Goal: Task Accomplishment & Management: Manage account settings

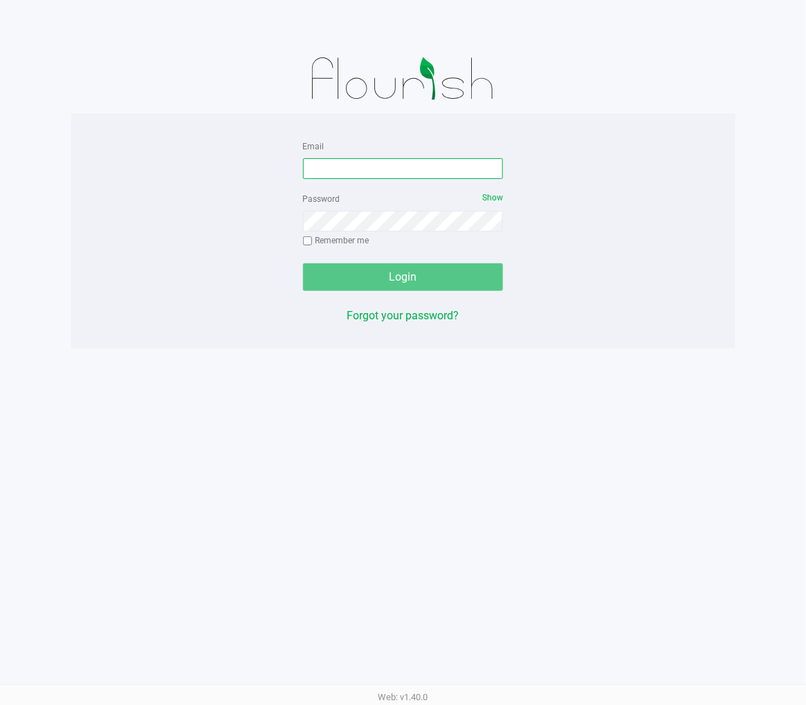
click at [403, 169] on input "Email" at bounding box center [403, 168] width 201 height 21
type input "[EMAIL_ADDRESS][DOMAIN_NAME]"
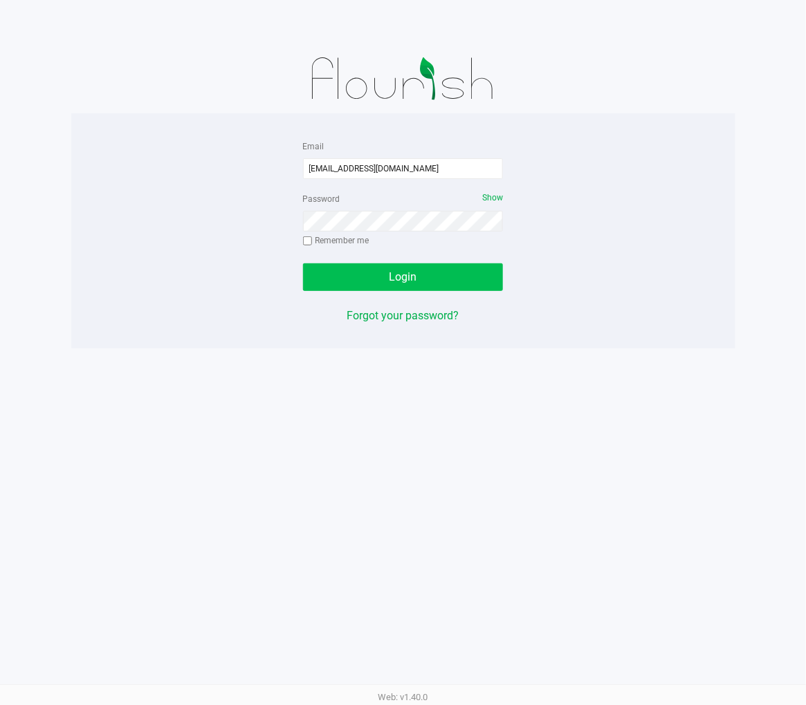
click at [466, 286] on button "Login" at bounding box center [403, 278] width 201 height 28
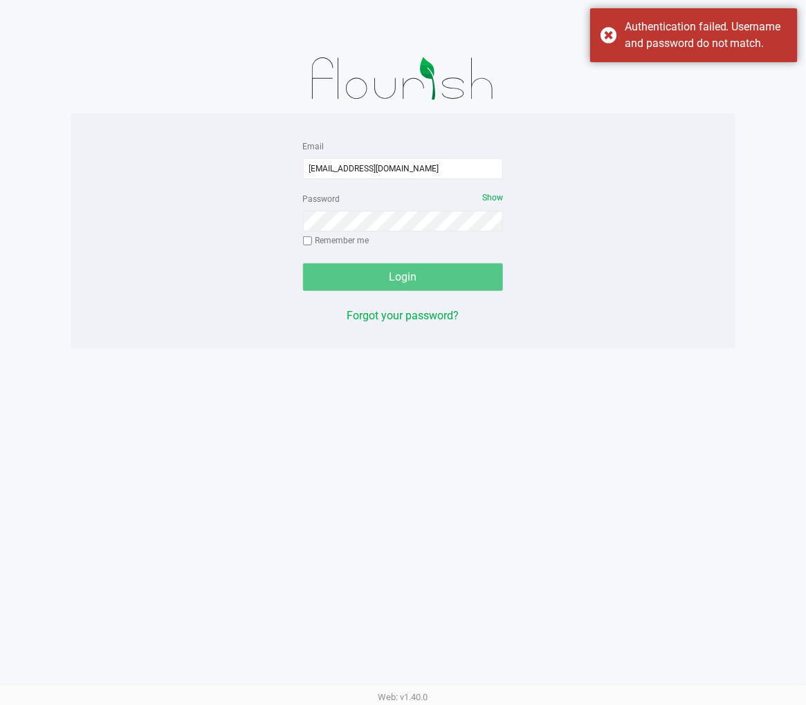
drag, startPoint x: 661, startPoint y: 495, endPoint x: 495, endPoint y: 275, distance: 275.6
click at [671, 483] on div "Email sstevenson@liveparallel.com Password Show Remember me Login Forgot your p…" at bounding box center [403, 352] width 806 height 705
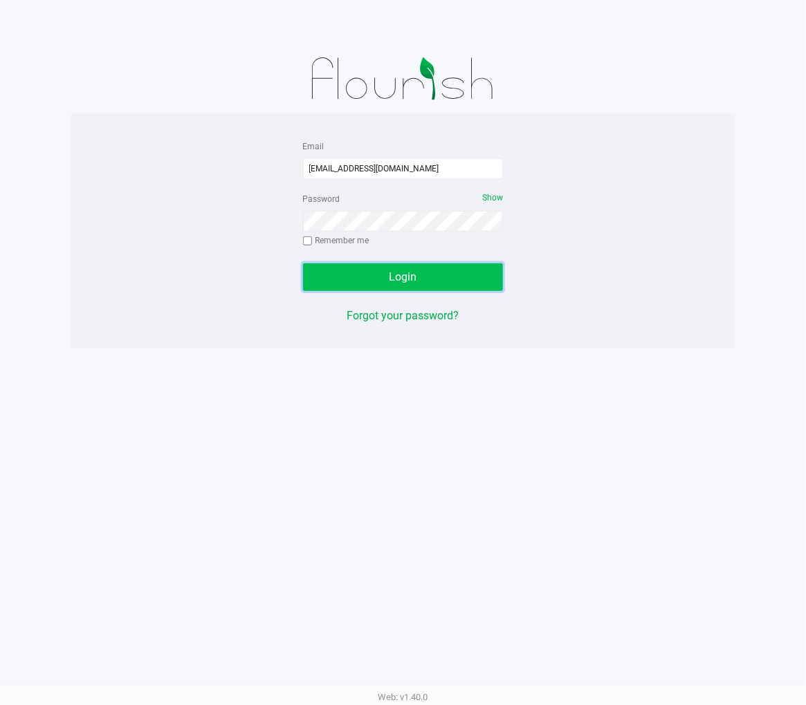
click at [430, 267] on button "Login" at bounding box center [403, 278] width 201 height 28
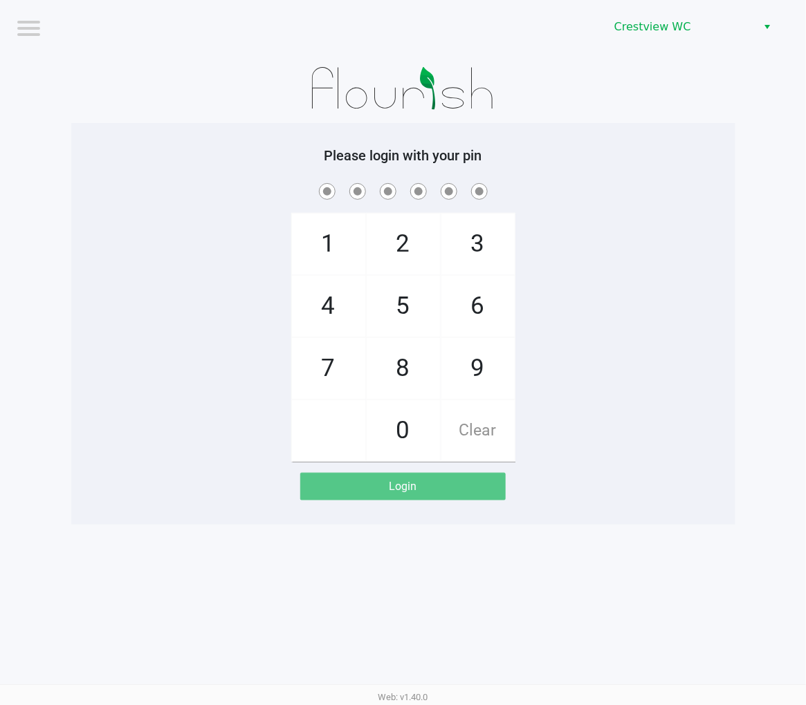
click at [402, 252] on span "2" at bounding box center [403, 244] width 73 height 61
checkbox input "true"
click at [335, 256] on span "1" at bounding box center [328, 244] width 73 height 61
checkbox input "true"
click at [488, 302] on span "6" at bounding box center [477, 306] width 73 height 61
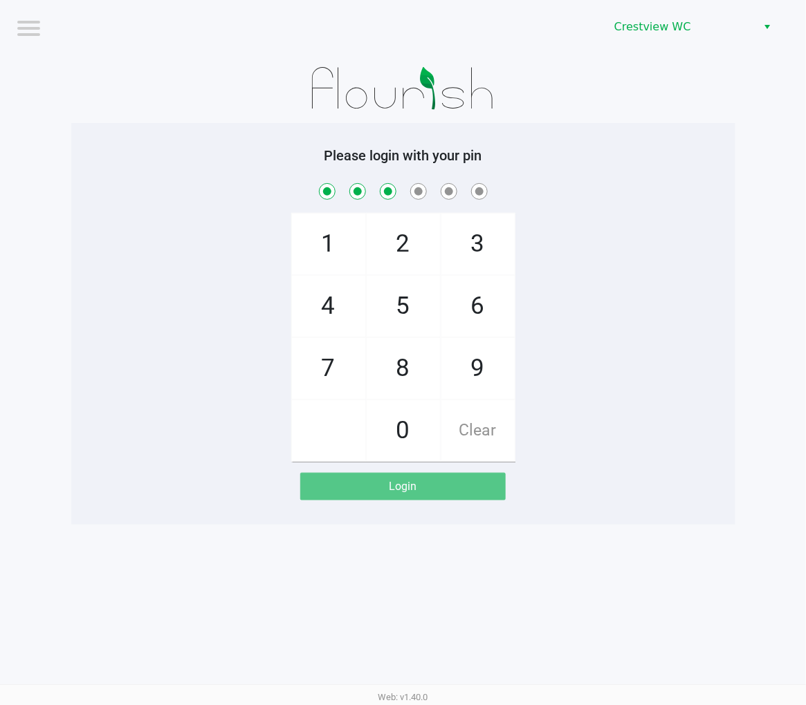
checkbox input "true"
click at [484, 294] on span "6" at bounding box center [477, 306] width 73 height 61
checkbox input "true"
click at [326, 249] on span "1" at bounding box center [328, 244] width 73 height 61
checkbox input "true"
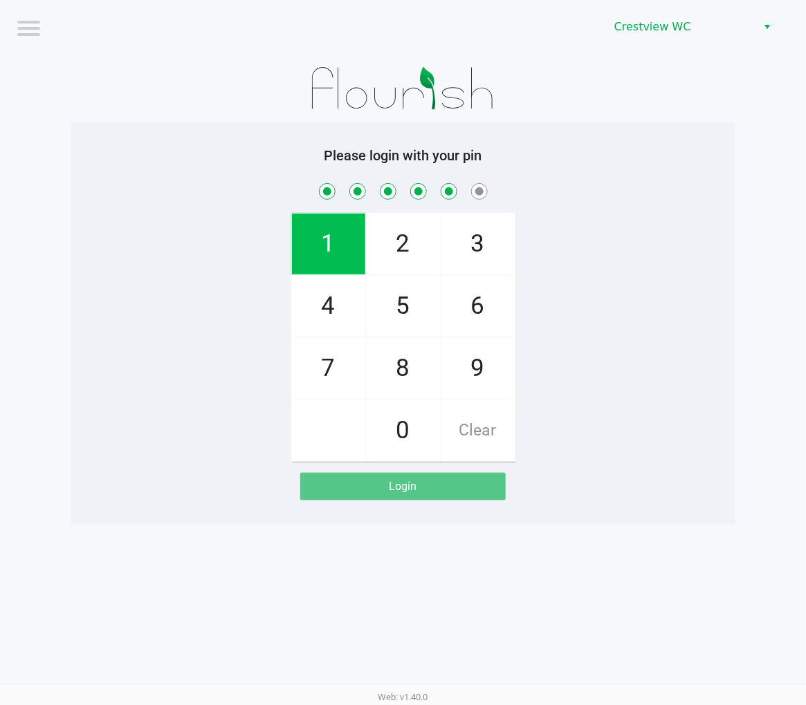
click at [397, 363] on span "8" at bounding box center [403, 368] width 73 height 61
checkbox input "true"
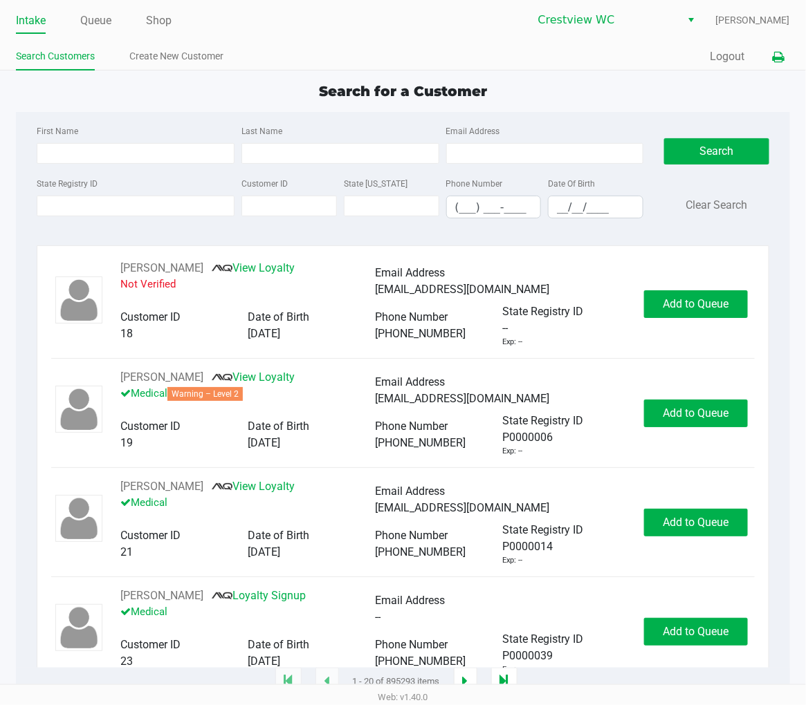
click at [784, 60] on icon at bounding box center [779, 58] width 12 height 10
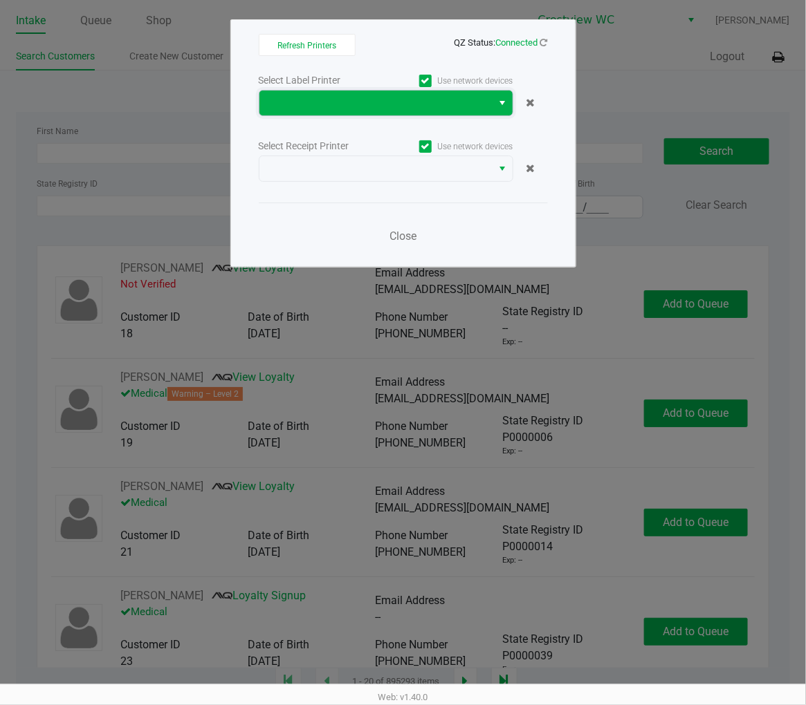
click at [356, 98] on span at bounding box center [376, 103] width 216 height 17
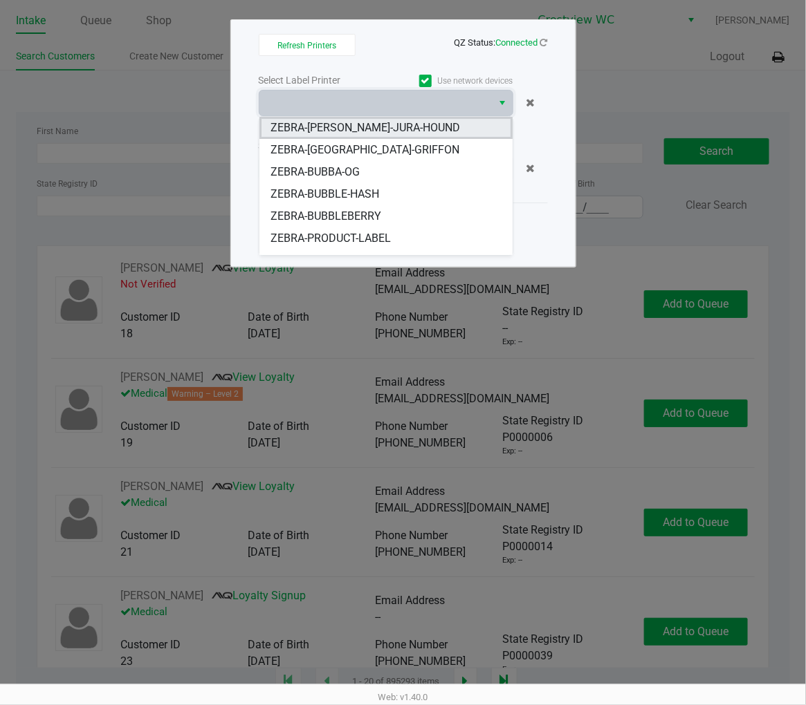
click at [384, 127] on span "ZEBRA-BRUNO-JURA-HOUND" at bounding box center [365, 128] width 190 height 17
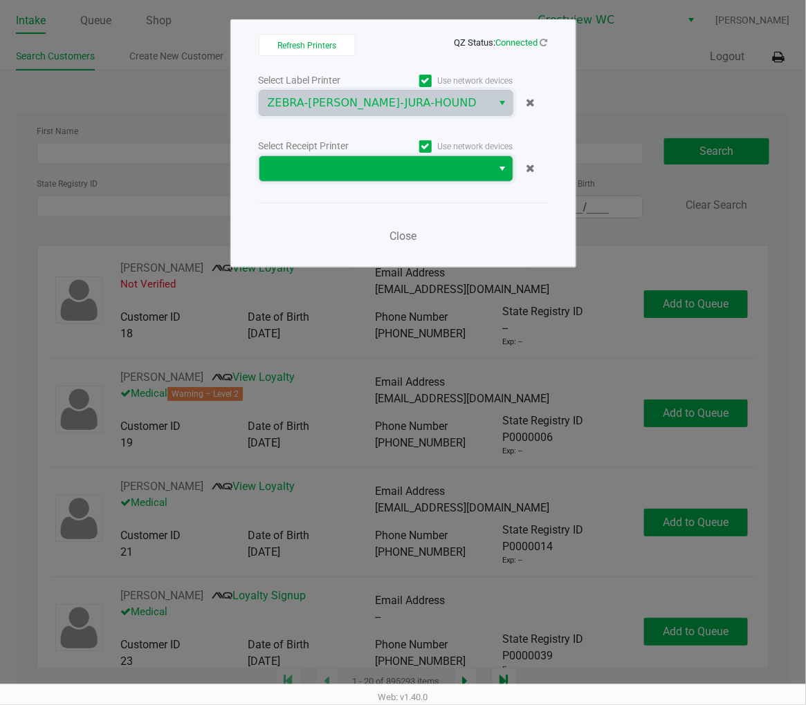
click at [378, 164] on span at bounding box center [376, 168] width 216 height 17
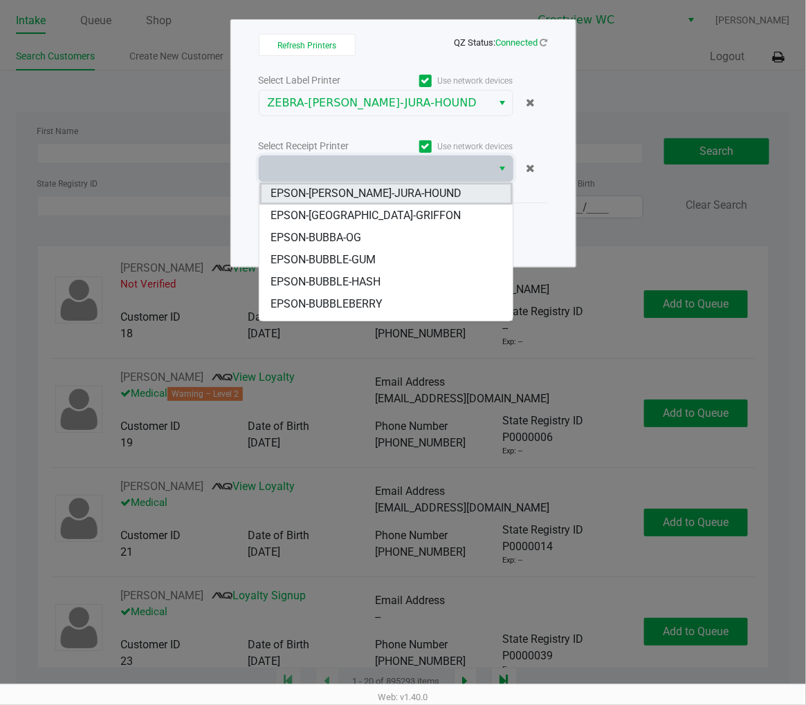
click at [390, 192] on span "EPSON-[PERSON_NAME]-JURA-HOUND" at bounding box center [365, 193] width 191 height 17
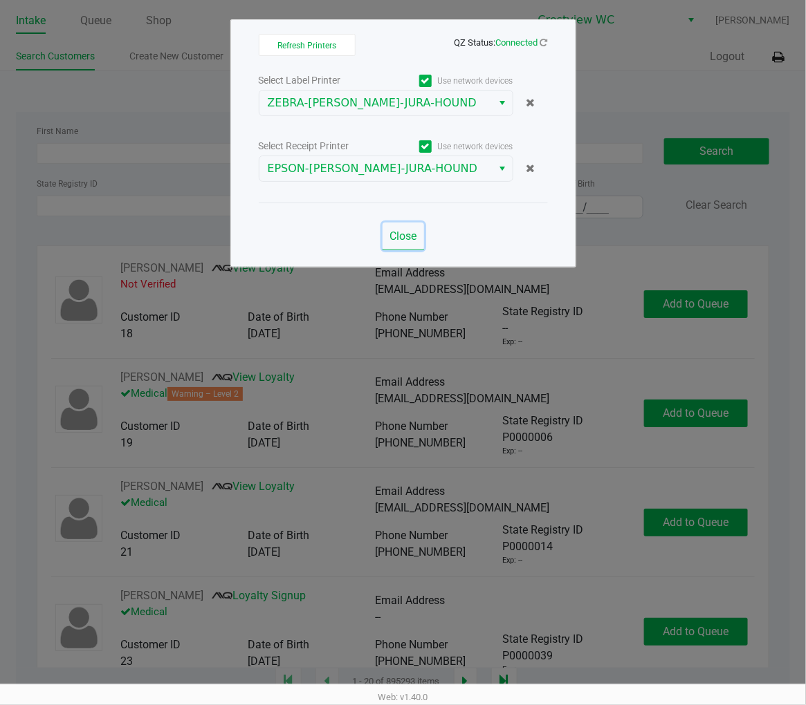
click at [412, 240] on span "Close" at bounding box center [402, 236] width 27 height 13
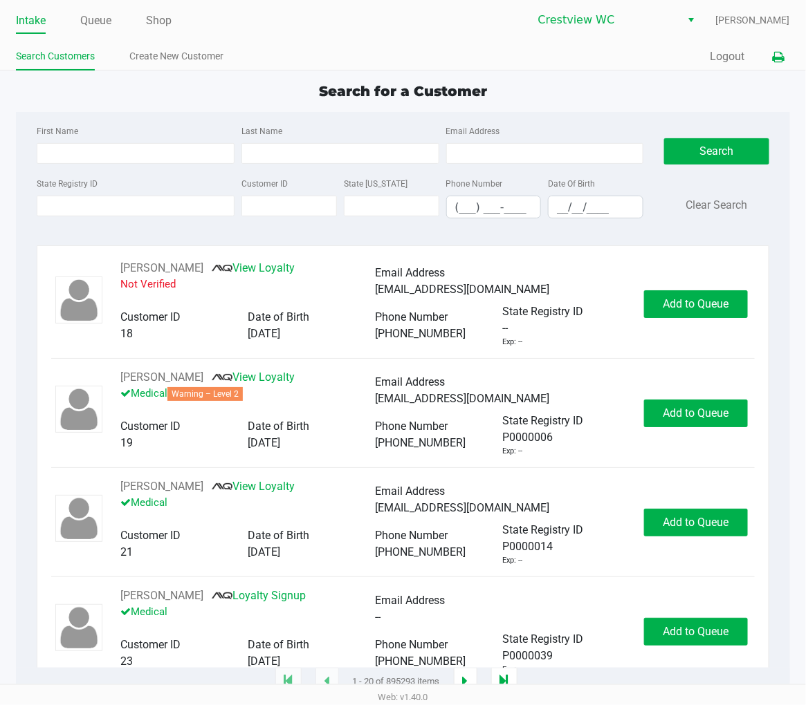
click at [777, 58] on icon at bounding box center [779, 58] width 12 height 10
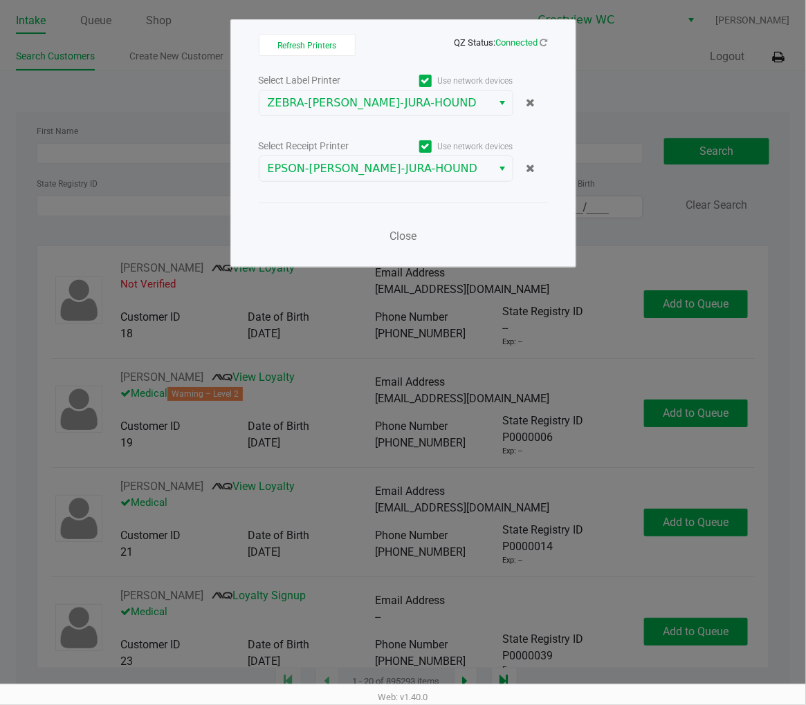
click at [640, 78] on ngb-modal-window "Refresh Printers QZ Status: Connected Select Label Printer Use network devices …" at bounding box center [403, 352] width 806 height 705
click at [410, 236] on span "Close" at bounding box center [402, 236] width 27 height 13
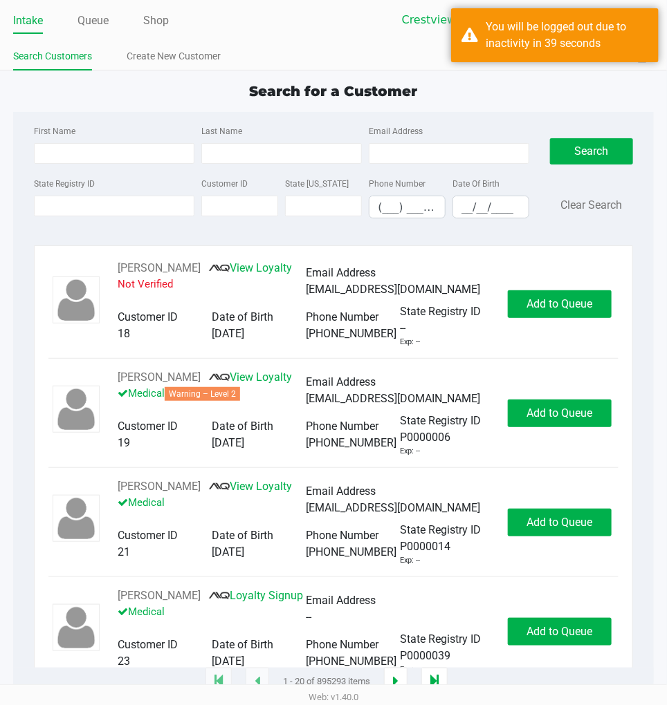
click at [526, 104] on div "Search for a Customer First Name Last Name Email Address State Registry ID Cust…" at bounding box center [333, 382] width 640 height 602
click at [498, 94] on div "Search for a Customer" at bounding box center [333, 91] width 661 height 21
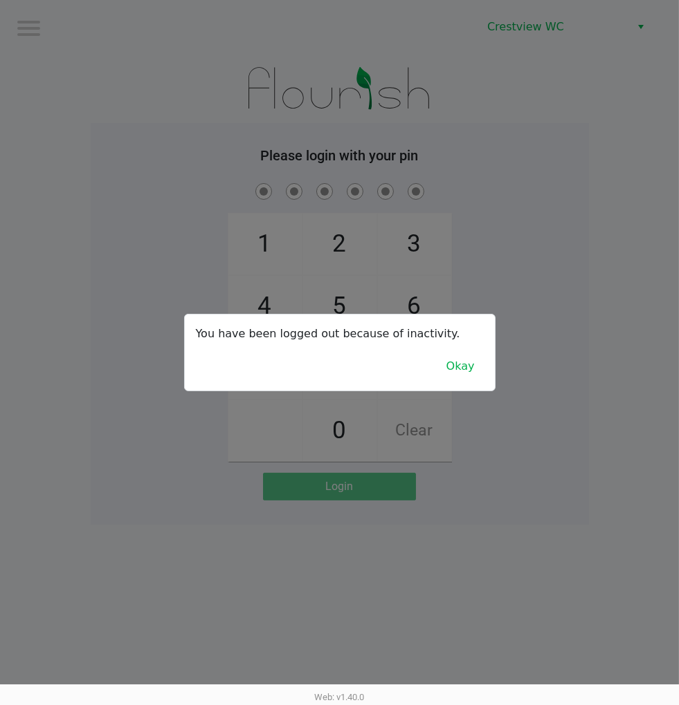
click at [453, 367] on button "Okay" at bounding box center [460, 366] width 46 height 26
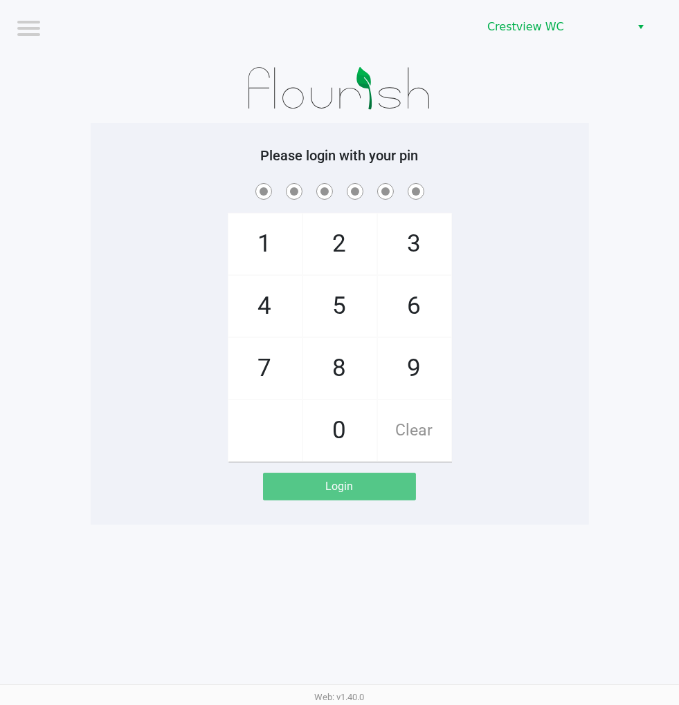
click at [333, 236] on span "2" at bounding box center [339, 244] width 73 height 61
checkbox input "true"
click at [243, 225] on span "1" at bounding box center [264, 244] width 73 height 61
checkbox input "true"
click at [418, 300] on span "6" at bounding box center [414, 306] width 73 height 61
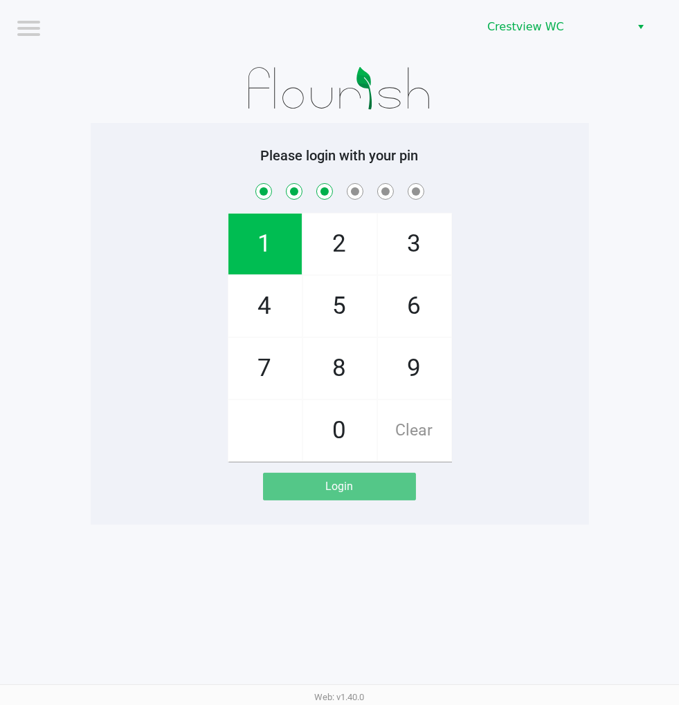
checkbox input "true"
click at [424, 299] on span "6" at bounding box center [414, 306] width 73 height 61
checkbox input "true"
click at [260, 246] on span "1" at bounding box center [264, 244] width 73 height 61
checkbox input "true"
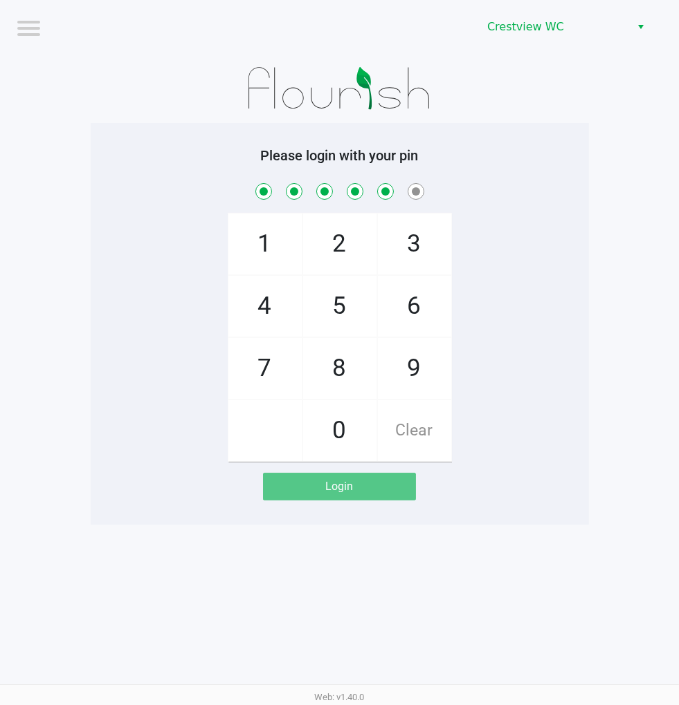
click at [329, 378] on span "8" at bounding box center [339, 368] width 73 height 61
checkbox input "true"
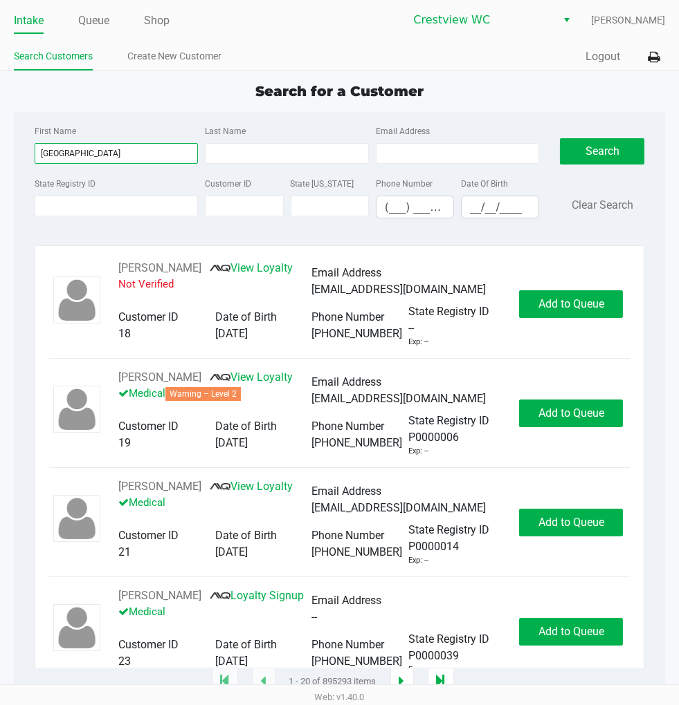
type input "Martinique"
drag, startPoint x: 172, startPoint y: 94, endPoint x: 625, endPoint y: 53, distance: 455.6
click at [174, 92] on div "Search for a Customer" at bounding box center [339, 91] width 672 height 21
click at [544, 82] on div "Search for a Customer" at bounding box center [339, 91] width 672 height 21
type input "Hart"
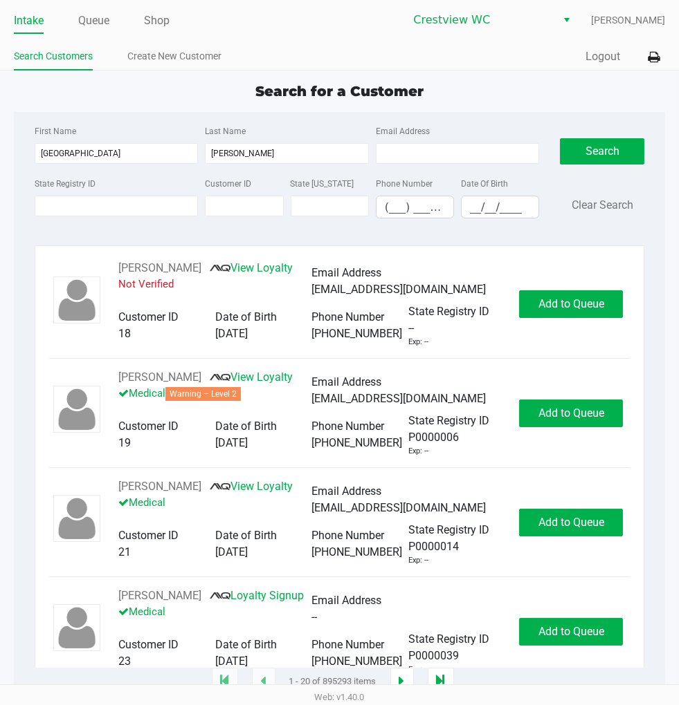
click at [504, 93] on div "Search for a Customer" at bounding box center [339, 91] width 672 height 21
click at [474, 210] on input "__/__/____" at bounding box center [499, 206] width 77 height 21
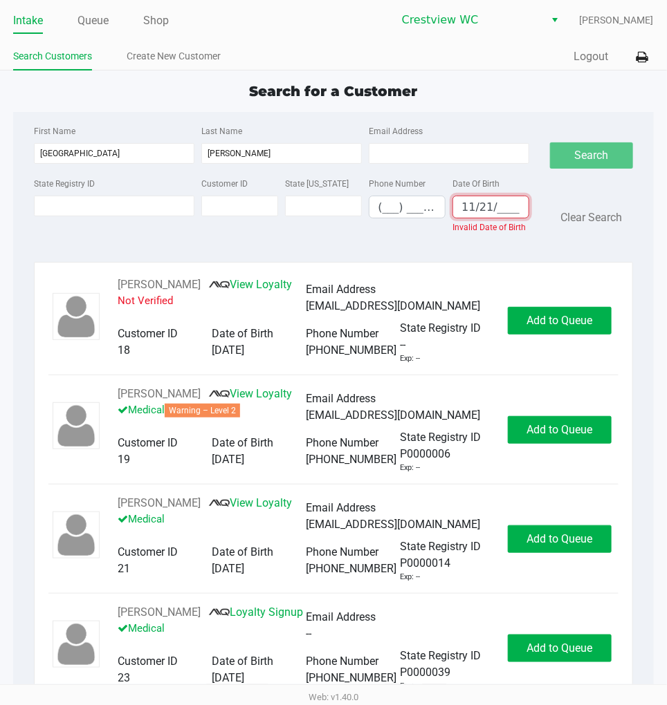
type input "11/21/____"
type input "P6KM2624"
click at [612, 157] on div "Search Clear Search" at bounding box center [591, 184] width 82 height 124
click at [122, 141] on div "First Name Martinique" at bounding box center [113, 142] width 167 height 41
click at [159, 150] on input "Martinique" at bounding box center [114, 153] width 160 height 21
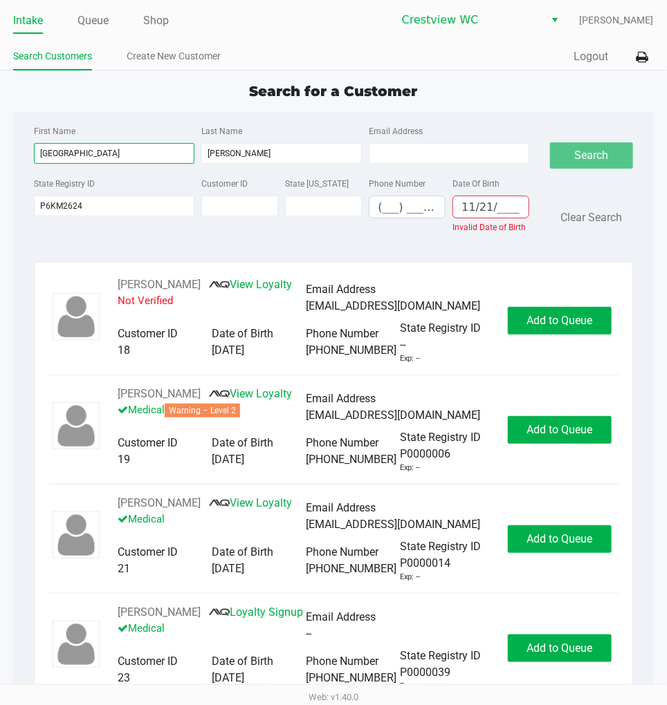
click at [159, 150] on input "Martinique" at bounding box center [114, 153] width 160 height 21
click at [257, 151] on input "Hart" at bounding box center [281, 153] width 160 height 21
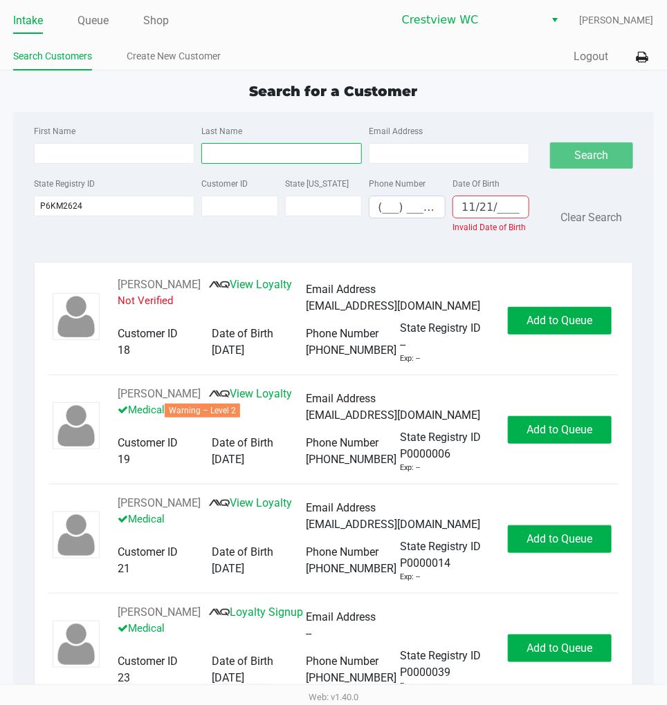
drag, startPoint x: 508, startPoint y: 216, endPoint x: 501, endPoint y: 214, distance: 7.1
click at [508, 216] on kendo-maskedtextbox "11/21/____" at bounding box center [490, 207] width 77 height 23
click at [496, 212] on input "11/21/____" at bounding box center [490, 206] width 75 height 21
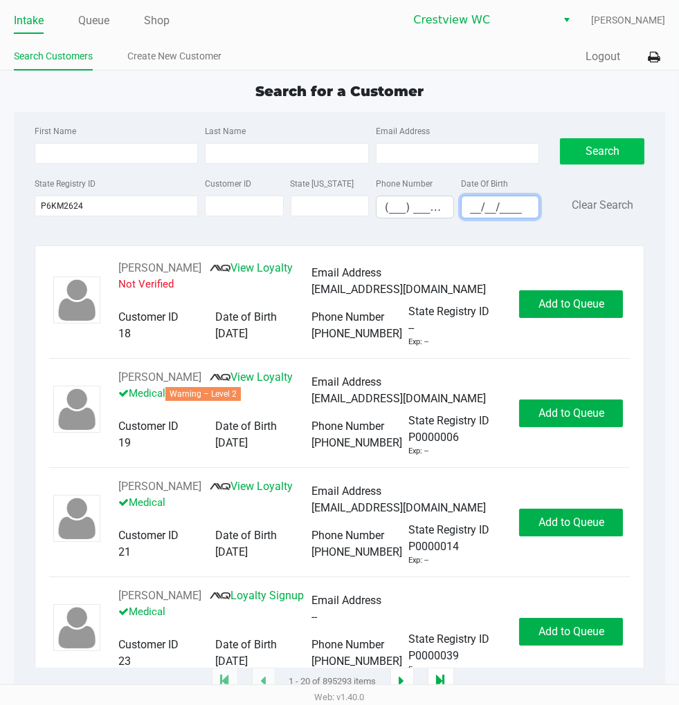
type input "__/__/____"
click at [591, 149] on button "Search" at bounding box center [602, 151] width 84 height 26
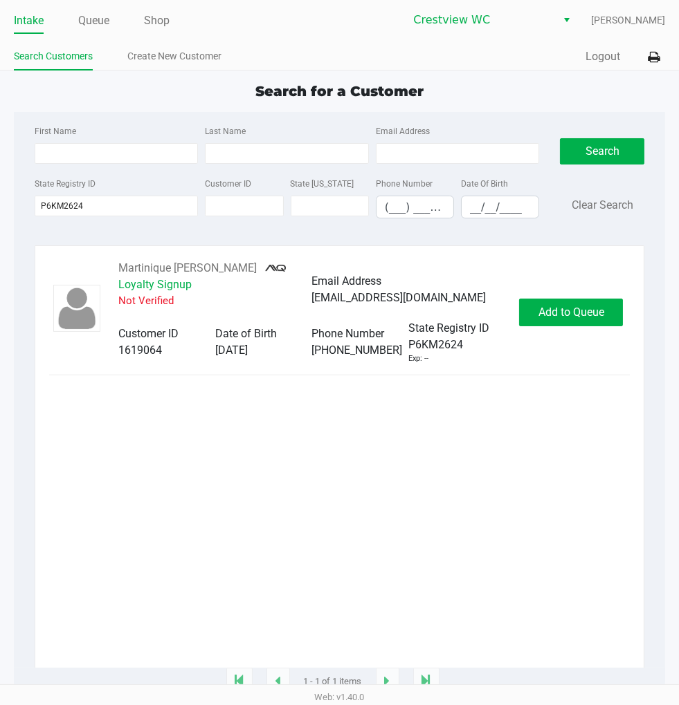
click at [426, 485] on div "Martinique Hart Loyalty Signup Not Verified Email Address nikkihart3@gmail.com …" at bounding box center [339, 464] width 581 height 408
drag, startPoint x: 169, startPoint y: 267, endPoint x: 141, endPoint y: 266, distance: 27.7
click at [141, 266] on button "Martinique Hart" at bounding box center [187, 268] width 138 height 17
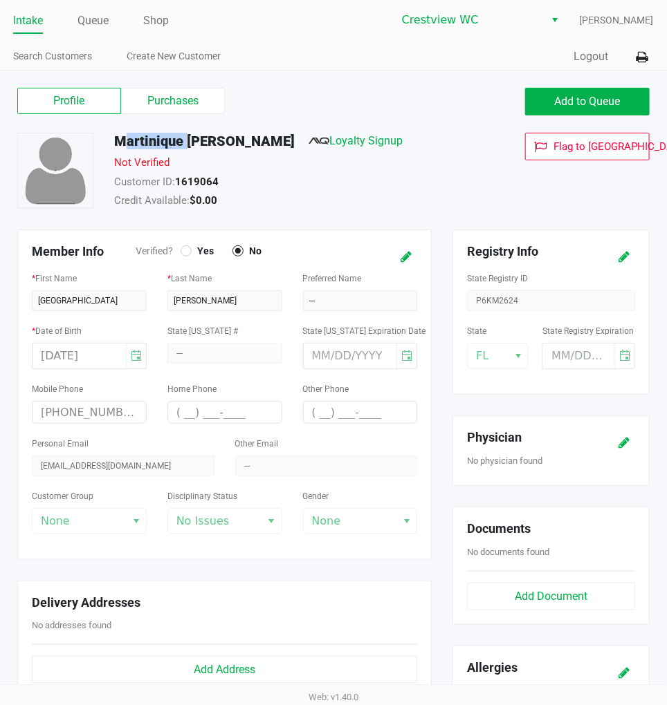
drag, startPoint x: 178, startPoint y: 141, endPoint x: 104, endPoint y: 134, distance: 75.0
click at [104, 134] on div "Martinique Hart Loyalty Signup" at bounding box center [289, 144] width 371 height 22
drag, startPoint x: 353, startPoint y: 59, endPoint x: 289, endPoint y: 92, distance: 72.4
click at [353, 59] on div "Quick Sale Logout" at bounding box center [493, 57] width 320 height 26
drag, startPoint x: 217, startPoint y: 136, endPoint x: 188, endPoint y: 139, distance: 29.2
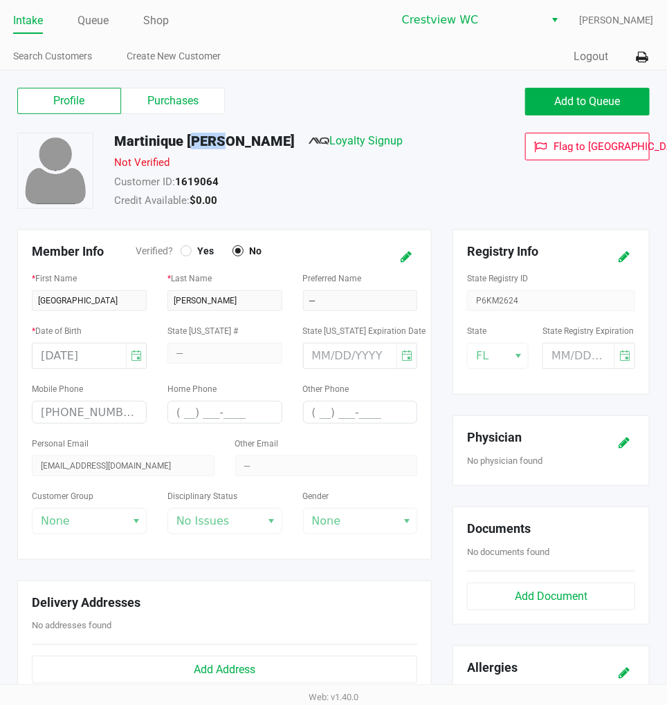
click at [188, 139] on div "Martinique Hart Loyalty Signup" at bounding box center [289, 144] width 371 height 22
click at [409, 257] on icon at bounding box center [405, 257] width 11 height 10
click at [183, 249] on div at bounding box center [186, 251] width 11 height 11
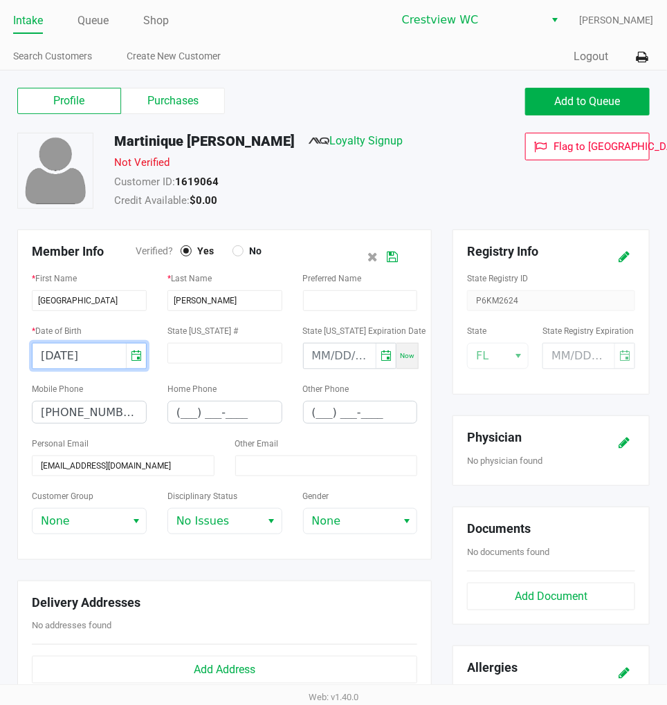
click at [107, 354] on kendo-dateinput "11/21/1900" at bounding box center [79, 356] width 93 height 25
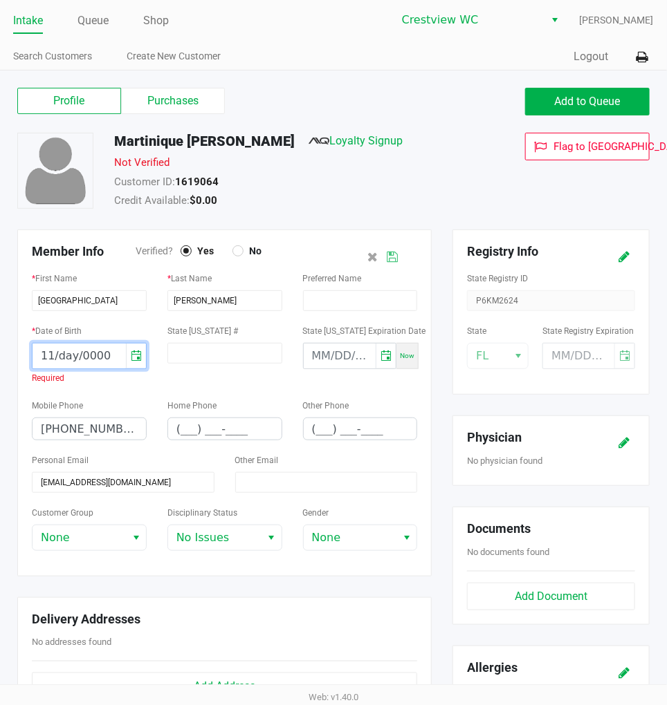
click at [79, 354] on input "11/day/0000" at bounding box center [79, 356] width 93 height 25
click at [57, 353] on input "month/day/0000" at bounding box center [79, 356] width 93 height 25
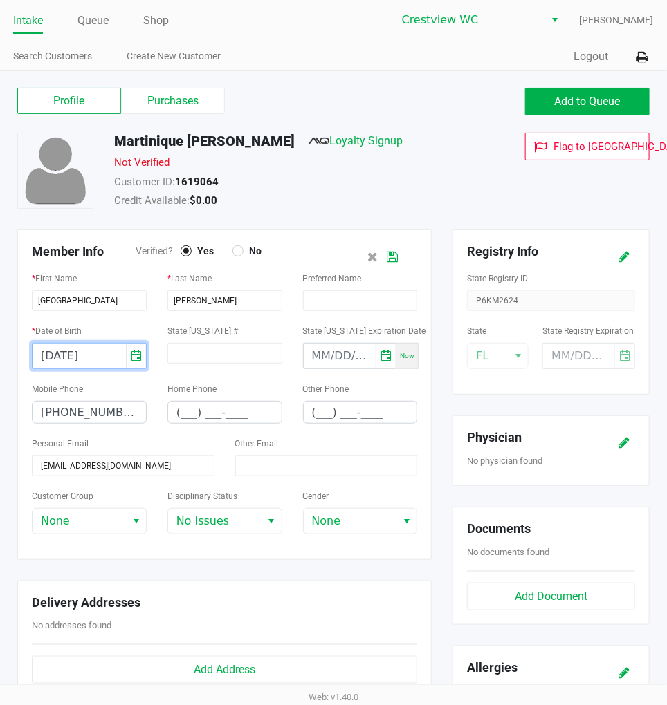
type input "11/21/1990"
click at [423, 142] on div "Martinique Hart Loyalty Signup" at bounding box center [289, 144] width 371 height 22
click at [389, 261] on icon at bounding box center [392, 257] width 11 height 10
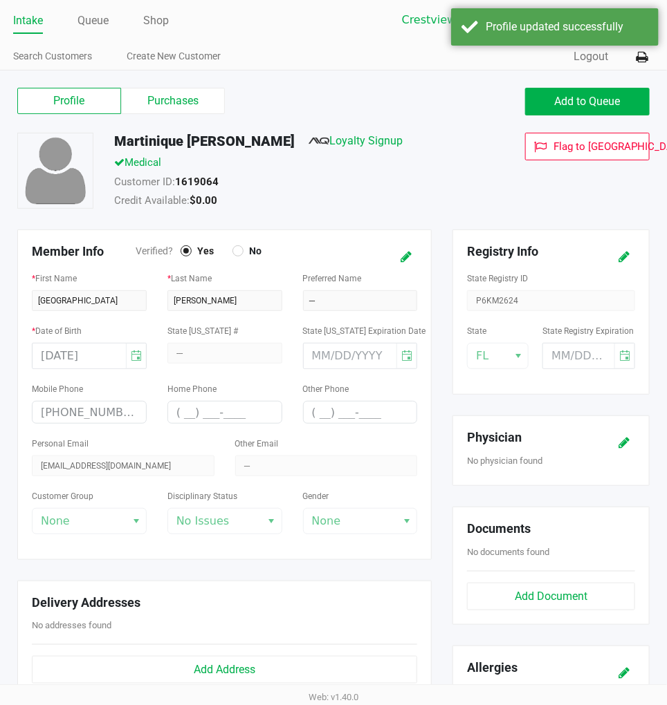
drag, startPoint x: 443, startPoint y: 170, endPoint x: 665, endPoint y: 98, distance: 233.4
click at [443, 167] on div "Medical" at bounding box center [289, 164] width 371 height 19
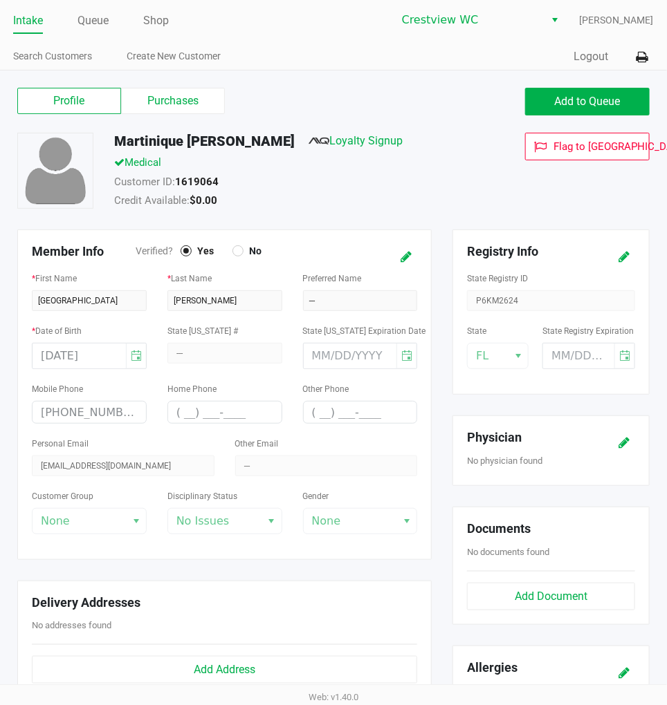
click at [33, 18] on link "Intake" at bounding box center [28, 20] width 30 height 19
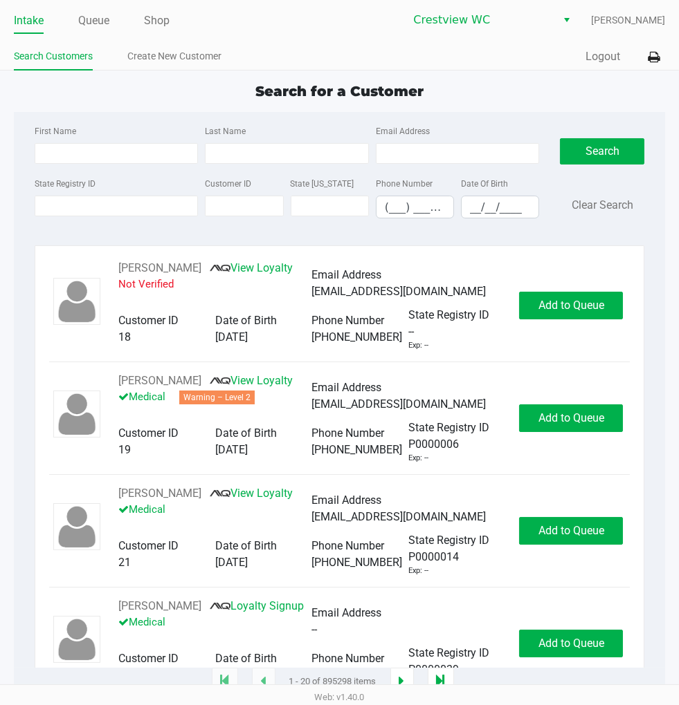
click at [162, 97] on div "Search for a Customer" at bounding box center [339, 91] width 672 height 21
click at [536, 86] on div "Search for a Customer" at bounding box center [339, 91] width 672 height 21
click at [529, 109] on div "Search for a Customer First Name Last Name Email Address State Registry ID Cust…" at bounding box center [340, 382] width 652 height 602
click at [514, 77] on app-point-of-sale "Intake Queue Shop Crestview WC Eric Stevenson Search Customers Create New Custo…" at bounding box center [339, 341] width 679 height 683
click at [550, 66] on div "Quick Sale Logout" at bounding box center [503, 57] width 326 height 26
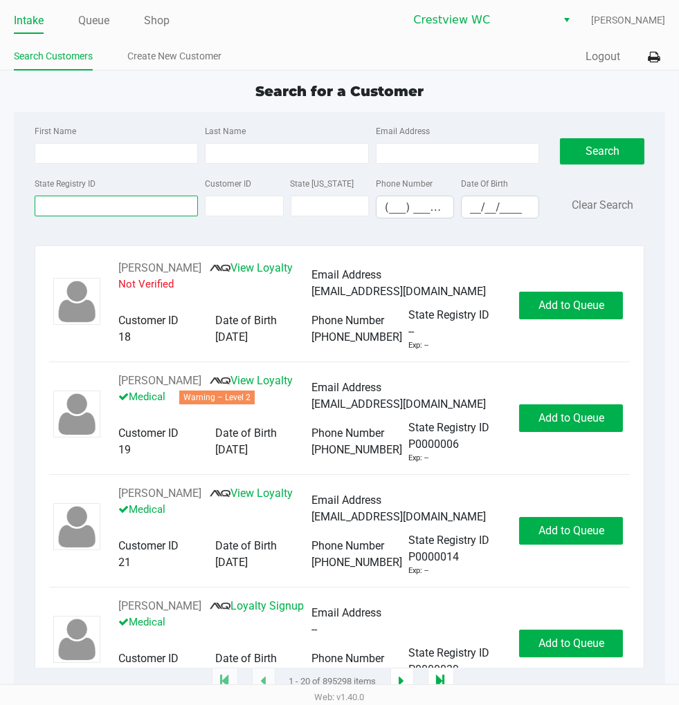
click at [129, 206] on input "State Registry ID" at bounding box center [117, 206] width 164 height 21
type input "p6ar6324"
click at [592, 116] on div "First Name Last Name Email Address State Registry ID p6ar6324 Customer ID State…" at bounding box center [339, 176] width 631 height 128
click at [610, 142] on button "Search" at bounding box center [602, 151] width 84 height 26
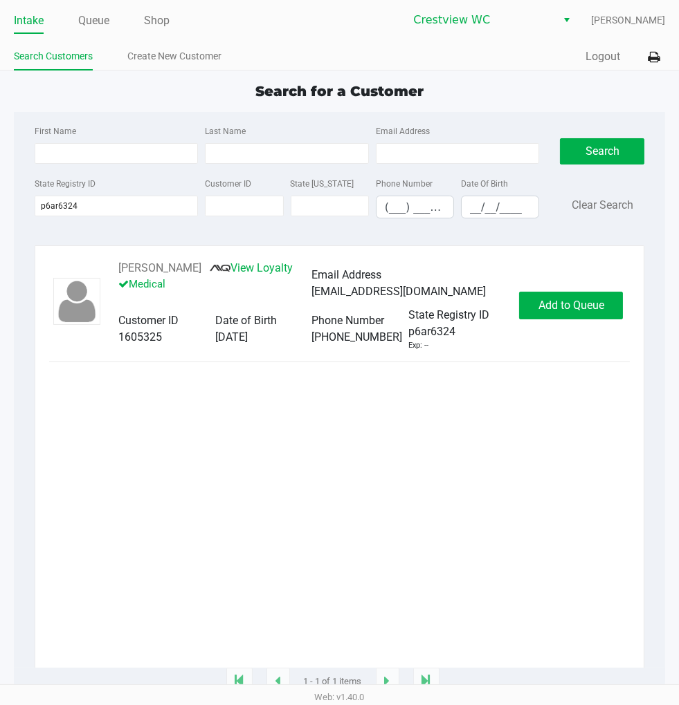
click at [605, 292] on div "Logan Byers View Loyalty Medical Email Address loganbyers07@gmail.com Customer …" at bounding box center [339, 305] width 581 height 91
click at [577, 295] on button "Add to Queue" at bounding box center [571, 306] width 104 height 28
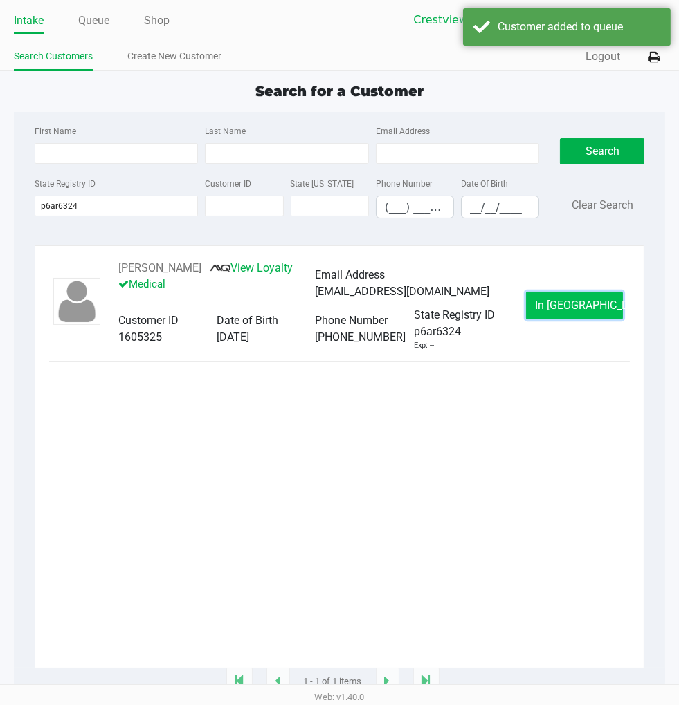
click at [557, 302] on span "In Queue" at bounding box center [593, 305] width 116 height 13
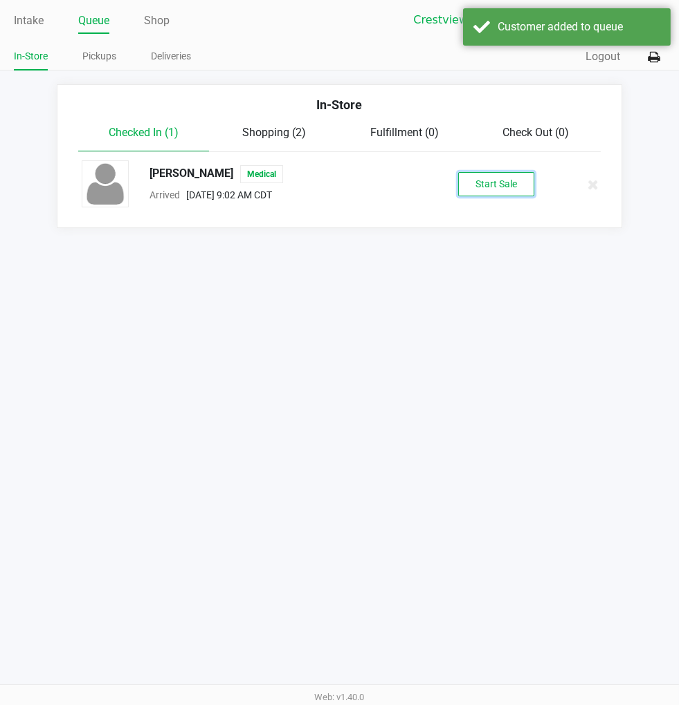
click at [506, 177] on button "Start Sale" at bounding box center [496, 184] width 76 height 24
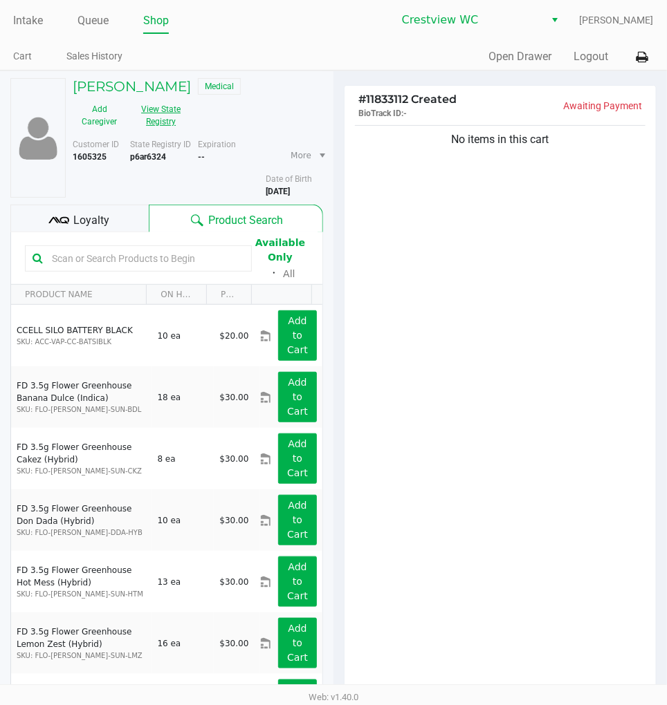
click at [195, 113] on div "Add Caregiver View State Registry" at bounding box center [130, 115] width 136 height 35
click at [176, 111] on button "View State Registry" at bounding box center [157, 115] width 62 height 35
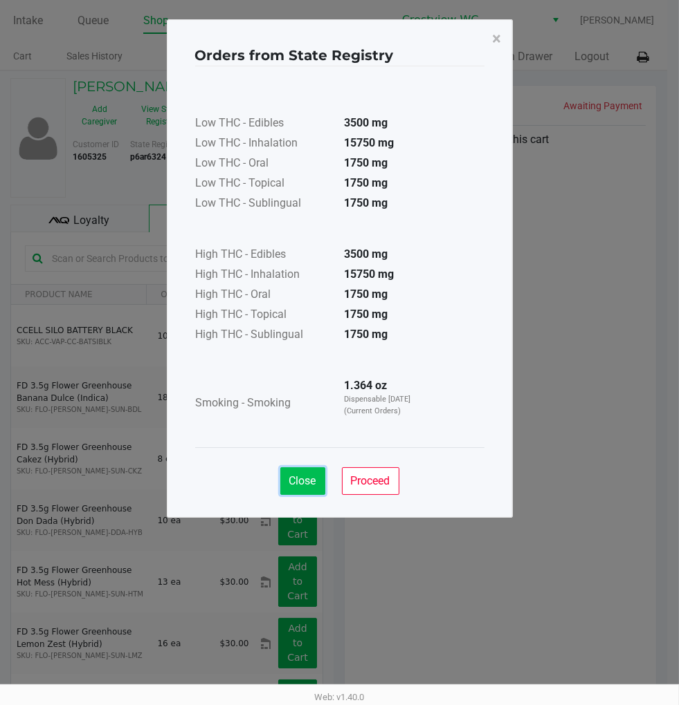
click at [306, 471] on button "Close" at bounding box center [302, 482] width 45 height 28
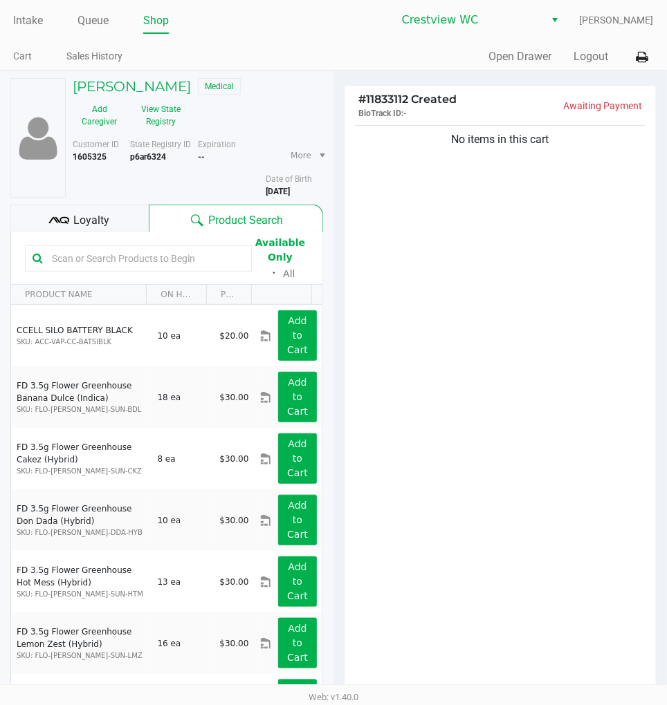
click at [127, 207] on div "Loyalty" at bounding box center [79, 219] width 138 height 28
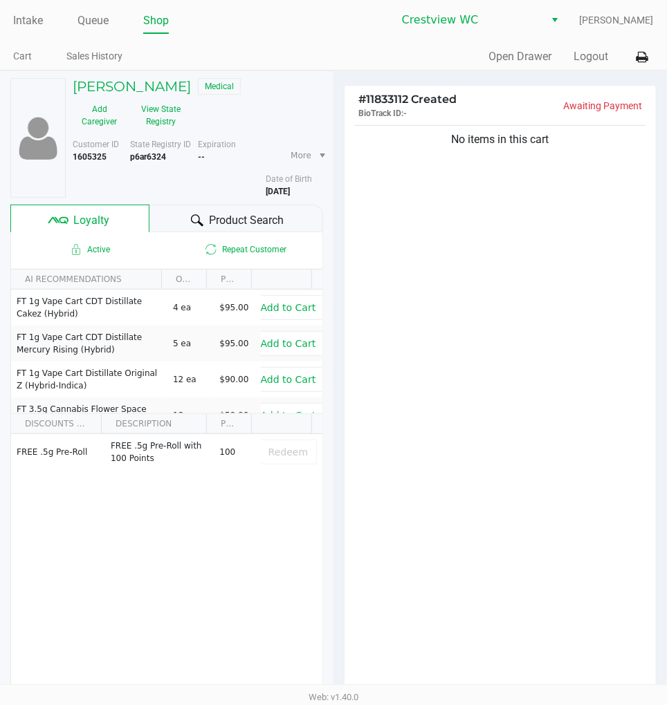
click at [495, 275] on div "No items in this cart" at bounding box center [499, 408] width 311 height 572
click at [573, 382] on div "No items in this cart" at bounding box center [499, 408] width 311 height 572
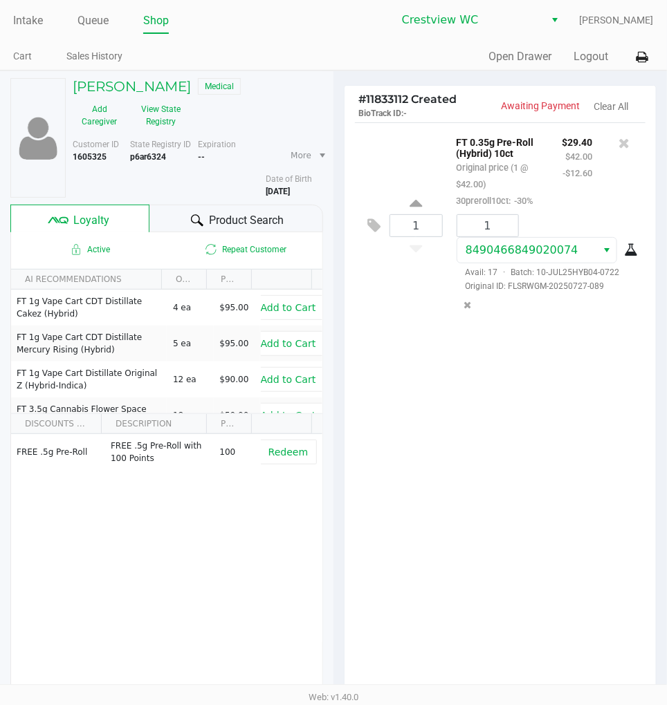
click at [93, 223] on span "Loyalty" at bounding box center [91, 220] width 36 height 17
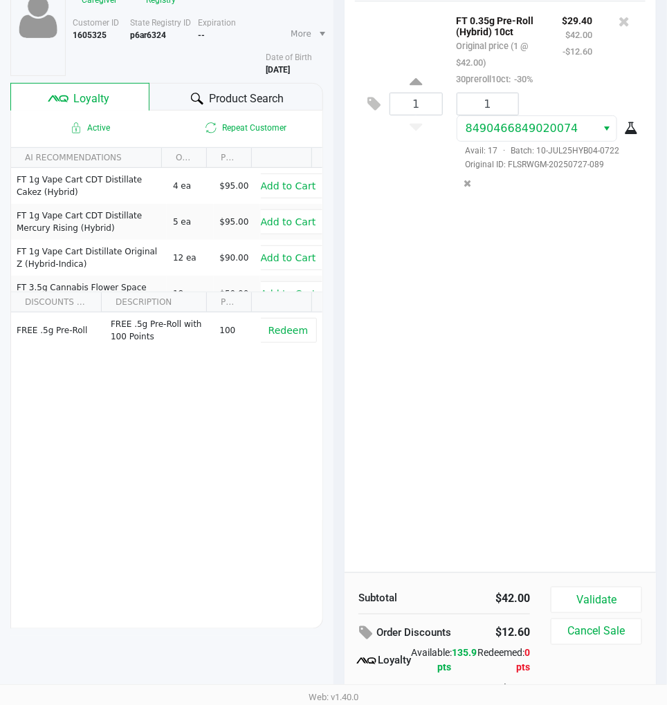
scroll to position [172, 0]
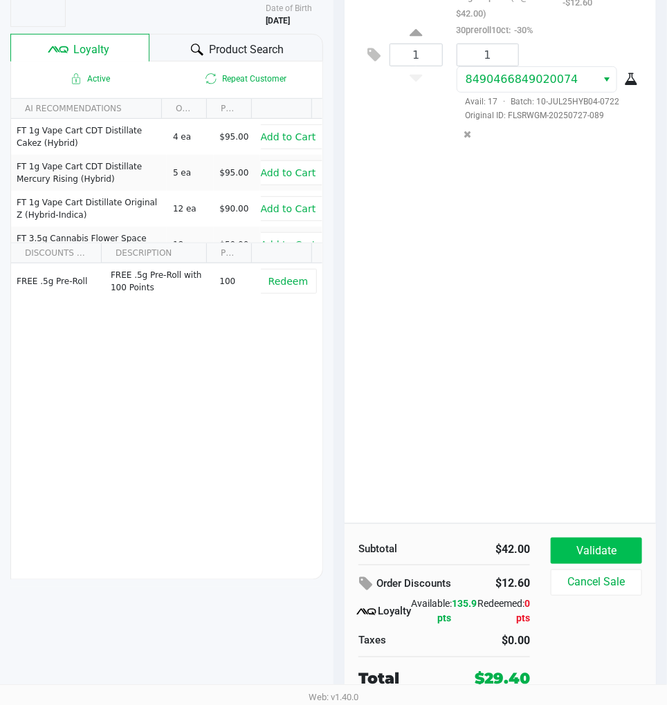
click at [597, 548] on button "Validate" at bounding box center [596, 551] width 91 height 26
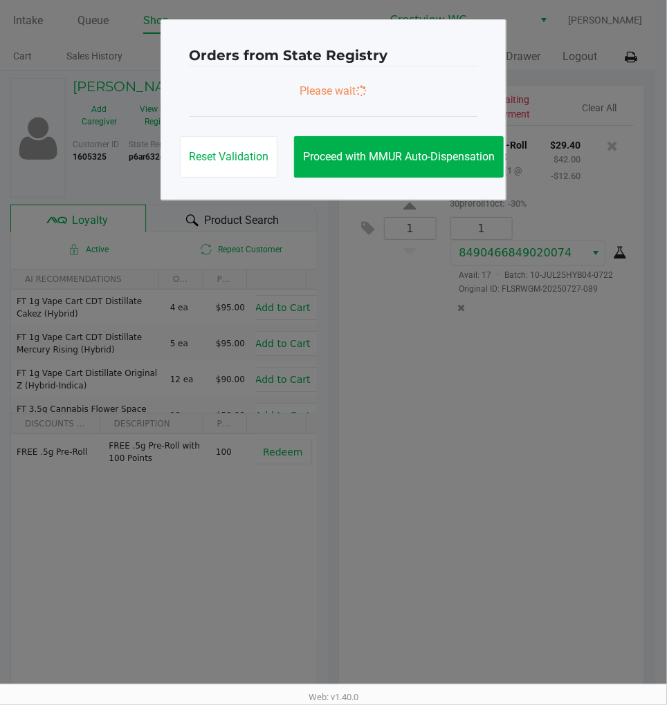
scroll to position [0, 0]
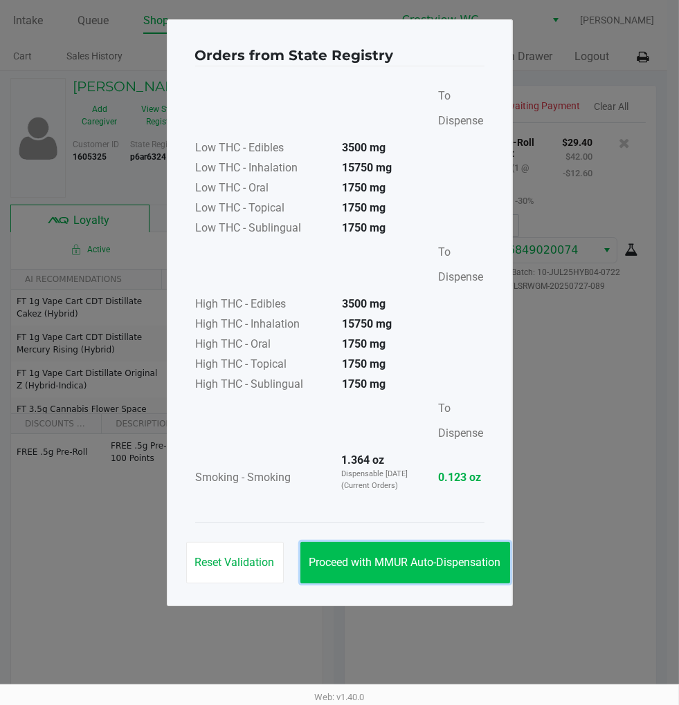
click at [437, 558] on span "Proceed with MMUR Auto-Dispensation" at bounding box center [405, 562] width 192 height 13
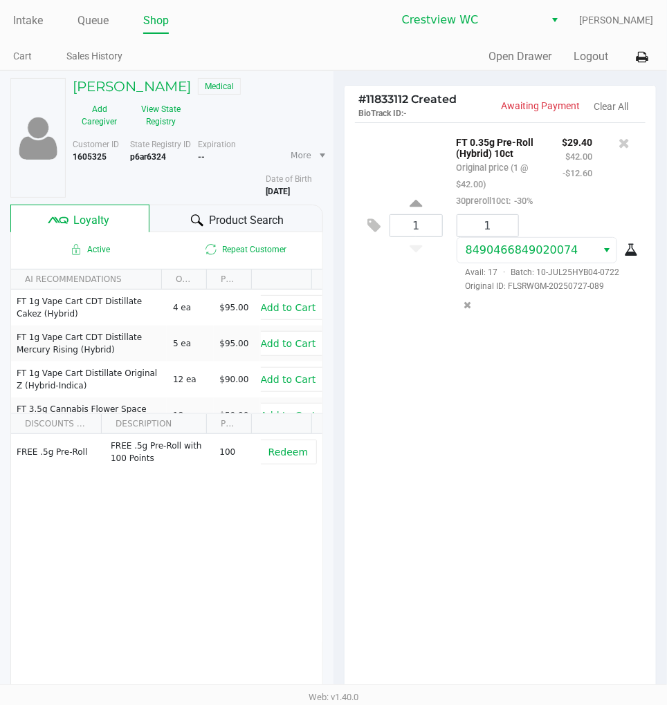
scroll to position [174, 0]
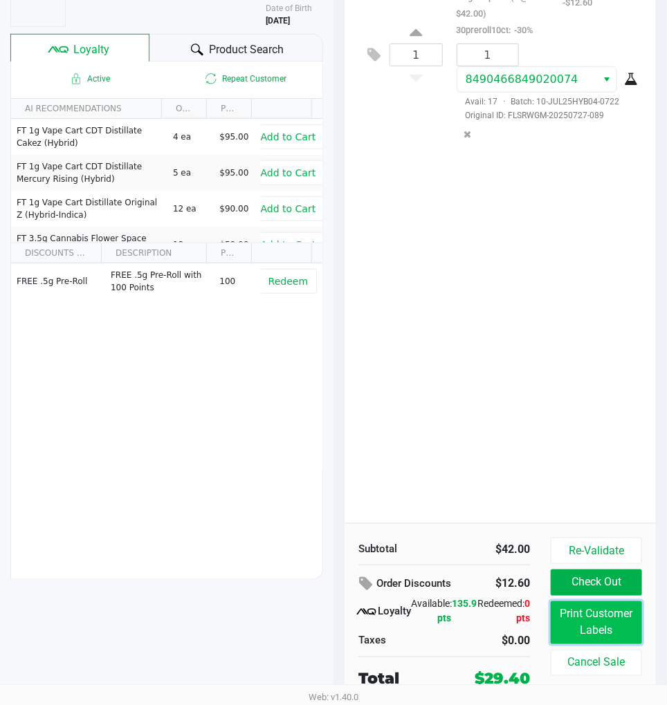
click at [600, 624] on button "Print Customer Labels" at bounding box center [596, 623] width 91 height 43
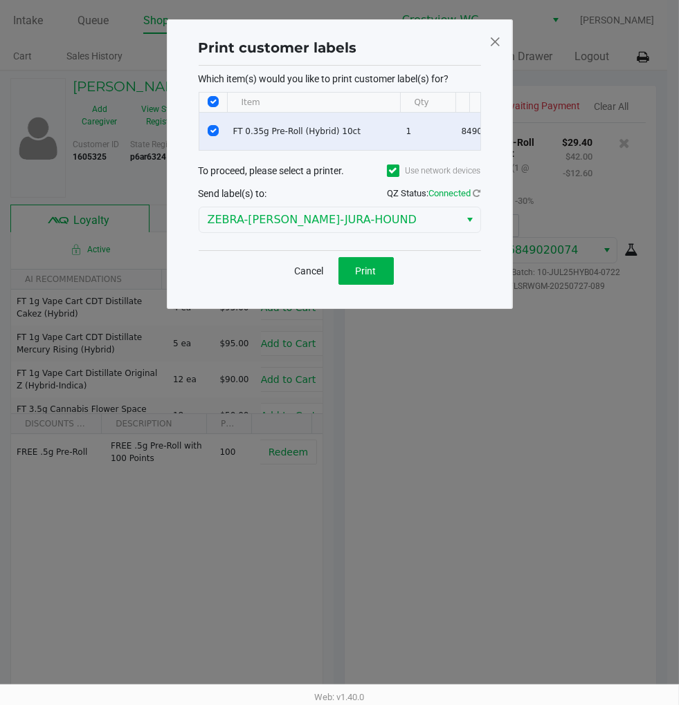
click at [377, 275] on button "Print" at bounding box center [365, 271] width 55 height 28
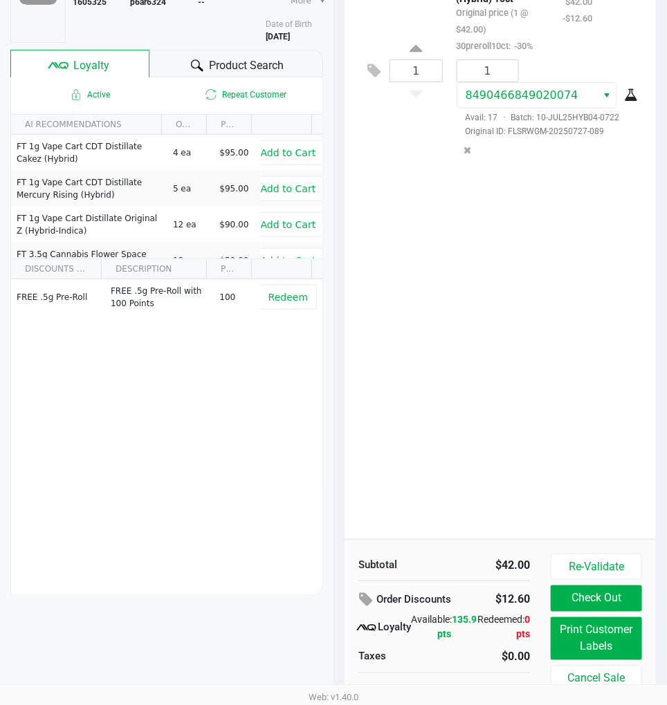
scroll to position [174, 0]
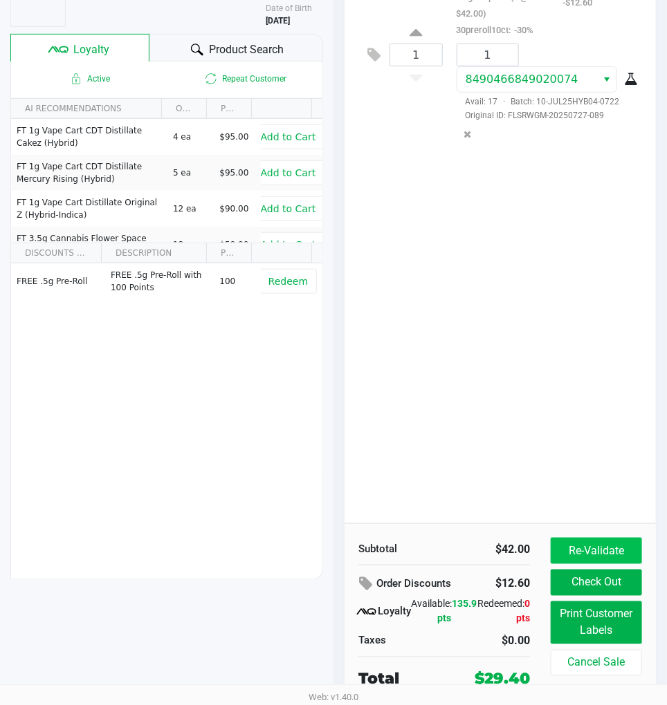
click at [603, 548] on button "Re-Validate" at bounding box center [596, 551] width 91 height 26
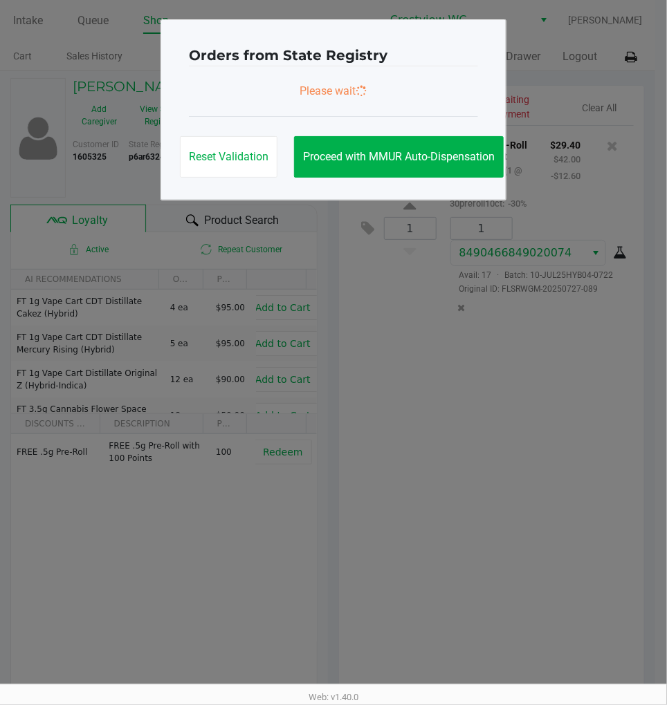
scroll to position [0, 0]
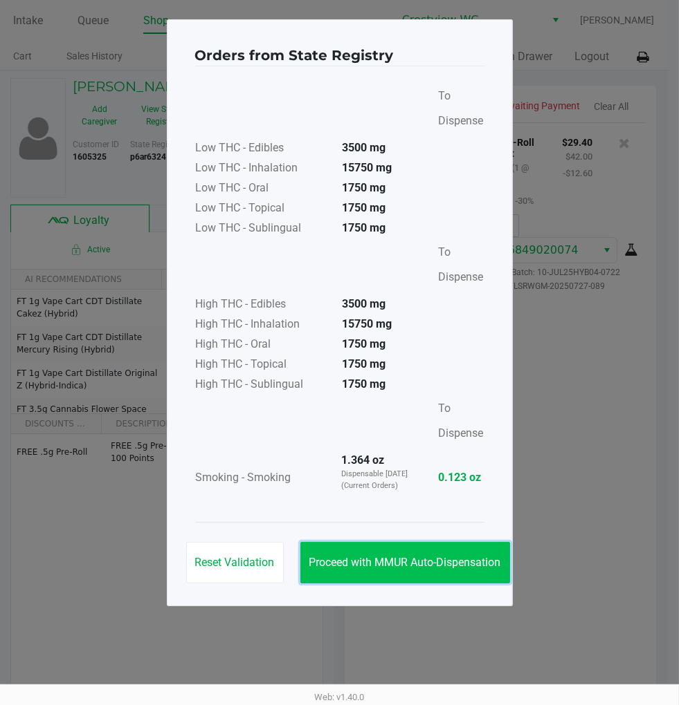
click at [444, 560] on span "Proceed with MMUR Auto-Dispensation" at bounding box center [405, 562] width 192 height 13
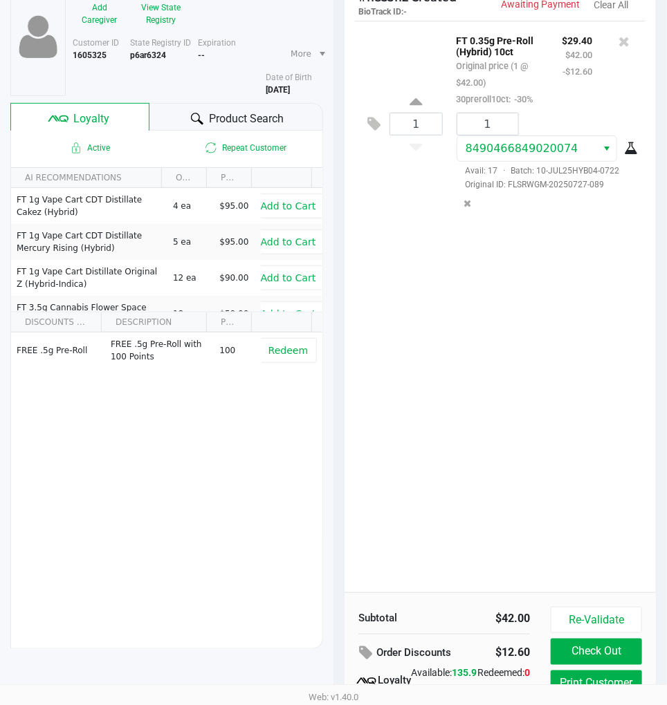
scroll to position [174, 0]
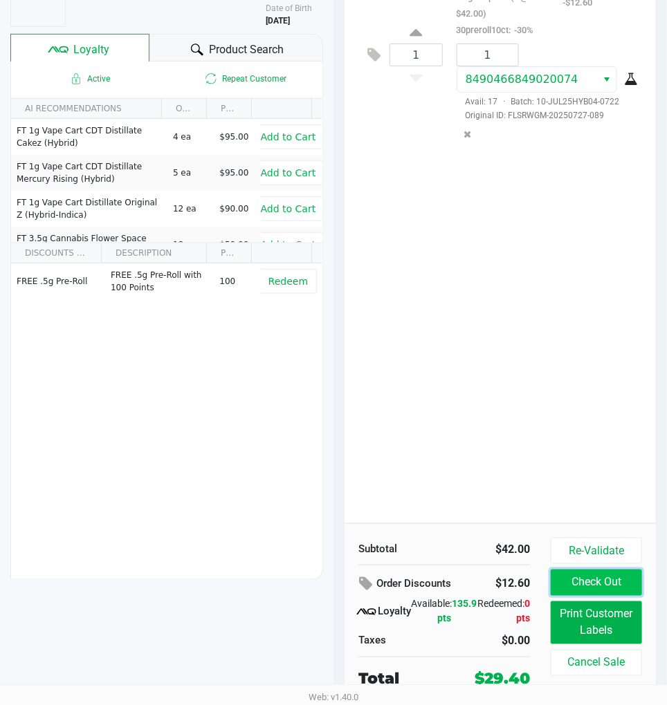
click at [598, 579] on button "Check Out" at bounding box center [596, 583] width 91 height 26
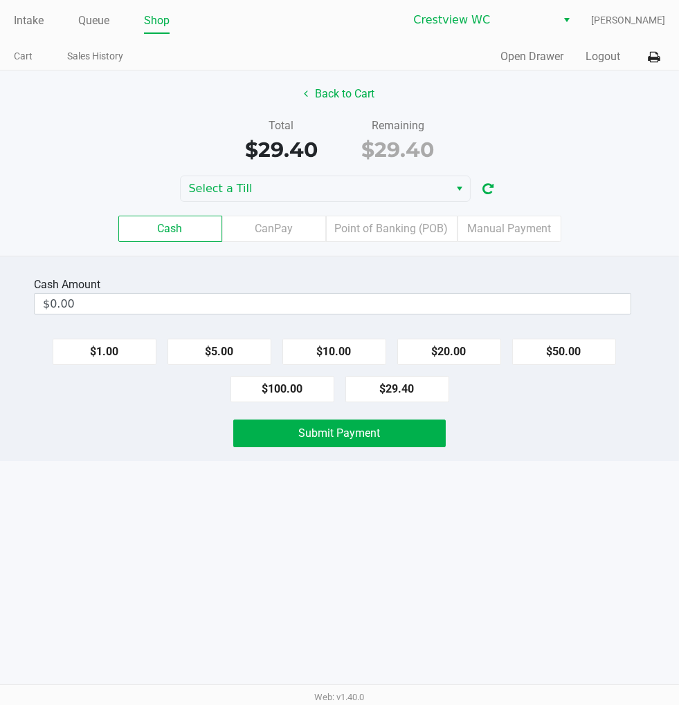
click at [465, 347] on button "$20.00" at bounding box center [449, 352] width 104 height 26
click at [328, 347] on button "$10.00" at bounding box center [334, 352] width 104 height 26
type input "$30.00"
click at [574, 495] on div "Intake Queue Shop Crestview WC Eric Stevenson Cart Sales History Quick Sale Ope…" at bounding box center [339, 352] width 679 height 705
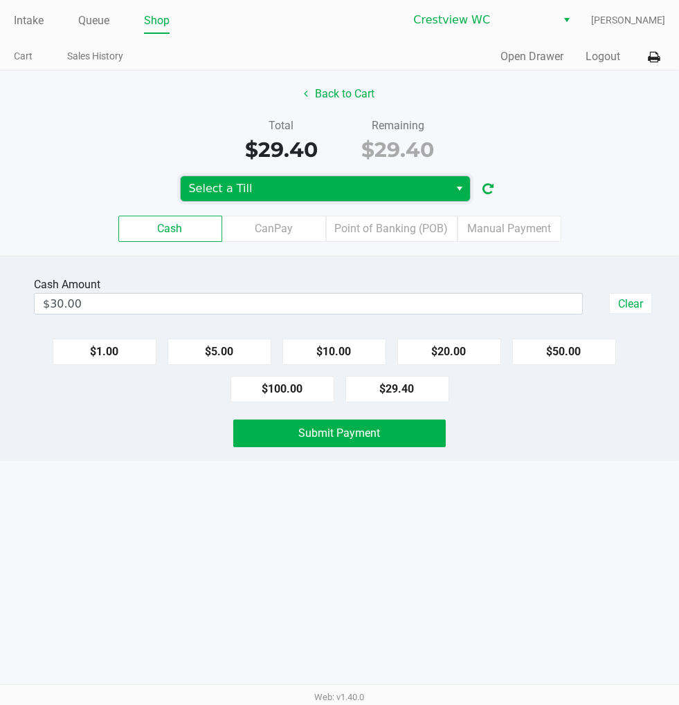
click at [376, 191] on span "Select a Till" at bounding box center [315, 189] width 252 height 17
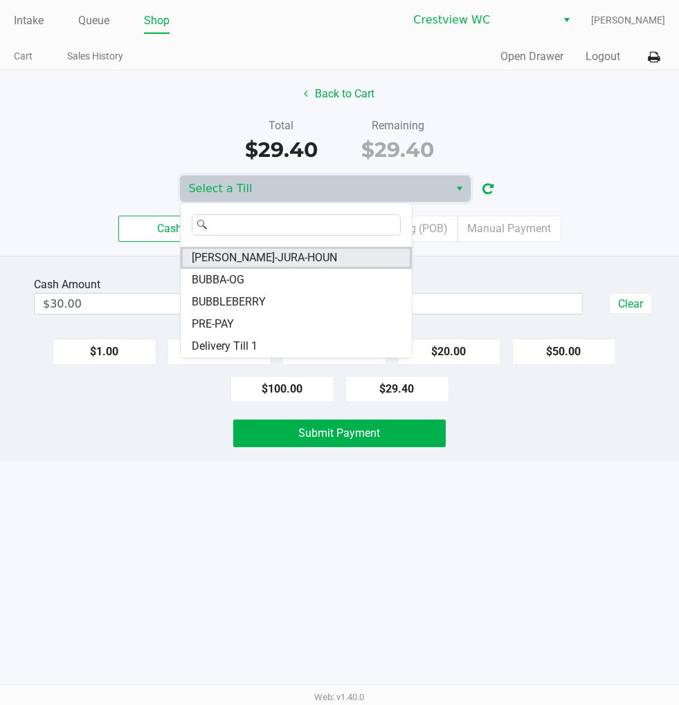
click at [299, 261] on li "BRUNO-JURA-HOUN" at bounding box center [296, 258] width 231 height 22
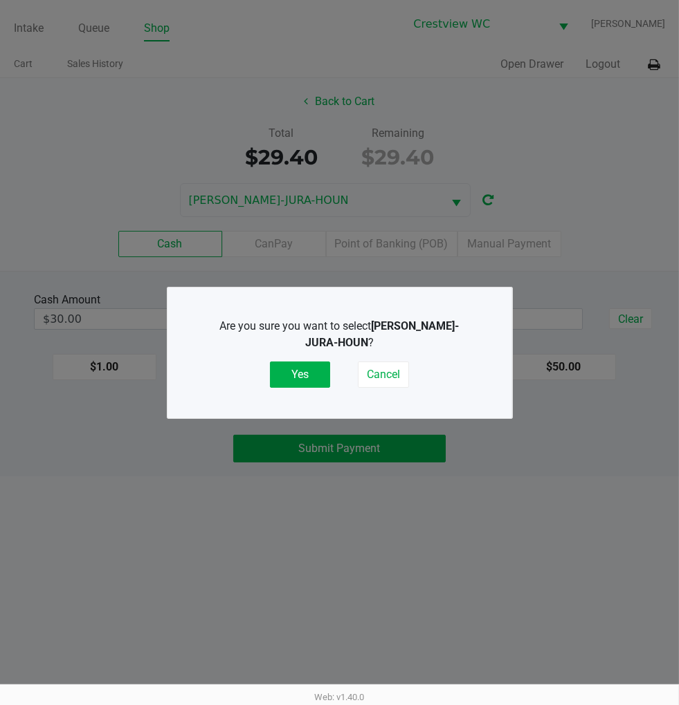
click at [292, 362] on button "Yes" at bounding box center [300, 375] width 60 height 26
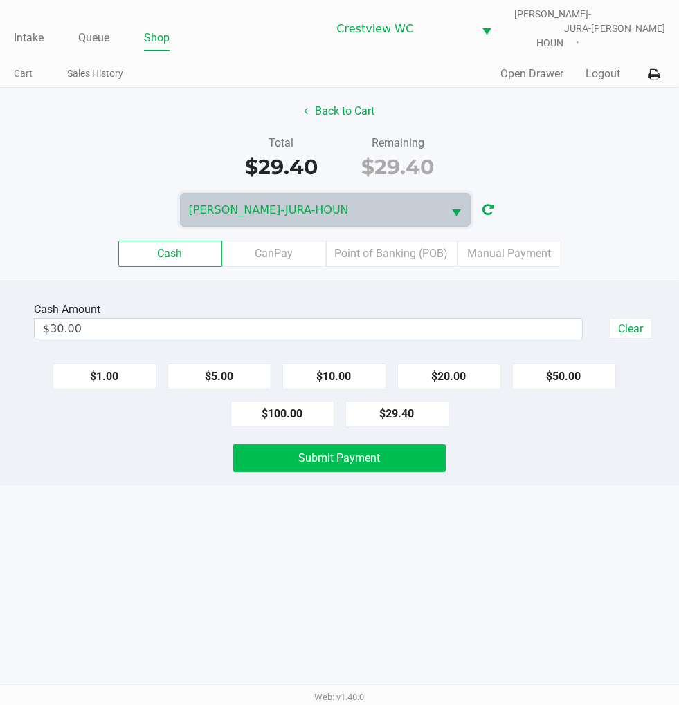
click at [362, 452] on span "Submit Payment" at bounding box center [340, 458] width 82 height 13
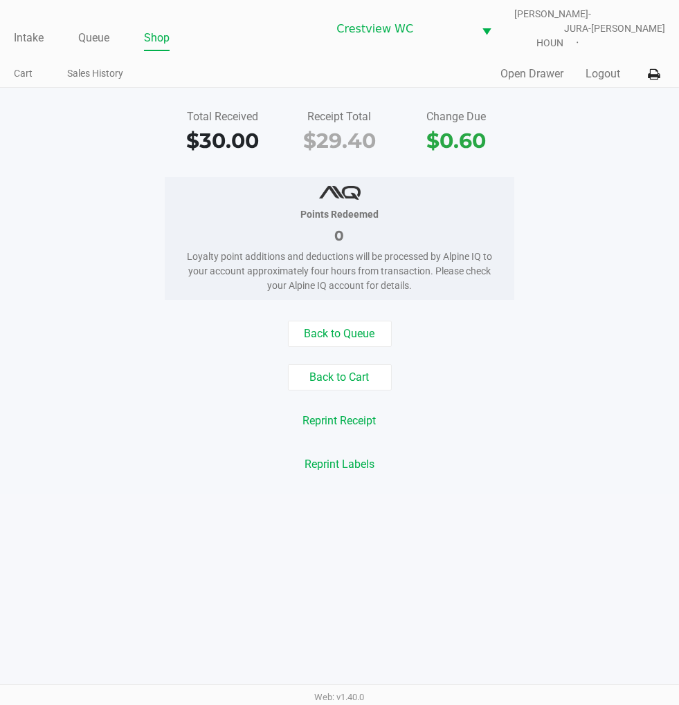
click at [603, 128] on div "Total Received $30.00 Receipt Total $29.40 Change Due $0.60" at bounding box center [339, 133] width 699 height 48
click at [17, 28] on link "Intake" at bounding box center [29, 37] width 30 height 19
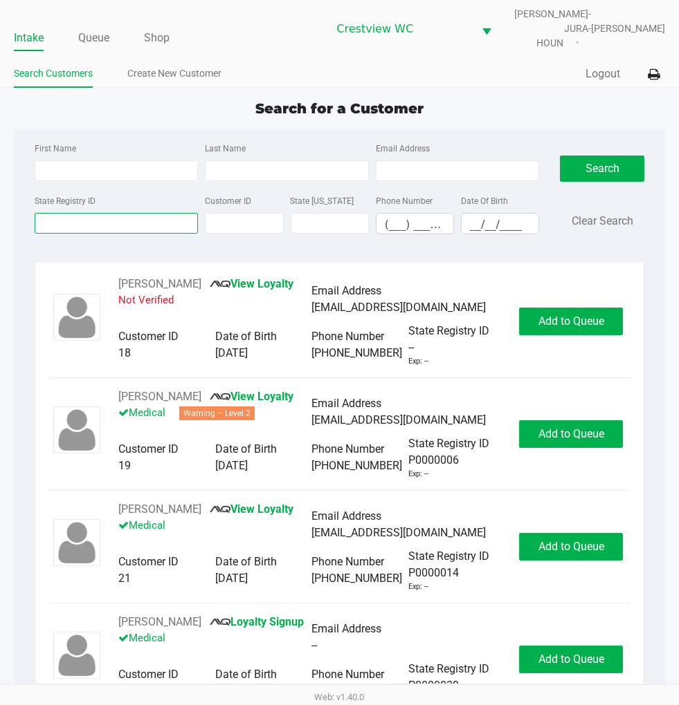
click at [120, 214] on input "State Registry ID" at bounding box center [117, 223] width 164 height 21
type input "p3hx4476"
click at [621, 156] on button "Search" at bounding box center [602, 169] width 84 height 26
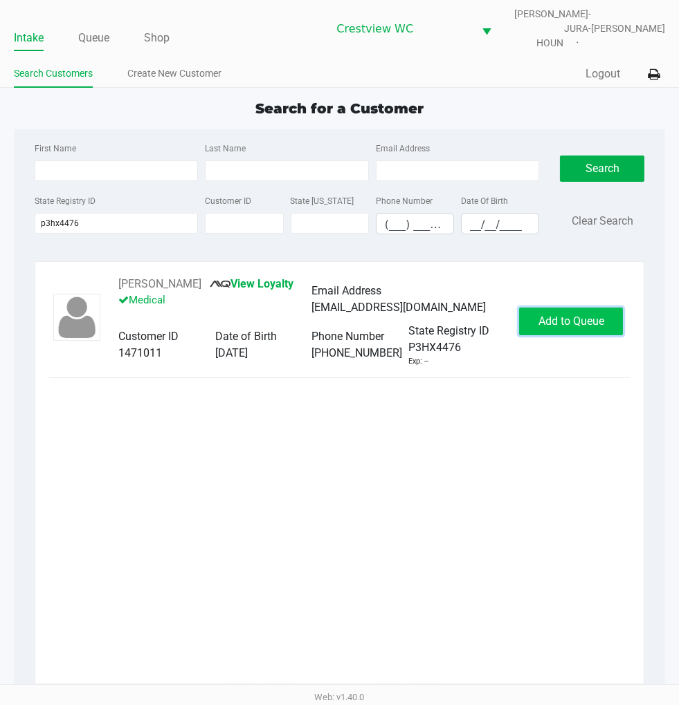
click at [575, 320] on span "Add to Queue" at bounding box center [571, 321] width 66 height 13
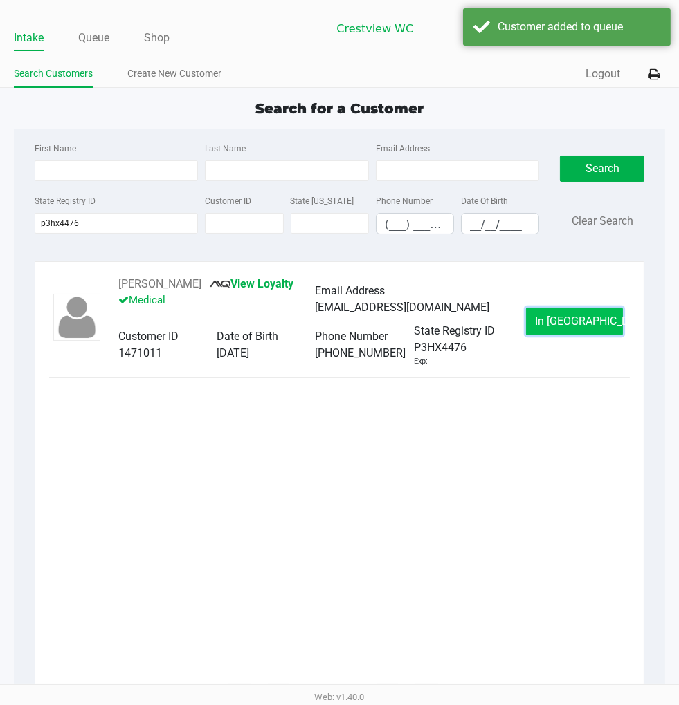
click at [598, 322] on button "In Queue" at bounding box center [574, 322] width 97 height 28
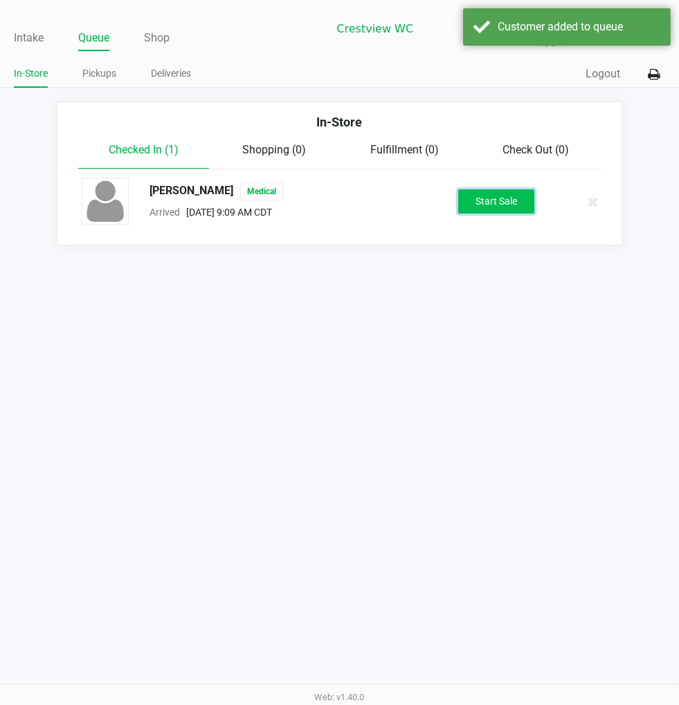
click at [487, 190] on button "Start Sale" at bounding box center [496, 202] width 76 height 24
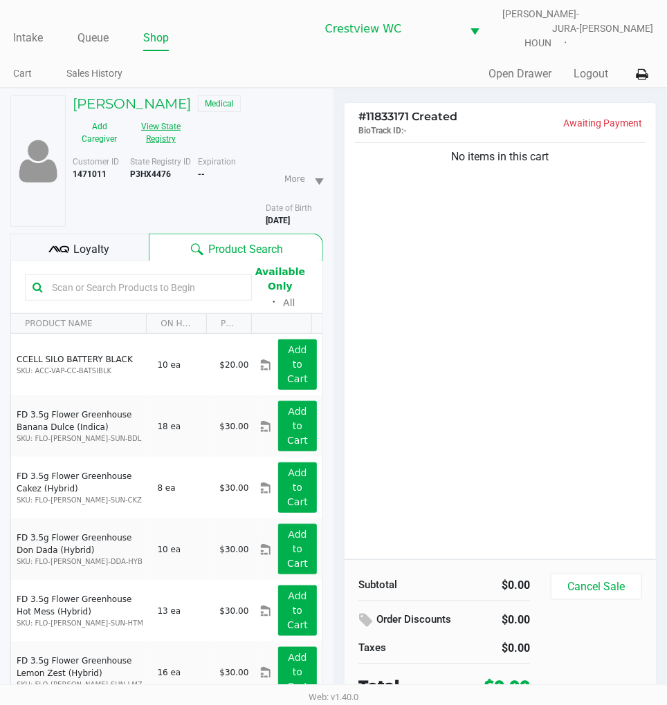
click at [173, 127] on button "View State Registry" at bounding box center [157, 133] width 62 height 35
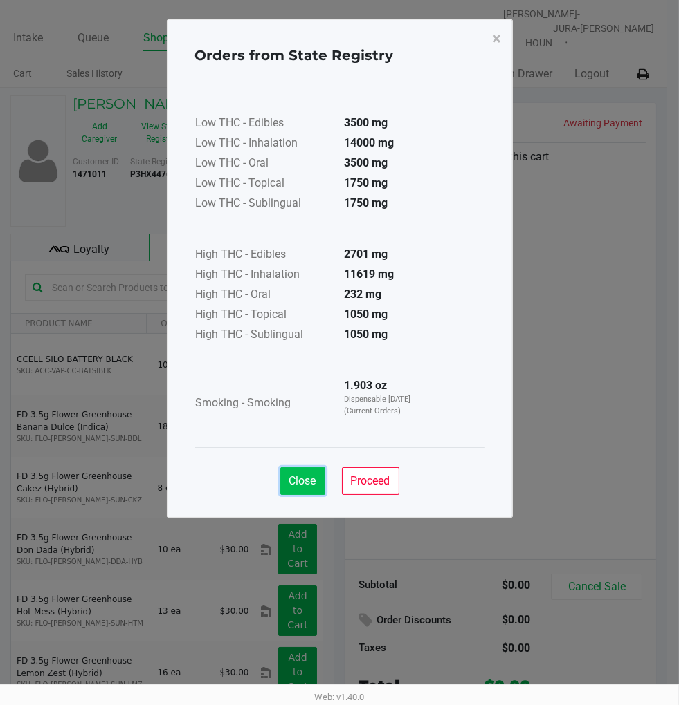
click at [292, 479] on span "Close" at bounding box center [302, 480] width 27 height 13
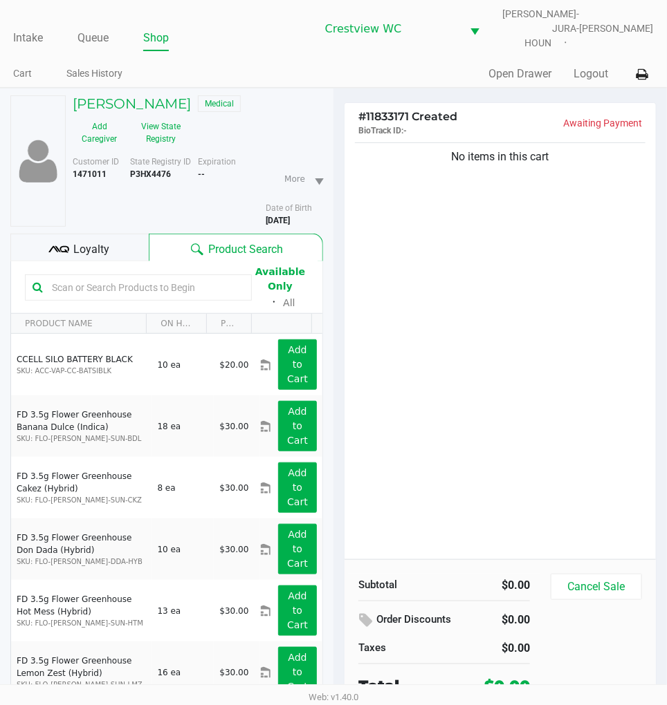
click at [516, 195] on div "No items in this cart" at bounding box center [499, 350] width 311 height 420
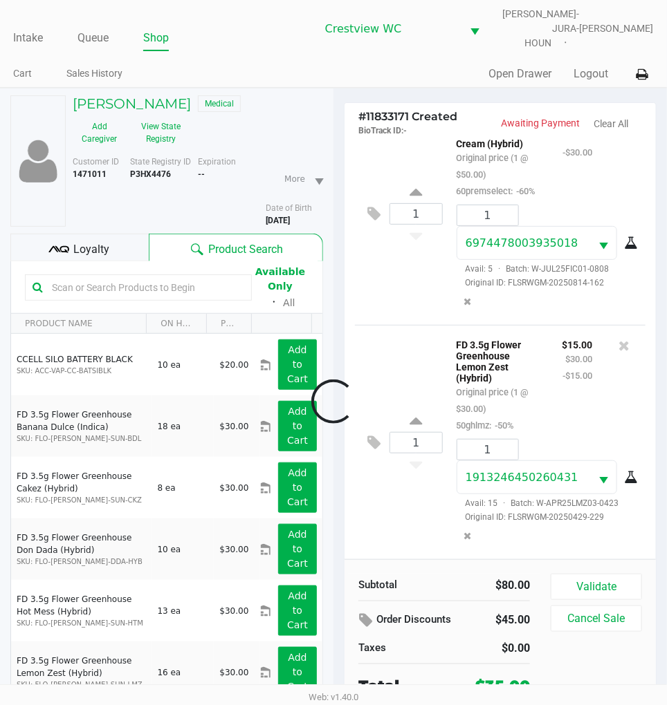
scroll to position [70, 0]
click at [402, 297] on div "1 FT 3.5g Cannabis Flower Fried Ice Cream (Hybrid) Original price (1 @ $50.00) …" at bounding box center [500, 213] width 290 height 223
click at [66, 246] on icon at bounding box center [64, 249] width 10 height 7
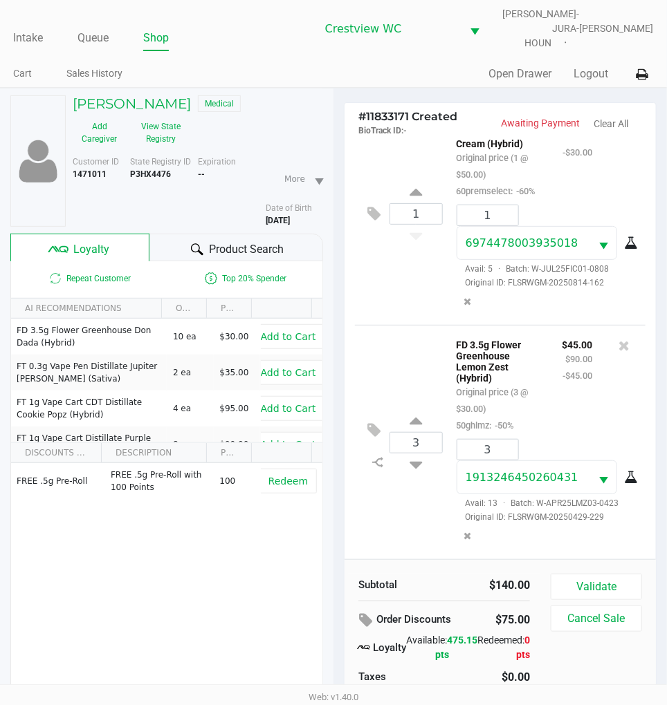
click at [409, 292] on div "1 FT 3.5g Cannabis Flower Fried Ice Cream (Hybrid) Original price (1 @ $50.00) …" at bounding box center [500, 213] width 290 height 223
click at [388, 257] on div "1 FT 3.5g Cannabis Flower Fried Ice Cream (Hybrid) Original price (1 @ $50.00) …" at bounding box center [500, 213] width 290 height 223
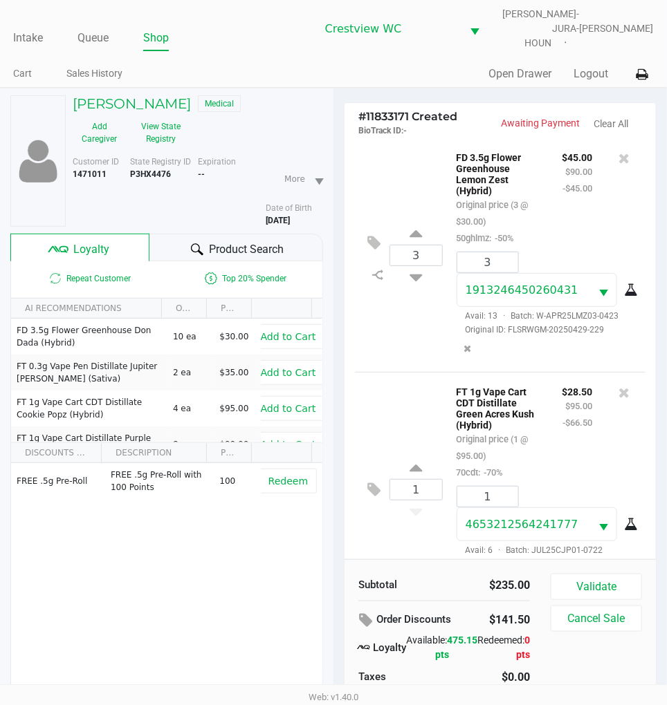
scroll to position [306, 0]
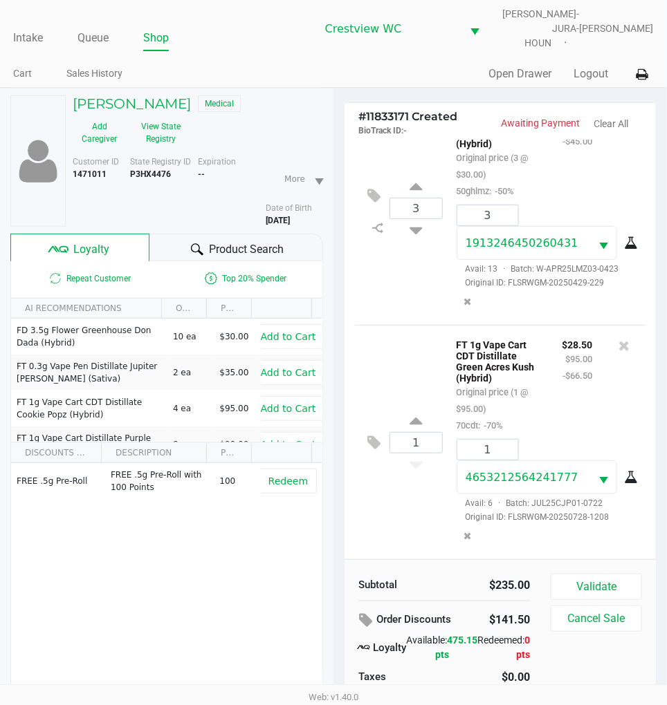
click at [408, 289] on div "3 FD 3.5g Flower Greenhouse Lemon Zest (Hybrid) Original price (3 @ $30.00) 50g…" at bounding box center [500, 208] width 290 height 234
click at [631, 578] on button "Validate" at bounding box center [596, 587] width 91 height 26
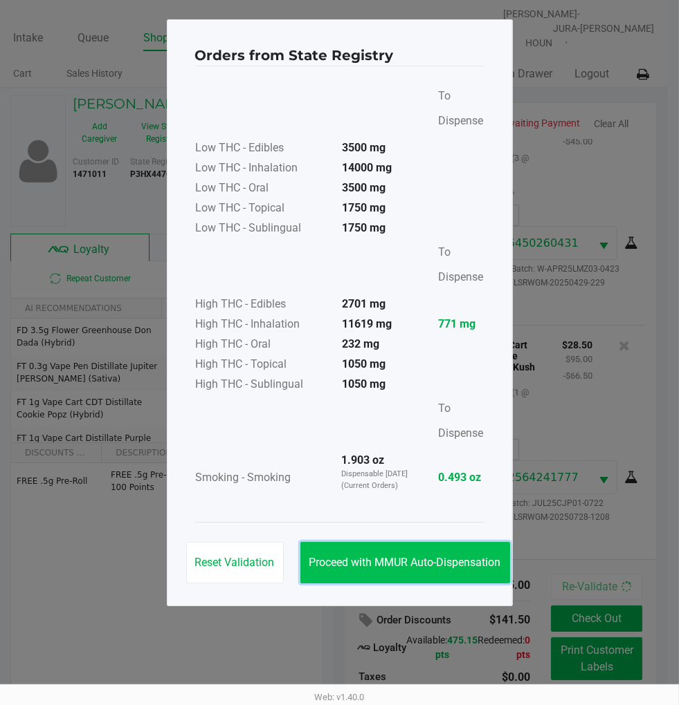
click at [471, 562] on span "Proceed with MMUR Auto-Dispensation" at bounding box center [405, 562] width 192 height 13
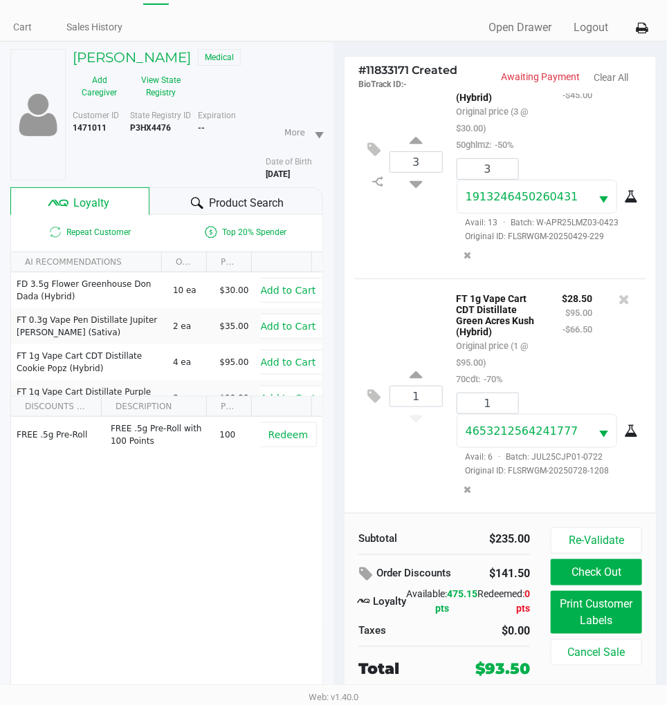
scroll to position [72, 0]
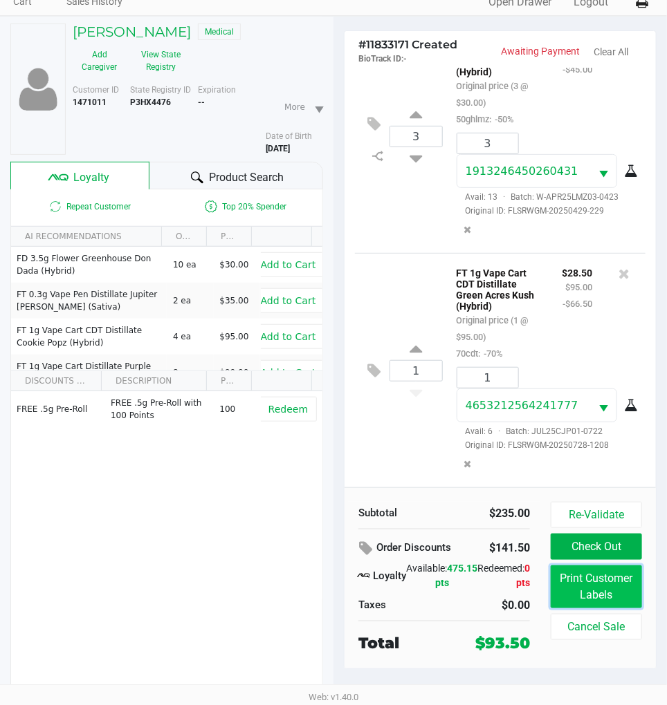
click at [622, 586] on button "Print Customer Labels" at bounding box center [596, 587] width 91 height 43
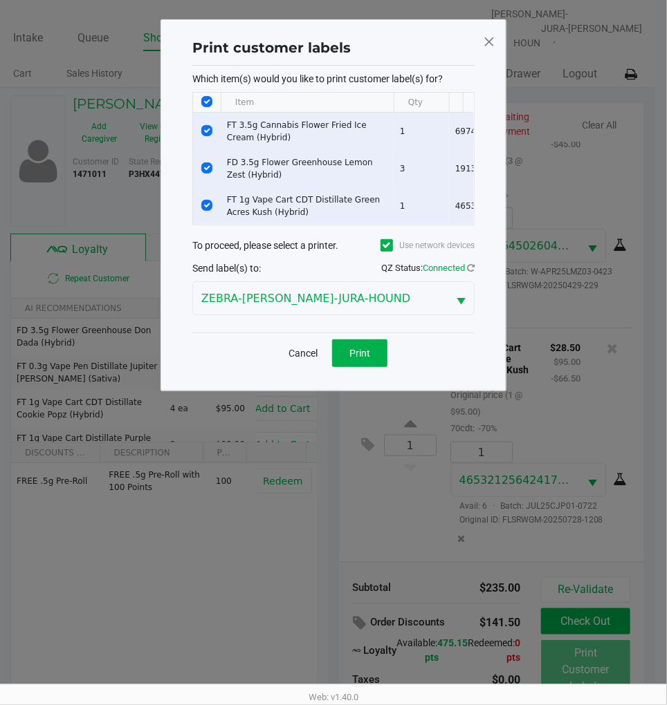
scroll to position [0, 0]
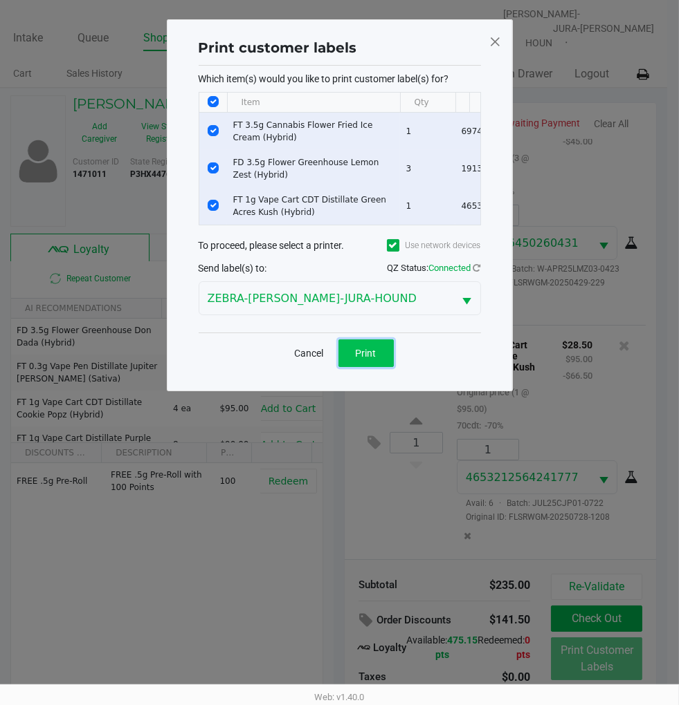
click at [375, 359] on span "Print" at bounding box center [366, 353] width 21 height 11
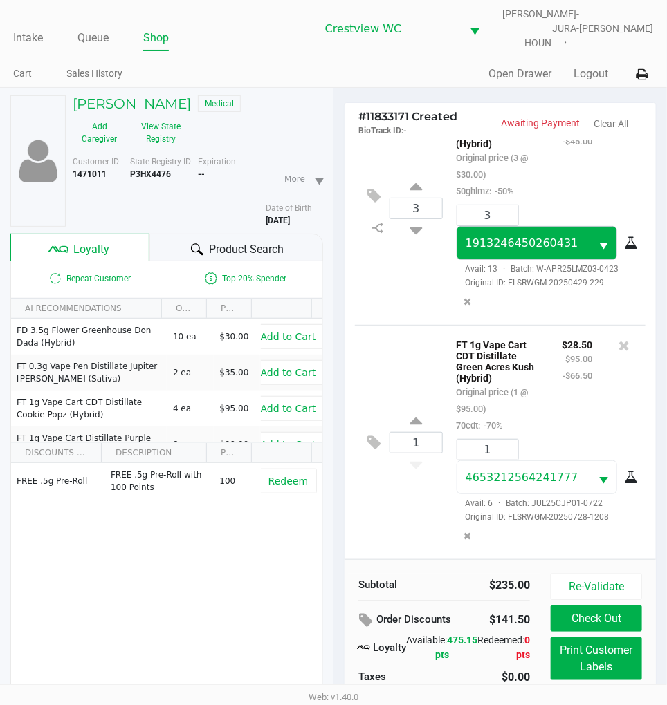
scroll to position [72, 0]
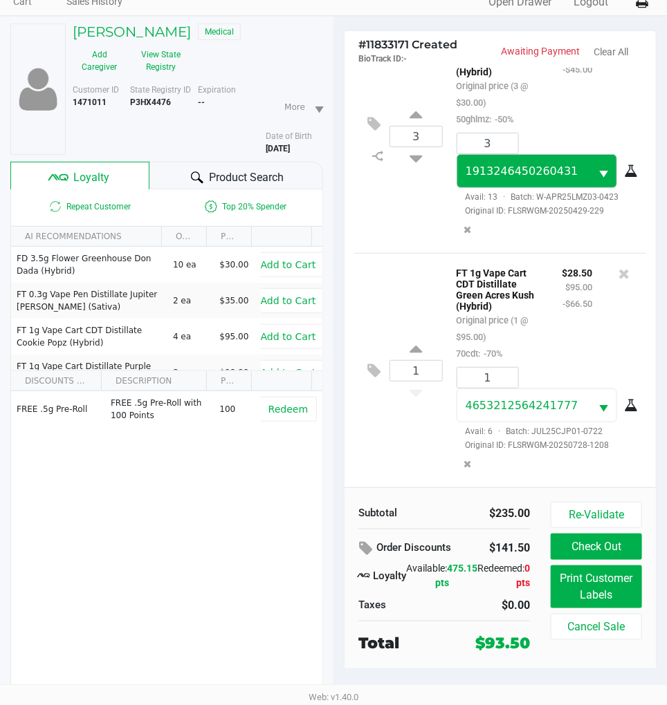
click at [606, 544] on button "Check Out" at bounding box center [596, 547] width 91 height 26
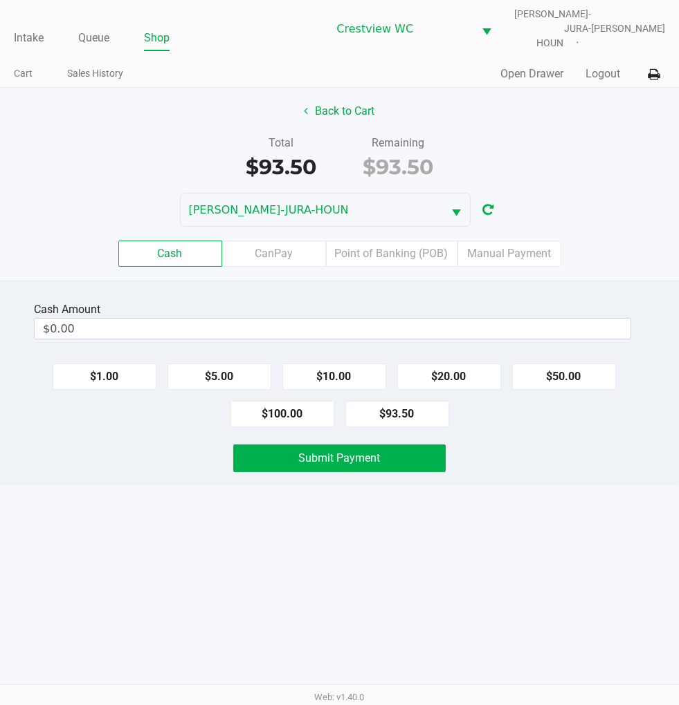
click at [592, 515] on div "Intake Queue Shop Crestview WC BRUNO-JURA-HOUN Eric Stevenson Cart Sales Histor…" at bounding box center [339, 352] width 679 height 705
click at [402, 402] on button "$93.50" at bounding box center [397, 414] width 104 height 26
type input "$93.50"
click at [378, 452] on span "Submit Payment" at bounding box center [340, 458] width 82 height 13
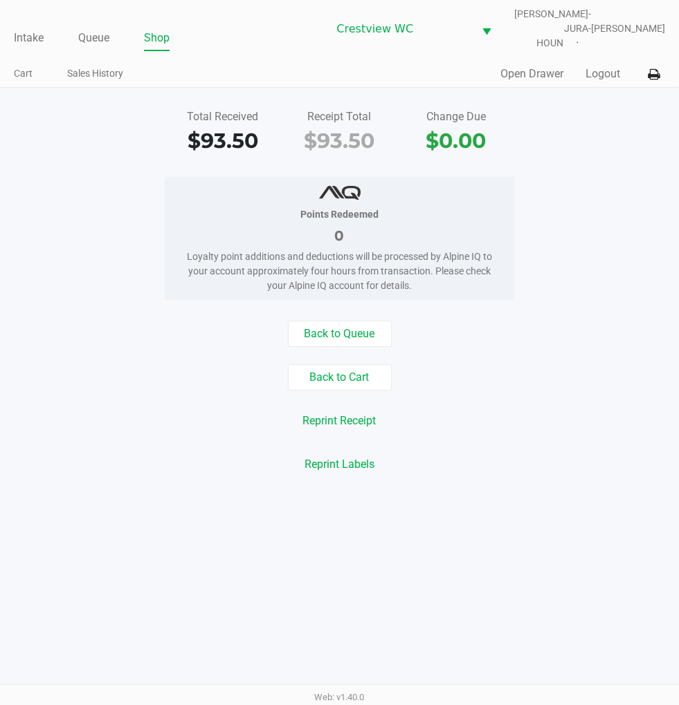
click at [613, 122] on div "Total Received $93.50 Receipt Total $93.50 Change Due $0.00" at bounding box center [339, 133] width 699 height 48
click at [30, 28] on link "Intake" at bounding box center [29, 37] width 30 height 19
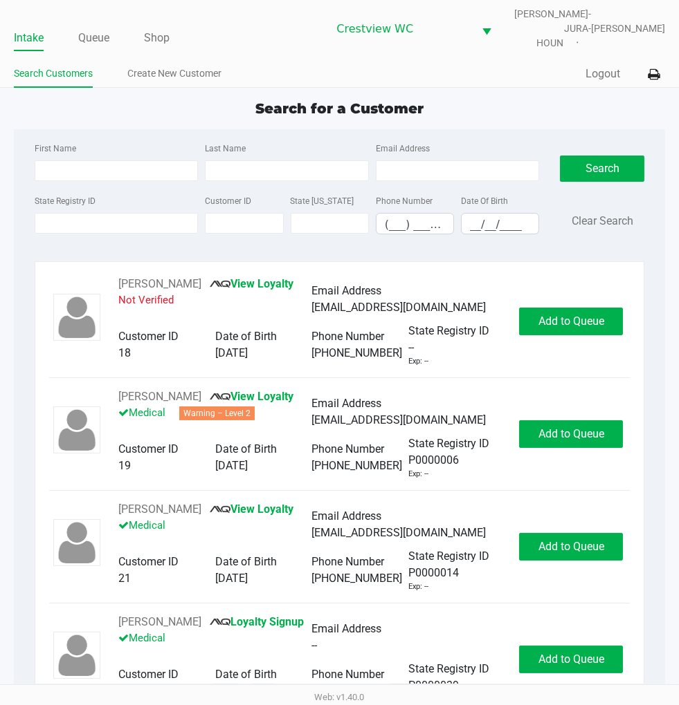
click at [513, 108] on div "Search for a Customer" at bounding box center [339, 108] width 672 height 21
click at [90, 29] on link "Queue" at bounding box center [93, 37] width 31 height 19
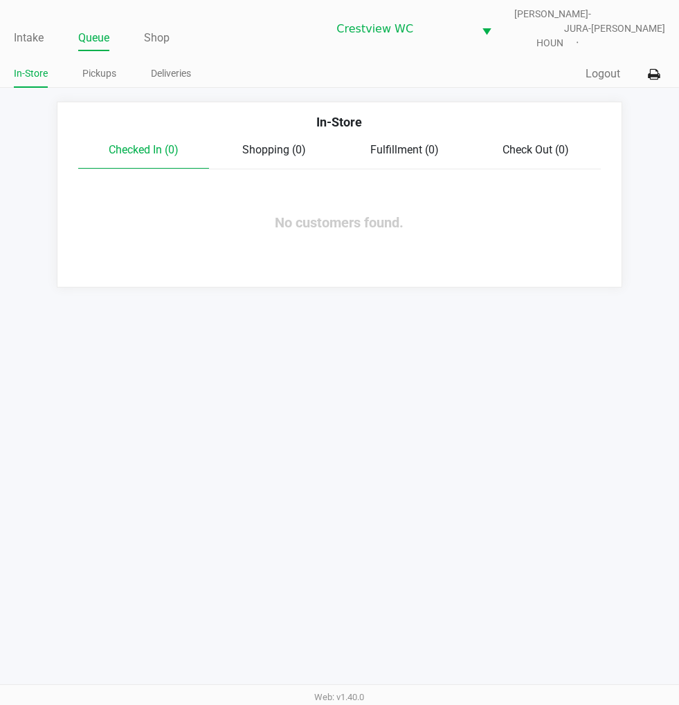
click at [104, 65] on link "Pickups" at bounding box center [99, 73] width 34 height 17
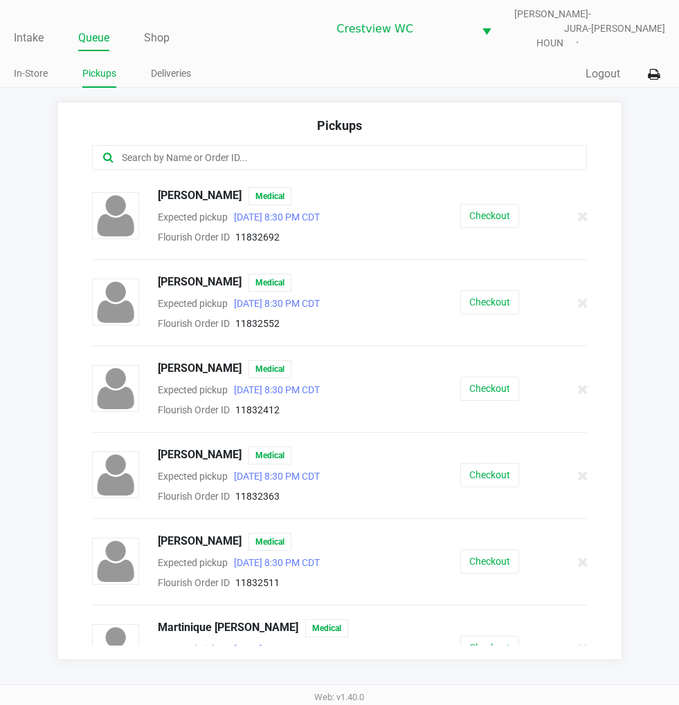
click at [484, 555] on button "Checkout" at bounding box center [489, 562] width 59 height 24
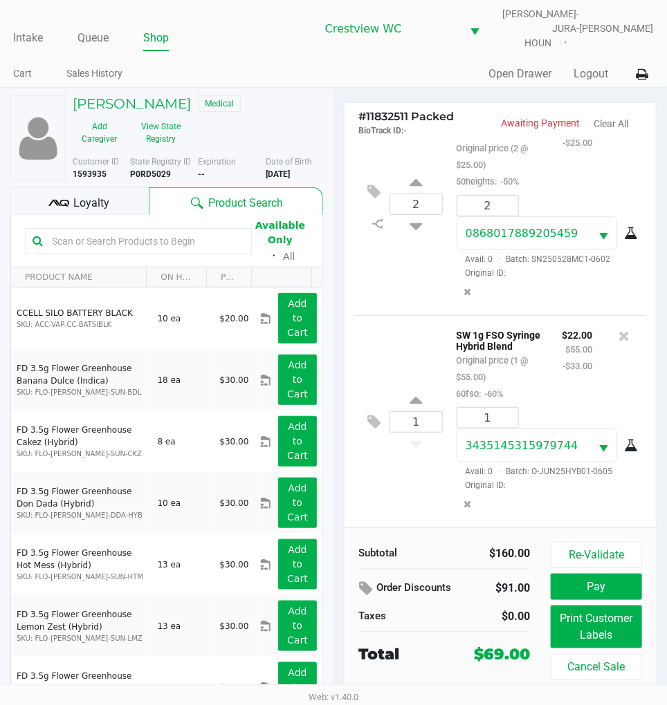
scroll to position [42, 0]
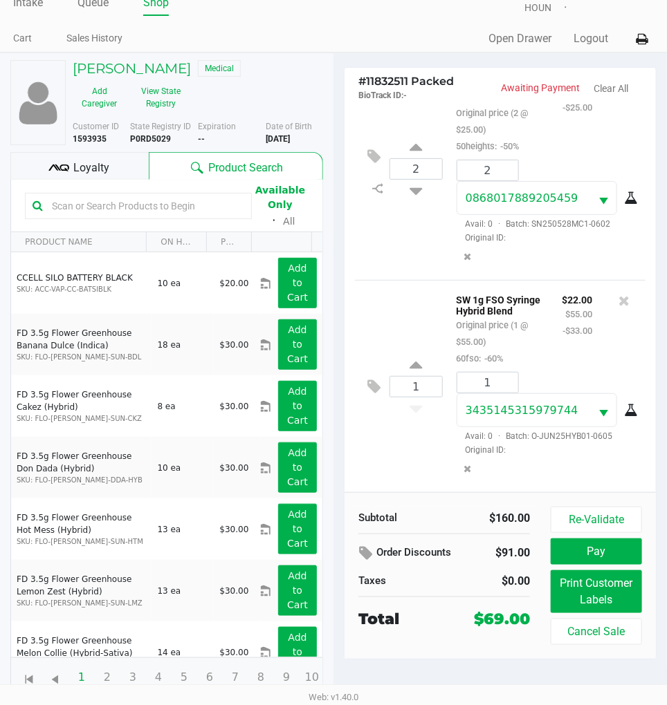
click at [68, 161] on icon at bounding box center [58, 168] width 21 height 21
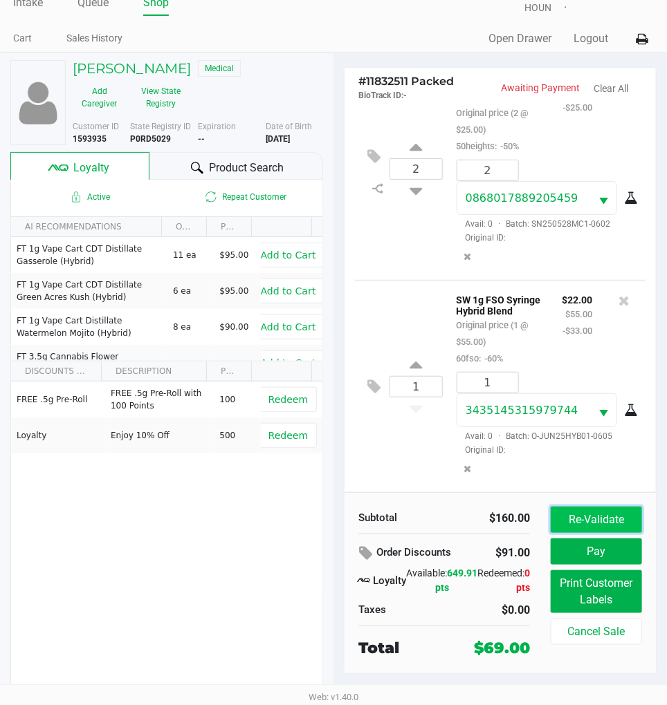
click at [605, 507] on button "Re-Validate" at bounding box center [596, 520] width 91 height 26
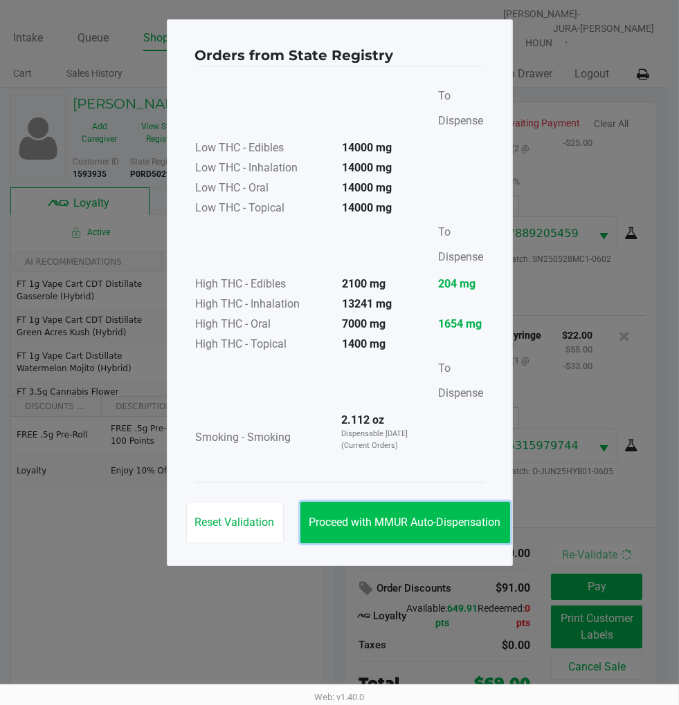
click at [459, 519] on span "Proceed with MMUR Auto-Dispensation" at bounding box center [405, 522] width 192 height 13
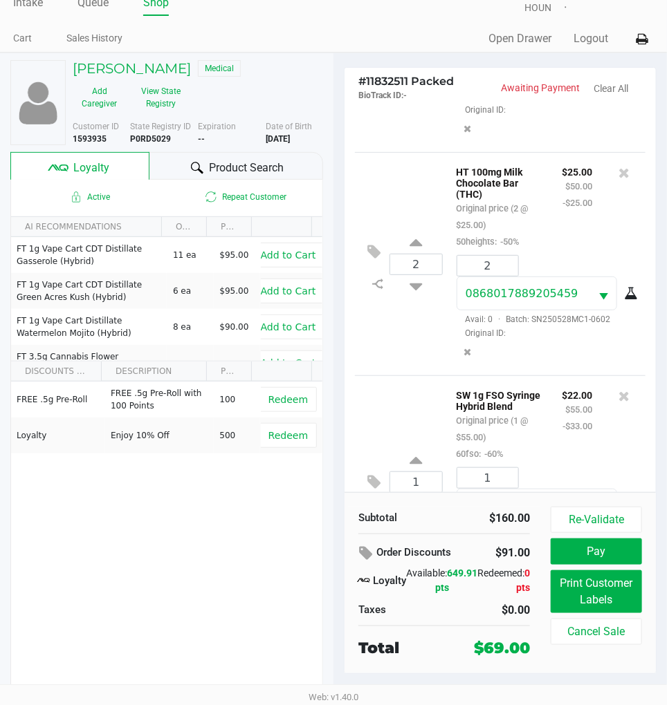
scroll to position [286, 0]
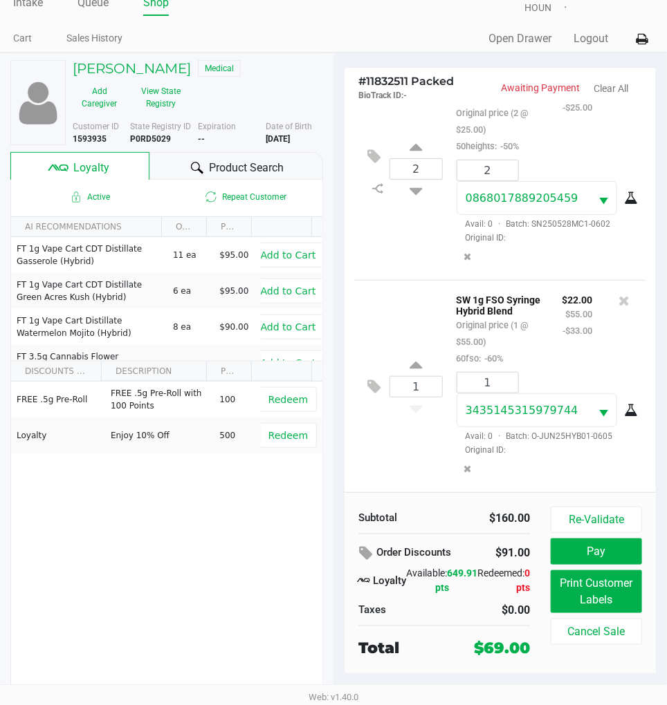
click at [402, 446] on div "1 SW 1g FSO Syringe Hybrid Blend Original price (1 @ $55.00) 60fso: -60% $22.00…" at bounding box center [500, 386] width 290 height 212
click at [623, 590] on button "Print Customer Labels" at bounding box center [596, 592] width 91 height 43
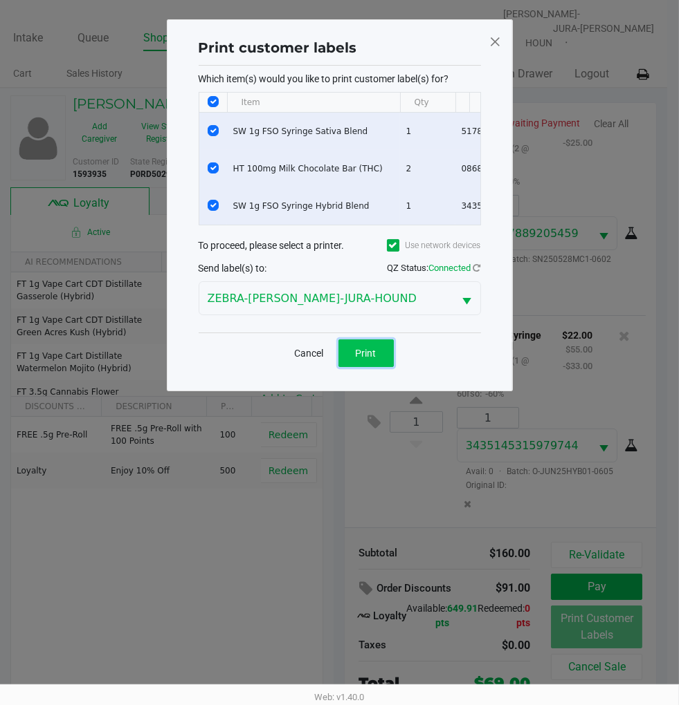
click at [379, 361] on button "Print" at bounding box center [365, 354] width 55 height 28
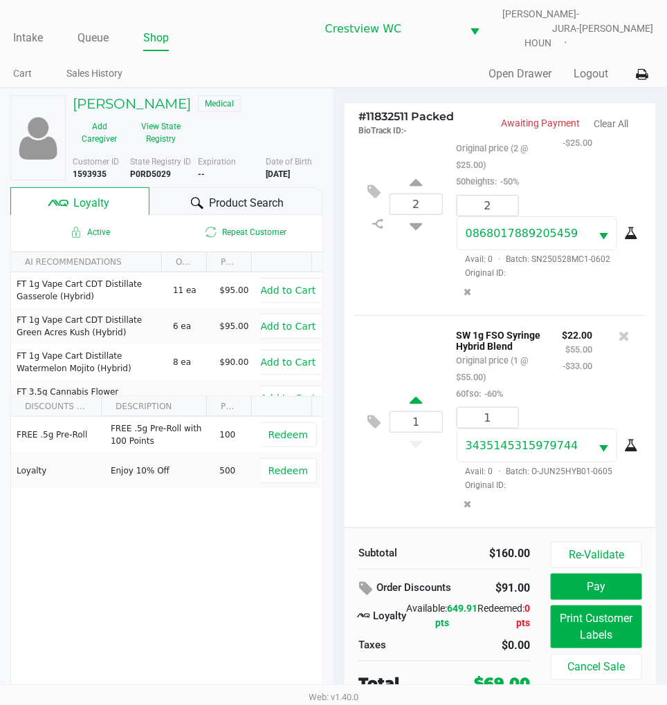
scroll to position [42, 0]
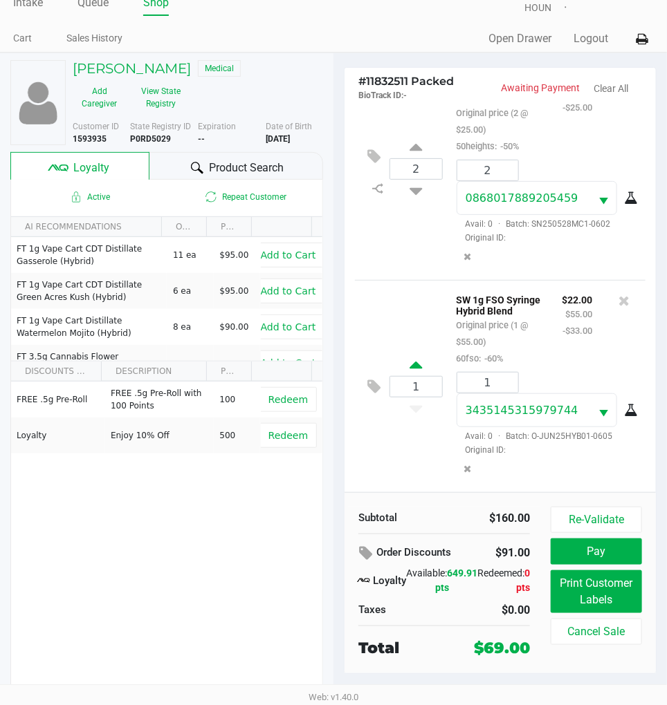
click at [607, 540] on button "Pay" at bounding box center [596, 552] width 91 height 26
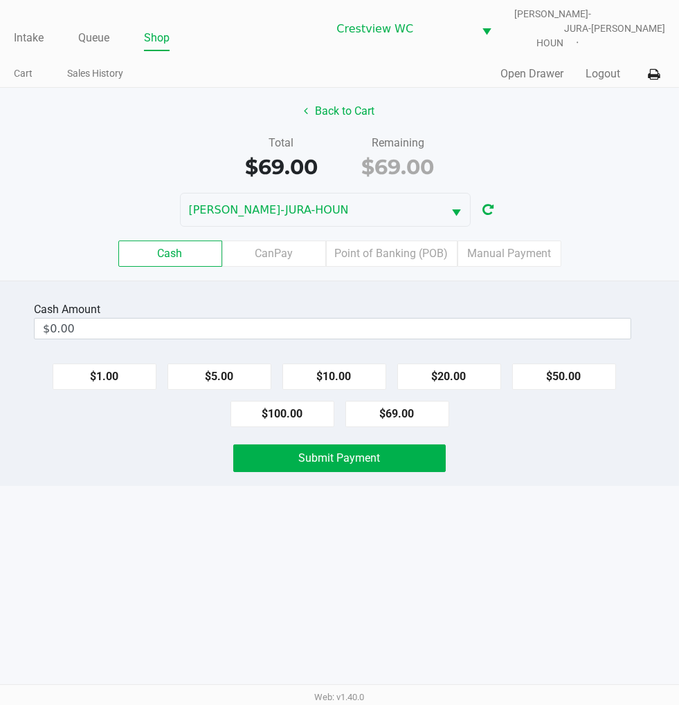
click at [399, 241] on label "Point of Banking (POB)" at bounding box center [391, 254] width 131 height 26
click at [0, 0] on 7 "Point of Banking (POB)" at bounding box center [0, 0] width 0 height 0
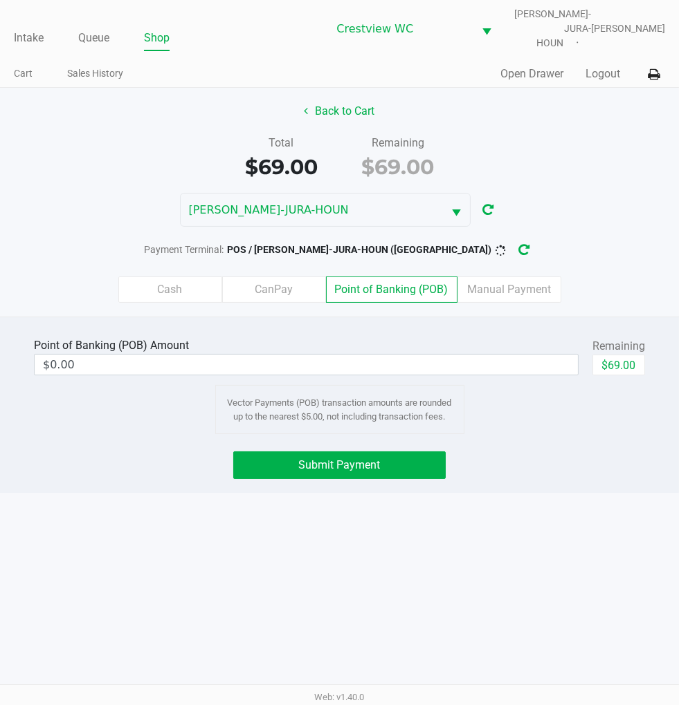
click at [638, 355] on button "$69.00" at bounding box center [618, 365] width 53 height 21
type input "$69.00"
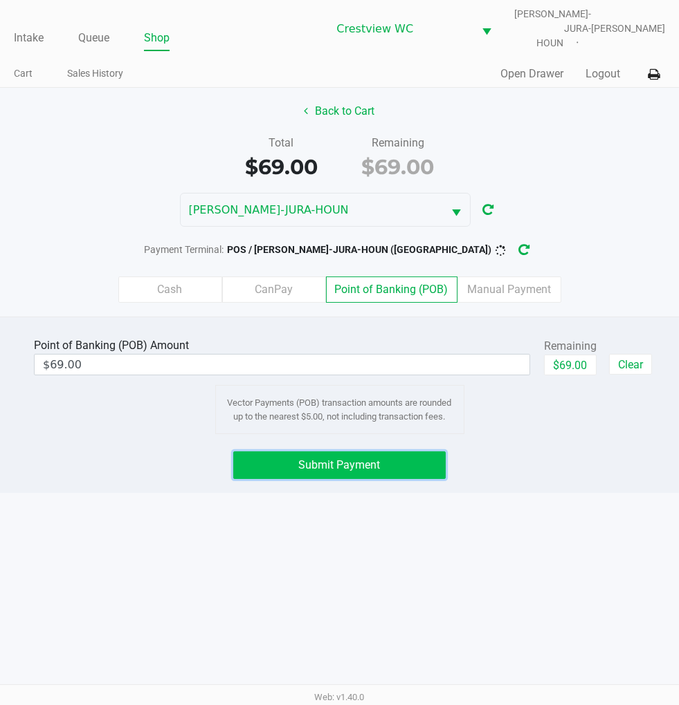
click at [371, 461] on span "Submit Payment" at bounding box center [340, 465] width 82 height 13
click at [574, 356] on button "$69.00" at bounding box center [570, 365] width 53 height 21
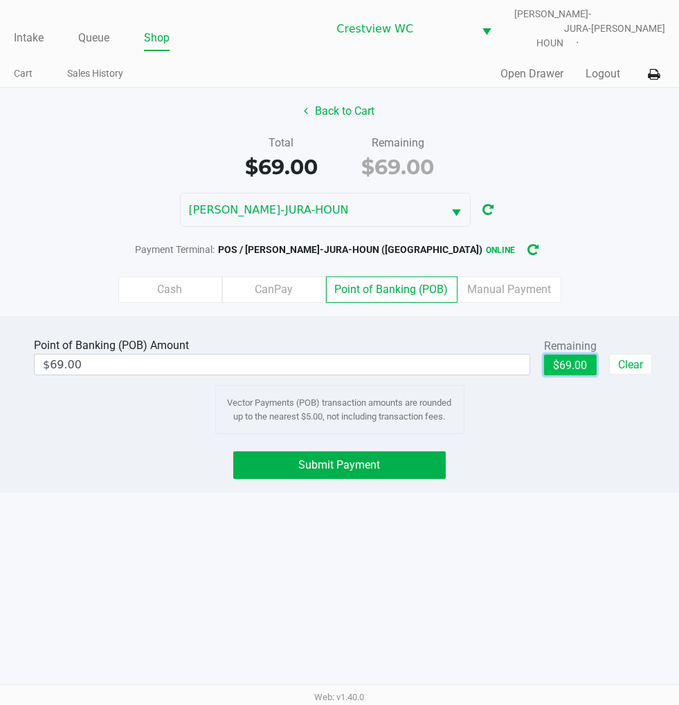
click at [383, 452] on button "Submit Payment" at bounding box center [339, 466] width 212 height 28
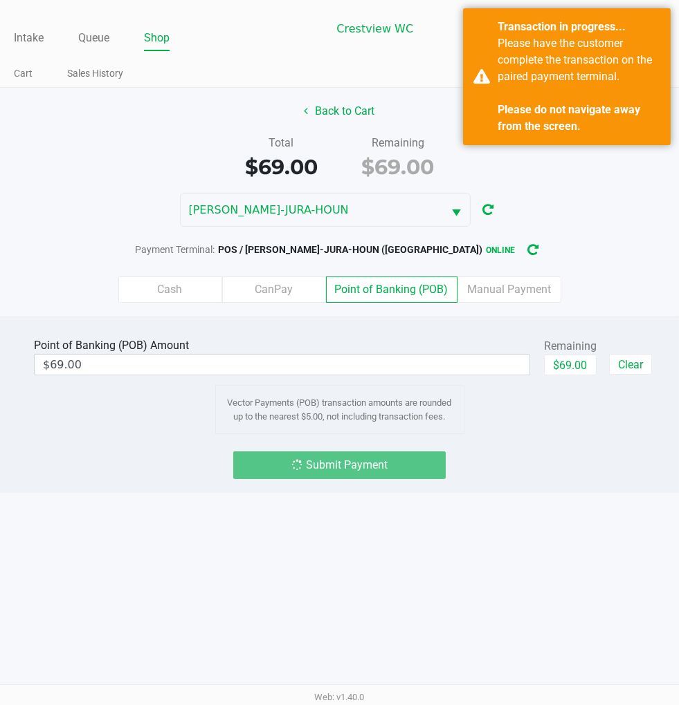
click at [590, 581] on div "Intake Queue Shop Crestview WC BRUNO-JURA-HOUN Eric Stevenson Cart Sales Histor…" at bounding box center [339, 352] width 679 height 705
click at [557, 567] on div "Intake Queue Shop Crestview WC BRUNO-JURA-HOUN Eric Stevenson Cart Sales Histor…" at bounding box center [339, 352] width 679 height 705
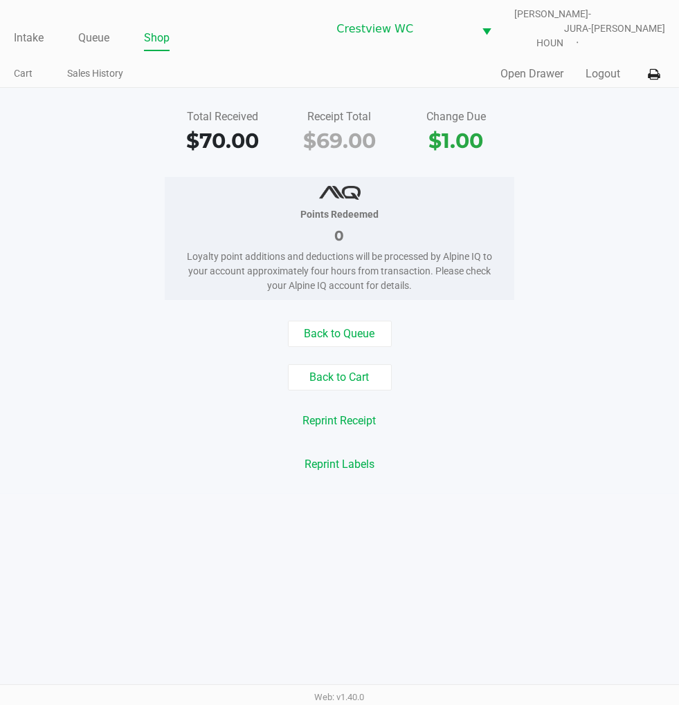
click at [142, 365] on div "Back to Cart" at bounding box center [339, 378] width 699 height 26
click at [29, 33] on link "Intake" at bounding box center [29, 37] width 30 height 19
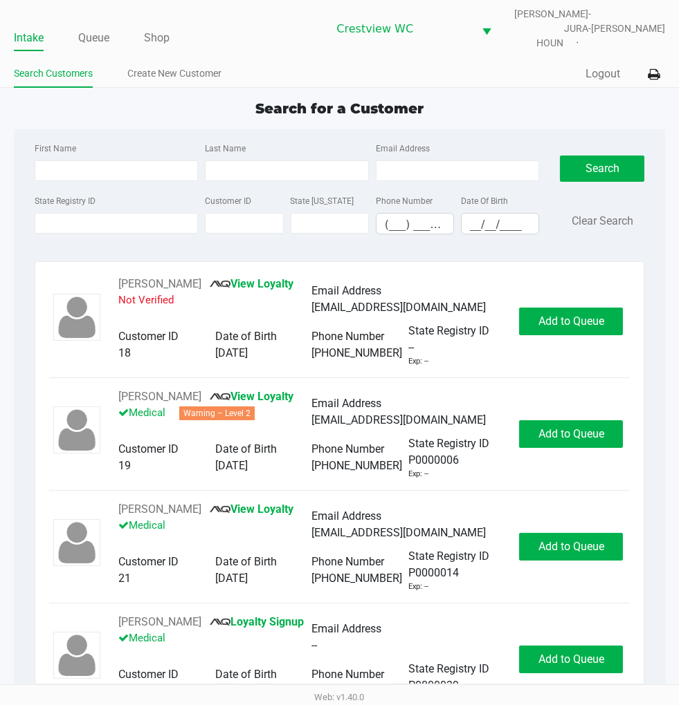
click at [530, 71] on div "Quick Sale Logout" at bounding box center [503, 75] width 326 height 26
click at [187, 276] on button "RICHARD MURPHY" at bounding box center [159, 284] width 83 height 17
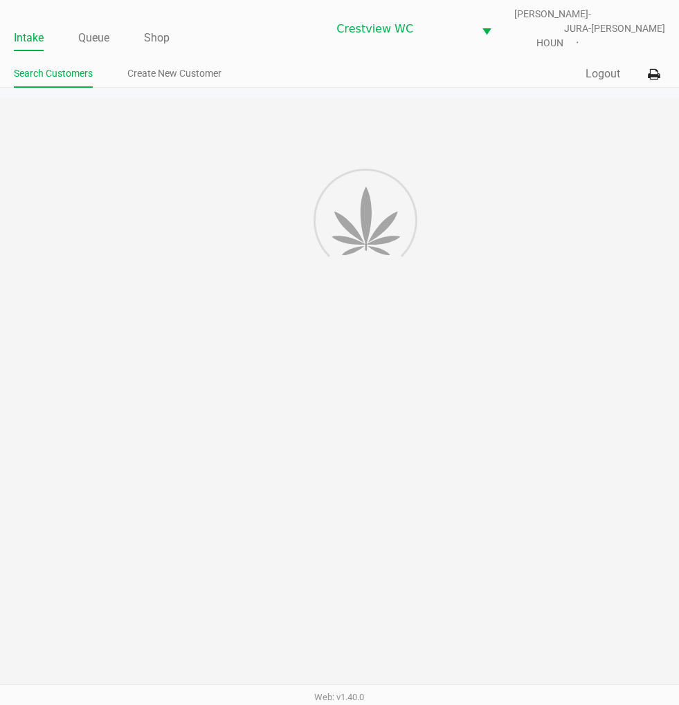
click at [127, 208] on div at bounding box center [339, 398] width 679 height 600
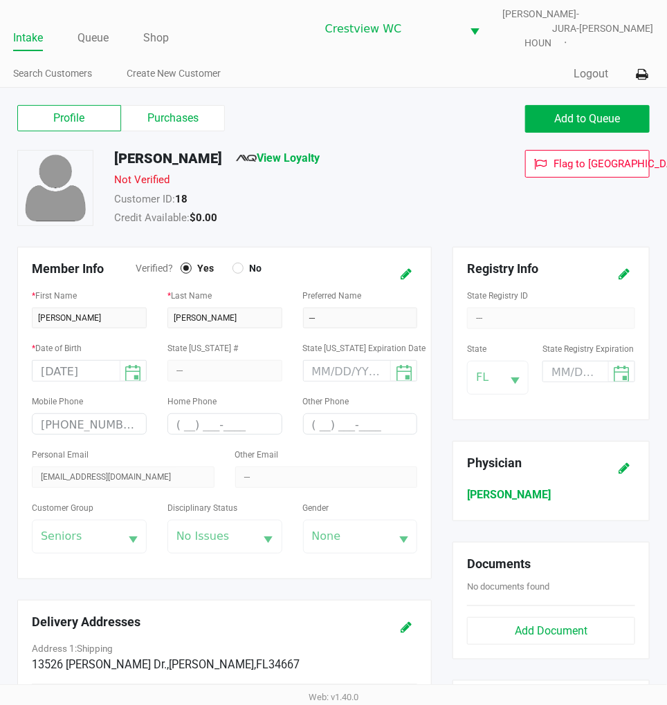
click at [15, 31] on link "Intake" at bounding box center [28, 37] width 30 height 19
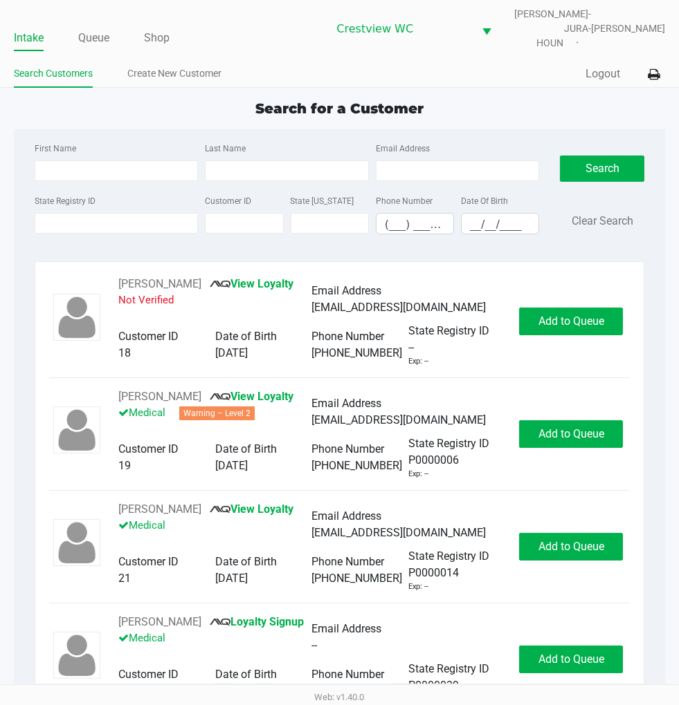
click at [502, 77] on div "Intake Queue Shop Crestview WC BRUNO-JURA-HOUN Eric Stevenson Search Customers …" at bounding box center [339, 44] width 679 height 88
click at [541, 72] on div "Quick Sale Logout" at bounding box center [503, 75] width 326 height 26
click at [105, 213] on input "State Registry ID" at bounding box center [117, 223] width 164 height 21
type input "p1rx1837"
click at [602, 160] on button "Search" at bounding box center [602, 169] width 84 height 26
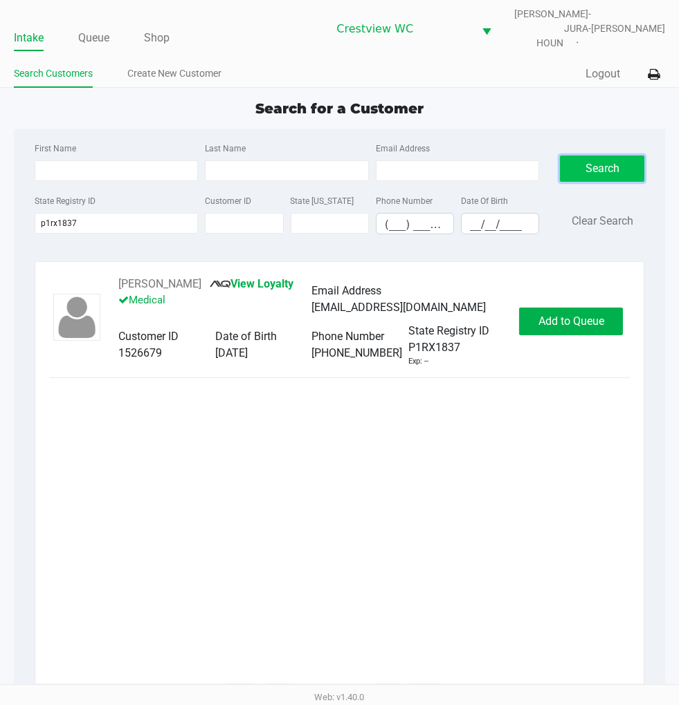
click at [586, 315] on span "Add to Queue" at bounding box center [571, 321] width 66 height 13
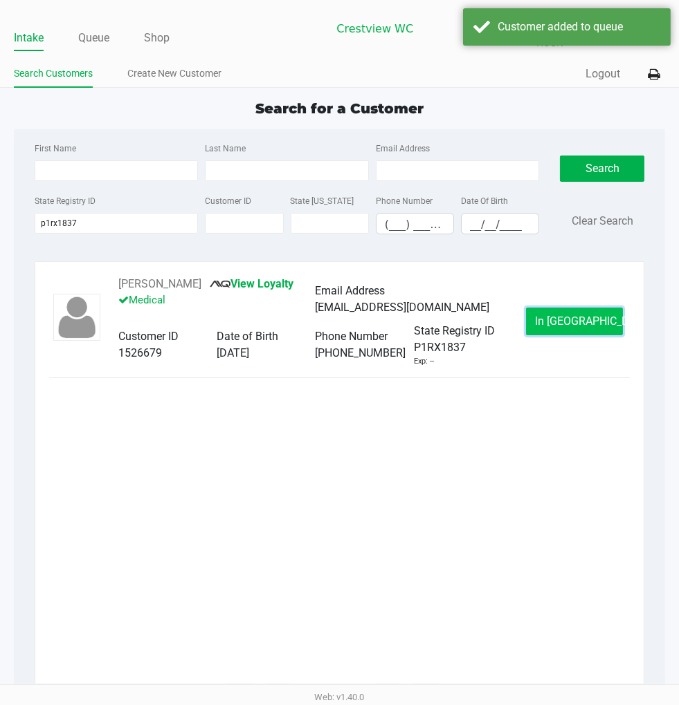
click at [586, 308] on button "In Queue" at bounding box center [574, 322] width 97 height 28
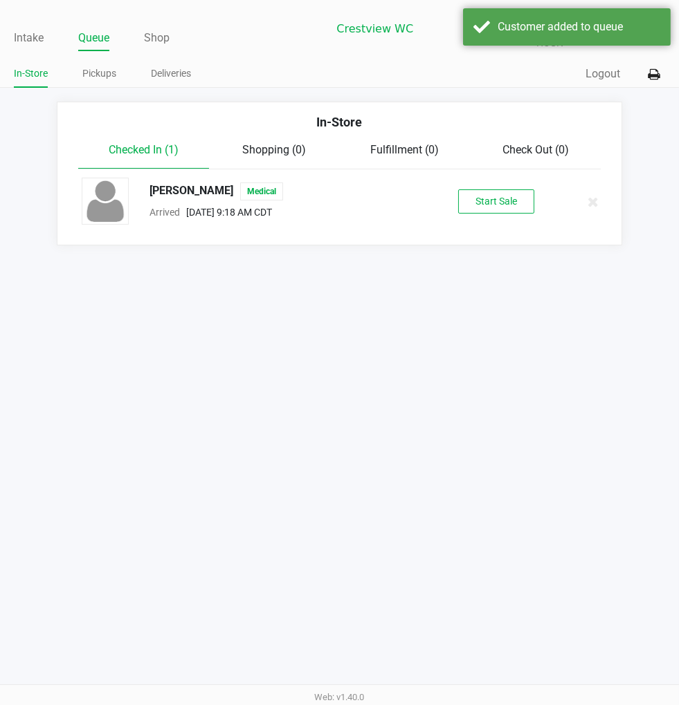
click at [488, 191] on button "Start Sale" at bounding box center [496, 202] width 76 height 24
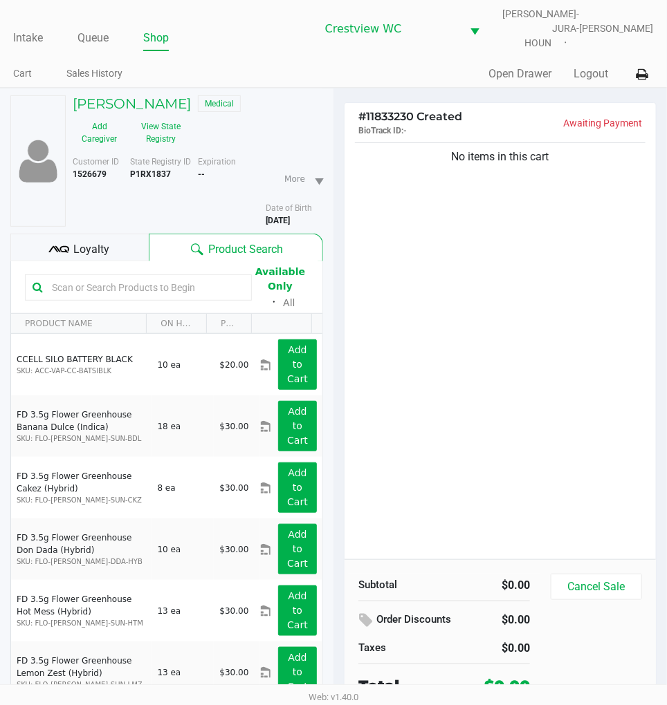
click at [454, 281] on div "No items in this cart" at bounding box center [499, 350] width 311 height 420
click at [160, 123] on button "View State Registry" at bounding box center [157, 133] width 62 height 35
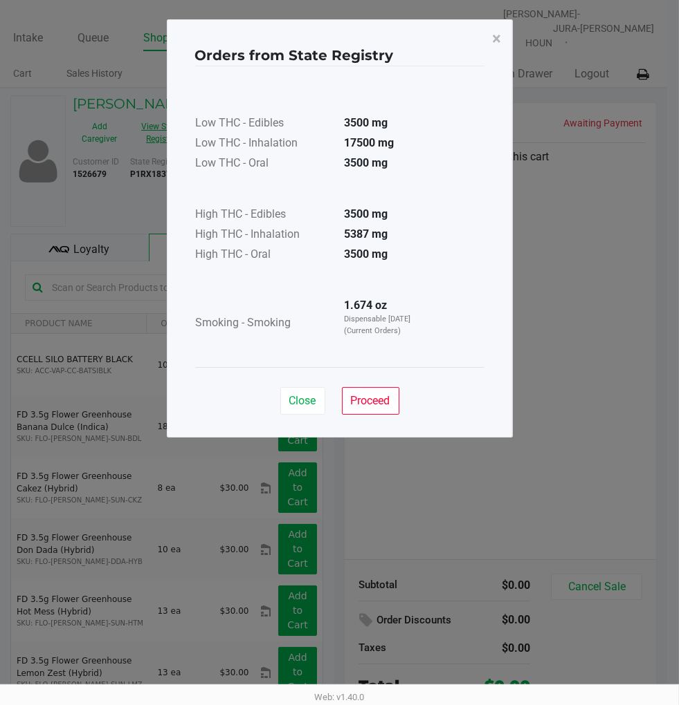
click at [302, 405] on span "Close" at bounding box center [302, 400] width 27 height 13
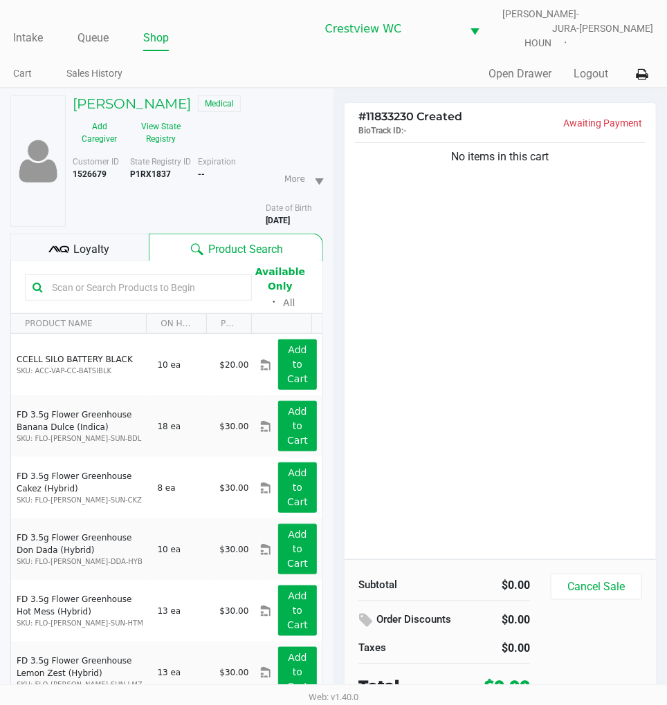
click at [562, 404] on div "No items in this cart" at bounding box center [499, 350] width 311 height 420
click at [549, 296] on div "No items in this cart" at bounding box center [499, 350] width 311 height 420
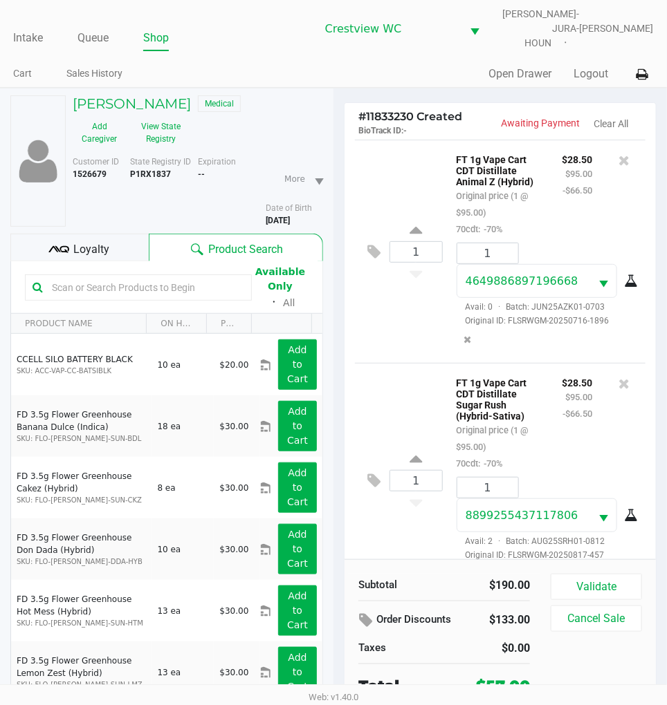
scroll to position [1, 0]
click at [419, 349] on div "1 FT 1g Vape Cart CDT Distillate Animal Z (Hybrid) Original price (1 @ $95.00) …" at bounding box center [500, 250] width 290 height 223
click at [90, 241] on span "Loyalty" at bounding box center [92, 249] width 36 height 17
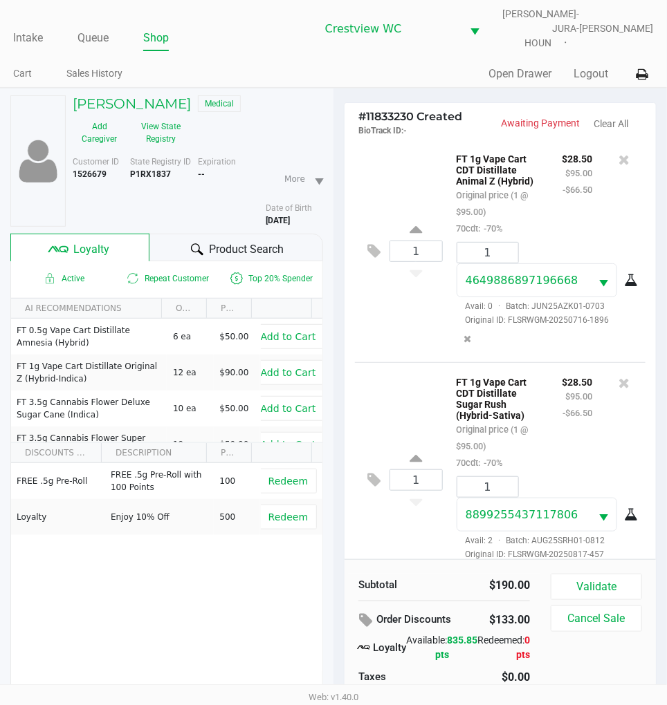
click at [400, 374] on div "1 FT 1g Vape Cart CDT Distillate Sugar Rush (Hybrid-Sativa) Original price (1 @…" at bounding box center [500, 479] width 290 height 234
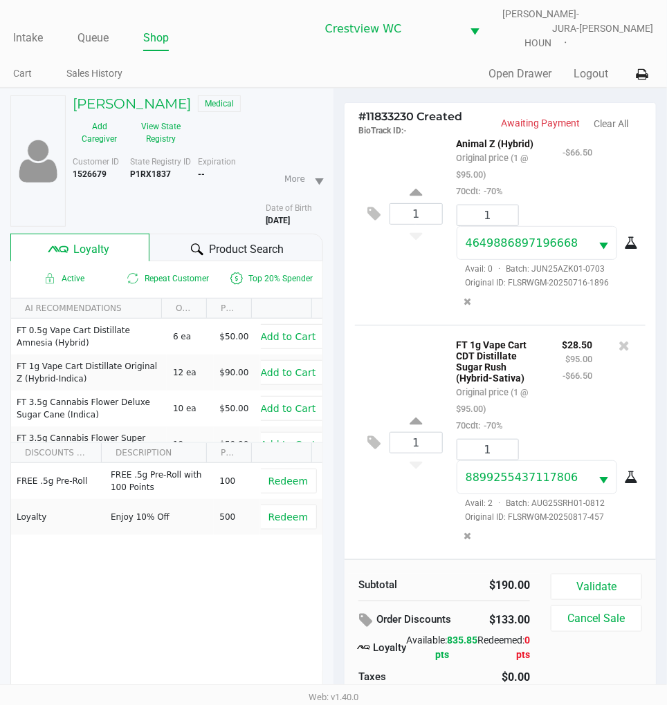
scroll to position [51, 0]
click at [418, 313] on div "1 FT 1g Vape Cart CDT Distillate Animal Z (Hybrid) Original price (1 @ $95.00) …" at bounding box center [500, 213] width 290 height 223
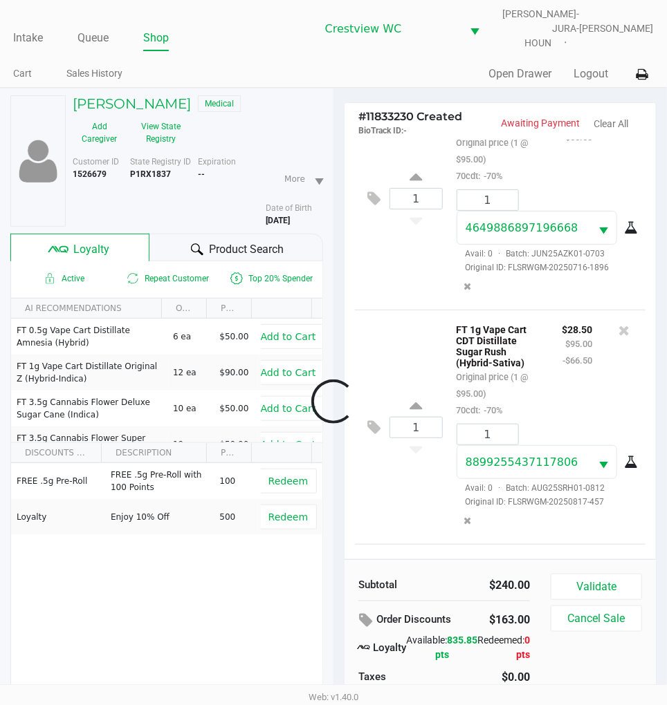
scroll to position [306, 0]
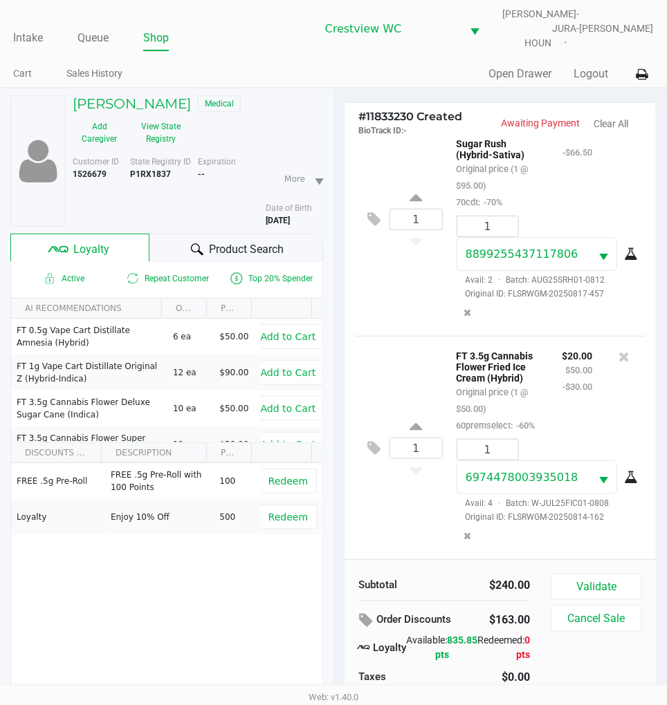
click at [427, 267] on div "1 FT 1g Vape Cart CDT Distillate Sugar Rush (Hybrid-Sativa) Original price (1 @…" at bounding box center [500, 219] width 290 height 234
click at [618, 581] on button "Validate" at bounding box center [596, 587] width 91 height 26
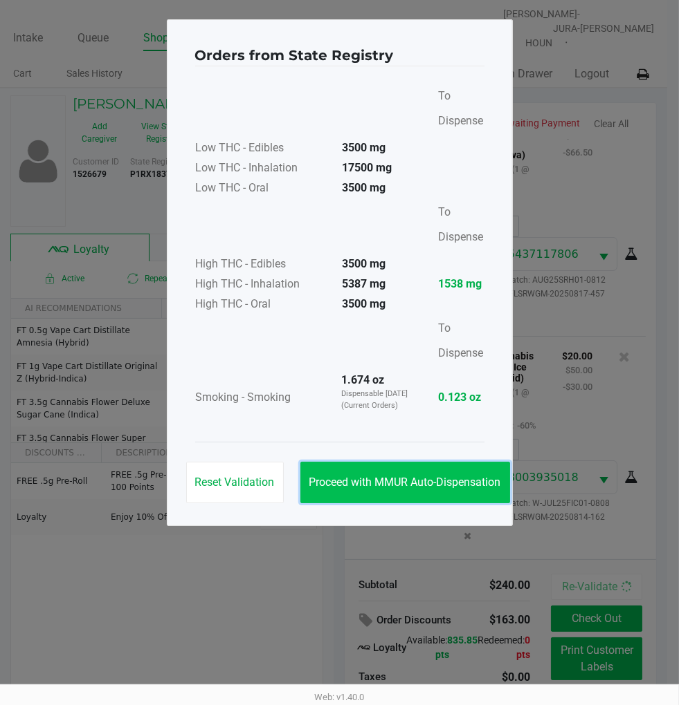
click at [416, 474] on button "Proceed with MMUR Auto-Dispensation" at bounding box center [405, 482] width 210 height 41
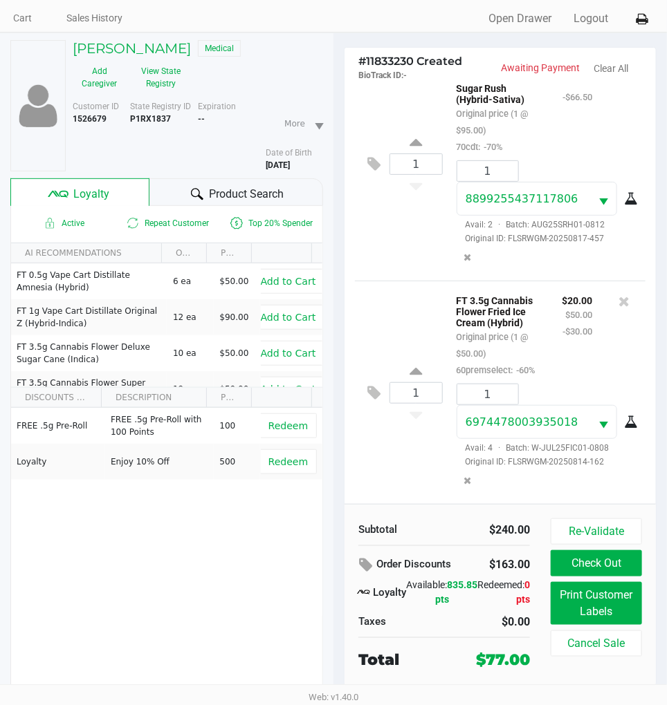
scroll to position [72, 0]
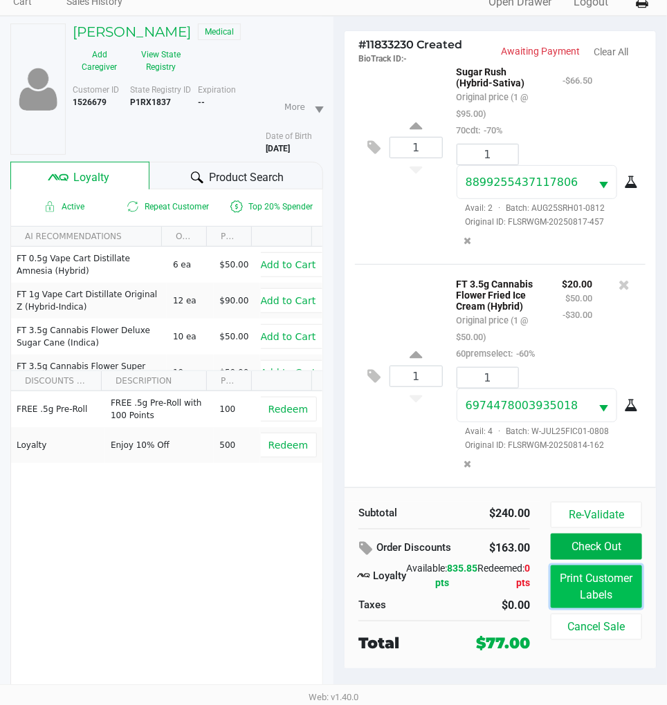
click at [613, 586] on button "Print Customer Labels" at bounding box center [596, 587] width 91 height 43
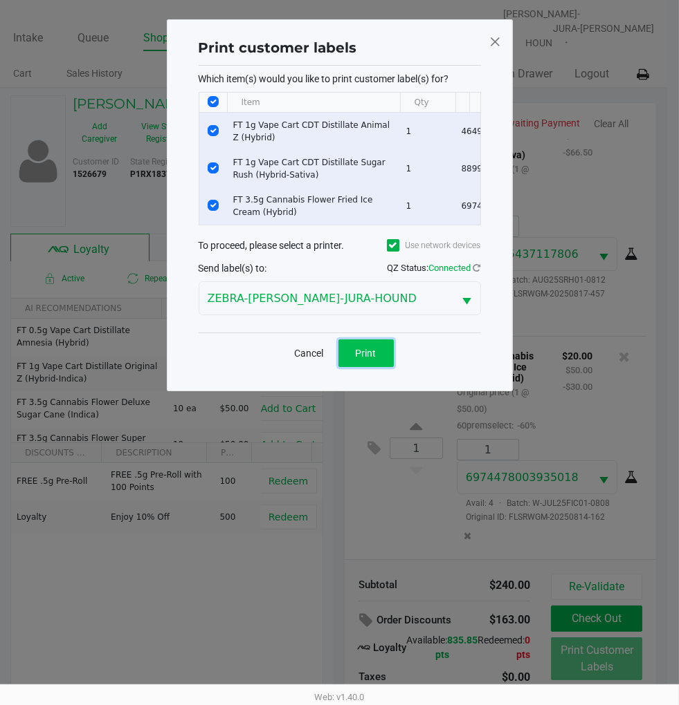
click at [377, 367] on button "Print" at bounding box center [365, 354] width 55 height 28
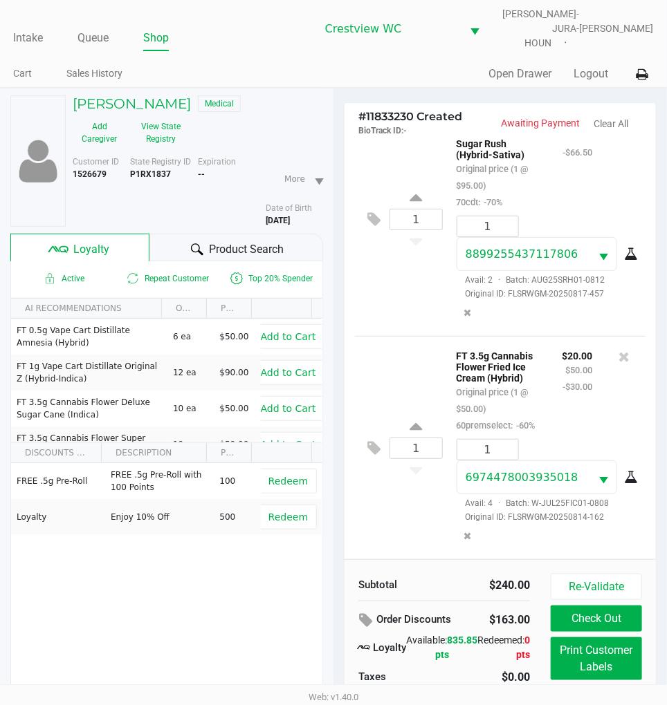
scroll to position [72, 0]
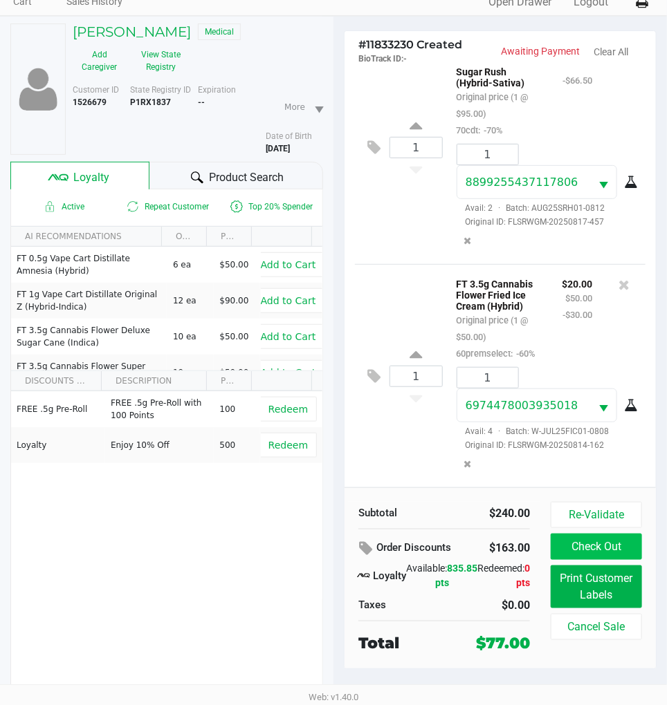
click at [606, 535] on button "Check Out" at bounding box center [596, 547] width 91 height 26
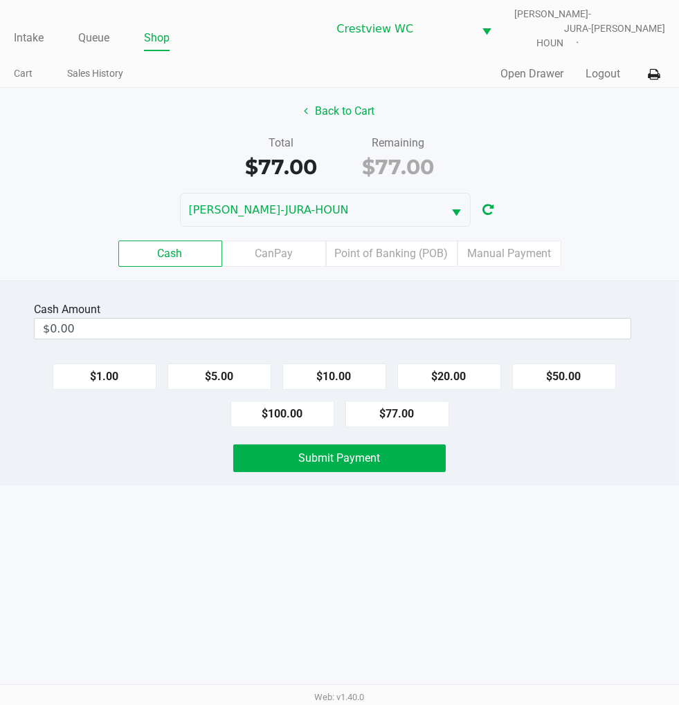
click at [414, 241] on label "Point of Banking (POB)" at bounding box center [391, 254] width 131 height 26
click at [0, 0] on 7 "Point of Banking (POB)" at bounding box center [0, 0] width 0 height 0
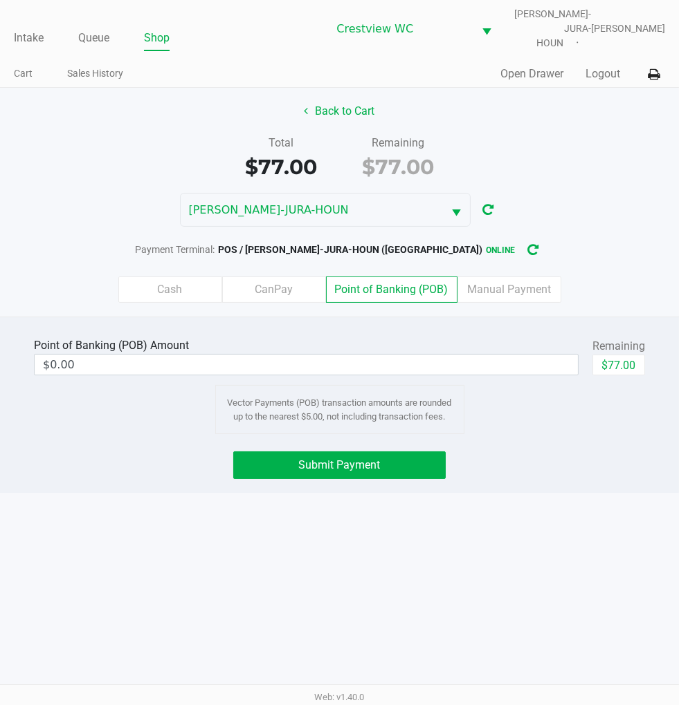
click at [634, 355] on button "$77.00" at bounding box center [618, 365] width 53 height 21
type input "$77.00"
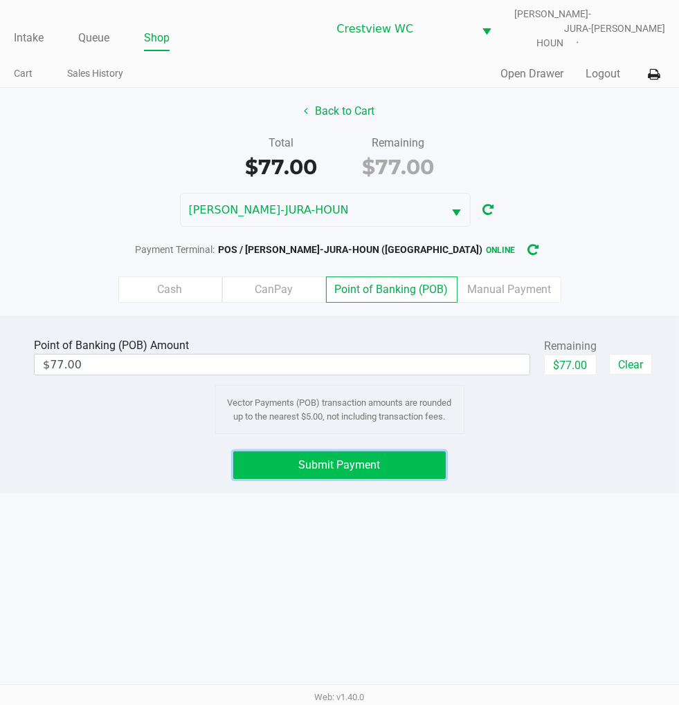
click at [430, 453] on button "Submit Payment" at bounding box center [339, 466] width 212 height 28
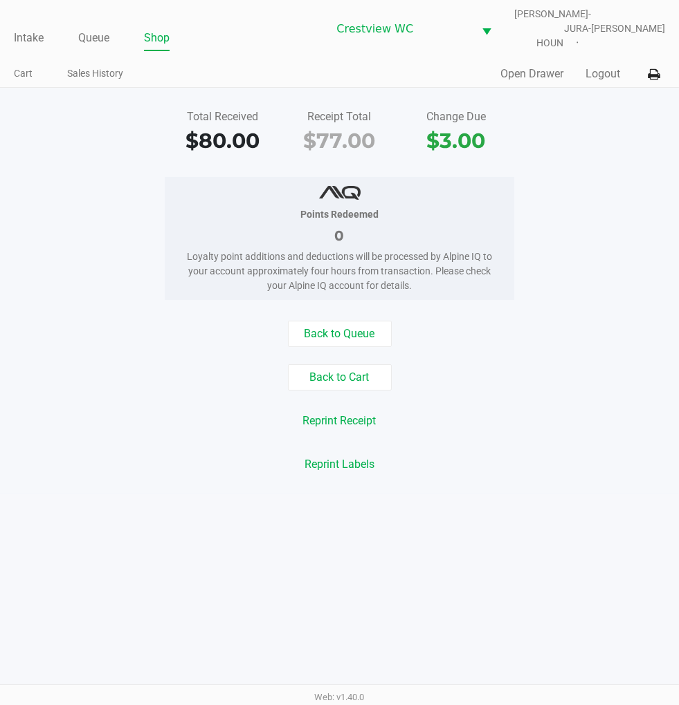
click at [609, 177] on div "Points Redeemed 0 Loyalty point additions and deductions will be processed by A…" at bounding box center [339, 238] width 699 height 123
click at [26, 29] on link "Intake" at bounding box center [29, 37] width 30 height 19
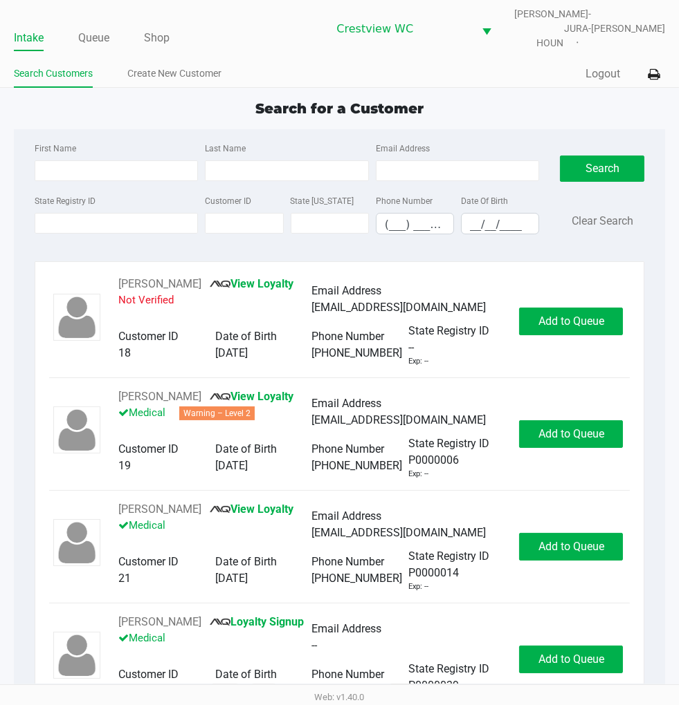
click at [503, 81] on app-point-of-sale "Intake Queue Shop Crestview WC BRUNO-JURA-HOUN Eric Stevenson Search Customers …" at bounding box center [339, 349] width 679 height 699
click at [125, 216] on input "State Registry ID" at bounding box center [117, 223] width 164 height 21
type input "p5mh2923"
click at [604, 156] on button "Search" at bounding box center [602, 169] width 84 height 26
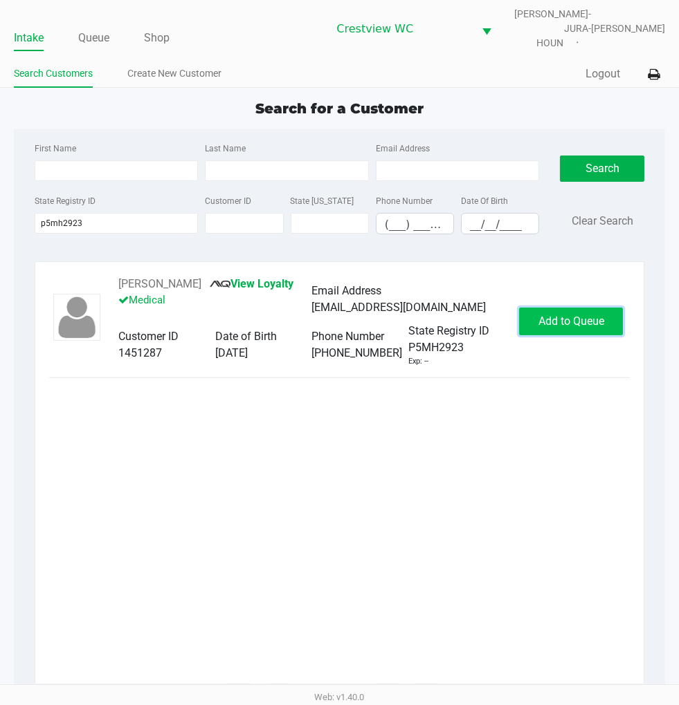
click at [579, 315] on span "Add to Queue" at bounding box center [571, 321] width 66 height 13
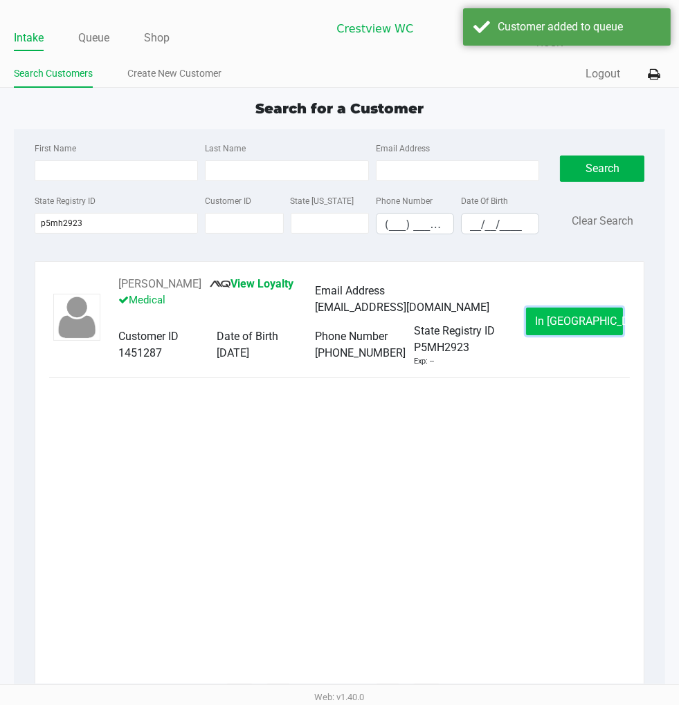
click at [591, 315] on span "In Queue" at bounding box center [593, 321] width 116 height 13
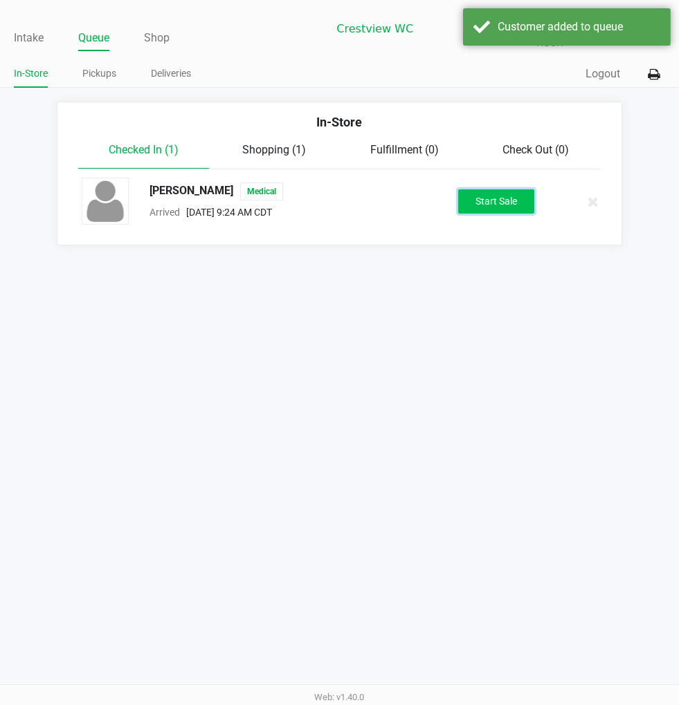
click at [506, 196] on button "Start Sale" at bounding box center [496, 202] width 76 height 24
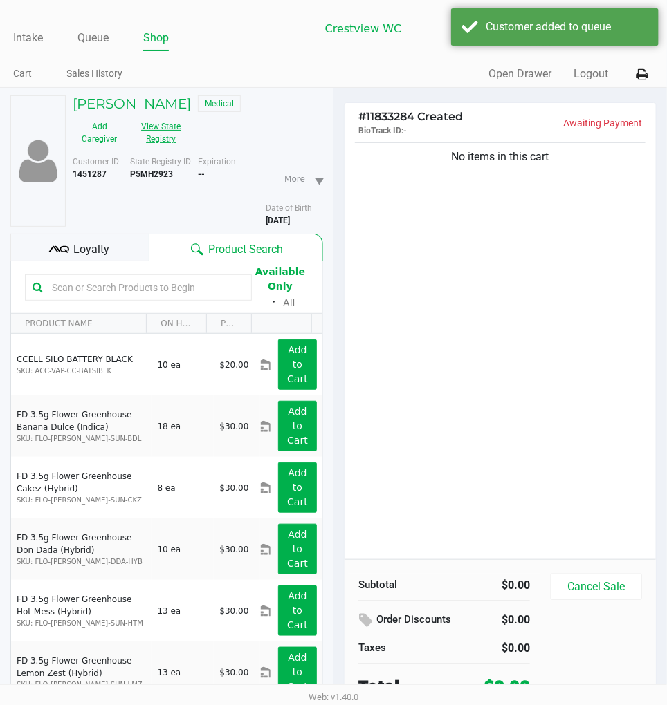
click at [156, 124] on button "View State Registry" at bounding box center [157, 133] width 62 height 35
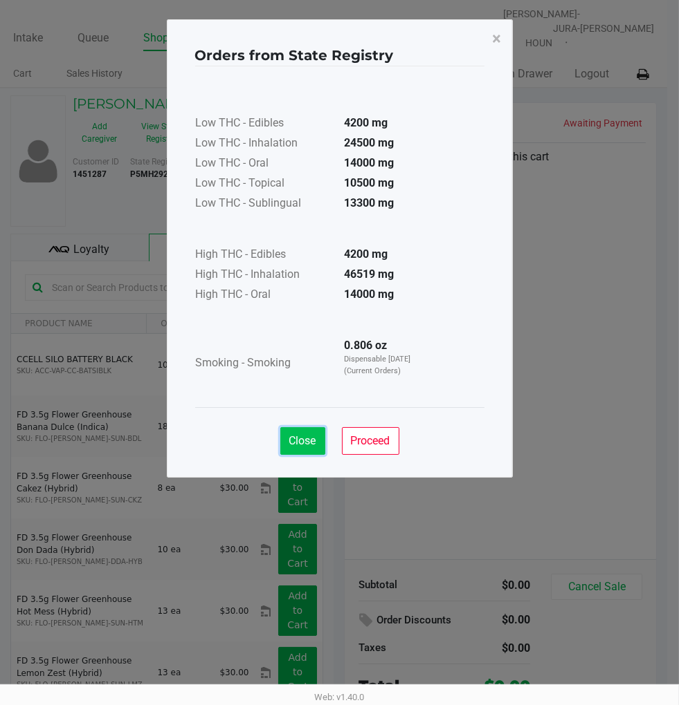
click at [302, 440] on span "Close" at bounding box center [302, 440] width 27 height 13
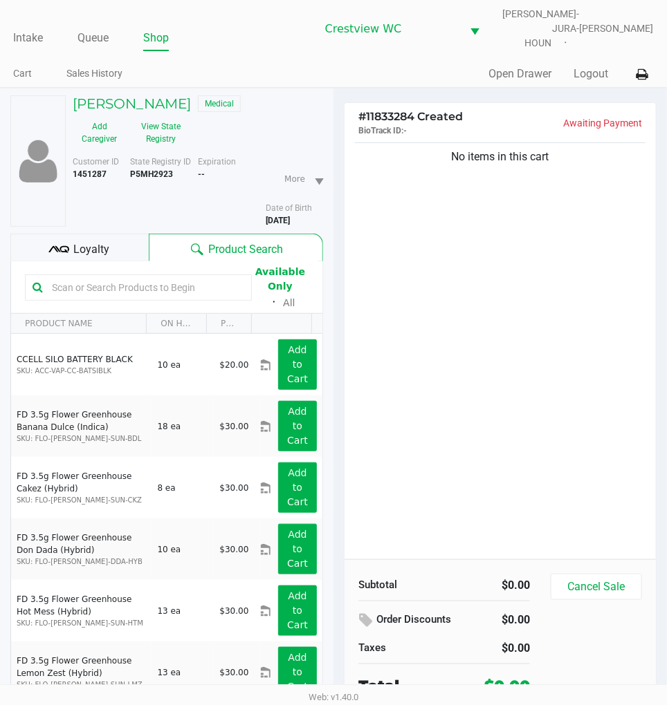
click at [92, 241] on span "Loyalty" at bounding box center [92, 249] width 36 height 17
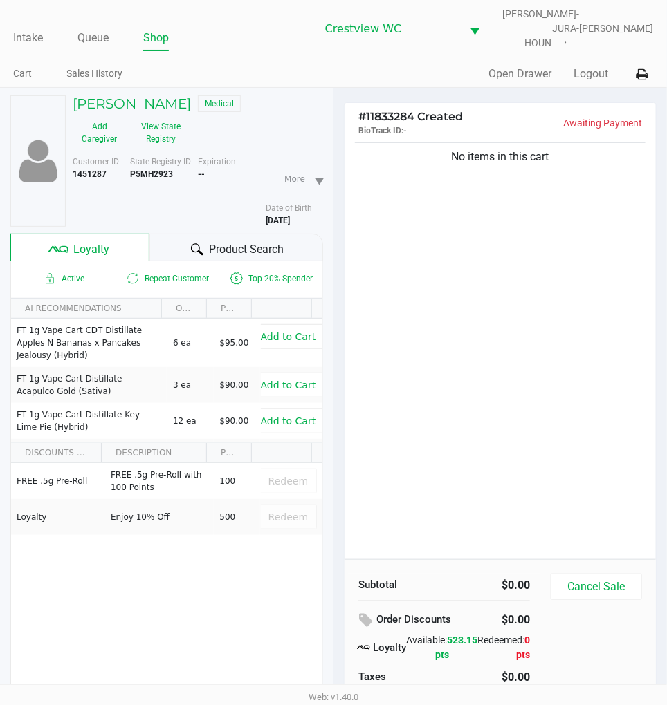
click at [522, 303] on div "No items in this cart" at bounding box center [499, 350] width 311 height 420
click at [484, 237] on div "No items in this cart" at bounding box center [499, 350] width 311 height 420
click at [157, 131] on button "View State Registry" at bounding box center [157, 133] width 62 height 35
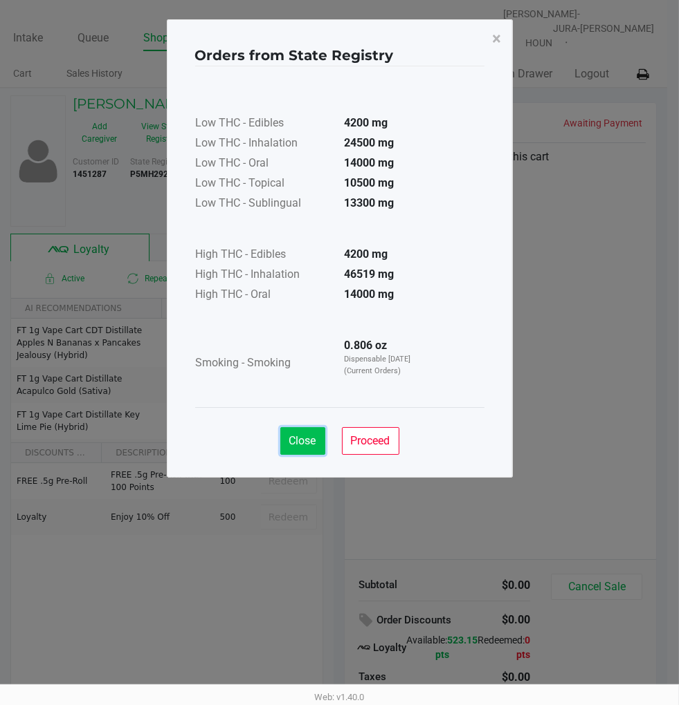
click at [297, 438] on span "Close" at bounding box center [302, 440] width 27 height 13
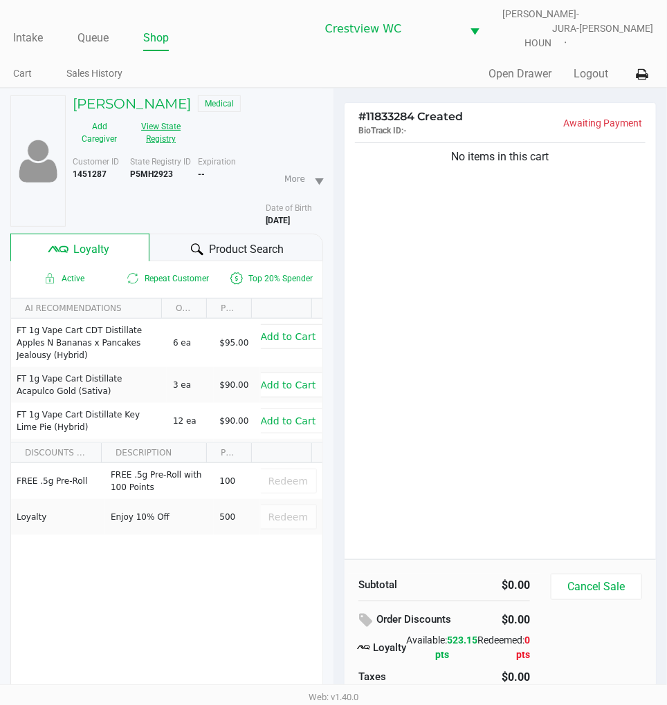
click at [498, 273] on div "No items in this cart" at bounding box center [499, 350] width 311 height 420
click at [101, 246] on span "Loyalty" at bounding box center [91, 249] width 36 height 17
click at [517, 275] on div "No items in this cart" at bounding box center [499, 350] width 311 height 420
click at [610, 250] on div "No items in this cart" at bounding box center [499, 350] width 311 height 420
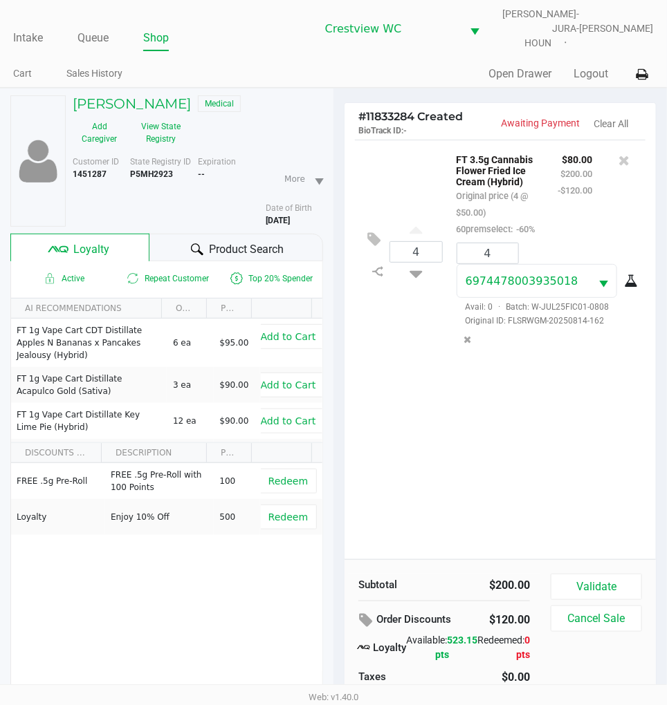
click at [588, 436] on div "4 FT 3.5g Cannabis Flower Fried Ice Cream (Hybrid) Original price (4 @ $50.00) …" at bounding box center [499, 350] width 311 height 420
click at [568, 422] on div "4 FT 3.5g Cannabis Flower Fried Ice Cream (Hybrid) Original price (4 @ $50.00) …" at bounding box center [499, 350] width 311 height 420
click at [575, 409] on div "4 FT 3.5g Cannabis Flower Fried Ice Cream (Hybrid) Original price (4 @ $50.00) …" at bounding box center [499, 350] width 311 height 420
click at [574, 415] on div "4 FT 3.5g Cannabis Flower Fried Ice Cream (Hybrid) Original price (4 @ $50.00) …" at bounding box center [499, 350] width 311 height 420
click at [575, 415] on div "4 FT 3.5g Cannabis Flower Fried Ice Cream (Hybrid) Original price (4 @ $50.00) …" at bounding box center [499, 350] width 311 height 420
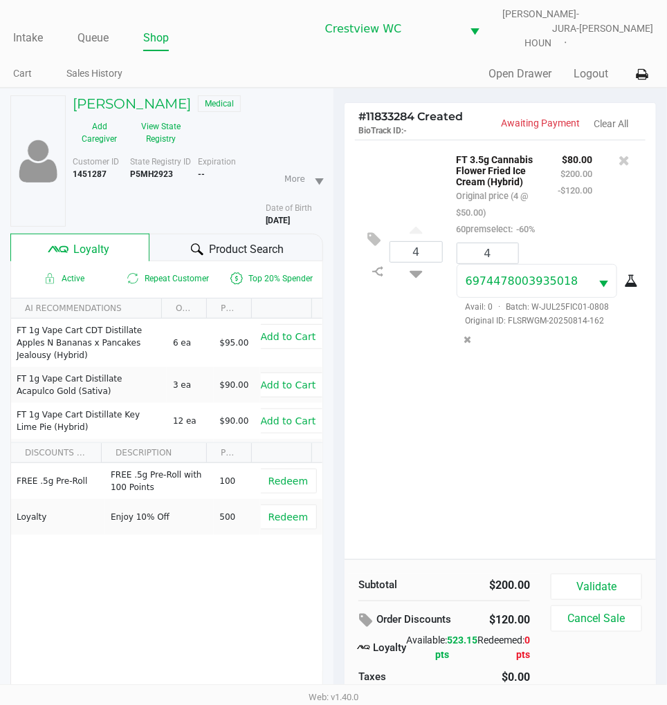
click at [587, 412] on div "4 FT 3.5g Cannabis Flower Fried Ice Cream (Hybrid) Original price (4 @ $50.00) …" at bounding box center [499, 350] width 311 height 420
click at [588, 406] on div "4 FT 3.5g Cannabis Flower Fried Ice Cream (Hybrid) Original price (4 @ $50.00) …" at bounding box center [499, 350] width 311 height 420
click at [578, 408] on div "4 FT 3.5g Cannabis Flower Fried Ice Cream (Hybrid) Original price (4 @ $50.00) …" at bounding box center [499, 350] width 311 height 420
click at [473, 410] on div "4 FT 3.5g Cannabis Flower Fried Ice Cream (Hybrid) Original price (4 @ $50.00) …" at bounding box center [499, 350] width 311 height 420
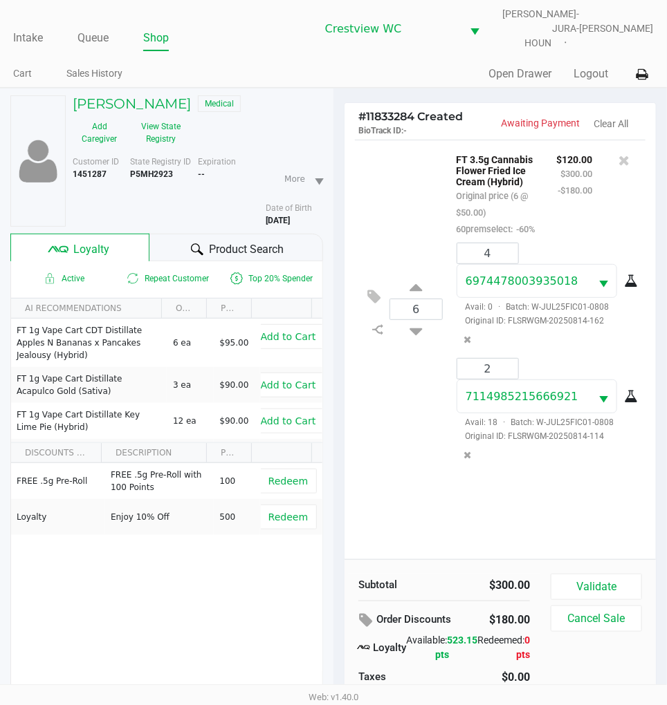
click at [233, 557] on div "FREE .5g Pre-Roll FREE .5g Pre-Roll with 100 Points 100 Redeem Loyalty Enjoy 10…" at bounding box center [166, 567] width 311 height 208
click at [402, 212] on div "6 FT 3.5g Cannabis Flower Fried Ice Cream (Hybrid) Original price (6 @ $50.00) …" at bounding box center [500, 309] width 290 height 339
click at [607, 574] on button "Validate" at bounding box center [596, 587] width 91 height 26
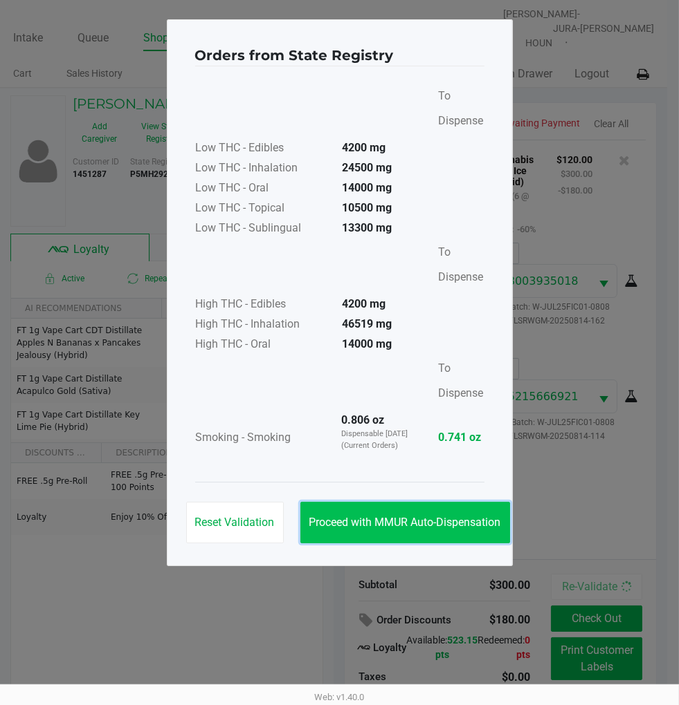
click at [465, 526] on span "Proceed with MMUR Auto-Dispensation" at bounding box center [405, 522] width 192 height 13
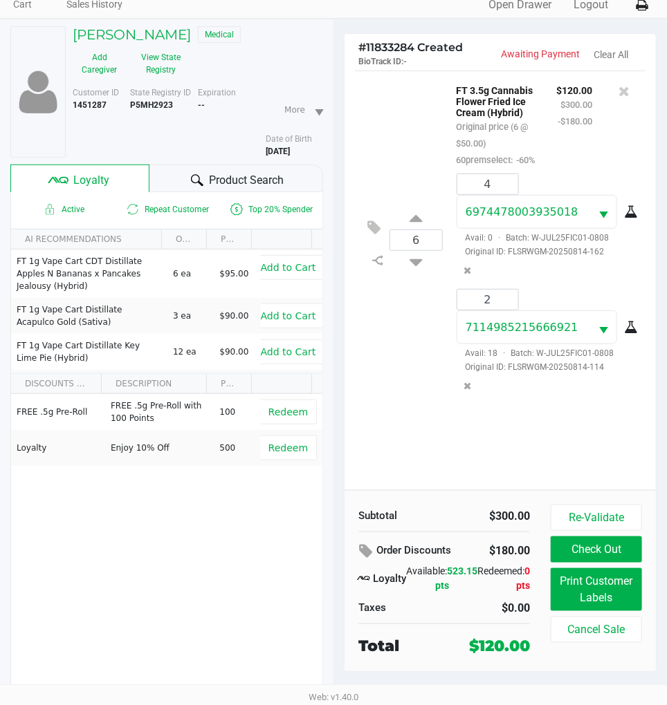
scroll to position [72, 0]
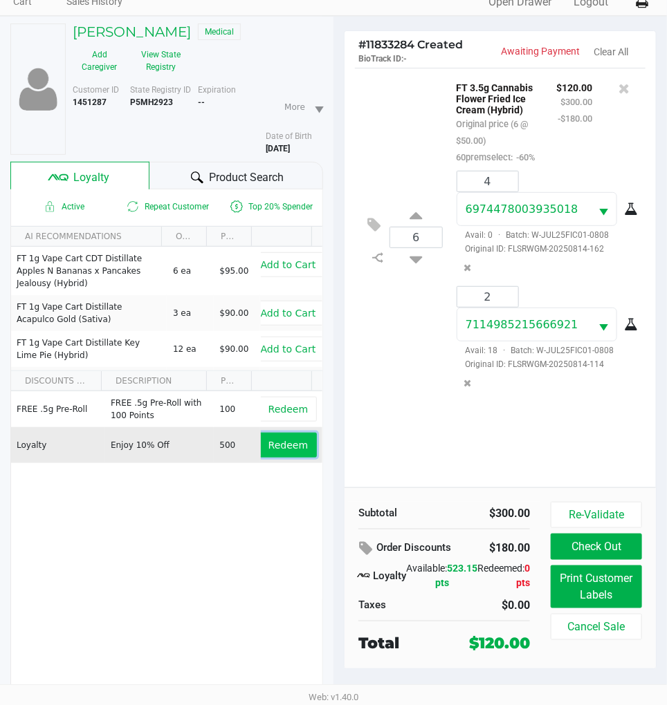
click at [286, 440] on span "Redeem" at bounding box center [287, 445] width 39 height 11
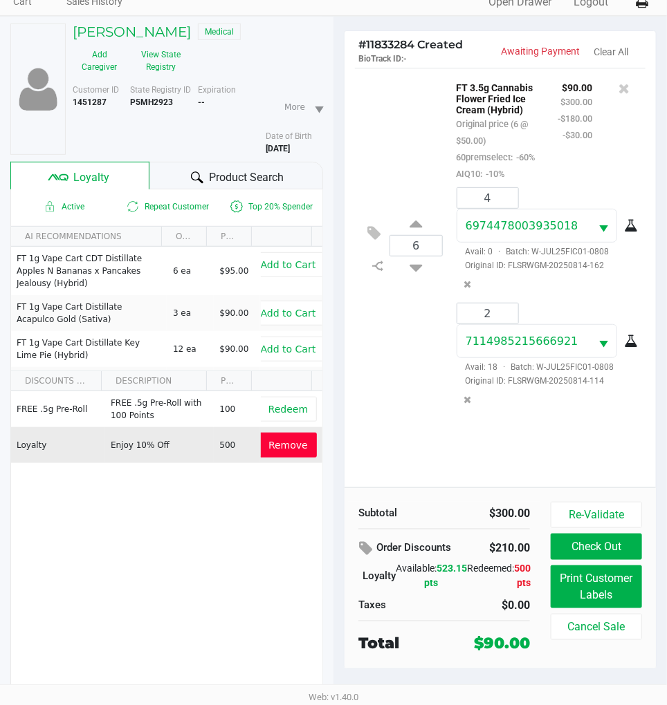
click at [445, 436] on div "6 FT 3.5g Cannabis Flower Fried Ice Cream (Hybrid) Original price (6 @ $50.00) …" at bounding box center [499, 278] width 311 height 420
click at [607, 580] on button "Print Customer Labels" at bounding box center [596, 587] width 91 height 43
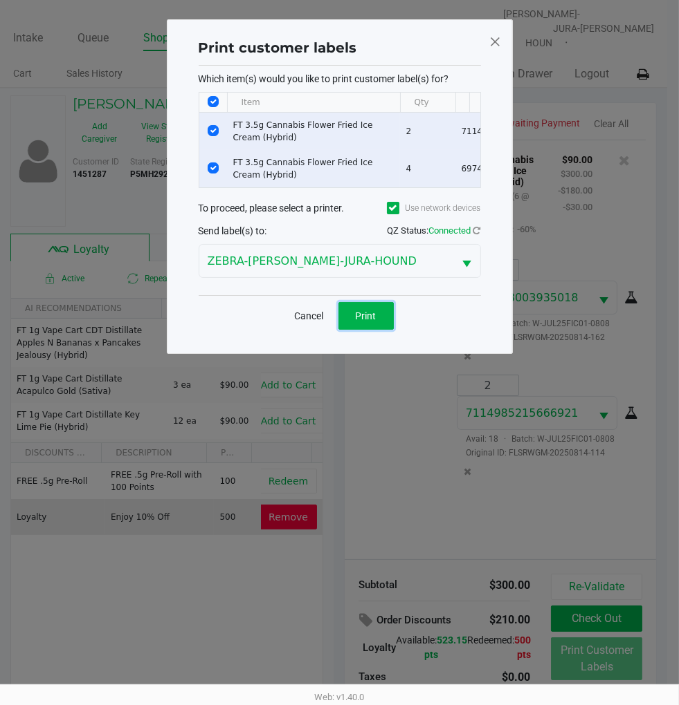
drag, startPoint x: 376, startPoint y: 325, endPoint x: 408, endPoint y: 305, distance: 38.2
click at [380, 325] on button "Print" at bounding box center [365, 316] width 55 height 28
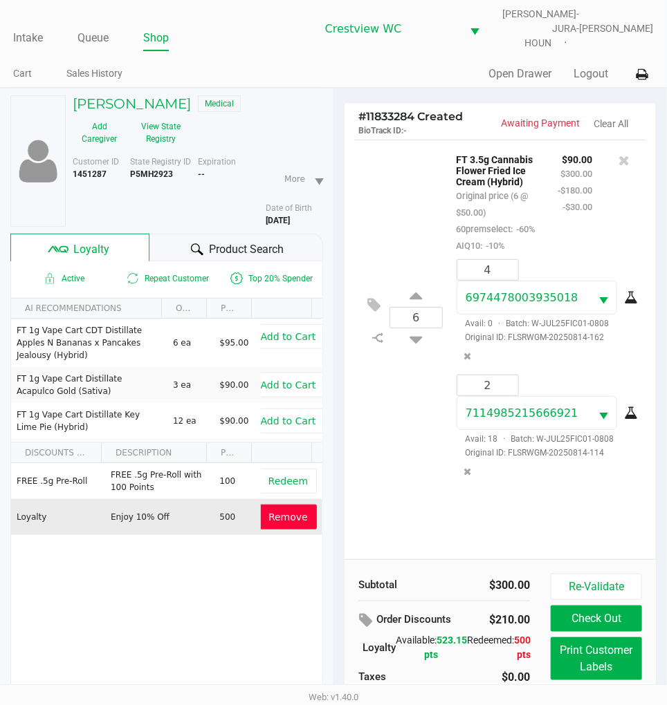
scroll to position [72, 0]
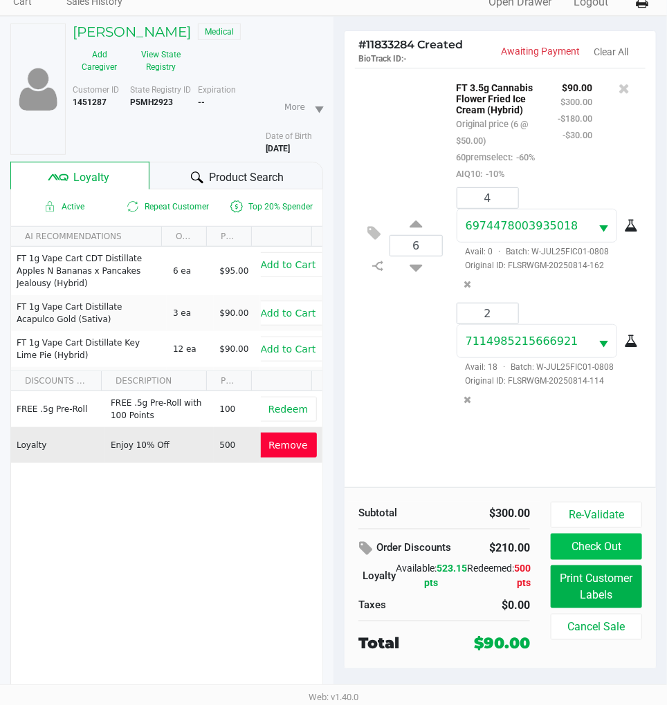
click at [593, 542] on button "Check Out" at bounding box center [596, 547] width 91 height 26
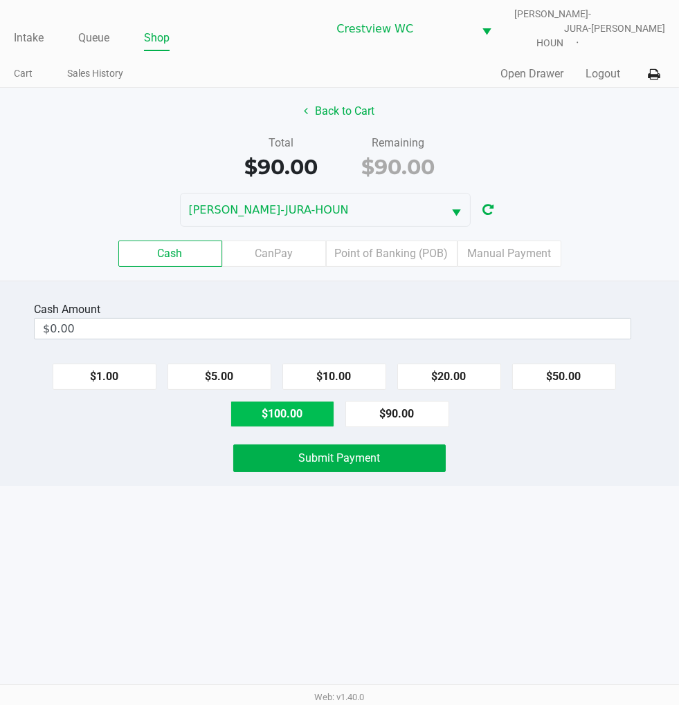
click at [278, 409] on button "$100.00" at bounding box center [282, 414] width 104 height 26
type input "$100.00"
click at [398, 458] on button "Submit Payment" at bounding box center [339, 459] width 212 height 28
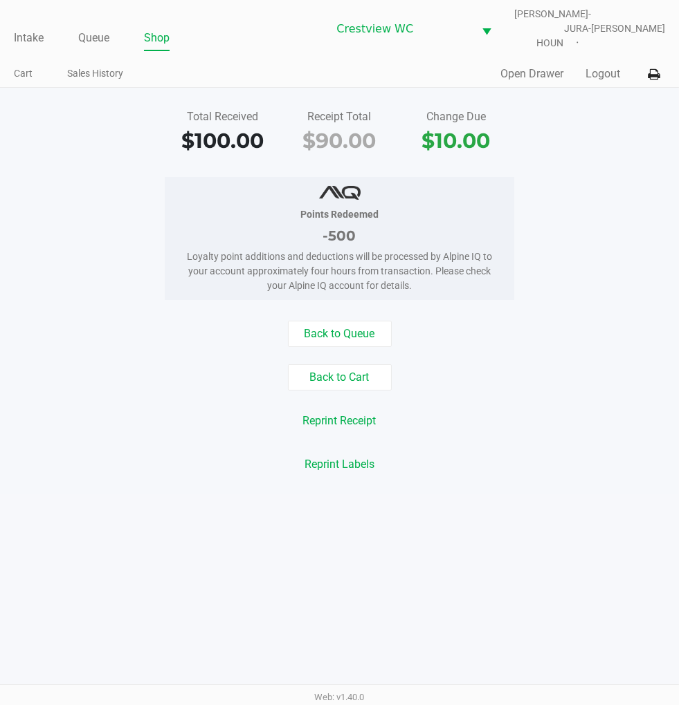
click at [629, 139] on div "Total Received $100.00 Receipt Total $90.00 Change Due $10.00" at bounding box center [339, 133] width 699 height 48
click at [24, 28] on link "Intake" at bounding box center [29, 37] width 30 height 19
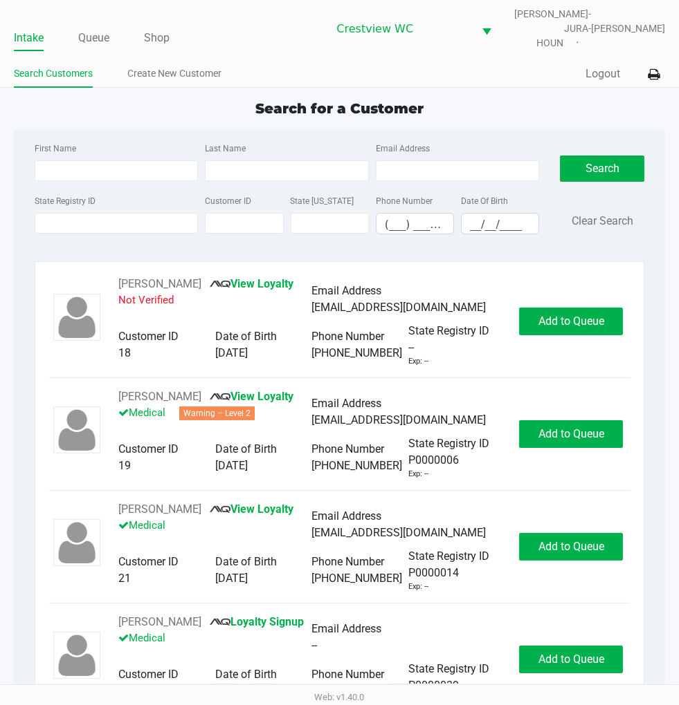
click at [517, 86] on app-point-of-sale "Intake Queue Shop Crestview WC BRUNO-JURA-HOUN Eric Stevenson Search Customers …" at bounding box center [339, 349] width 679 height 699
click at [95, 213] on input "State Registry ID" at bounding box center [117, 223] width 164 height 21
type input "p2fh5781"
click at [596, 156] on button "Search" at bounding box center [602, 169] width 84 height 26
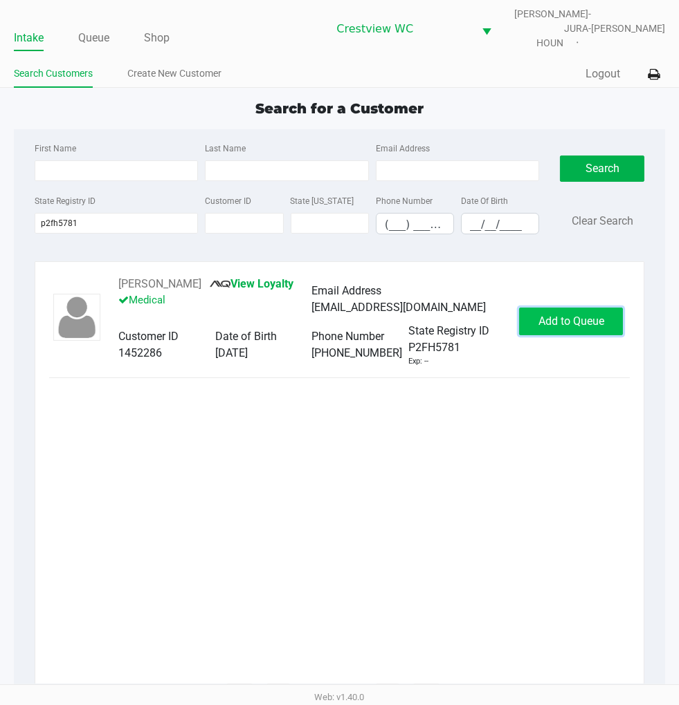
click at [605, 320] on button "Add to Queue" at bounding box center [571, 322] width 104 height 28
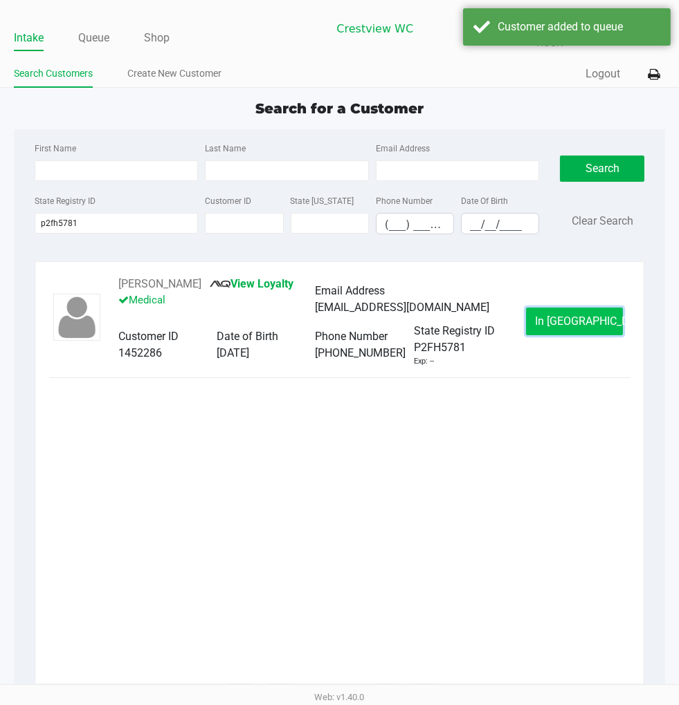
click at [582, 315] on span "In Queue" at bounding box center [593, 321] width 116 height 13
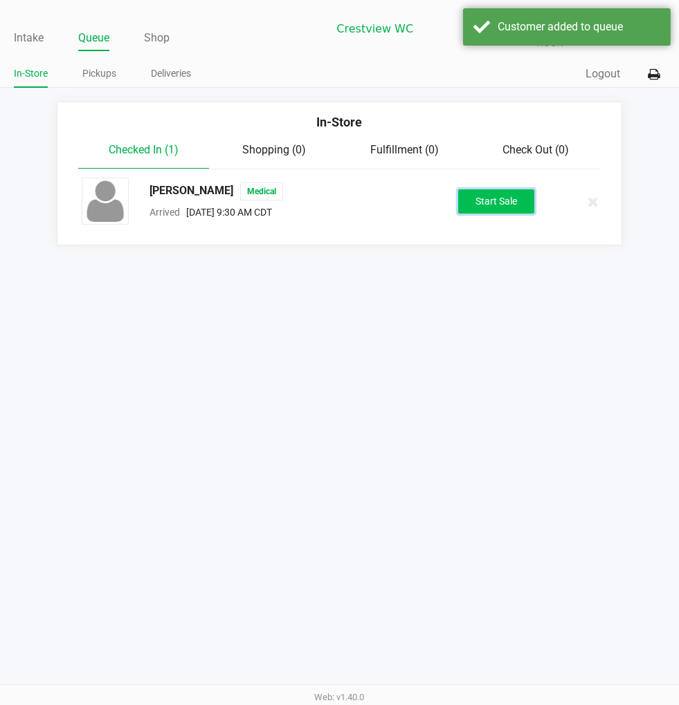
click at [490, 192] on button "Start Sale" at bounding box center [496, 202] width 76 height 24
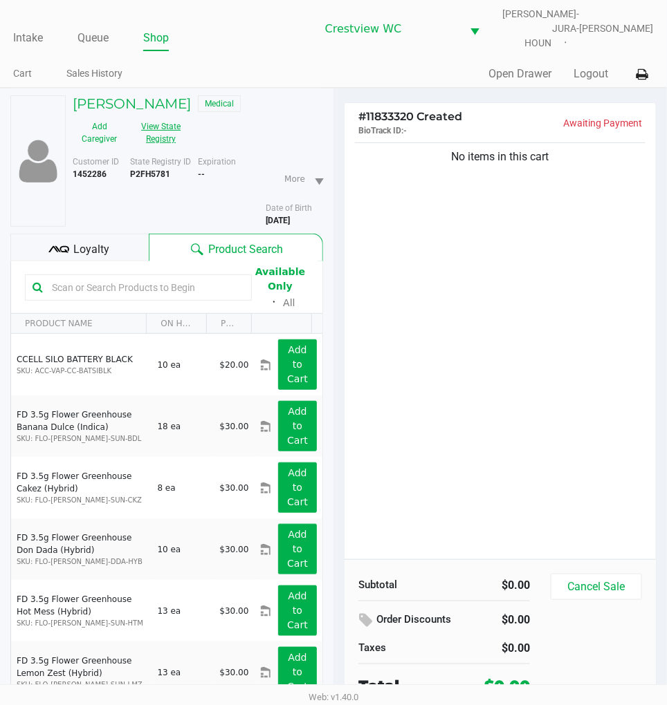
click at [176, 116] on button "View State Registry" at bounding box center [157, 133] width 62 height 35
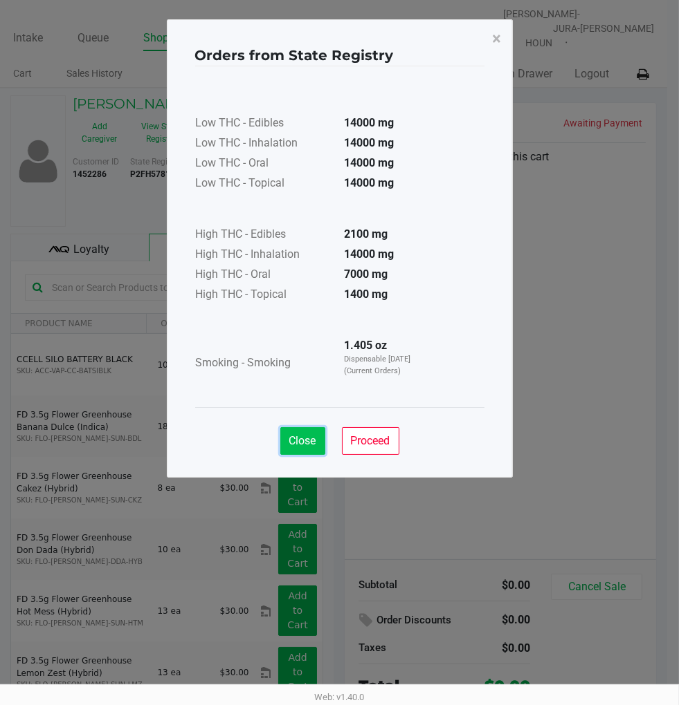
click at [306, 440] on span "Close" at bounding box center [302, 440] width 27 height 13
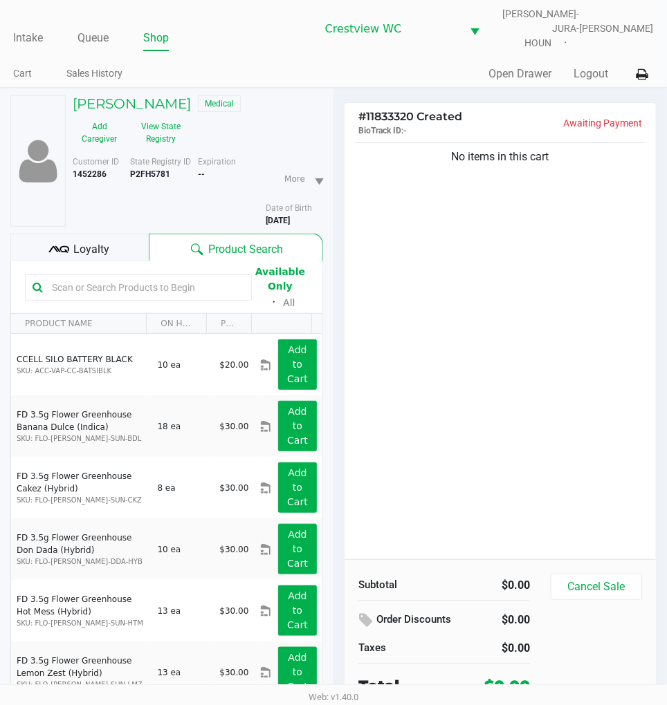
click at [553, 292] on div "No items in this cart" at bounding box center [499, 350] width 311 height 420
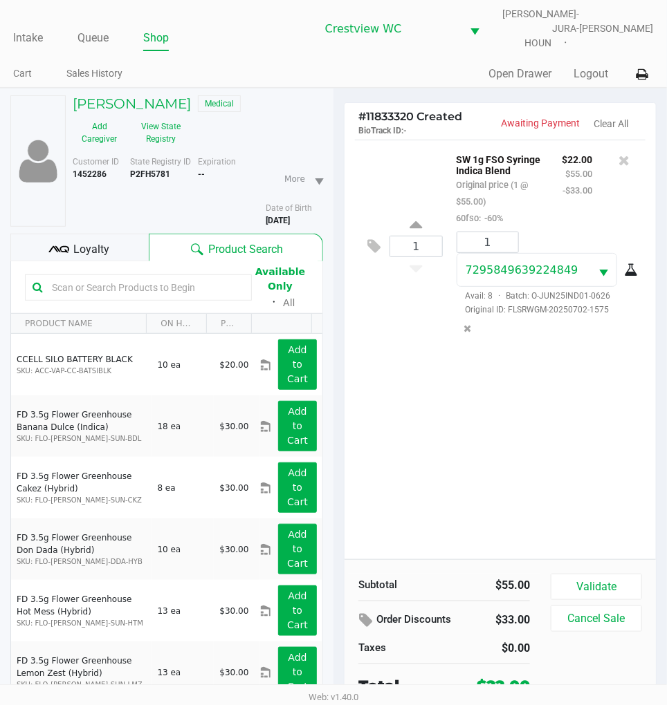
click at [569, 395] on div "1 SW 1g FSO Syringe Indica Blend Original price (1 @ $55.00) 60fso: -60% $22.00…" at bounding box center [499, 350] width 311 height 420
click at [620, 397] on div "1 SW 1g FSO Syringe Indica Blend Original price (1 @ $55.00) 60fso: -60% $22.00…" at bounding box center [499, 350] width 311 height 420
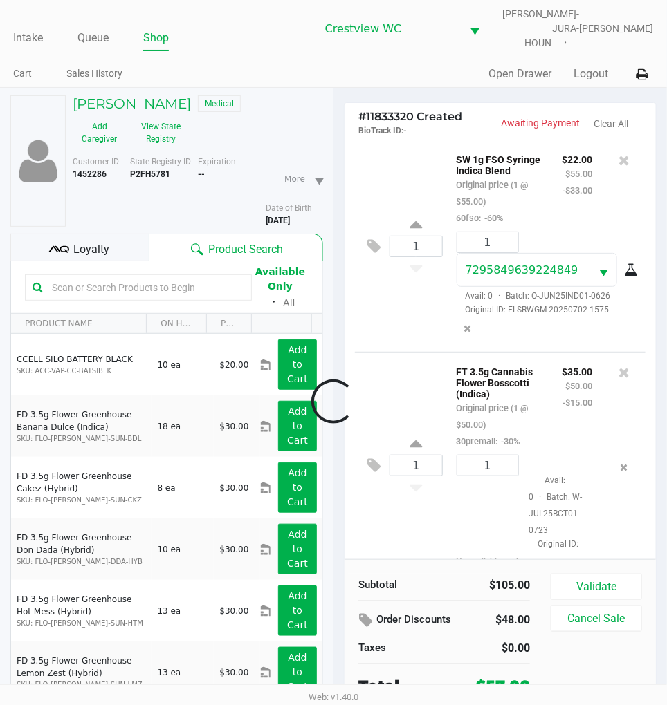
scroll to position [42, 0]
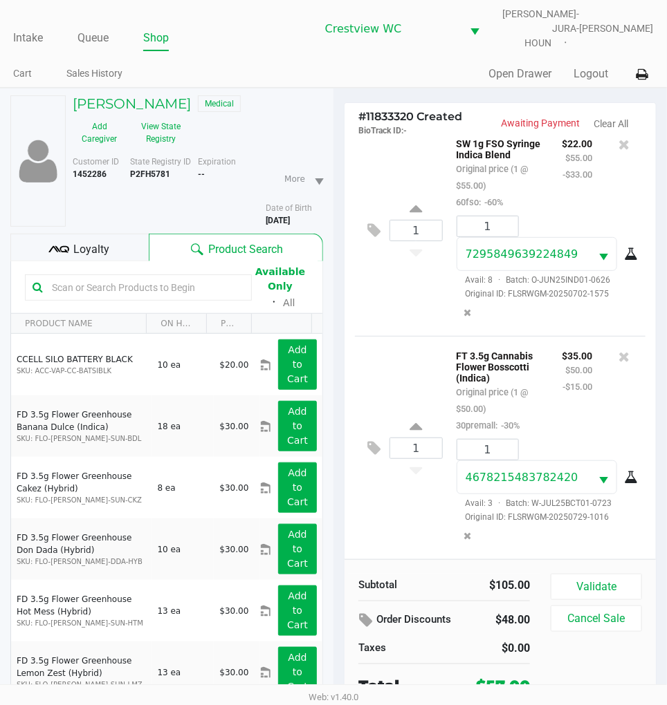
click at [86, 234] on div "Loyalty" at bounding box center [79, 248] width 138 height 28
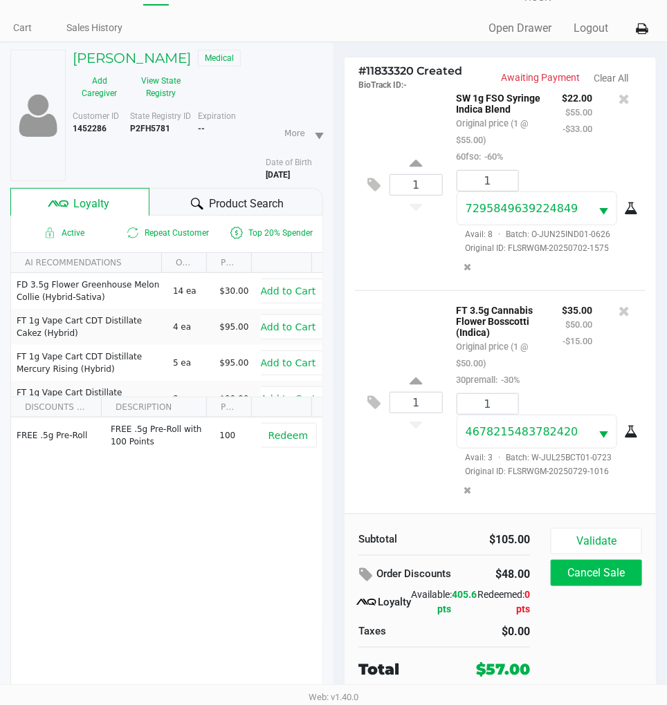
scroll to position [72, 0]
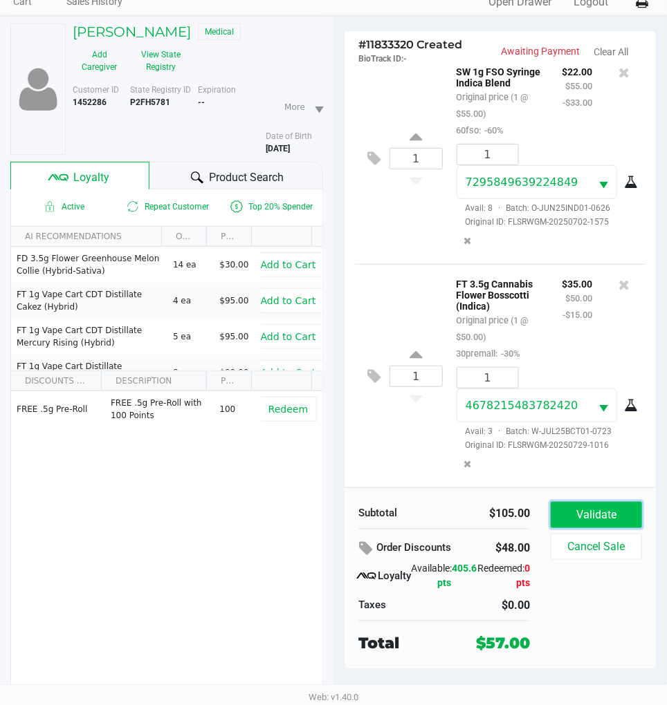
click at [598, 505] on button "Validate" at bounding box center [596, 515] width 91 height 26
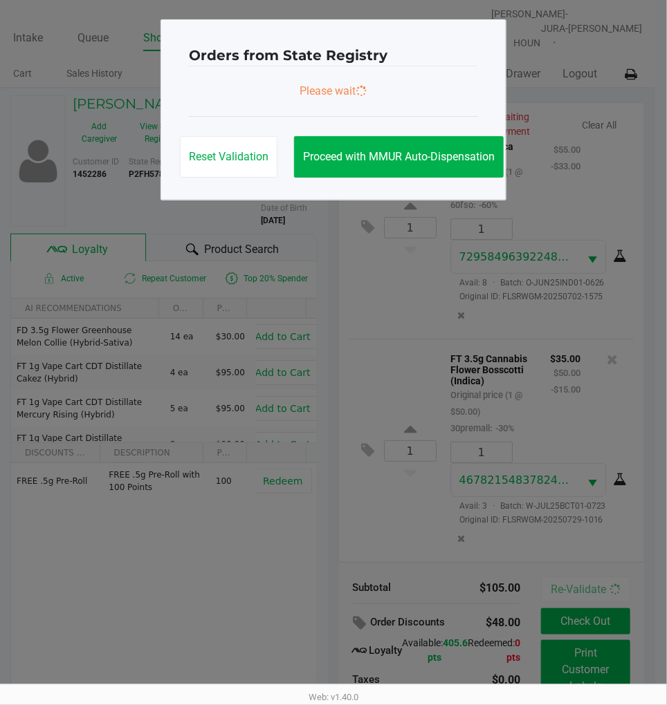
scroll to position [0, 0]
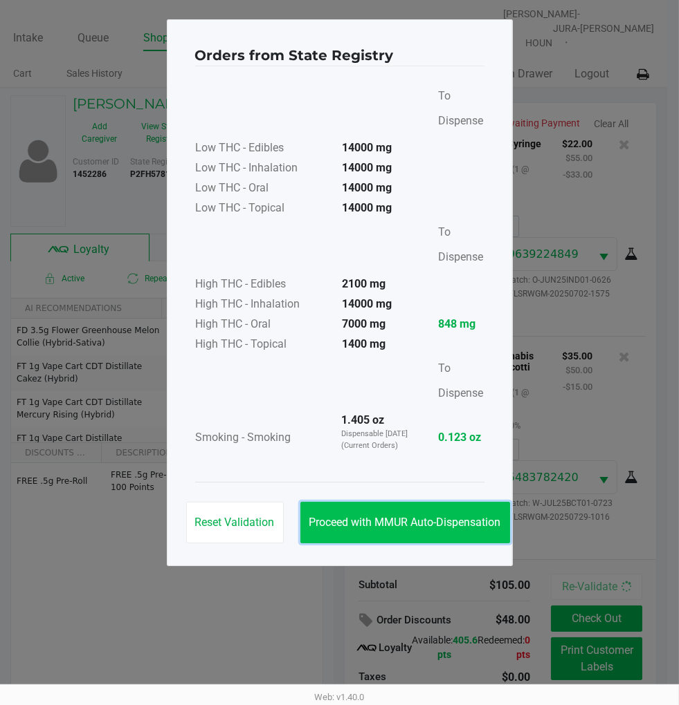
click at [465, 509] on button "Proceed with MMUR Auto-Dispensation" at bounding box center [405, 522] width 210 height 41
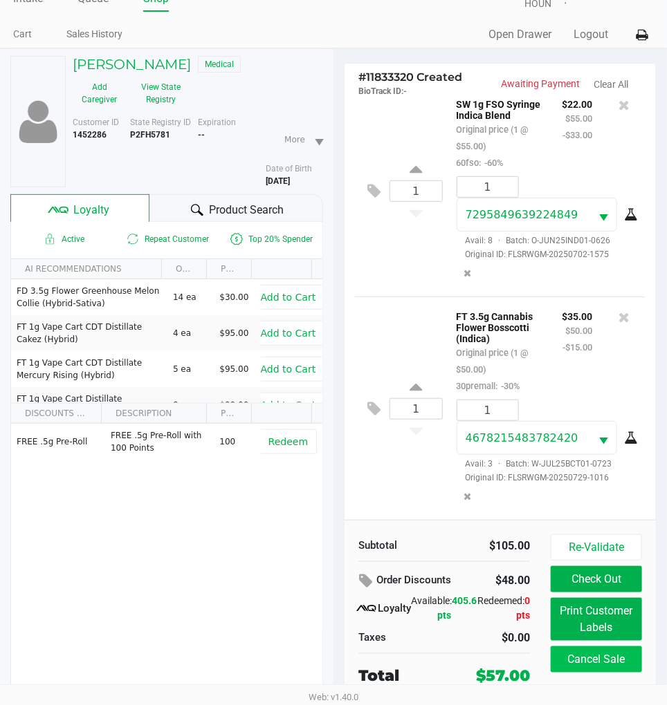
scroll to position [72, 0]
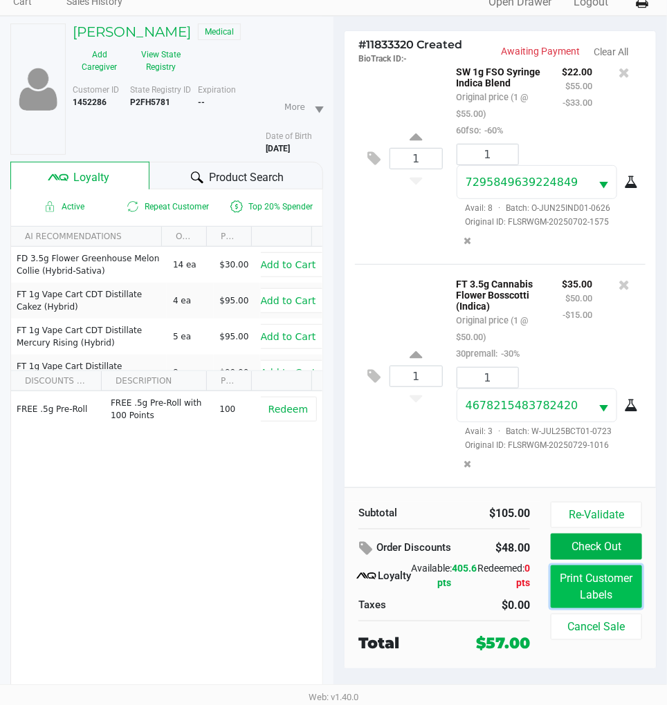
click at [606, 596] on button "Print Customer Labels" at bounding box center [596, 587] width 91 height 43
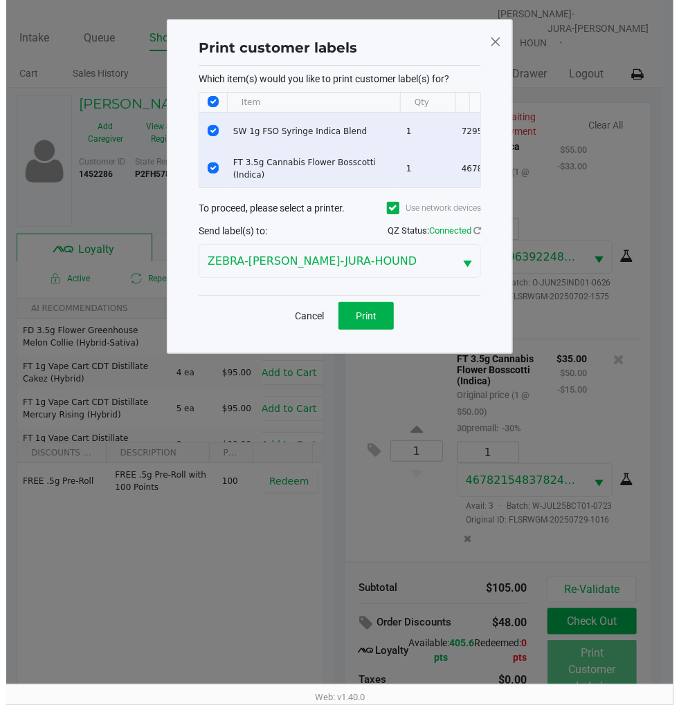
scroll to position [0, 0]
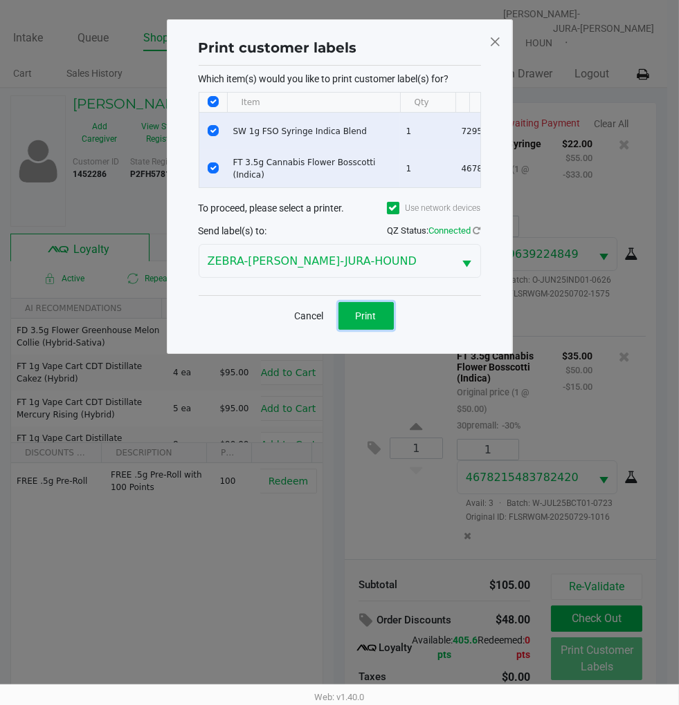
drag, startPoint x: 373, startPoint y: 326, endPoint x: 385, endPoint y: 312, distance: 18.7
click at [374, 322] on span "Print" at bounding box center [366, 316] width 21 height 11
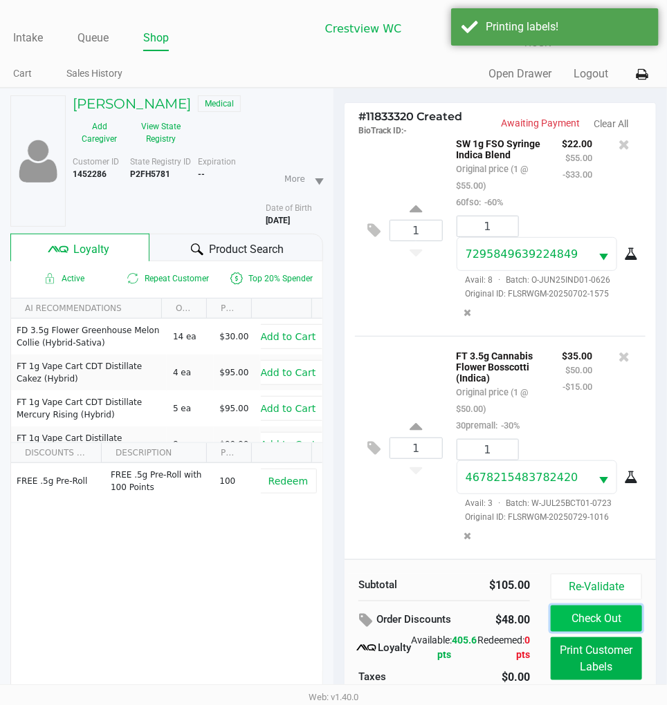
click at [620, 616] on button "Check Out" at bounding box center [596, 619] width 91 height 26
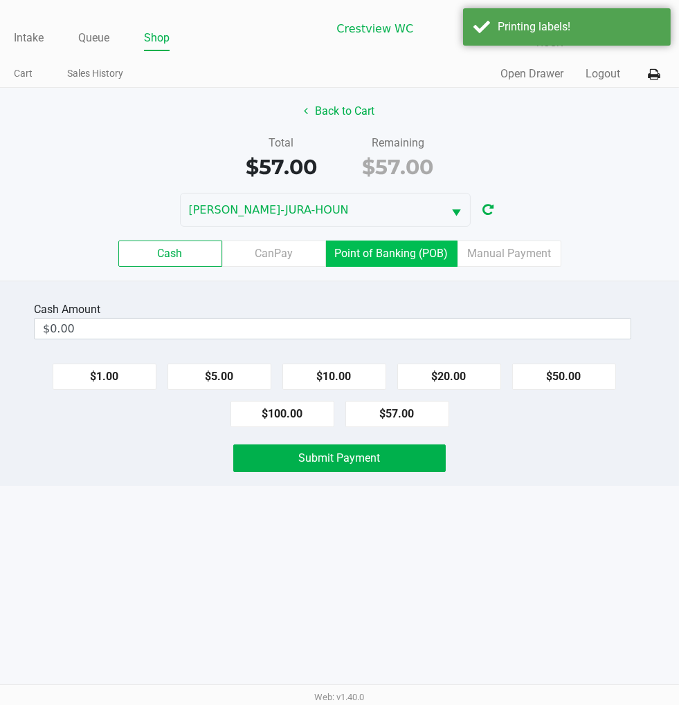
click at [409, 246] on label "Point of Banking (POB)" at bounding box center [391, 254] width 131 height 26
click at [0, 0] on 7 "Point of Banking (POB)" at bounding box center [0, 0] width 0 height 0
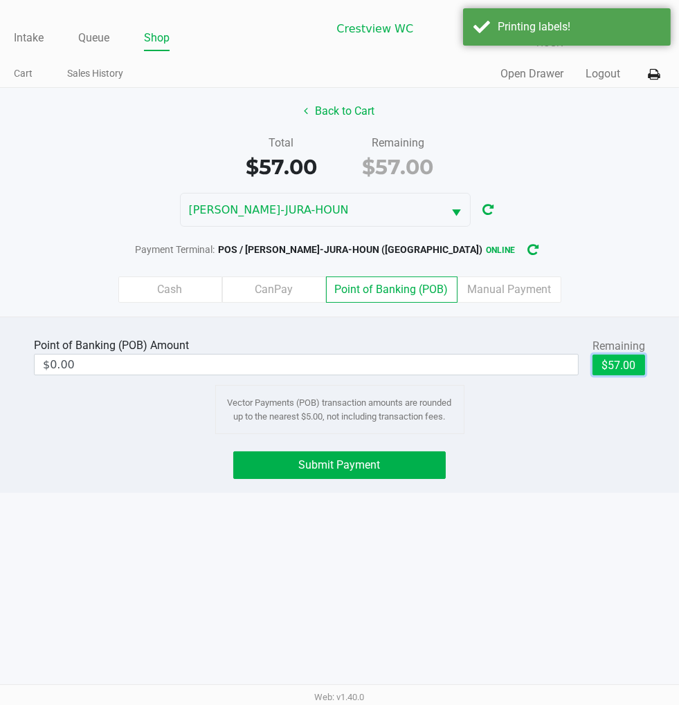
click at [629, 355] on button "$57.00" at bounding box center [618, 365] width 53 height 21
type input "$57.00"
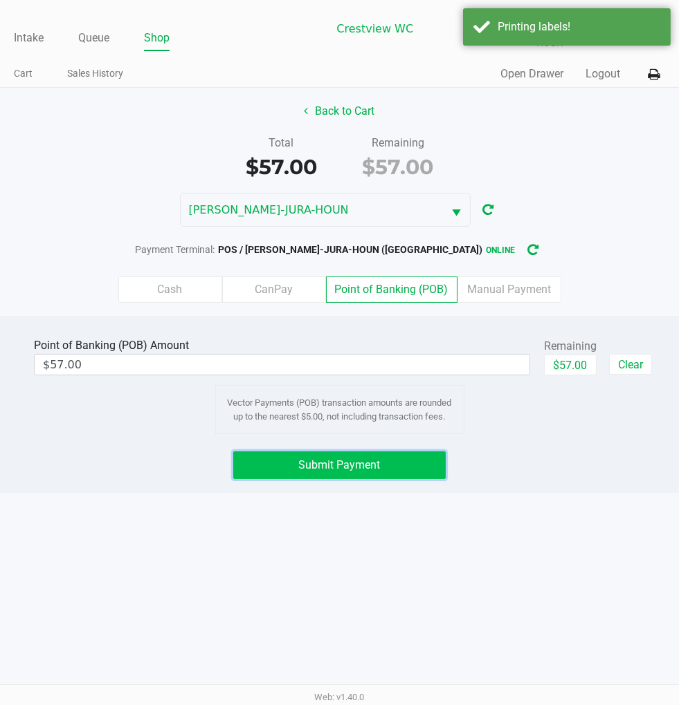
click at [403, 454] on button "Submit Payment" at bounding box center [339, 466] width 212 height 28
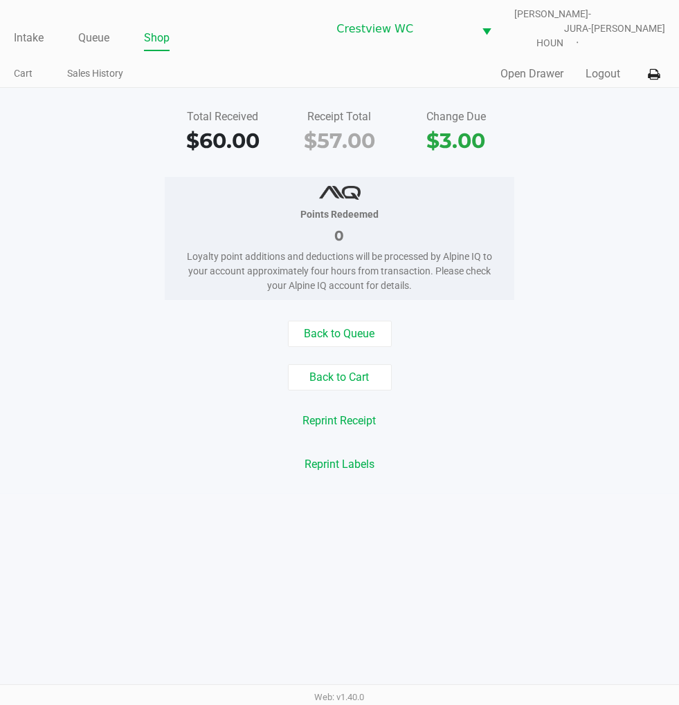
click at [593, 154] on div "Total Received $60.00 Receipt Total $57.00 Change Due $3.00 Points Redeemed 0 L…" at bounding box center [339, 291] width 679 height 407
click at [26, 28] on link "Intake" at bounding box center [29, 37] width 30 height 19
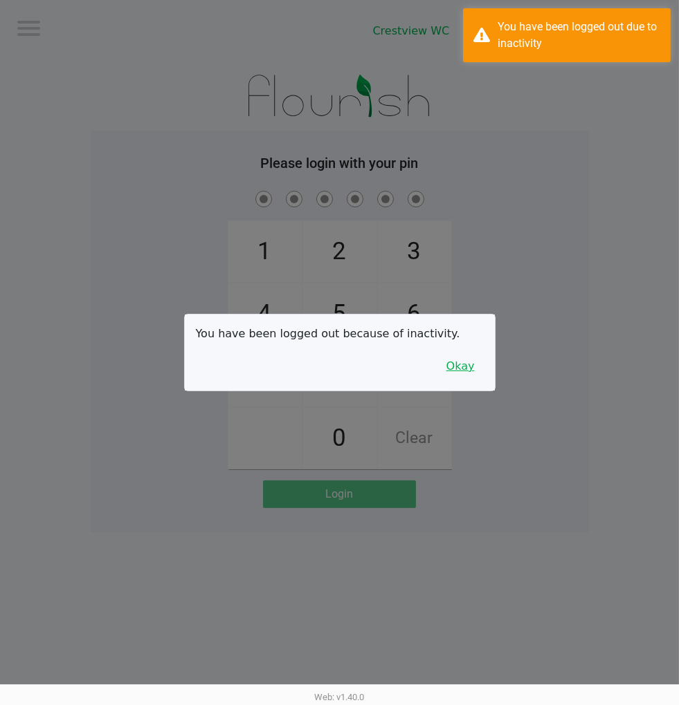
click at [472, 368] on button "Okay" at bounding box center [460, 366] width 46 height 26
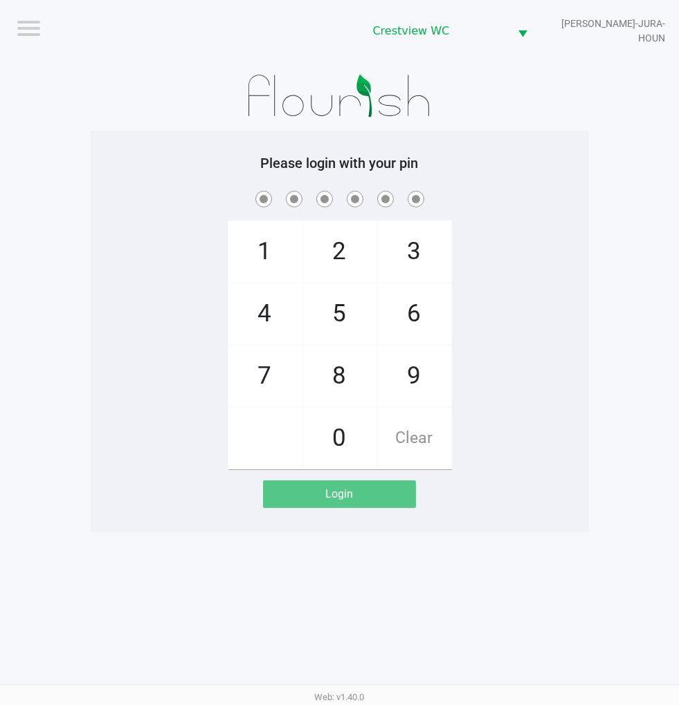
click at [342, 252] on span "2" at bounding box center [339, 251] width 73 height 61
checkbox input "true"
click at [263, 248] on span "1" at bounding box center [264, 251] width 73 height 61
checkbox input "true"
click at [410, 329] on span "6" at bounding box center [414, 314] width 73 height 61
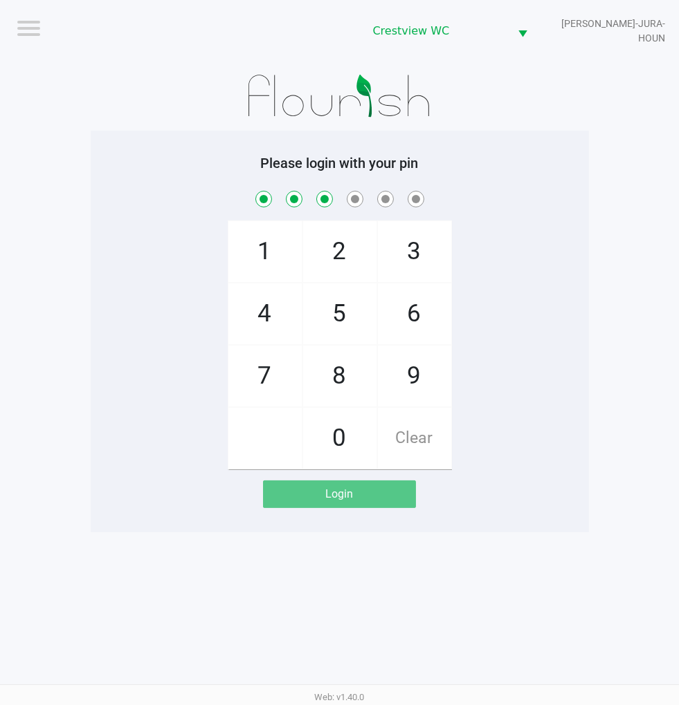
checkbox input "true"
click at [420, 313] on span "6" at bounding box center [414, 314] width 73 height 61
checkbox input "true"
click at [251, 260] on span "1" at bounding box center [264, 251] width 73 height 61
checkbox input "true"
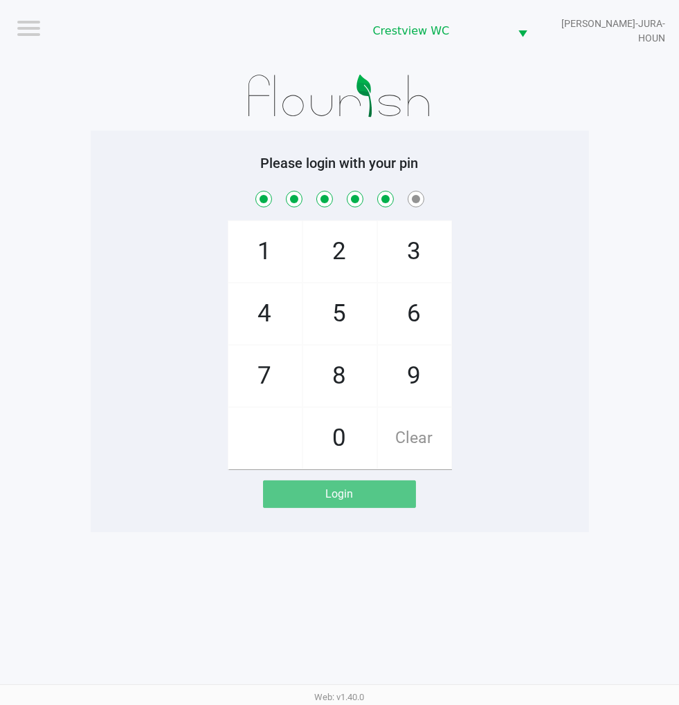
click at [332, 379] on span "8" at bounding box center [339, 376] width 73 height 61
checkbox input "true"
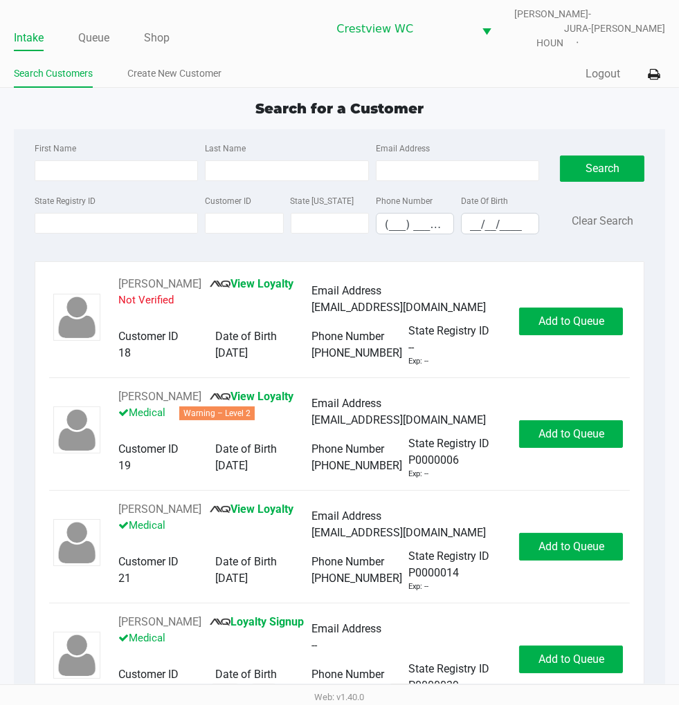
click at [474, 98] on div "Search for a Customer" at bounding box center [339, 108] width 672 height 21
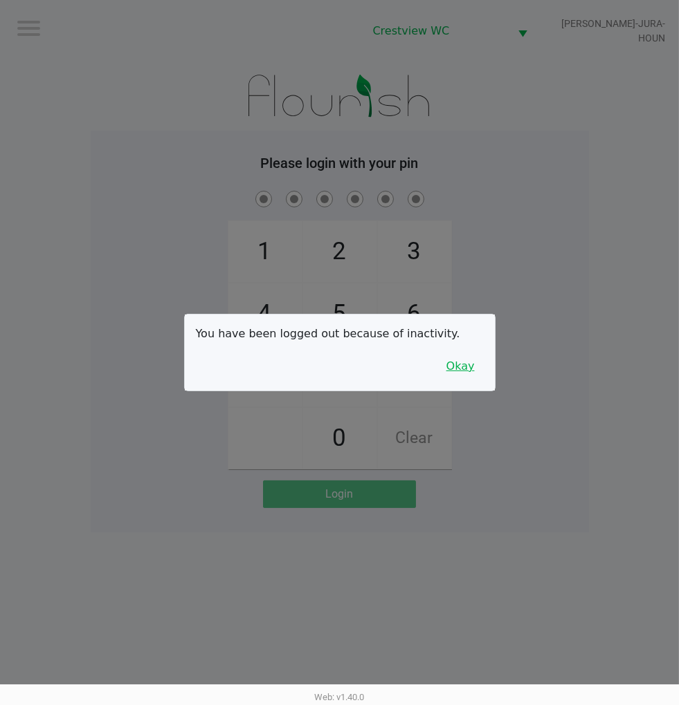
click at [461, 367] on button "Okay" at bounding box center [460, 366] width 46 height 26
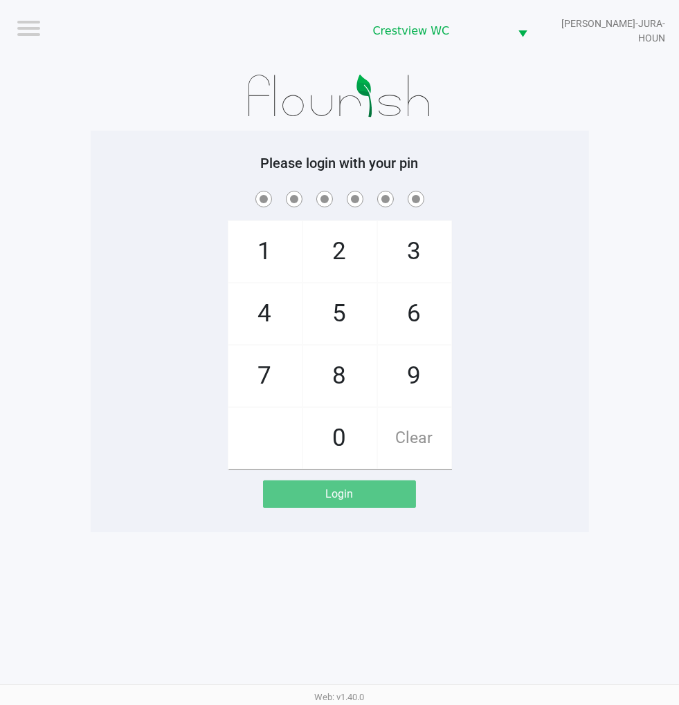
click at [336, 253] on span "2" at bounding box center [339, 251] width 73 height 61
checkbox input "true"
click at [243, 257] on span "1" at bounding box center [264, 251] width 73 height 61
checkbox input "true"
click at [418, 333] on span "6" at bounding box center [414, 314] width 73 height 61
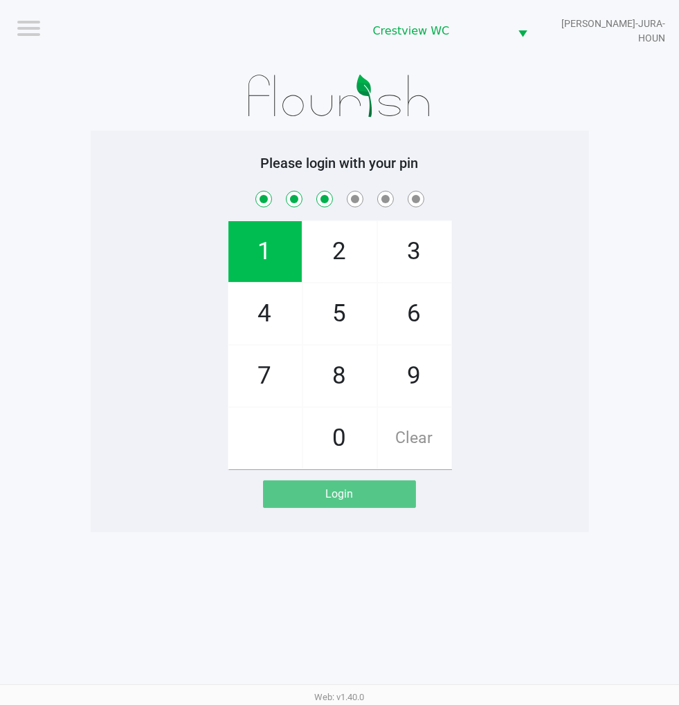
checkbox input "true"
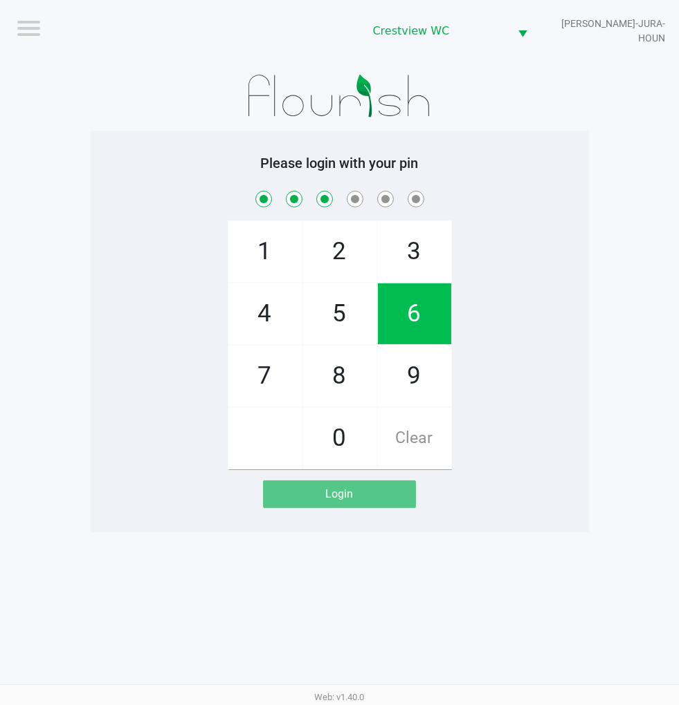
click at [417, 322] on span "6" at bounding box center [414, 314] width 73 height 61
checkbox input "true"
click at [236, 265] on span "1" at bounding box center [264, 251] width 73 height 61
checkbox input "true"
click at [349, 373] on span "8" at bounding box center [339, 376] width 73 height 61
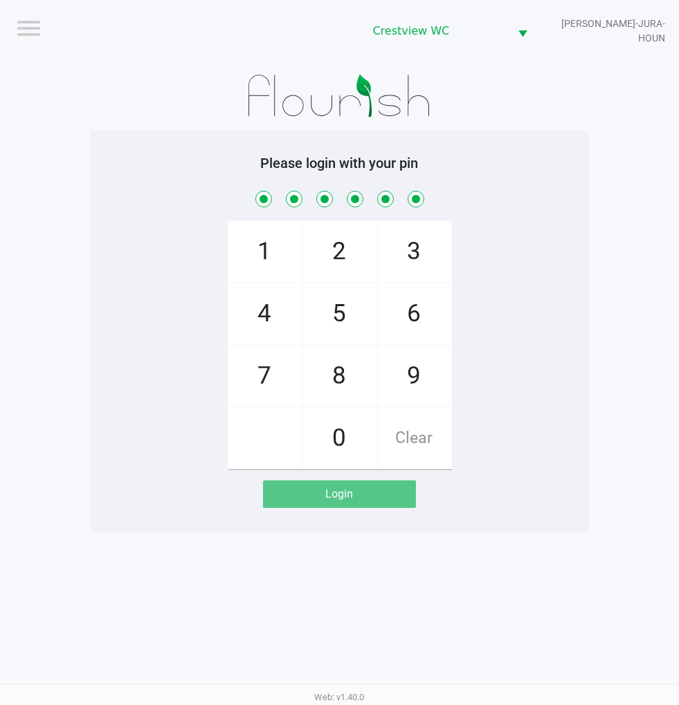
checkbox input "true"
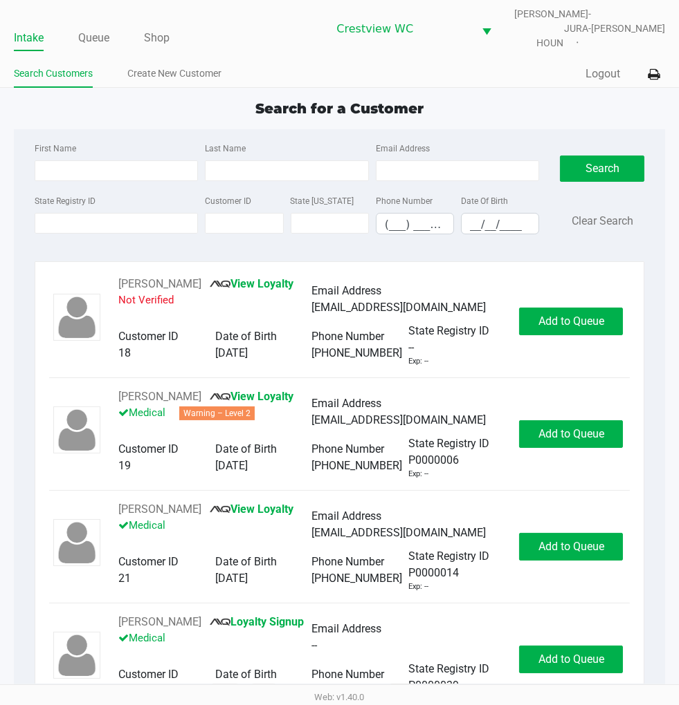
click at [527, 106] on div "Search for a Customer" at bounding box center [339, 108] width 672 height 21
click at [514, 73] on div "Quick Sale Logout" at bounding box center [503, 75] width 326 height 26
click at [112, 213] on input "State Registry ID" at bounding box center [117, 223] width 164 height 21
type input "p9ff0929"
click at [591, 156] on button "Search" at bounding box center [602, 169] width 84 height 26
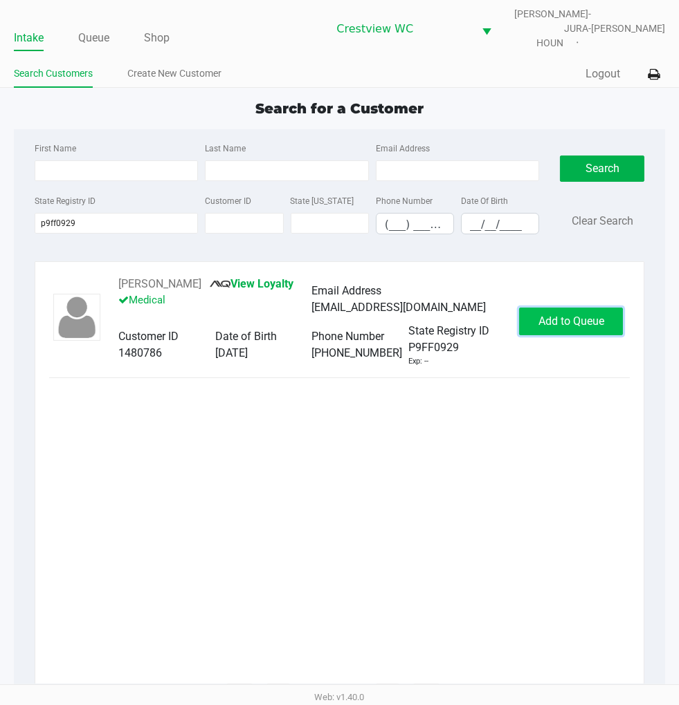
click at [562, 315] on span "Add to Queue" at bounding box center [571, 321] width 66 height 13
click at [593, 308] on button "In Queue" at bounding box center [574, 322] width 97 height 28
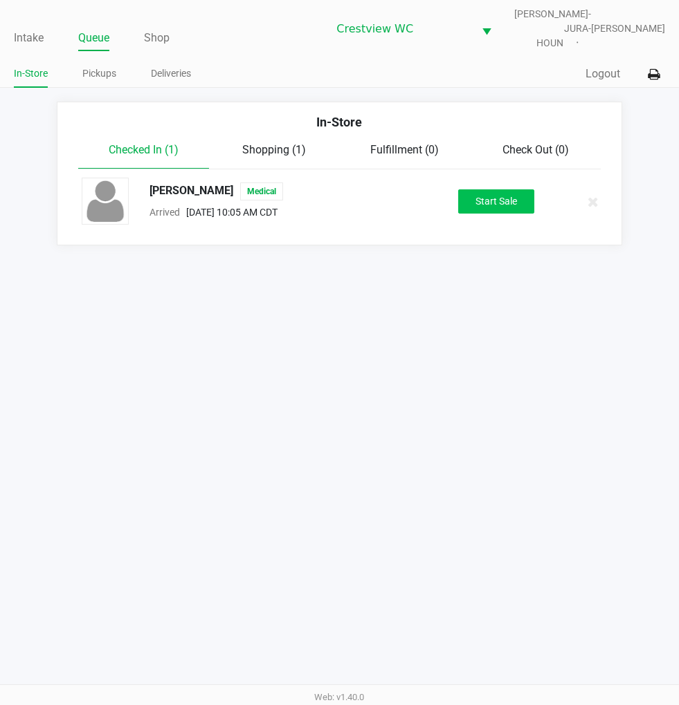
click at [501, 190] on button "Start Sale" at bounding box center [496, 202] width 76 height 24
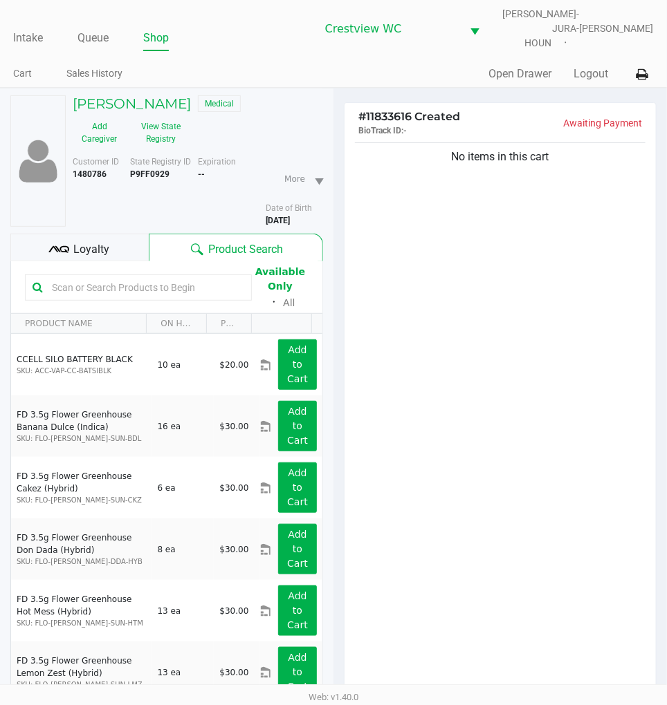
click at [526, 222] on div "No items in this cart" at bounding box center [499, 426] width 311 height 572
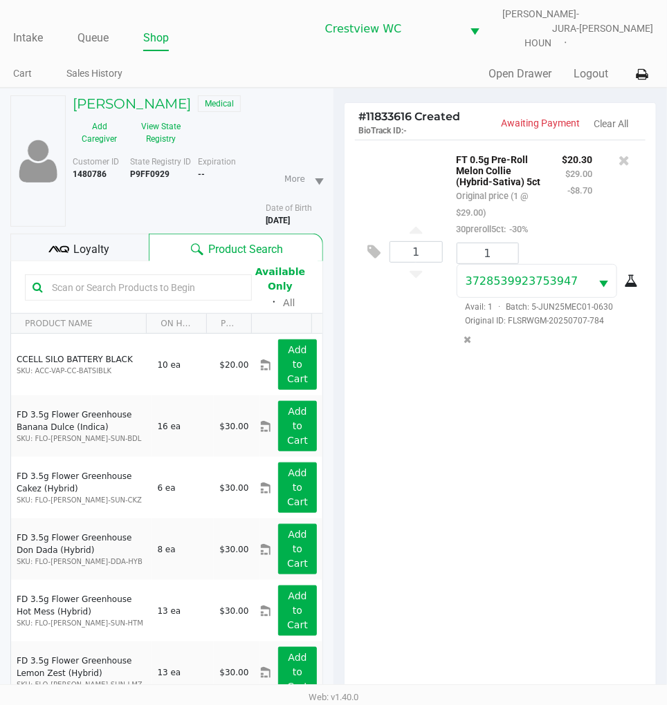
click at [564, 424] on div "1 FT 0.5g Pre-Roll Melon Collie (Hybrid-Sativa) 5ct Original price (1 @ $29.00)…" at bounding box center [499, 426] width 311 height 572
click at [79, 241] on span "Loyalty" at bounding box center [92, 249] width 36 height 17
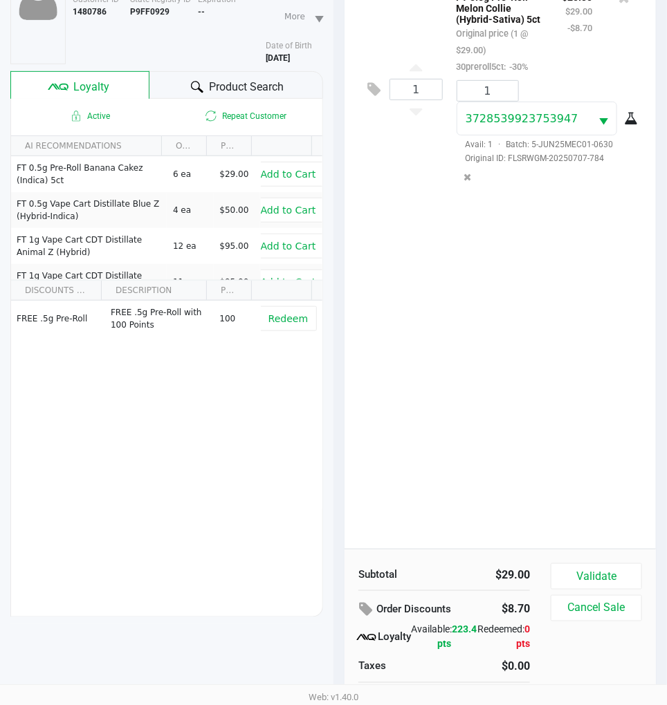
scroll to position [178, 0]
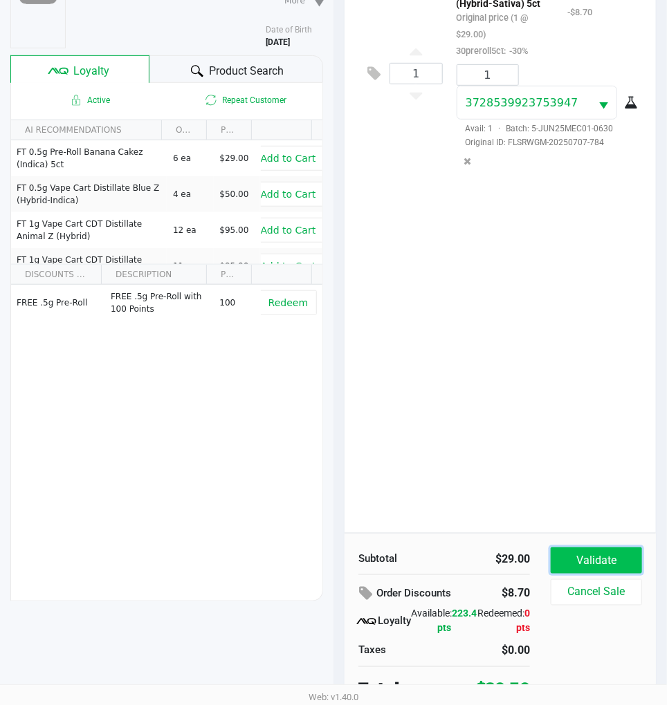
click at [597, 548] on button "Validate" at bounding box center [596, 561] width 91 height 26
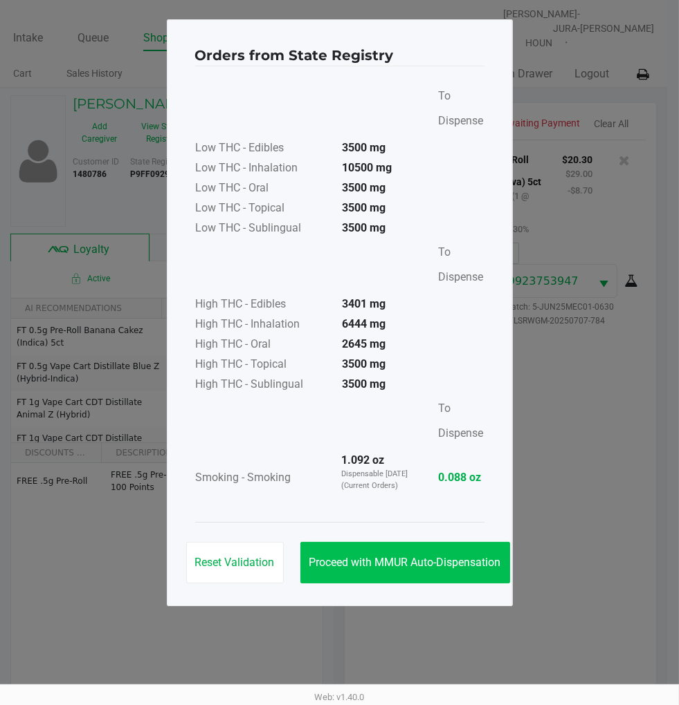
click at [421, 565] on span "Proceed with MMUR Auto-Dispensation" at bounding box center [405, 562] width 192 height 13
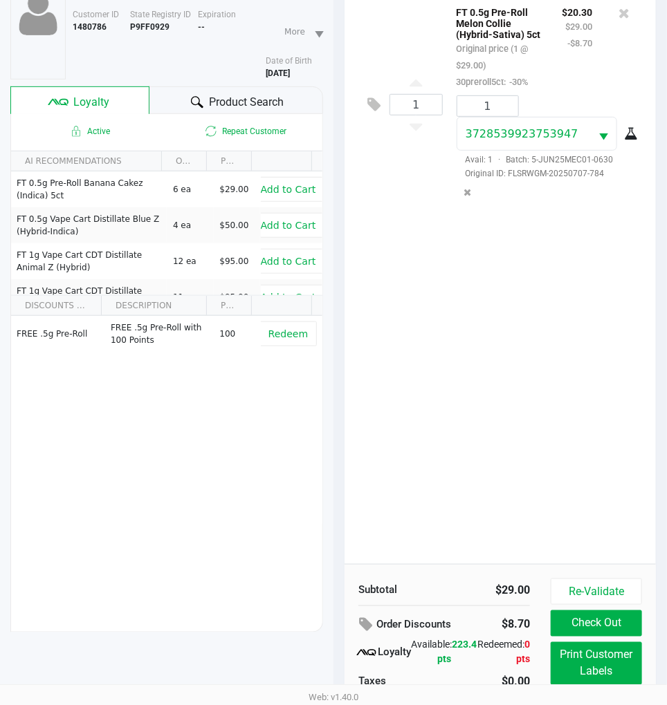
scroll to position [182, 0]
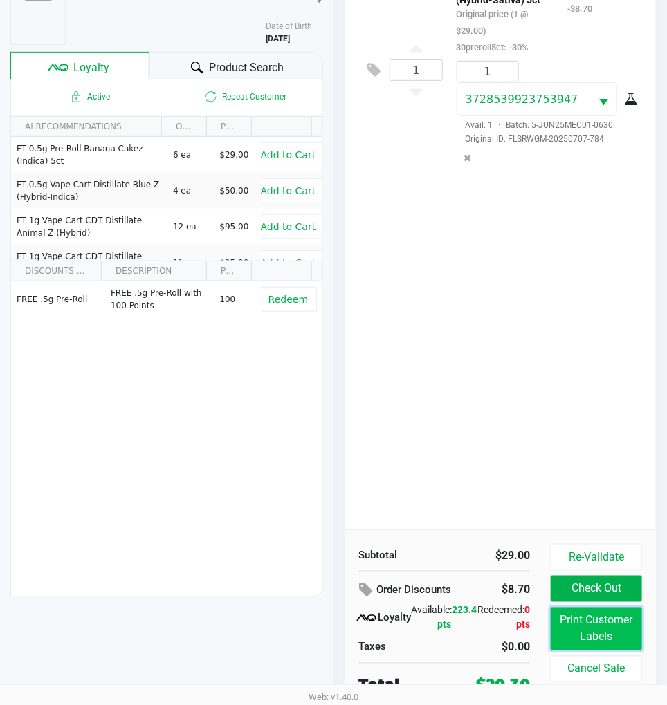
click at [604, 628] on button "Print Customer Labels" at bounding box center [596, 629] width 91 height 43
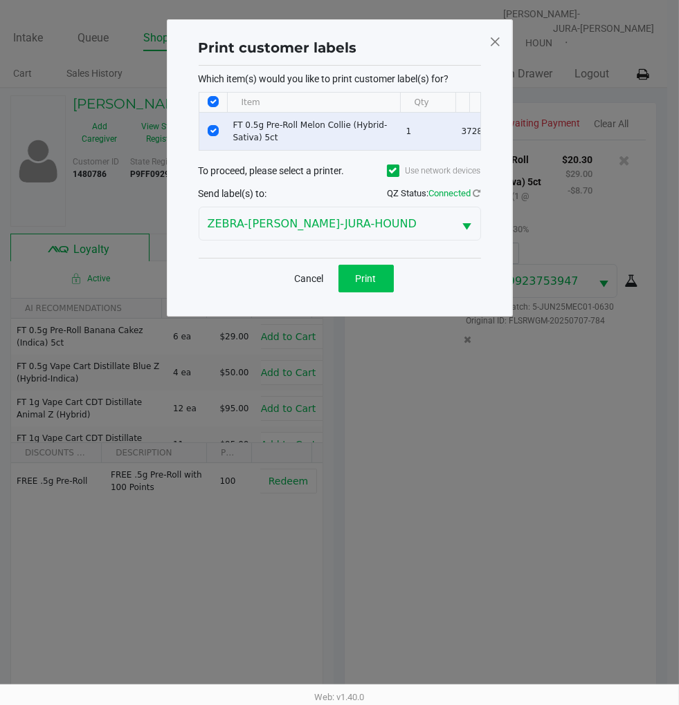
click at [362, 284] on span "Print" at bounding box center [366, 278] width 21 height 11
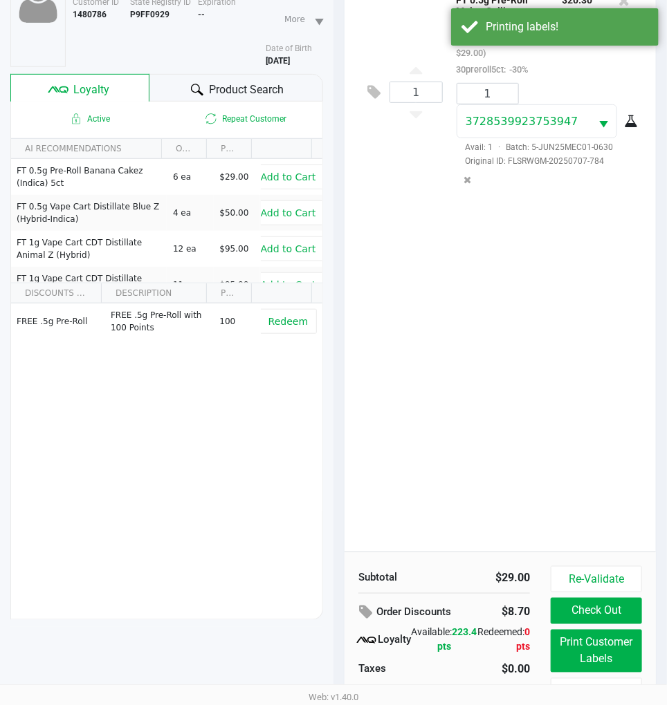
scroll to position [182, 0]
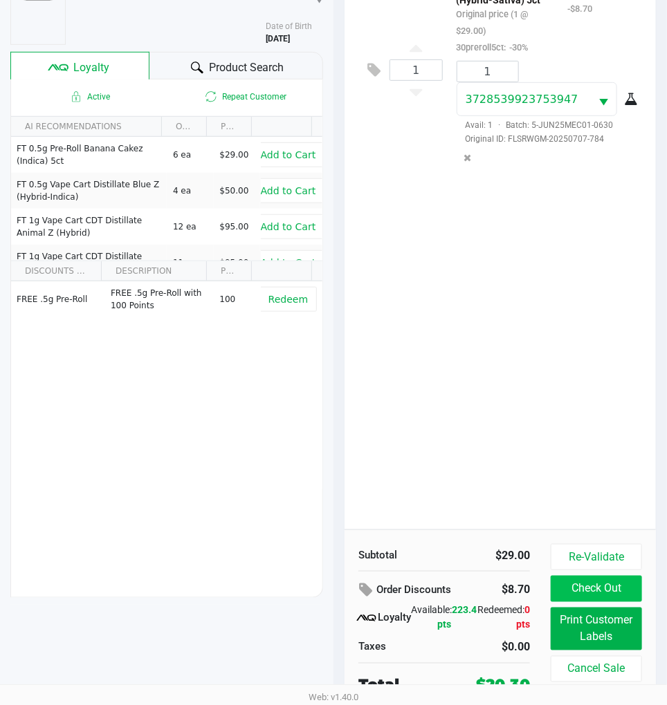
click at [603, 582] on button "Check Out" at bounding box center [596, 589] width 91 height 26
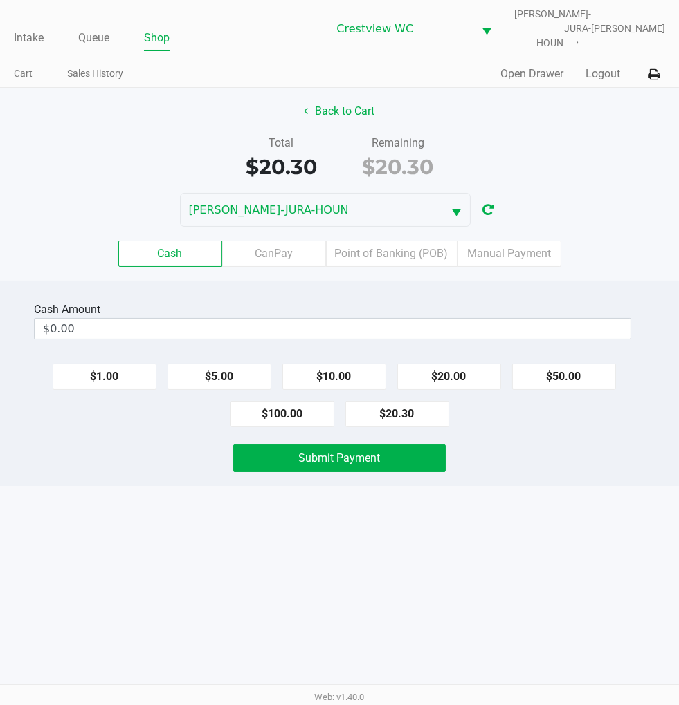
click at [398, 241] on label "Point of Banking (POB)" at bounding box center [391, 254] width 131 height 26
click at [0, 0] on 7 "Point of Banking (POB)" at bounding box center [0, 0] width 0 height 0
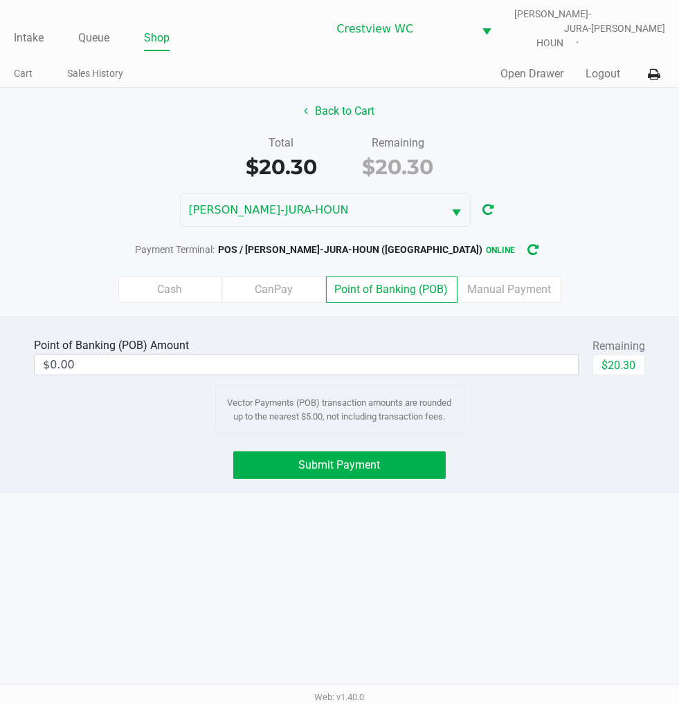
click at [623, 358] on button "$20.30" at bounding box center [618, 365] width 53 height 21
type input "$20.30"
click at [354, 459] on span "Submit Payment" at bounding box center [340, 465] width 82 height 13
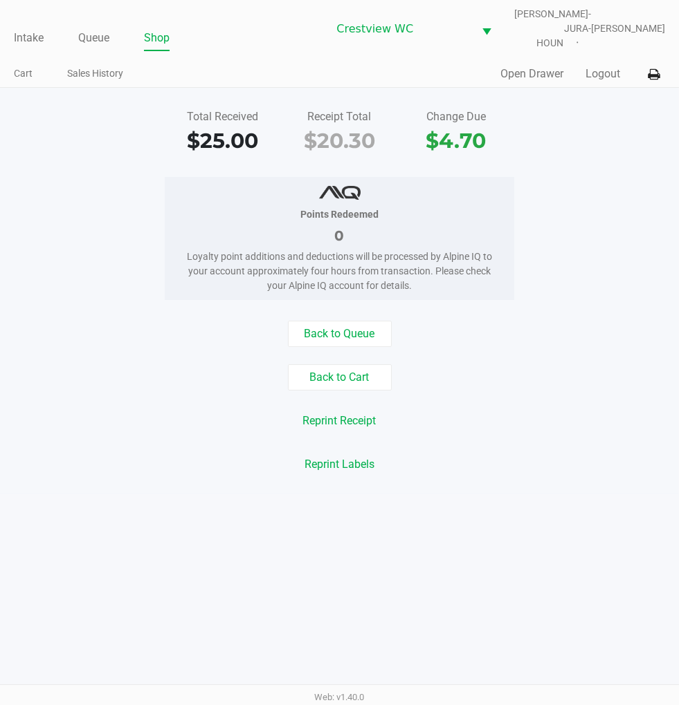
click at [577, 367] on div "Back to Cart" at bounding box center [339, 378] width 699 height 26
click at [584, 163] on div "Total Received $25.00 Receipt Total $20.30 Change Due $4.70 Points Redeemed 0 L…" at bounding box center [339, 291] width 679 height 407
click at [19, 32] on link "Intake" at bounding box center [29, 37] width 30 height 19
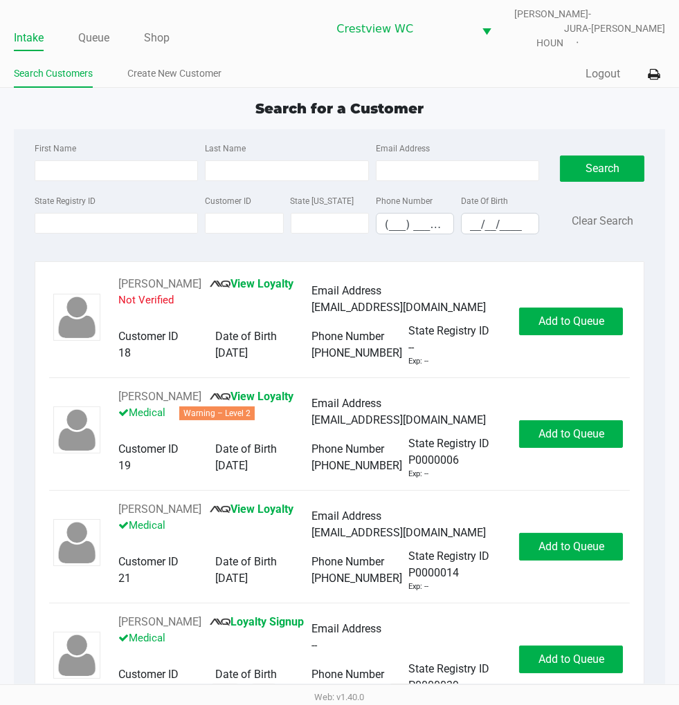
click at [528, 102] on div "Search for a Customer" at bounding box center [339, 108] width 672 height 21
click at [107, 33] on link "Queue" at bounding box center [93, 37] width 31 height 19
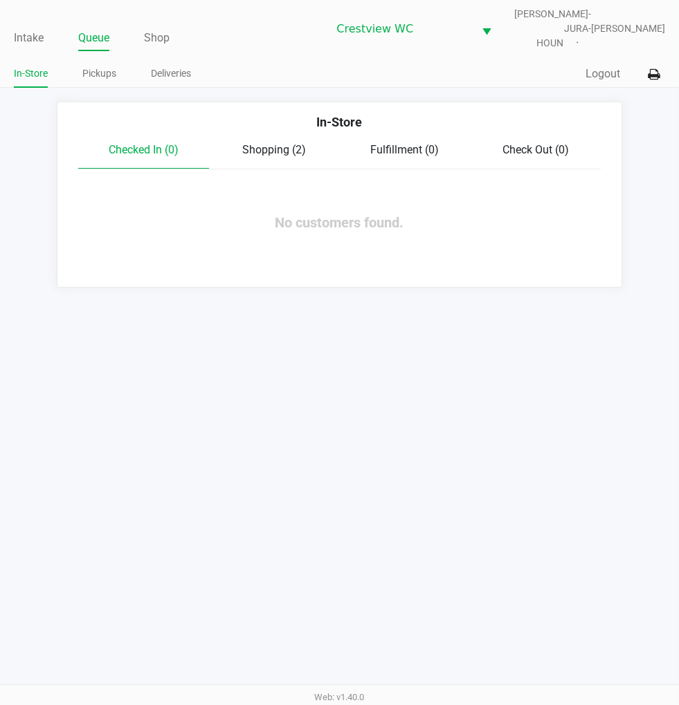
click at [100, 65] on link "Pickups" at bounding box center [99, 73] width 34 height 17
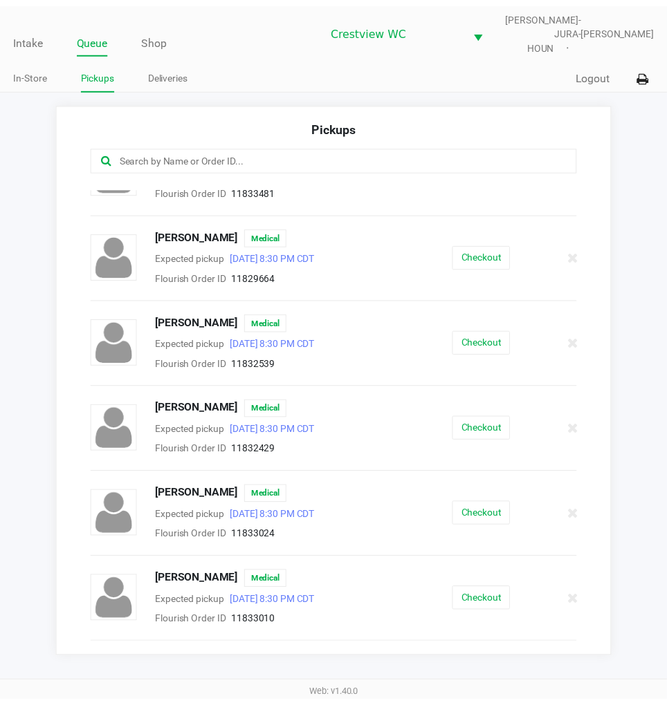
scroll to position [466, 0]
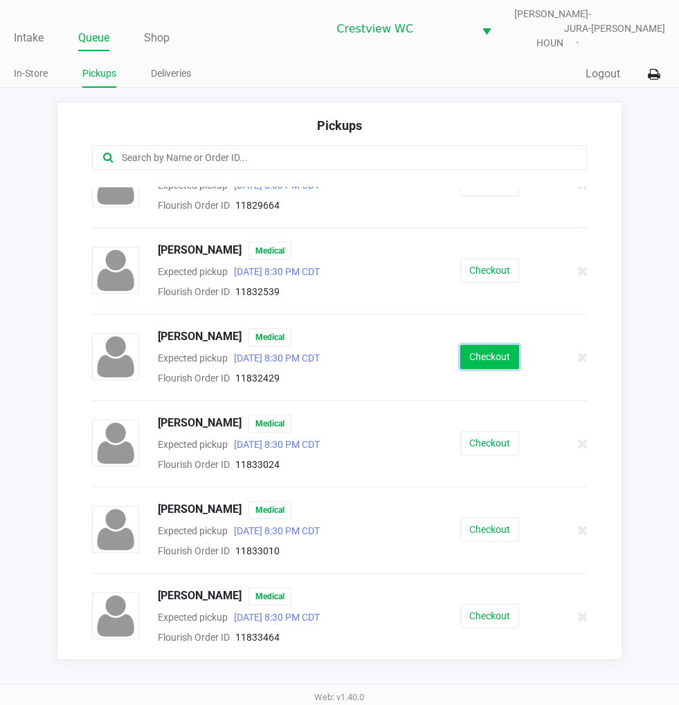
click at [488, 347] on button "Checkout" at bounding box center [489, 357] width 59 height 24
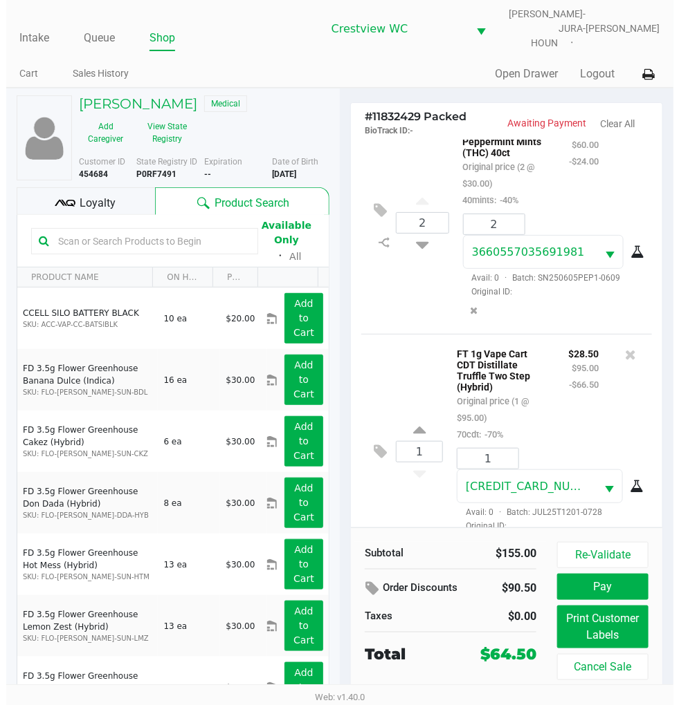
scroll to position [2, 0]
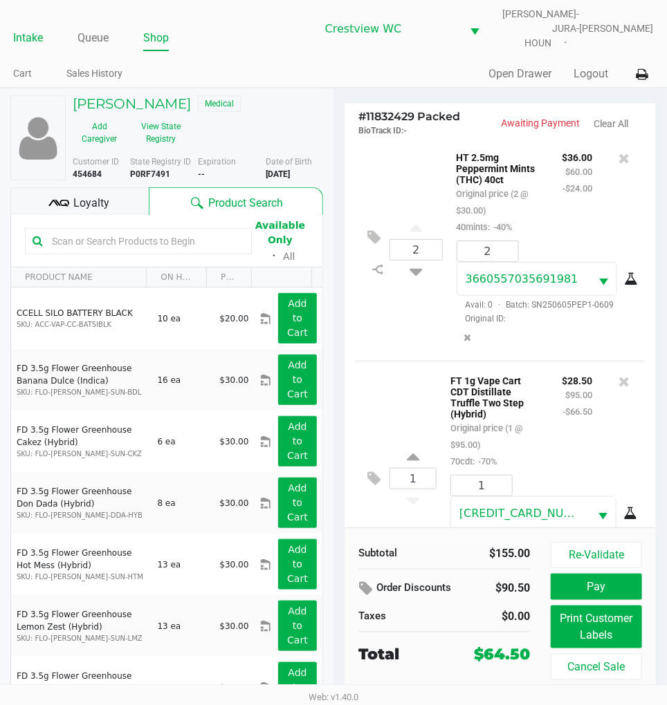
click at [33, 32] on link "Intake" at bounding box center [28, 37] width 30 height 19
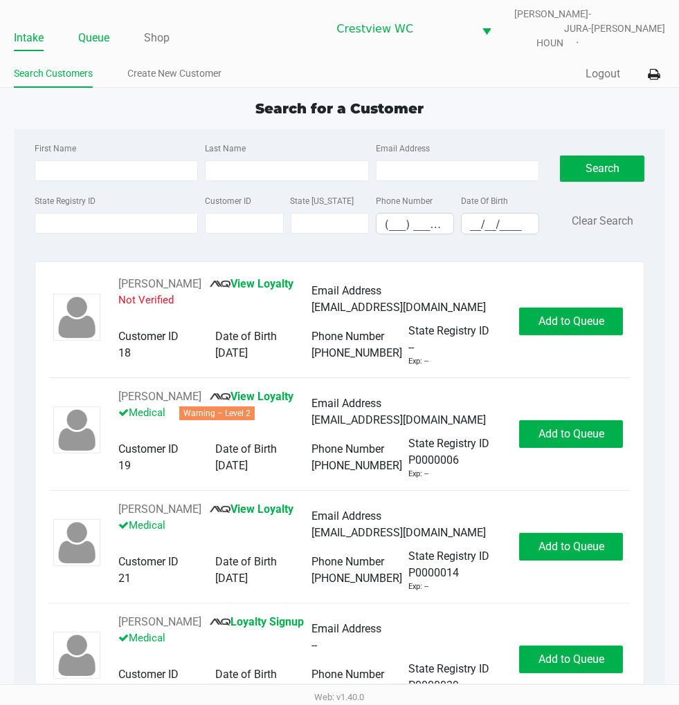
click at [91, 28] on link "Queue" at bounding box center [93, 37] width 31 height 19
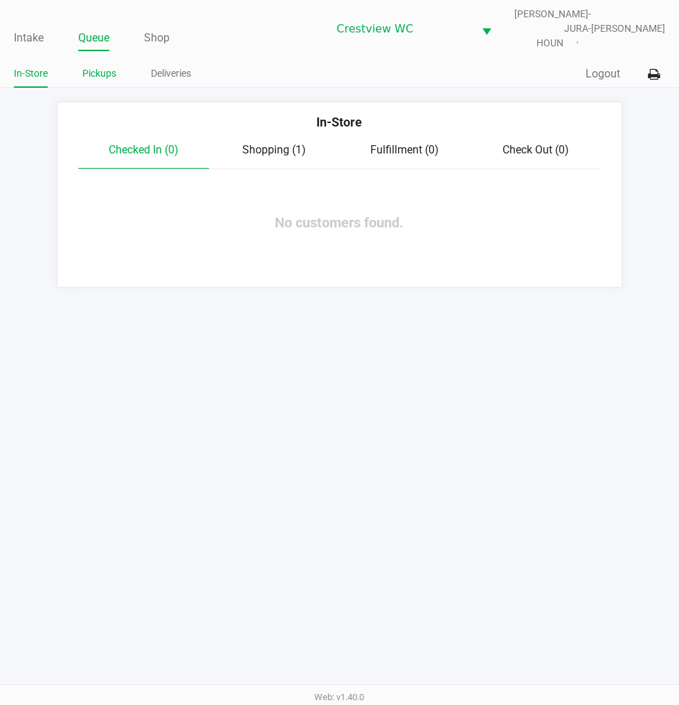
click at [107, 65] on link "Pickups" at bounding box center [99, 73] width 34 height 17
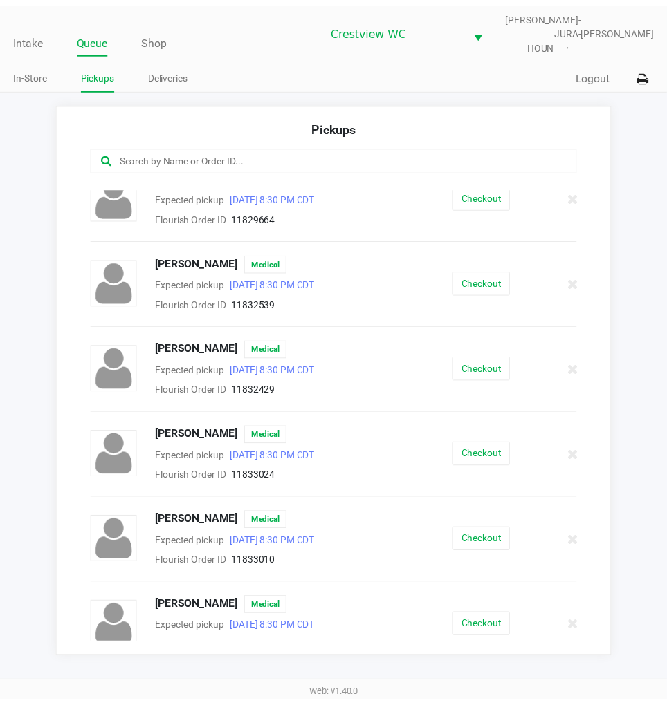
scroll to position [466, 0]
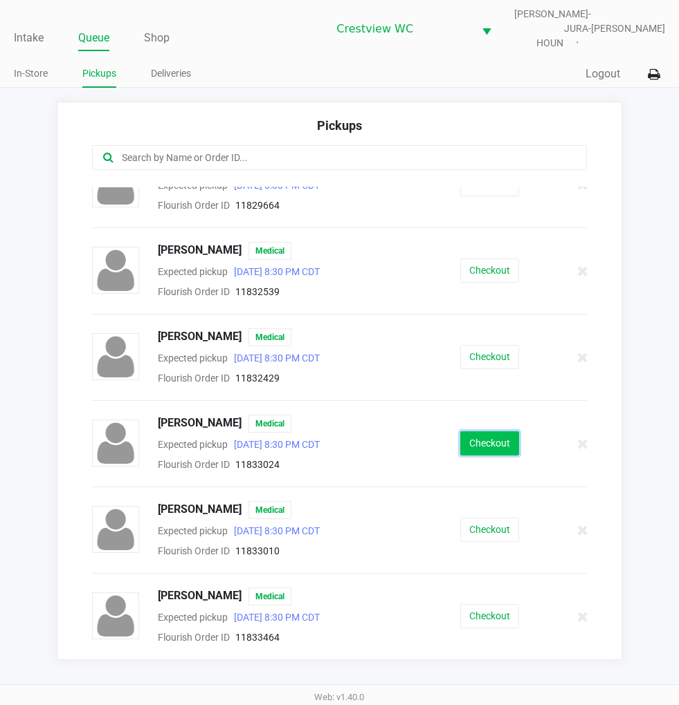
click at [482, 432] on button "Checkout" at bounding box center [489, 444] width 59 height 24
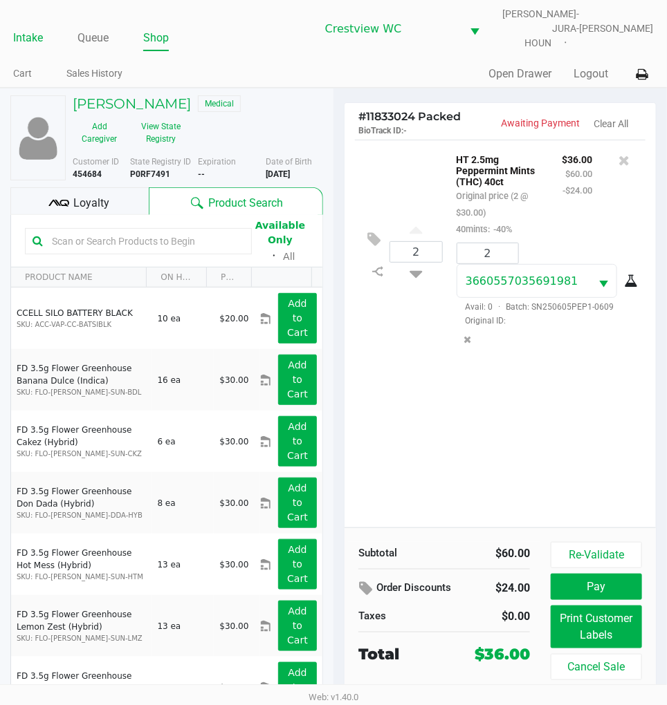
click at [35, 28] on link "Intake" at bounding box center [28, 37] width 30 height 19
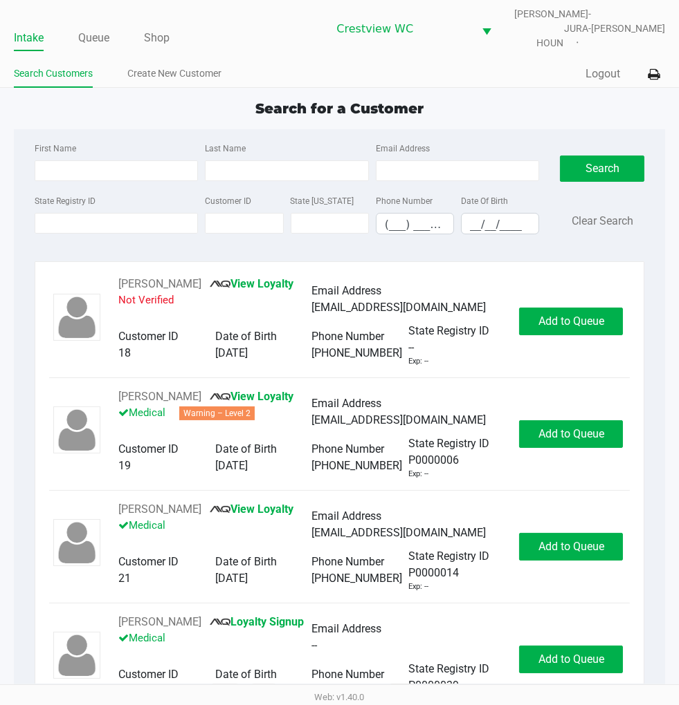
click at [526, 98] on div "Search for a Customer" at bounding box center [339, 108] width 672 height 21
click at [113, 161] on input "First Name" at bounding box center [117, 170] width 164 height 21
type input "briana"
click at [271, 160] on input "Last Name" at bounding box center [287, 170] width 164 height 21
type input "busbee"
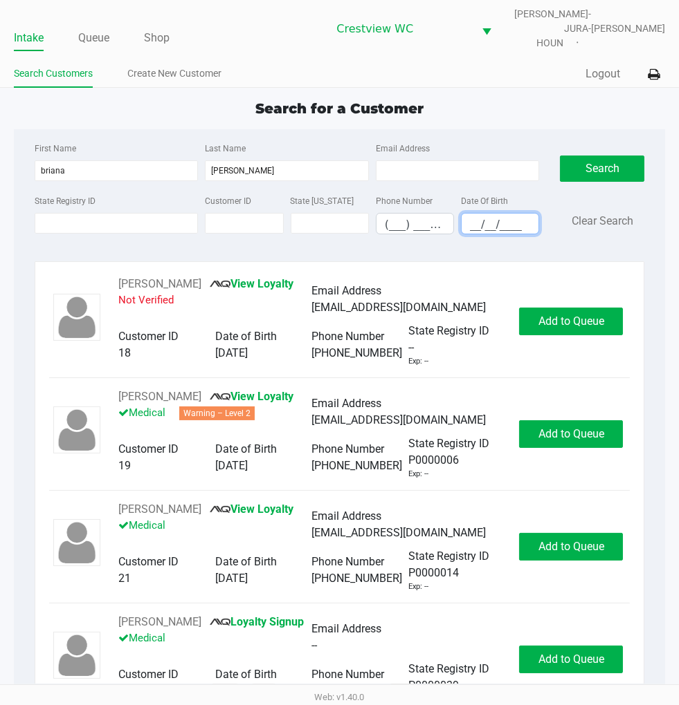
click at [472, 214] on input "__/__/____" at bounding box center [499, 224] width 77 height 21
type input "04/27/2005"
click at [593, 156] on button "Search" at bounding box center [602, 169] width 84 height 26
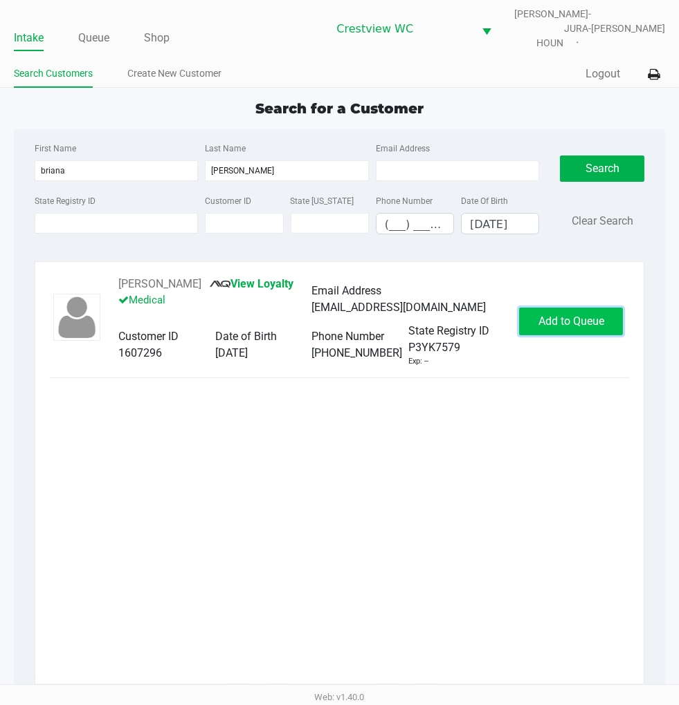
click at [597, 315] on span "Add to Queue" at bounding box center [571, 321] width 66 height 13
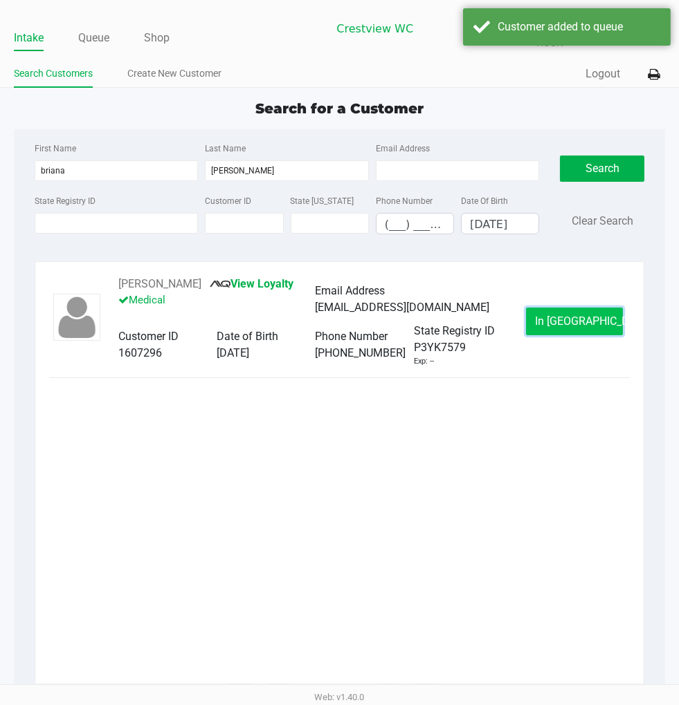
click at [606, 308] on button "In Queue" at bounding box center [574, 322] width 97 height 28
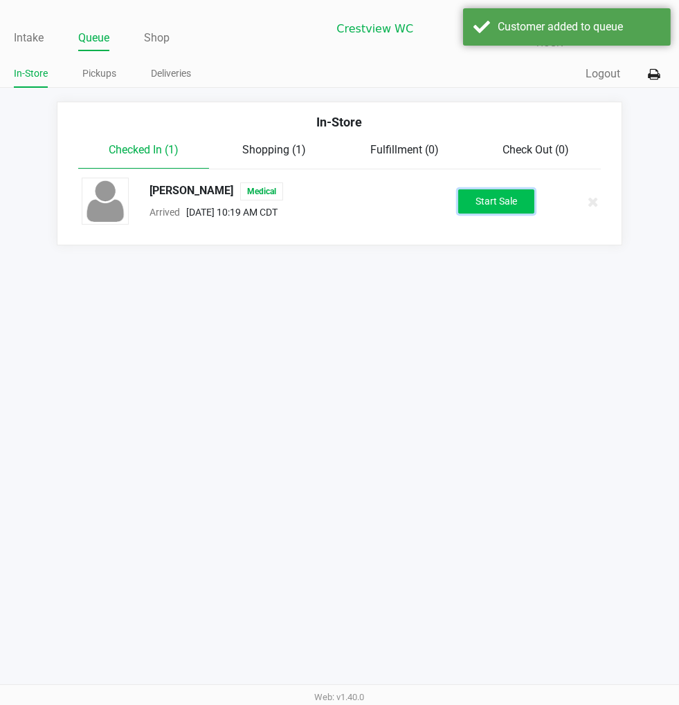
click at [514, 192] on button "Start Sale" at bounding box center [496, 202] width 76 height 24
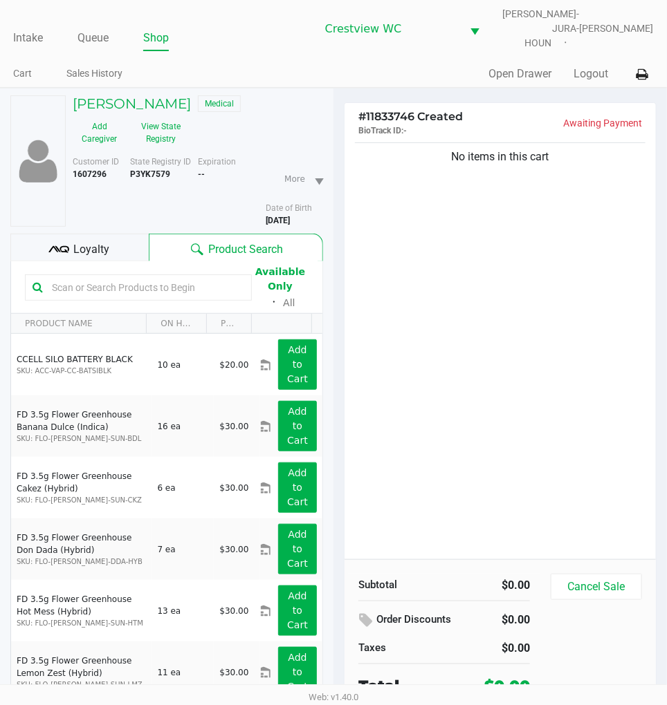
click at [501, 277] on div "No items in this cart" at bounding box center [499, 350] width 311 height 420
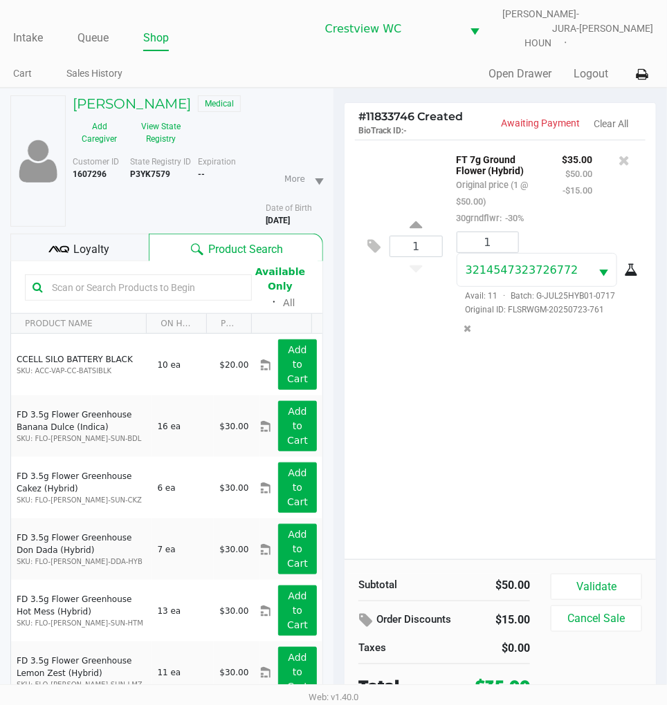
click at [501, 425] on div "1 FT 7g Ground Flower (Hybrid) Original price (1 @ $50.00) 30grndflwr: -30% $35…" at bounding box center [499, 350] width 311 height 420
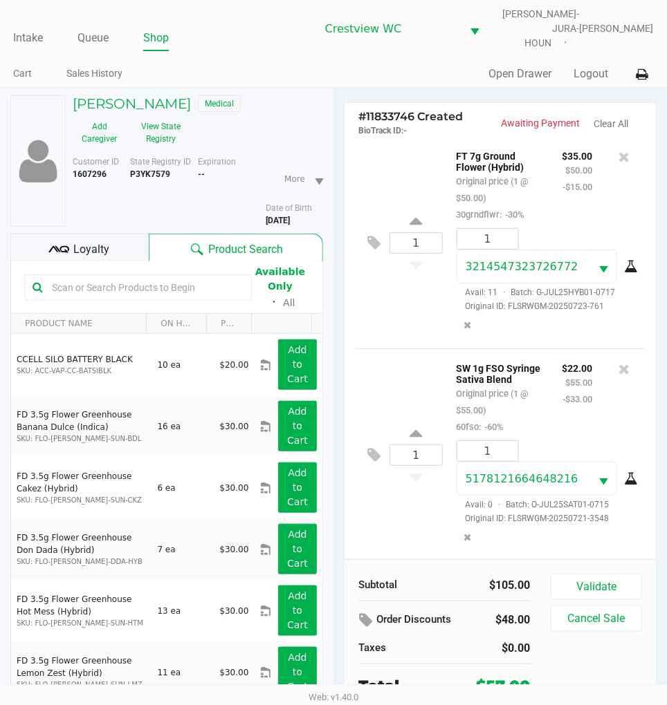
scroll to position [5, 0]
click at [80, 241] on span "Loyalty" at bounding box center [92, 249] width 36 height 17
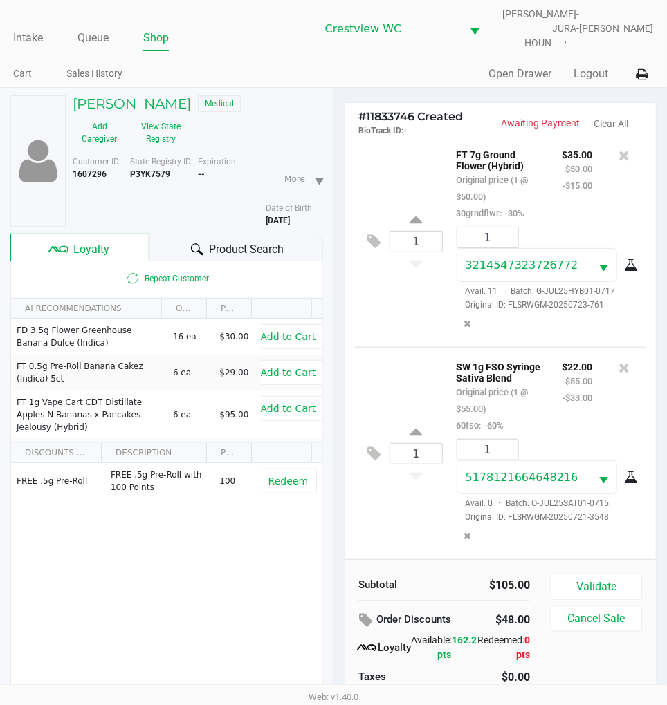
scroll to position [19, 0]
click at [603, 578] on button "Validate" at bounding box center [596, 587] width 91 height 26
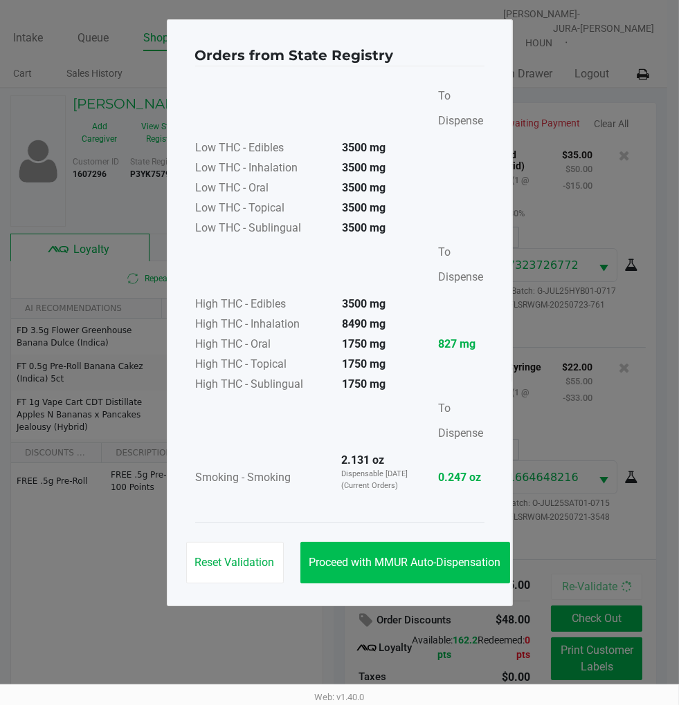
click at [419, 562] on span "Proceed with MMUR Auto-Dispensation" at bounding box center [405, 562] width 192 height 13
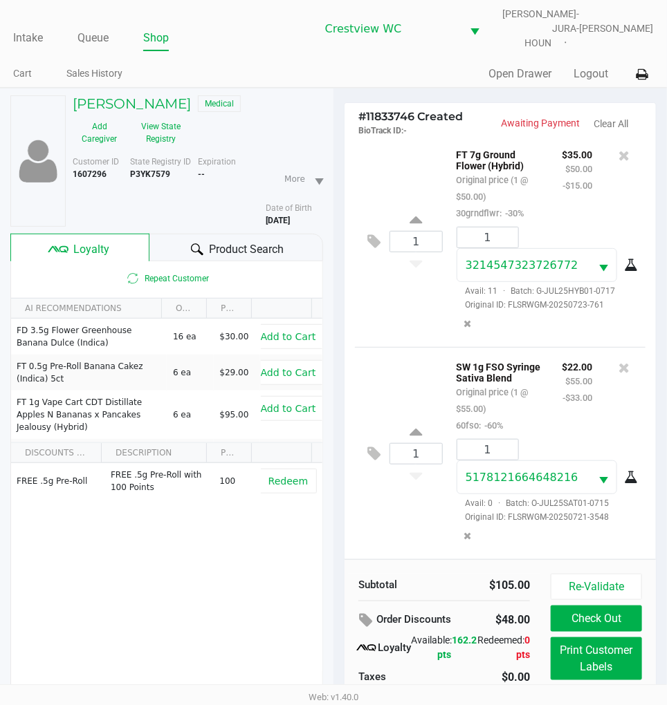
scroll to position [72, 0]
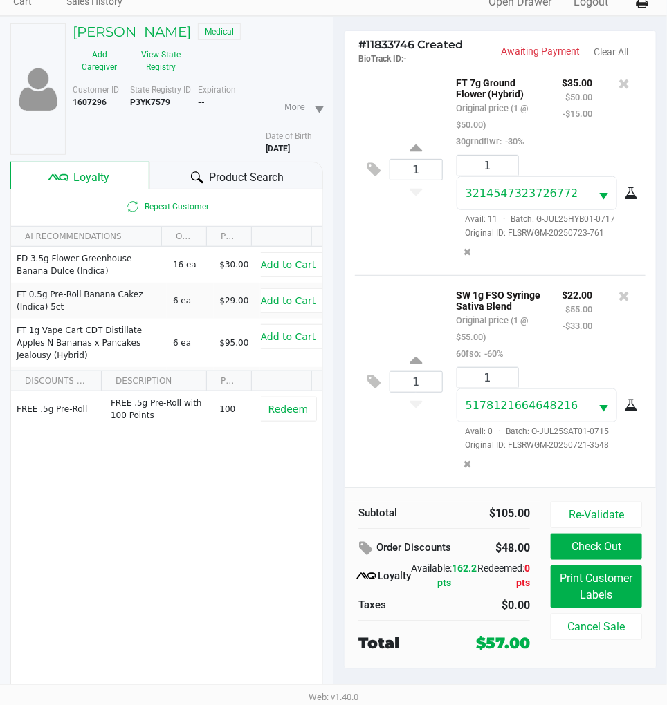
click at [610, 581] on button "Print Customer Labels" at bounding box center [596, 587] width 91 height 43
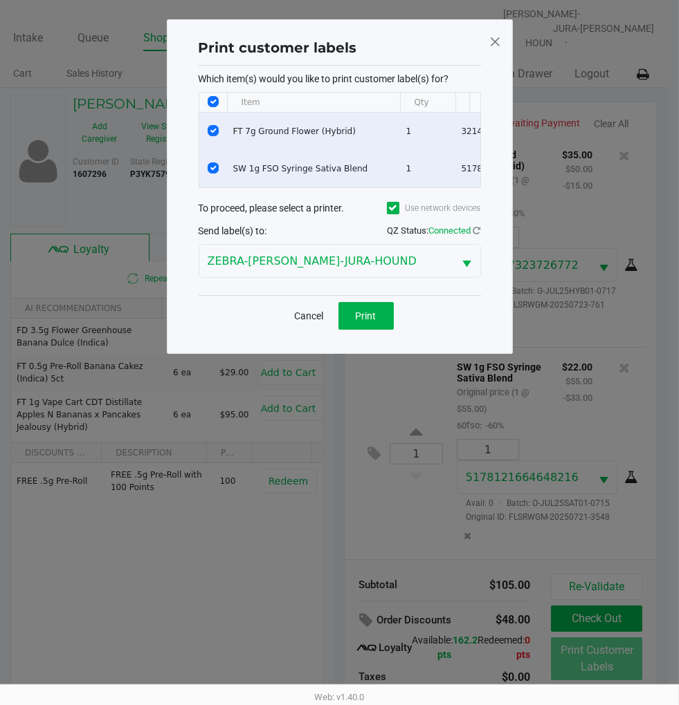
click at [369, 322] on span "Print" at bounding box center [366, 316] width 21 height 11
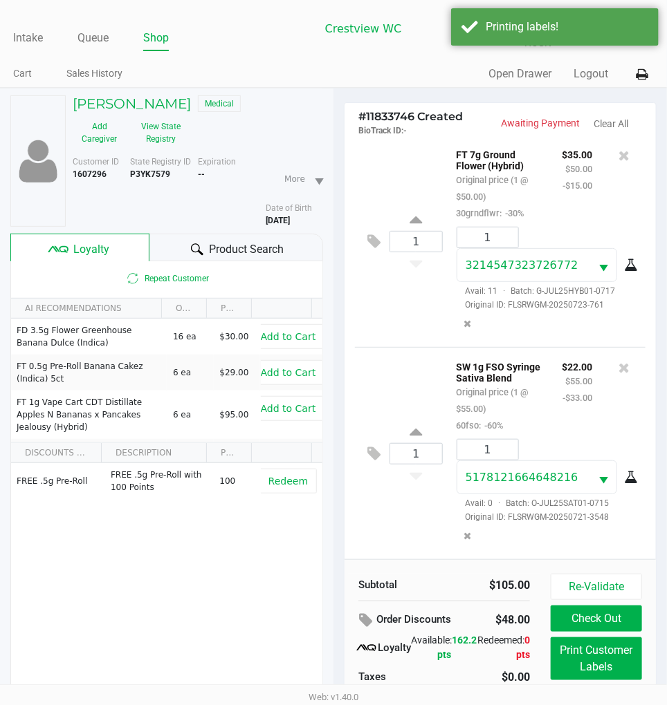
scroll to position [72, 0]
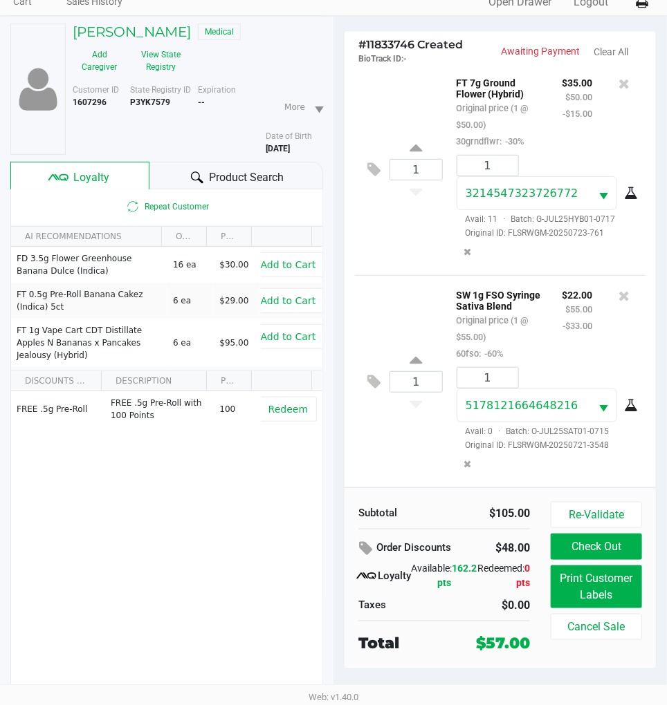
click at [419, 423] on div "1 SW 1g FSO Syringe Sativa Blend Original price (1 @ $55.00) 60fso: -60% $22.00…" at bounding box center [500, 381] width 290 height 212
click at [609, 535] on button "Check Out" at bounding box center [596, 547] width 91 height 26
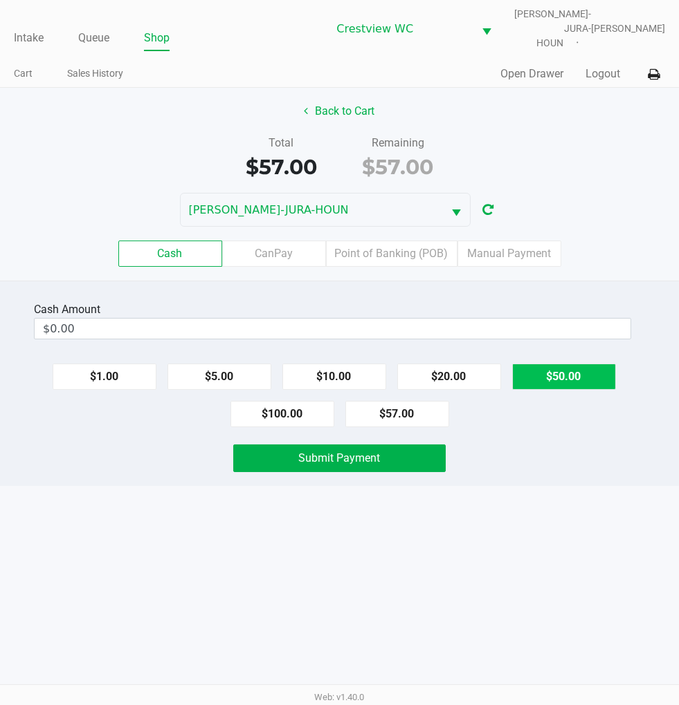
click at [581, 364] on button "$50.00" at bounding box center [564, 377] width 104 height 26
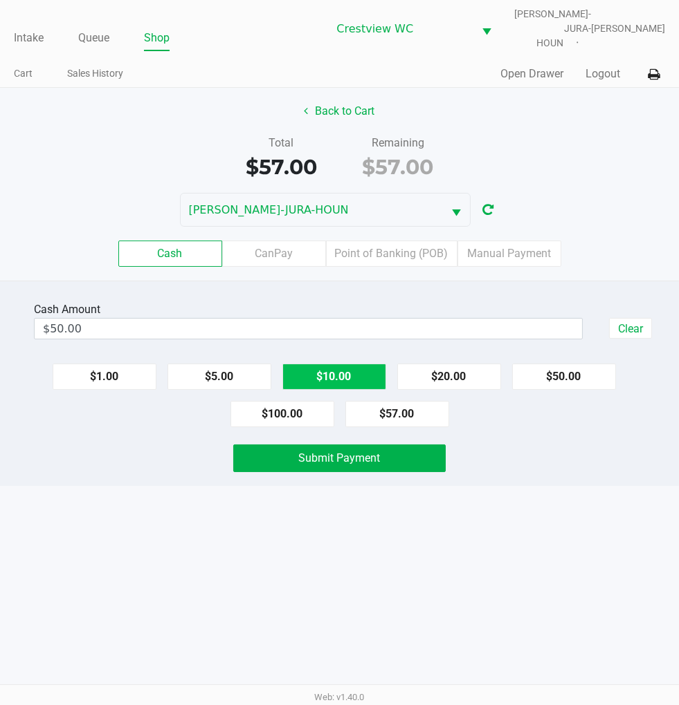
click at [344, 364] on button "$10.00" at bounding box center [334, 377] width 104 height 26
type input "$60.00"
click at [586, 519] on div "Intake Queue Shop Crestview WC BRUNO-JURA-HOUN Eric Stevenson Cart Sales Histor…" at bounding box center [339, 352] width 679 height 705
click at [356, 452] on span "Submit Payment" at bounding box center [340, 458] width 82 height 13
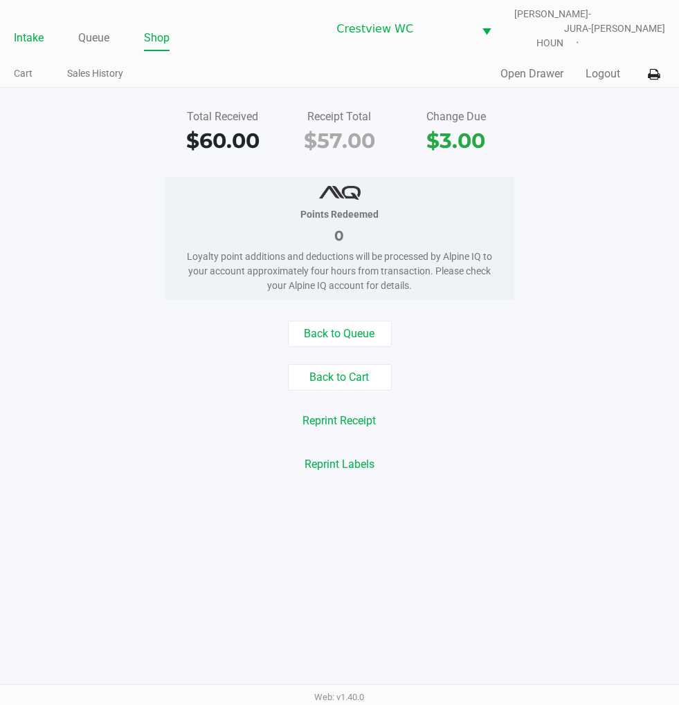
click at [23, 28] on link "Intake" at bounding box center [29, 37] width 30 height 19
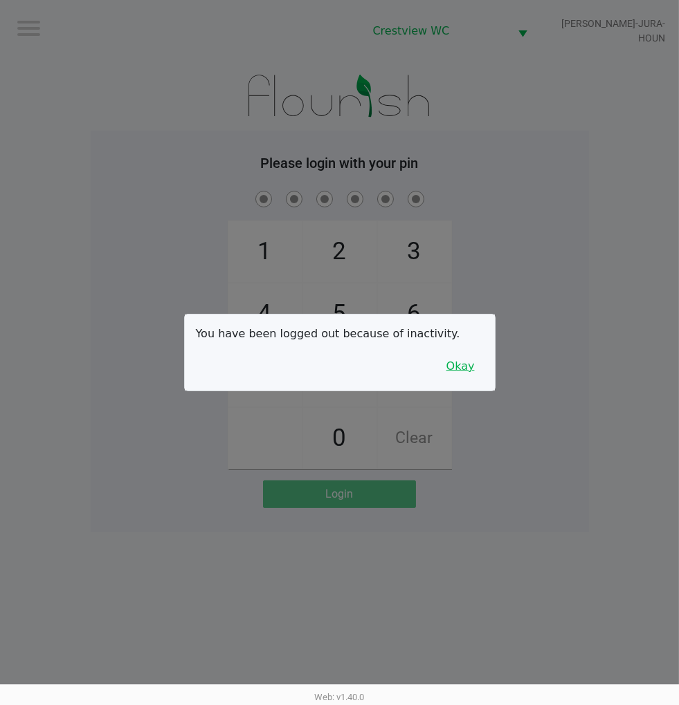
click at [459, 367] on button "Okay" at bounding box center [460, 366] width 46 height 26
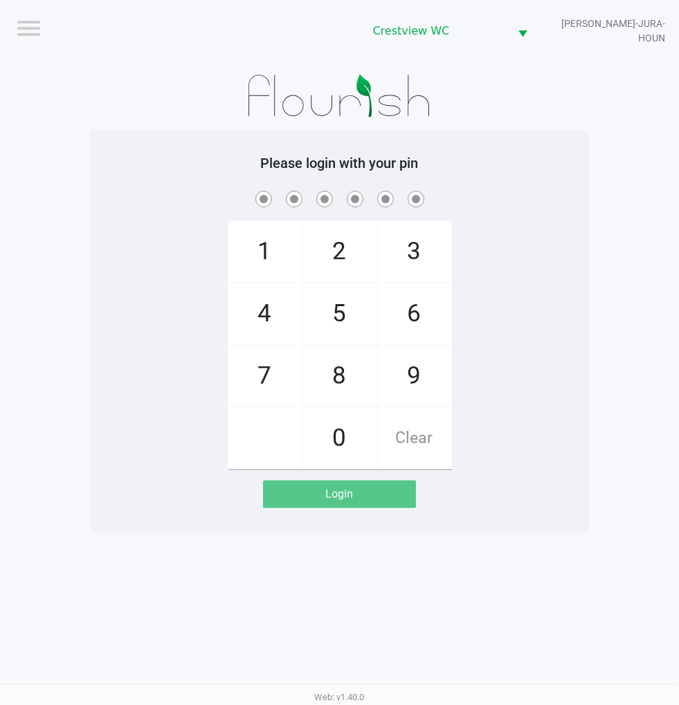
click at [338, 243] on span "2" at bounding box center [339, 251] width 73 height 61
checkbox input "true"
click at [243, 253] on span "1" at bounding box center [264, 251] width 73 height 61
checkbox input "true"
click at [425, 314] on span "6" at bounding box center [414, 314] width 73 height 61
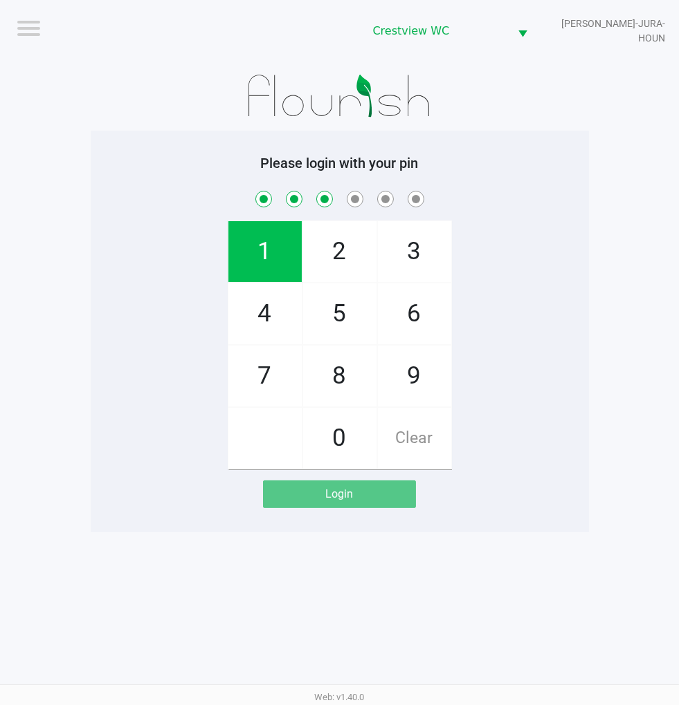
checkbox input "true"
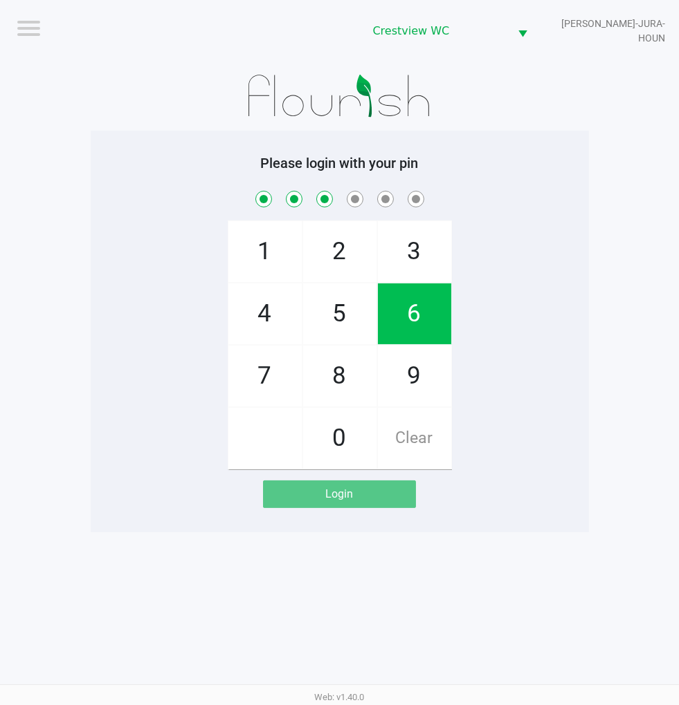
click at [424, 311] on span "6" at bounding box center [414, 314] width 73 height 61
checkbox input "true"
click at [259, 250] on span "1" at bounding box center [264, 251] width 73 height 61
checkbox input "true"
click at [344, 392] on span "8" at bounding box center [339, 376] width 73 height 61
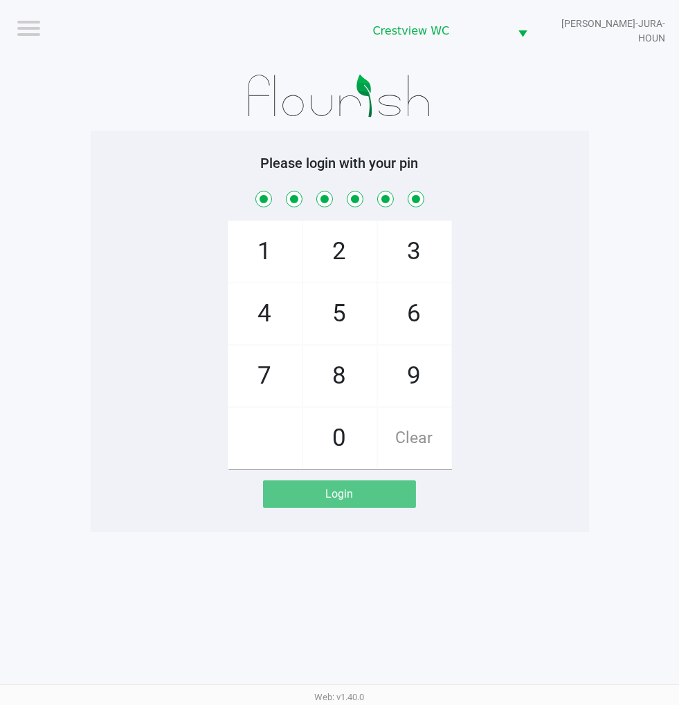
checkbox input "true"
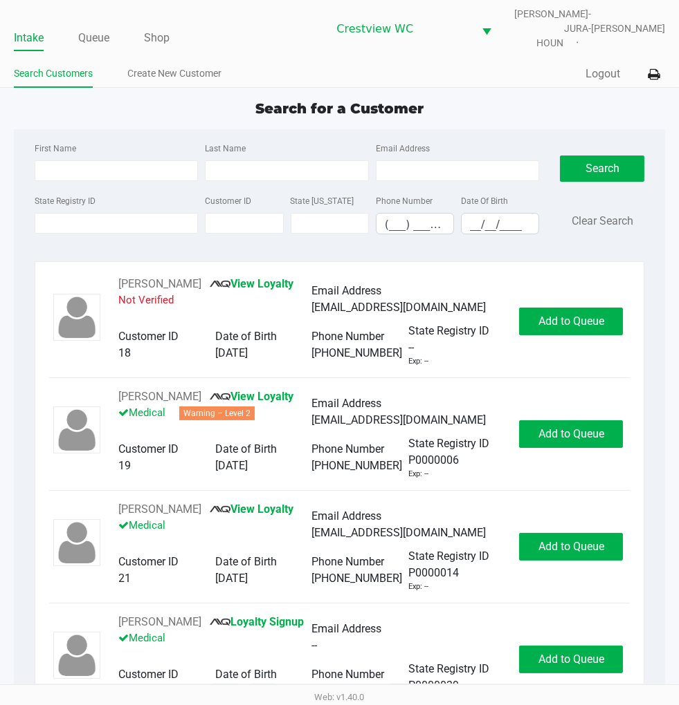
click at [557, 98] on div "Search for a Customer" at bounding box center [339, 108] width 672 height 21
click at [514, 87] on app-point-of-sale "Intake Queue Shop Crestview WC BRUNO-JURA-HOUN Eric Stevenson Search Customers …" at bounding box center [339, 349] width 679 height 699
click at [522, 98] on div "Search for a Customer" at bounding box center [339, 108] width 672 height 21
click at [515, 115] on div "Search for a Customer First Name Last Name Email Address State Registry ID Cust…" at bounding box center [340, 398] width 652 height 600
click at [154, 99] on div "Search for a Customer" at bounding box center [339, 108] width 672 height 21
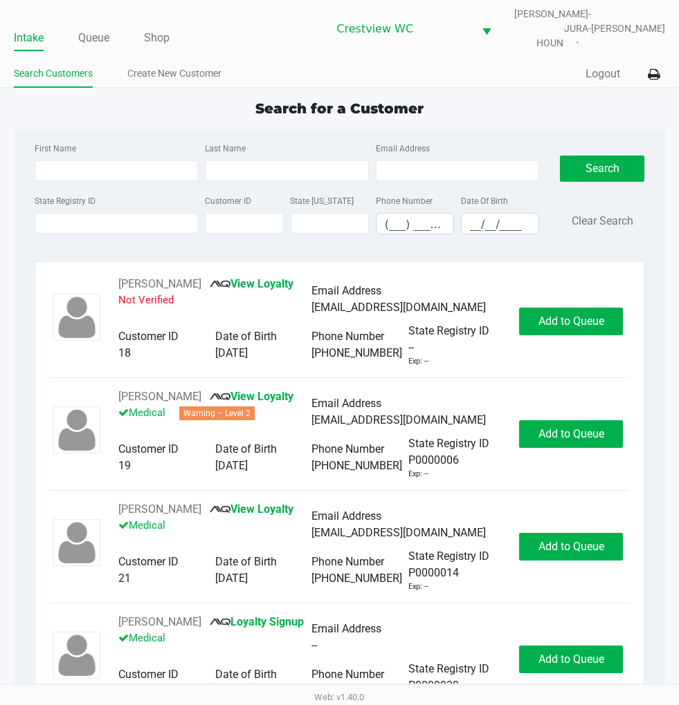
click at [493, 98] on div "Search for a Customer" at bounding box center [339, 108] width 672 height 21
click at [513, 98] on div "Search for a Customer" at bounding box center [339, 108] width 672 height 21
click at [524, 84] on app-point-of-sale "Intake Queue Shop Crestview WC BRUNO-JURA-HOUN Eric Stevenson Search Customers …" at bounding box center [339, 349] width 679 height 699
click at [106, 219] on input "State Registry ID" at bounding box center [117, 223] width 164 height 21
click at [97, 161] on input "First Name" at bounding box center [117, 170] width 164 height 21
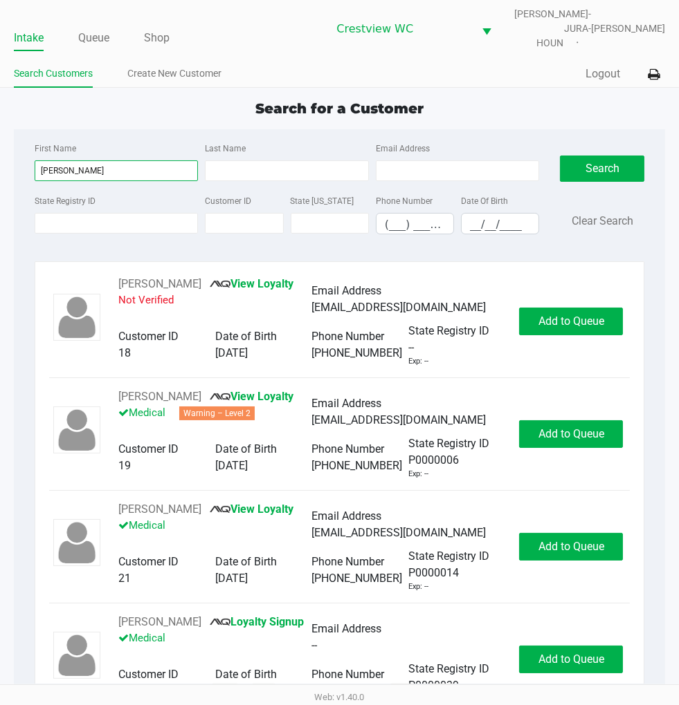
type input "tony"
click at [257, 160] on input "Last Name" at bounding box center [287, 170] width 164 height 21
type input "carroll"
click at [471, 223] on input "__/__/____" at bounding box center [499, 224] width 77 height 21
type input "02/24/1972"
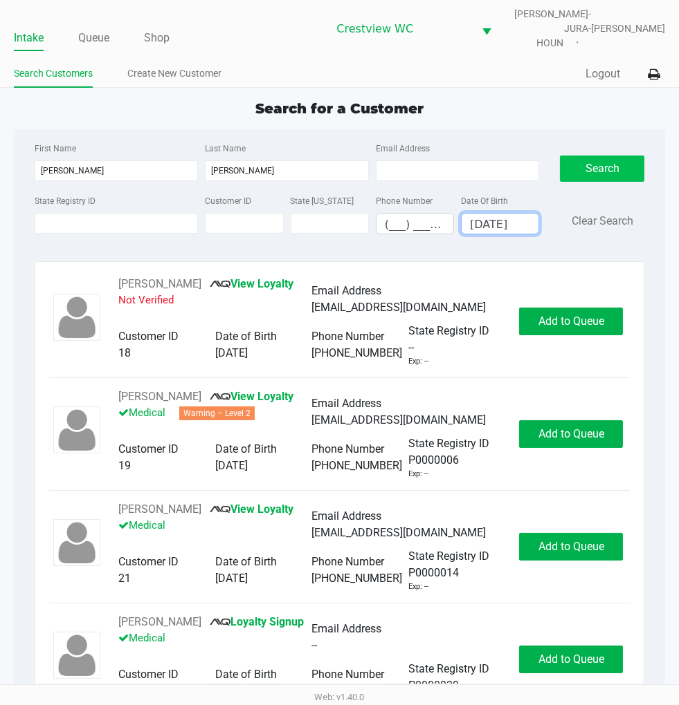
click at [602, 165] on button "Search" at bounding box center [602, 169] width 84 height 26
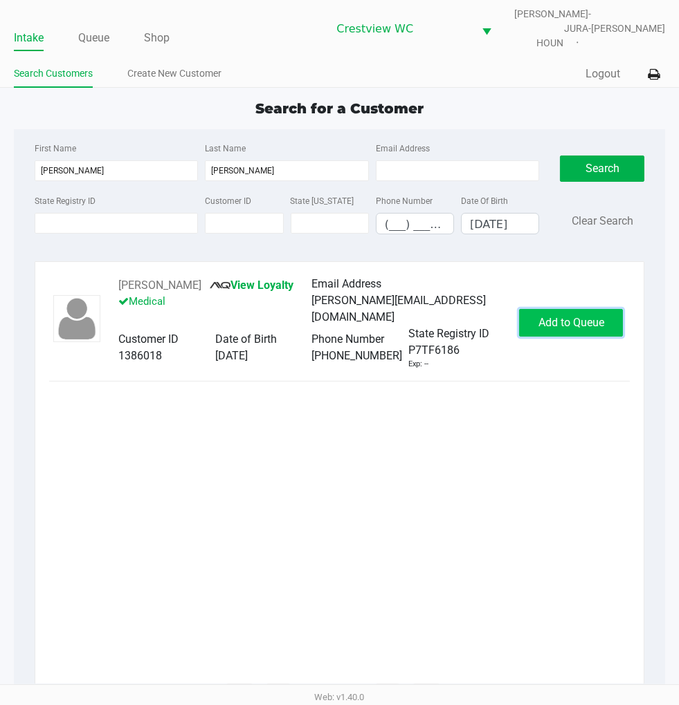
click at [598, 316] on span "Add to Queue" at bounding box center [571, 322] width 66 height 13
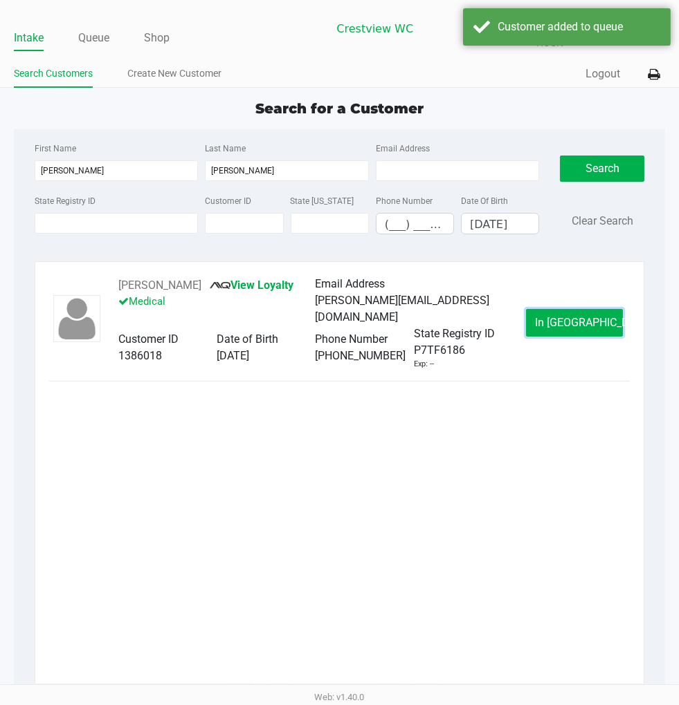
click at [600, 311] on button "In Queue" at bounding box center [574, 323] width 97 height 28
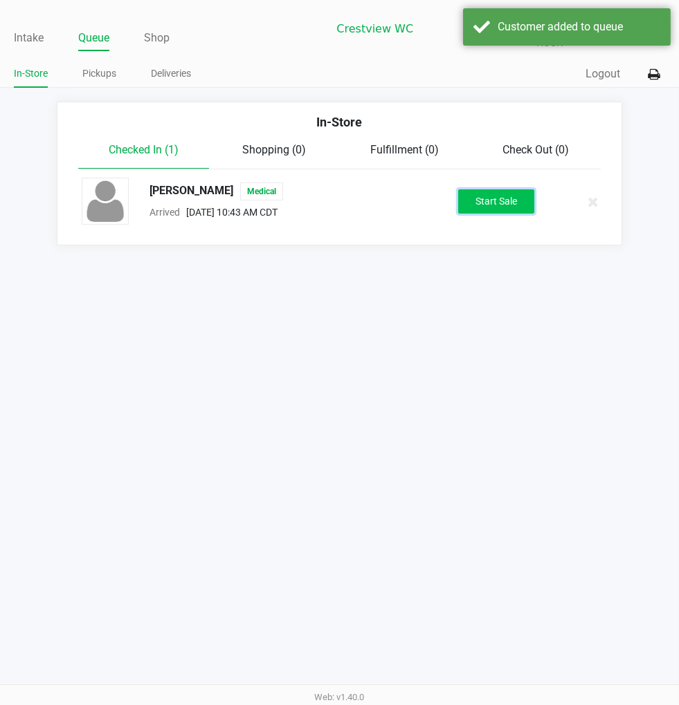
click at [493, 190] on button "Start Sale" at bounding box center [496, 202] width 76 height 24
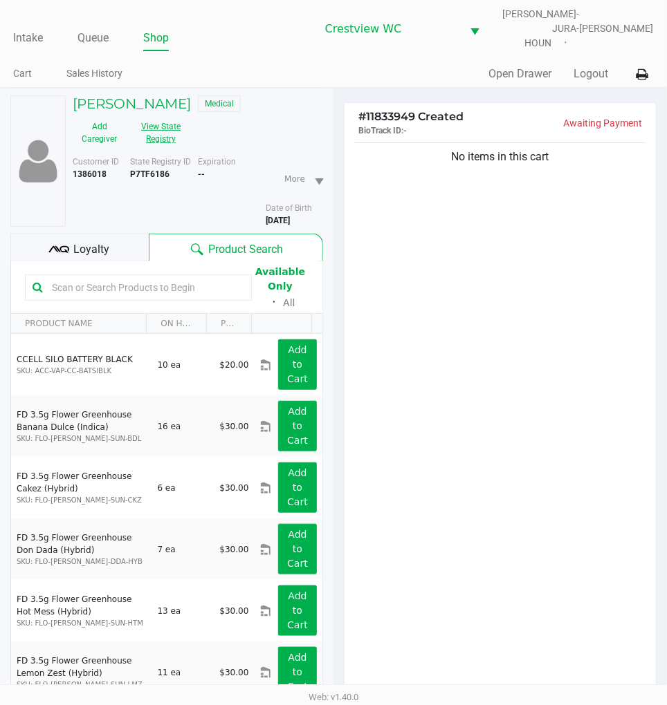
click at [163, 119] on button "View State Registry" at bounding box center [157, 133] width 62 height 35
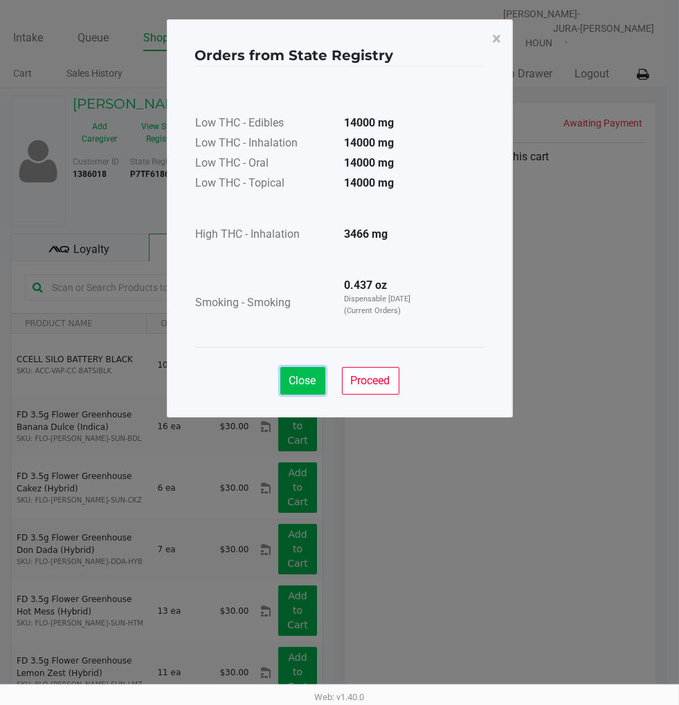
click at [303, 379] on span "Close" at bounding box center [302, 380] width 27 height 13
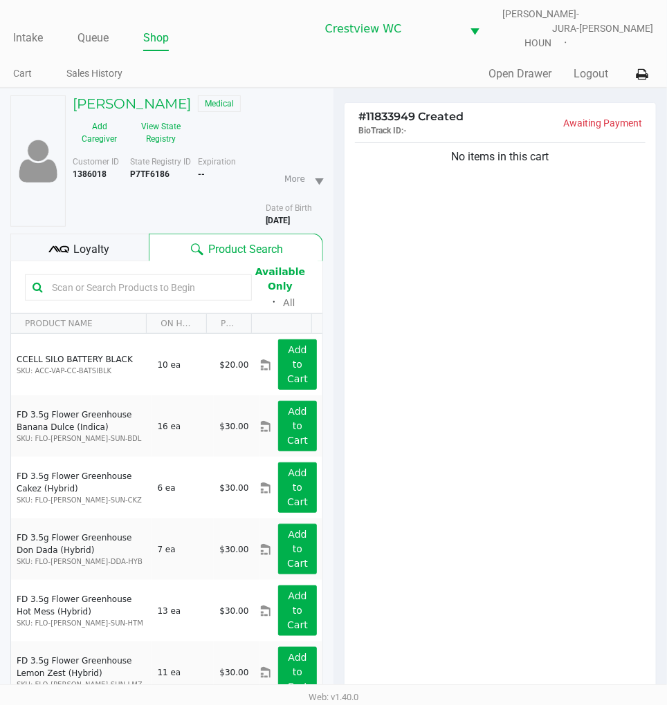
click at [107, 241] on span "Loyalty" at bounding box center [92, 249] width 36 height 17
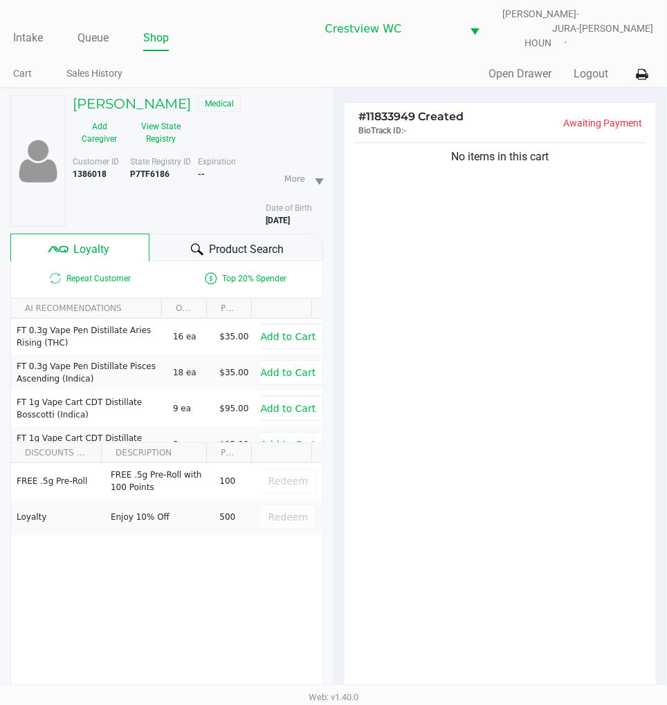
click at [522, 254] on div "No items in this cart" at bounding box center [499, 426] width 311 height 572
click at [522, 251] on div "No items in this cart" at bounding box center [499, 426] width 311 height 572
click at [544, 252] on div "No items in this cart" at bounding box center [499, 426] width 311 height 572
click at [165, 128] on button "View State Registry" at bounding box center [157, 133] width 62 height 35
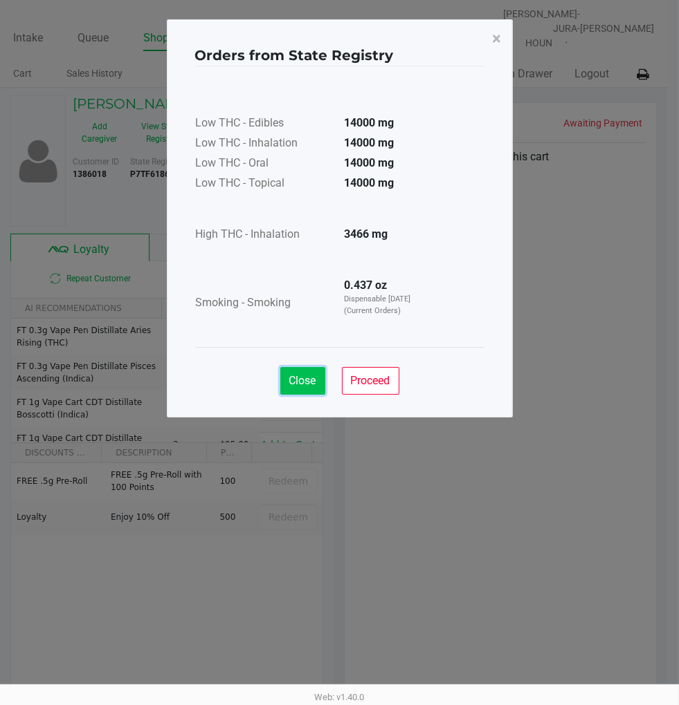
click at [302, 382] on span "Close" at bounding box center [302, 380] width 27 height 13
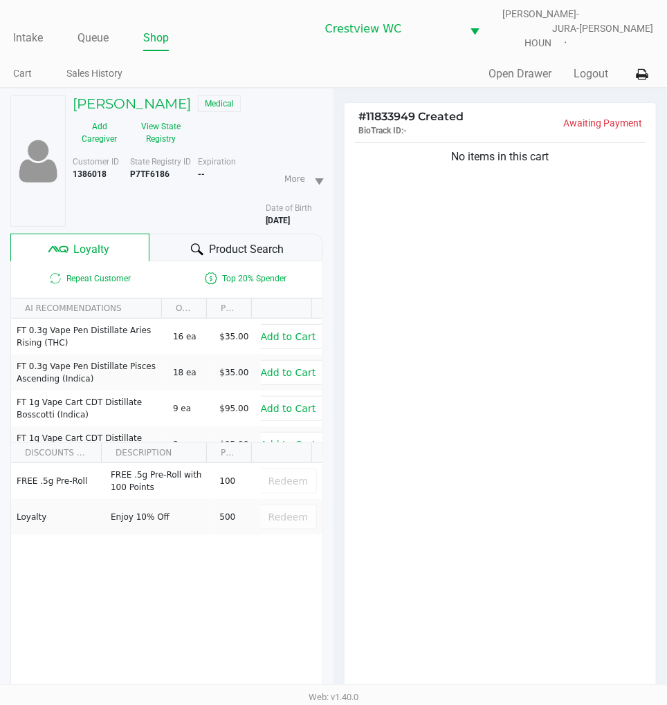
click at [580, 328] on div "No items in this cart" at bounding box center [499, 426] width 311 height 572
click at [159, 127] on button "View State Registry" at bounding box center [157, 133] width 62 height 35
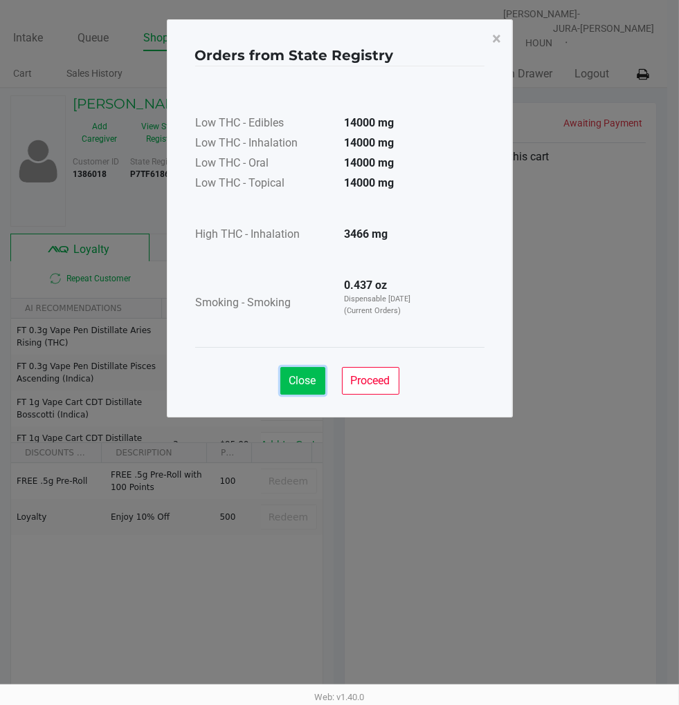
click at [308, 376] on span "Close" at bounding box center [302, 380] width 27 height 13
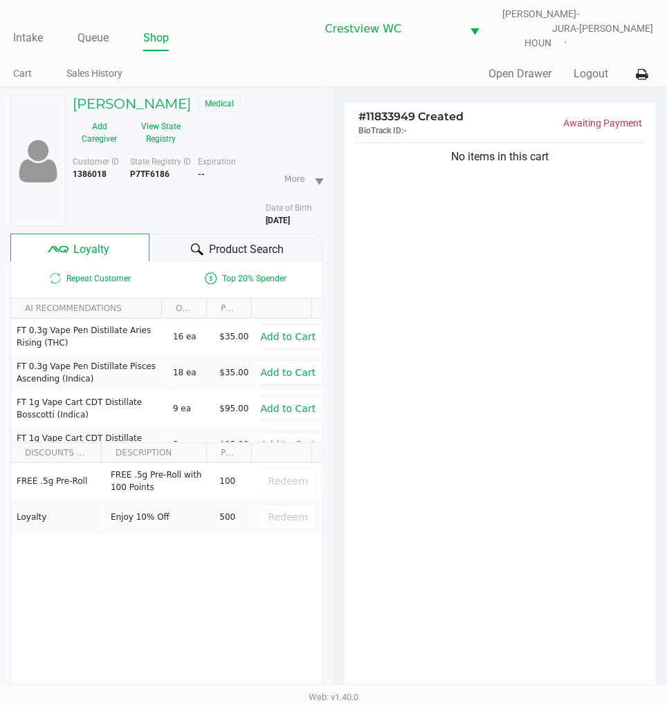
click at [524, 270] on div "No items in this cart" at bounding box center [499, 426] width 311 height 572
click at [164, 116] on button "View State Registry" at bounding box center [157, 133] width 62 height 35
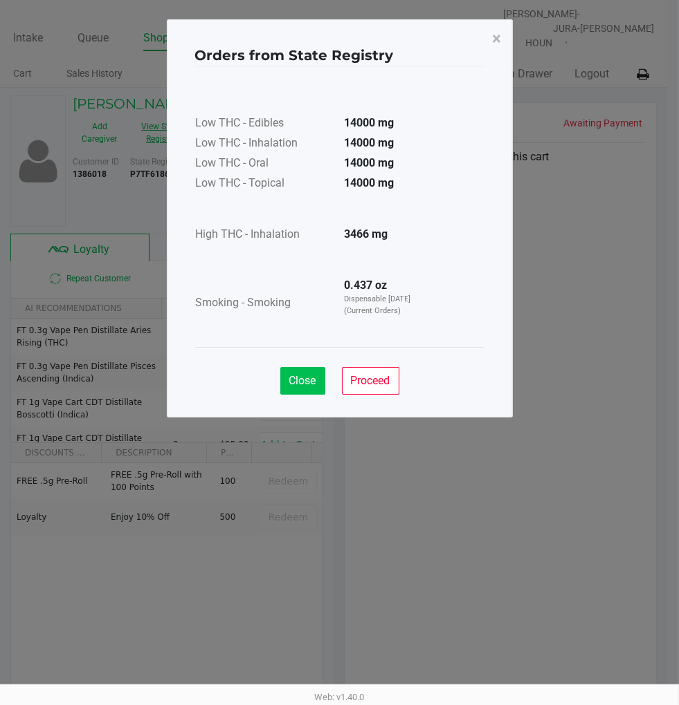
click at [306, 383] on span "Close" at bounding box center [302, 380] width 27 height 13
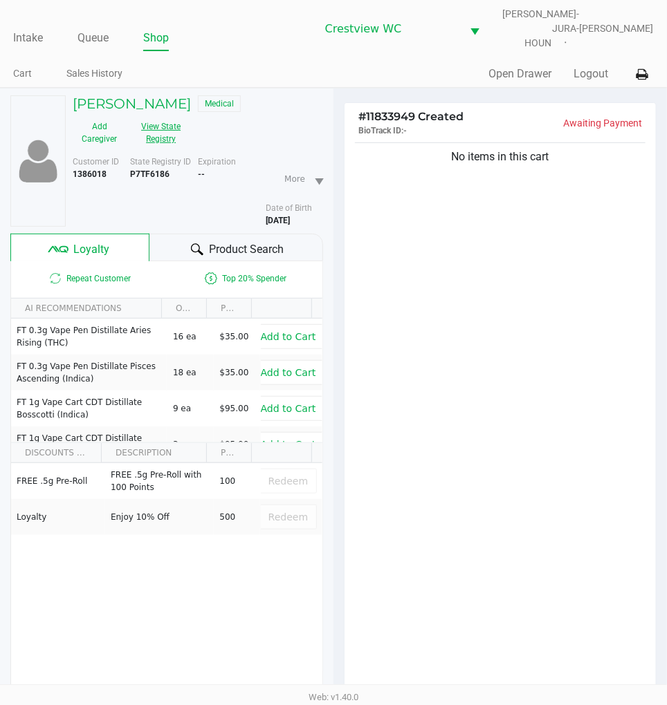
click at [156, 120] on button "View State Registry" at bounding box center [157, 133] width 62 height 35
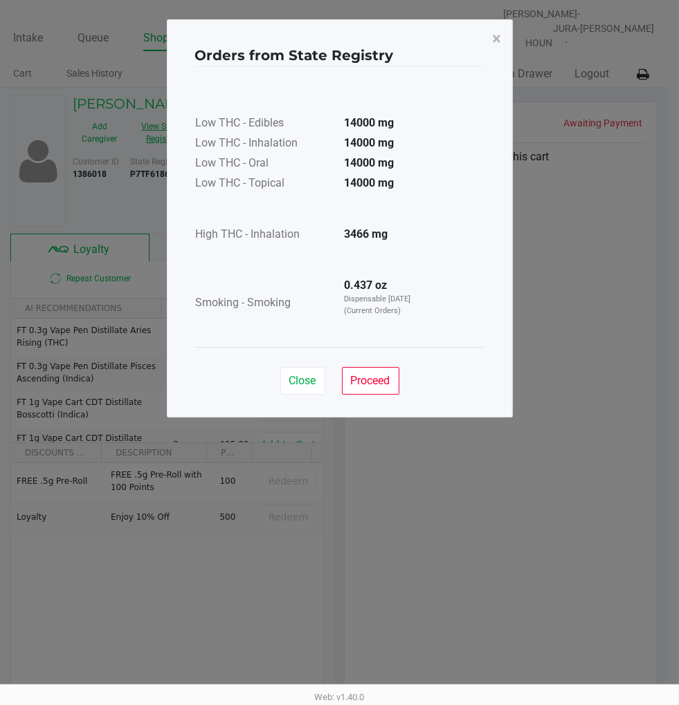
click at [280, 392] on button "Close" at bounding box center [302, 381] width 45 height 28
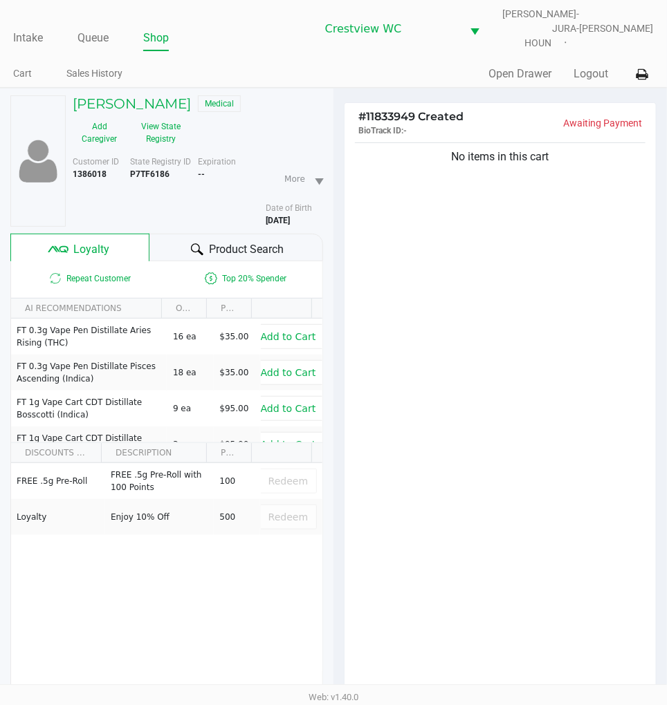
click at [536, 275] on div "No items in this cart" at bounding box center [499, 426] width 311 height 572
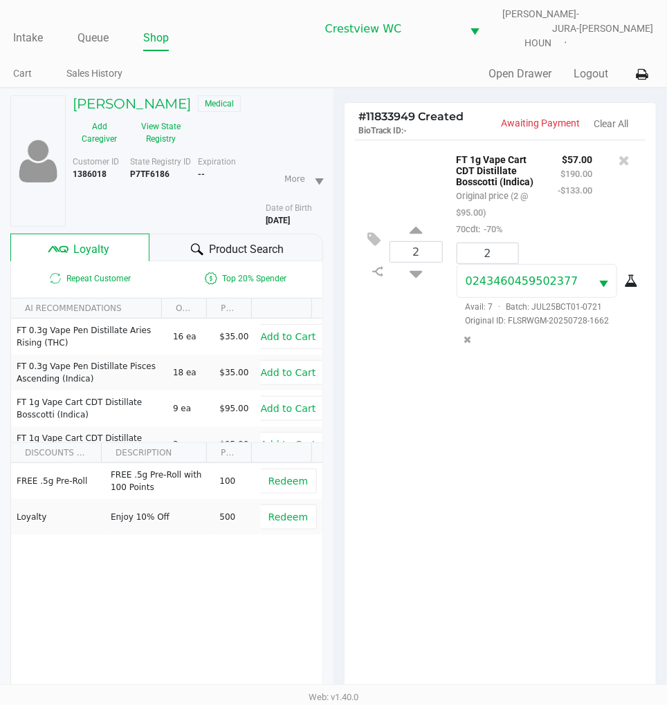
click at [570, 441] on div "2 FT 1g Vape Cart CDT Distillate Bosscotti (Indica) Original price (2 @ $95.00)…" at bounding box center [499, 426] width 311 height 572
click at [547, 399] on div "2 FT 1g Vape Cart CDT Distillate Bosscotti (Indica) Original price (2 @ $95.00)…" at bounding box center [499, 426] width 311 height 572
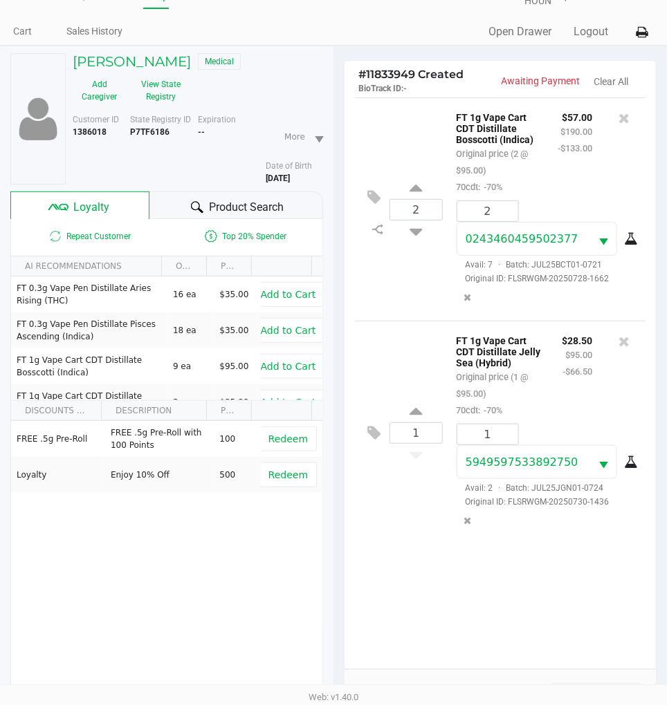
scroll to position [178, 0]
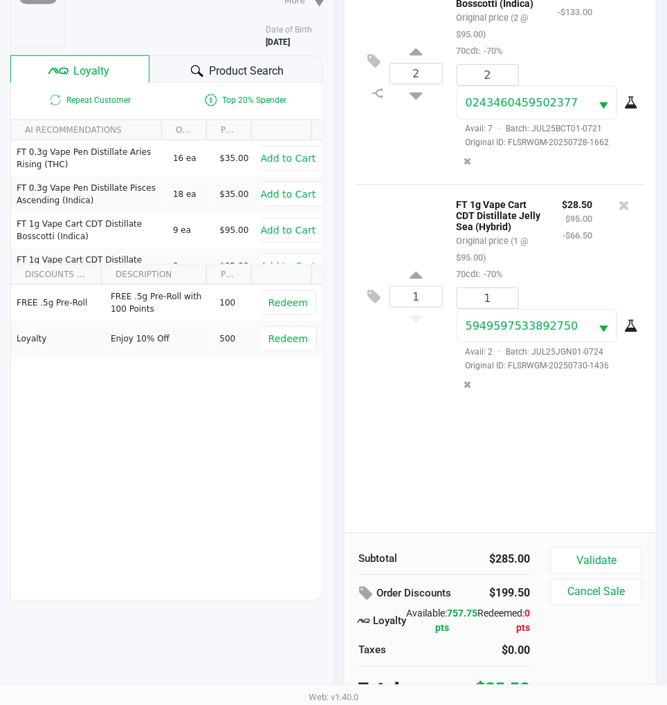
click at [588, 555] on button "Validate" at bounding box center [596, 561] width 91 height 26
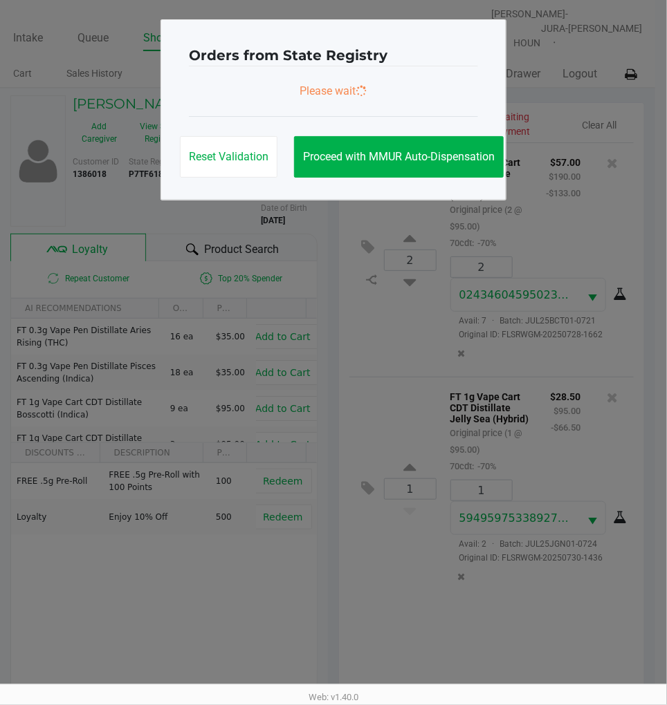
scroll to position [0, 0]
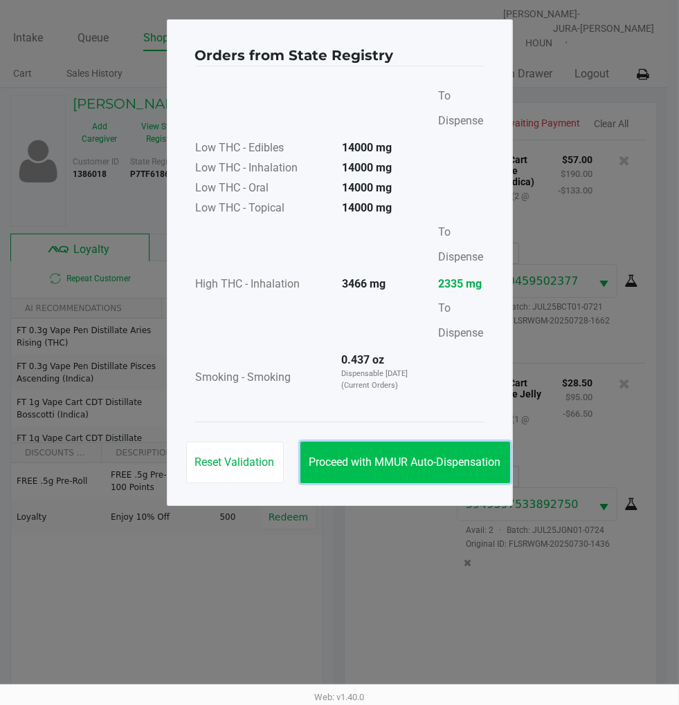
click at [447, 460] on span "Proceed with MMUR Auto-Dispensation" at bounding box center [405, 462] width 192 height 13
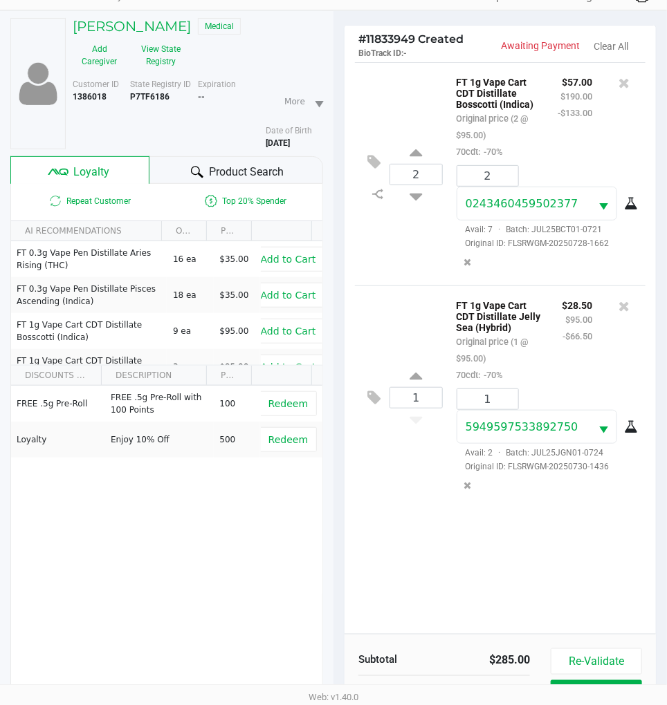
scroll to position [78, 0]
click at [405, 273] on div "2 FT 1g Vape Cart CDT Distillate Bosscotti (Indica) Original price (2 @ $95.00)…" at bounding box center [500, 173] width 290 height 223
click at [429, 530] on div "2 FT 1g Vape Cart CDT Distillate Bosscotti (Indica) Original price (2 @ $95.00)…" at bounding box center [499, 348] width 311 height 572
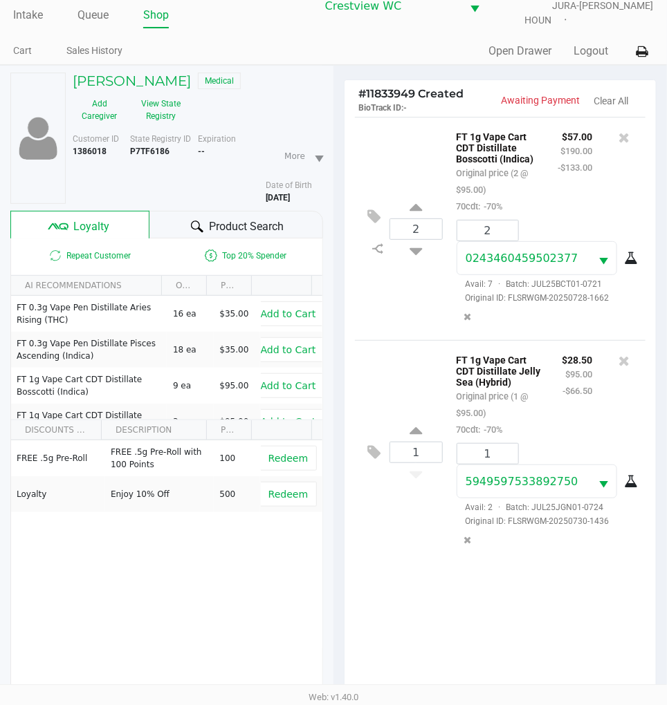
scroll to position [0, 0]
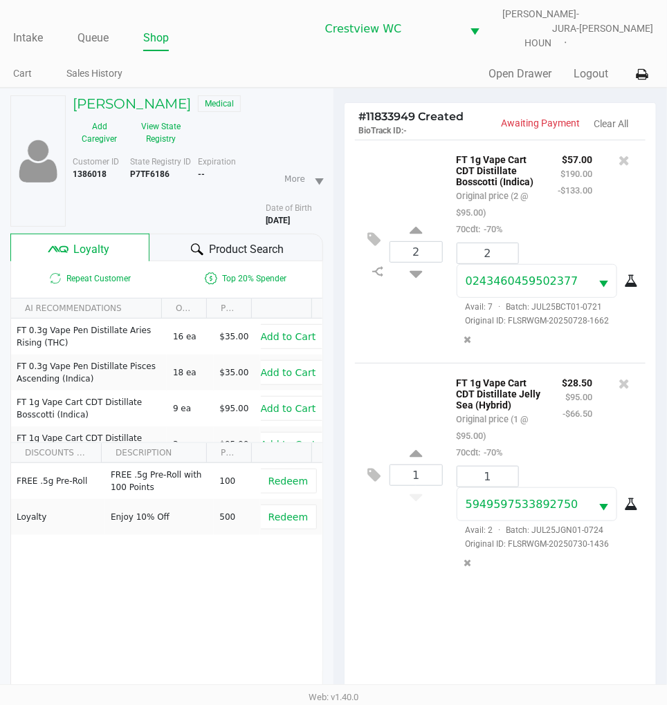
click at [407, 170] on div "2 FT 1g Vape Cart CDT Distillate Bosscotti (Indica) Original price (2 @ $95.00)…" at bounding box center [500, 251] width 290 height 223
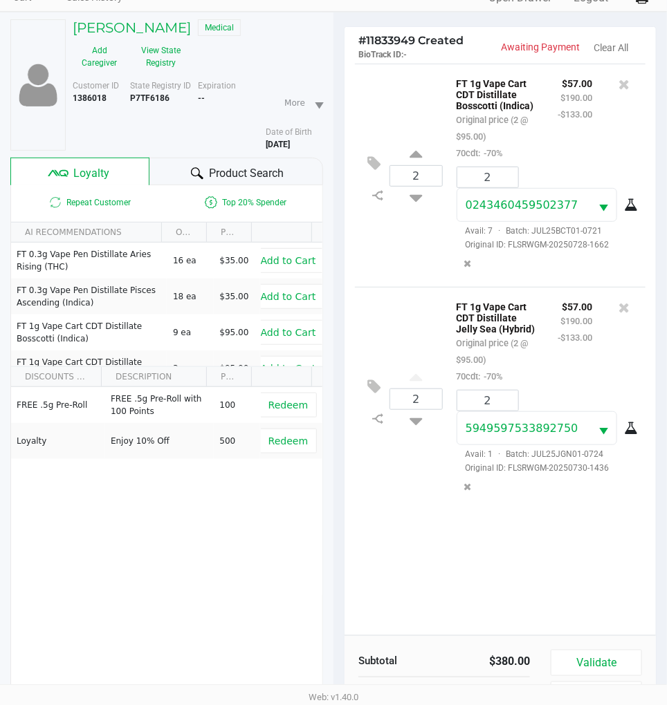
scroll to position [178, 0]
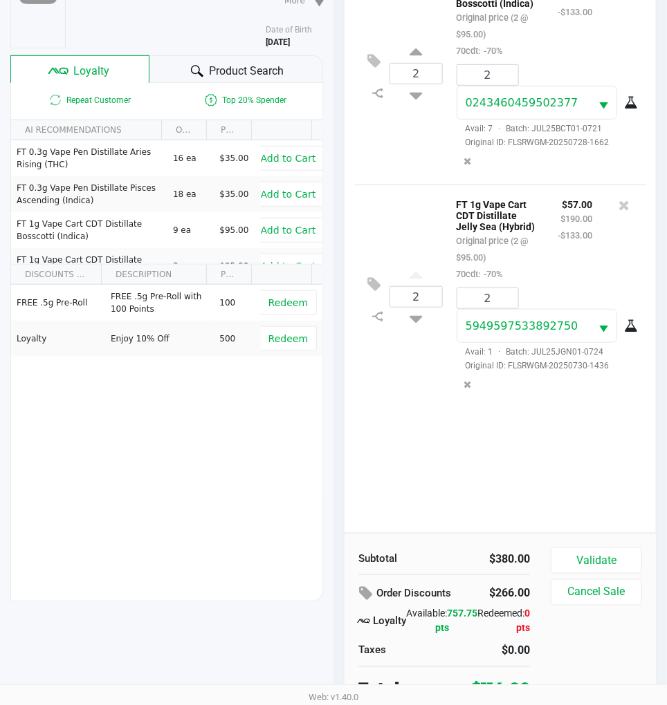
click at [616, 548] on button "Validate" at bounding box center [596, 561] width 91 height 26
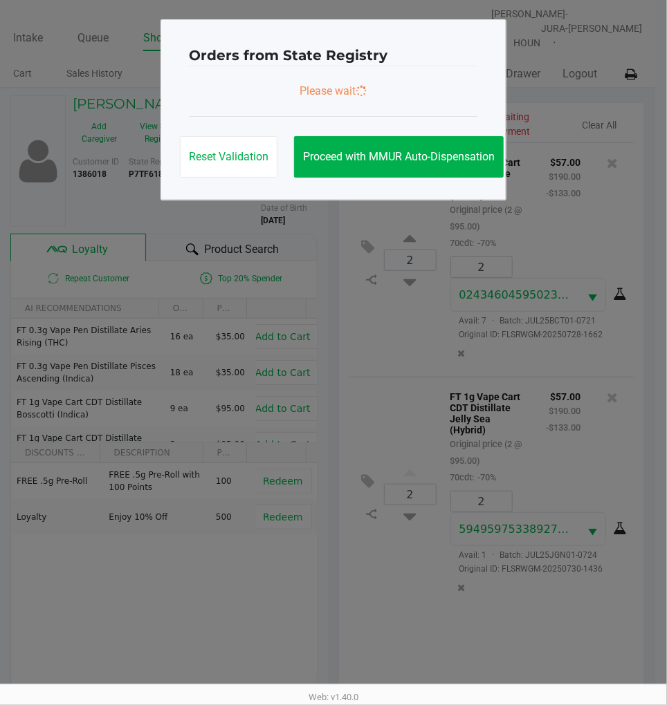
scroll to position [0, 0]
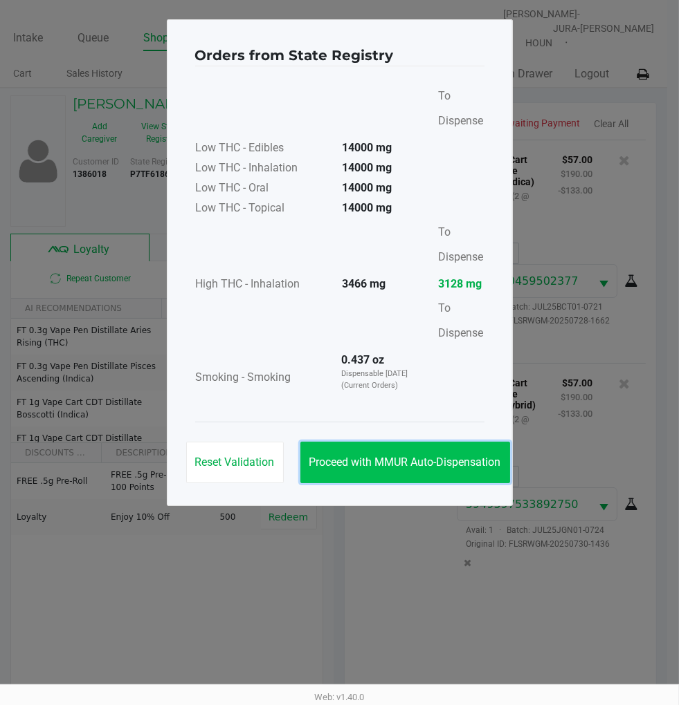
click at [452, 460] on span "Proceed with MMUR Auto-Dispensation" at bounding box center [405, 462] width 192 height 13
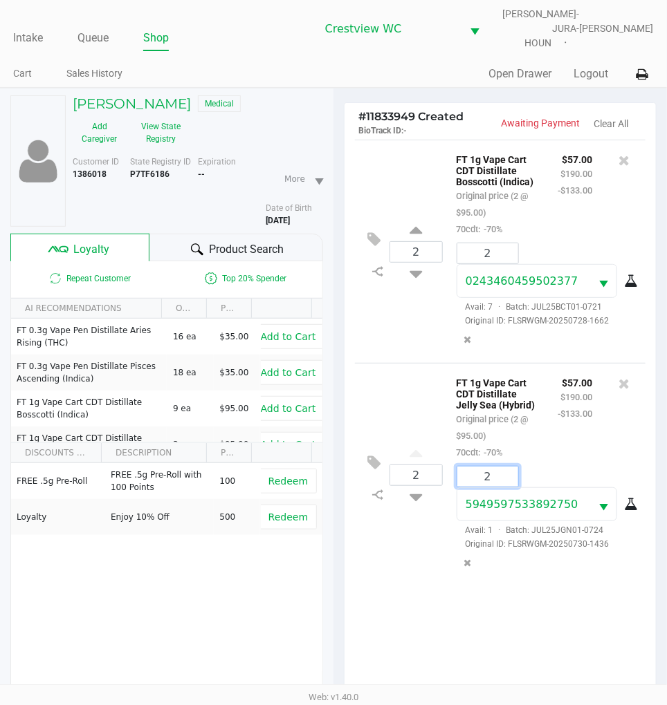
click at [495, 467] on input "2" at bounding box center [487, 477] width 61 height 20
type input "1"
click at [414, 493] on div "TONY CARROLL Medical Add Caregiver View State Registry Customer ID 1386018 Stat…" at bounding box center [333, 491] width 667 height 806
click at [417, 496] on icon at bounding box center [415, 494] width 12 height 17
type input "1"
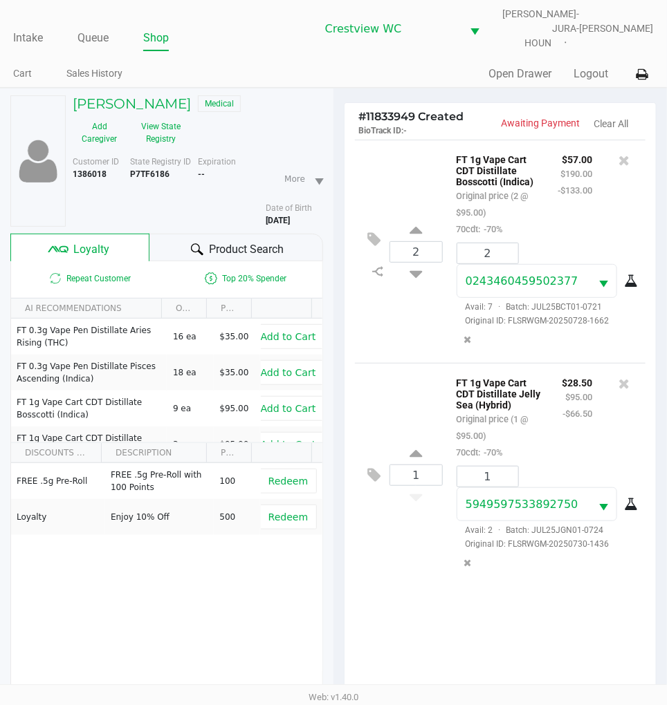
click at [432, 347] on div "2 FT 1g Vape Cart CDT Distillate Bosscotti (Indica) Original price (2 @ $95.00)…" at bounding box center [500, 251] width 290 height 223
click at [410, 341] on div "3 FT 1g Vape Cart CDT Distillate Bosscotti (Indica) Original price (3 @ $95.00)…" at bounding box center [500, 251] width 290 height 223
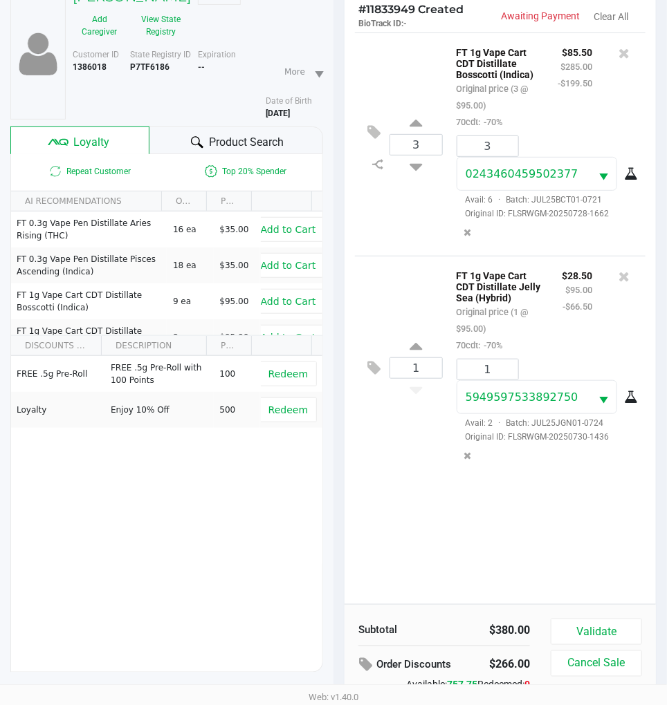
scroll to position [178, 0]
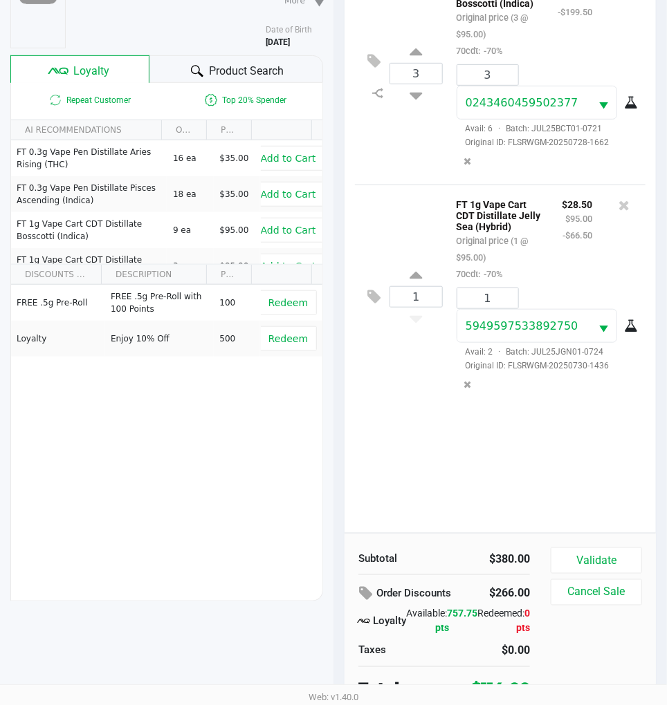
click at [555, 461] on div "3 FT 1g Vape Cart CDT Distillate Bosscotti (Indica) Original price (3 @ $95.00)…" at bounding box center [499, 247] width 311 height 572
click at [618, 548] on button "Validate" at bounding box center [596, 561] width 91 height 26
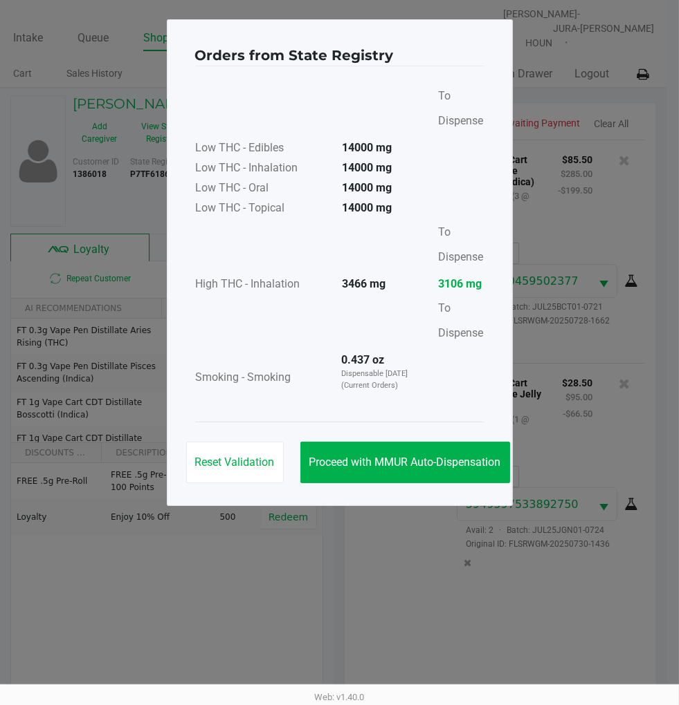
click at [459, 461] on span "Proceed with MMUR Auto-Dispensation" at bounding box center [405, 462] width 192 height 13
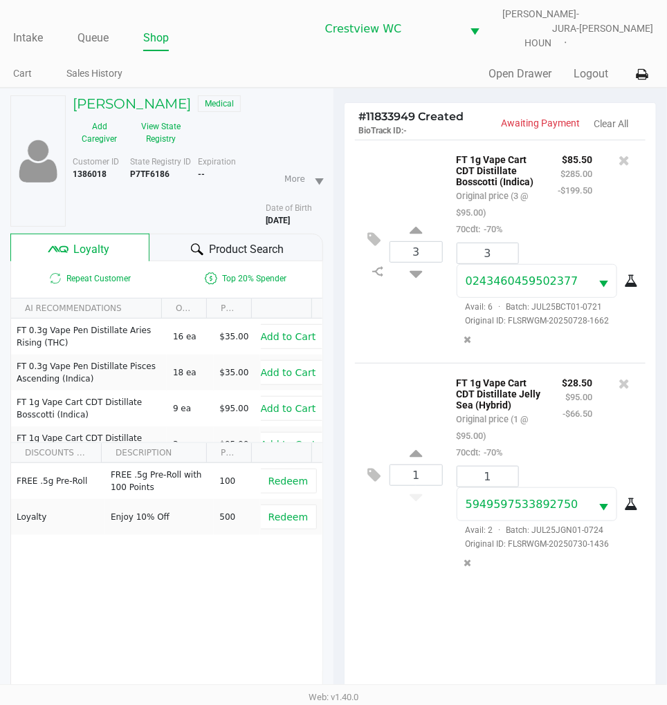
click at [98, 234] on div "Loyalty" at bounding box center [79, 248] width 139 height 28
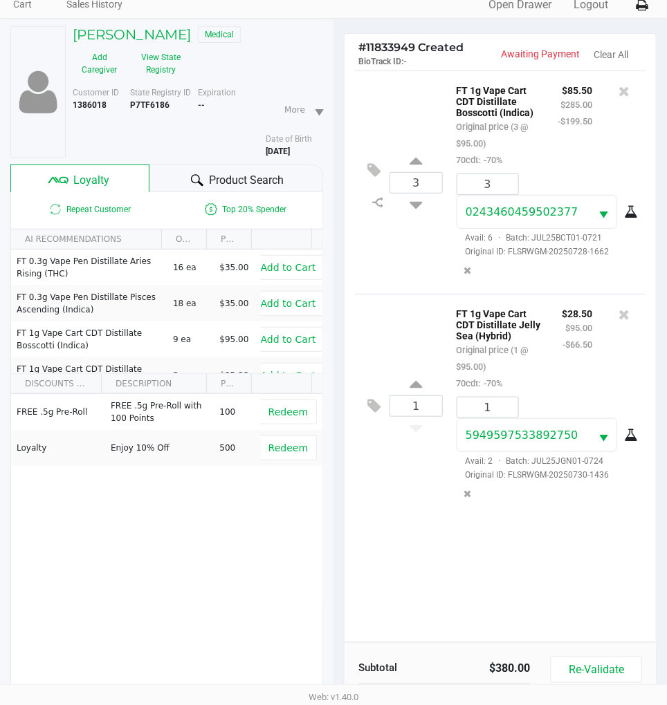
scroll to position [182, 0]
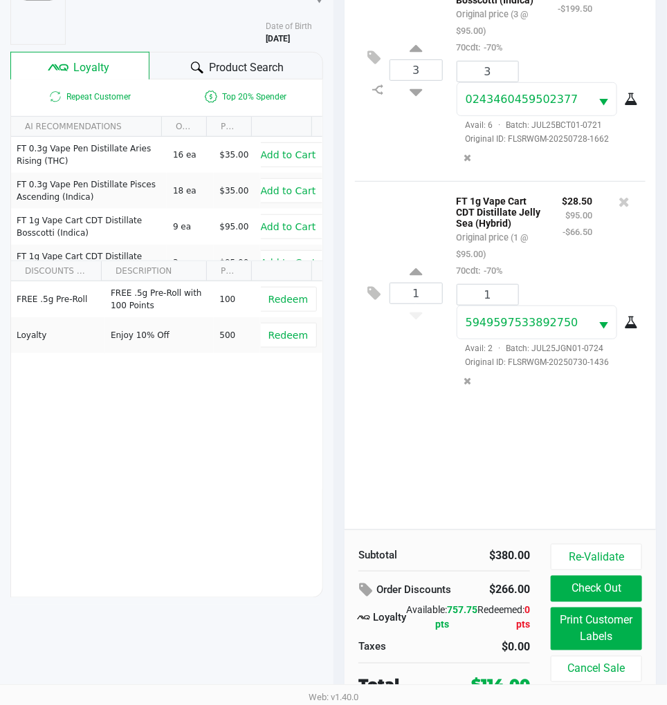
click at [609, 548] on button "Re-Validate" at bounding box center [596, 557] width 91 height 26
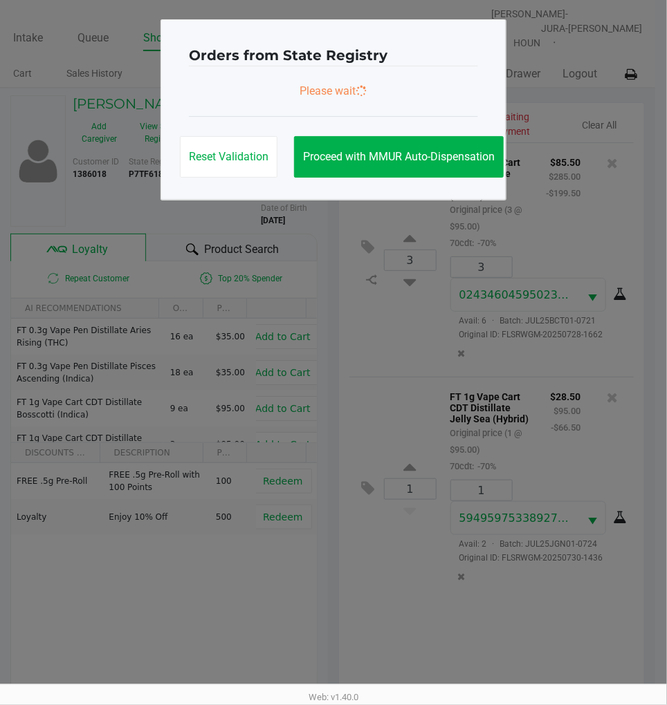
scroll to position [0, 0]
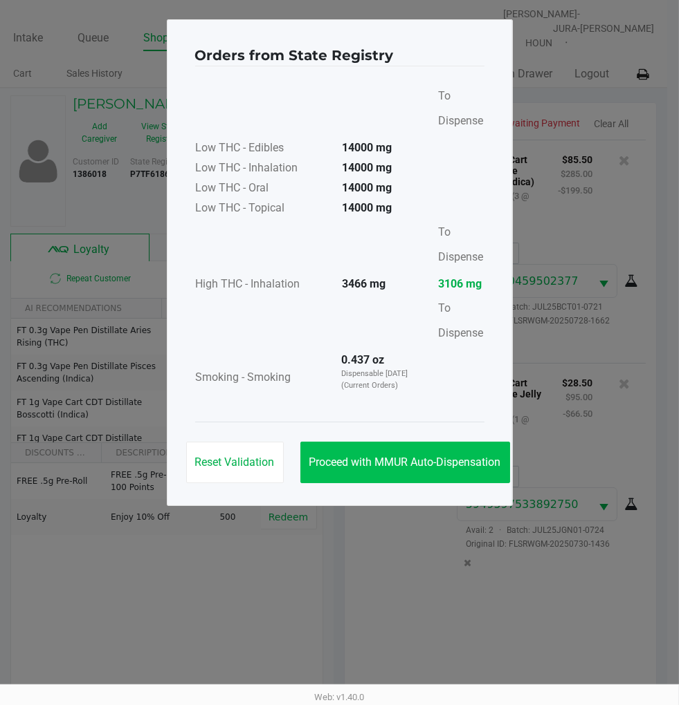
click at [450, 459] on span "Proceed with MMUR Auto-Dispensation" at bounding box center [405, 462] width 192 height 13
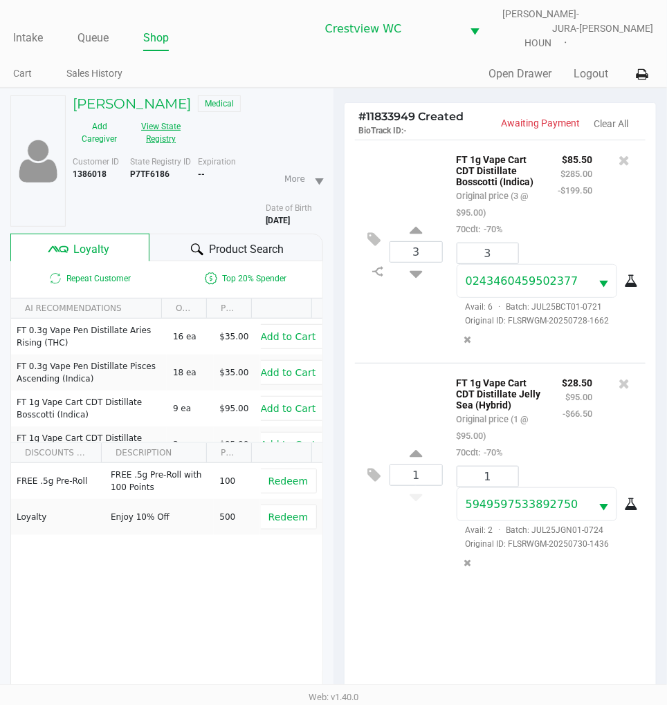
click at [154, 126] on button "View State Registry" at bounding box center [157, 133] width 62 height 35
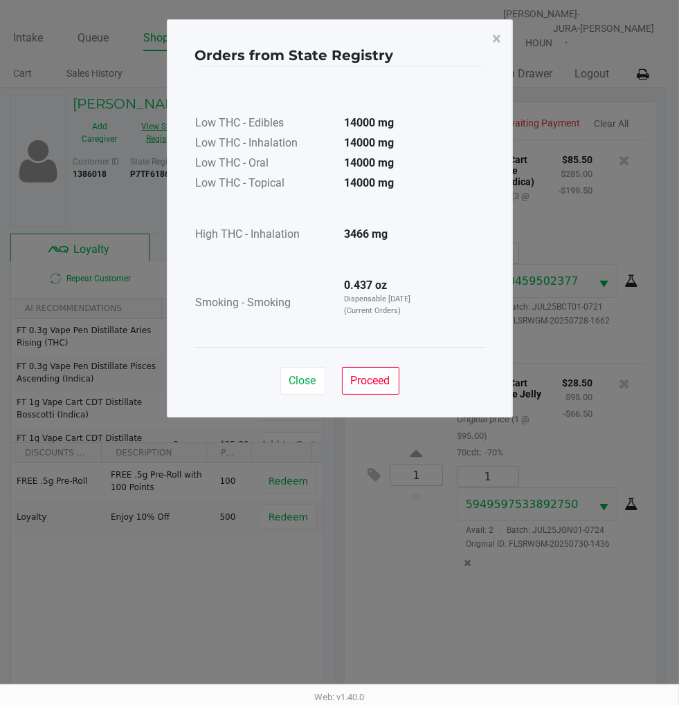
click at [293, 384] on span "Close" at bounding box center [302, 380] width 27 height 13
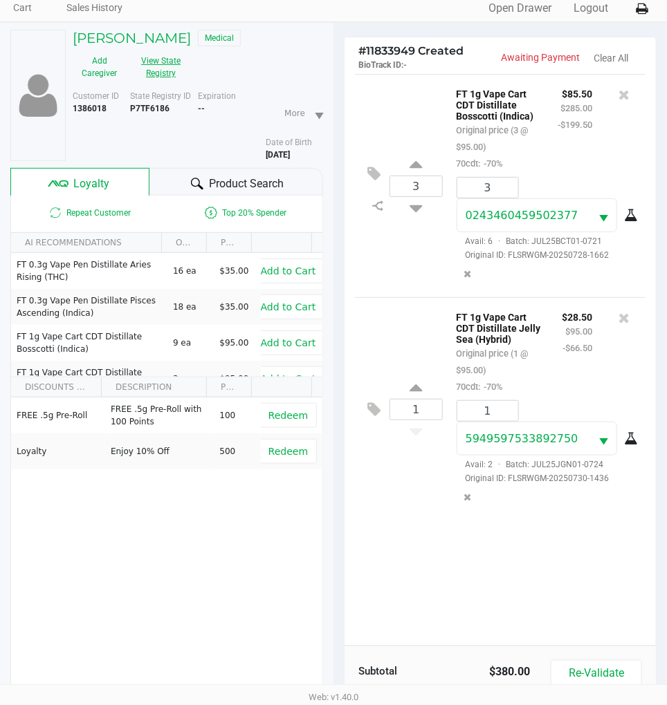
scroll to position [182, 0]
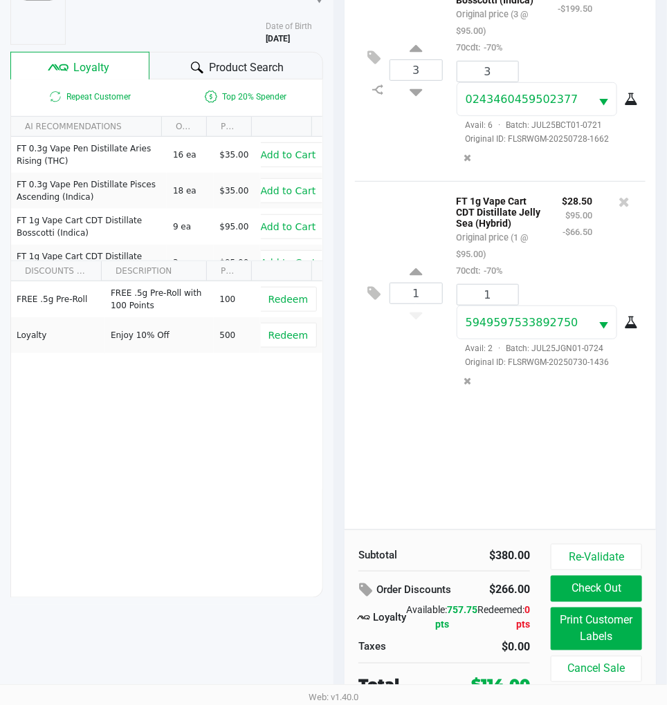
click at [454, 461] on div "3 FT 1g Vape Cart CDT Distillate Bosscotti (Indica) Original price (3 @ $95.00)…" at bounding box center [499, 244] width 311 height 572
click at [411, 394] on div "1 FT 1g Vape Cart CDT Distillate Jelly Sea (Hybrid) Original price (1 @ $95.00)…" at bounding box center [500, 292] width 290 height 223
click at [398, 396] on div "1 FT 1g Vape Cart CDT Distillate Jelly Sea (Hybrid) Original price (1 @ $95.00)…" at bounding box center [500, 292] width 290 height 223
click at [415, 190] on div "1 FT 1g Vape Cart CDT Distillate Jelly Sea (Hybrid) Original price (1 @ $95.00)…" at bounding box center [500, 292] width 290 height 223
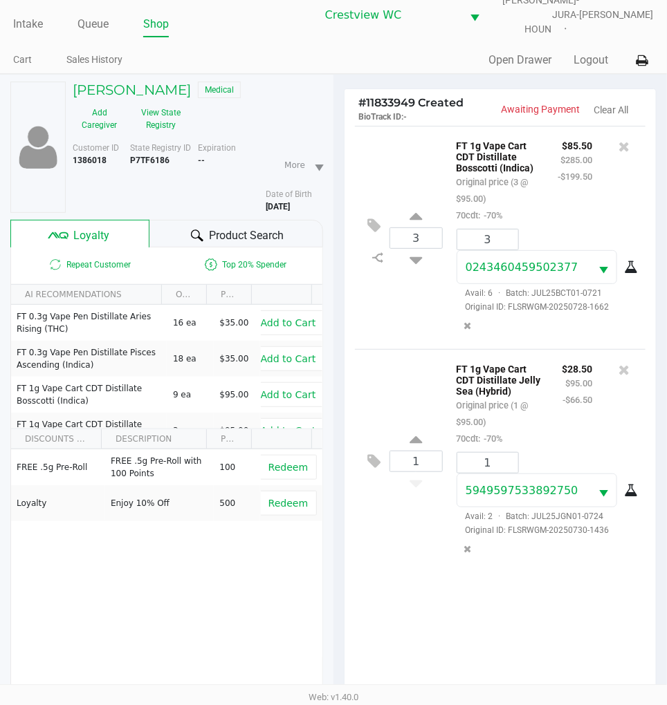
scroll to position [0, 0]
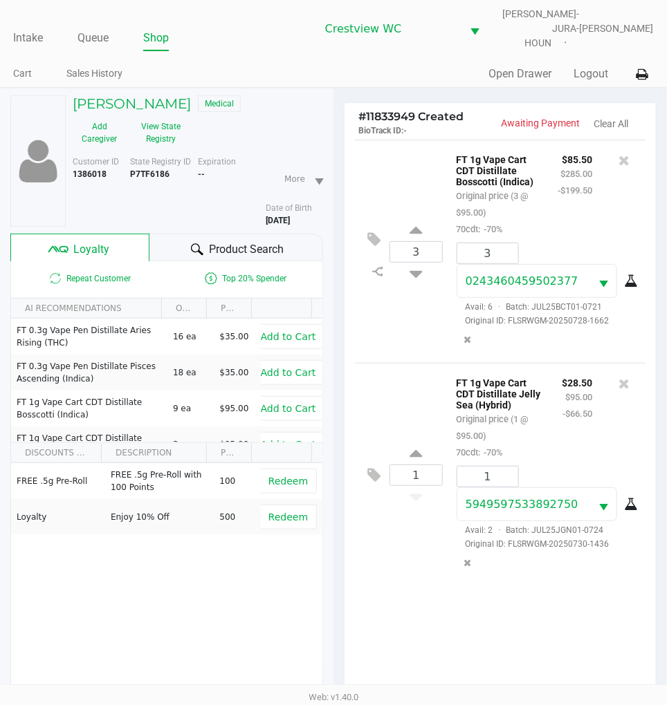
click at [408, 161] on div "3 FT 1g Vape Cart CDT Distillate Bosscotti (Indica) Original price (3 @ $95.00)…" at bounding box center [500, 251] width 290 height 223
click at [156, 116] on button "View State Registry" at bounding box center [157, 133] width 62 height 35
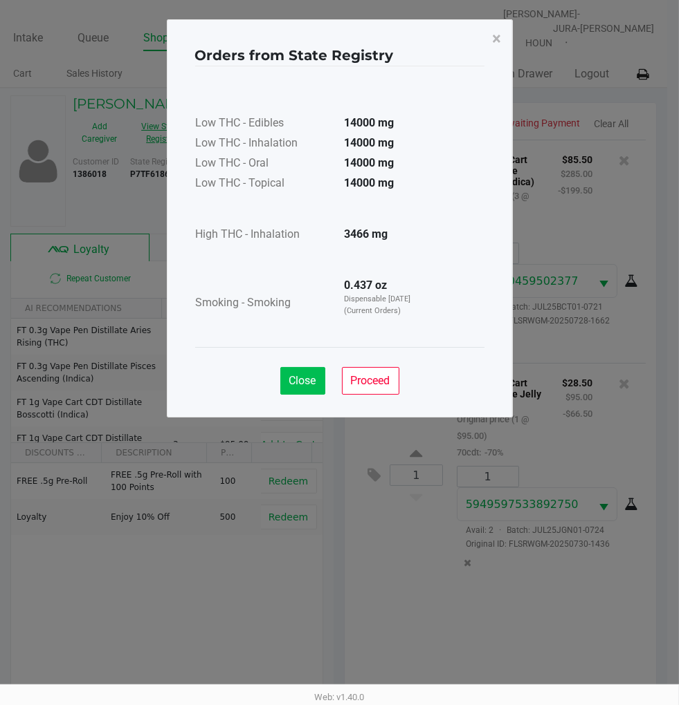
click at [293, 385] on span "Close" at bounding box center [302, 380] width 27 height 13
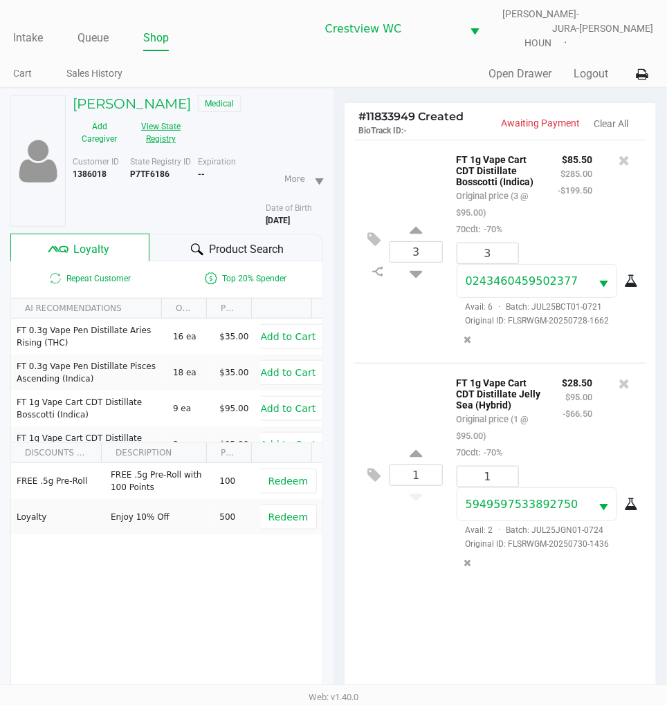
click at [402, 363] on div "1 FT 1g Vape Cart CDT Distillate Jelly Sea (Hybrid) Original price (1 @ $95.00)…" at bounding box center [500, 474] width 290 height 223
click at [423, 338] on div "3 FT 1g Vape Cart CDT Distillate Bosscotti (Indica) Original price (3 @ $95.00)…" at bounding box center [500, 251] width 290 height 223
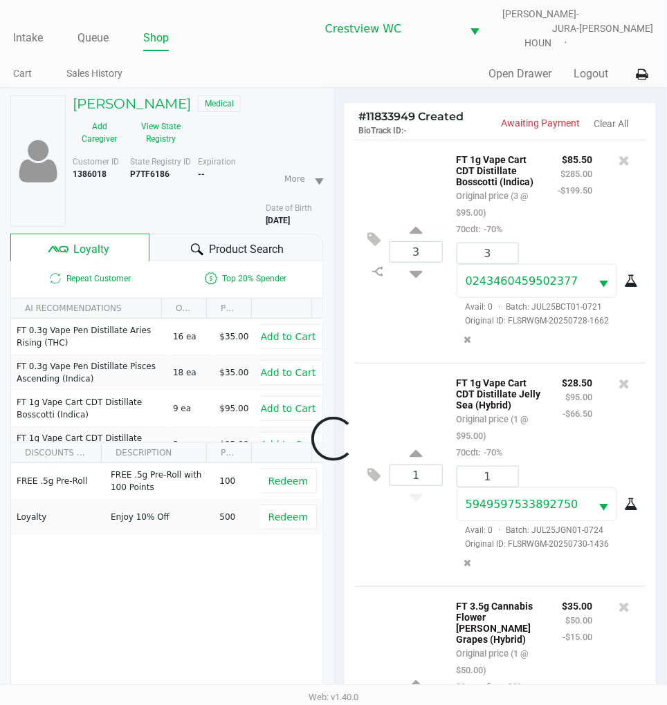
scroll to position [149, 0]
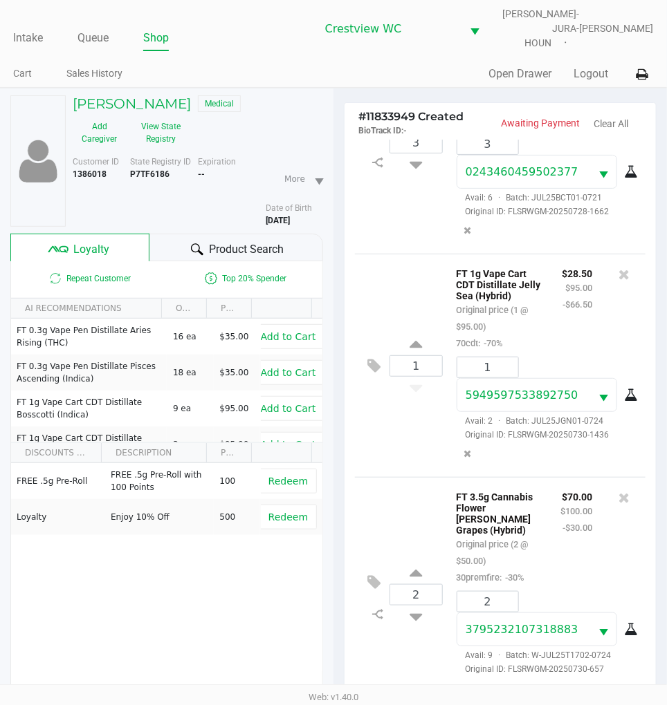
click at [400, 430] on div "1 FT 1g Vape Cart CDT Distillate Jelly Sea (Hybrid) Original price (1 @ $95.00)…" at bounding box center [500, 365] width 290 height 223
click at [409, 263] on div "1 FT 1g Vape Cart CDT Distillate Jelly Sea (Hybrid) Original price (1 @ $95.00)…" at bounding box center [500, 365] width 290 height 223
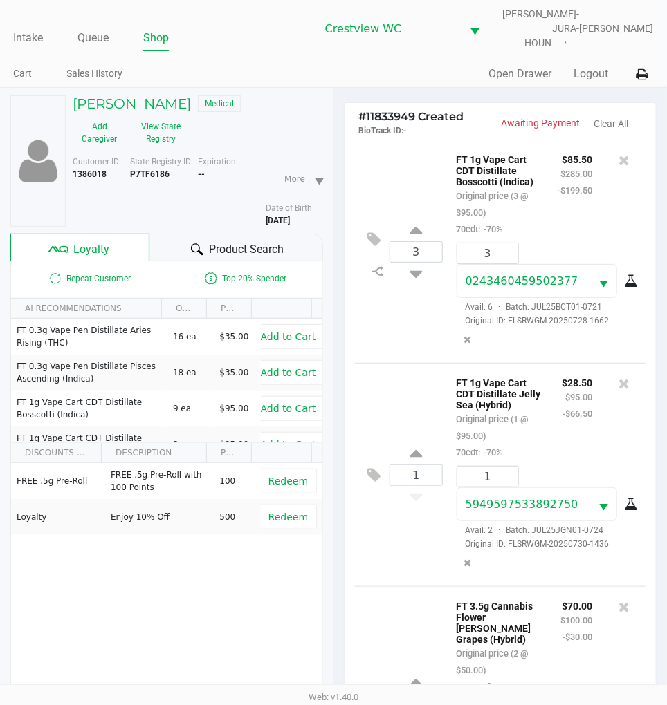
click at [411, 161] on div "3 FT 1g Vape Cart CDT Distillate Bosscotti (Indica) Original price (3 @ $95.00)…" at bounding box center [500, 251] width 290 height 223
click at [397, 167] on div "3 FT 1g Vape Cart CDT Distillate Bosscotti (Indica) Original price (3 @ $95.00)…" at bounding box center [500, 251] width 290 height 223
click at [418, 363] on div "3 FT 1g Vape Cart CDT Distillate Bosscotti (Indica) Original price (3 @ $95.00)…" at bounding box center [500, 251] width 290 height 223
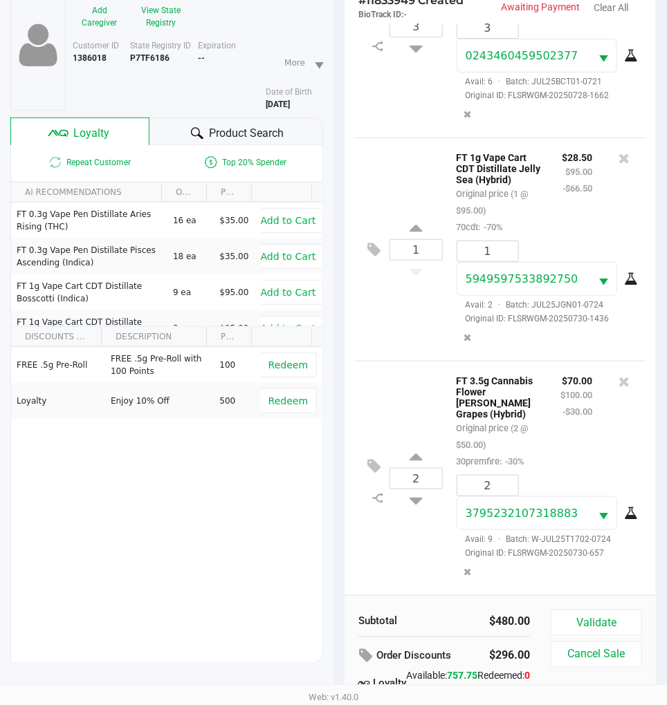
scroll to position [178, 0]
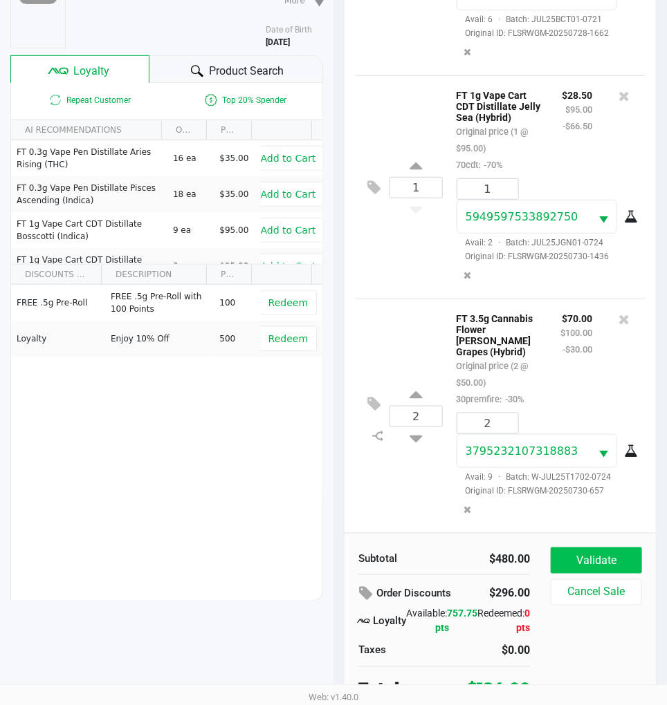
click at [600, 548] on button "Validate" at bounding box center [596, 561] width 91 height 26
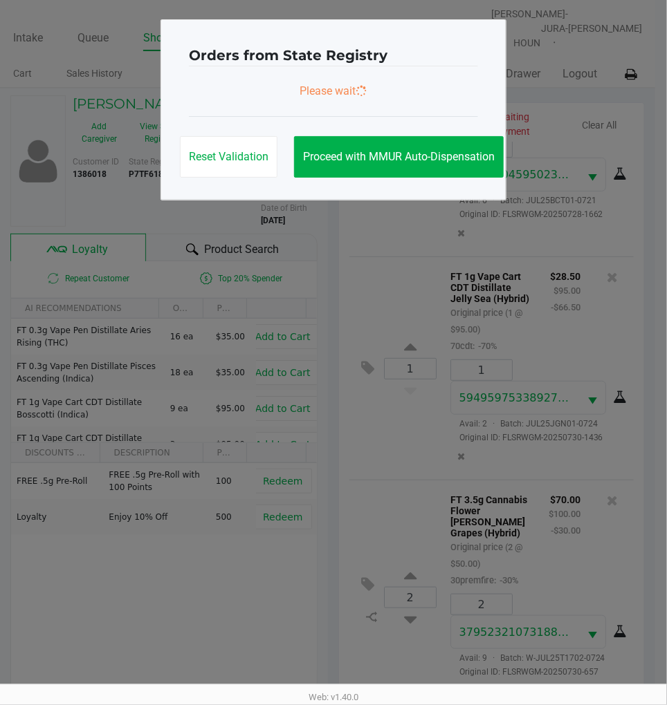
scroll to position [0, 0]
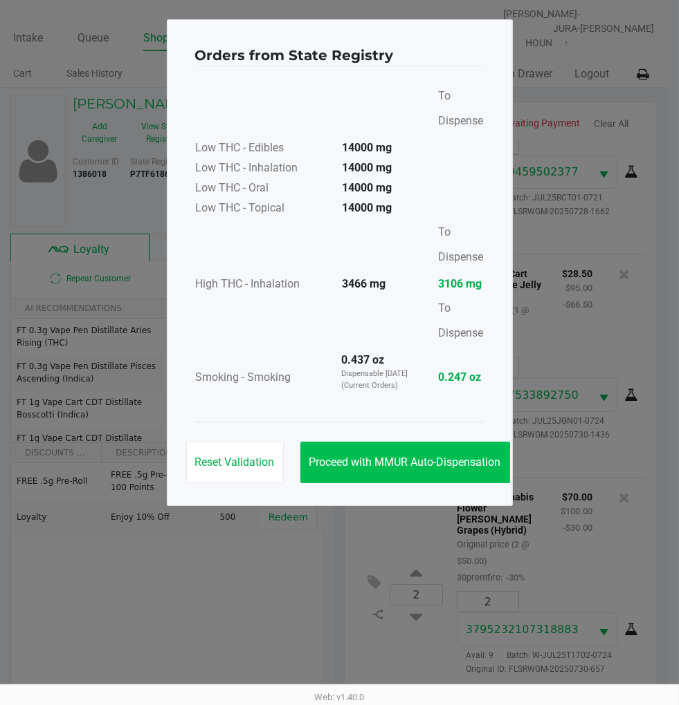
click at [427, 472] on button "Proceed with MMUR Auto-Dispensation" at bounding box center [405, 462] width 210 height 41
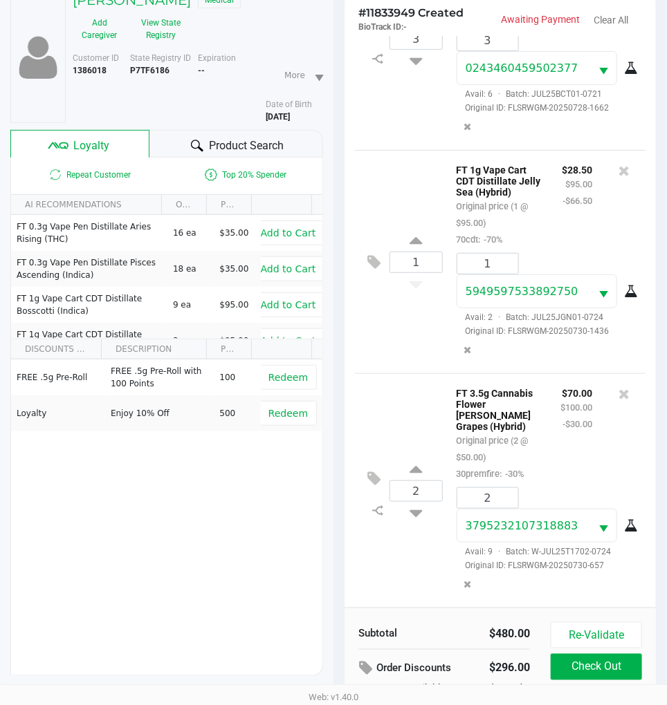
scroll to position [182, 0]
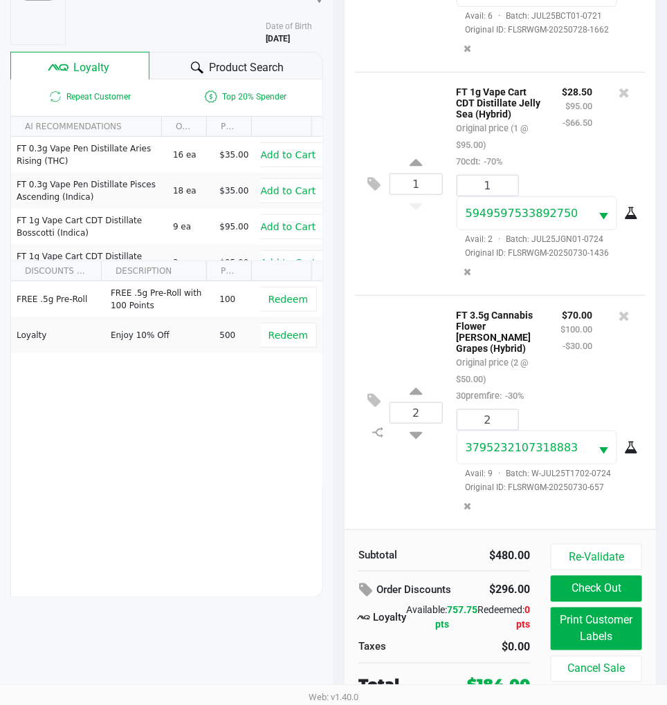
click at [413, 242] on div "1 FT 1g Vape Cart CDT Distillate Jelly Sea (Hybrid) Original price (1 @ $95.00)…" at bounding box center [500, 183] width 290 height 223
click at [187, 456] on div "FREE .5g Pre-Roll FREE .5g Pre-Roll with 100 Points 100 Redeem Loyalty Enjoy 10…" at bounding box center [166, 386] width 311 height 208
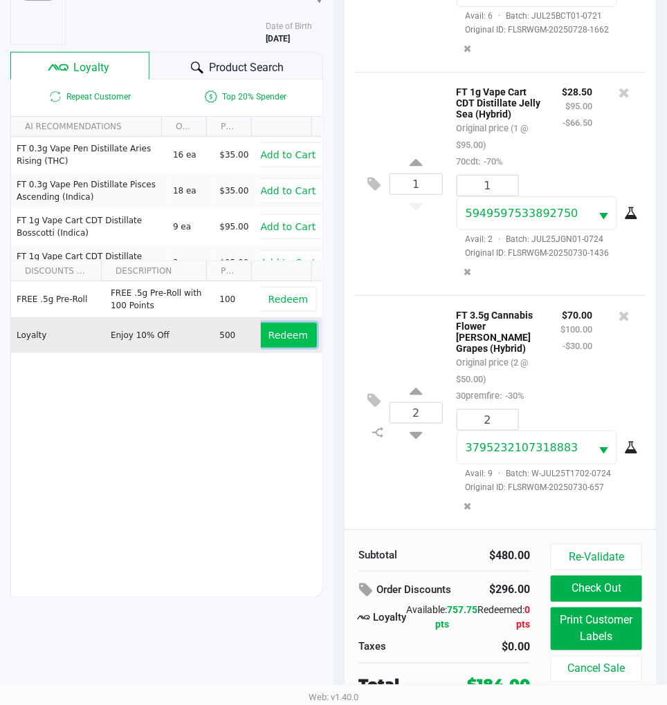
click at [275, 330] on span "Redeem" at bounding box center [287, 335] width 39 height 11
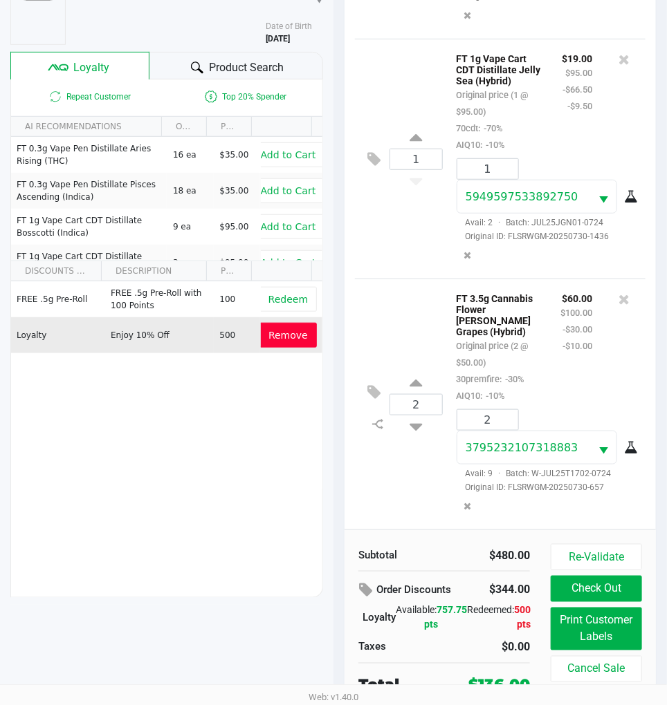
click at [596, 631] on button "Print Customer Labels" at bounding box center [596, 629] width 91 height 43
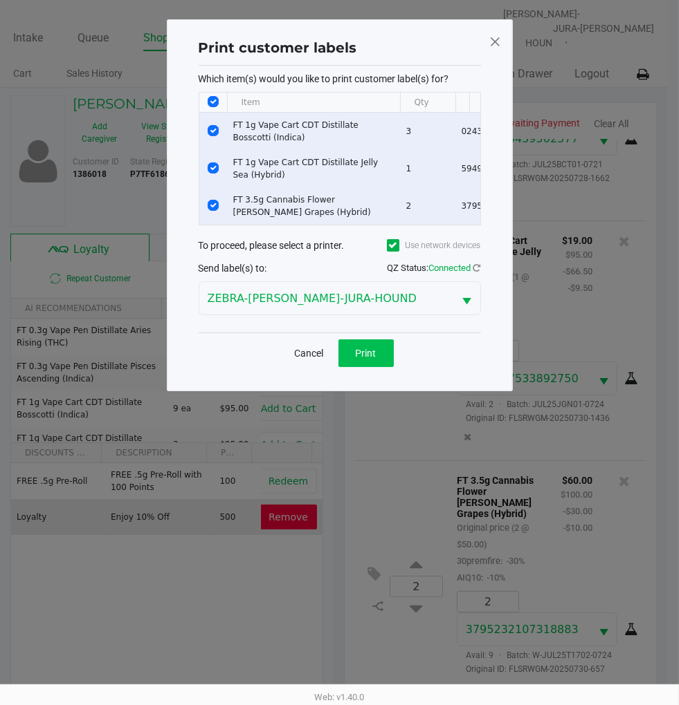
click at [378, 356] on button "Print" at bounding box center [365, 354] width 55 height 28
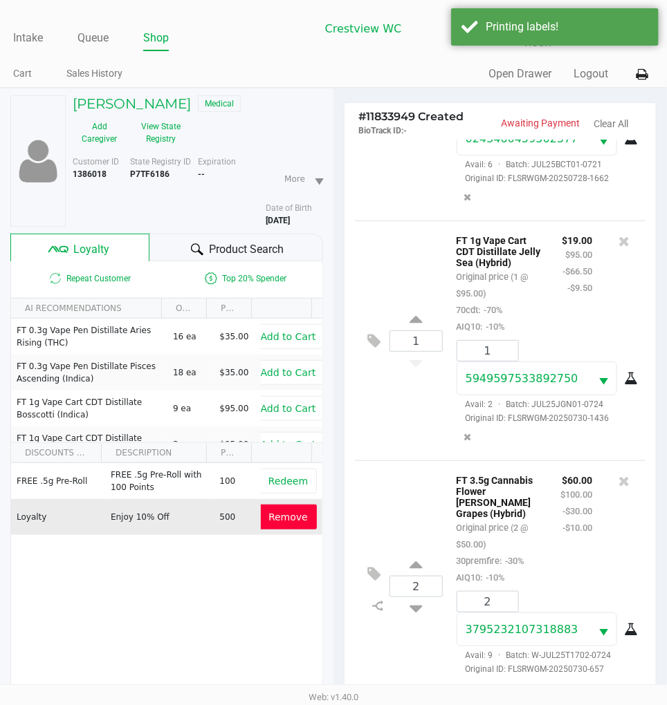
scroll to position [182, 0]
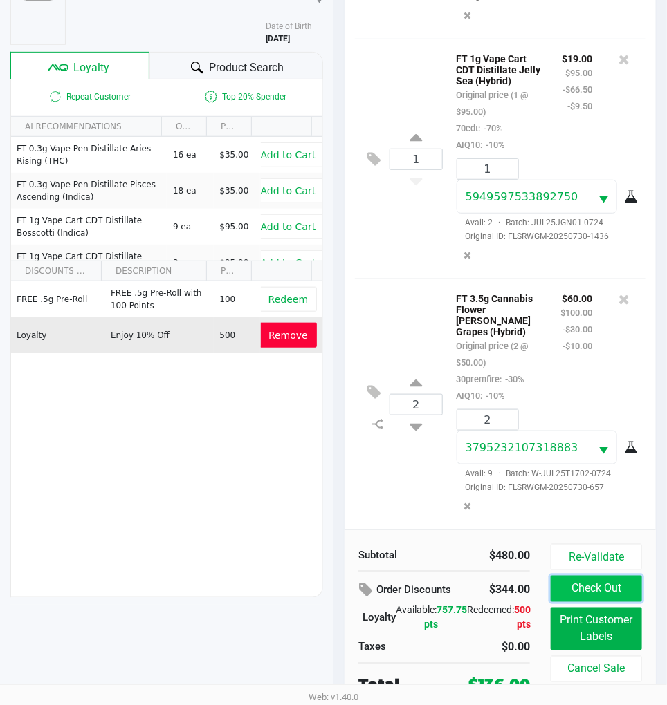
click at [607, 576] on button "Check Out" at bounding box center [596, 589] width 91 height 26
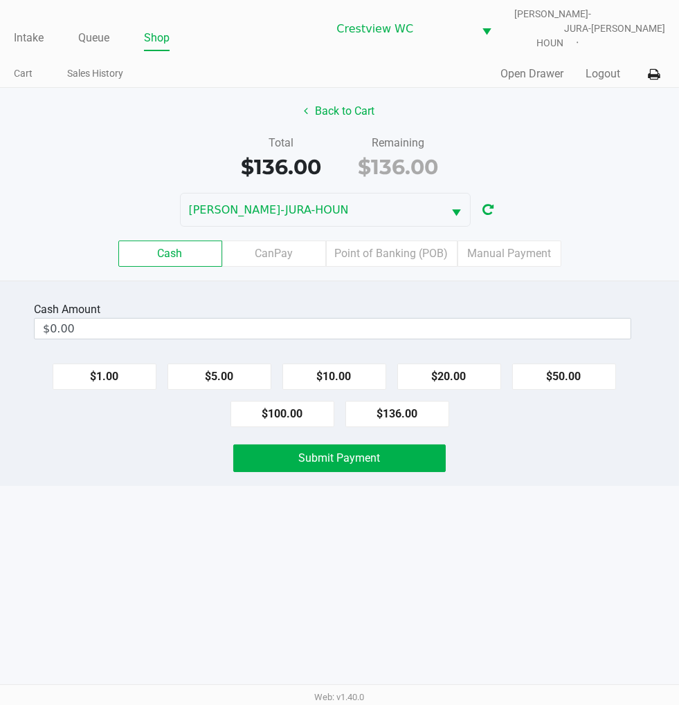
click at [616, 100] on div "Back to Cart" at bounding box center [339, 111] width 699 height 26
click at [385, 241] on label "Point of Banking (POB)" at bounding box center [391, 254] width 131 height 26
click at [0, 0] on 7 "Point of Banking (POB)" at bounding box center [0, 0] width 0 height 0
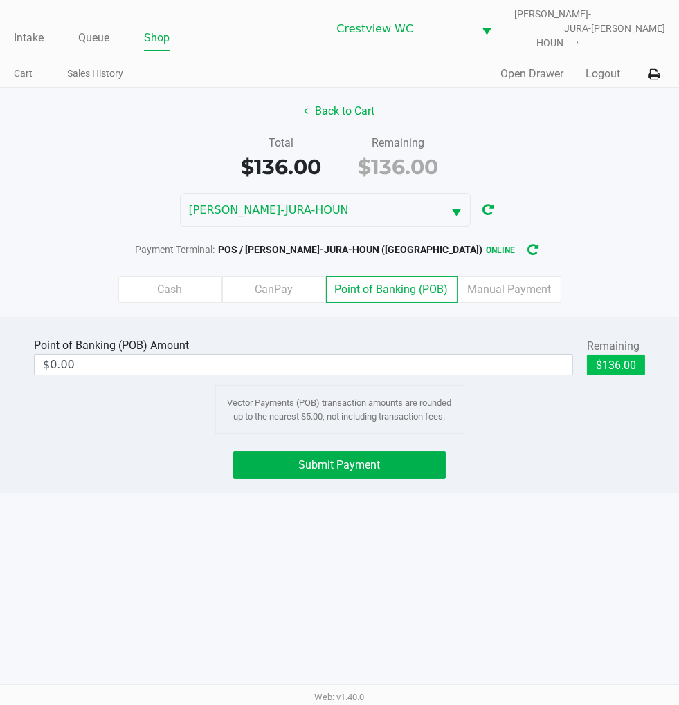
click at [633, 355] on button "$136.00" at bounding box center [616, 365] width 58 height 21
type input "$136.00"
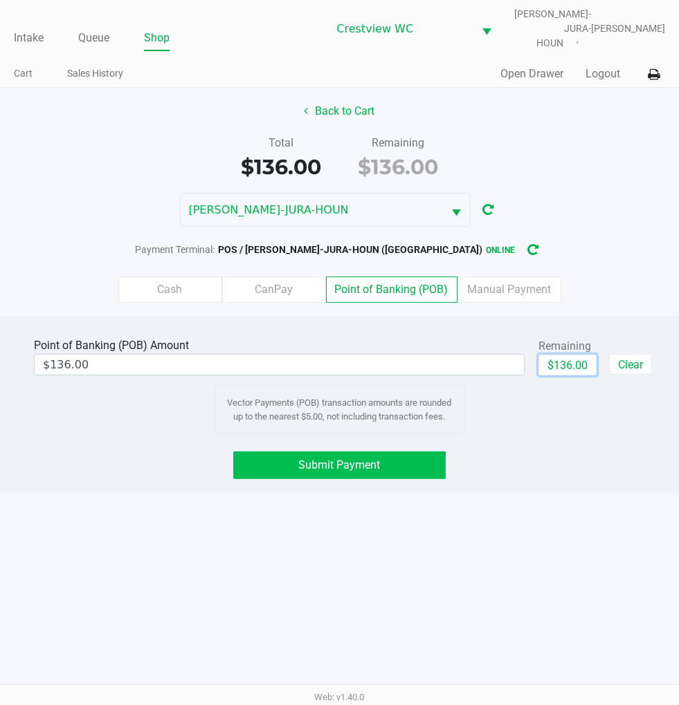
click at [363, 459] on span "Submit Payment" at bounding box center [340, 465] width 82 height 13
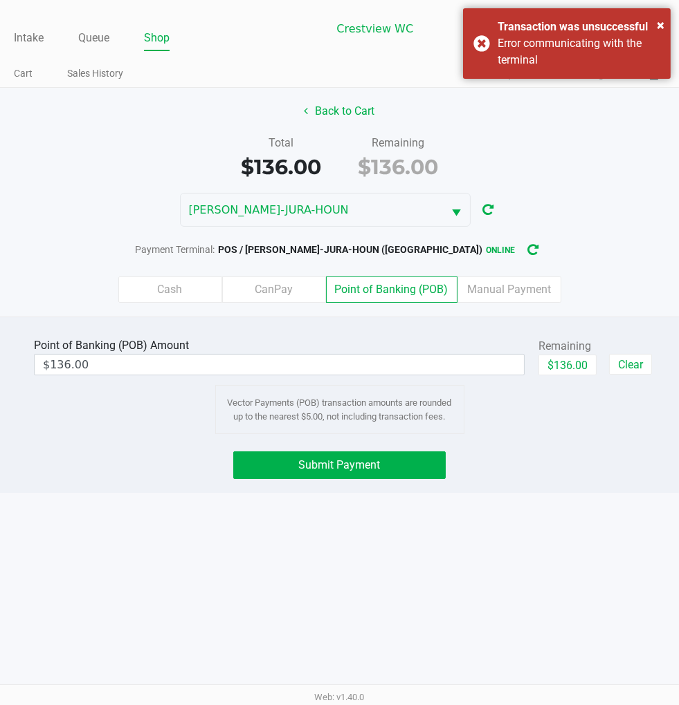
click at [396, 281] on label "Point of Banking (POB)" at bounding box center [391, 290] width 131 height 26
click at [0, 0] on 7 "Point of Banking (POB)" at bounding box center [0, 0] width 0 height 0
click at [574, 355] on button "$136.00" at bounding box center [567, 365] width 58 height 21
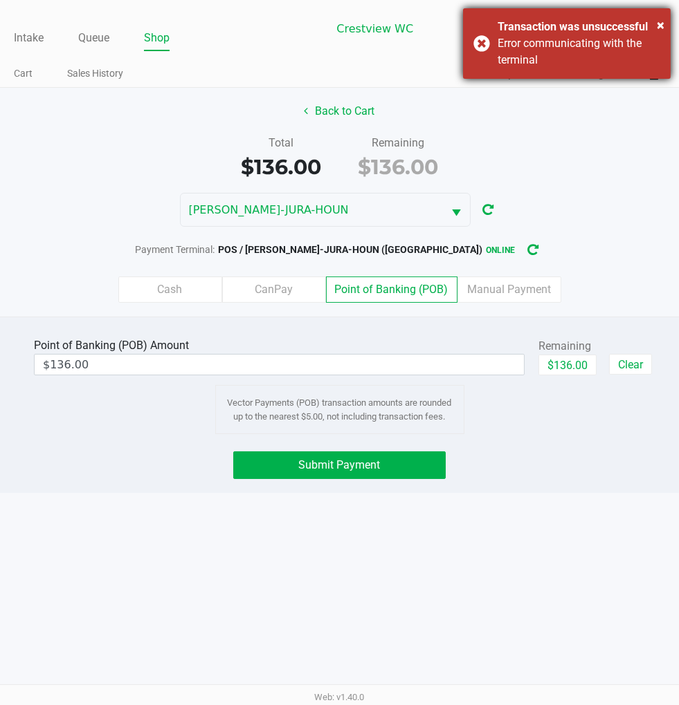
click at [472, 36] on div "× Transaction was unsuccessful Error communicating with the terminal" at bounding box center [566, 43] width 207 height 71
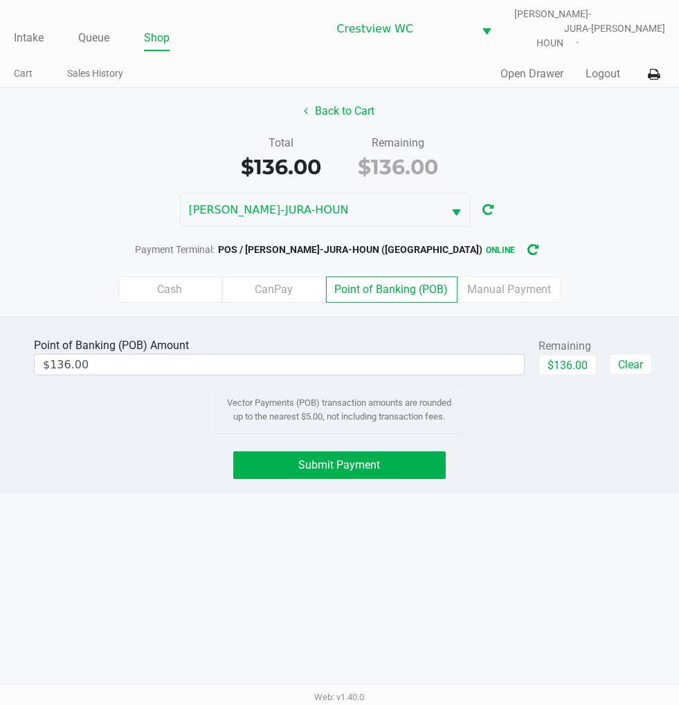
click at [385, 459] on button "Submit Payment" at bounding box center [339, 466] width 212 height 28
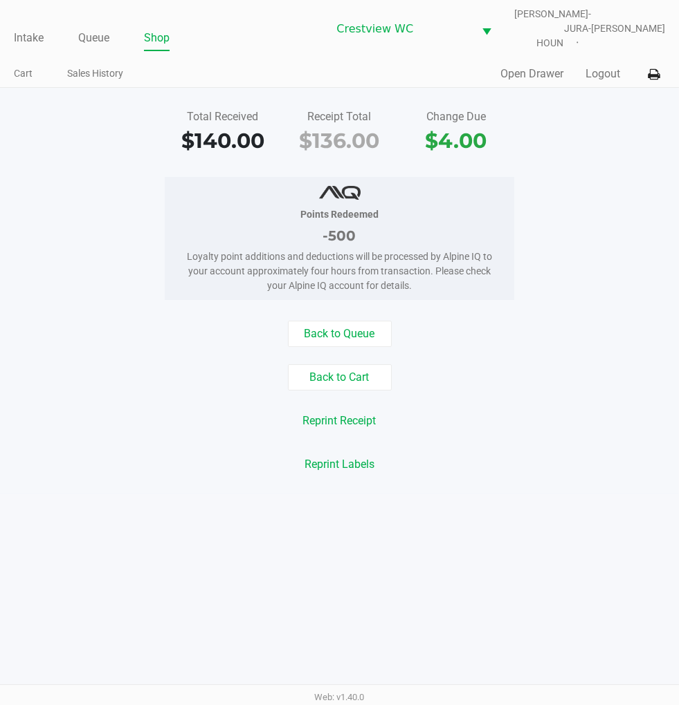
click at [31, 28] on link "Intake" at bounding box center [29, 37] width 30 height 19
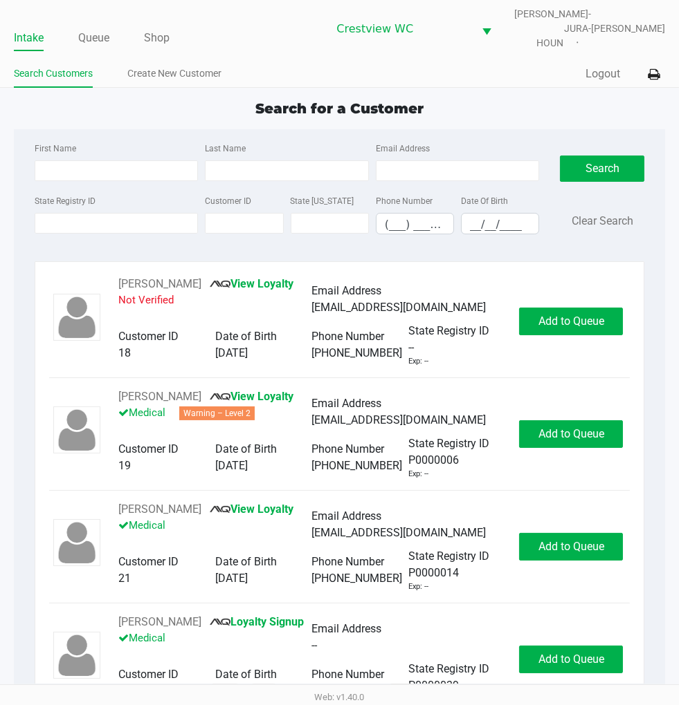
click at [510, 80] on app-point-of-sale "Intake Queue Shop Crestview WC BRUNO-JURA-HOUN Eric Stevenson Search Customers …" at bounding box center [339, 349] width 679 height 699
click at [98, 29] on link "Queue" at bounding box center [93, 37] width 31 height 19
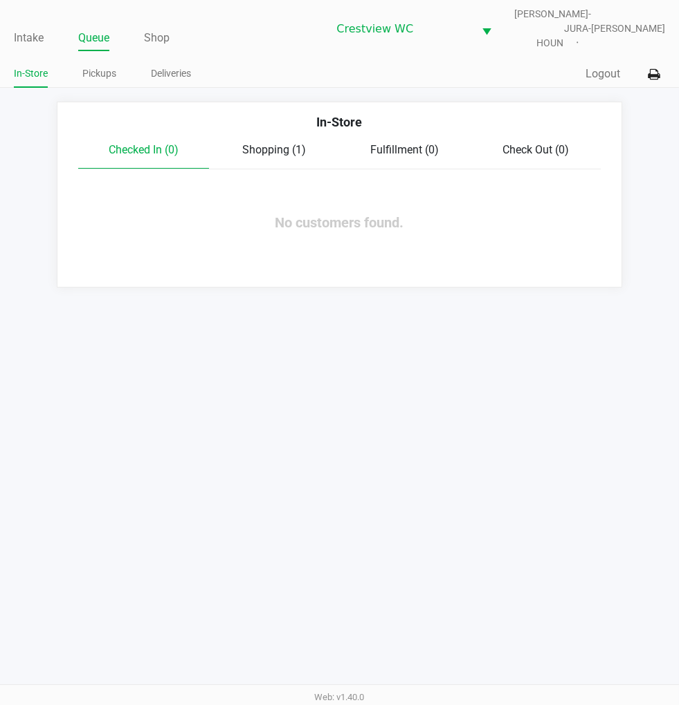
click at [109, 65] on link "Pickups" at bounding box center [99, 73] width 34 height 17
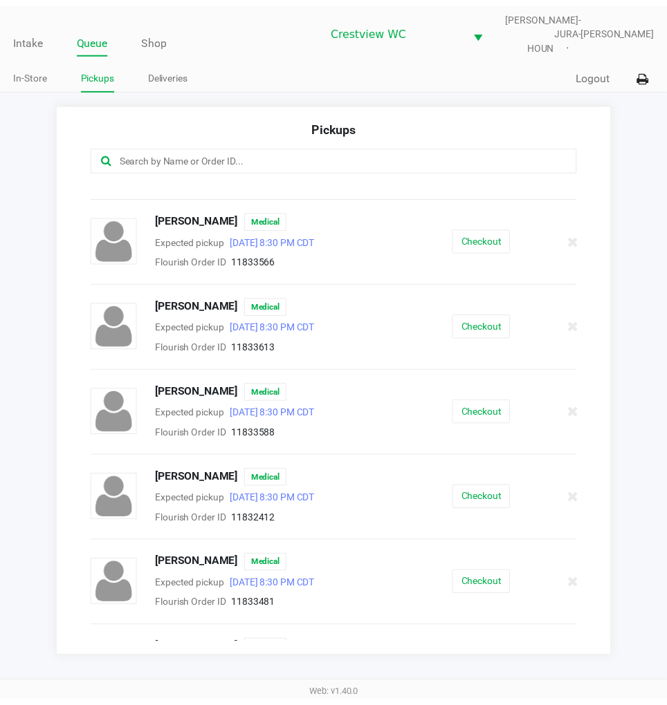
scroll to position [466, 0]
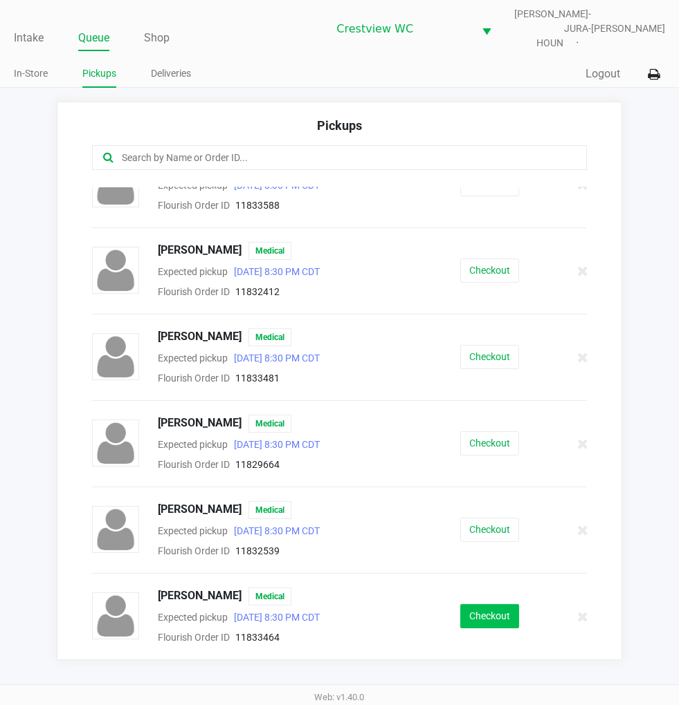
click at [494, 609] on button "Checkout" at bounding box center [489, 617] width 59 height 24
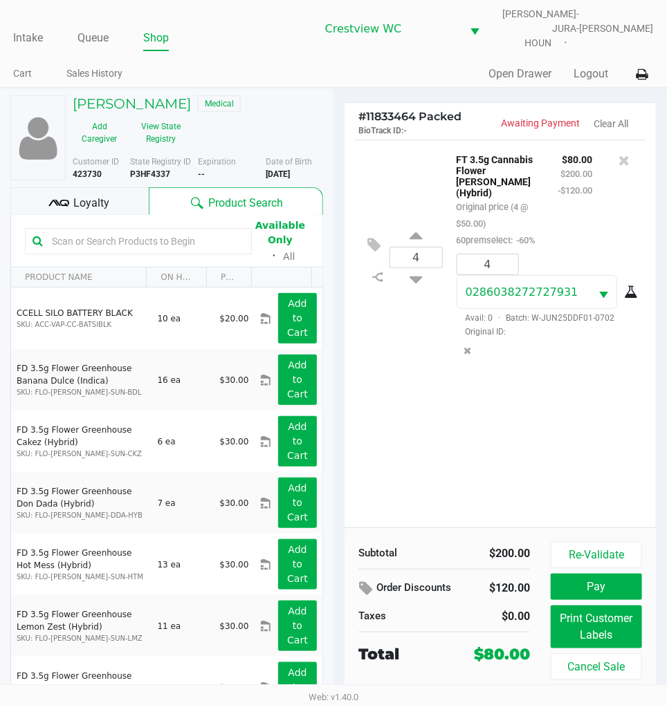
click at [93, 198] on span "Loyalty" at bounding box center [92, 203] width 36 height 17
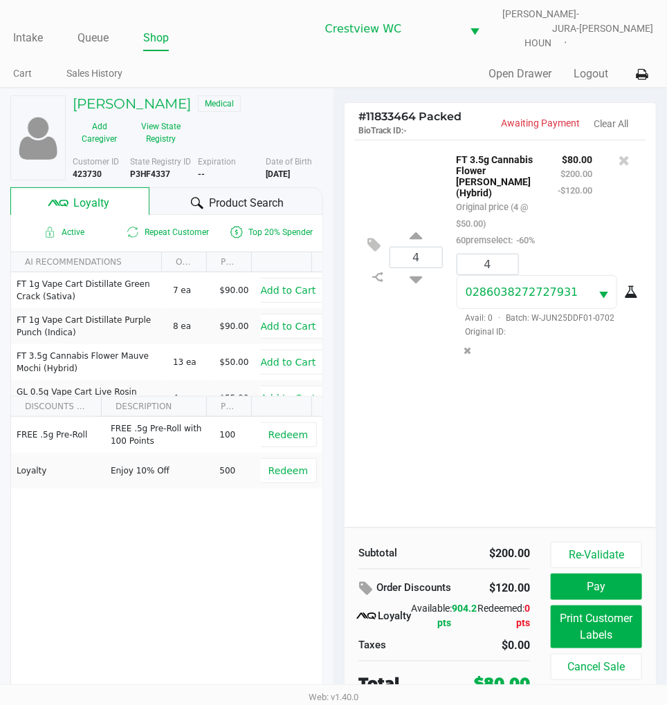
click at [495, 434] on div "4 FT 3.5g Cannabis Flower Dulce De Fresa (Hybrid) Original price (4 @ $50.00) 6…" at bounding box center [499, 334] width 311 height 388
click at [499, 445] on div "4 FT 3.5g Cannabis Flower Dulce De Fresa (Hybrid) Original price (4 @ $50.00) 6…" at bounding box center [499, 334] width 311 height 388
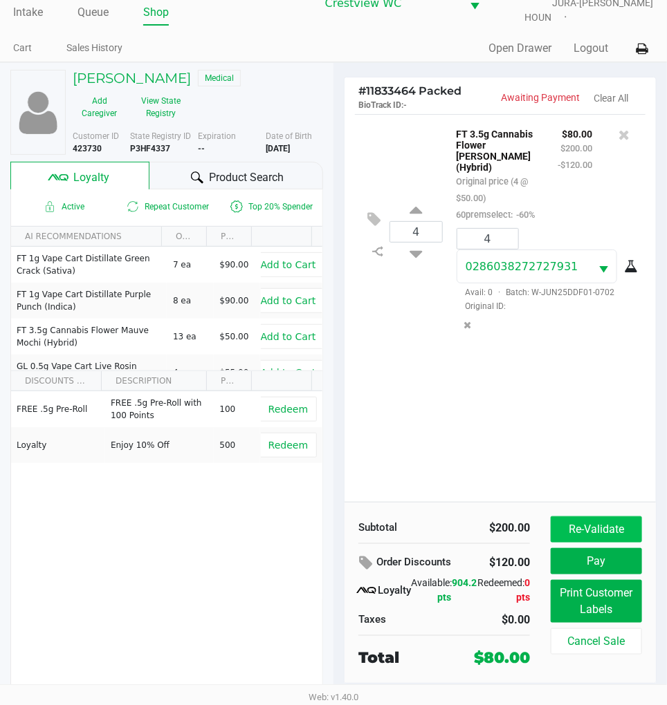
click at [602, 517] on button "Re-Validate" at bounding box center [596, 530] width 91 height 26
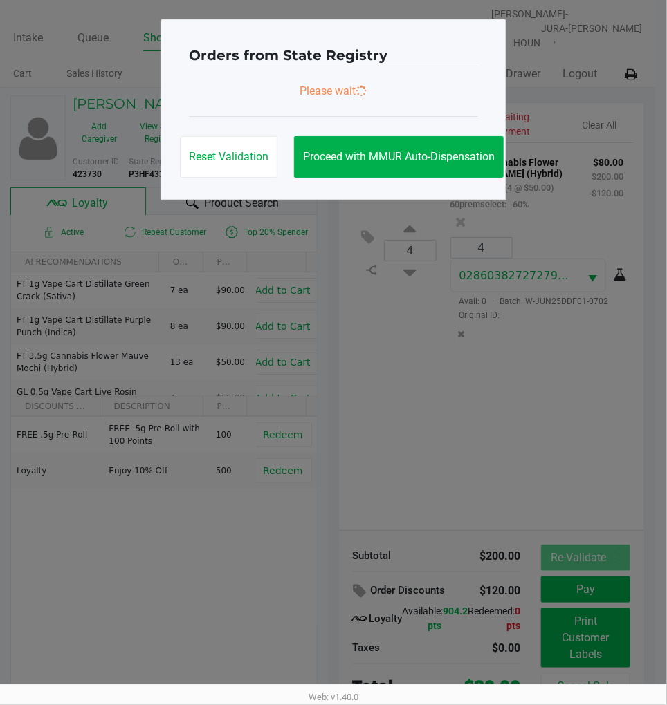
scroll to position [0, 0]
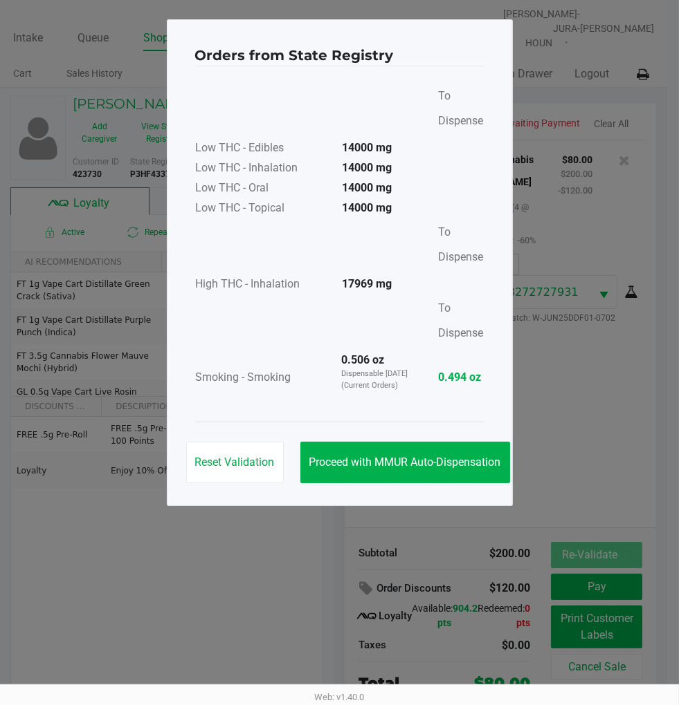
click at [445, 474] on button "Proceed with MMUR Auto-Dispensation" at bounding box center [405, 462] width 210 height 41
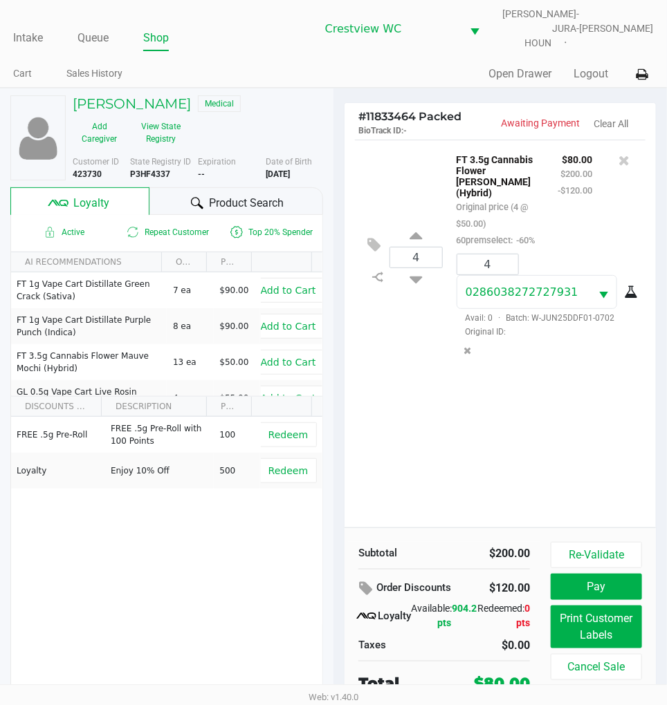
click at [603, 640] on button "Print Customer Labels" at bounding box center [596, 627] width 91 height 43
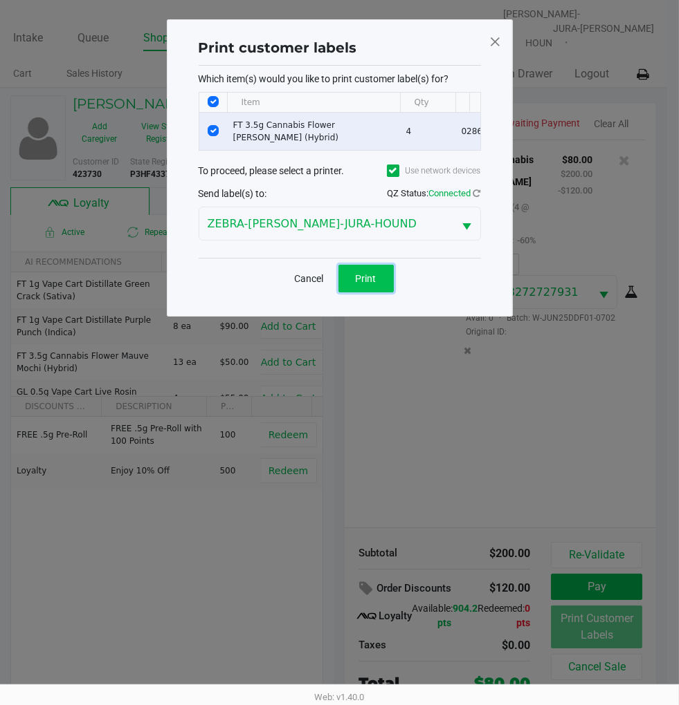
click at [367, 284] on span "Print" at bounding box center [366, 278] width 21 height 11
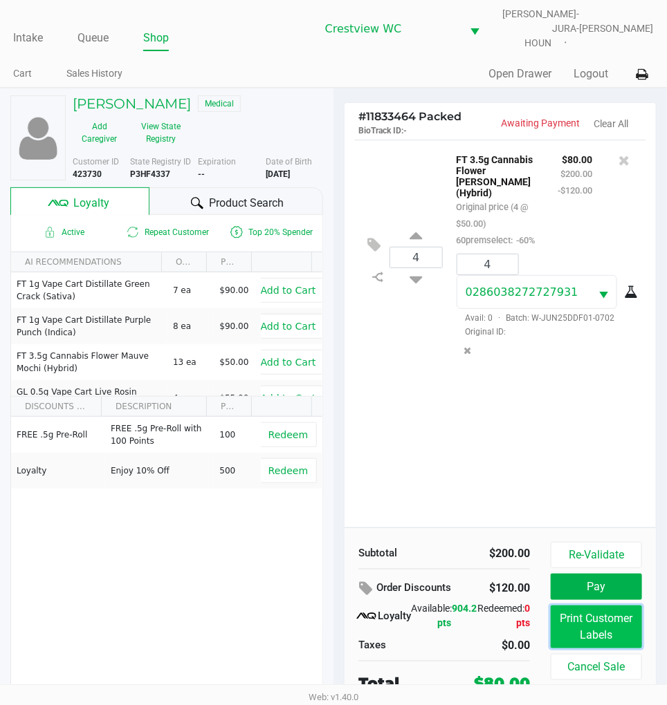
click at [616, 625] on button "Print Customer Labels" at bounding box center [596, 627] width 91 height 43
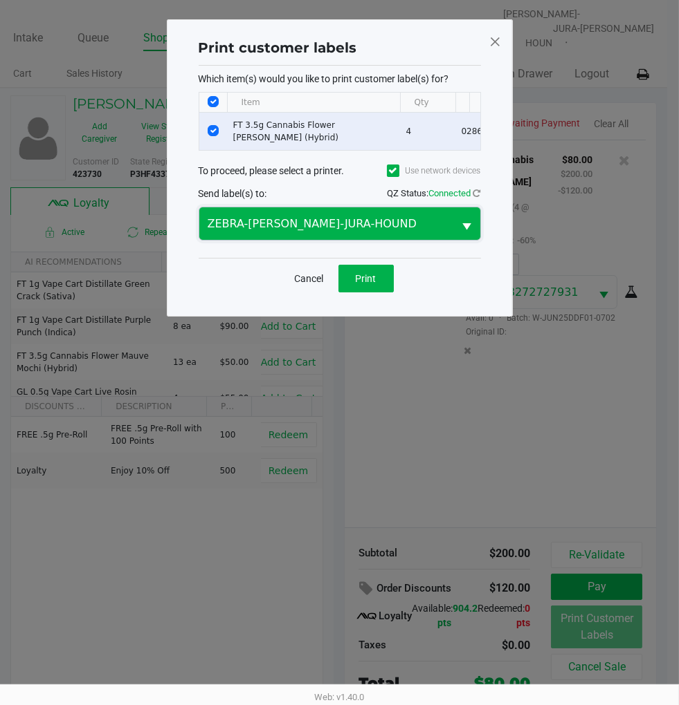
click at [408, 231] on span "ZEBRA-BRUNO-JURA-HOUND" at bounding box center [326, 224] width 238 height 17
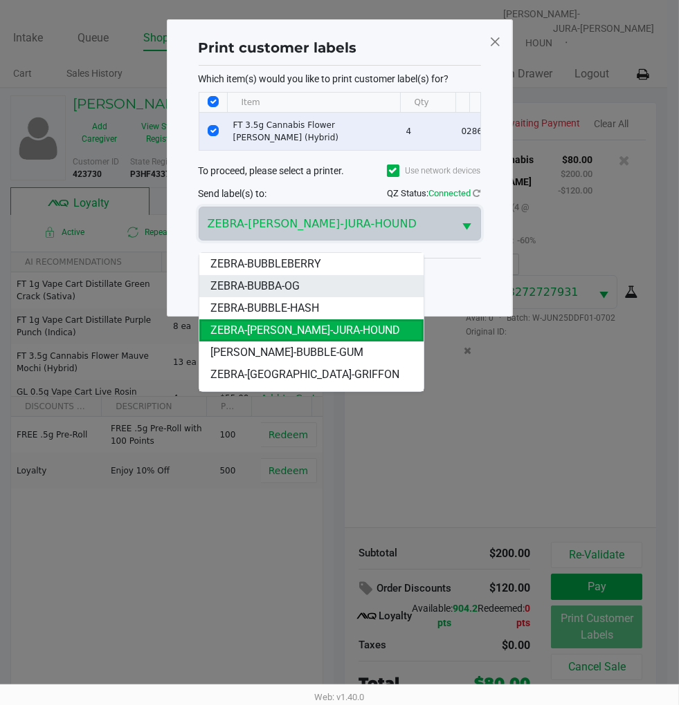
click at [301, 285] on li "ZEBRA-BUBBA-OG" at bounding box center [311, 286] width 224 height 22
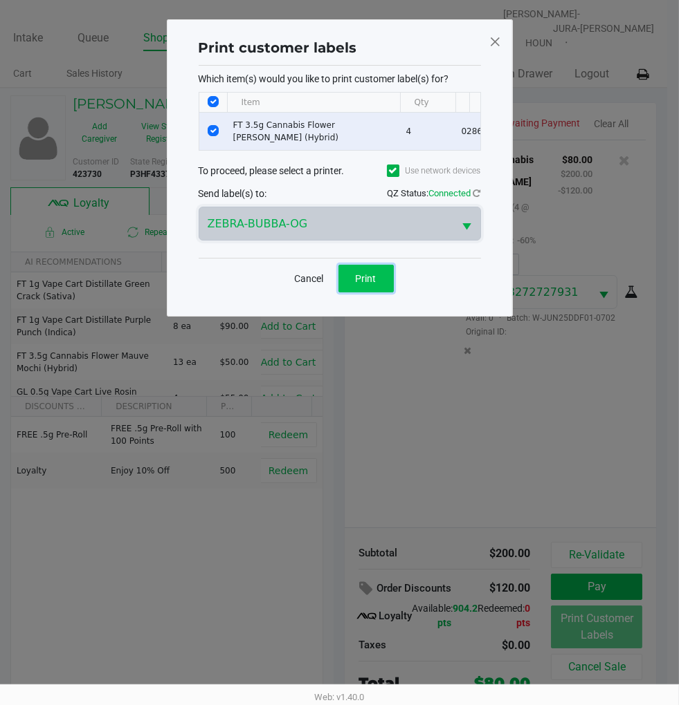
click at [371, 284] on span "Print" at bounding box center [366, 278] width 21 height 11
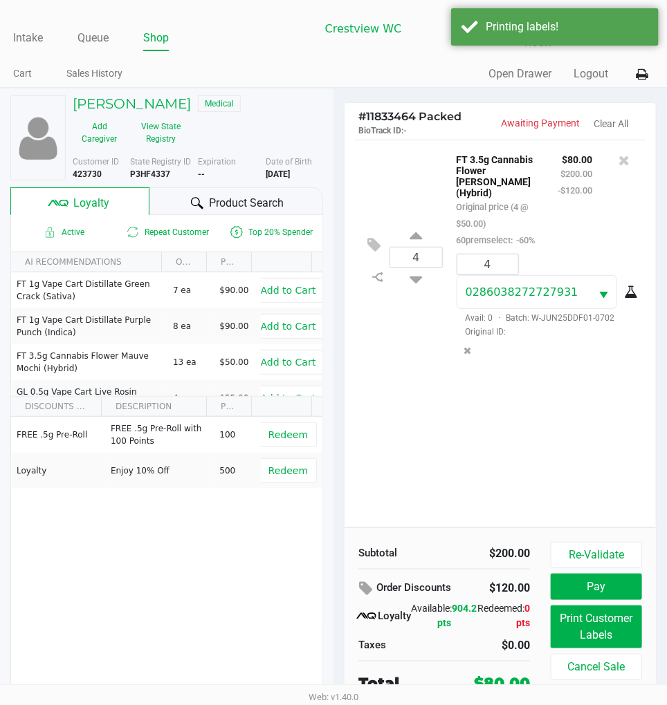
click at [569, 403] on div "4 FT 3.5g Cannabis Flower Dulce De Fresa (Hybrid) Original price (4 @ $50.00) 6…" at bounding box center [499, 334] width 311 height 388
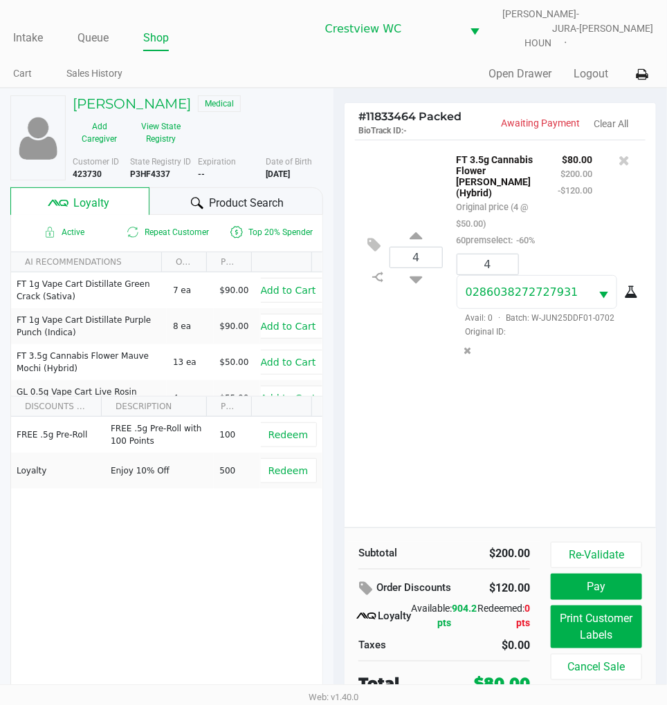
scroll to position [26, 0]
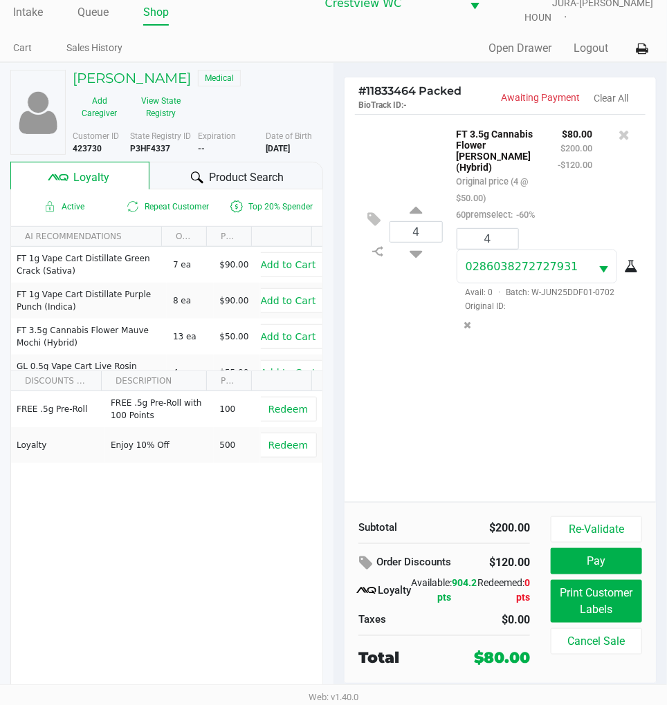
click at [553, 362] on div "4 FT 3.5g Cannabis Flower Dulce De Fresa (Hybrid) Original price (4 @ $50.00) 6…" at bounding box center [499, 308] width 311 height 388
click at [611, 548] on button "Pay" at bounding box center [596, 561] width 91 height 26
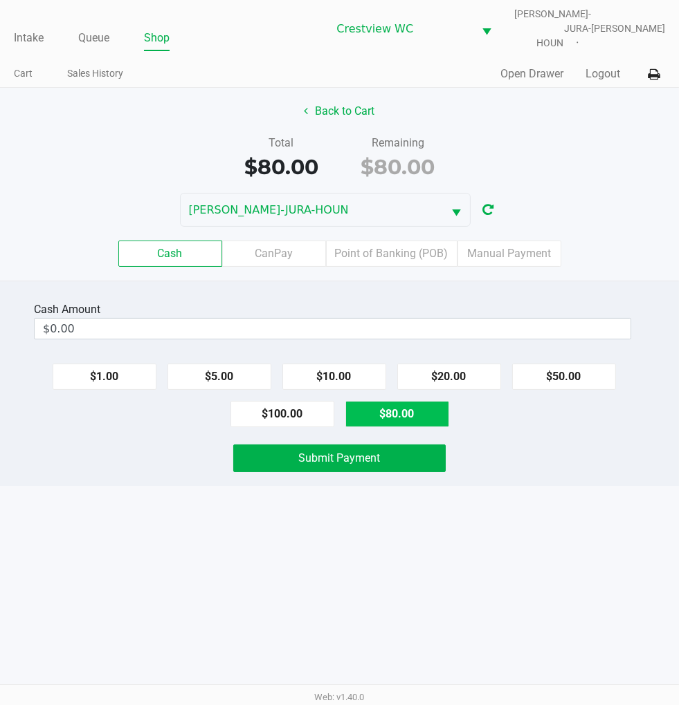
click at [403, 401] on button "$80.00" at bounding box center [397, 414] width 104 height 26
type input "$80.00"
click at [548, 506] on div "Intake Queue Shop Crestview WC BRUNO-JURA-HOUN Eric Stevenson Cart Sales Histor…" at bounding box center [339, 352] width 679 height 705
click at [386, 454] on button "Submit Payment" at bounding box center [339, 459] width 212 height 28
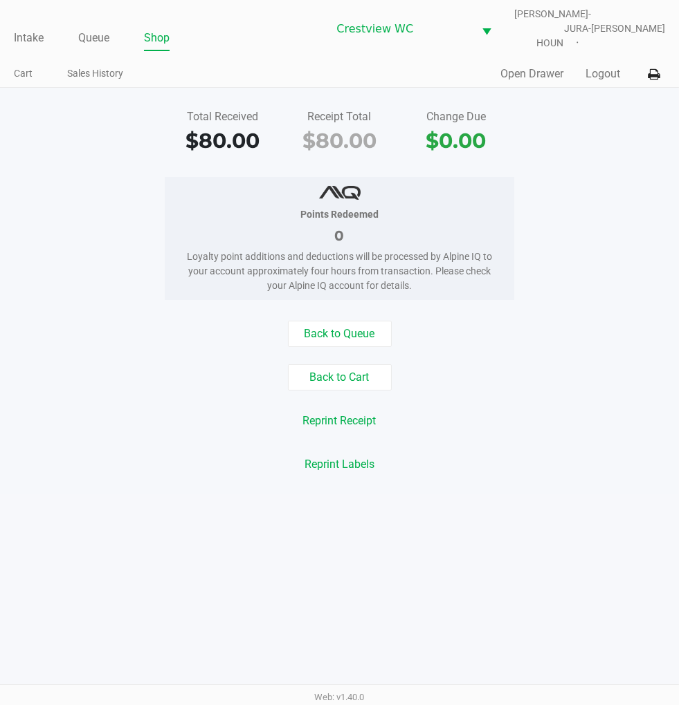
click at [549, 439] on div "Back to Queue Back to Cart Reprint Receipt Reprint Labels" at bounding box center [339, 399] width 699 height 157
click at [577, 301] on div "Total Received $80.00 Receipt Total $80.00 Change Due $0.00 Points Redeemed 0 L…" at bounding box center [339, 291] width 679 height 407
click at [33, 28] on link "Intake" at bounding box center [29, 37] width 30 height 19
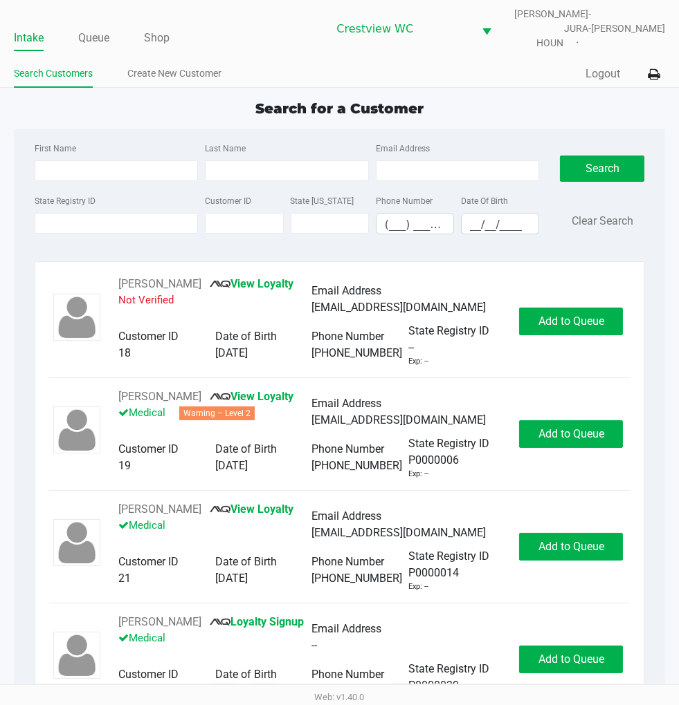
click at [504, 98] on div "Search for a Customer" at bounding box center [339, 108] width 672 height 21
click at [501, 100] on div "Search for a Customer" at bounding box center [339, 108] width 672 height 21
click at [93, 28] on link "Queue" at bounding box center [93, 37] width 31 height 19
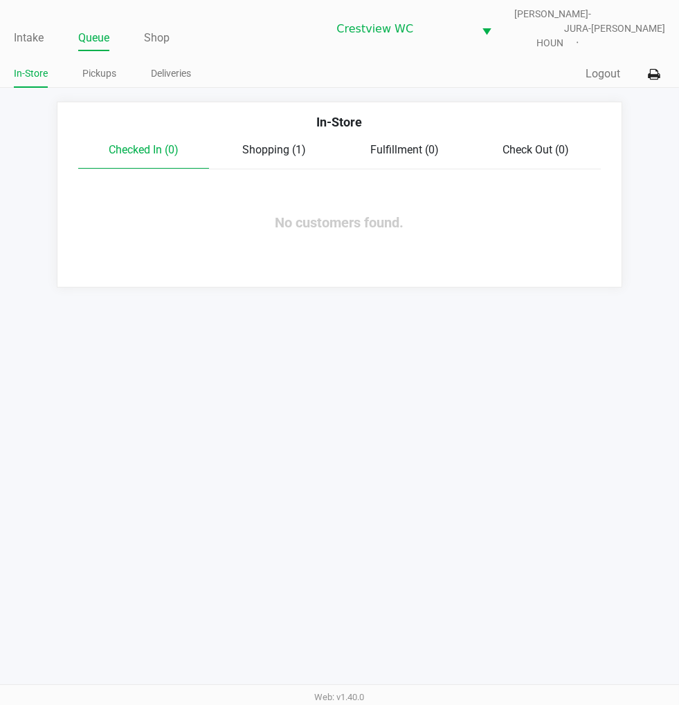
click at [93, 68] on link "Pickups" at bounding box center [99, 73] width 34 height 17
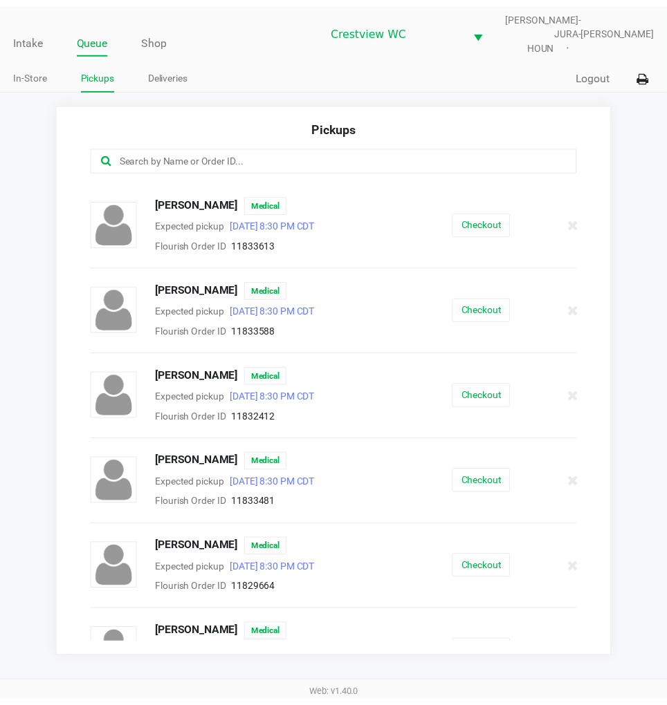
scroll to position [379, 0]
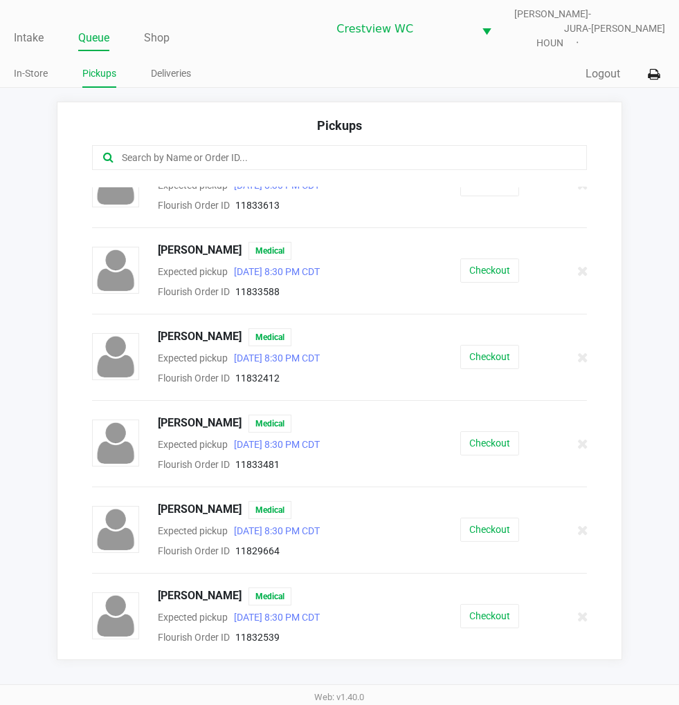
click at [492, 434] on button "Checkout" at bounding box center [489, 444] width 59 height 24
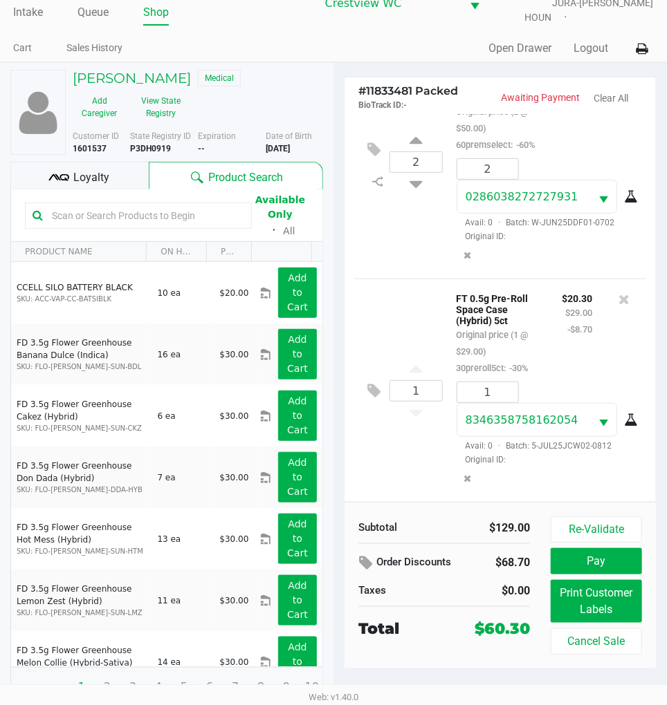
scroll to position [107, 0]
click at [607, 522] on button "Re-Validate" at bounding box center [596, 530] width 91 height 26
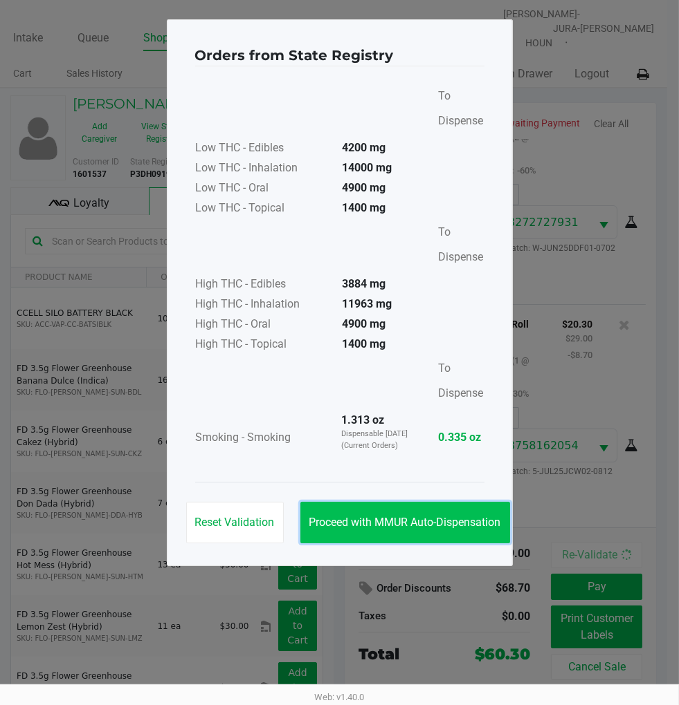
click at [450, 522] on span "Proceed with MMUR Auto-Dispensation" at bounding box center [405, 522] width 192 height 13
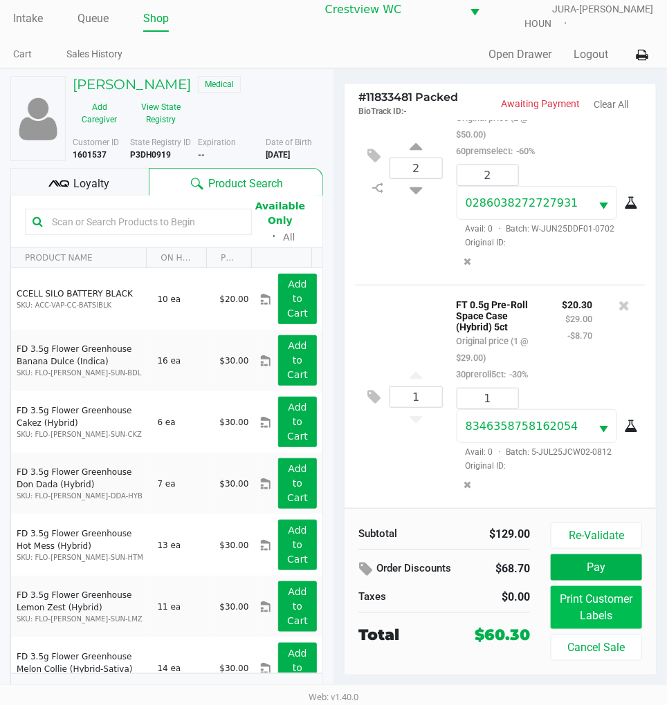
scroll to position [26, 0]
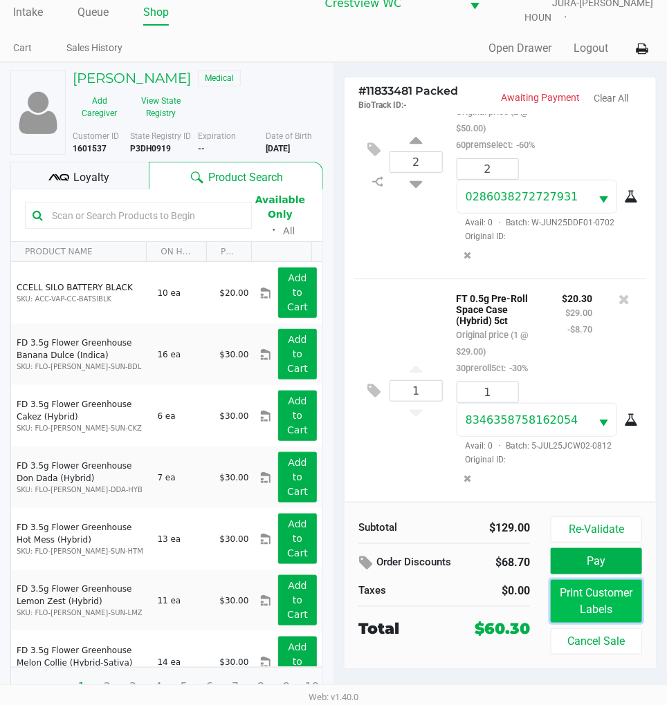
click at [591, 591] on button "Print Customer Labels" at bounding box center [596, 601] width 91 height 43
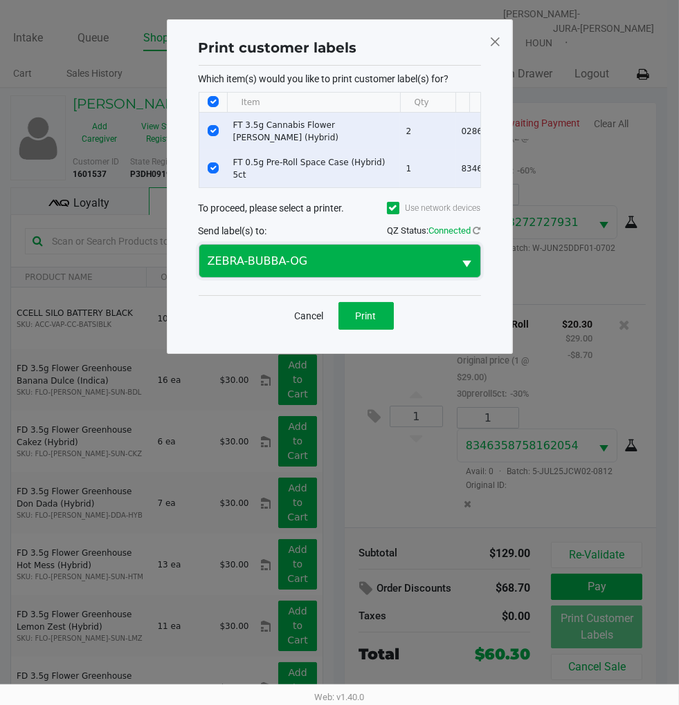
click at [419, 266] on span "ZEBRA-BUBBA-OG" at bounding box center [326, 261] width 238 height 17
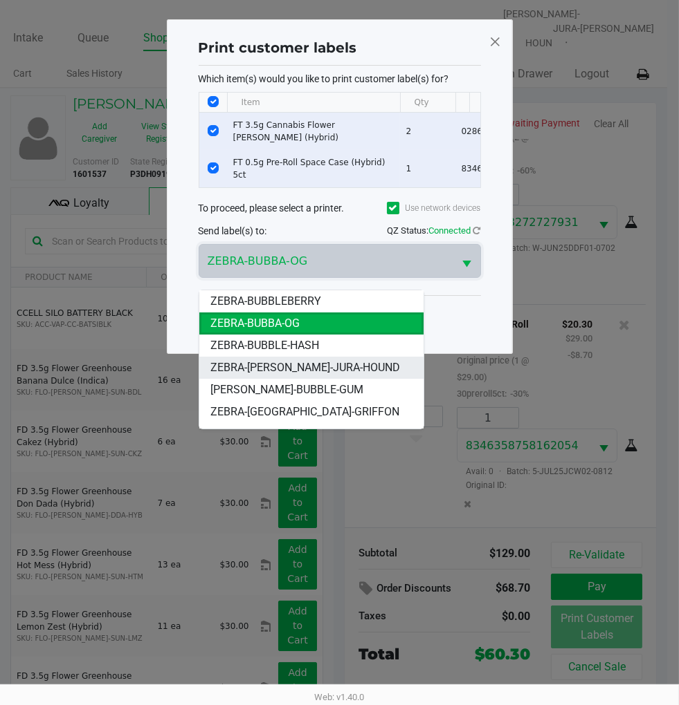
click at [317, 369] on span "ZEBRA-BRUNO-JURA-HOUND" at bounding box center [305, 368] width 190 height 17
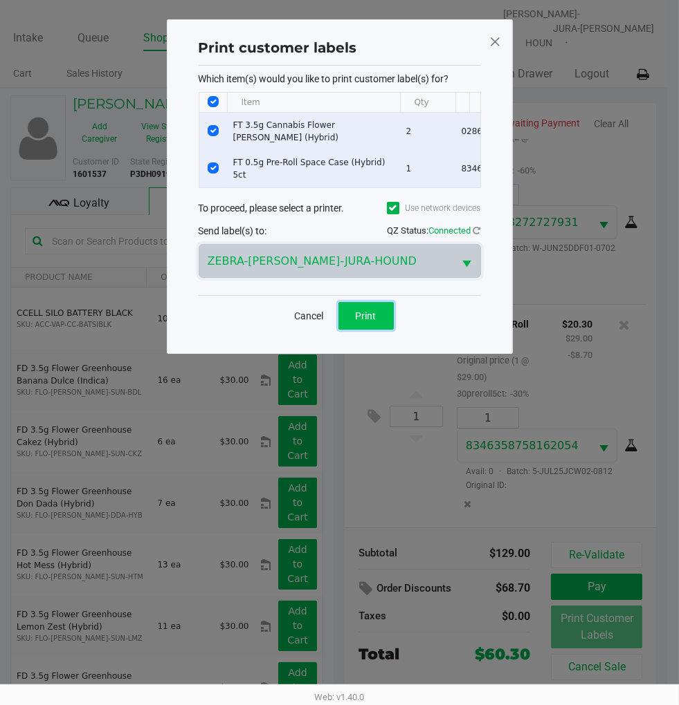
click at [389, 330] on button "Print" at bounding box center [365, 316] width 55 height 28
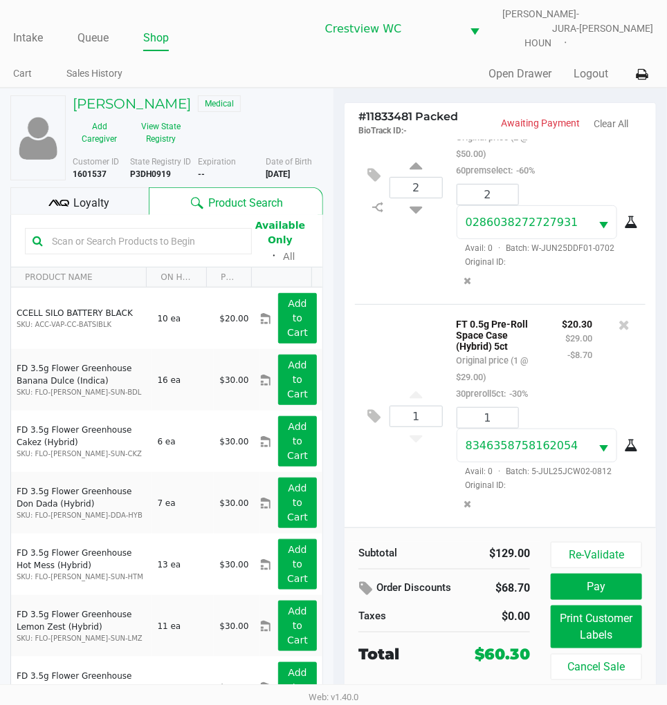
click at [102, 196] on span "Loyalty" at bounding box center [92, 203] width 36 height 17
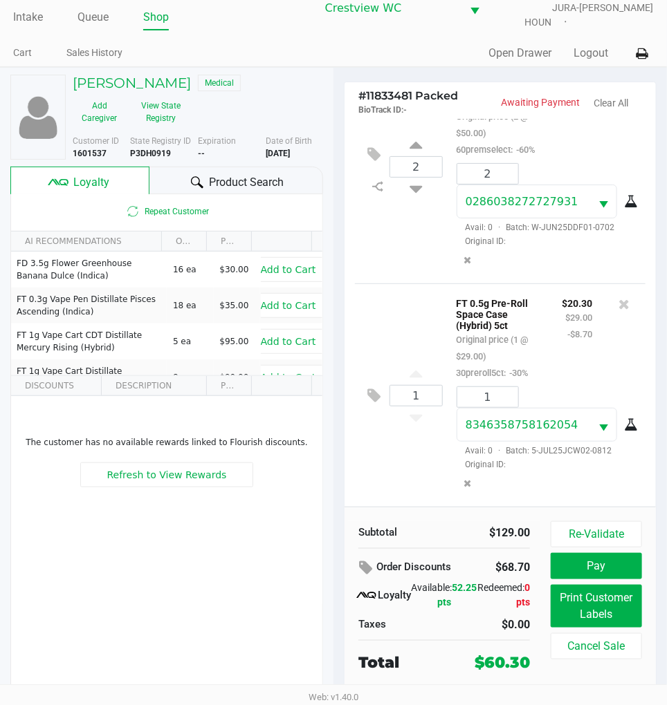
scroll to position [107, 0]
click at [607, 555] on button "Pay" at bounding box center [596, 566] width 91 height 26
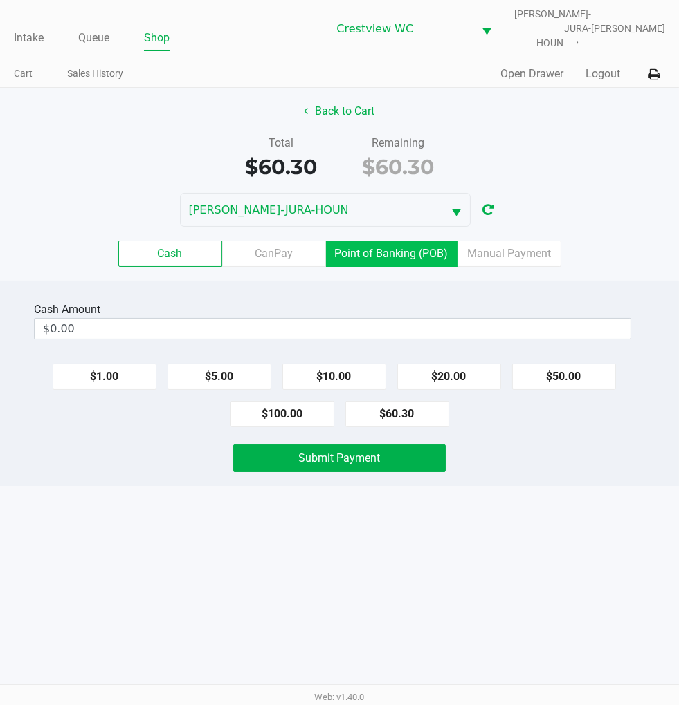
click at [387, 242] on label "Point of Banking (POB)" at bounding box center [391, 254] width 131 height 26
click at [0, 0] on 7 "Point of Banking (POB)" at bounding box center [0, 0] width 0 height 0
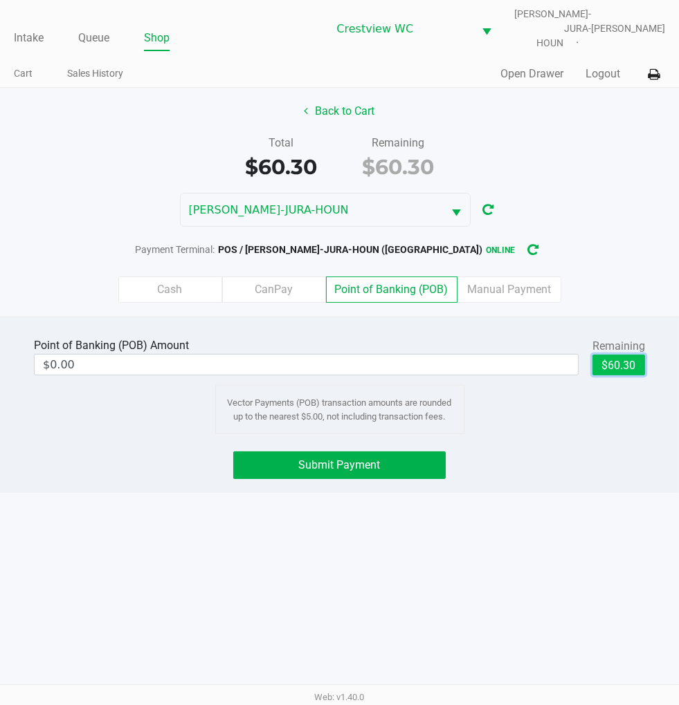
click at [626, 357] on button "$60.30" at bounding box center [618, 365] width 53 height 21
type input "$60.30"
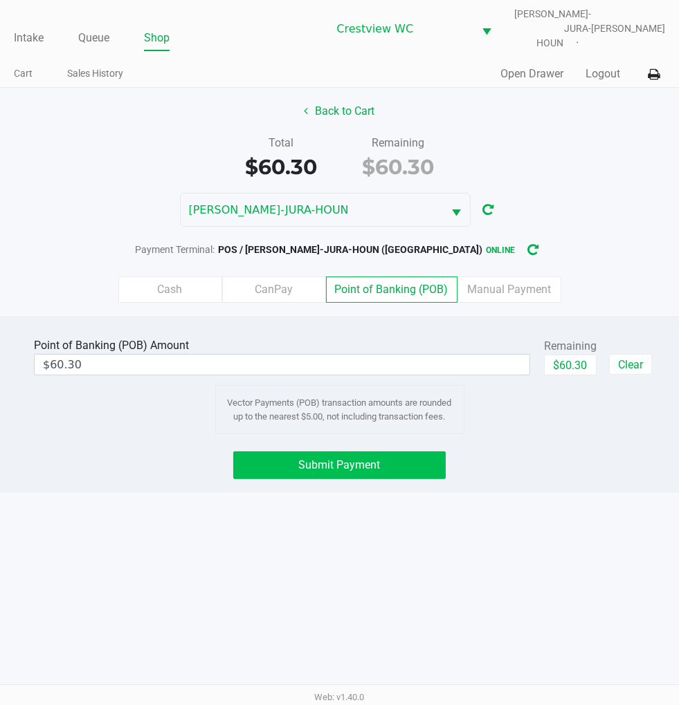
click at [389, 452] on button "Submit Payment" at bounding box center [339, 466] width 212 height 28
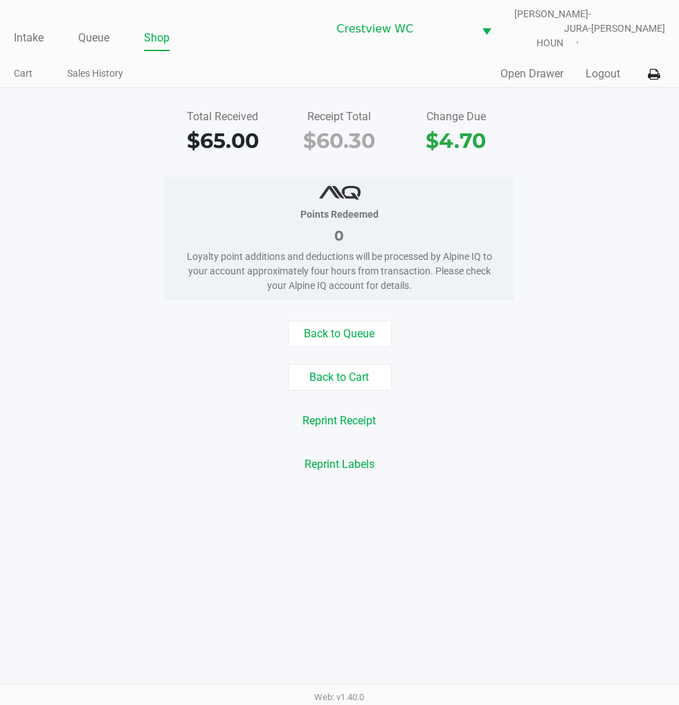
click at [602, 137] on div "Total Received $65.00 Receipt Total $60.30 Change Due $4.70" at bounding box center [339, 133] width 699 height 48
click at [30, 29] on link "Intake" at bounding box center [29, 37] width 30 height 19
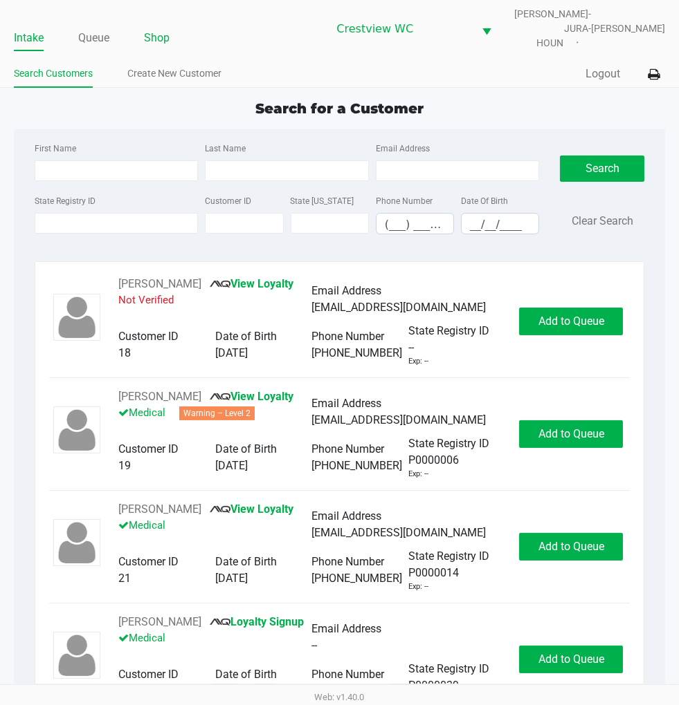
click at [156, 28] on link "Shop" at bounding box center [157, 37] width 26 height 19
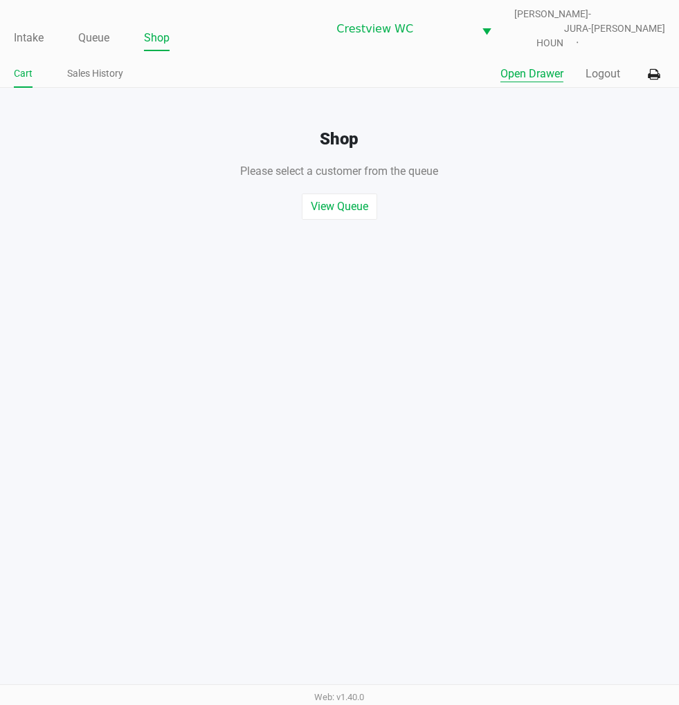
click at [524, 66] on button "Open Drawer" at bounding box center [531, 74] width 63 height 17
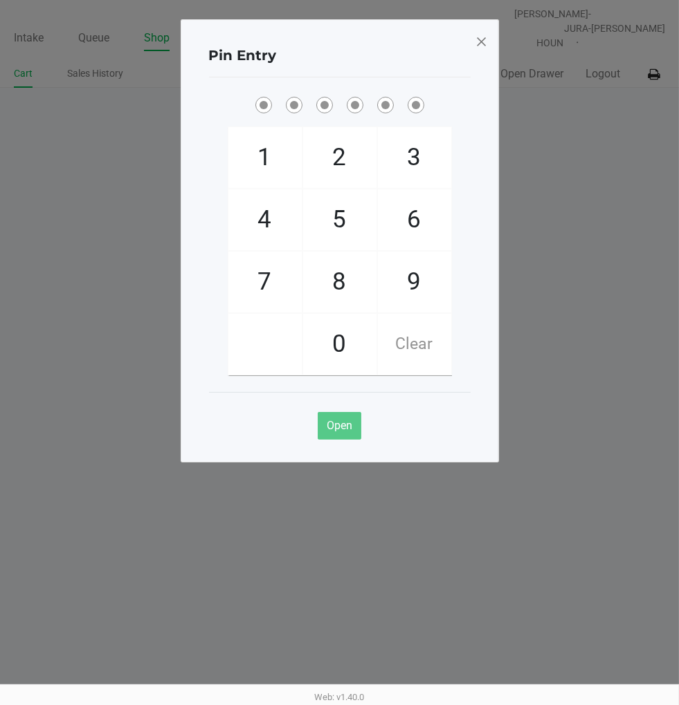
click at [340, 155] on span "2" at bounding box center [339, 157] width 73 height 61
checkbox input "true"
click at [252, 168] on span "1" at bounding box center [264, 157] width 73 height 61
checkbox input "true"
click at [423, 222] on span "6" at bounding box center [414, 220] width 73 height 61
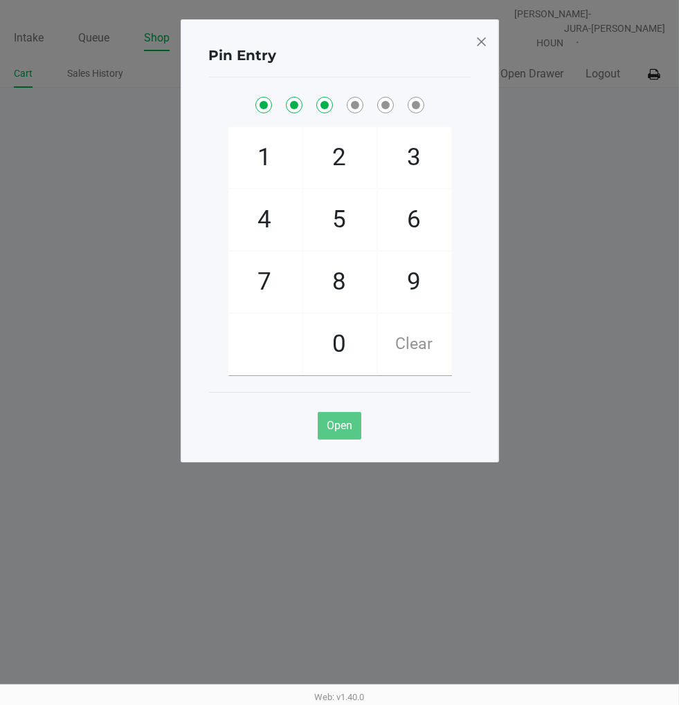
checkbox input "true"
click at [426, 205] on span "6" at bounding box center [414, 220] width 73 height 61
checkbox input "true"
click at [275, 163] on span "1" at bounding box center [264, 157] width 73 height 61
checkbox input "true"
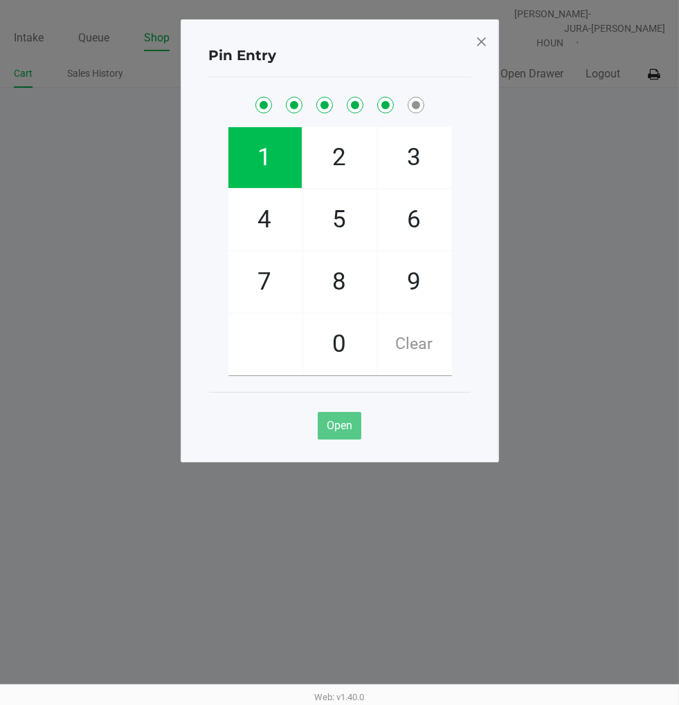
click at [334, 286] on span "8" at bounding box center [339, 282] width 73 height 61
checkbox input "true"
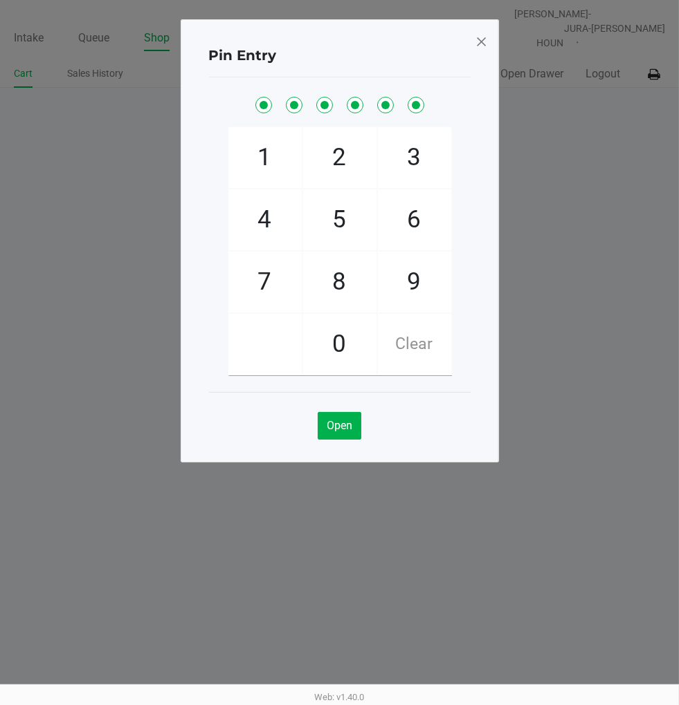
click at [474, 41] on span at bounding box center [480, 41] width 12 height 22
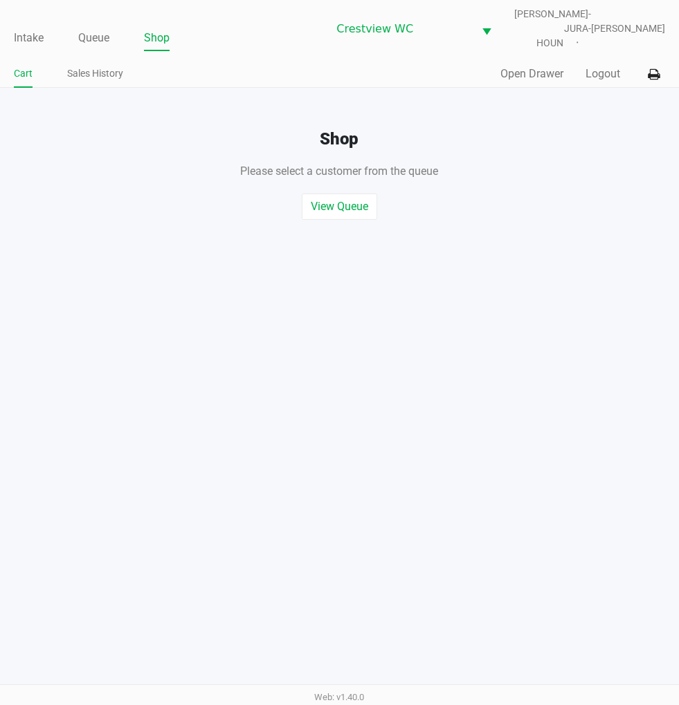
click at [603, 235] on div "Intake Queue Shop Crestview WC BRUNO-JURA-HOUN Eric Stevenson Cart Sales Histor…" at bounding box center [339, 352] width 679 height 705
click at [23, 31] on link "Intake" at bounding box center [29, 37] width 30 height 19
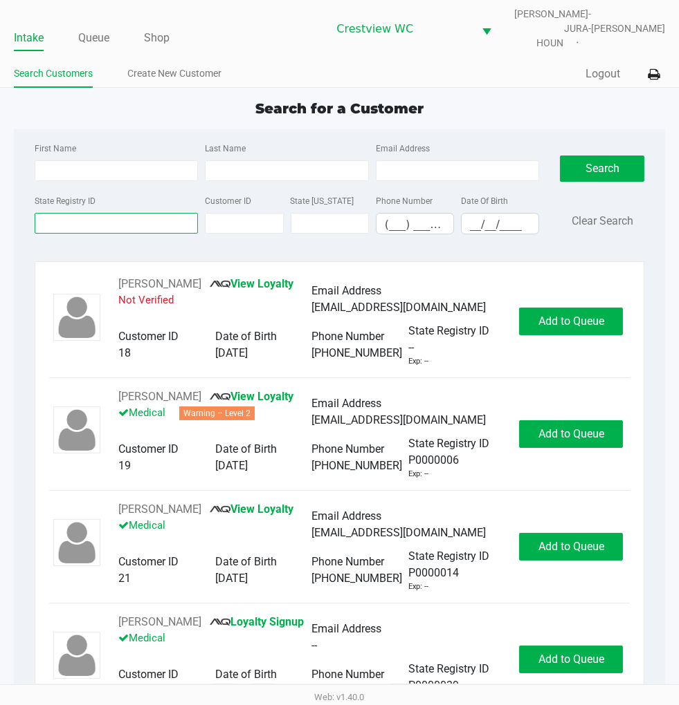
click at [113, 218] on input "State Registry ID" at bounding box center [117, 223] width 164 height 21
type input "p3mh0525"
click at [612, 118] on div "Search for a Customer First Name Last Name Email Address State Registry ID p3mh…" at bounding box center [340, 398] width 652 height 600
click at [606, 156] on button "Search" at bounding box center [602, 169] width 84 height 26
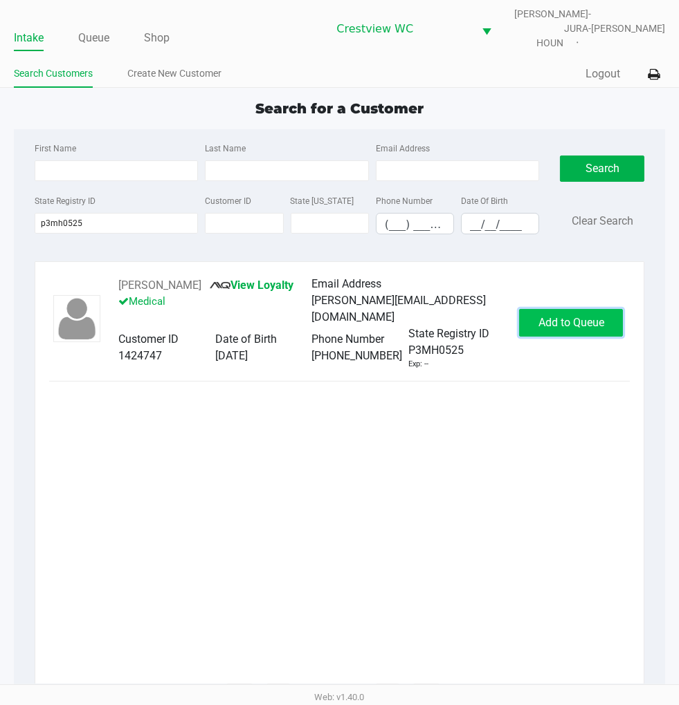
click at [564, 316] on span "Add to Queue" at bounding box center [571, 322] width 66 height 13
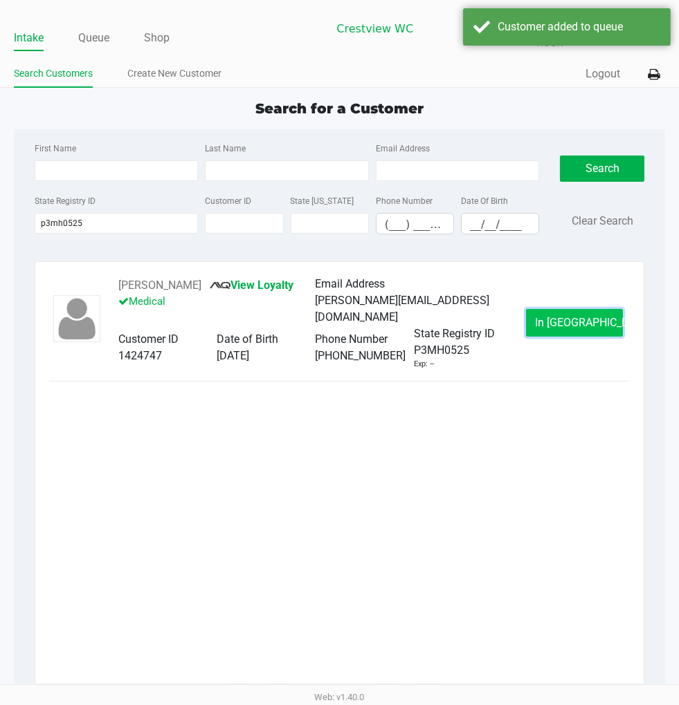
click at [564, 316] on span "In Queue" at bounding box center [593, 322] width 116 height 13
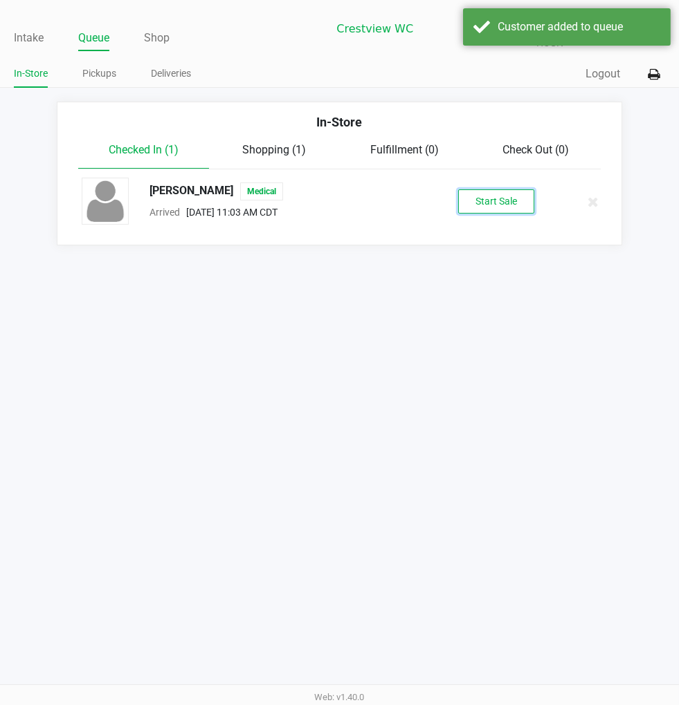
click at [512, 190] on button "Start Sale" at bounding box center [496, 202] width 76 height 24
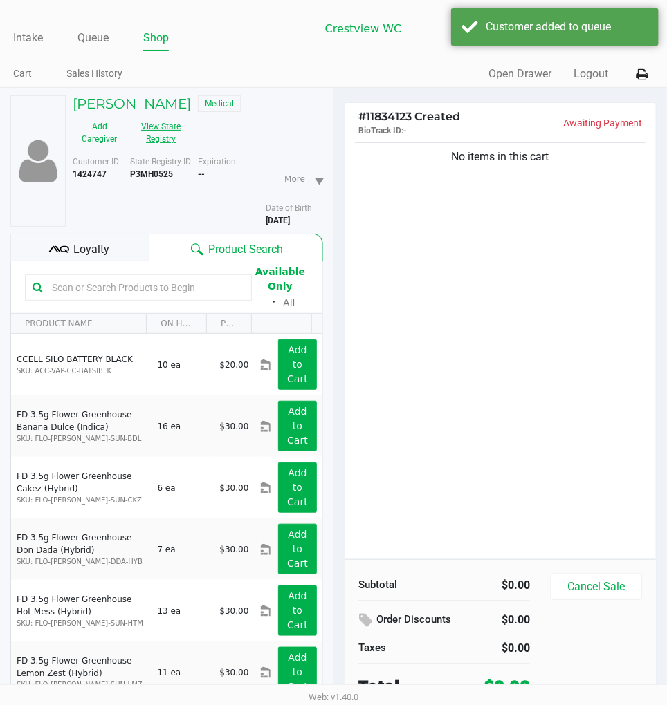
click at [156, 124] on button "View State Registry" at bounding box center [157, 133] width 62 height 35
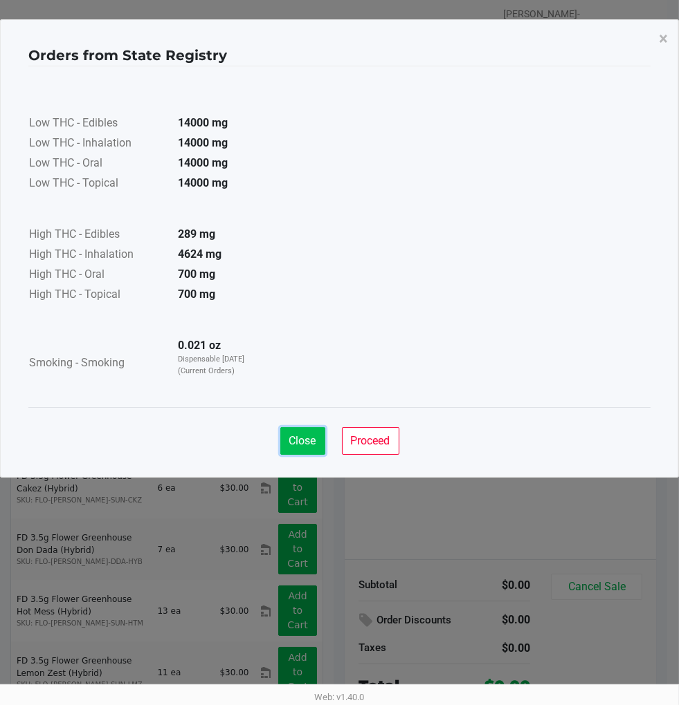
click at [289, 441] on span "Close" at bounding box center [302, 440] width 27 height 13
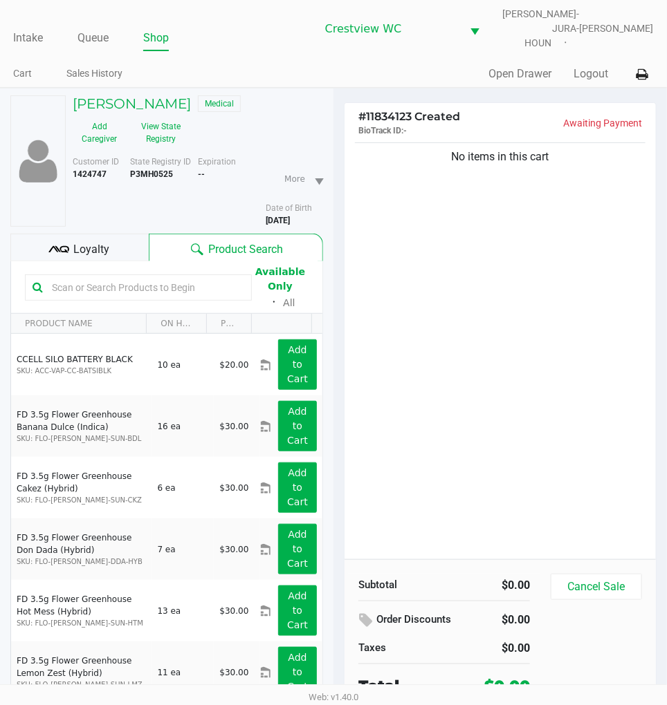
click at [446, 306] on div "No items in this cart" at bounding box center [499, 350] width 311 height 420
click at [85, 244] on span "Loyalty" at bounding box center [92, 249] width 36 height 17
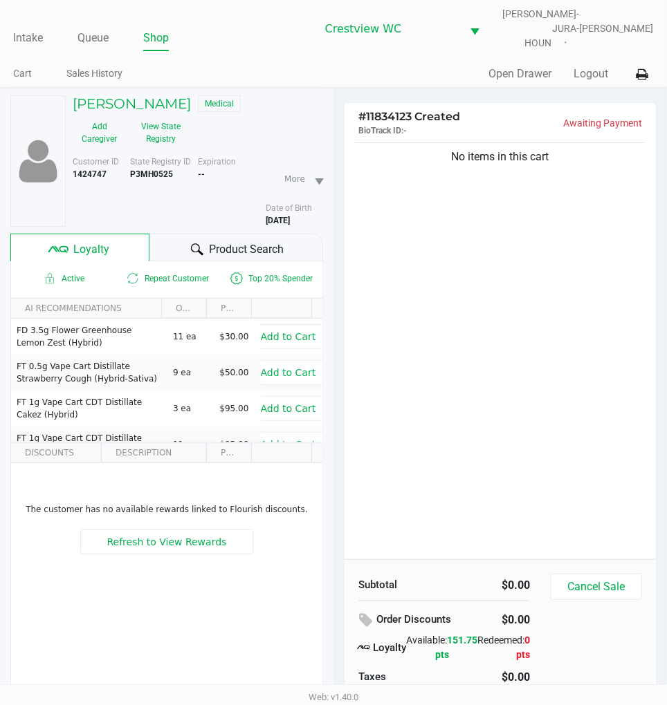
click at [479, 284] on div "No items in this cart" at bounding box center [499, 350] width 311 height 420
click at [489, 270] on div "No items in this cart" at bounding box center [499, 350] width 311 height 420
click at [159, 125] on button "View State Registry" at bounding box center [157, 133] width 62 height 35
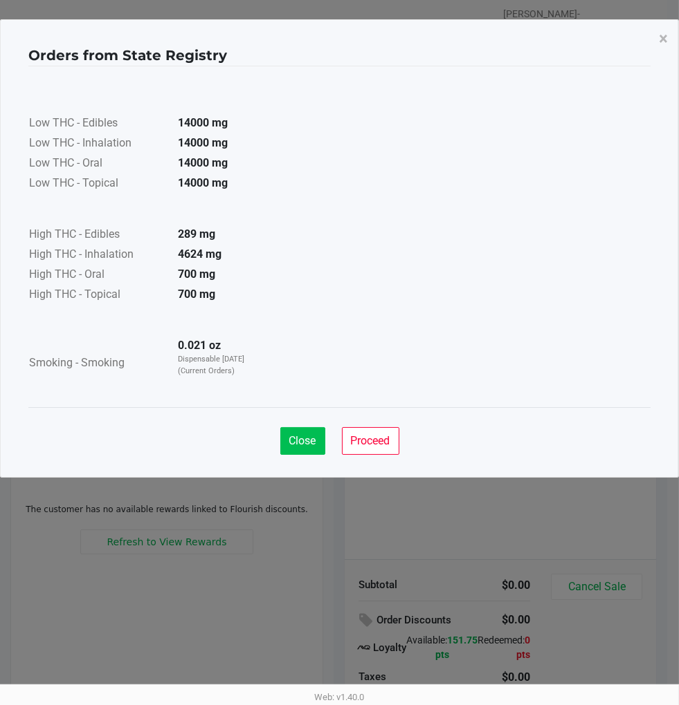
click at [306, 446] on span "Close" at bounding box center [302, 440] width 27 height 13
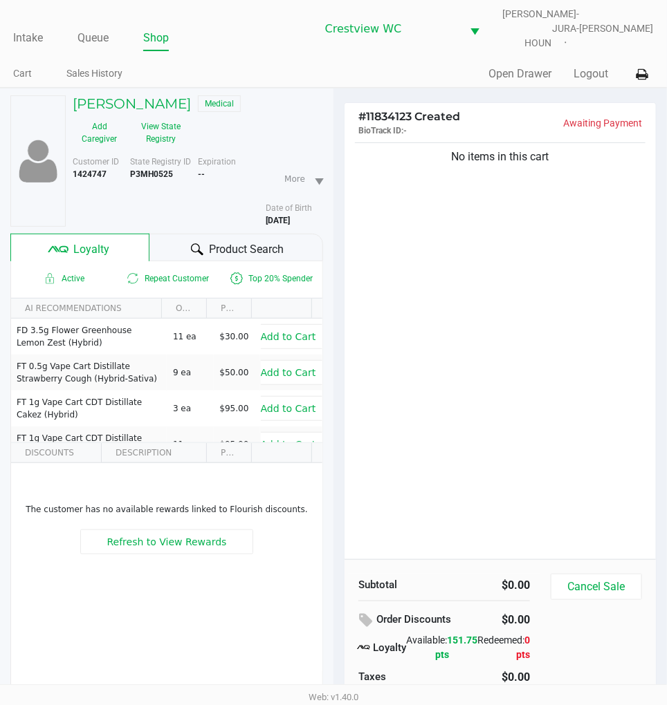
click at [91, 234] on div "Loyalty" at bounding box center [79, 248] width 139 height 28
click at [444, 248] on div "No items in this cart" at bounding box center [499, 350] width 311 height 420
click at [513, 228] on div "No items in this cart" at bounding box center [499, 350] width 311 height 420
click at [551, 410] on div "No items in this cart" at bounding box center [499, 350] width 311 height 420
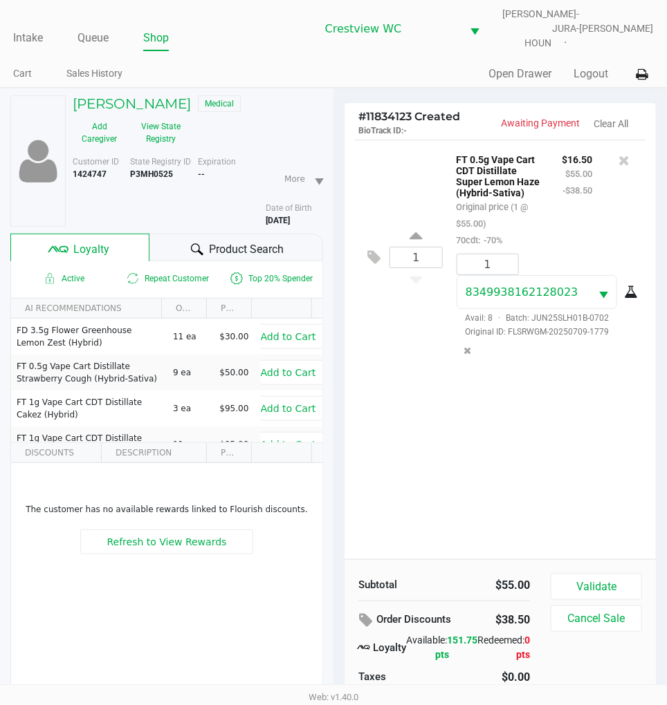
click at [582, 445] on div "1 FT 0.5g Vape Cart CDT Distillate Super Lemon Haze (Hybrid-Sativa) Original pr…" at bounding box center [499, 350] width 311 height 420
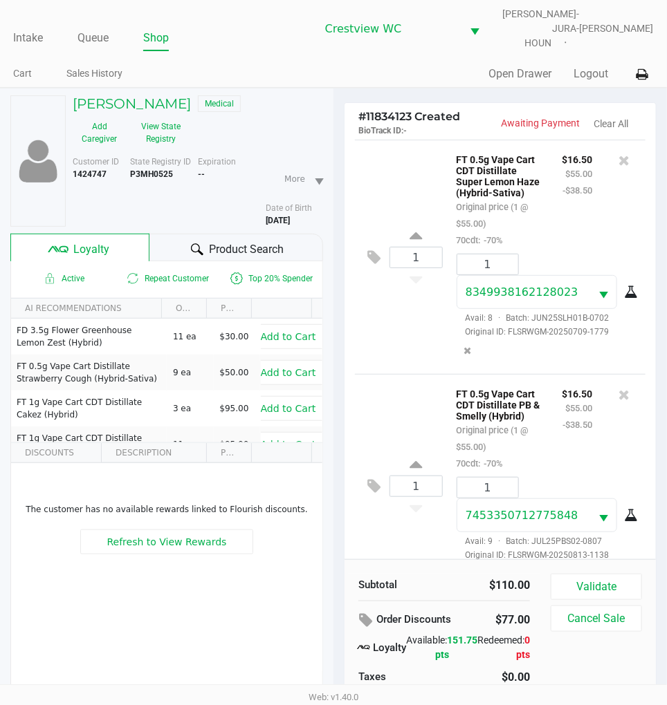
scroll to position [65, 0]
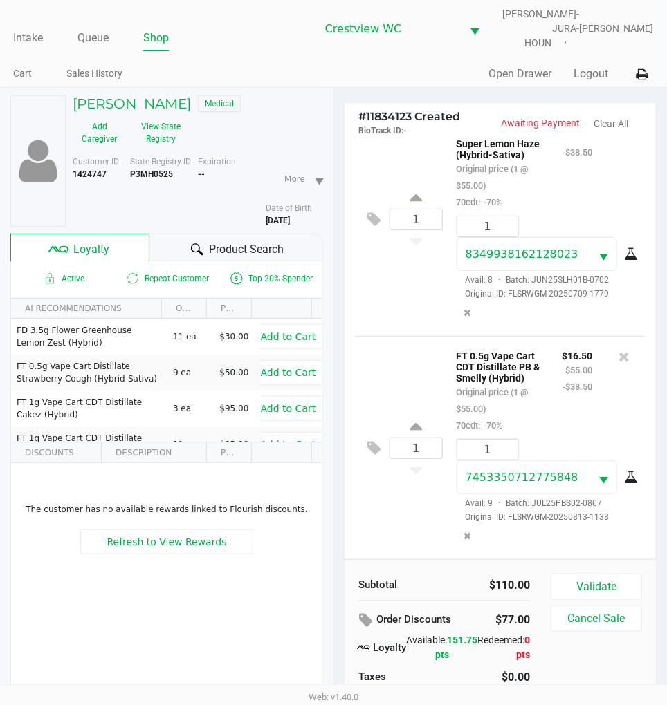
click at [419, 304] on div "1 FT 0.5g Vape Cart CDT Distillate Super Lemon Haze (Hybrid-Sativa) Original pr…" at bounding box center [500, 219] width 290 height 234
click at [418, 306] on div "1 FT 0.5g Vape Cart CDT Distillate Super Lemon Haze (Hybrid-Sativa) Original pr…" at bounding box center [500, 219] width 290 height 234
click at [418, 336] on div "1 FT 0.5g Vape Cart CDT Distillate PB & Smelly (Hybrid) Original price (1 @ $55…" at bounding box center [500, 447] width 290 height 223
click at [166, 120] on button "View State Registry" at bounding box center [157, 133] width 62 height 35
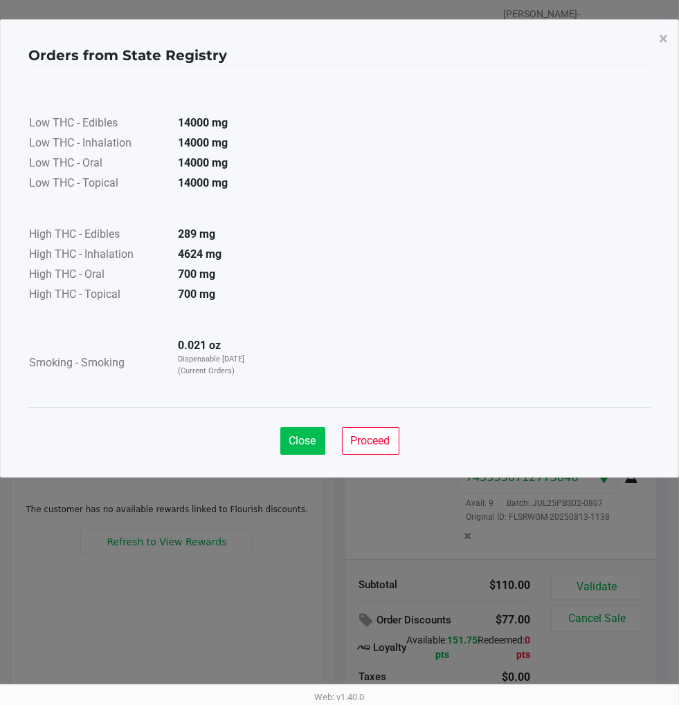
click at [295, 439] on span "Close" at bounding box center [302, 440] width 27 height 13
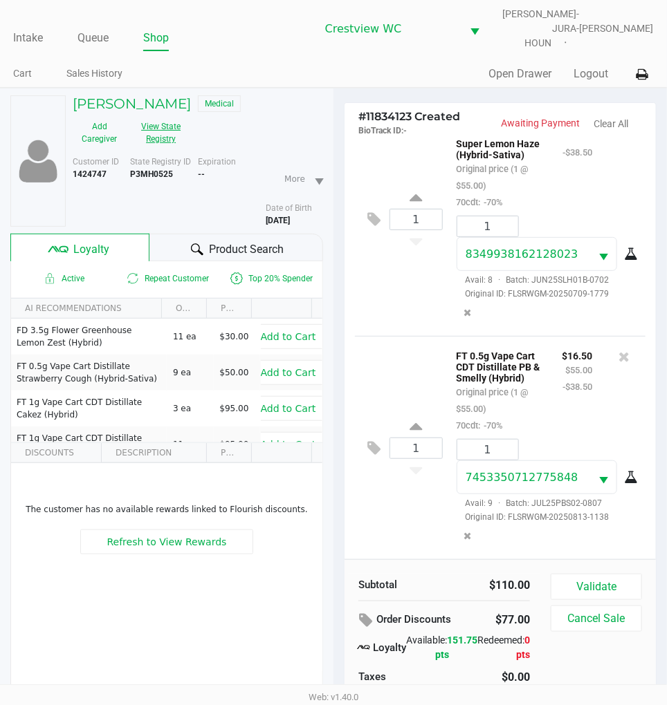
scroll to position [72, 0]
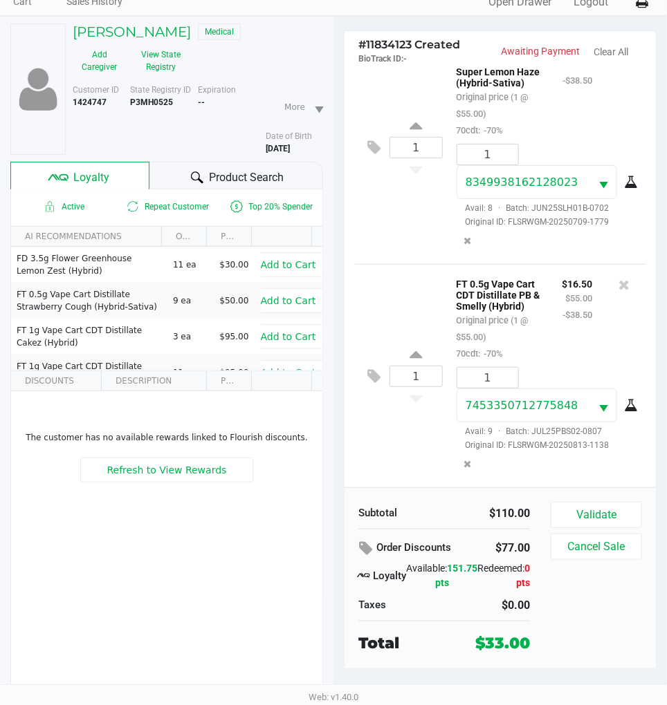
click at [432, 238] on div "1 FT 0.5g Vape Cart CDT Distillate Super Lemon Haze (Hybrid-Sativa) Original pr…" at bounding box center [500, 147] width 290 height 234
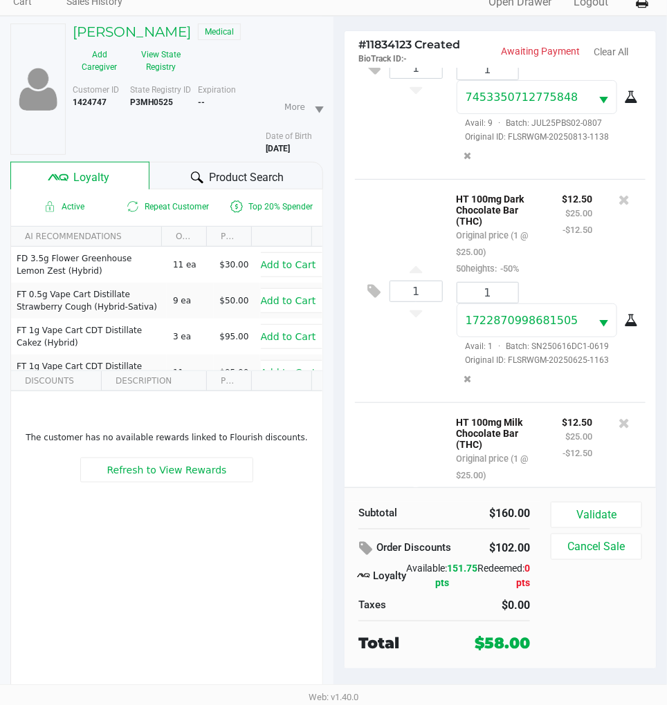
scroll to position [515, 0]
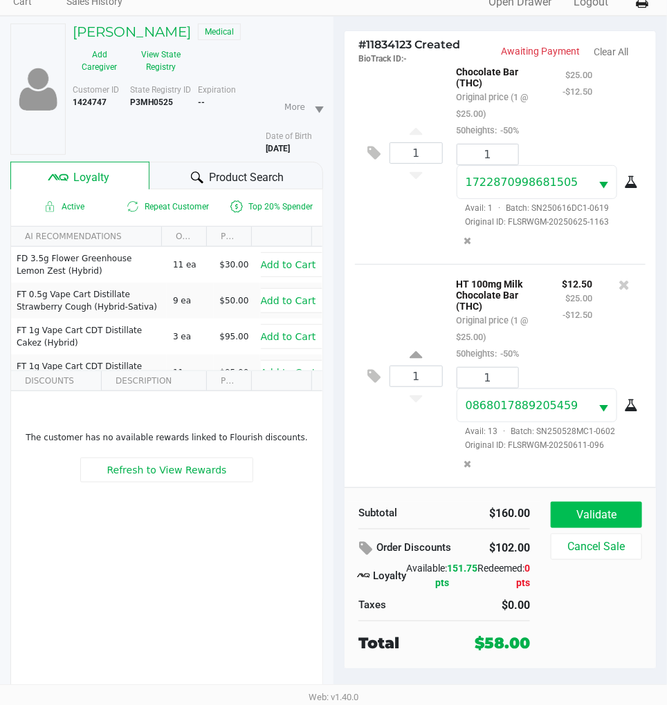
click at [599, 506] on button "Validate" at bounding box center [596, 515] width 91 height 26
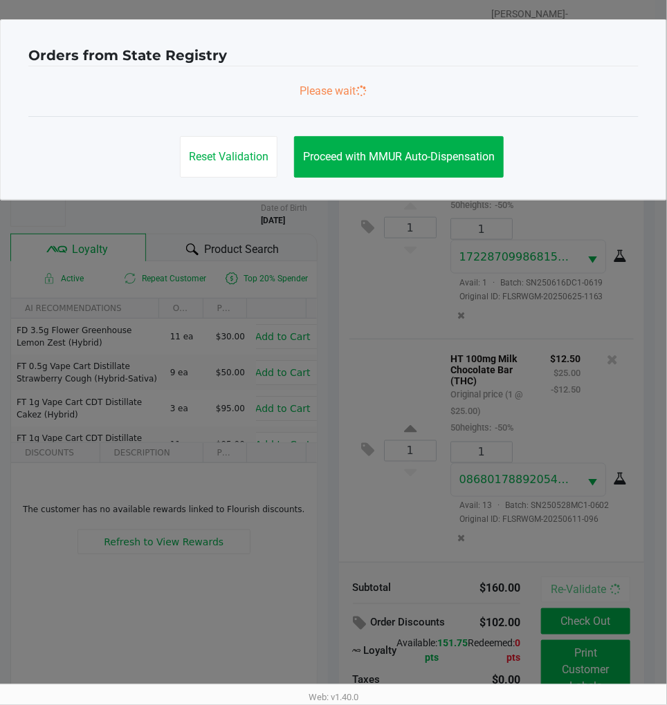
scroll to position [0, 0]
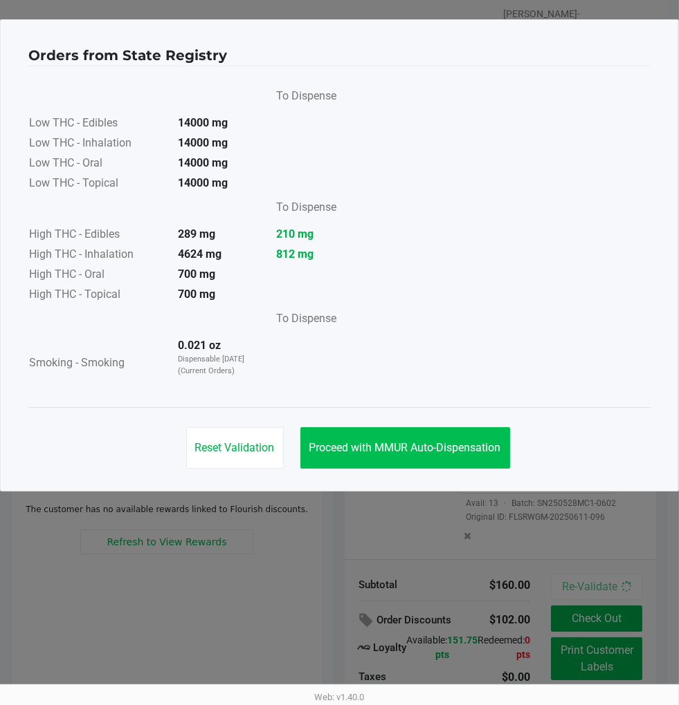
click at [453, 443] on span "Proceed with MMUR Auto-Dispensation" at bounding box center [405, 447] width 192 height 13
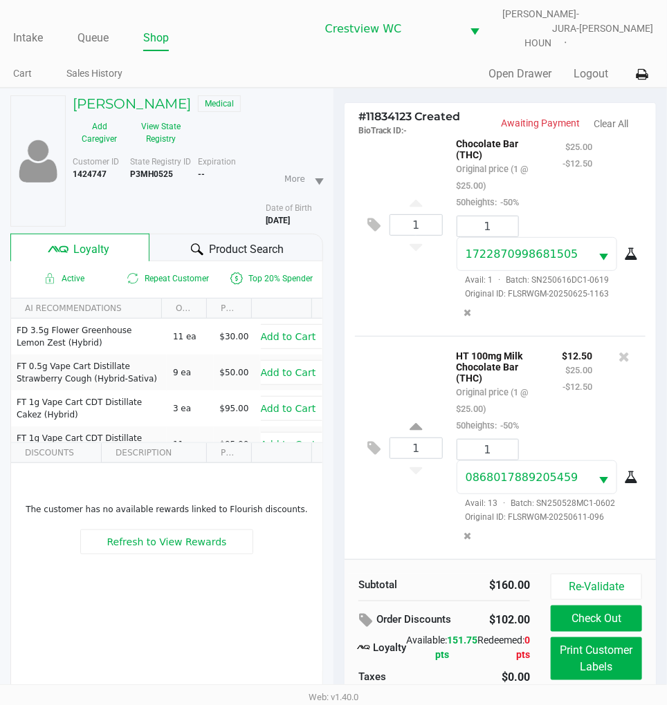
scroll to position [72, 0]
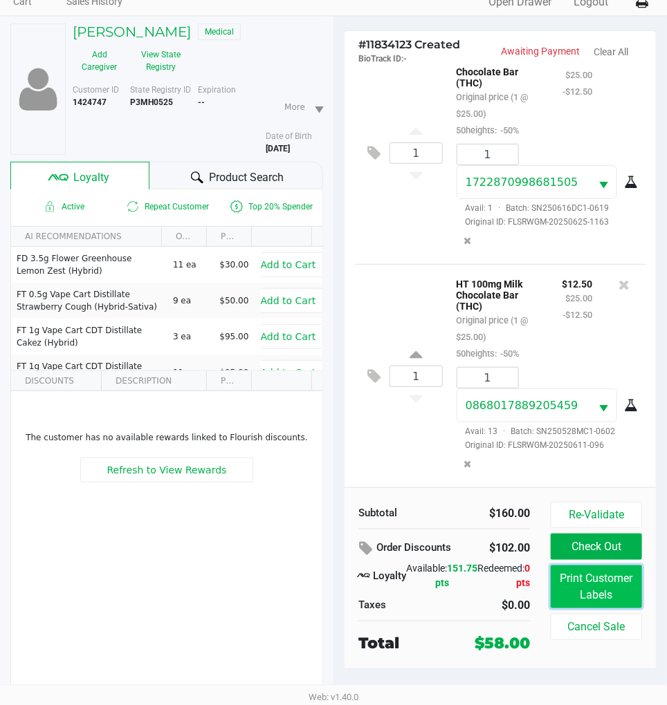
click at [602, 593] on button "Print Customer Labels" at bounding box center [596, 587] width 91 height 43
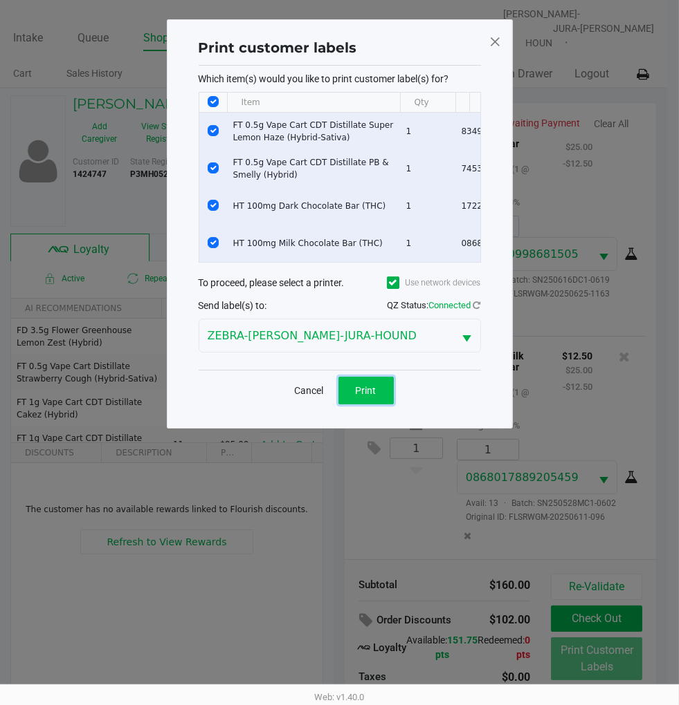
click at [370, 396] on span "Print" at bounding box center [366, 390] width 21 height 11
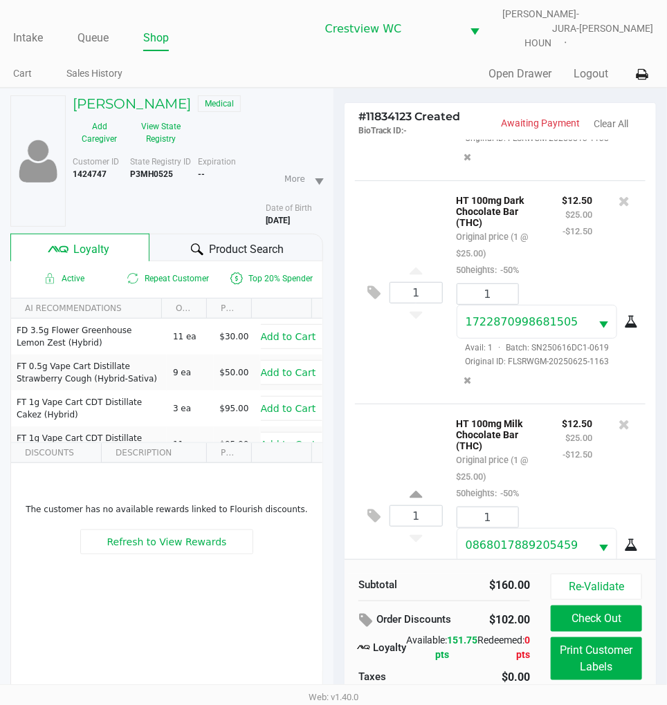
scroll to position [515, 0]
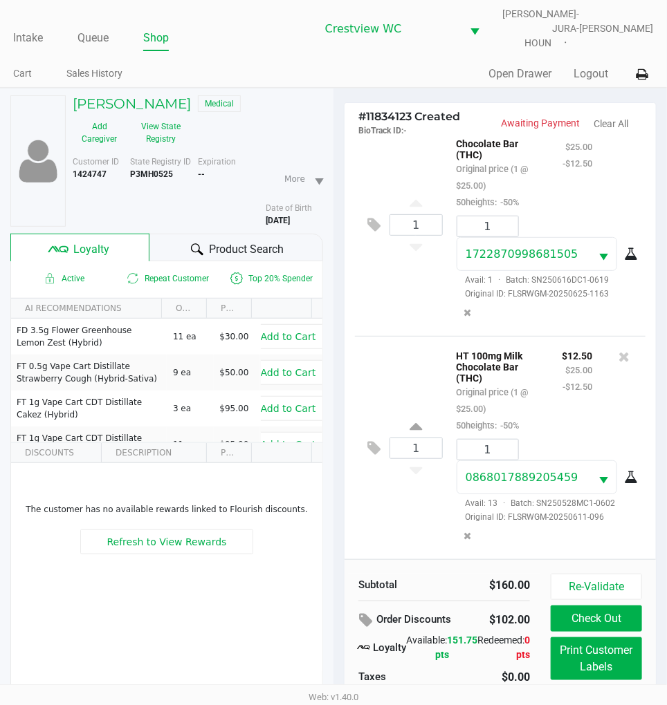
click at [408, 318] on div "1 HT 100mg Dark Chocolate Bar (THC) Original price (1 @ $25.00) 50heights: -50%…" at bounding box center [500, 224] width 290 height 223
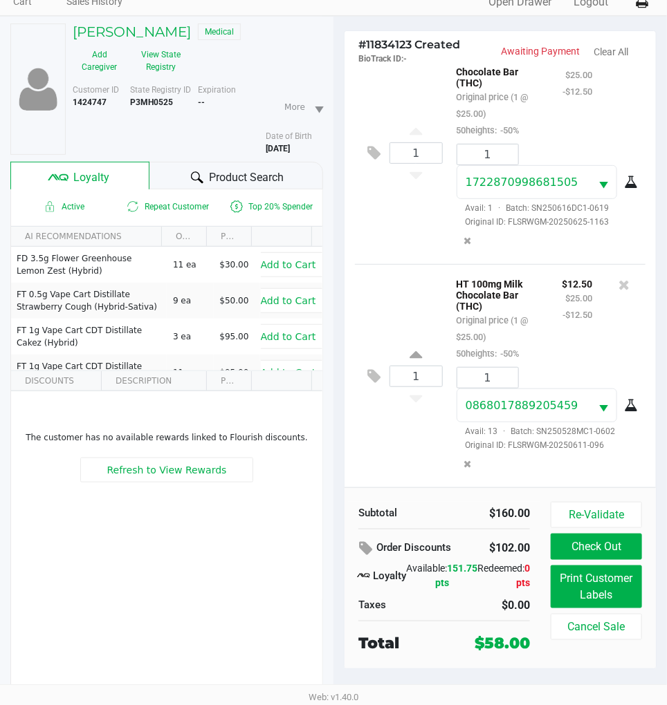
click at [606, 538] on button "Check Out" at bounding box center [596, 547] width 91 height 26
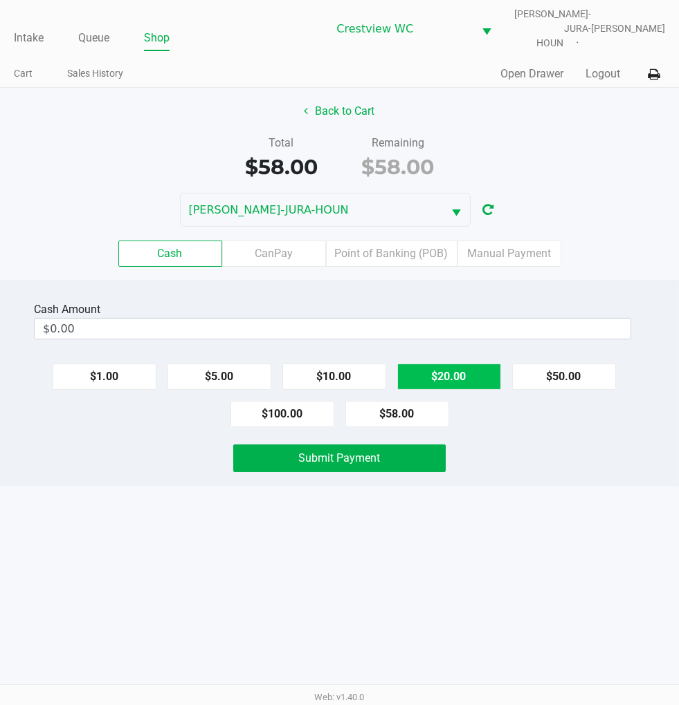
click at [440, 364] on button "$20.00" at bounding box center [449, 377] width 104 height 26
click at [445, 365] on button "$20.00" at bounding box center [449, 377] width 104 height 26
click at [447, 364] on button "$20.00" at bounding box center [449, 377] width 104 height 26
type input "$60.00"
click at [565, 479] on div "Intake Queue Shop Crestview WC BRUNO-JURA-HOUN Eric Stevenson Cart Sales Histor…" at bounding box center [339, 352] width 679 height 705
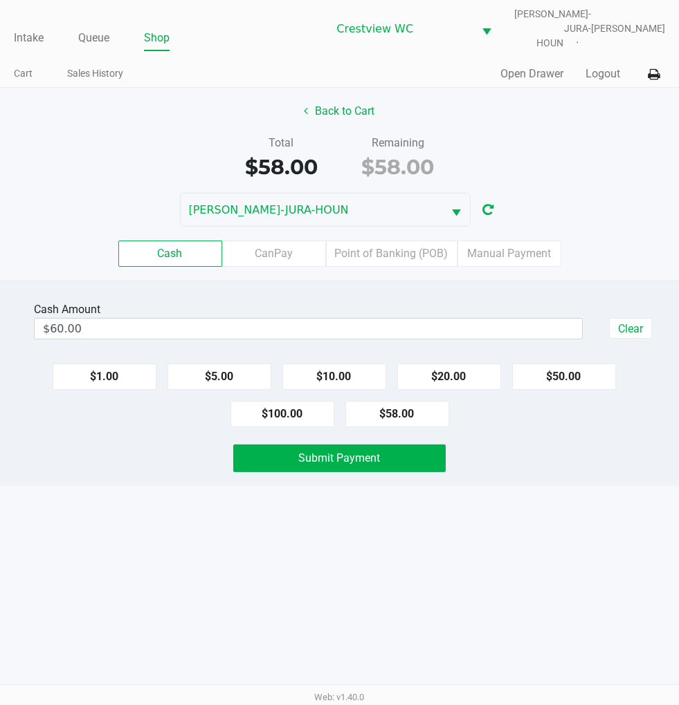
click at [406, 445] on button "Submit Payment" at bounding box center [339, 459] width 212 height 28
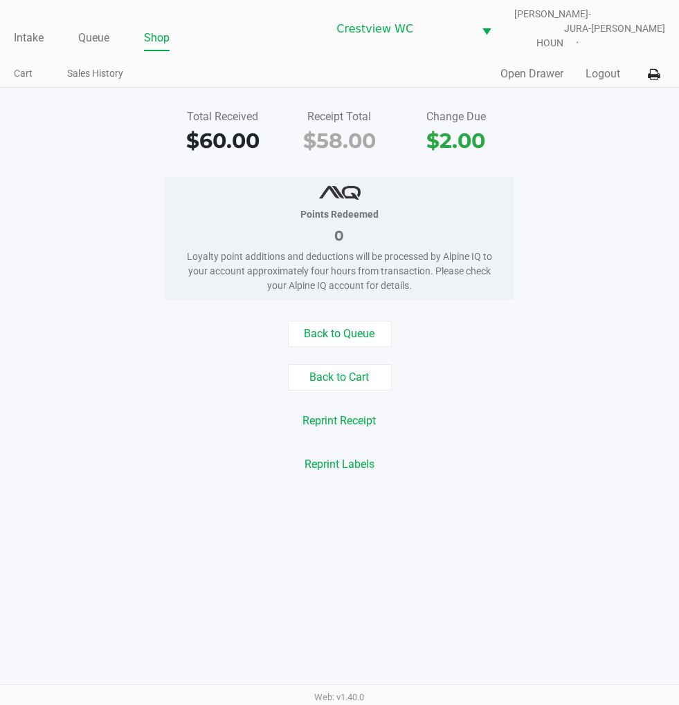
click at [610, 214] on div "Points Redeemed 0 Loyalty point additions and deductions will be processed by A…" at bounding box center [339, 238] width 699 height 123
click at [19, 30] on link "Intake" at bounding box center [29, 37] width 30 height 19
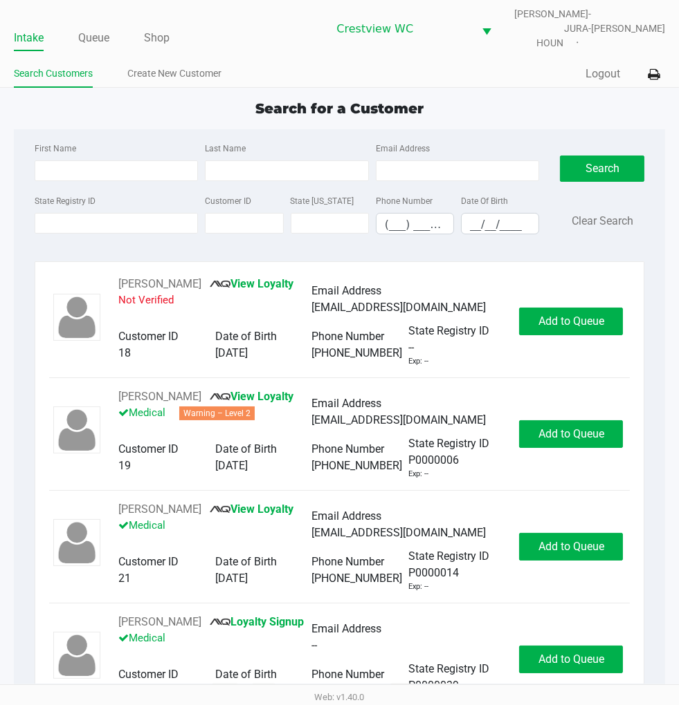
click at [495, 98] on div "Search for a Customer" at bounding box center [339, 108] width 672 height 21
click at [506, 68] on div "Quick Sale Logout" at bounding box center [503, 75] width 326 height 26
click at [517, 81] on app-point-of-sale "Intake Queue Shop Crestview WC BRUNO-JURA-HOUN Eric Stevenson Search Customers …" at bounding box center [339, 349] width 679 height 699
click at [120, 213] on input "State Registry ID" at bounding box center [117, 223] width 164 height 21
type input "p8kf1275"
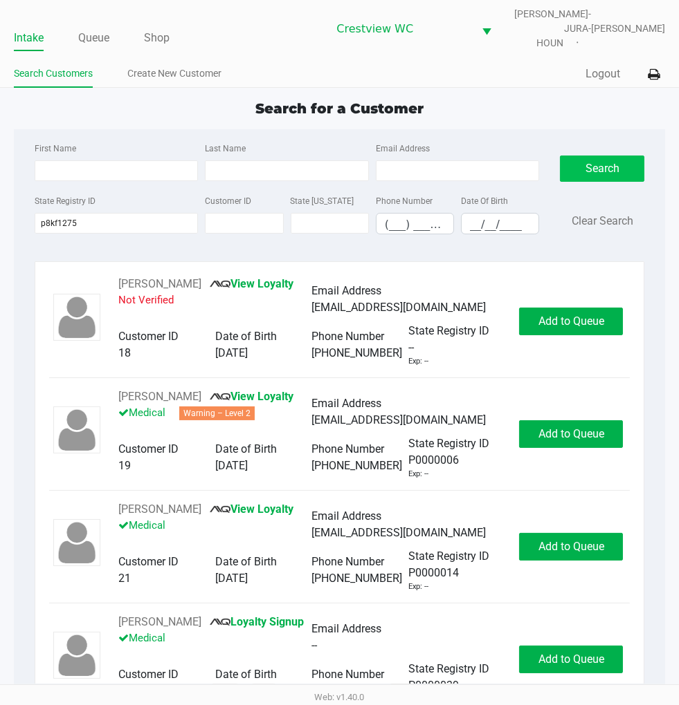
click at [606, 156] on button "Search" at bounding box center [602, 169] width 84 height 26
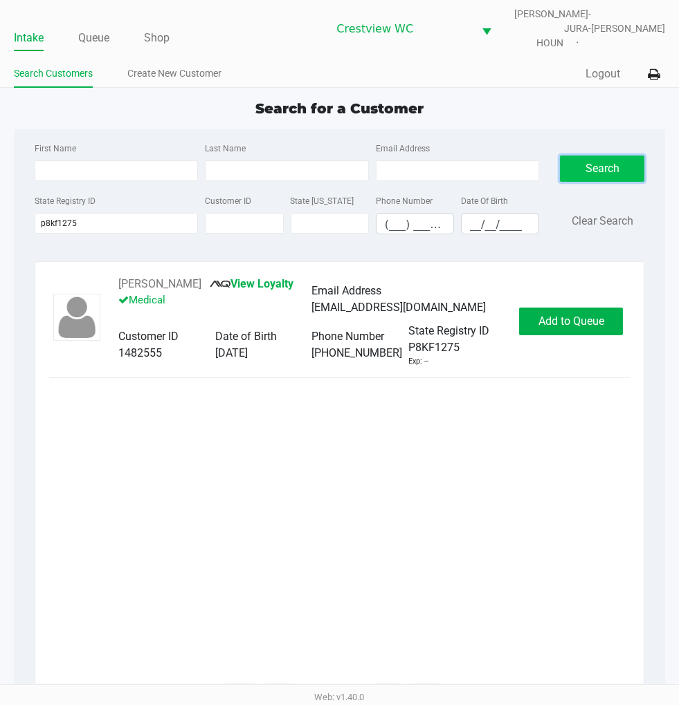
click at [569, 315] on span "Add to Queue" at bounding box center [571, 321] width 66 height 13
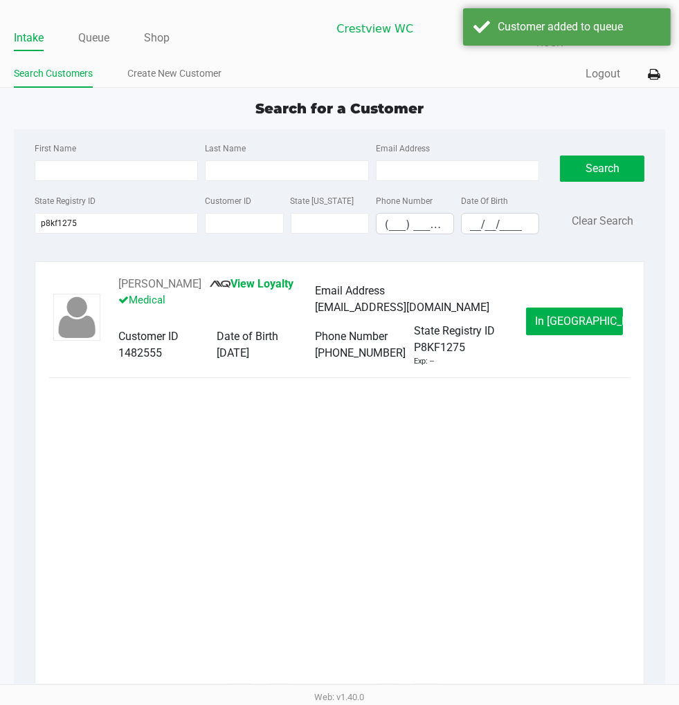
click at [586, 321] on button "In Queue" at bounding box center [574, 322] width 97 height 28
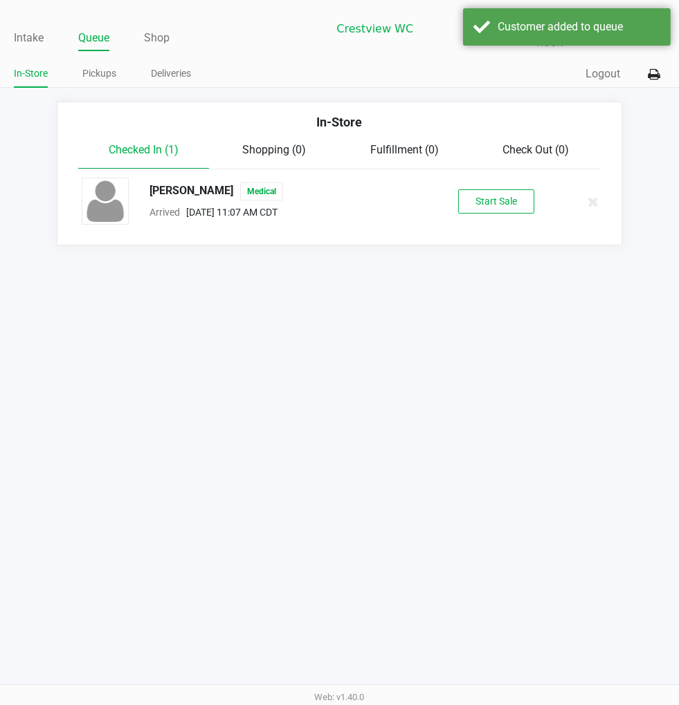
click at [496, 190] on button "Start Sale" at bounding box center [496, 202] width 76 height 24
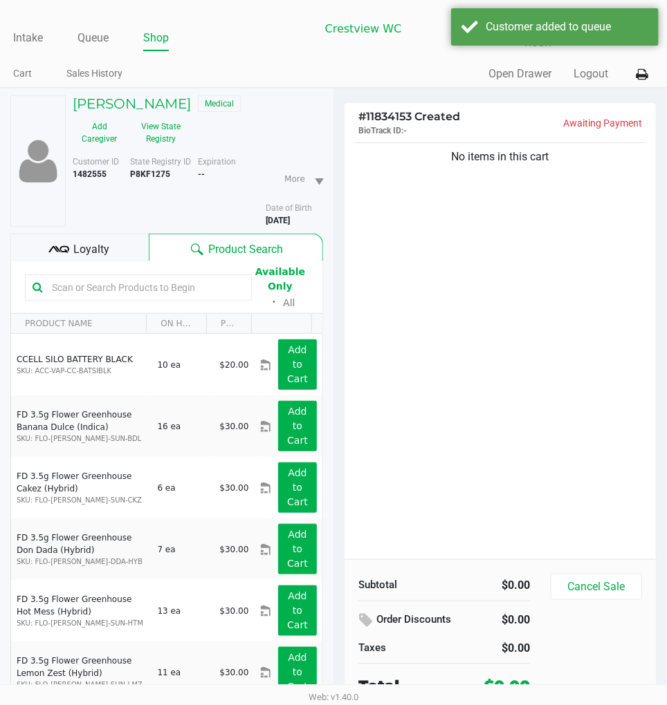
click at [523, 241] on div "No items in this cart" at bounding box center [499, 350] width 311 height 420
click at [157, 120] on button "View State Registry" at bounding box center [157, 133] width 62 height 35
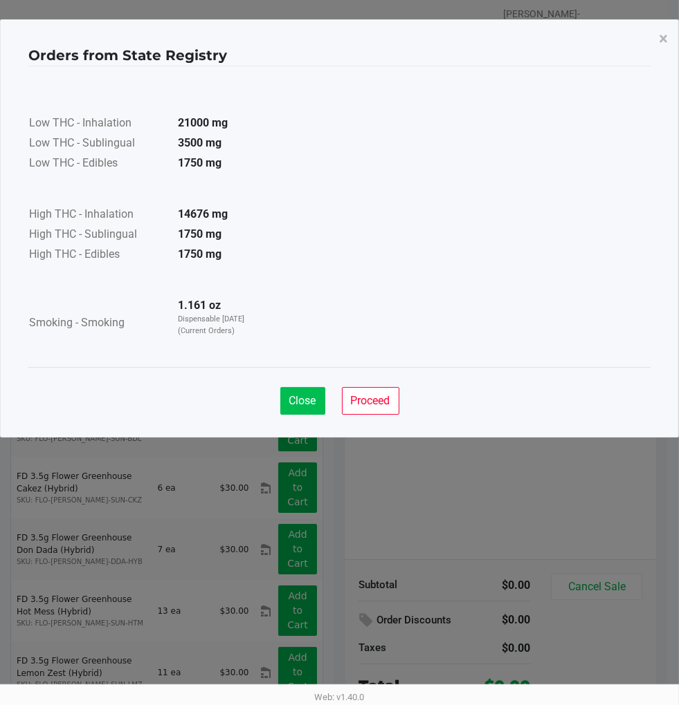
click at [301, 400] on span "Close" at bounding box center [302, 400] width 27 height 13
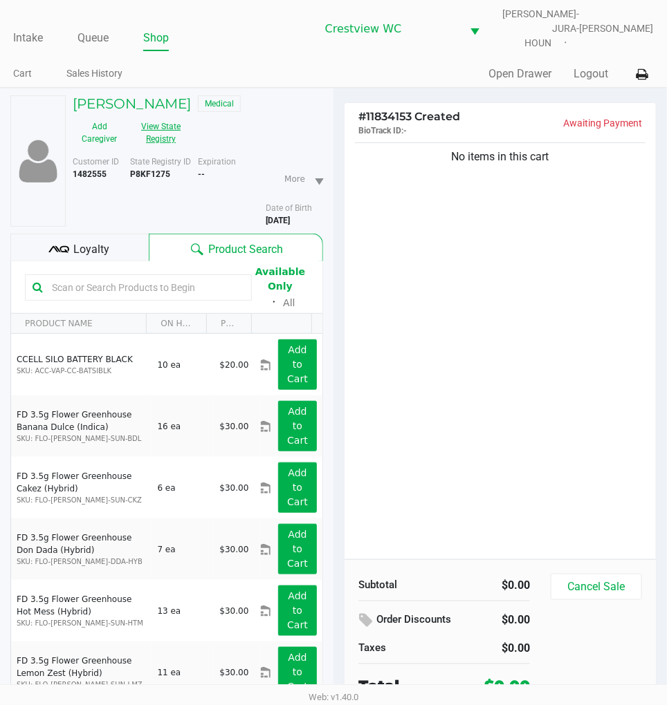
click at [534, 391] on div "No items in this cart" at bounding box center [499, 350] width 311 height 420
click at [490, 291] on div "No items in this cart" at bounding box center [499, 350] width 311 height 420
click at [86, 241] on span "Loyalty" at bounding box center [92, 249] width 36 height 17
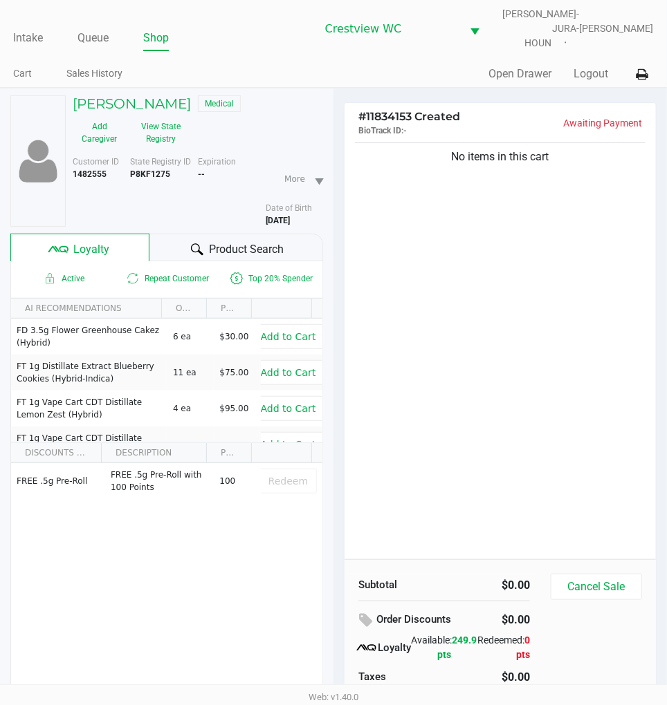
click at [163, 118] on button "View State Registry" at bounding box center [157, 133] width 62 height 35
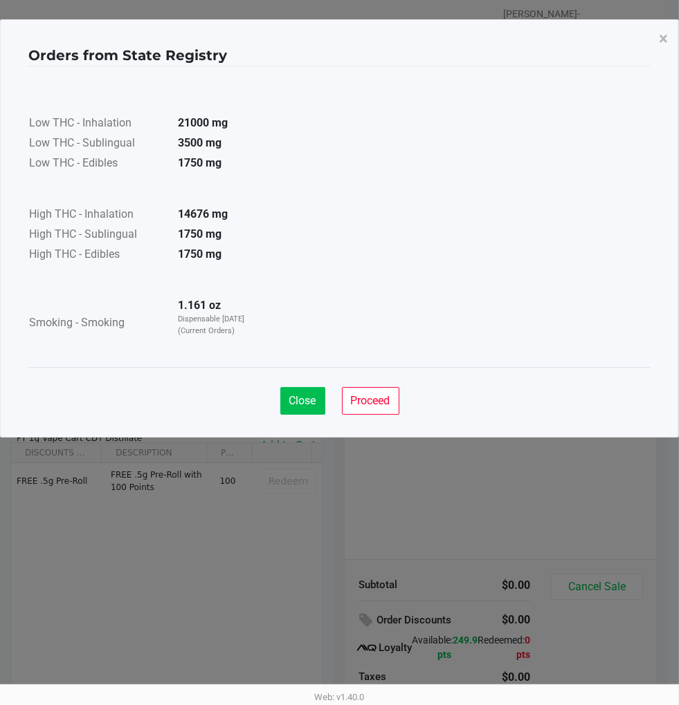
click at [299, 404] on span "Close" at bounding box center [302, 400] width 27 height 13
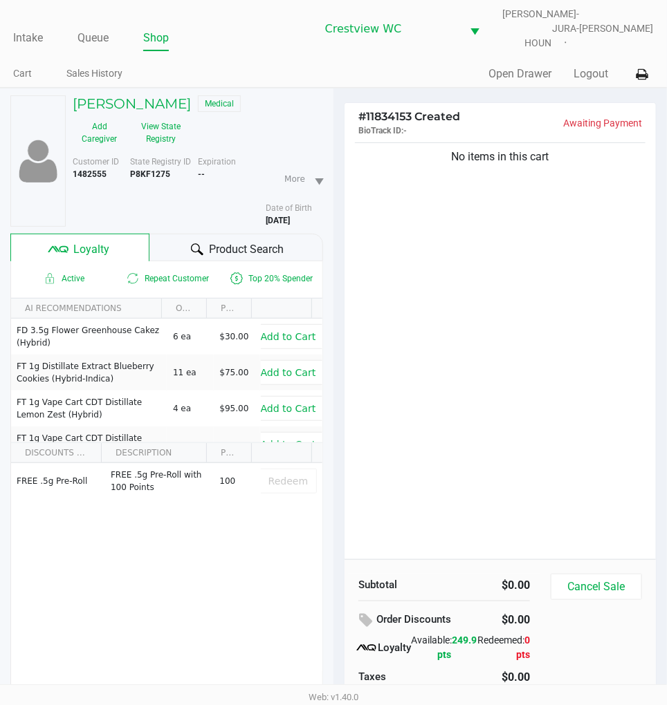
click at [540, 356] on div "No items in this cart" at bounding box center [499, 350] width 311 height 420
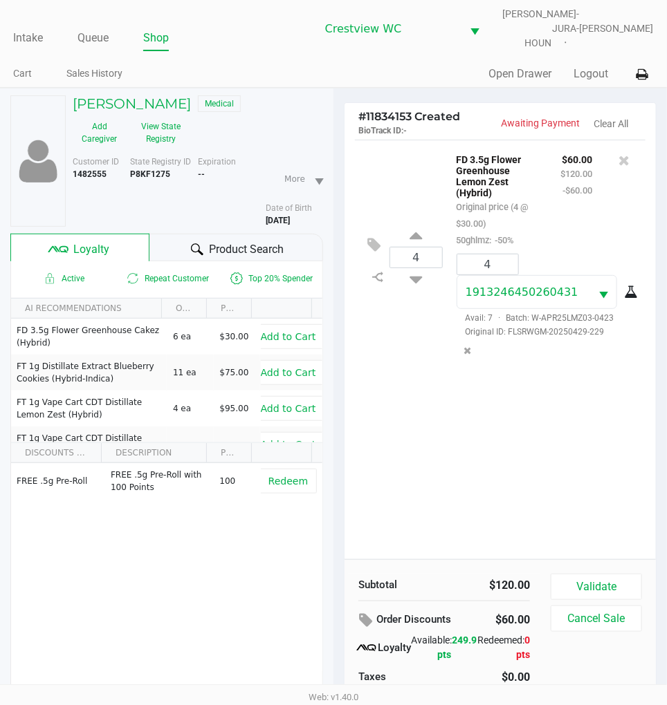
click at [454, 417] on div "4 FD 3.5g Flower Greenhouse Lemon Zest (Hybrid) Original price (4 @ $30.00) 50g…" at bounding box center [499, 350] width 311 height 420
click at [459, 409] on div "4 FD 3.5g Flower Greenhouse Lemon Zest (Hybrid) Original price (4 @ $30.00) 50g…" at bounding box center [499, 350] width 311 height 420
click at [85, 241] on span "Loyalty" at bounding box center [91, 249] width 36 height 17
click at [593, 575] on button "Validate" at bounding box center [596, 587] width 91 height 26
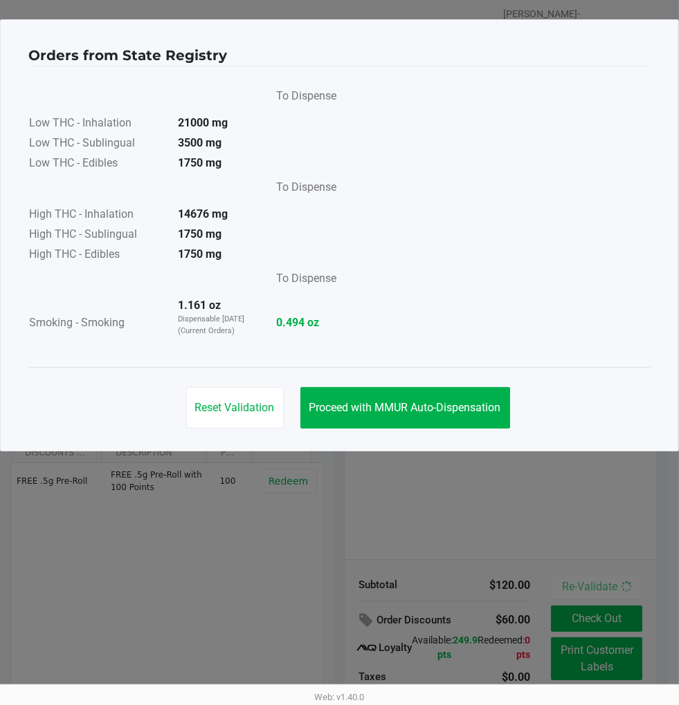
click at [443, 393] on button "Proceed with MMUR Auto-Dispensation" at bounding box center [405, 407] width 210 height 41
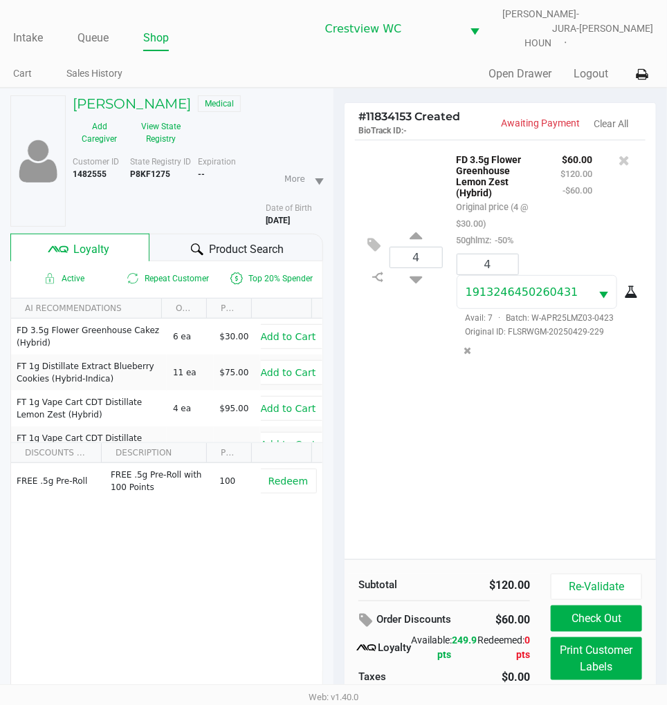
click at [557, 447] on div "4 FD 3.5g Flower Greenhouse Lemon Zest (Hybrid) Original price (4 @ $30.00) 50g…" at bounding box center [499, 350] width 311 height 420
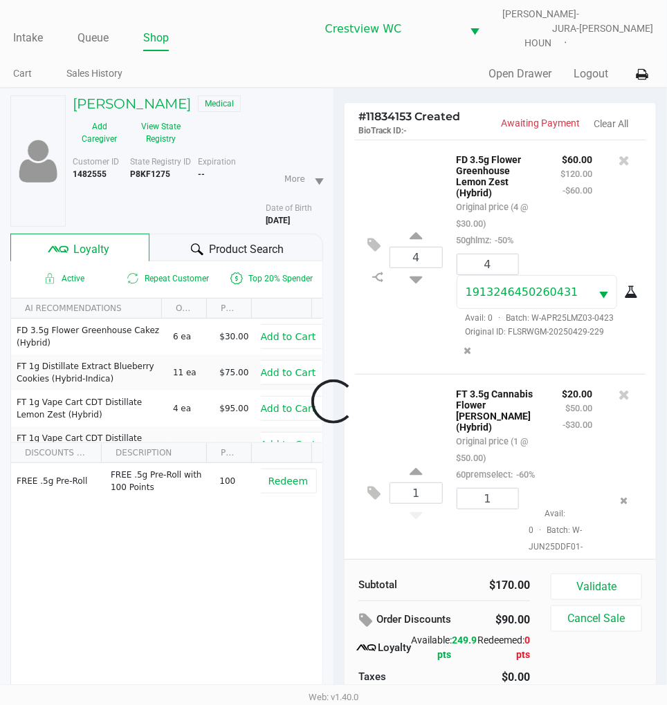
scroll to position [70, 0]
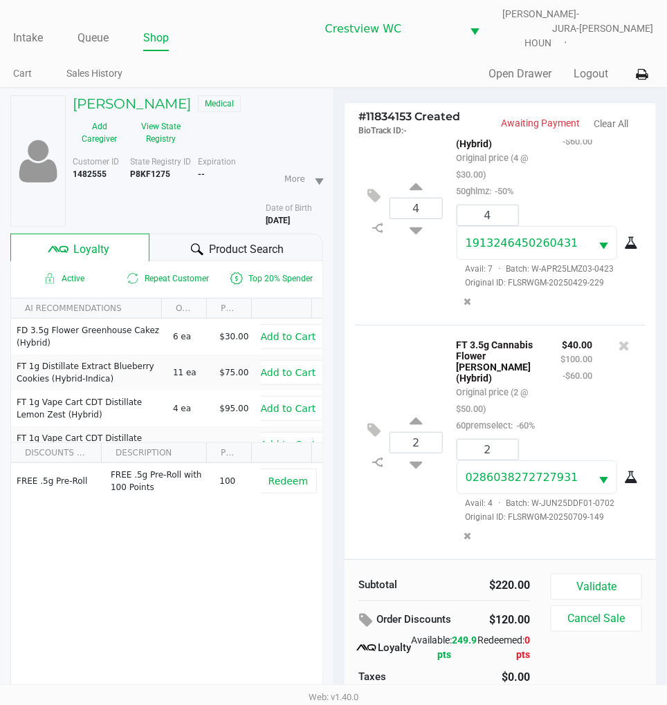
click at [400, 325] on div "2 FT 3.5g Cannabis Flower Dulce De Fresa (Hybrid) Original price (2 @ $50.00) 6…" at bounding box center [500, 442] width 290 height 234
click at [210, 561] on div "FREE .5g Pre-Roll FREE .5g Pre-Roll with 100 Points 100 Redeem" at bounding box center [166, 567] width 311 height 208
click at [410, 325] on div "2 FT 3.5g Cannabis Flower Dulce De Fresa (Hybrid) Original price (2 @ $50.00) 6…" at bounding box center [500, 442] width 290 height 234
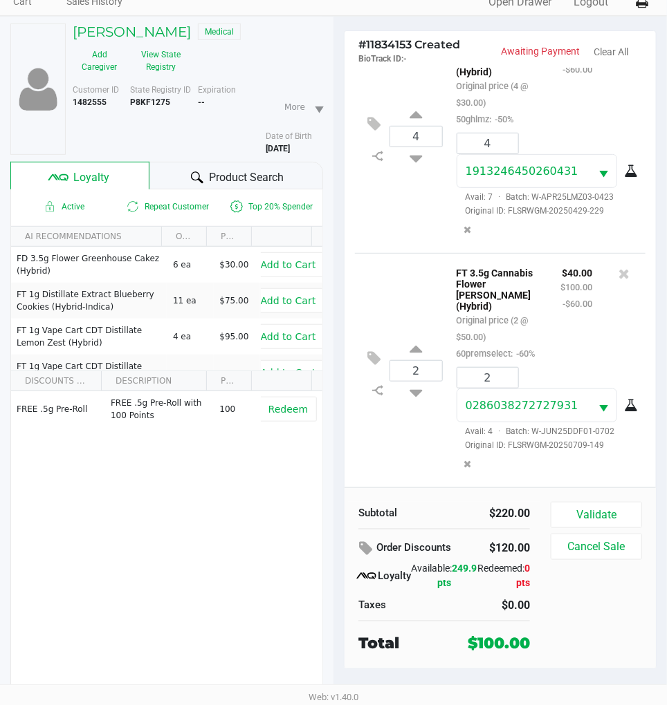
click at [412, 253] on div "2 FT 3.5g Cannabis Flower Dulce De Fresa (Hybrid) Original price (2 @ $50.00) 6…" at bounding box center [500, 370] width 290 height 234
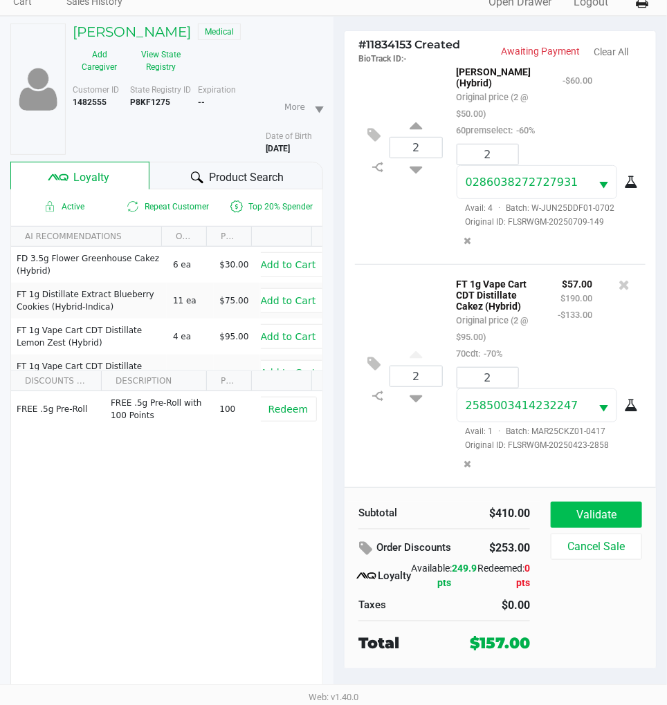
click at [596, 502] on button "Validate" at bounding box center [596, 515] width 91 height 26
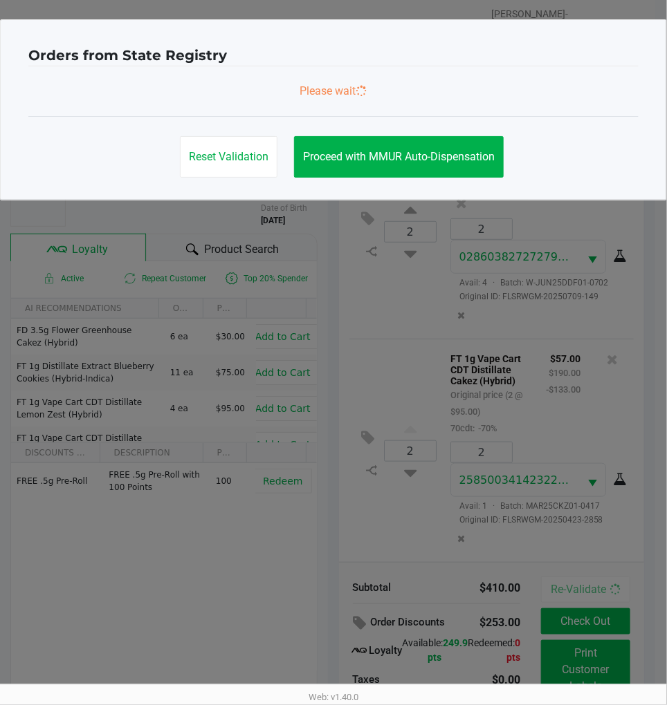
scroll to position [0, 0]
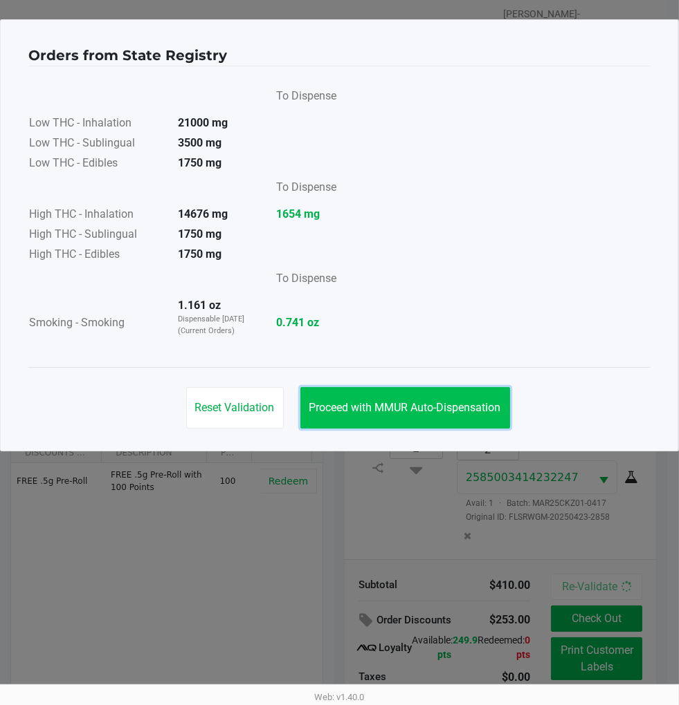
click at [439, 408] on span "Proceed with MMUR Auto-Dispensation" at bounding box center [405, 407] width 192 height 13
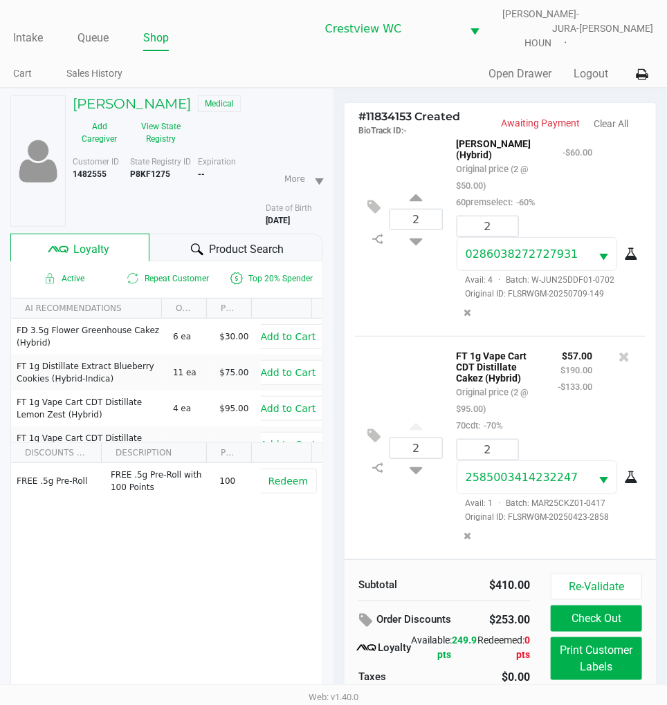
scroll to position [72, 0]
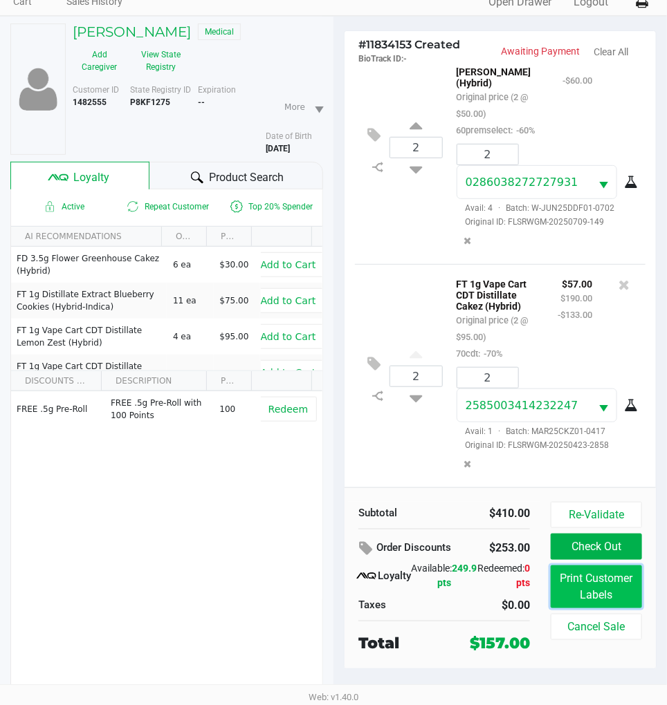
click at [602, 598] on button "Print Customer Labels" at bounding box center [596, 587] width 91 height 43
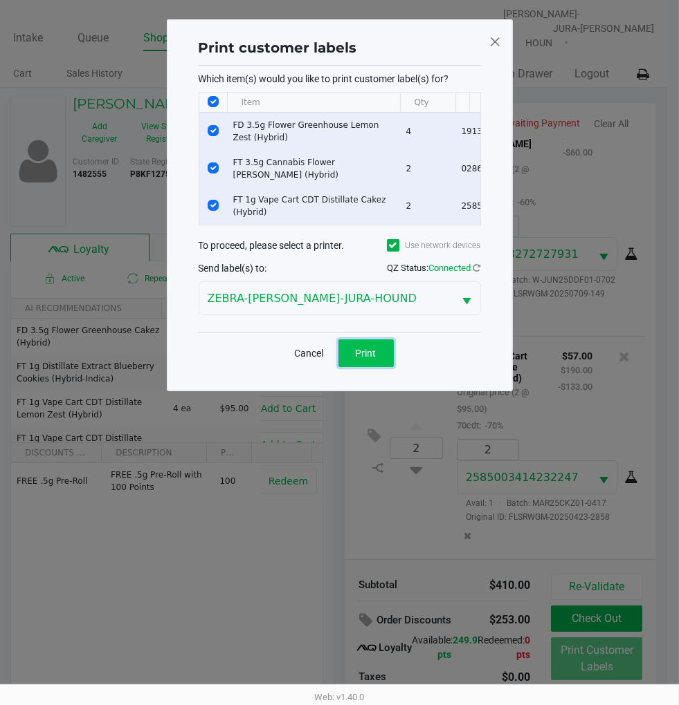
click at [367, 359] on span "Print" at bounding box center [366, 353] width 21 height 11
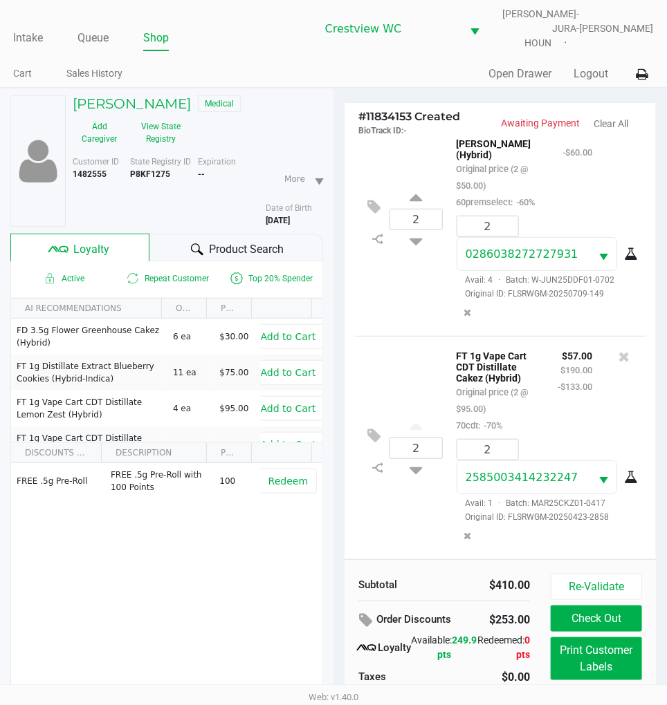
scroll to position [72, 0]
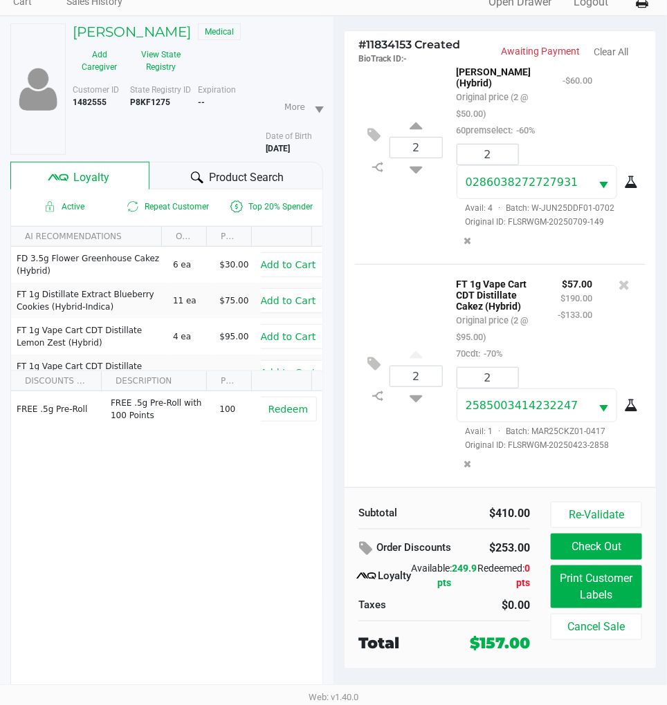
click at [596, 538] on button "Check Out" at bounding box center [596, 547] width 91 height 26
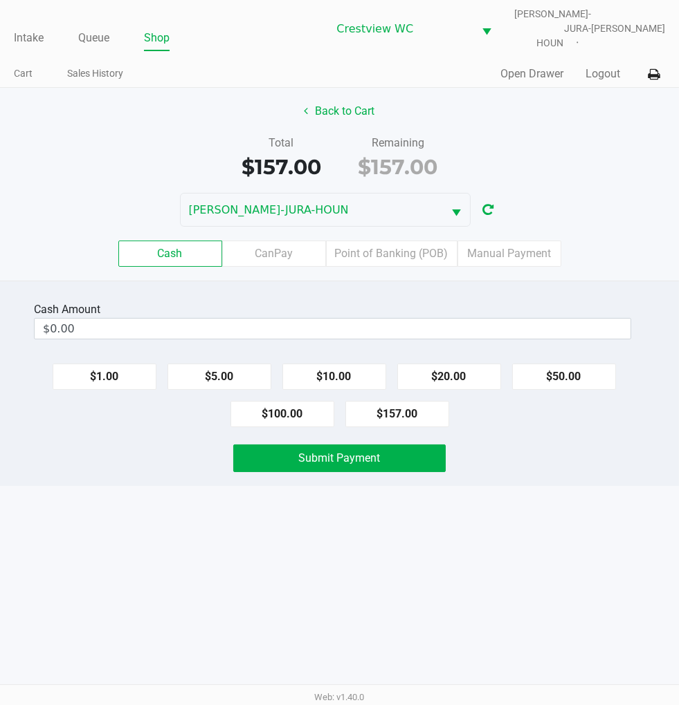
click at [383, 241] on label "Point of Banking (POB)" at bounding box center [391, 254] width 131 height 26
click at [0, 0] on 7 "Point of Banking (POB)" at bounding box center [0, 0] width 0 height 0
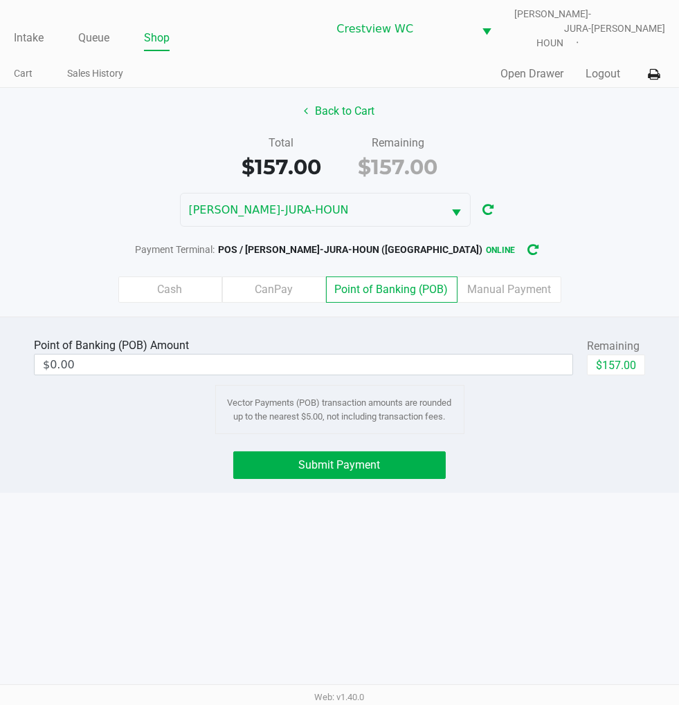
click at [631, 364] on button "$157.00" at bounding box center [616, 365] width 58 height 21
type input "$157.00"
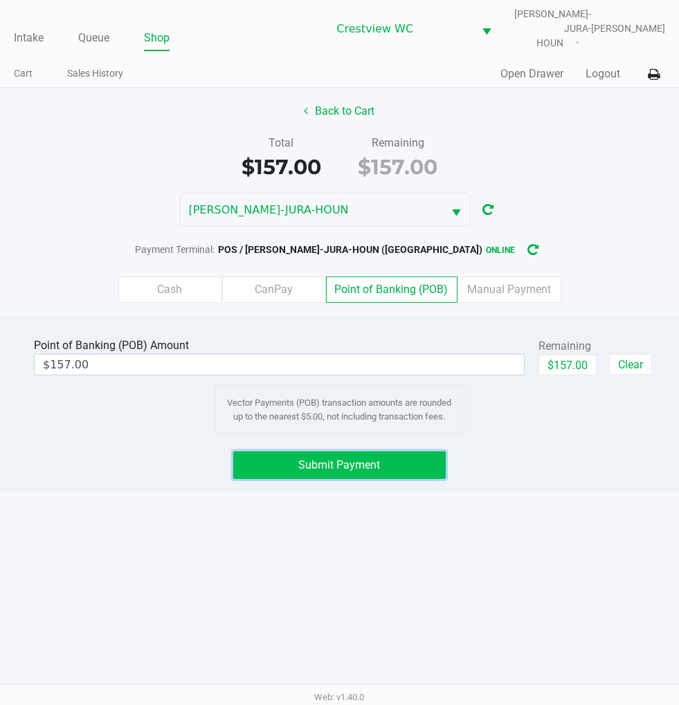
click at [365, 468] on button "Submit Payment" at bounding box center [339, 466] width 212 height 28
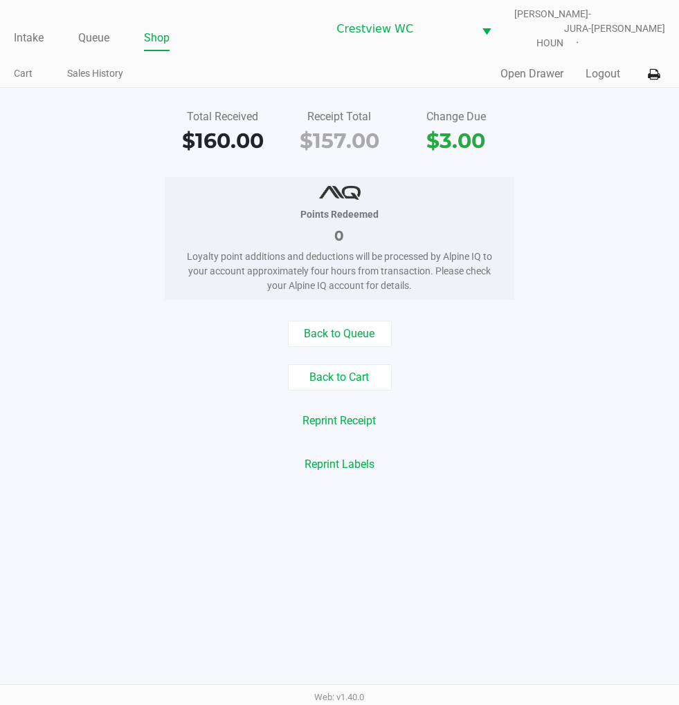
click at [611, 146] on div "Total Received $160.00 Receipt Total $157.00 Change Due $3.00" at bounding box center [339, 133] width 699 height 48
click at [28, 28] on link "Intake" at bounding box center [29, 37] width 30 height 19
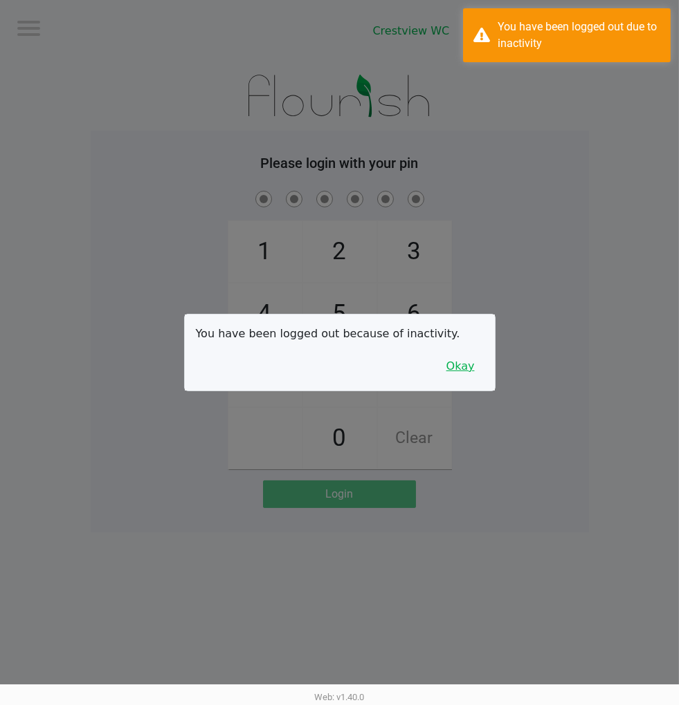
click at [468, 360] on button "Okay" at bounding box center [460, 366] width 46 height 26
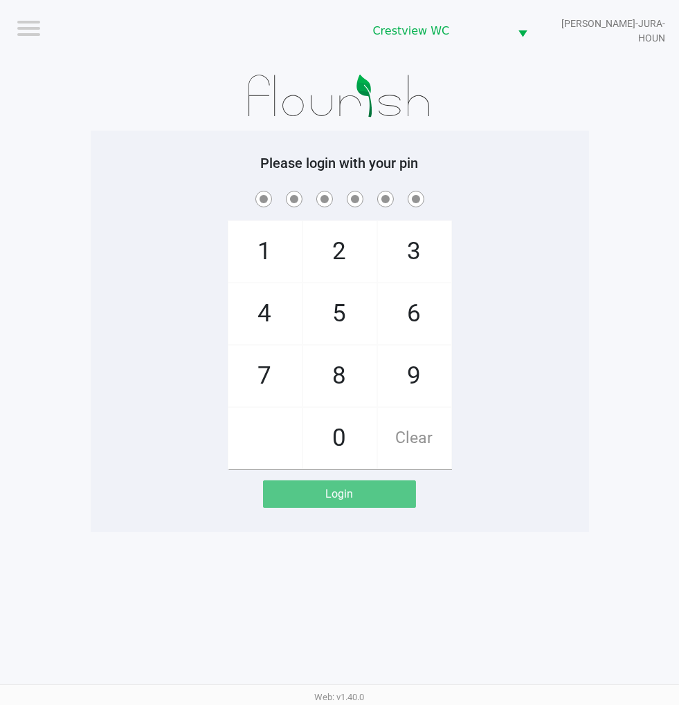
click at [562, 286] on div "1 4 7 2 5 8 0 3 6 9 Clear" at bounding box center [340, 329] width 498 height 282
click at [344, 239] on span "2" at bounding box center [339, 251] width 73 height 61
checkbox input "true"
click at [254, 250] on span "1" at bounding box center [264, 251] width 73 height 61
checkbox input "true"
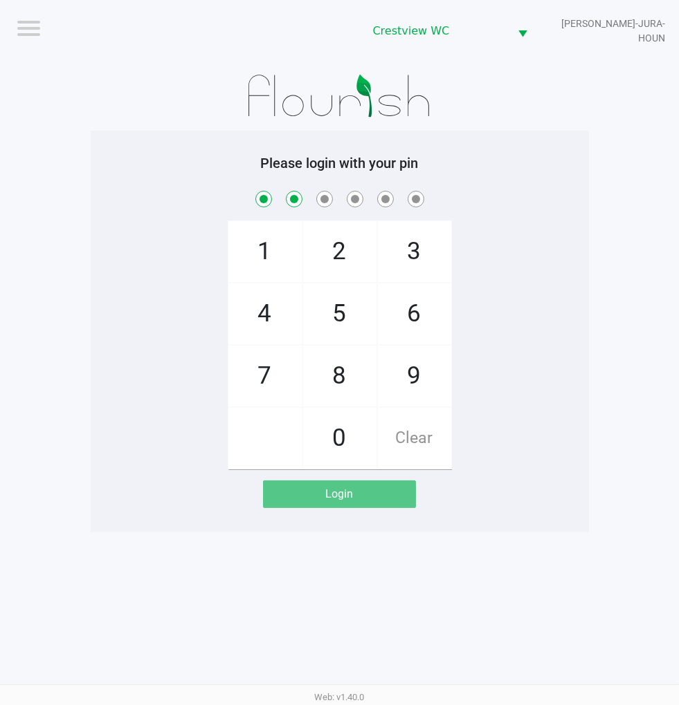
click at [423, 309] on span "6" at bounding box center [414, 314] width 73 height 61
checkbox input "true"
click at [437, 306] on span "6" at bounding box center [414, 314] width 73 height 61
checkbox input "true"
click at [290, 241] on span "1" at bounding box center [264, 251] width 73 height 61
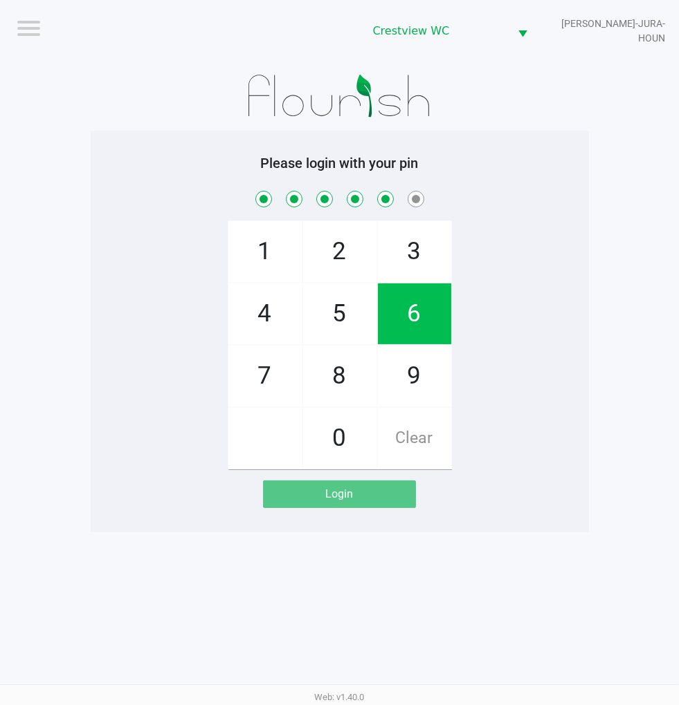
checkbox input "true"
click at [344, 379] on span "8" at bounding box center [339, 376] width 73 height 61
checkbox input "true"
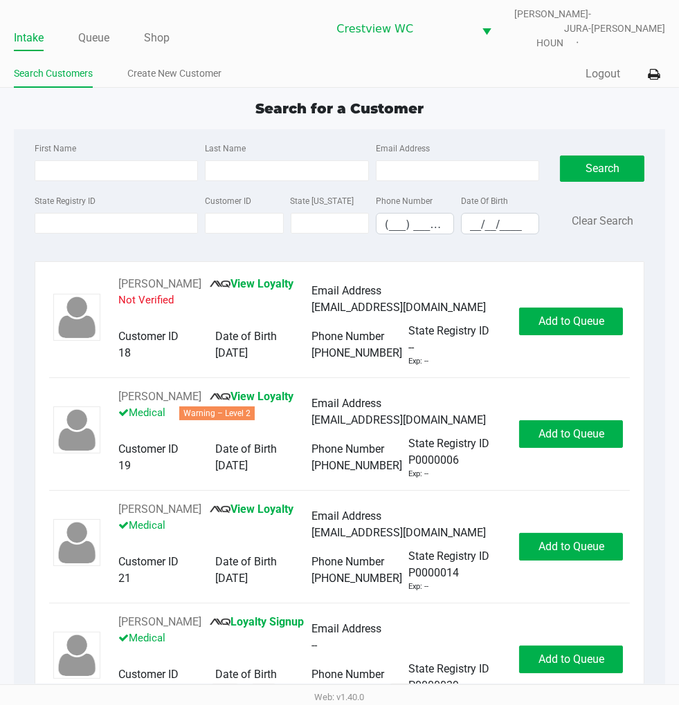
click at [529, 71] on div "Quick Sale Logout" at bounding box center [503, 75] width 326 height 26
click at [485, 98] on div "Search for a Customer" at bounding box center [339, 108] width 672 height 21
click at [127, 160] on input "First Name" at bounding box center [117, 170] width 164 height 21
click at [99, 160] on input "First Name" at bounding box center [117, 170] width 164 height 21
type input "keri"
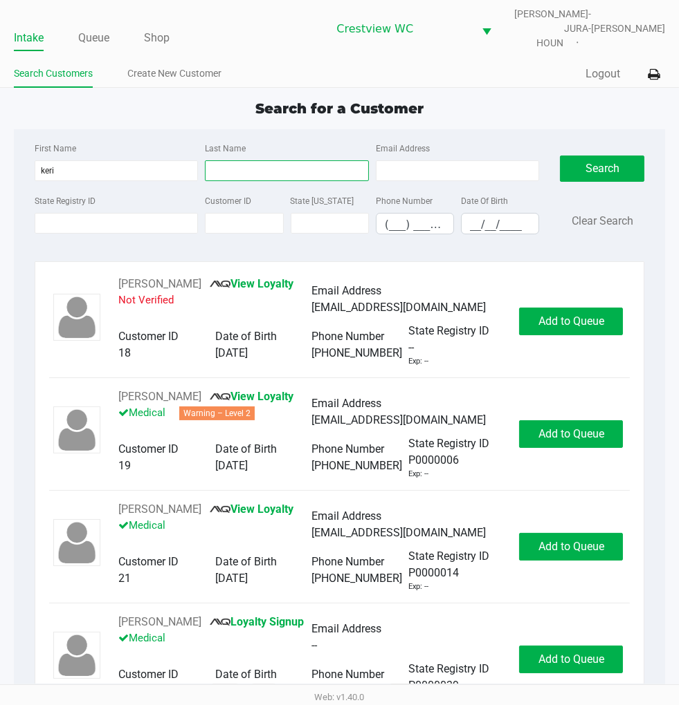
click at [275, 161] on input "Last Name" at bounding box center [287, 170] width 164 height 21
type input "chase"
click at [470, 223] on input "__/__/____" at bounding box center [499, 224] width 77 height 21
type input "10/11/1972"
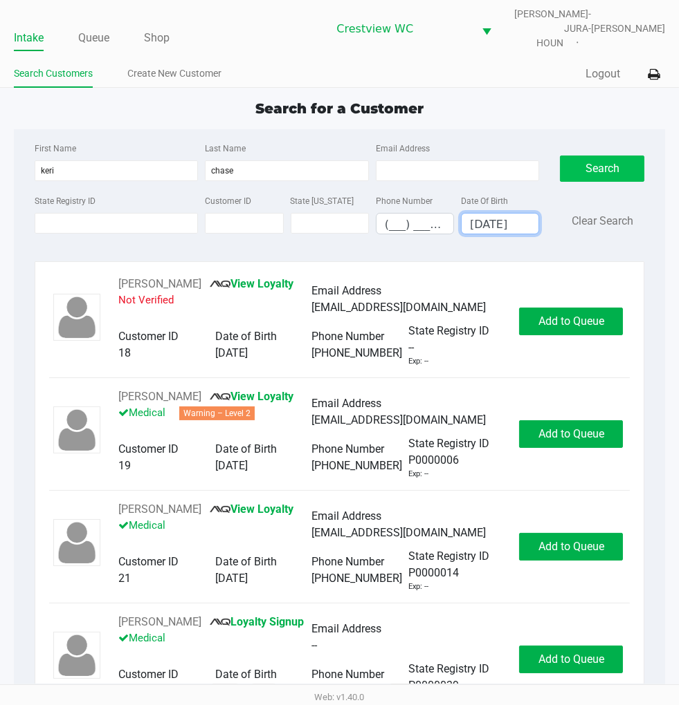
click at [609, 156] on button "Search" at bounding box center [602, 169] width 84 height 26
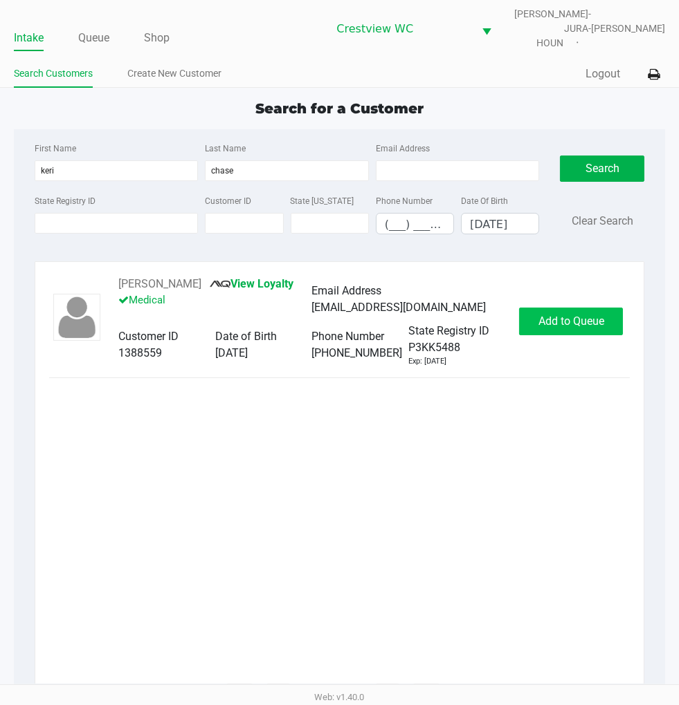
click at [583, 315] on span "Add to Queue" at bounding box center [571, 321] width 66 height 13
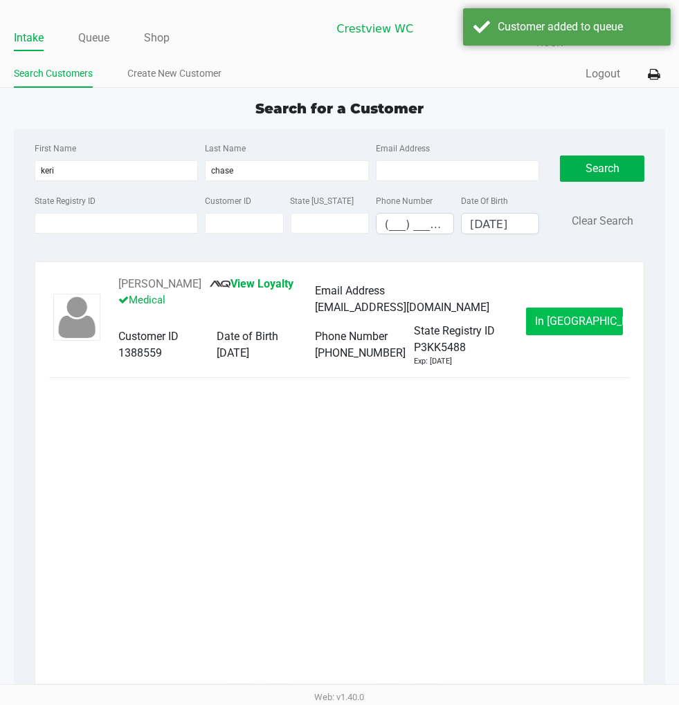
click at [582, 318] on span "In Queue" at bounding box center [593, 321] width 116 height 13
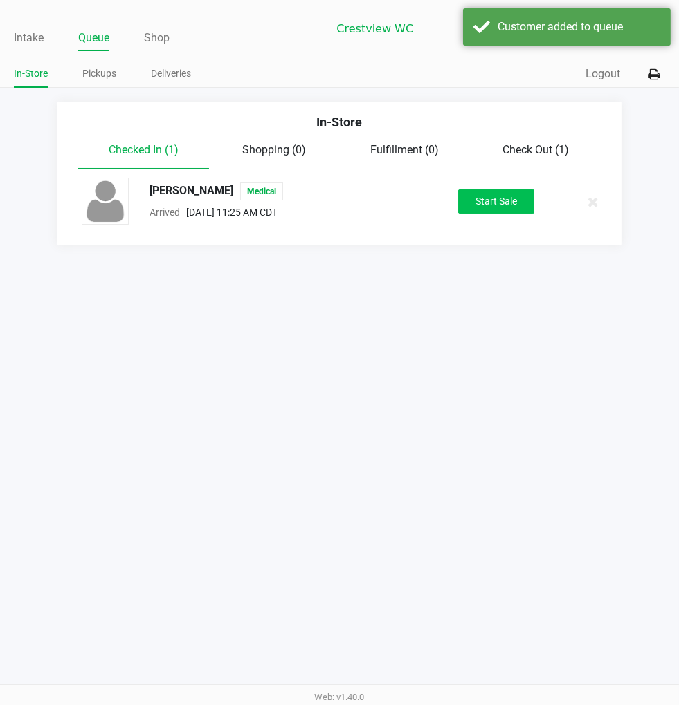
click at [488, 196] on button "Start Sale" at bounding box center [496, 202] width 76 height 24
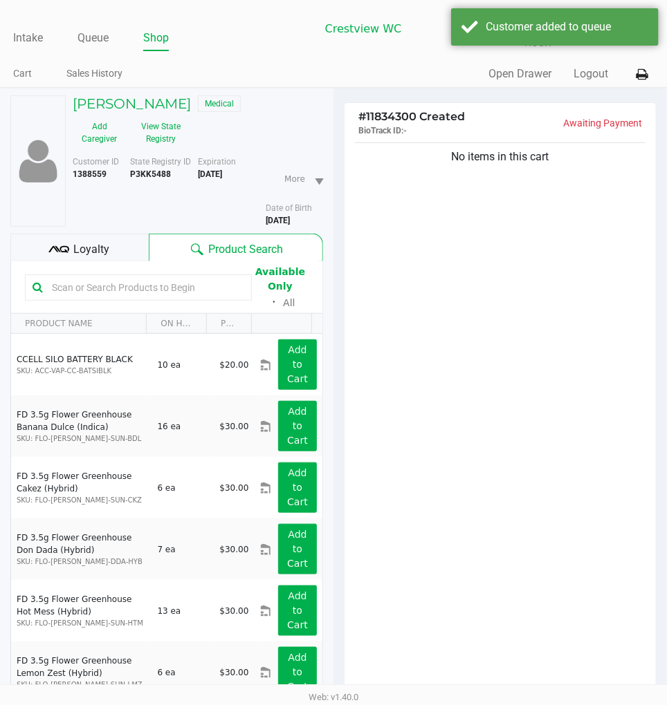
click at [519, 252] on div "No items in this cart" at bounding box center [499, 426] width 311 height 572
click at [156, 129] on button "View State Registry" at bounding box center [157, 133] width 62 height 35
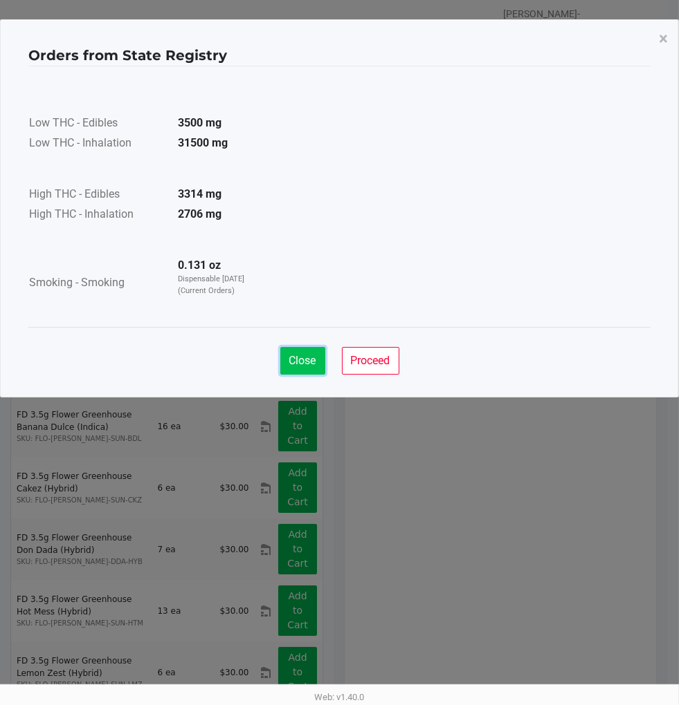
click at [294, 363] on span "Close" at bounding box center [302, 360] width 27 height 13
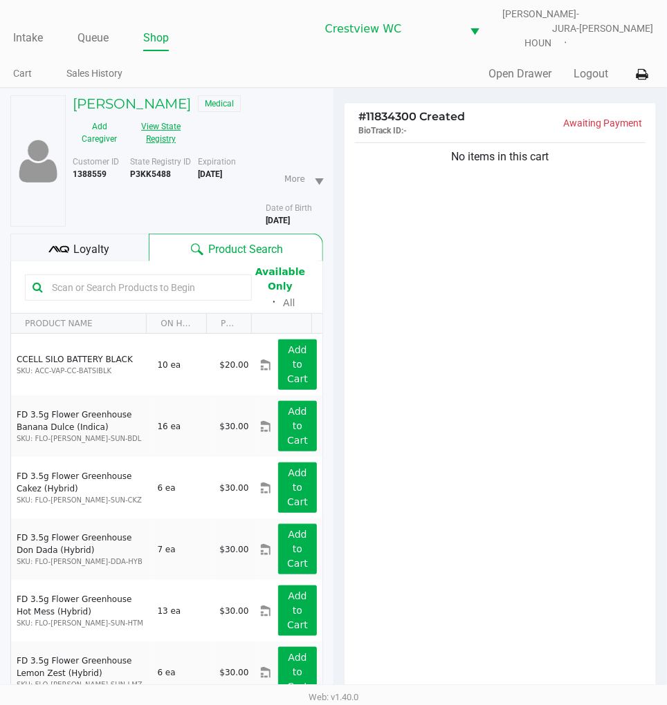
click at [534, 293] on div "No items in this cart" at bounding box center [499, 426] width 311 height 572
click at [593, 367] on div "No items in this cart" at bounding box center [499, 426] width 311 height 572
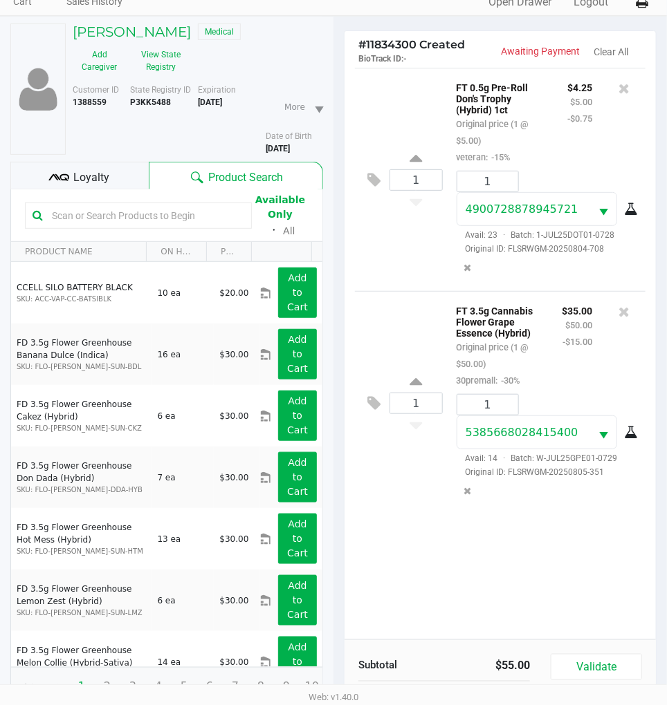
scroll to position [150, 0]
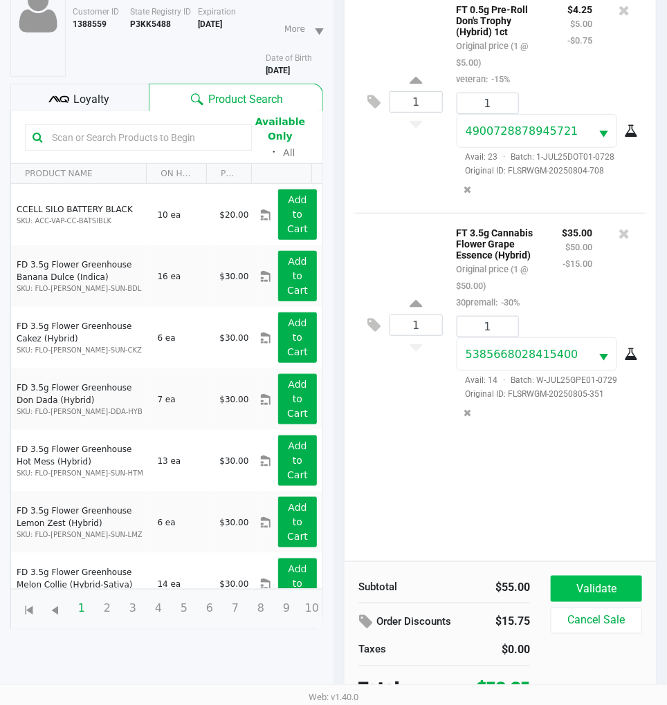
click at [612, 577] on button "Validate" at bounding box center [596, 589] width 91 height 26
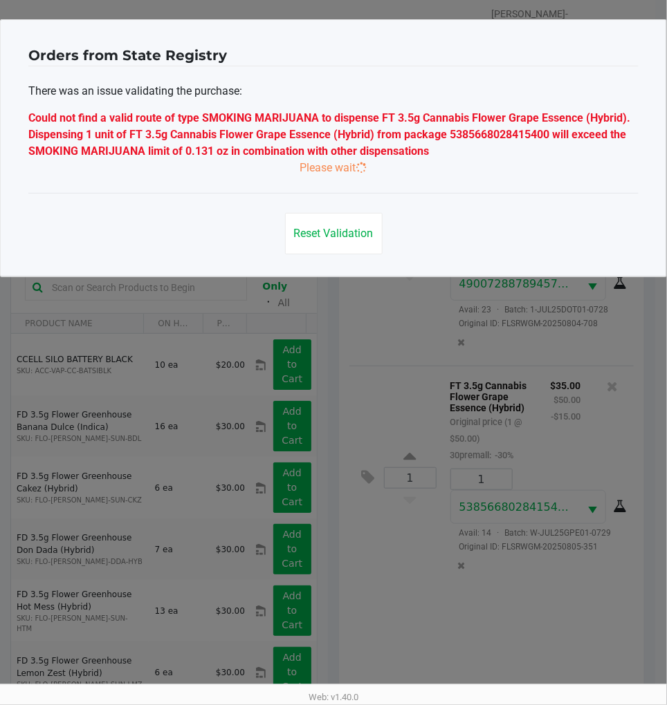
scroll to position [0, 0]
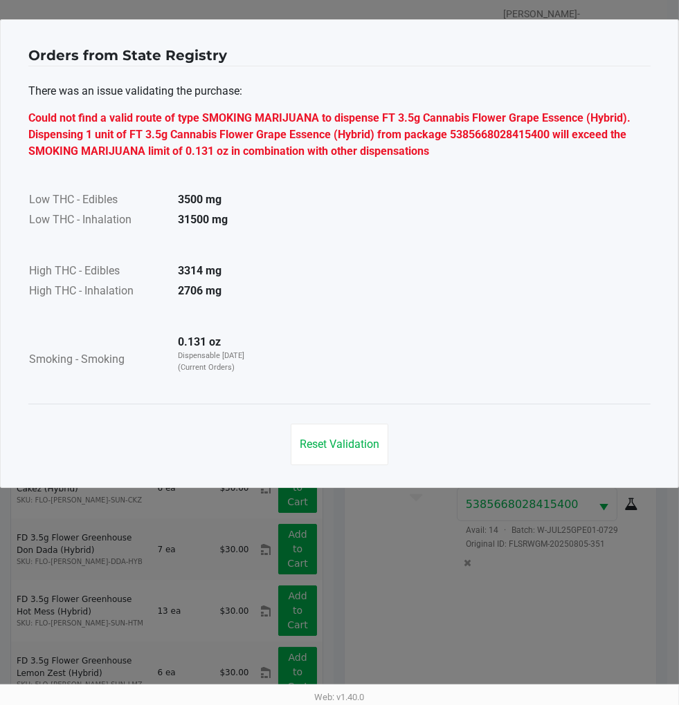
click at [351, 445] on span "Reset Validation" at bounding box center [339, 444] width 80 height 13
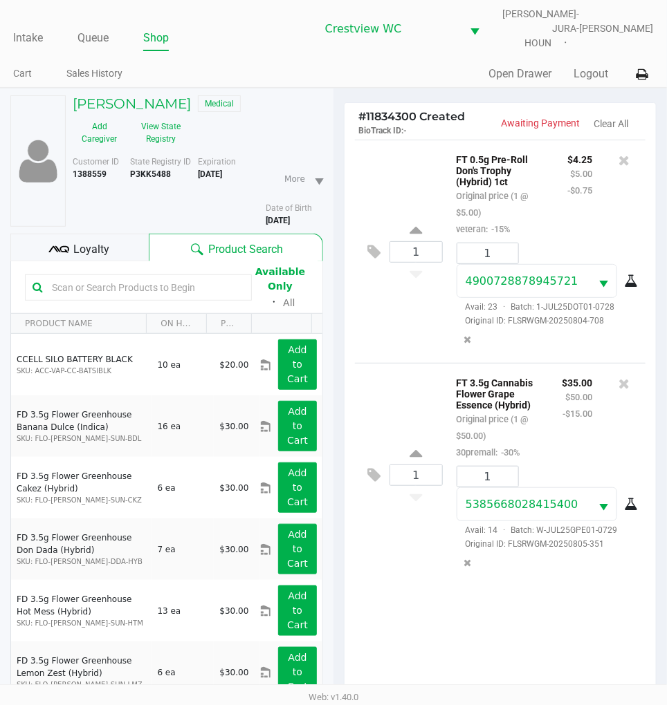
click at [626, 154] on icon at bounding box center [623, 161] width 11 height 14
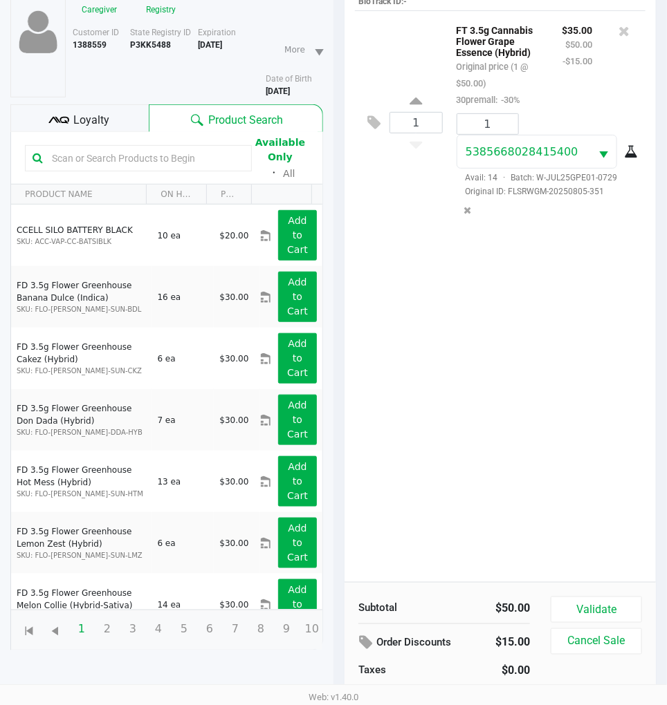
scroll to position [150, 0]
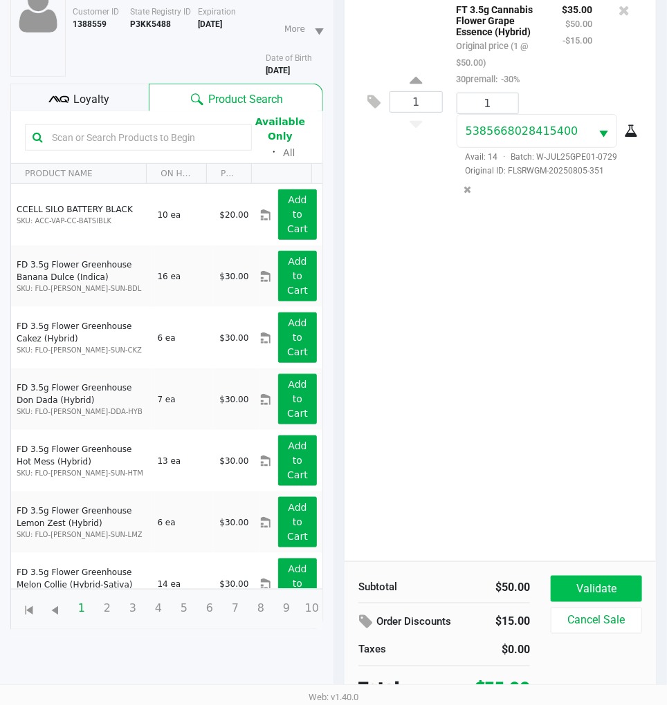
click at [597, 584] on button "Validate" at bounding box center [596, 589] width 91 height 26
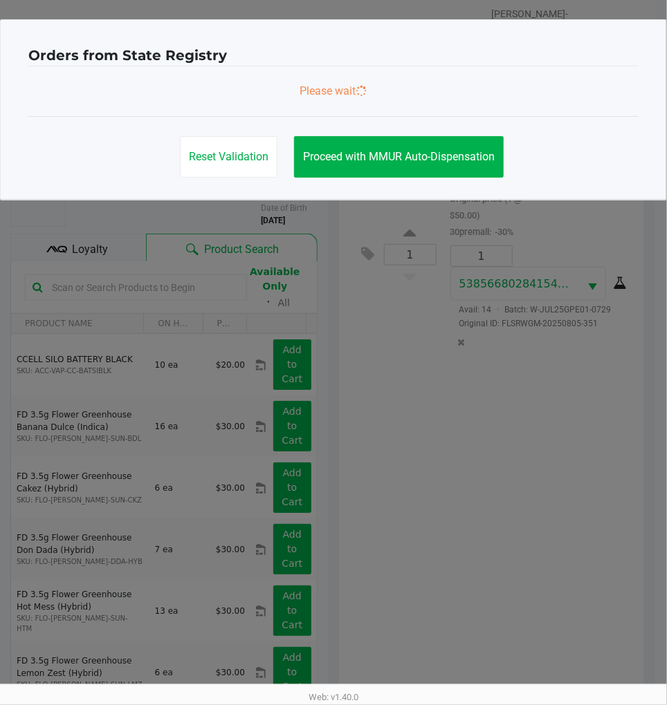
scroll to position [0, 0]
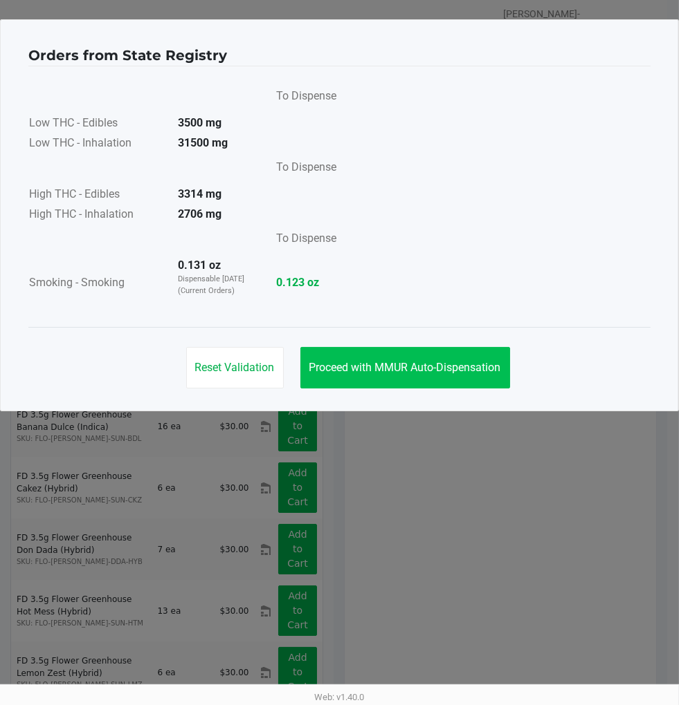
click at [466, 367] on span "Proceed with MMUR Auto-Dispensation" at bounding box center [405, 367] width 192 height 13
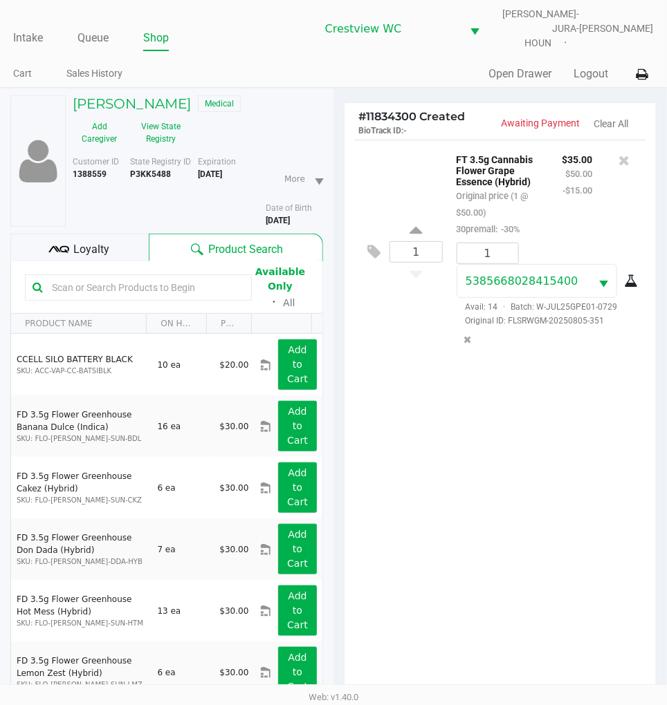
click at [496, 454] on div "1 FT 3.5g Cannabis Flower Grape Essence (Hybrid) Original price (1 @ $50.00) 30…" at bounding box center [499, 426] width 311 height 572
click at [173, 122] on button "View State Registry" at bounding box center [157, 133] width 62 height 35
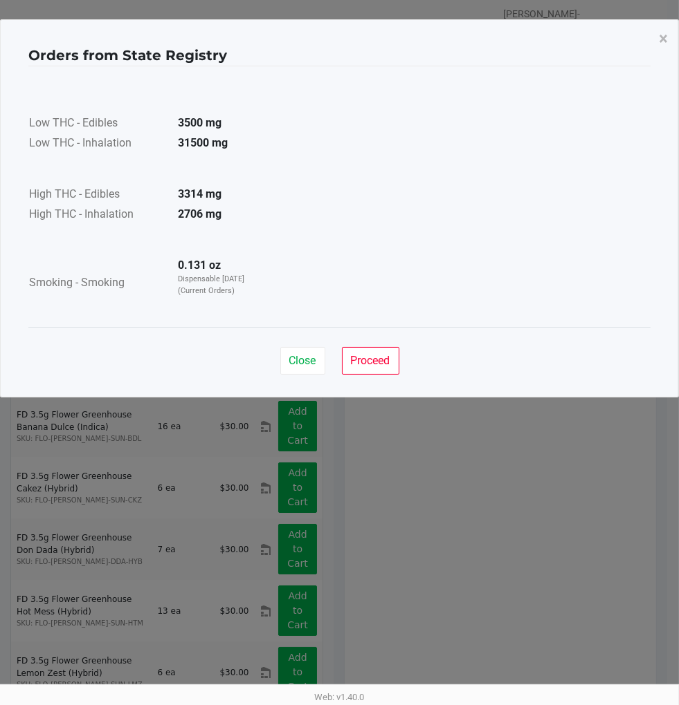
click at [302, 358] on span "Close" at bounding box center [302, 360] width 27 height 13
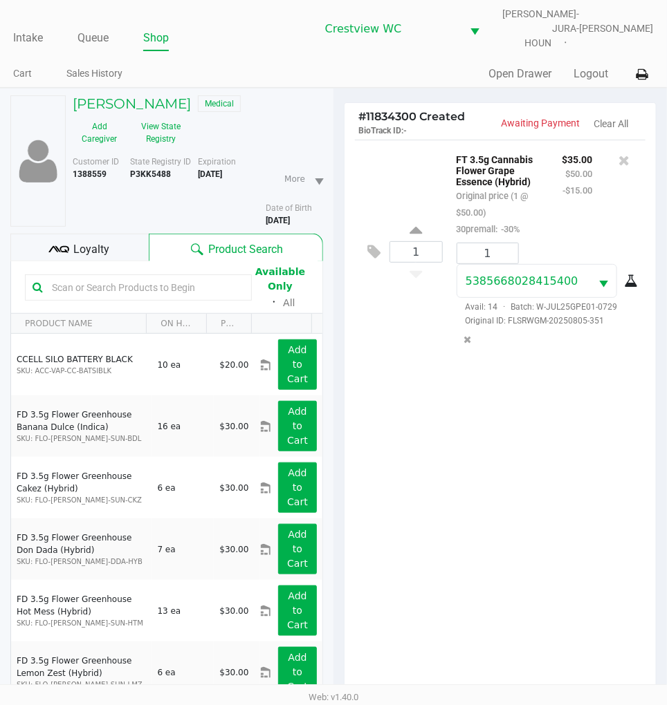
click at [533, 419] on div "1 FT 3.5g Cannabis Flower Grape Essence (Hybrid) Original price (1 @ $50.00) 30…" at bounding box center [499, 426] width 311 height 572
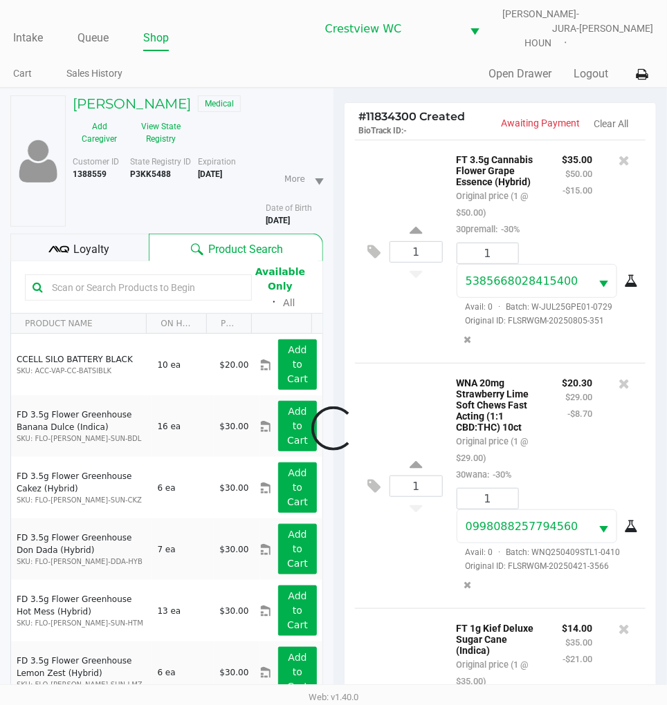
scroll to position [133, 0]
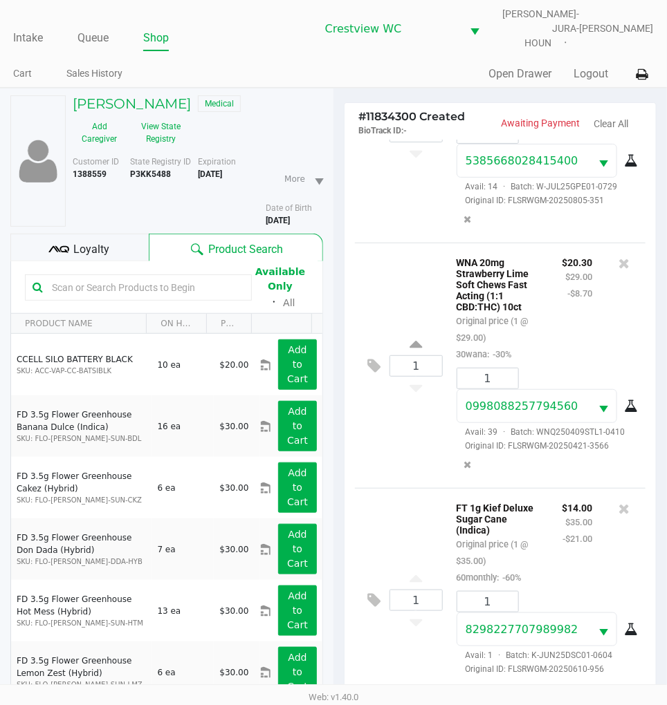
click at [421, 182] on div "1 FT 3.5g Cannabis Flower Grape Essence (Hybrid) Original price (1 @ $50.00) 30…" at bounding box center [500, 130] width 290 height 223
click at [411, 259] on div "1 WNA 20mg Strawberry Lime Soft Chews Fast Acting (1:1 CBD:THC) 10ct Original p…" at bounding box center [500, 366] width 290 height 246
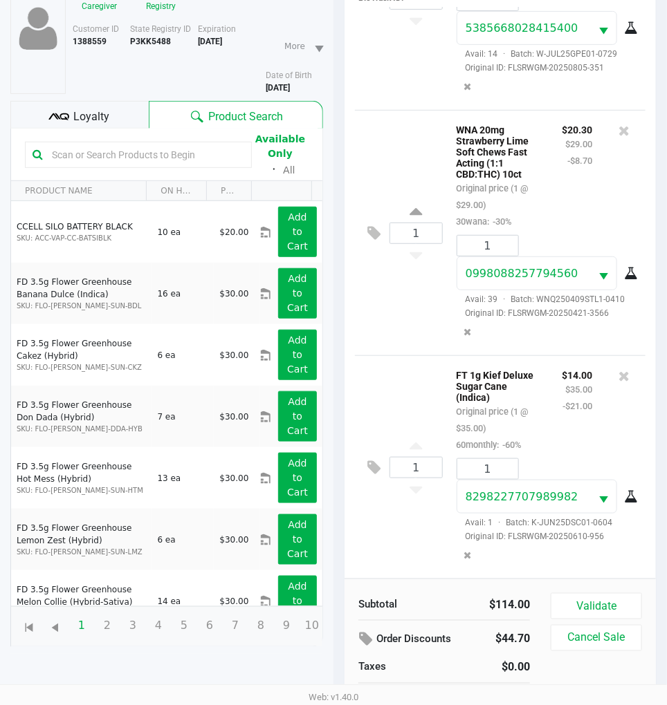
scroll to position [150, 0]
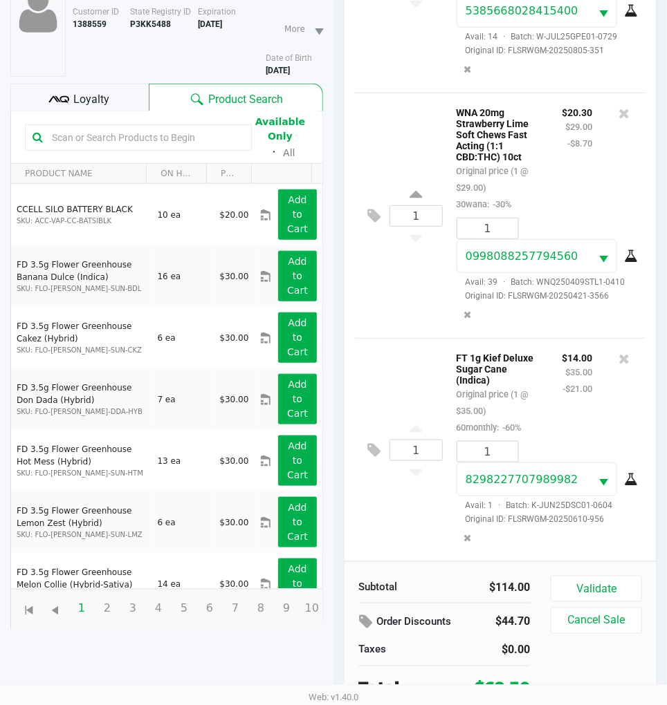
click at [412, 295] on div "1 WNA 20mg Strawberry Lime Soft Chews Fast Acting (1:1 CBD:THC) 10ct Original p…" at bounding box center [500, 216] width 290 height 246
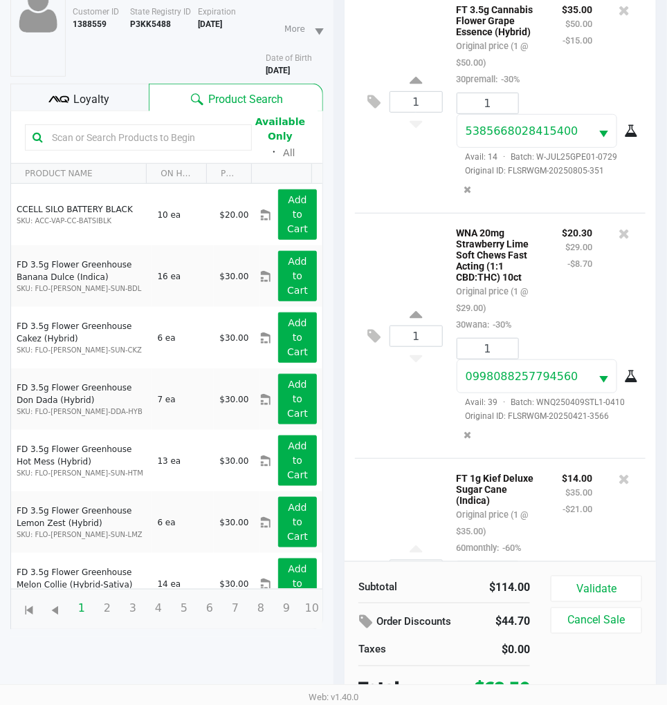
click at [80, 93] on span "Loyalty" at bounding box center [92, 99] width 36 height 17
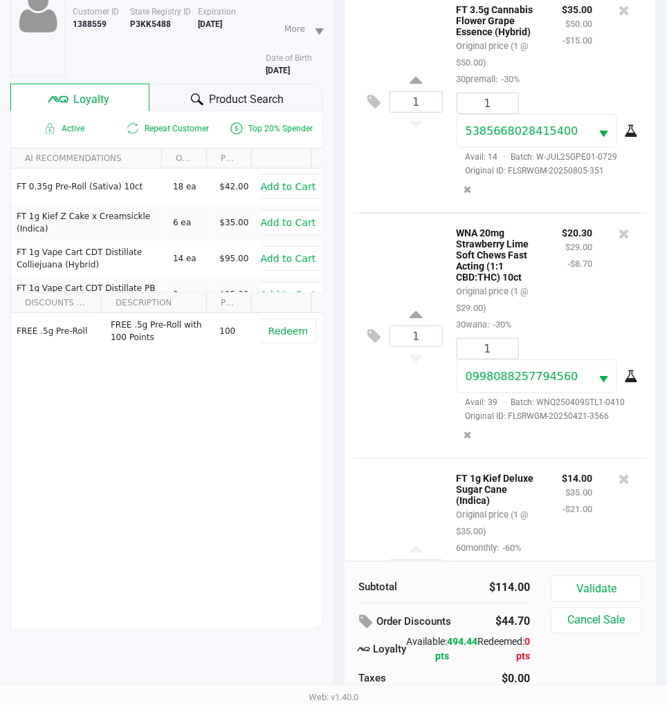
click at [420, 277] on div "1 WNA 20mg Strawberry Lime Soft Chews Fast Acting (1:1 CBD:THC) 10ct Original p…" at bounding box center [500, 336] width 290 height 246
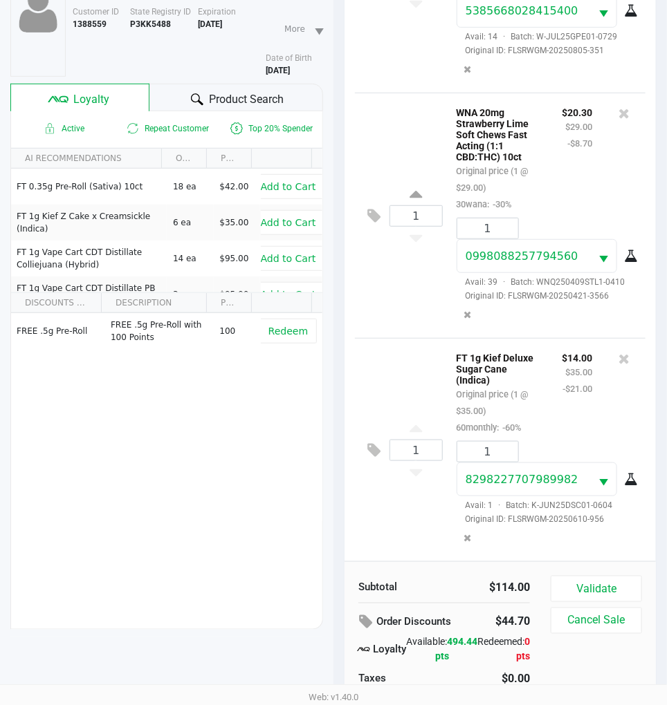
click at [420, 313] on div "1 WNA 20mg Strawberry Lime Soft Chews Fast Acting (1:1 CBD:THC) 10ct Original p…" at bounding box center [500, 216] width 290 height 246
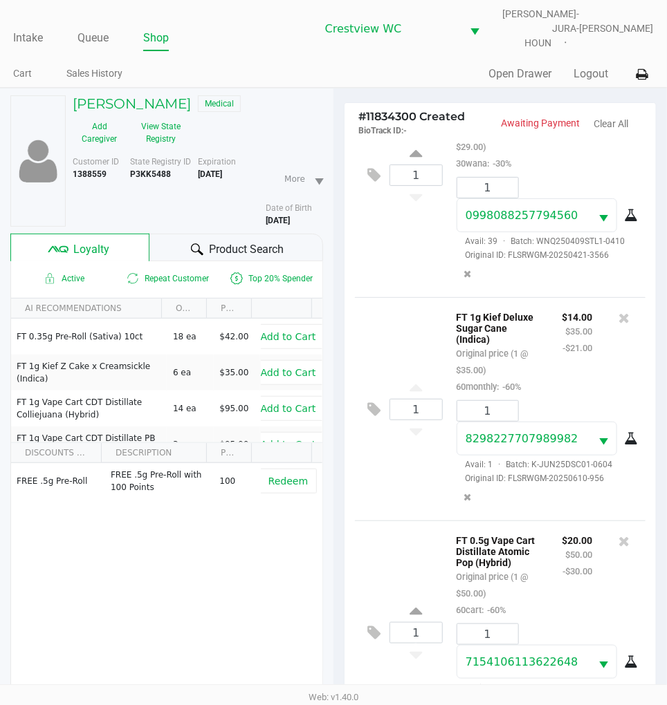
scroll to position [391, 0]
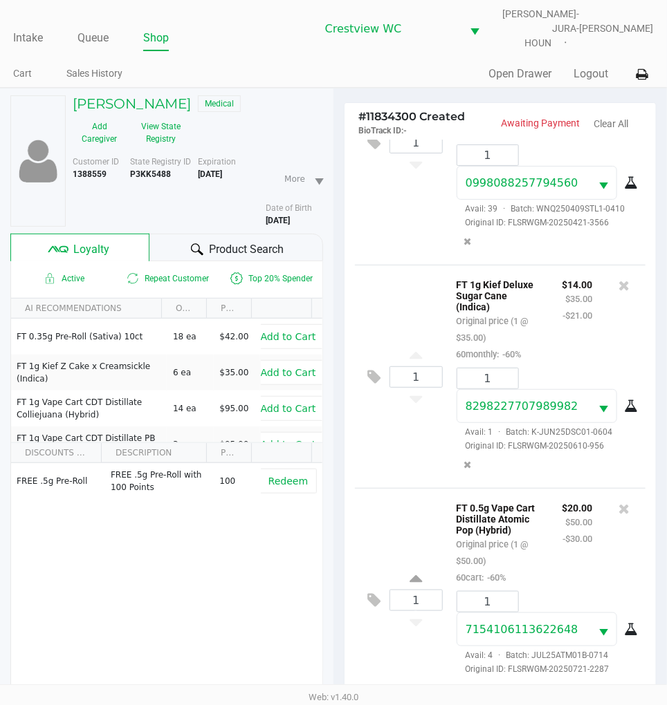
click at [100, 234] on div "Loyalty" at bounding box center [79, 248] width 139 height 28
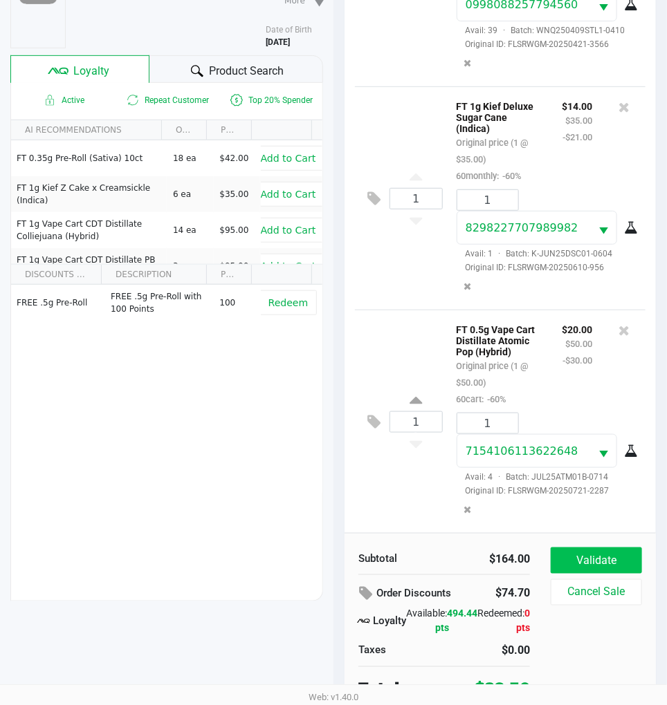
click at [600, 548] on button "Validate" at bounding box center [596, 561] width 91 height 26
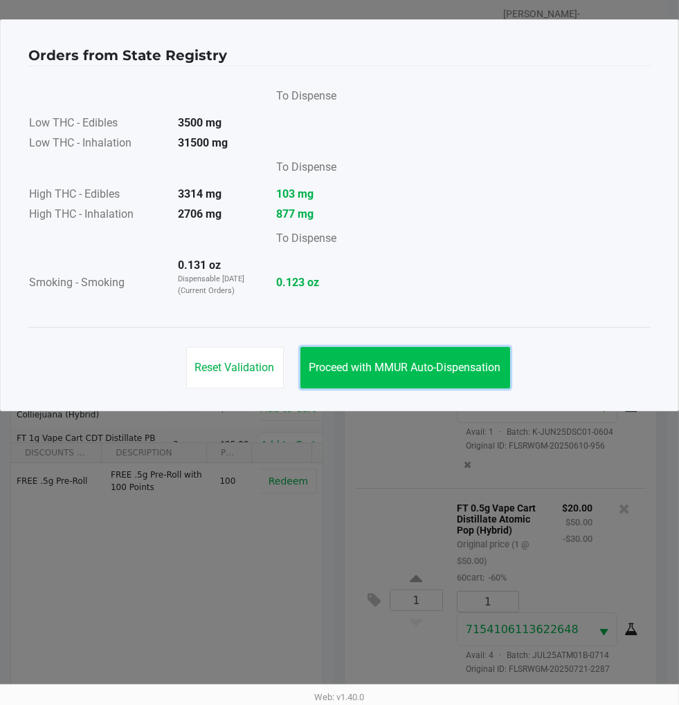
click at [460, 358] on button "Proceed with MMUR Auto-Dispensation" at bounding box center [405, 367] width 210 height 41
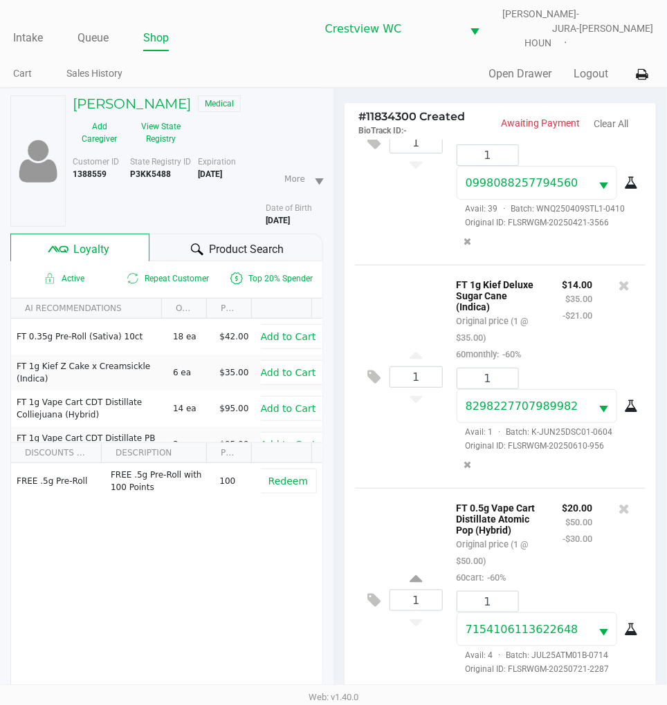
scroll to position [182, 0]
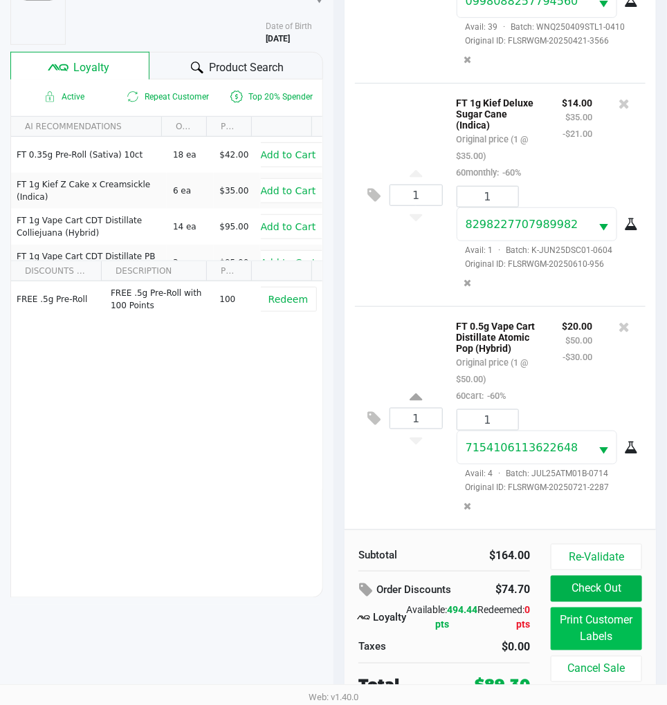
click at [607, 634] on button "Print Customer Labels" at bounding box center [596, 629] width 91 height 43
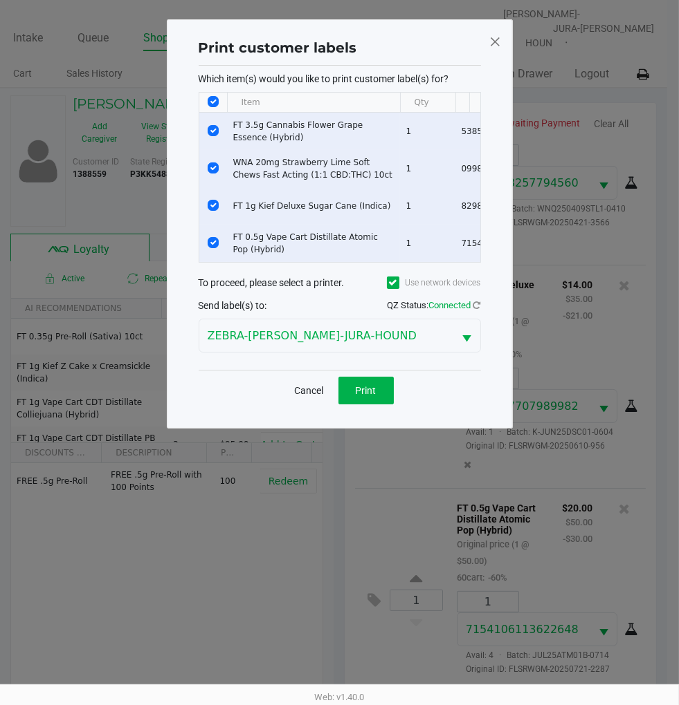
click at [369, 405] on button "Print" at bounding box center [365, 391] width 55 height 28
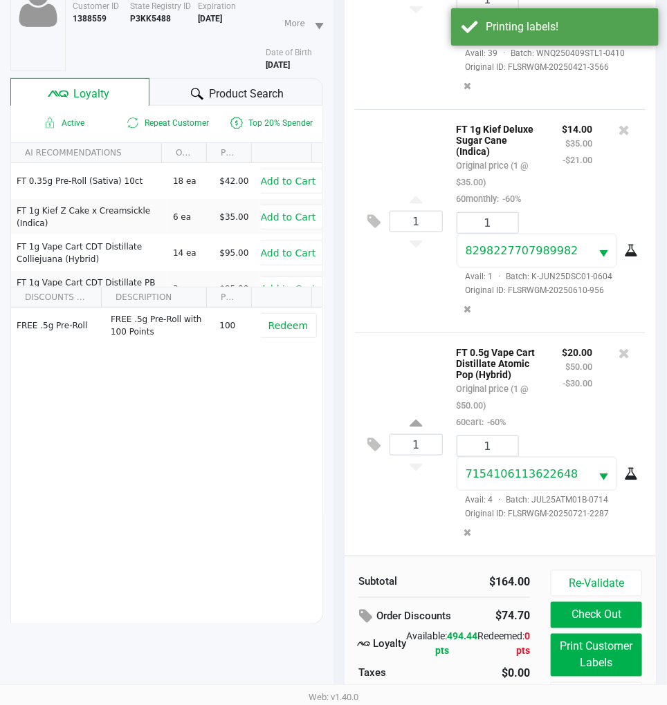
scroll to position [182, 0]
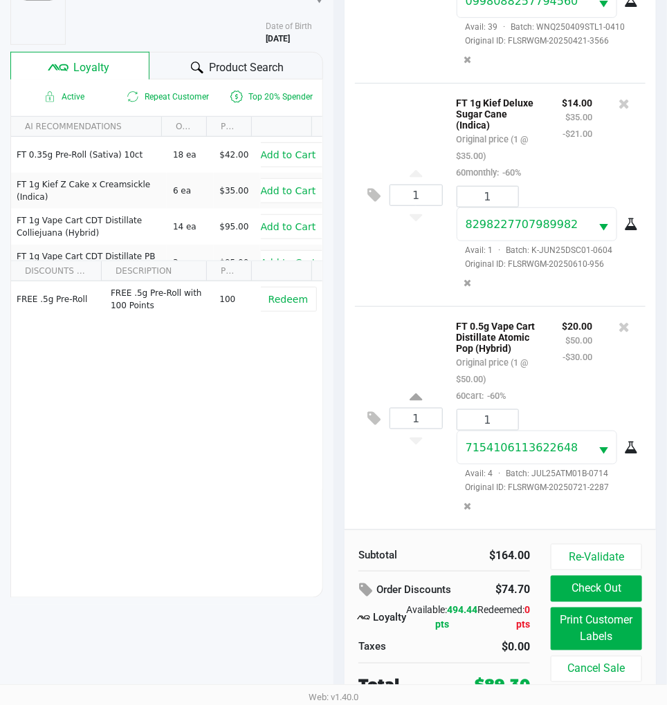
click at [402, 468] on div "1 FT 0.5g Vape Cart Distillate Atomic Pop (Hybrid) Original price (1 @ $50.00) …" at bounding box center [500, 417] width 290 height 223
click at [604, 583] on button "Check Out" at bounding box center [596, 589] width 91 height 26
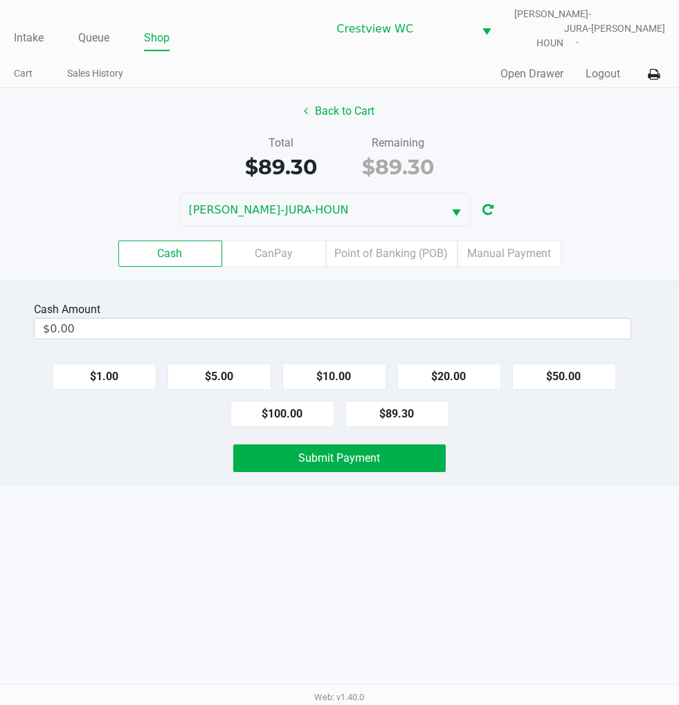
click at [596, 118] on div "Back to Cart Total $89.30 Remaining $89.30 BRUNO-JURA-HOUN Cash CanPay Point of…" at bounding box center [339, 184] width 679 height 193
click at [278, 409] on button "$100.00" at bounding box center [282, 414] width 104 height 26
type input "$100.00"
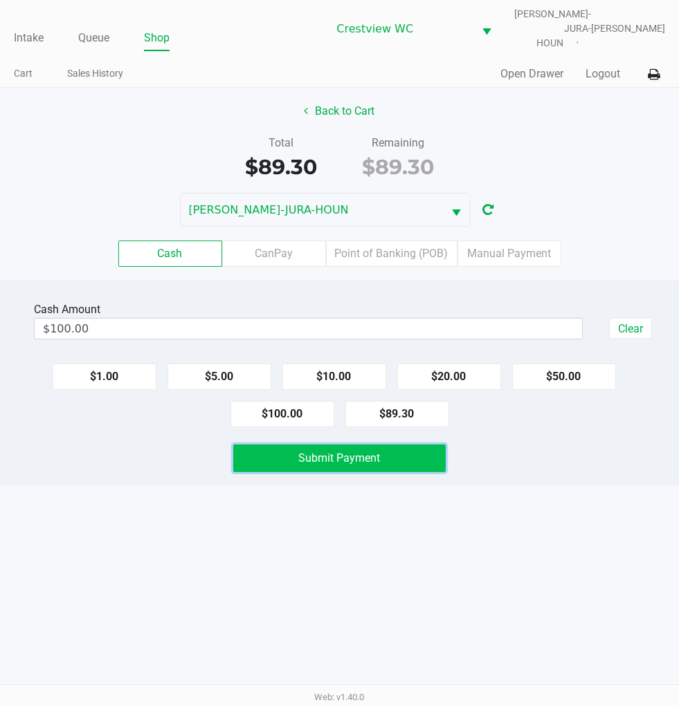
click at [382, 453] on button "Submit Payment" at bounding box center [339, 459] width 212 height 28
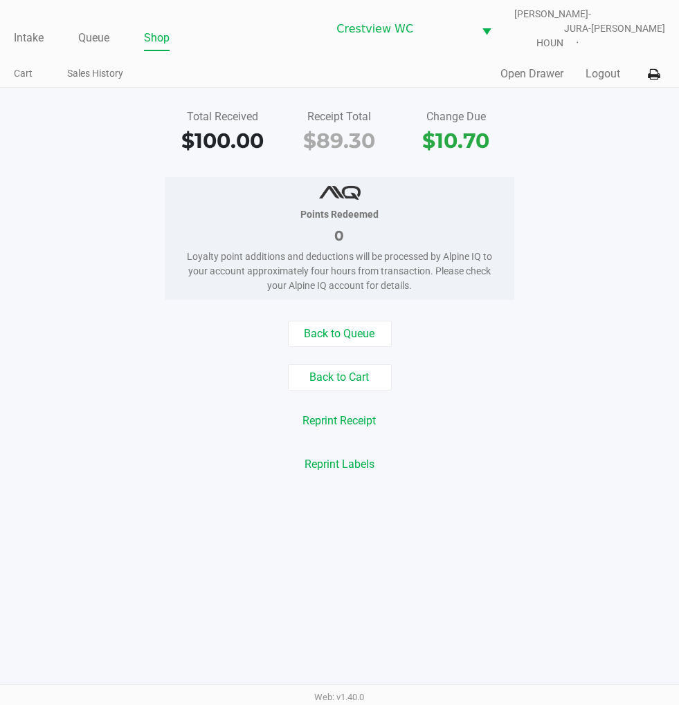
click at [621, 137] on div "Total Received $100.00 Receipt Total $89.30 Change Due $10.70" at bounding box center [339, 133] width 699 height 48
click at [17, 28] on link "Intake" at bounding box center [29, 37] width 30 height 19
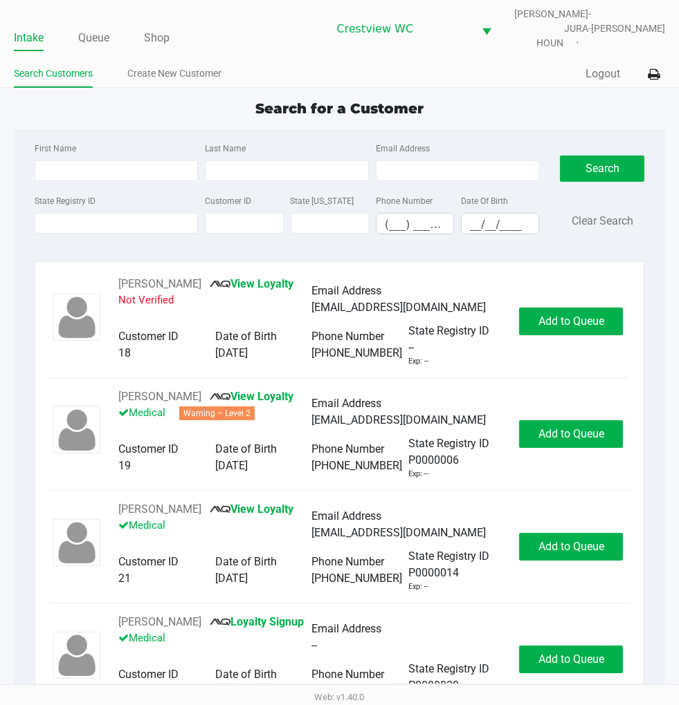
click at [523, 107] on div "Search for a Customer" at bounding box center [339, 108] width 672 height 21
click at [527, 109] on div "Search for a Customer First Name Last Name Email Address State Registry ID Cust…" at bounding box center [340, 398] width 652 height 600
click at [97, 30] on link "Queue" at bounding box center [93, 37] width 31 height 19
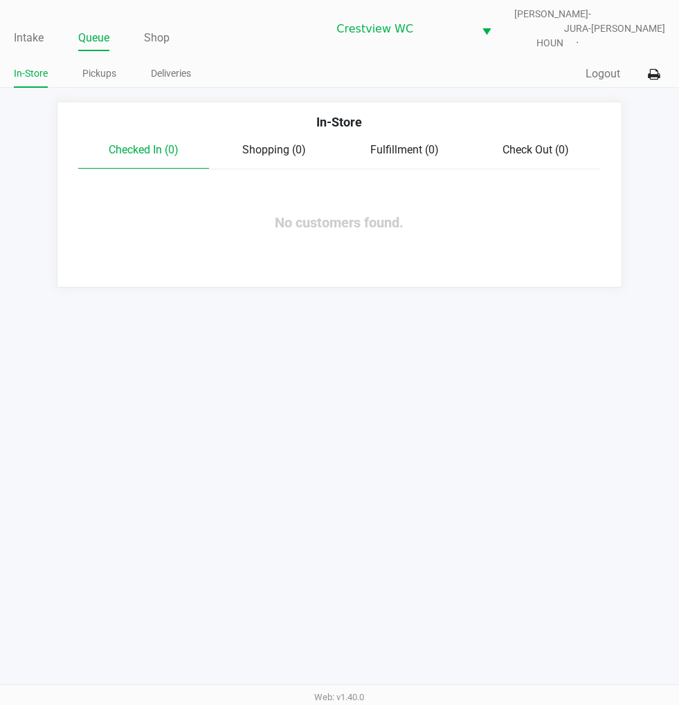
click at [107, 68] on link "Pickups" at bounding box center [99, 73] width 34 height 17
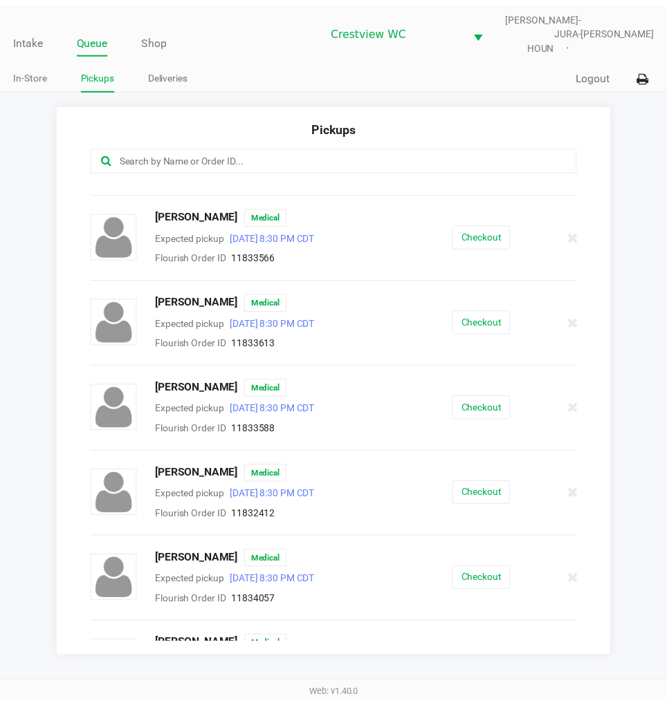
scroll to position [199, 0]
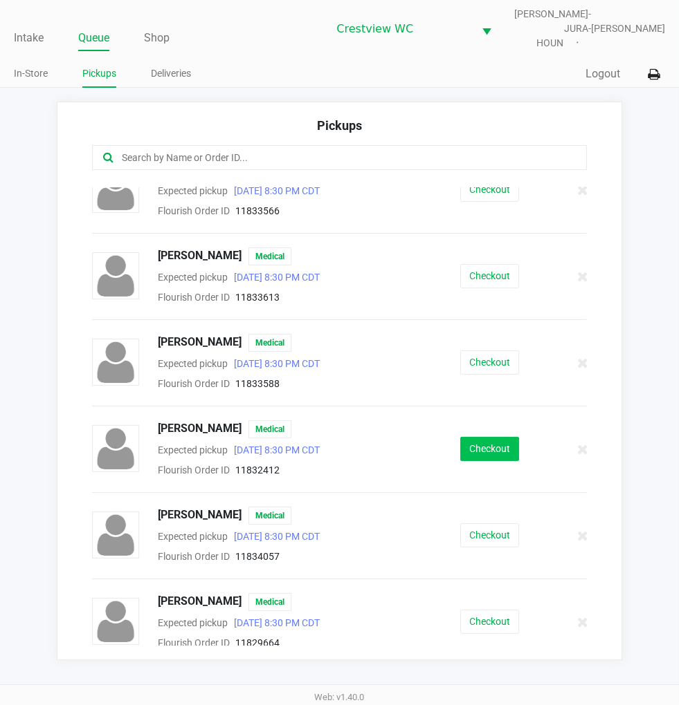
click at [485, 439] on button "Checkout" at bounding box center [489, 449] width 59 height 24
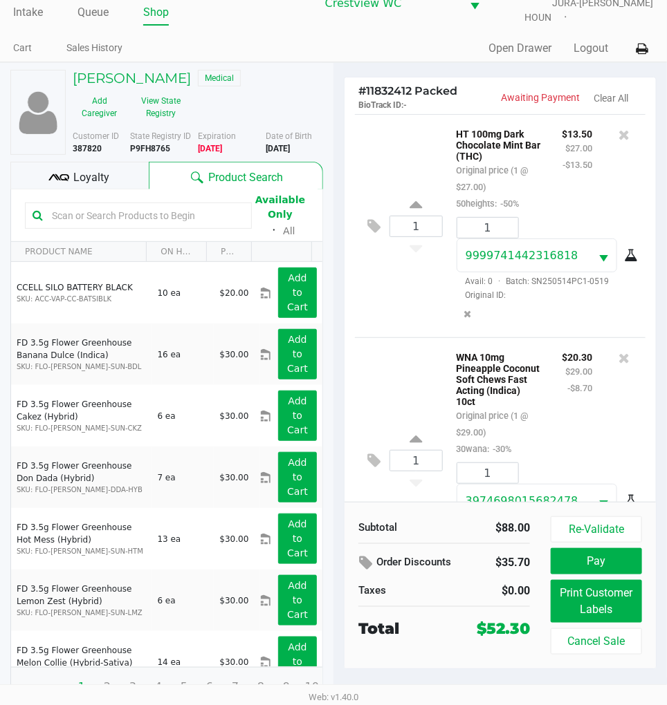
click at [90, 169] on span "Loyalty" at bounding box center [92, 177] width 36 height 17
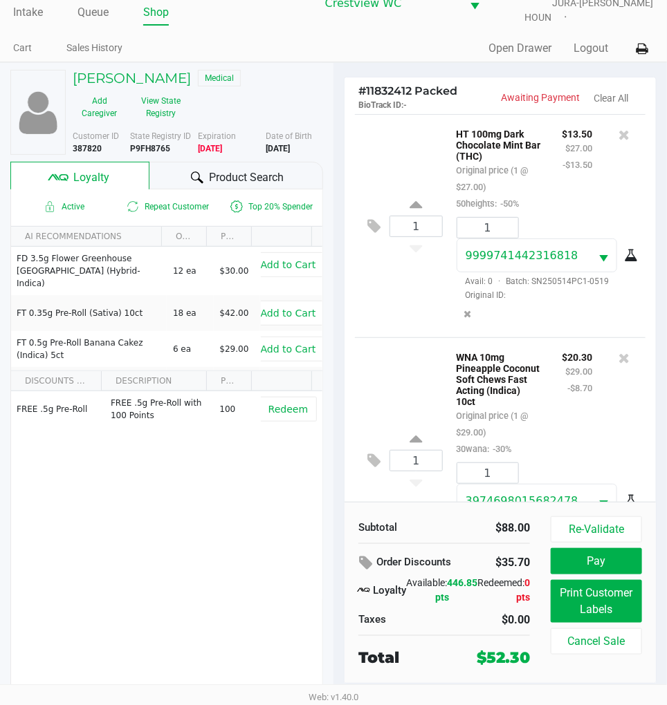
click at [394, 319] on div "1 HT 100mg Dark Chocolate Mint Bar (THC) Original price (1 @ $27.00) 50heights:…" at bounding box center [500, 225] width 290 height 223
click at [382, 338] on div "1 WNA 10mg Pineapple Coconut Soft Chews Fast Acting (Indica) 10ct Original pric…" at bounding box center [500, 461] width 290 height 246
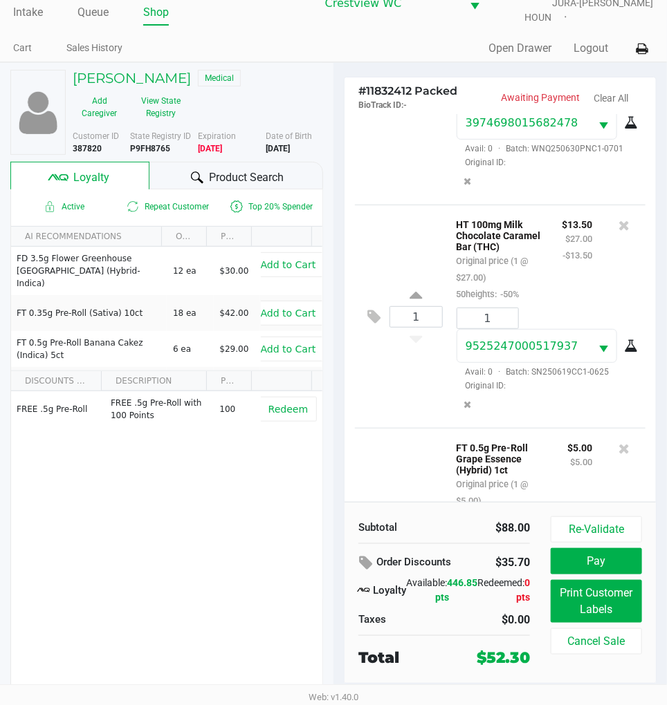
scroll to position [541, 0]
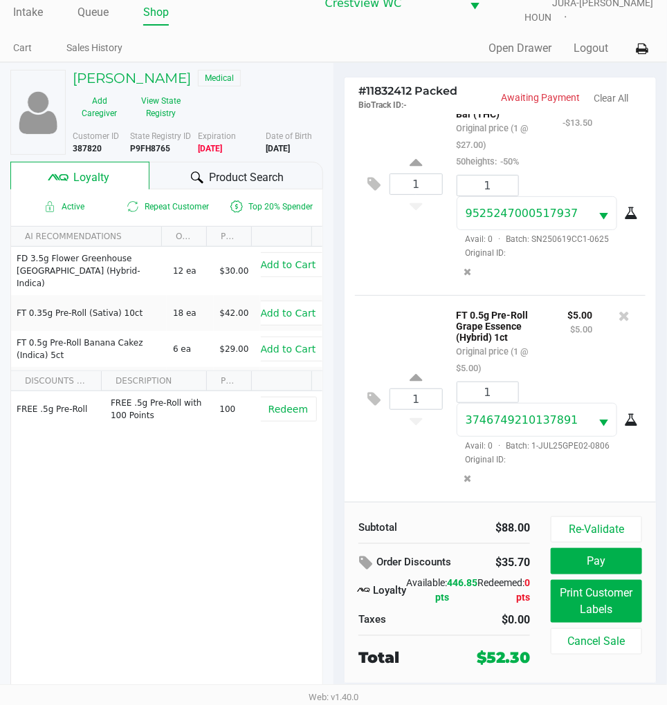
click at [412, 277] on div "1 HT 100mg Milk Chocolate Caramel Bar (THC) Original price (1 @ $27.00) 50heigh…" at bounding box center [500, 183] width 290 height 223
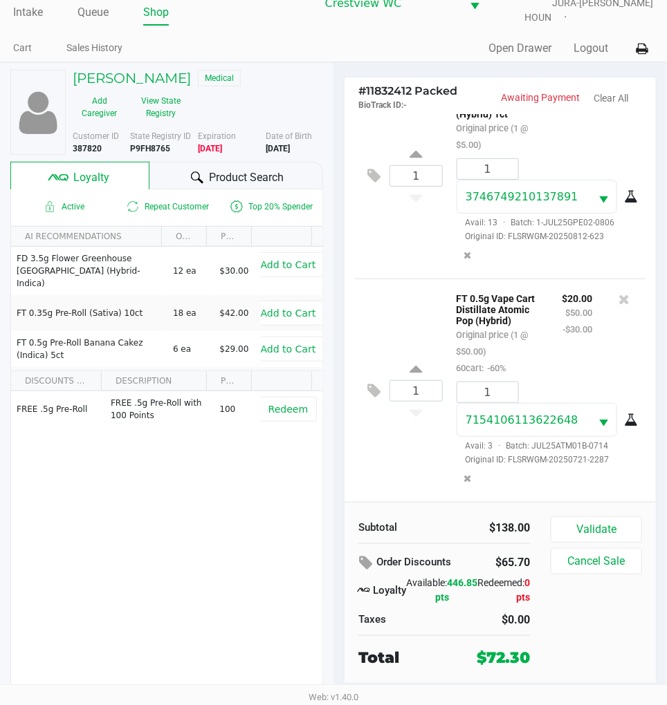
scroll to position [794, 0]
click at [409, 279] on div "1 FT 0.5g Vape Cart Distillate Atomic Pop (Hybrid) Original price (1 @ $50.00) …" at bounding box center [500, 390] width 290 height 223
click at [401, 232] on div "1 FT 0.5g Pre-Roll Grape Essence (Hybrid) 1ct Original price (1 @ $5.00) $5.00 …" at bounding box center [500, 175] width 290 height 207
click at [607, 519] on button "Validate" at bounding box center [596, 530] width 91 height 26
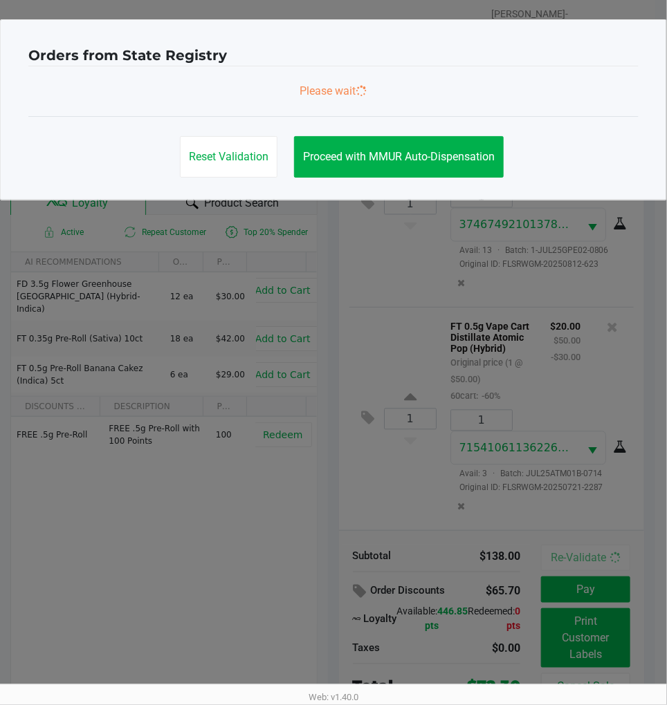
scroll to position [0, 0]
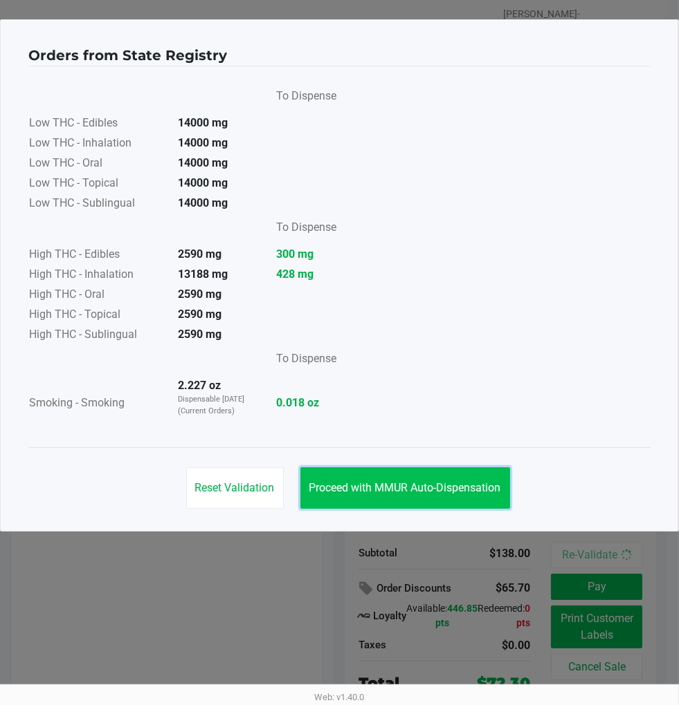
click at [446, 475] on button "Proceed with MMUR Auto-Dispensation" at bounding box center [405, 488] width 210 height 41
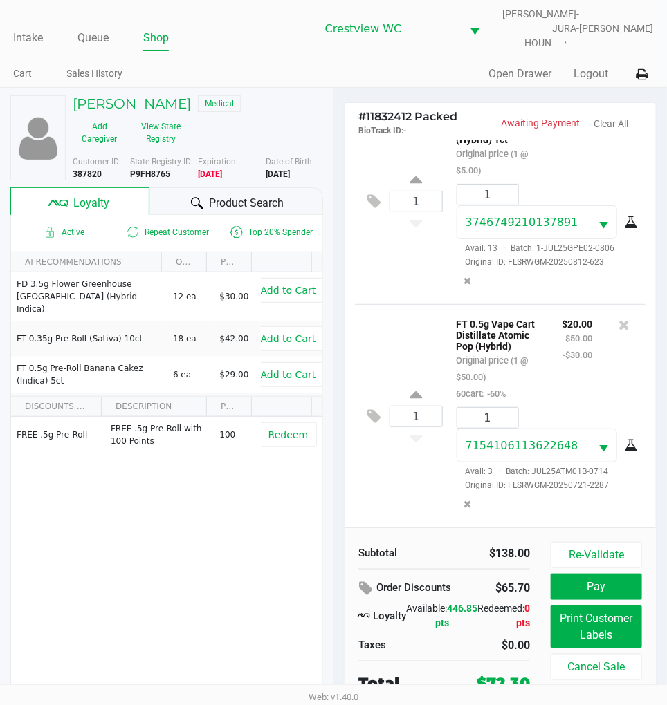
scroll to position [26, 0]
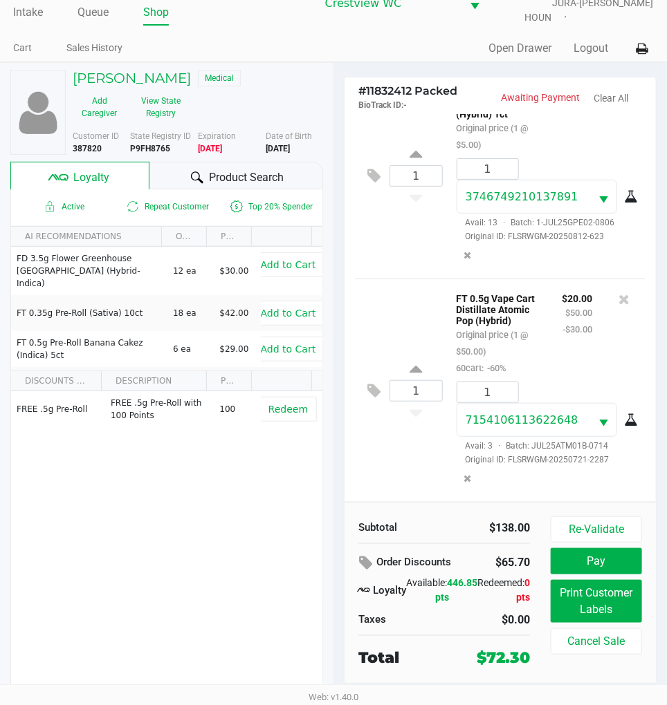
click at [605, 610] on button "Print Customer Labels" at bounding box center [596, 601] width 91 height 43
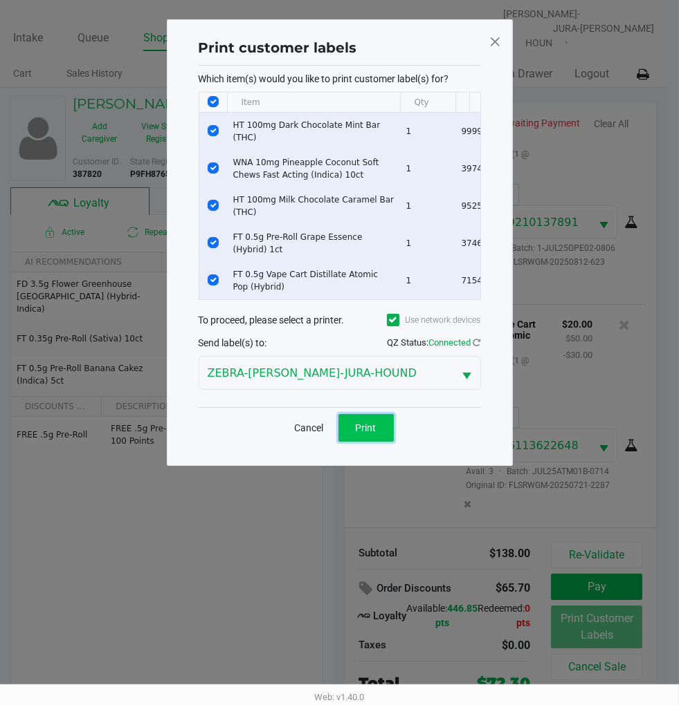
click at [365, 434] on span "Print" at bounding box center [366, 428] width 21 height 11
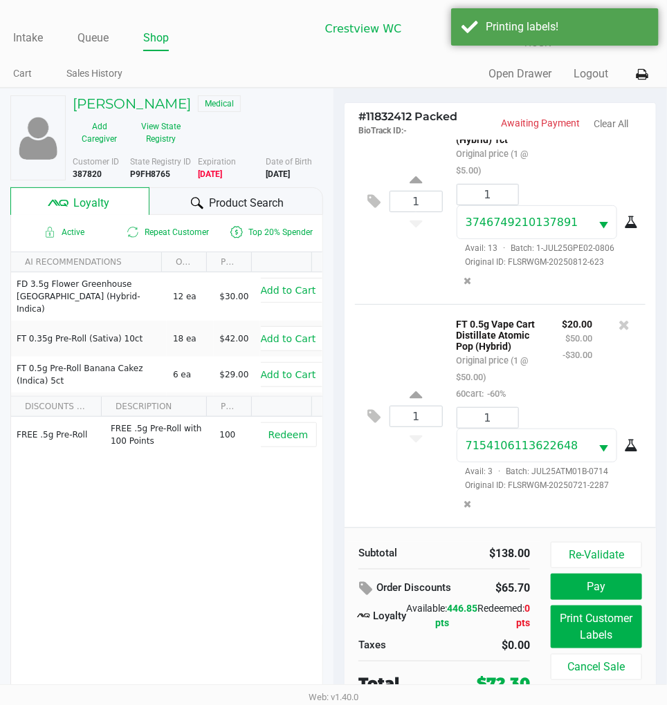
scroll to position [26, 0]
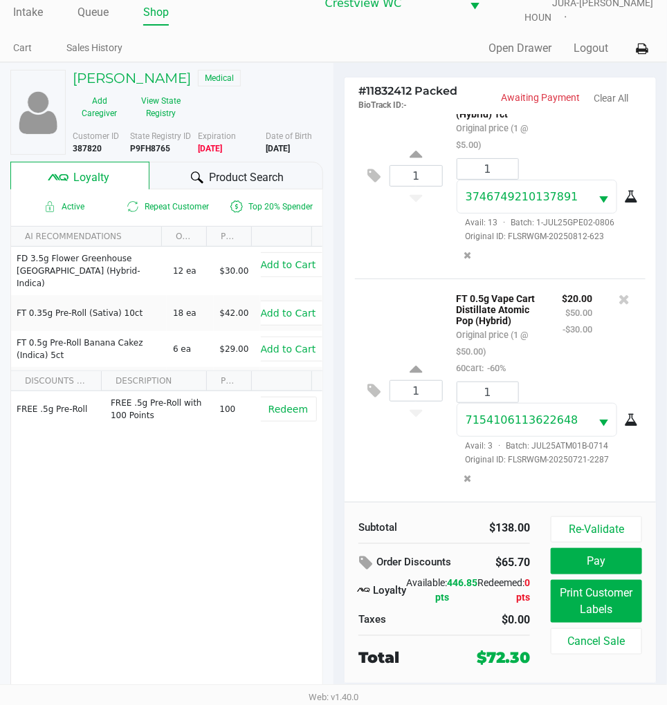
click at [593, 524] on button "Re-Validate" at bounding box center [596, 530] width 91 height 26
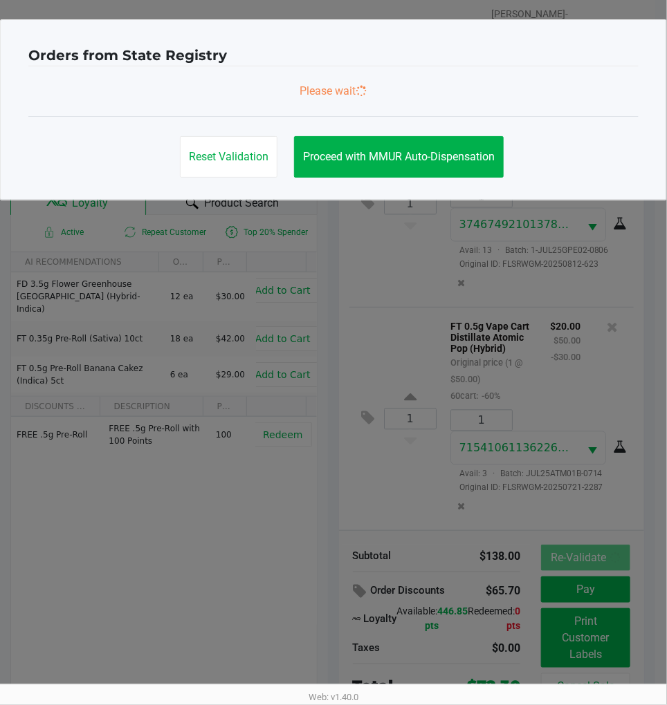
scroll to position [0, 0]
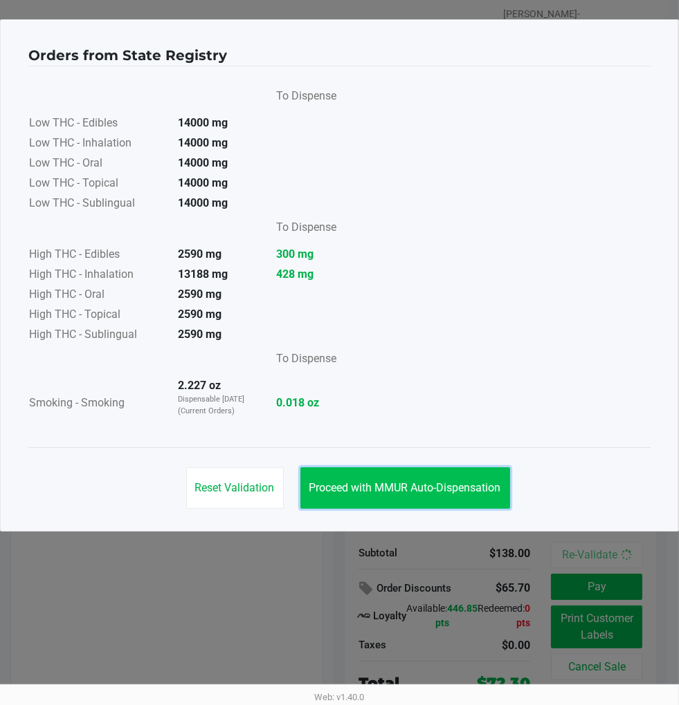
click at [430, 501] on button "Proceed with MMUR Auto-Dispensation" at bounding box center [405, 488] width 210 height 41
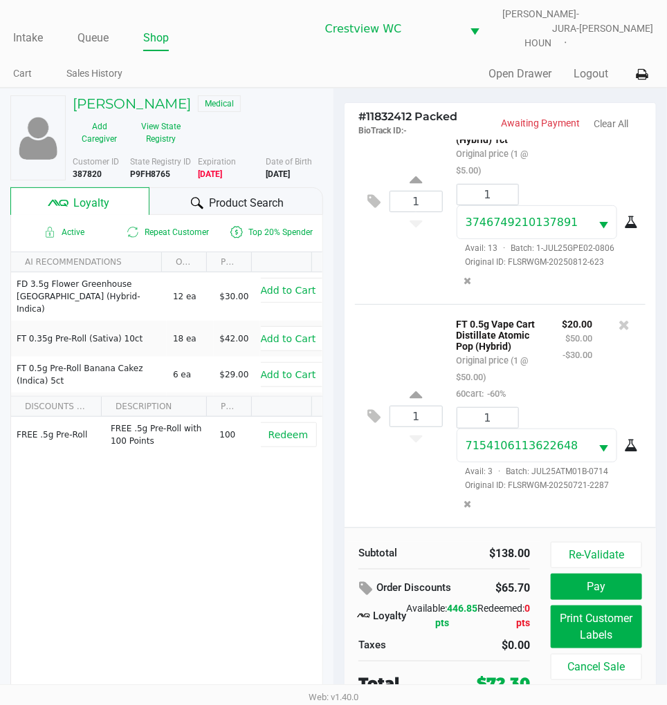
click at [603, 616] on button "Print Customer Labels" at bounding box center [596, 627] width 91 height 43
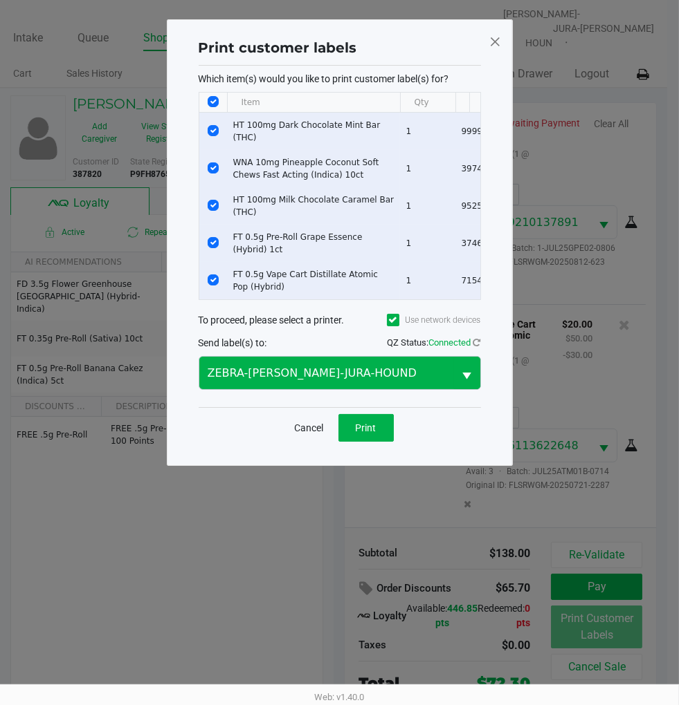
click at [472, 385] on span "Select" at bounding box center [467, 376] width 17 height 17
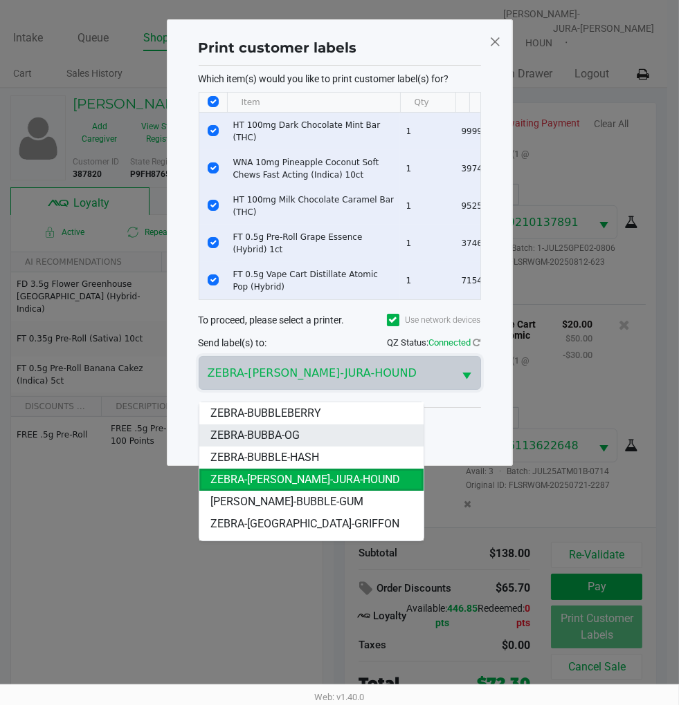
click at [293, 430] on span "ZEBRA-BUBBA-OG" at bounding box center [254, 435] width 89 height 17
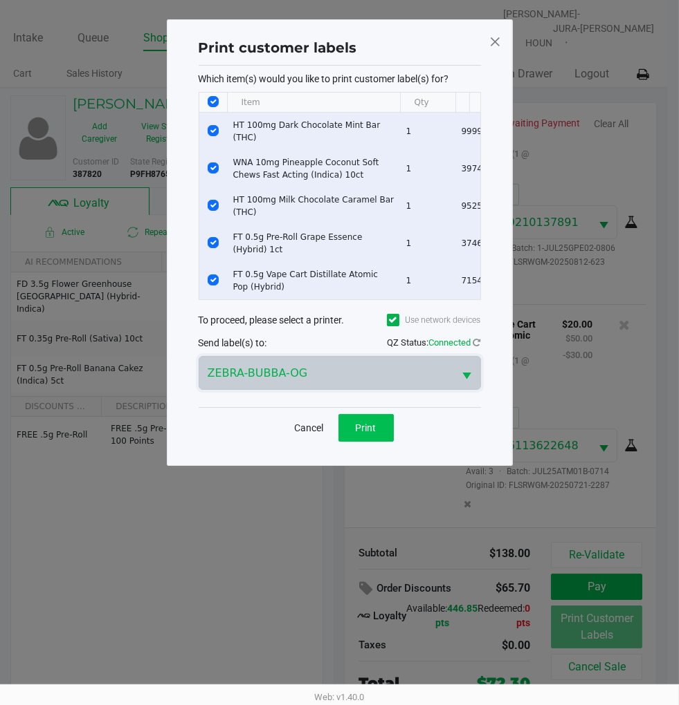
click at [378, 425] on button "Print" at bounding box center [365, 428] width 55 height 28
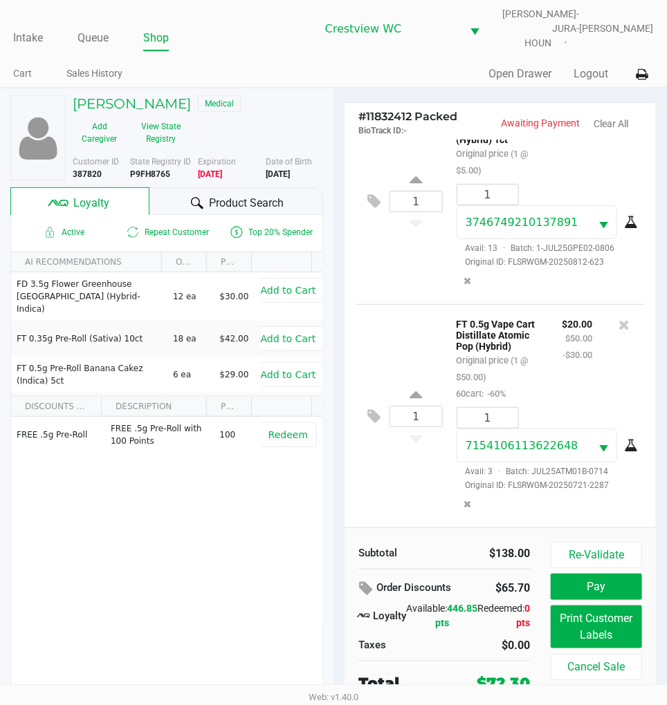
scroll to position [26, 0]
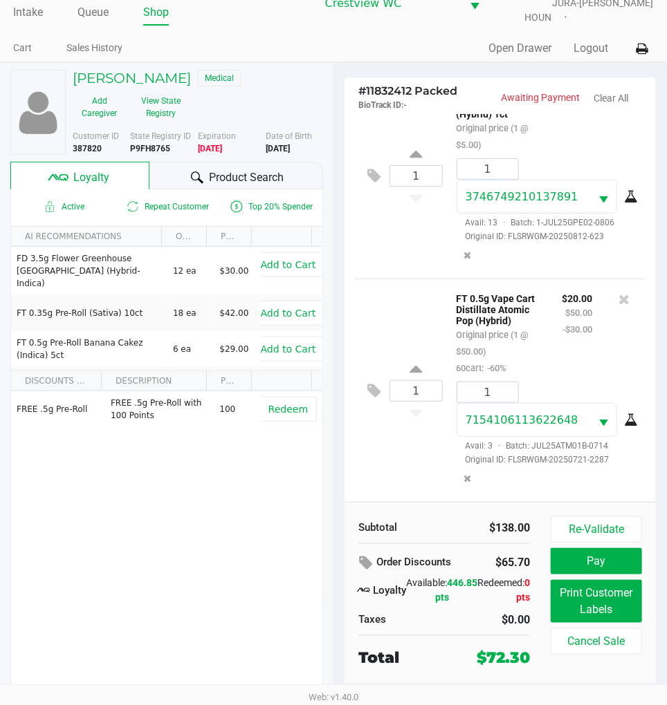
click at [182, 519] on div "FREE .5g Pre-Roll FREE .5g Pre-Roll with 100 Points 100 Redeem" at bounding box center [166, 495] width 311 height 208
click at [600, 523] on button "Re-Validate" at bounding box center [596, 530] width 91 height 26
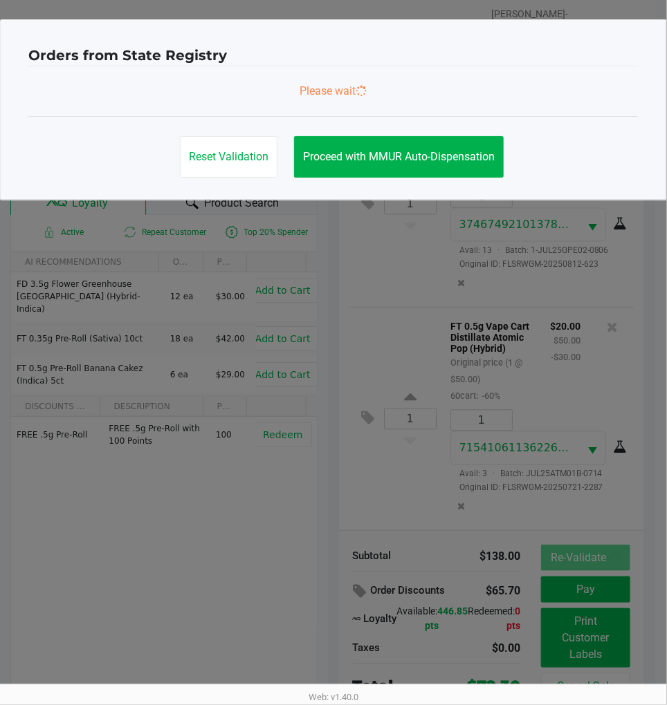
scroll to position [0, 0]
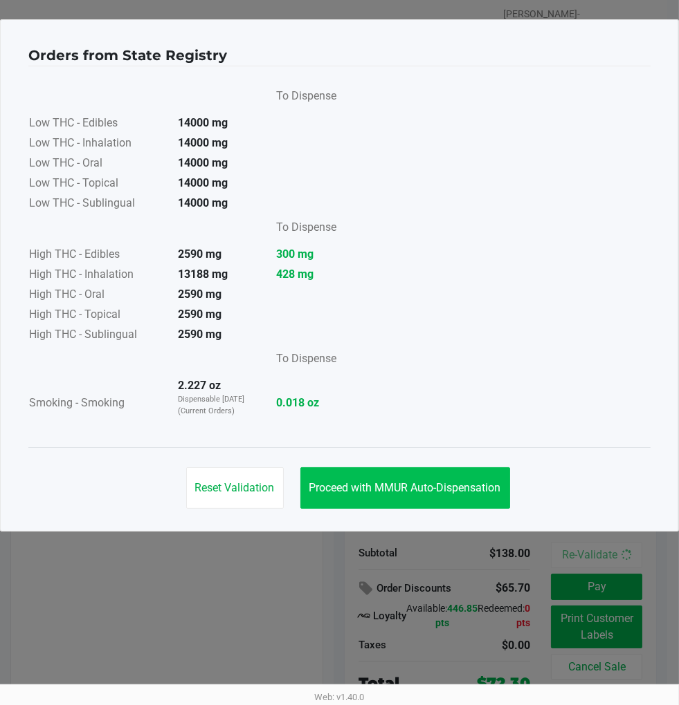
click at [419, 485] on span "Proceed with MMUR Auto-Dispensation" at bounding box center [405, 487] width 192 height 13
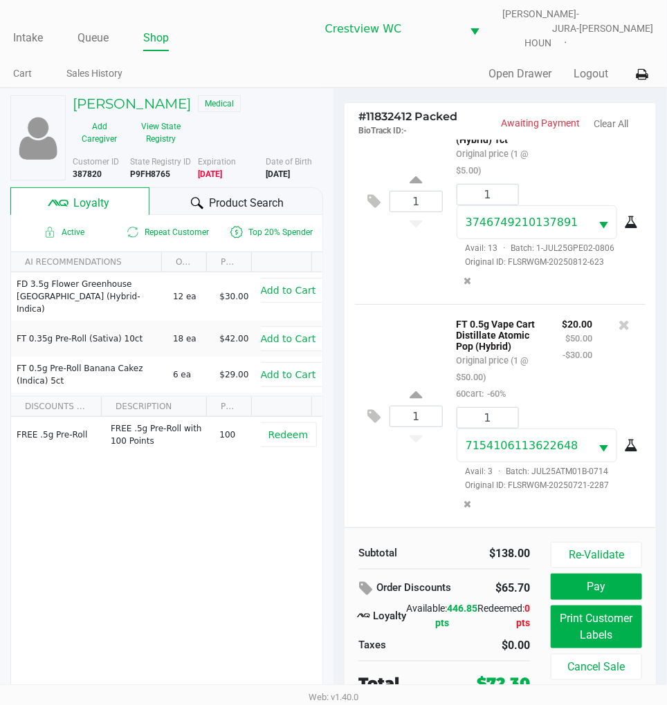
scroll to position [26, 0]
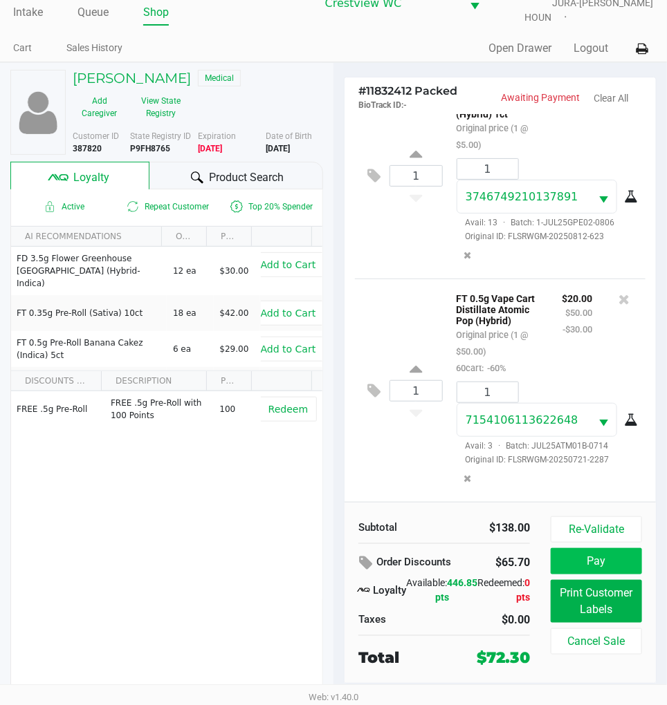
click at [600, 551] on button "Pay" at bounding box center [596, 561] width 91 height 26
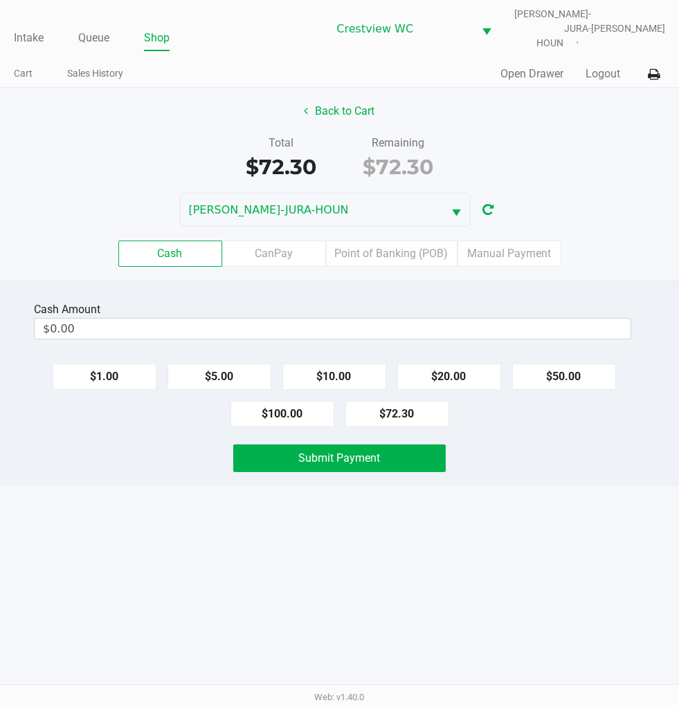
click at [275, 408] on button "$100.00" at bounding box center [282, 414] width 104 height 26
type input "$100.00"
click at [384, 460] on button "Submit Payment" at bounding box center [339, 459] width 212 height 28
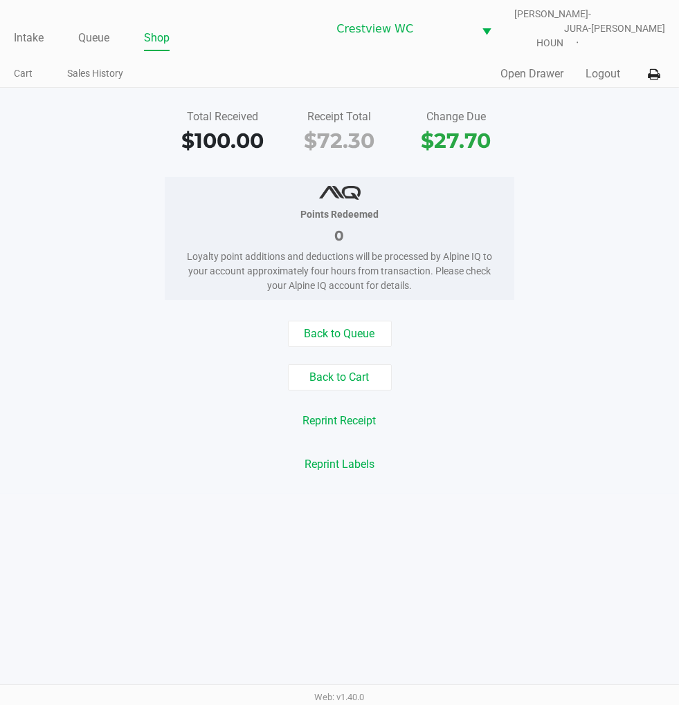
click at [603, 155] on div "Total Received $100.00 Receipt Total $72.30 Change Due $27.70 Points Redeemed 0…" at bounding box center [339, 291] width 679 height 407
click at [26, 31] on link "Intake" at bounding box center [29, 37] width 30 height 19
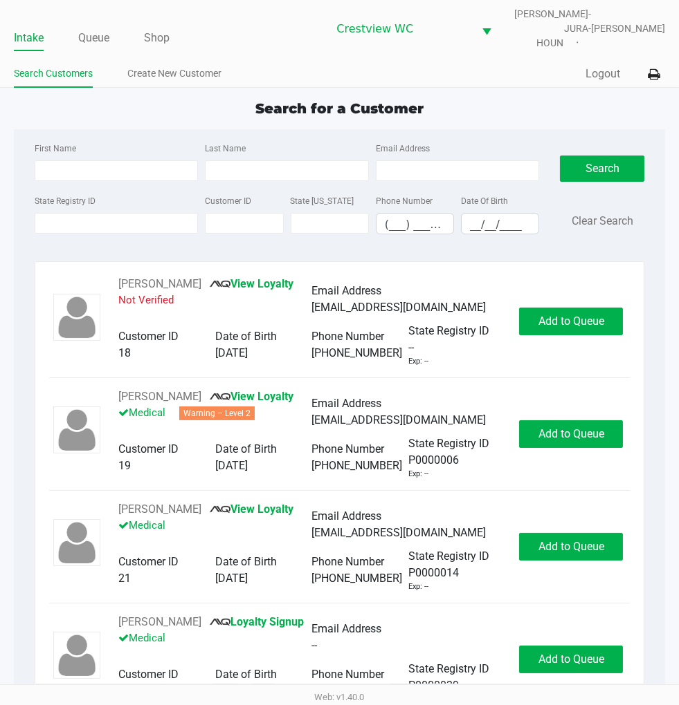
click at [524, 98] on div "Search for a Customer" at bounding box center [339, 108] width 672 height 21
click at [500, 105] on div "Search for a Customer" at bounding box center [339, 108] width 672 height 21
click at [546, 85] on app-point-of-sale "Intake Queue Shop Crestview WC BRUNO-JURA-HOUN Eric Stevenson Search Customers …" at bounding box center [339, 349] width 679 height 699
click at [97, 29] on link "Queue" at bounding box center [93, 37] width 31 height 19
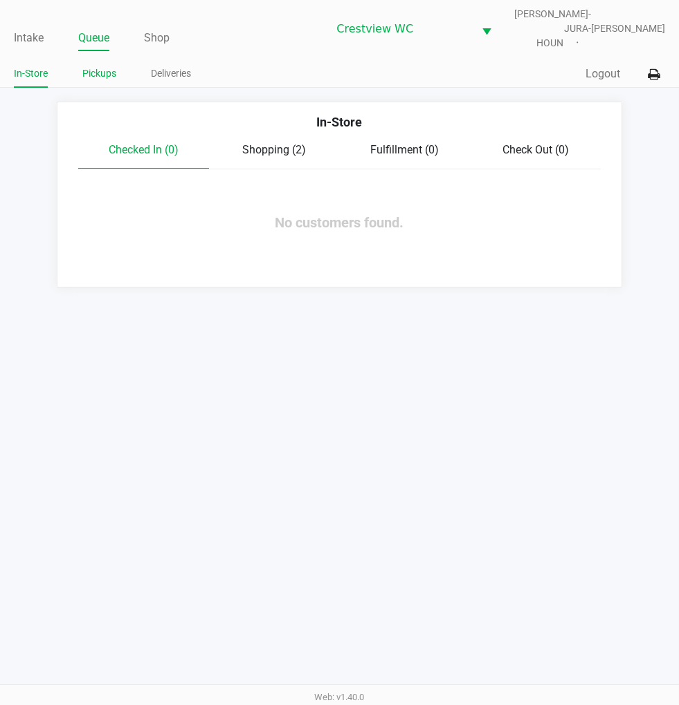
click at [106, 68] on link "Pickups" at bounding box center [99, 73] width 34 height 17
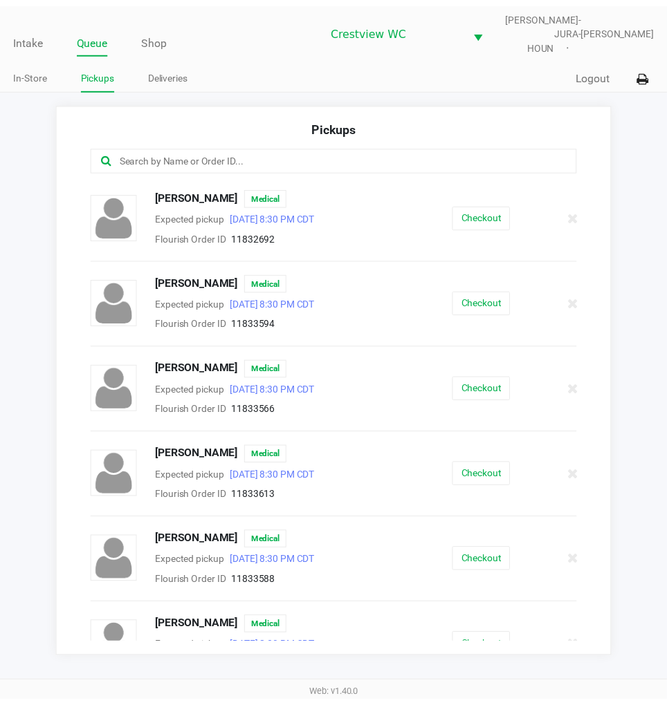
scroll to position [205, 0]
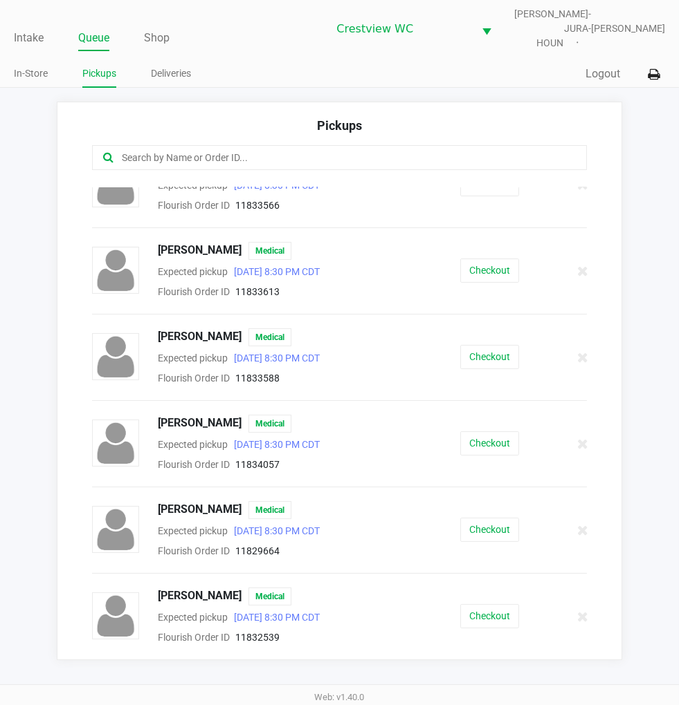
click at [487, 609] on button "Checkout" at bounding box center [489, 617] width 59 height 24
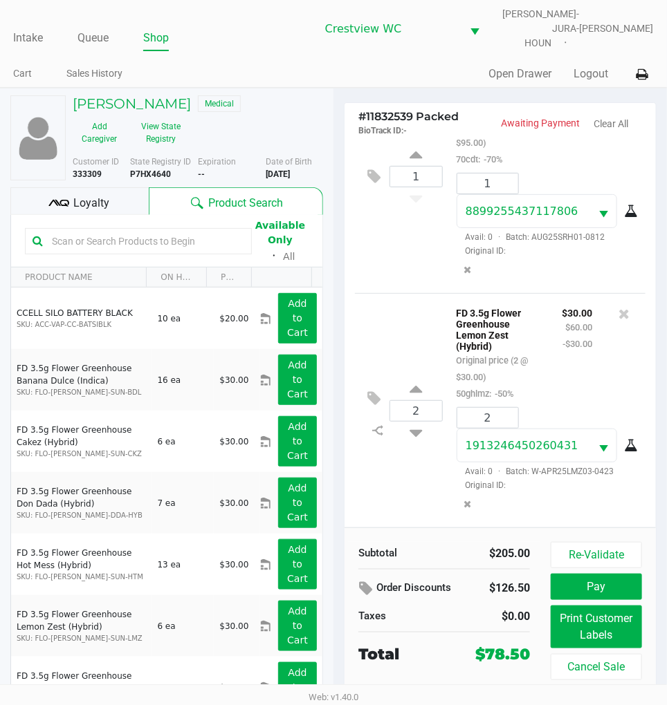
scroll to position [321, 0]
click at [108, 195] on span "Loyalty" at bounding box center [92, 203] width 36 height 17
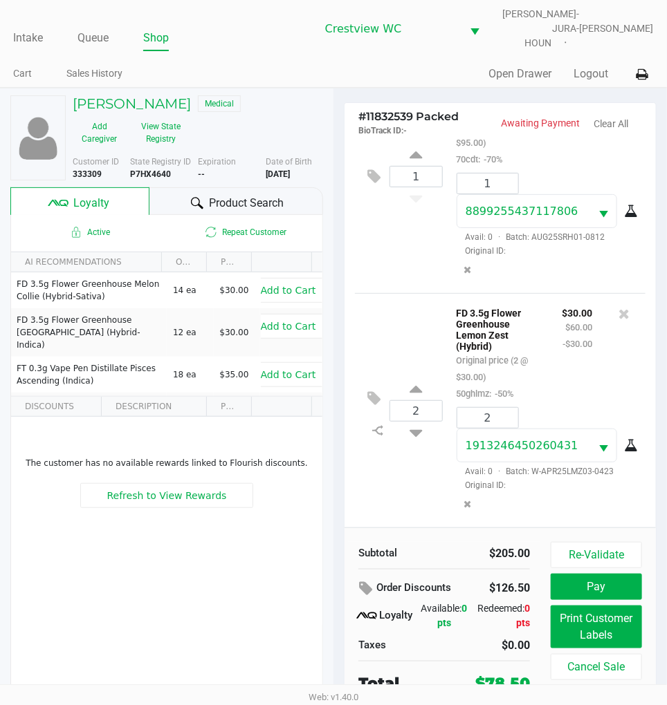
click at [417, 271] on div "1 FT 1g Vape Cart CDT Distillate Sugar Rush (Hybrid-Sativa) Original price (1 @…" at bounding box center [500, 176] width 290 height 234
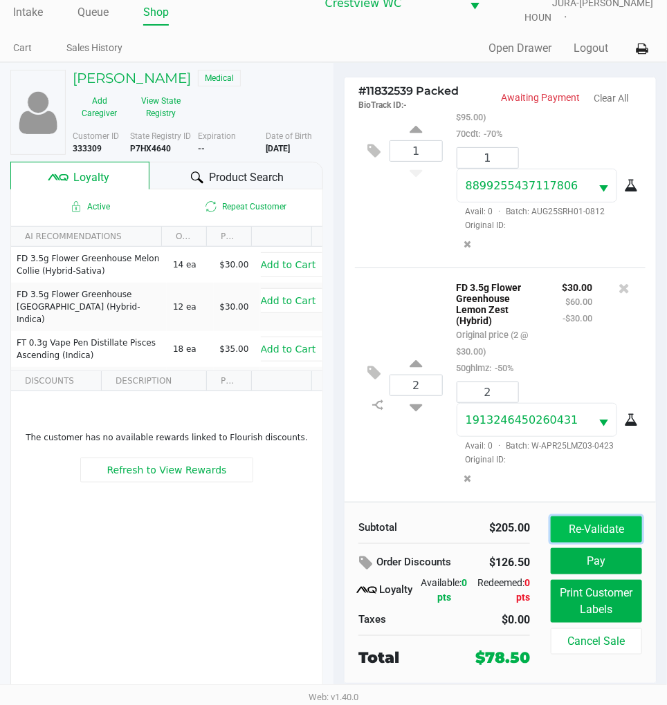
click at [595, 521] on button "Re-Validate" at bounding box center [596, 530] width 91 height 26
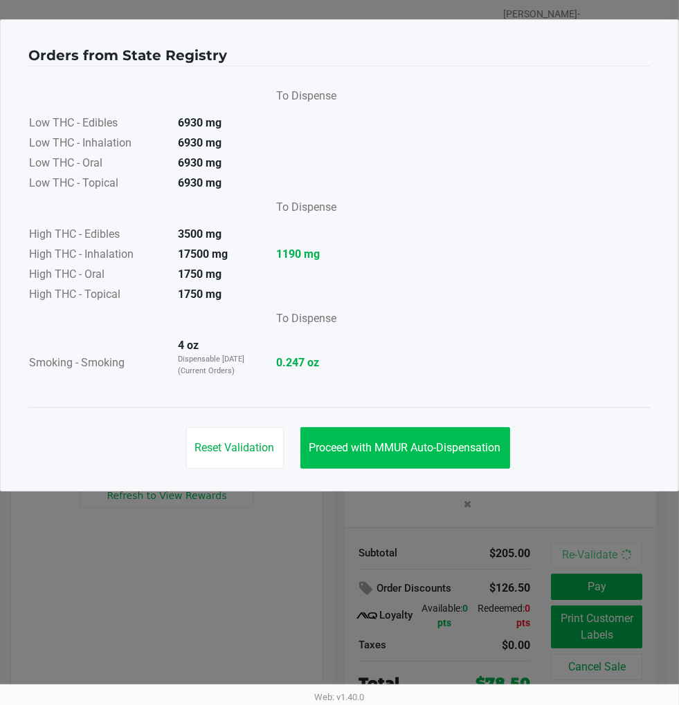
click at [445, 465] on button "Proceed with MMUR Auto-Dispensation" at bounding box center [405, 447] width 210 height 41
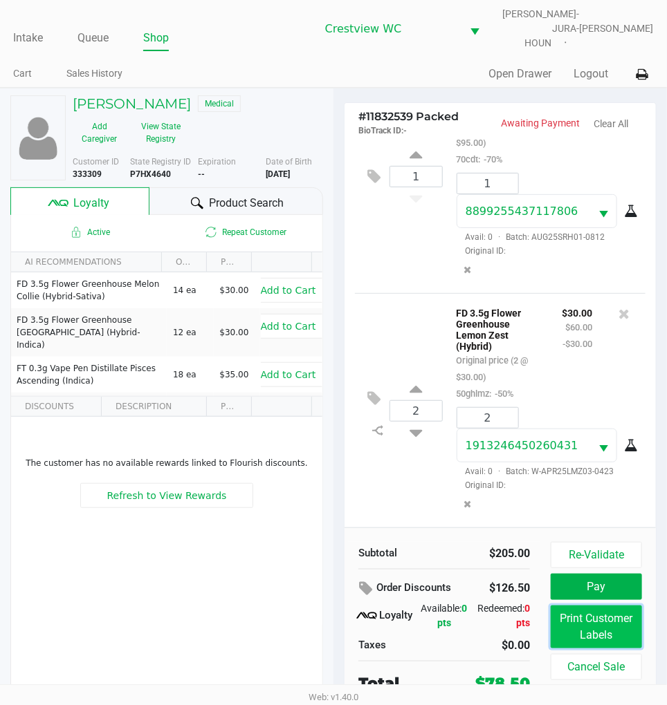
click at [600, 625] on button "Print Customer Labels" at bounding box center [596, 627] width 91 height 43
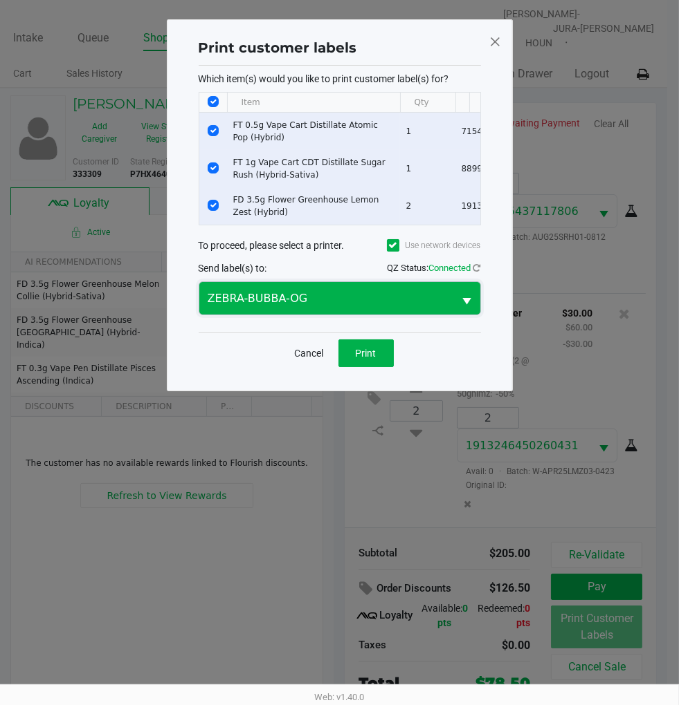
click at [402, 305] on span "ZEBRA-BUBBA-OG" at bounding box center [326, 298] width 238 height 17
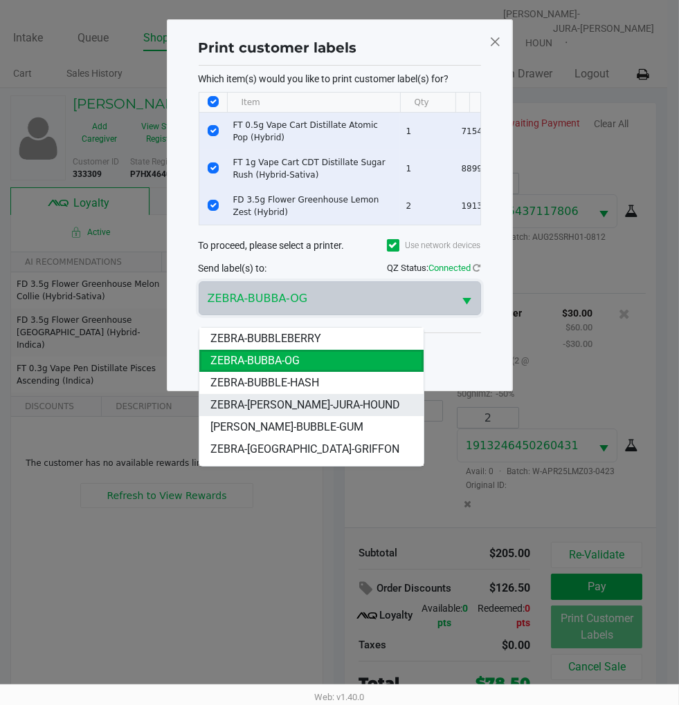
click at [349, 406] on span "ZEBRA-BRUNO-JURA-HOUND" at bounding box center [305, 405] width 190 height 17
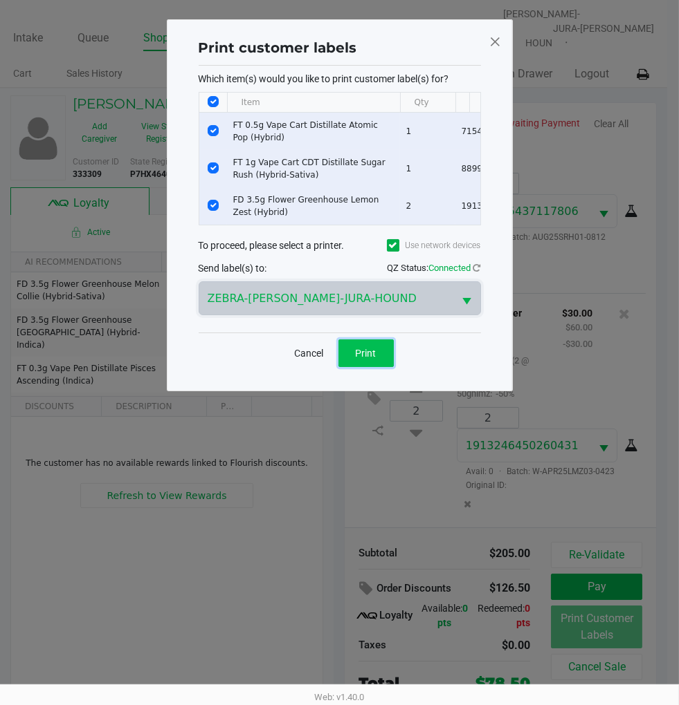
click at [378, 358] on button "Print" at bounding box center [365, 354] width 55 height 28
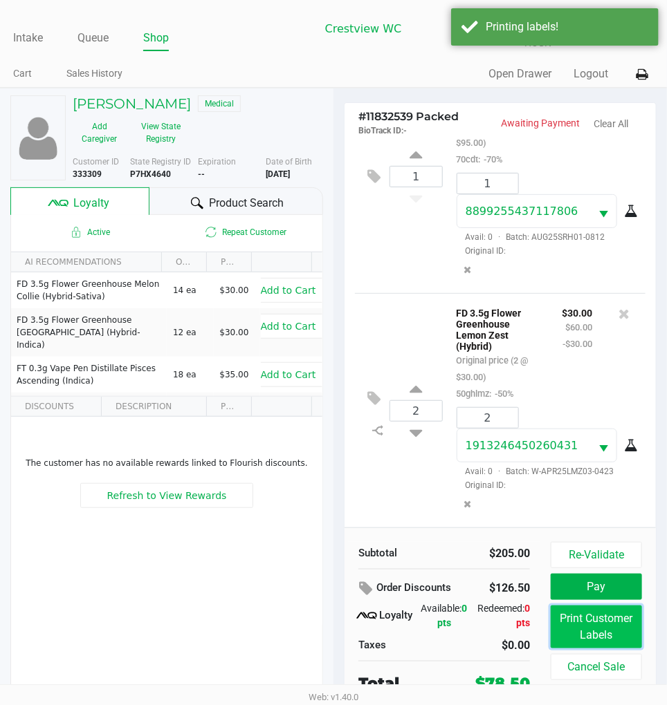
click at [611, 620] on button "Print Customer Labels" at bounding box center [596, 627] width 91 height 43
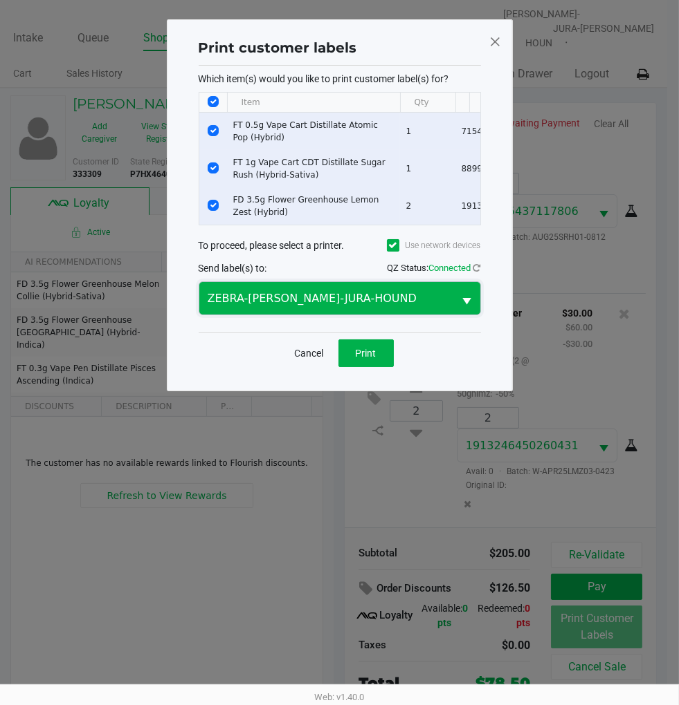
click at [434, 307] on span "ZEBRA-BRUNO-JURA-HOUND" at bounding box center [326, 298] width 238 height 17
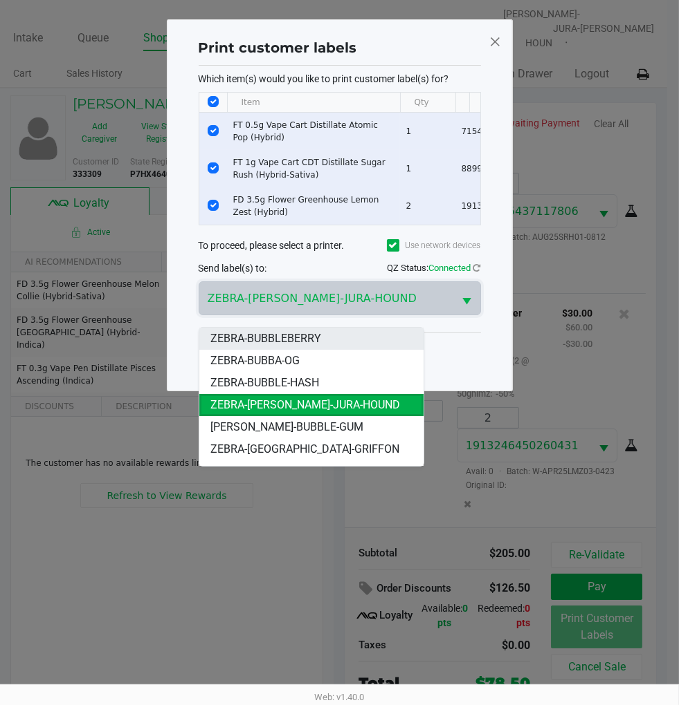
click at [343, 335] on li "ZEBRA-BUBBLEBERRY" at bounding box center [311, 339] width 224 height 22
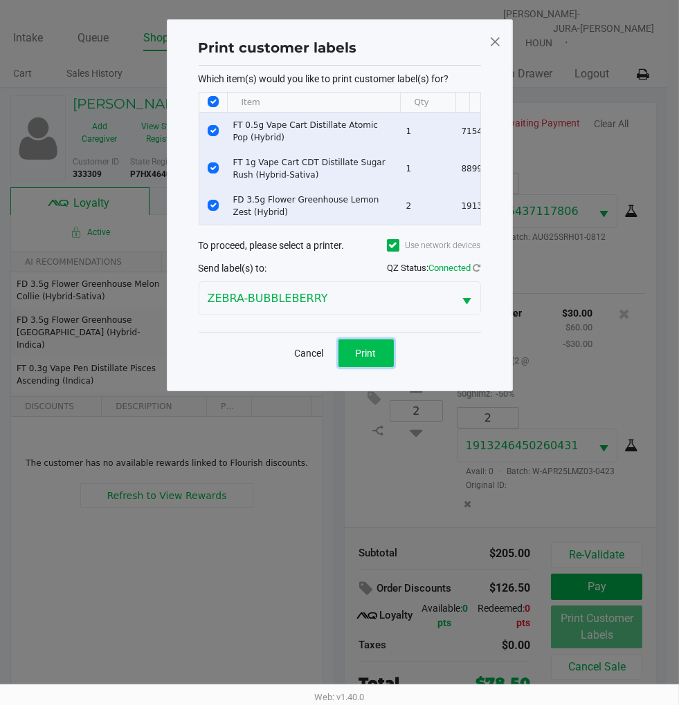
click at [381, 360] on button "Print" at bounding box center [365, 354] width 55 height 28
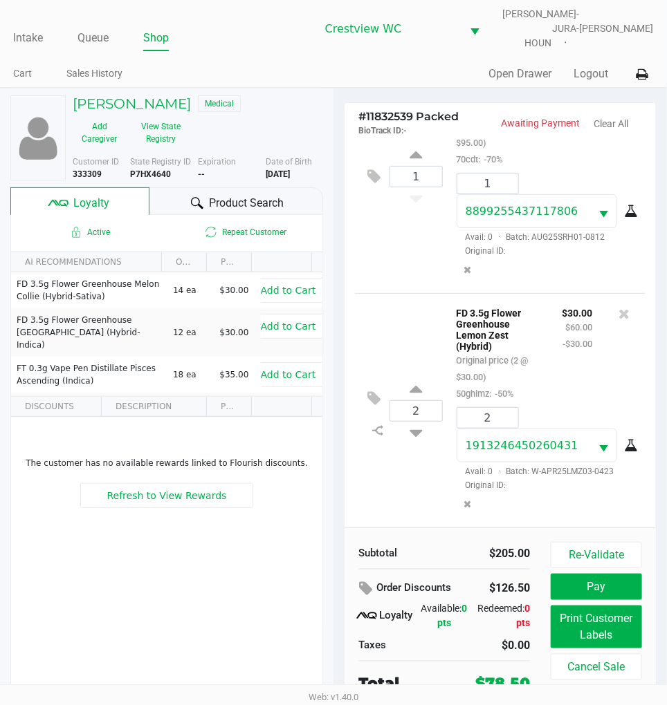
scroll to position [26, 0]
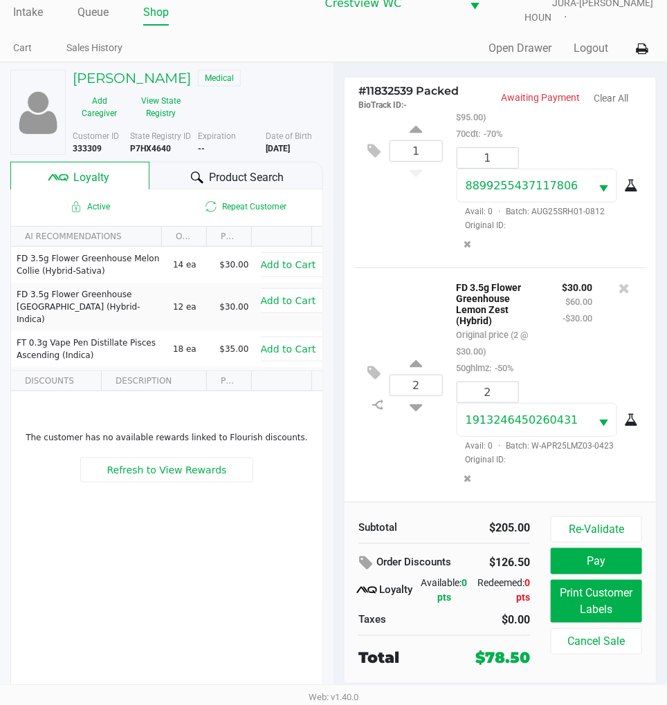
click at [607, 555] on button "Pay" at bounding box center [596, 561] width 91 height 26
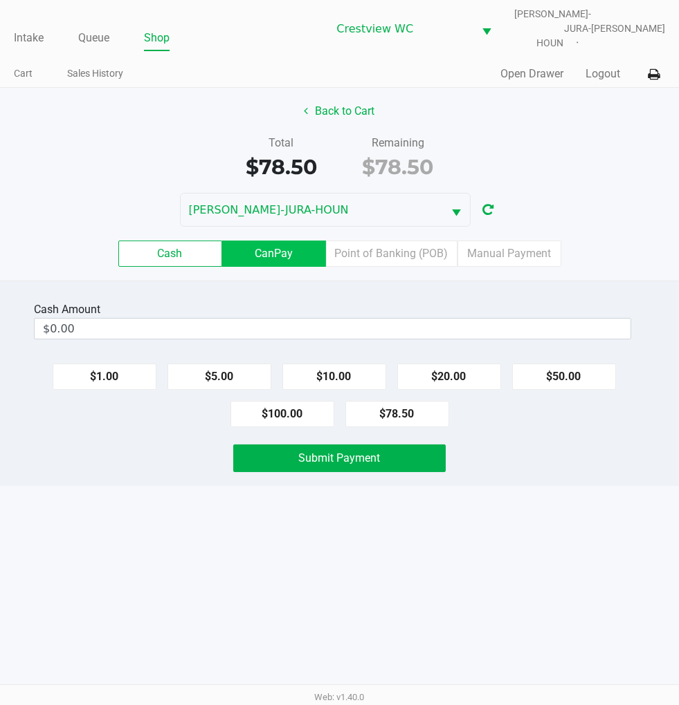
click at [281, 241] on label "CanPay" at bounding box center [274, 254] width 104 height 26
click at [0, 0] on 2 "CanPay" at bounding box center [0, 0] width 0 height 0
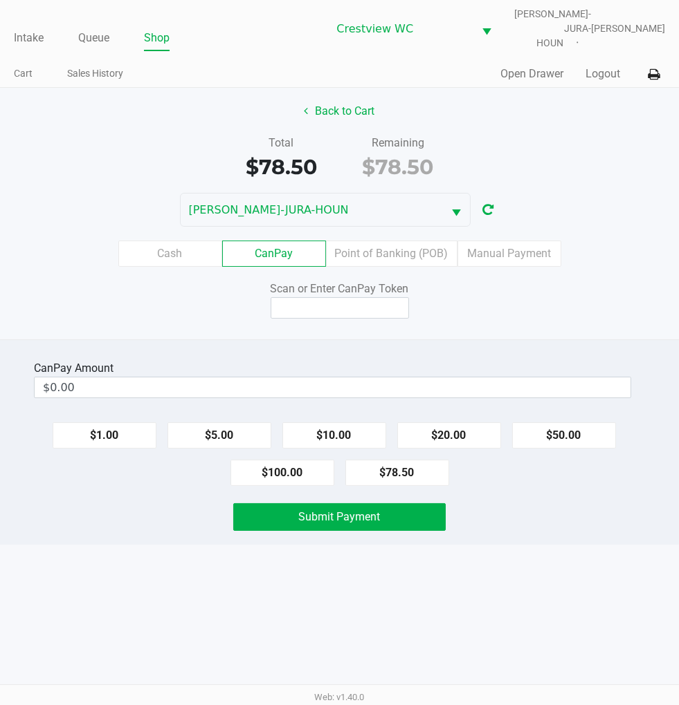
click at [395, 460] on button "$78.50" at bounding box center [397, 473] width 104 height 26
type input "$78.50"
click at [327, 297] on input at bounding box center [339, 307] width 138 height 21
type input "Q6368320X"
click at [370, 510] on span "Submit Payment" at bounding box center [340, 516] width 82 height 13
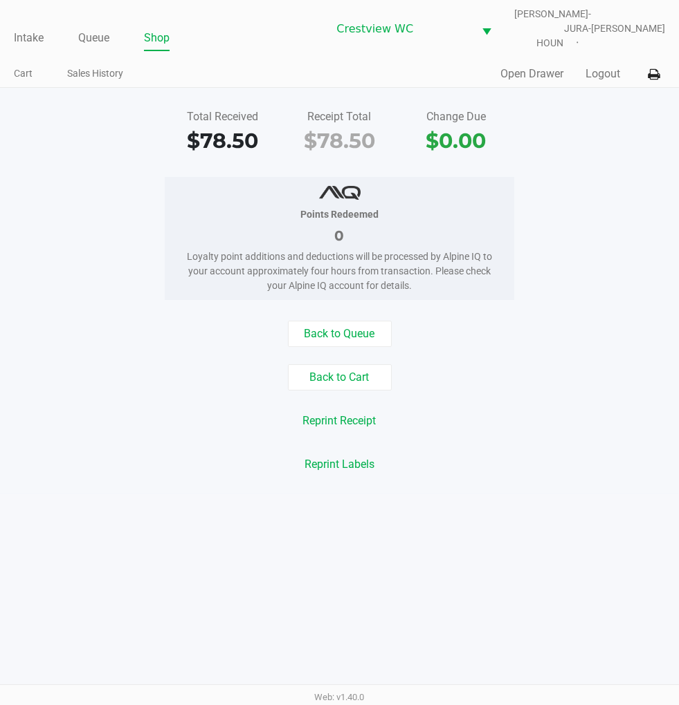
click at [596, 142] on div "Total Received $78.50 Receipt Total $78.50 Change Due $0.00" at bounding box center [339, 133] width 699 height 48
click at [18, 28] on link "Intake" at bounding box center [29, 37] width 30 height 19
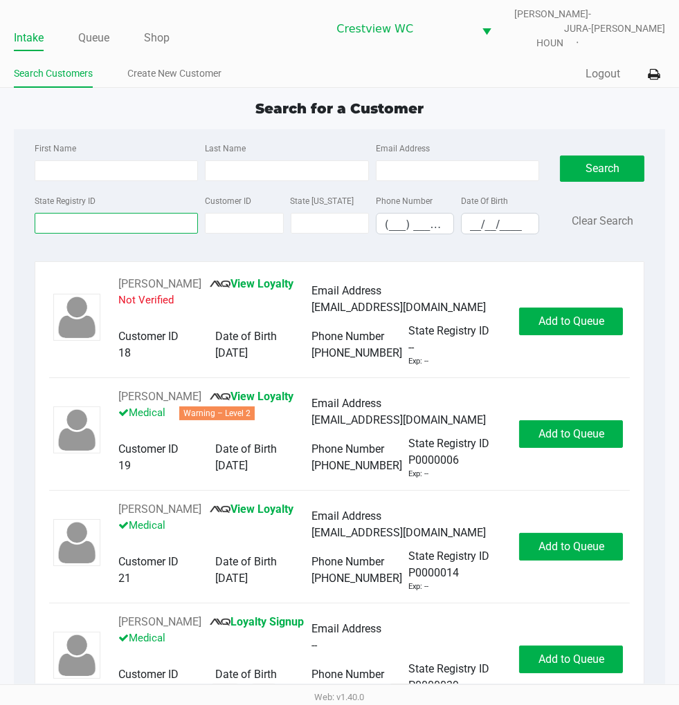
click at [64, 218] on input "State Registry ID" at bounding box center [117, 223] width 164 height 21
type input "p1fx7078"
click at [593, 167] on button "Search" at bounding box center [602, 169] width 84 height 26
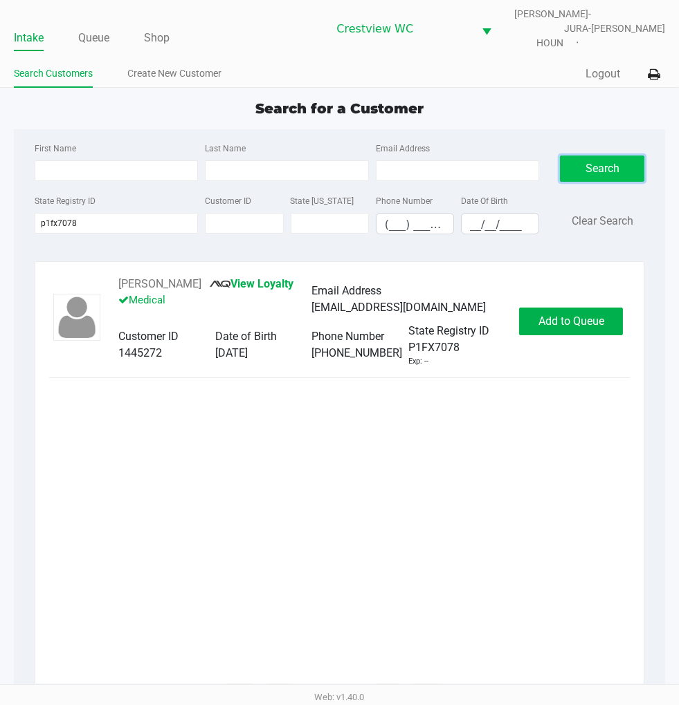
click at [574, 315] on span "Add to Queue" at bounding box center [571, 321] width 66 height 13
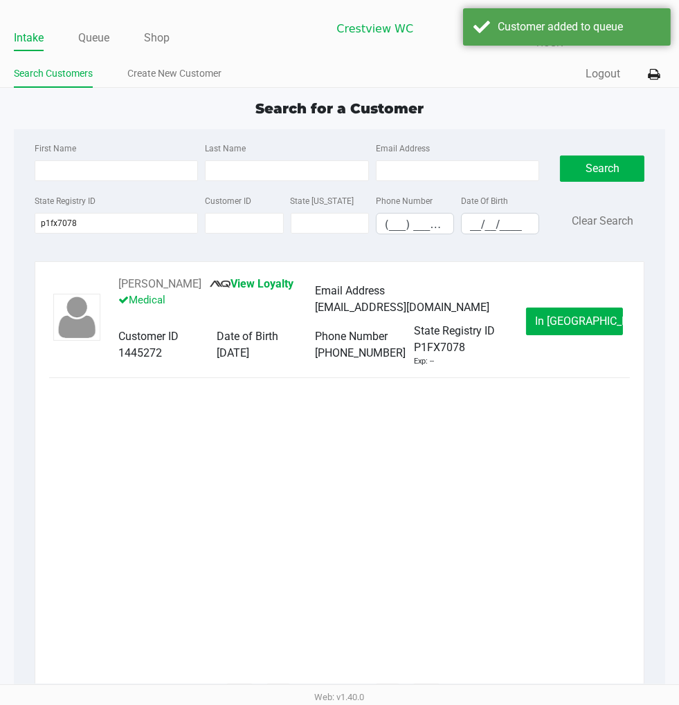
click at [574, 315] on span "In Queue" at bounding box center [593, 321] width 116 height 13
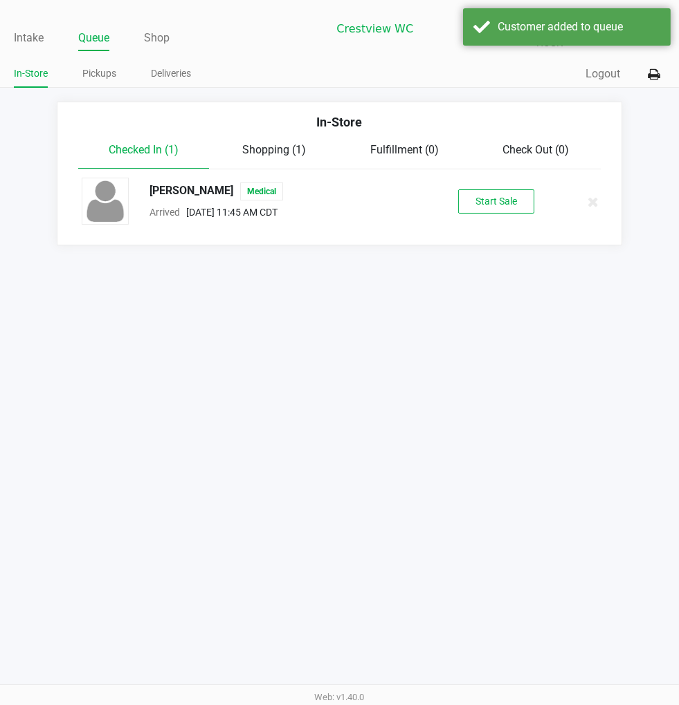
click at [481, 199] on button "Start Sale" at bounding box center [496, 202] width 76 height 24
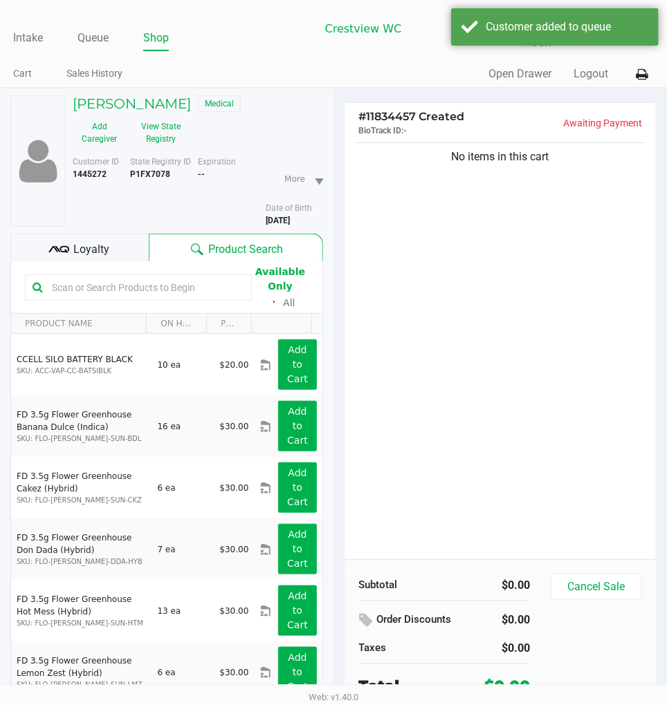
click at [468, 285] on div "No items in this cart" at bounding box center [499, 350] width 311 height 420
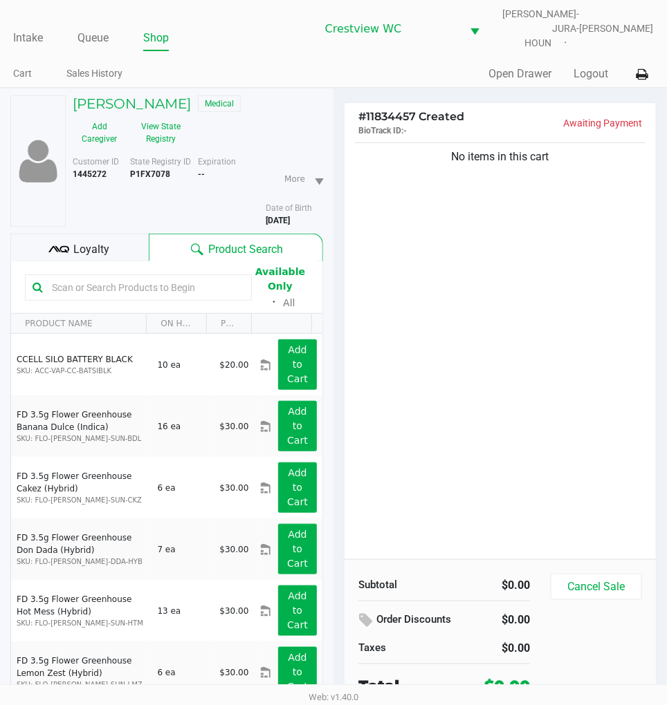
click at [531, 258] on div "No items in this cart" at bounding box center [499, 350] width 311 height 420
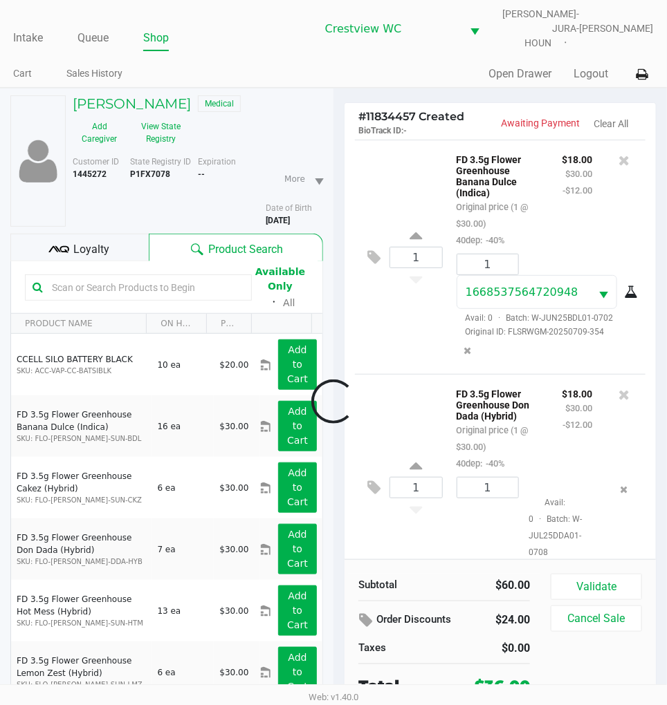
scroll to position [42, 0]
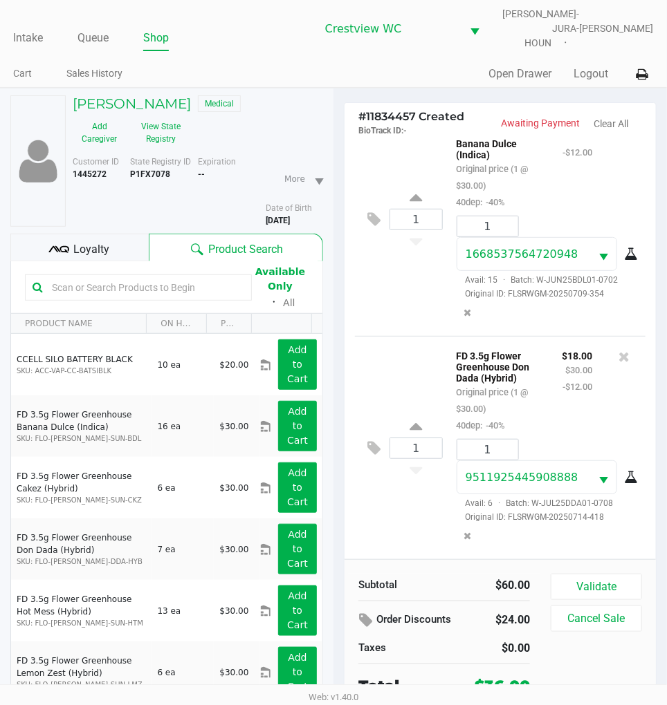
click at [418, 306] on div "1 FD 3.5g Flower Greenhouse Banana Dulce (Indica) Original price (1 @ $30.00) 4…" at bounding box center [500, 219] width 290 height 234
click at [78, 241] on span "Loyalty" at bounding box center [92, 249] width 36 height 17
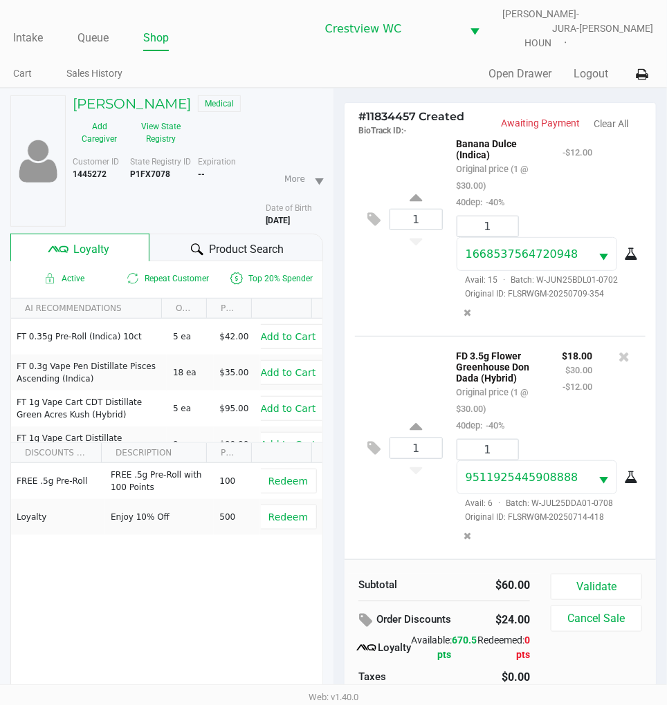
click at [389, 294] on div "1 FD 3.5g Flower Greenhouse Banana Dulce (Indica) Original price (1 @ $30.00) 4…" at bounding box center [500, 219] width 290 height 234
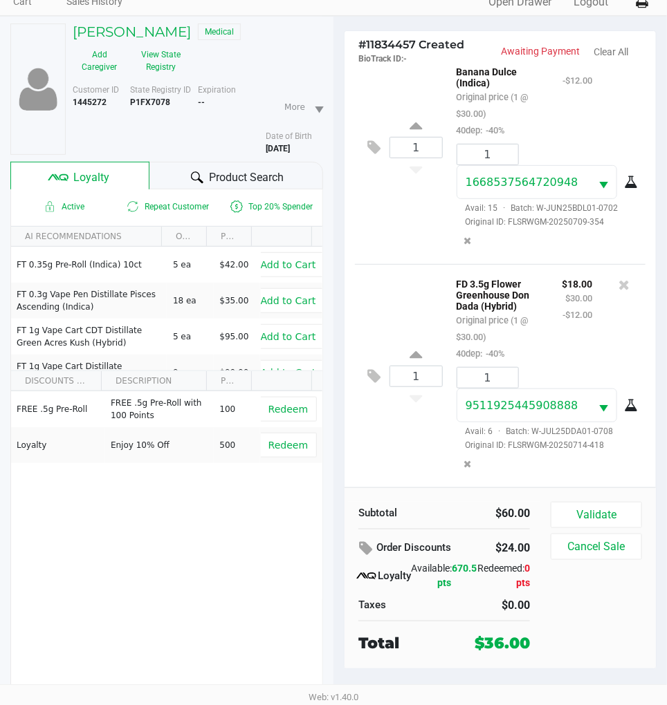
click at [607, 504] on button "Validate" at bounding box center [596, 515] width 91 height 26
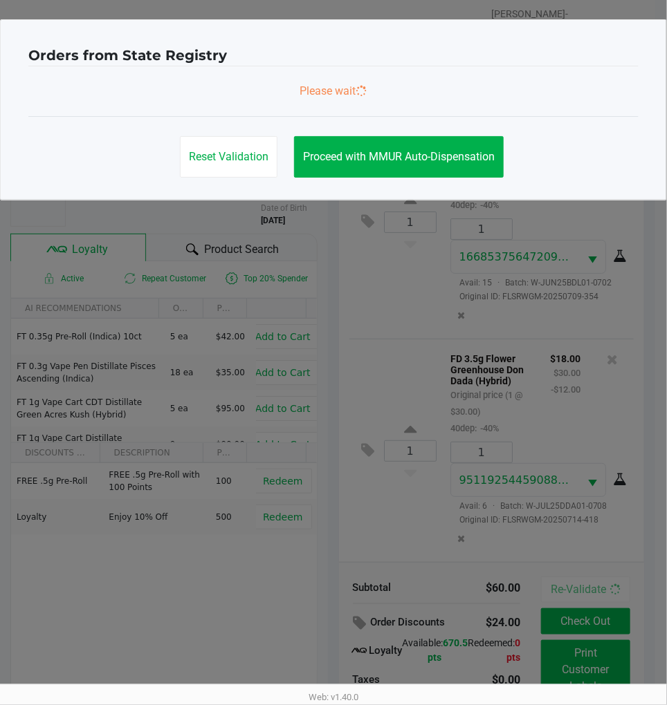
scroll to position [0, 0]
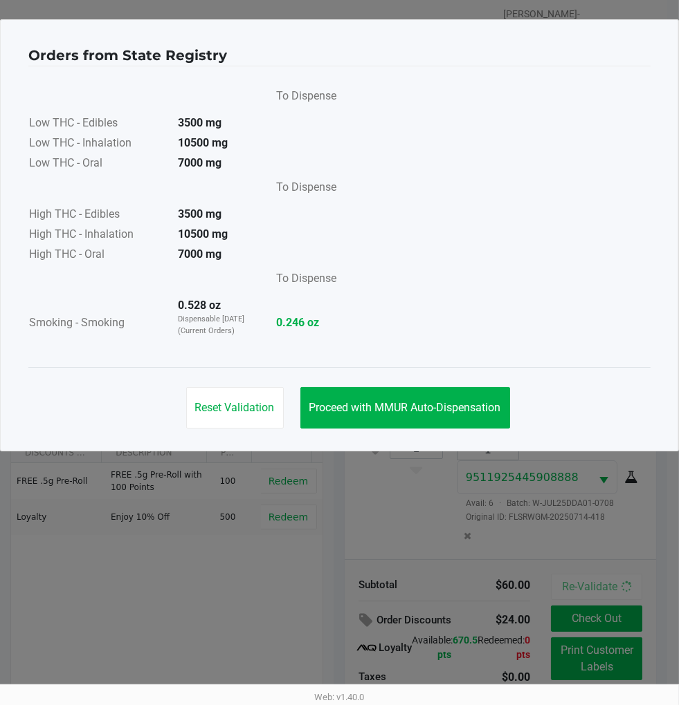
click at [430, 407] on span "Proceed with MMUR Auto-Dispensation" at bounding box center [405, 407] width 192 height 13
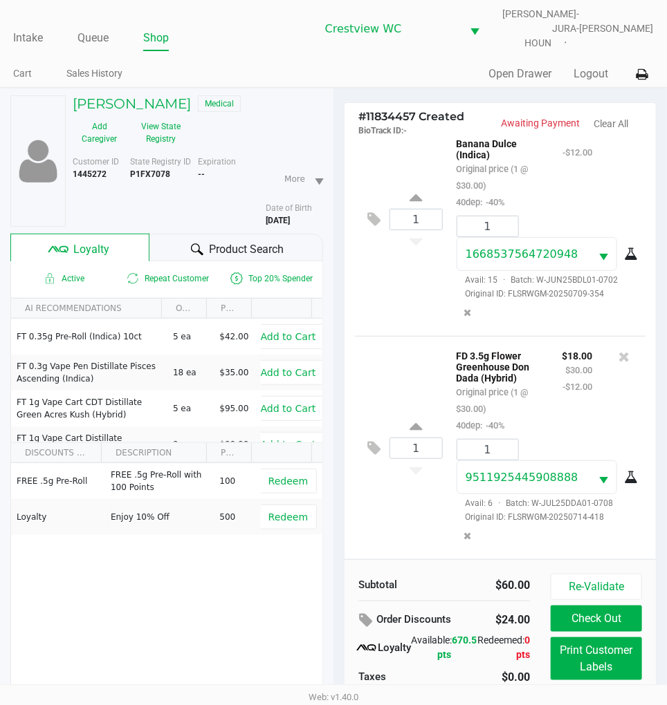
scroll to position [72, 0]
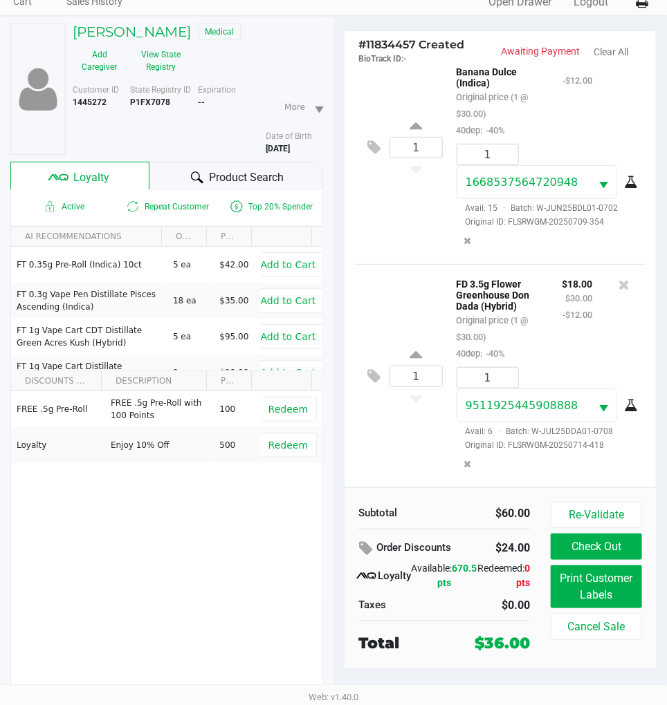
click at [397, 452] on div "1 FD 3.5g Flower Greenhouse Don Dada (Hybrid) Original price (1 @ $30.00) 40dep…" at bounding box center [500, 375] width 290 height 223
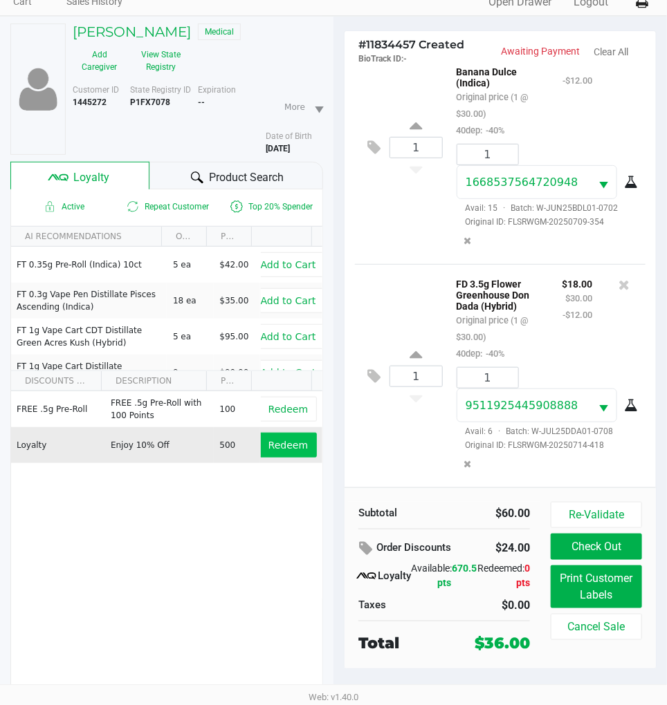
click at [286, 440] on span "Redeem" at bounding box center [287, 445] width 39 height 11
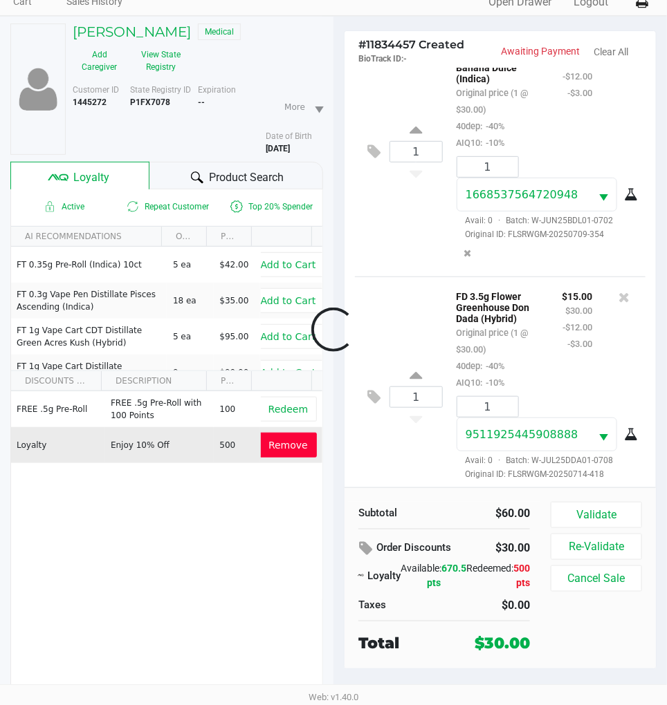
scroll to position [75, 0]
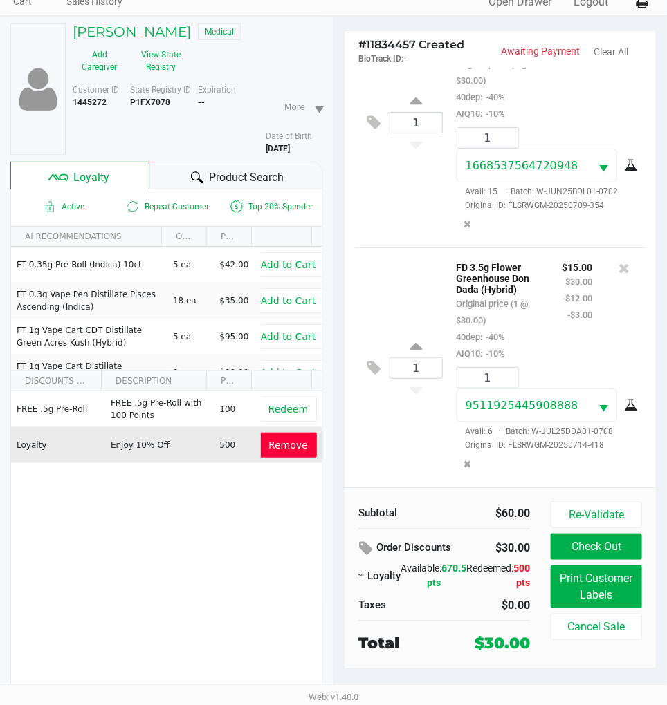
click at [407, 432] on div "1 FD 3.5g Flower Greenhouse Don Dada (Hybrid) Original price (1 @ $30.00) 40dep…" at bounding box center [500, 368] width 290 height 240
click at [592, 587] on button "Print Customer Labels" at bounding box center [596, 587] width 91 height 43
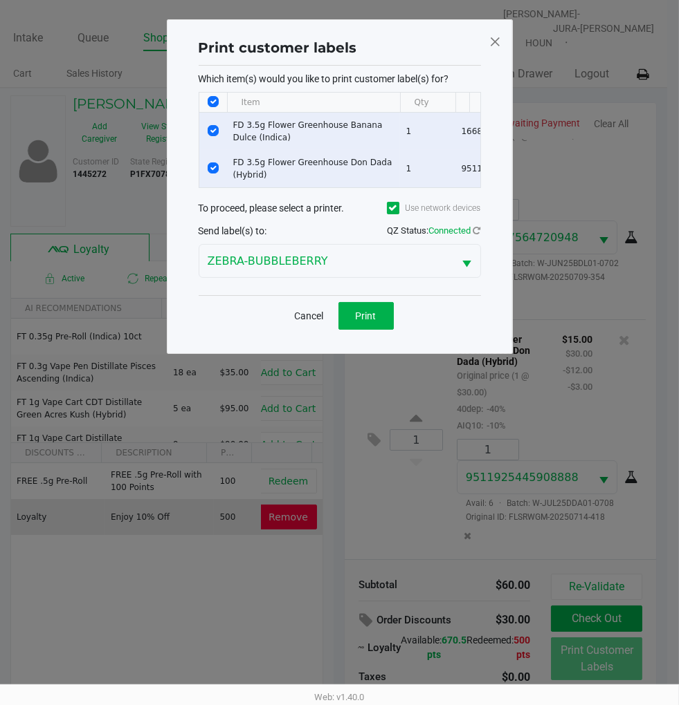
click at [459, 273] on span "Select" at bounding box center [467, 264] width 17 height 17
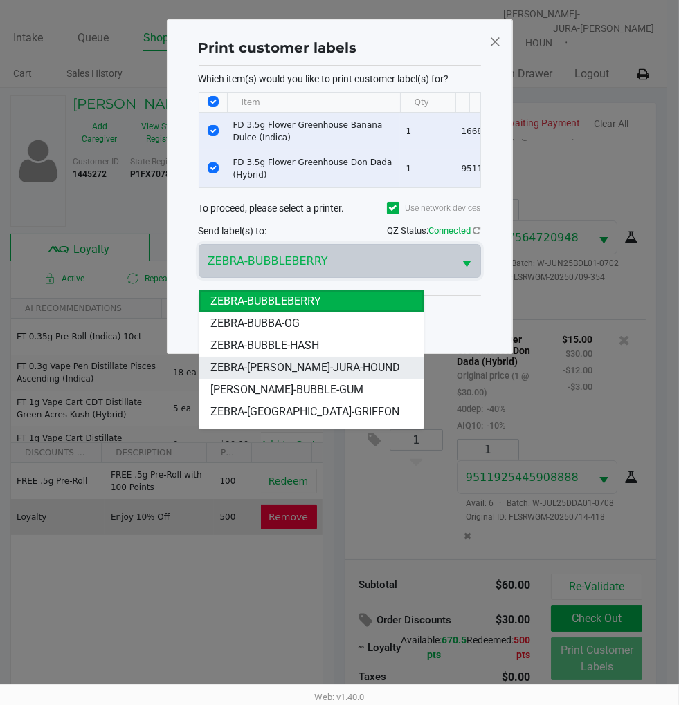
click at [349, 365] on span "ZEBRA-BRUNO-JURA-HOUND" at bounding box center [305, 368] width 190 height 17
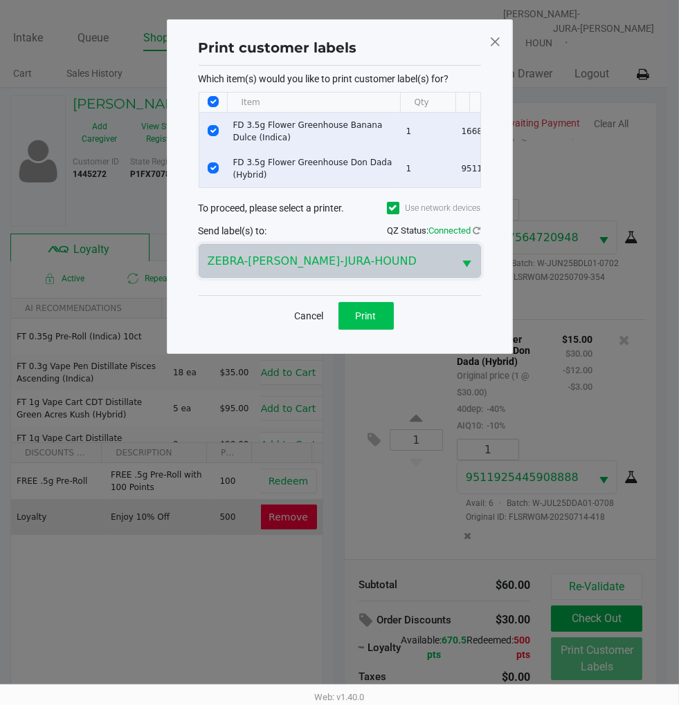
click at [373, 322] on span "Print" at bounding box center [366, 316] width 21 height 11
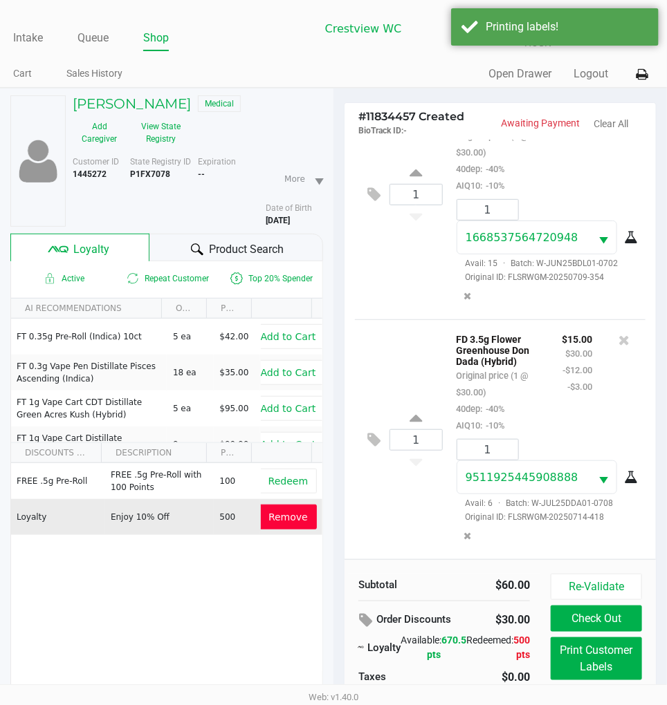
scroll to position [72, 0]
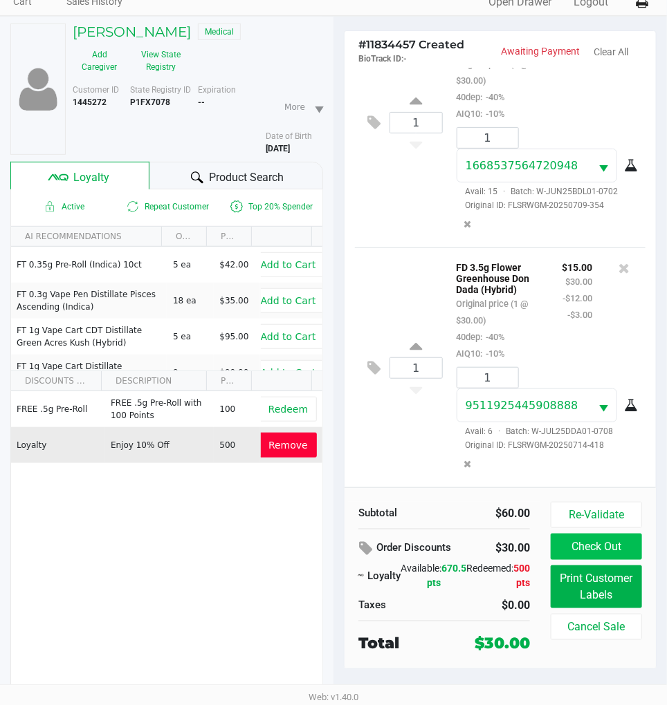
click at [593, 542] on button "Check Out" at bounding box center [596, 547] width 91 height 26
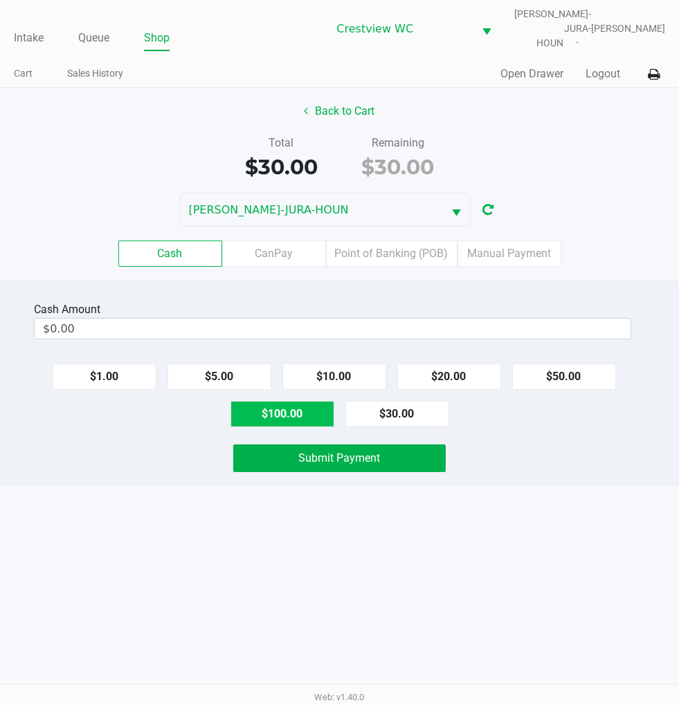
click at [263, 416] on button "$100.00" at bounding box center [282, 414] width 104 height 26
type input "$100.00"
click at [378, 453] on span "Submit Payment" at bounding box center [340, 458] width 82 height 13
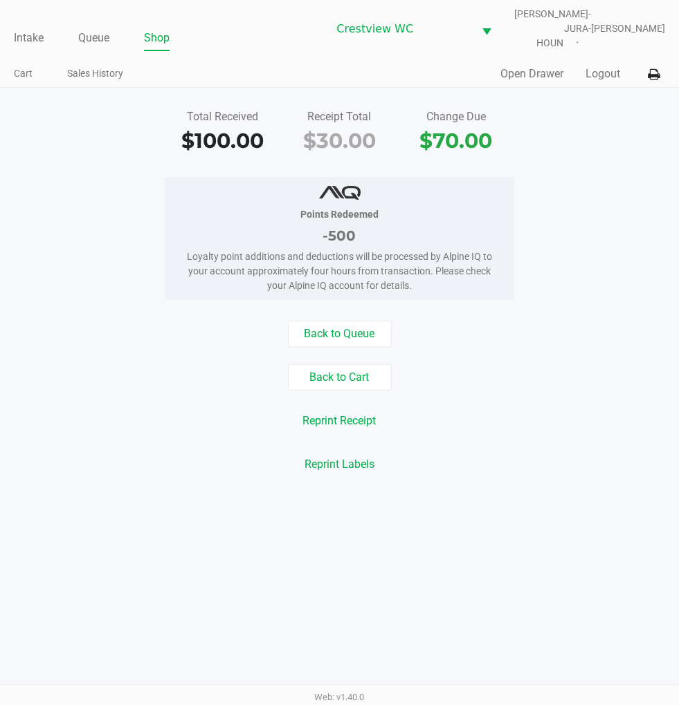
click at [583, 160] on div "Total Received $100.00 Receipt Total $30.00 Change Due $70.00 Points Redeemed -…" at bounding box center [339, 291] width 679 height 407
click at [24, 30] on link "Intake" at bounding box center [29, 37] width 30 height 19
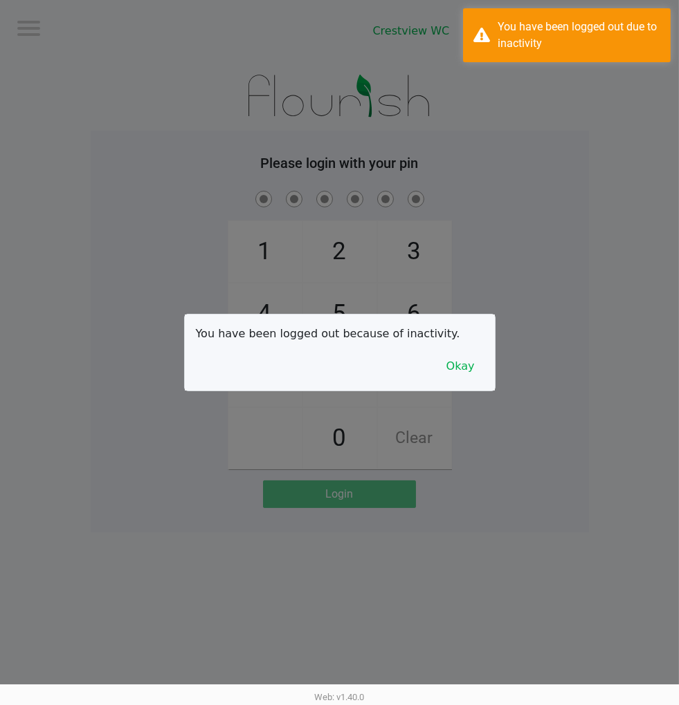
click at [596, 208] on div at bounding box center [339, 352] width 679 height 705
click at [481, 373] on button "Okay" at bounding box center [460, 366] width 46 height 26
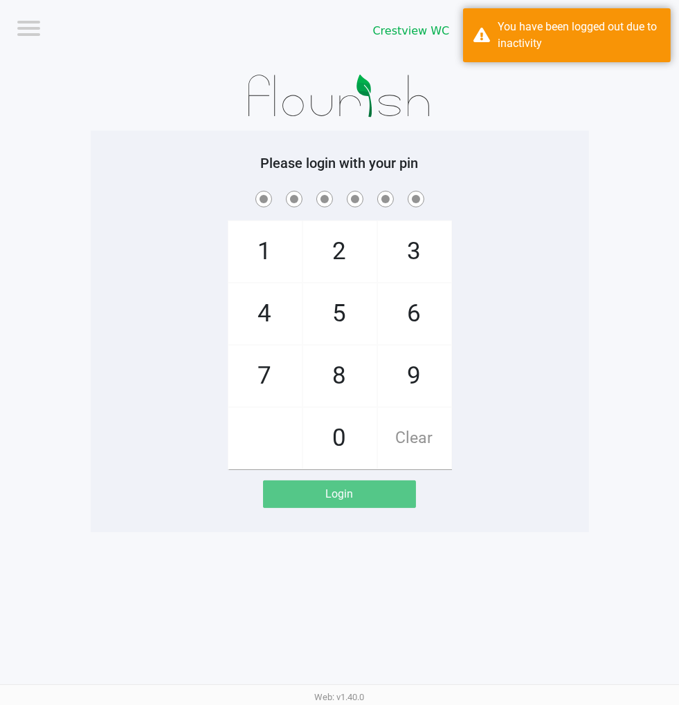
click at [347, 270] on span "2" at bounding box center [339, 251] width 73 height 61
checkbox input "true"
click at [265, 255] on span "1" at bounding box center [264, 251] width 73 height 61
checkbox input "true"
click at [424, 315] on span "6" at bounding box center [414, 314] width 73 height 61
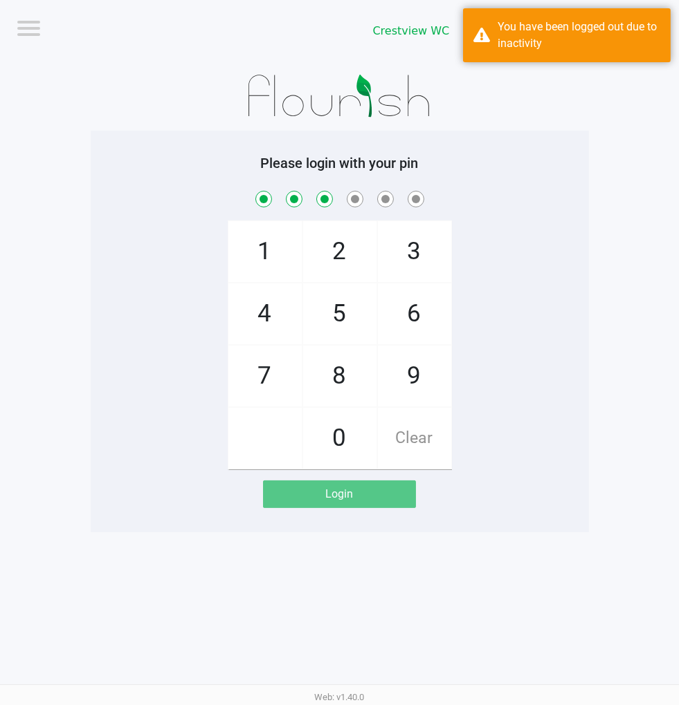
checkbox input "true"
click at [414, 299] on span "6" at bounding box center [414, 314] width 73 height 61
checkbox input "true"
click at [259, 246] on span "1" at bounding box center [264, 251] width 73 height 61
checkbox input "true"
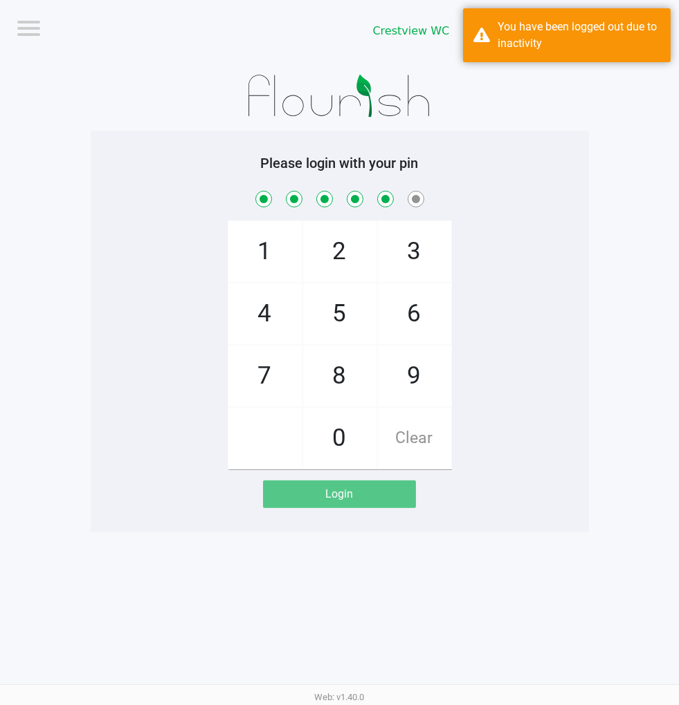
click at [346, 365] on span "8" at bounding box center [339, 376] width 73 height 61
checkbox input "true"
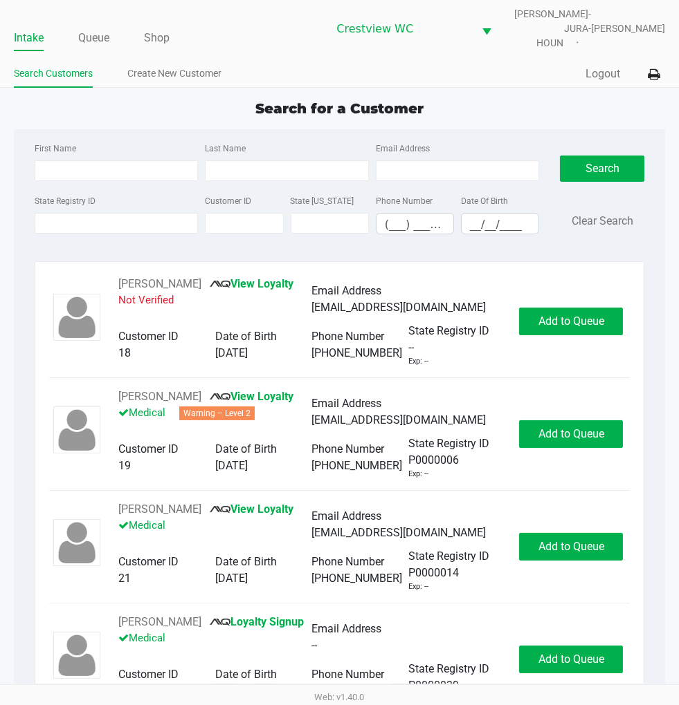
click at [498, 71] on div "Quick Sale Logout" at bounding box center [503, 75] width 326 height 26
click at [80, 35] on link "Queue" at bounding box center [93, 37] width 31 height 19
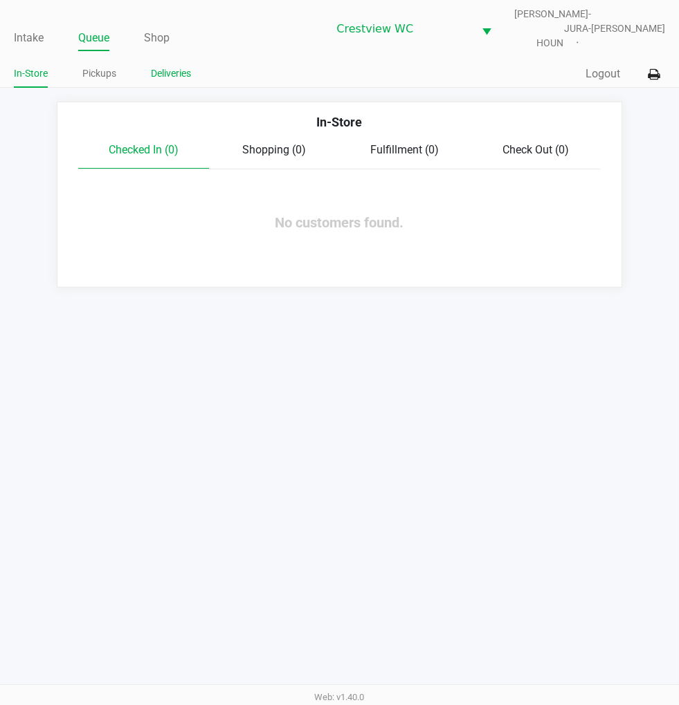
click at [178, 65] on link "Deliveries" at bounding box center [171, 73] width 40 height 17
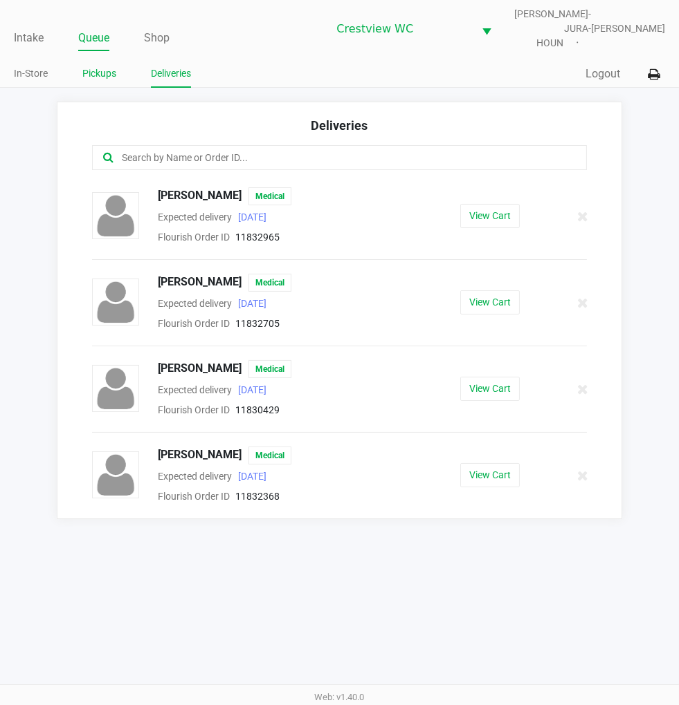
click at [100, 65] on link "Pickups" at bounding box center [99, 73] width 34 height 17
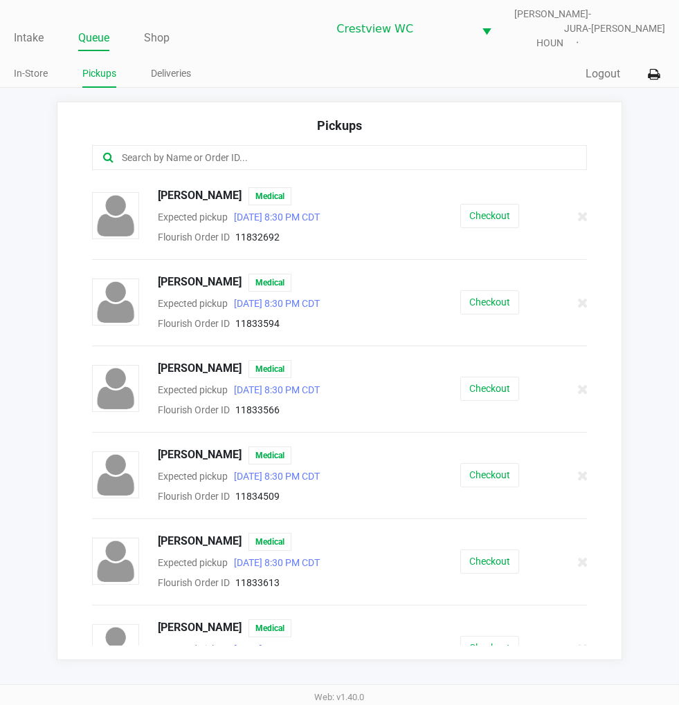
click at [44, 27] on ul "Intake Queue Shop" at bounding box center [171, 39] width 314 height 24
click at [36, 28] on link "Intake" at bounding box center [29, 37] width 30 height 19
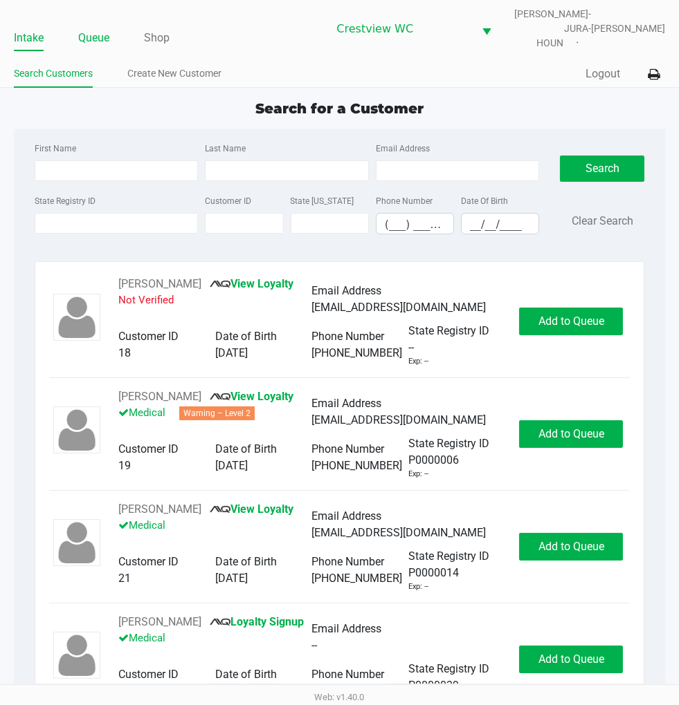
click at [98, 30] on link "Queue" at bounding box center [93, 37] width 31 height 19
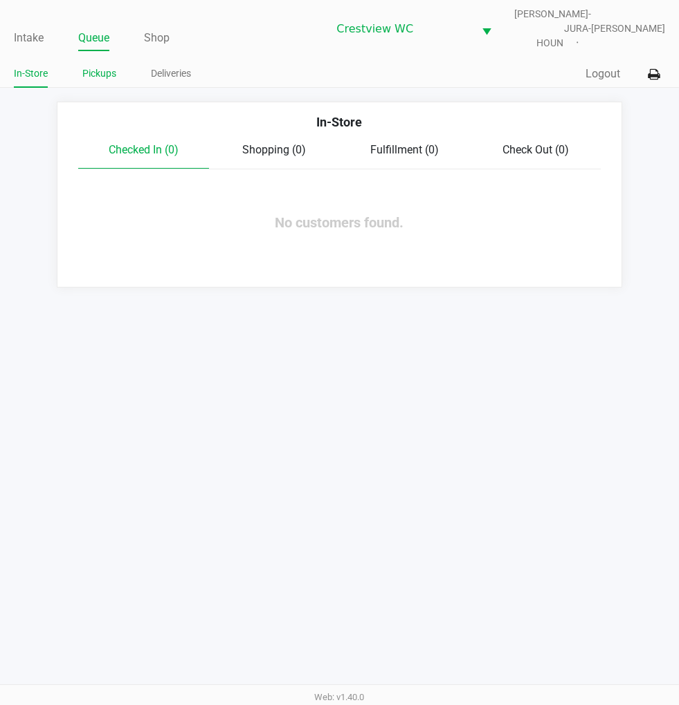
click at [105, 71] on link "Pickups" at bounding box center [99, 73] width 34 height 17
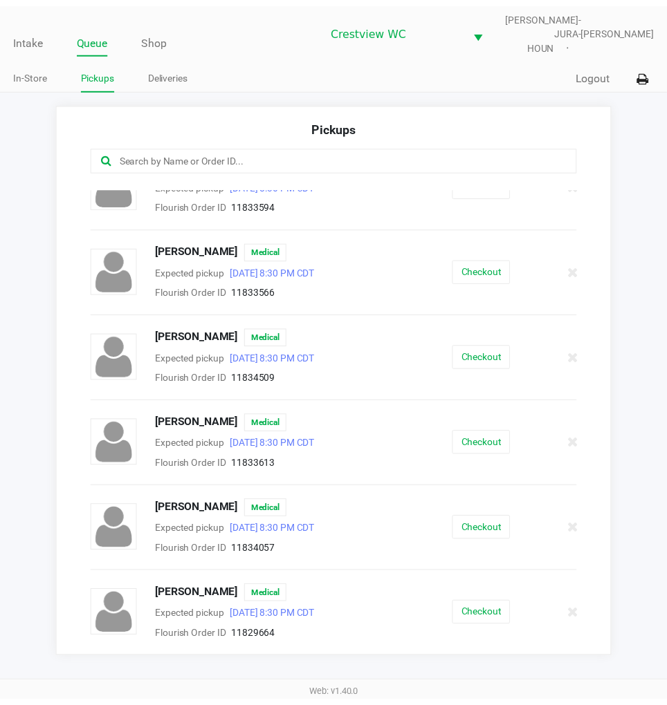
scroll to position [119, 0]
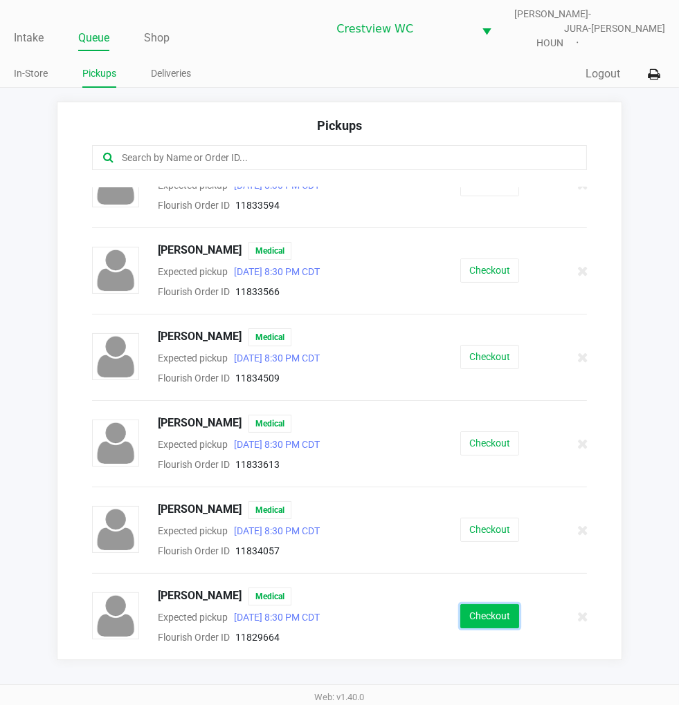
click at [472, 607] on button "Checkout" at bounding box center [489, 617] width 59 height 24
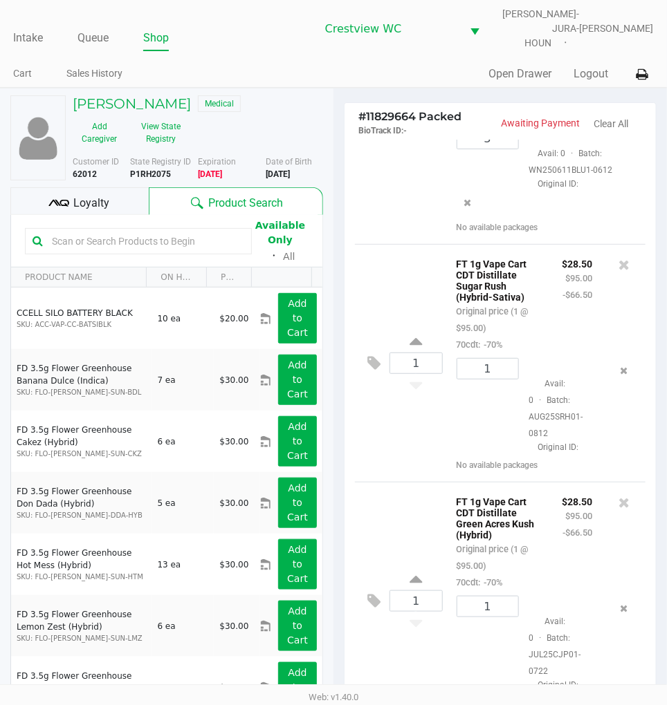
scroll to position [524, 0]
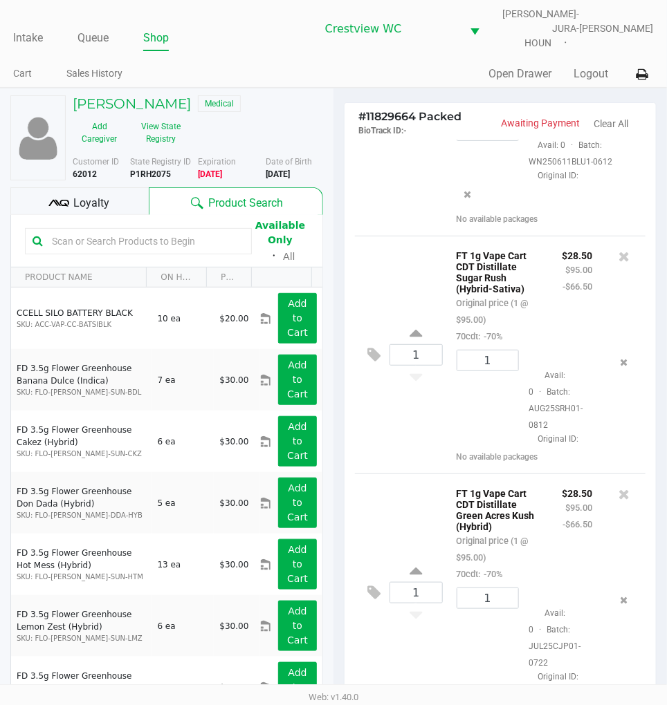
click at [378, 474] on div "1 FT 1g Vape Cart CDT Distillate Green Acres Kush (Hybrid) Original price (1 @ …" at bounding box center [500, 593] width 290 height 238
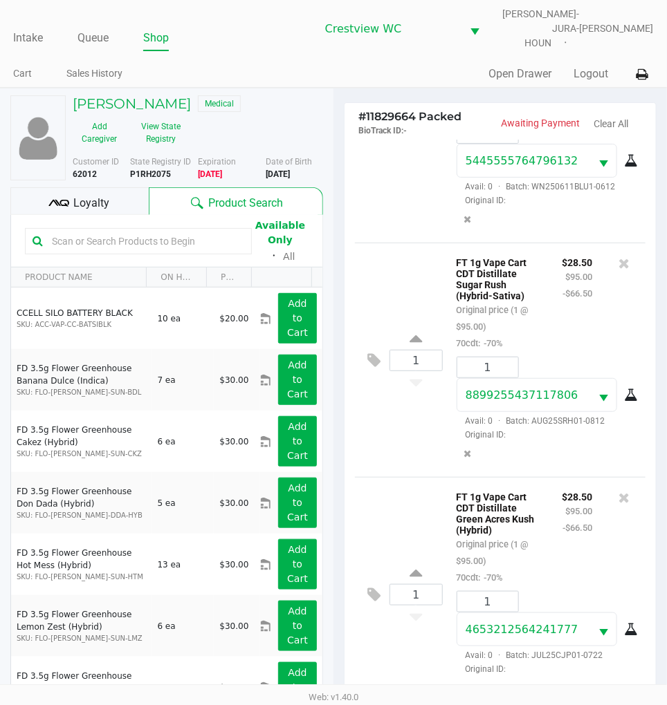
scroll to position [556, 0]
click at [147, 231] on input "text" at bounding box center [145, 241] width 198 height 21
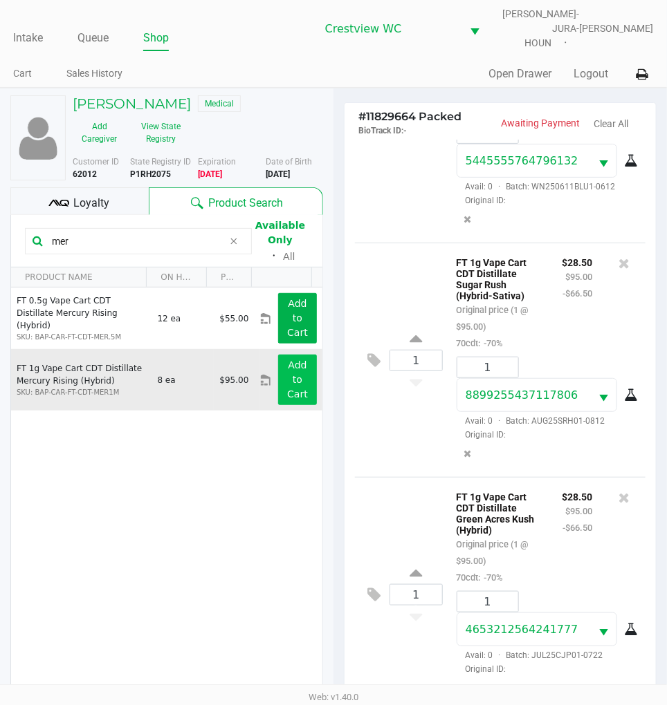
type input "mer"
click at [288, 378] on app-button-loader "Add to Cart" at bounding box center [297, 380] width 21 height 40
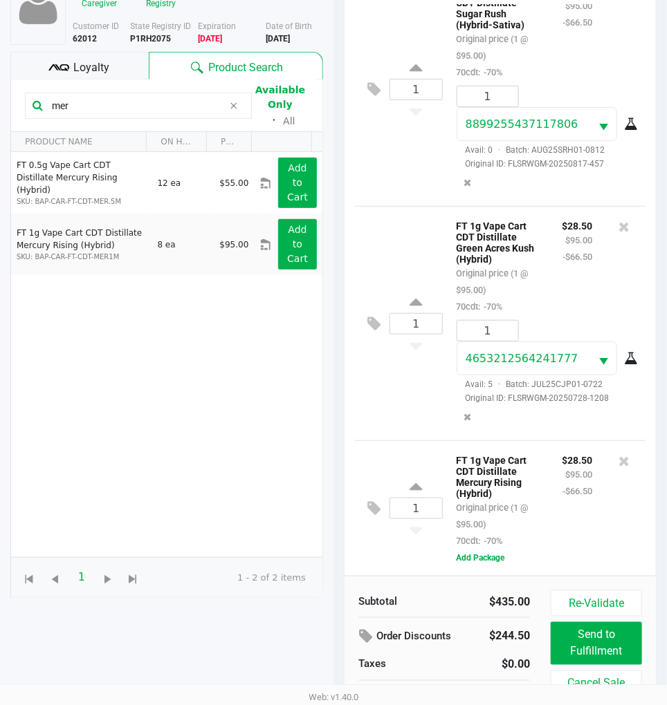
scroll to position [150, 0]
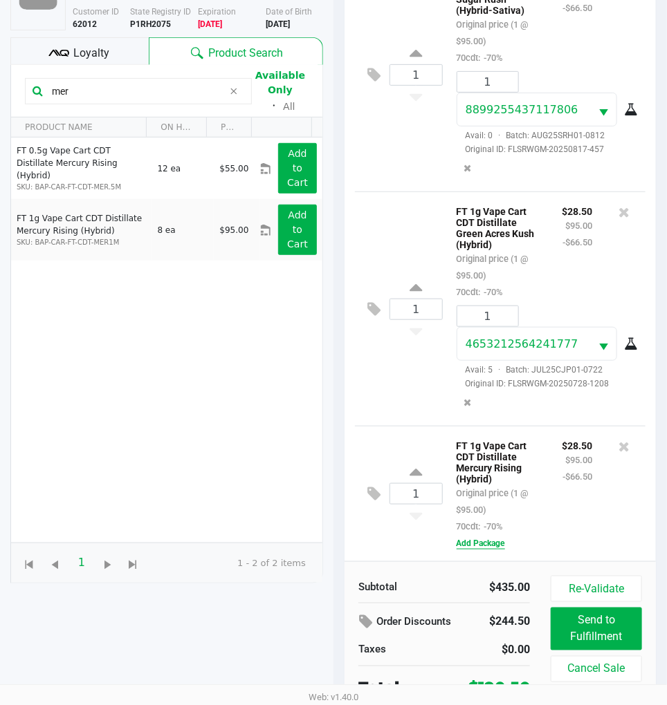
click at [472, 537] on button "Add Package" at bounding box center [480, 543] width 48 height 12
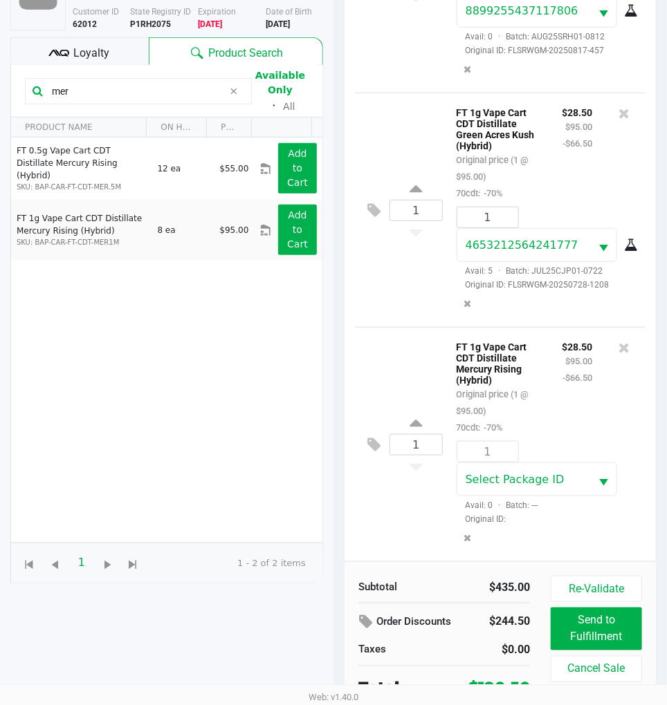
scroll to position [809, 0]
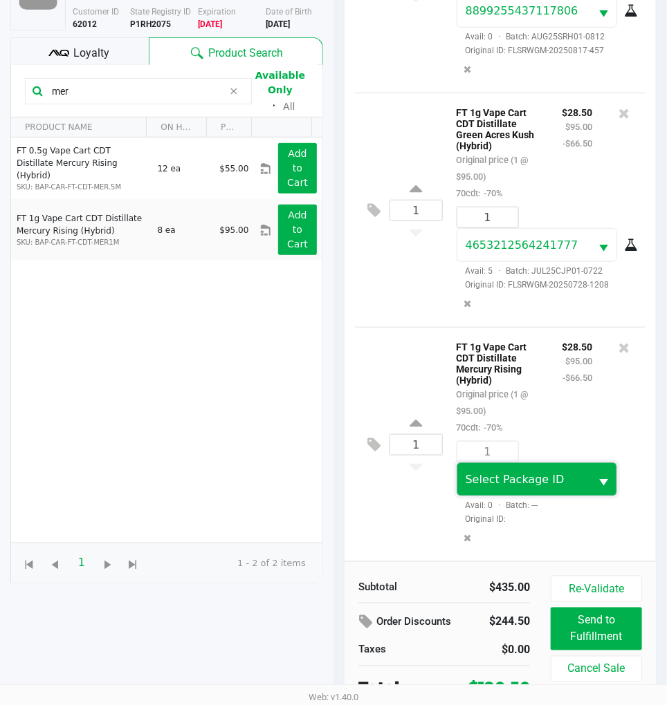
click at [550, 477] on span "Select Package ID" at bounding box center [523, 480] width 116 height 17
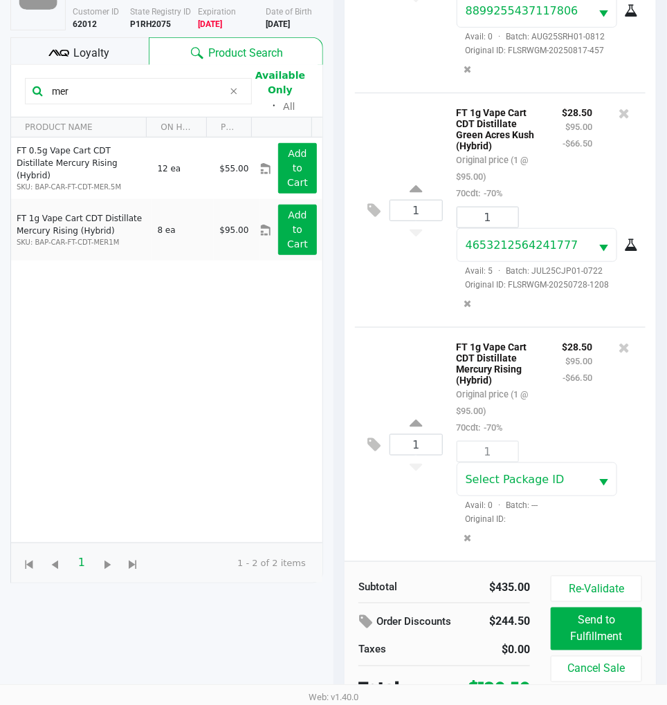
click at [410, 502] on div "1 FT 1g Vape Cart CDT Distillate Mercury Rising (Hybrid) Original price (1 @ $9…" at bounding box center [500, 444] width 290 height 234
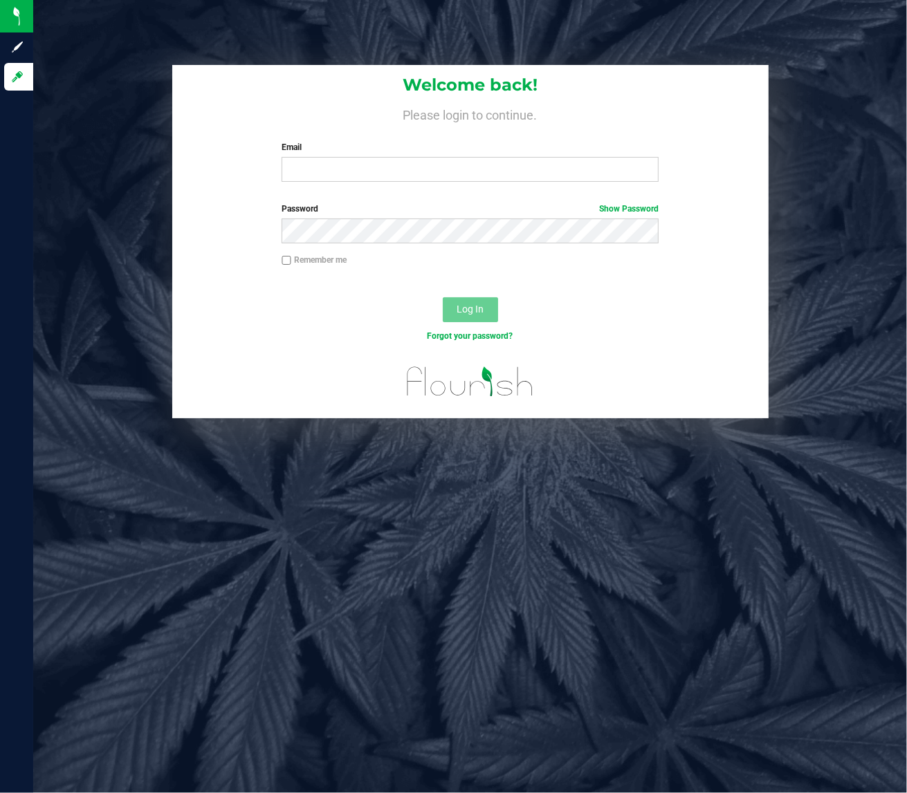
drag, startPoint x: 92, startPoint y: 246, endPoint x: 94, endPoint y: 236, distance: 10.6
click at [92, 246] on div "Welcome back! Please login to continue. Email Required Please format your email…" at bounding box center [470, 242] width 894 height 354
click at [291, 171] on input "Email" at bounding box center [470, 169] width 377 height 25
click at [351, 210] on label "Password Show Password" at bounding box center [470, 209] width 377 height 12
click at [474, 308] on span "Log In" at bounding box center [469, 309] width 27 height 11
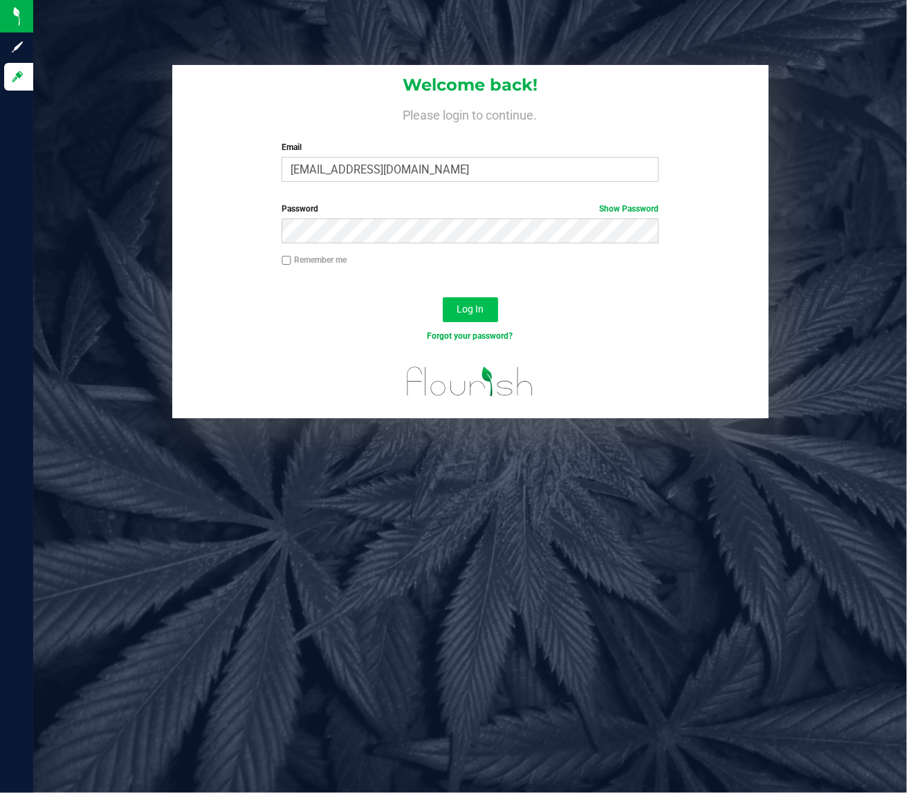
click at [472, 308] on span "Log In" at bounding box center [469, 309] width 27 height 11
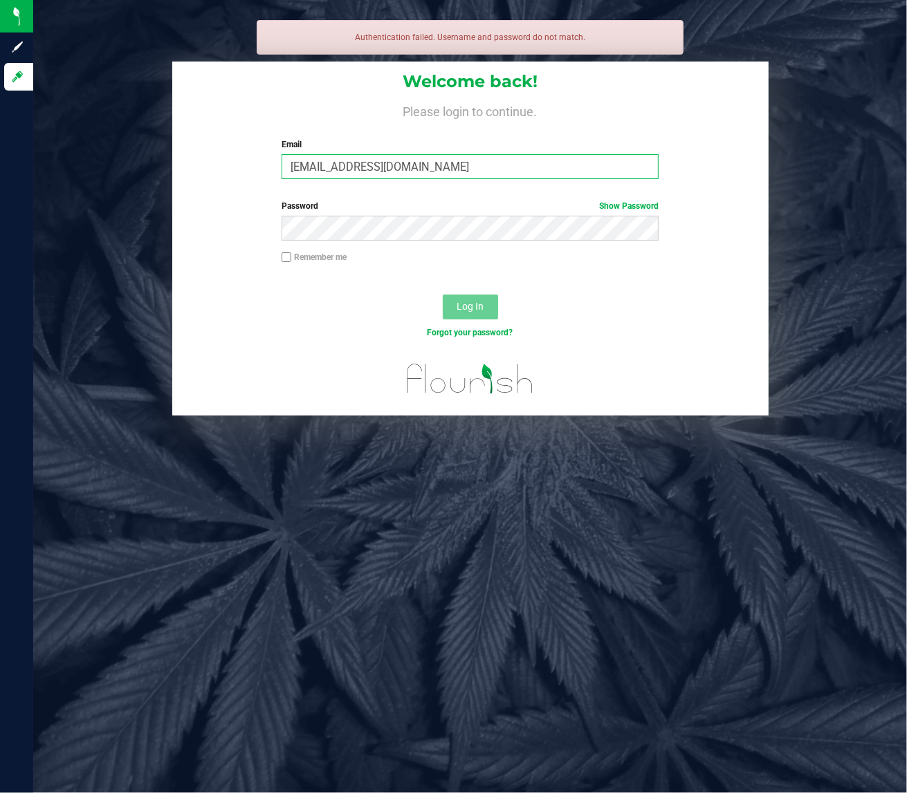
drag, startPoint x: 458, startPoint y: 171, endPoint x: 463, endPoint y: 163, distance: 9.4
click at [462, 165] on input "sstevenson@livepaarllel.com" at bounding box center [470, 166] width 377 height 25
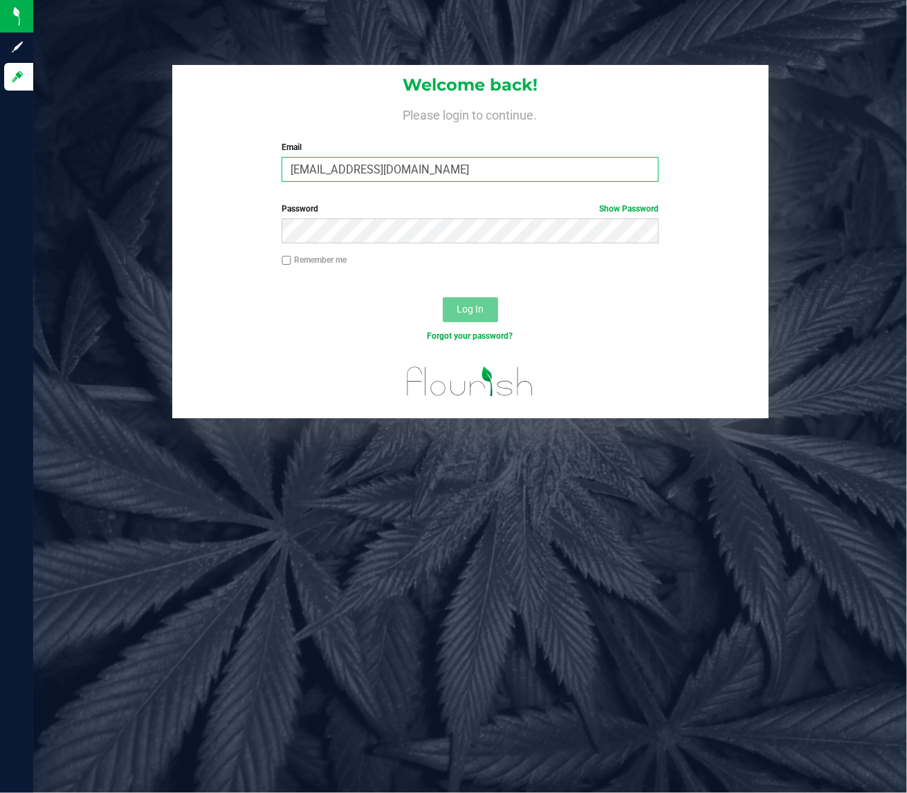
type input "[EMAIL_ADDRESS][DOMAIN_NAME]"
click at [351, 209] on label "Password Show Password" at bounding box center [470, 209] width 377 height 12
click at [474, 310] on span "Log In" at bounding box center [469, 309] width 27 height 11
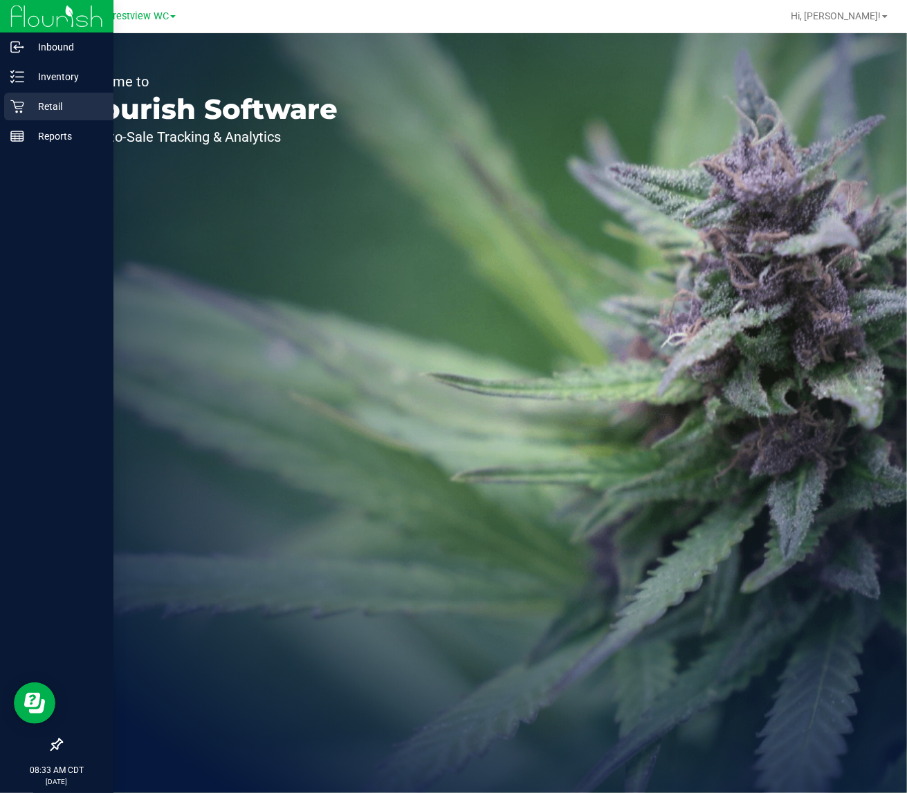
click at [48, 104] on p "Retail" at bounding box center [65, 106] width 83 height 17
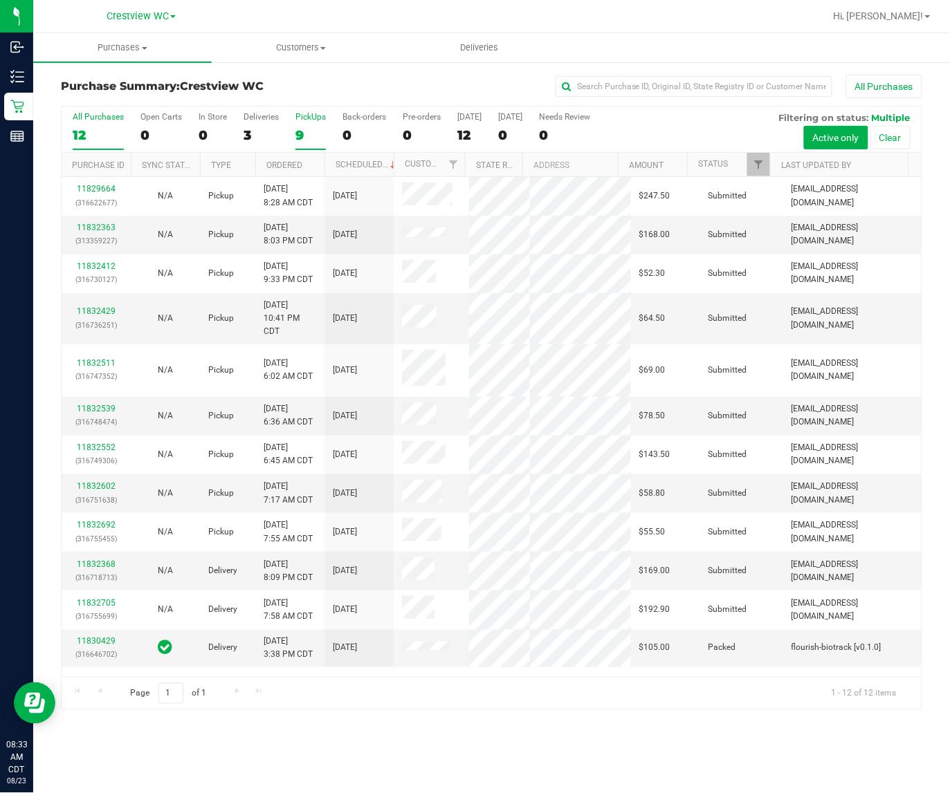
click at [304, 114] on div "PickUps" at bounding box center [310, 117] width 30 height 10
click at [0, 0] on input "PickUps 9" at bounding box center [0, 0] width 0 height 0
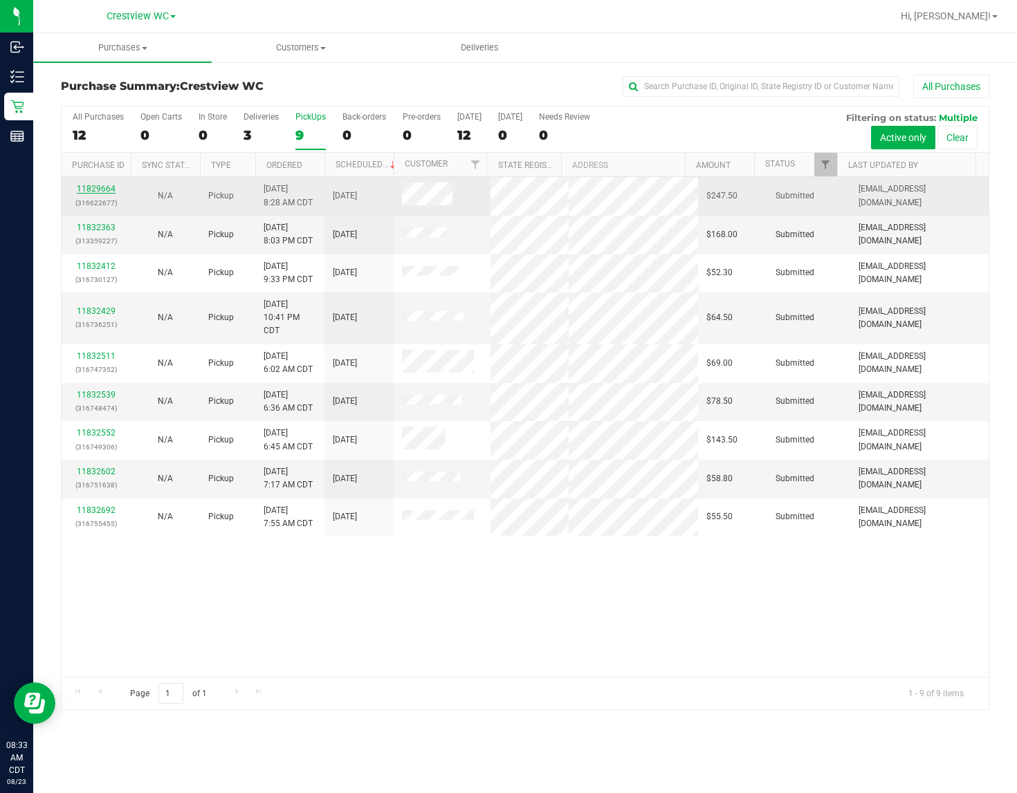
click at [102, 185] on link "11829664" at bounding box center [96, 189] width 39 height 10
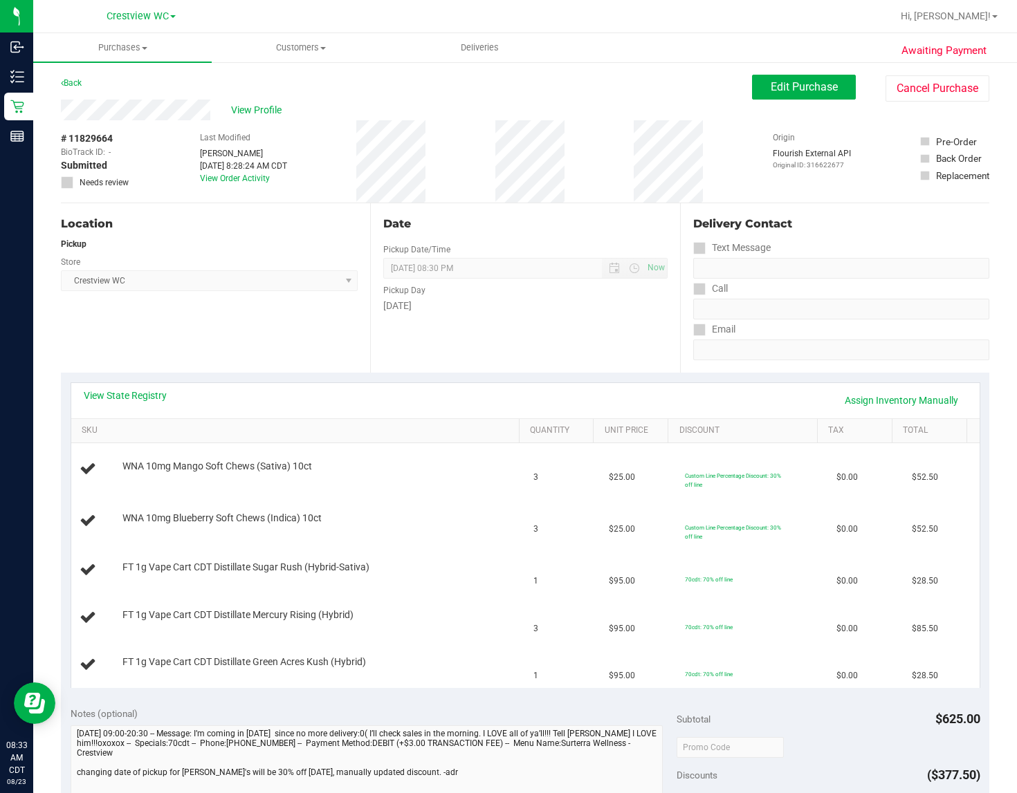
click at [243, 319] on div "Location Pickup Store Crestview WC Select Store Bonita Springs WC Boynton Beach…" at bounding box center [215, 287] width 309 height 169
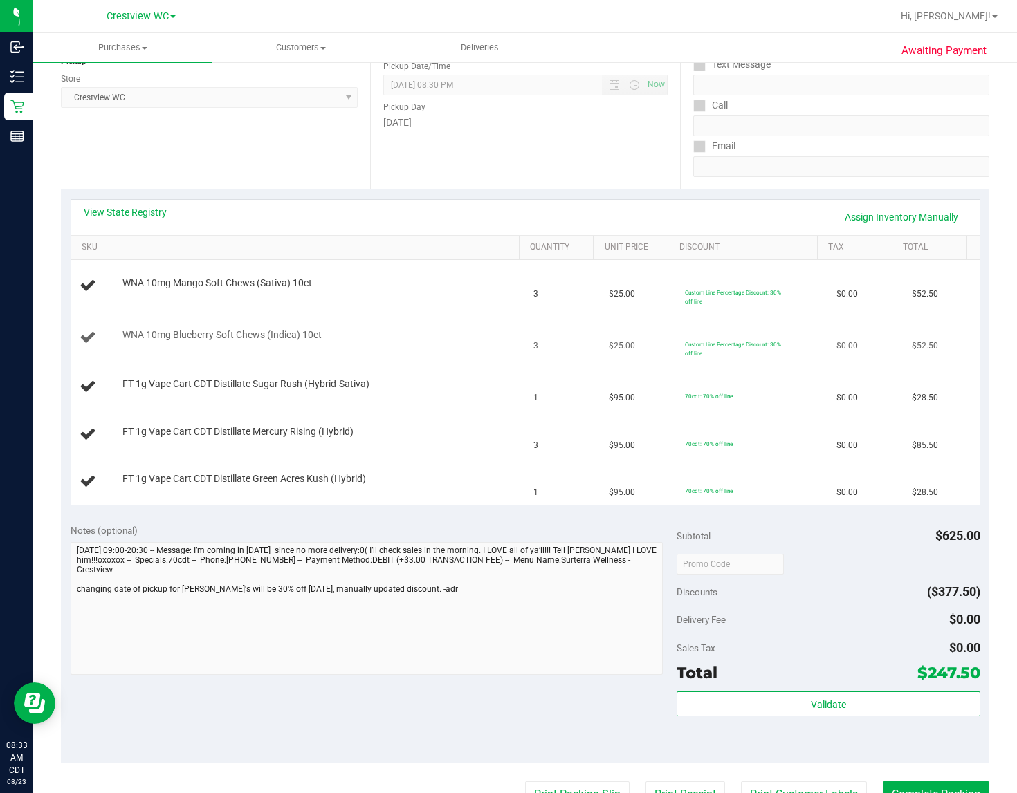
scroll to position [86, 0]
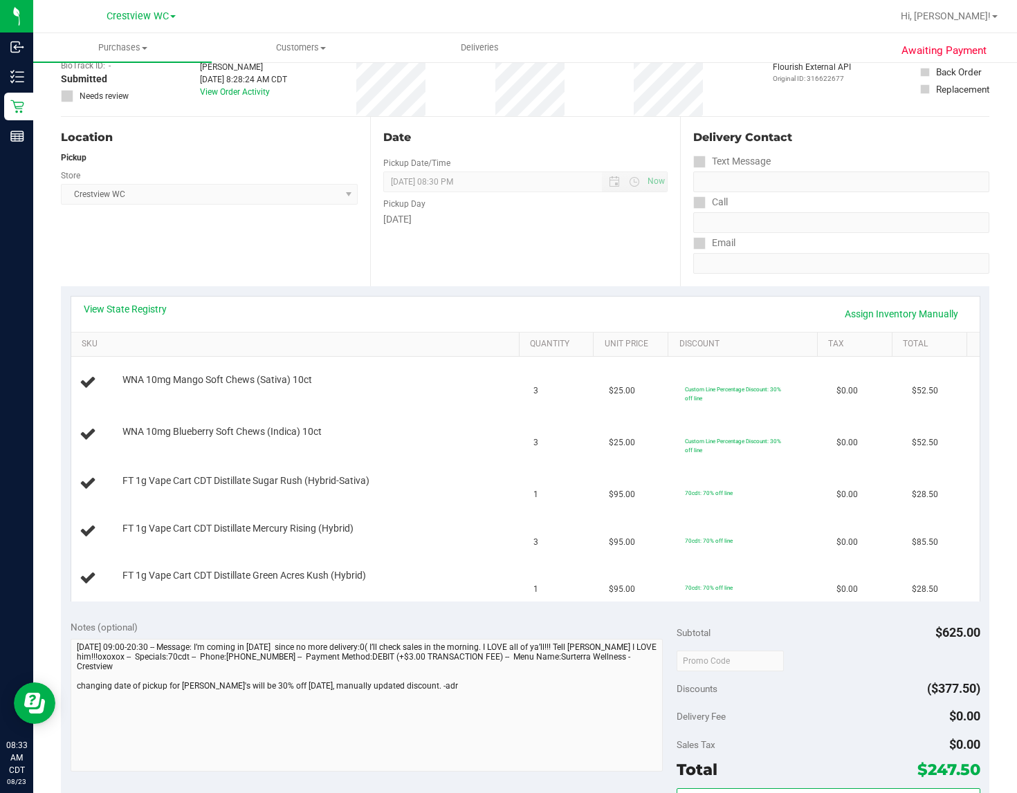
click at [261, 250] on div "Location Pickup Store Crestview WC Select Store Bonita Springs WC Boynton Beach…" at bounding box center [215, 201] width 309 height 169
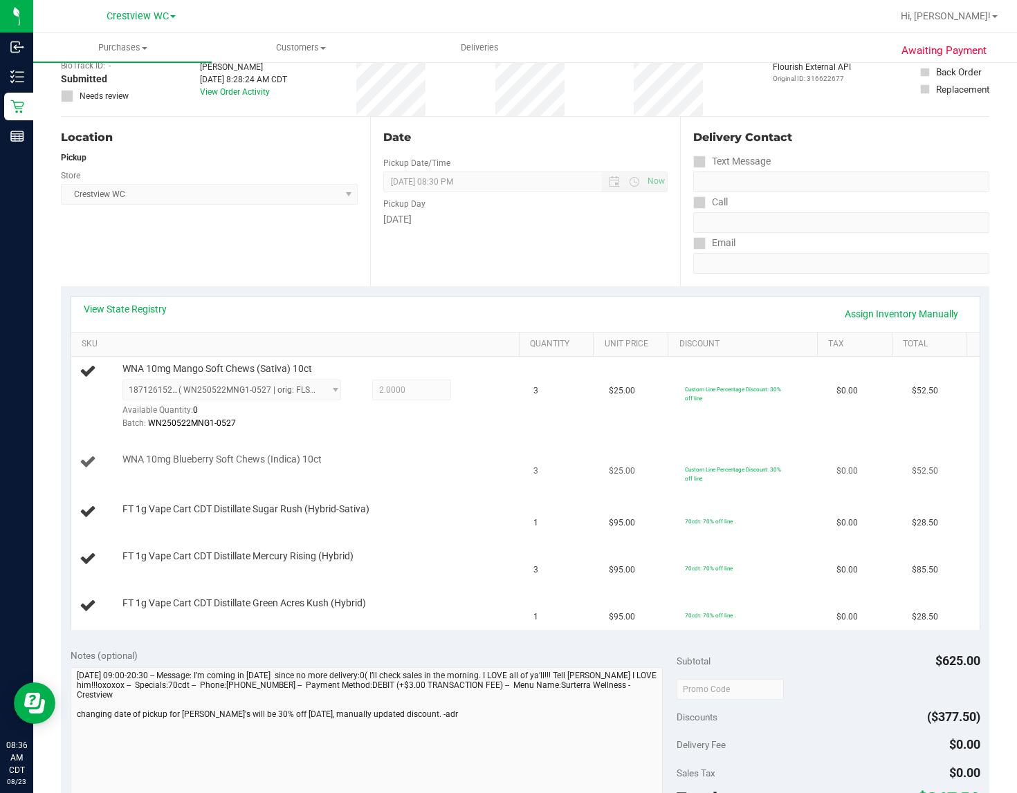
click at [465, 443] on td "WNA 10mg Blueberry Soft Chews (Indica) 10ct" at bounding box center [298, 463] width 454 height 52
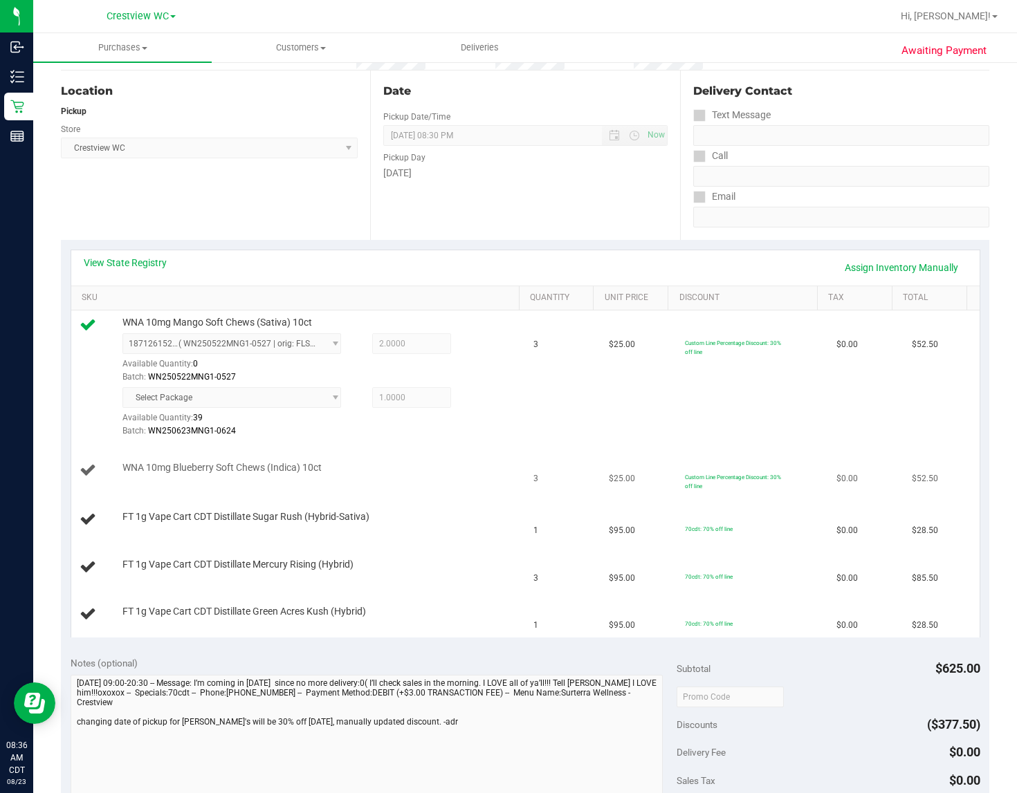
scroll to position [259, 0]
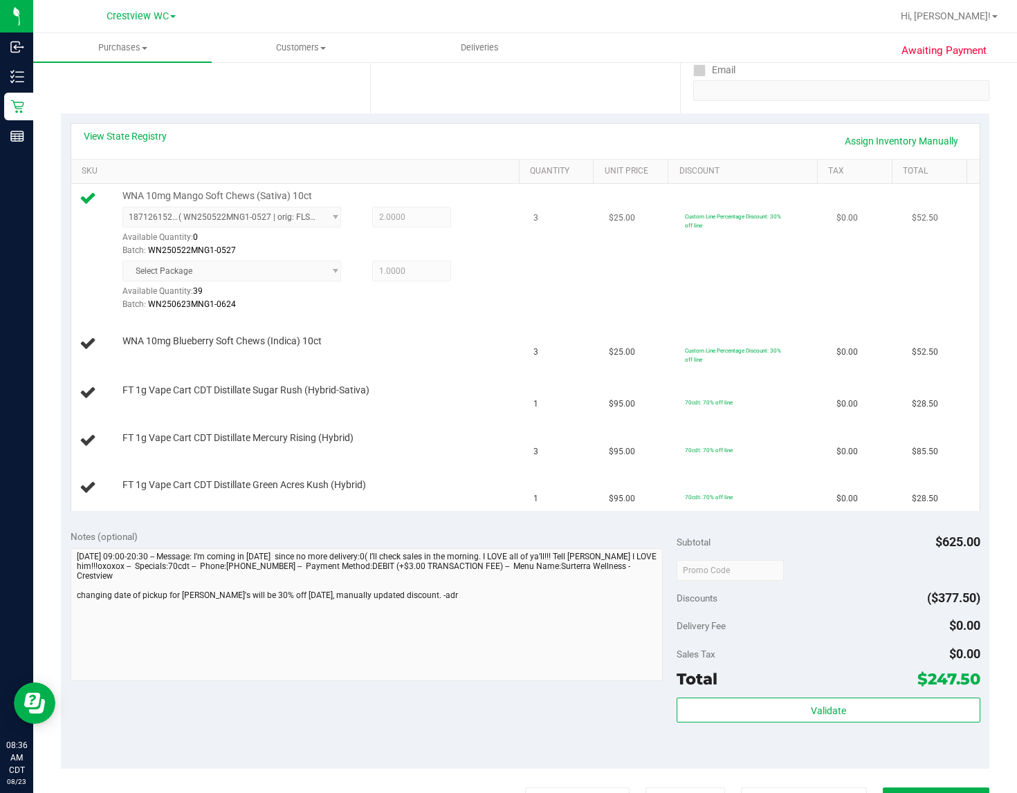
click at [474, 312] on div at bounding box center [319, 311] width 394 height 1
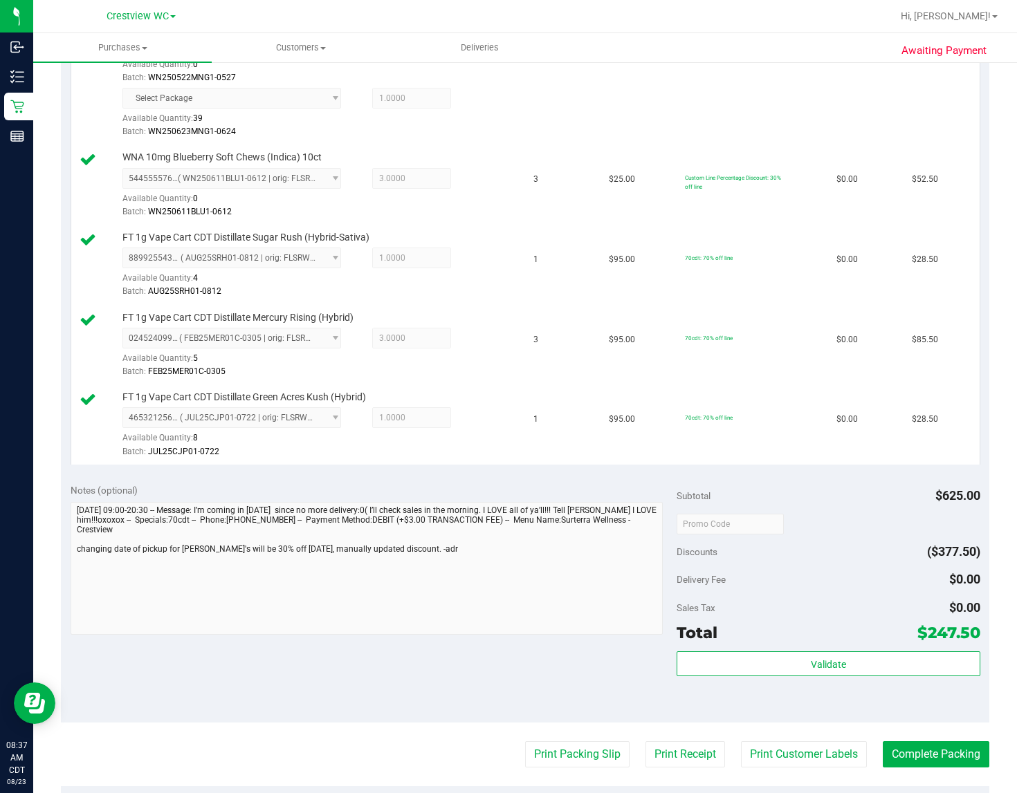
scroll to position [723, 0]
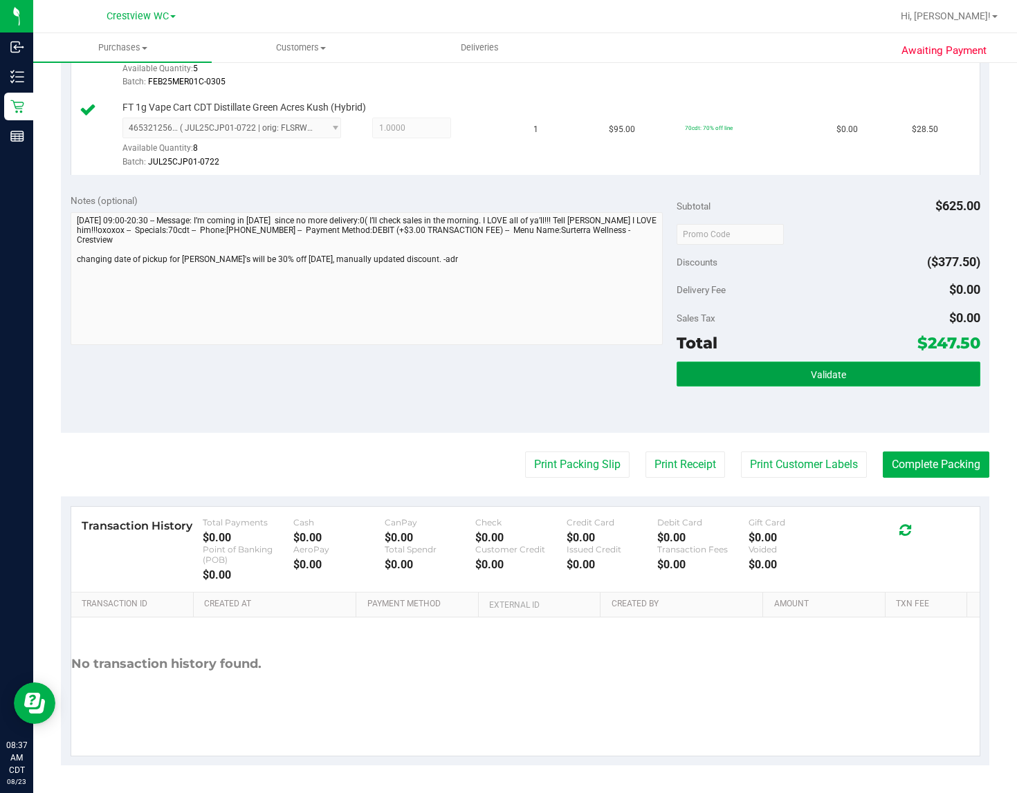
click at [852, 372] on button "Validate" at bounding box center [827, 374] width 303 height 25
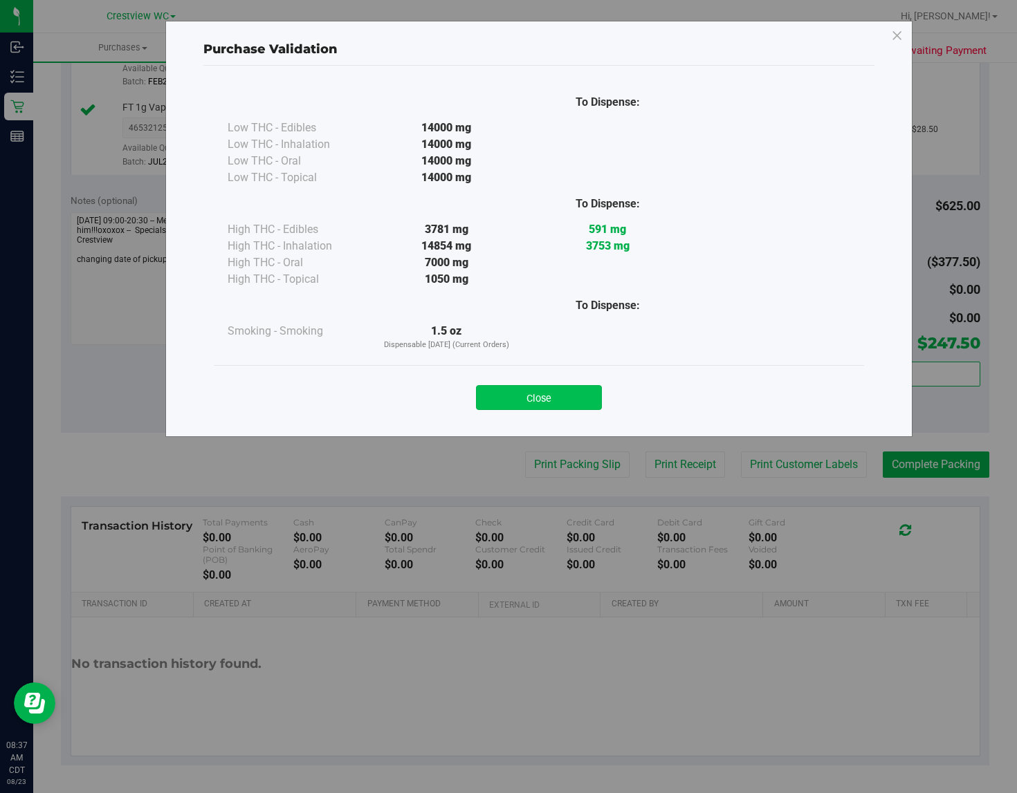
click at [551, 396] on button "Close" at bounding box center [539, 397] width 126 height 25
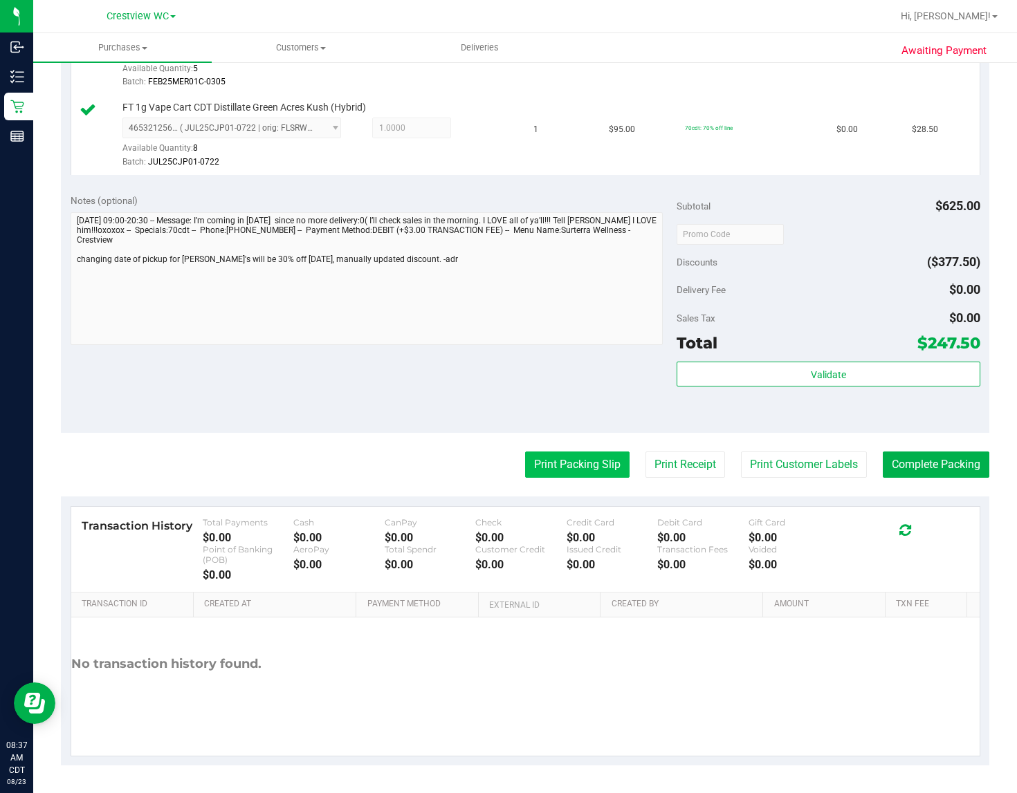
click at [596, 477] on button "Print Packing Slip" at bounding box center [577, 465] width 104 height 26
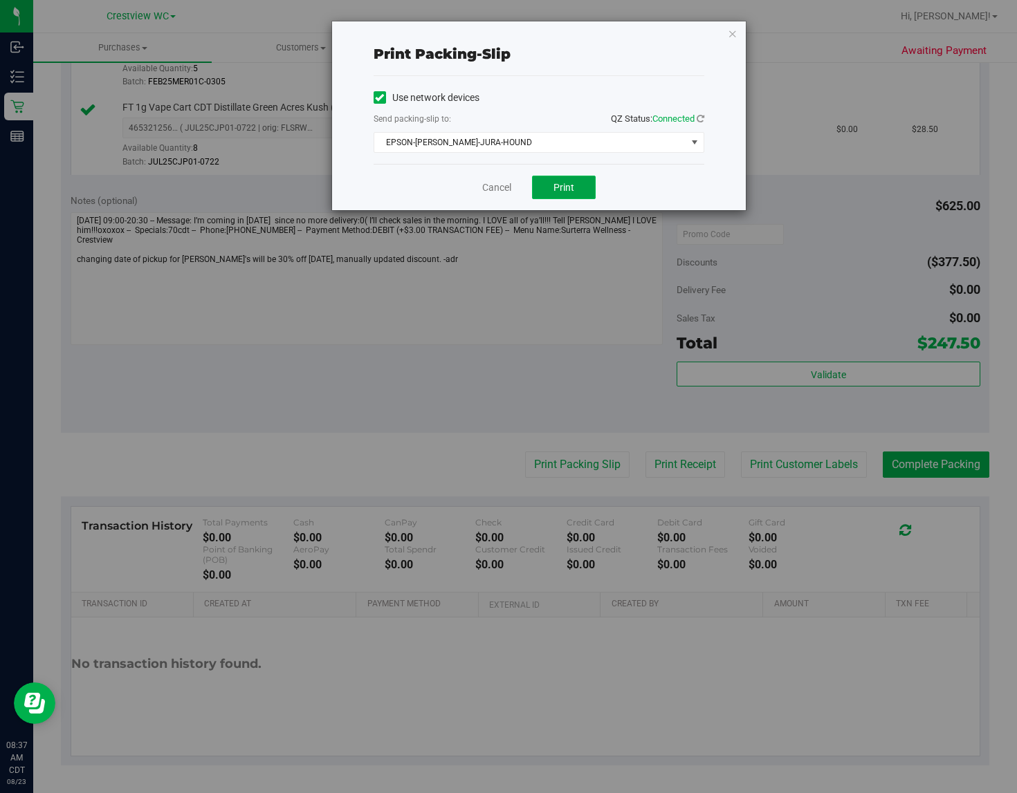
click at [576, 188] on button "Print" at bounding box center [564, 188] width 64 height 24
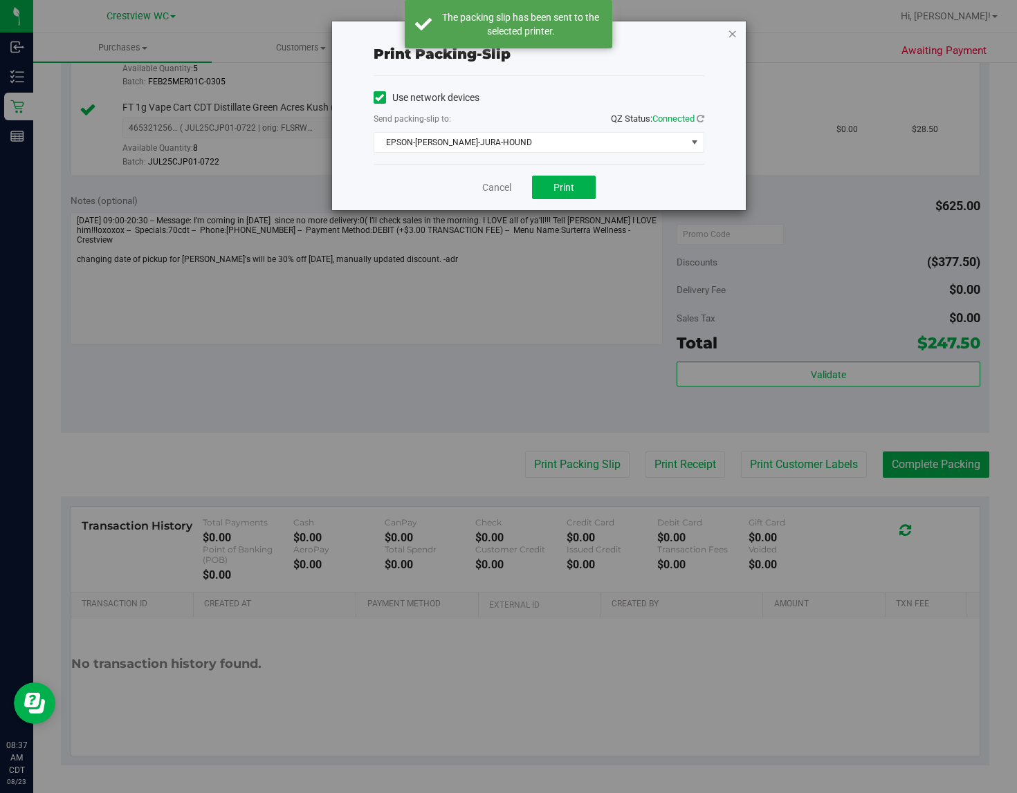
click at [732, 32] on icon "button" at bounding box center [733, 33] width 10 height 17
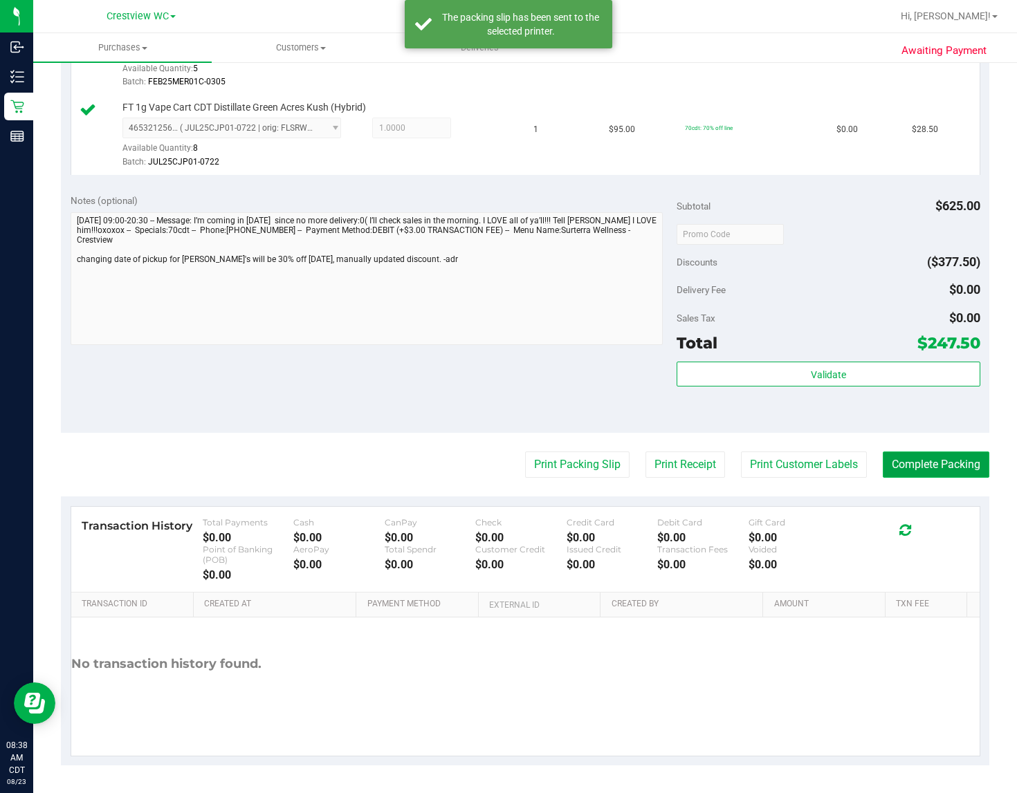
click at [906, 461] on button "Complete Packing" at bounding box center [936, 465] width 107 height 26
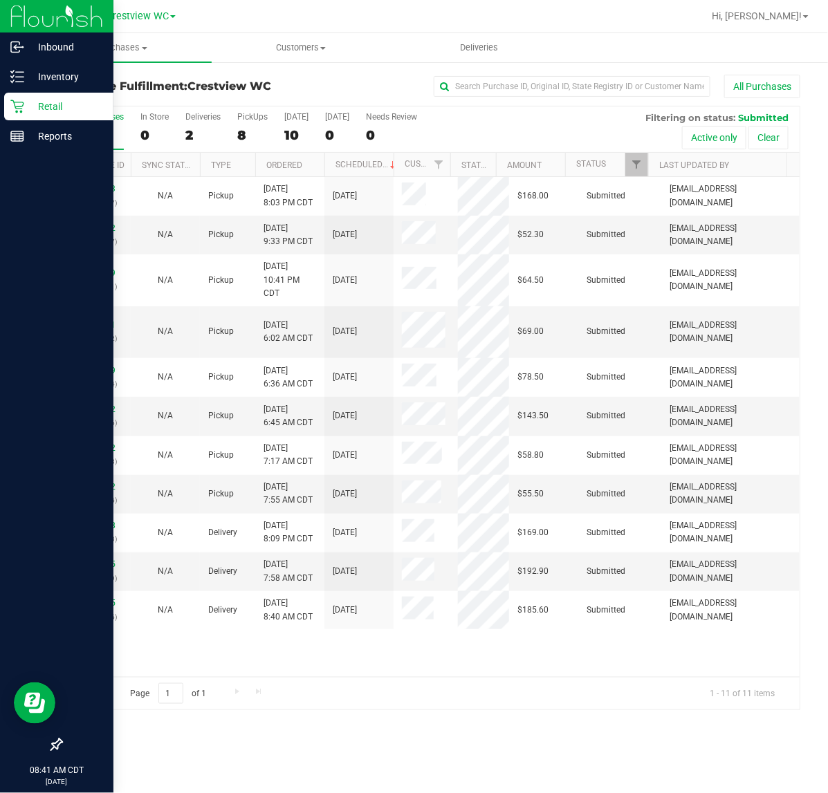
click at [0, 378] on div at bounding box center [56, 442] width 113 height 580
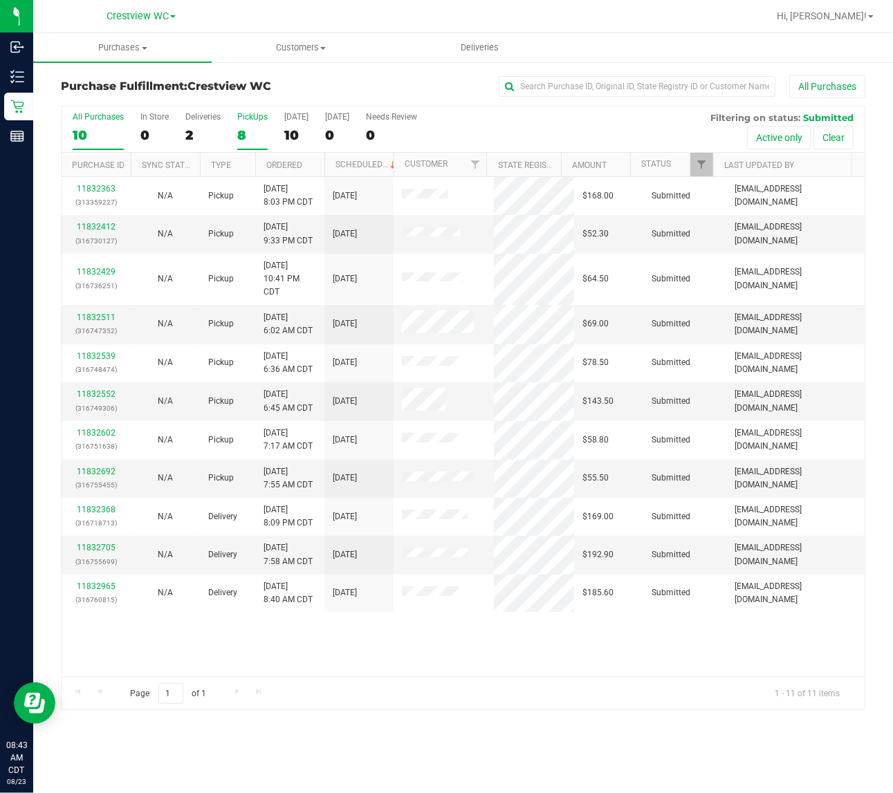
click at [254, 116] on div "PickUps" at bounding box center [252, 117] width 30 height 10
click at [0, 0] on input "PickUps 8" at bounding box center [0, 0] width 0 height 0
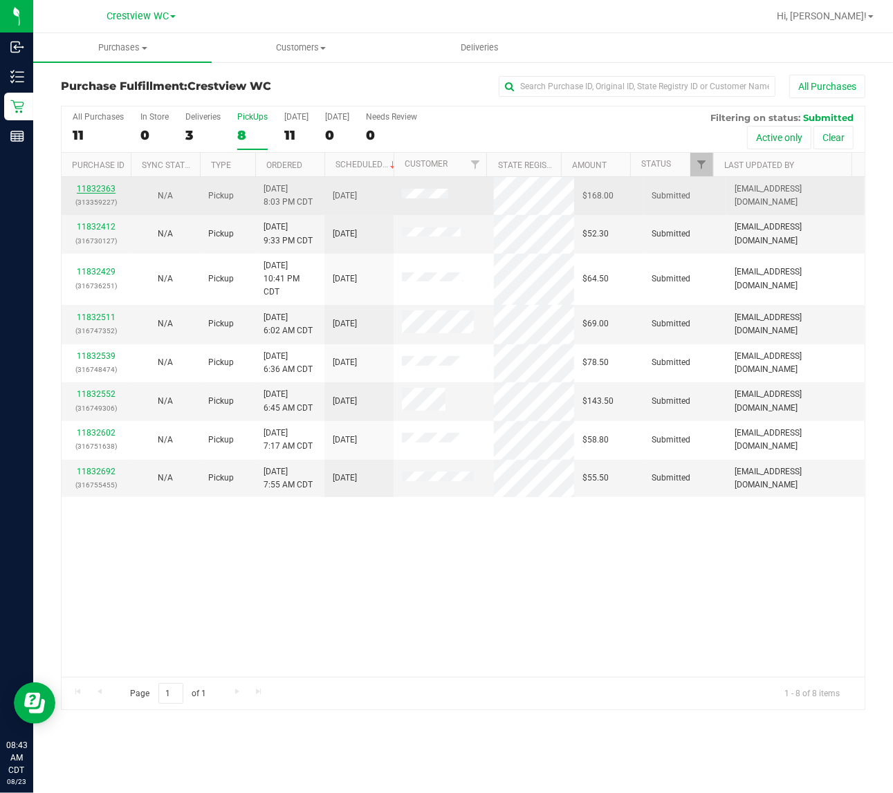
click at [108, 187] on link "11832363" at bounding box center [96, 189] width 39 height 10
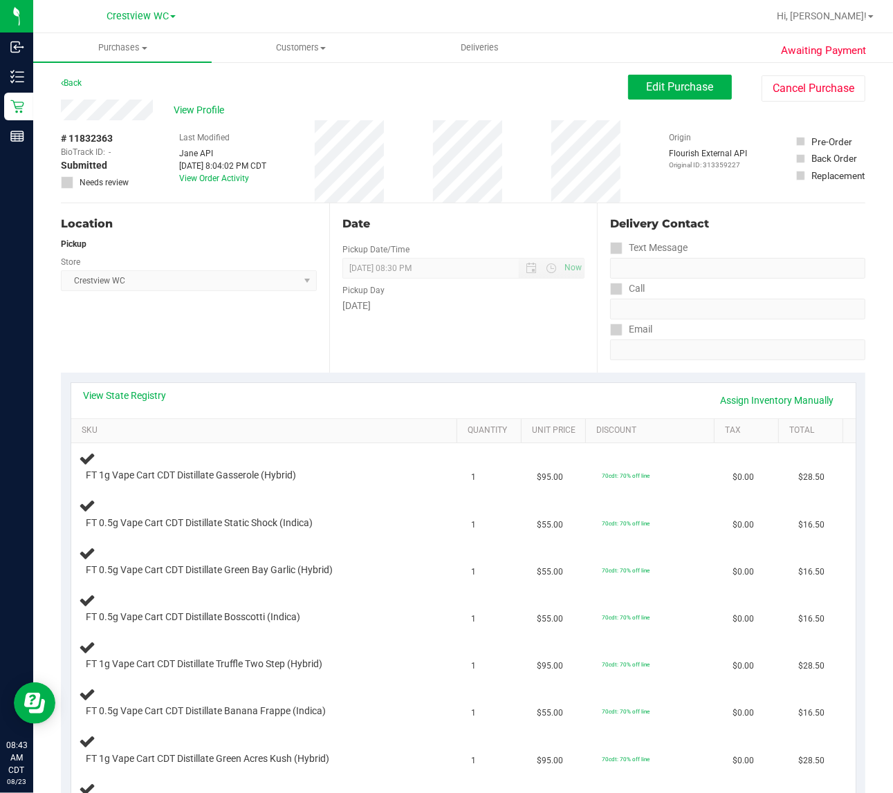
click at [199, 327] on div "Location Pickup Store Crestview WC Select Store Bonita Springs WC Boynton Beach…" at bounding box center [195, 287] width 268 height 169
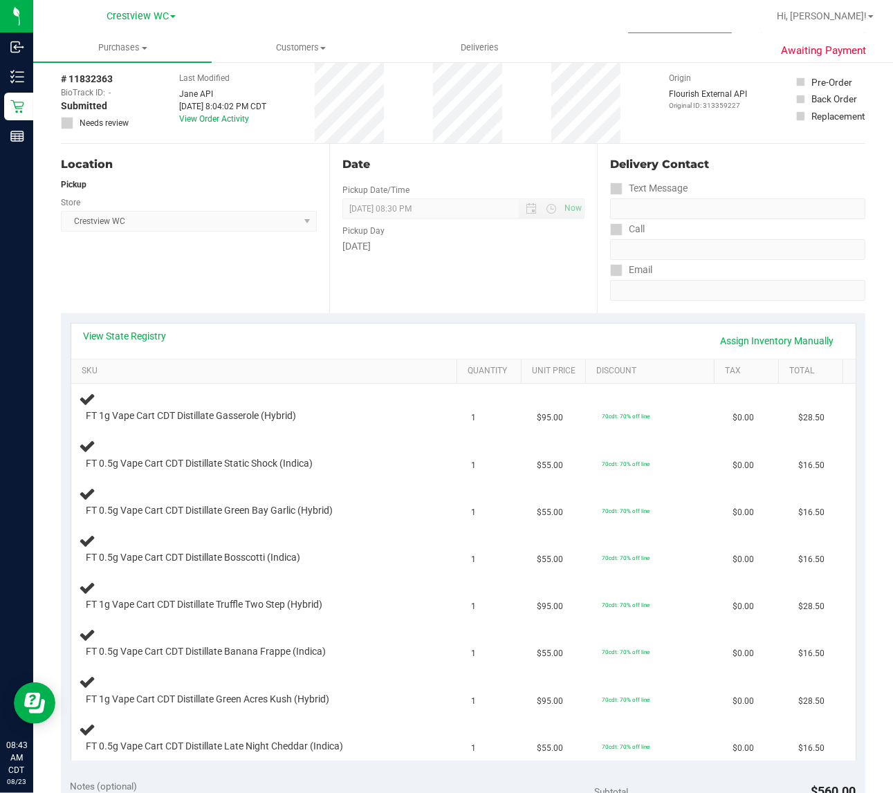
scroll to position [86, 0]
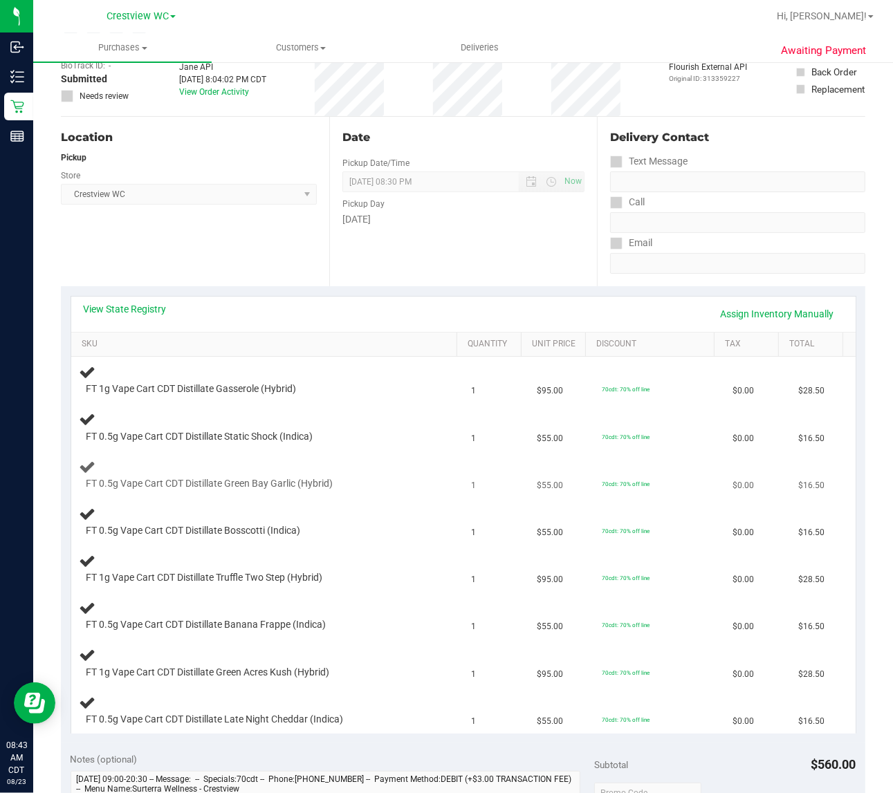
click at [446, 479] on td "FT 0.5g Vape Cart CDT Distillate Green Bay Garlic (Hybrid)" at bounding box center [267, 475] width 392 height 47
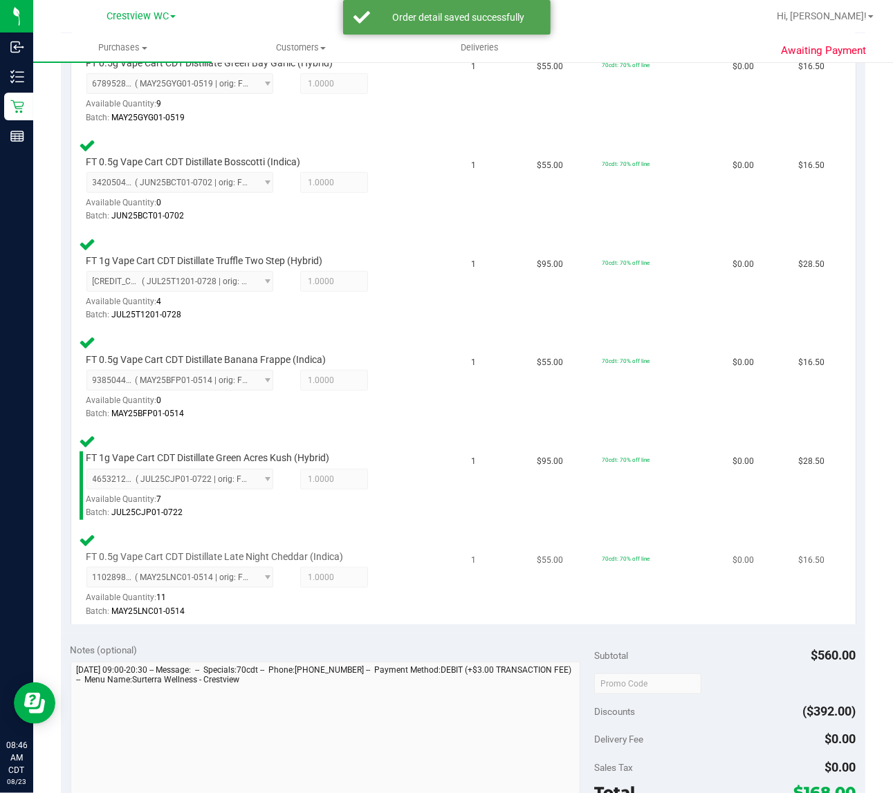
scroll to position [782, 0]
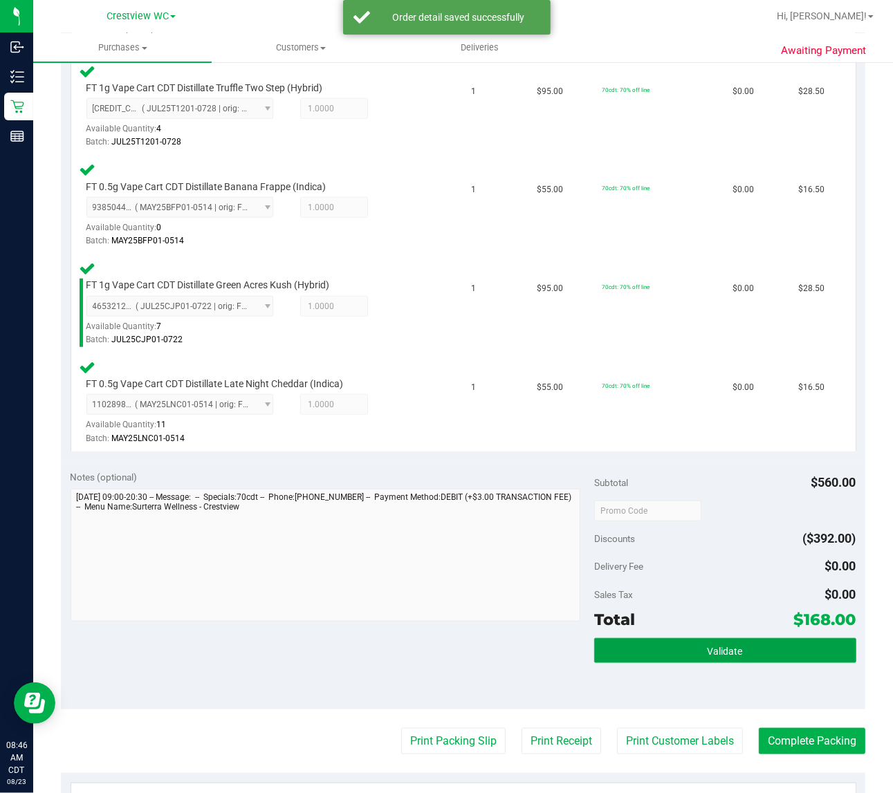
click at [739, 654] on button "Validate" at bounding box center [725, 650] width 262 height 25
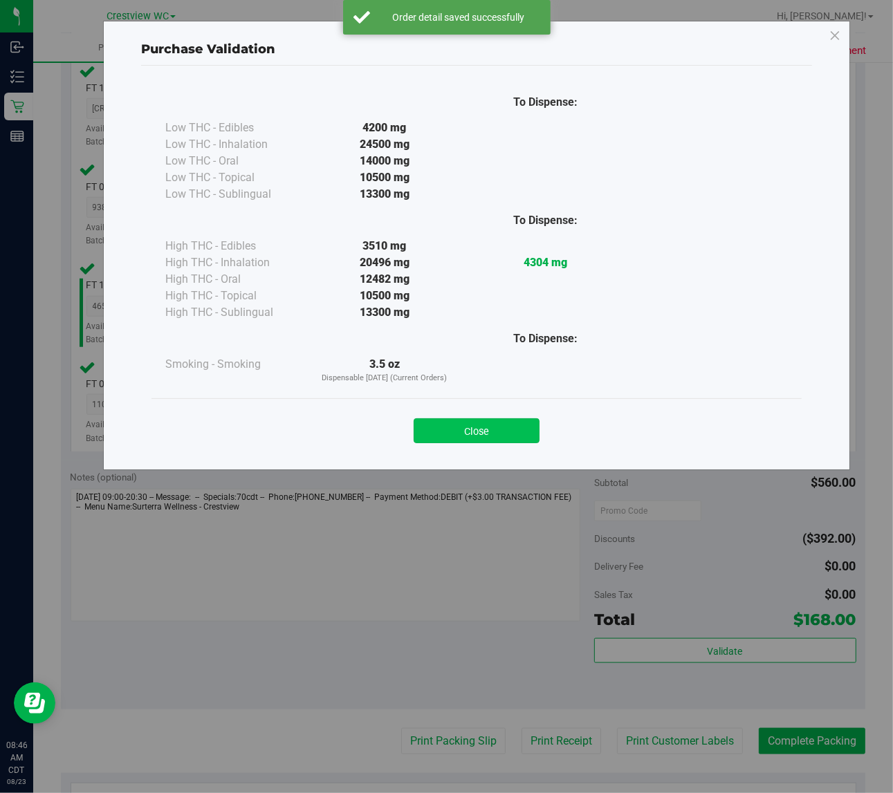
click at [523, 437] on button "Close" at bounding box center [477, 430] width 126 height 25
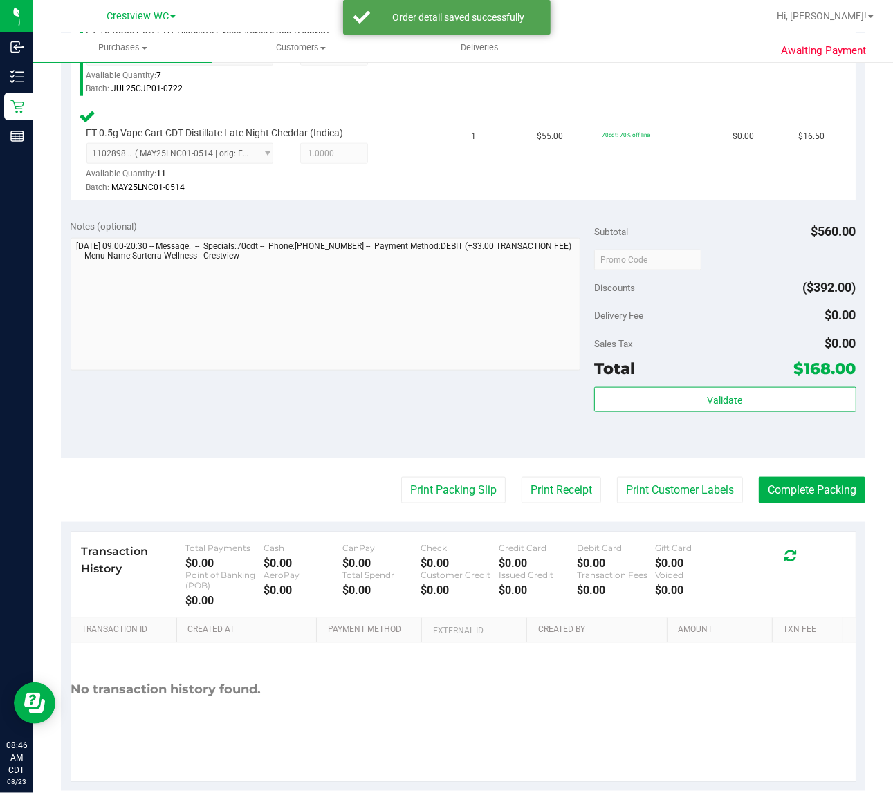
scroll to position [1041, 0]
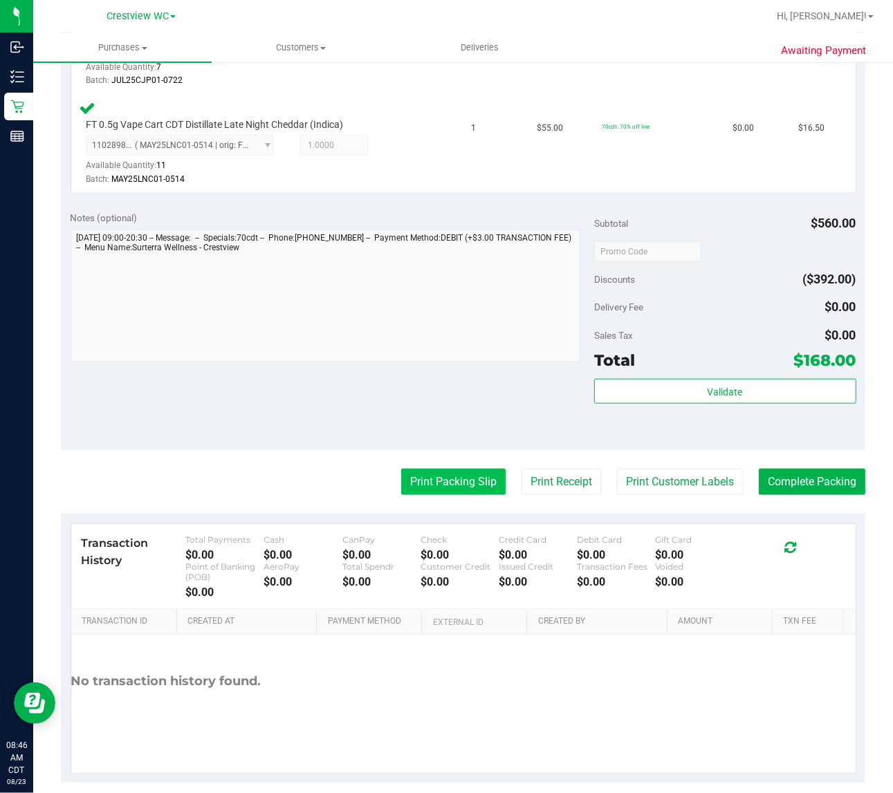
click at [472, 478] on button "Print Packing Slip" at bounding box center [453, 482] width 104 height 26
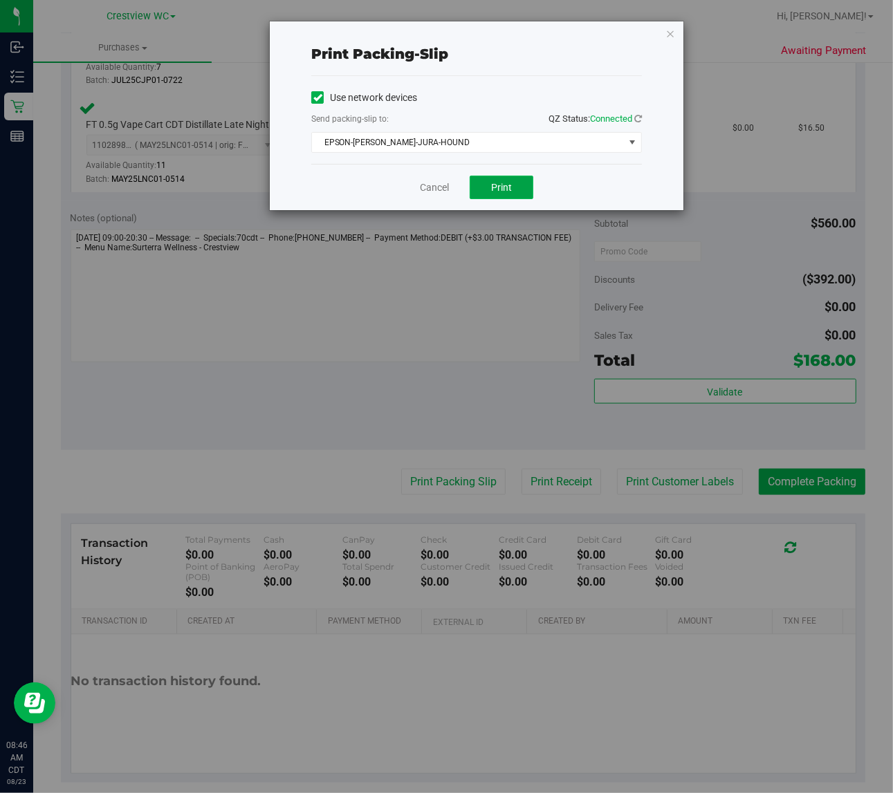
click at [517, 182] on button "Print" at bounding box center [502, 188] width 64 height 24
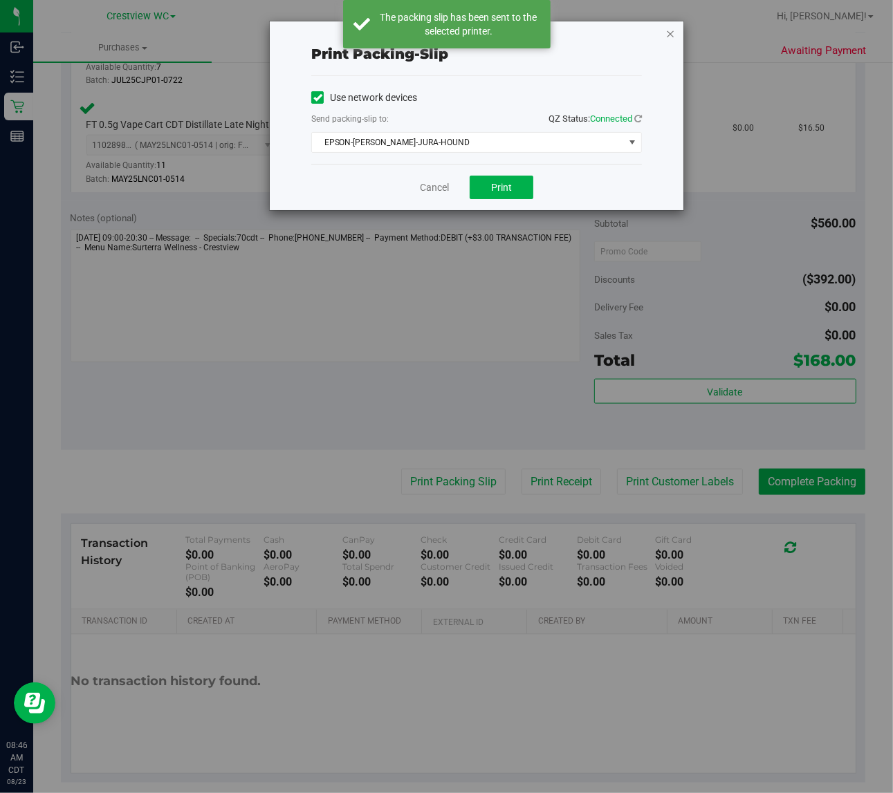
click at [672, 33] on icon "button" at bounding box center [670, 33] width 10 height 17
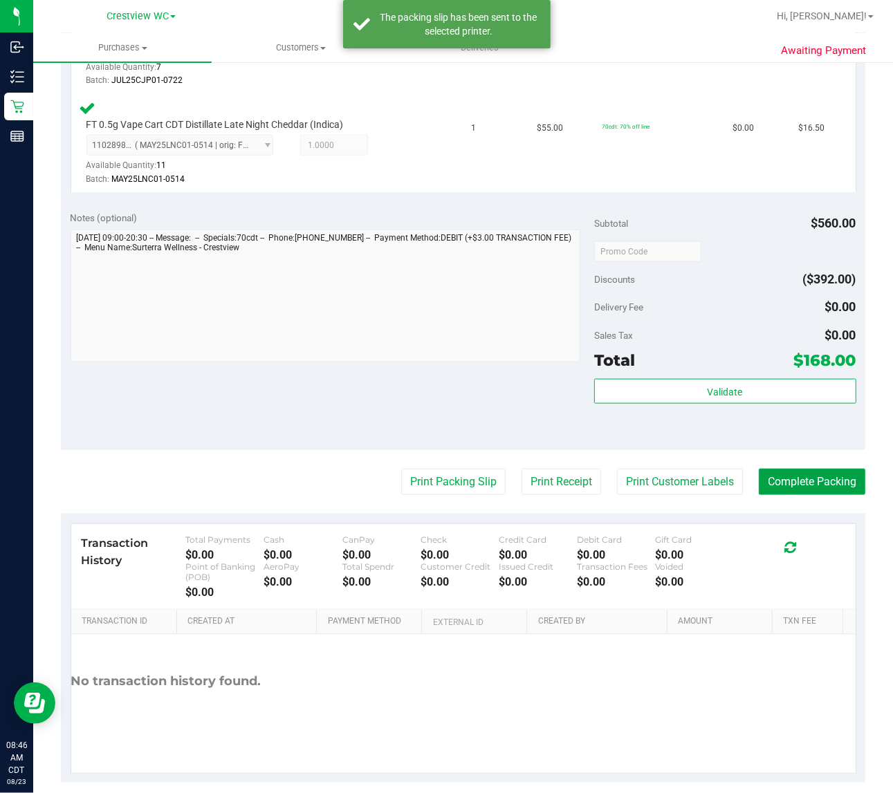
drag, startPoint x: 825, startPoint y: 475, endPoint x: 838, endPoint y: 592, distance: 117.6
click at [831, 474] on button "Complete Packing" at bounding box center [812, 482] width 107 height 26
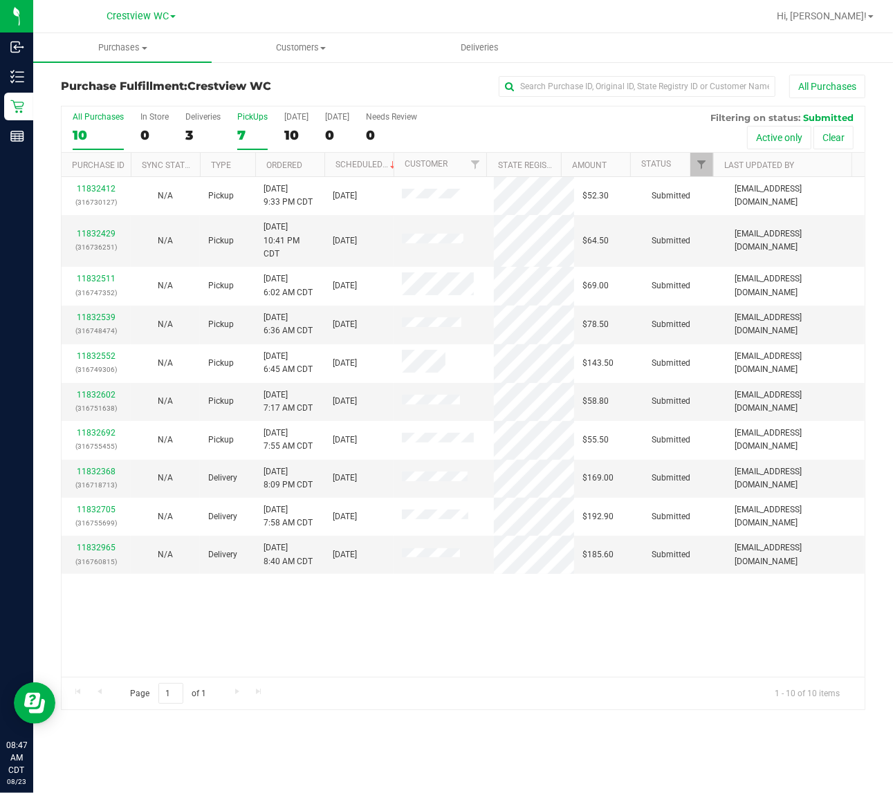
click at [261, 116] on div "PickUps" at bounding box center [252, 117] width 30 height 10
click at [0, 0] on input "PickUps 7" at bounding box center [0, 0] width 0 height 0
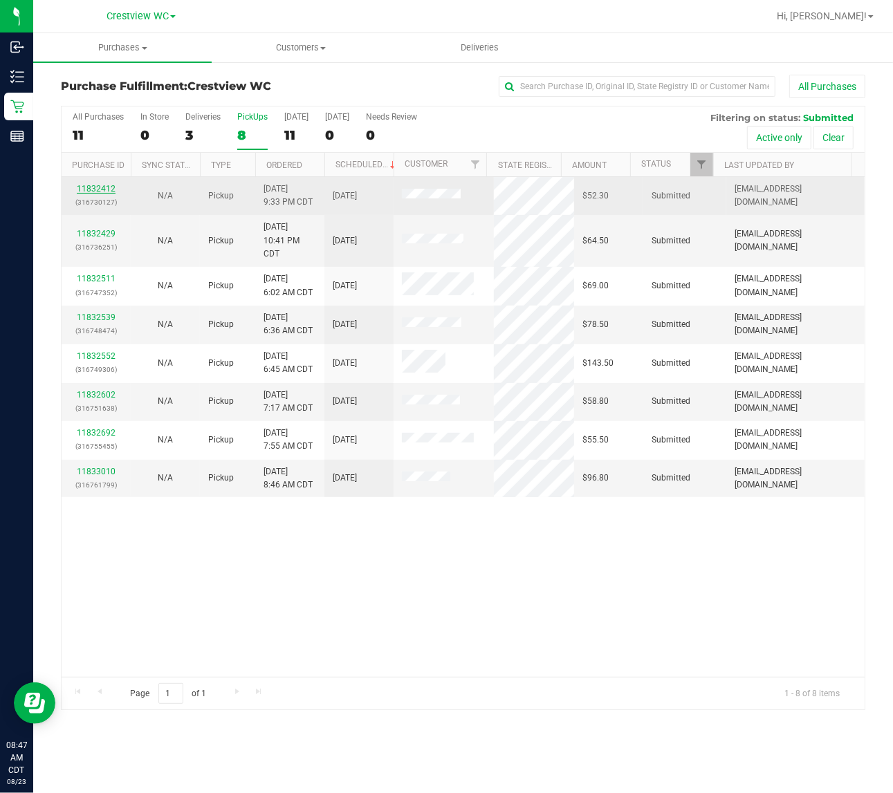
click at [106, 185] on link "11832412" at bounding box center [96, 189] width 39 height 10
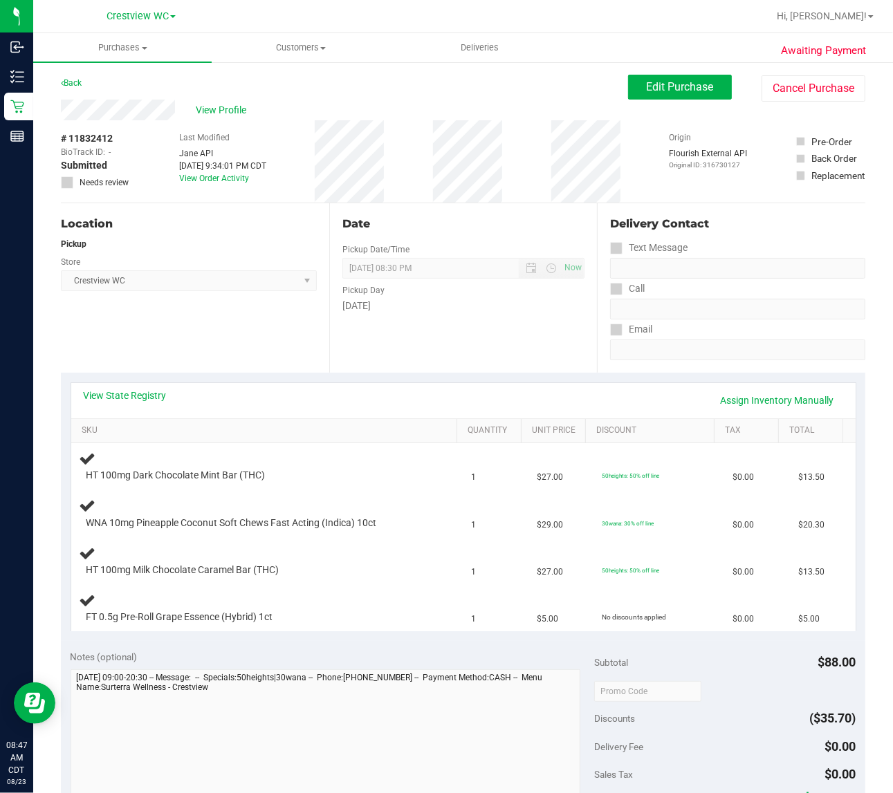
click at [220, 295] on div "Location Pickup Store Crestview WC Select Store Bonita Springs WC Boynton Beach…" at bounding box center [195, 287] width 268 height 169
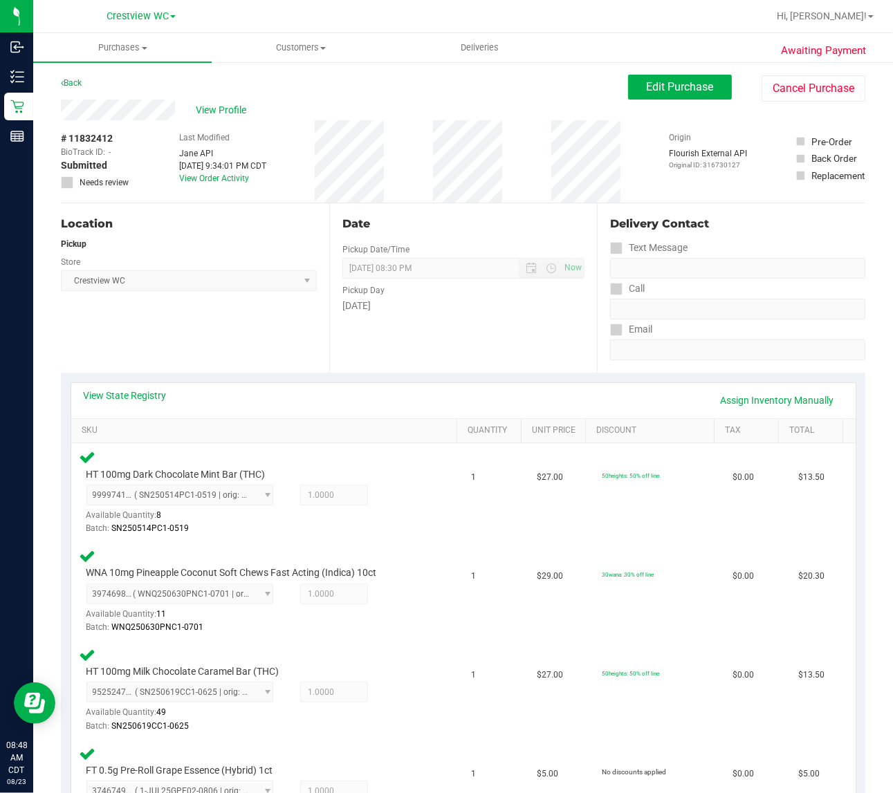
click at [226, 320] on div "Location Pickup Store Crestview WC Select Store Bonita Springs WC Boynton Beach…" at bounding box center [195, 287] width 268 height 169
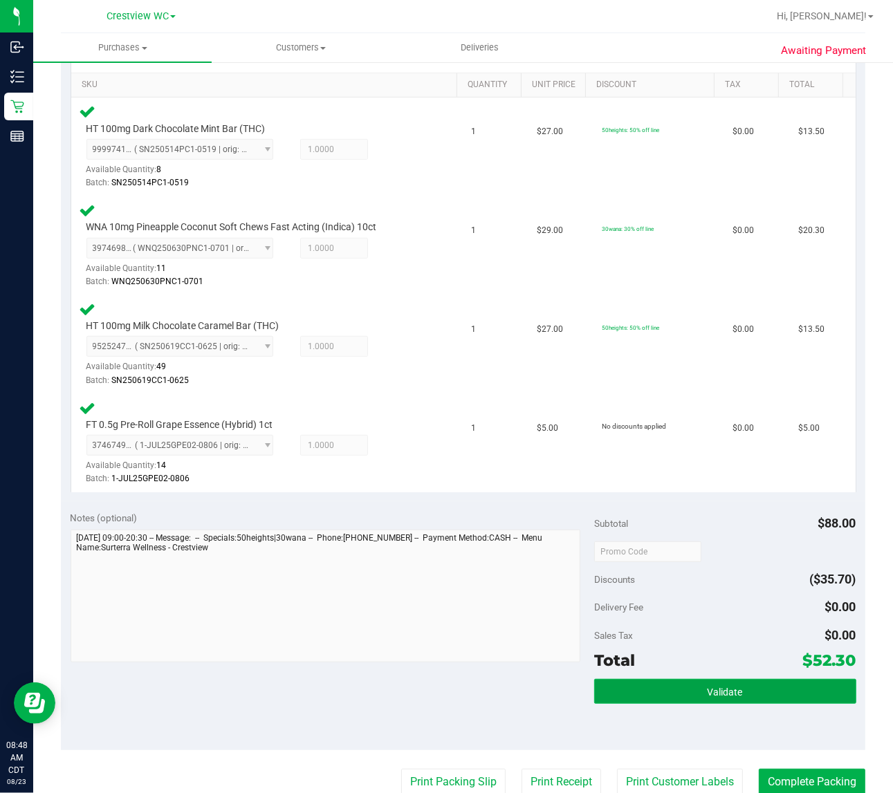
click at [777, 690] on button "Validate" at bounding box center [725, 691] width 262 height 25
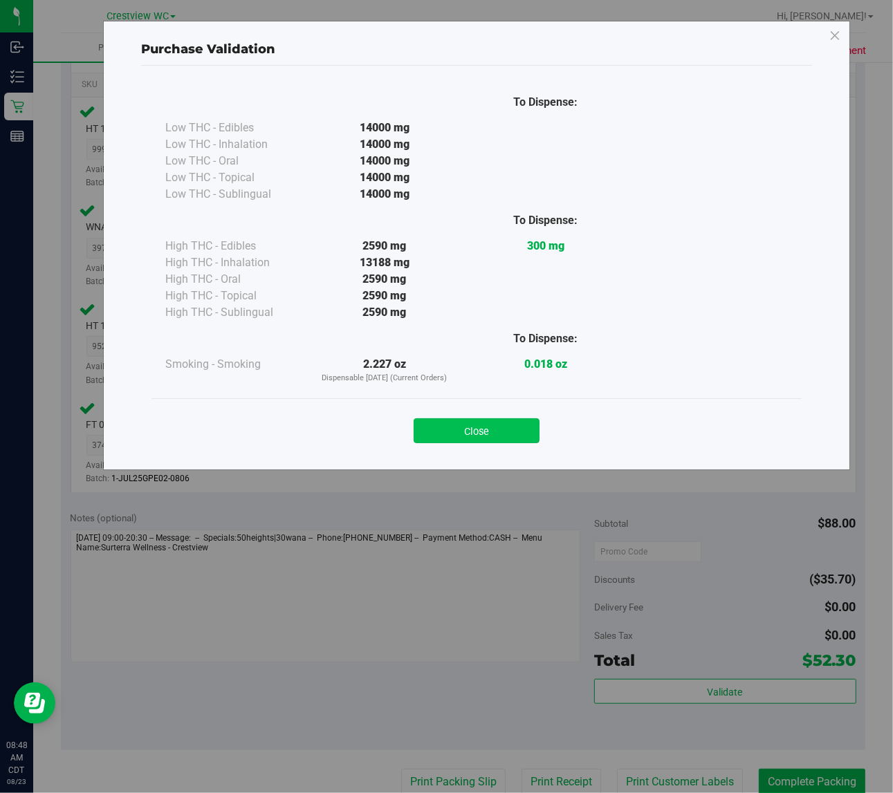
click at [491, 427] on button "Close" at bounding box center [477, 430] width 126 height 25
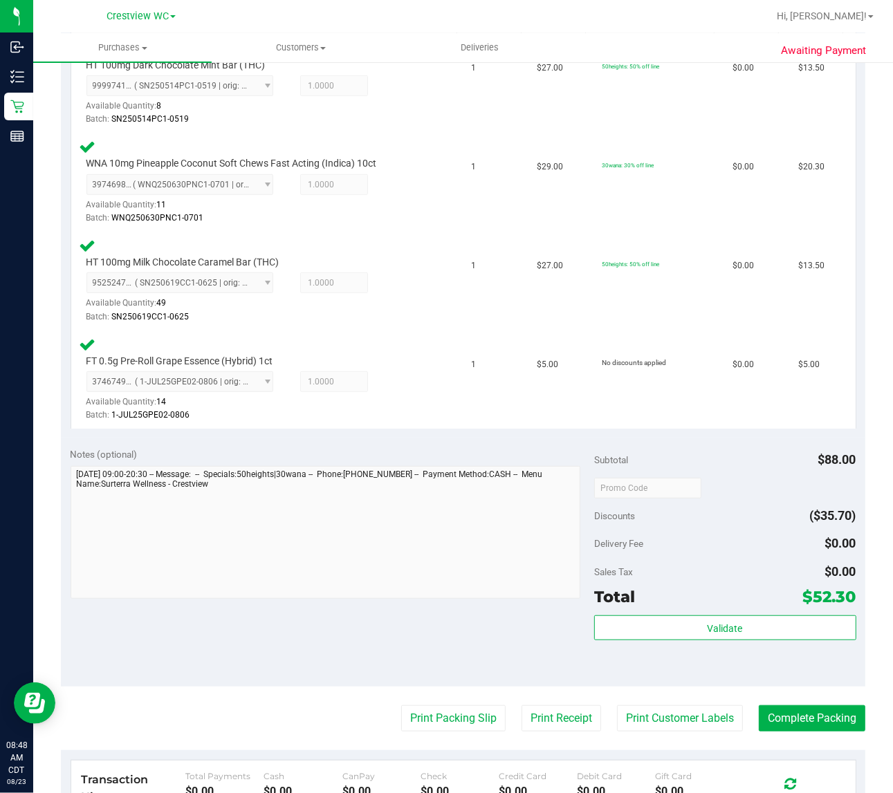
scroll to position [658, 0]
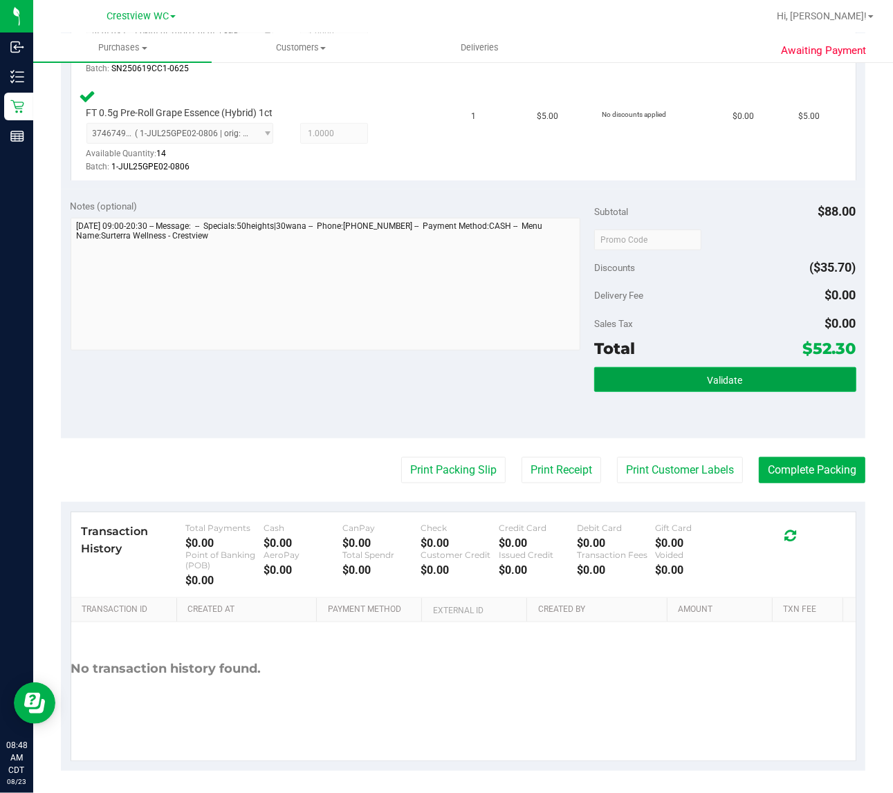
click at [711, 378] on span "Validate" at bounding box center [725, 380] width 35 height 11
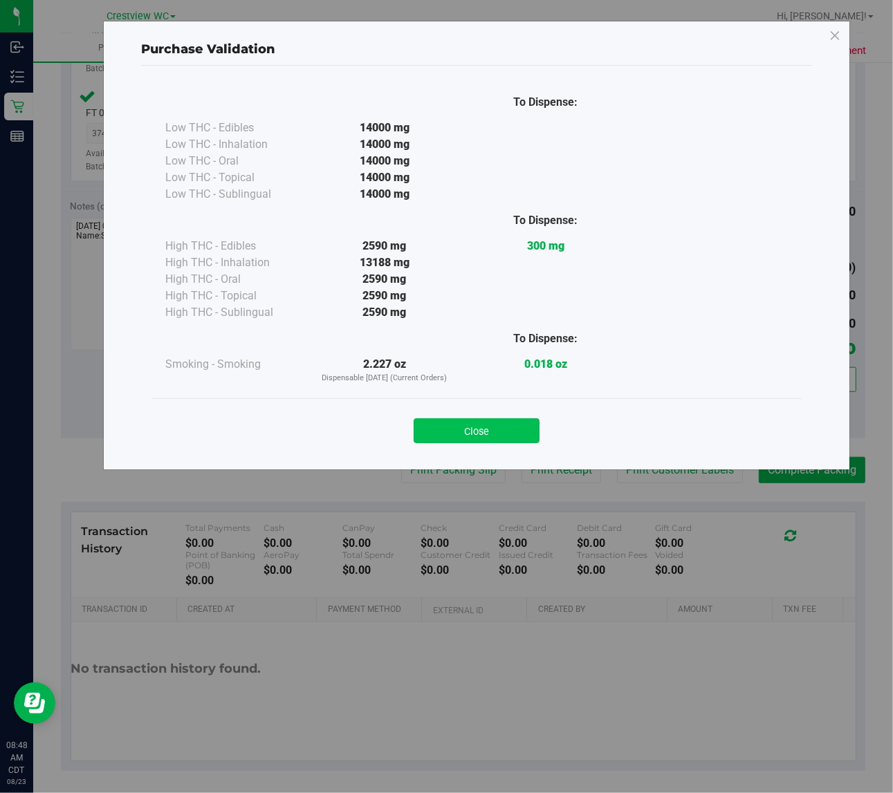
click at [454, 433] on button "Close" at bounding box center [477, 430] width 126 height 25
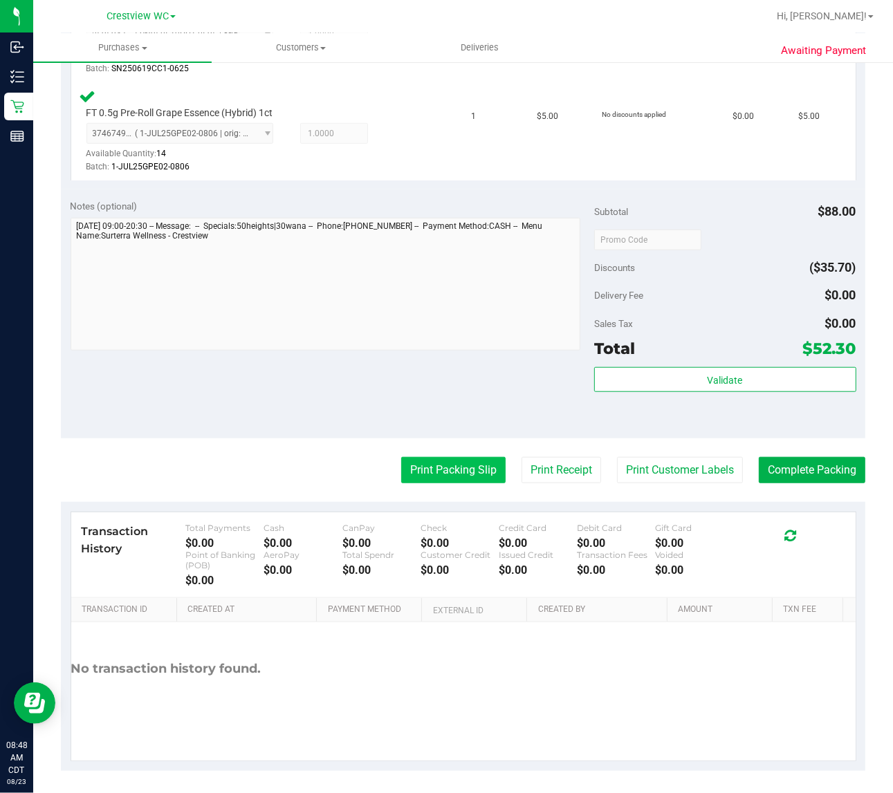
click at [465, 468] on button "Print Packing Slip" at bounding box center [453, 470] width 104 height 26
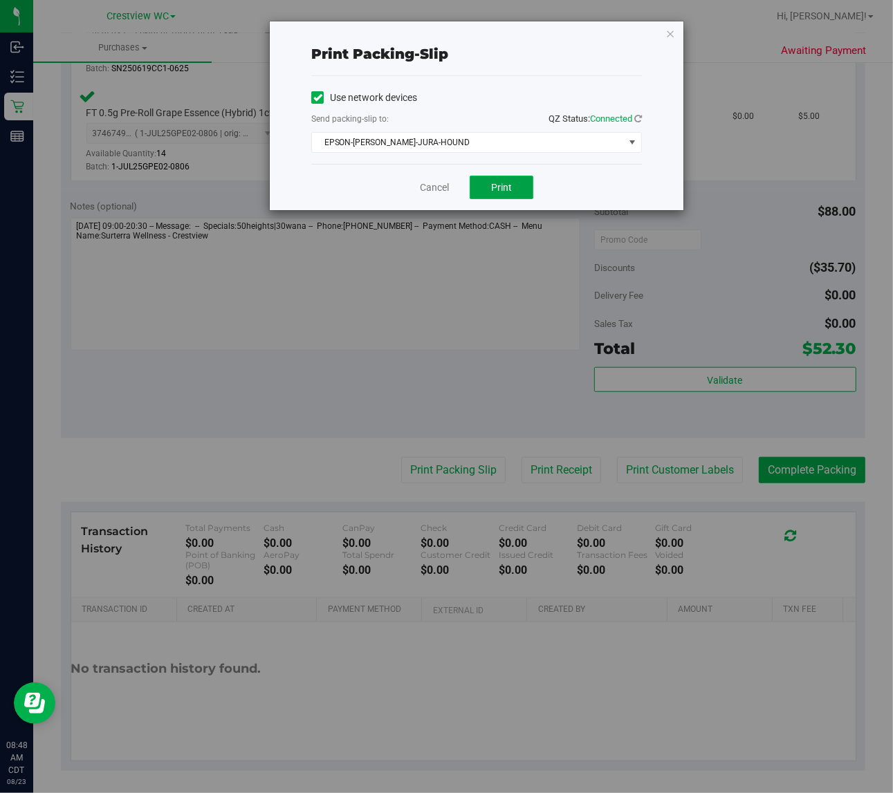
click at [514, 189] on button "Print" at bounding box center [502, 188] width 64 height 24
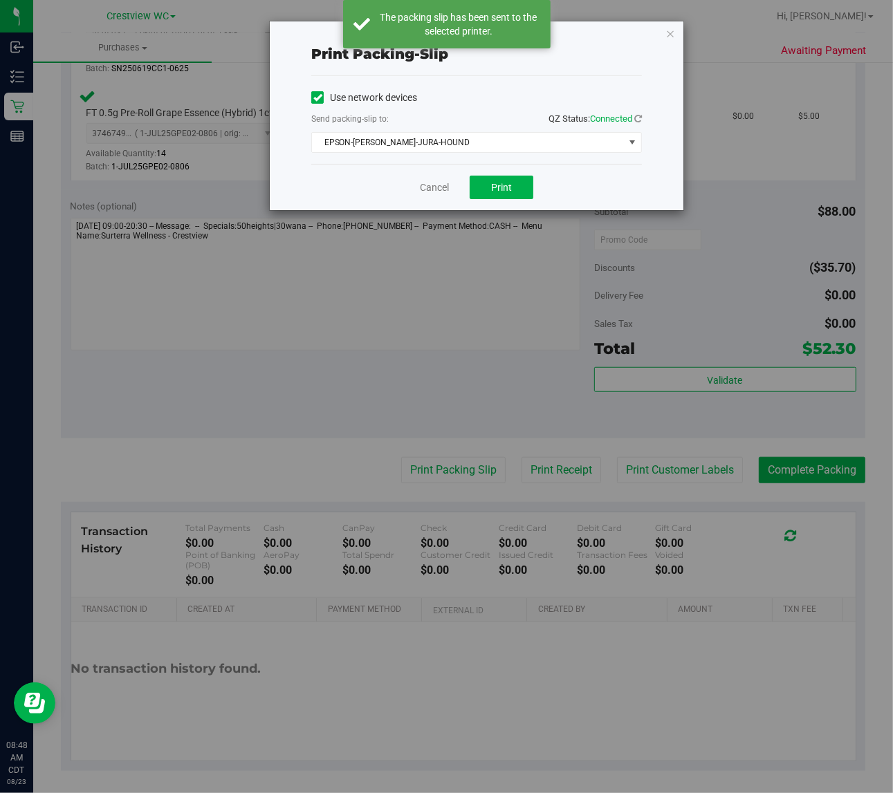
click at [671, 35] on icon "button" at bounding box center [670, 33] width 10 height 17
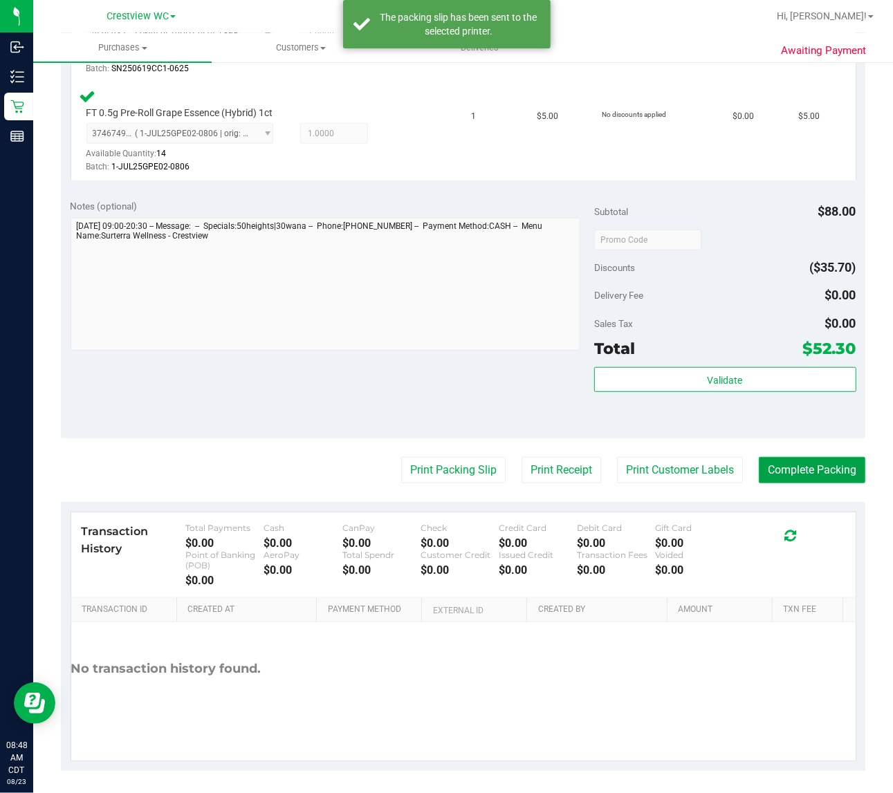
click at [824, 467] on button "Complete Packing" at bounding box center [812, 470] width 107 height 26
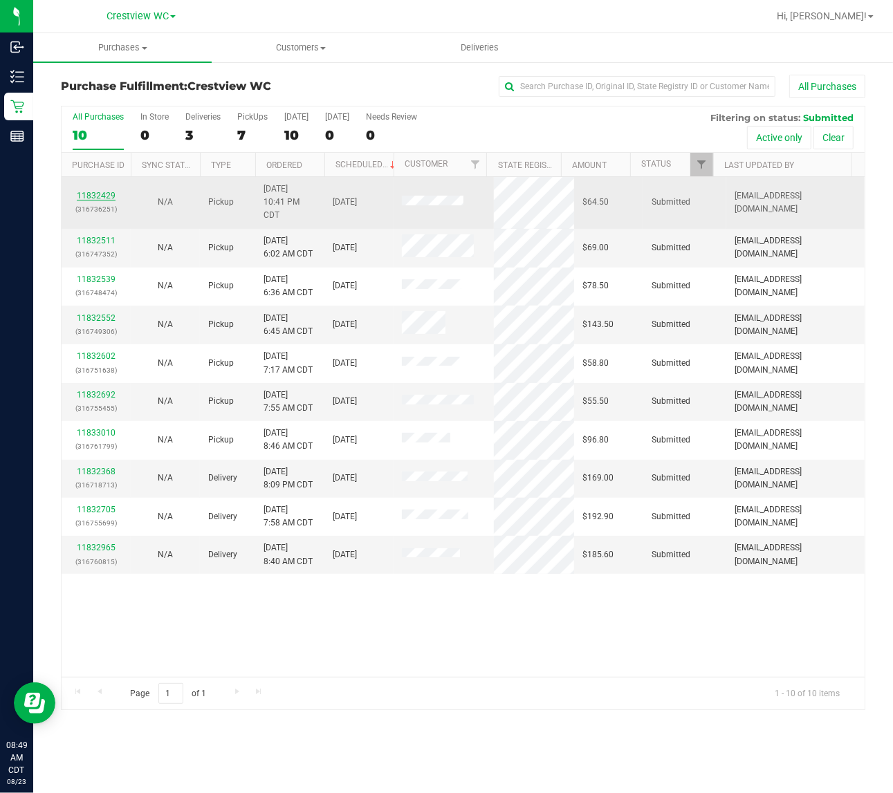
click at [107, 194] on link "11832429" at bounding box center [96, 196] width 39 height 10
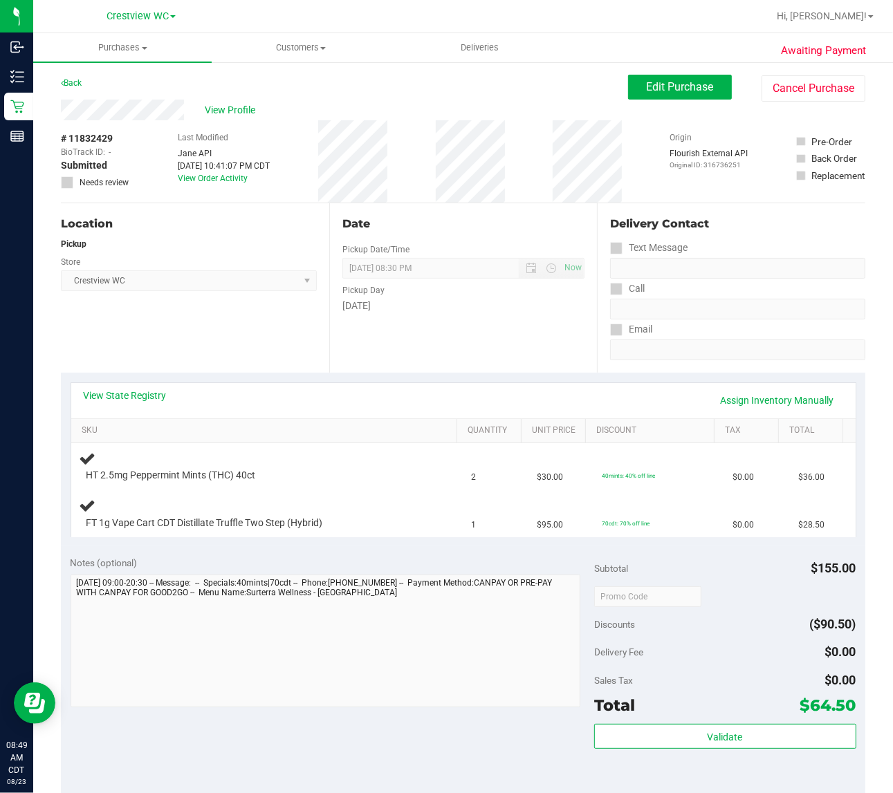
click at [277, 329] on div "Location Pickup Store Crestview WC Select Store Bonita Springs WC Boynton Beach…" at bounding box center [195, 287] width 268 height 169
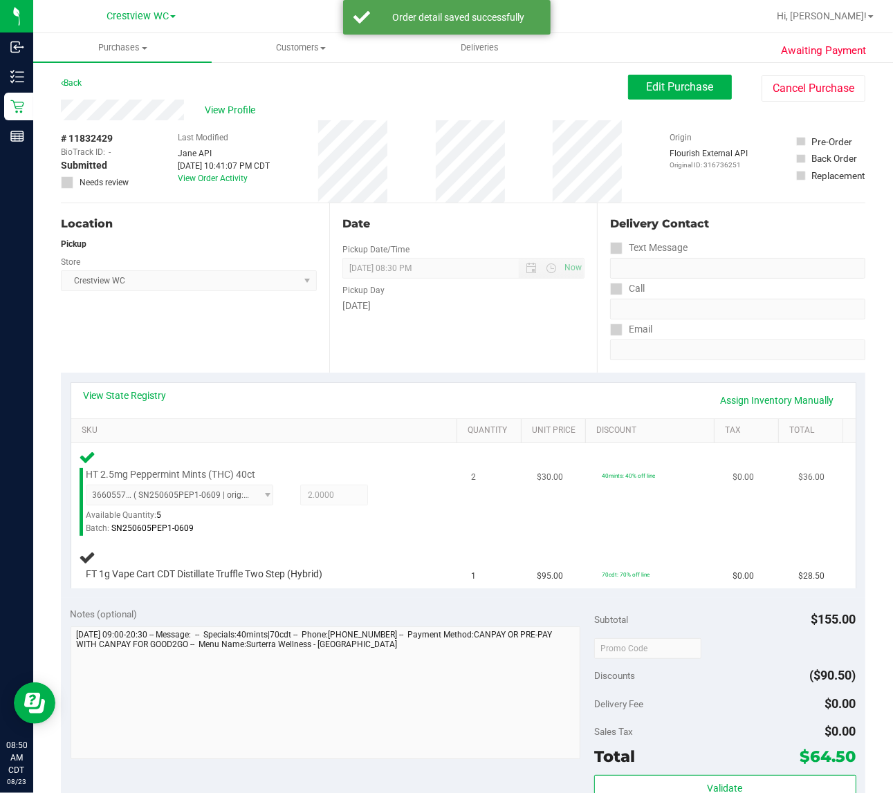
click at [416, 498] on div "HT 2.5mg Peppermint Mints (THC) 40ct 3660557035691981 ( SN250605PEP1-0609 | ori…" at bounding box center [268, 492] width 376 height 87
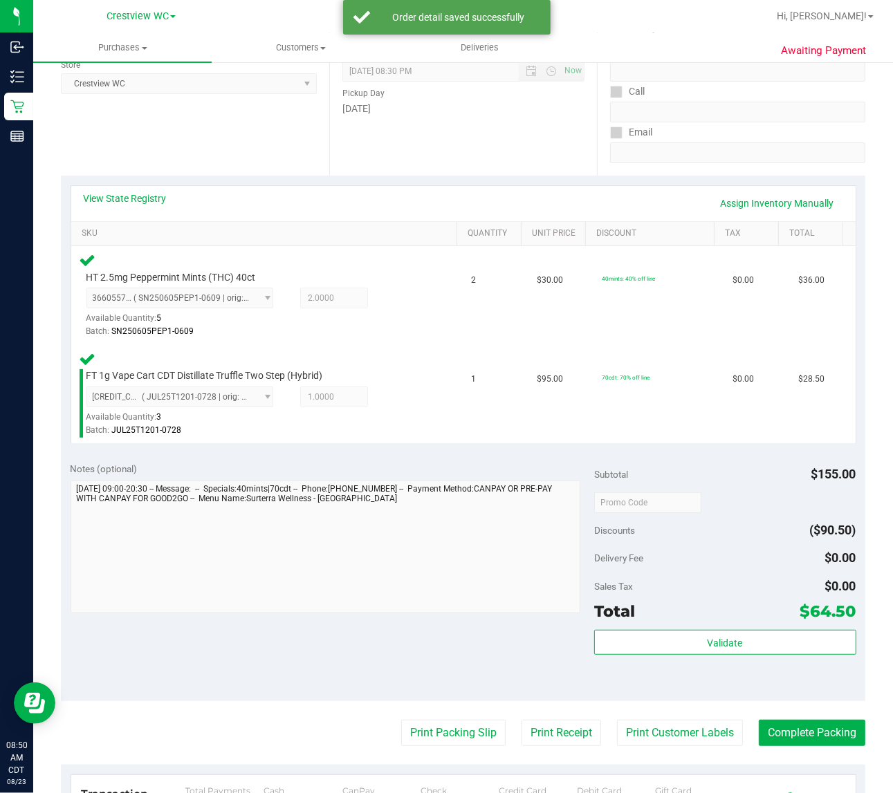
scroll to position [356, 0]
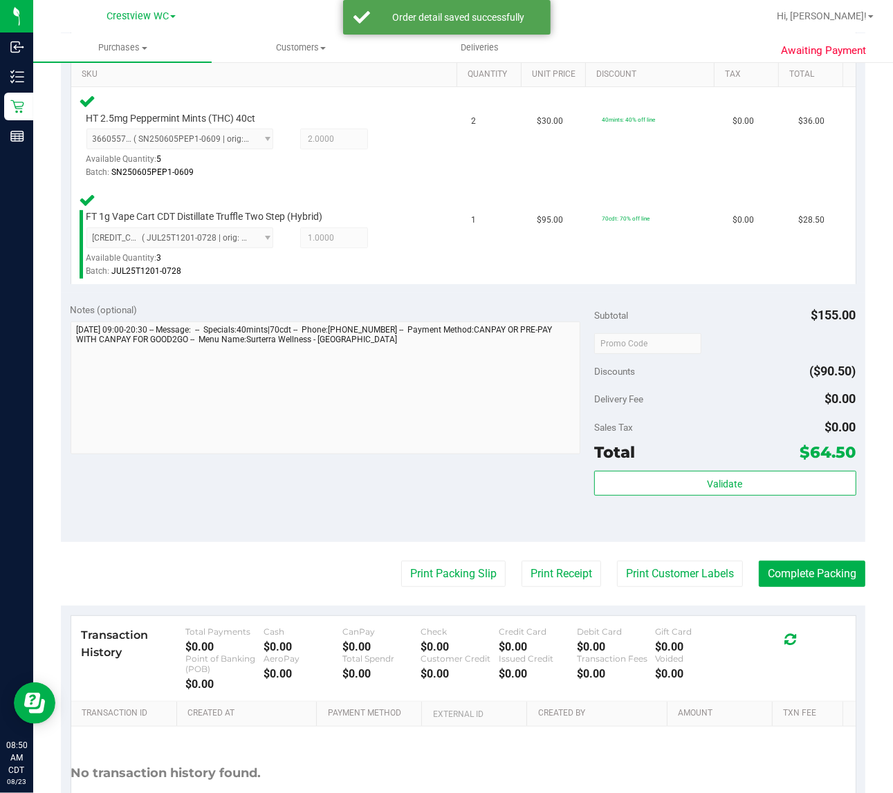
click at [730, 465] on div "Subtotal $155.00 Discounts ($90.50) Delivery Fee $0.00 Sales Tax $0.00 Total $6…" at bounding box center [725, 418] width 262 height 230
click at [726, 485] on span "Validate" at bounding box center [725, 484] width 35 height 11
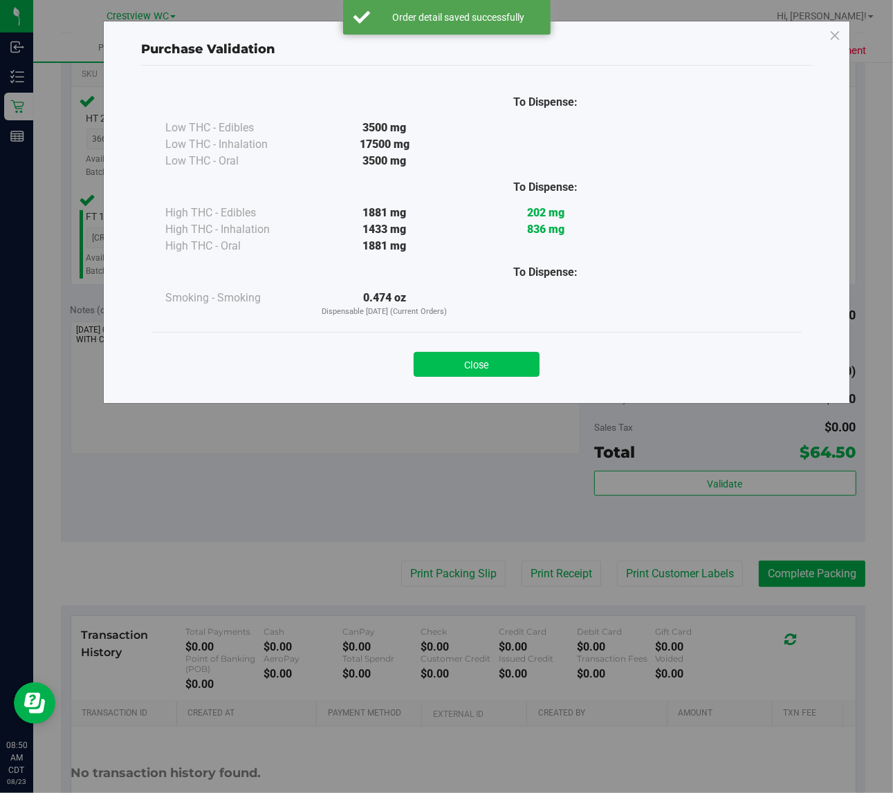
click at [462, 360] on button "Close" at bounding box center [477, 364] width 126 height 25
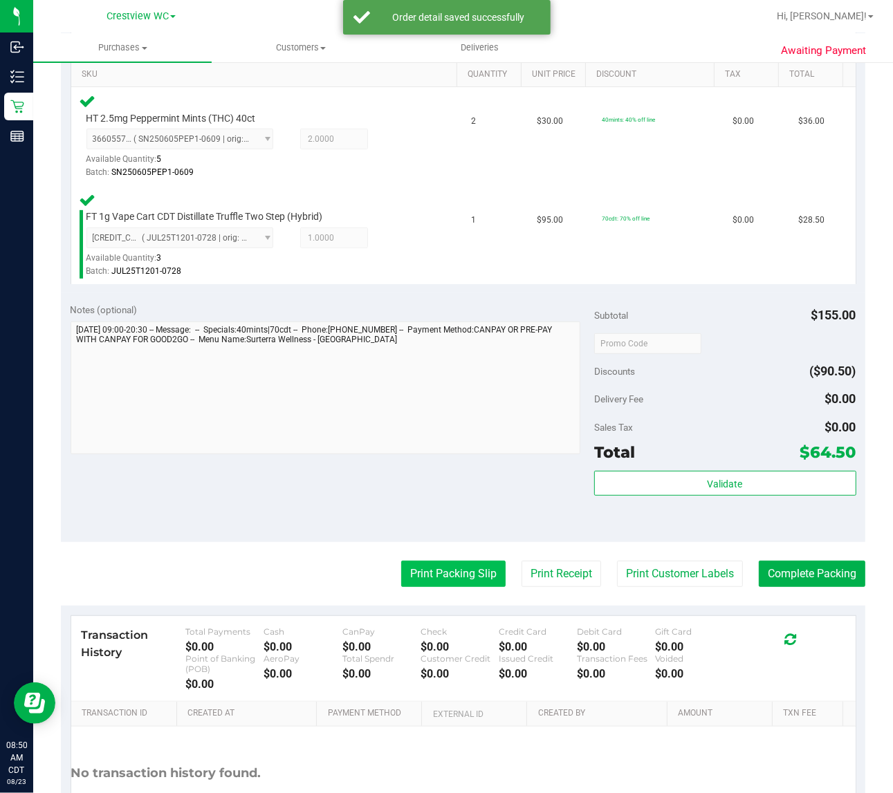
click at [456, 566] on button "Print Packing Slip" at bounding box center [453, 574] width 104 height 26
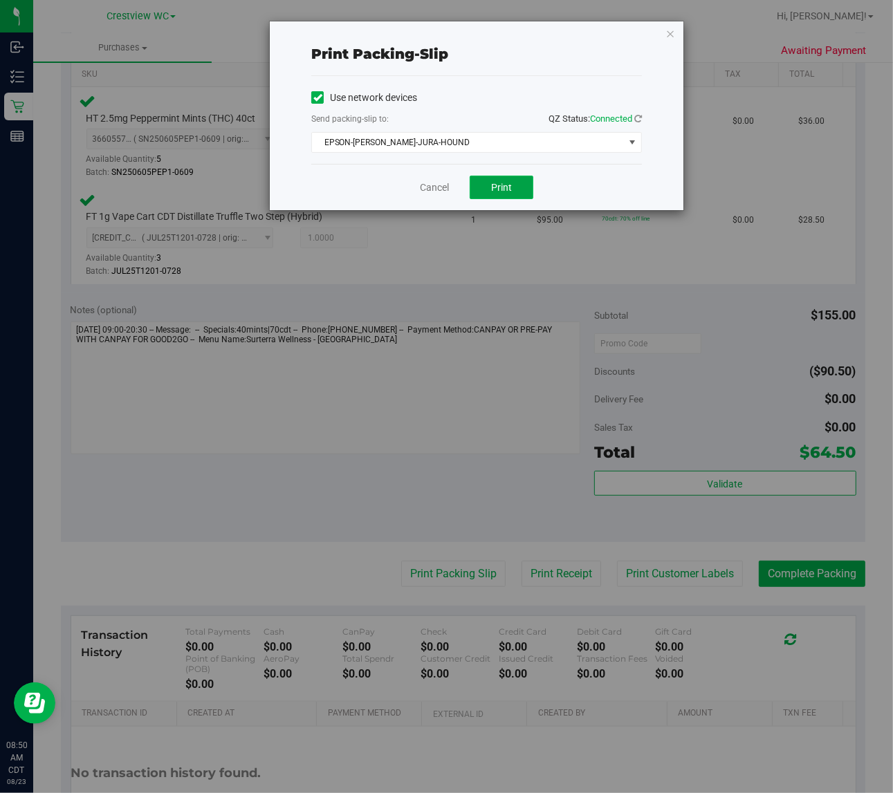
click at [515, 190] on button "Print" at bounding box center [502, 188] width 64 height 24
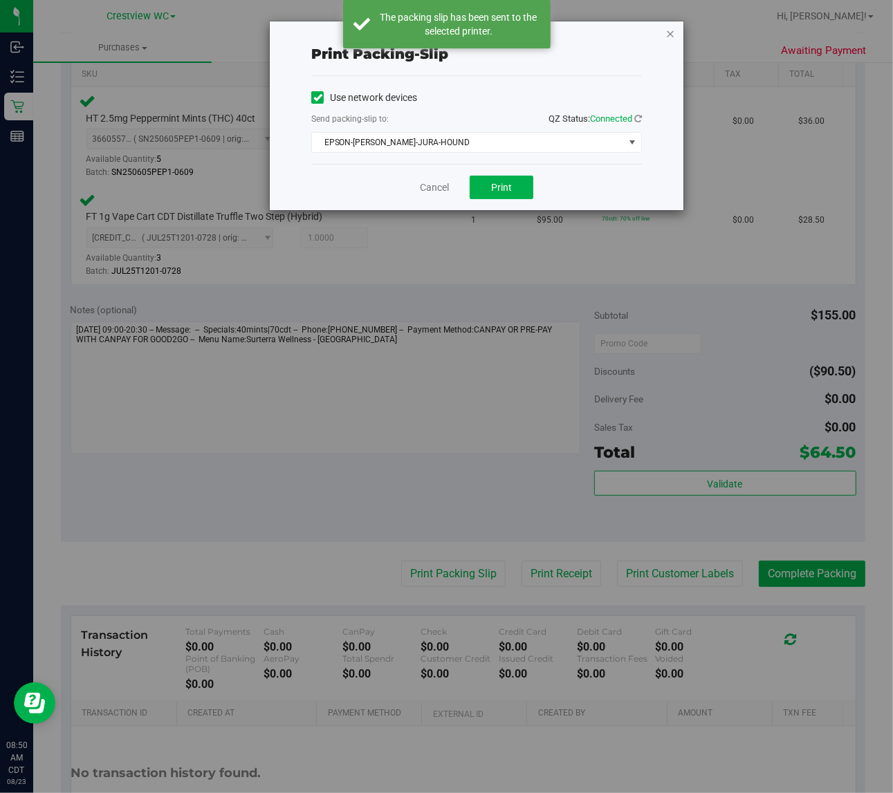
click at [670, 29] on icon "button" at bounding box center [670, 33] width 10 height 17
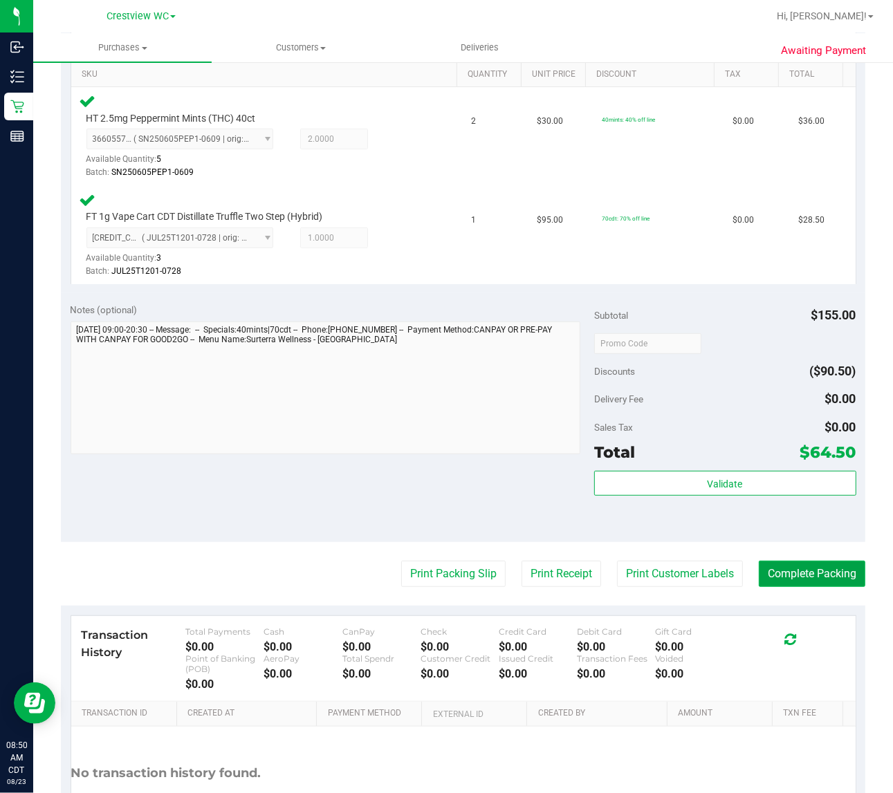
click at [831, 578] on button "Complete Packing" at bounding box center [812, 574] width 107 height 26
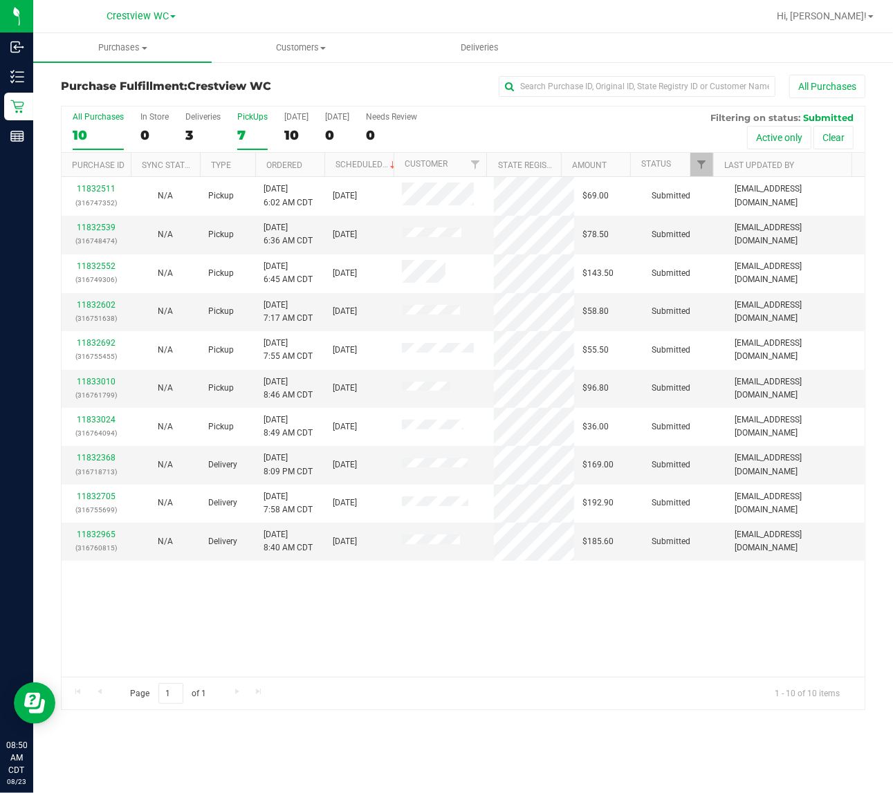
click at [264, 114] on div "PickUps" at bounding box center [252, 117] width 30 height 10
click at [0, 0] on input "PickUps 7" at bounding box center [0, 0] width 0 height 0
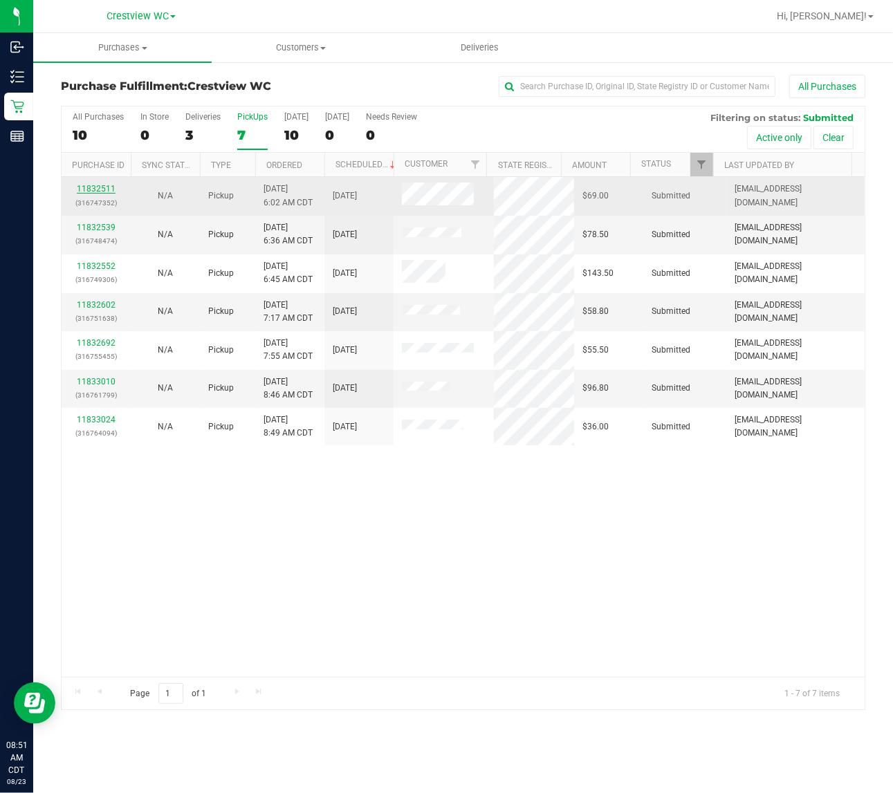
click at [111, 188] on link "11832511" at bounding box center [96, 189] width 39 height 10
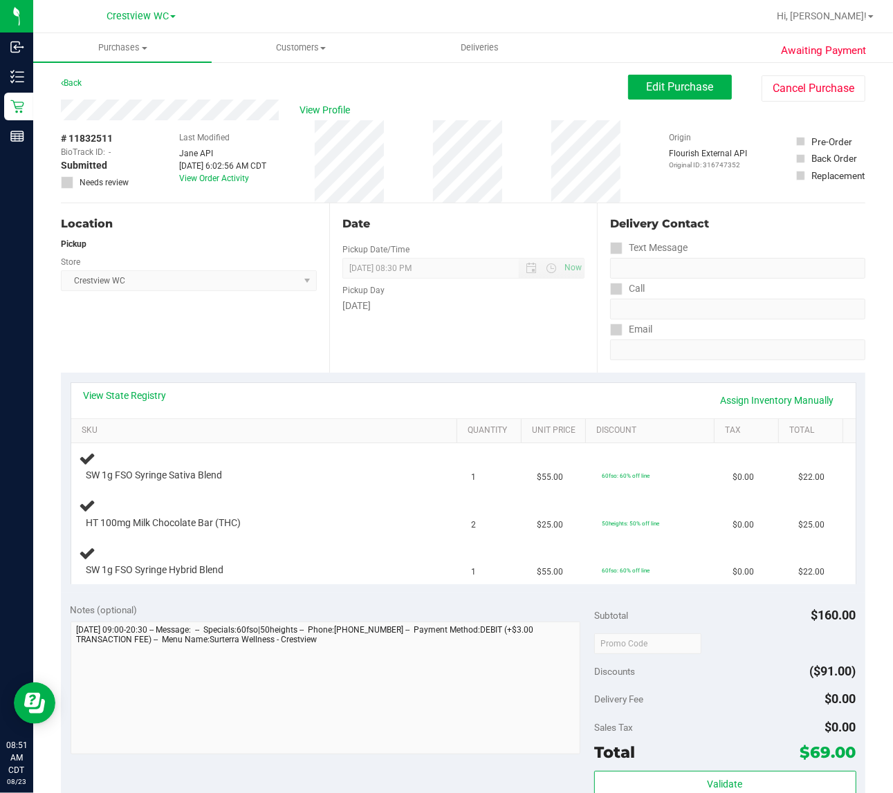
click at [243, 322] on div "Location Pickup Store Crestview WC Select Store Bonita Springs WC Boynton Beach…" at bounding box center [195, 287] width 268 height 169
click at [229, 332] on div "Location Pickup Store Crestview WC Select Store Bonita Springs WC Boynton Beach…" at bounding box center [195, 287] width 268 height 169
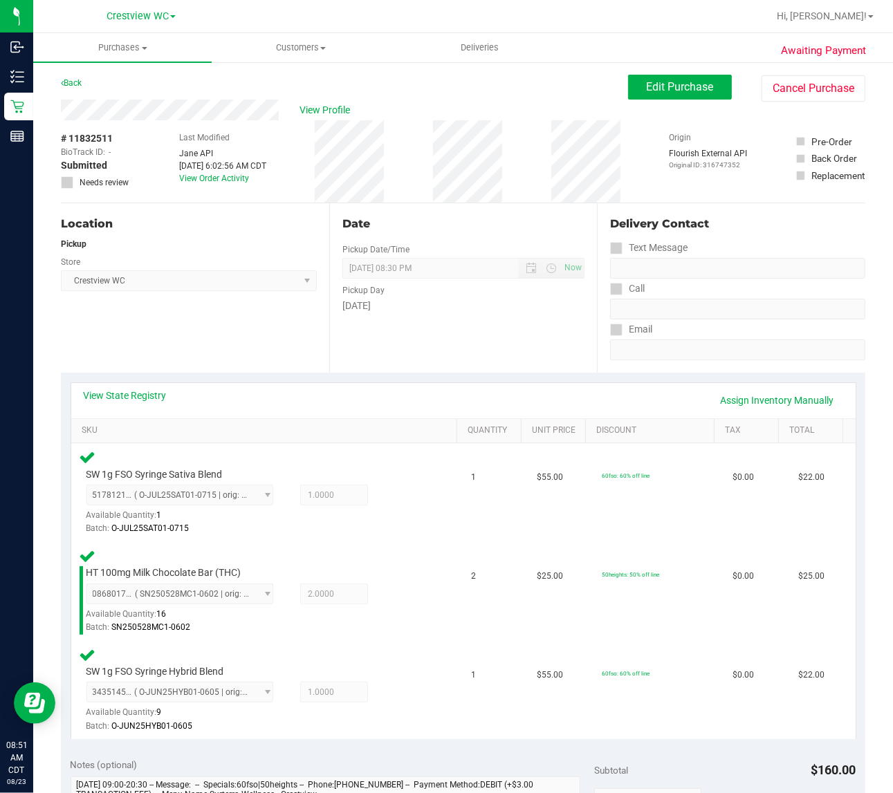
click at [282, 319] on div "Location Pickup Store Crestview WC Select Store Bonita Springs WC Boynton Beach…" at bounding box center [195, 287] width 268 height 169
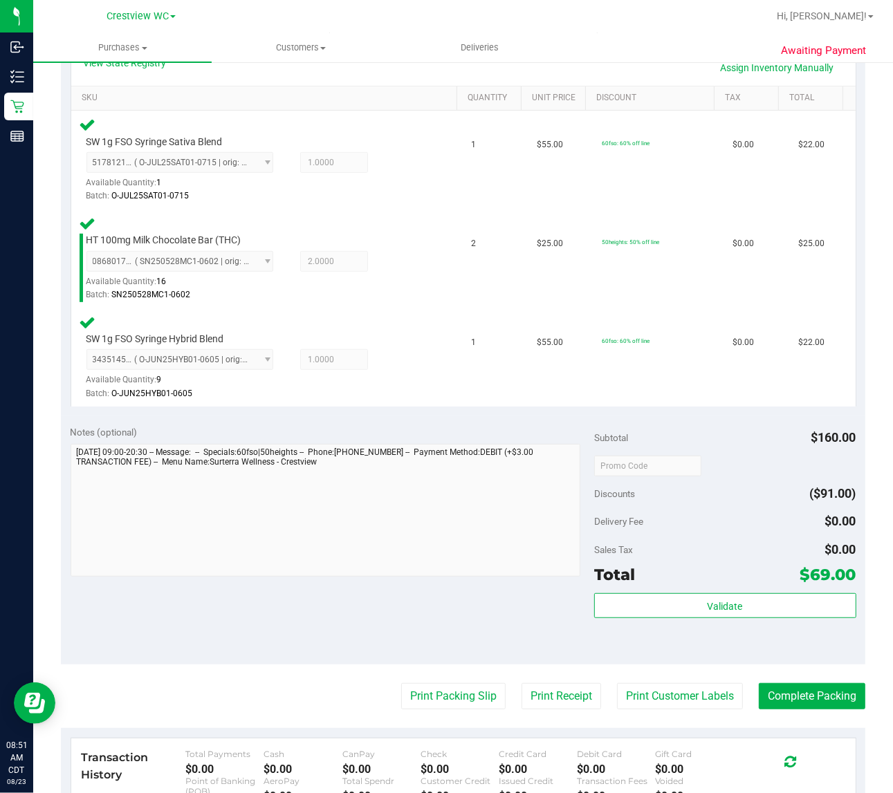
scroll to position [346, 0]
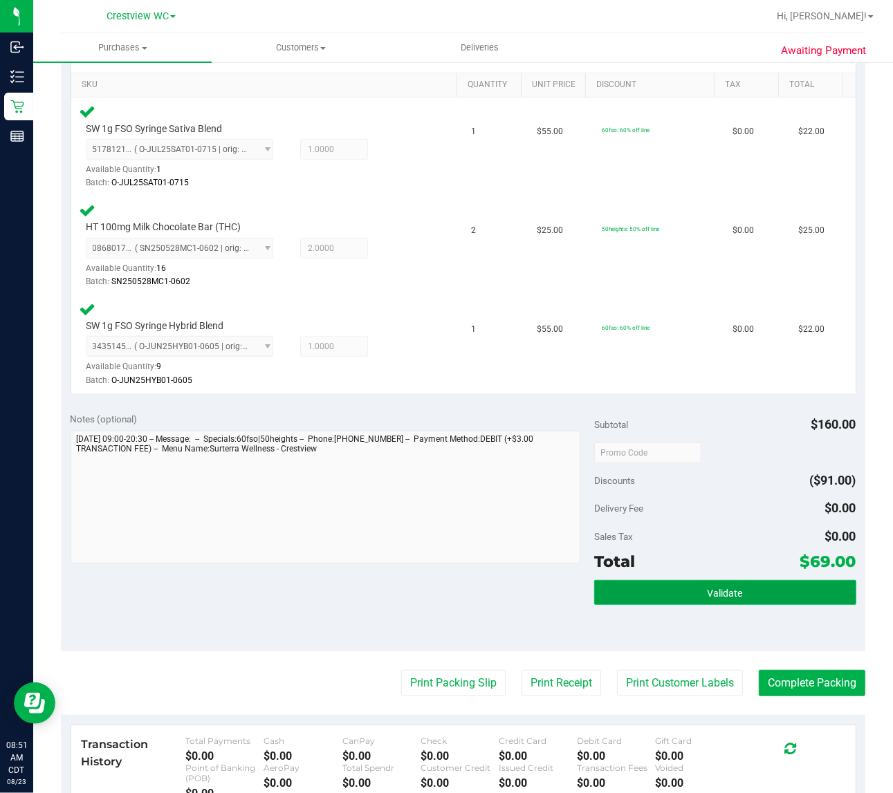
click at [732, 596] on button "Validate" at bounding box center [725, 592] width 262 height 25
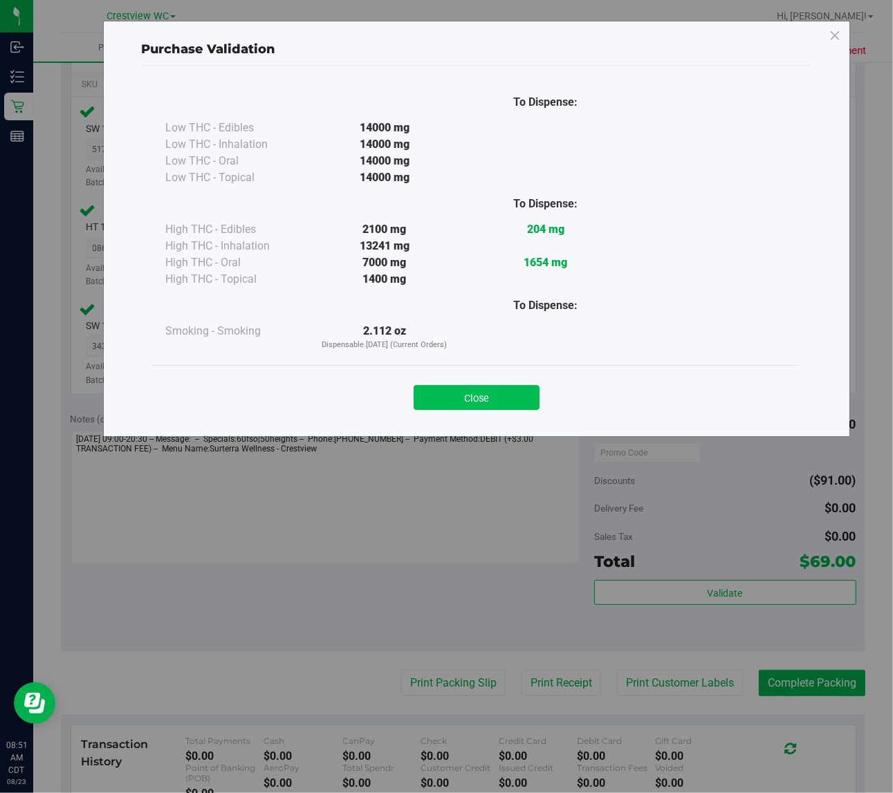
click at [495, 392] on button "Close" at bounding box center [477, 397] width 126 height 25
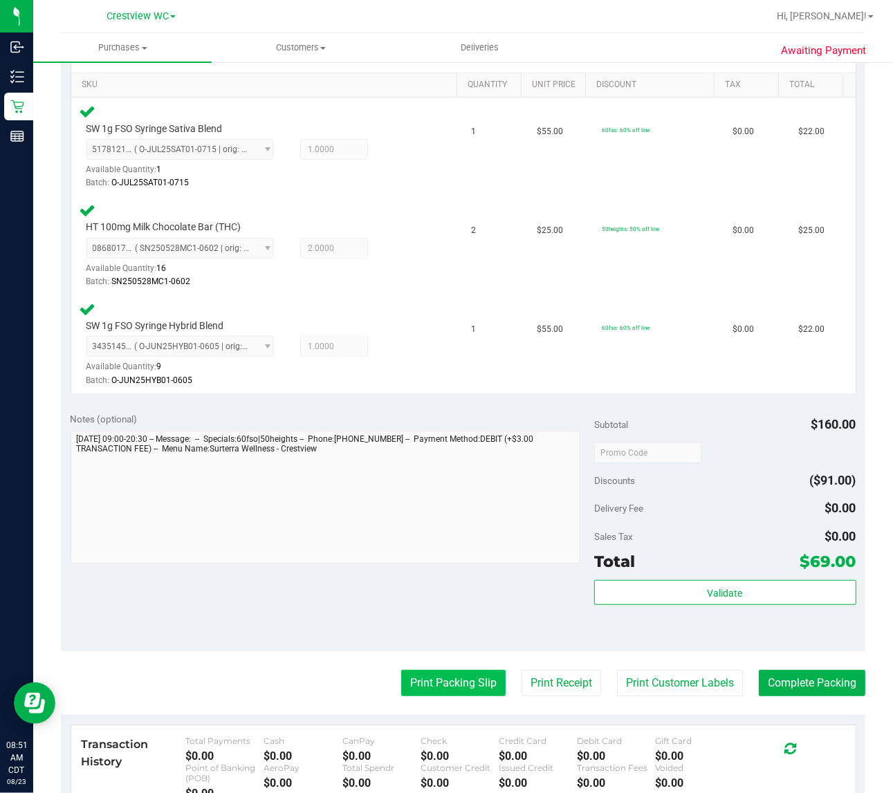
click at [468, 686] on button "Print Packing Slip" at bounding box center [453, 683] width 104 height 26
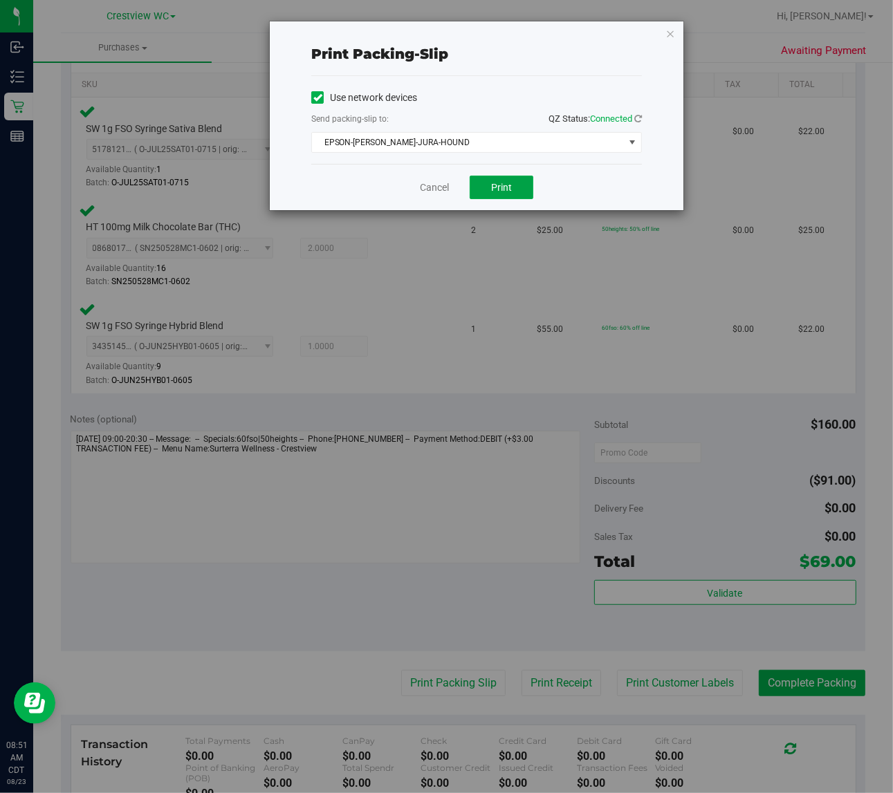
drag, startPoint x: 504, startPoint y: 185, endPoint x: 612, endPoint y: 125, distance: 123.8
click at [504, 185] on span "Print" at bounding box center [501, 187] width 21 height 11
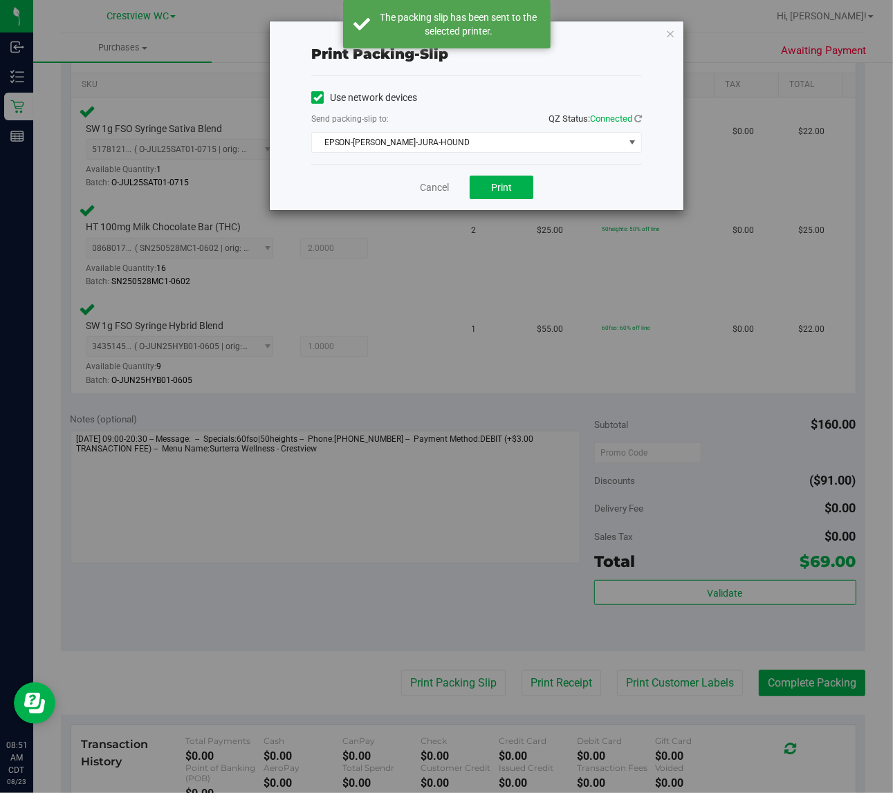
drag, startPoint x: 667, startPoint y: 32, endPoint x: 658, endPoint y: 59, distance: 28.7
click at [668, 33] on icon "button" at bounding box center [670, 33] width 10 height 17
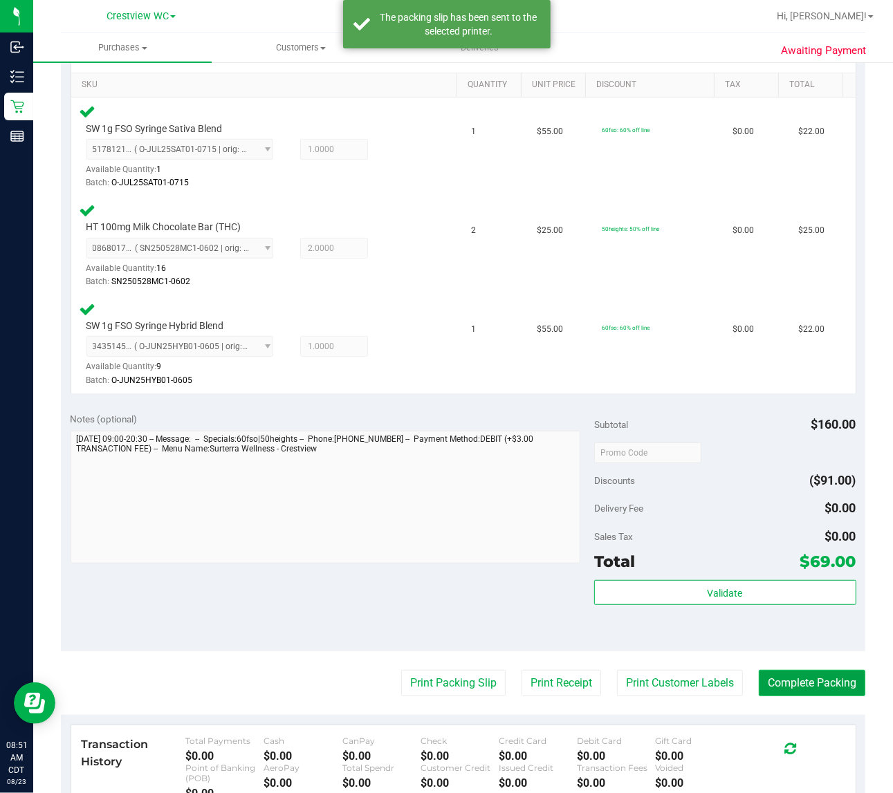
click at [839, 678] on button "Complete Packing" at bounding box center [812, 683] width 107 height 26
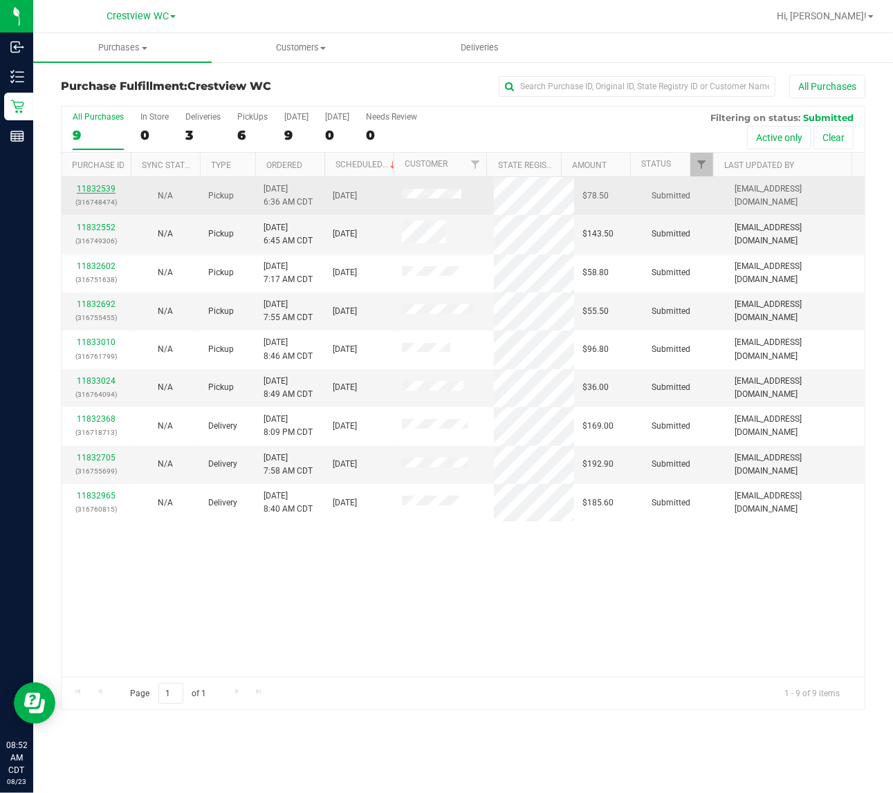
click at [102, 192] on link "11832539" at bounding box center [96, 189] width 39 height 10
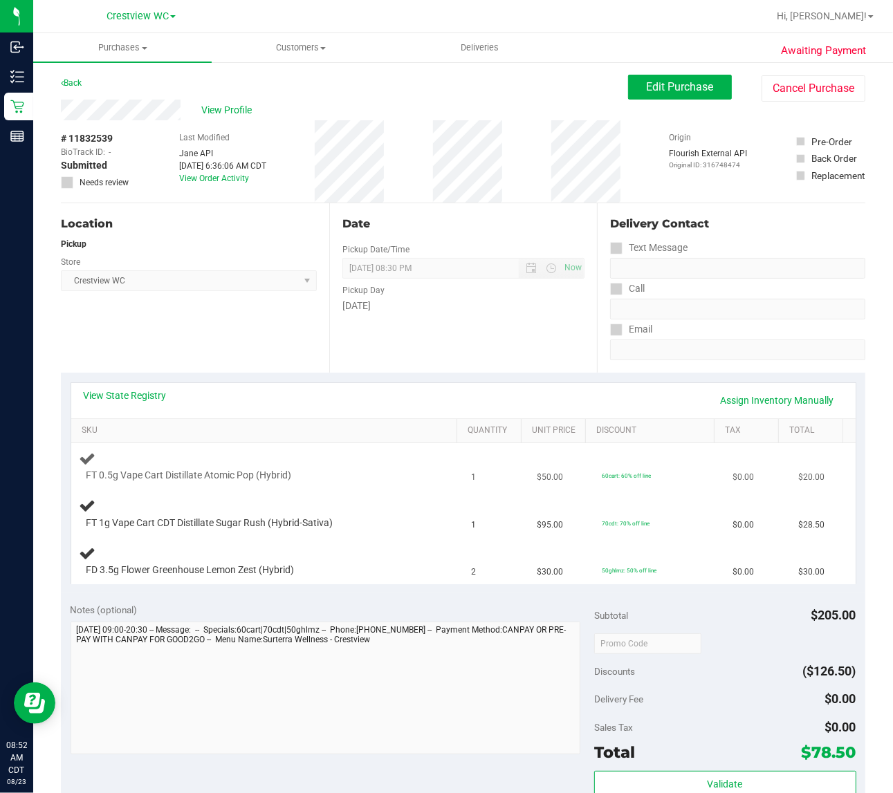
click at [389, 483] on div at bounding box center [255, 483] width 338 height 1
click at [378, 483] on div at bounding box center [255, 483] width 338 height 1
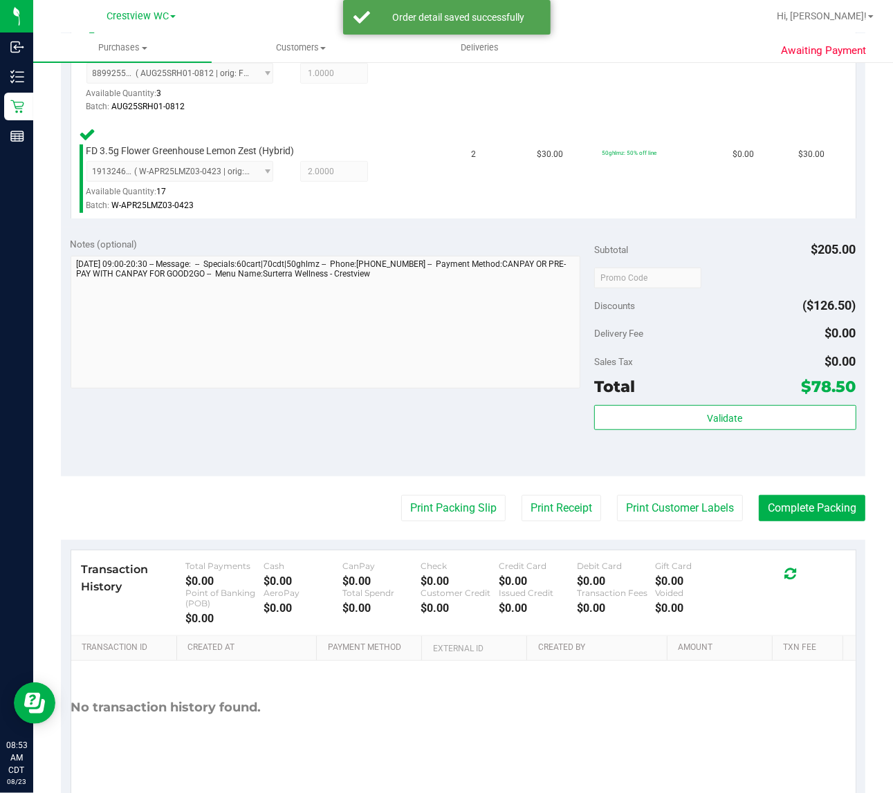
scroll to position [529, 0]
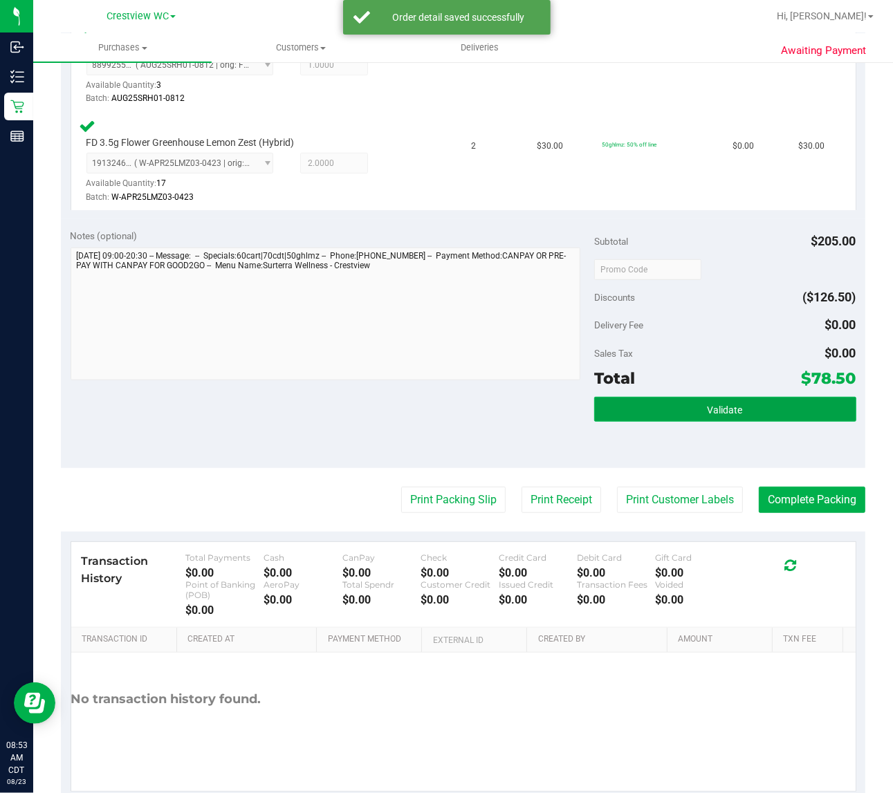
click at [717, 408] on span "Validate" at bounding box center [725, 410] width 35 height 11
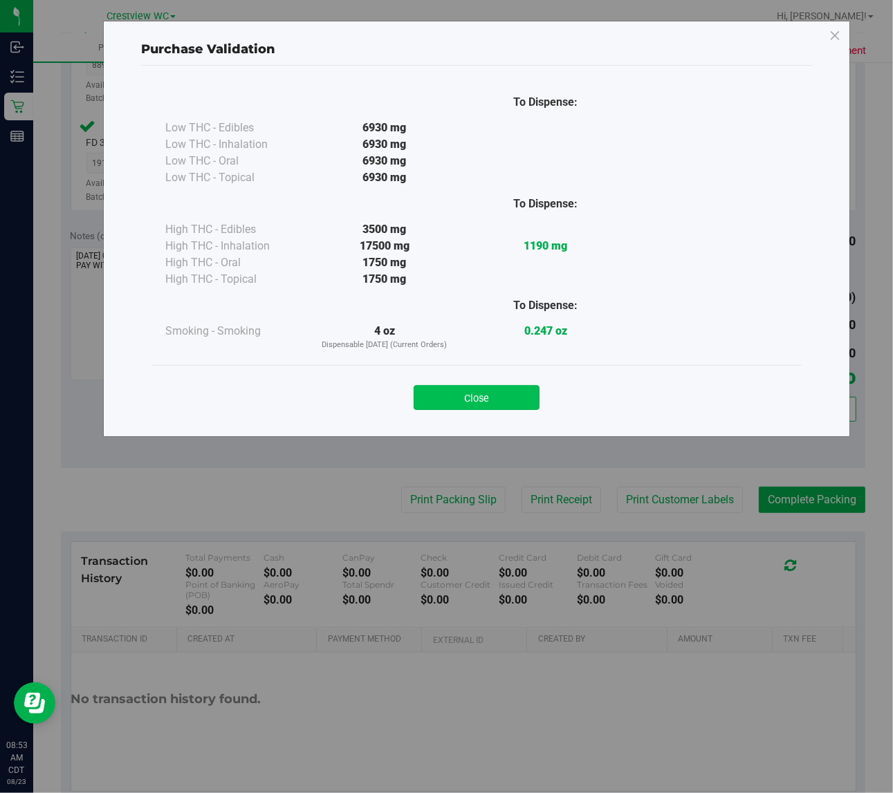
click at [479, 389] on button "Close" at bounding box center [477, 397] width 126 height 25
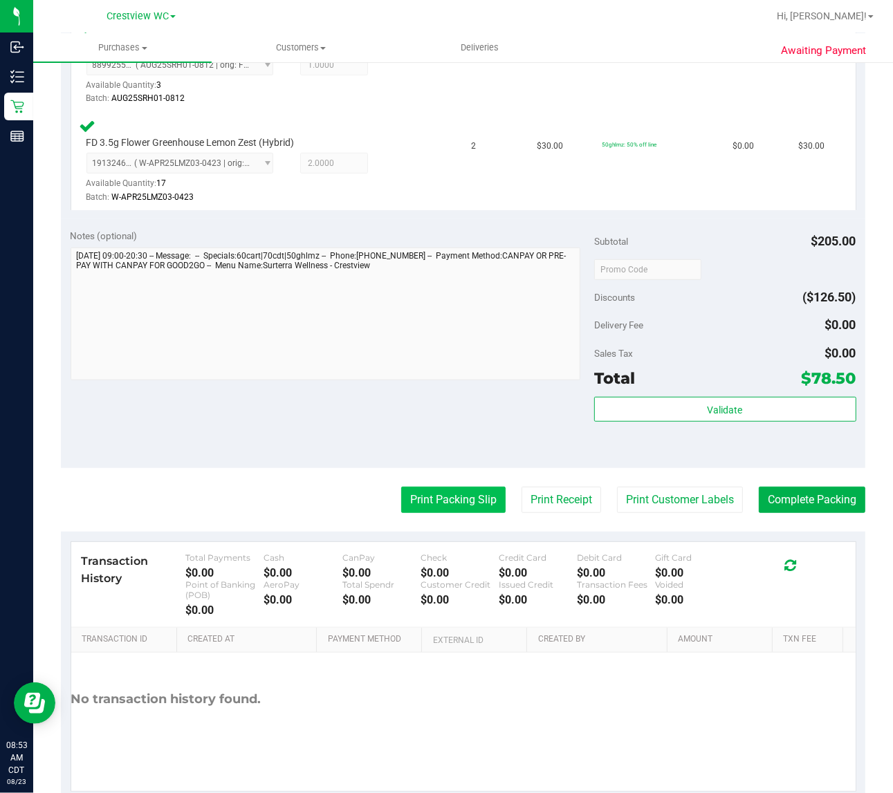
click at [434, 492] on button "Print Packing Slip" at bounding box center [453, 500] width 104 height 26
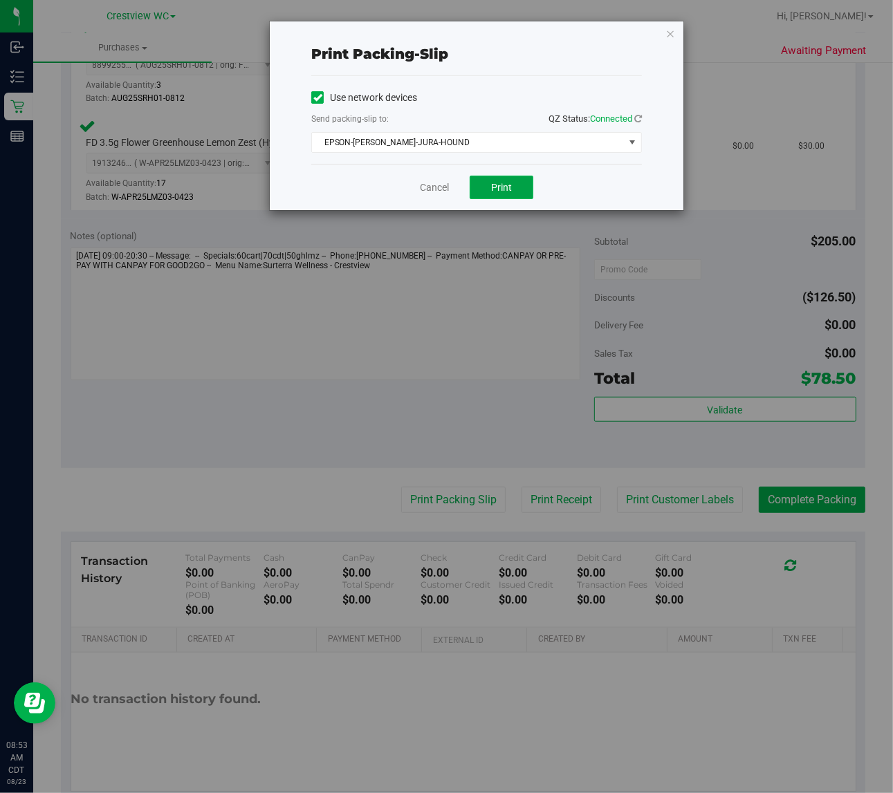
click at [505, 193] on span "Print" at bounding box center [501, 187] width 21 height 11
click at [671, 33] on icon "button" at bounding box center [670, 33] width 10 height 17
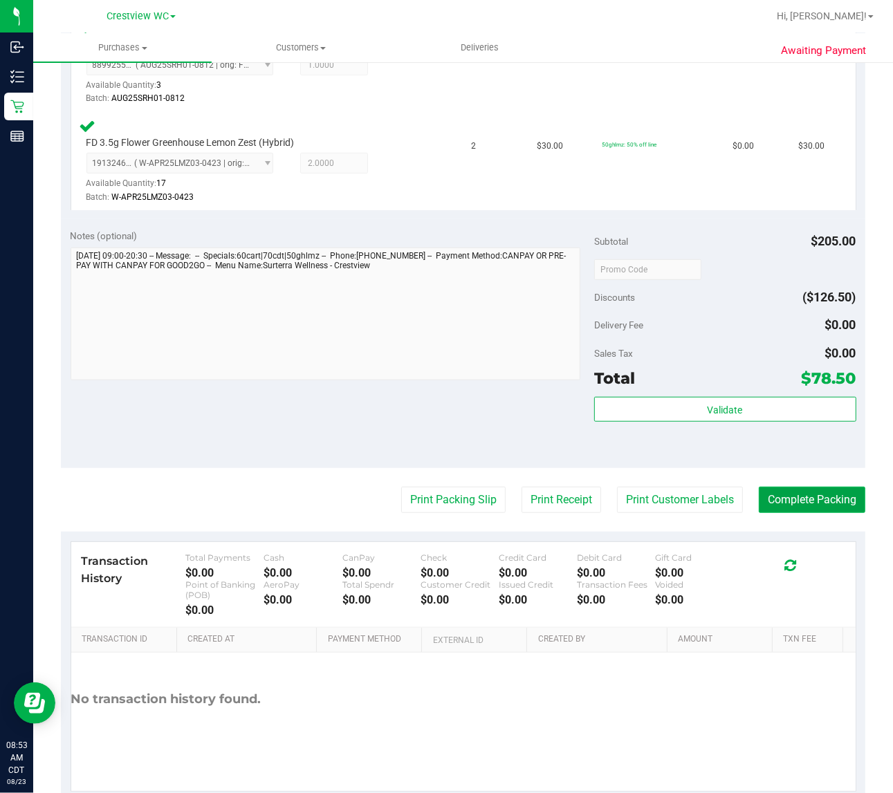
click at [821, 498] on button "Complete Packing" at bounding box center [812, 500] width 107 height 26
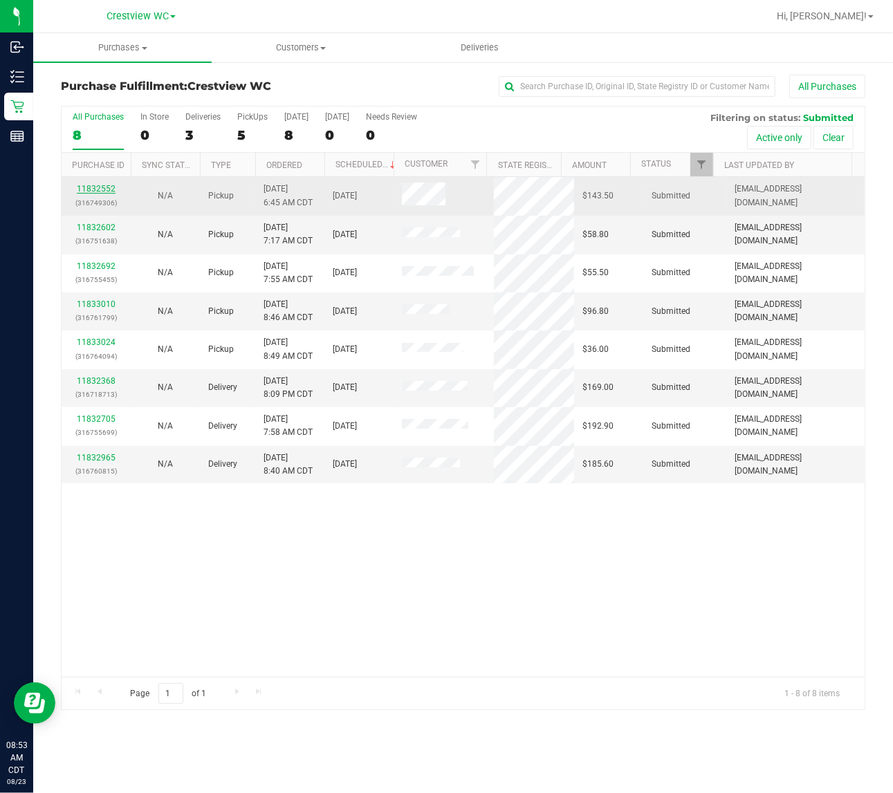
click at [95, 189] on link "11832552" at bounding box center [96, 189] width 39 height 10
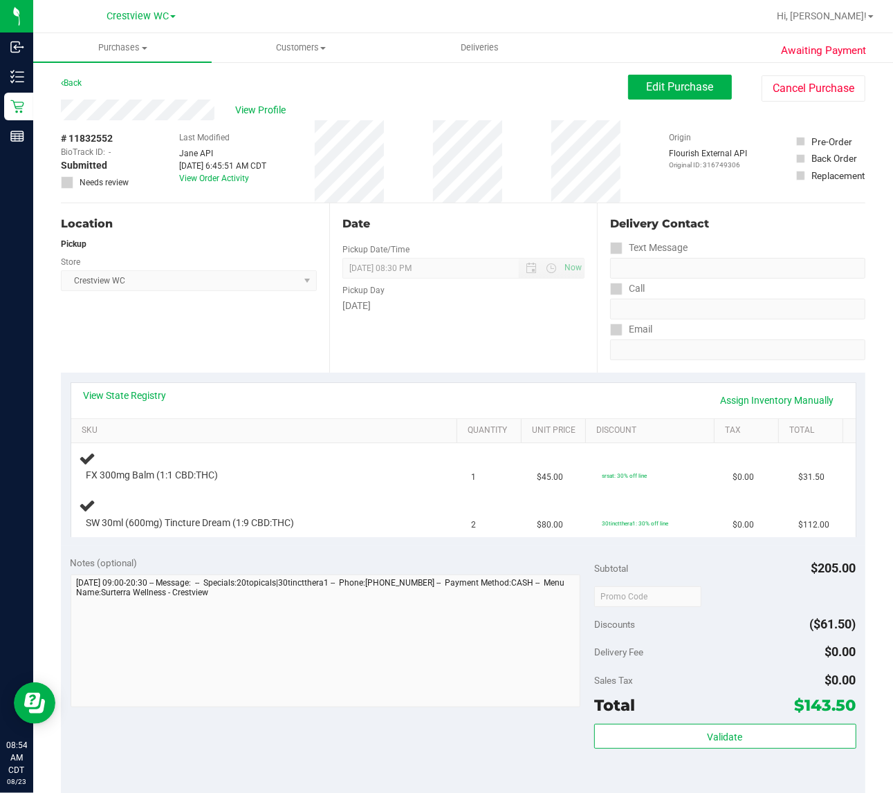
click at [232, 340] on div "Location Pickup Store Crestview WC Select Store Bonita Springs WC Boynton Beach…" at bounding box center [195, 287] width 268 height 169
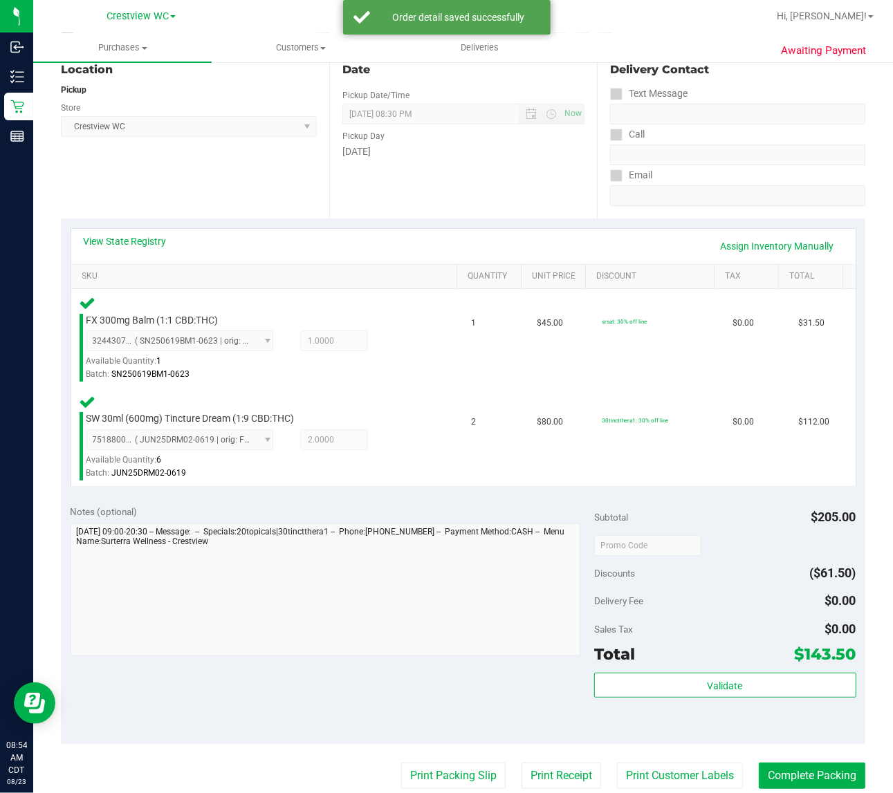
scroll to position [173, 0]
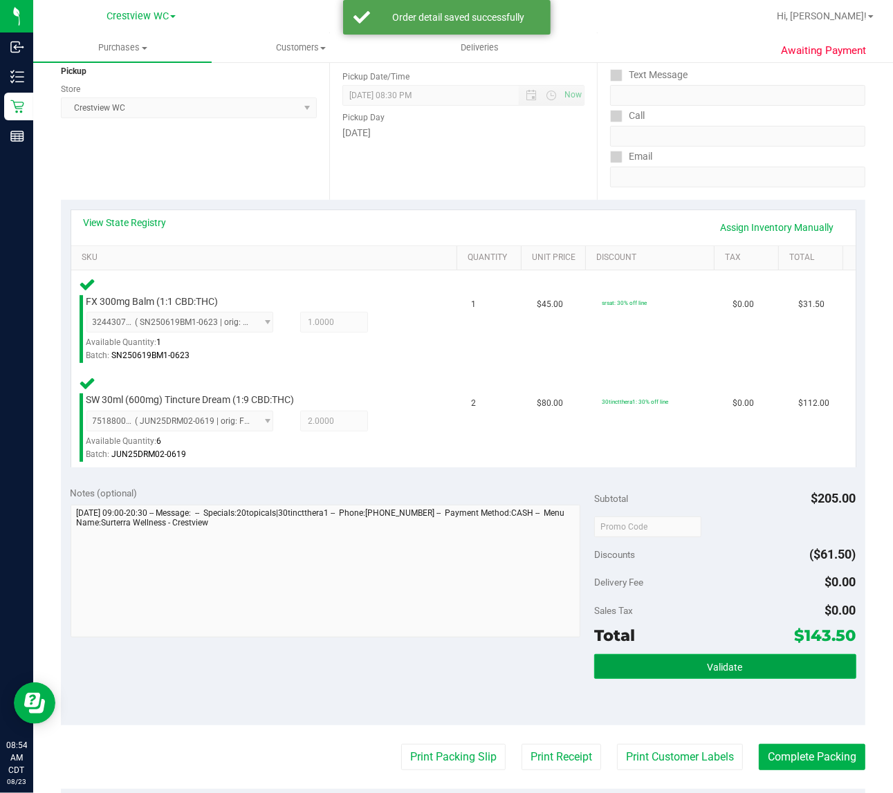
click at [783, 672] on button "Validate" at bounding box center [725, 666] width 262 height 25
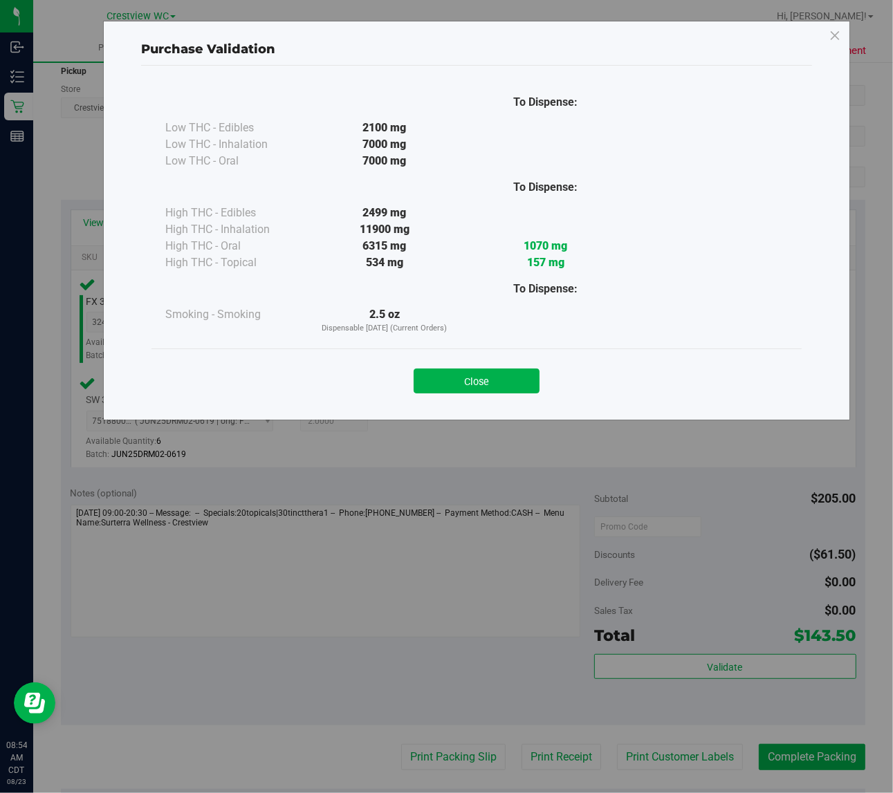
click at [472, 386] on button "Close" at bounding box center [477, 381] width 126 height 25
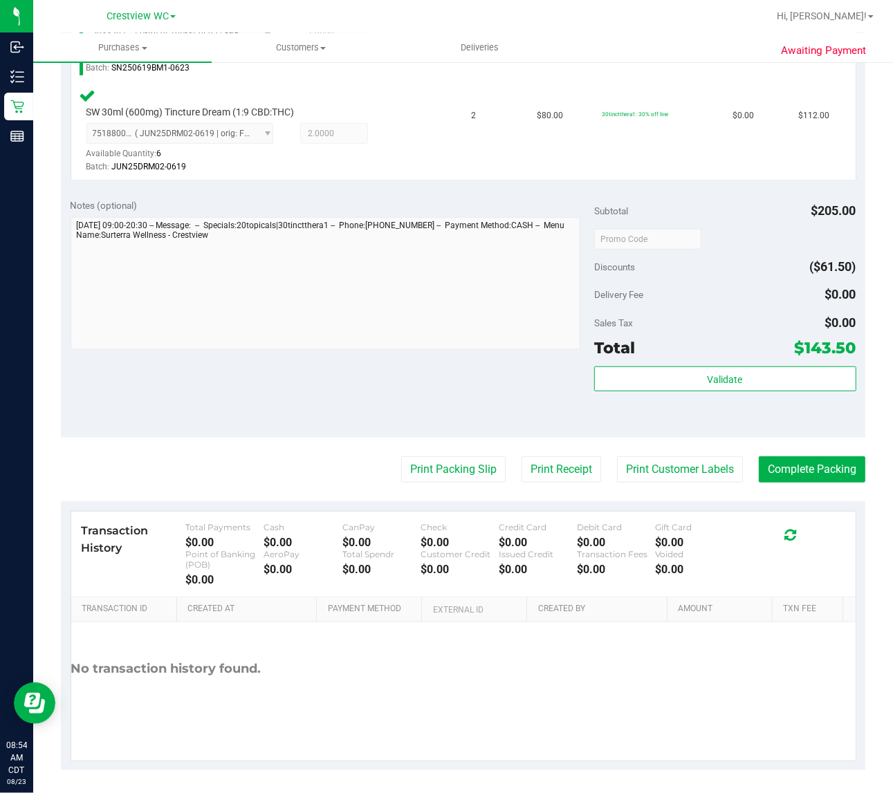
scroll to position [462, 0]
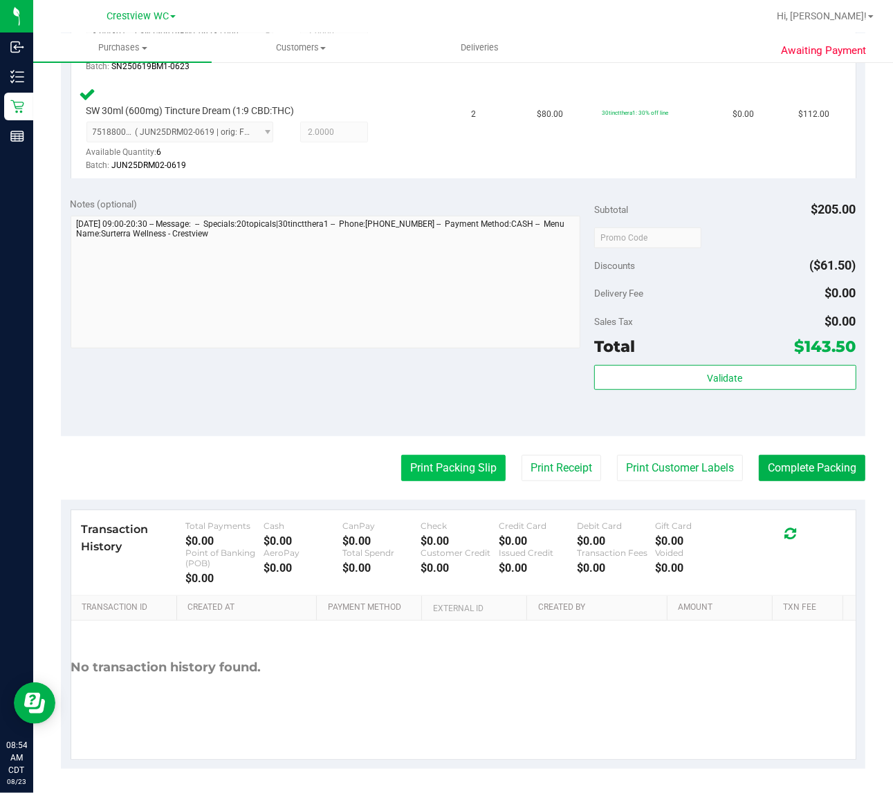
click at [430, 475] on button "Print Packing Slip" at bounding box center [453, 468] width 104 height 26
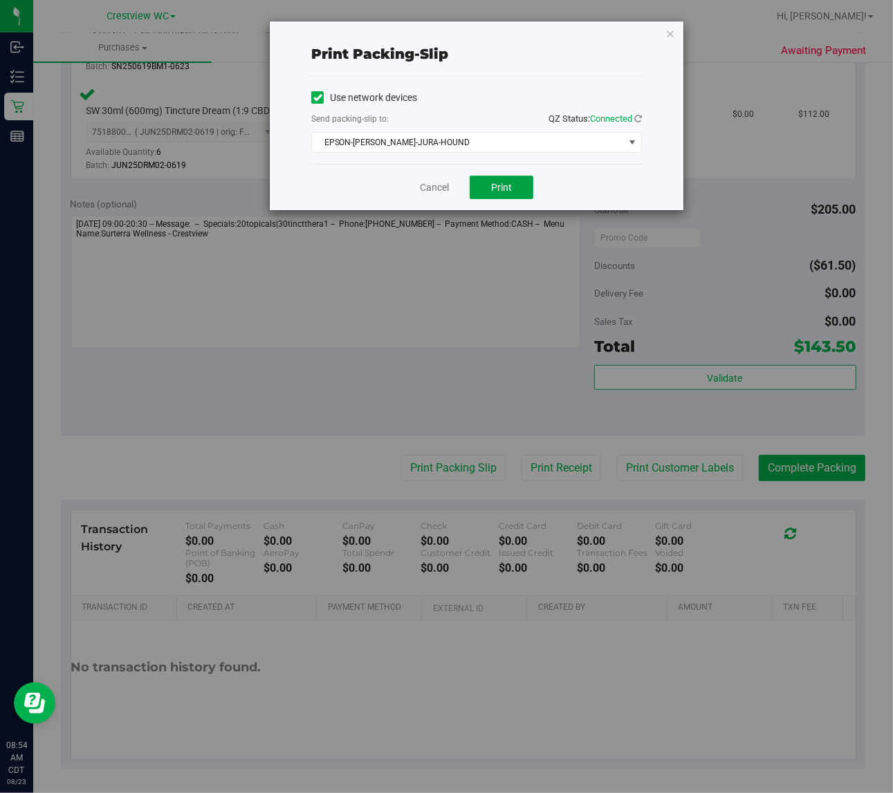
drag, startPoint x: 529, startPoint y: 192, endPoint x: 534, endPoint y: 244, distance: 52.1
click at [529, 192] on button "Print" at bounding box center [502, 188] width 64 height 24
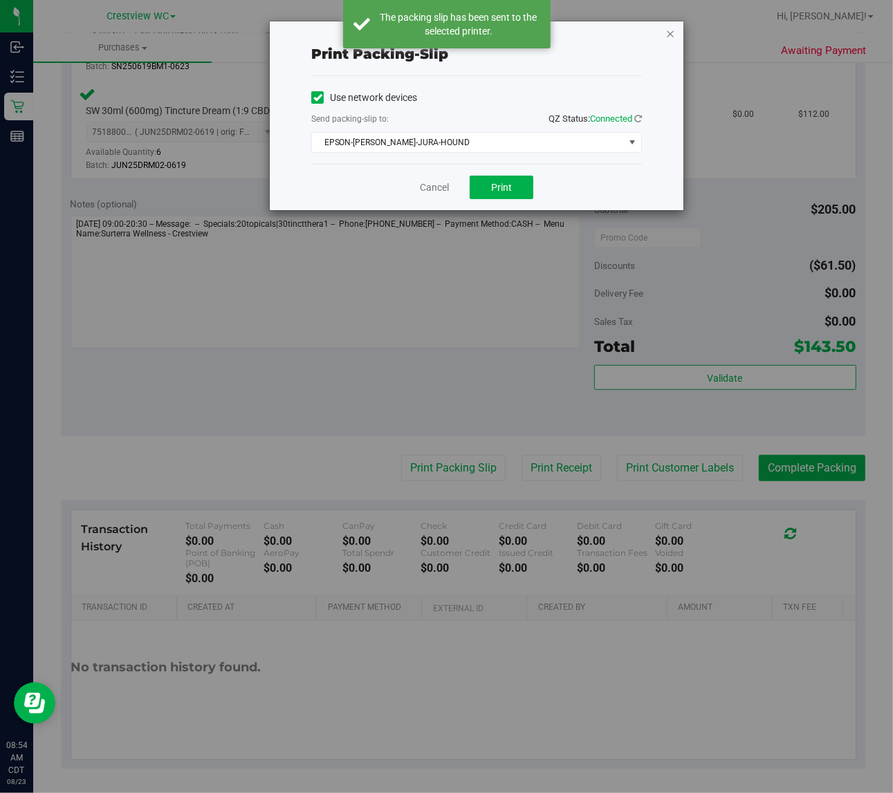
click at [671, 30] on icon "button" at bounding box center [670, 33] width 10 height 17
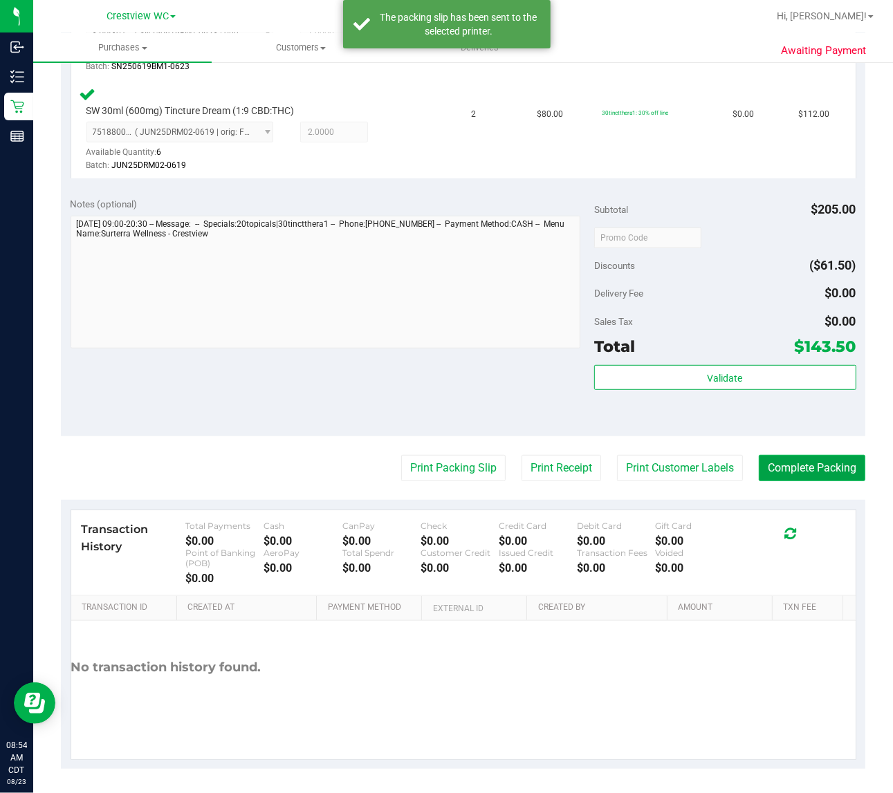
drag, startPoint x: 820, startPoint y: 468, endPoint x: 820, endPoint y: 478, distance: 9.7
click at [820, 469] on button "Complete Packing" at bounding box center [812, 468] width 107 height 26
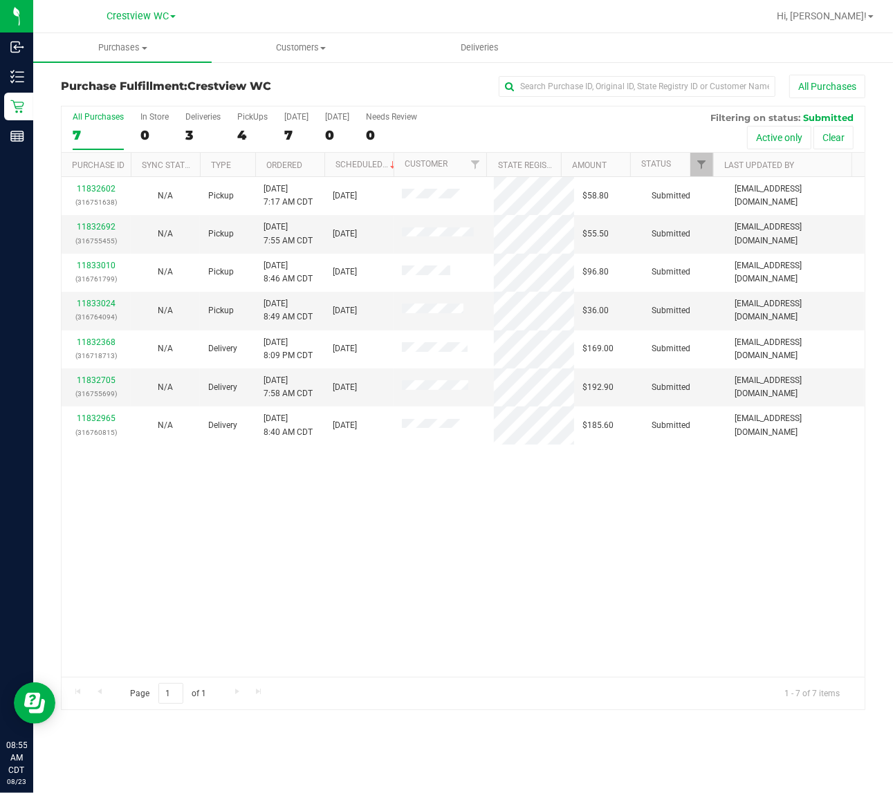
click at [682, 611] on div "11832602 (316751638) N/A Pickup 8/23/2025 7:17 AM CDT 8/23/2025 $58.80 Submitte…" at bounding box center [463, 427] width 803 height 500
click at [243, 118] on div "PickUps" at bounding box center [252, 117] width 30 height 10
click at [0, 0] on input "PickUps 4" at bounding box center [0, 0] width 0 height 0
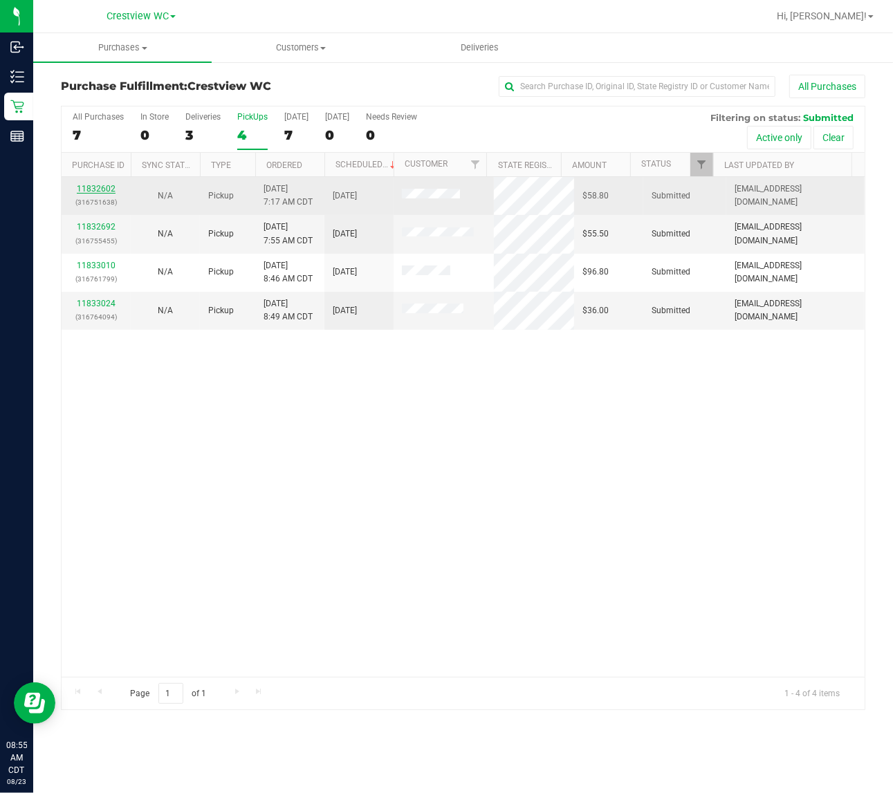
click at [104, 190] on link "11832602" at bounding box center [96, 189] width 39 height 10
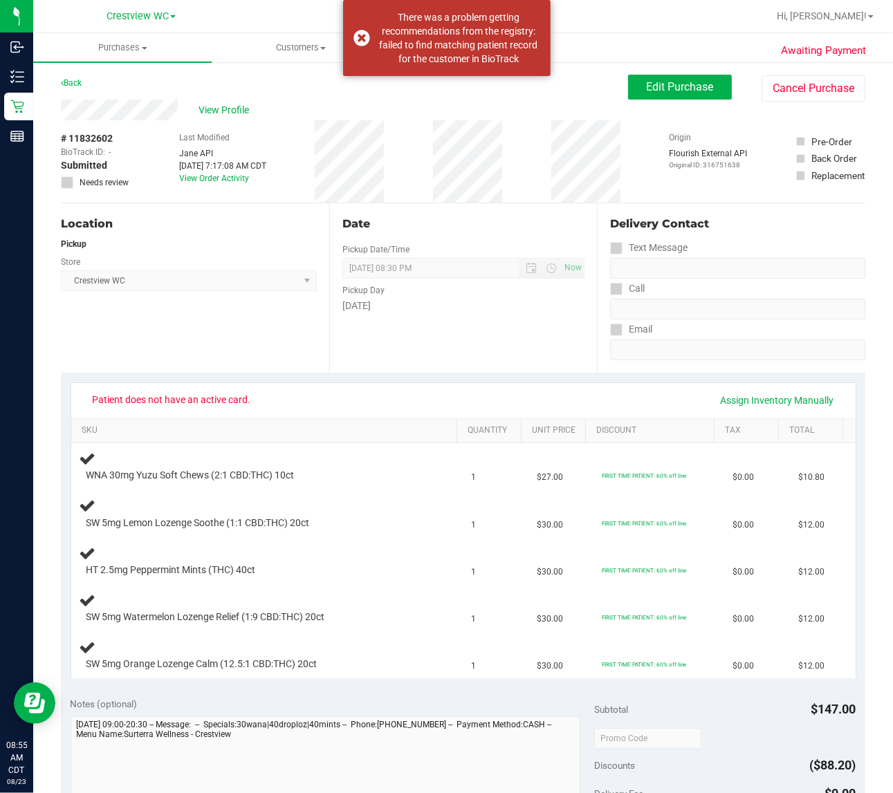
click at [232, 327] on div "Location Pickup Store Crestview WC Select Store Bonita Springs WC Boynton Beach…" at bounding box center [195, 287] width 268 height 169
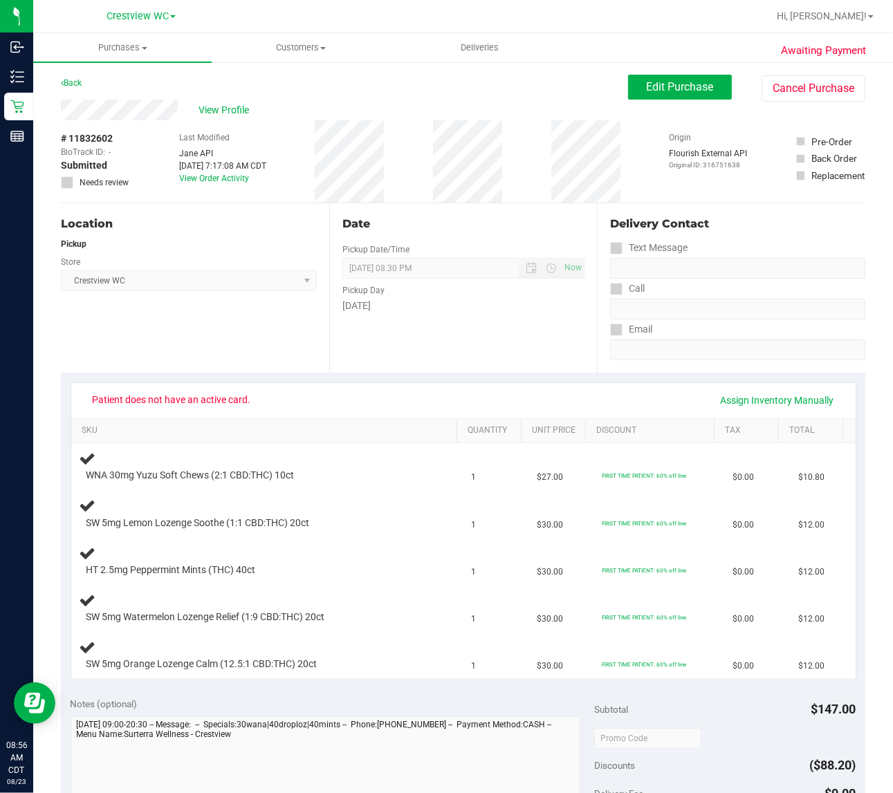
click at [146, 109] on div "View Profile" at bounding box center [344, 110] width 567 height 21
click at [246, 322] on div "Location Pickup Store Crestview WC Select Store Bonita Springs WC Boynton Beach…" at bounding box center [195, 287] width 268 height 169
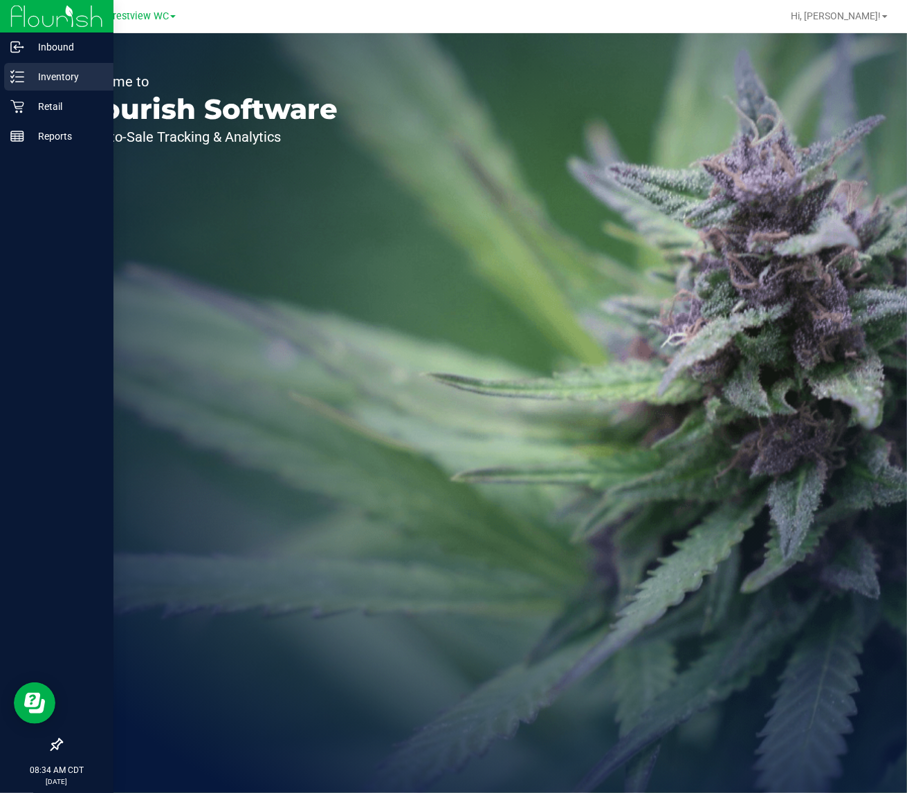
click at [62, 80] on p "Inventory" at bounding box center [65, 76] width 83 height 17
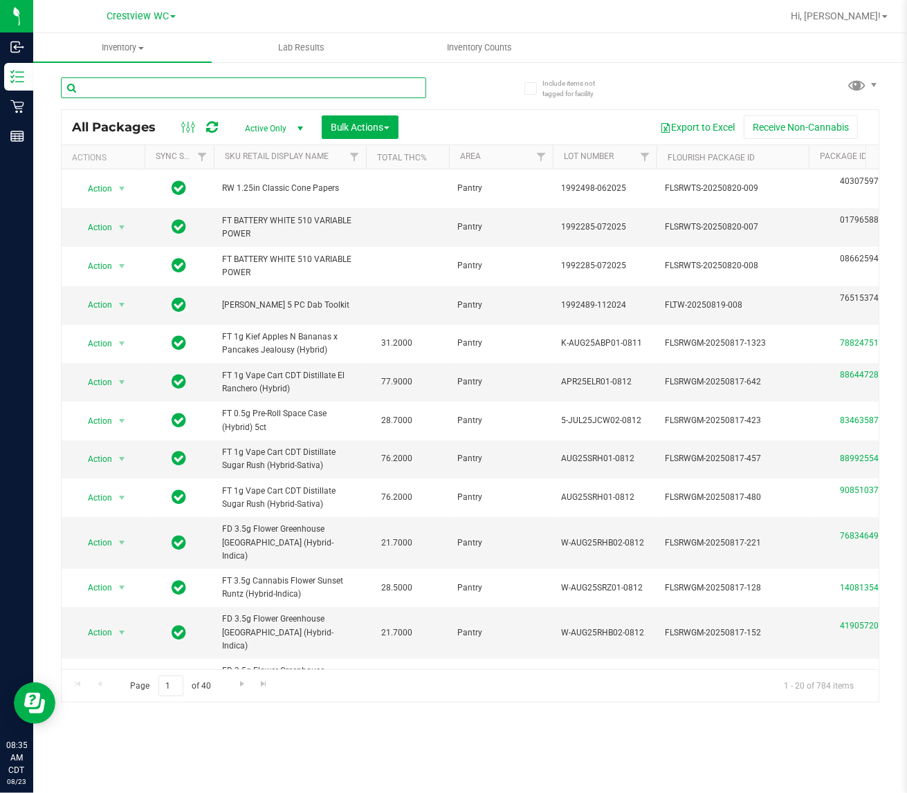
click at [250, 89] on input "text" at bounding box center [243, 87] width 365 height 21
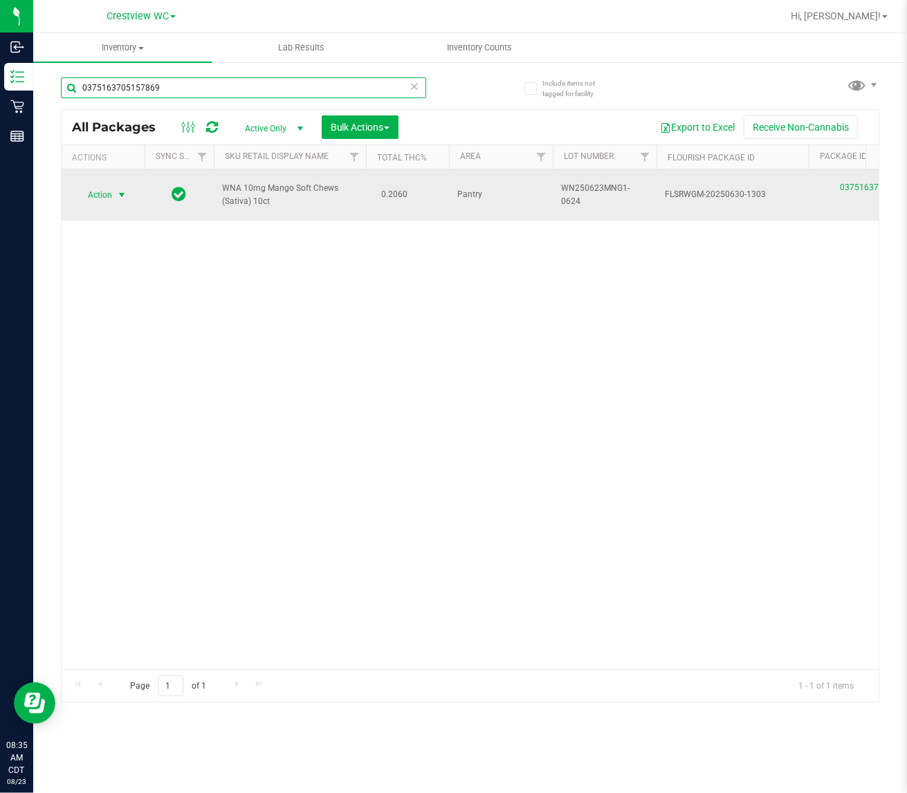
type input "0375163705157869"
click at [123, 190] on span "select" at bounding box center [121, 195] width 11 height 11
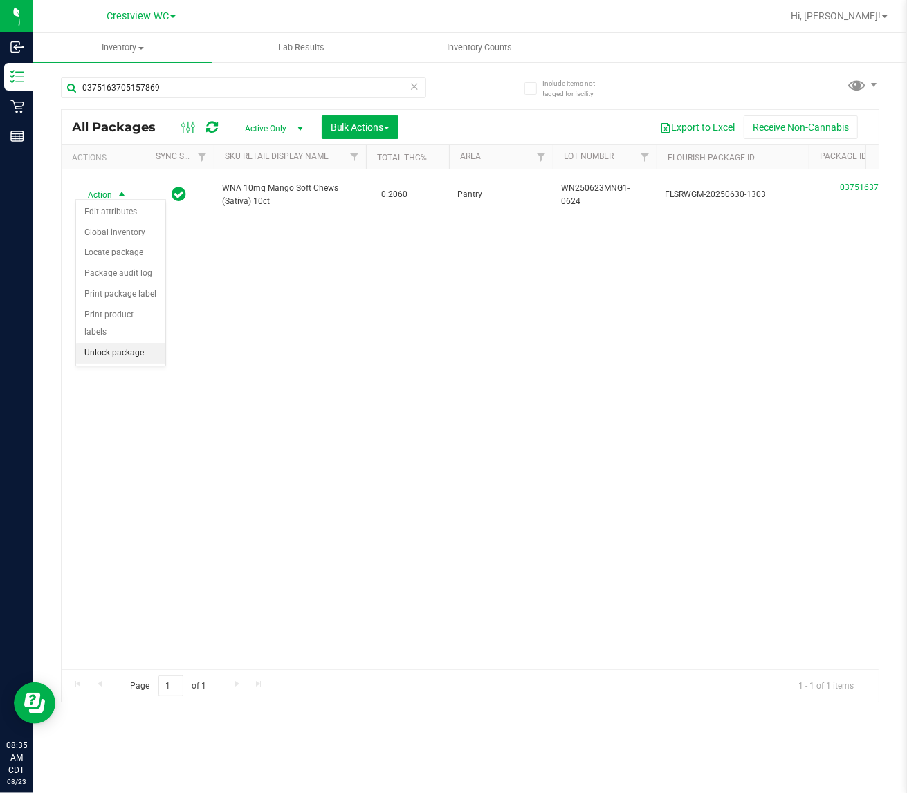
click at [129, 343] on li "Unlock package" at bounding box center [120, 353] width 89 height 21
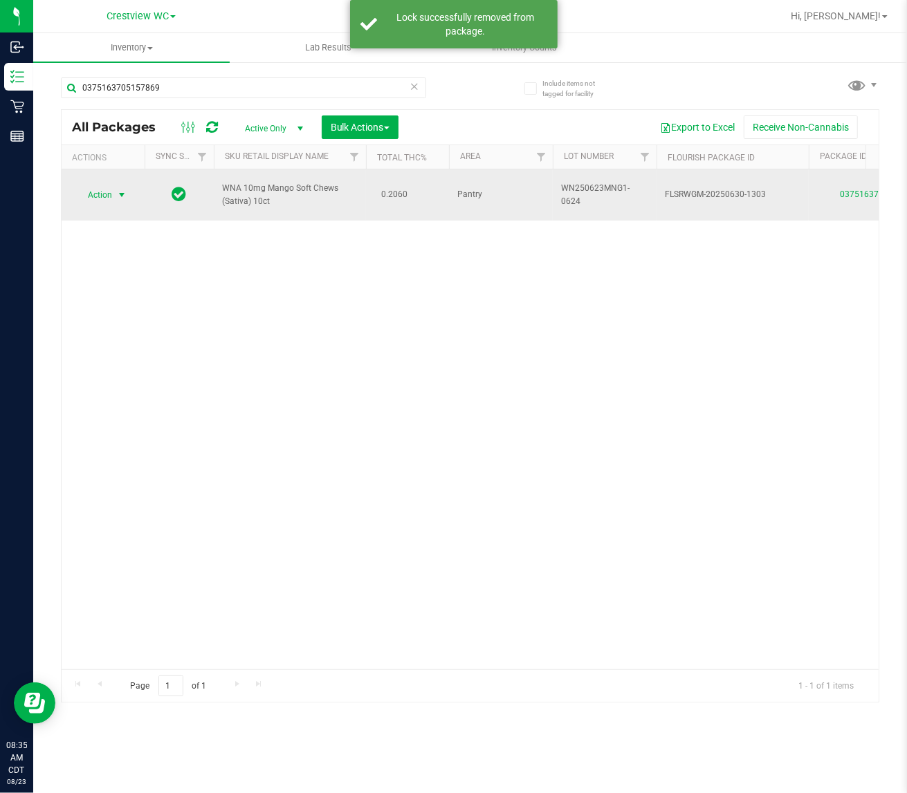
click at [125, 190] on span "select" at bounding box center [121, 195] width 11 height 11
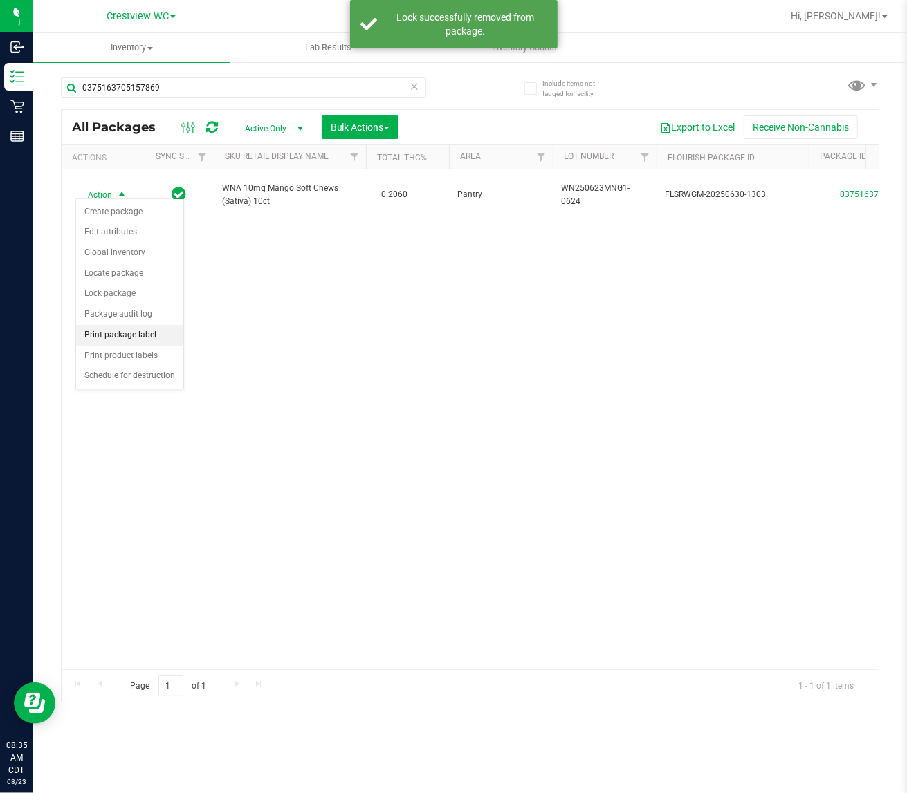
click at [138, 339] on li "Print package label" at bounding box center [129, 335] width 107 height 21
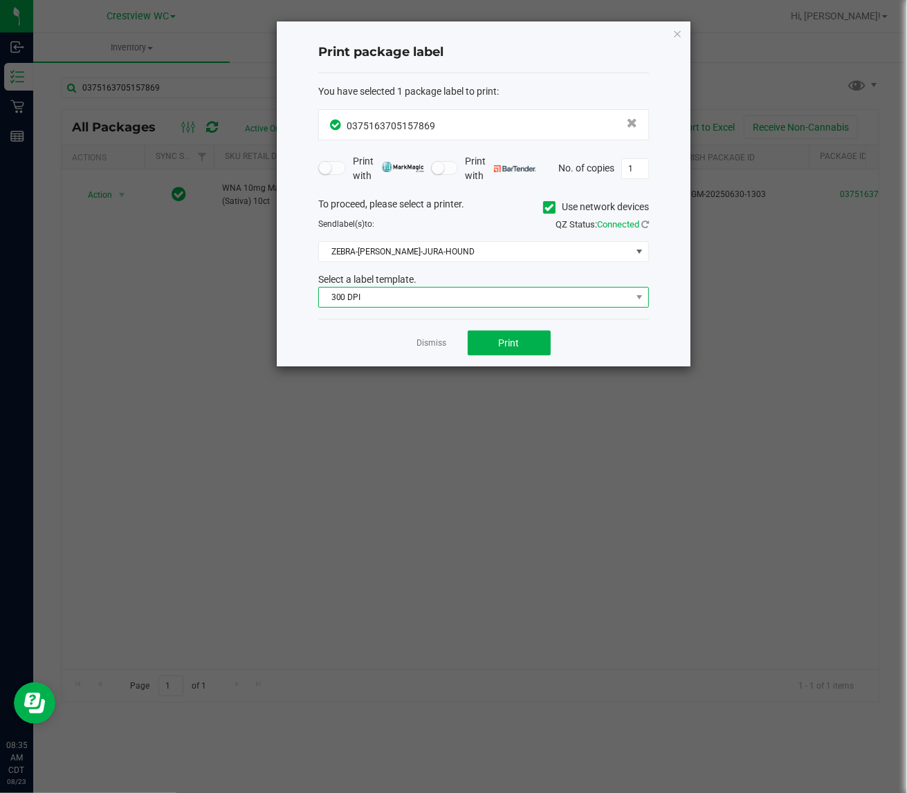
click at [358, 302] on span "300 DPI" at bounding box center [475, 297] width 312 height 19
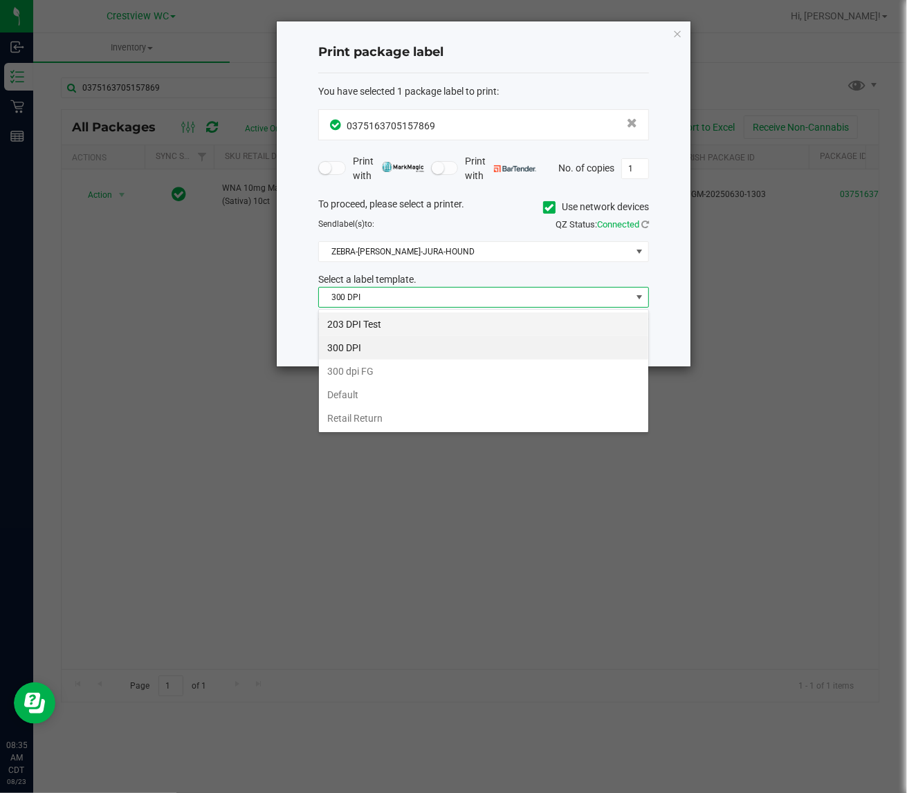
scroll to position [21, 330]
click at [373, 319] on li "203 DPI Test" at bounding box center [483, 325] width 329 height 24
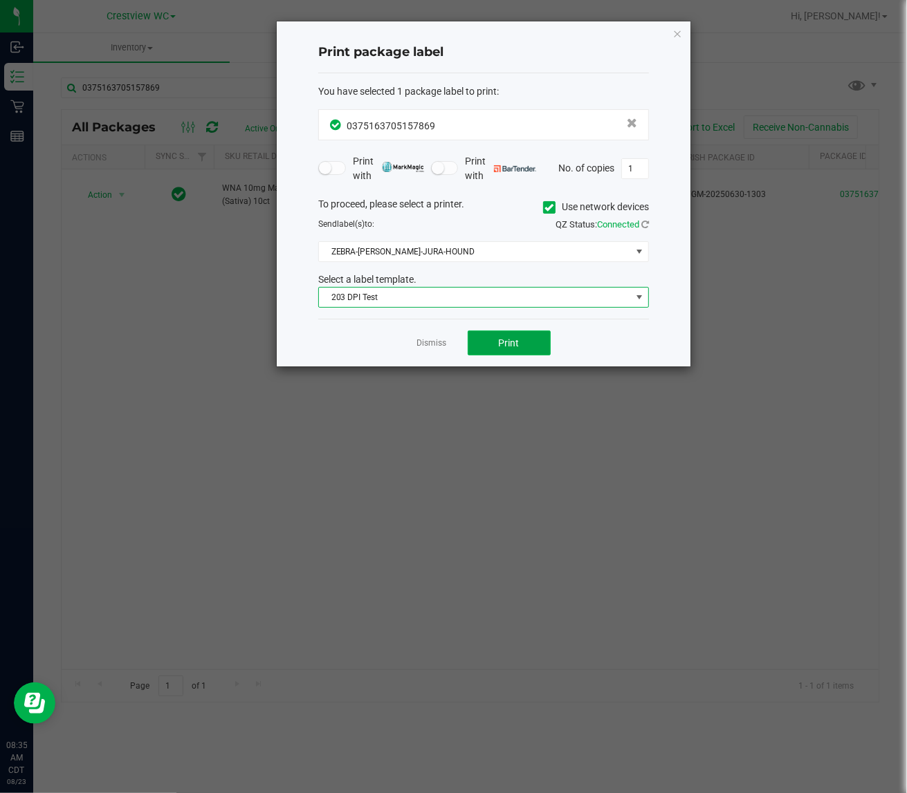
click at [524, 346] on button "Print" at bounding box center [509, 343] width 83 height 25
click at [676, 33] on icon "button" at bounding box center [677, 33] width 10 height 17
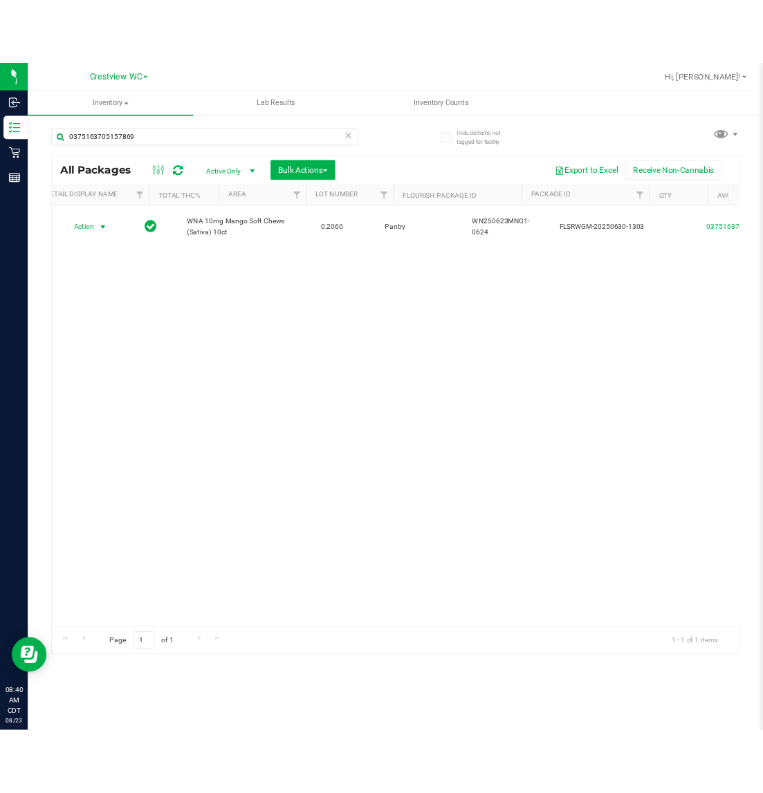
scroll to position [0, 0]
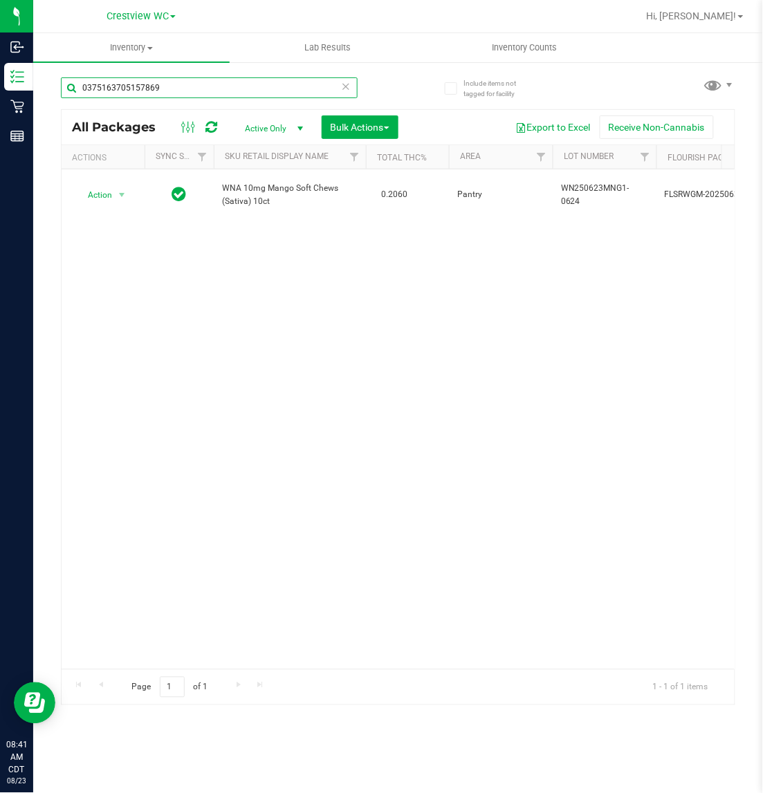
click at [185, 84] on input "0375163705157869" at bounding box center [209, 87] width 297 height 21
type input "0"
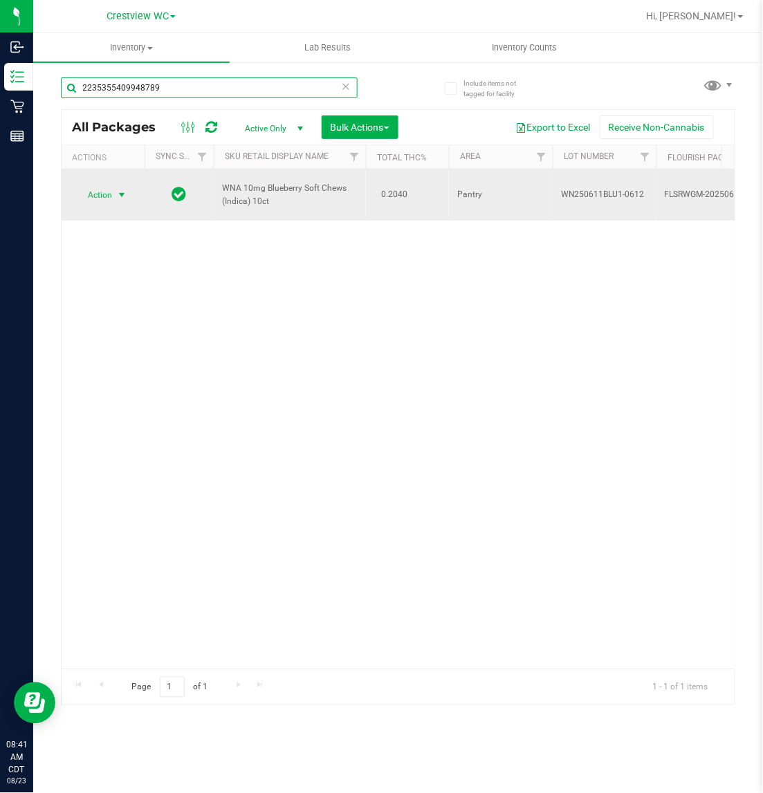
type input "2235355409948789"
click at [125, 190] on span "select" at bounding box center [121, 195] width 11 height 11
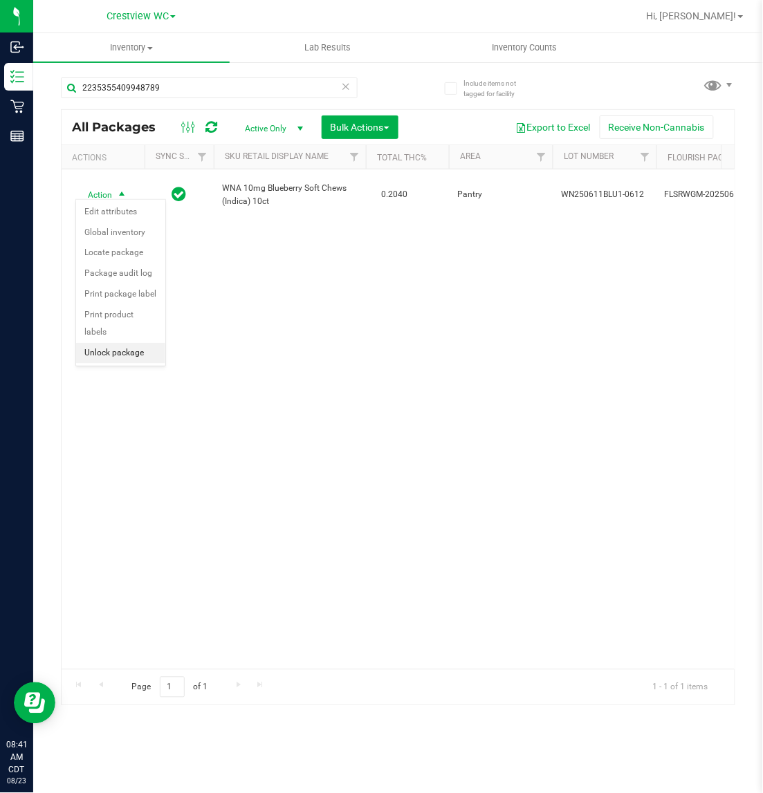
click at [142, 343] on li "Unlock package" at bounding box center [120, 353] width 89 height 21
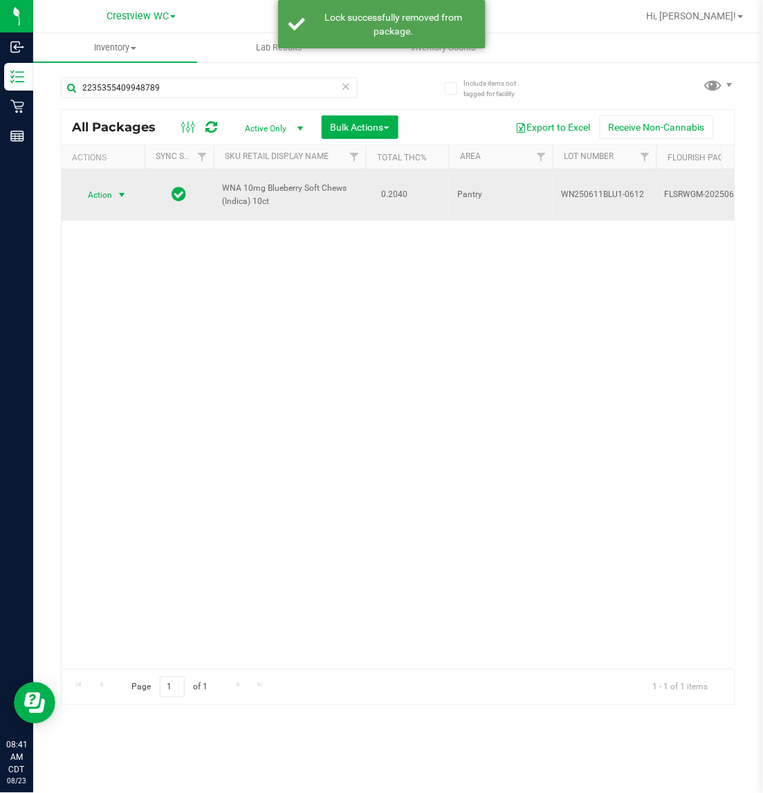
click at [124, 190] on span "select" at bounding box center [121, 195] width 11 height 11
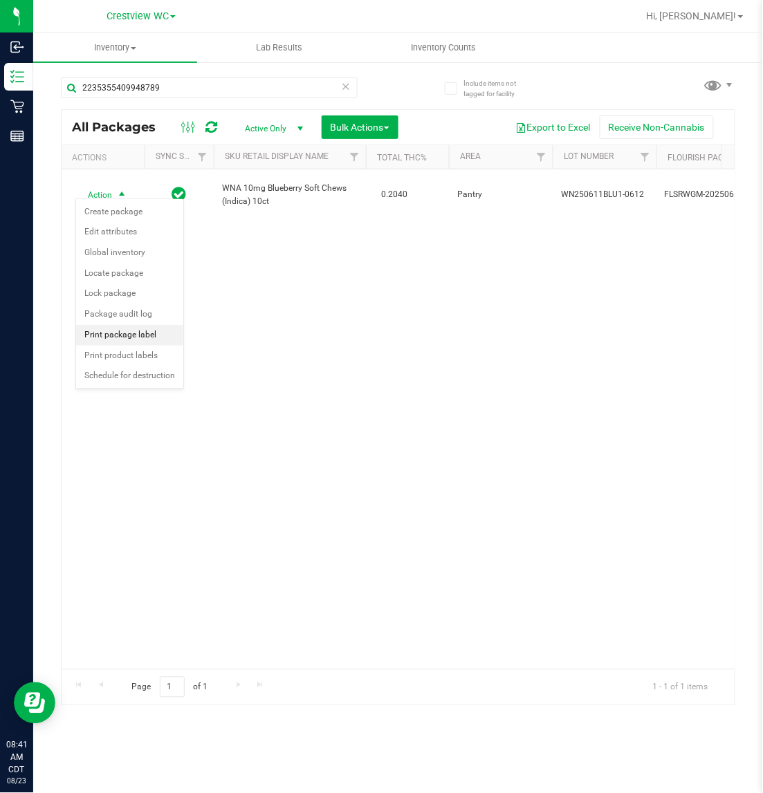
click at [149, 334] on li "Print package label" at bounding box center [129, 335] width 107 height 21
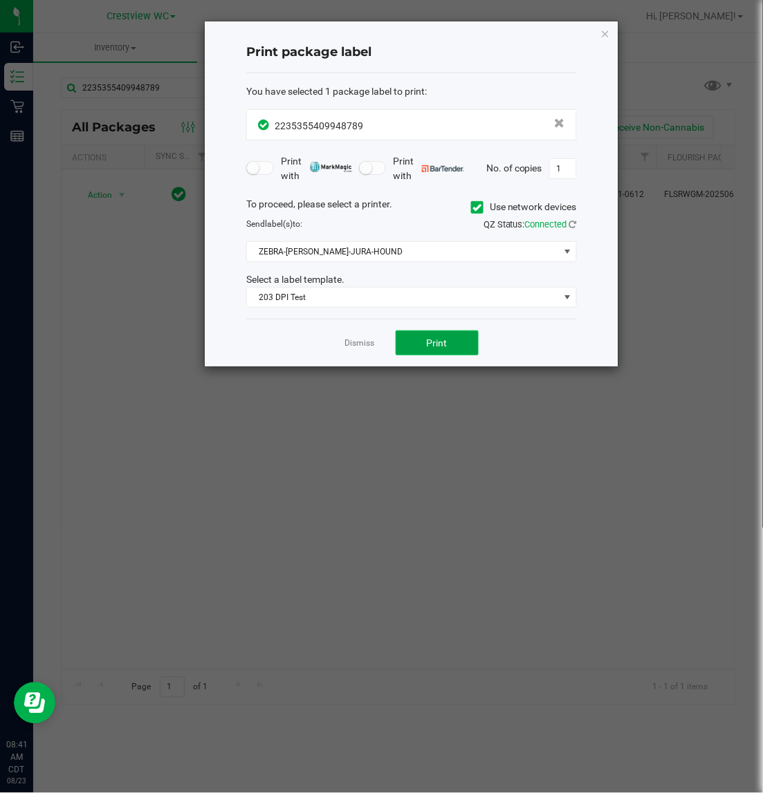
click at [416, 348] on button "Print" at bounding box center [437, 343] width 83 height 25
click at [603, 33] on icon "button" at bounding box center [605, 33] width 10 height 17
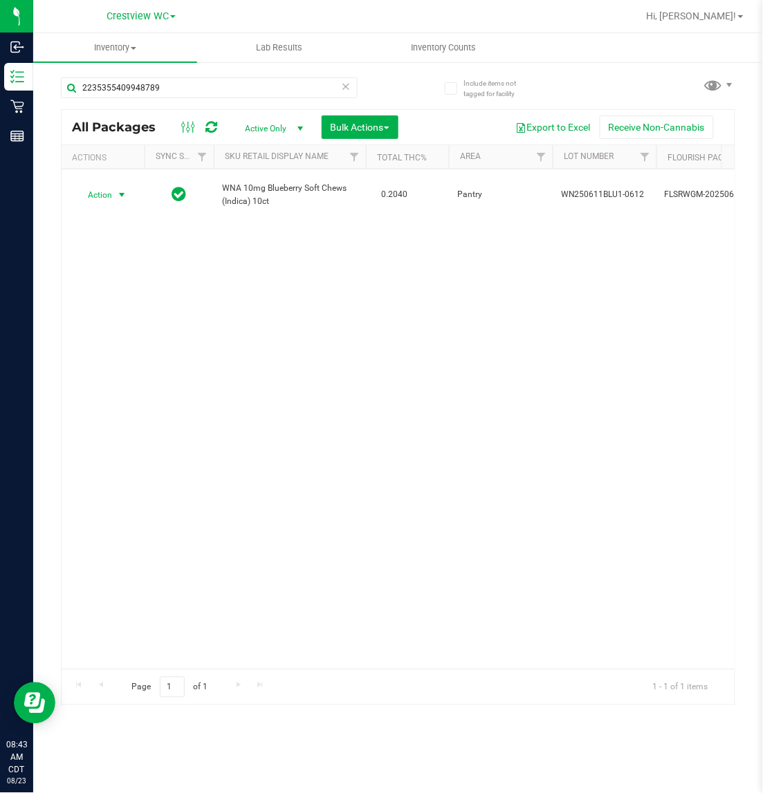
click at [652, 292] on div "Action Action Create package Edit attributes Global inventory Locate package Lo…" at bounding box center [398, 419] width 673 height 500
click at [710, 365] on div "Action Action Create package Edit attributes Global inventory Locate package Lo…" at bounding box center [398, 419] width 673 height 500
click at [625, 322] on div "Action Action Create package Edit attributes Global inventory Locate package Lo…" at bounding box center [398, 419] width 673 height 500
click at [546, 422] on div "Action Action Create package Edit attributes Global inventory Locate package Lo…" at bounding box center [398, 419] width 673 height 500
click at [614, 333] on div "Action Action Create package Edit attributes Global inventory Locate package Lo…" at bounding box center [398, 419] width 673 height 500
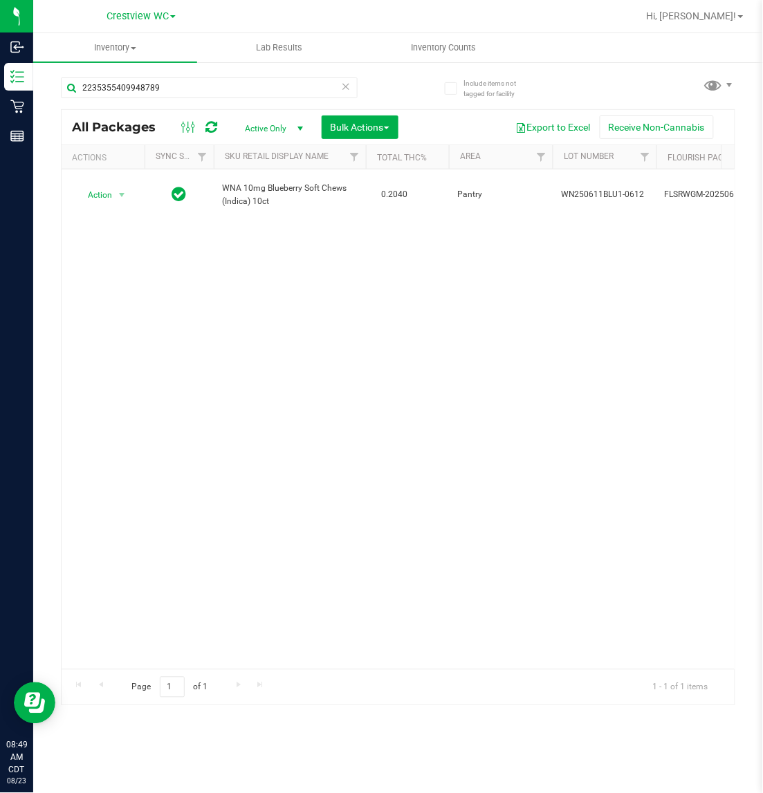
click at [637, 343] on div "Action Action Create package Edit attributes Global inventory Locate package Lo…" at bounding box center [398, 419] width 673 height 500
click at [562, 331] on div "Action Action Create package Edit attributes Global inventory Locate package Lo…" at bounding box center [398, 419] width 673 height 500
click at [569, 358] on div "Action Action Create package Edit attributes Global inventory Locate package Lo…" at bounding box center [398, 419] width 673 height 500
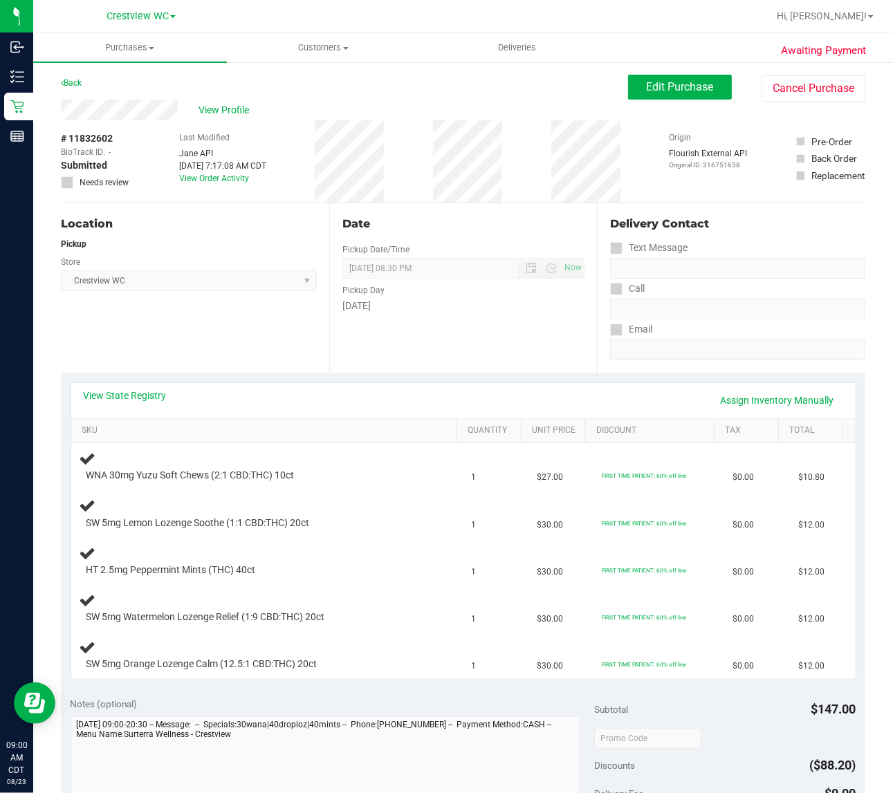
click at [232, 318] on div "Location Pickup Store Crestview WC Select Store [PERSON_NAME][GEOGRAPHIC_DATA] …" at bounding box center [195, 287] width 268 height 169
click at [239, 329] on div "Location Pickup Store Crestview WC Select Store [PERSON_NAME][GEOGRAPHIC_DATA] …" at bounding box center [195, 287] width 268 height 169
click at [247, 320] on div "Location Pickup Store Crestview WC Select Store [PERSON_NAME][GEOGRAPHIC_DATA] …" at bounding box center [195, 287] width 268 height 169
click at [228, 330] on div "Location Pickup Store Crestview WC Select Store [PERSON_NAME][GEOGRAPHIC_DATA] …" at bounding box center [195, 287] width 268 height 169
click at [427, 528] on div "SW 5mg Lemon Lozenge Soothe (1:1 CBD:THC) 20ct" at bounding box center [268, 513] width 376 height 33
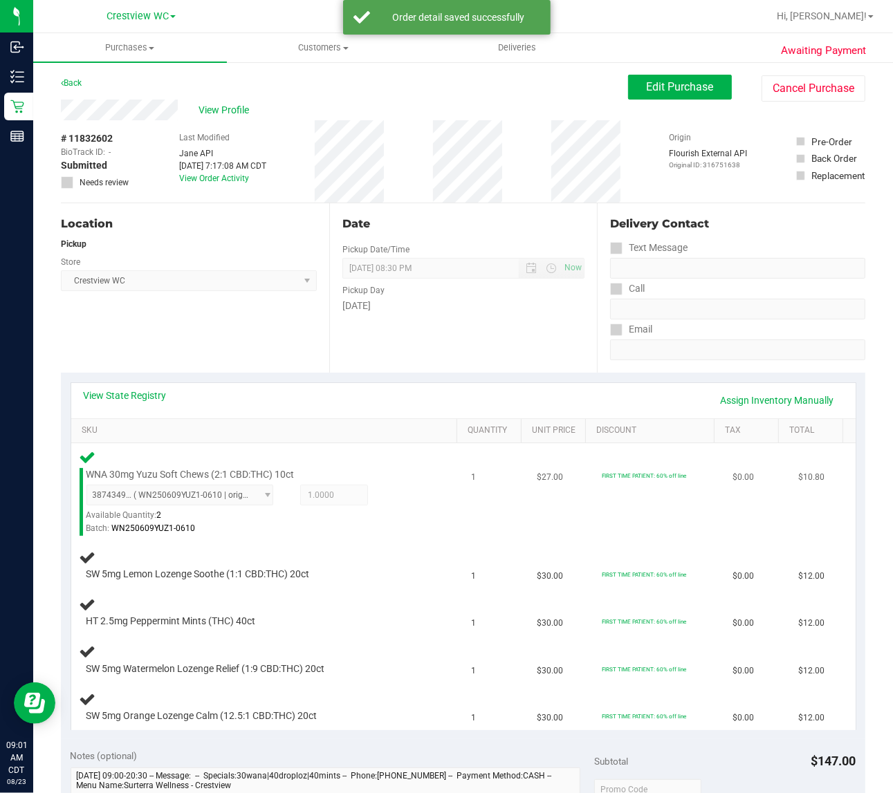
scroll to position [173, 0]
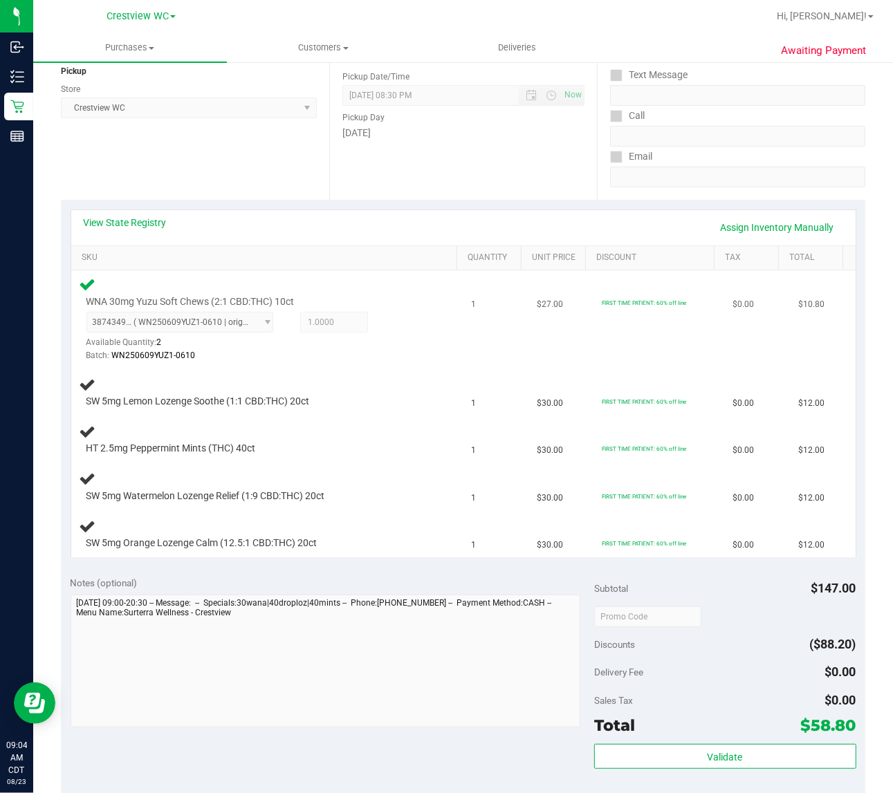
click at [443, 342] on td "WNA 30mg Yuzu Soft Chews (2:1 CBD:THC) 10ct 3874349834560525 ( WN250609YUZ1-061…" at bounding box center [267, 319] width 392 height 99
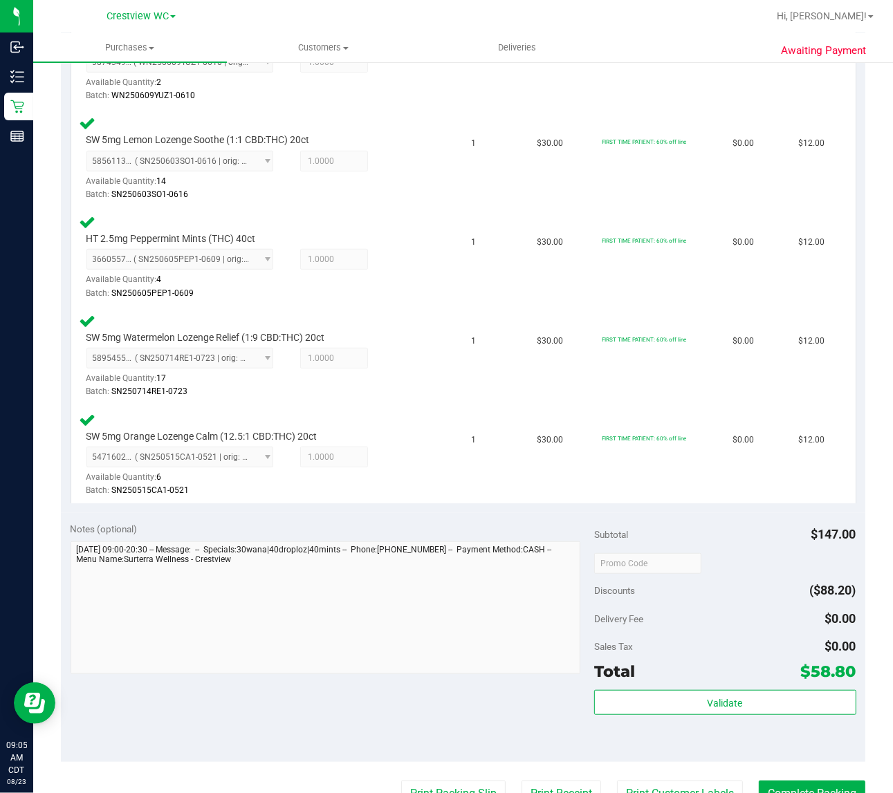
scroll to position [483, 0]
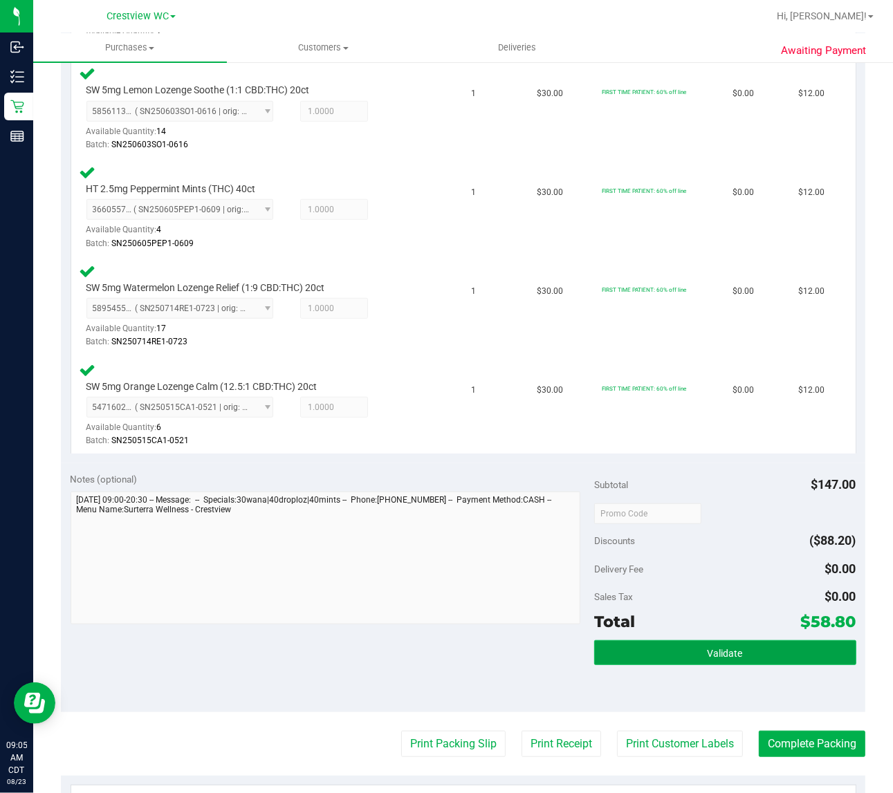
click at [718, 649] on span "Validate" at bounding box center [725, 653] width 35 height 11
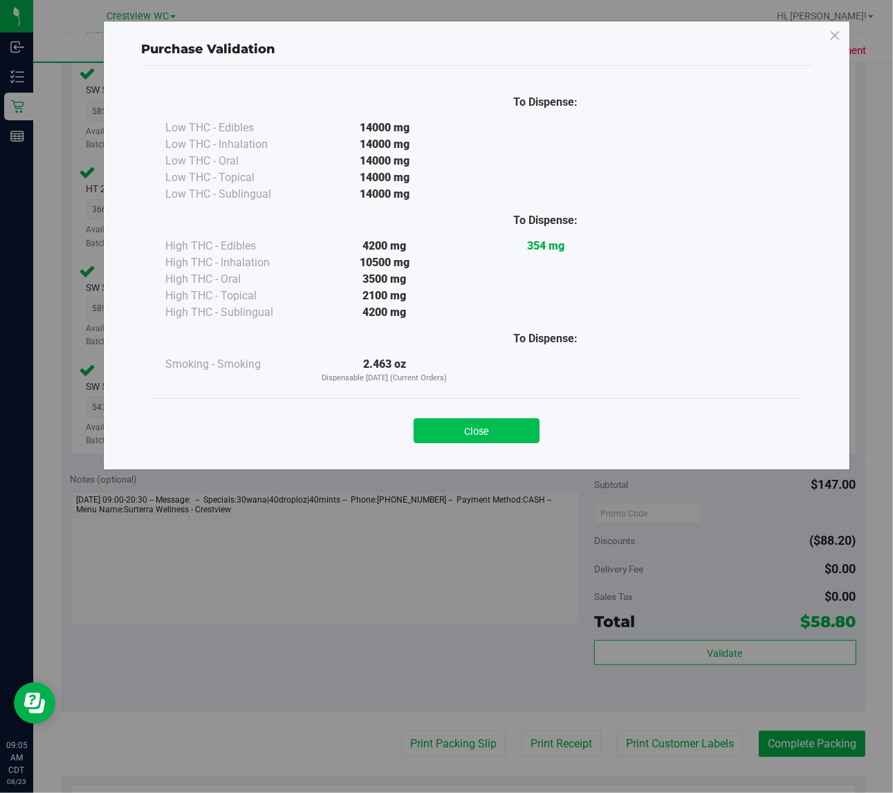
click at [497, 423] on button "Close" at bounding box center [477, 430] width 126 height 25
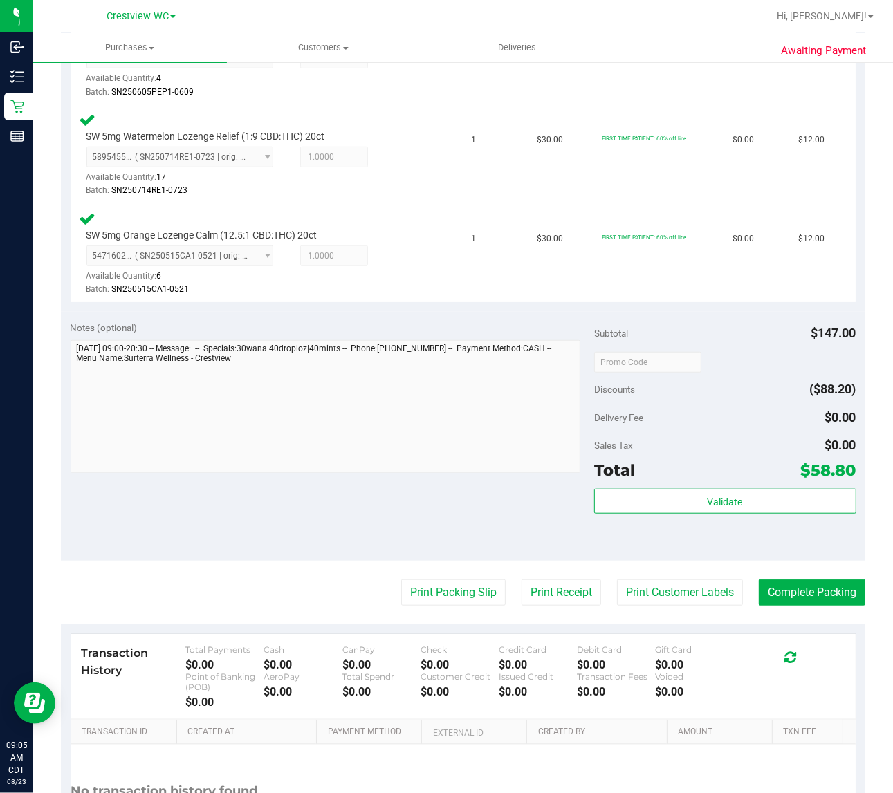
scroll to position [647, 0]
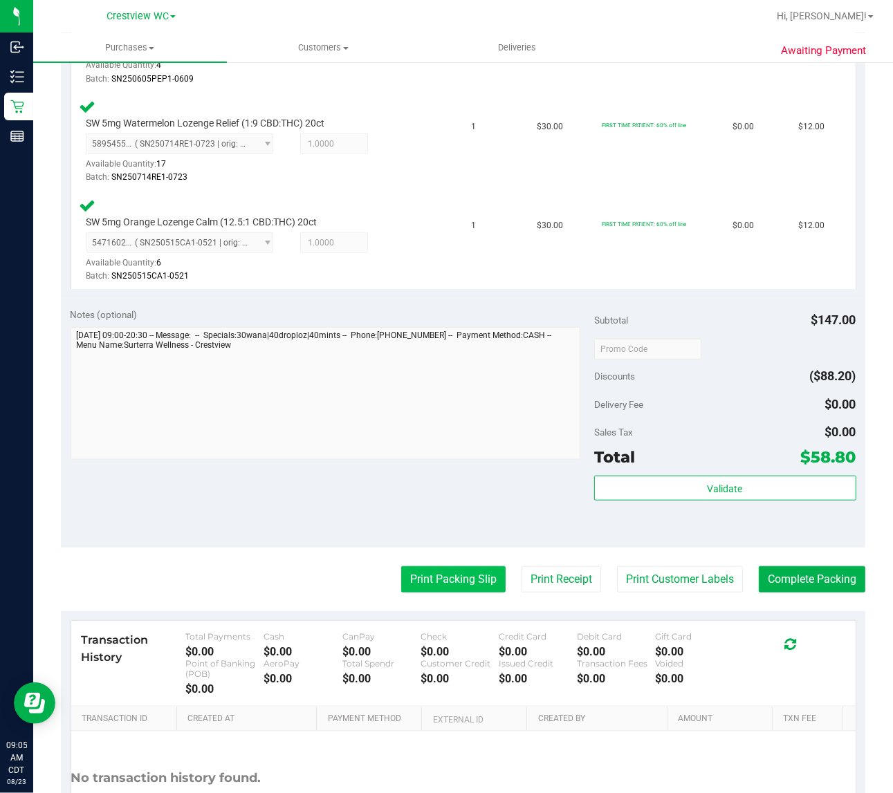
click at [446, 571] on button "Print Packing Slip" at bounding box center [453, 579] width 104 height 26
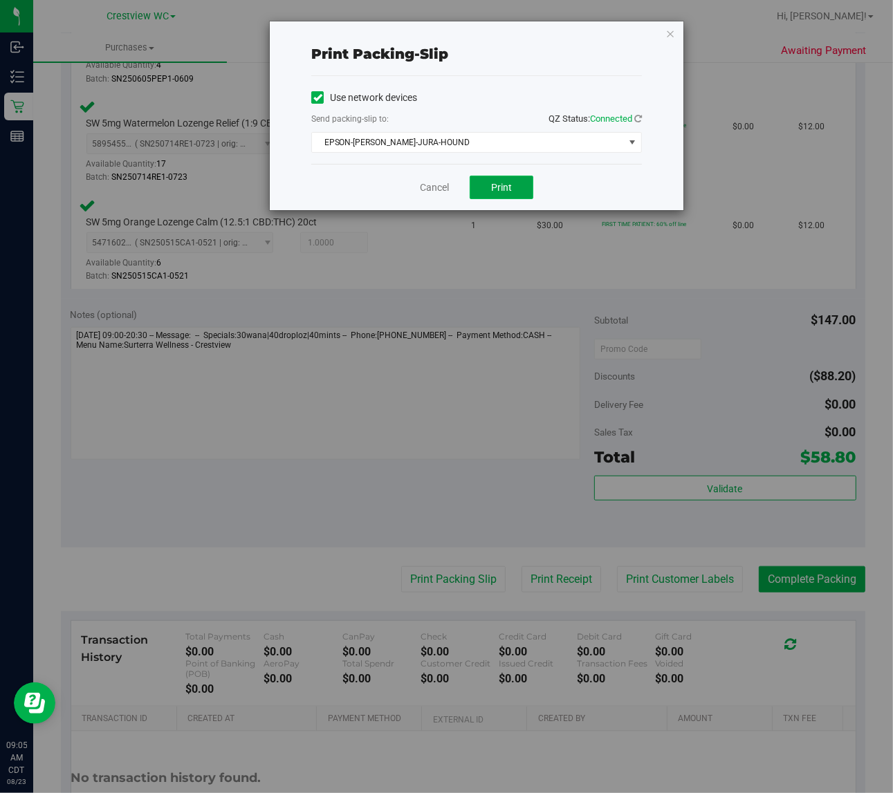
click at [513, 185] on button "Print" at bounding box center [502, 188] width 64 height 24
click at [670, 32] on icon "button" at bounding box center [670, 33] width 10 height 17
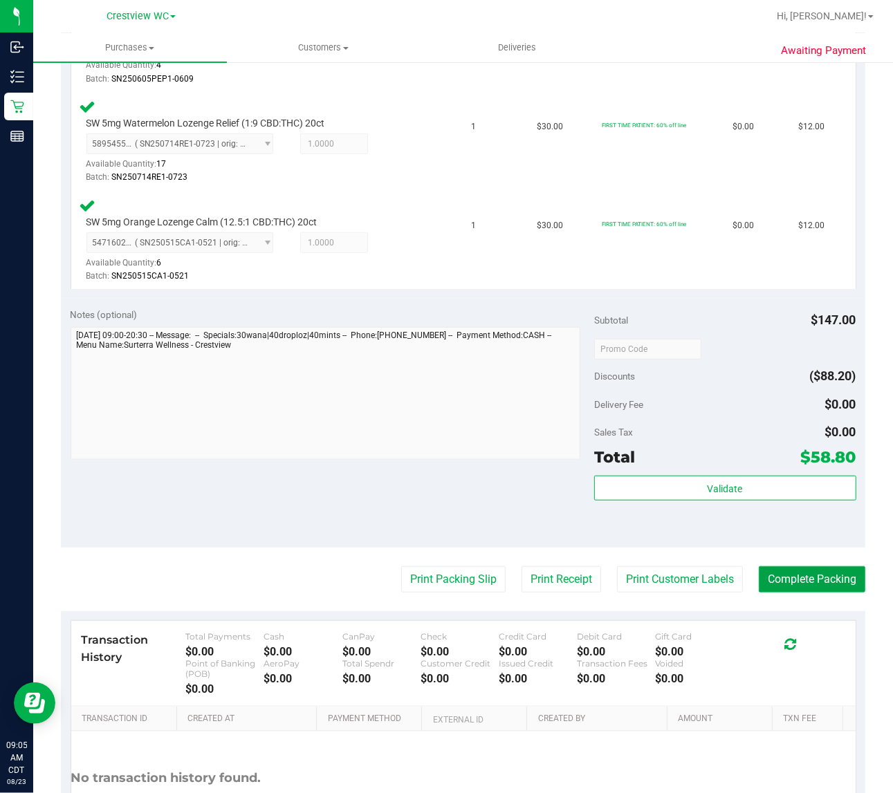
click at [809, 576] on button "Complete Packing" at bounding box center [812, 579] width 107 height 26
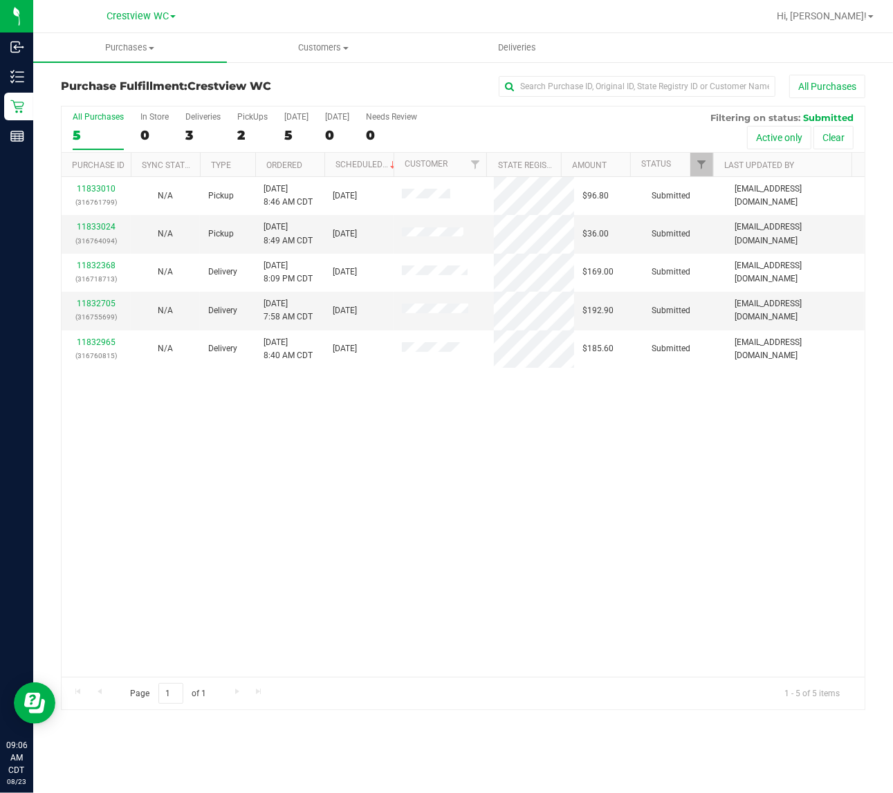
click at [531, 461] on div "11833010 (316761799) N/A Pickup 8/23/2025 8:46 AM CDT 8/23/2025 $96.80 Submitte…" at bounding box center [463, 427] width 803 height 500
click at [102, 230] on link "11833024" at bounding box center [96, 227] width 39 height 10
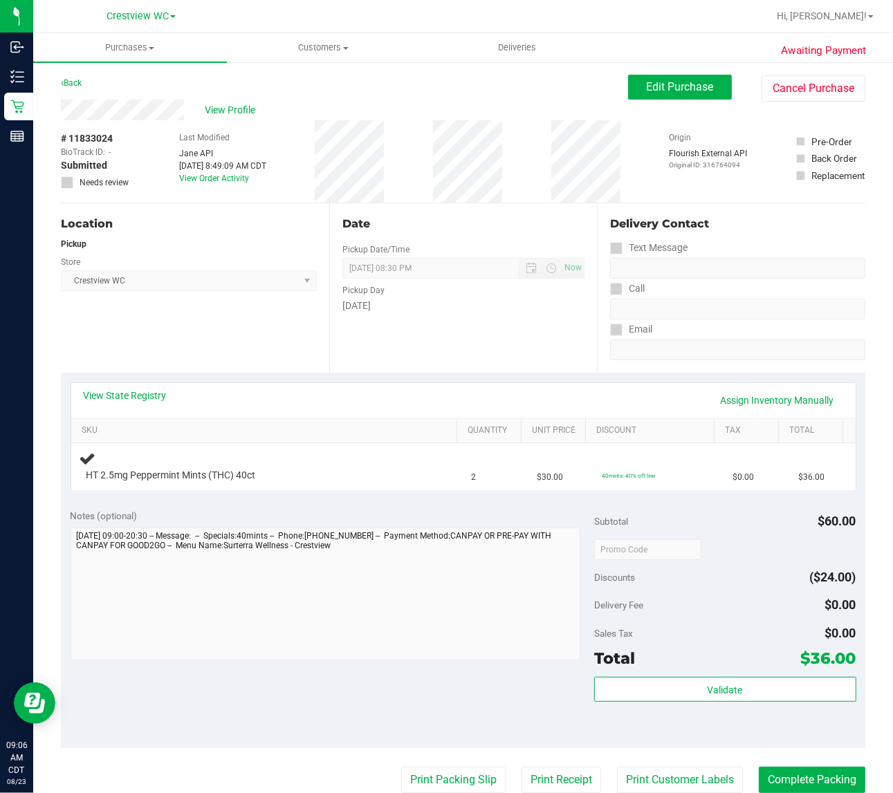
click at [178, 326] on div "Location Pickup Store Crestview WC Select Store Bonita Springs WC Boynton Beach…" at bounding box center [195, 287] width 268 height 169
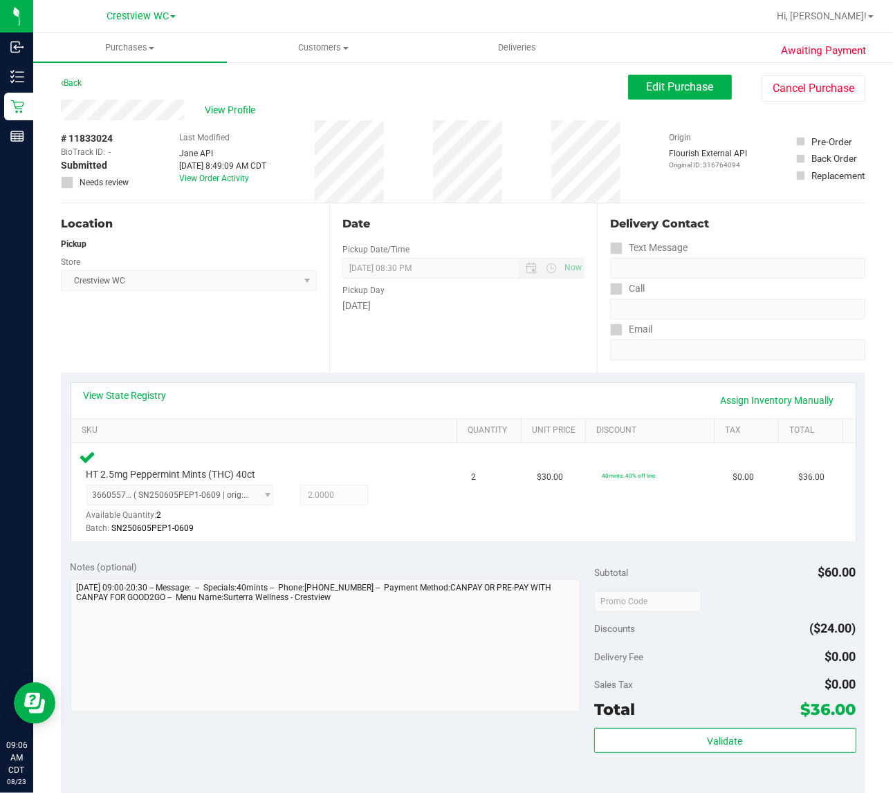
click at [229, 332] on div "Location Pickup Store Crestview WC Select Store Bonita Springs WC Boynton Beach…" at bounding box center [195, 287] width 268 height 169
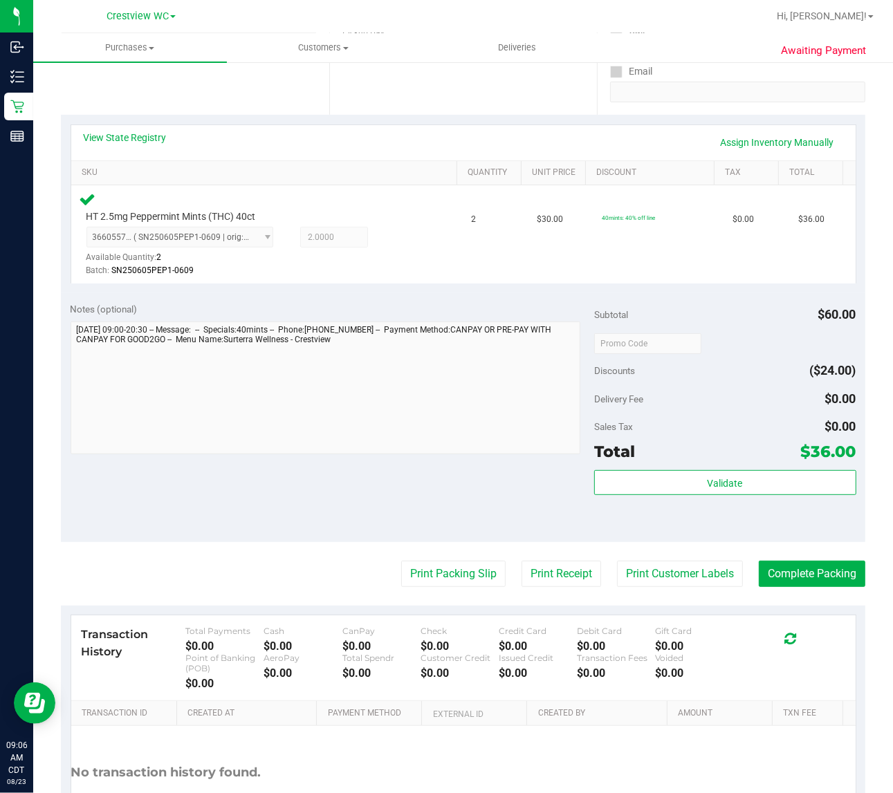
scroll to position [259, 0]
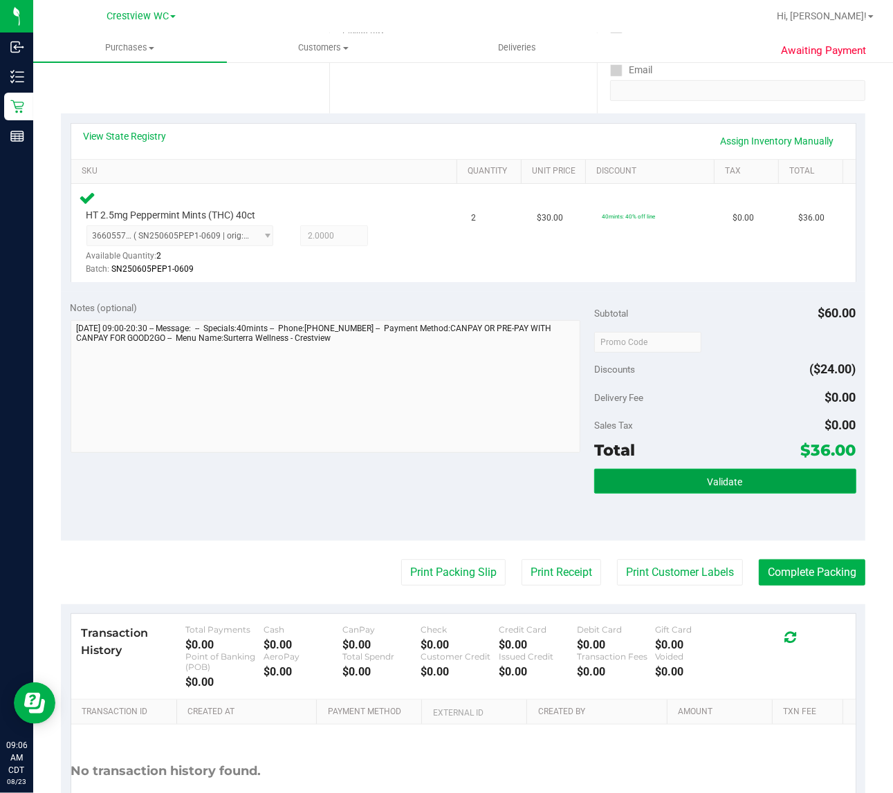
click at [720, 489] on button "Validate" at bounding box center [725, 481] width 262 height 25
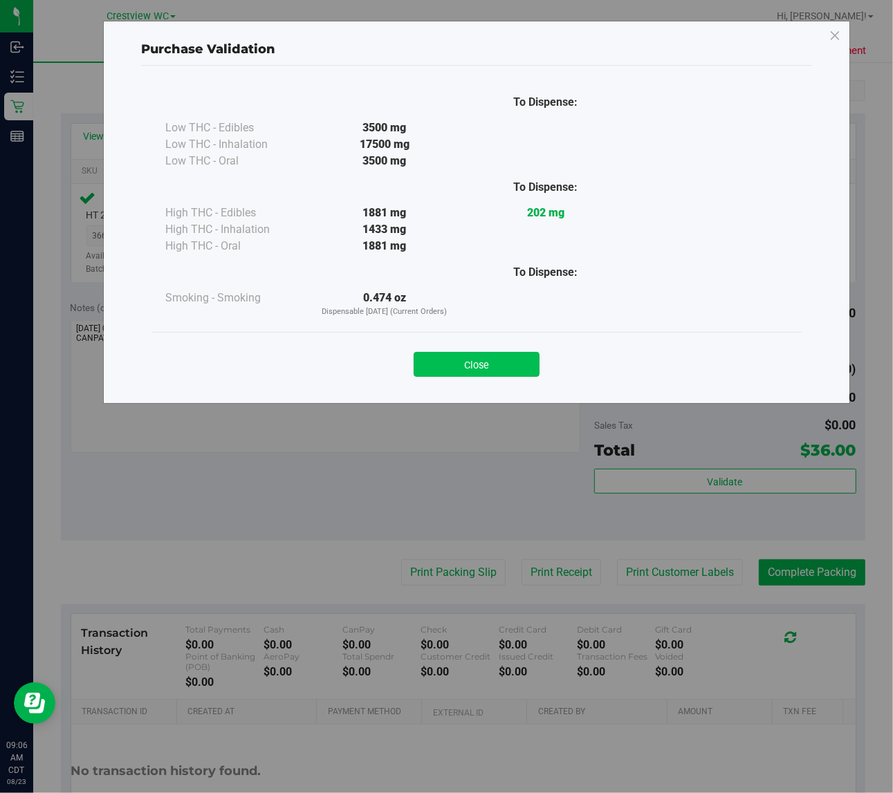
click at [496, 365] on button "Close" at bounding box center [477, 364] width 126 height 25
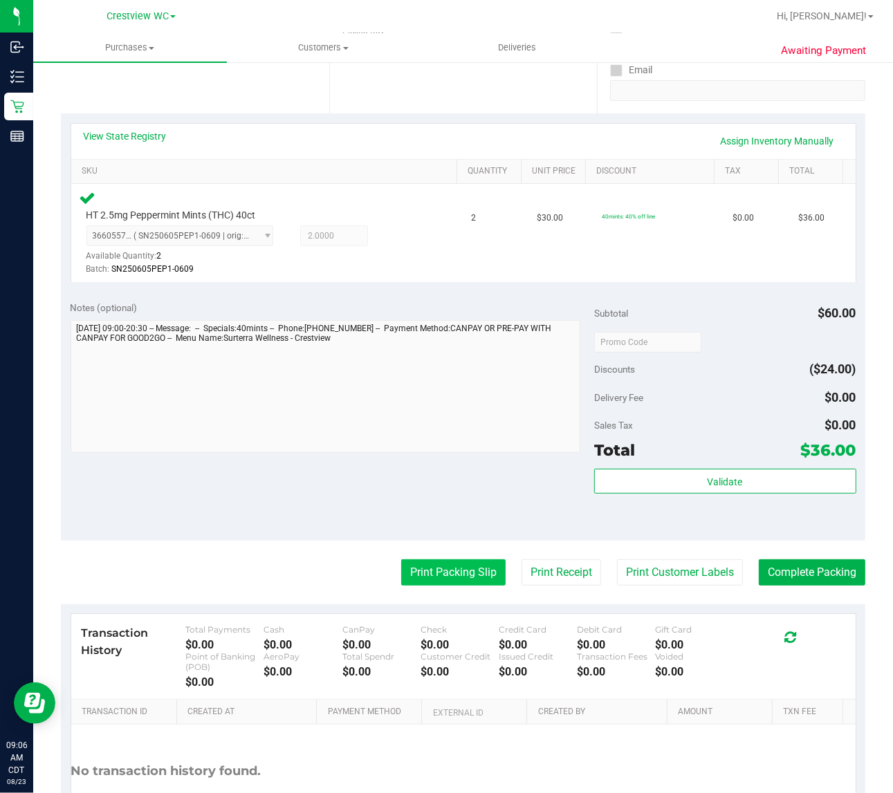
click at [447, 575] on button "Print Packing Slip" at bounding box center [453, 573] width 104 height 26
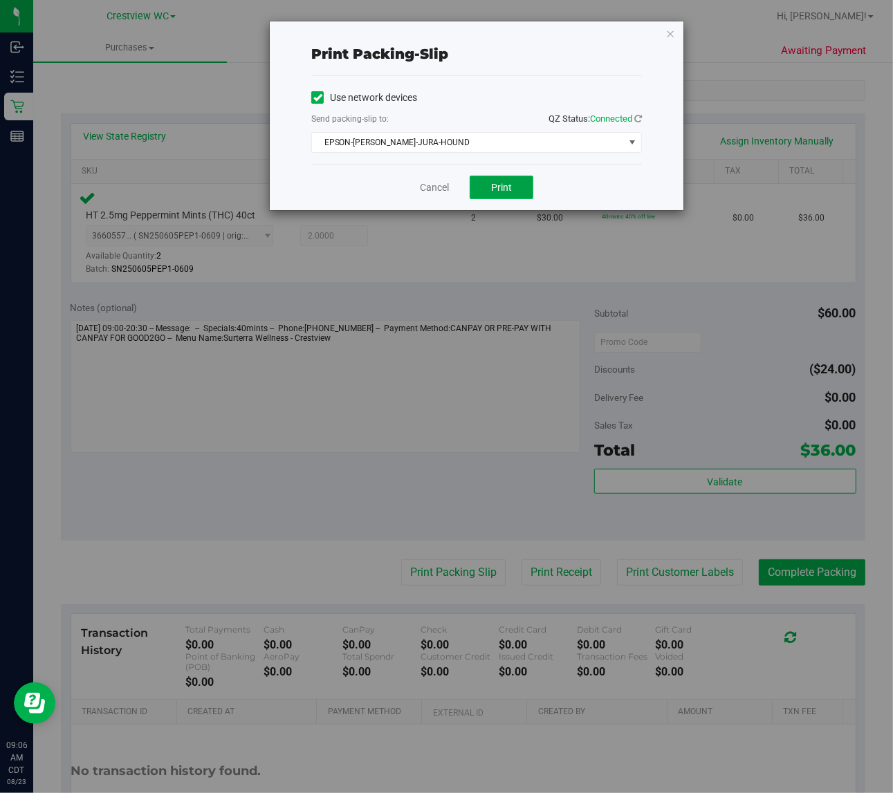
click at [516, 190] on button "Print" at bounding box center [502, 188] width 64 height 24
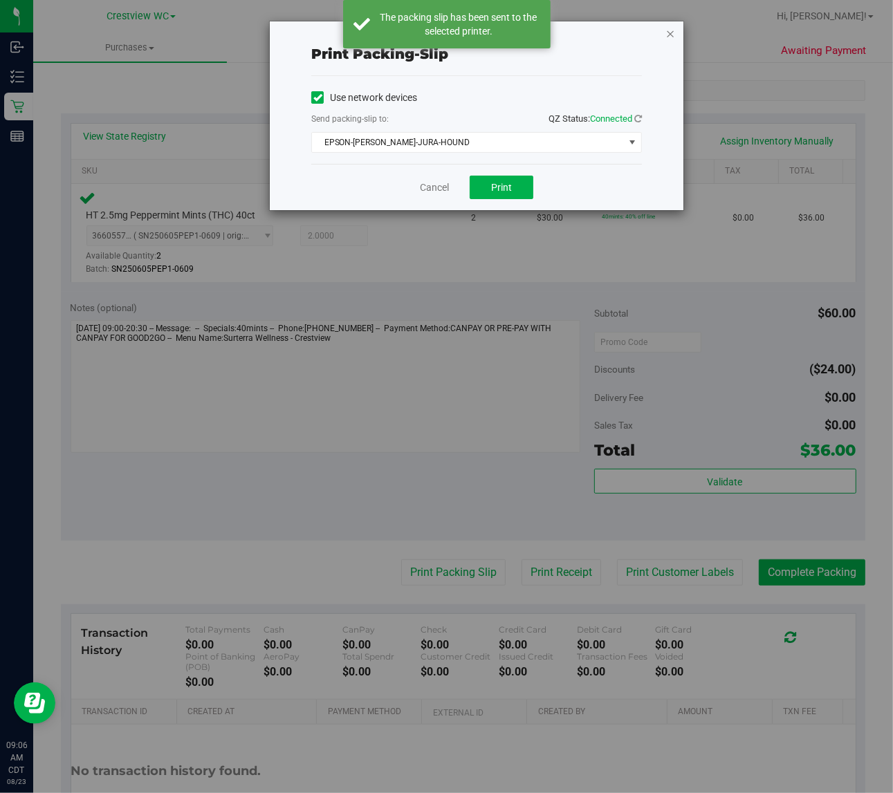
click at [665, 35] on icon "button" at bounding box center [670, 33] width 10 height 17
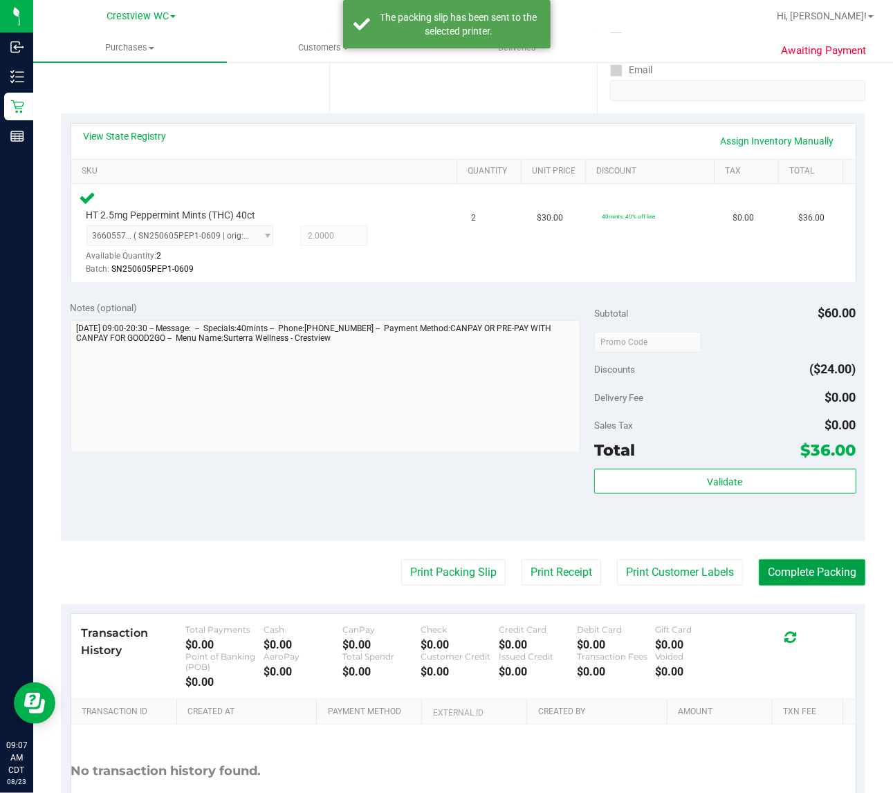
click at [838, 575] on button "Complete Packing" at bounding box center [812, 573] width 107 height 26
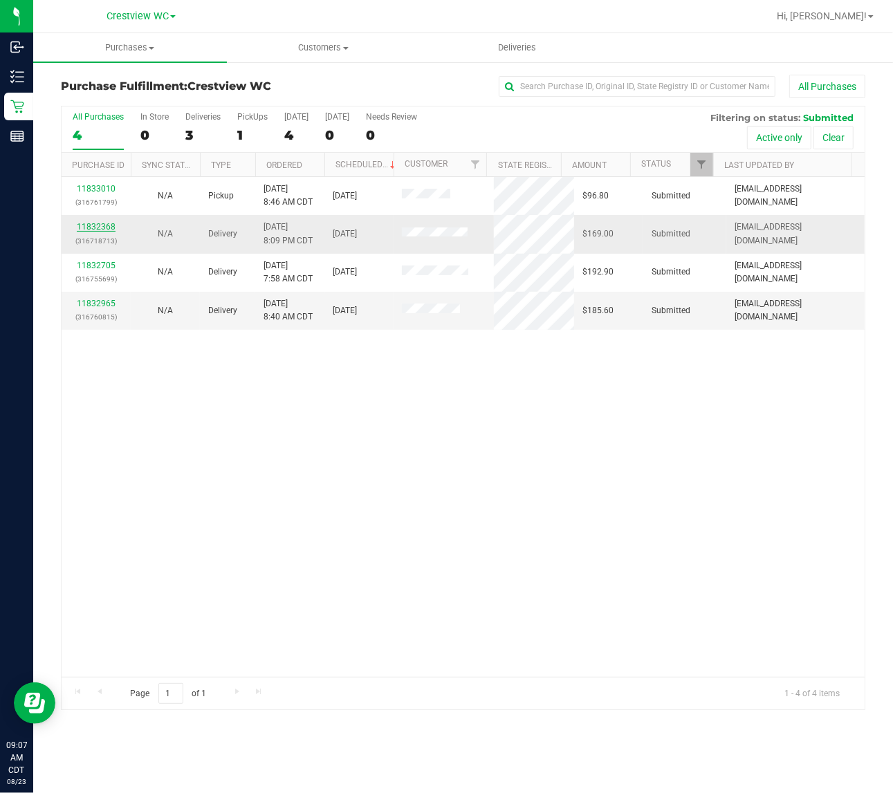
click at [86, 227] on link "11832368" at bounding box center [96, 227] width 39 height 10
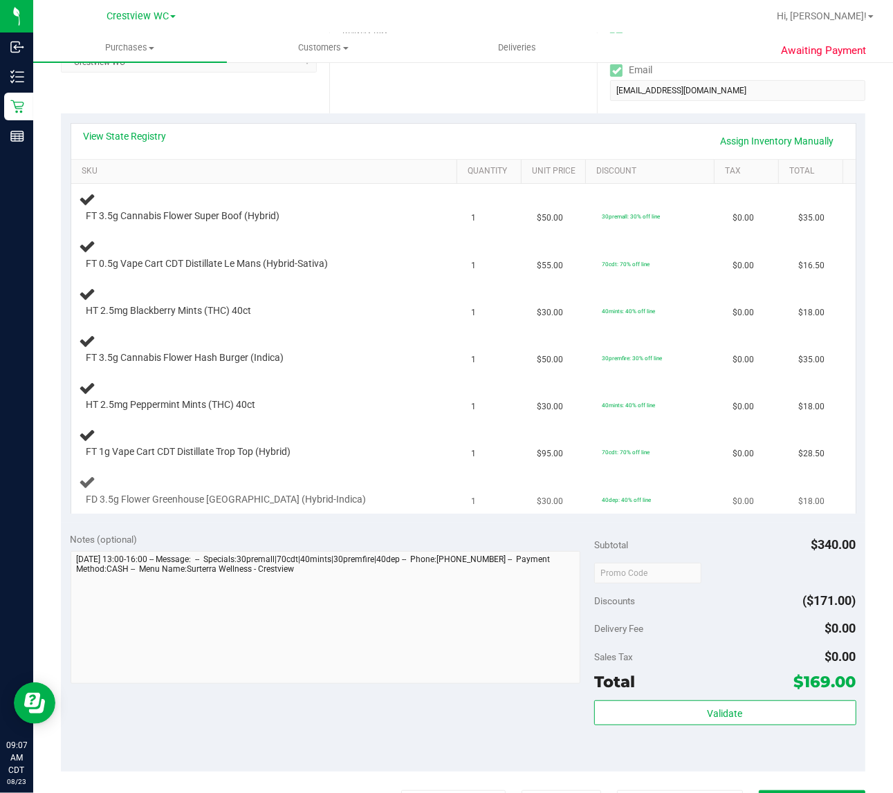
scroll to position [173, 0]
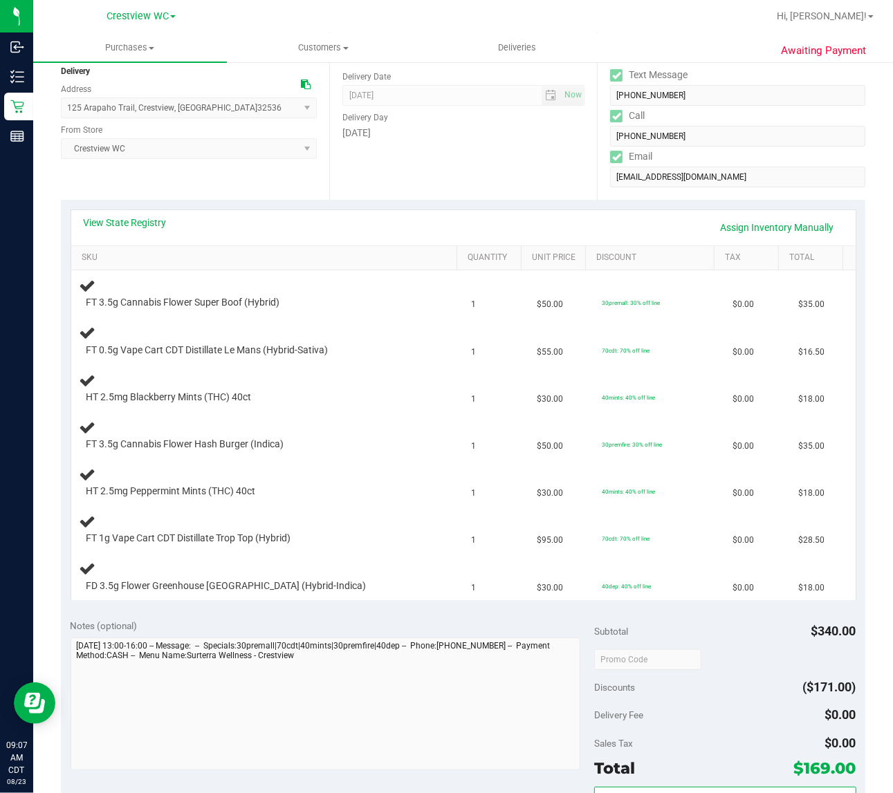
click at [467, 154] on div "Date Delivery Date 08/23/2025 Now 08/23/2025 04:00 PM Now Delivery Day Saturday" at bounding box center [463, 114] width 268 height 169
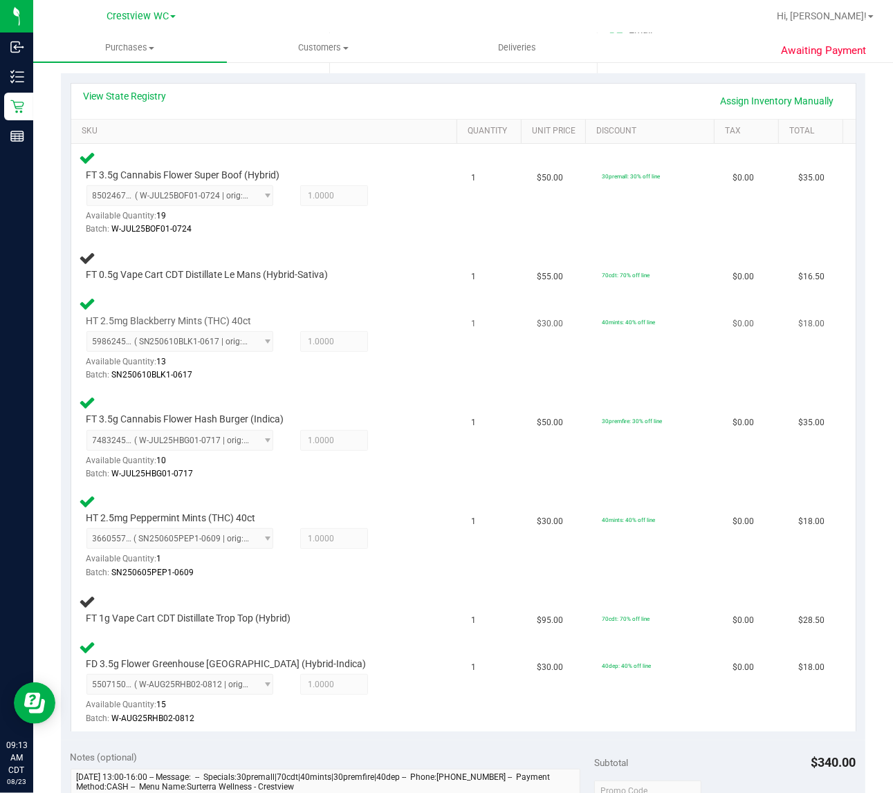
scroll to position [184, 0]
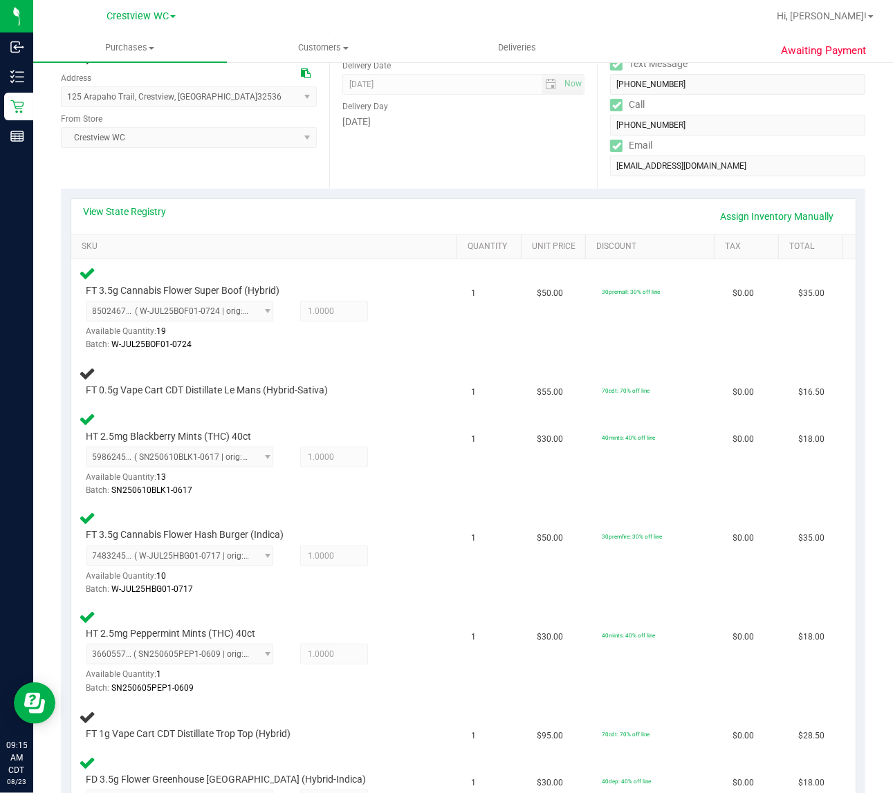
click at [476, 142] on div "Date Delivery Date 08/23/2025 Now 08/23/2025 04:00 PM Now Delivery Day Saturday" at bounding box center [463, 103] width 268 height 169
click at [491, 140] on div "Date Delivery Date 08/23/2025 Now 08/23/2025 04:00 PM Now Delivery Day Saturday" at bounding box center [463, 103] width 268 height 169
click at [429, 358] on td "FT 0.5g Vape Cart CDT Distillate Le Mans (Hybrid-Sativa)" at bounding box center [267, 381] width 392 height 47
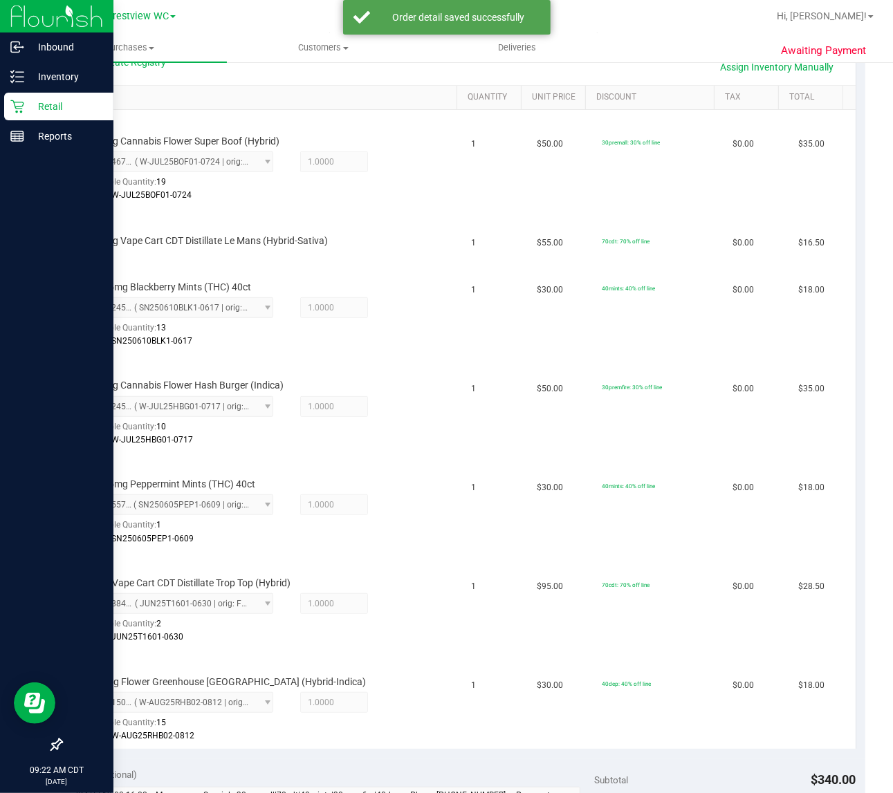
scroll to position [325, 0]
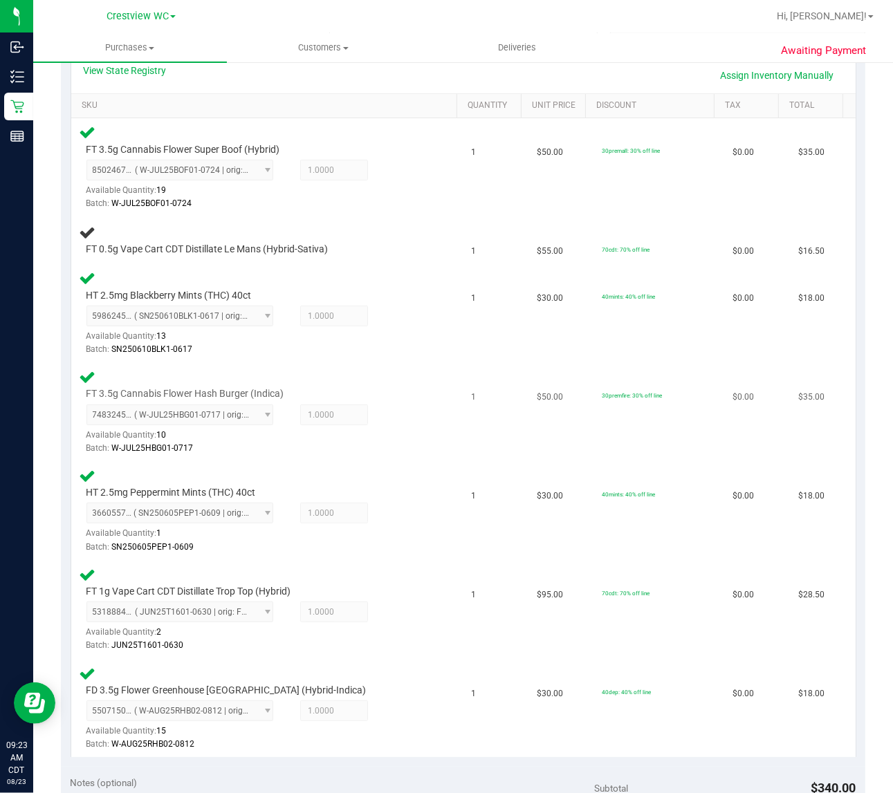
click at [403, 378] on div "FT 3.5g Cannabis Flower Hash Burger (Indica) 7483245399213185 ( W-JUL25HBG01-07…" at bounding box center [268, 412] width 376 height 87
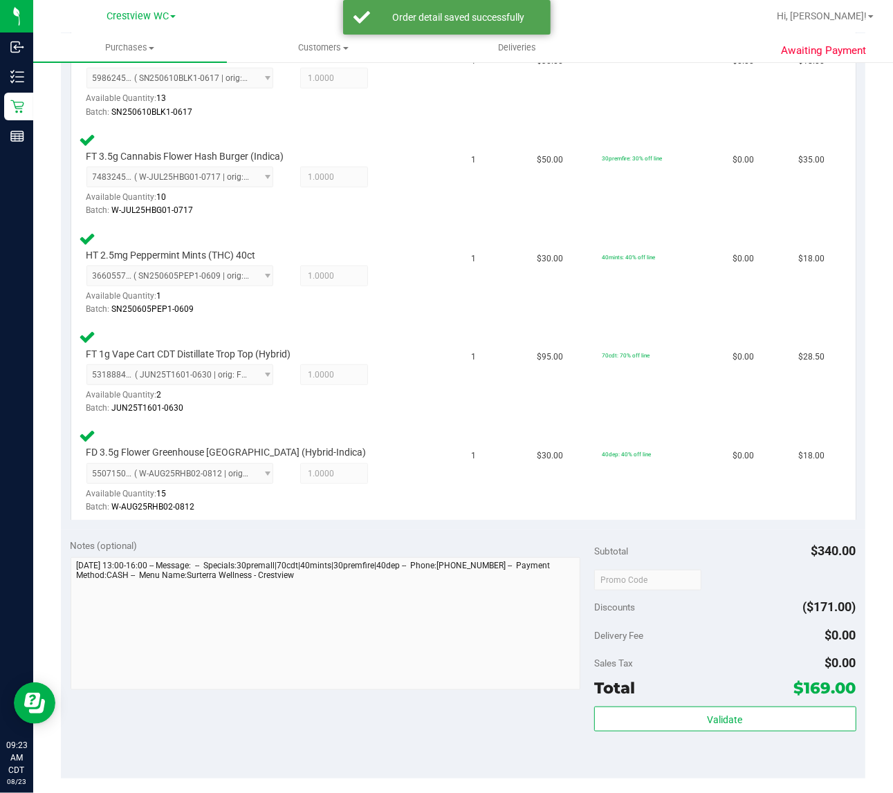
scroll to position [613, 0]
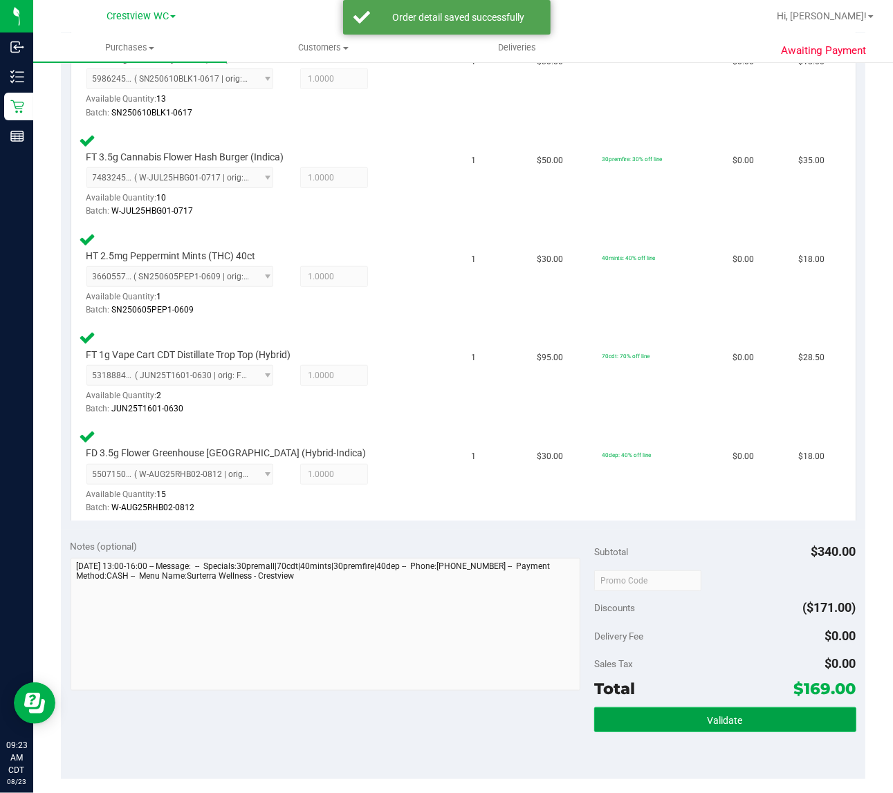
click at [726, 720] on span "Validate" at bounding box center [725, 720] width 35 height 11
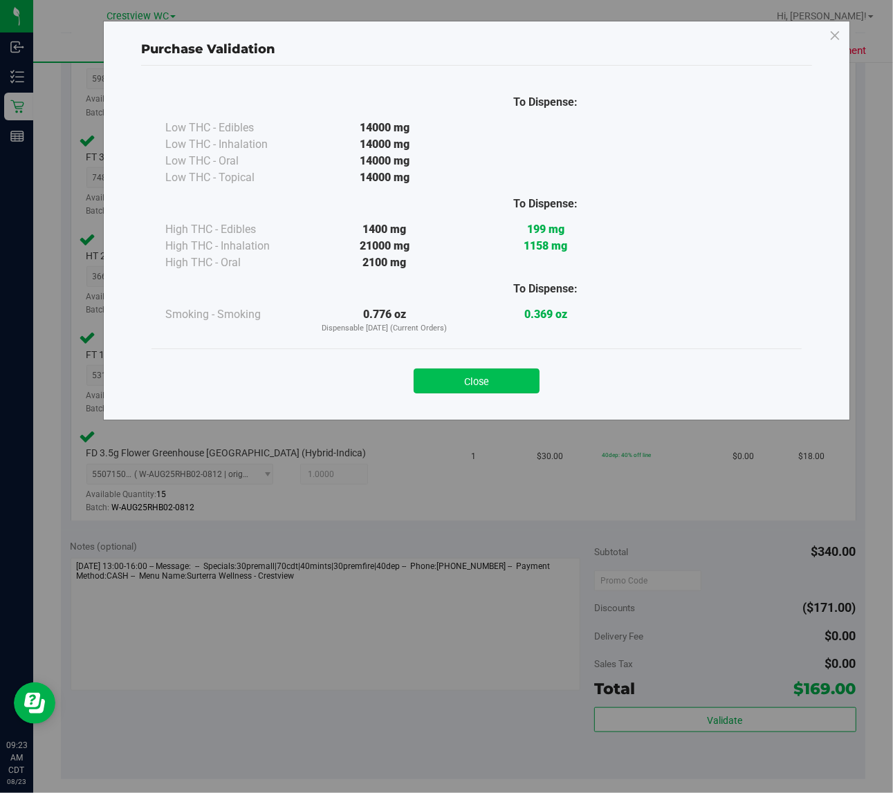
click at [476, 381] on button "Close" at bounding box center [477, 381] width 126 height 25
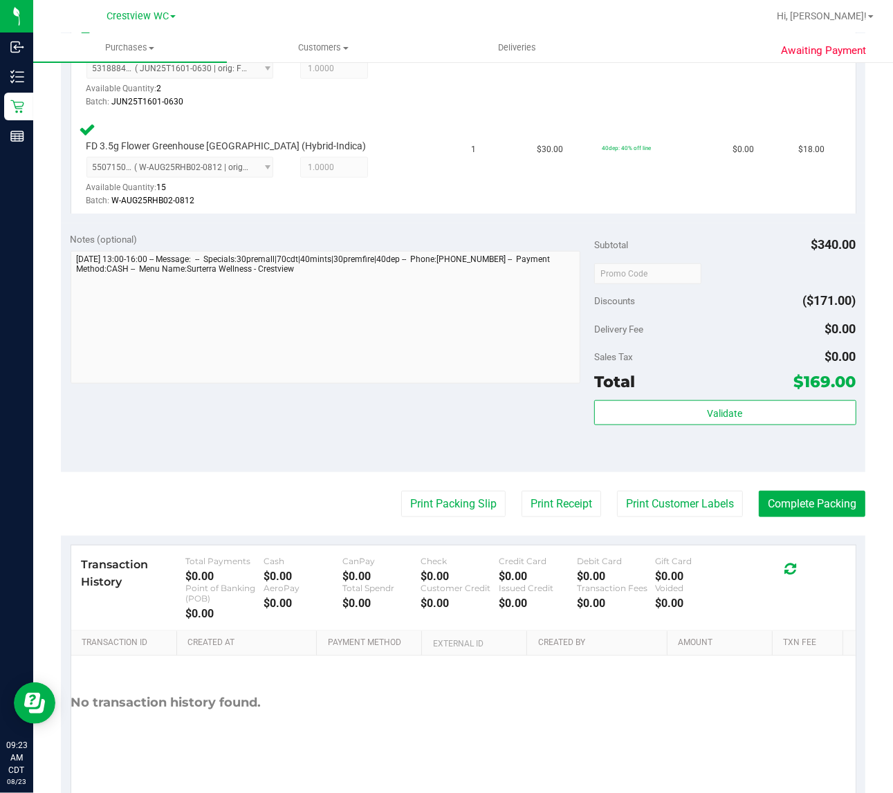
scroll to position [924, 0]
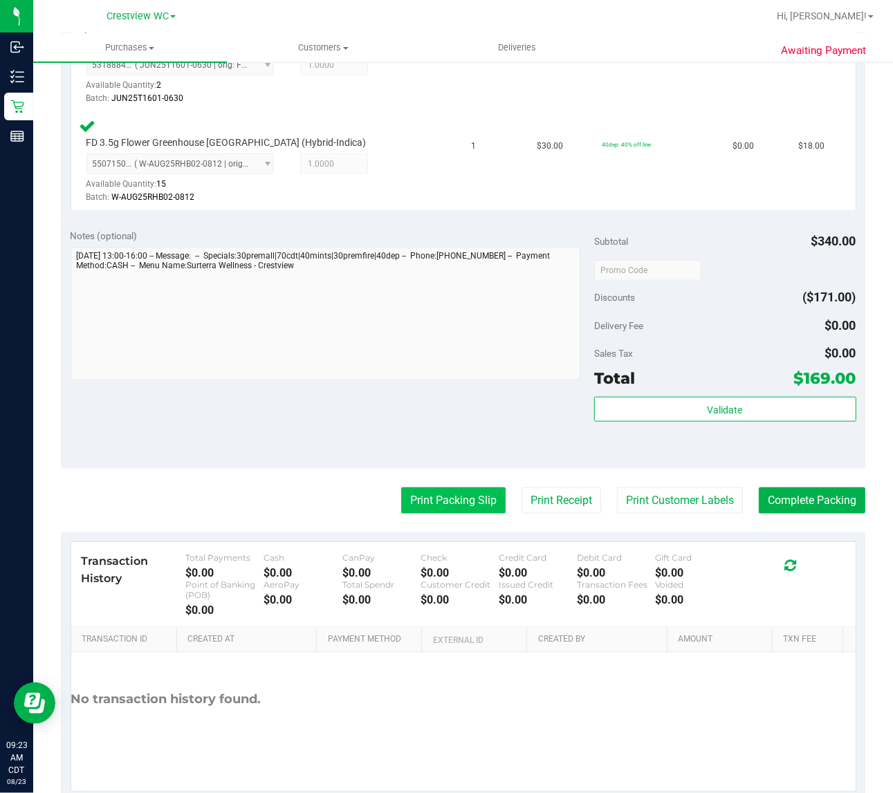
click at [431, 492] on button "Print Packing Slip" at bounding box center [453, 501] width 104 height 26
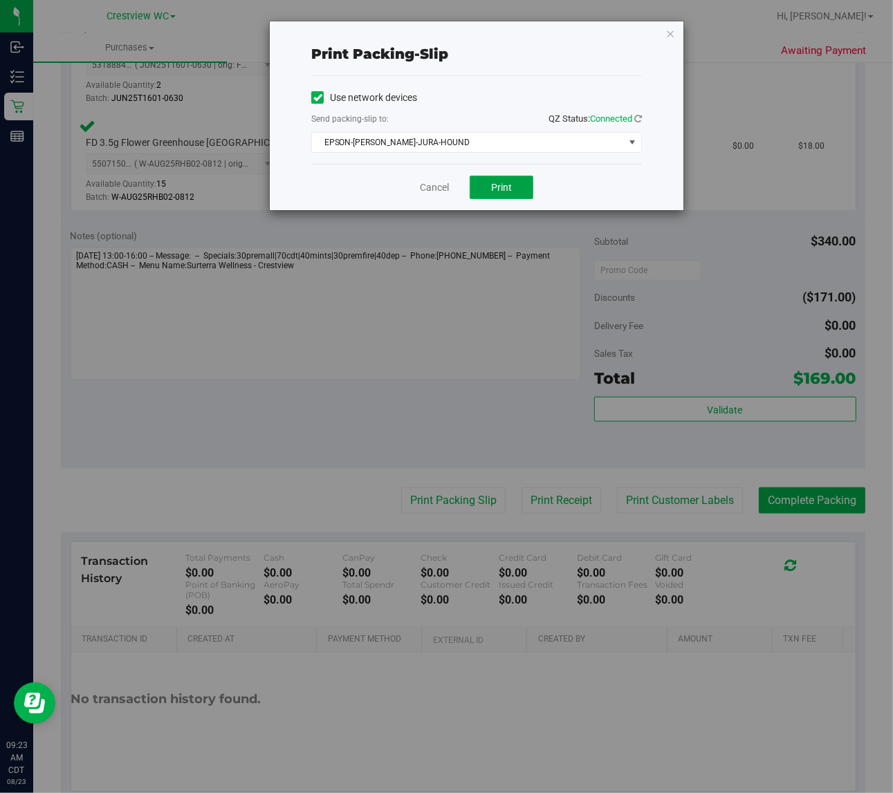
click at [521, 180] on button "Print" at bounding box center [502, 188] width 64 height 24
click at [671, 28] on icon "button" at bounding box center [670, 33] width 10 height 17
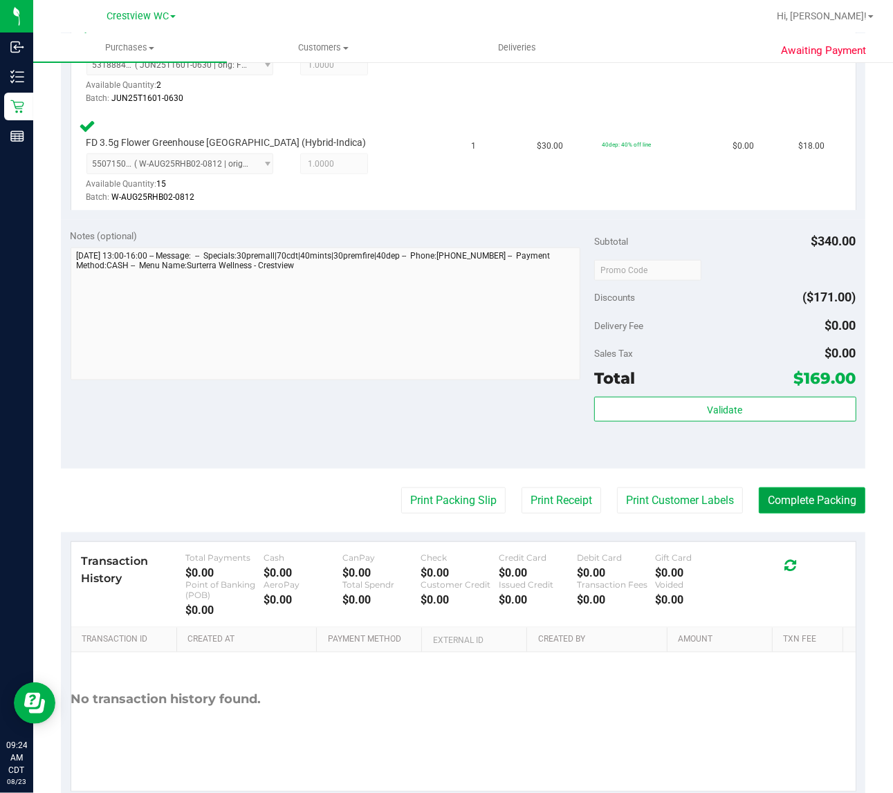
click at [802, 499] on button "Complete Packing" at bounding box center [812, 501] width 107 height 26
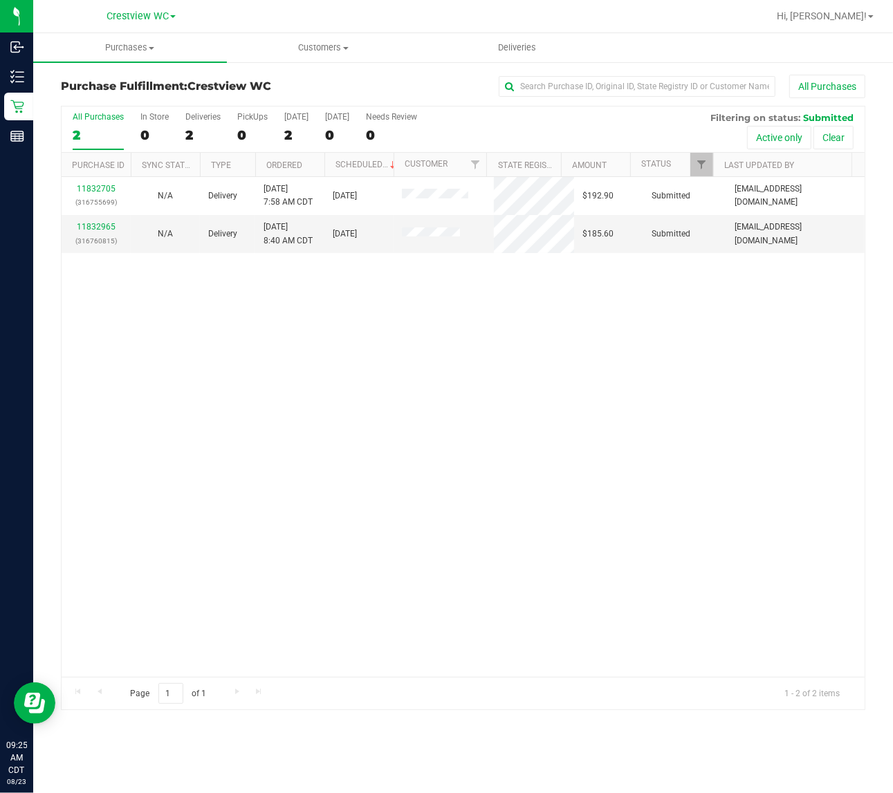
click at [220, 353] on div "11832705 (316755699) N/A Delivery 8/23/2025 7:58 AM CDT 8/23/2025 $192.90 Submi…" at bounding box center [463, 427] width 803 height 500
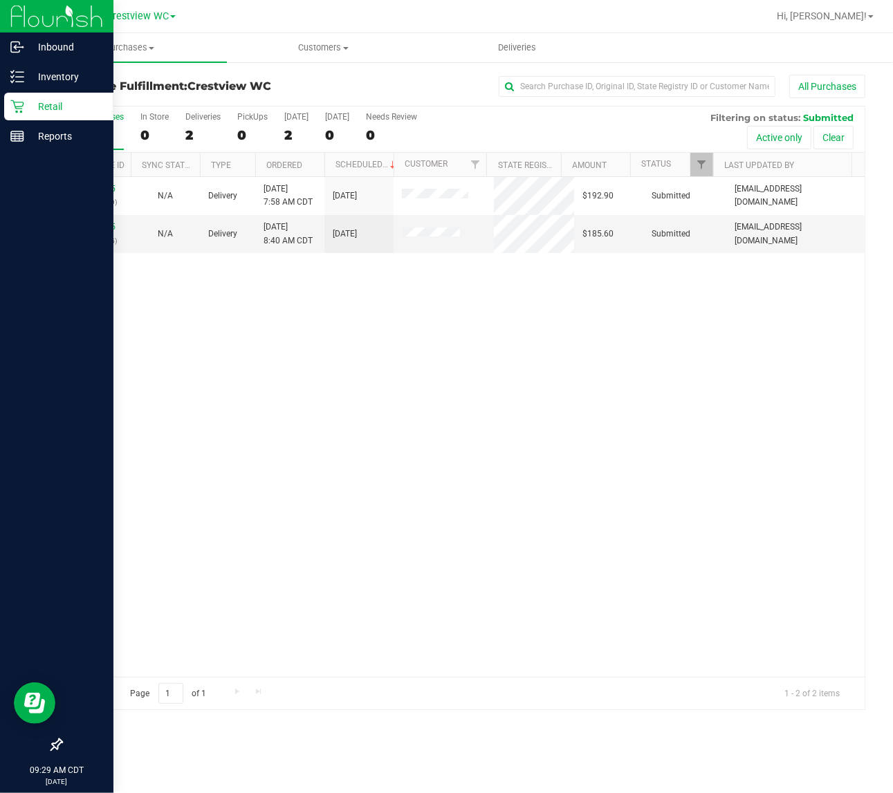
click at [281, 399] on div "11832705 (316755699) N/A Delivery 8/23/2025 7:58 AM CDT 8/23/2025 $192.90 Submi…" at bounding box center [463, 427] width 803 height 500
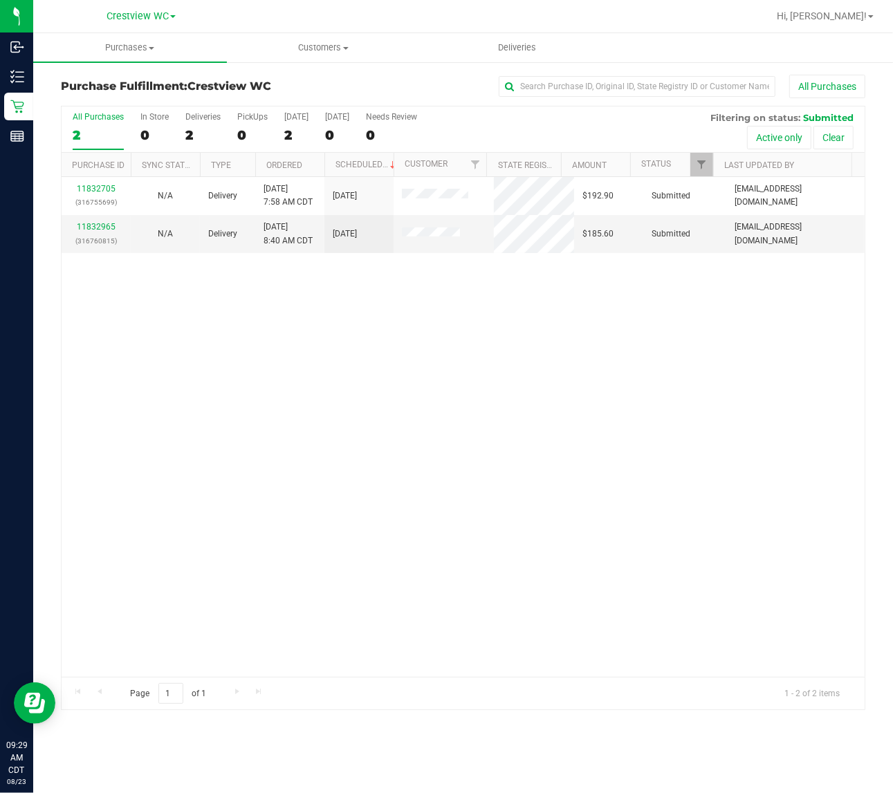
click at [275, 403] on div "11832705 (316755699) N/A Delivery 8/23/2025 7:58 AM CDT 8/23/2025 $192.90 Submi…" at bounding box center [463, 427] width 803 height 500
click at [389, 402] on div "11832705 (316755699) N/A Delivery 8/23/2025 7:58 AM CDT 8/23/2025 $192.90 Submi…" at bounding box center [463, 427] width 803 height 500
drag, startPoint x: 412, startPoint y: 353, endPoint x: 416, endPoint y: 327, distance: 26.0
click at [415, 347] on div "11833318 (316771392) N/A Pickup 8/23/2025 9:29 AM CDT 8/23/2025 $85.50 Submitte…" at bounding box center [463, 427] width 803 height 500
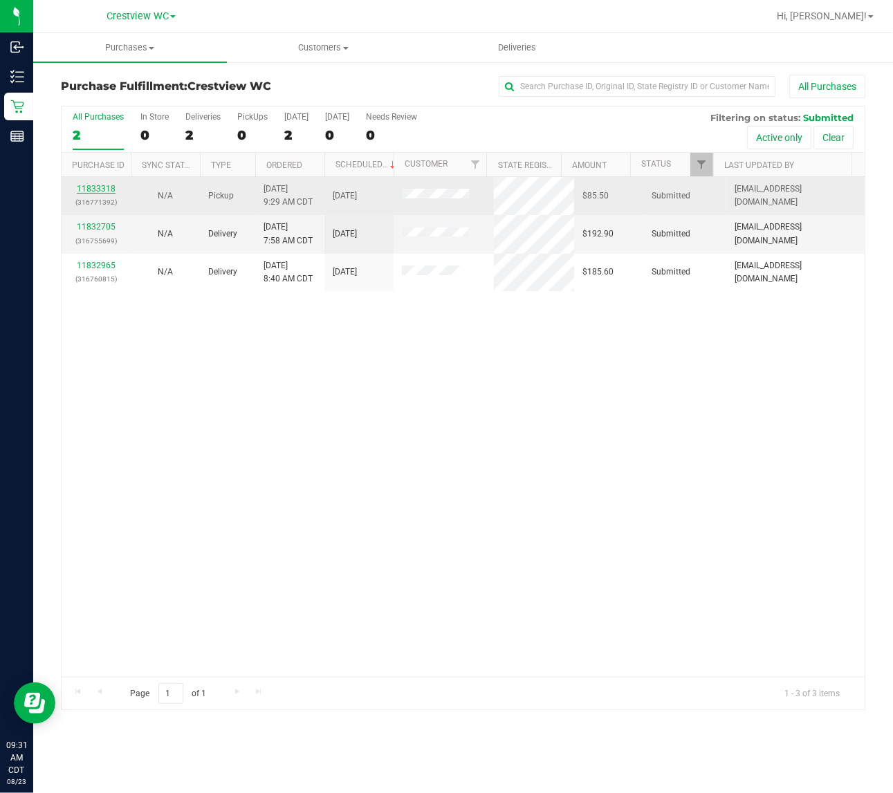
click at [106, 187] on link "11833318" at bounding box center [96, 189] width 39 height 10
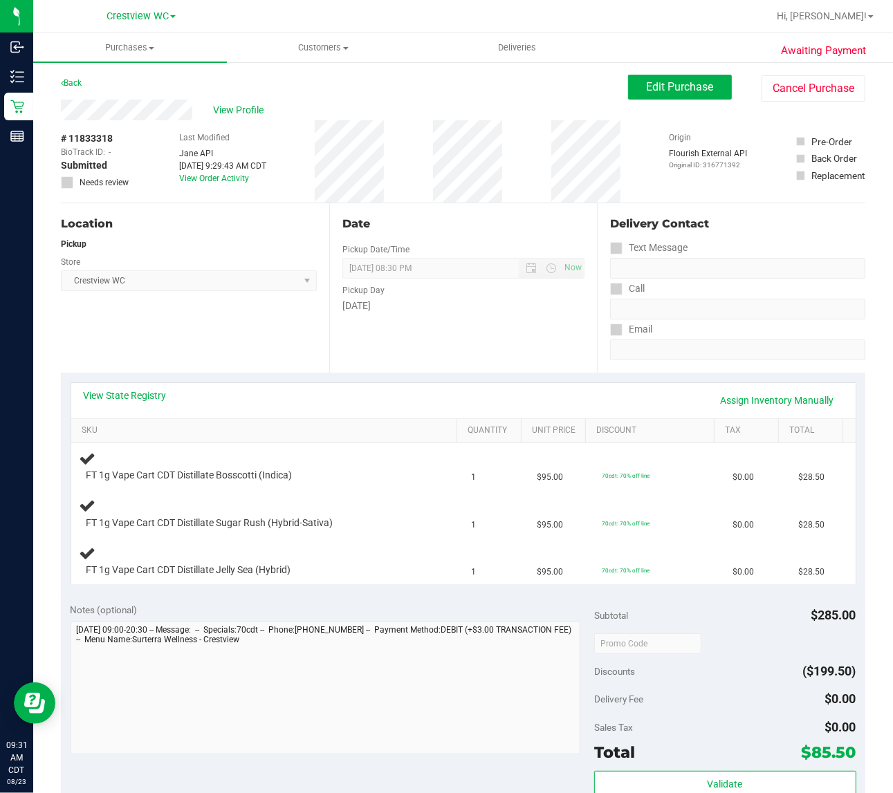
click at [221, 329] on div "Location Pickup Store Crestview WC Select Store Bonita Springs WC Boynton Beach…" at bounding box center [195, 287] width 268 height 169
click at [277, 336] on div "Location Pickup Store Crestview WC Select Store Bonita Springs WC Boynton Beach…" at bounding box center [195, 287] width 268 height 169
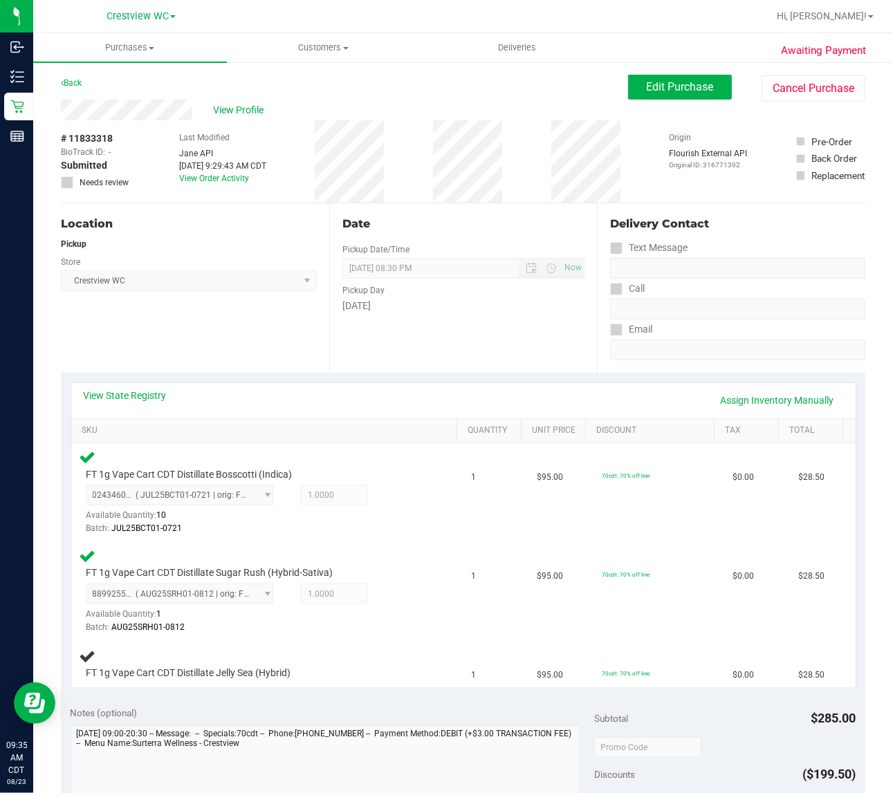
click at [254, 331] on div "Location Pickup Store Crestview WC Select Store Bonita Springs WC Boynton Beach…" at bounding box center [195, 287] width 268 height 169
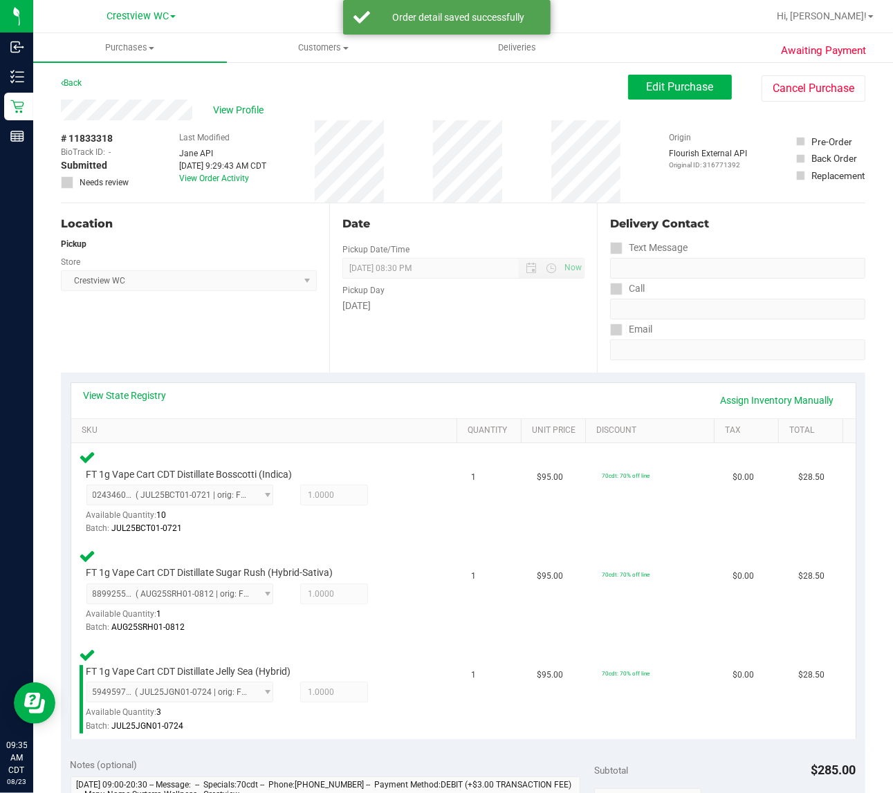
click at [297, 357] on div "Location Pickup Store Crestview WC Select Store Bonita Springs WC Boynton Beach…" at bounding box center [195, 287] width 268 height 169
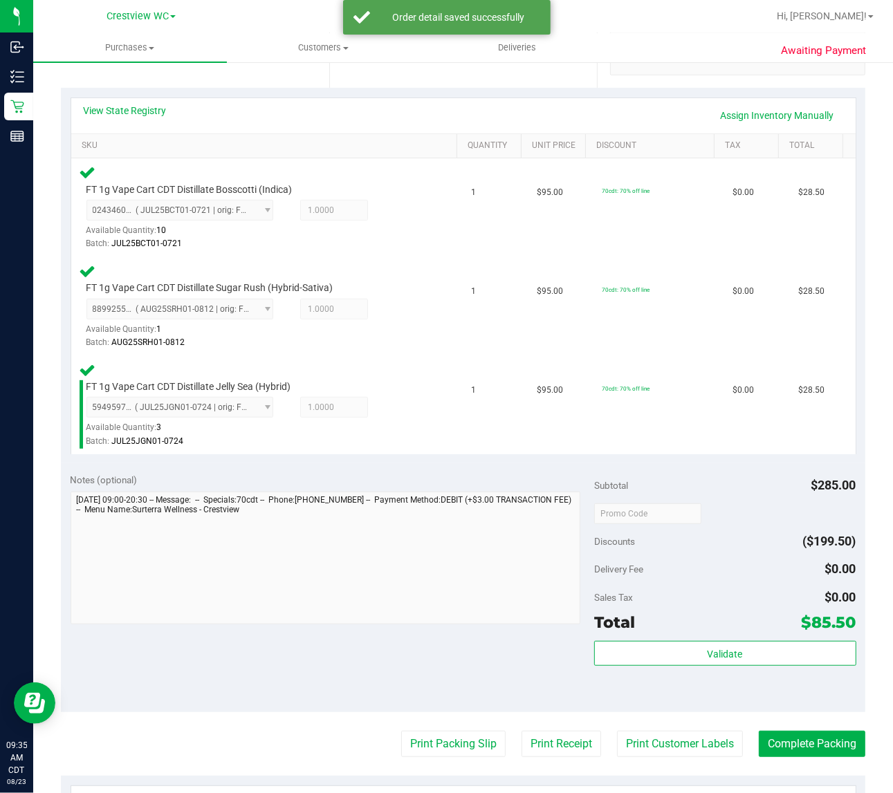
scroll to position [346, 0]
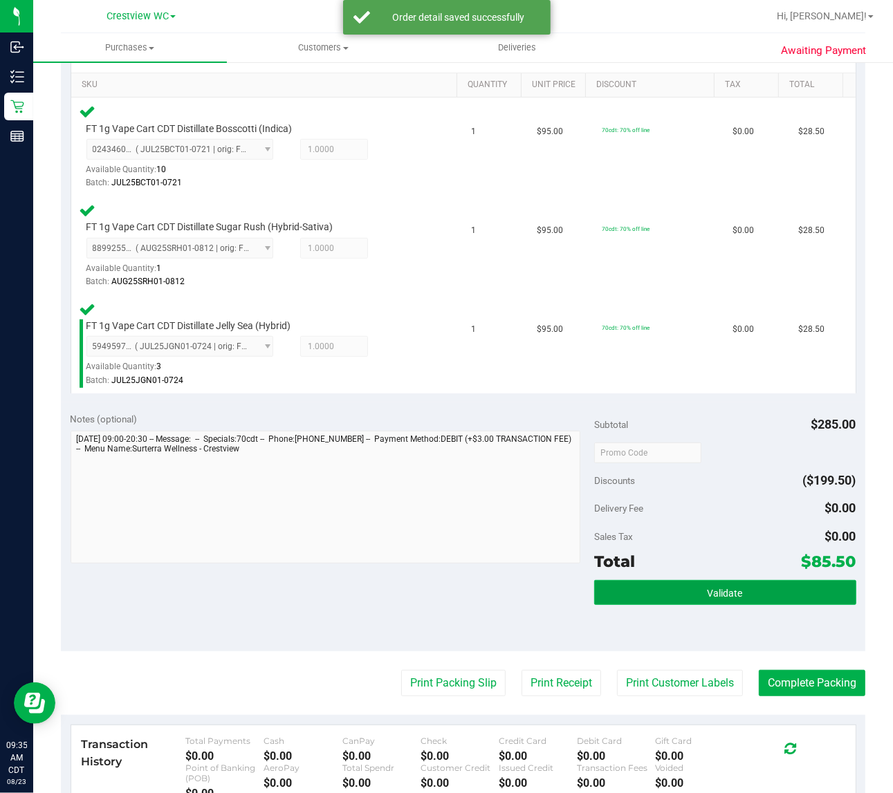
click at [741, 596] on button "Validate" at bounding box center [725, 592] width 262 height 25
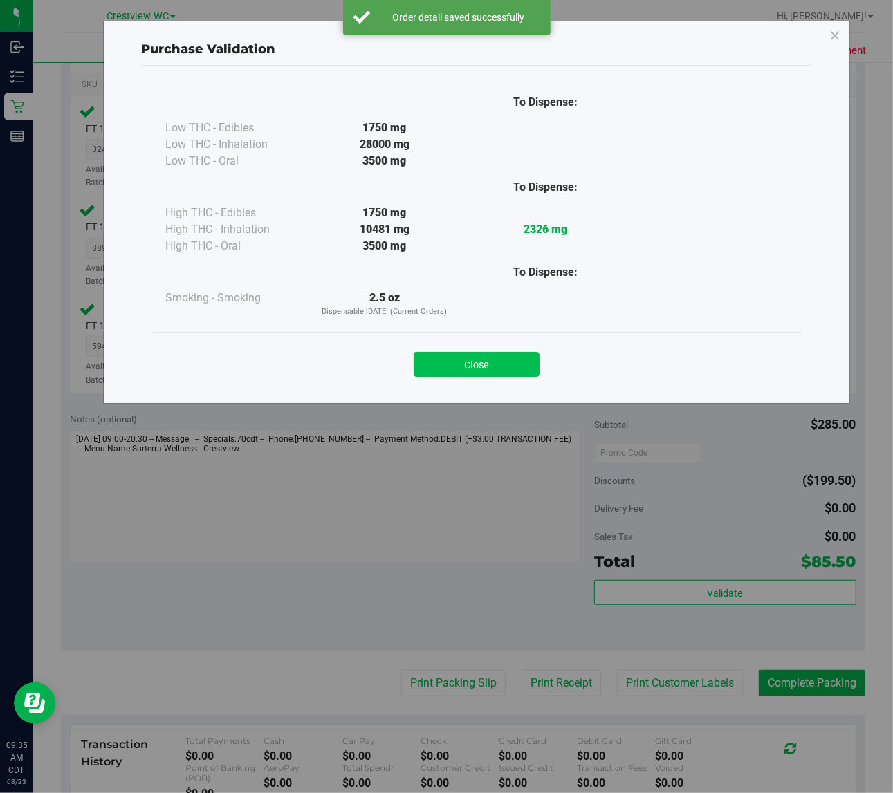
click at [508, 365] on button "Close" at bounding box center [477, 364] width 126 height 25
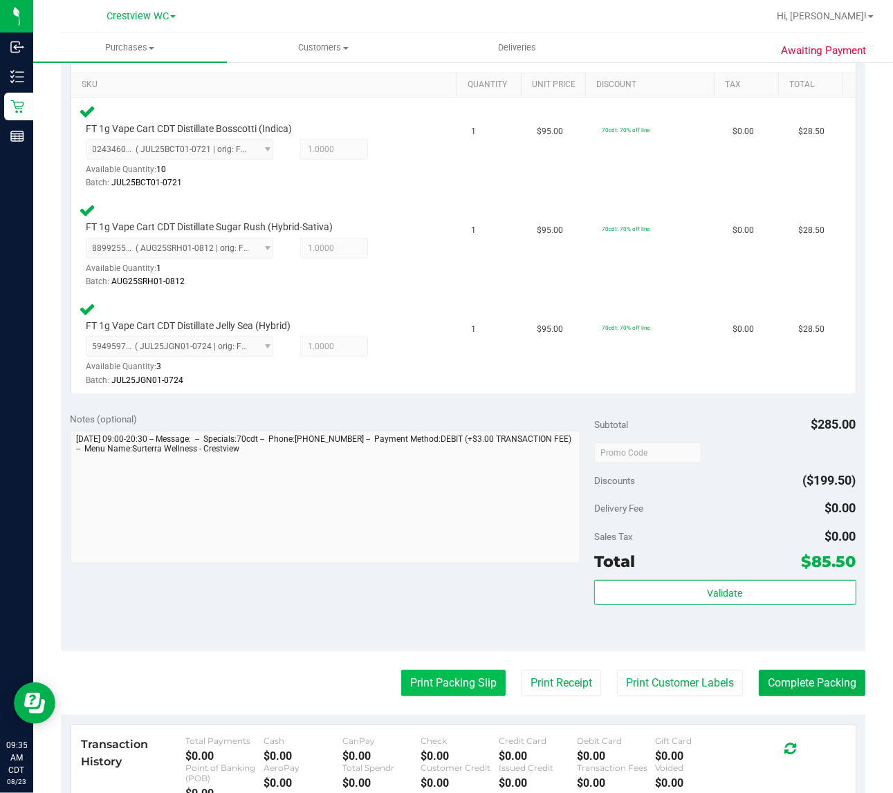
click at [472, 676] on button "Print Packing Slip" at bounding box center [453, 683] width 104 height 26
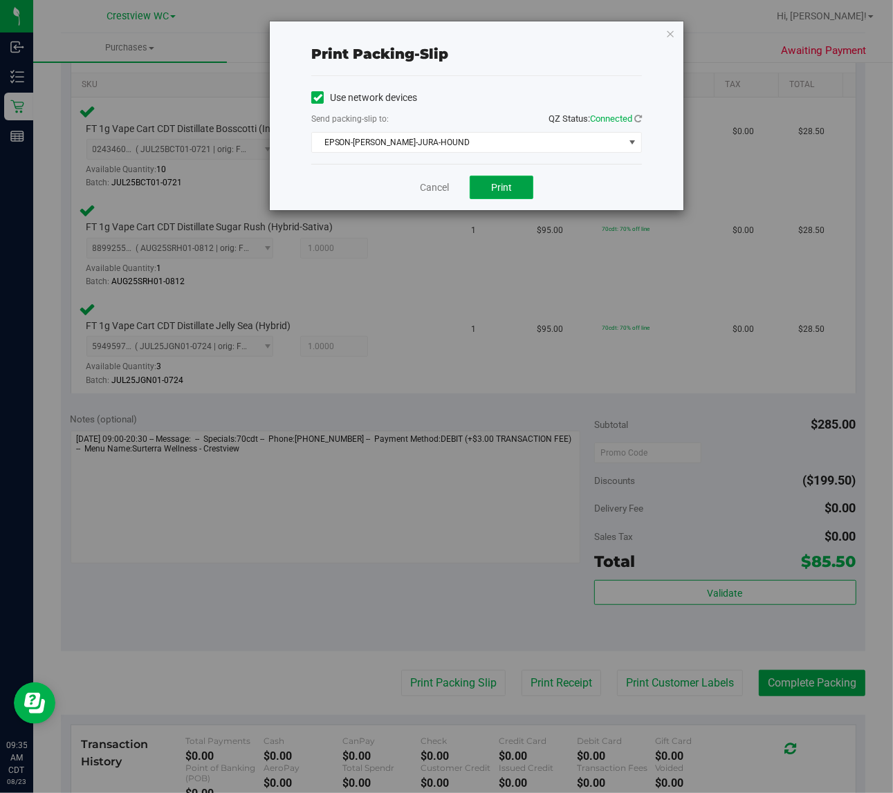
click at [499, 190] on span "Print" at bounding box center [501, 187] width 21 height 11
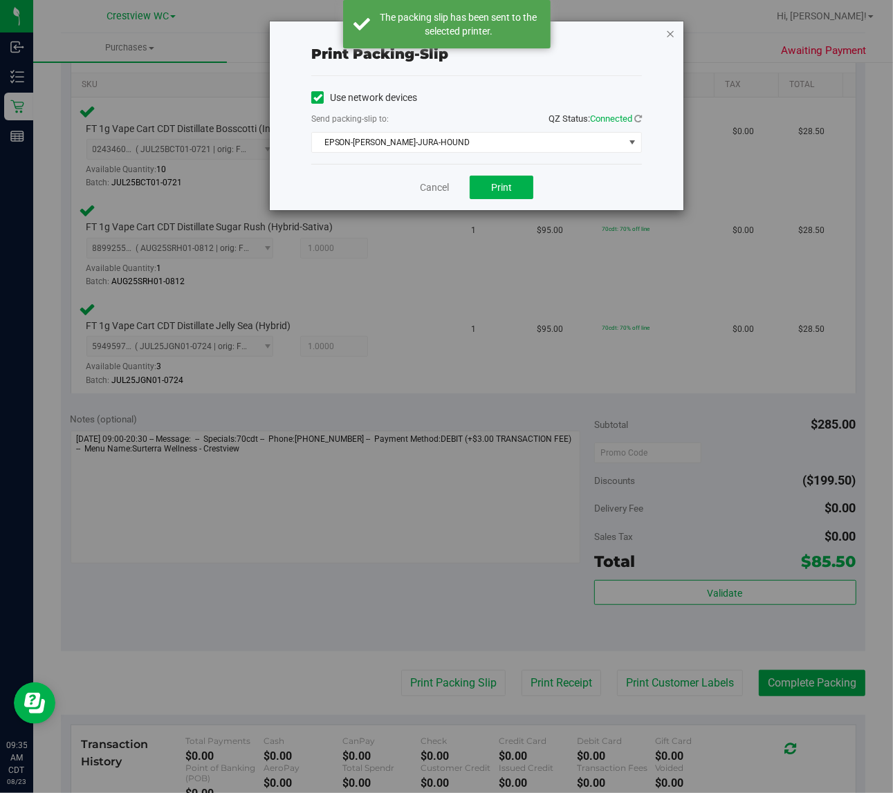
click at [673, 33] on icon "button" at bounding box center [670, 33] width 10 height 17
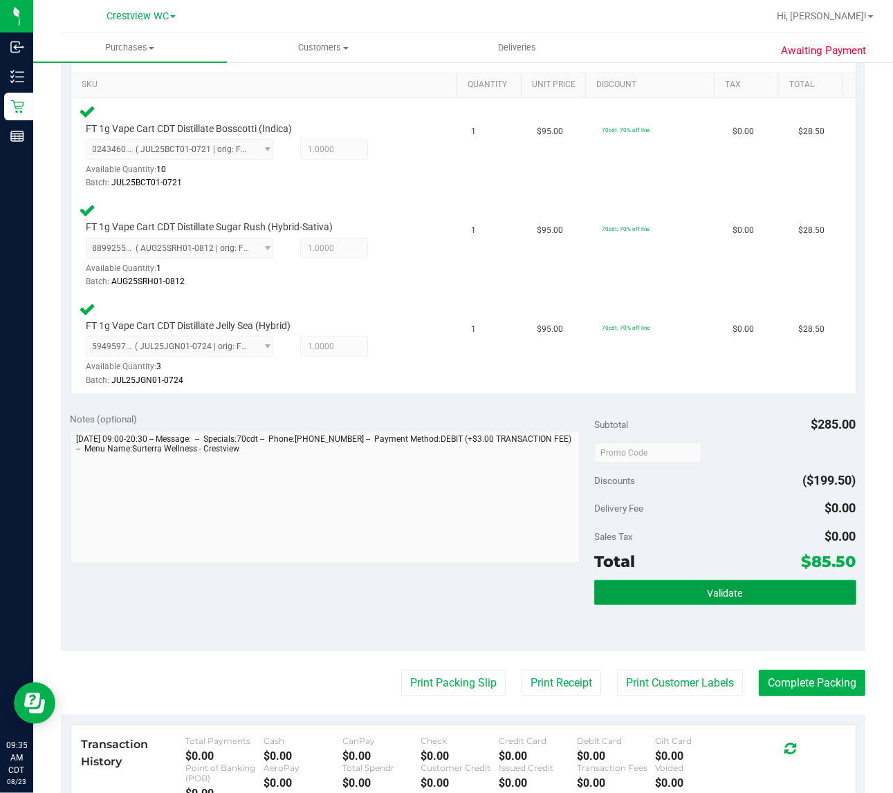
click at [709, 596] on span "Validate" at bounding box center [725, 593] width 35 height 11
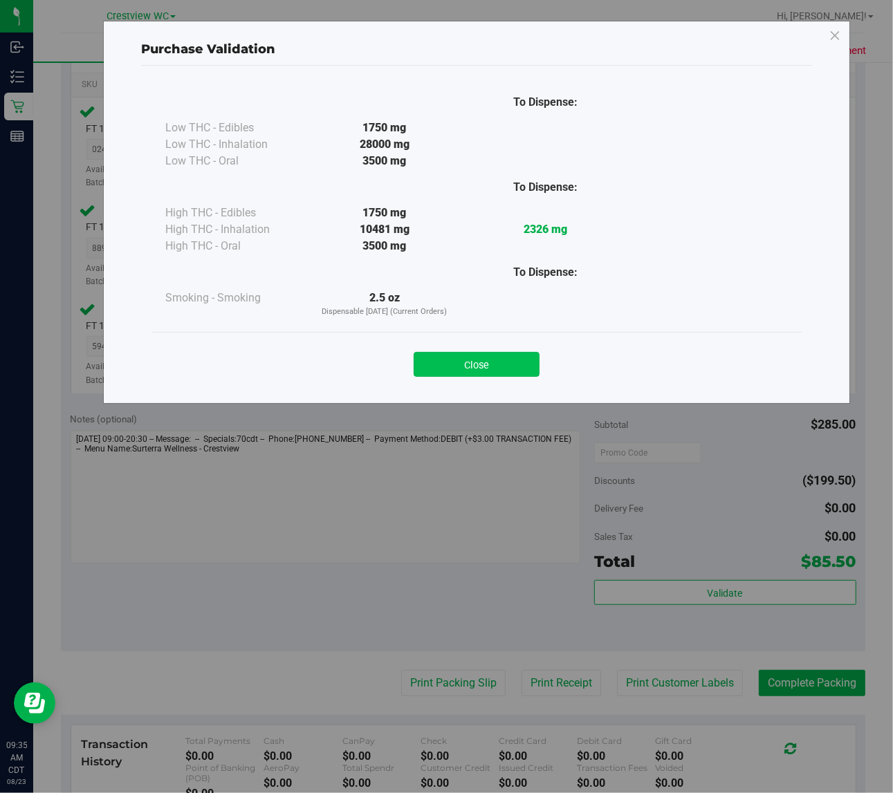
click at [462, 371] on button "Close" at bounding box center [477, 364] width 126 height 25
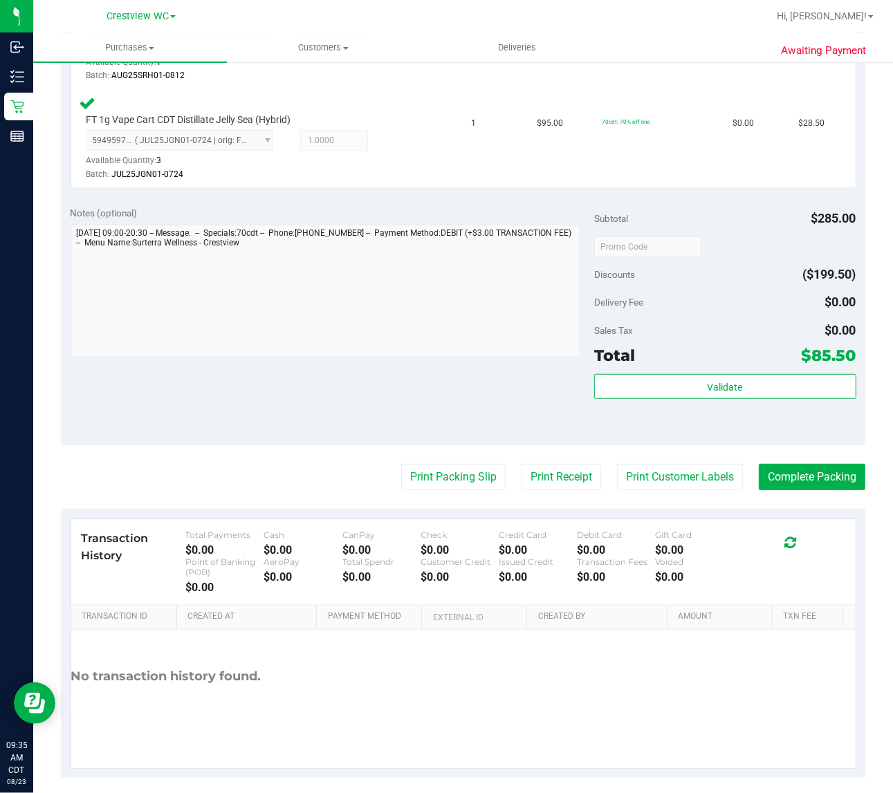
scroll to position [560, 0]
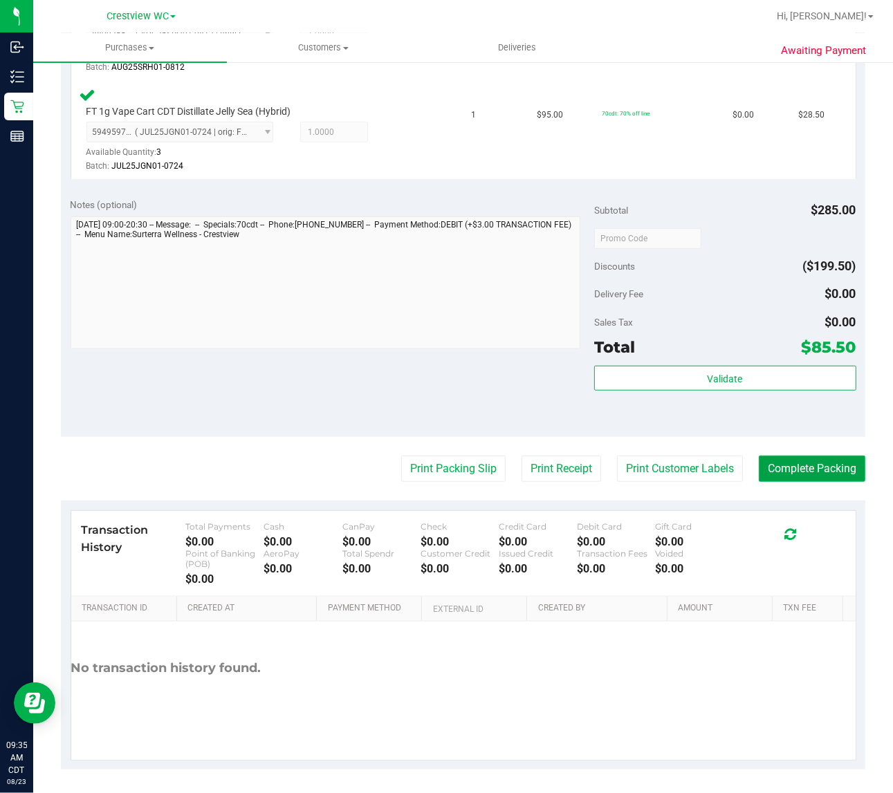
click at [804, 465] on button "Complete Packing" at bounding box center [812, 469] width 107 height 26
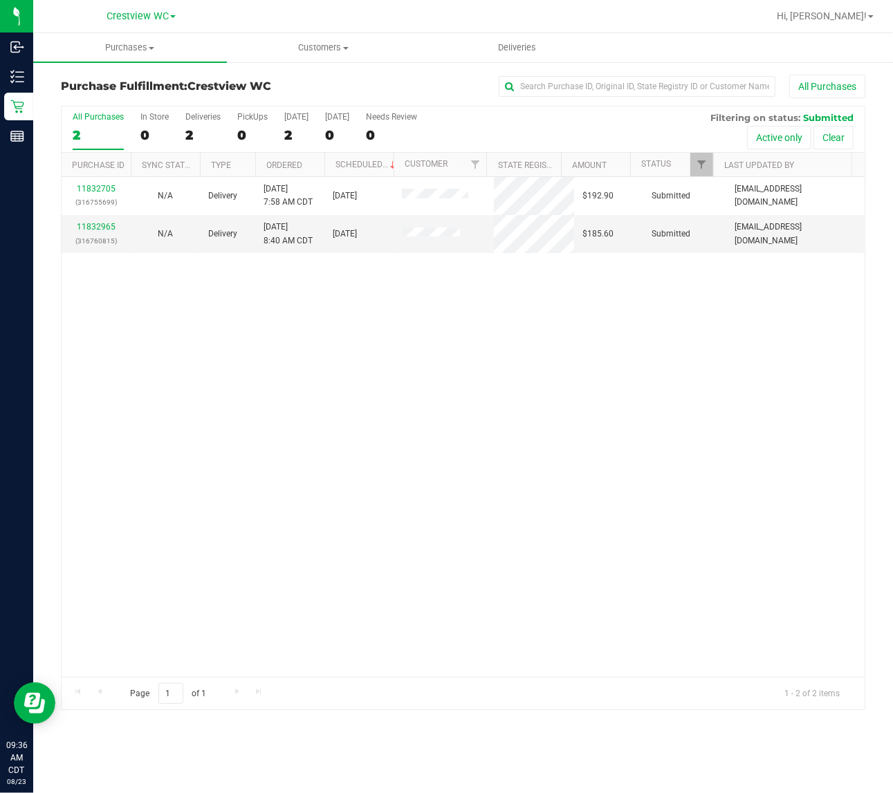
click at [405, 465] on div "11832705 (316755699) N/A Delivery 8/23/2025 7:58 AM CDT 8/23/2025 $192.90 Submi…" at bounding box center [463, 427] width 803 height 500
click at [510, 396] on div "11832705 (316755699) N/A Delivery 8/23/2025 7:58 AM CDT 8/23/2025 $192.90 Submi…" at bounding box center [463, 427] width 803 height 500
click at [243, 114] on div "PickUps" at bounding box center [252, 117] width 30 height 10
click at [0, 0] on input "PickUps 0" at bounding box center [0, 0] width 0 height 0
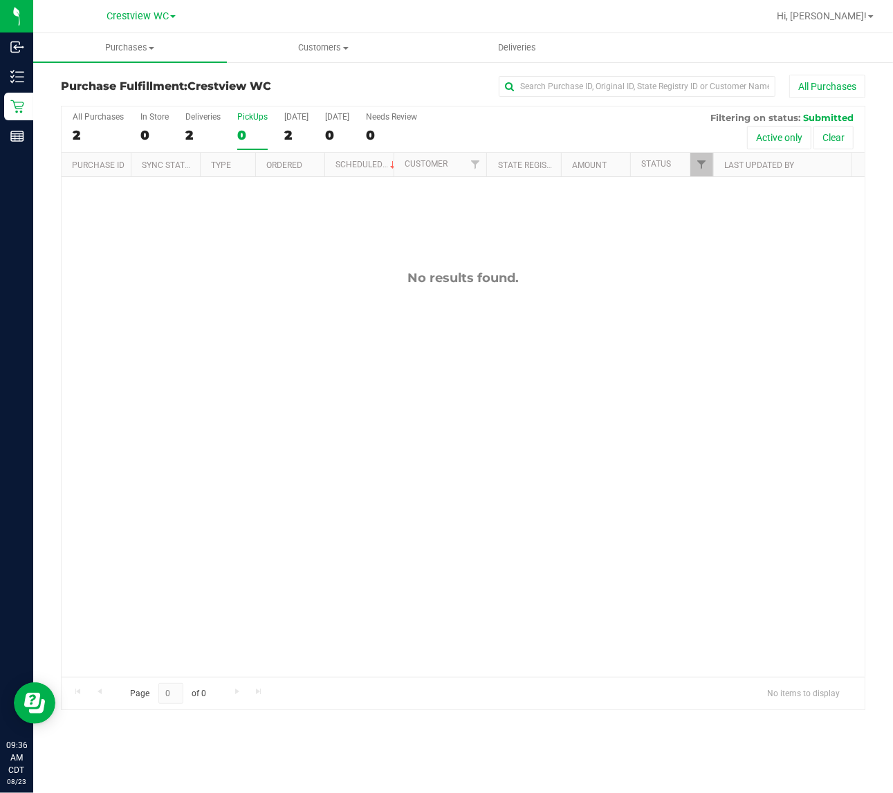
click at [620, 260] on div "No results found." at bounding box center [463, 473] width 803 height 593
click at [211, 116] on div "Deliveries" at bounding box center [202, 117] width 35 height 10
click at [0, 0] on input "Deliveries 2" at bounding box center [0, 0] width 0 height 0
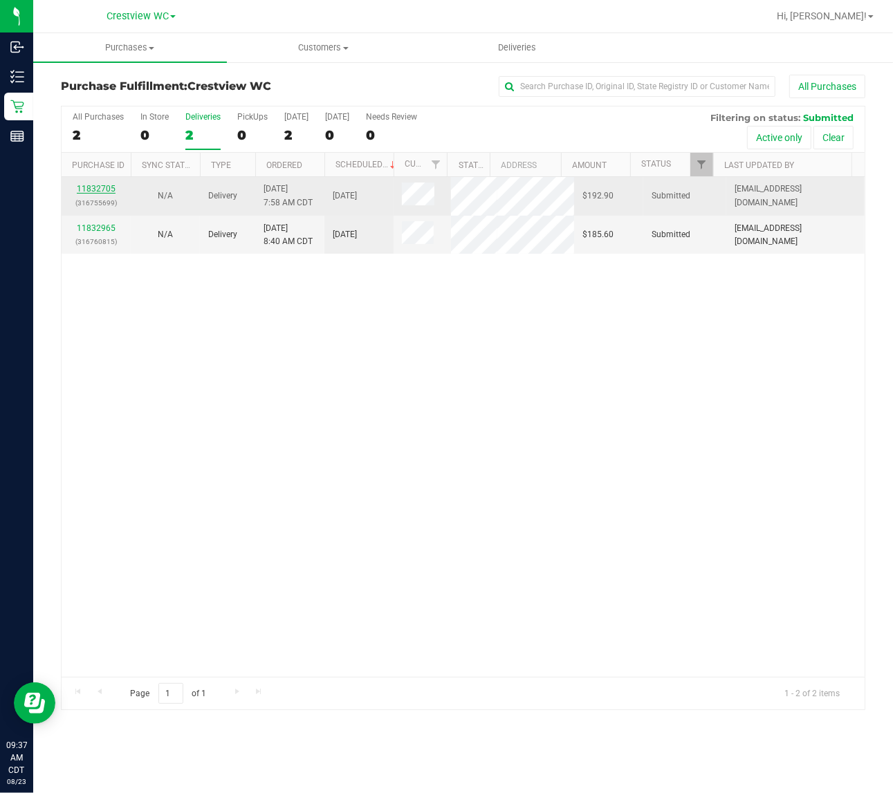
click at [105, 194] on link "11832705" at bounding box center [96, 189] width 39 height 10
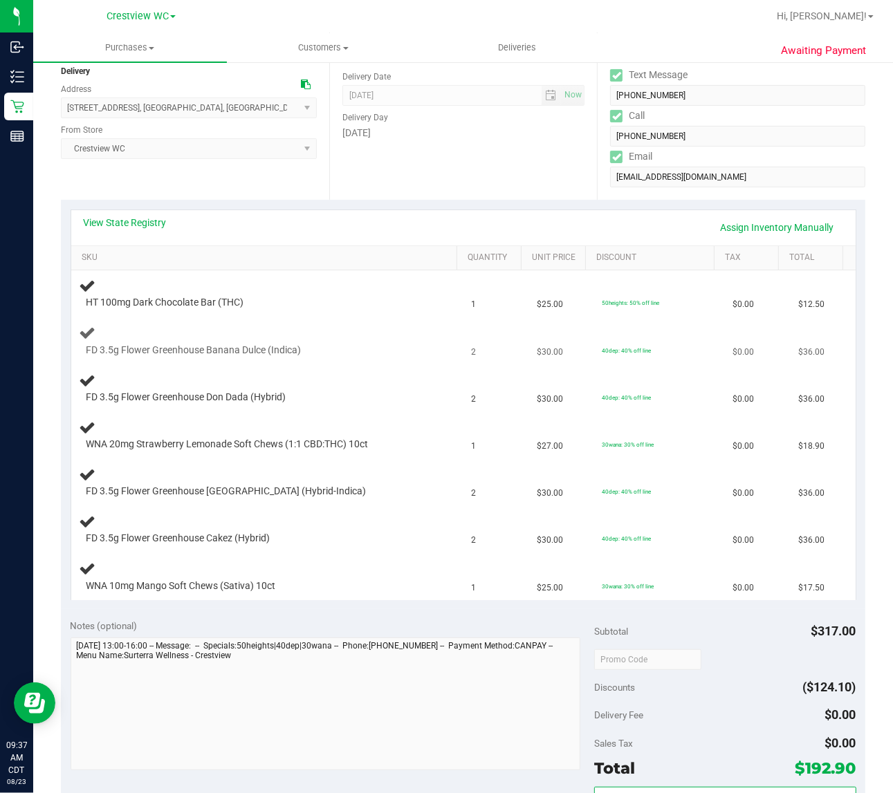
scroll to position [86, 0]
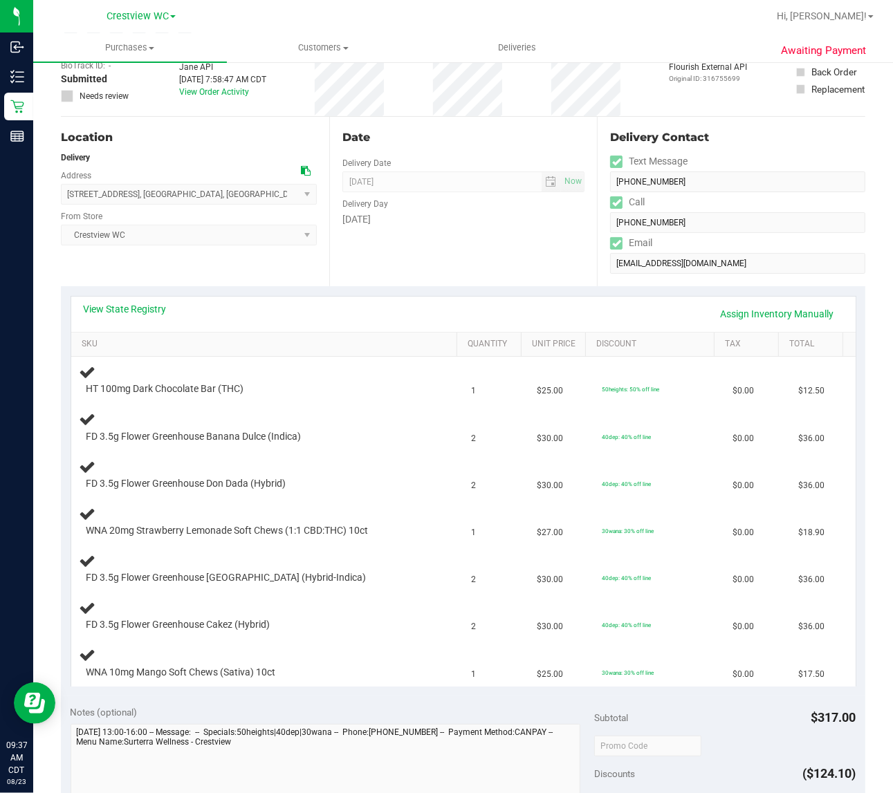
click at [464, 244] on div "Date Delivery Date 08/23/2025 Now 08/23/2025 04:00 PM Now Delivery Day Saturday" at bounding box center [463, 201] width 268 height 169
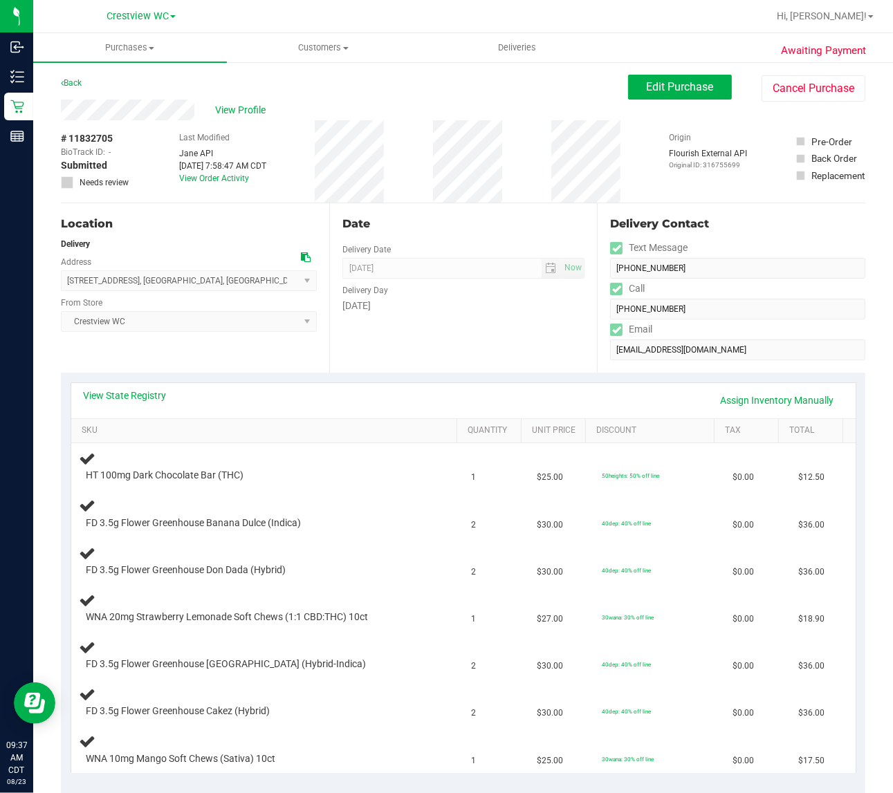
scroll to position [1, 0]
click at [467, 324] on div "Date Delivery Date 08/23/2025 Now 08/23/2025 04:00 PM Now Delivery Day Saturday" at bounding box center [463, 287] width 268 height 169
click at [425, 347] on div "Date Delivery Date 08/23/2025 Now 08/23/2025 04:00 PM Now Delivery Day Saturday" at bounding box center [463, 287] width 268 height 169
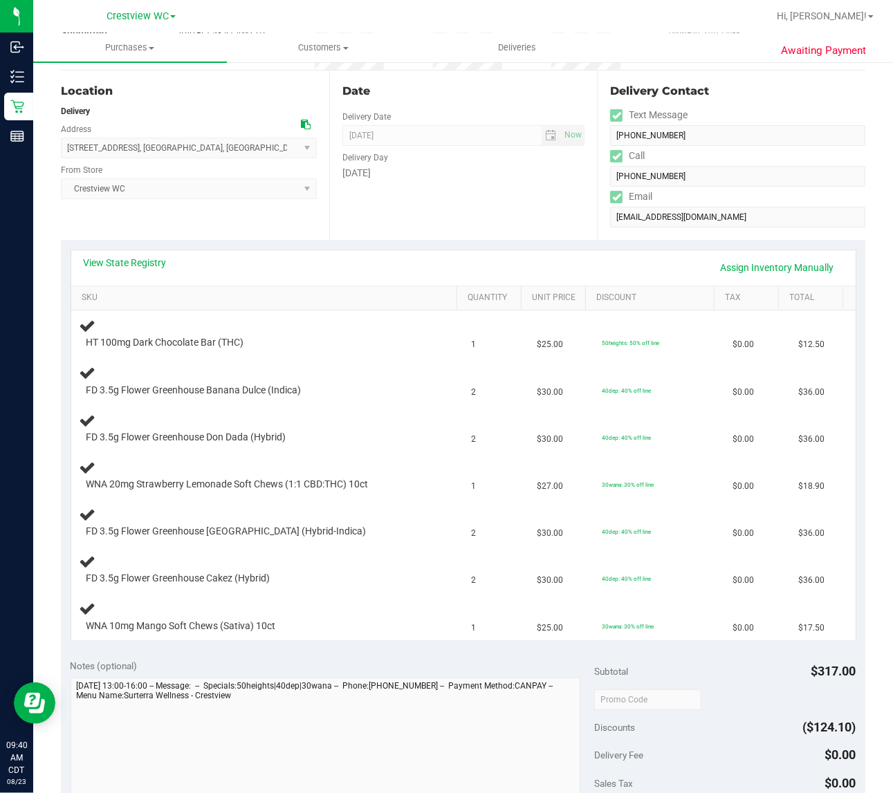
scroll to position [174, 0]
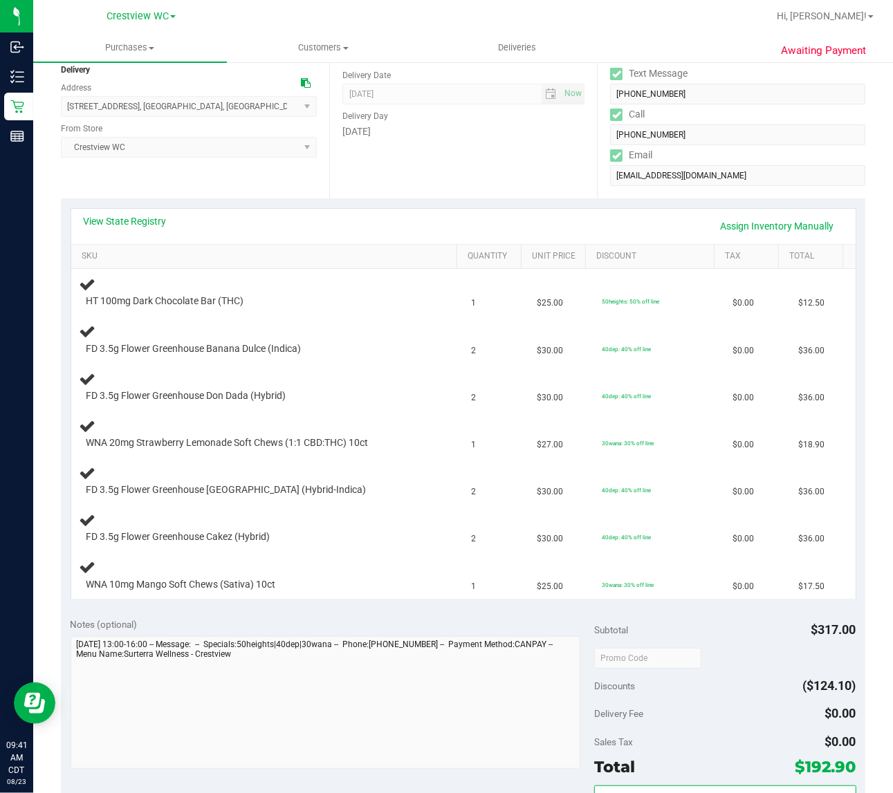
click at [458, 160] on div "Date Delivery Date 08/23/2025 Now 08/23/2025 04:00 PM Now Delivery Day Saturday" at bounding box center [463, 113] width 268 height 169
click at [406, 372] on div "FD 3.5g Flower Greenhouse Don Dada (Hybrid)" at bounding box center [268, 387] width 376 height 33
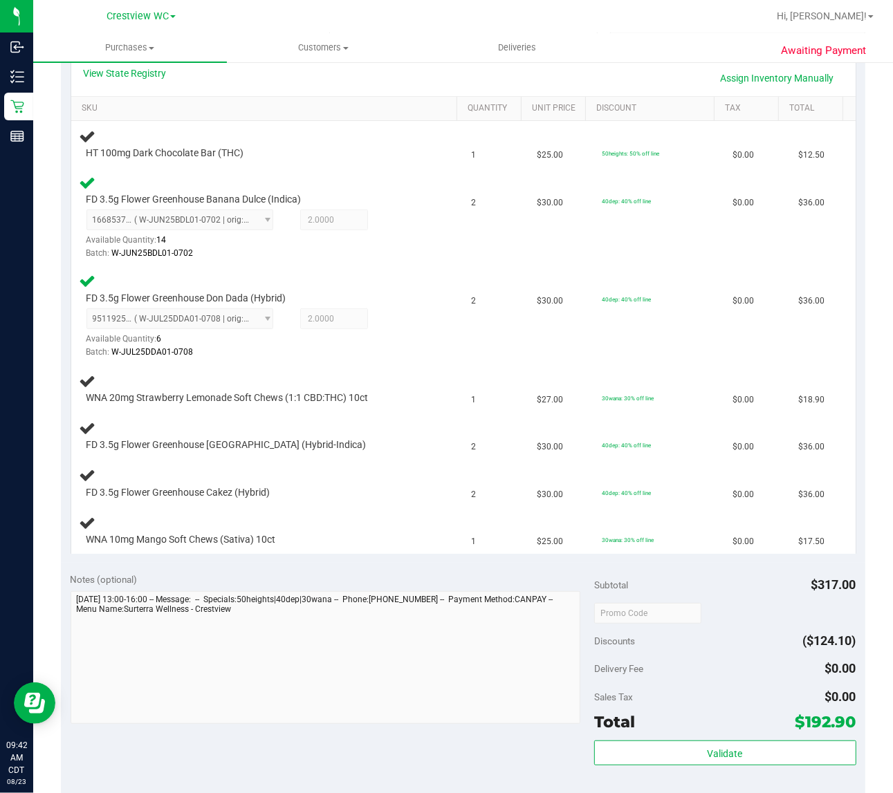
scroll to position [324, 0]
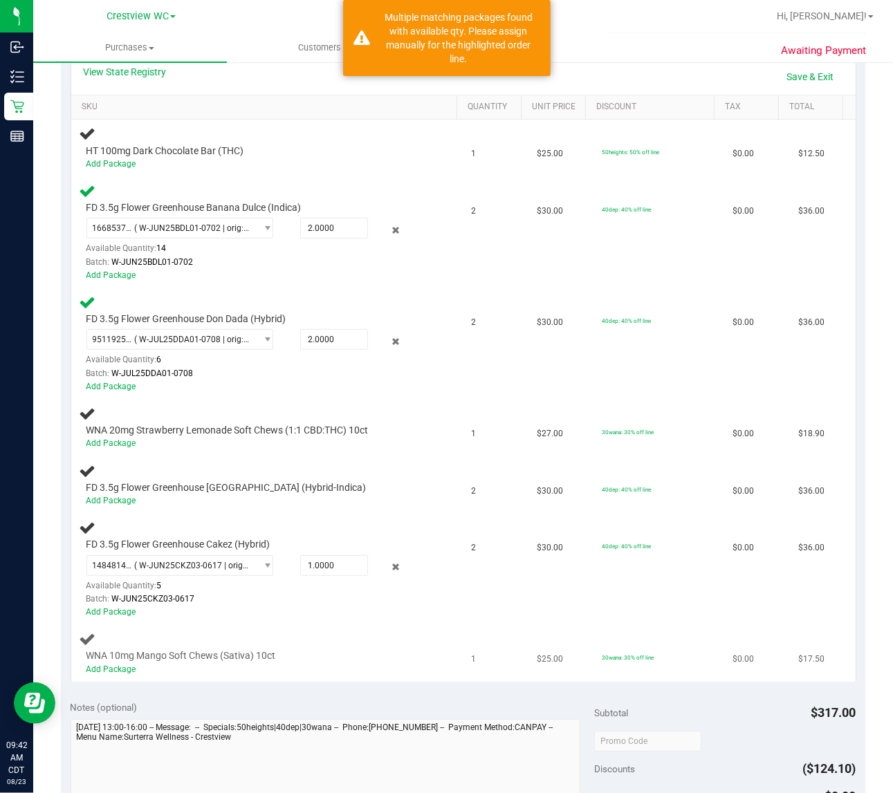
click at [416, 625] on td "WNA 10mg Mango Soft Chews (Sativa) 10ct Add Package" at bounding box center [267, 653] width 392 height 57
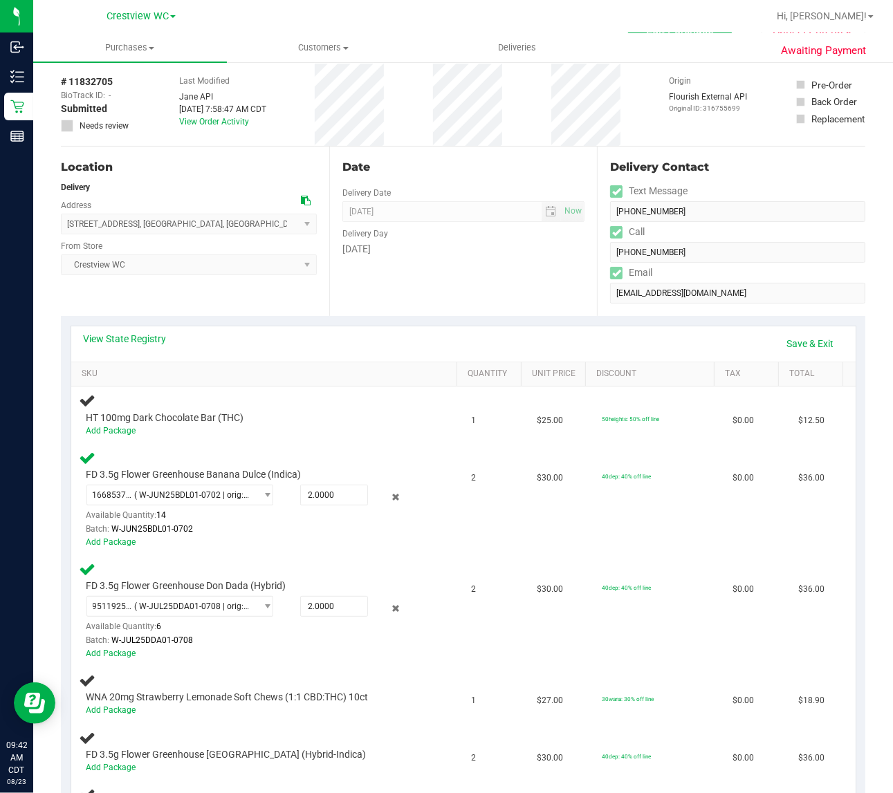
scroll to position [0, 0]
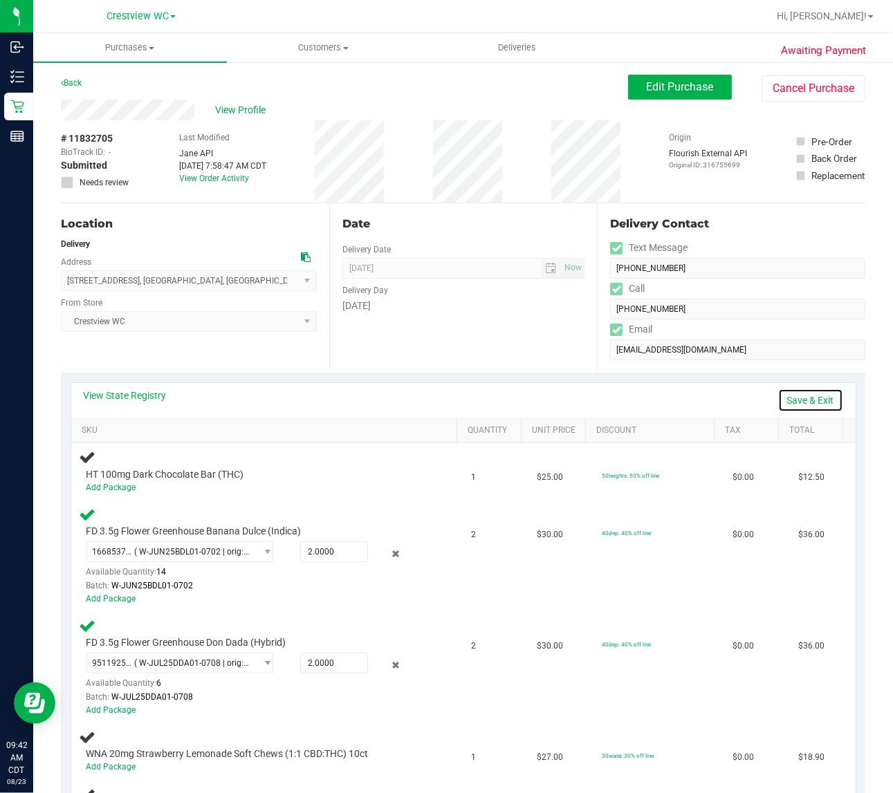
click at [794, 405] on link "Save & Exit" at bounding box center [810, 401] width 65 height 24
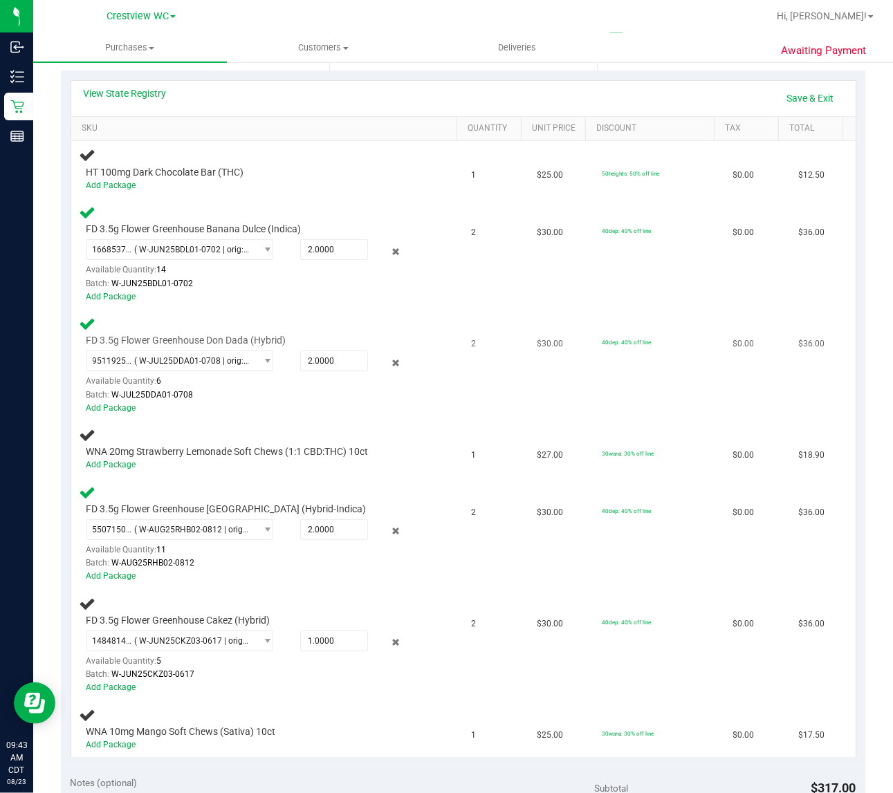
scroll to position [64, 0]
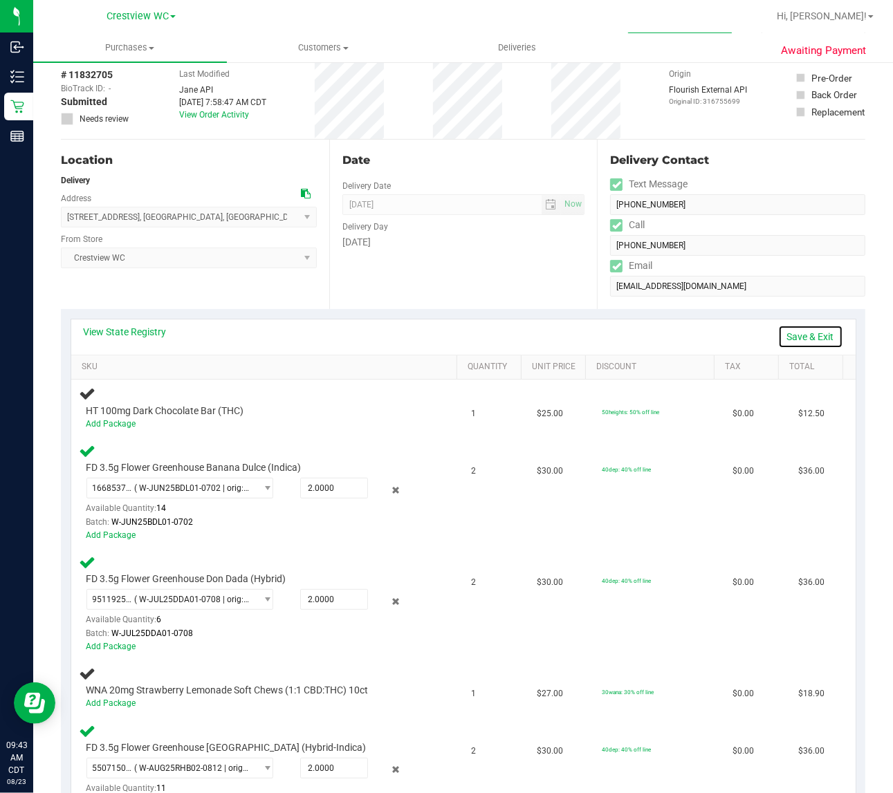
click at [809, 334] on link "Save & Exit" at bounding box center [810, 337] width 65 height 24
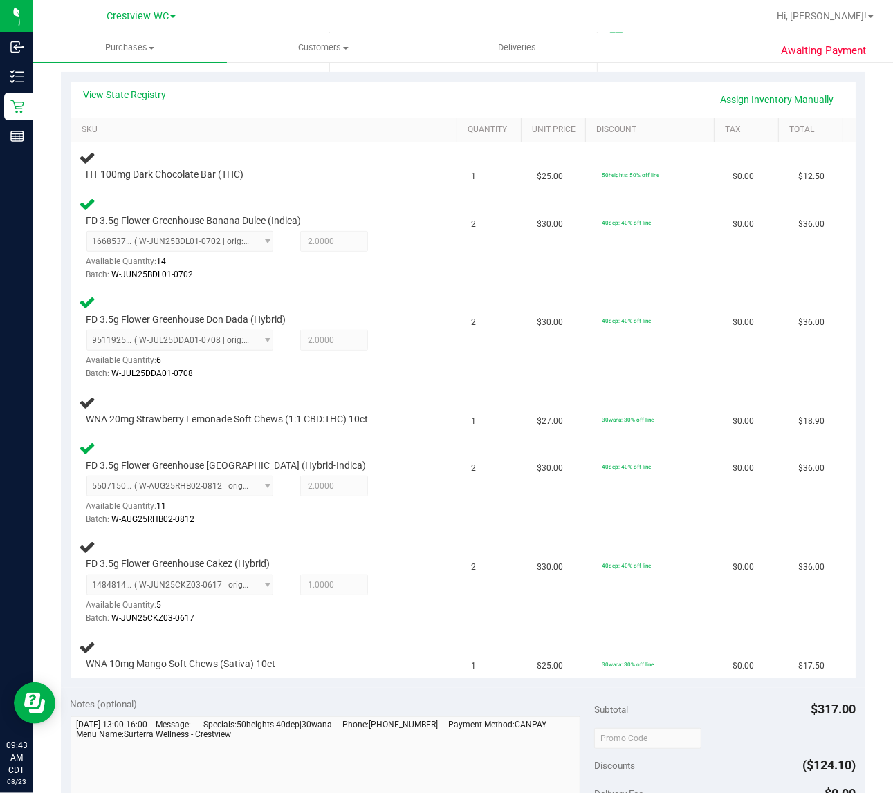
scroll to position [367, 0]
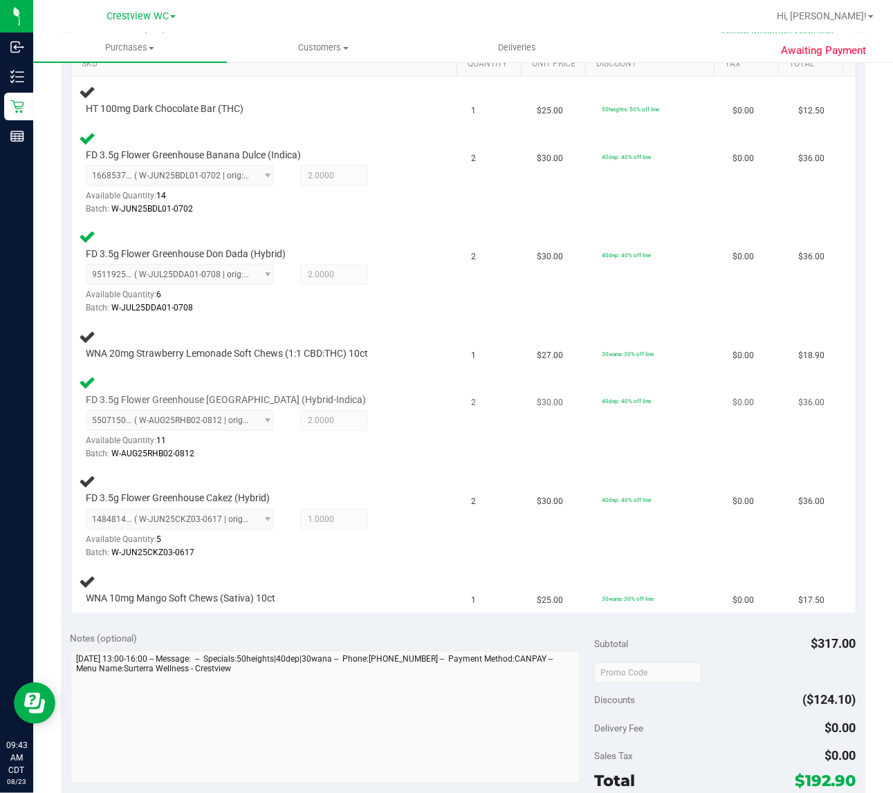
click at [414, 431] on div "FD 3.5g Flower Greenhouse Rainbow Harbor (Hybrid-Indica) 5507150727053502 ( W-A…" at bounding box center [268, 417] width 376 height 87
click at [423, 444] on div "FD 3.5g Flower Greenhouse Rainbow Harbor (Hybrid-Indica) 5507150727053502 ( W-A…" at bounding box center [268, 417] width 376 height 87
click at [398, 456] on div "Batch: W-AUG25RHB02-0812" at bounding box center [255, 453] width 338 height 13
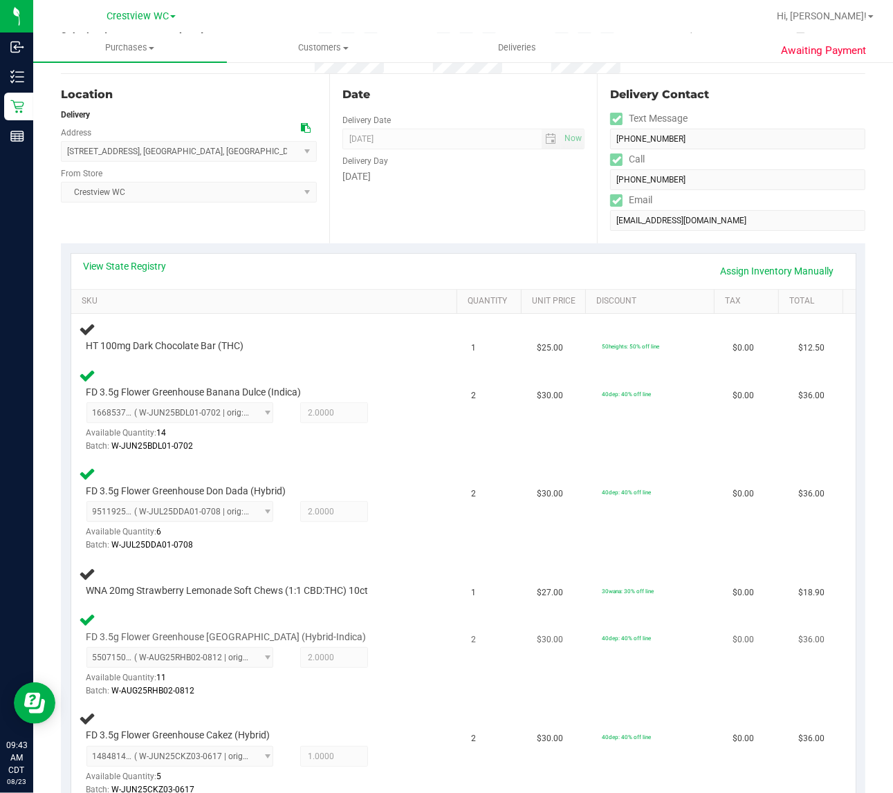
scroll to position [130, 0]
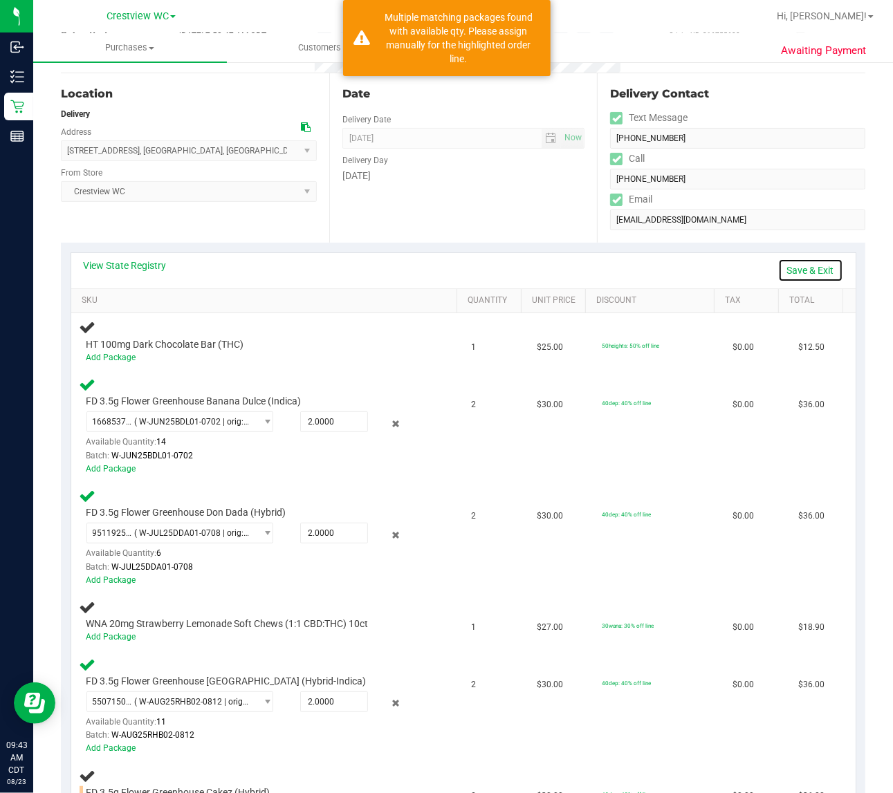
click at [810, 267] on link "Save & Exit" at bounding box center [810, 271] width 65 height 24
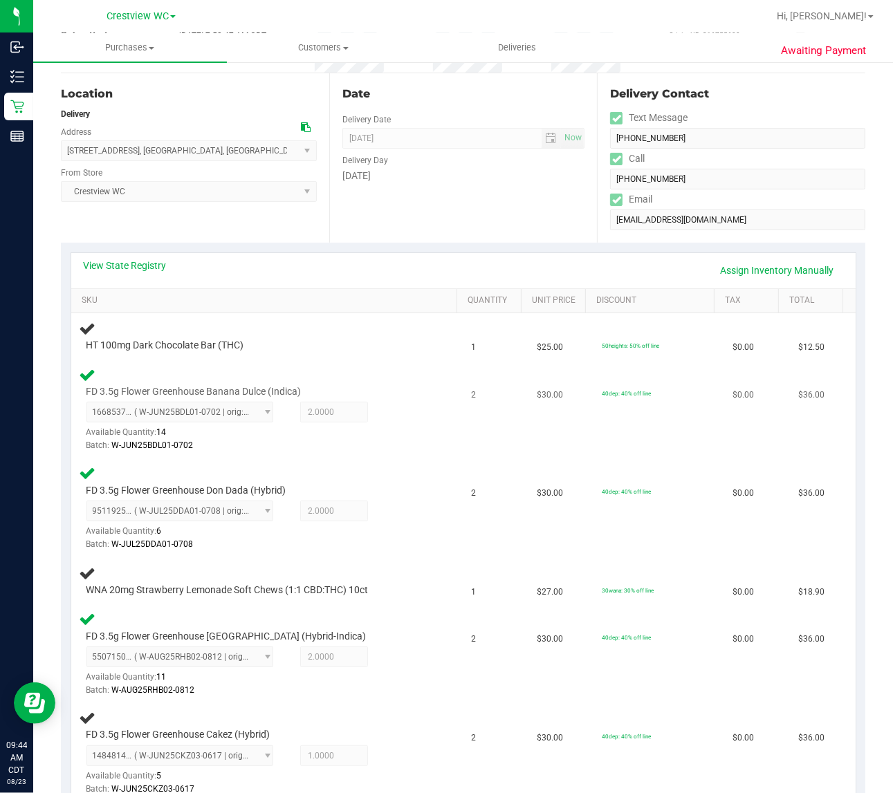
click at [425, 405] on div "FD 3.5g Flower Greenhouse Banana Dulce (Indica) 1668537564720948 ( W-JUN25BDL01…" at bounding box center [268, 410] width 376 height 87
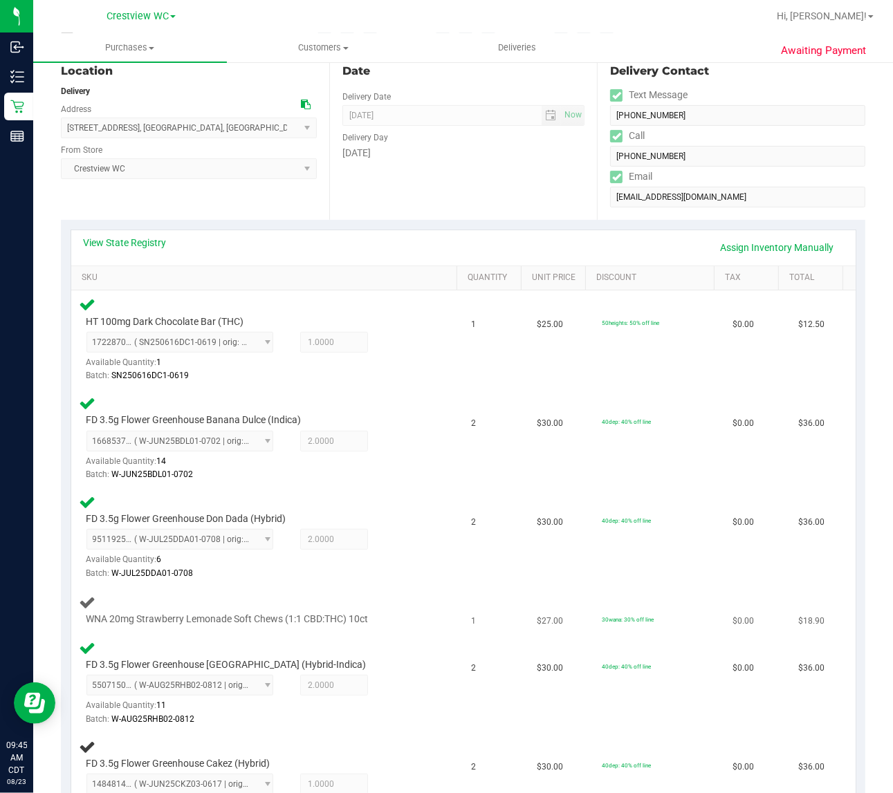
scroll to position [125, 0]
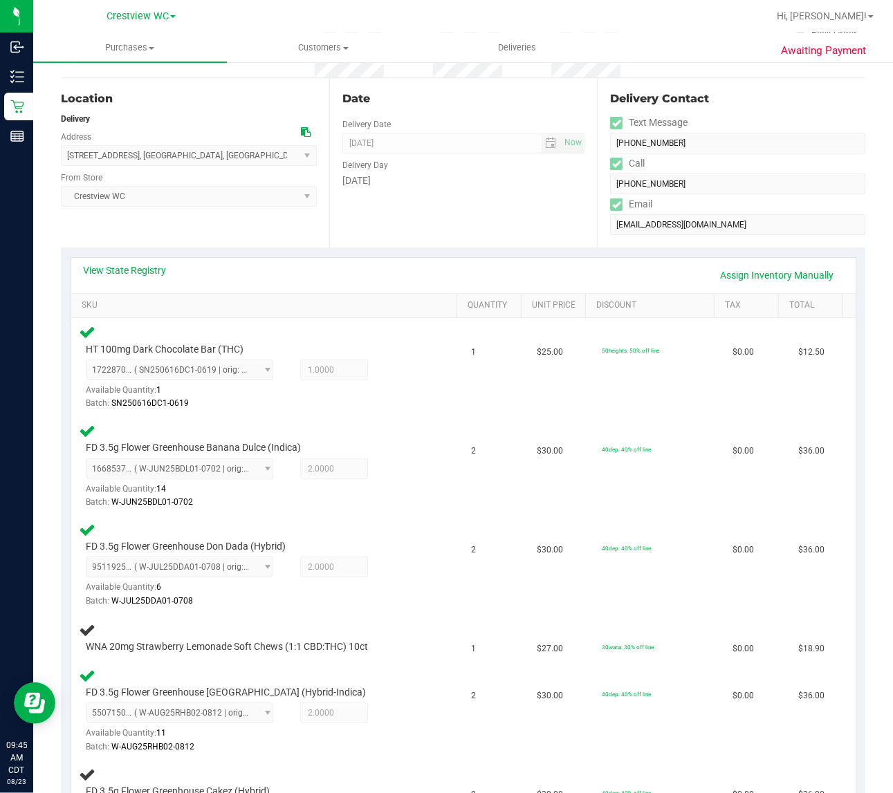
click at [425, 187] on div "Saturday" at bounding box center [463, 181] width 243 height 15
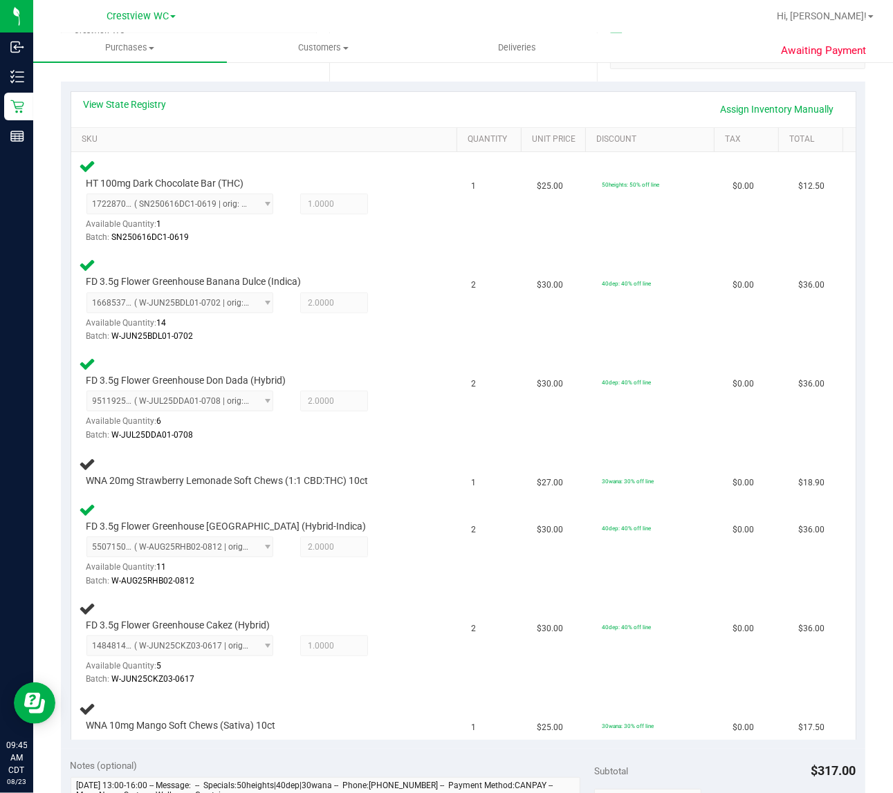
scroll to position [0, 0]
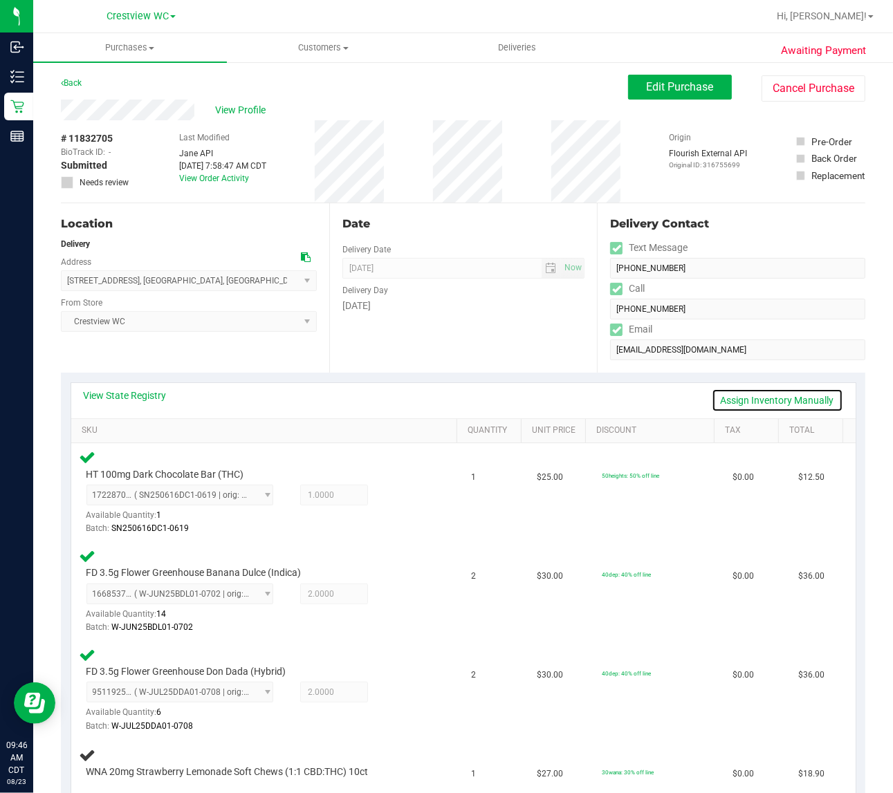
click at [797, 400] on link "Assign Inventory Manually" at bounding box center [777, 401] width 131 height 24
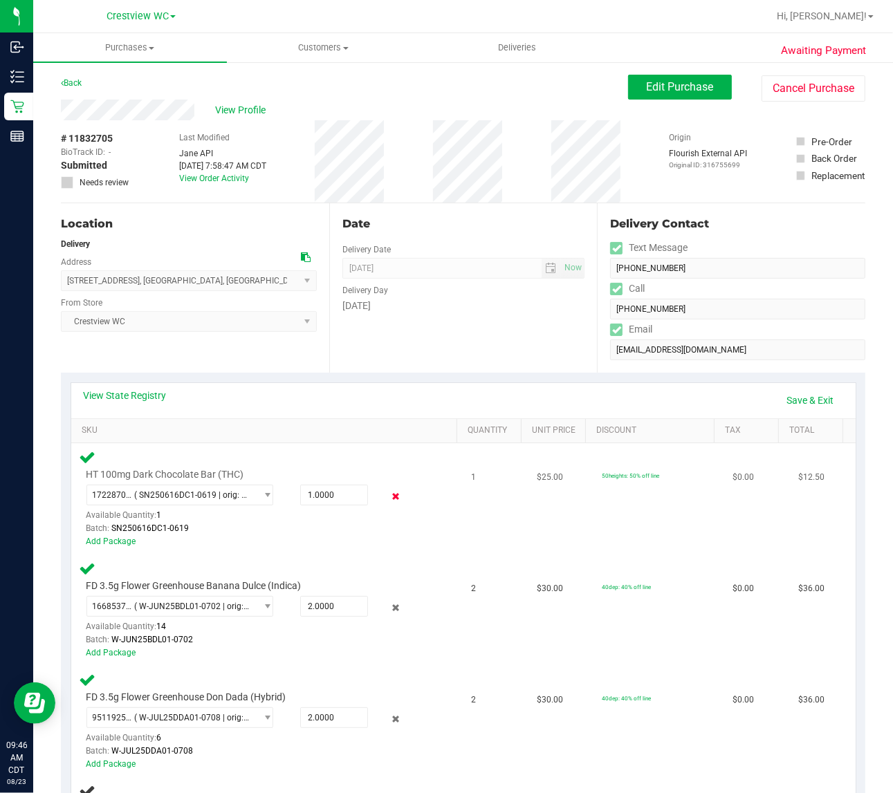
click at [389, 493] on icon at bounding box center [396, 497] width 15 height 16
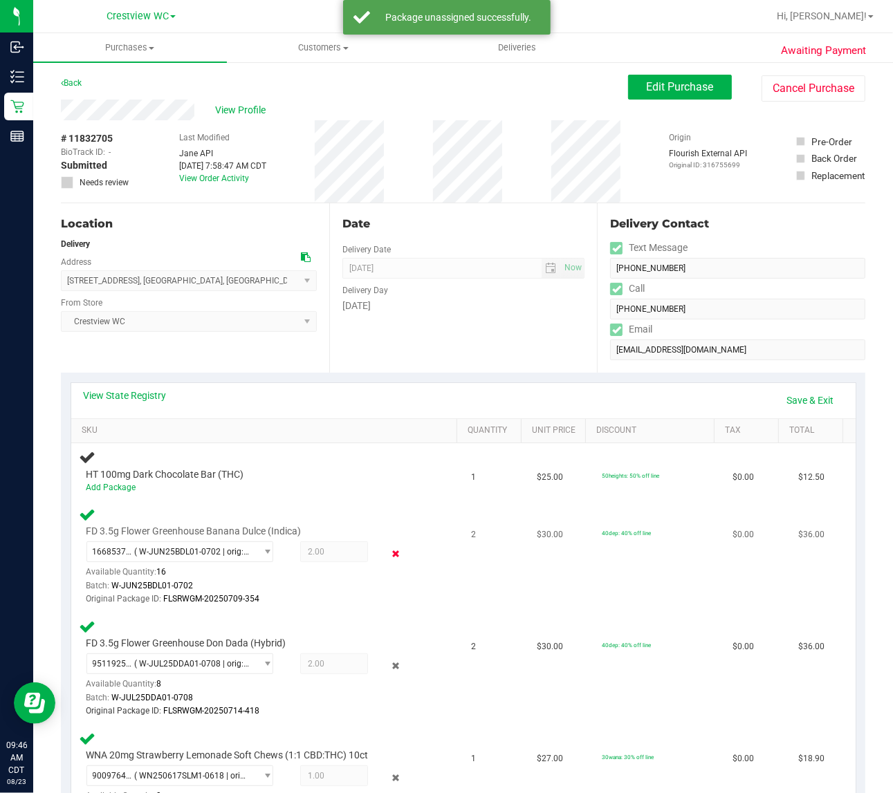
click at [389, 546] on icon at bounding box center [396, 554] width 15 height 16
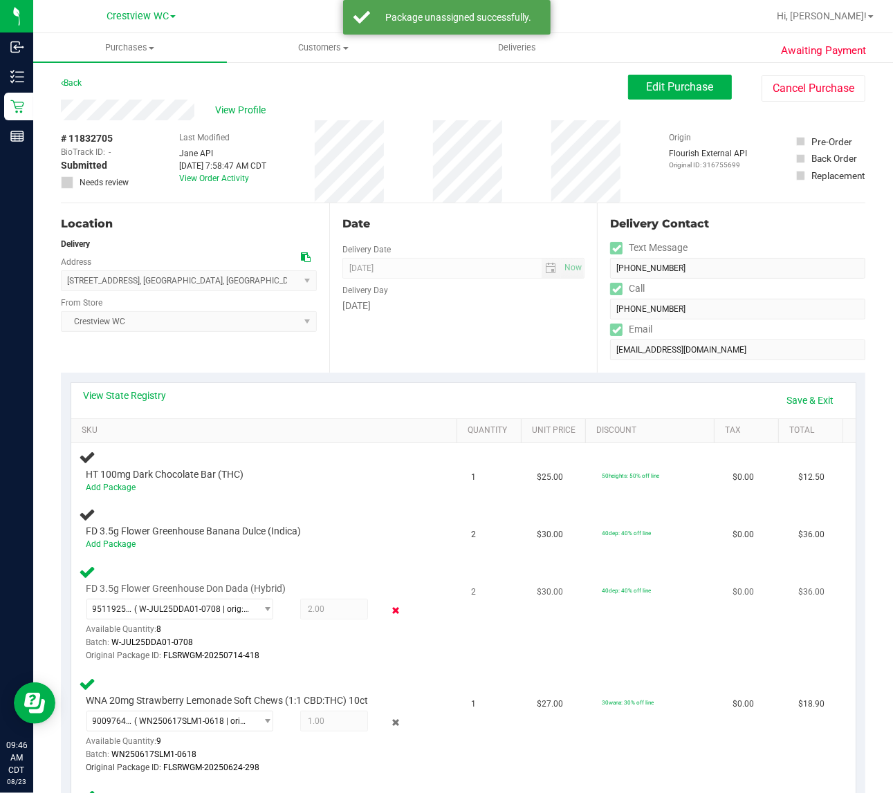
click at [389, 607] on icon at bounding box center [396, 611] width 15 height 16
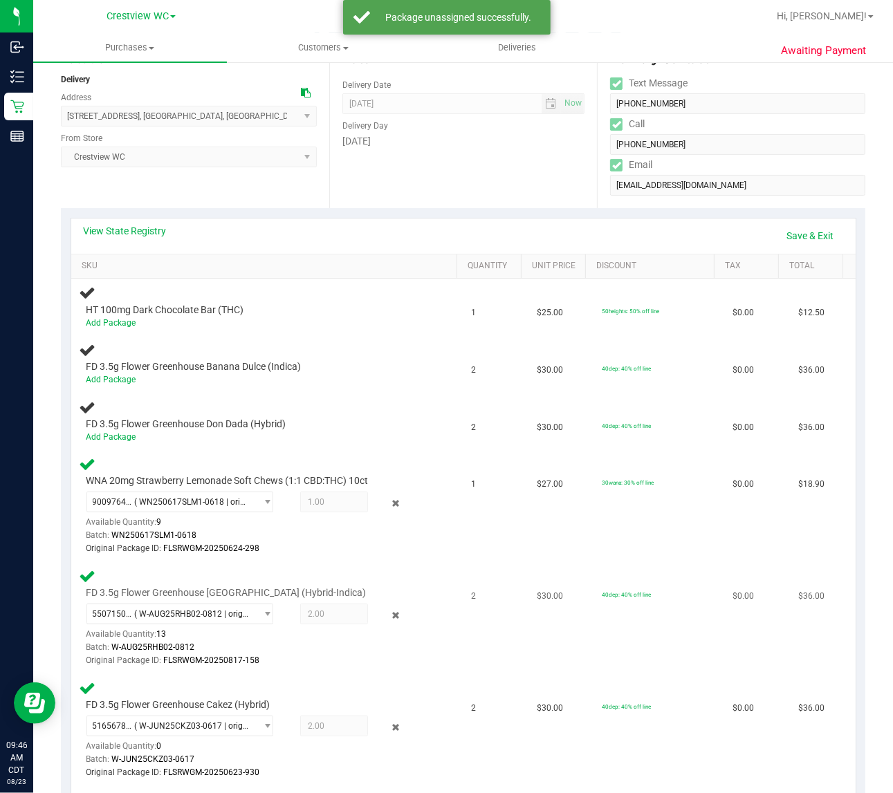
scroll to position [173, 0]
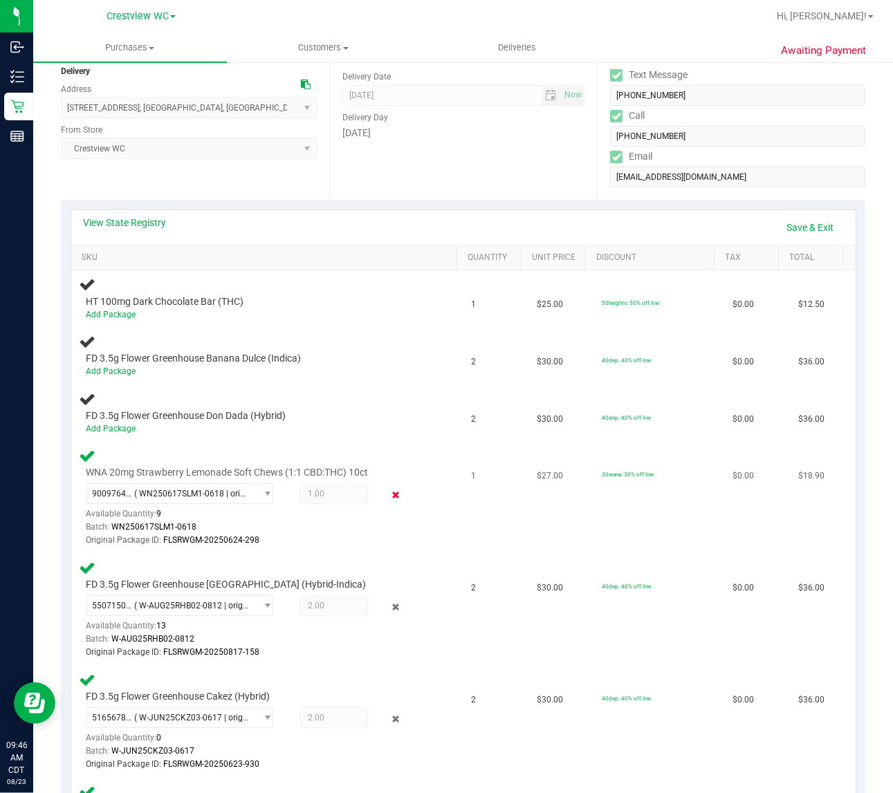
click at [389, 493] on icon at bounding box center [396, 496] width 15 height 16
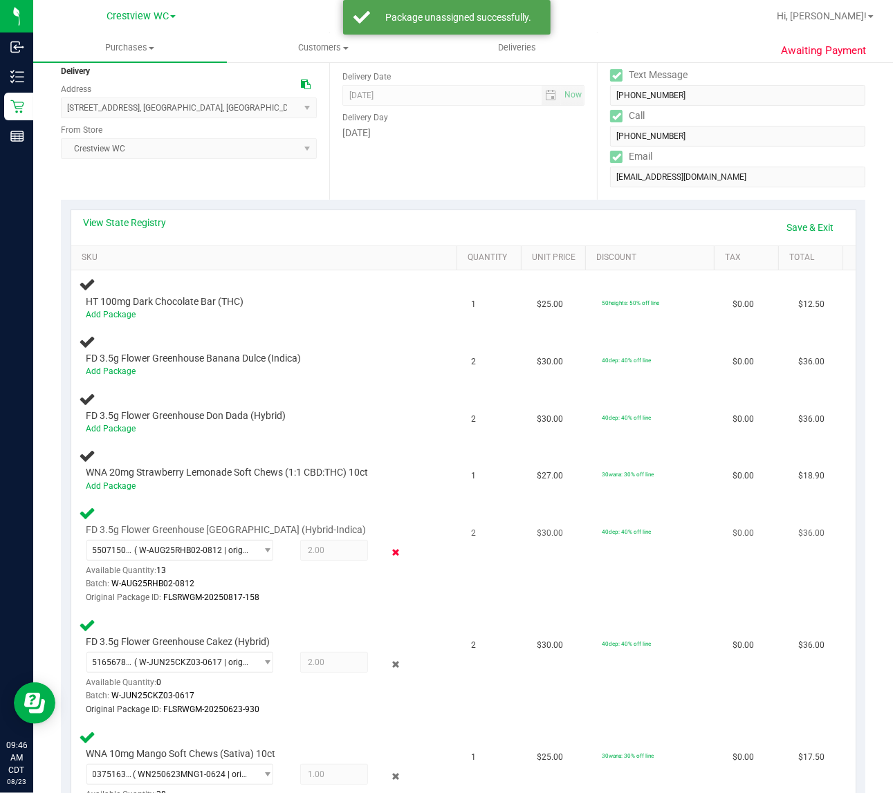
click at [389, 544] on icon at bounding box center [396, 552] width 15 height 16
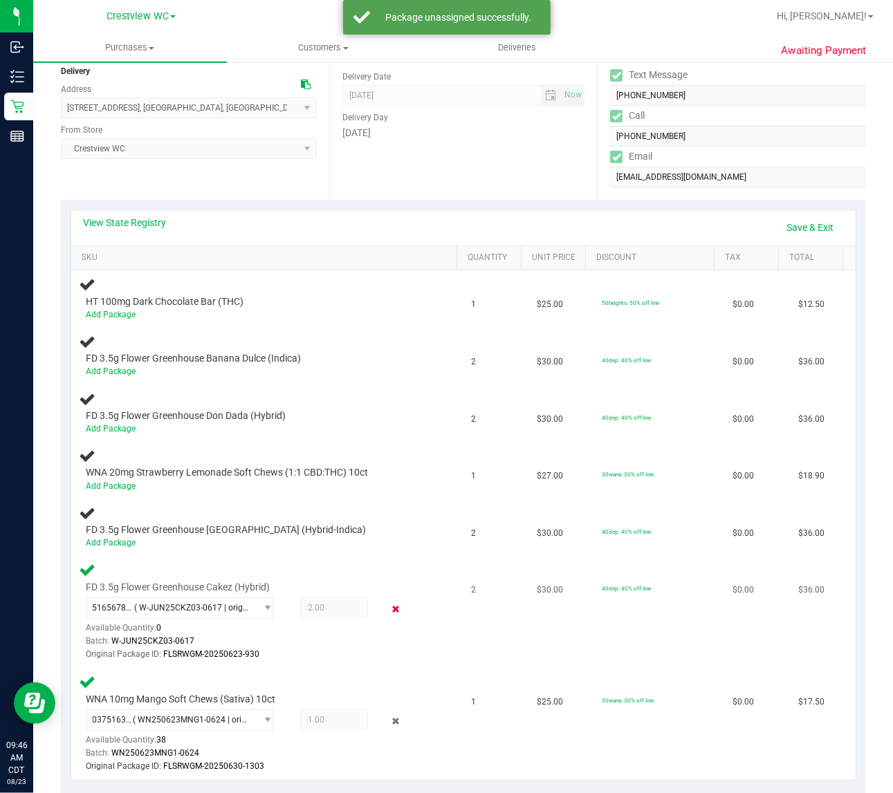
click at [389, 602] on icon at bounding box center [396, 610] width 15 height 16
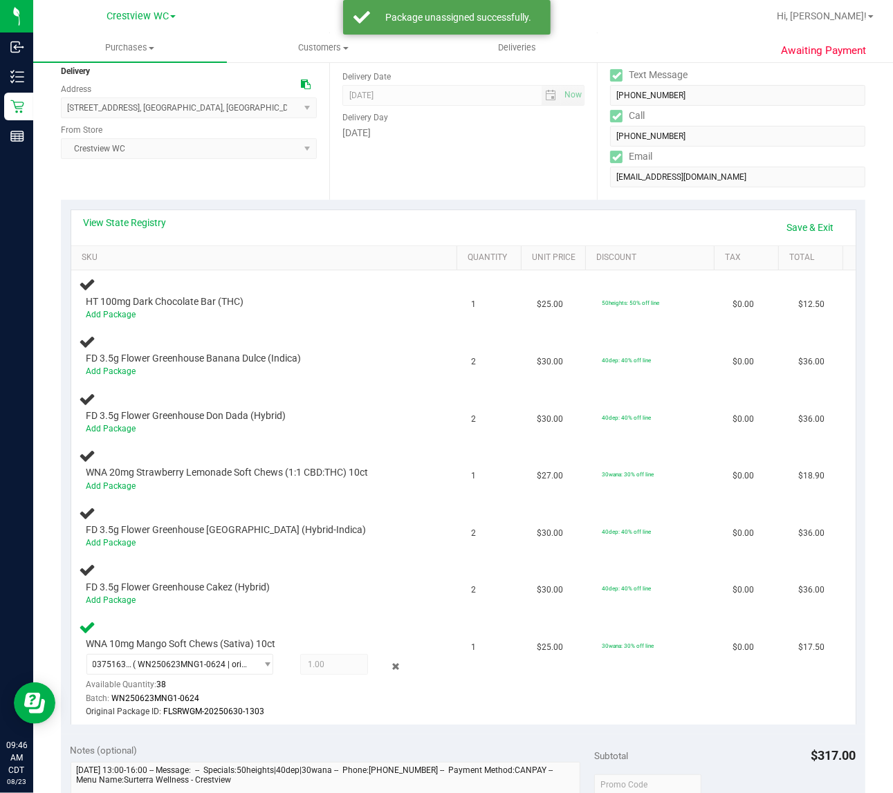
scroll to position [346, 0]
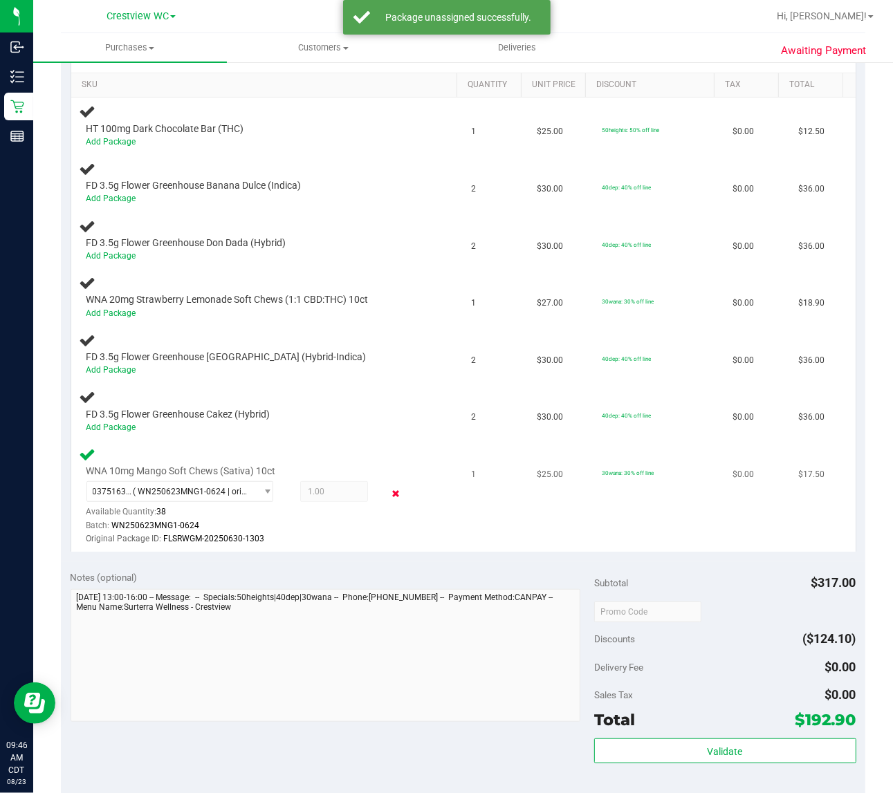
click at [389, 486] on icon at bounding box center [396, 494] width 15 height 16
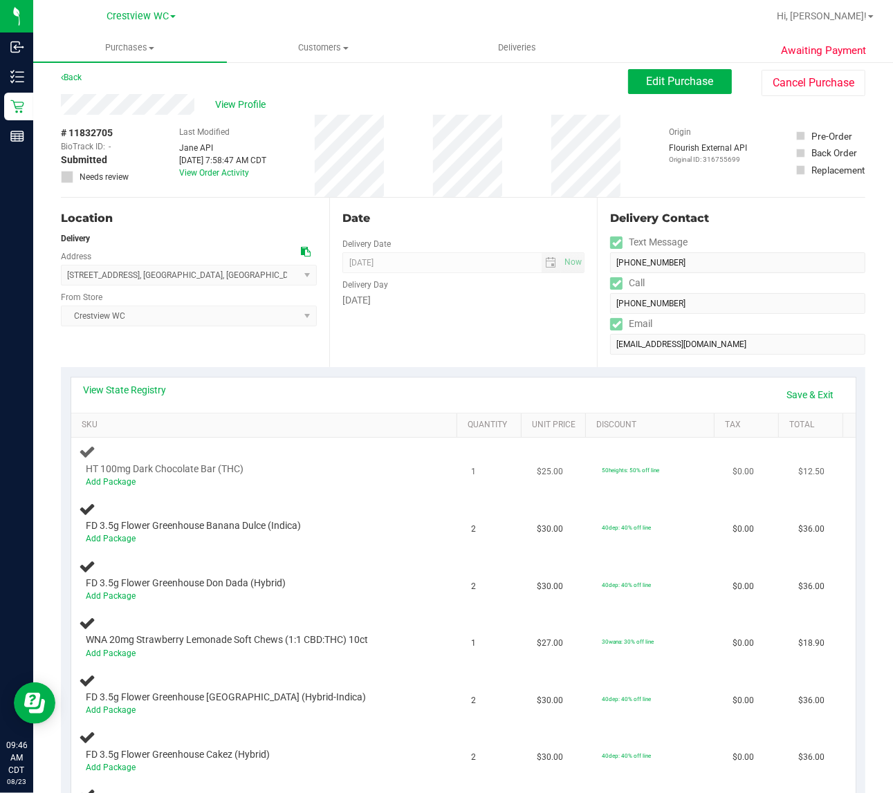
scroll to position [0, 0]
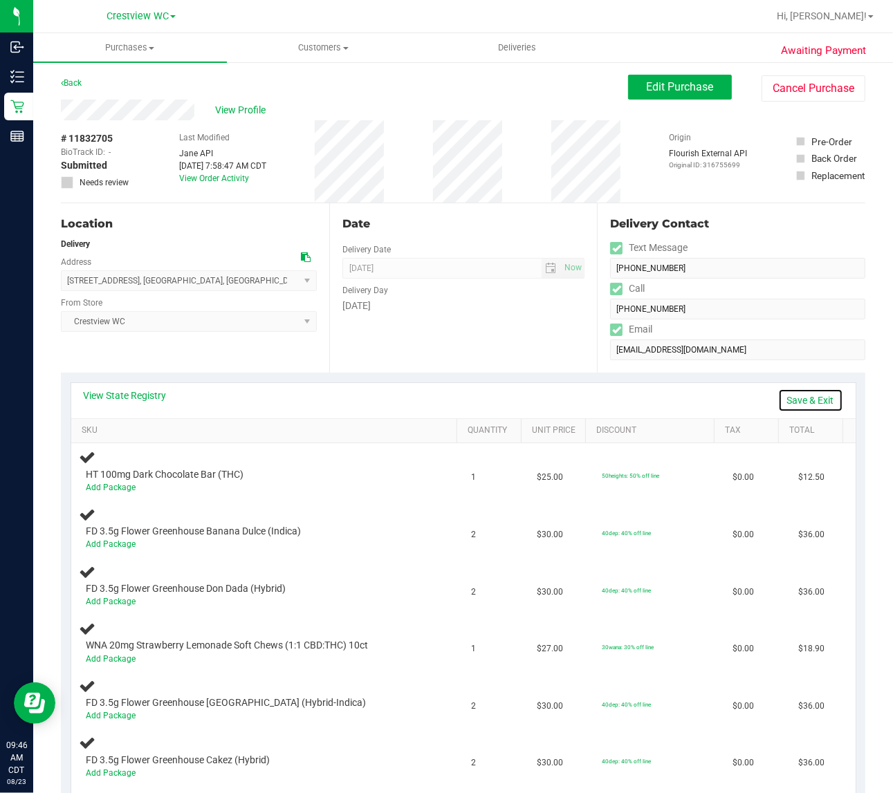
click at [800, 396] on link "Save & Exit" at bounding box center [810, 401] width 65 height 24
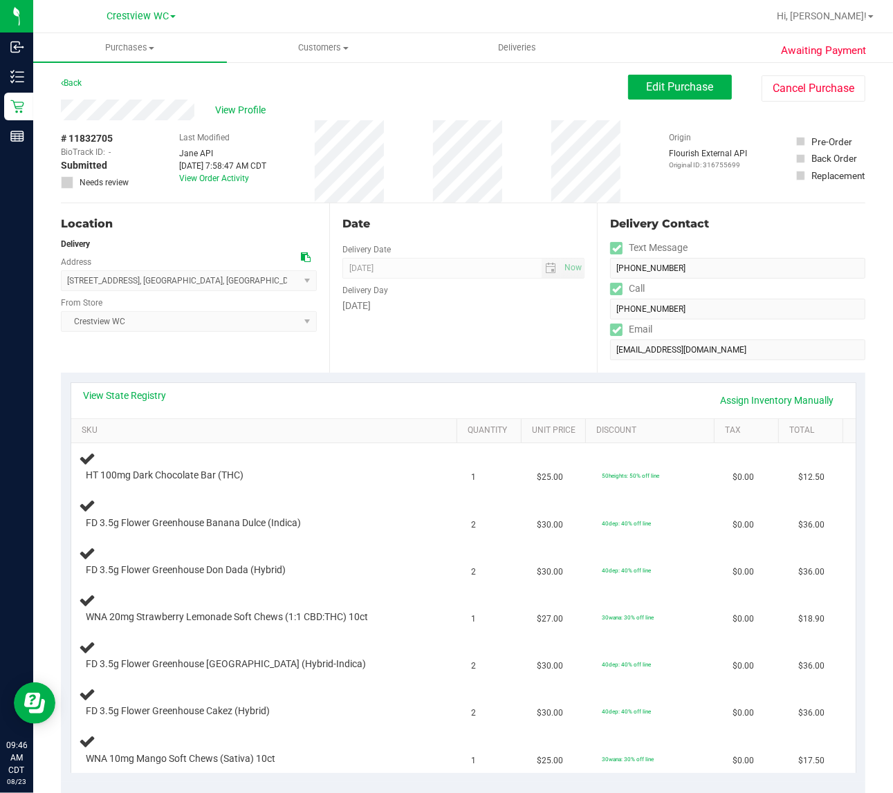
click at [218, 343] on div "Location Delivery Address 1182 Oakwood Lakes Blvd , Defuniak Springs , FL 32433…" at bounding box center [195, 287] width 268 height 169
click at [74, 80] on link "Back" at bounding box center [71, 83] width 21 height 10
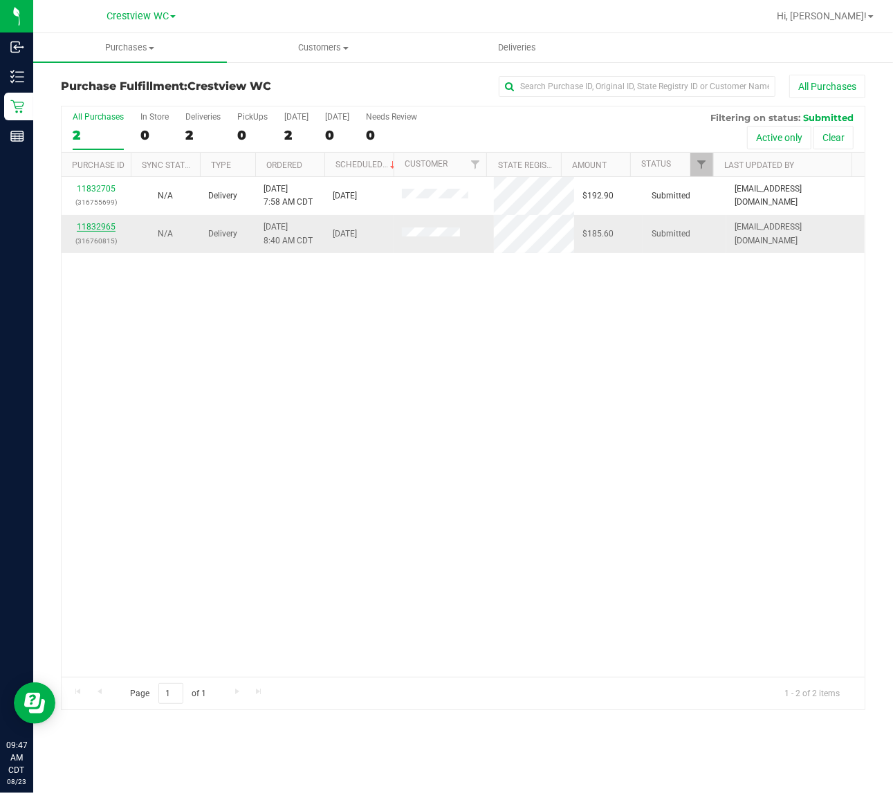
click at [102, 229] on link "11832965" at bounding box center [96, 227] width 39 height 10
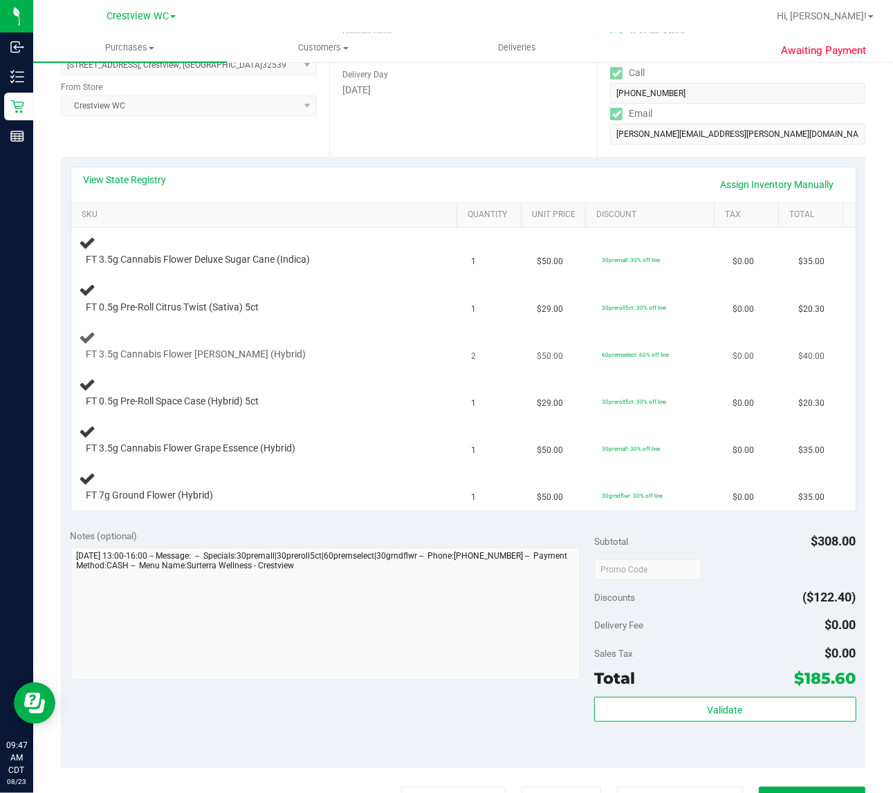
scroll to position [173, 0]
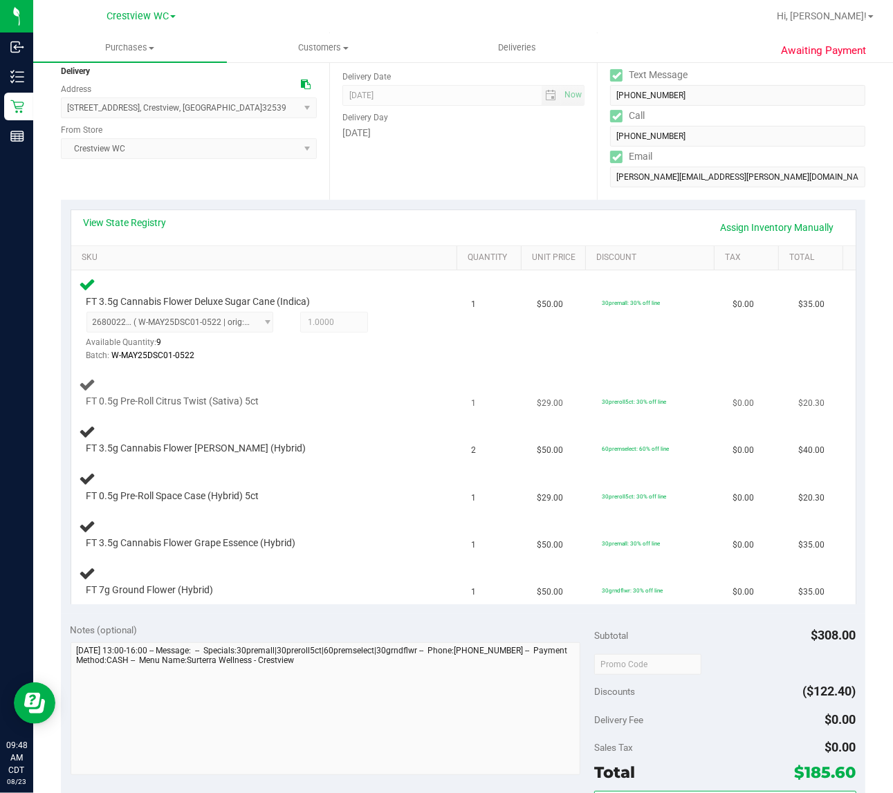
click at [409, 388] on div "FT 0.5g Pre-Roll Citrus Twist (Sativa) 5ct" at bounding box center [268, 392] width 376 height 33
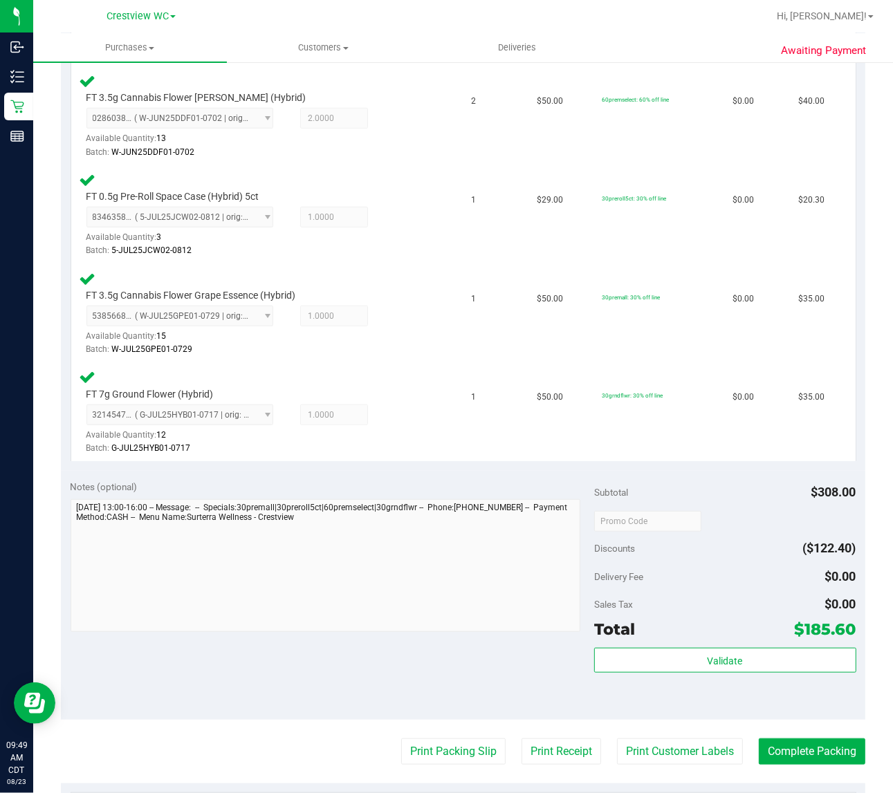
scroll to position [627, 0]
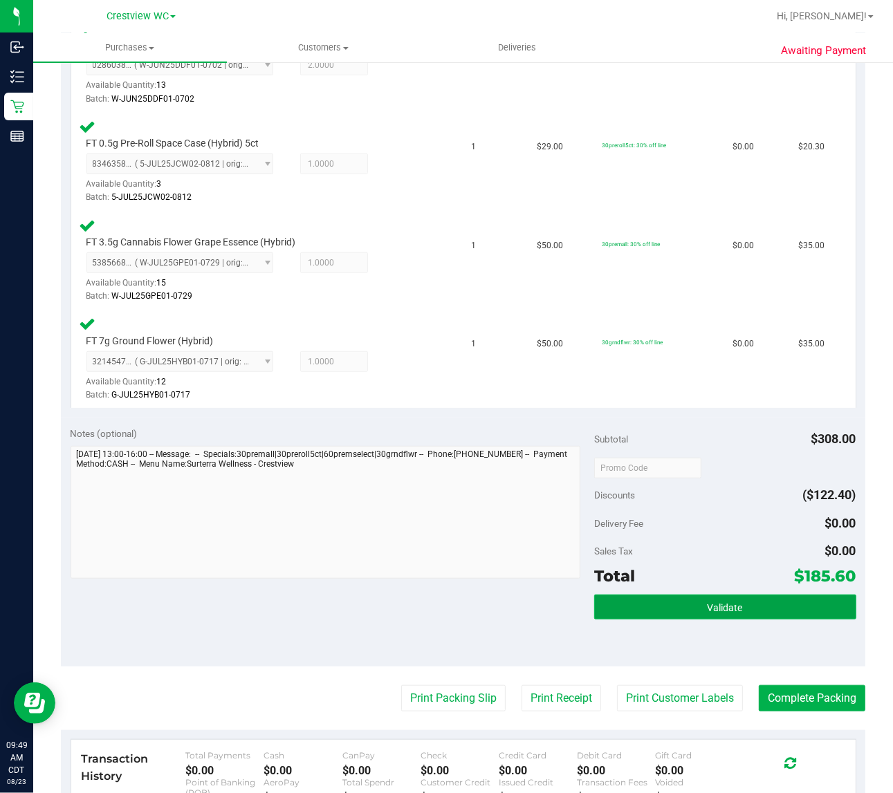
click at [714, 609] on span "Validate" at bounding box center [725, 607] width 35 height 11
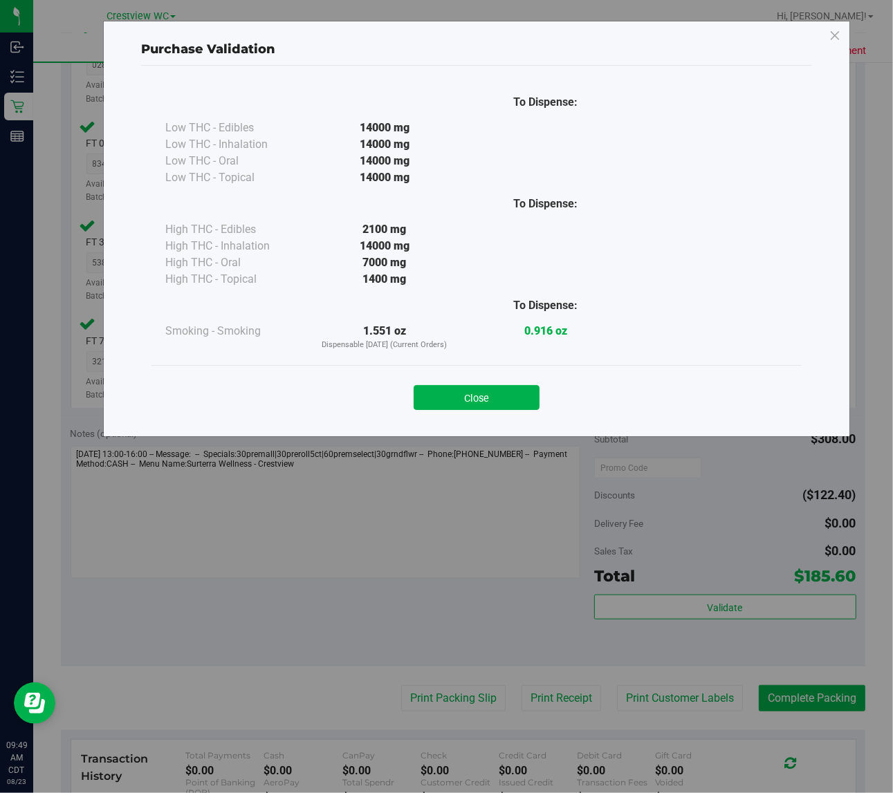
click at [486, 409] on button "Close" at bounding box center [477, 397] width 126 height 25
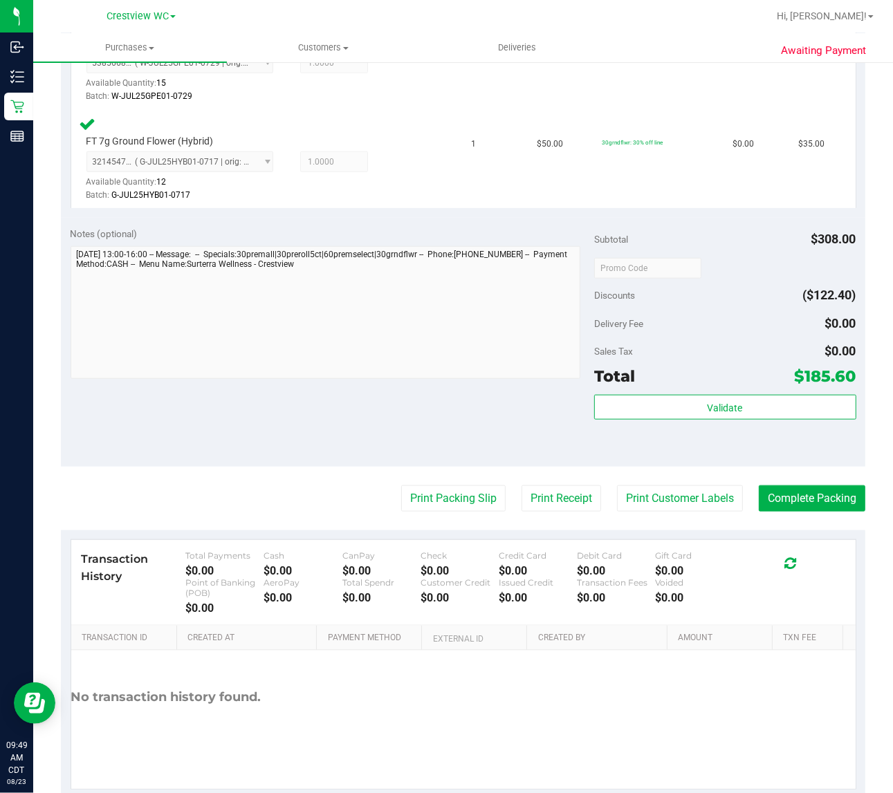
scroll to position [854, 0]
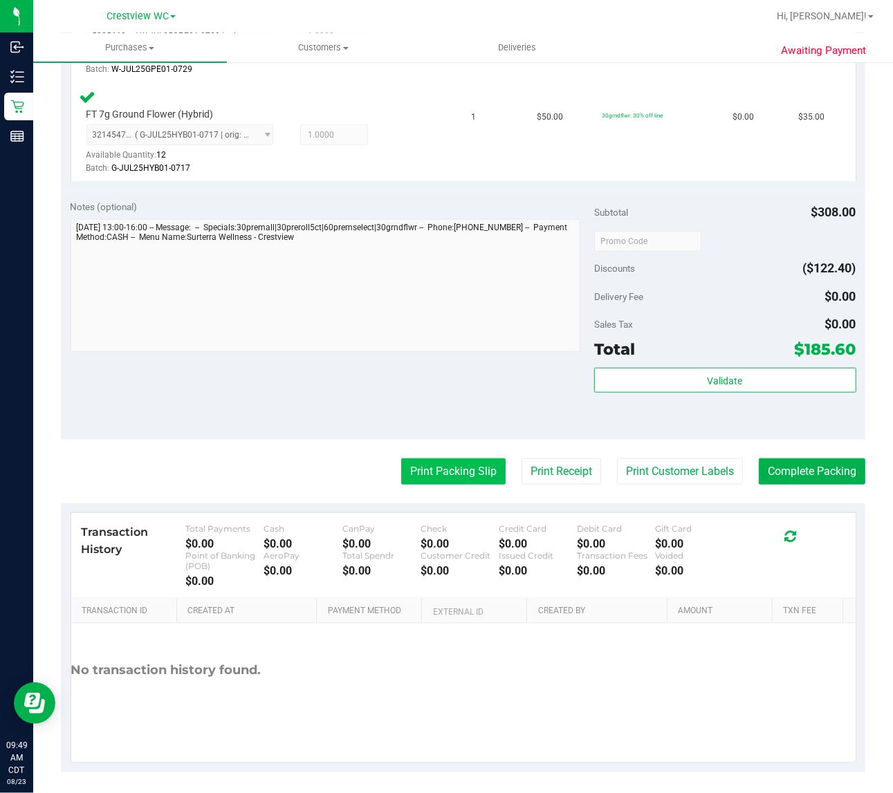
click at [454, 465] on button "Print Packing Slip" at bounding box center [453, 472] width 104 height 26
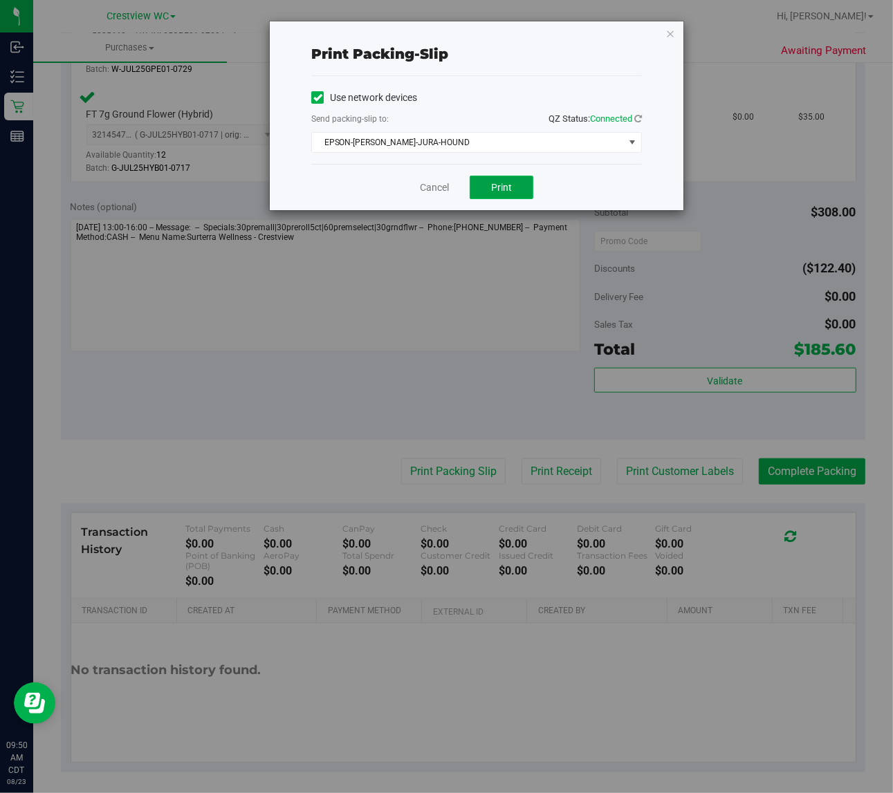
click at [515, 192] on button "Print" at bounding box center [502, 188] width 64 height 24
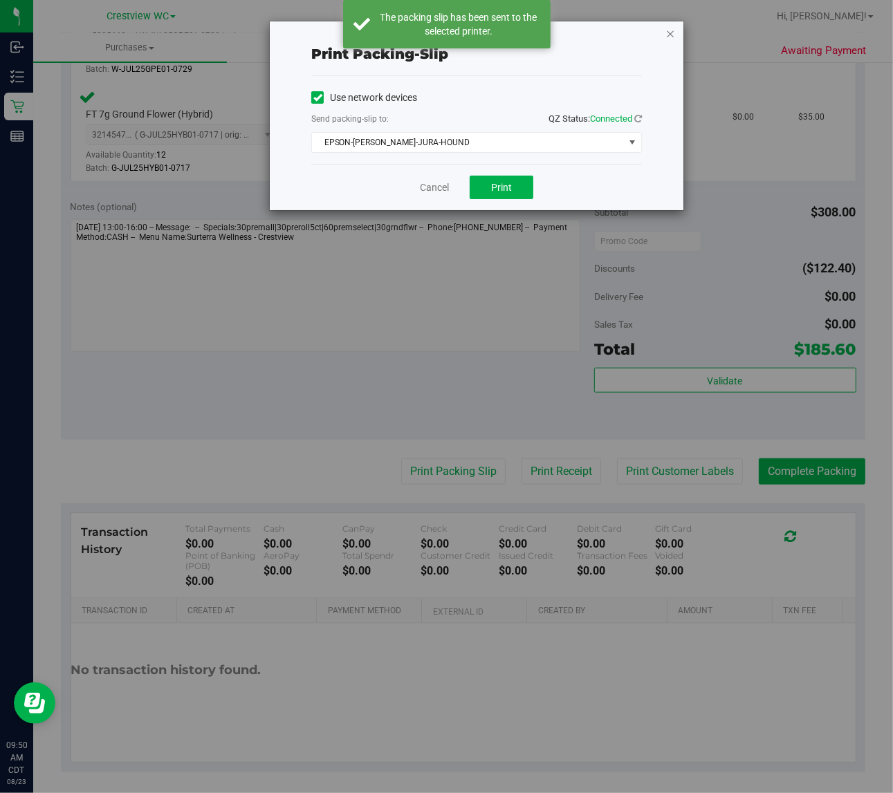
click at [672, 36] on icon "button" at bounding box center [670, 33] width 10 height 17
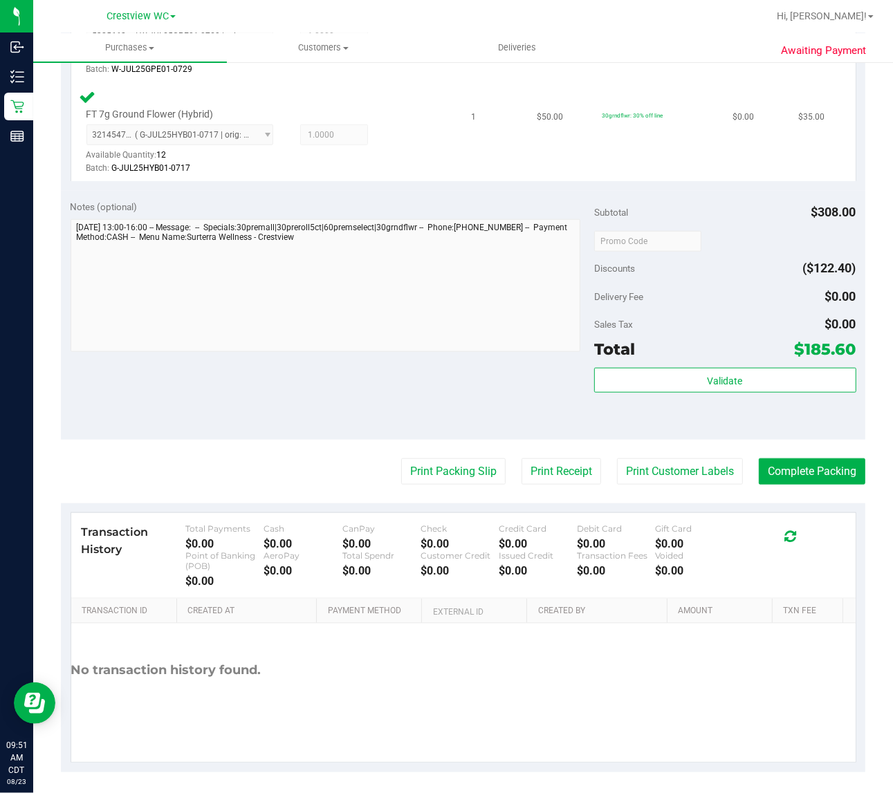
scroll to position [595, 0]
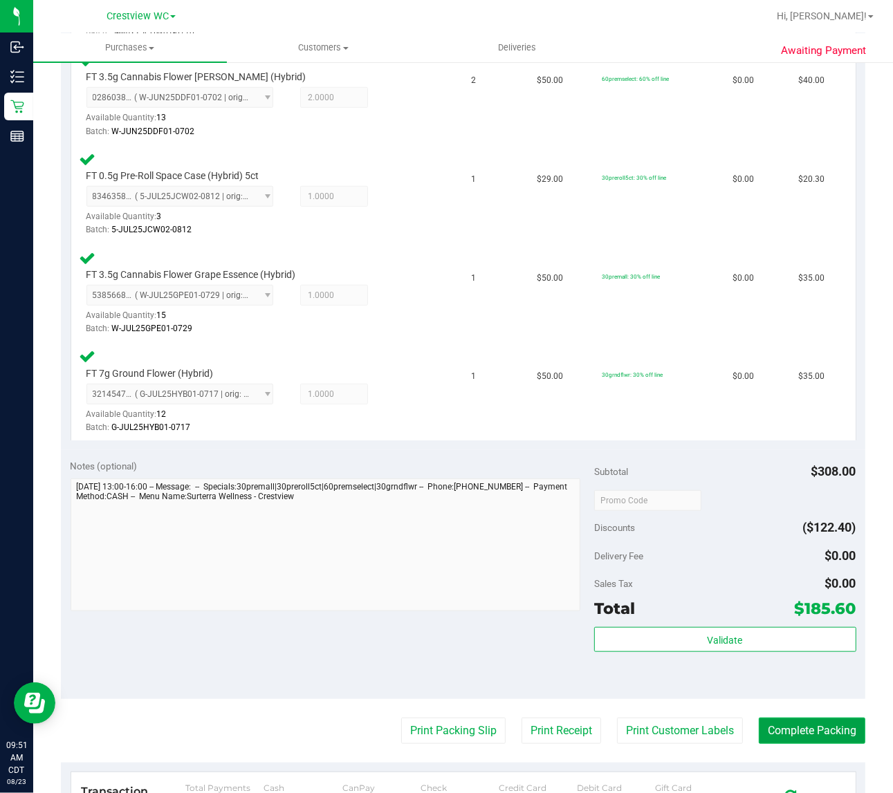
click at [838, 728] on button "Complete Packing" at bounding box center [812, 731] width 107 height 26
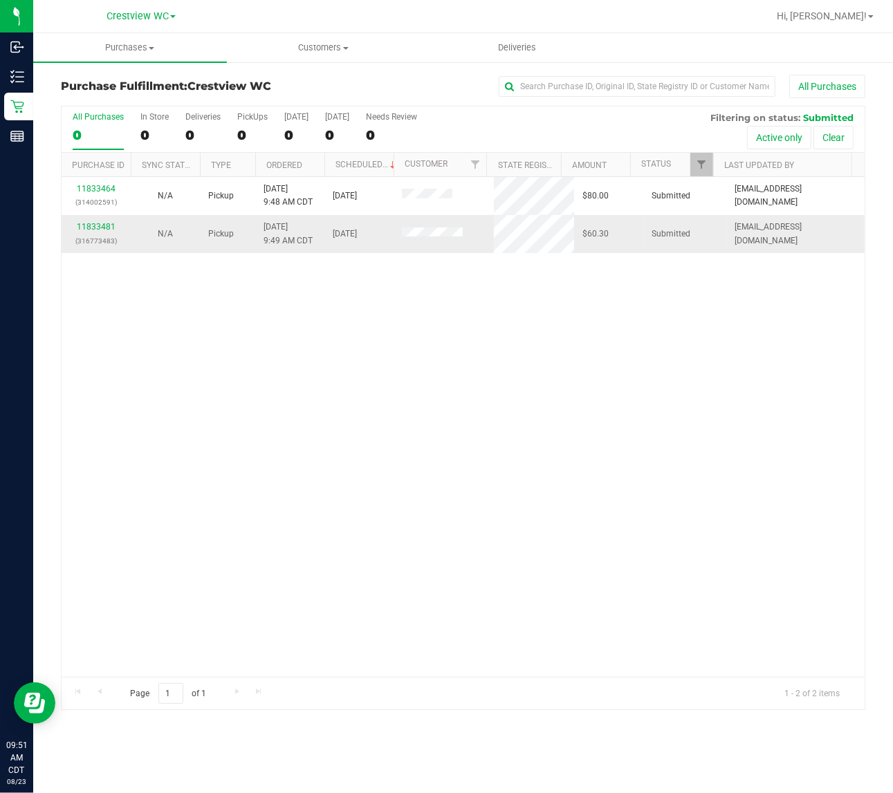
drag, startPoint x: 468, startPoint y: 347, endPoint x: 427, endPoint y: 225, distance: 127.5
click at [469, 340] on div "11833464 (314002591) N/A Pickup 8/23/2025 9:48 AM CDT 8/23/2025 $80.00 Submitte…" at bounding box center [463, 427] width 803 height 500
click at [252, 116] on div "PickUps" at bounding box center [252, 117] width 30 height 10
click at [0, 0] on input "PickUps 2" at bounding box center [0, 0] width 0 height 0
click at [105, 229] on link "11833481" at bounding box center [96, 227] width 39 height 10
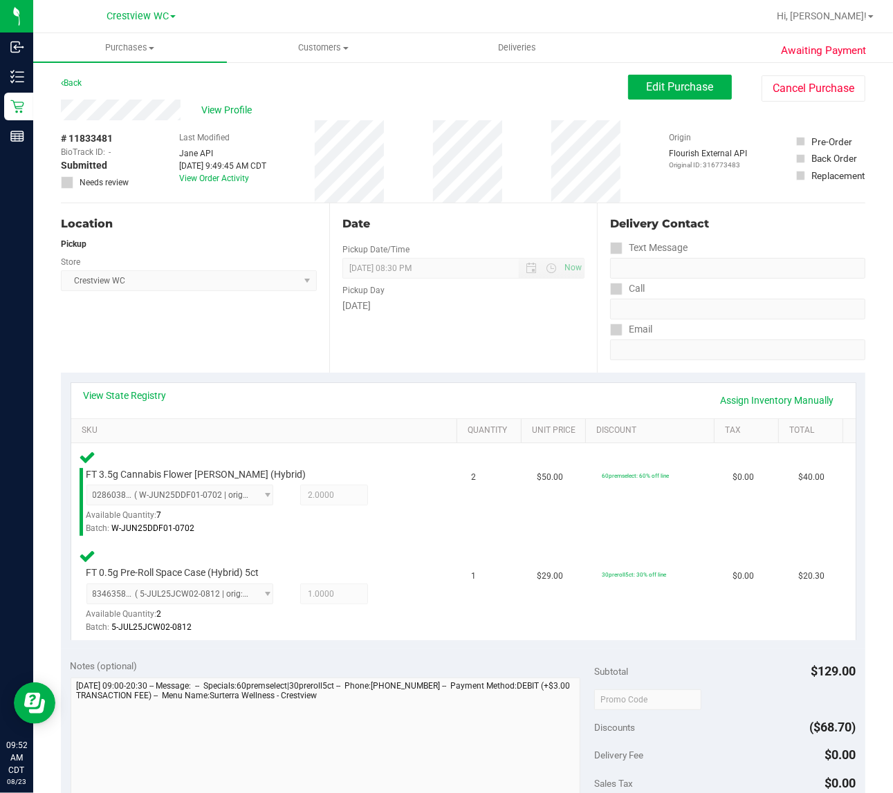
click at [165, 332] on div "Location Pickup Store Crestview WC Select Store Bonita Springs WC Boynton Beach…" at bounding box center [195, 287] width 268 height 169
click at [226, 353] on div "Location Pickup Store Crestview WC Select Store Bonita Springs WC Boynton Beach…" at bounding box center [195, 287] width 268 height 169
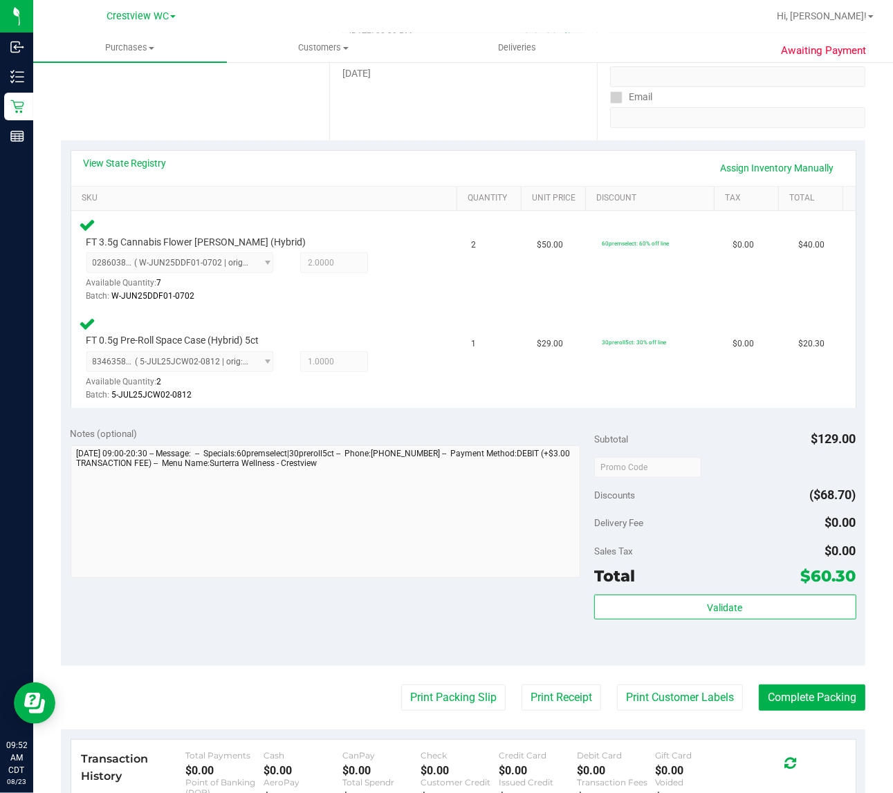
scroll to position [462, 0]
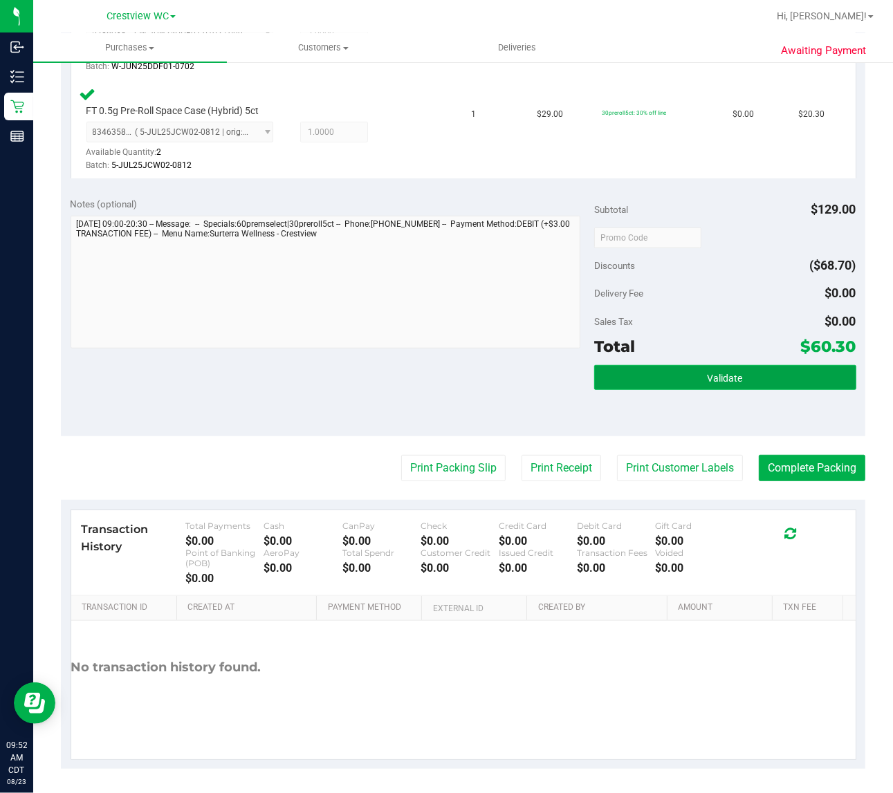
click at [753, 377] on button "Validate" at bounding box center [725, 377] width 262 height 25
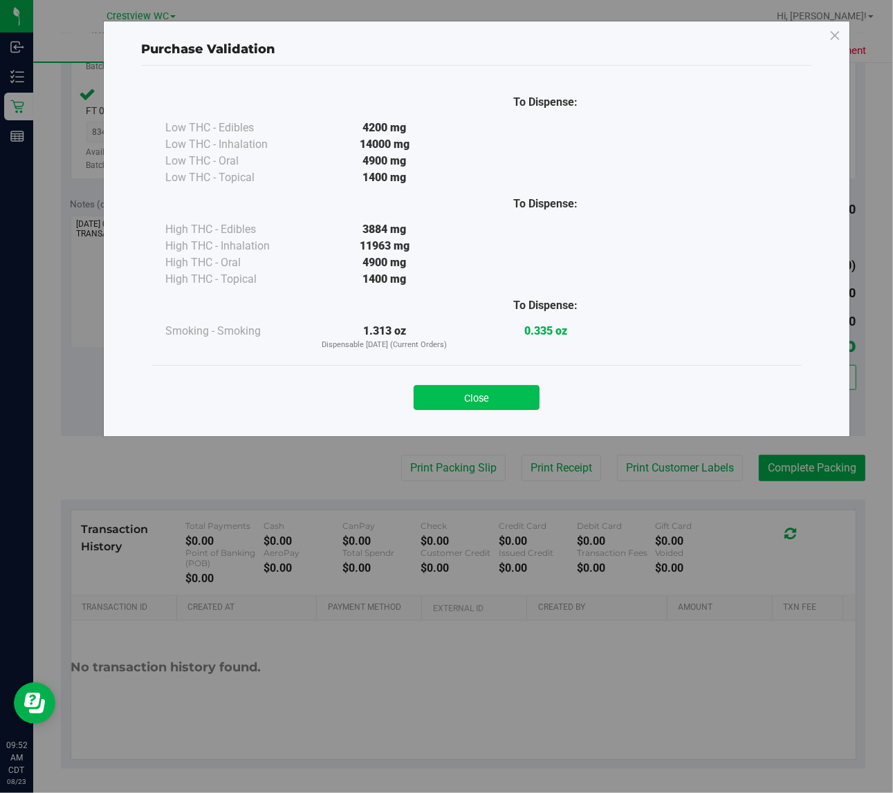
click at [513, 400] on button "Close" at bounding box center [477, 397] width 126 height 25
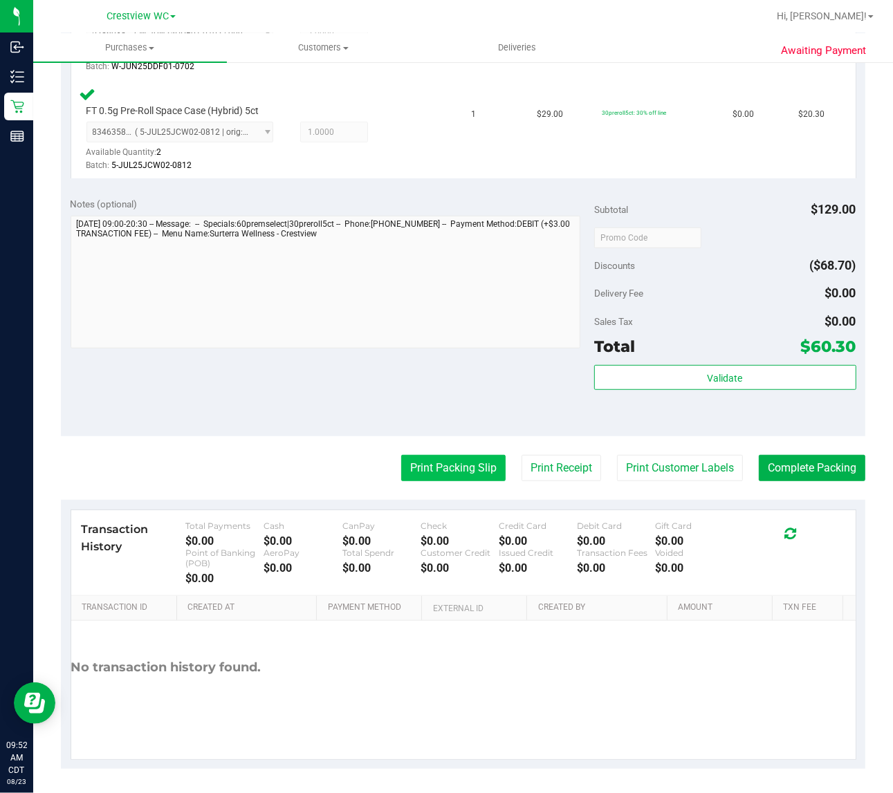
click at [460, 470] on button "Print Packing Slip" at bounding box center [453, 468] width 104 height 26
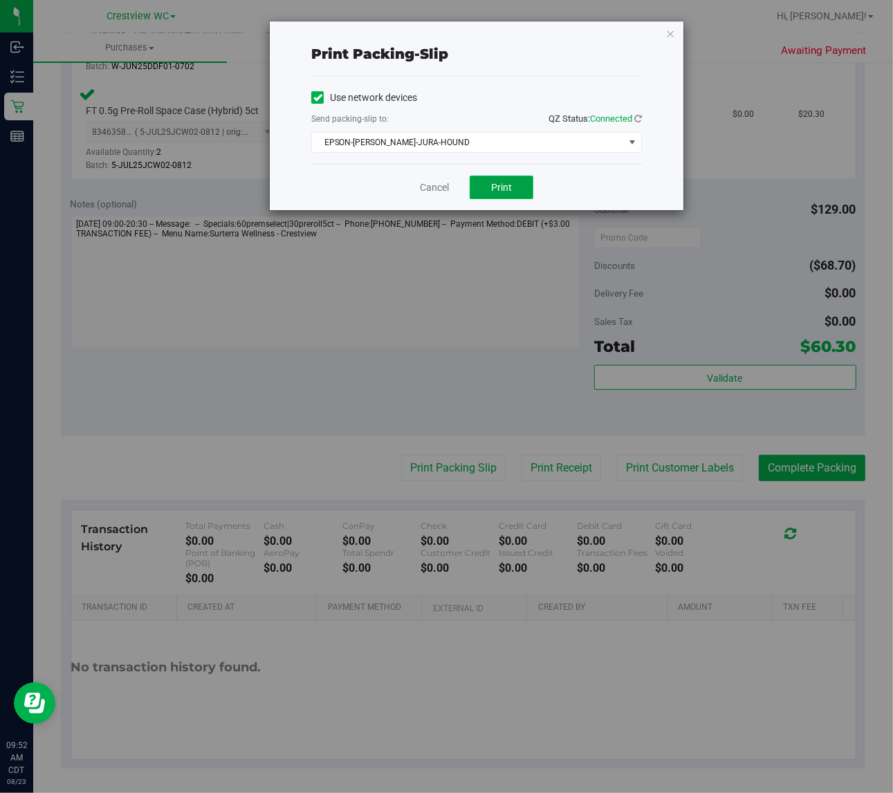
click at [513, 194] on button "Print" at bounding box center [502, 188] width 64 height 24
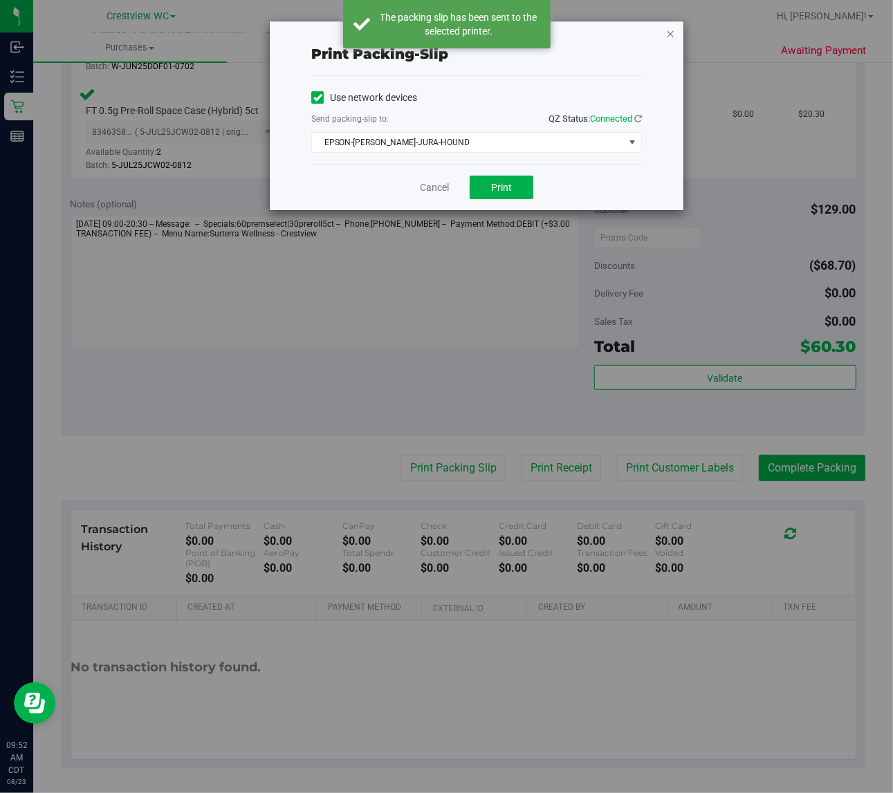
click at [670, 31] on icon "button" at bounding box center [670, 33] width 10 height 17
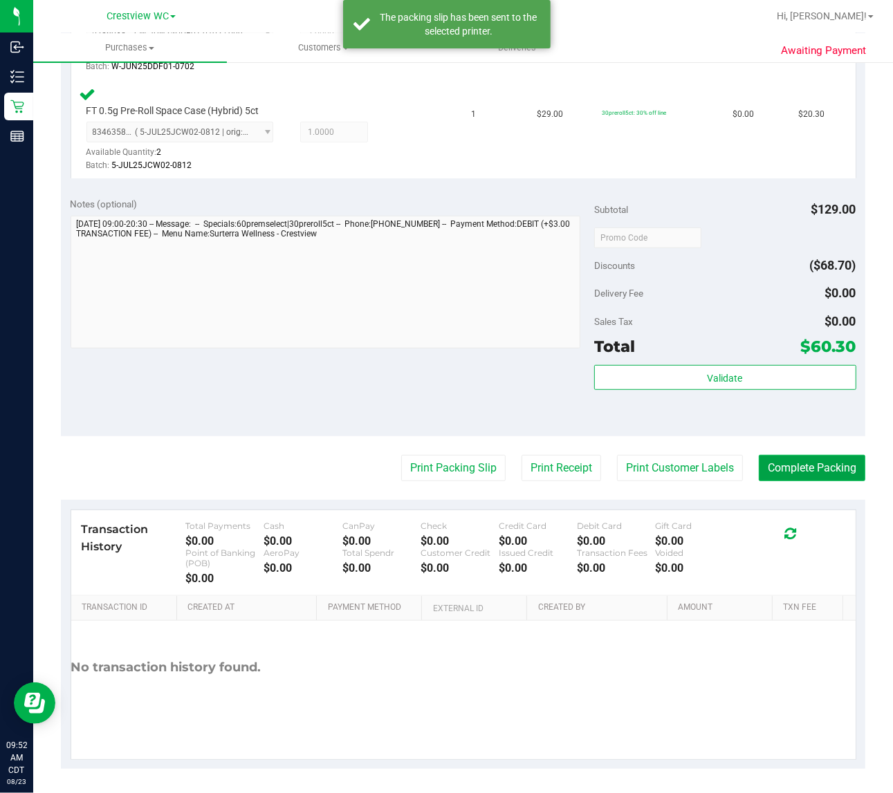
click at [820, 472] on button "Complete Packing" at bounding box center [812, 468] width 107 height 26
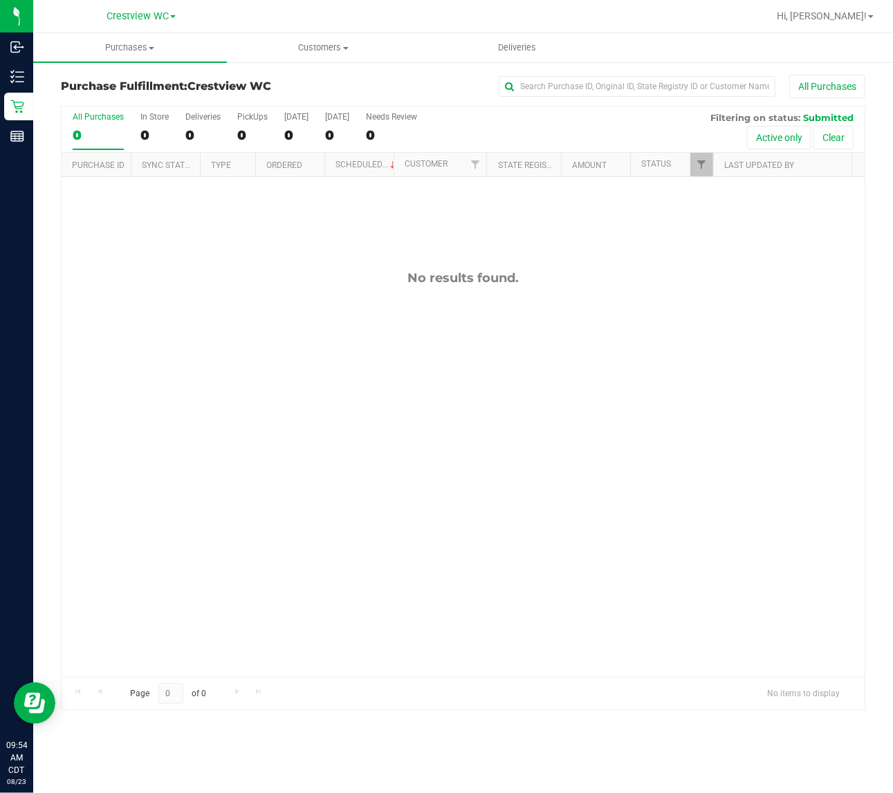
click at [613, 353] on div "No results found." at bounding box center [463, 473] width 803 height 593
click at [260, 119] on div "PickUps" at bounding box center [252, 117] width 30 height 10
click at [0, 0] on input "PickUps 0" at bounding box center [0, 0] width 0 height 0
click at [701, 163] on span "Filter" at bounding box center [701, 164] width 11 height 11
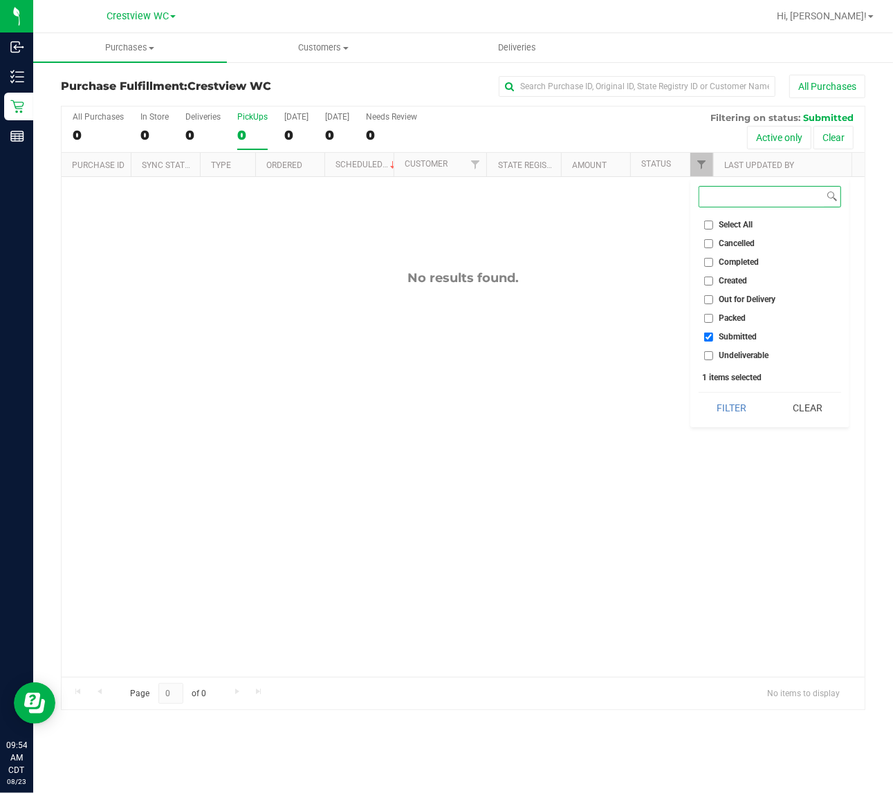
click at [699, 393] on button "Filter" at bounding box center [732, 408] width 66 height 30
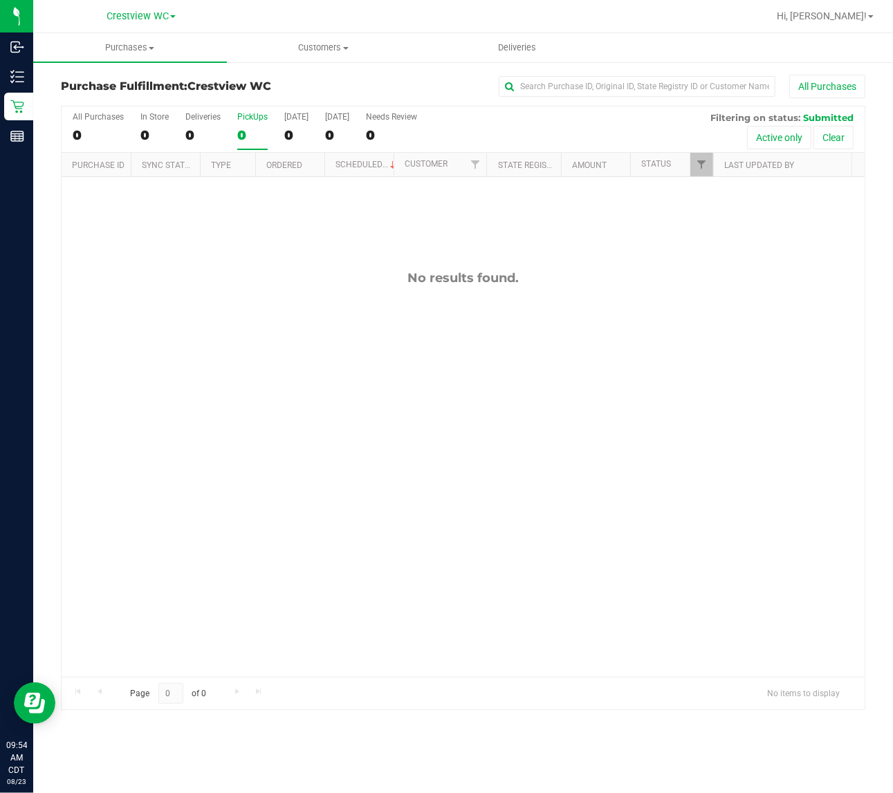
click at [644, 251] on div "No results found." at bounding box center [463, 473] width 803 height 593
drag, startPoint x: 686, startPoint y: 286, endPoint x: 546, endPoint y: 12, distance: 306.9
click at [690, 288] on div "No results found." at bounding box center [463, 473] width 803 height 593
click at [260, 115] on div "PickUps" at bounding box center [252, 117] width 30 height 10
click at [0, 0] on input "PickUps 0" at bounding box center [0, 0] width 0 height 0
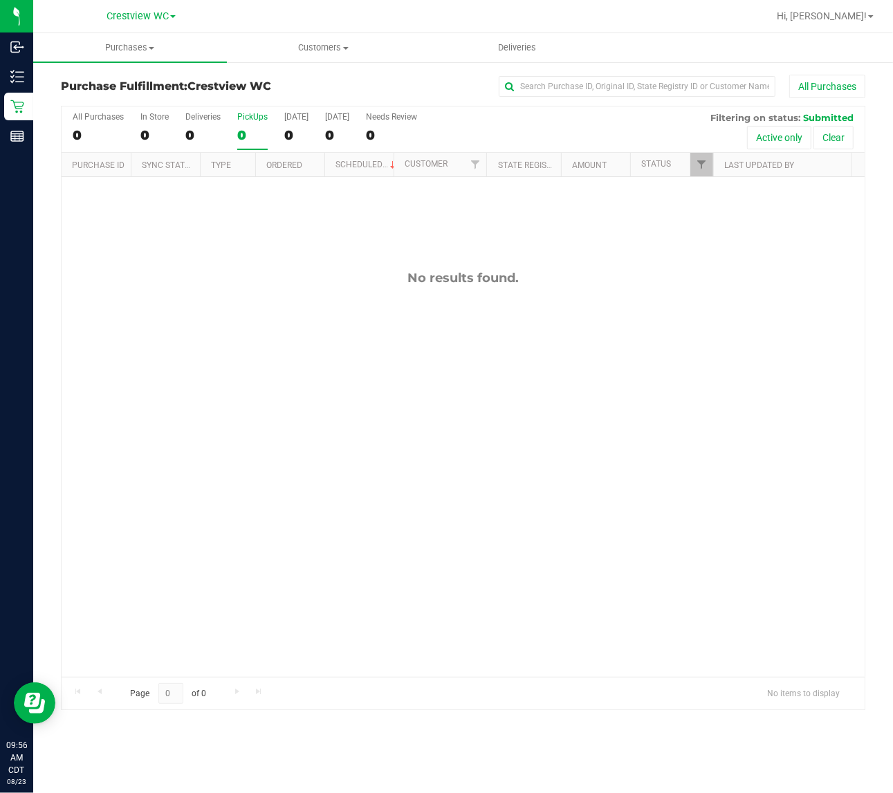
click at [263, 114] on div "PickUps" at bounding box center [252, 117] width 30 height 10
click at [0, 0] on input "PickUps 0" at bounding box center [0, 0] width 0 height 0
click at [704, 165] on span "Filter" at bounding box center [701, 164] width 11 height 11
click at [647, 261] on div "No results found." at bounding box center [463, 473] width 803 height 593
click at [244, 115] on div "PickUps" at bounding box center [252, 117] width 30 height 10
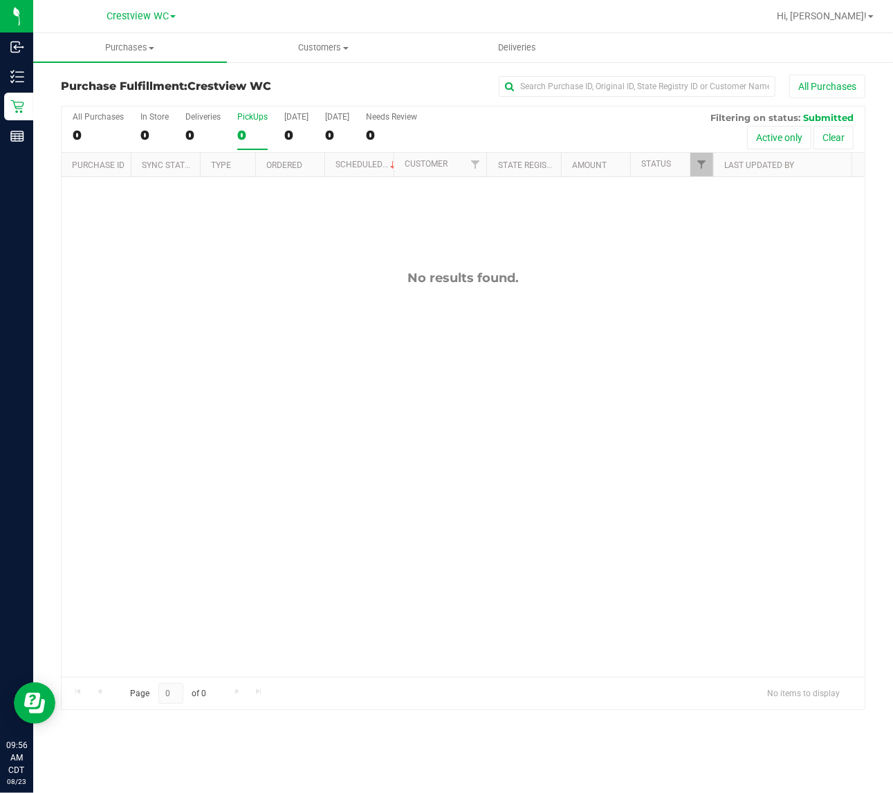
click at [0, 0] on input "PickUps 0" at bounding box center [0, 0] width 0 height 0
click at [244, 115] on div "PickUps" at bounding box center [252, 117] width 30 height 10
click at [0, 0] on input "PickUps 0" at bounding box center [0, 0] width 0 height 0
click at [244, 114] on div "PickUps" at bounding box center [252, 117] width 30 height 10
click at [0, 0] on input "PickUps 0" at bounding box center [0, 0] width 0 height 0
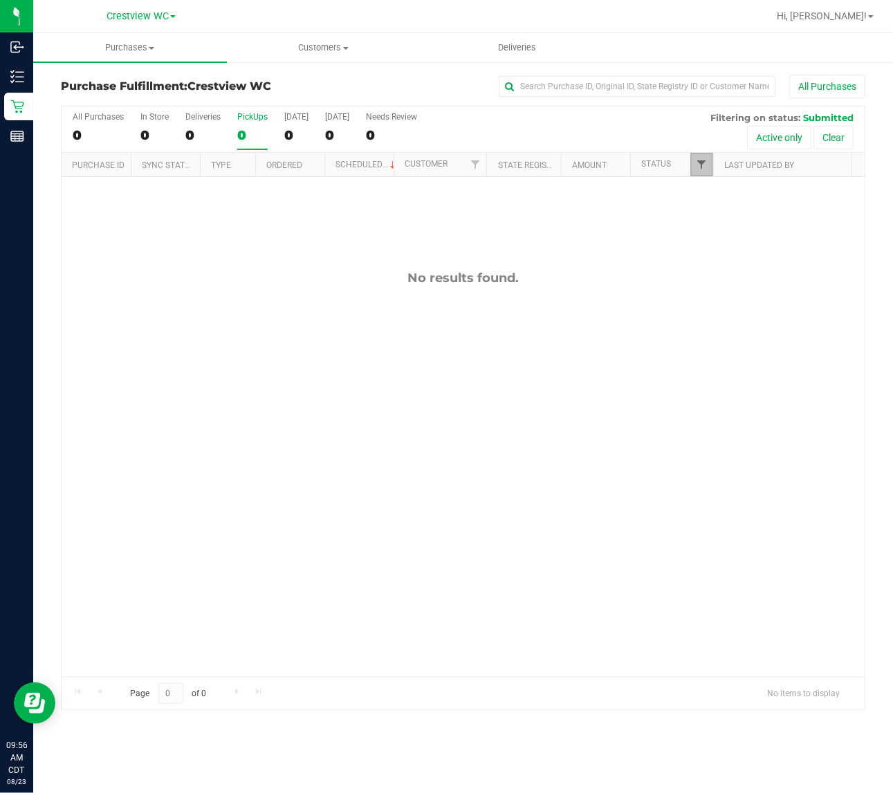
click at [700, 161] on span "Filter" at bounding box center [701, 164] width 11 height 11
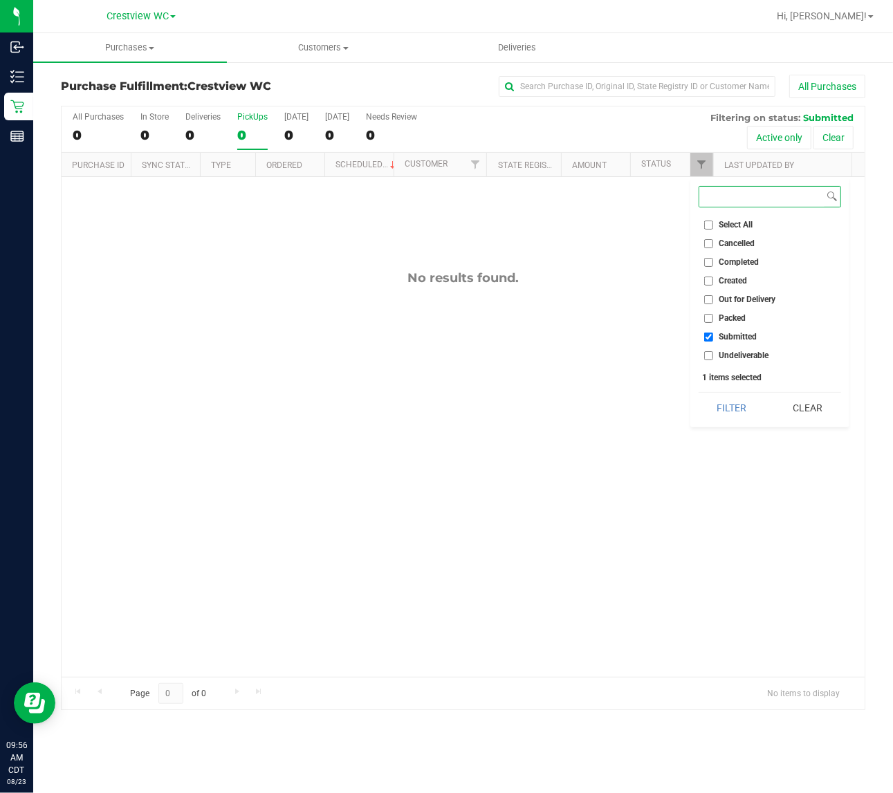
click at [699, 393] on button "Filter" at bounding box center [732, 408] width 66 height 30
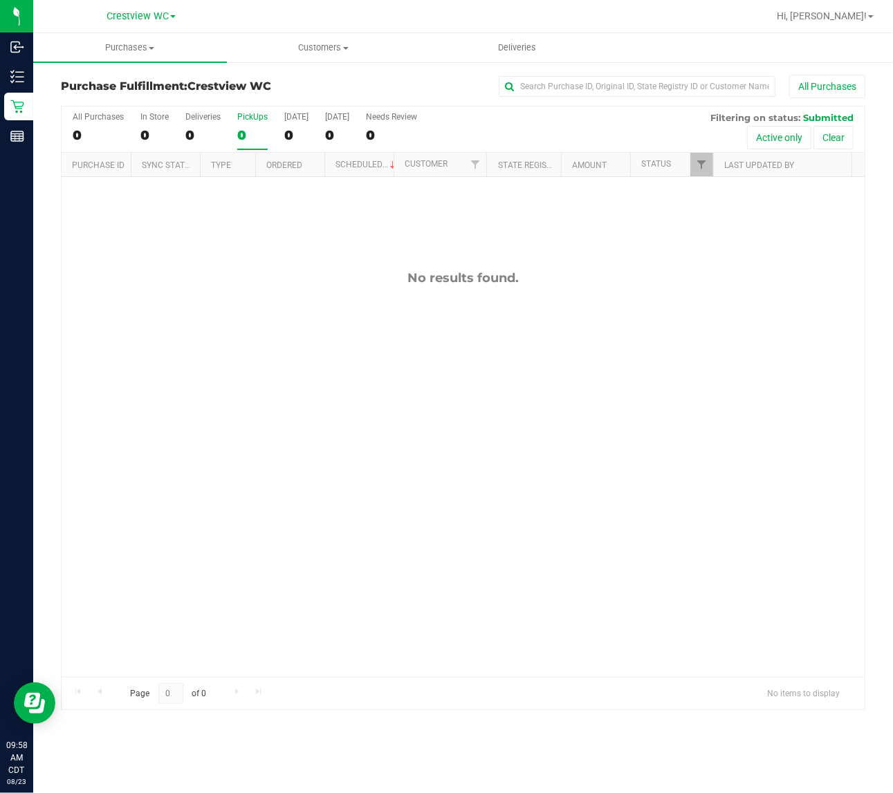
click at [220, 350] on div "No results found." at bounding box center [463, 473] width 803 height 593
click at [243, 339] on div "No results found." at bounding box center [463, 473] width 803 height 593
drag, startPoint x: 329, startPoint y: 297, endPoint x: 290, endPoint y: 59, distance: 241.7
click at [330, 284] on div "No results found." at bounding box center [463, 473] width 803 height 593
click at [248, 120] on div "PickUps" at bounding box center [252, 117] width 30 height 10
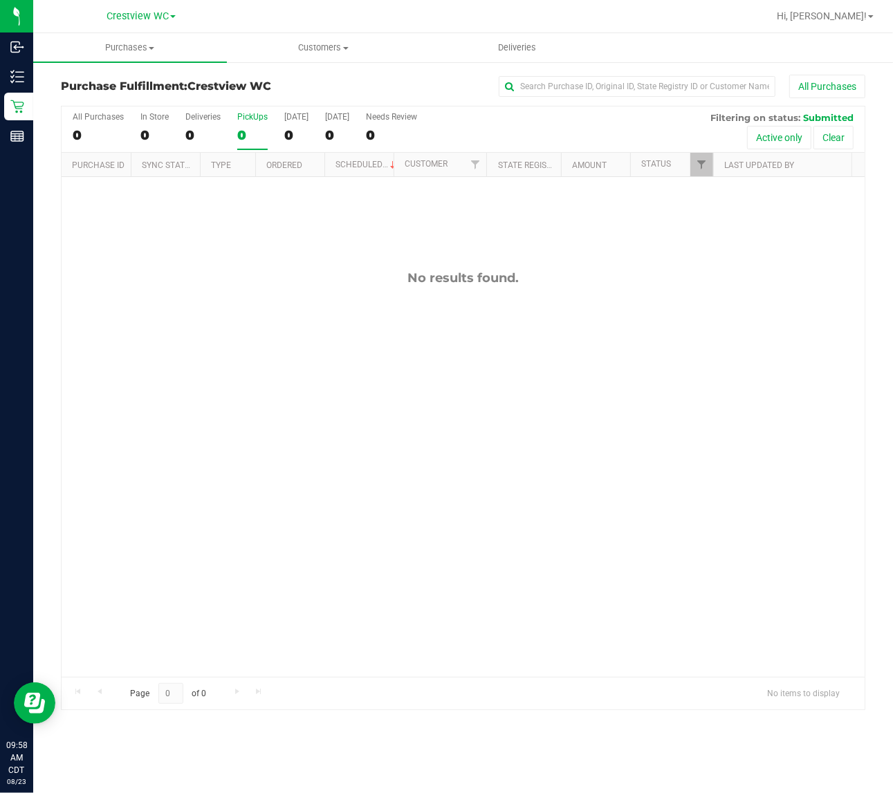
click at [0, 0] on input "PickUps 0" at bounding box center [0, 0] width 0 height 0
click at [703, 172] on link "Filter" at bounding box center [701, 165] width 23 height 24
click at [557, 250] on div "No results found." at bounding box center [463, 473] width 803 height 593
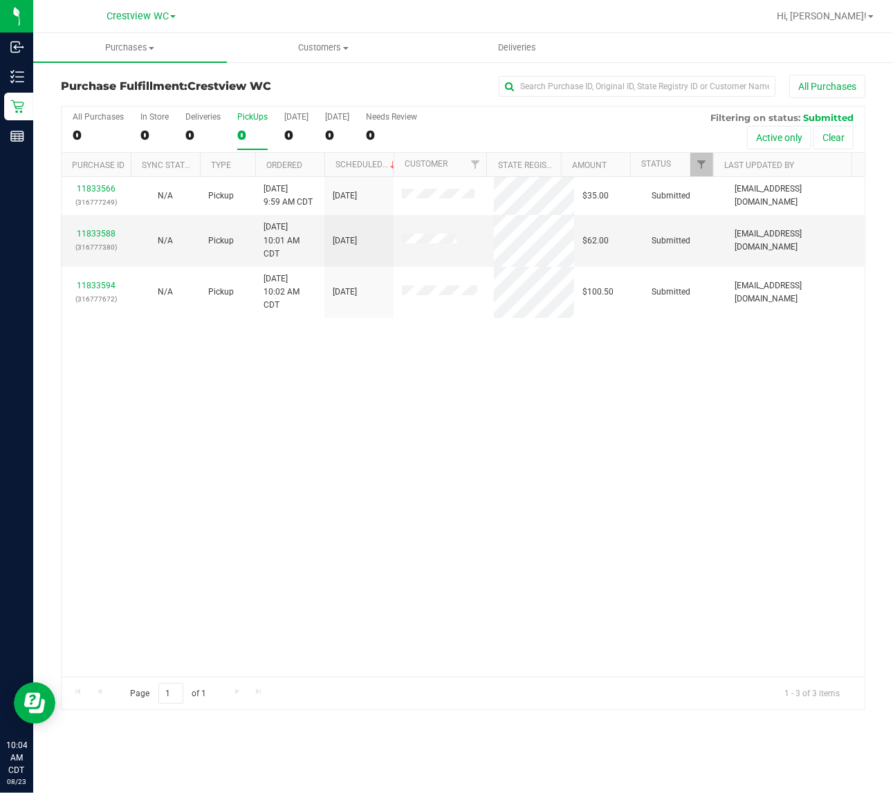
click at [213, 413] on div "11833566 (316777249) N/A Pickup 8/23/2025 9:59 AM CDT 8/23/2025 $35.00 Submitte…" at bounding box center [463, 427] width 803 height 500
click at [222, 403] on div "11833566 (316777249) N/A Pickup 8/23/2025 9:59 AM CDT 8/23/2025 $35.00 Submitte…" at bounding box center [463, 427] width 803 height 500
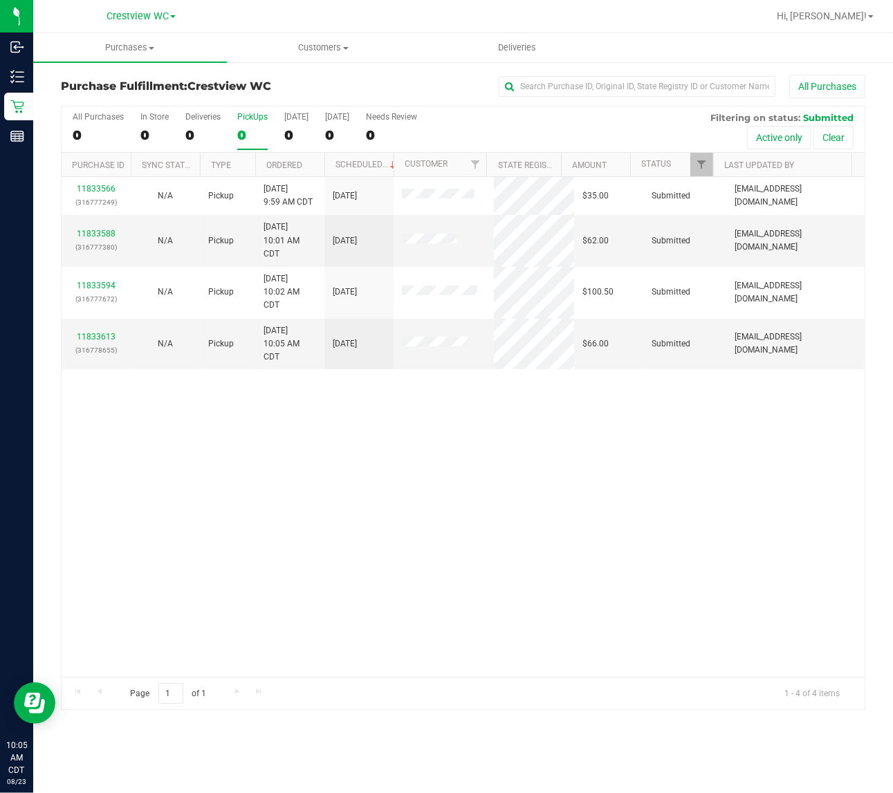
click at [267, 506] on div "11833566 (316777249) N/A Pickup 8/23/2025 9:59 AM CDT 8/23/2025 $35.00 Submitte…" at bounding box center [463, 427] width 803 height 500
click at [290, 486] on div "11833566 (316777249) N/A Pickup 8/23/2025 9:59 AM CDT 8/23/2025 $35.00 Submitte…" at bounding box center [463, 427] width 803 height 500
click at [284, 481] on div "11833566 (316777249) N/A Pickup 8/23/2025 9:59 AM CDT 8/23/2025 $35.00 Submitte…" at bounding box center [463, 427] width 803 height 500
click at [244, 121] on div "PickUps" at bounding box center [252, 117] width 30 height 10
click at [0, 0] on input "PickUps 0" at bounding box center [0, 0] width 0 height 0
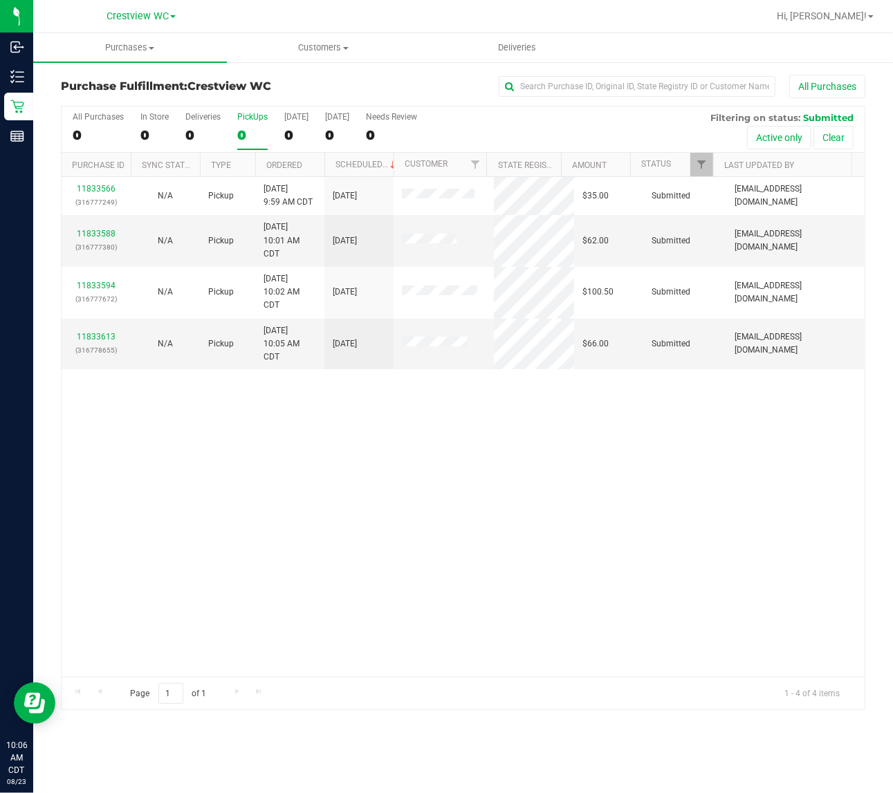
click at [643, 555] on div "11833566 (316777249) N/A Pickup 8/23/2025 9:59 AM CDT 8/23/2025 $35.00 Submitte…" at bounding box center [463, 427] width 803 height 500
click at [640, 544] on div "11833566 (316777249) N/A Pickup 8/23/2025 9:59 AM CDT 8/23/2025 $35.00 Submitte…" at bounding box center [463, 427] width 803 height 500
click at [259, 114] on div "PickUps" at bounding box center [252, 117] width 30 height 10
click at [0, 0] on input "PickUps 4" at bounding box center [0, 0] width 0 height 0
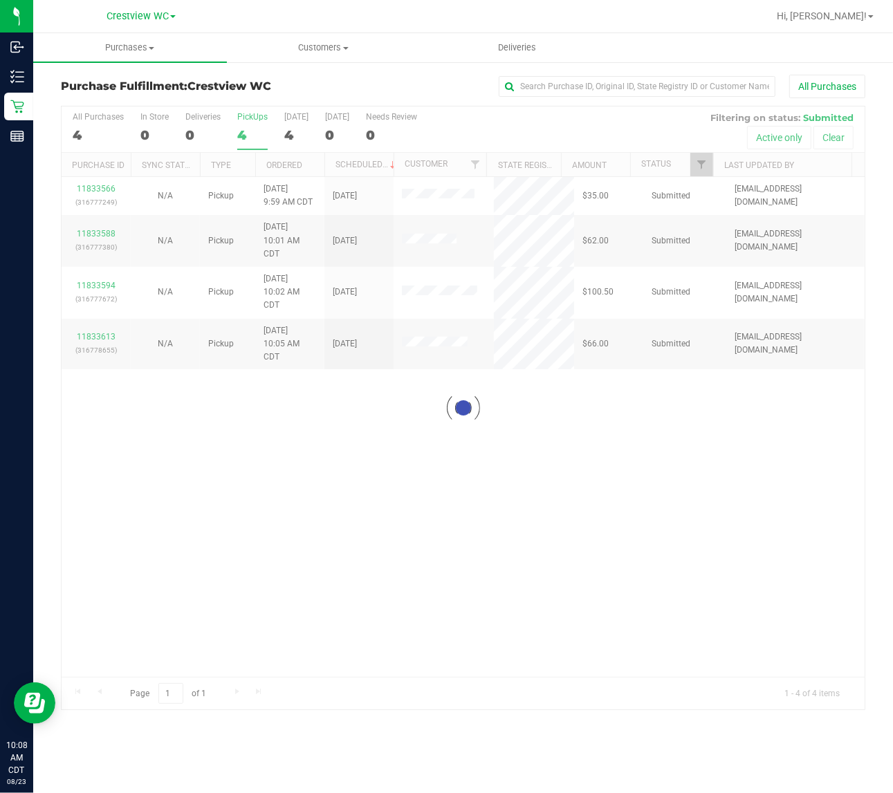
checkbox input "true"
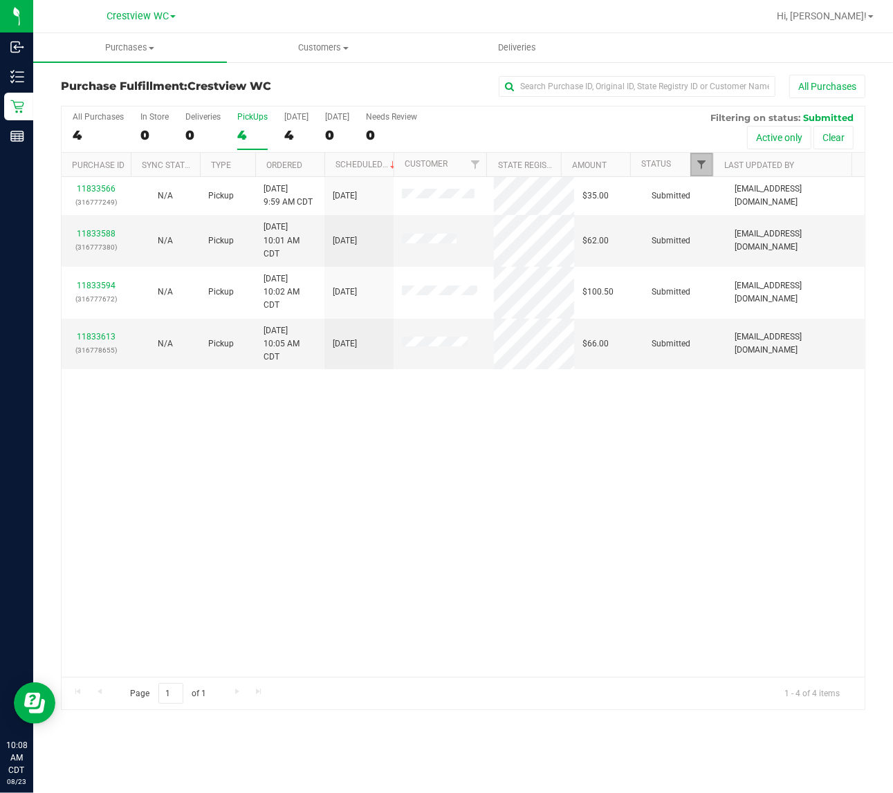
click at [697, 160] on span "Filter" at bounding box center [701, 164] width 11 height 11
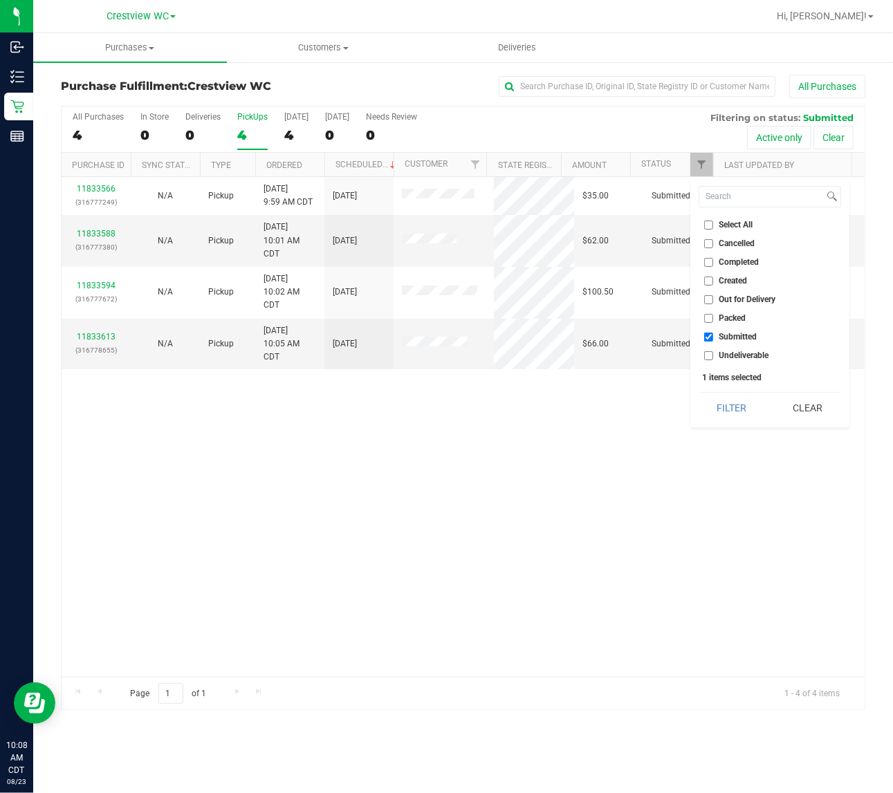
click at [708, 315] on input "Packed" at bounding box center [708, 318] width 9 height 9
checkbox input "true"
click at [708, 333] on input "Submitted" at bounding box center [708, 337] width 9 height 9
checkbox input "false"
click at [699, 393] on button "Filter" at bounding box center [732, 408] width 66 height 30
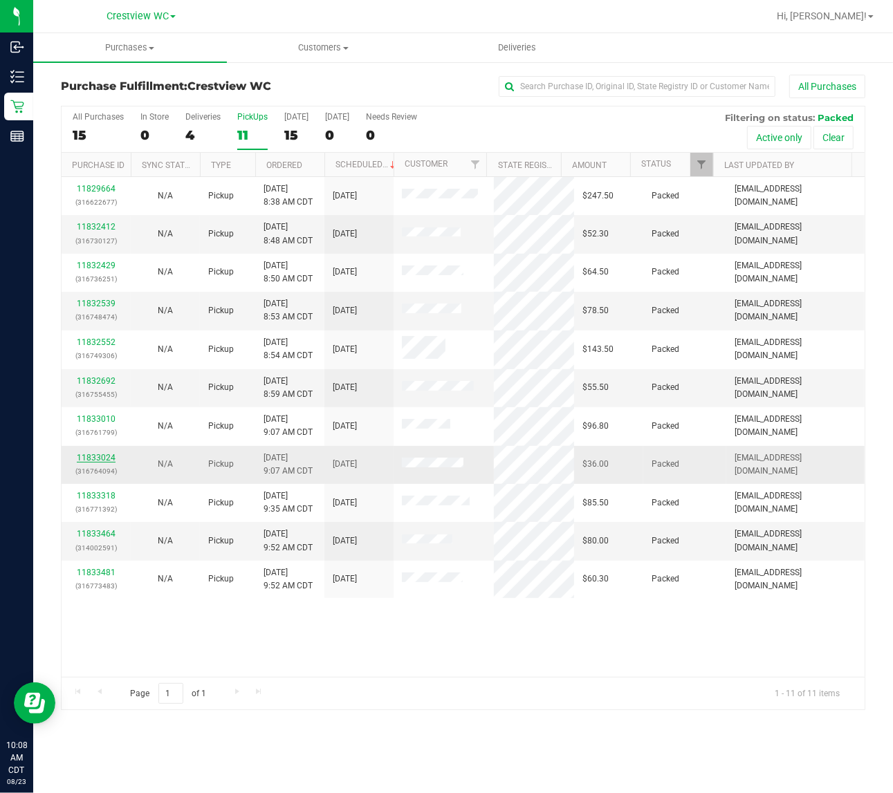
click at [104, 457] on link "11833024" at bounding box center [96, 458] width 39 height 10
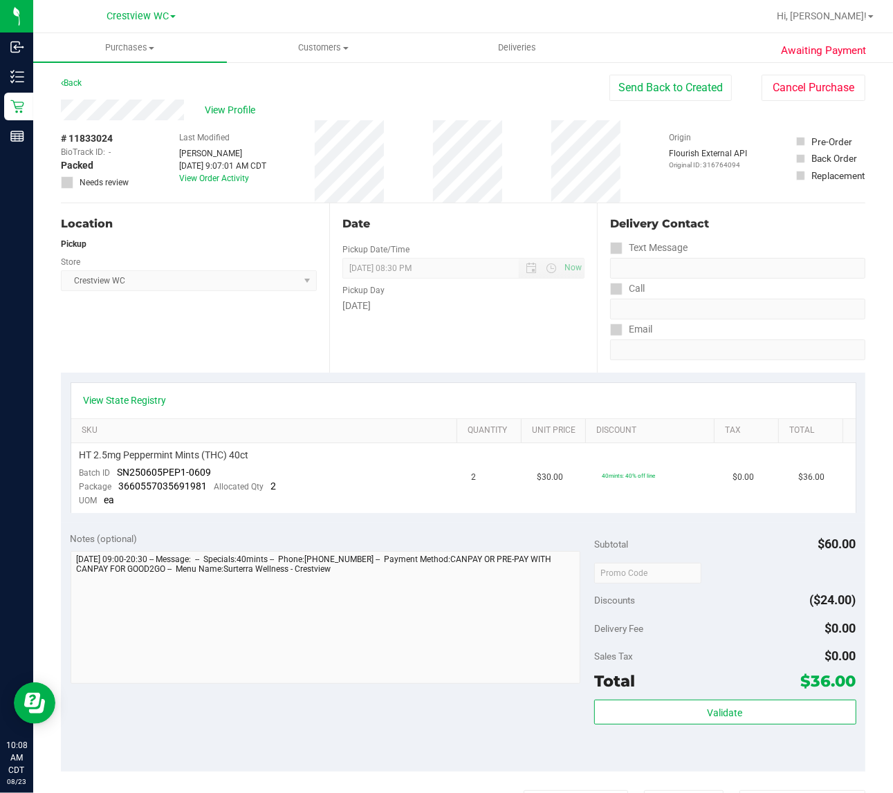
click at [264, 329] on div "Location Pickup Store Crestview WC Select Store Bonita Springs WC Boynton Beach…" at bounding box center [195, 287] width 268 height 169
click at [223, 320] on div "Location Pickup Store Crestview WC Select Store Bonita Springs WC Boynton Beach…" at bounding box center [195, 287] width 268 height 169
click at [506, 350] on div "Date Pickup Date/Time 08/23/2025 Now 08/23/2025 08:30 PM Now Pickup Day Saturday" at bounding box center [463, 287] width 268 height 169
click at [789, 76] on button "Cancel Purchase" at bounding box center [814, 88] width 104 height 26
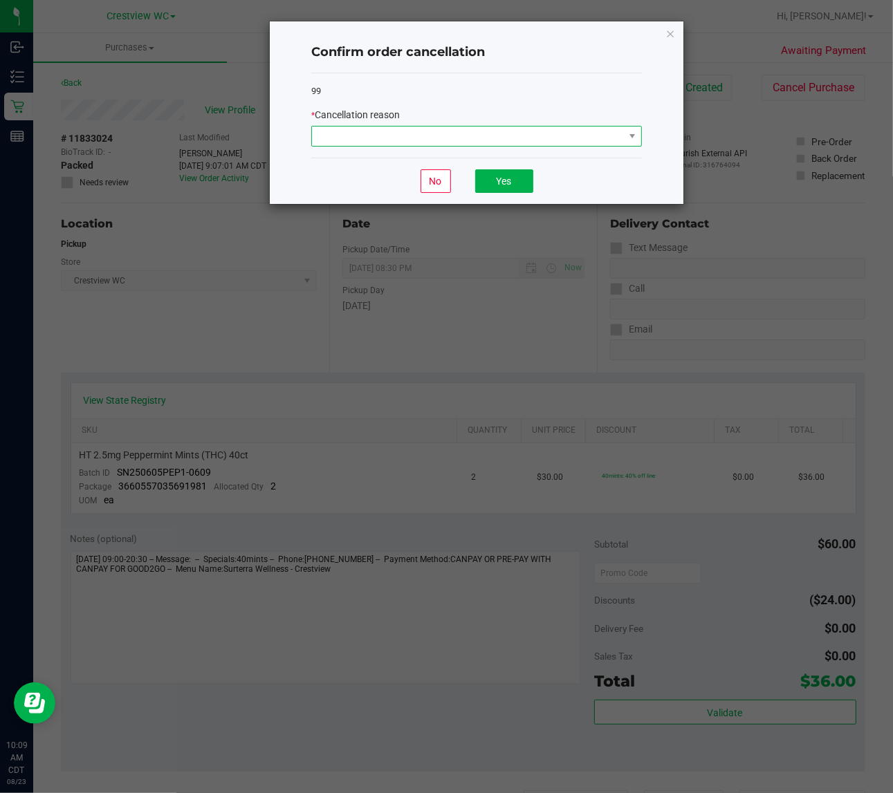
click at [387, 131] on span at bounding box center [468, 136] width 312 height 19
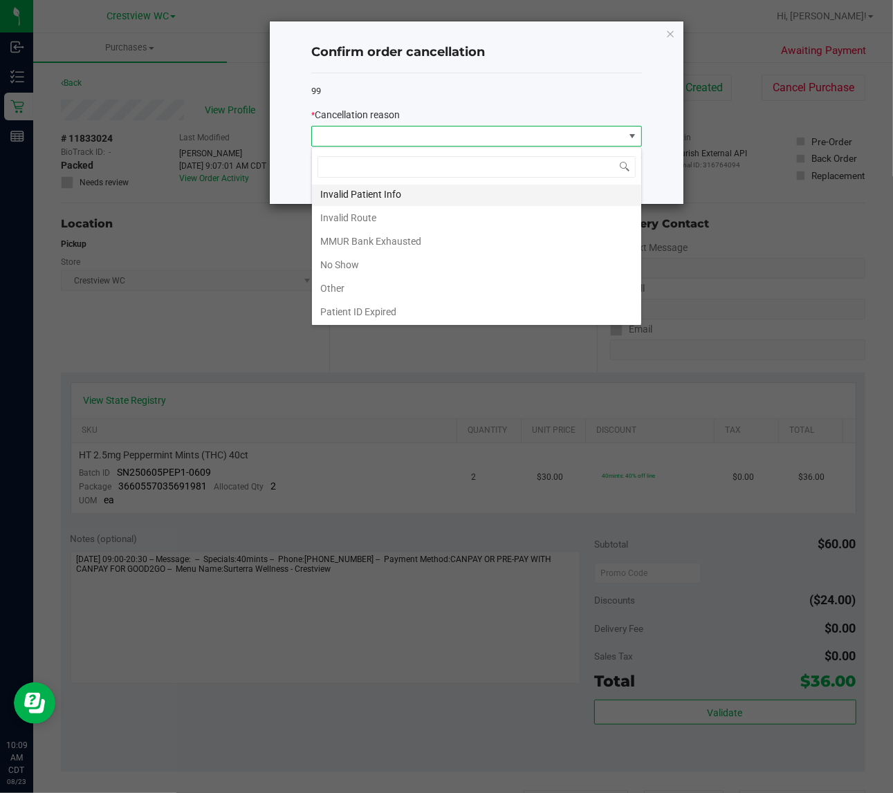
scroll to position [76, 0]
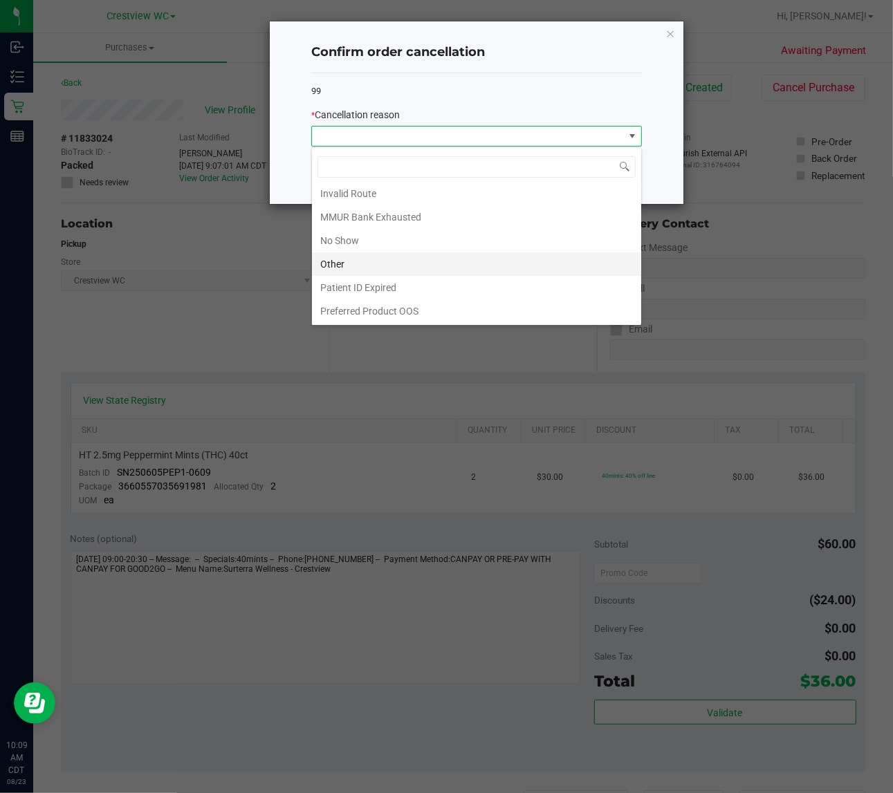
click at [331, 264] on li "Other" at bounding box center [476, 264] width 329 height 24
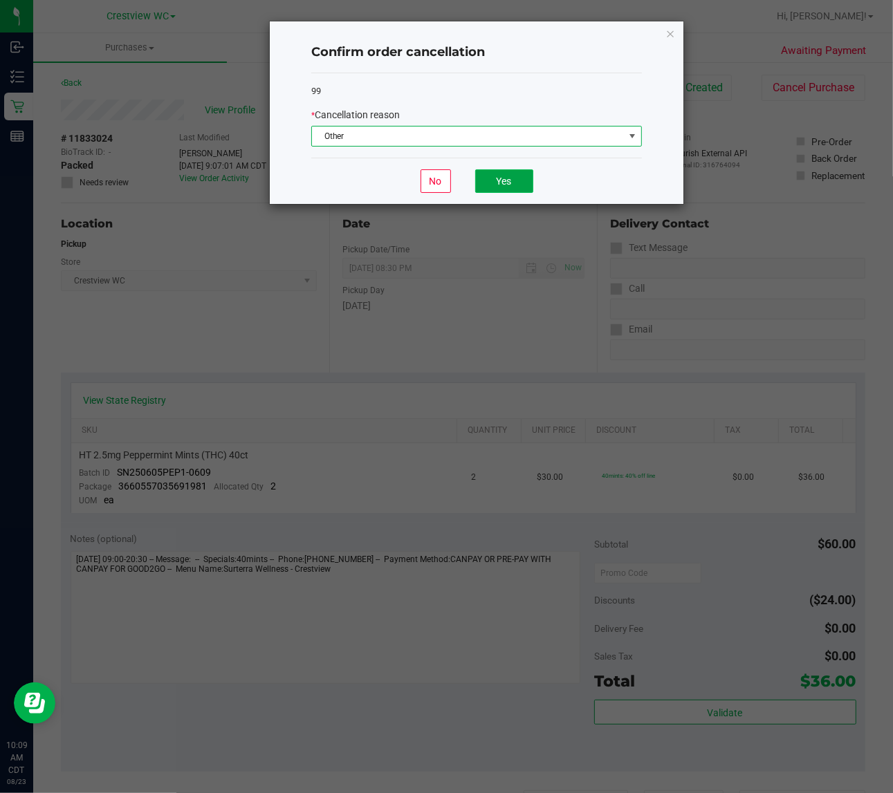
click at [510, 189] on button "Yes" at bounding box center [504, 181] width 58 height 24
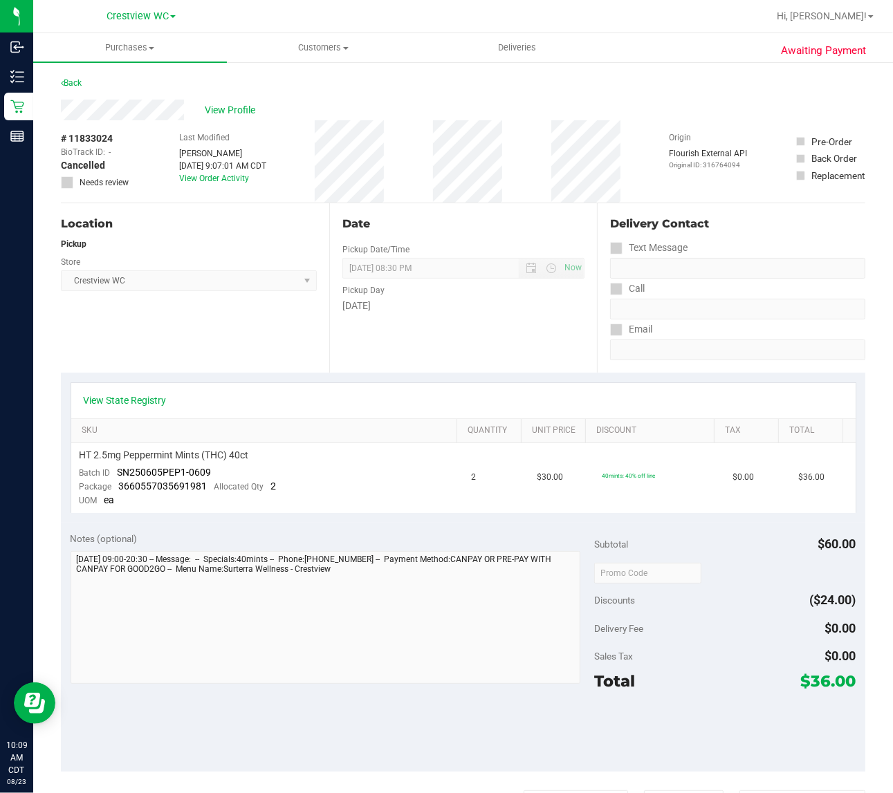
click at [246, 315] on div "Location Pickup Store Crestview WC Select Store Bonita Springs WC Boynton Beach…" at bounding box center [195, 287] width 268 height 169
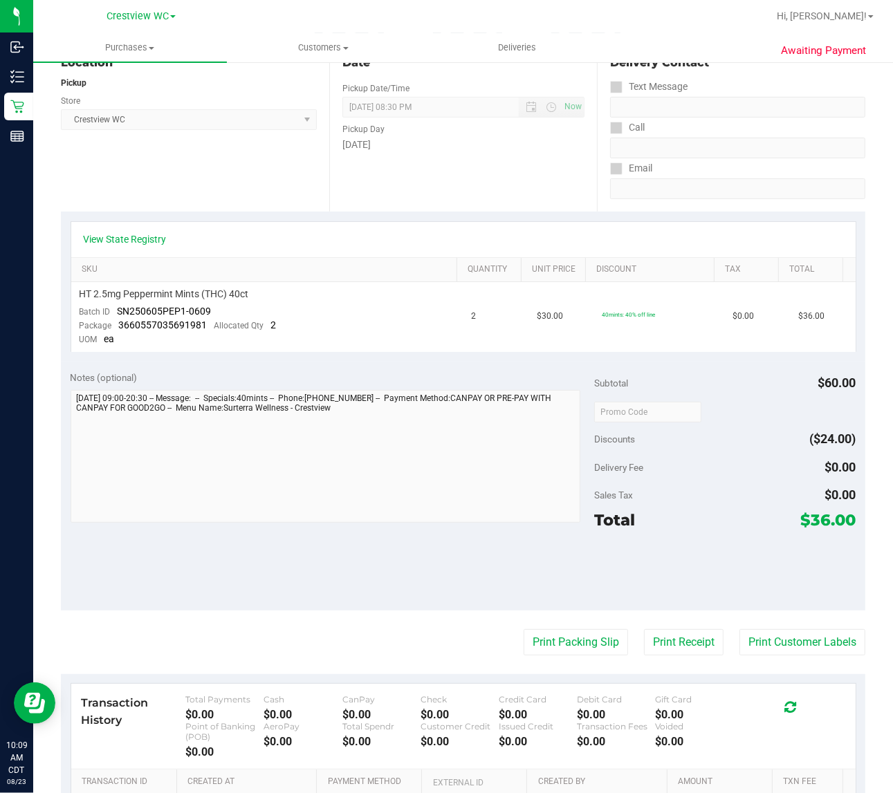
scroll to position [0, 0]
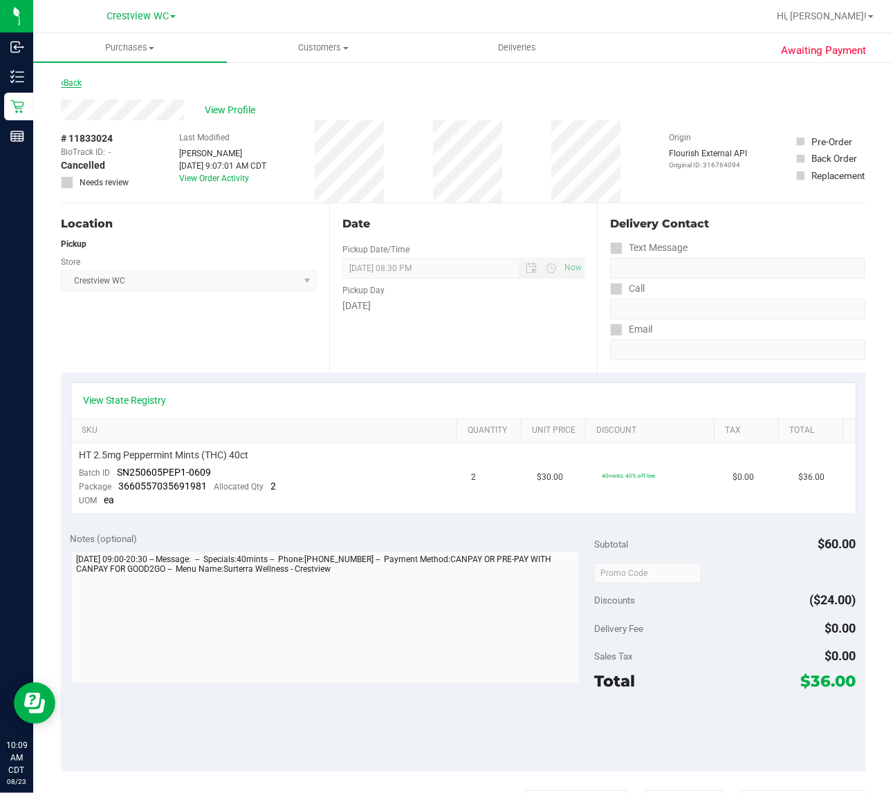
click at [76, 82] on link "Back" at bounding box center [71, 83] width 21 height 10
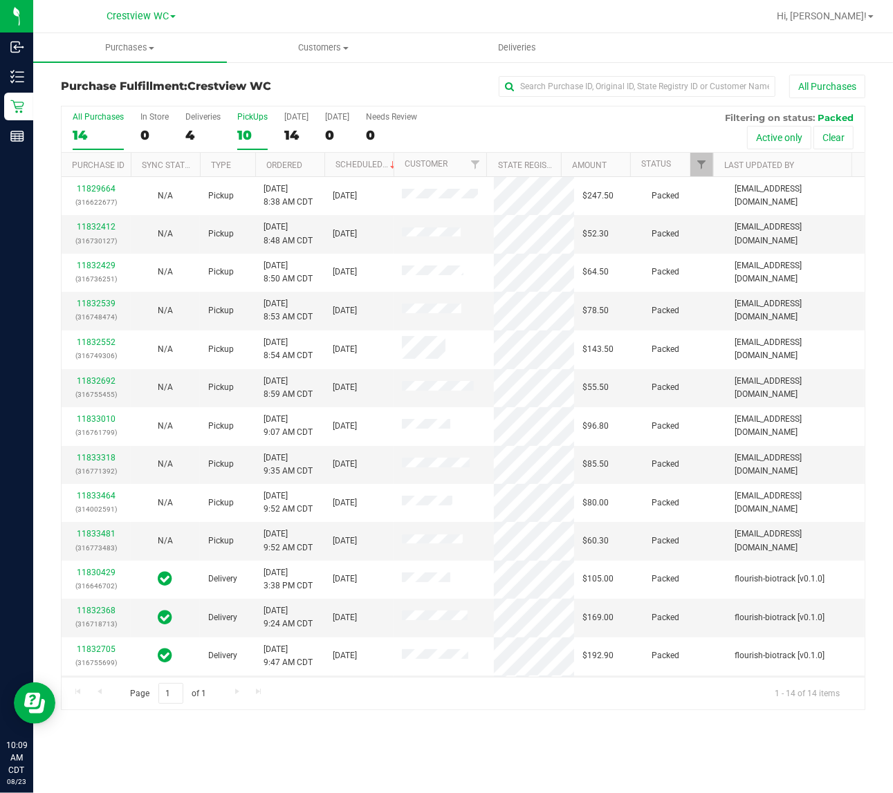
click at [251, 113] on div "PickUps" at bounding box center [252, 117] width 30 height 10
click at [0, 0] on input "PickUps 10" at bounding box center [0, 0] width 0 height 0
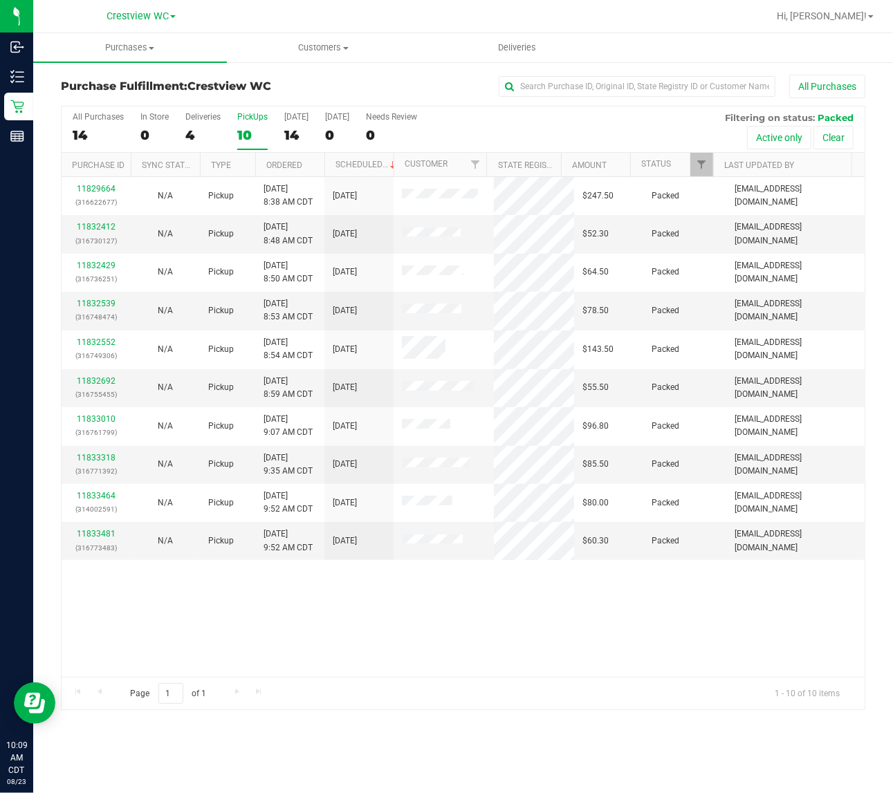
click at [251, 113] on div "PickUps" at bounding box center [252, 117] width 30 height 10
click at [0, 0] on input "PickUps 10" at bounding box center [0, 0] width 0 height 0
click at [253, 114] on div "PickUps" at bounding box center [252, 117] width 30 height 10
click at [0, 0] on input "PickUps 10" at bounding box center [0, 0] width 0 height 0
click at [254, 114] on div "PickUps" at bounding box center [252, 117] width 30 height 10
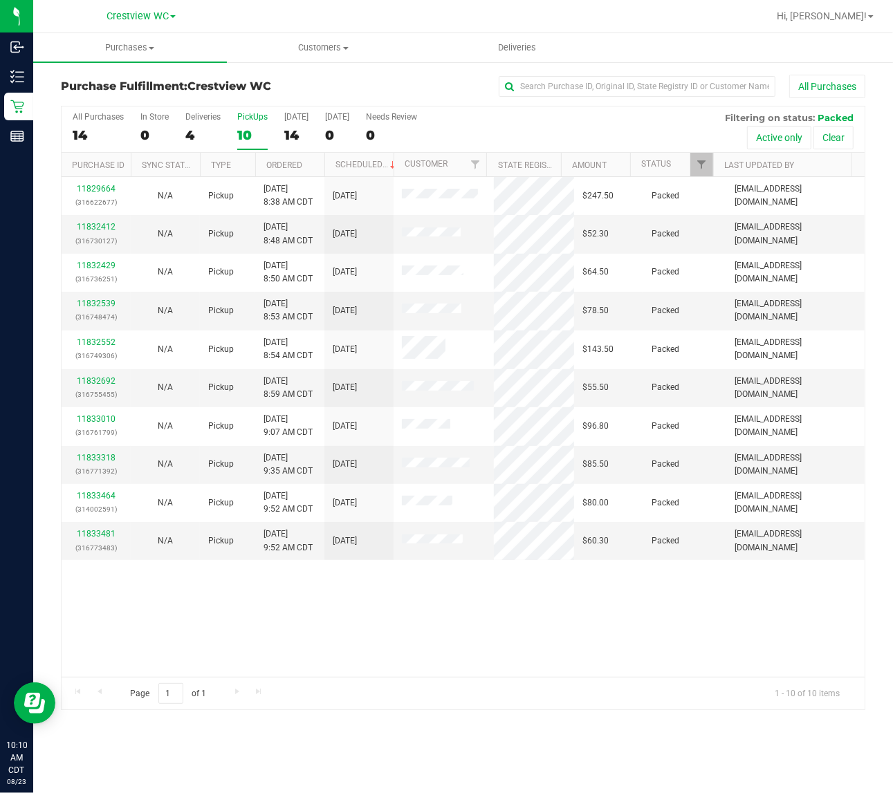
click at [0, 0] on input "PickUps 10" at bounding box center [0, 0] width 0 height 0
click at [696, 160] on span "Filter" at bounding box center [701, 164] width 11 height 11
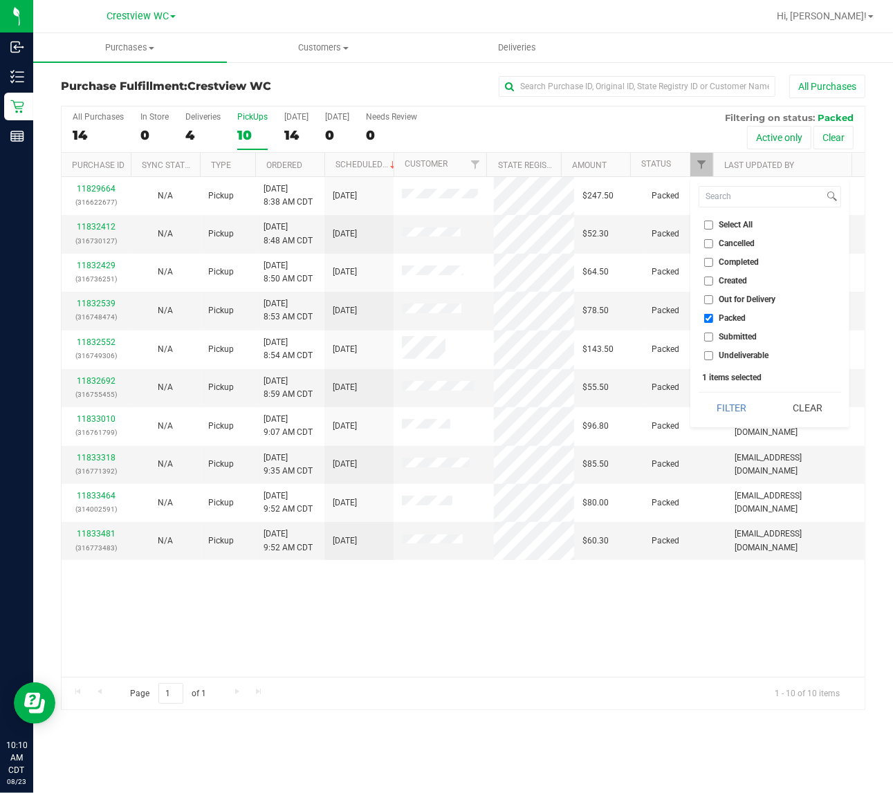
click at [712, 337] on input "Submitted" at bounding box center [708, 337] width 9 height 9
checkbox input "true"
checkbox input "false"
click at [710, 318] on input "Packed" at bounding box center [708, 318] width 9 height 9
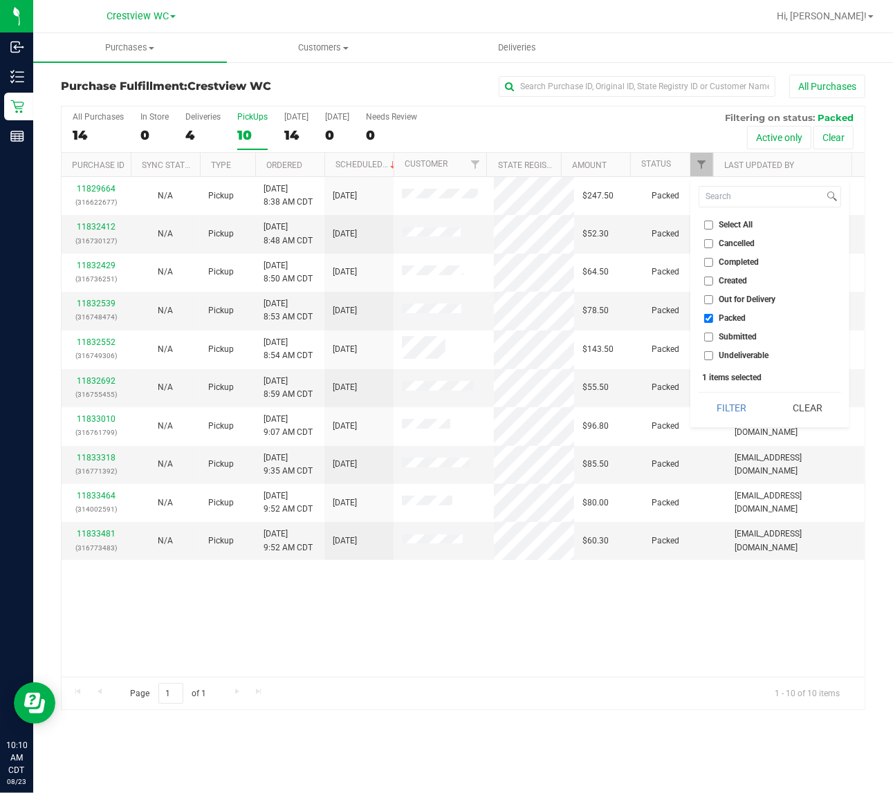
checkbox input "false"
click at [710, 335] on input "Submitted" at bounding box center [708, 337] width 9 height 9
checkbox input "true"
click at [699, 393] on button "Filter" at bounding box center [732, 408] width 66 height 30
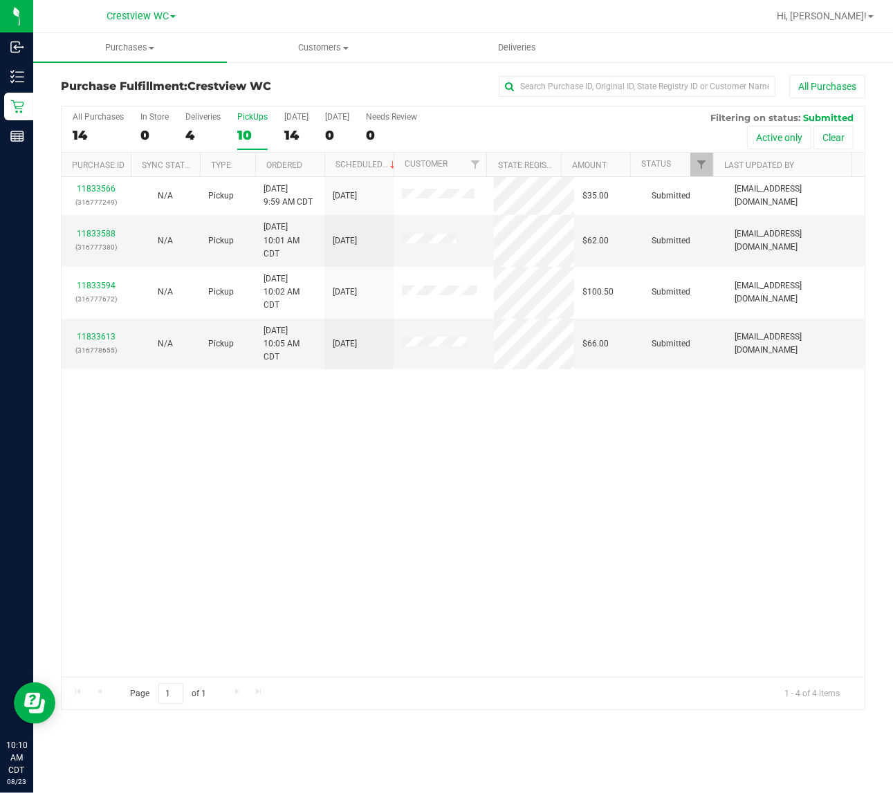
click at [593, 453] on div "11833566 (316777249) N/A Pickup 8/23/2025 9:59 AM CDT 8/23/2025 $35.00 Submitte…" at bounding box center [463, 427] width 803 height 500
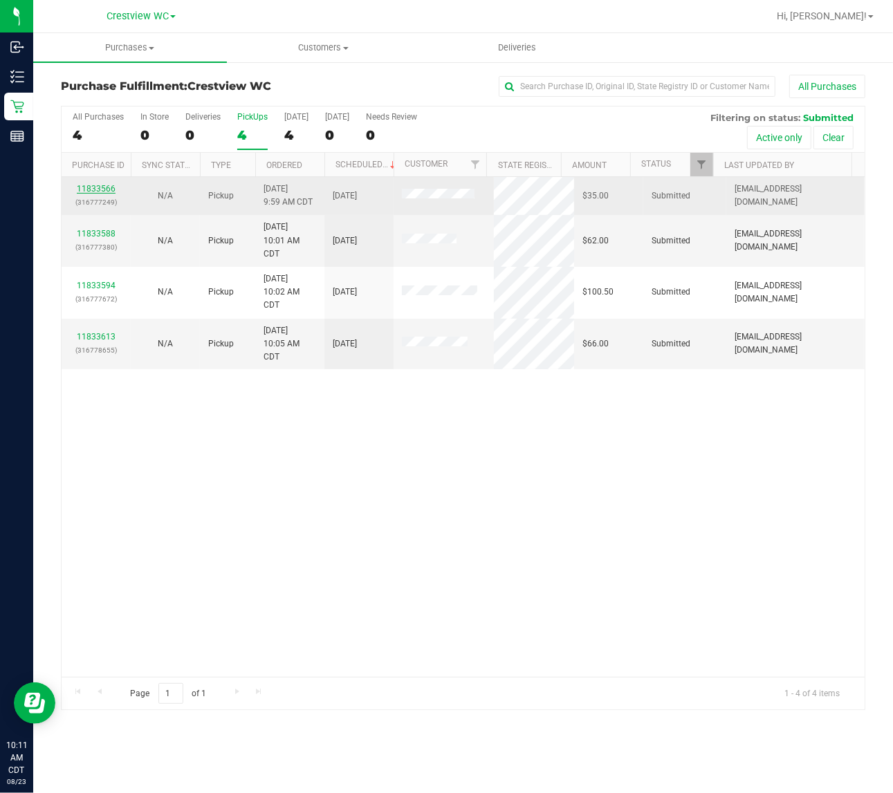
click at [101, 189] on link "11833566" at bounding box center [96, 189] width 39 height 10
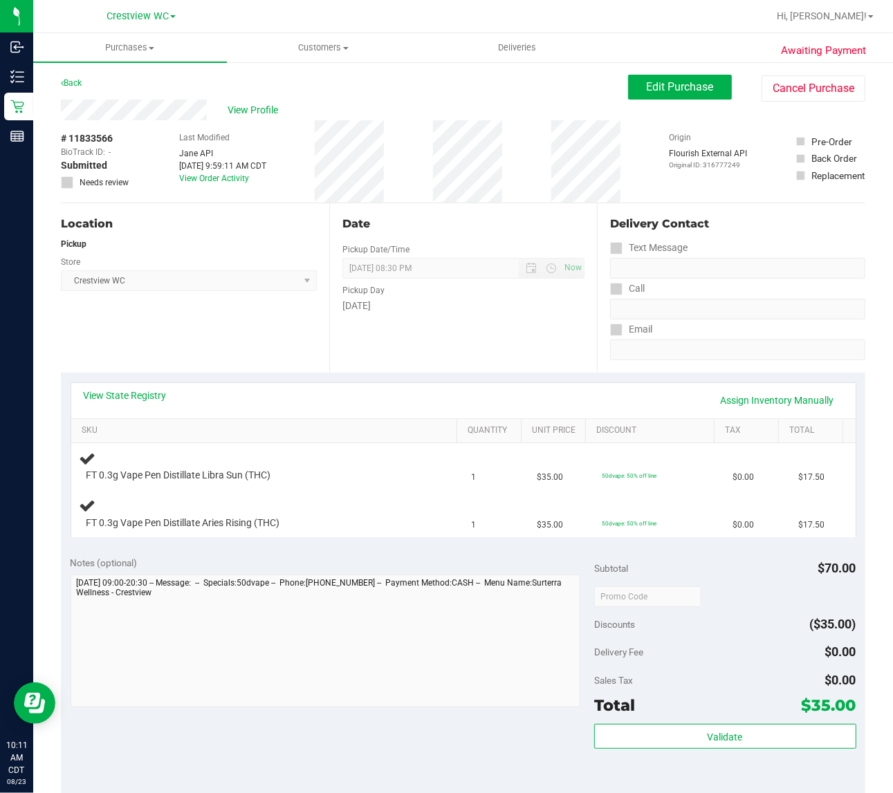
click at [270, 322] on div "Location Pickup Store Crestview WC Select Store Bonita Springs WC Boynton Beach…" at bounding box center [195, 287] width 268 height 169
click at [259, 325] on div "Location Pickup Store Crestview WC Select Store Bonita Springs WC Boynton Beach…" at bounding box center [195, 287] width 268 height 169
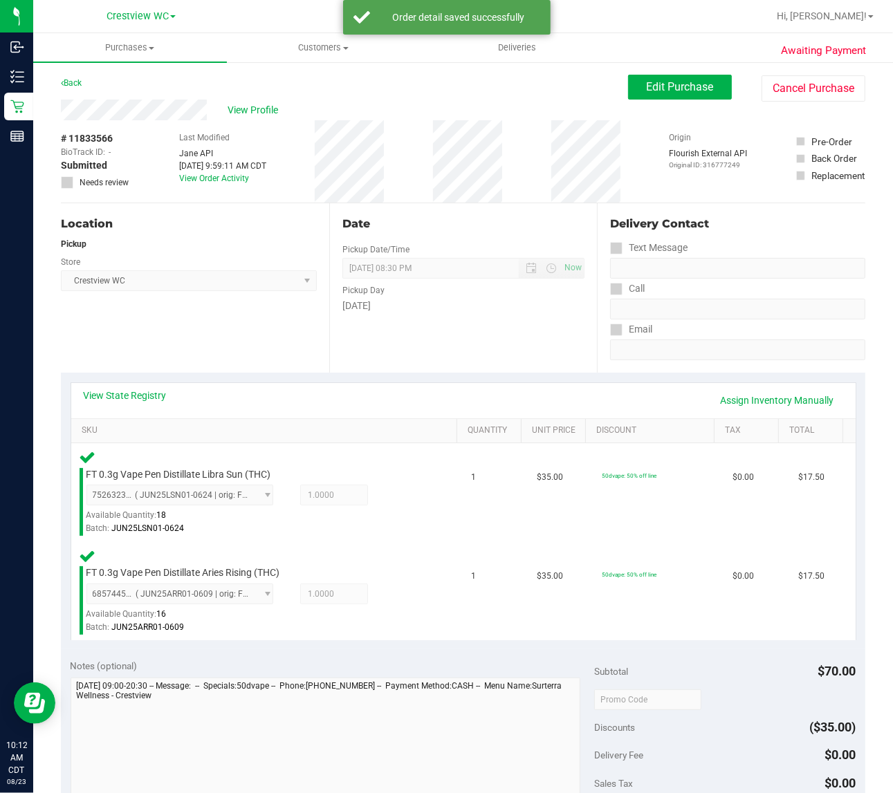
click at [222, 335] on div "Location Pickup Store Crestview WC Select Store Bonita Springs WC Boynton Beach…" at bounding box center [195, 287] width 268 height 169
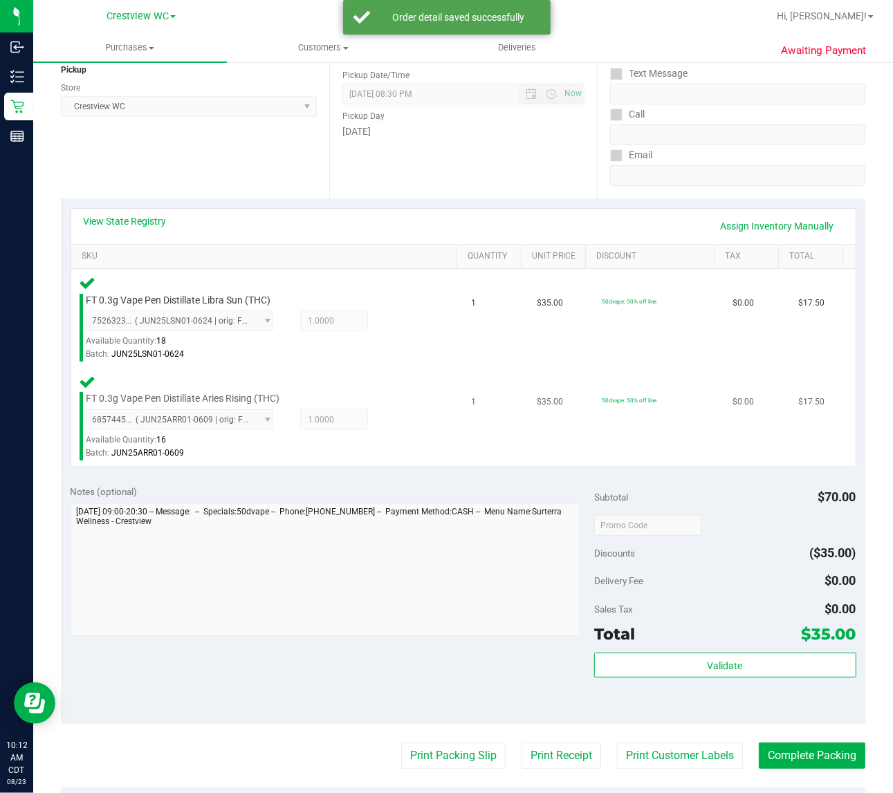
scroll to position [346, 0]
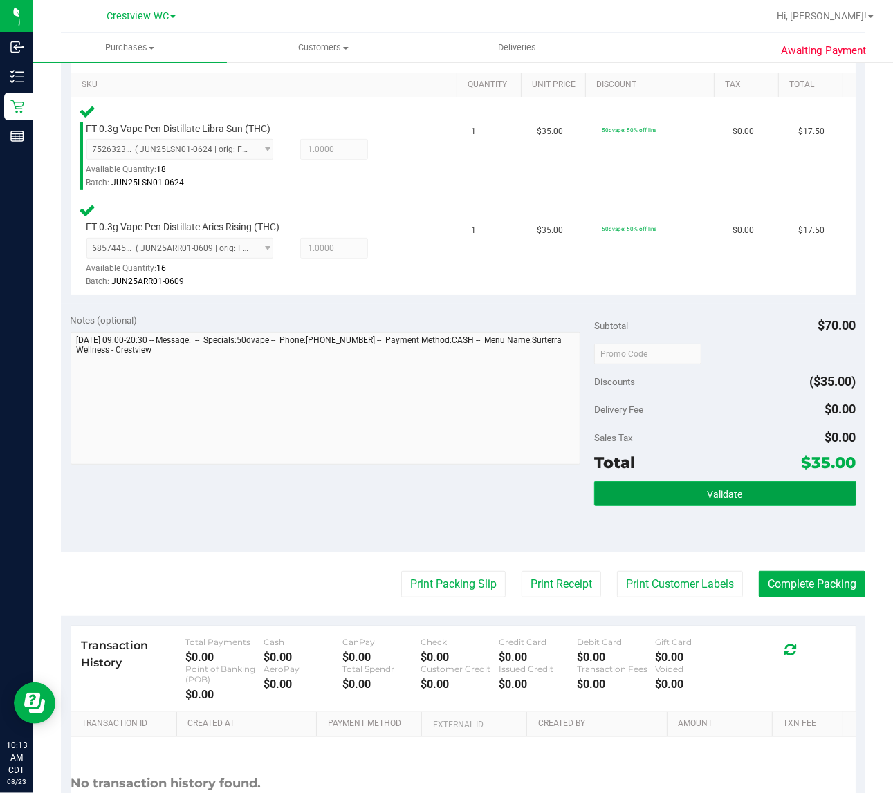
click at [687, 489] on button "Validate" at bounding box center [725, 493] width 262 height 25
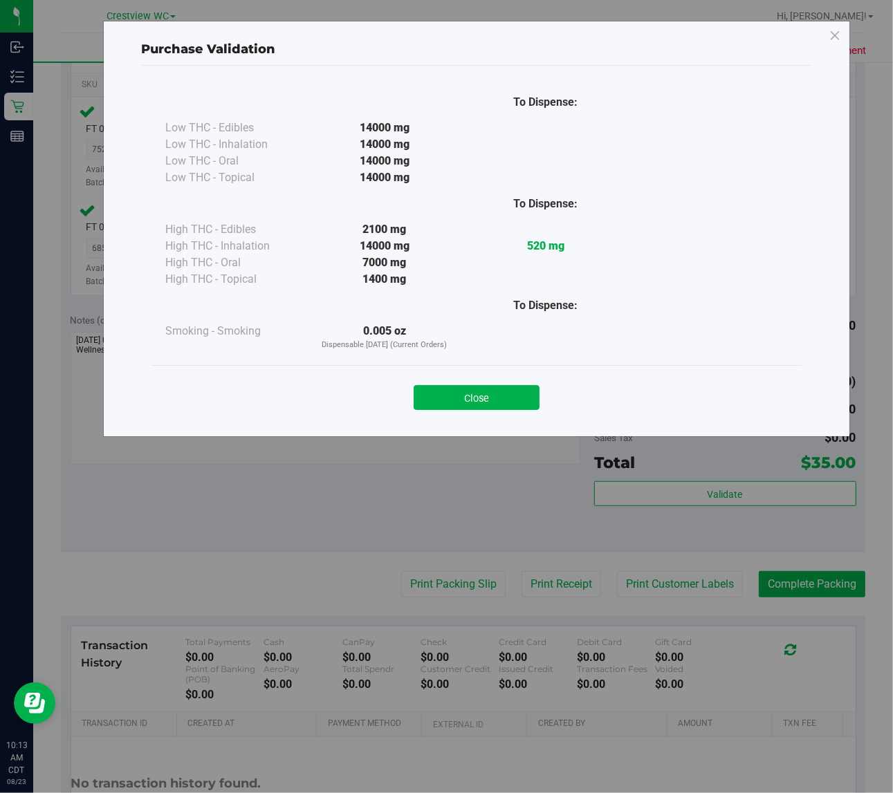
click at [458, 389] on button "Close" at bounding box center [477, 397] width 126 height 25
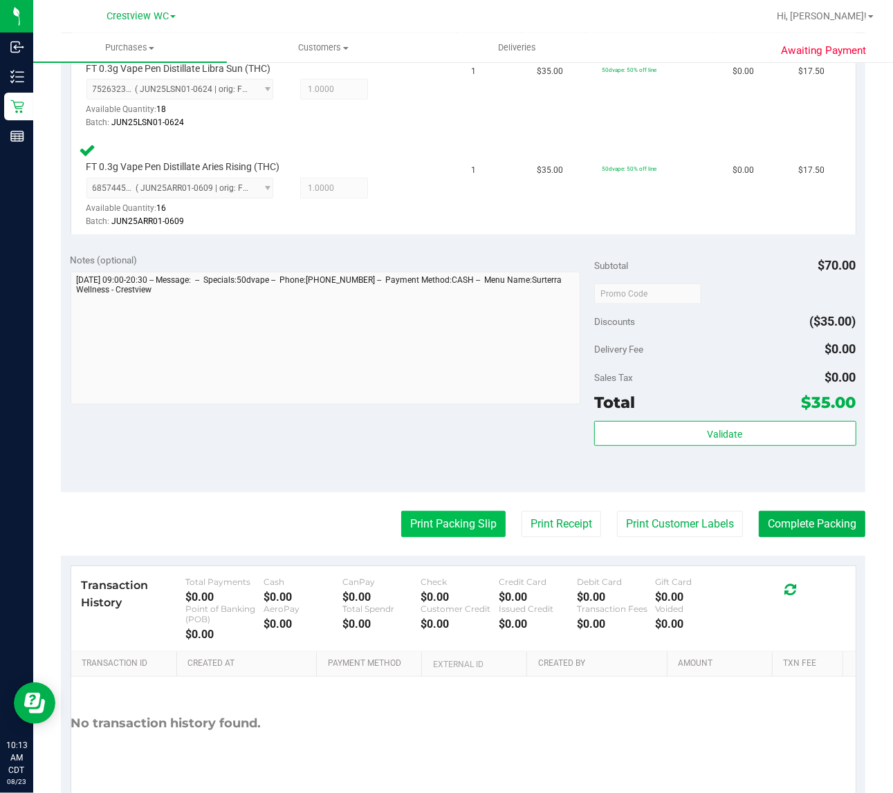
scroll to position [462, 0]
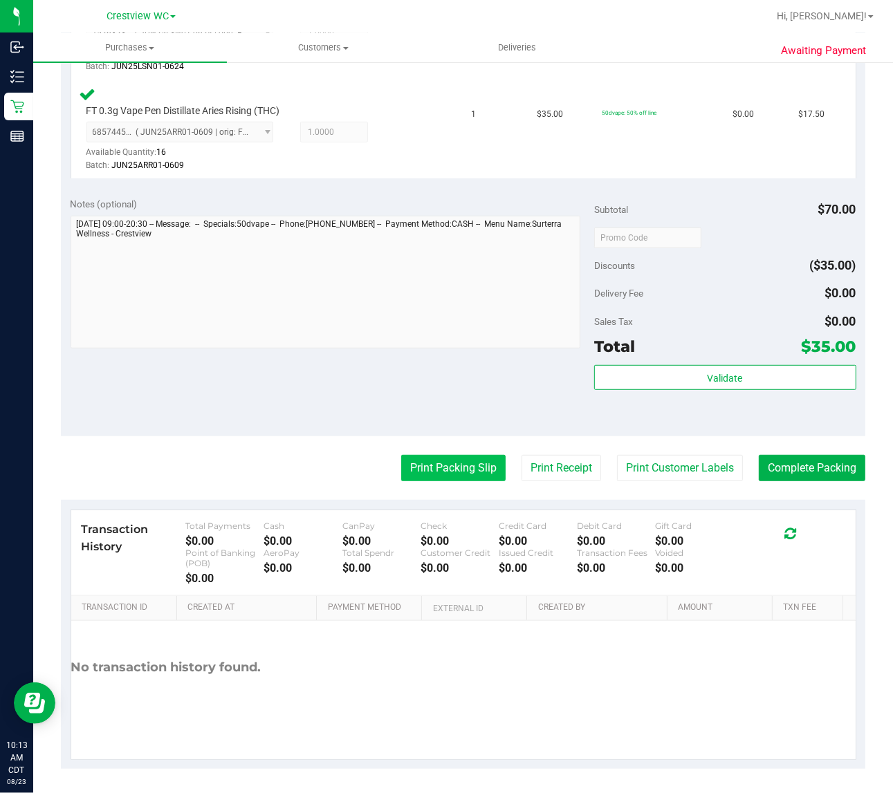
click at [468, 472] on button "Print Packing Slip" at bounding box center [453, 468] width 104 height 26
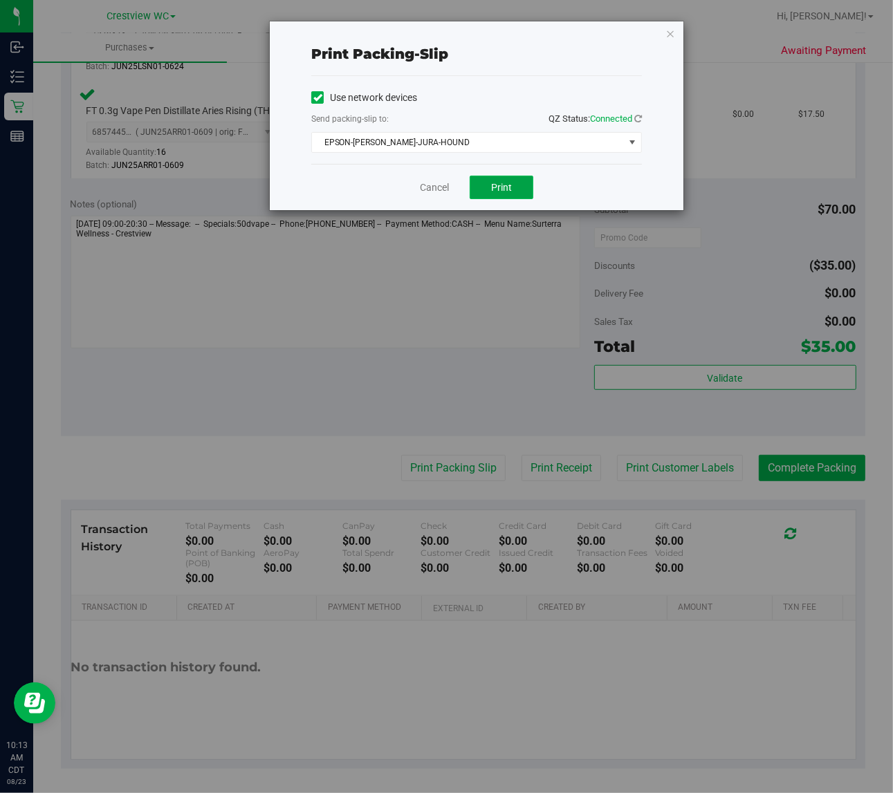
click at [503, 193] on span "Print" at bounding box center [501, 187] width 21 height 11
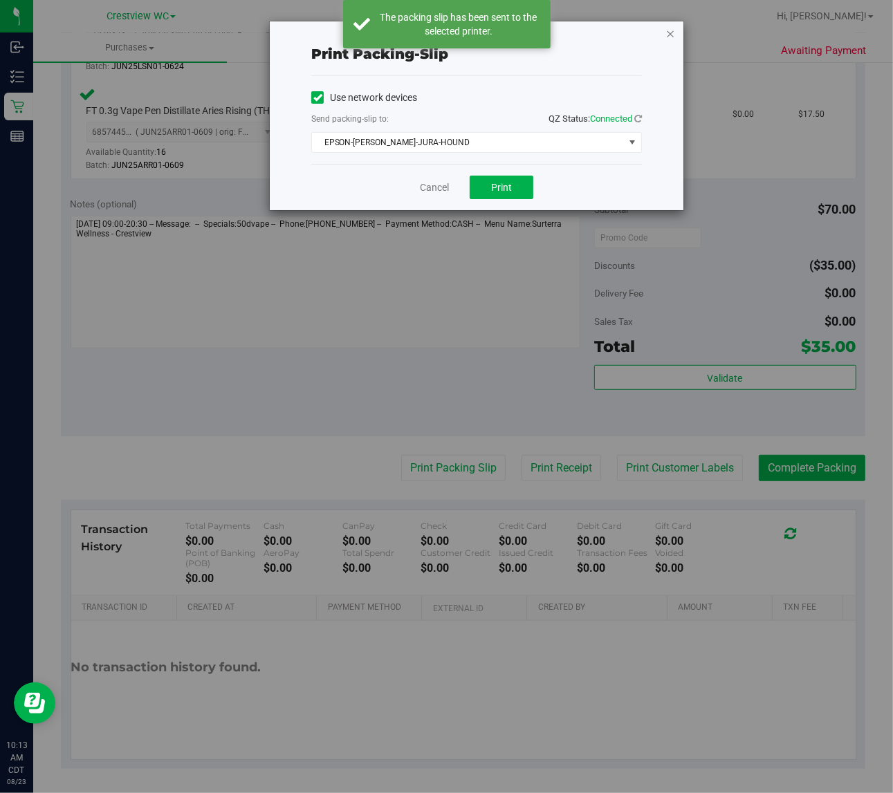
click at [670, 31] on icon "button" at bounding box center [670, 33] width 10 height 17
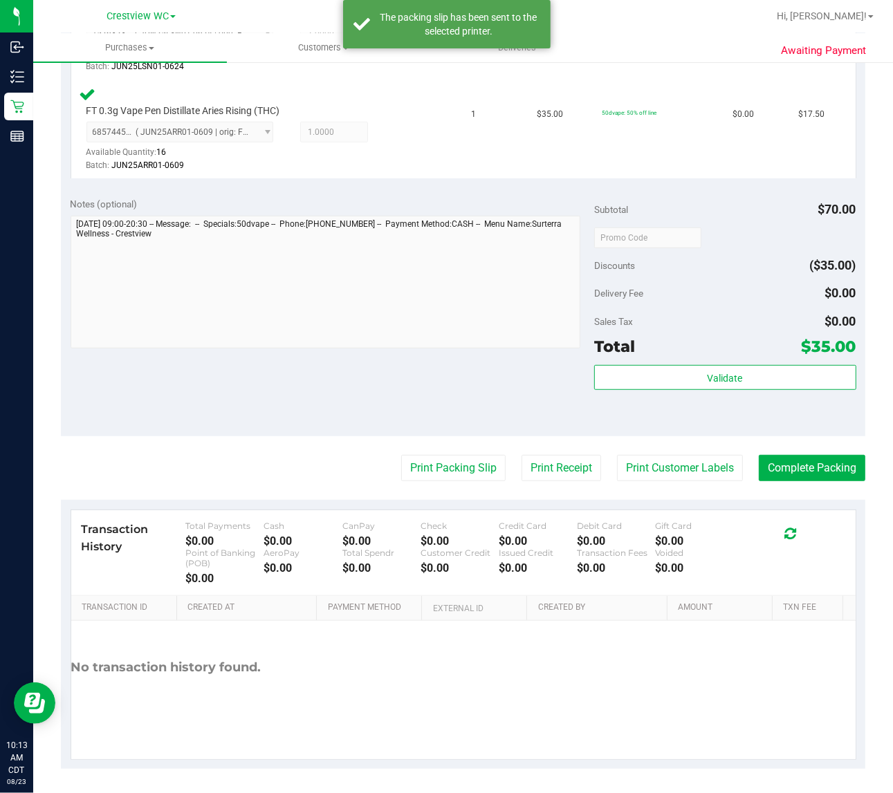
click at [502, 347] on div at bounding box center [326, 284] width 510 height 136
click at [793, 455] on button "Complete Packing" at bounding box center [812, 468] width 107 height 26
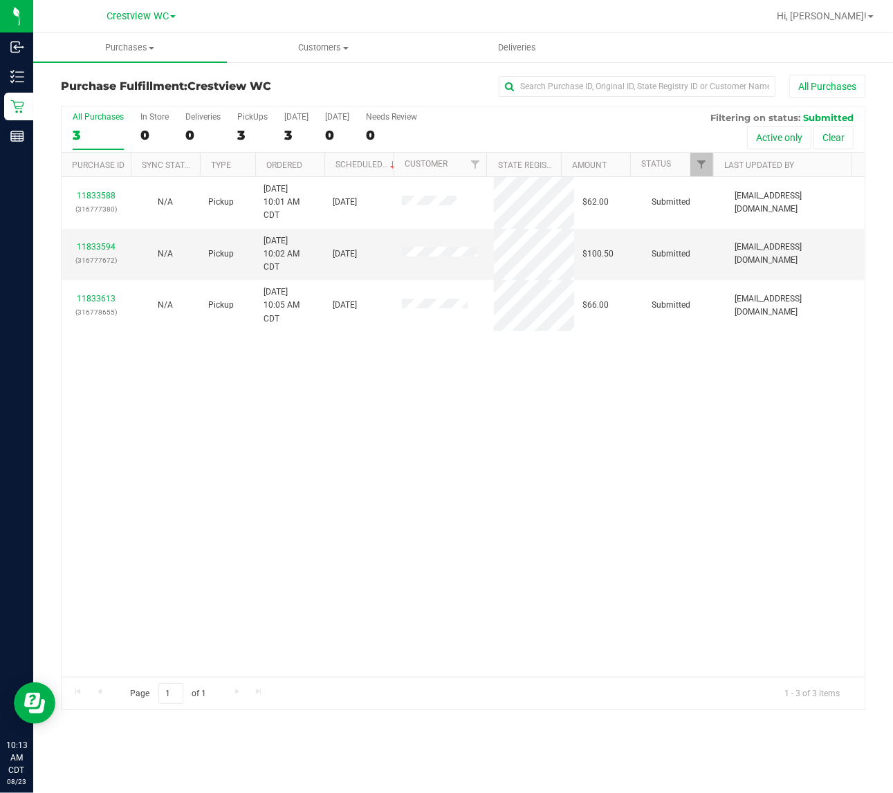
click at [544, 476] on div "11833588 (316777380) N/A Pickup 8/23/2025 10:01 AM CDT 8/23/2025 $62.00 Submitt…" at bounding box center [463, 427] width 803 height 500
click at [102, 251] on link "11833594" at bounding box center [96, 247] width 39 height 10
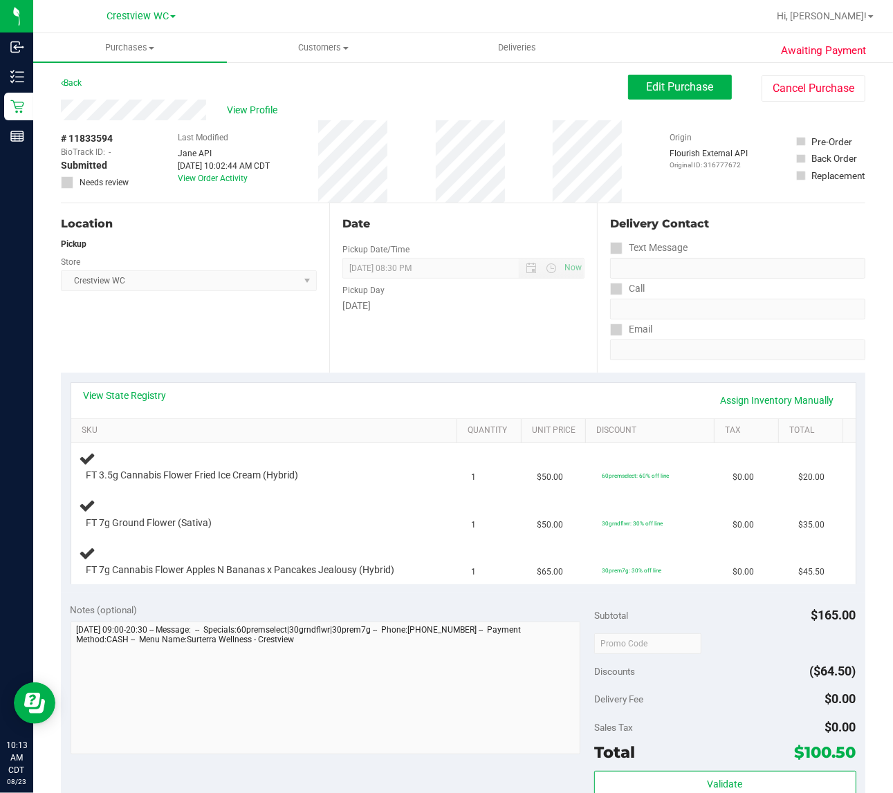
click at [223, 325] on div "Location Pickup Store Crestview WC Select Store Bonita Springs WC Boynton Beach…" at bounding box center [195, 287] width 268 height 169
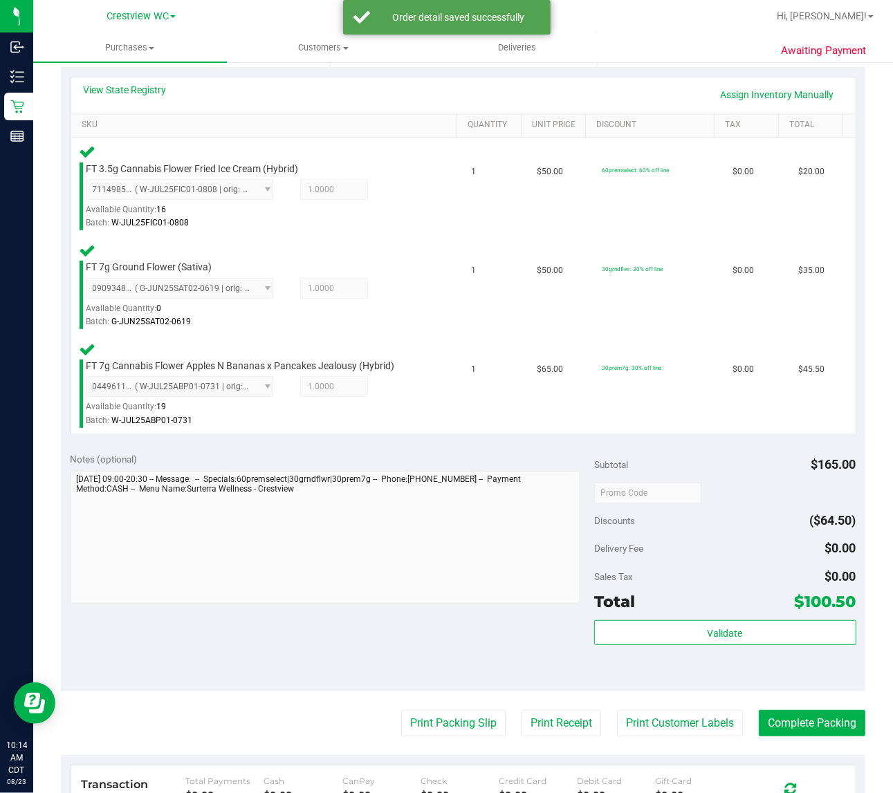
scroll to position [313, 0]
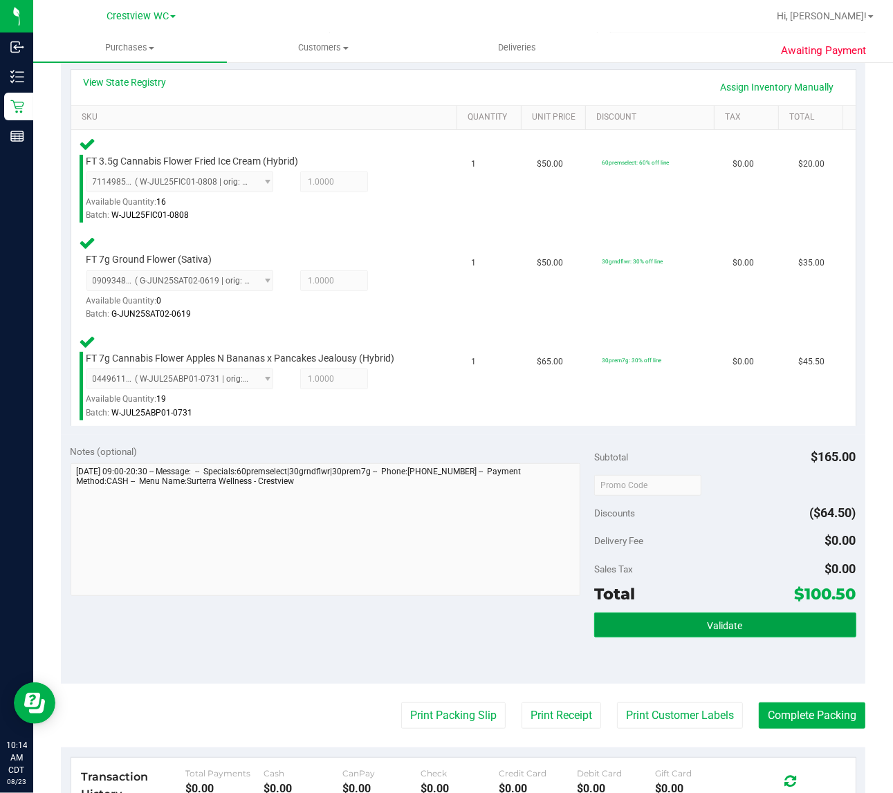
click at [733, 626] on button "Validate" at bounding box center [725, 625] width 262 height 25
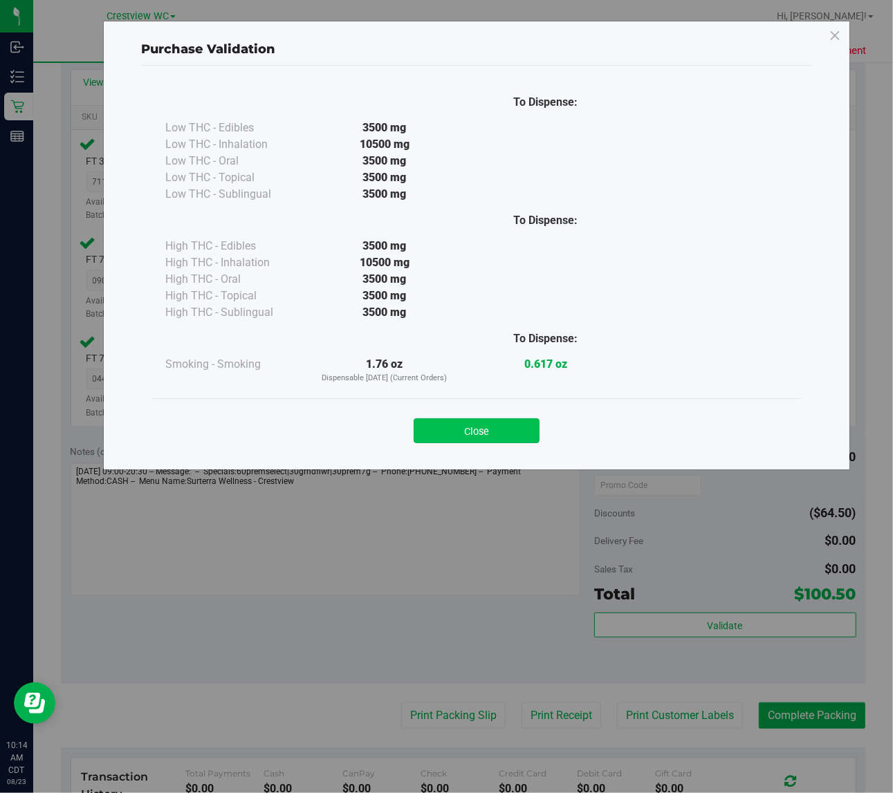
click at [515, 427] on button "Close" at bounding box center [477, 430] width 126 height 25
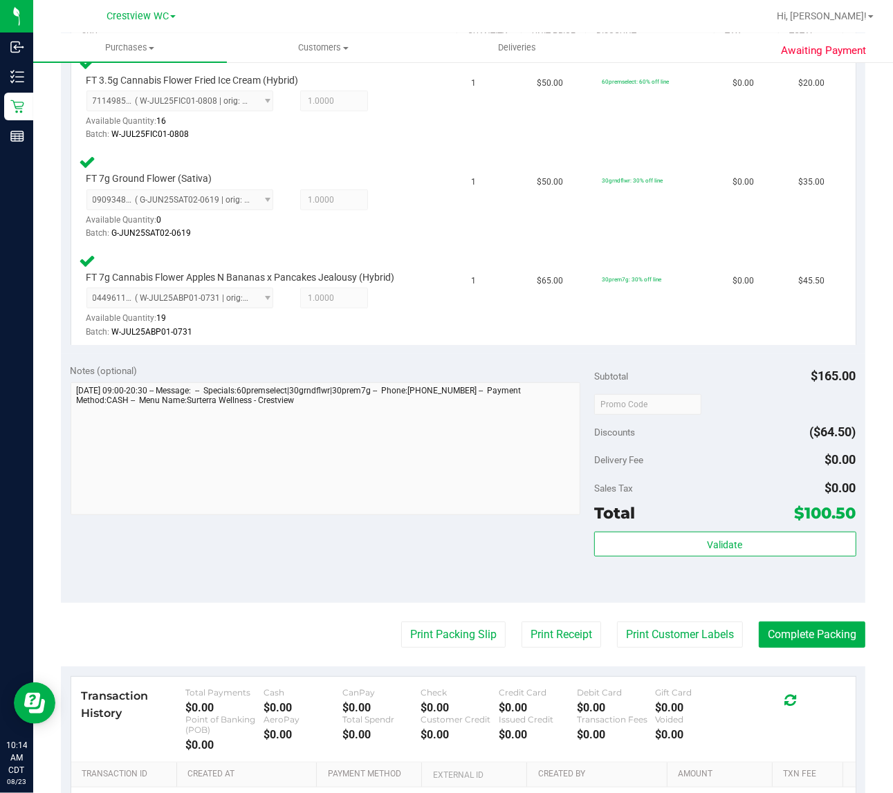
scroll to position [560, 0]
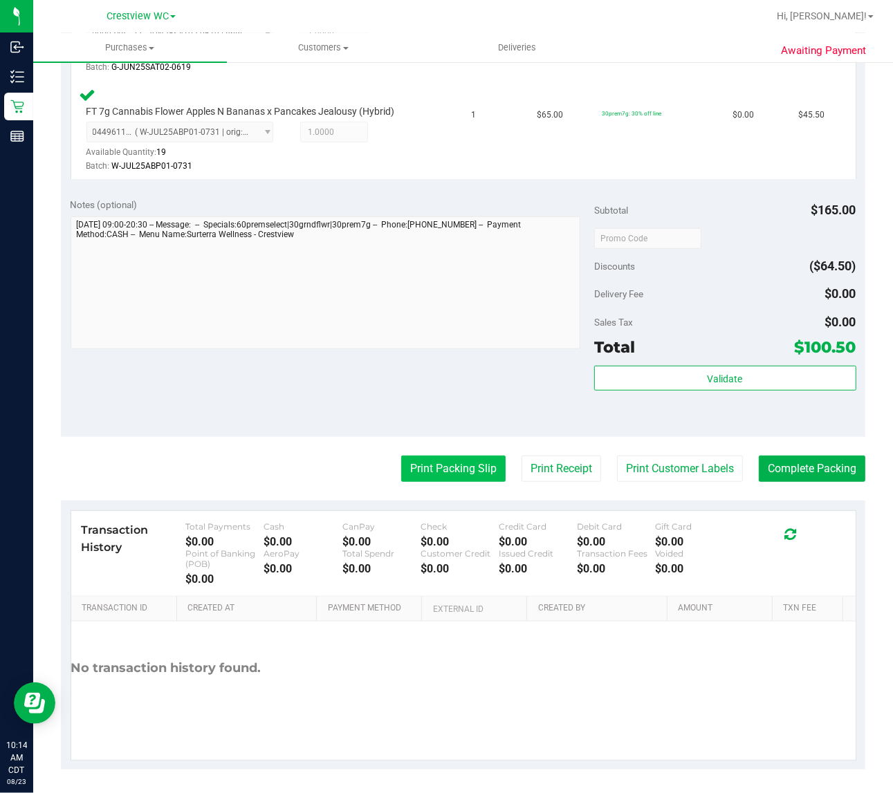
click at [474, 462] on button "Print Packing Slip" at bounding box center [453, 469] width 104 height 26
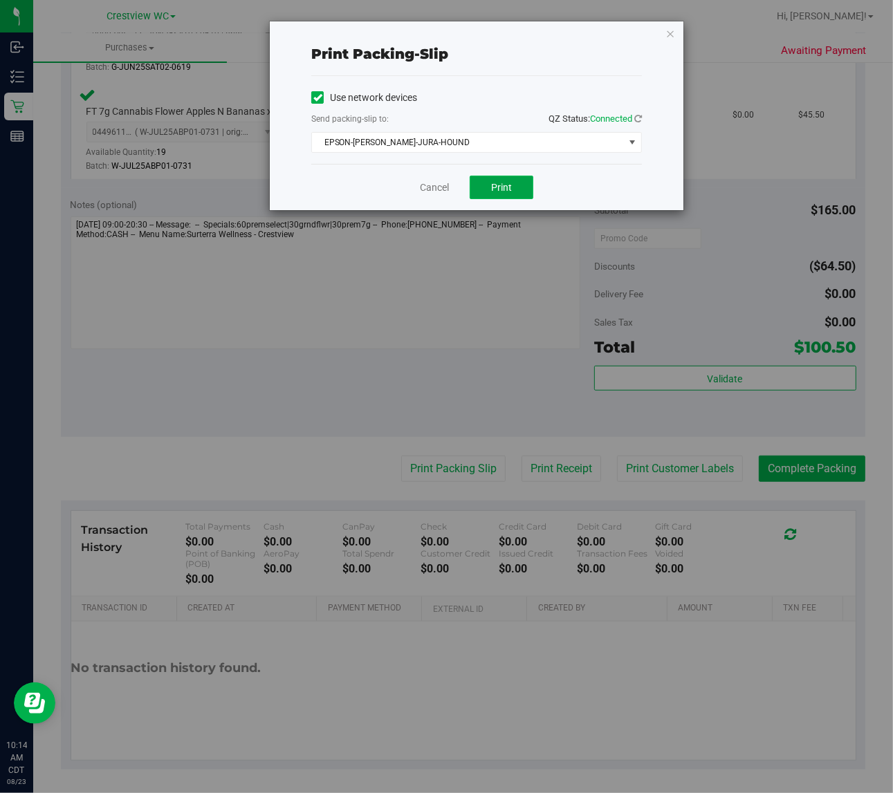
click at [520, 188] on button "Print" at bounding box center [502, 188] width 64 height 24
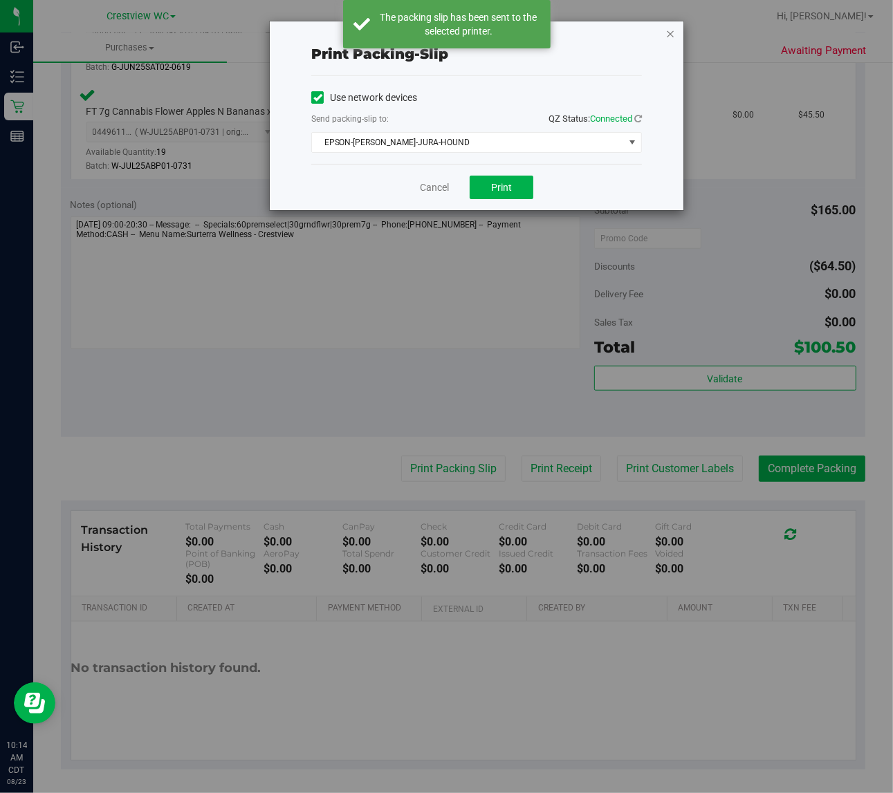
click at [671, 30] on icon "button" at bounding box center [670, 33] width 10 height 17
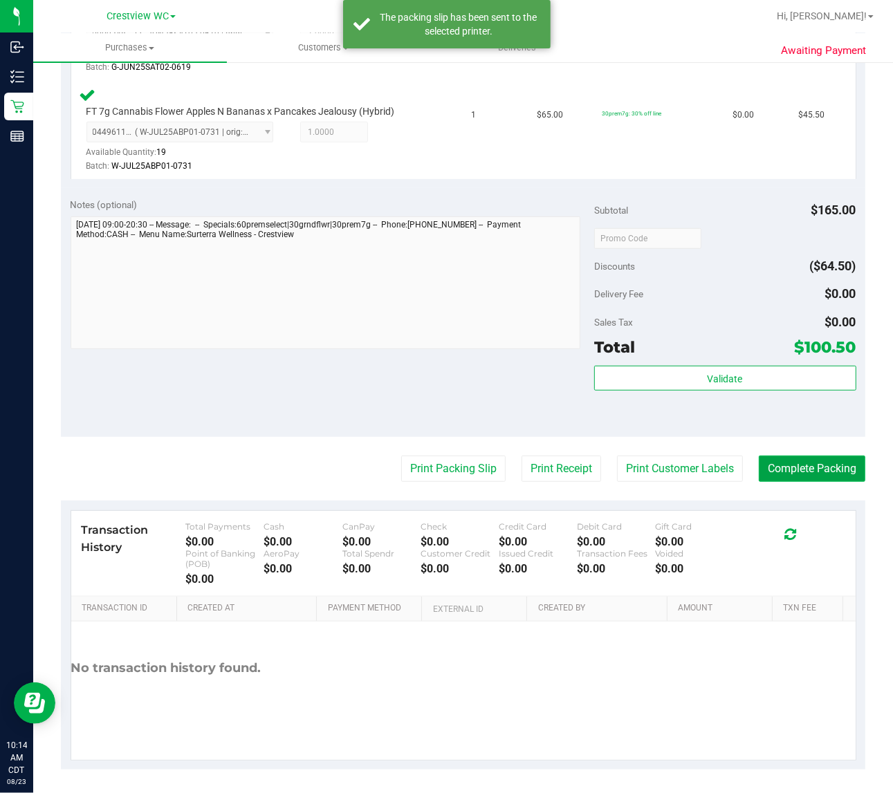
click at [849, 462] on button "Complete Packing" at bounding box center [812, 469] width 107 height 26
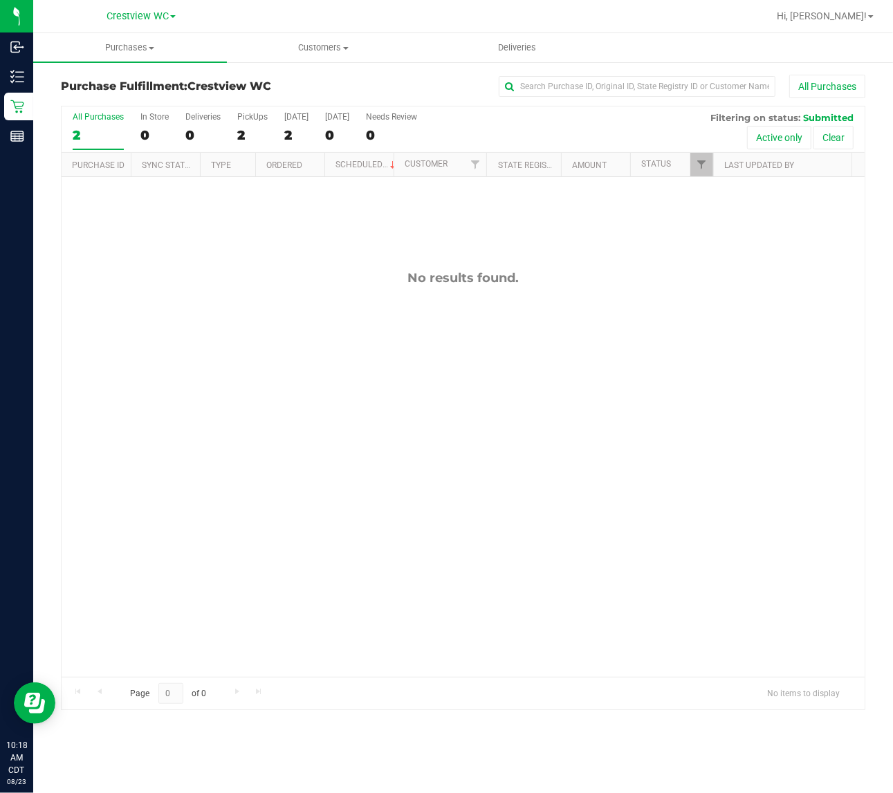
click at [237, 385] on div "No results found." at bounding box center [463, 473] width 803 height 593
drag, startPoint x: 295, startPoint y: 356, endPoint x: 259, endPoint y: 92, distance: 266.6
click at [294, 340] on div "No results found." at bounding box center [463, 473] width 803 height 593
click at [257, 116] on div "PickUps" at bounding box center [252, 117] width 30 height 10
click at [0, 0] on input "PickUps 2" at bounding box center [0, 0] width 0 height 0
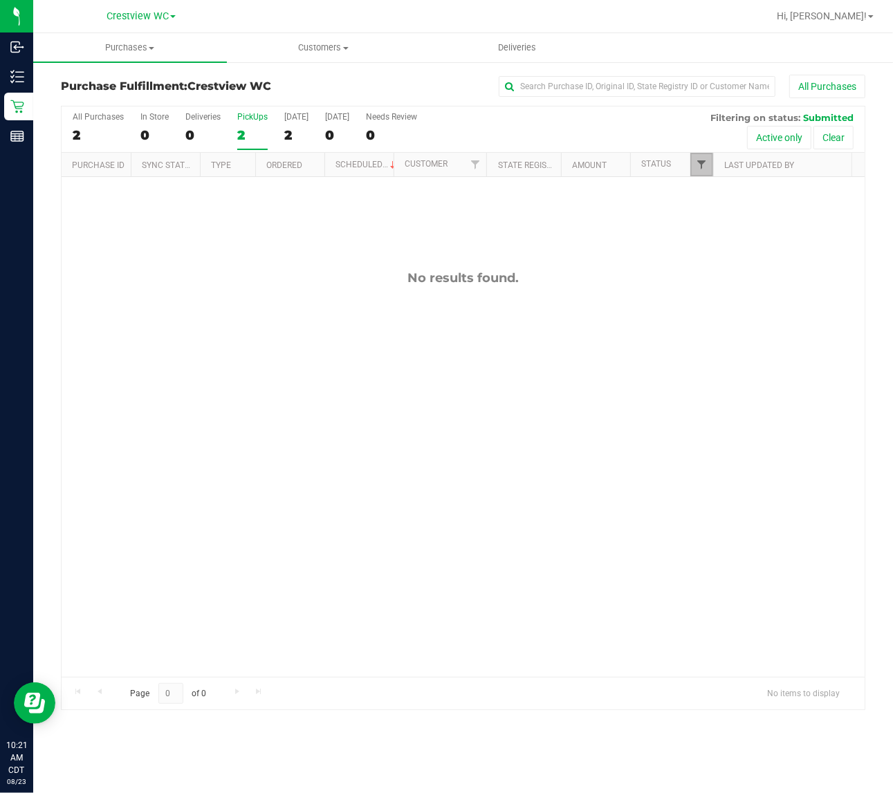
click at [700, 160] on span "Filter" at bounding box center [701, 164] width 11 height 11
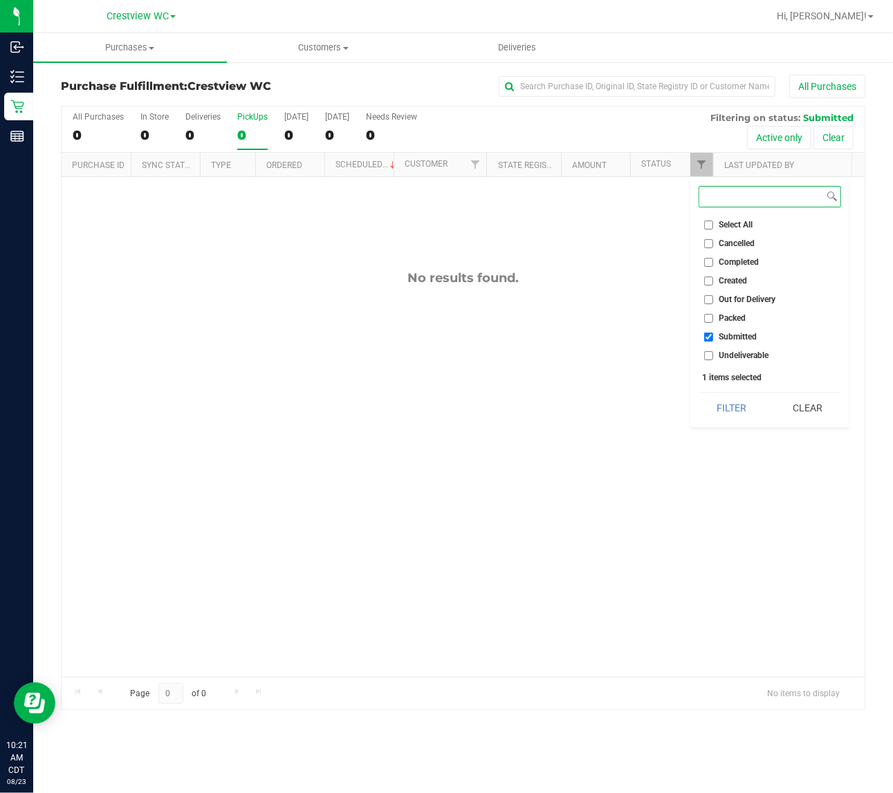
click at [699, 393] on button "Filter" at bounding box center [732, 408] width 66 height 30
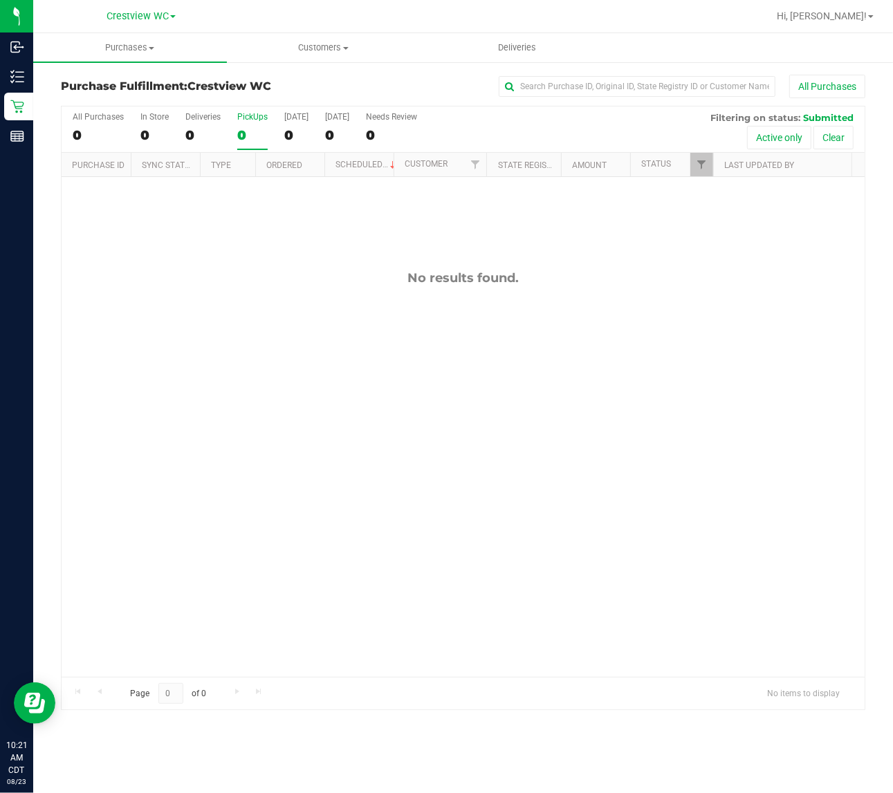
click at [335, 399] on div "No results found." at bounding box center [463, 473] width 803 height 593
click at [720, 364] on div "No results found." at bounding box center [463, 473] width 803 height 593
click at [254, 116] on div "PickUps" at bounding box center [252, 117] width 30 height 10
click at [0, 0] on input "PickUps 0" at bounding box center [0, 0] width 0 height 0
click at [702, 165] on span "Filter" at bounding box center [701, 164] width 11 height 11
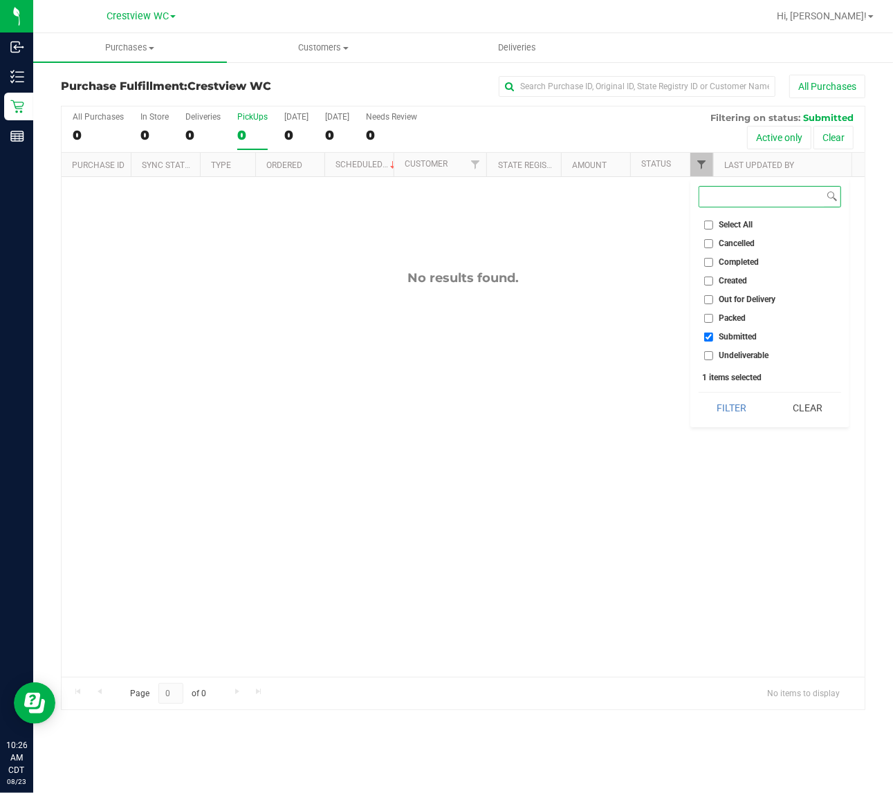
click at [699, 393] on button "Filter" at bounding box center [732, 408] width 66 height 30
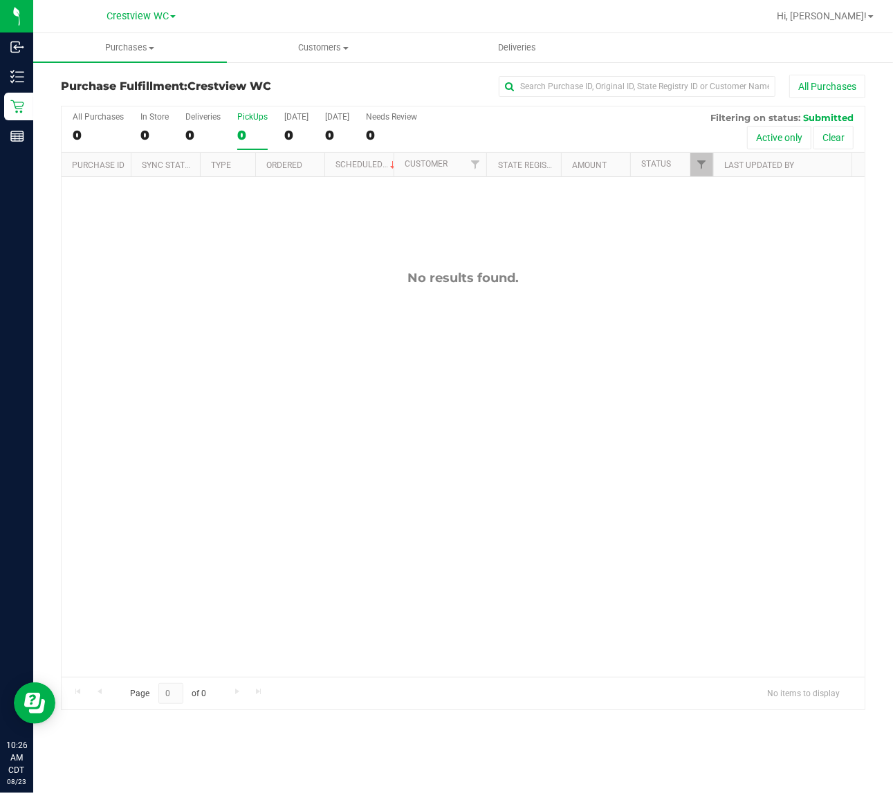
drag, startPoint x: 259, startPoint y: 329, endPoint x: 225, endPoint y: 322, distance: 35.3
click at [261, 329] on div "No results found." at bounding box center [463, 473] width 803 height 593
click at [234, 116] on div "All Purchases 0 In Store 0 Deliveries 0 PickUps 0 Today 0 Tomorrow 0 Needs Revi…" at bounding box center [463, 112] width 803 height 11
click at [241, 116] on div "PickUps" at bounding box center [252, 117] width 30 height 10
click at [0, 0] on input "PickUps 0" at bounding box center [0, 0] width 0 height 0
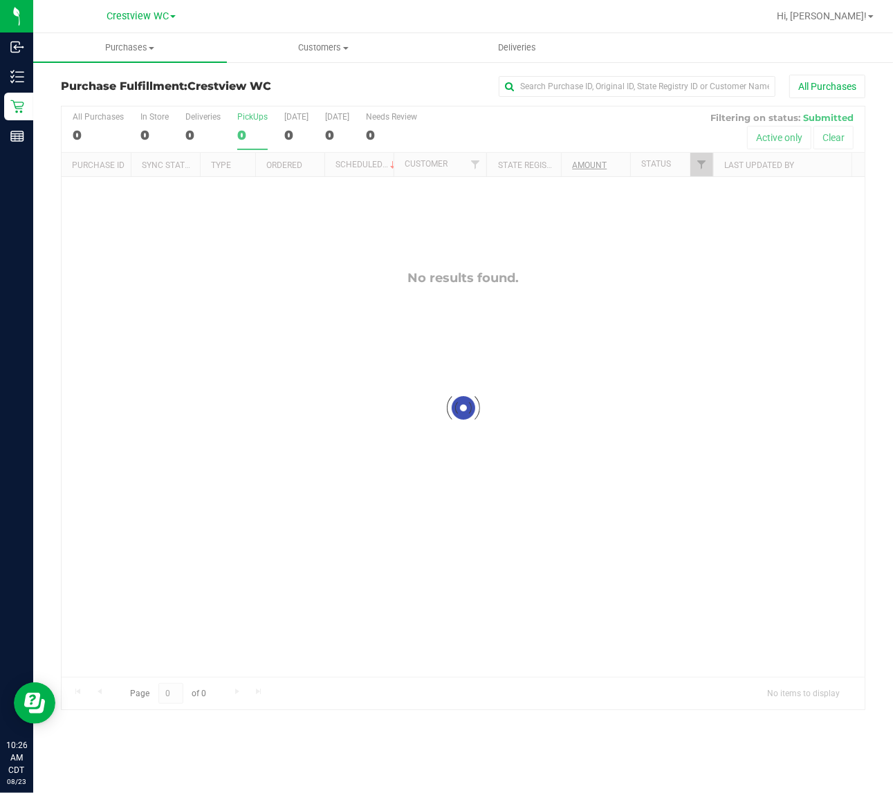
checkbox input "true"
click at [704, 167] on span "Filter" at bounding box center [701, 164] width 11 height 11
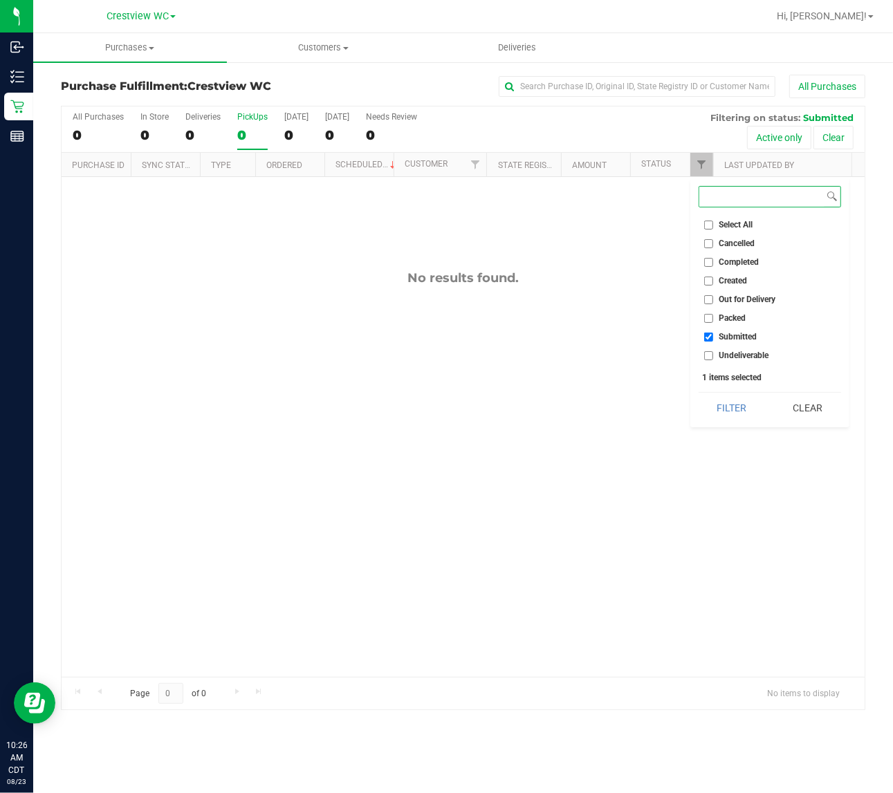
click at [699, 393] on button "Filter" at bounding box center [732, 408] width 66 height 30
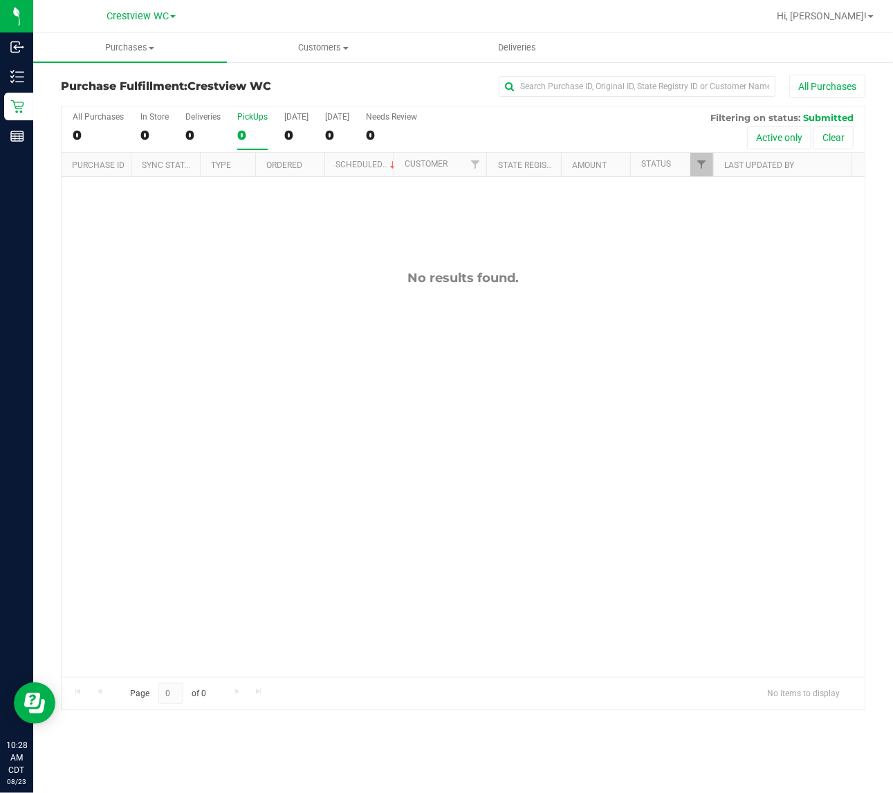
click at [333, 452] on div "No results found." at bounding box center [463, 473] width 803 height 593
drag, startPoint x: 528, startPoint y: 477, endPoint x: 513, endPoint y: 455, distance: 26.5
click at [531, 477] on div "No results found." at bounding box center [463, 473] width 803 height 593
click at [492, 327] on div "11833864 (316785399) N/A Pickup 8/23/2025 10:31 AM CDT 8/23/2025 $55.30 Submitt…" at bounding box center [463, 427] width 803 height 500
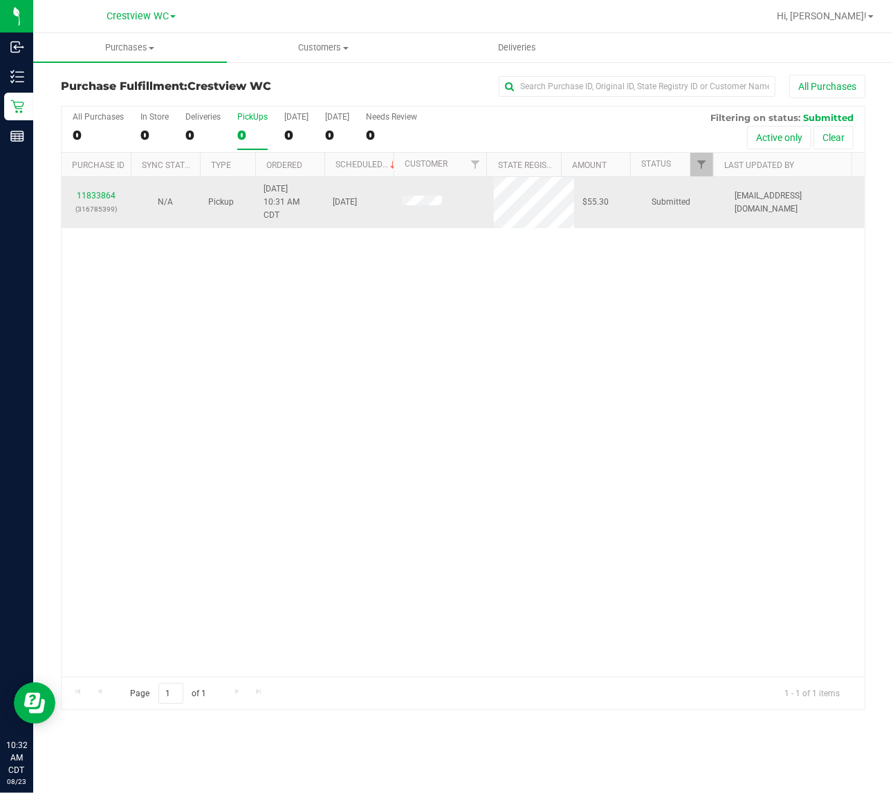
click at [91, 191] on div "11833864 (316785399)" at bounding box center [96, 203] width 53 height 26
click at [109, 188] on td "11833864 (316785399)" at bounding box center [96, 202] width 69 height 51
click at [111, 198] on link "11833864" at bounding box center [96, 196] width 39 height 10
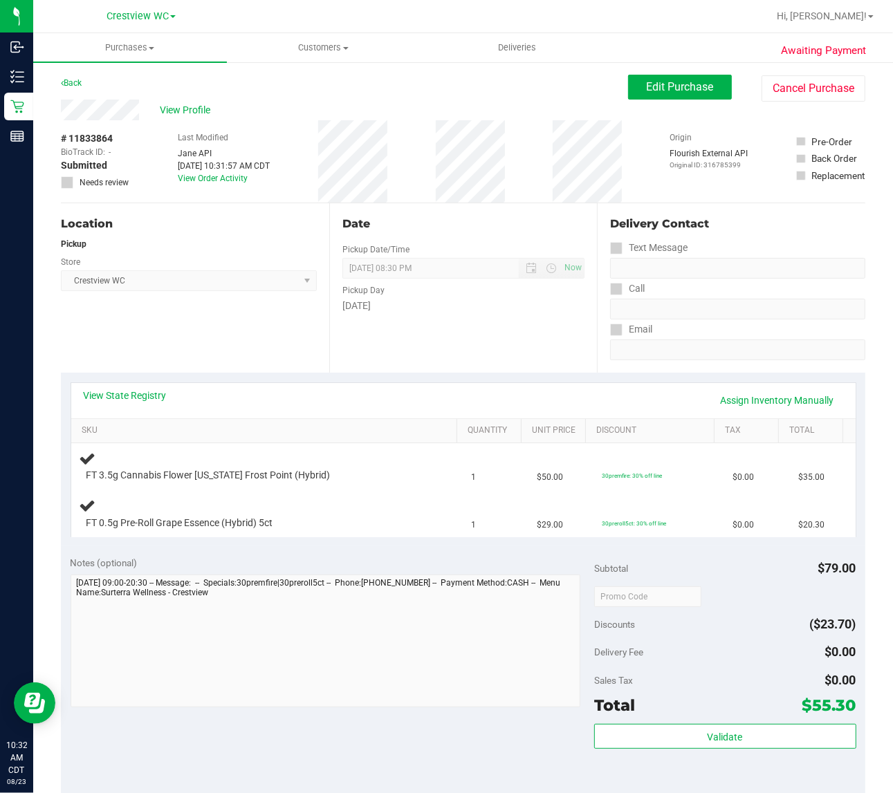
click at [272, 344] on div "Location Pickup Store Crestview WC Select Store Bonita Springs WC Boynton Beach…" at bounding box center [195, 287] width 268 height 169
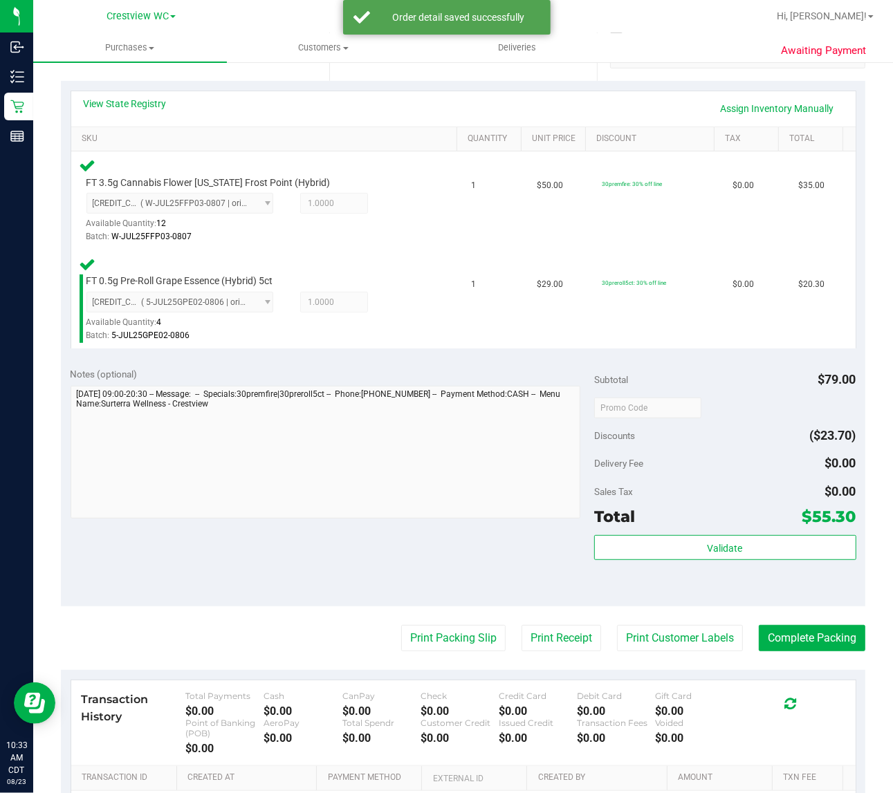
scroll to position [288, 0]
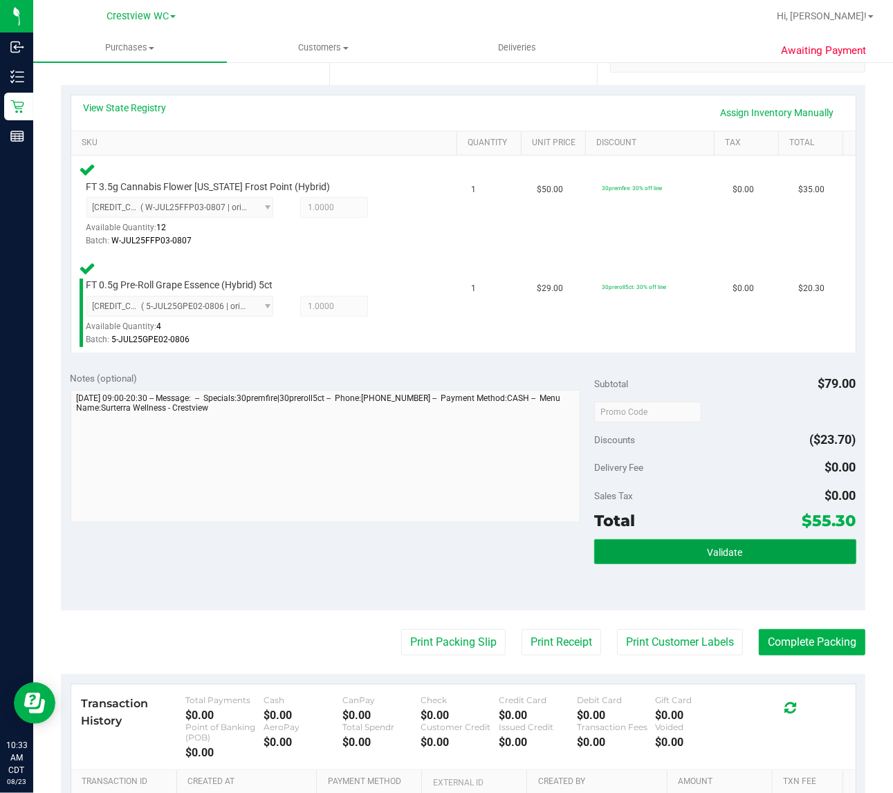
click at [690, 554] on button "Validate" at bounding box center [725, 551] width 262 height 25
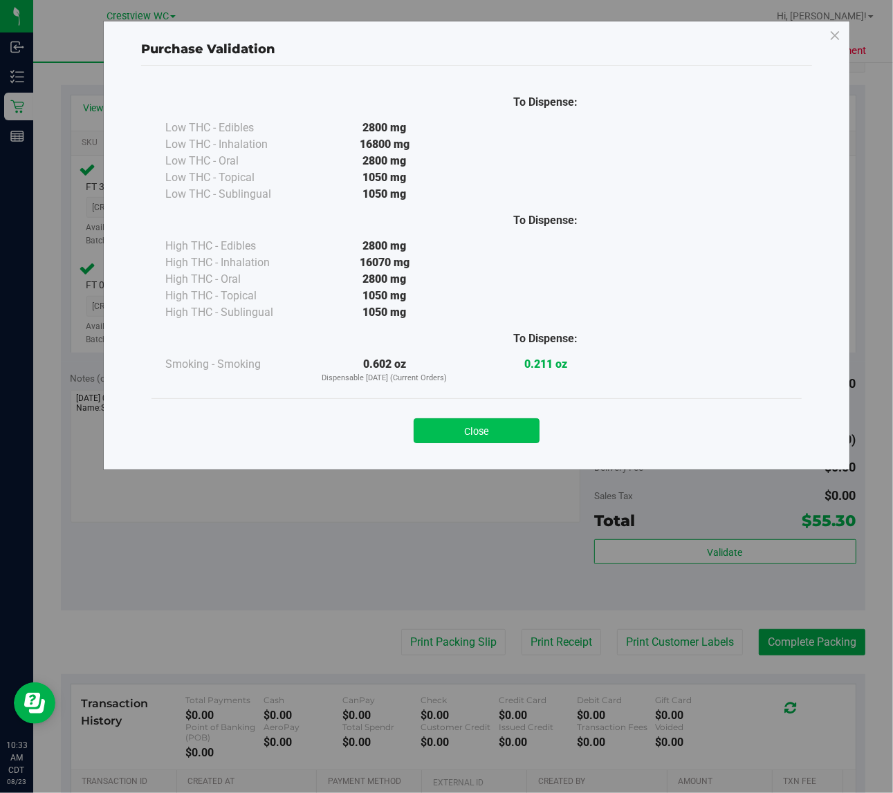
click at [478, 432] on button "Close" at bounding box center [477, 430] width 126 height 25
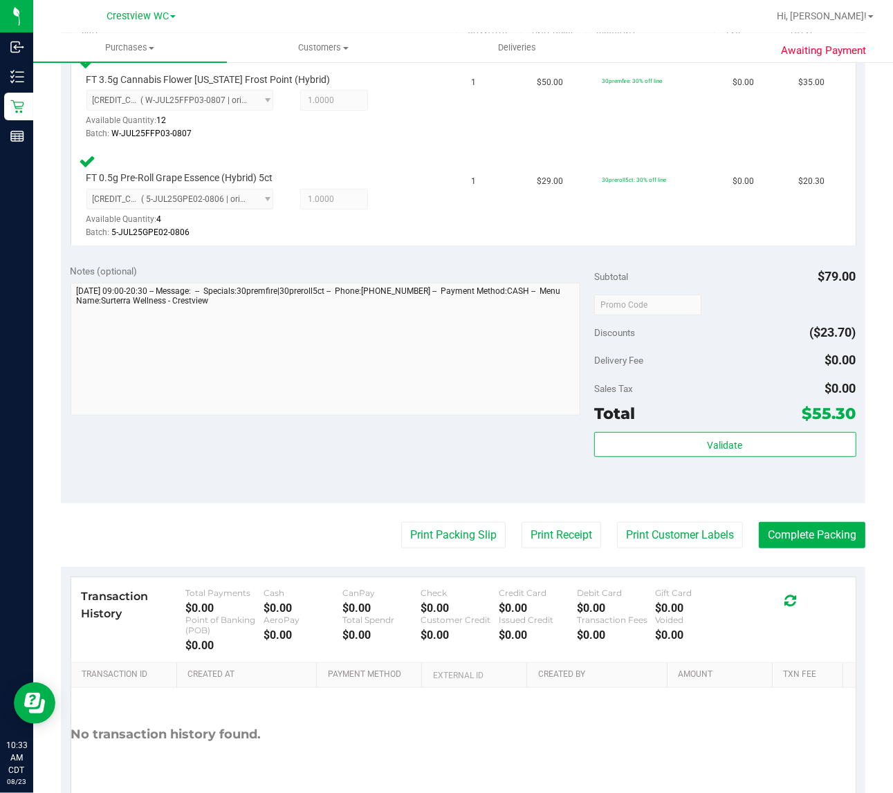
scroll to position [399, 0]
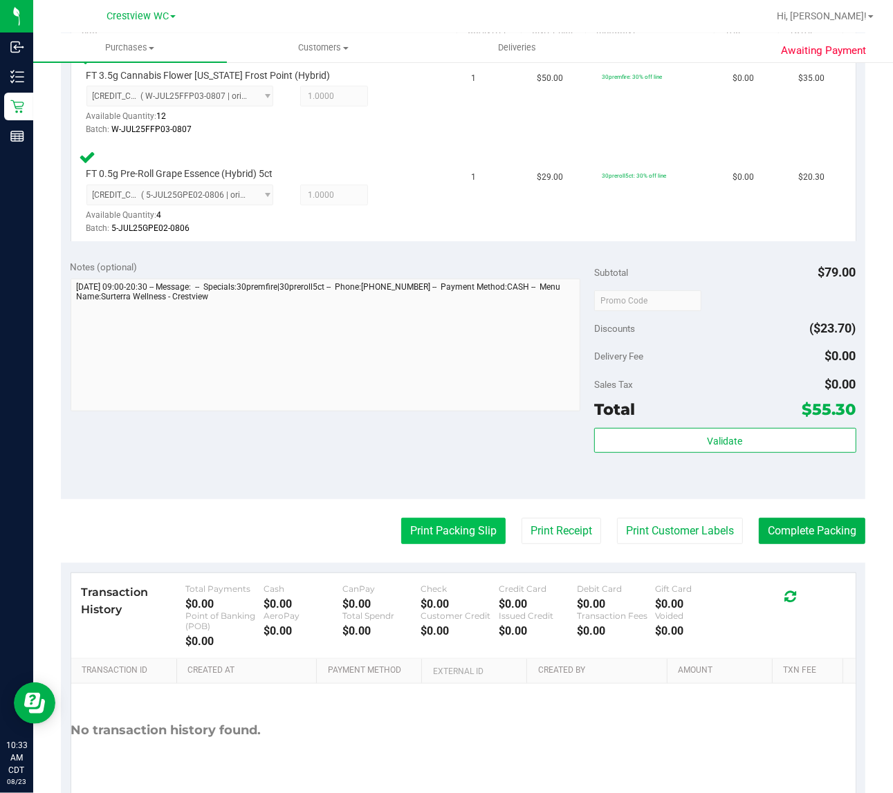
click at [430, 528] on button "Print Packing Slip" at bounding box center [453, 531] width 104 height 26
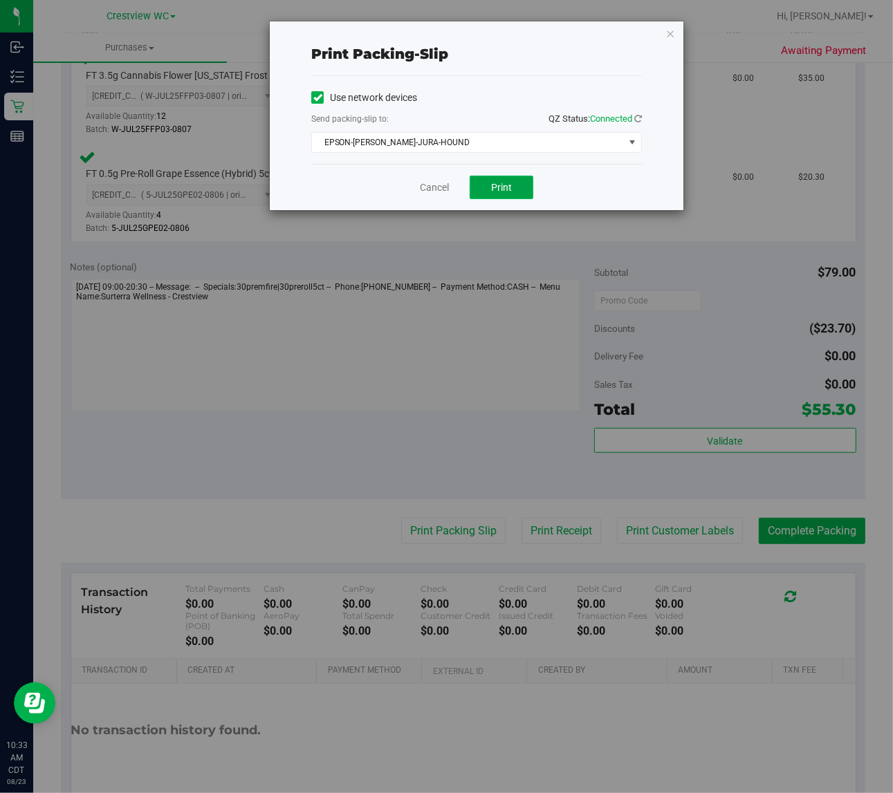
click at [503, 187] on span "Print" at bounding box center [501, 187] width 21 height 11
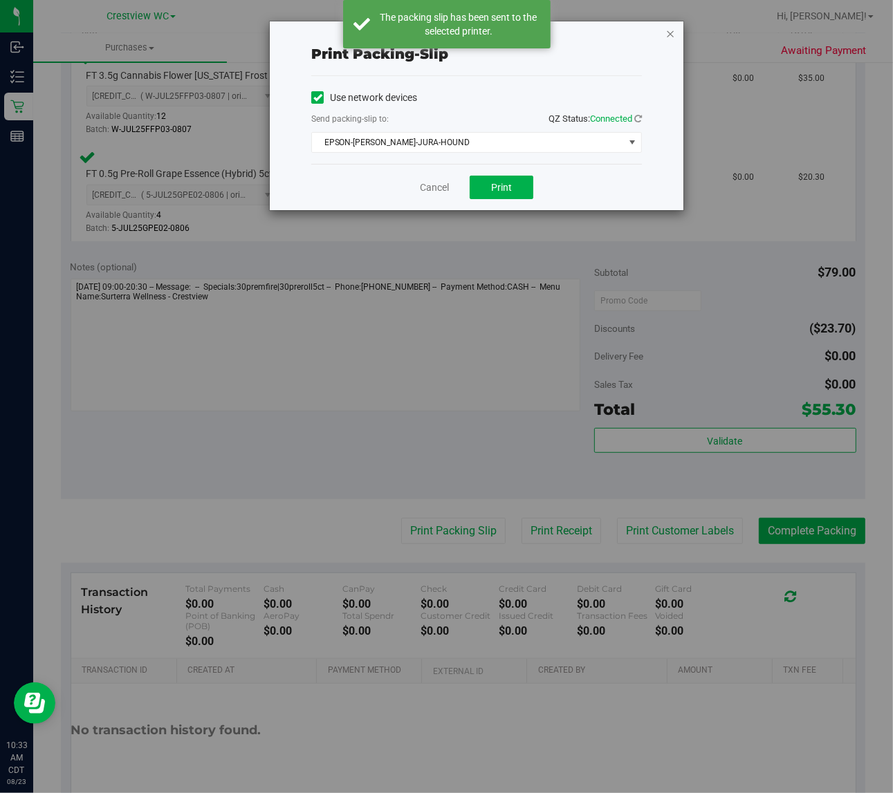
click at [670, 33] on icon "button" at bounding box center [670, 33] width 10 height 17
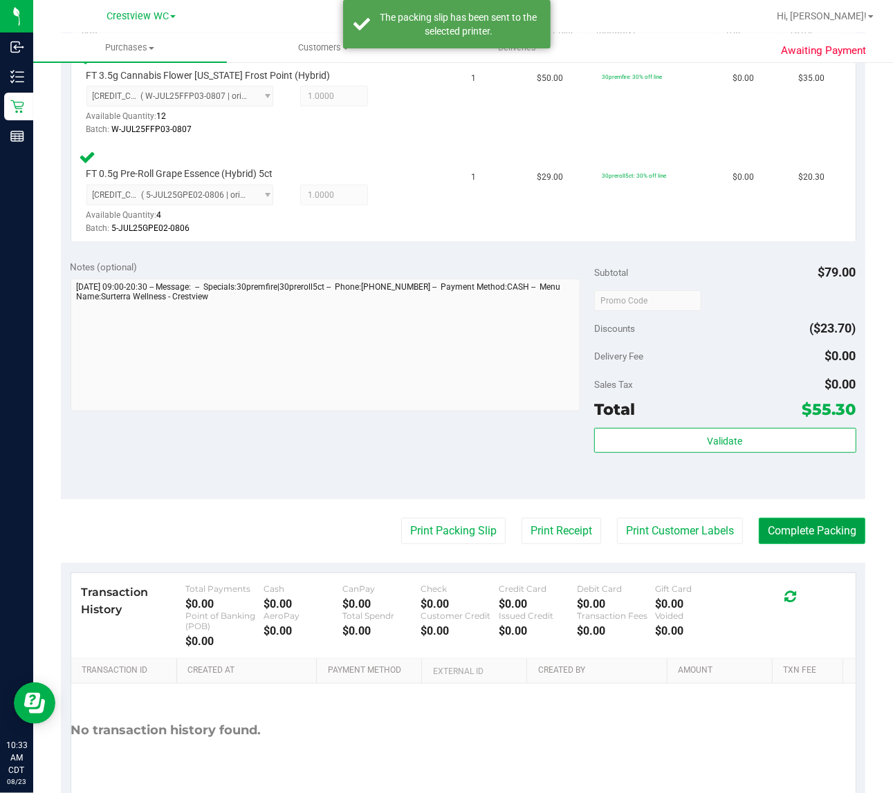
click at [830, 527] on button "Complete Packing" at bounding box center [812, 531] width 107 height 26
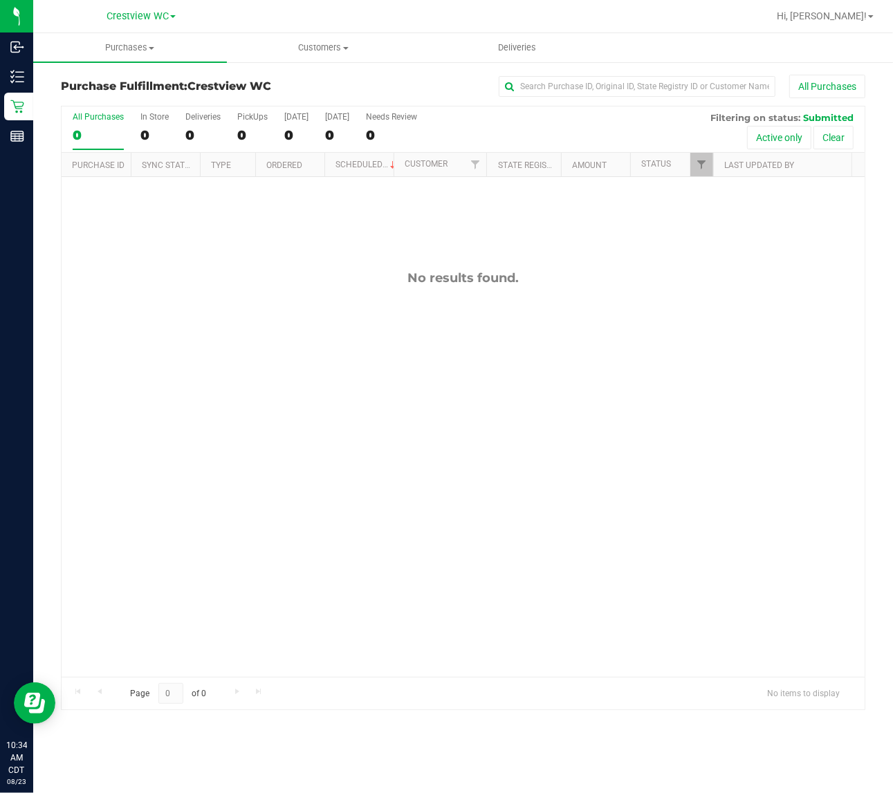
click at [248, 395] on div "No results found." at bounding box center [463, 473] width 803 height 593
click at [247, 116] on div "PickUps" at bounding box center [252, 117] width 30 height 10
click at [0, 0] on input "PickUps 0" at bounding box center [0, 0] width 0 height 0
click at [700, 165] on span "Filter" at bounding box center [701, 164] width 11 height 11
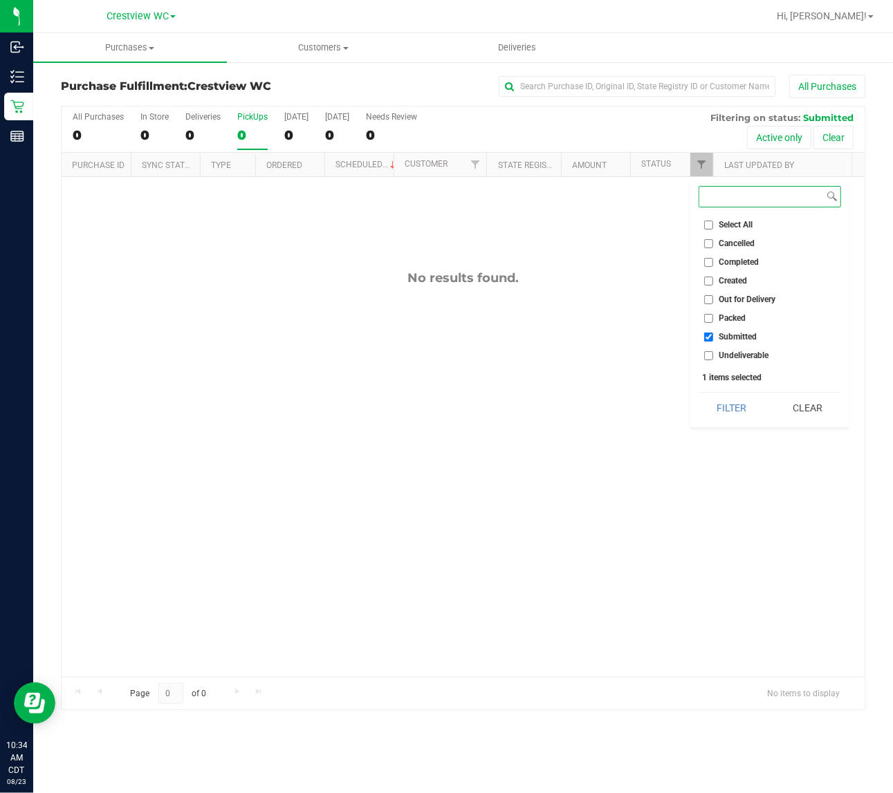
click at [699, 393] on button "Filter" at bounding box center [732, 408] width 66 height 30
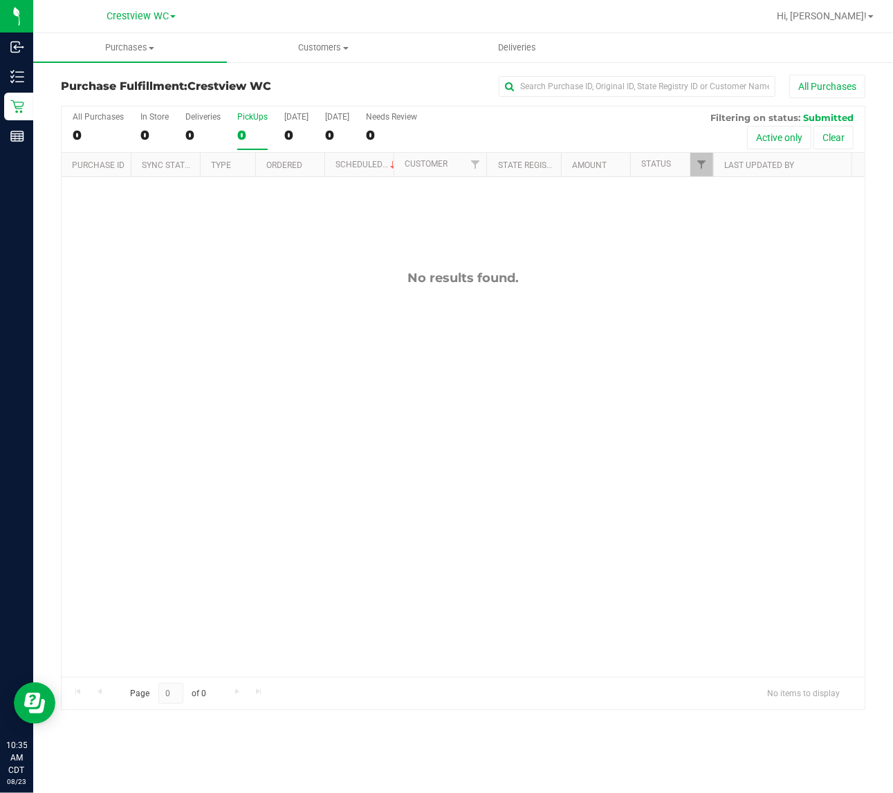
click at [208, 382] on div "No results found." at bounding box center [463, 473] width 803 height 593
click at [309, 292] on div "No results found." at bounding box center [463, 473] width 803 height 593
click at [239, 306] on div "No results found." at bounding box center [463, 473] width 803 height 593
click at [181, 268] on div "No results found." at bounding box center [463, 473] width 803 height 593
click at [180, 249] on div "No results found." at bounding box center [463, 473] width 803 height 593
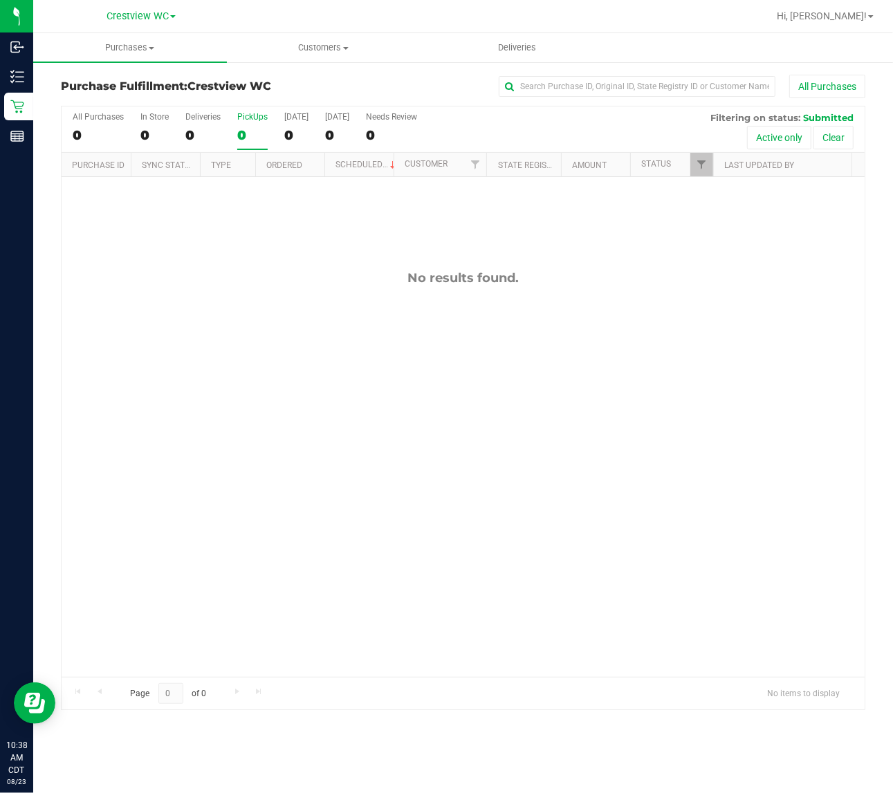
click at [190, 329] on div "No results found." at bounding box center [463, 473] width 803 height 593
click at [288, 358] on div "No results found." at bounding box center [463, 473] width 803 height 593
click at [181, 320] on div "No results found." at bounding box center [463, 473] width 803 height 593
click at [275, 329] on div "No results found." at bounding box center [463, 473] width 803 height 593
click at [261, 294] on div "No results found." at bounding box center [463, 473] width 803 height 593
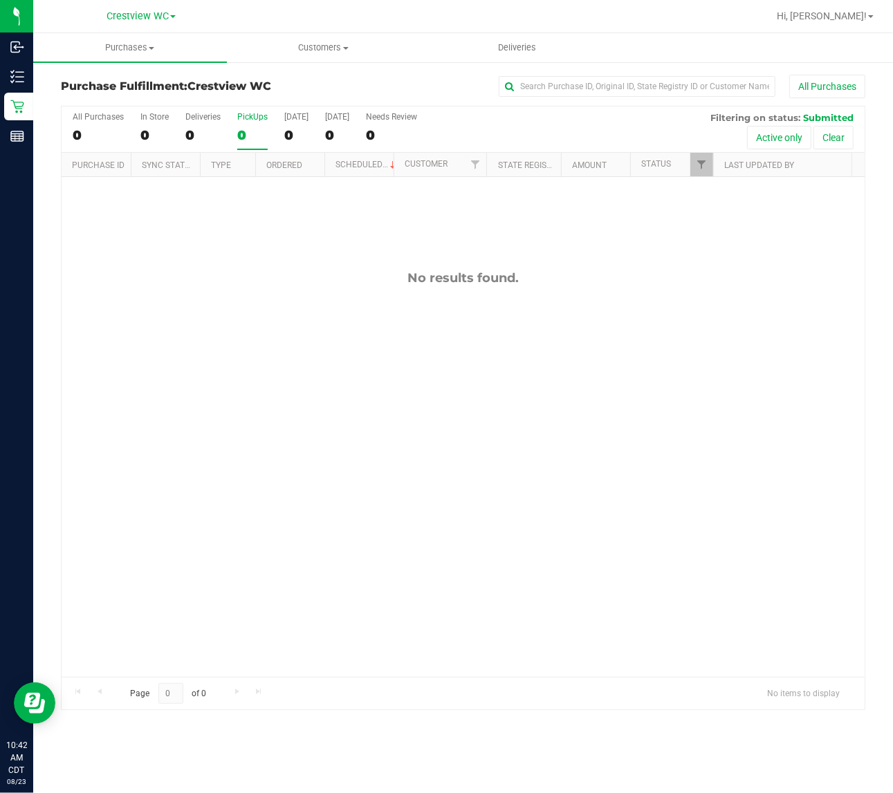
click at [319, 355] on div "No results found." at bounding box center [463, 473] width 803 height 593
click at [189, 391] on div "No results found." at bounding box center [463, 473] width 803 height 593
click at [183, 400] on div "No results found." at bounding box center [463, 473] width 803 height 593
click at [353, 448] on div "No results found." at bounding box center [463, 473] width 803 height 593
click at [675, 331] on div "No results found." at bounding box center [463, 473] width 803 height 593
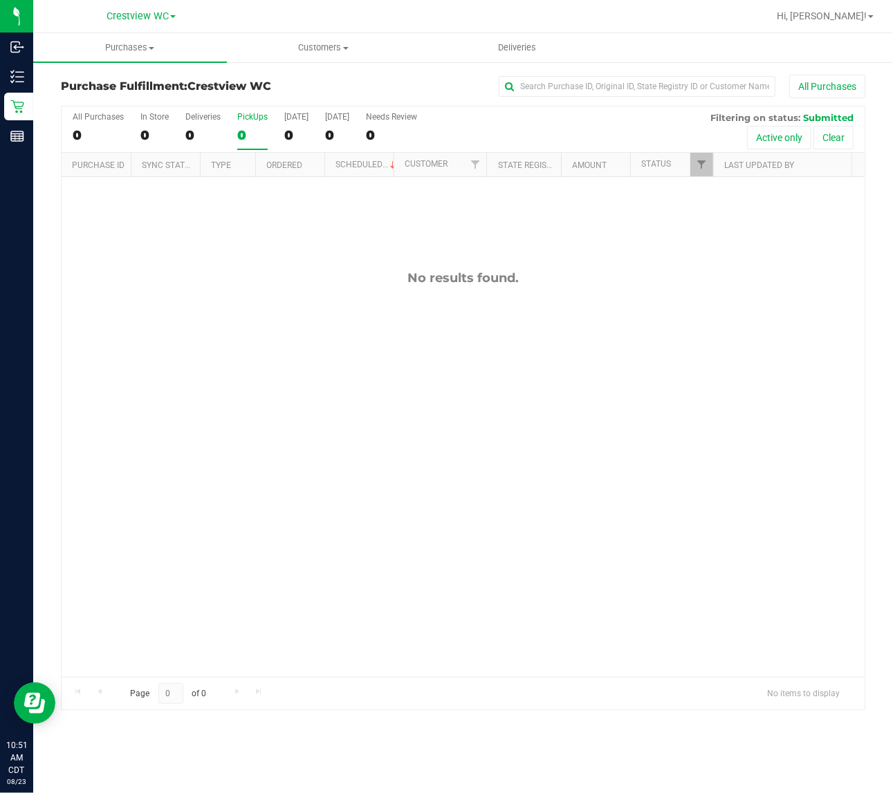
drag, startPoint x: 232, startPoint y: 336, endPoint x: 237, endPoint y: 320, distance: 16.6
click at [232, 336] on div "No results found." at bounding box center [463, 473] width 803 height 593
click at [248, 118] on div "PickUps" at bounding box center [252, 117] width 30 height 10
click at [0, 0] on input "PickUps 0" at bounding box center [0, 0] width 0 height 0
click at [699, 167] on span "Filter" at bounding box center [701, 164] width 11 height 11
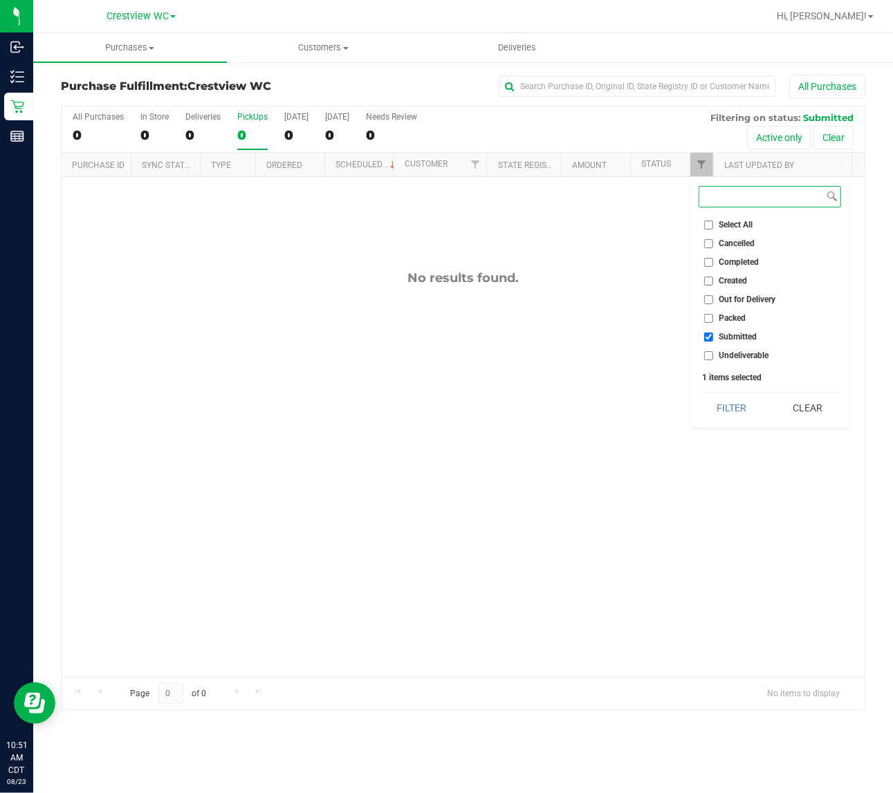
click at [699, 393] on button "Filter" at bounding box center [732, 408] width 66 height 30
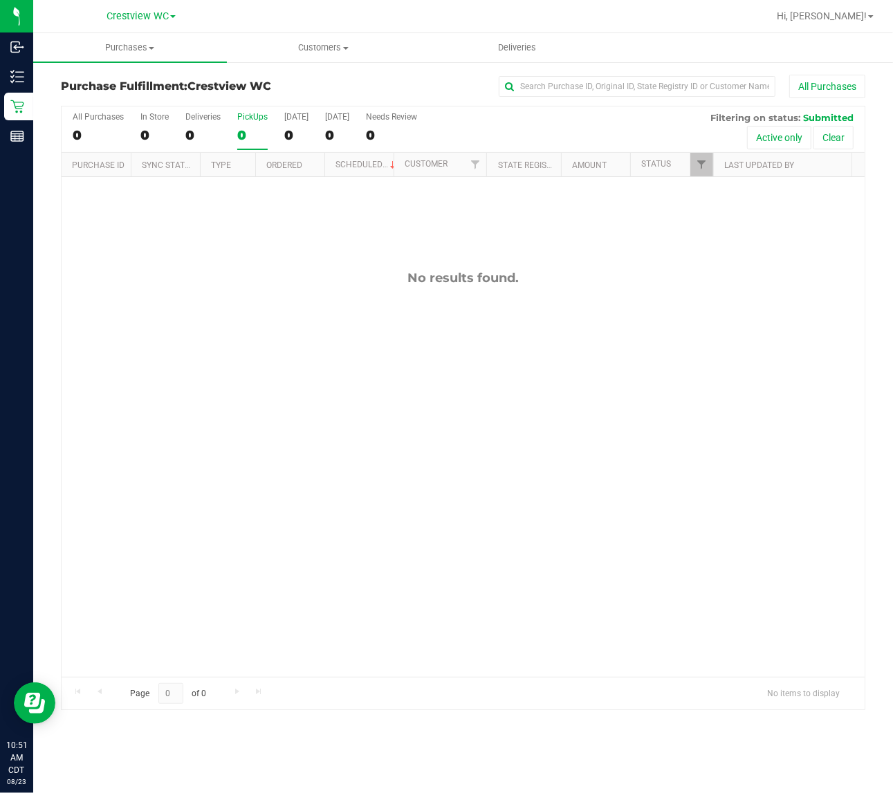
click at [299, 246] on div "No results found." at bounding box center [463, 473] width 803 height 593
click at [552, 216] on div "No results found." at bounding box center [463, 473] width 803 height 593
click at [647, 324] on div "No results found." at bounding box center [463, 473] width 803 height 593
click at [295, 334] on div "No results found." at bounding box center [463, 473] width 803 height 593
click at [357, 317] on div "No results found." at bounding box center [463, 473] width 803 height 593
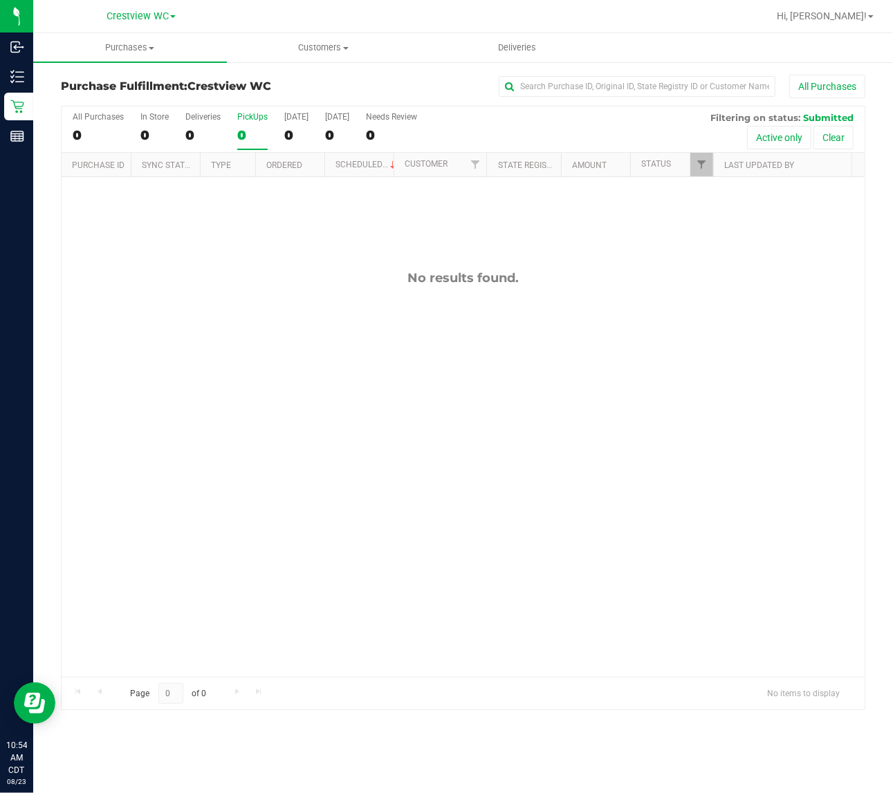
click at [248, 116] on div "PickUps" at bounding box center [252, 117] width 30 height 10
checkbox input "true"
click at [704, 163] on span "Filter" at bounding box center [701, 164] width 11 height 11
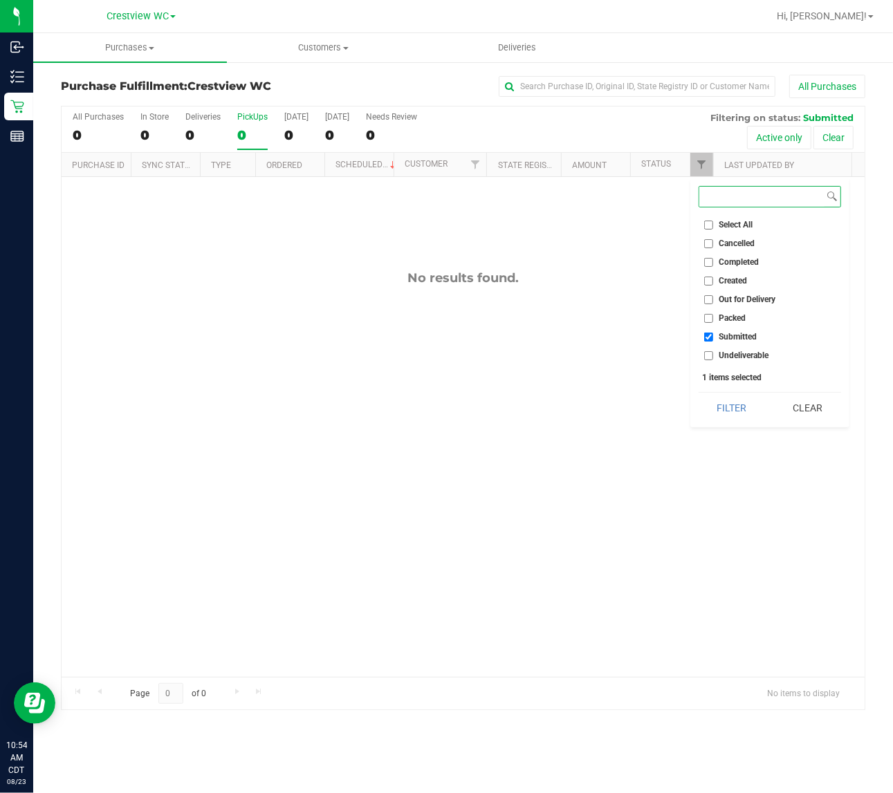
click at [699, 393] on button "Filter" at bounding box center [732, 408] width 66 height 30
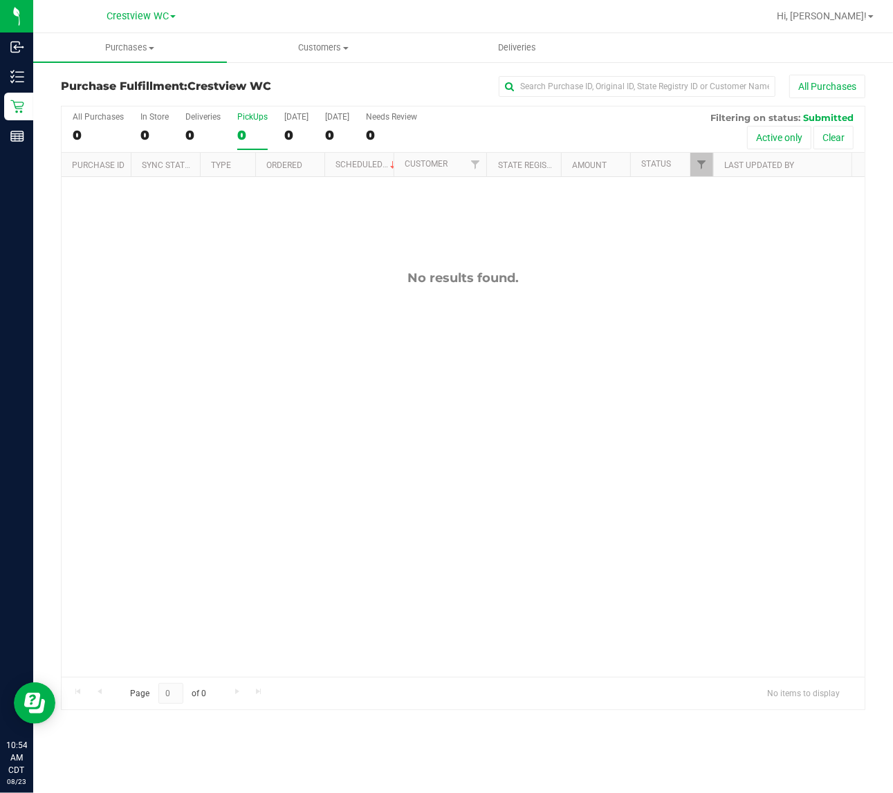
click at [239, 226] on div "No results found." at bounding box center [463, 473] width 803 height 593
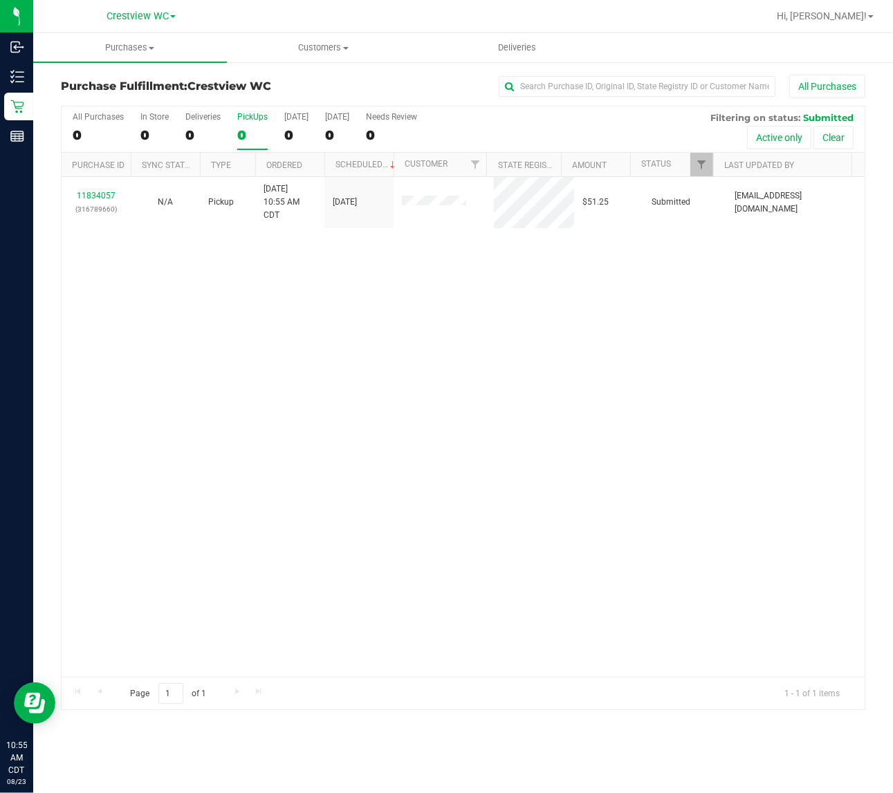
drag, startPoint x: 596, startPoint y: 365, endPoint x: 605, endPoint y: 369, distance: 9.6
click at [600, 369] on div "11834057 (316789660) N/A Pickup 8/23/2025 10:55 AM CDT 8/23/2025 $51.25 Submitt…" at bounding box center [463, 427] width 803 height 500
click at [258, 118] on div "PickUps" at bounding box center [252, 117] width 30 height 10
click at [0, 0] on input "PickUps 0" at bounding box center [0, 0] width 0 height 0
drag, startPoint x: 643, startPoint y: 299, endPoint x: 650, endPoint y: 306, distance: 9.8
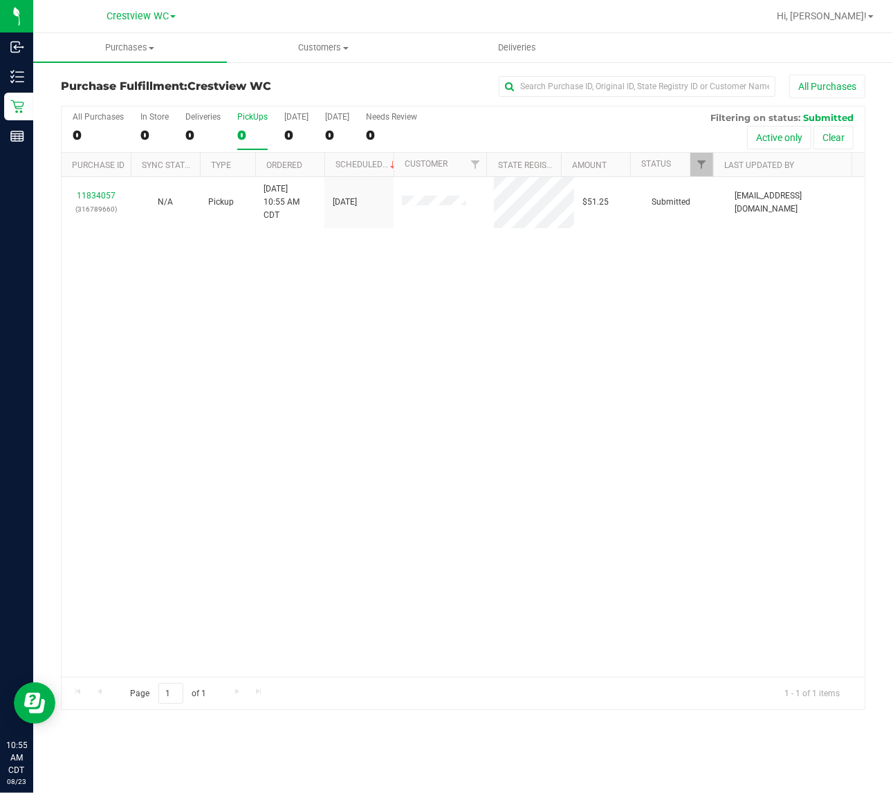
click at [649, 306] on div "11834057 (316789660) N/A Pickup 8/23/2025 10:55 AM CDT 8/23/2025 $51.25 Submitt…" at bounding box center [463, 427] width 803 height 500
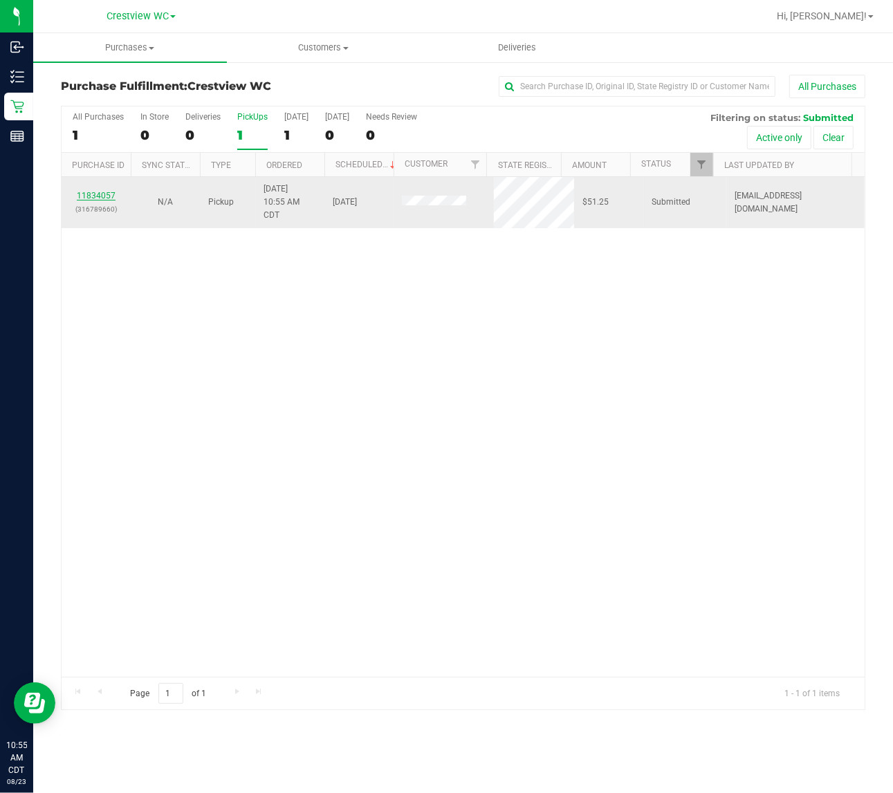
click at [102, 195] on link "11834057" at bounding box center [96, 196] width 39 height 10
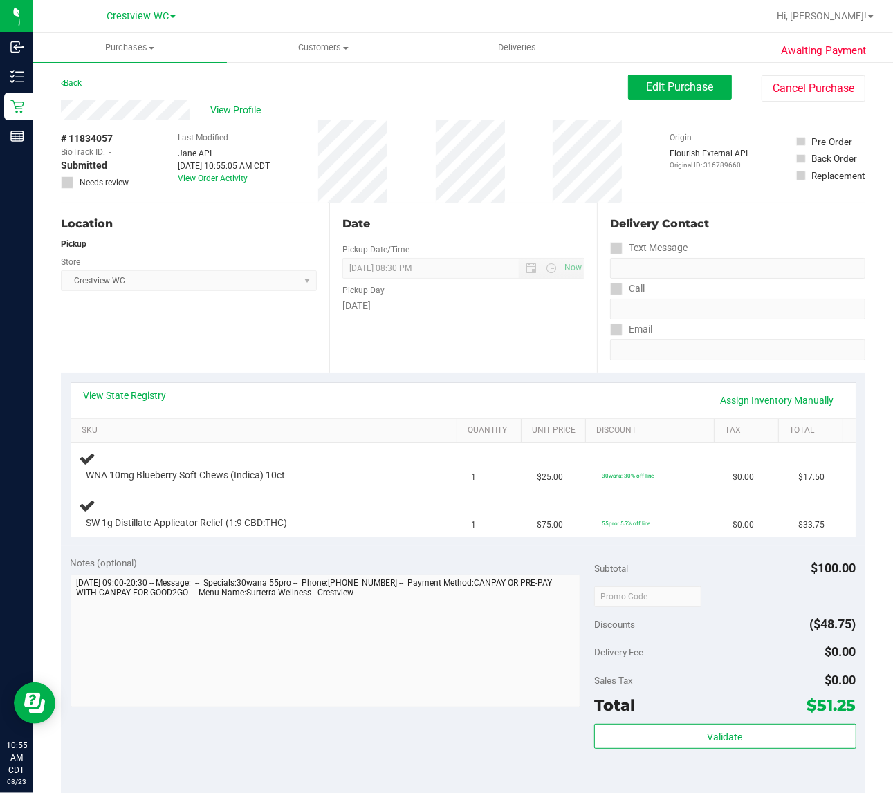
click at [223, 338] on div "Location Pickup Store Crestview WC Select Store Bonita Springs WC Boynton Beach…" at bounding box center [195, 287] width 268 height 169
click at [105, 349] on div "Location Pickup Store Crestview WC Select Store Bonita Springs WC Boynton Beach…" at bounding box center [195, 287] width 268 height 169
click at [189, 310] on div "Location Pickup Store Crestview WC Select Store Bonita Springs WC Boynton Beach…" at bounding box center [195, 287] width 268 height 169
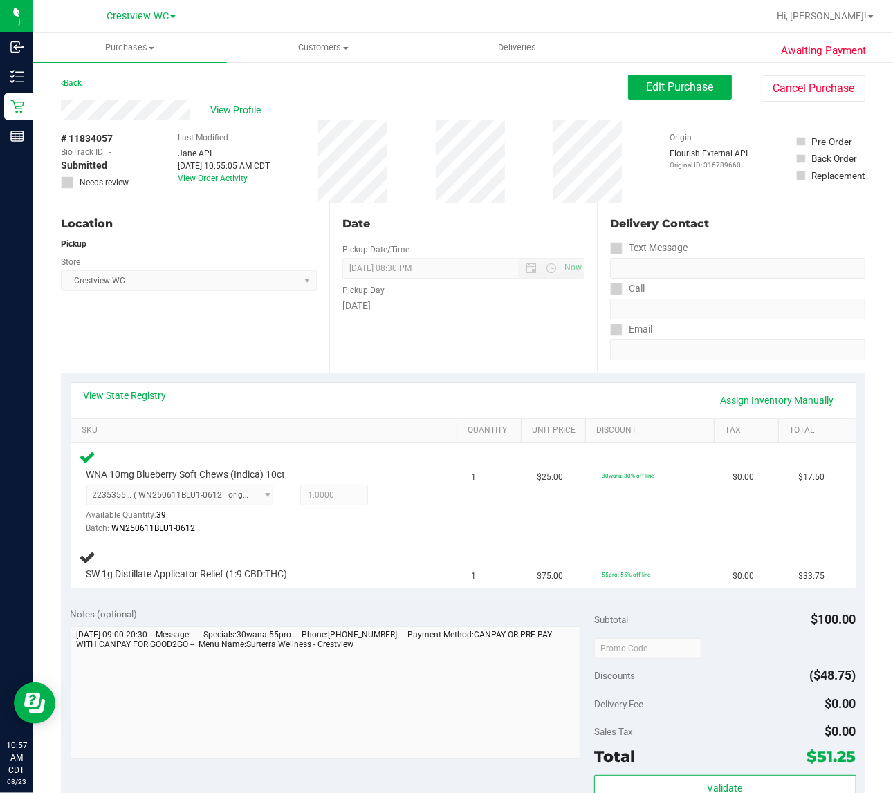
click at [205, 335] on div "Location Pickup Store Crestview WC Select Store Bonita Springs WC Boynton Beach…" at bounding box center [195, 287] width 268 height 169
click at [183, 347] on div "Location Pickup Store Crestview WC Select Store Bonita Springs WC Boynton Beach…" at bounding box center [195, 287] width 268 height 169
click at [187, 347] on div "Location Pickup Store Crestview WC Select Store Bonita Springs WC Boynton Beach…" at bounding box center [195, 287] width 268 height 169
click at [220, 320] on div "Location Pickup Store Crestview WC Select Store Bonita Springs WC Boynton Beach…" at bounding box center [195, 287] width 268 height 169
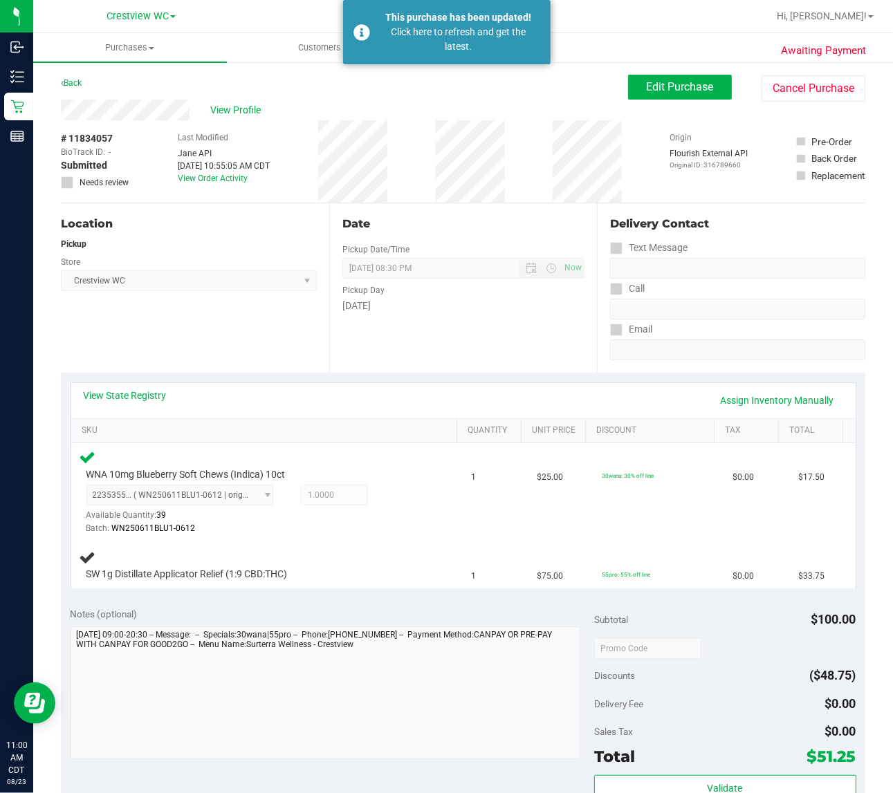
click at [199, 333] on div "Location Pickup Store Crestview WC Select Store Bonita Springs WC Boynton Beach…" at bounding box center [195, 287] width 268 height 169
click at [80, 81] on link "Back" at bounding box center [71, 83] width 21 height 10
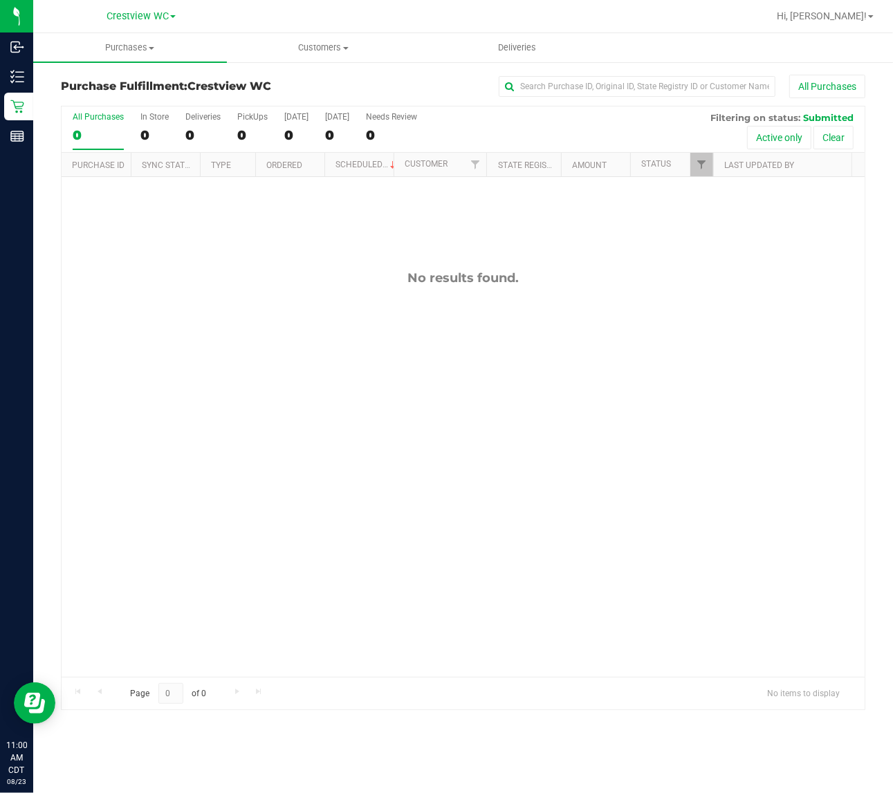
click at [242, 272] on div "No results found." at bounding box center [463, 277] width 803 height 15
click at [250, 113] on div "PickUps" at bounding box center [252, 117] width 30 height 10
click at [0, 0] on input "PickUps 0" at bounding box center [0, 0] width 0 height 0
click at [250, 113] on div "PickUps" at bounding box center [252, 117] width 30 height 10
click at [0, 0] on input "PickUps 0" at bounding box center [0, 0] width 0 height 0
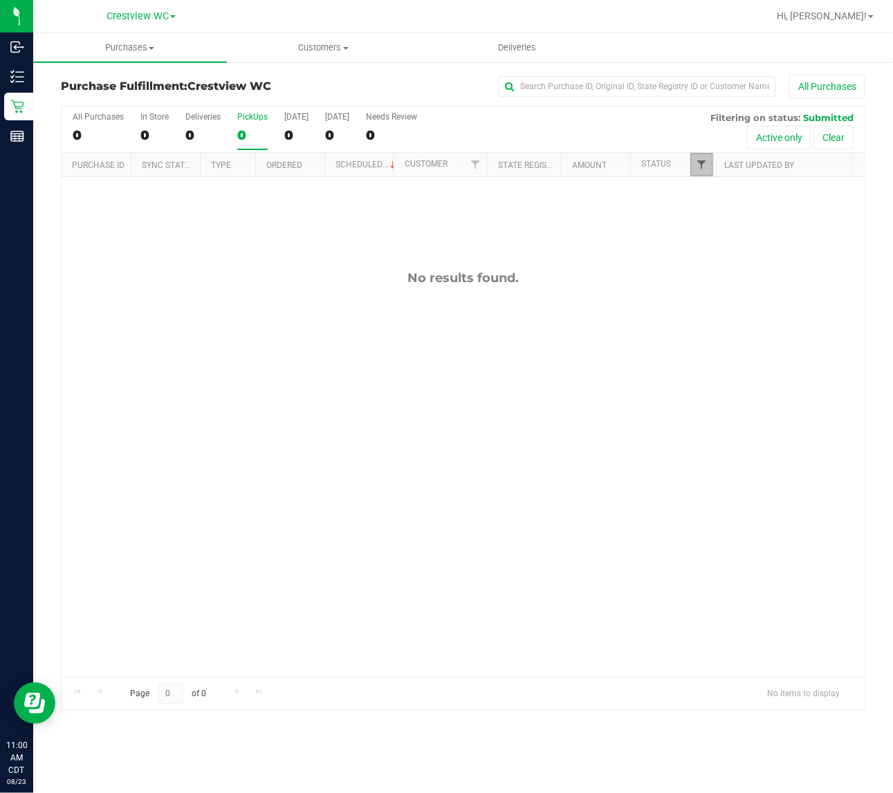
click at [703, 164] on span "Filter" at bounding box center [701, 164] width 11 height 11
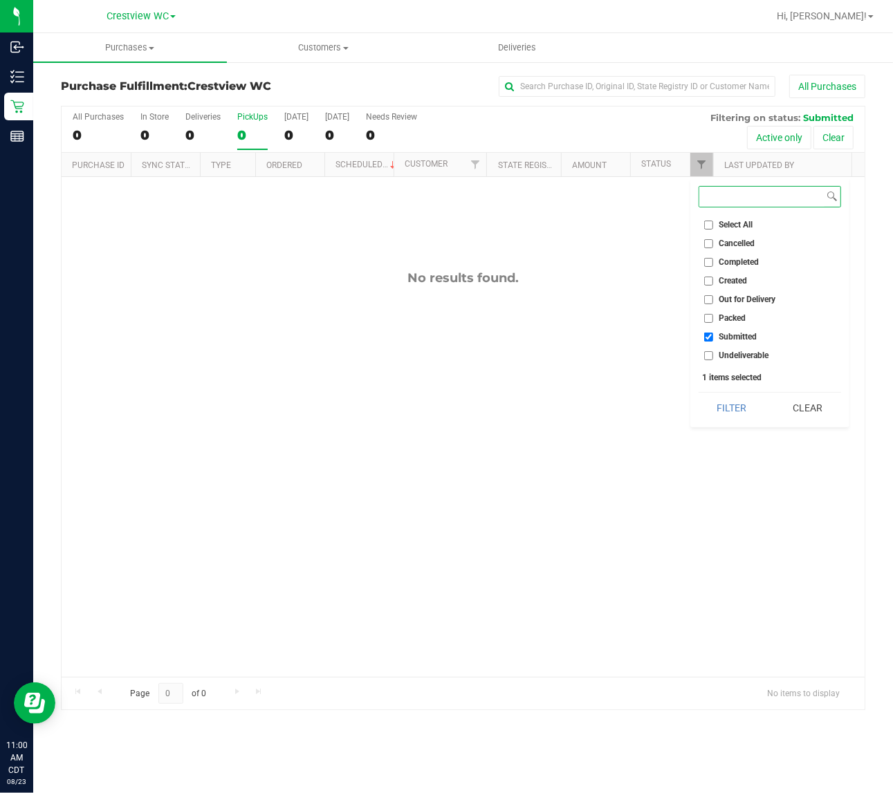
click at [699, 393] on button "Filter" at bounding box center [732, 408] width 66 height 30
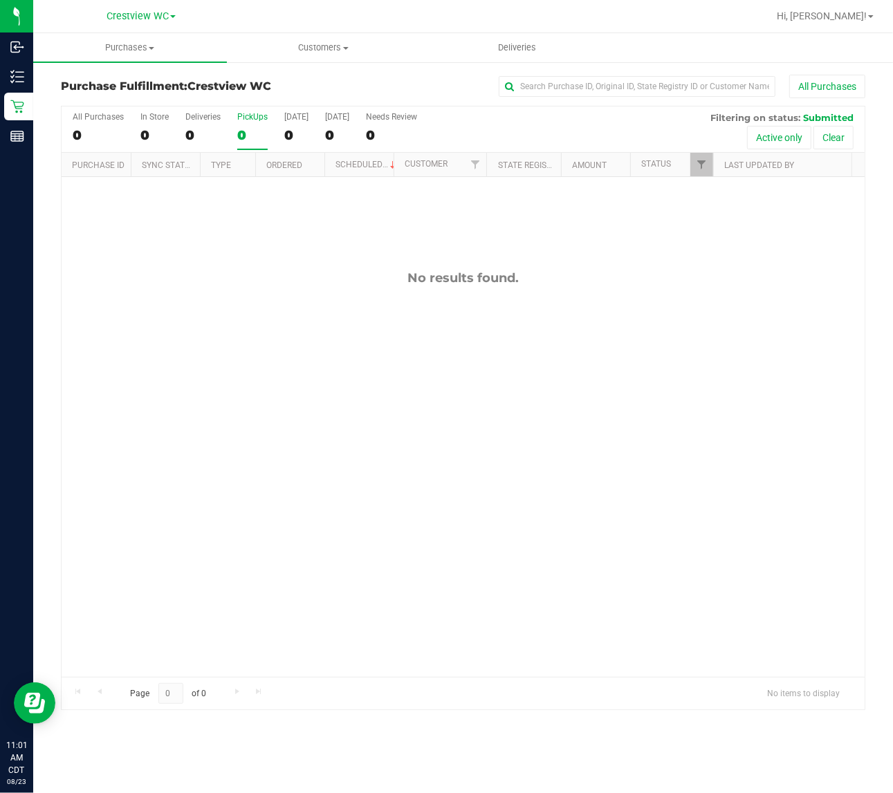
drag, startPoint x: 322, startPoint y: 253, endPoint x: 299, endPoint y: 214, distance: 45.0
click at [322, 252] on div "No results found." at bounding box center [463, 473] width 803 height 593
click at [257, 116] on div "PickUps" at bounding box center [252, 117] width 30 height 10
click at [0, 0] on input "PickUps 0" at bounding box center [0, 0] width 0 height 0
click at [704, 163] on span "Filter" at bounding box center [701, 164] width 11 height 11
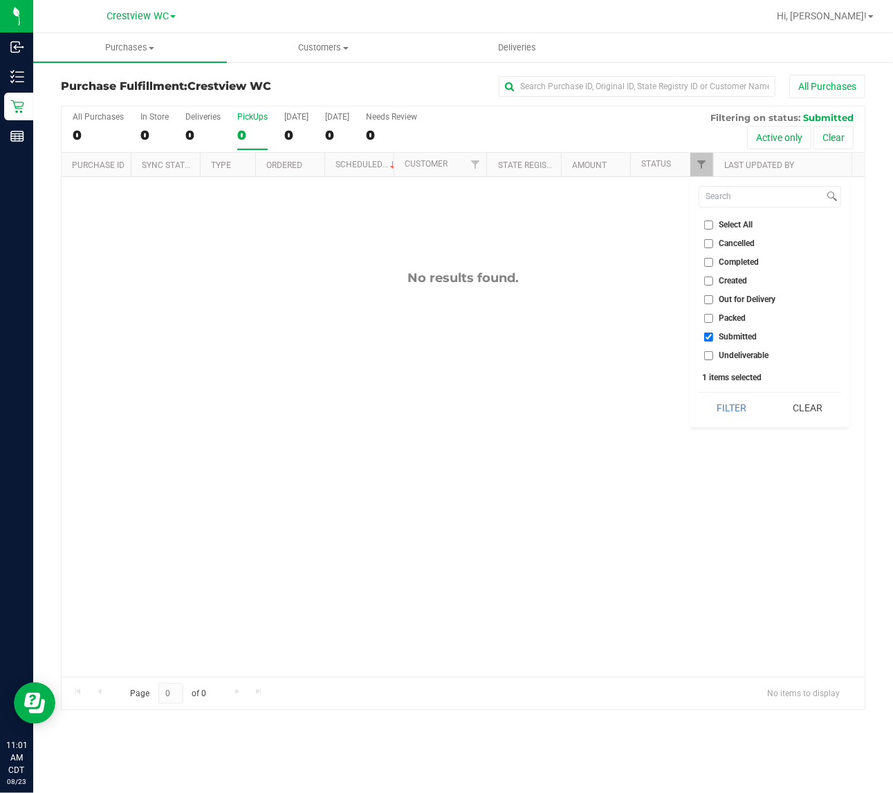
click at [365, 236] on div "No results found." at bounding box center [463, 473] width 803 height 593
click at [265, 116] on div "PickUps" at bounding box center [252, 117] width 30 height 10
click at [0, 0] on input "PickUps 0" at bounding box center [0, 0] width 0 height 0
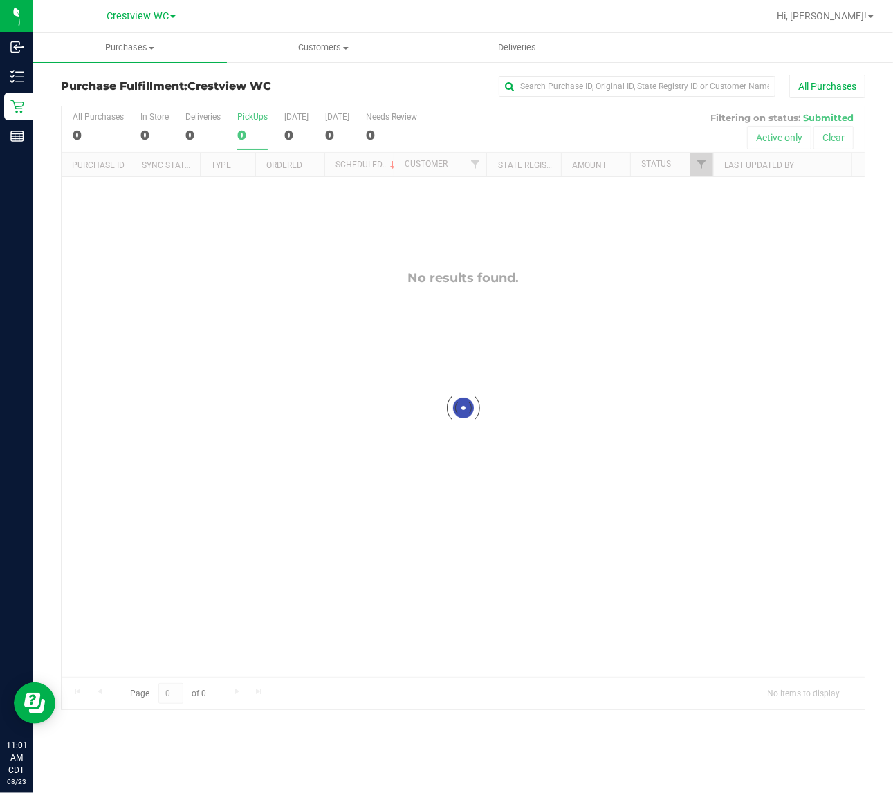
checkbox input "true"
click at [699, 156] on link "Filter" at bounding box center [701, 165] width 23 height 24
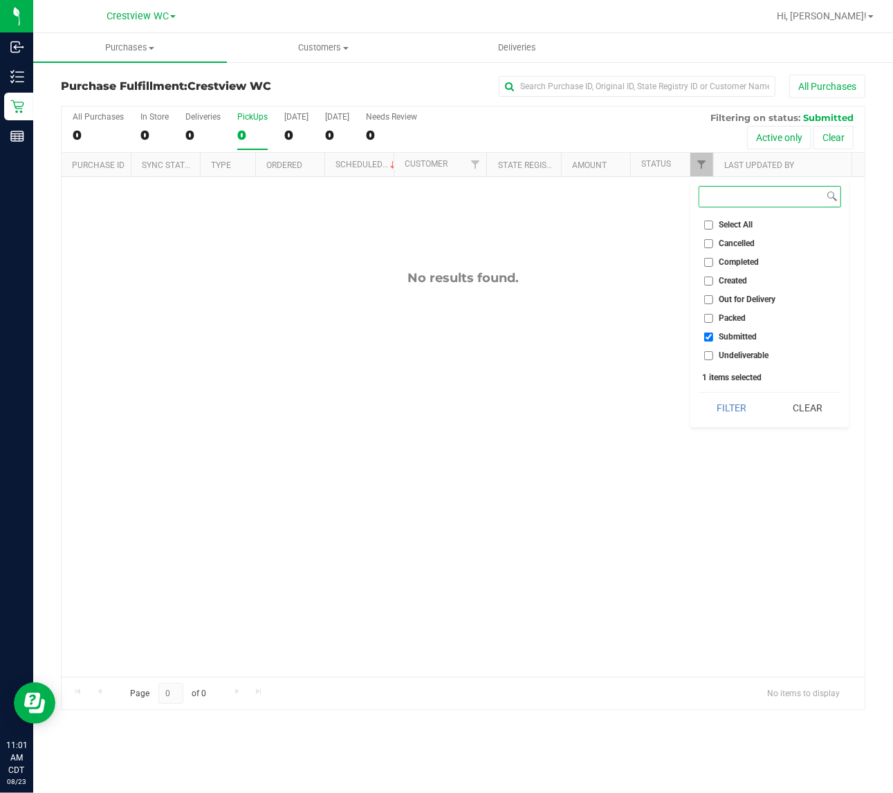
click at [699, 393] on button "Filter" at bounding box center [732, 408] width 66 height 30
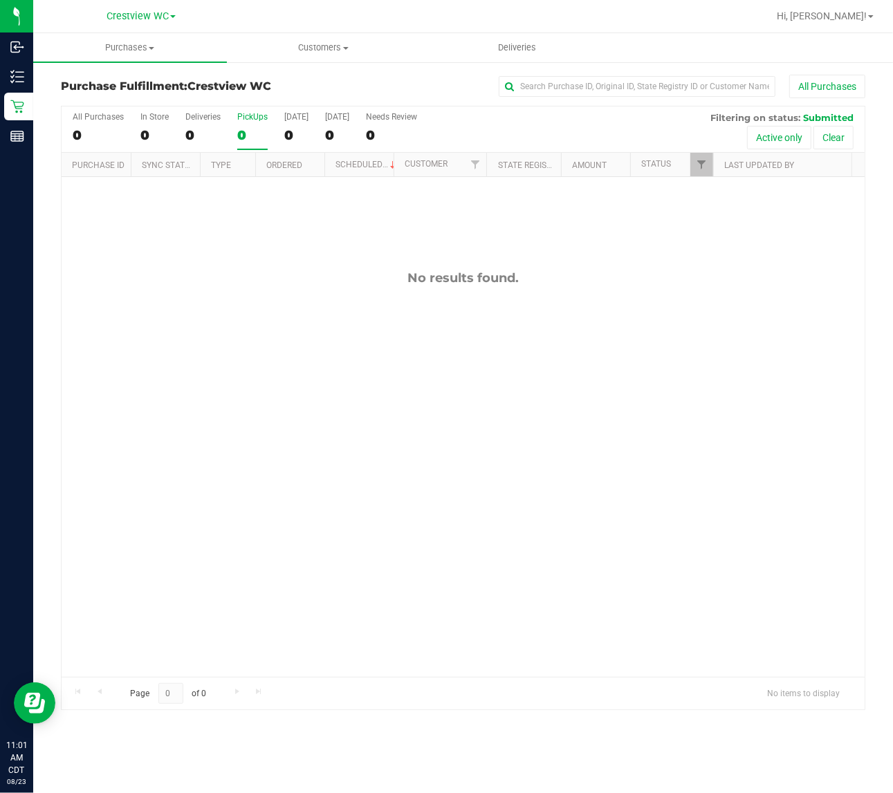
click at [602, 367] on div "No results found." at bounding box center [463, 473] width 803 height 593
click at [662, 258] on div "No results found." at bounding box center [463, 473] width 803 height 593
click at [259, 256] on div "No results found." at bounding box center [463, 473] width 803 height 593
click at [430, 450] on div "No results found." at bounding box center [463, 473] width 803 height 593
click at [382, 416] on div "No results found." at bounding box center [463, 473] width 803 height 593
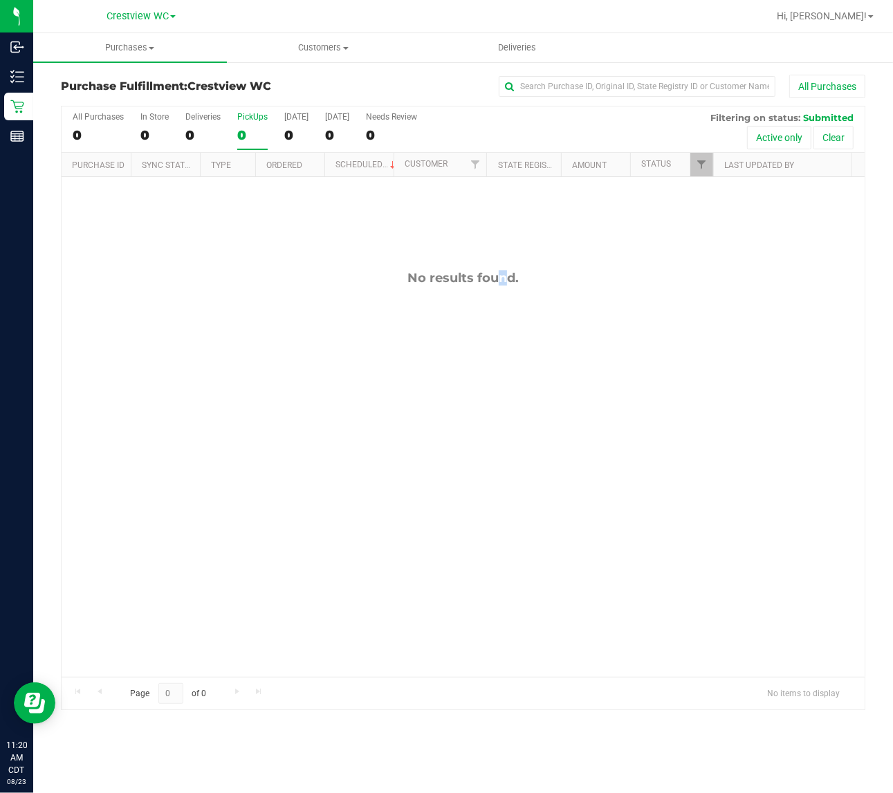
click at [463, 396] on div "No results found." at bounding box center [463, 473] width 803 height 593
click at [252, 115] on div "PickUps" at bounding box center [252, 117] width 30 height 10
click at [0, 0] on input "PickUps 0" at bounding box center [0, 0] width 0 height 0
drag, startPoint x: 219, startPoint y: 281, endPoint x: 250, endPoint y: 304, distance: 38.5
click at [223, 284] on div "No results found." at bounding box center [463, 277] width 803 height 15
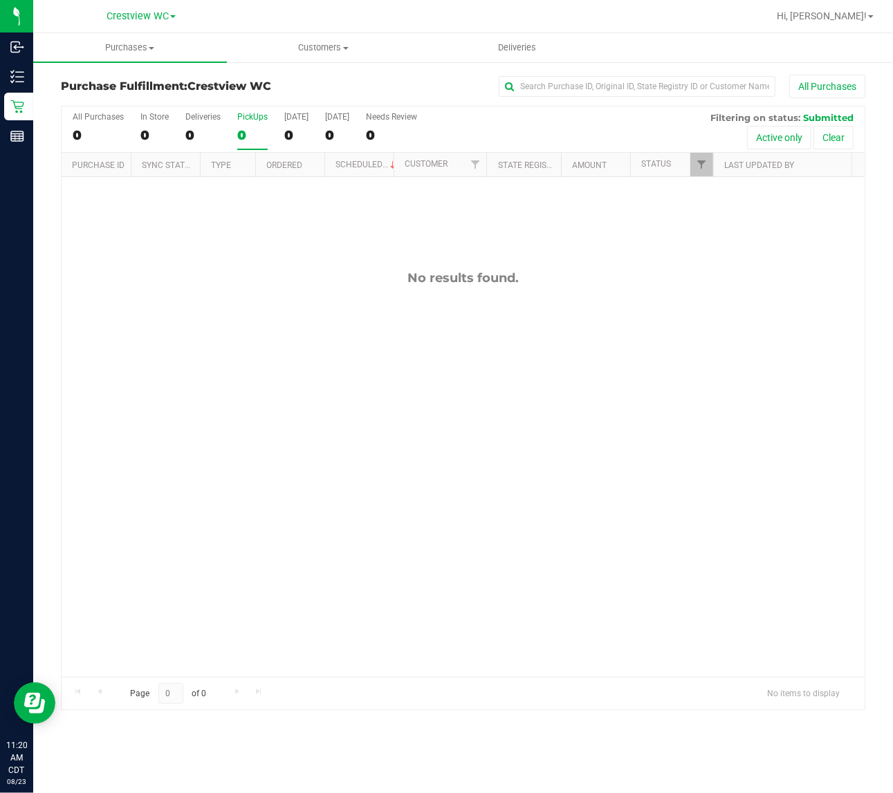
click at [553, 468] on div "No results found." at bounding box center [463, 473] width 803 height 593
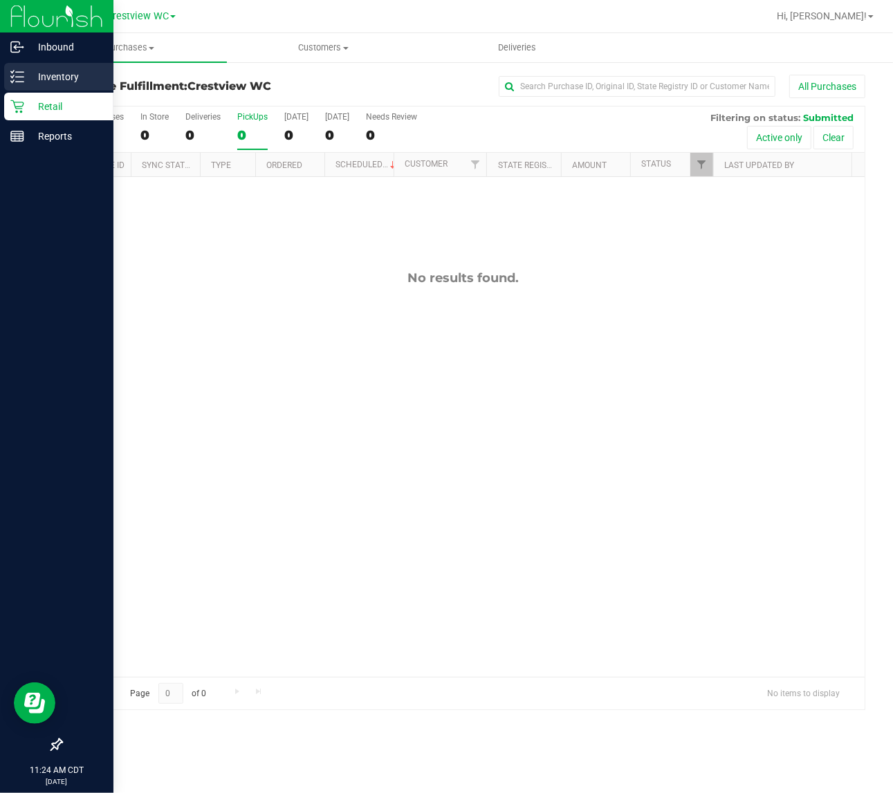
click at [16, 71] on icon at bounding box center [17, 77] width 14 height 14
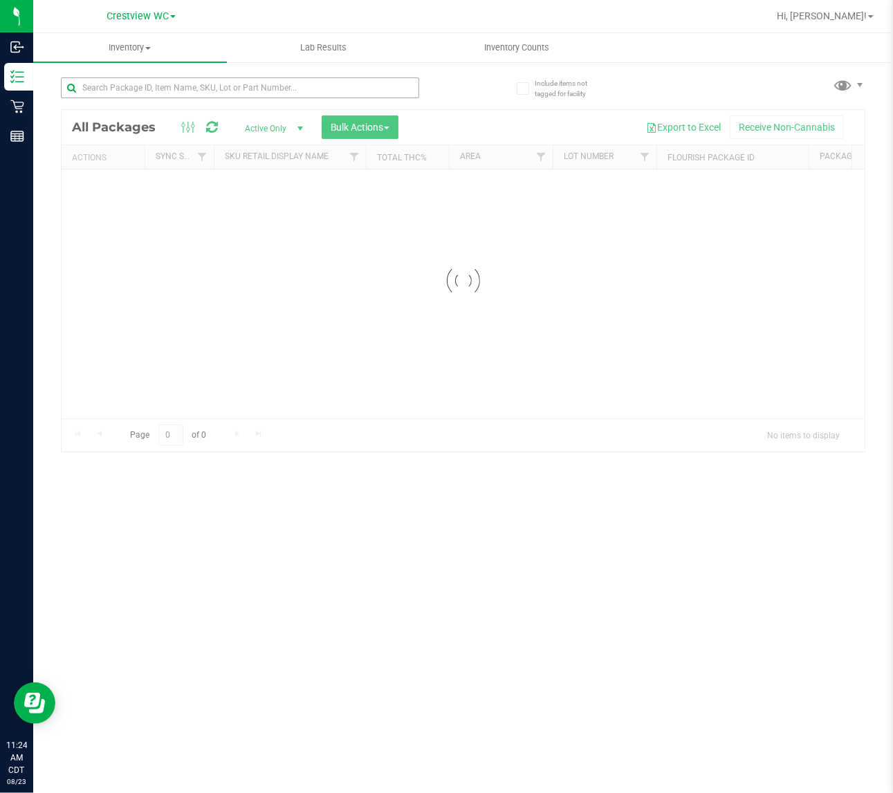
click at [159, 77] on div at bounding box center [262, 87] width 403 height 44
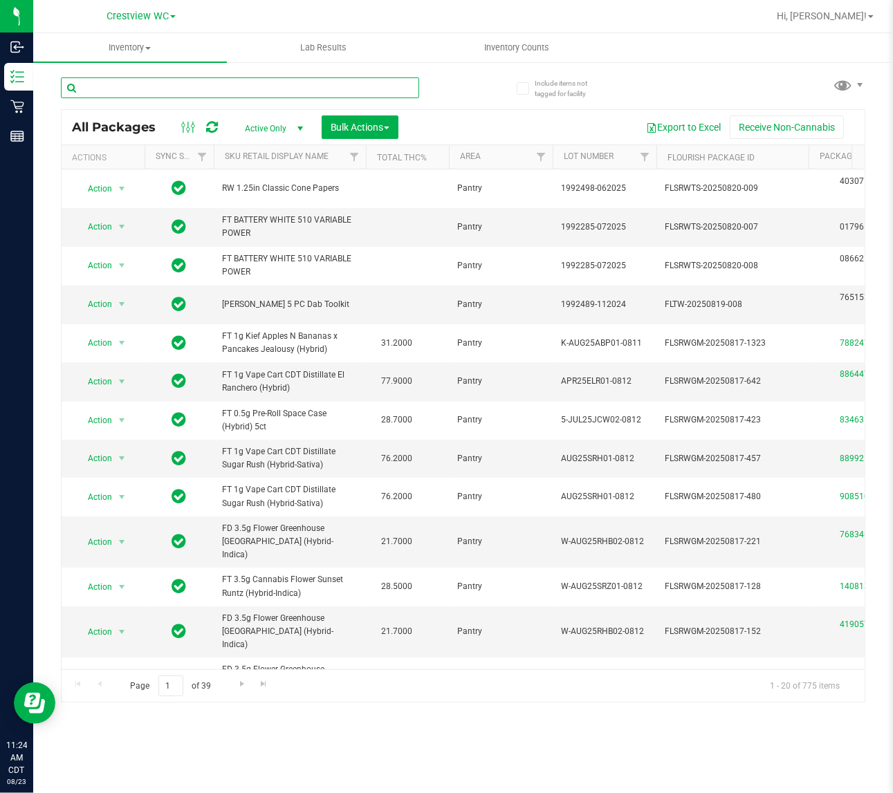
click at [258, 90] on input "text" at bounding box center [240, 87] width 358 height 21
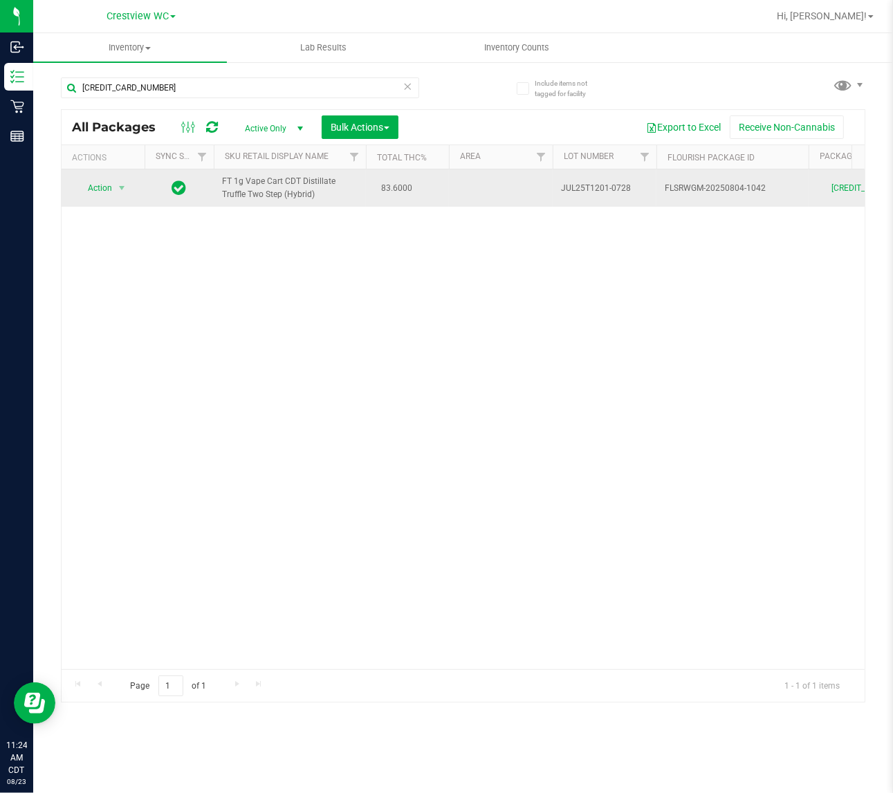
drag, startPoint x: 293, startPoint y: 198, endPoint x: 187, endPoint y: 171, distance: 109.2
copy tr "FT 1g Vape Cart CDT Distillate Truffle Two Step (Hybrid)"
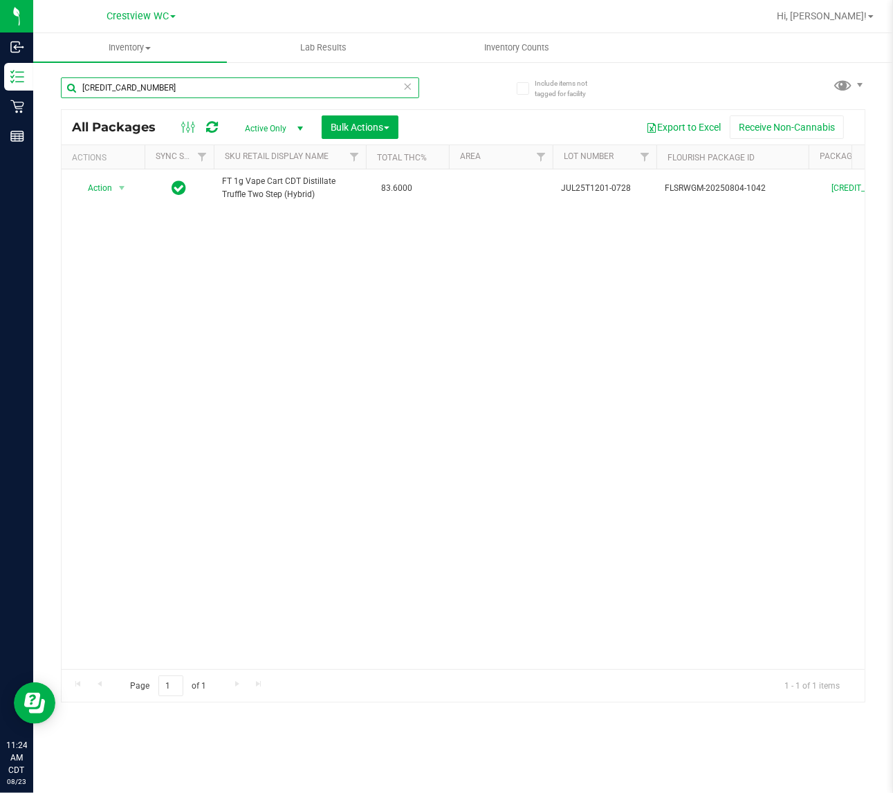
drag, startPoint x: 178, startPoint y: 97, endPoint x: -93, endPoint y: 132, distance: 273.4
click at [0, 132] on html "Inbound Inventory Retail Reports 11:24 AM CDT 08/23/2025 08/23 Crestview WC Hi,…" at bounding box center [446, 396] width 893 height 793
paste input "FT 1g Vape Cart CDT Distillate Truffle Two Step (Hybrid)"
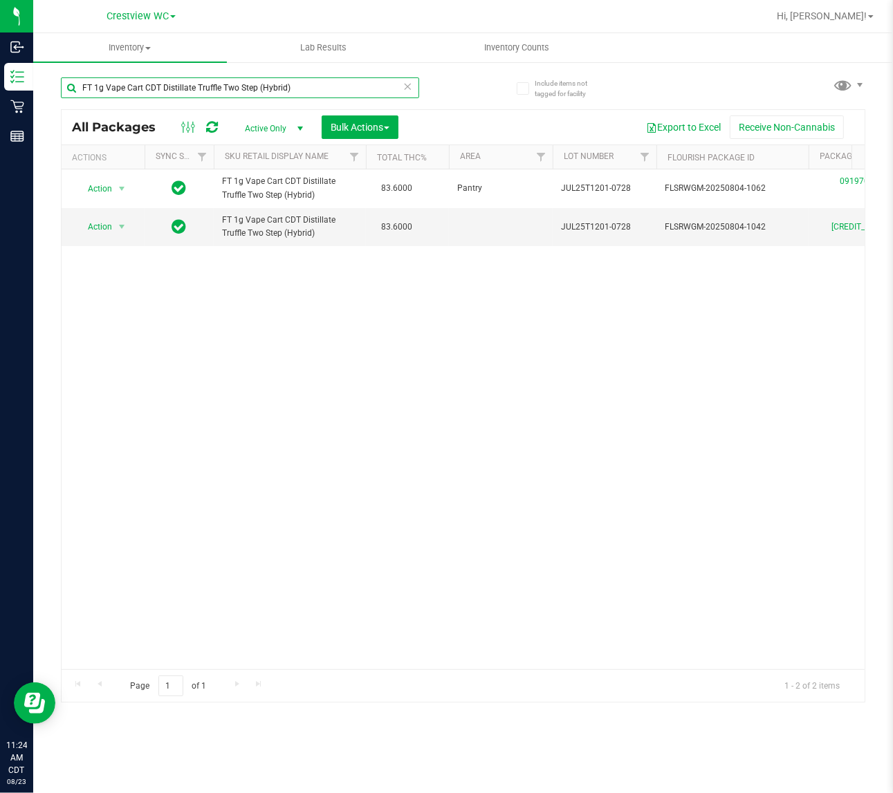
type input "FT 1g Vape Cart CDT Distillate Truffle Two Step (Hybrid)"
click at [329, 426] on div "Action Action Edit attributes Global inventory Locate package Package audit log…" at bounding box center [463, 419] width 803 height 500
click at [640, 401] on div "Action Action Edit attributes Global inventory Locate package Package audit log…" at bounding box center [463, 419] width 803 height 500
click at [627, 439] on div "Action Action Edit attributes Global inventory Locate package Package audit log…" at bounding box center [463, 419] width 803 height 500
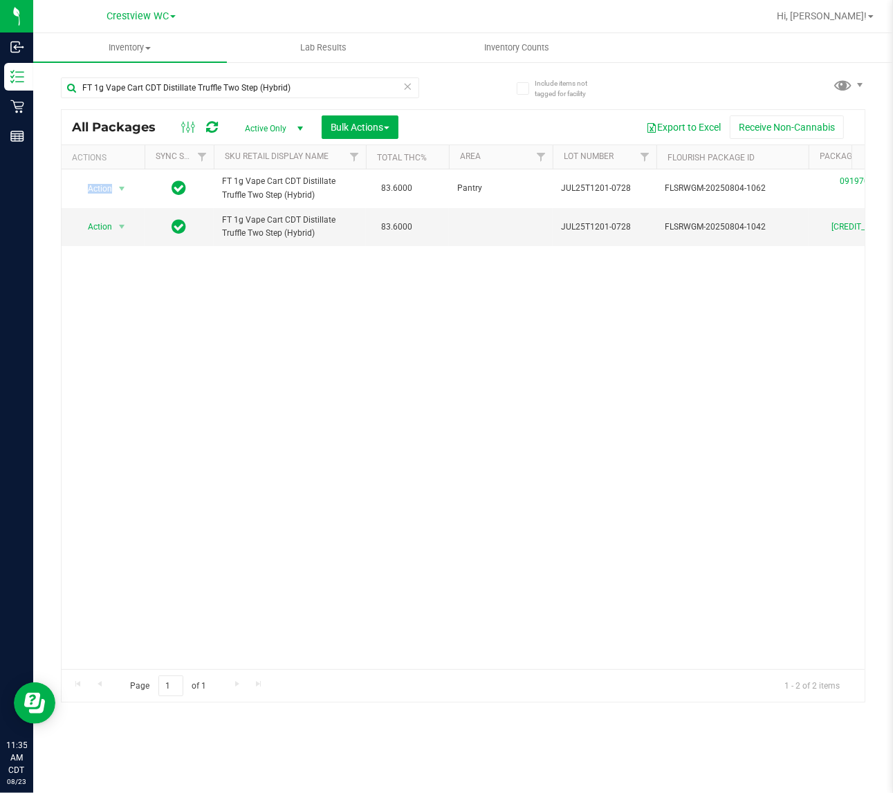
click at [575, 460] on div "Action Action Edit attributes Global inventory Locate package Package audit log…" at bounding box center [463, 419] width 803 height 500
click at [400, 367] on div "Action Action Edit attributes Global inventory Locate package Package audit log…" at bounding box center [463, 419] width 803 height 500
click at [467, 443] on div "Action Action Edit attributes Global inventory Locate package Package audit log…" at bounding box center [463, 419] width 803 height 500
click at [468, 441] on div "Action Action Edit attributes Global inventory Locate package Package audit log…" at bounding box center [463, 419] width 803 height 500
click at [470, 438] on div "Action Action Edit attributes Global inventory Locate package Package audit log…" at bounding box center [463, 419] width 803 height 500
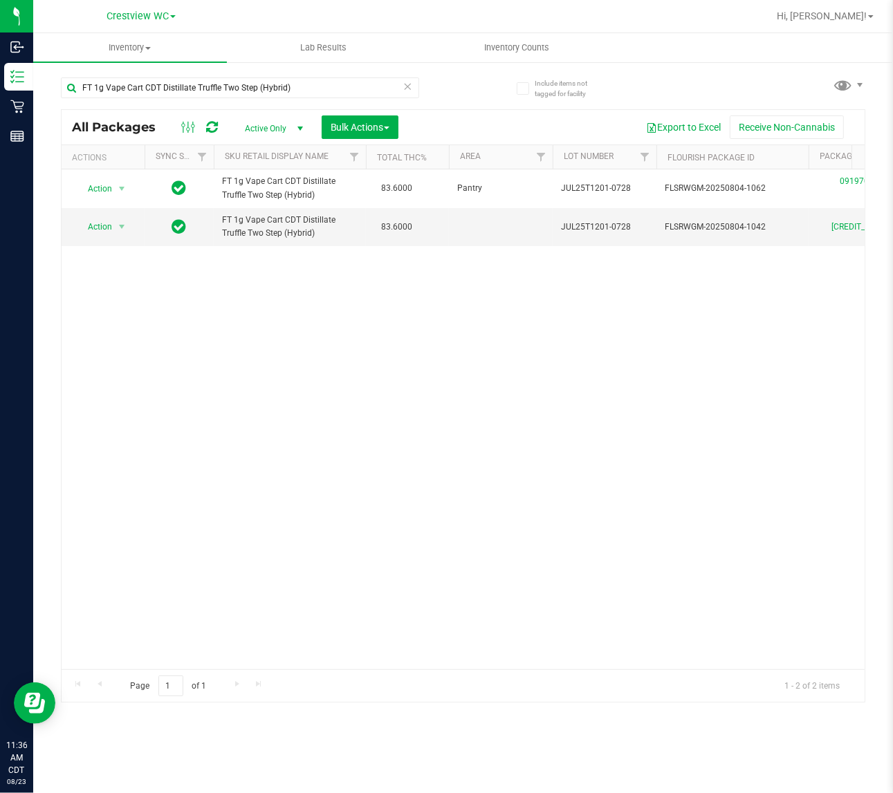
click at [555, 355] on div "Action Action Edit attributes Global inventory Locate package Package audit log…" at bounding box center [463, 419] width 803 height 500
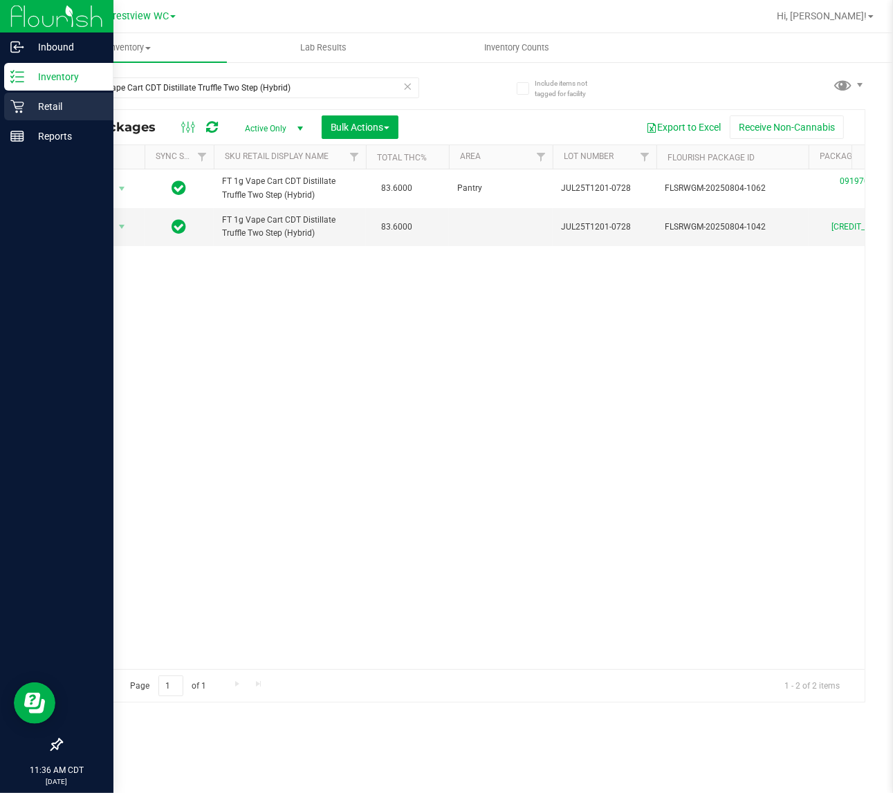
click at [53, 109] on p "Retail" at bounding box center [65, 106] width 83 height 17
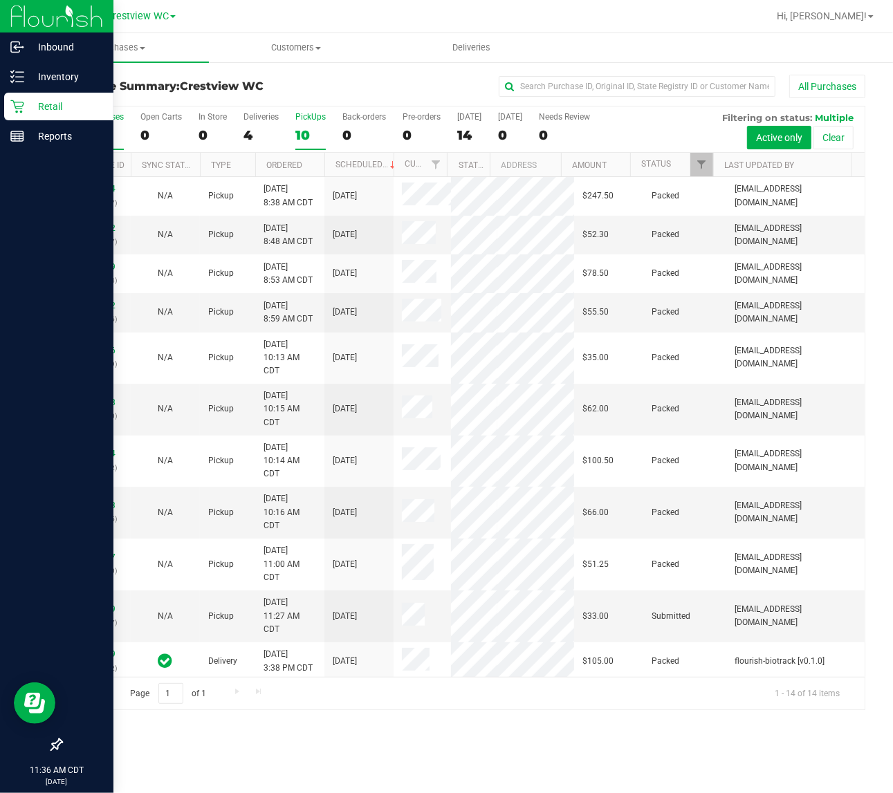
click at [310, 121] on div "PickUps" at bounding box center [310, 117] width 30 height 10
click at [0, 0] on input "PickUps 10" at bounding box center [0, 0] width 0 height 0
click at [313, 118] on div "PickUps" at bounding box center [310, 117] width 30 height 10
click at [0, 0] on input "PickUps 10" at bounding box center [0, 0] width 0 height 0
click at [703, 163] on span "Filter" at bounding box center [701, 164] width 11 height 11
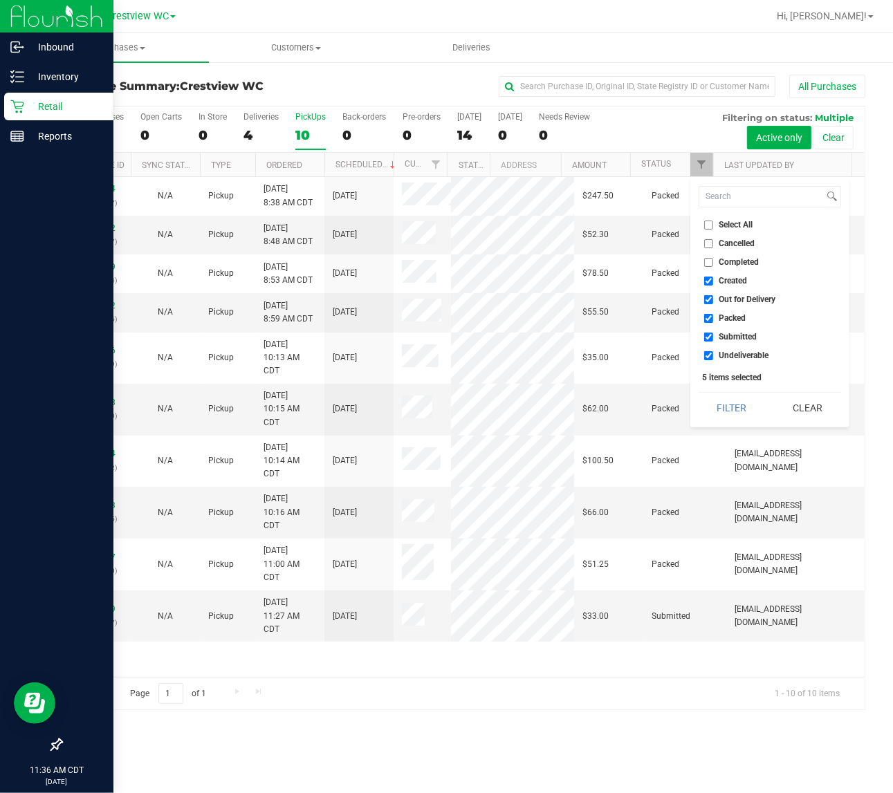
click at [711, 223] on input "Select All" at bounding box center [708, 225] width 9 height 9
checkbox input "true"
click at [711, 223] on input "Select All" at bounding box center [708, 225] width 9 height 9
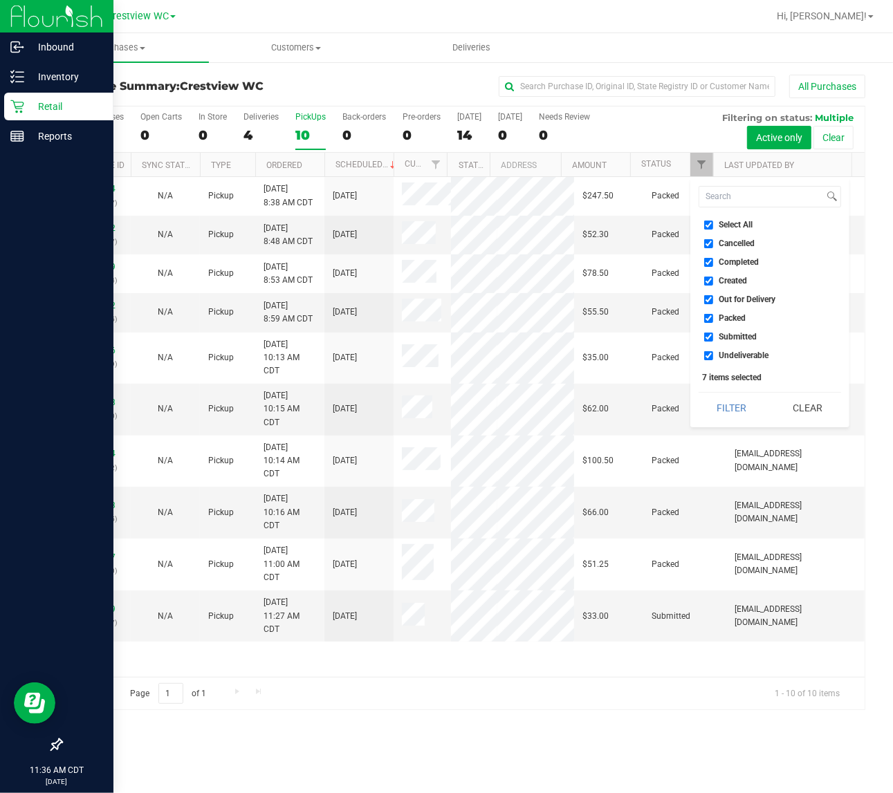
checkbox input "false"
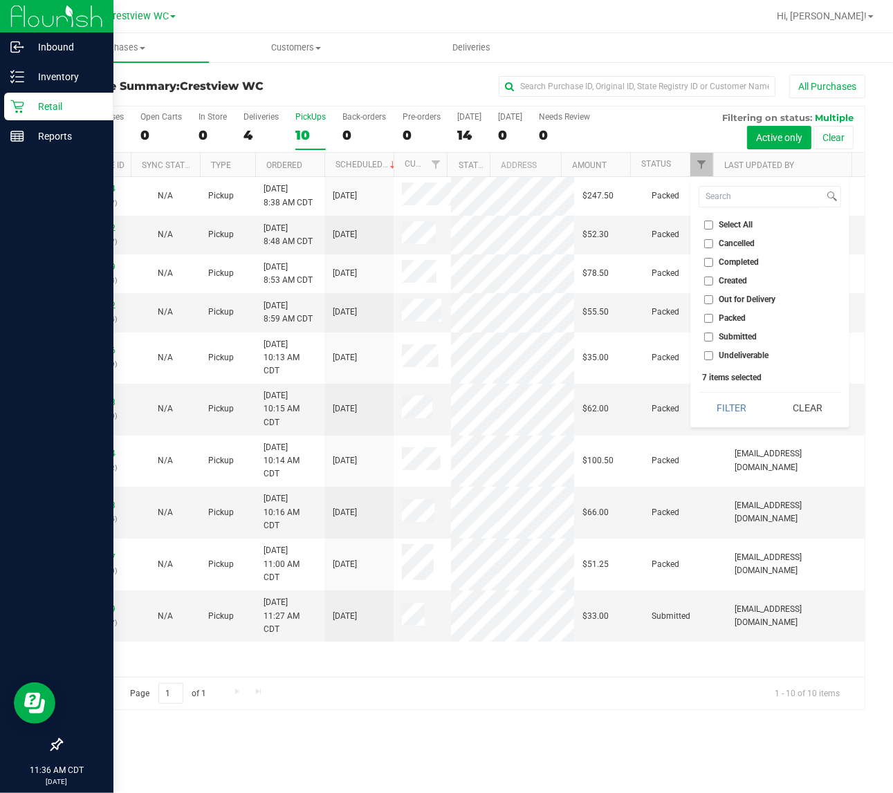
checkbox input "false"
click at [710, 333] on input "Submitted" at bounding box center [708, 337] width 9 height 9
checkbox input "true"
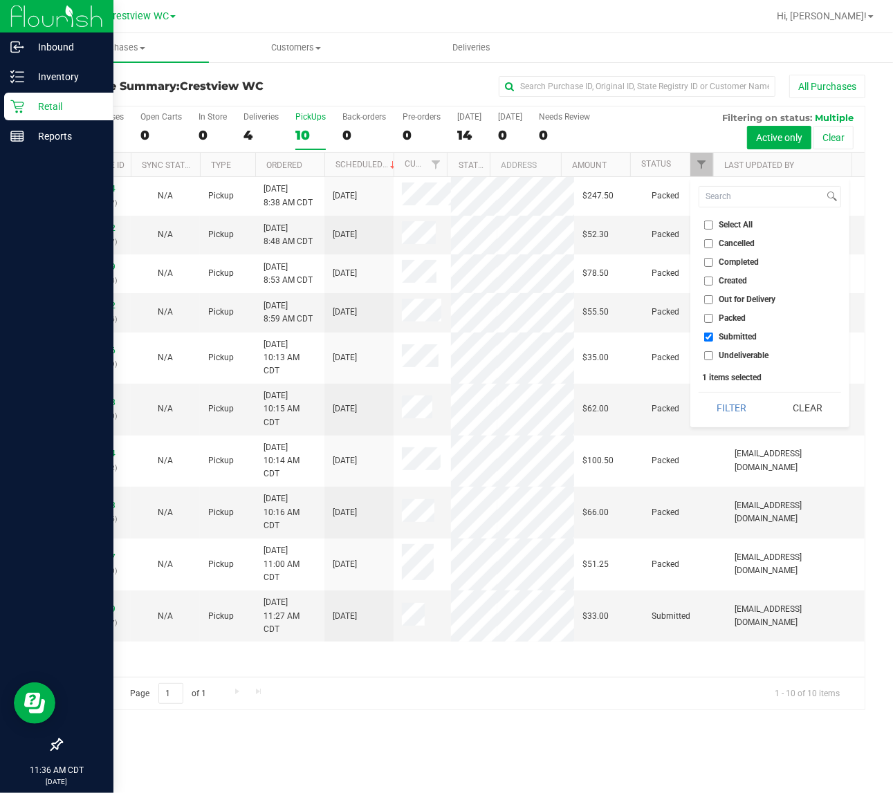
click at [699, 393] on button "Filter" at bounding box center [732, 408] width 66 height 30
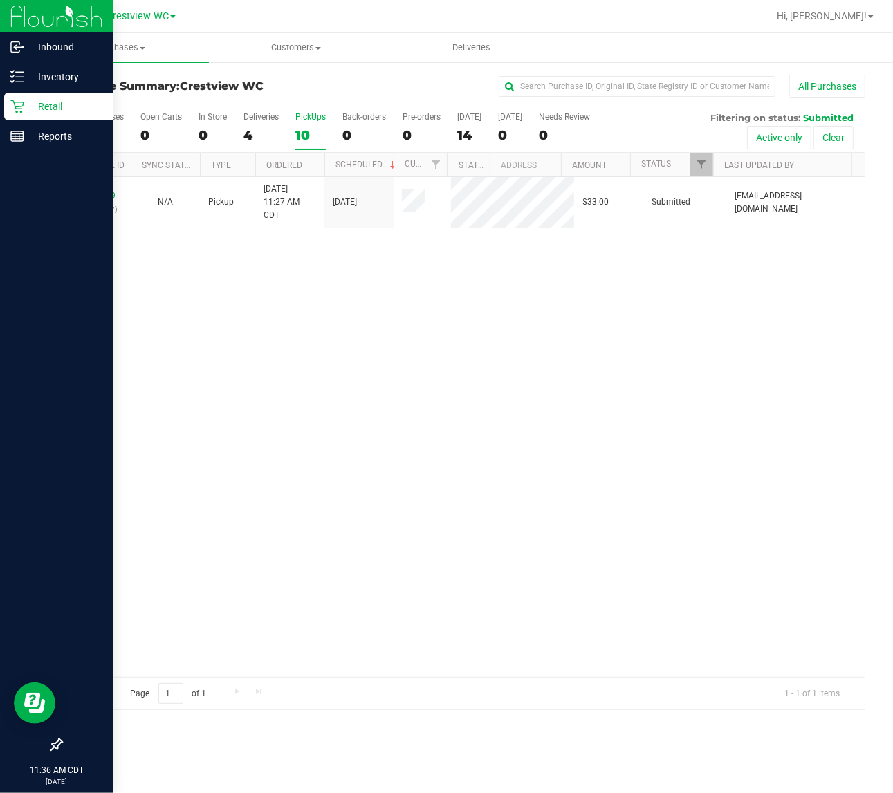
click at [447, 347] on div "11834319 (316797797) N/A Pickup 8/23/2025 11:27 AM CDT 8/23/2025 $33.00 Submitt…" at bounding box center [463, 427] width 803 height 500
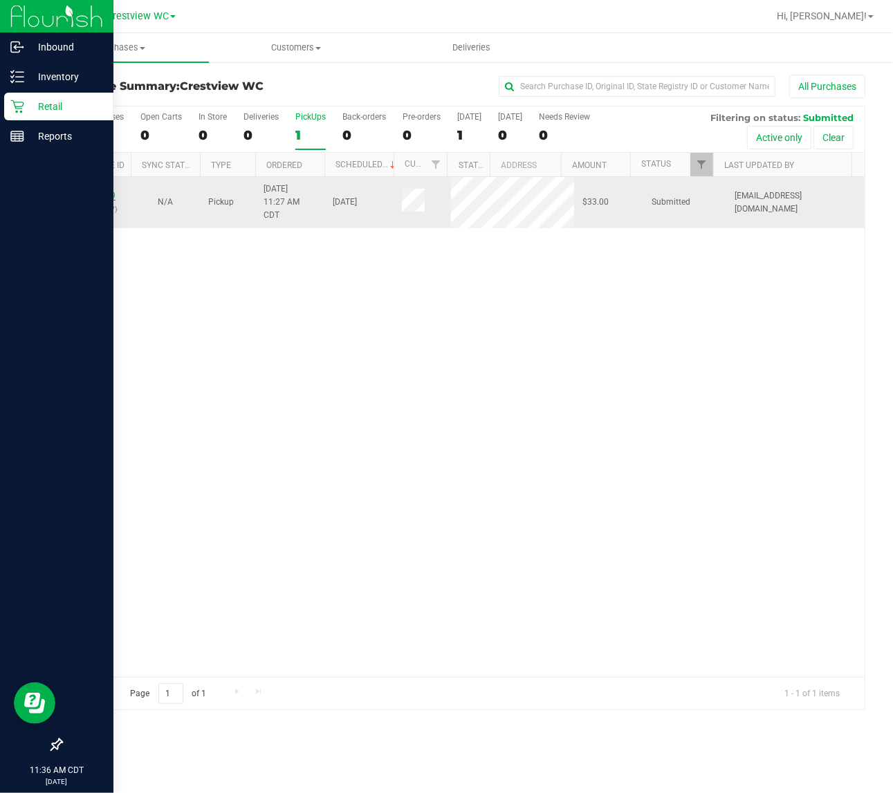
click at [95, 198] on link "11834319" at bounding box center [96, 196] width 39 height 10
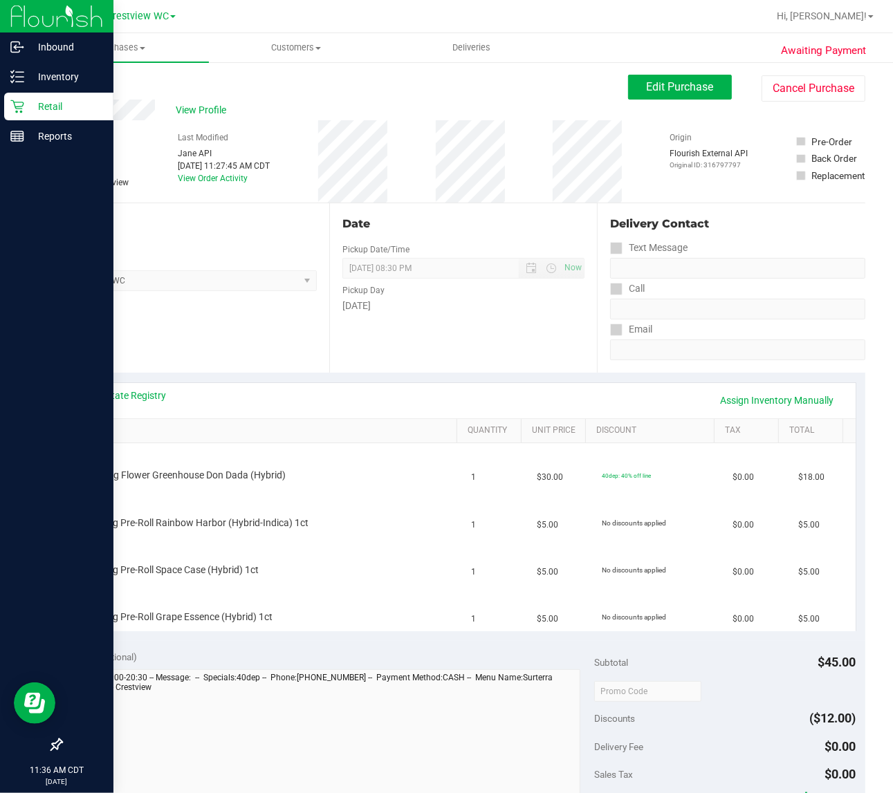
click at [243, 316] on div "Location Pickup Store Crestview WC Select Store Bonita Springs WC Boynton Beach…" at bounding box center [195, 287] width 268 height 169
click at [261, 341] on div "Location Pickup Store Crestview WC Select Store Bonita Springs WC Boynton Beach…" at bounding box center [195, 287] width 268 height 169
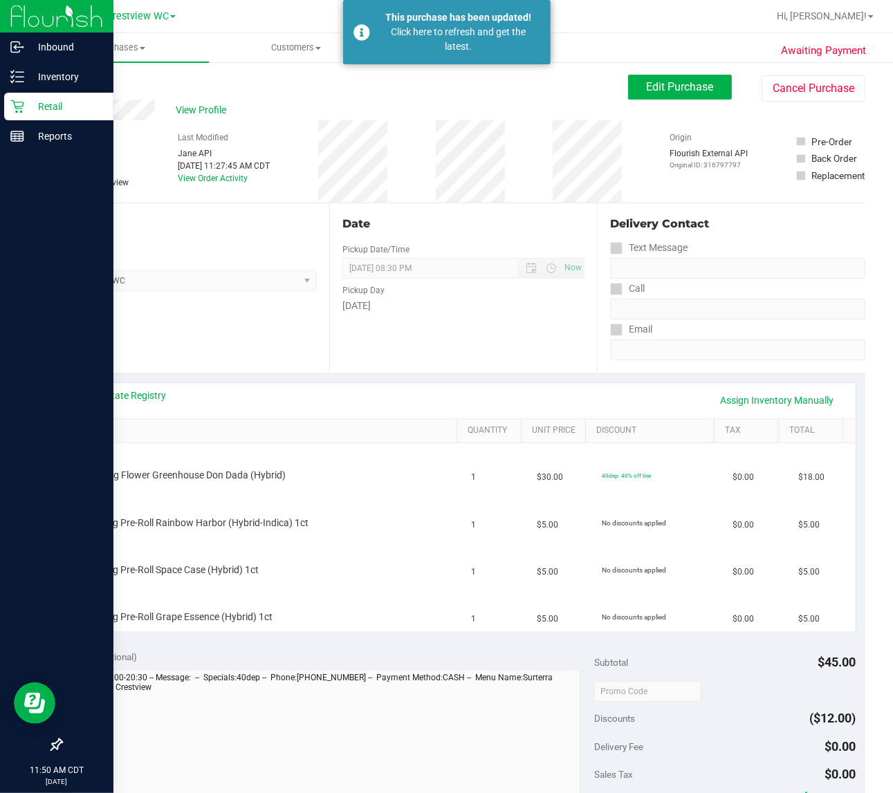
drag, startPoint x: 256, startPoint y: 341, endPoint x: 55, endPoint y: 210, distance: 239.8
click at [256, 342] on div "Location Pickup Store Crestview WC Select Store Bonita Springs WC Boynton Beach…" at bounding box center [195, 287] width 268 height 169
click at [280, 330] on div "Location Pickup Store Crestview WC Select Store Bonita Springs WC Boynton Beach…" at bounding box center [195, 287] width 268 height 169
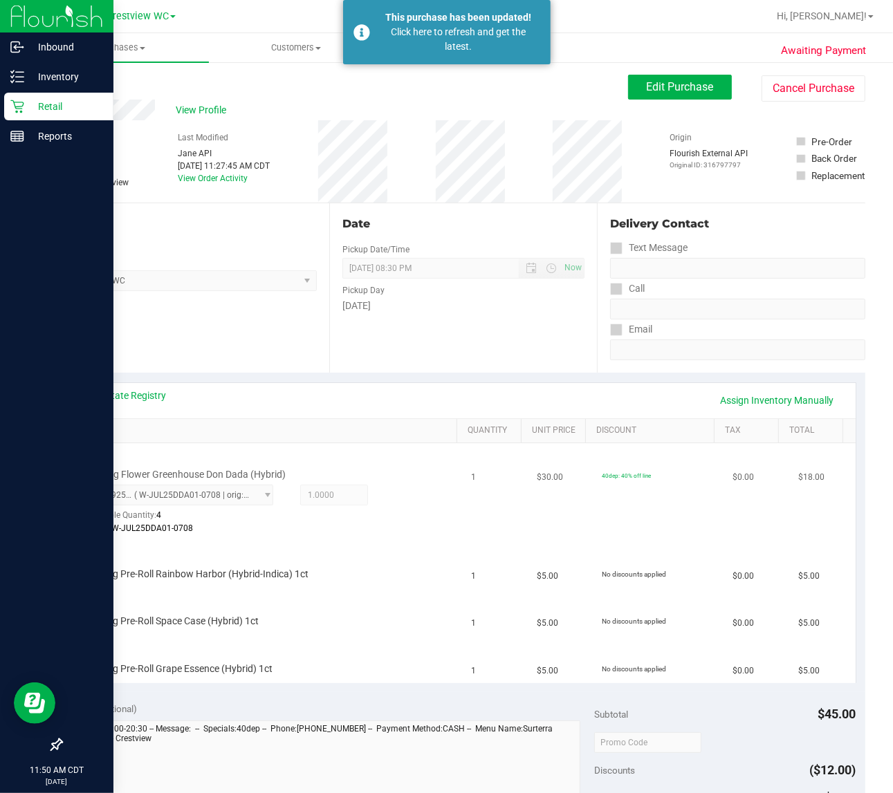
click at [407, 531] on div "Batch: W-JUL25DDA01-0708" at bounding box center [255, 528] width 338 height 13
click at [378, 535] on div at bounding box center [255, 535] width 338 height 1
click at [407, 607] on div "FT 0.5g Pre-Roll Space Case (Hybrid) 1ct" at bounding box center [268, 612] width 376 height 33
click at [441, 521] on div "FD 3.5g Flower Greenhouse Don Dada (Hybrid) 9511925445908888 ( W-JUL25DDA01-070…" at bounding box center [268, 492] width 376 height 87
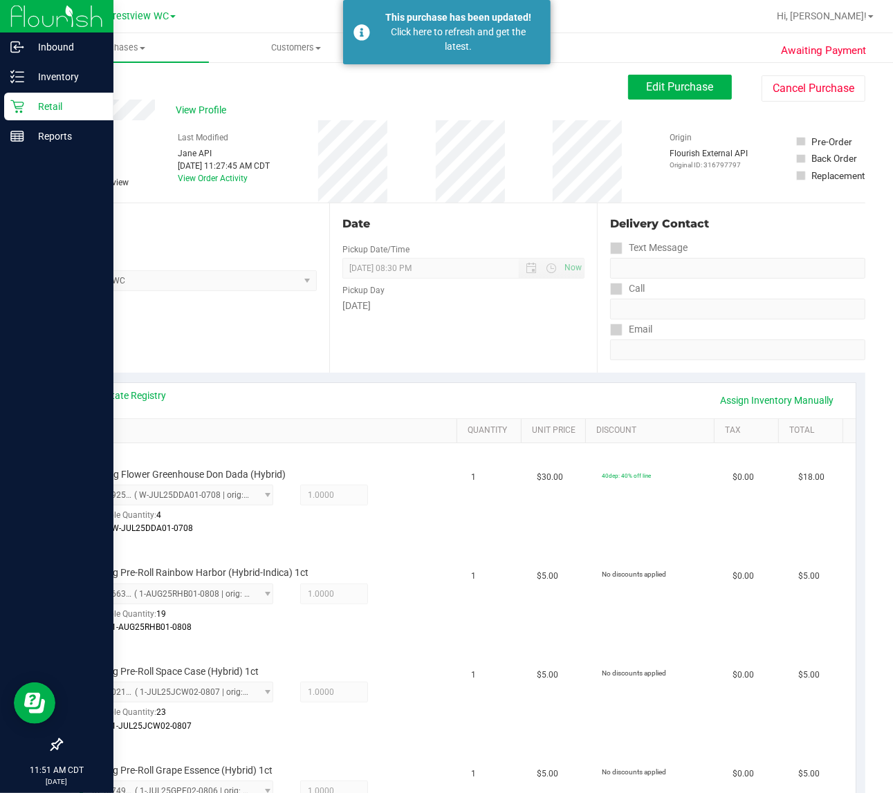
click at [232, 333] on div "Location Pickup Store Crestview WC Select Store Bonita Springs WC Boynton Beach…" at bounding box center [195, 287] width 268 height 169
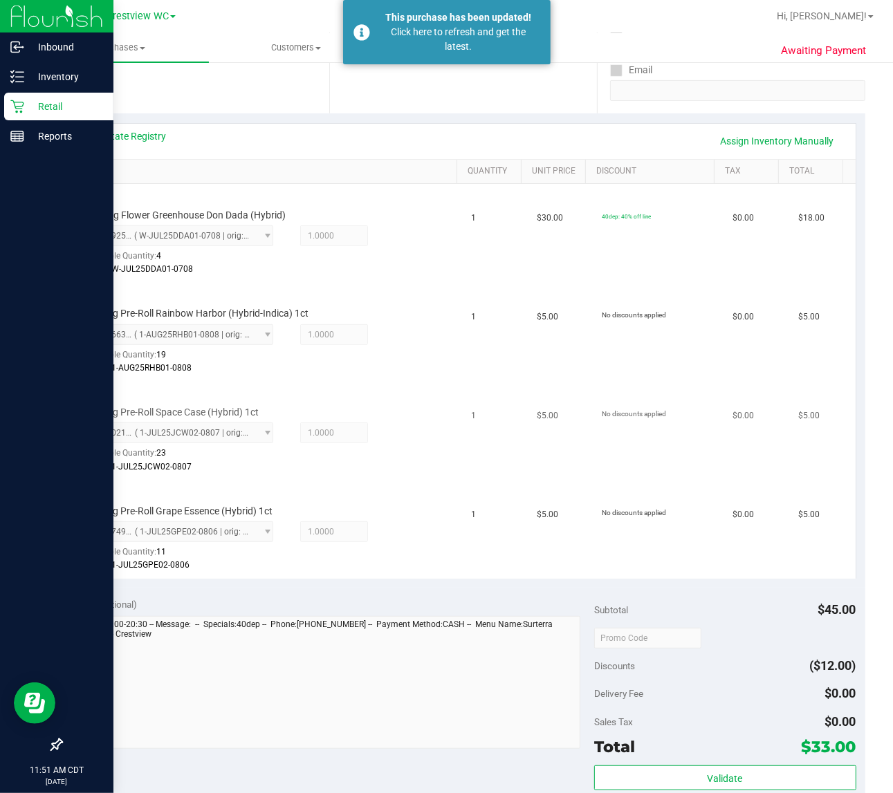
scroll to position [432, 0]
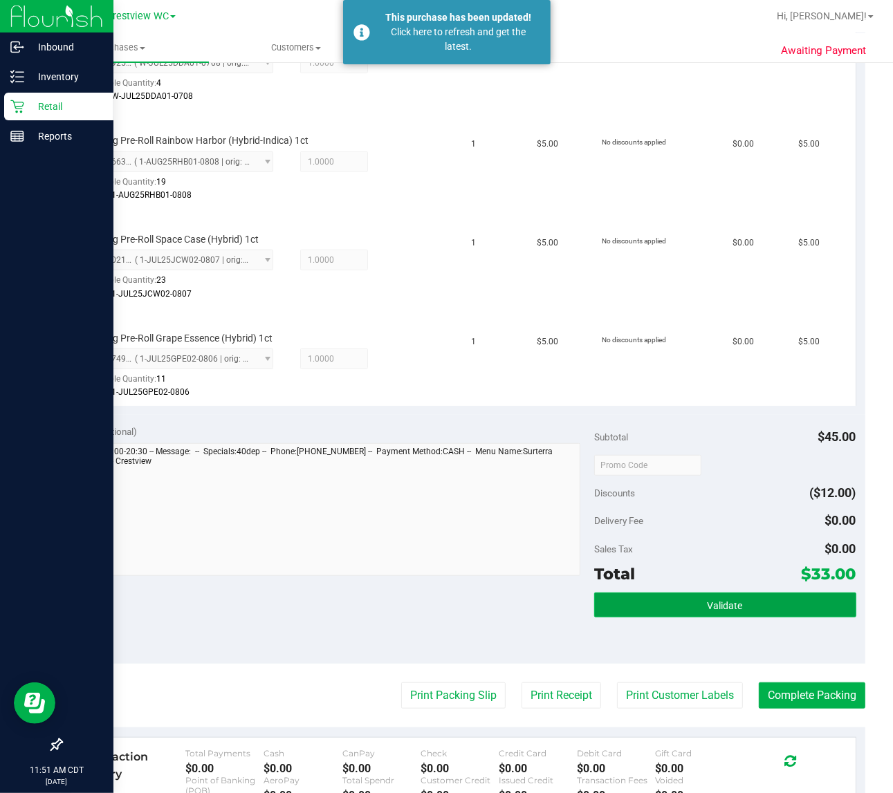
click at [735, 600] on button "Validate" at bounding box center [725, 605] width 262 height 25
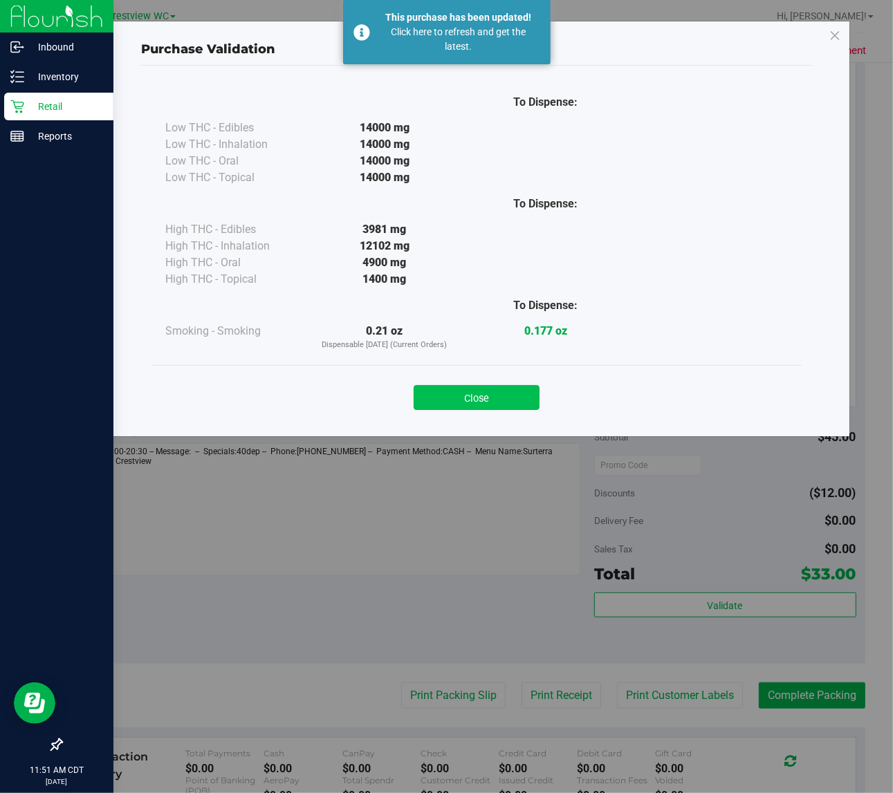
click at [506, 398] on button "Close" at bounding box center [477, 397] width 126 height 25
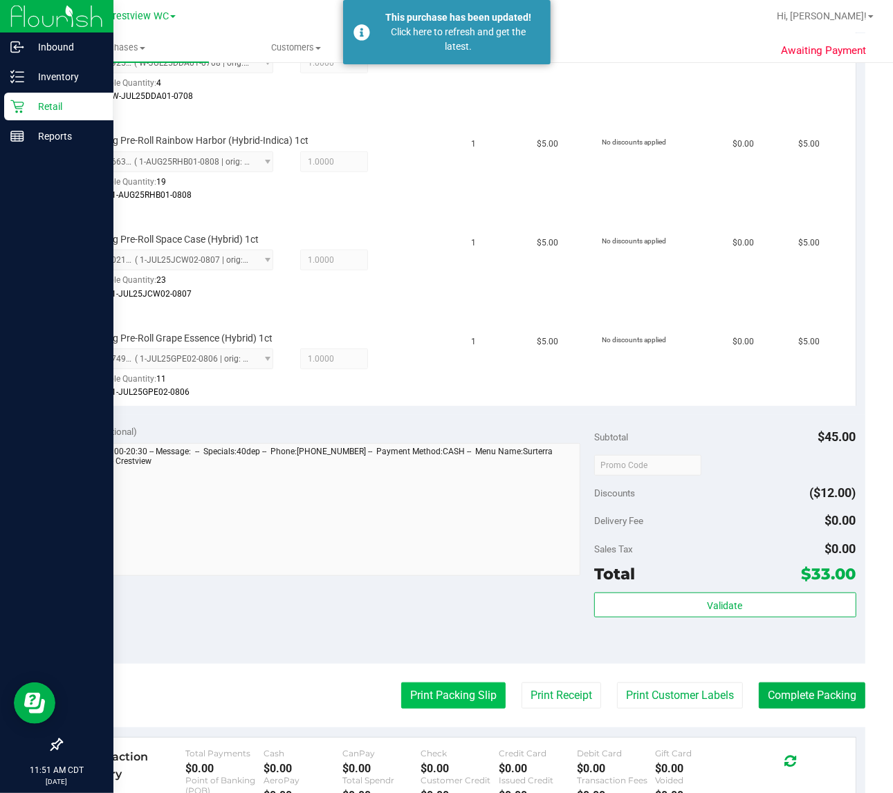
click at [471, 687] on button "Print Packing Slip" at bounding box center [453, 696] width 104 height 26
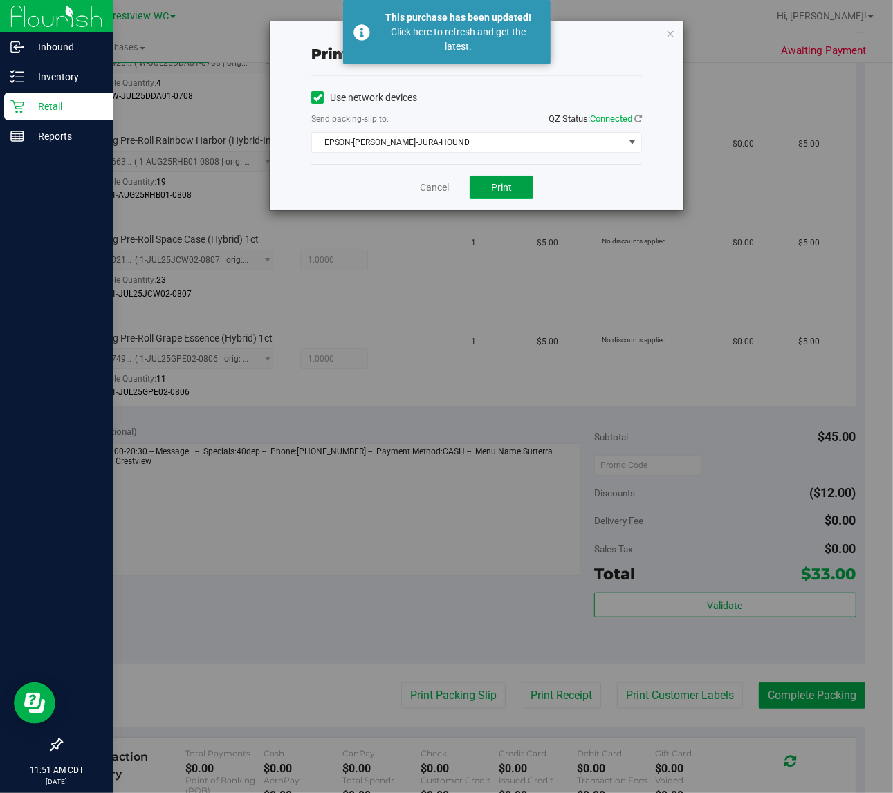
click at [491, 192] on span "Print" at bounding box center [501, 187] width 21 height 11
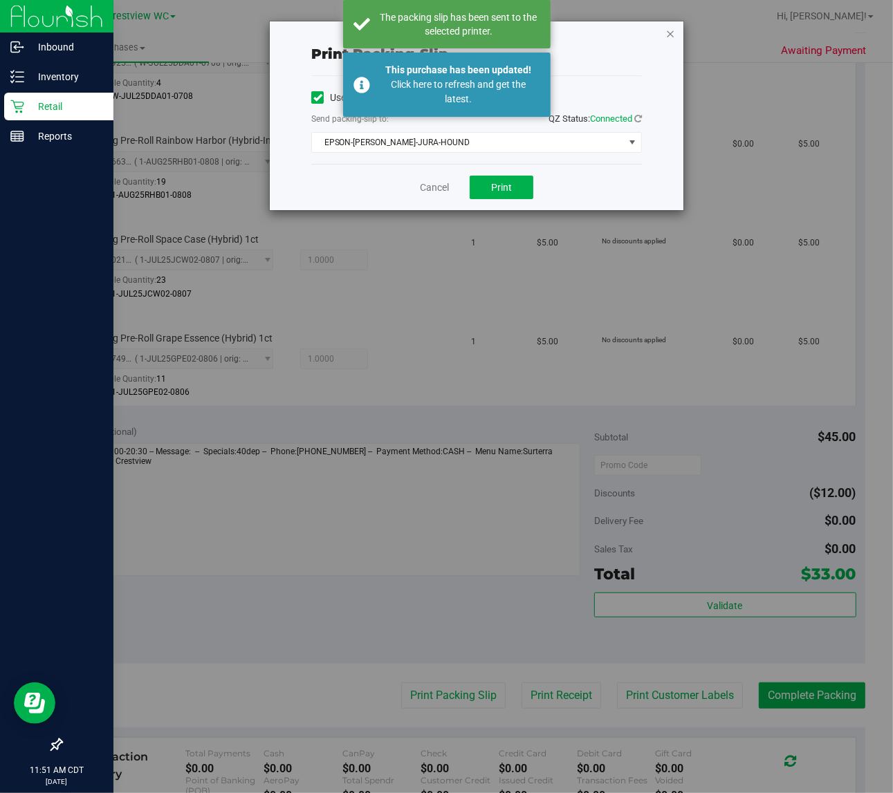
click at [671, 36] on icon "button" at bounding box center [670, 33] width 10 height 17
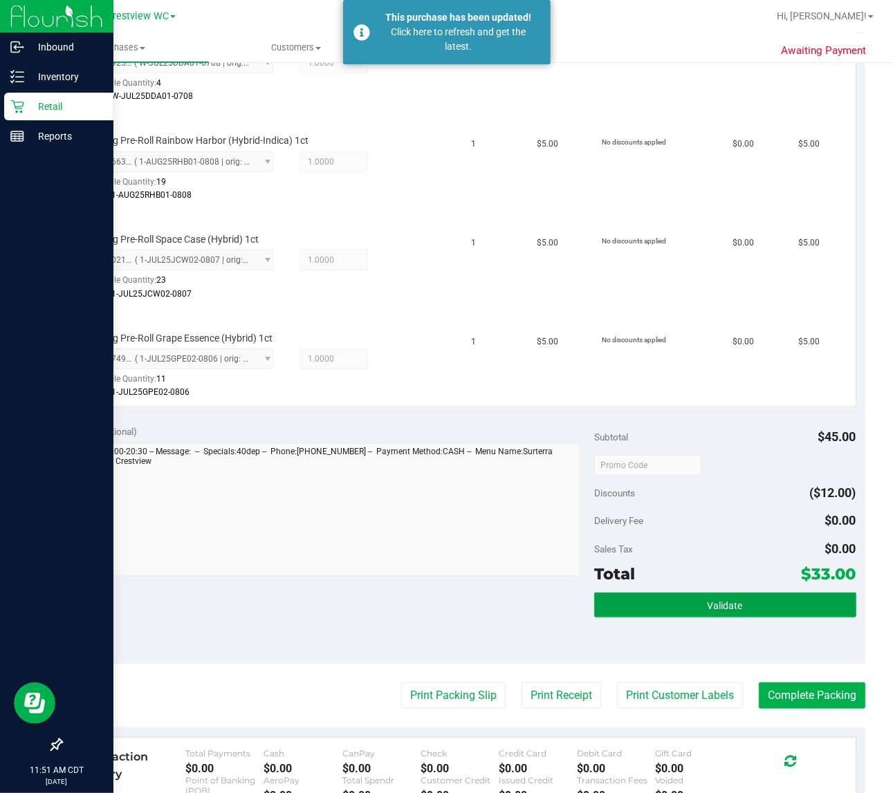
click at [731, 600] on span "Validate" at bounding box center [725, 605] width 35 height 11
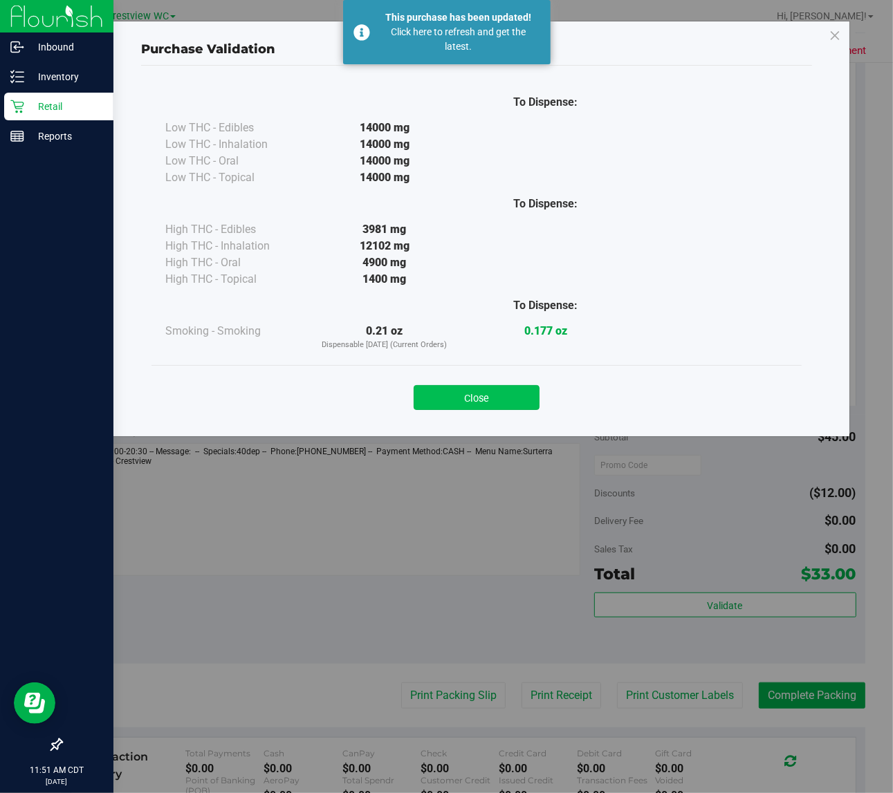
click at [488, 396] on button "Close" at bounding box center [477, 397] width 126 height 25
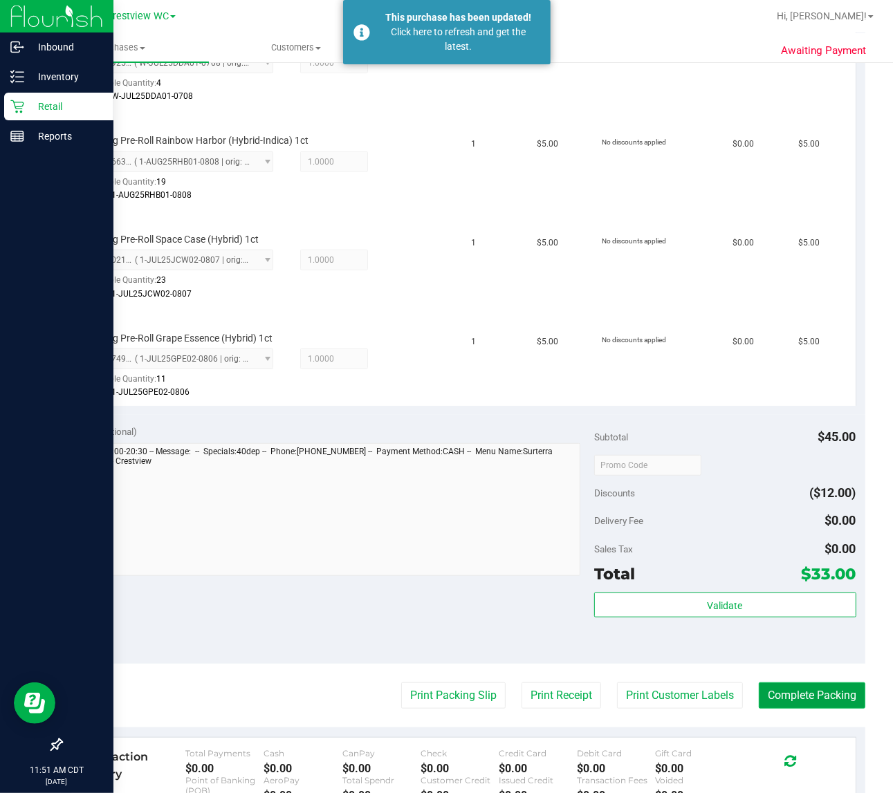
click at [811, 693] on button "Complete Packing" at bounding box center [812, 696] width 107 height 26
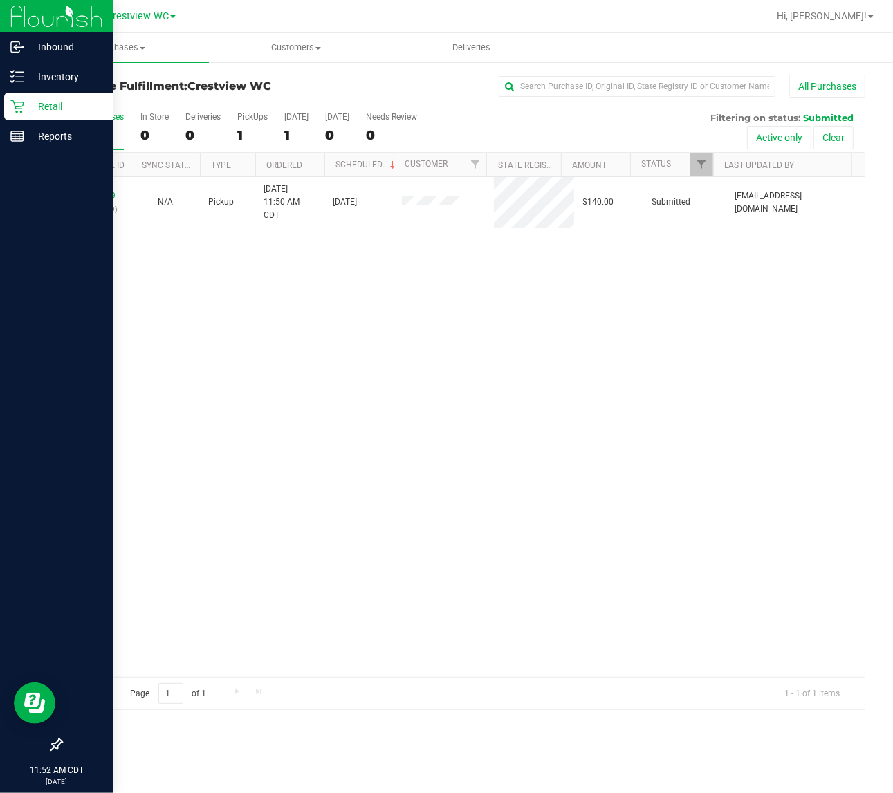
click at [433, 398] on div "11834509 (316804099) N/A Pickup 8/23/2025 11:50 AM CDT 8/23/2025 $140.00 Submit…" at bounding box center [463, 427] width 803 height 500
drag, startPoint x: 212, startPoint y: 348, endPoint x: 261, endPoint y: 341, distance: 49.6
click at [213, 349] on div "11834509 (316804099) N/A Pickup 8/23/2025 11:50 AM CDT 8/23/2025 $140.00 Submit…" at bounding box center [463, 427] width 803 height 500
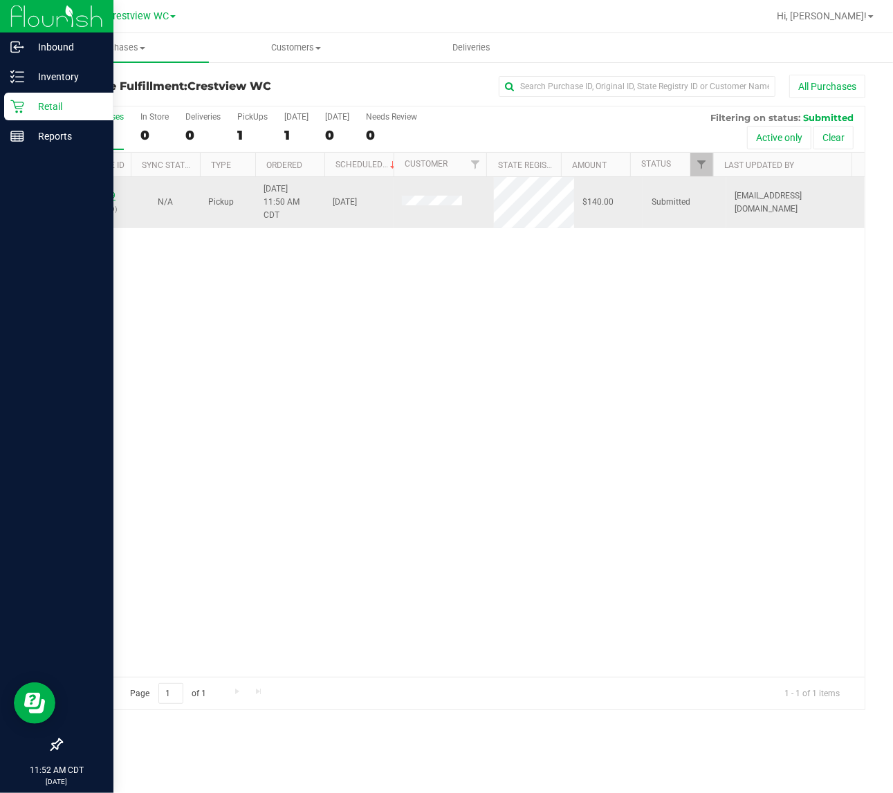
click at [85, 199] on link "11834509" at bounding box center [96, 196] width 39 height 10
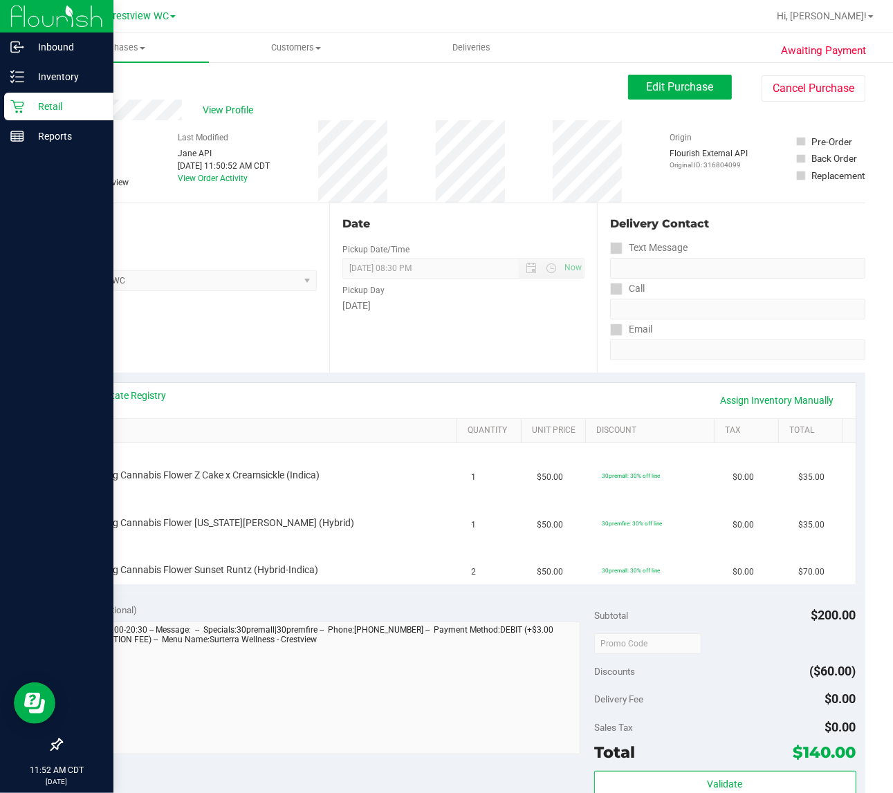
click at [233, 334] on div "Location Pickup Store Crestview WC Select Store Bonita Springs WC Boynton Beach…" at bounding box center [195, 287] width 268 height 169
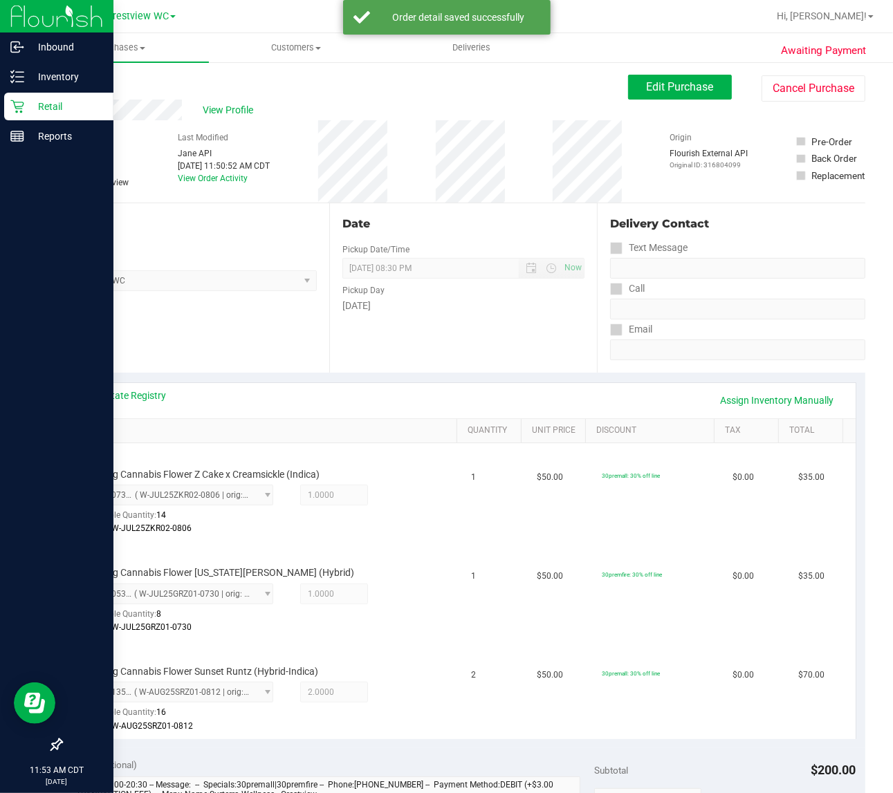
click at [197, 319] on div "Location Pickup Store Crestview WC Select Store Bonita Springs WC Boynton Beach…" at bounding box center [195, 287] width 268 height 169
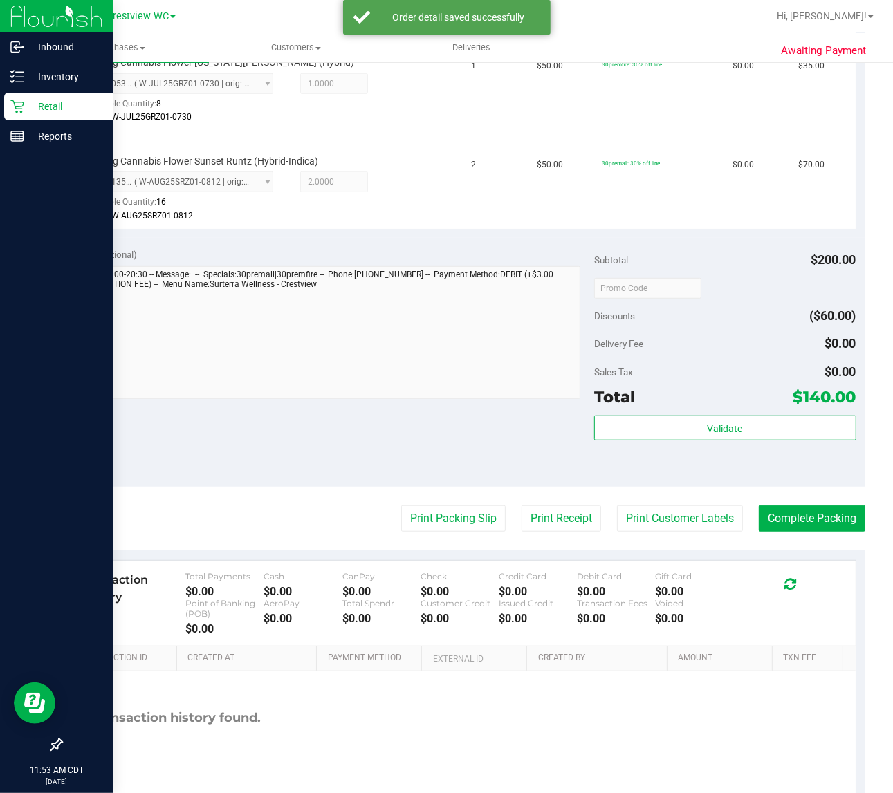
scroll to position [519, 0]
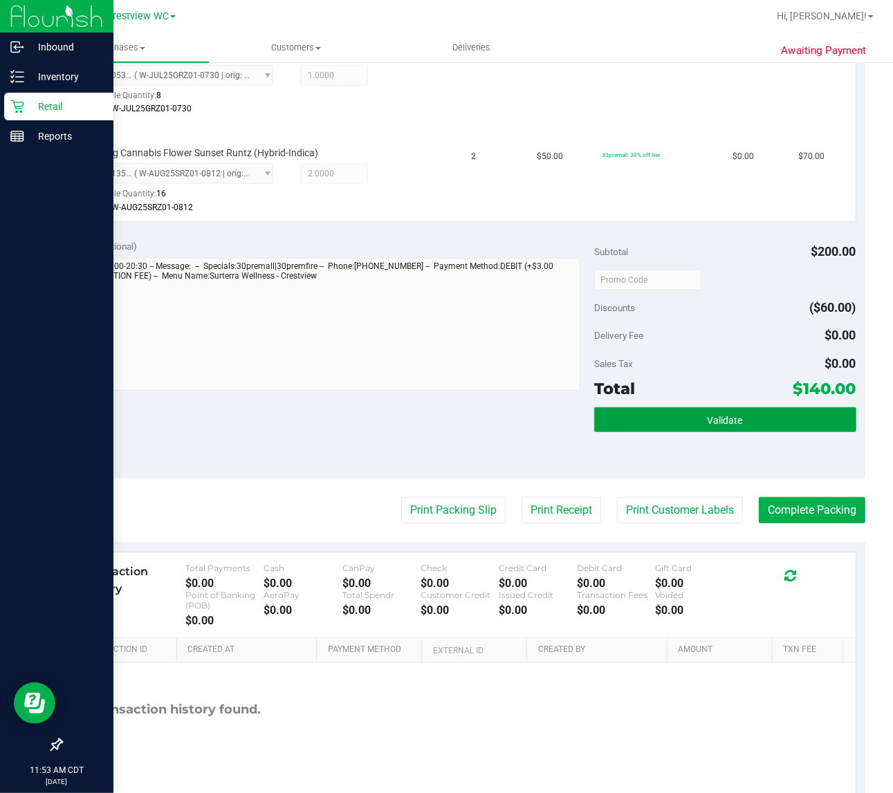
click at [708, 415] on span "Validate" at bounding box center [725, 420] width 35 height 11
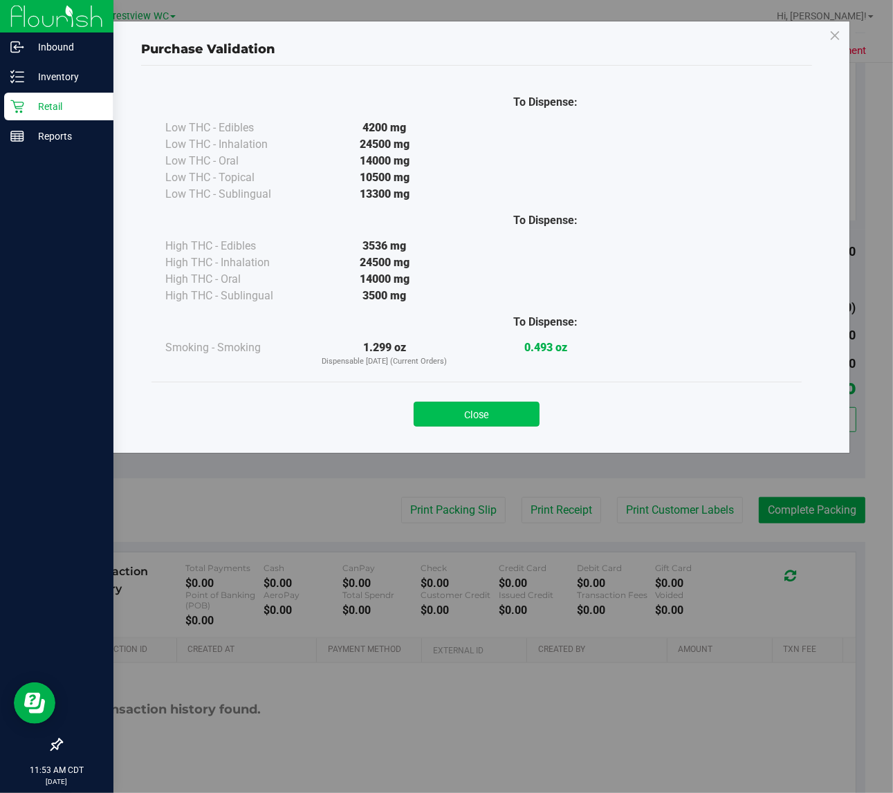
click at [489, 415] on button "Close" at bounding box center [477, 414] width 126 height 25
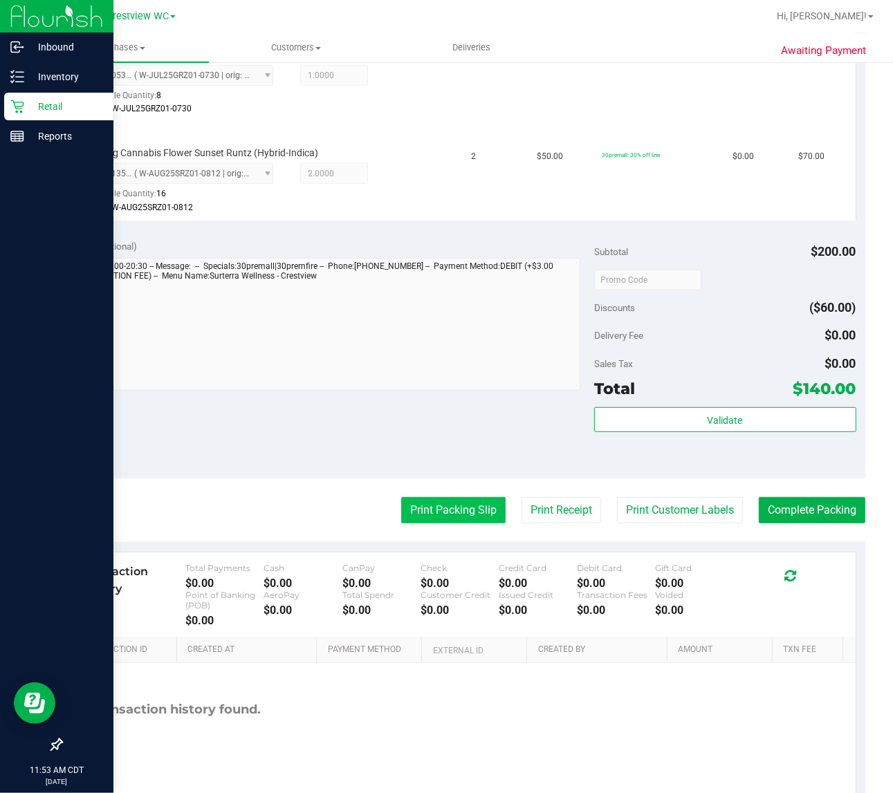
click at [470, 506] on button "Print Packing Slip" at bounding box center [453, 510] width 104 height 26
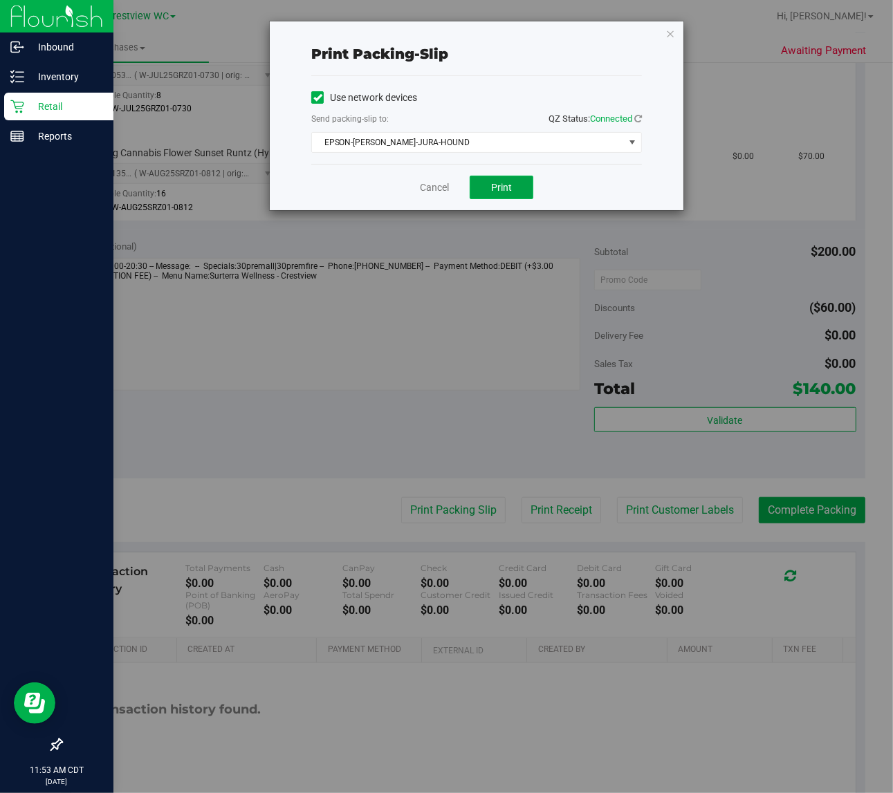
click at [513, 188] on button "Print" at bounding box center [502, 188] width 64 height 24
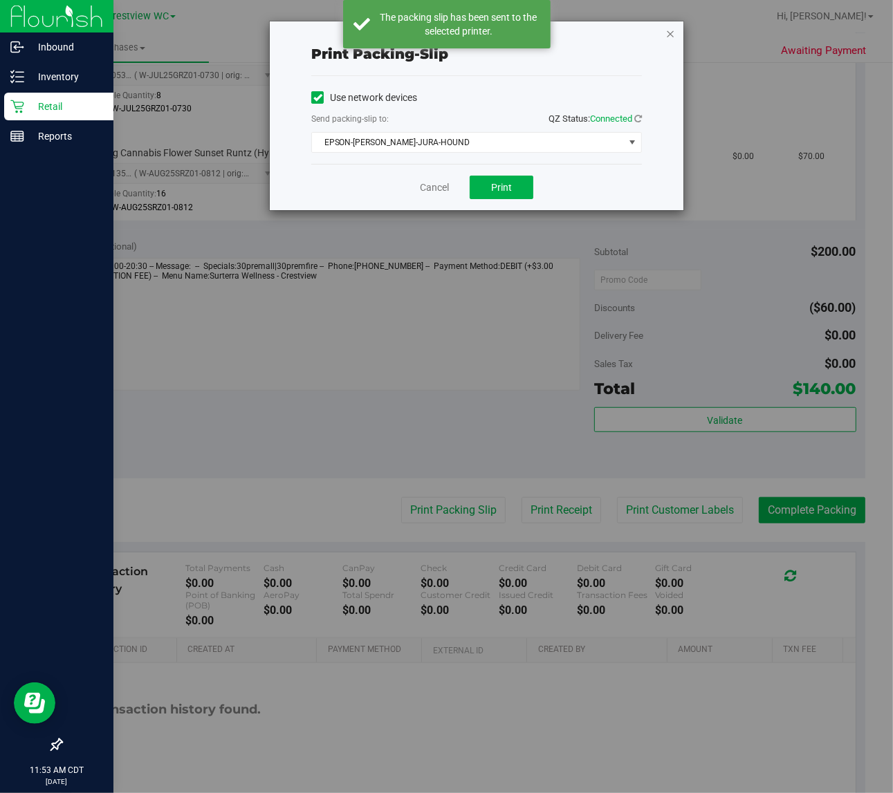
click at [671, 33] on icon "button" at bounding box center [670, 33] width 10 height 17
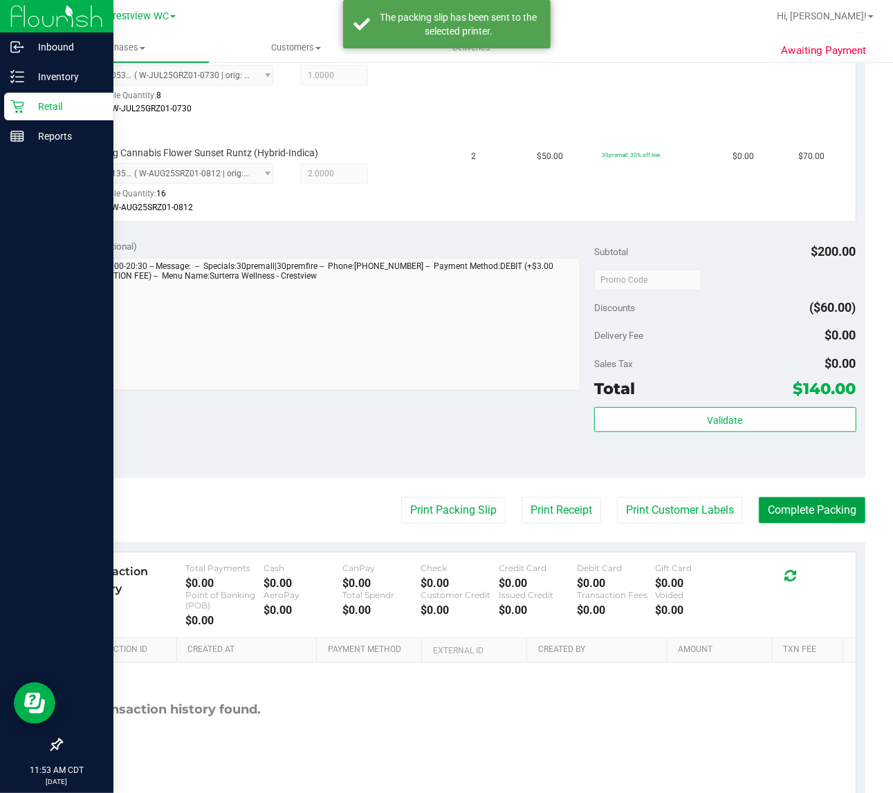
click at [824, 506] on button "Complete Packing" at bounding box center [812, 510] width 107 height 26
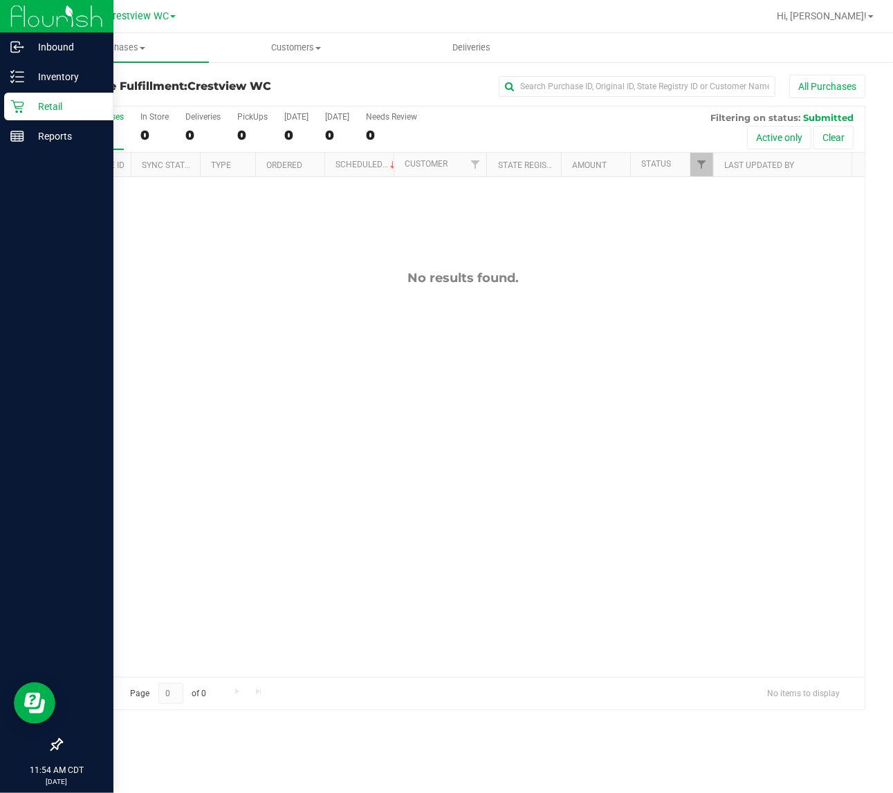
click at [371, 355] on div "No results found." at bounding box center [463, 473] width 803 height 593
drag, startPoint x: 280, startPoint y: 281, endPoint x: 294, endPoint y: 219, distance: 63.1
click at [280, 286] on div "No results found." at bounding box center [463, 277] width 803 height 15
click at [252, 120] on div "PickUps" at bounding box center [252, 117] width 30 height 10
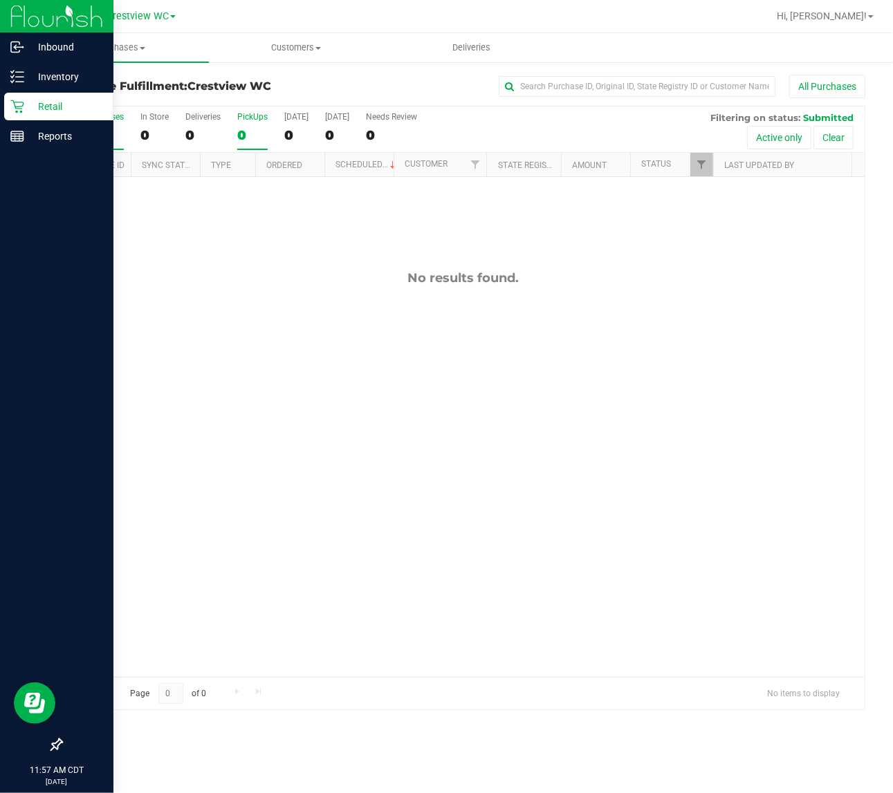
click at [0, 0] on input "PickUps 0" at bounding box center [0, 0] width 0 height 0
click at [703, 168] on span "Filter" at bounding box center [701, 164] width 11 height 11
click at [699, 393] on button "Filter" at bounding box center [732, 408] width 66 height 30
click at [243, 382] on div "No results found." at bounding box center [463, 473] width 803 height 593
click at [317, 369] on div "No results found." at bounding box center [463, 473] width 803 height 593
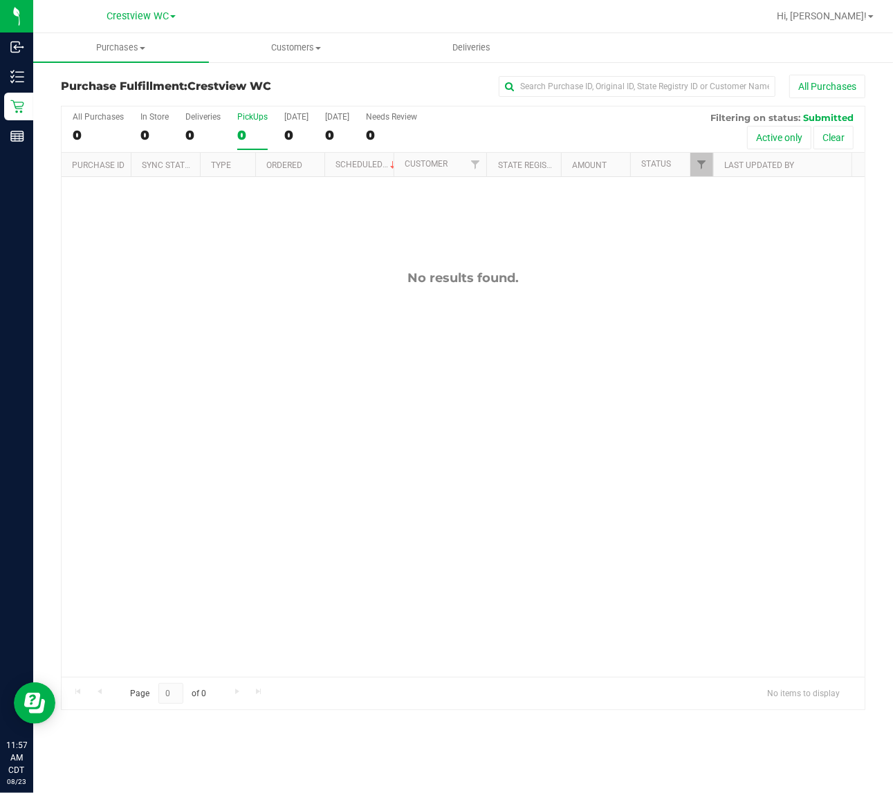
click at [289, 360] on div "No results found." at bounding box center [463, 473] width 803 height 593
click at [294, 340] on div "No results found." at bounding box center [463, 473] width 803 height 593
click at [281, 353] on div "No results found." at bounding box center [463, 473] width 803 height 593
click at [320, 322] on div "No results found." at bounding box center [463, 473] width 803 height 593
click at [282, 315] on div "No results found." at bounding box center [463, 473] width 803 height 593
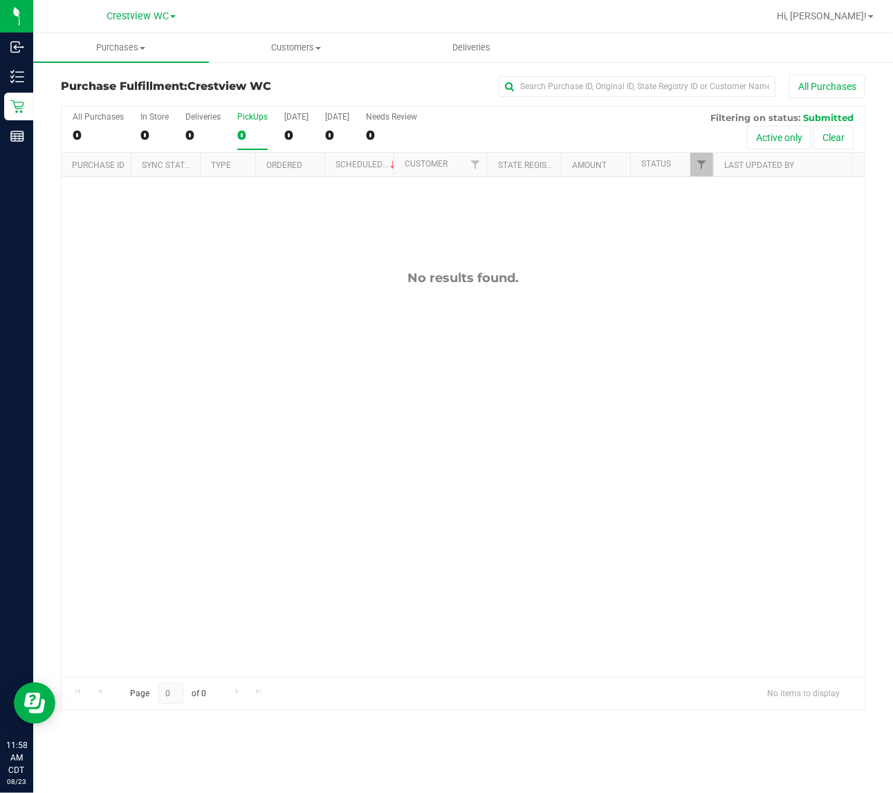
click at [170, 279] on div "No results found." at bounding box center [463, 277] width 803 height 15
click at [185, 256] on div "No results found." at bounding box center [463, 473] width 803 height 593
click at [213, 311] on div "No results found." at bounding box center [463, 473] width 803 height 593
click at [240, 260] on div "No results found." at bounding box center [463, 473] width 803 height 593
click at [252, 111] on div "All Purchases 0 In Store 0 Deliveries 0 PickUps 0 Today 0 Tomorrow 0 Needs Revi…" at bounding box center [463, 112] width 803 height 11
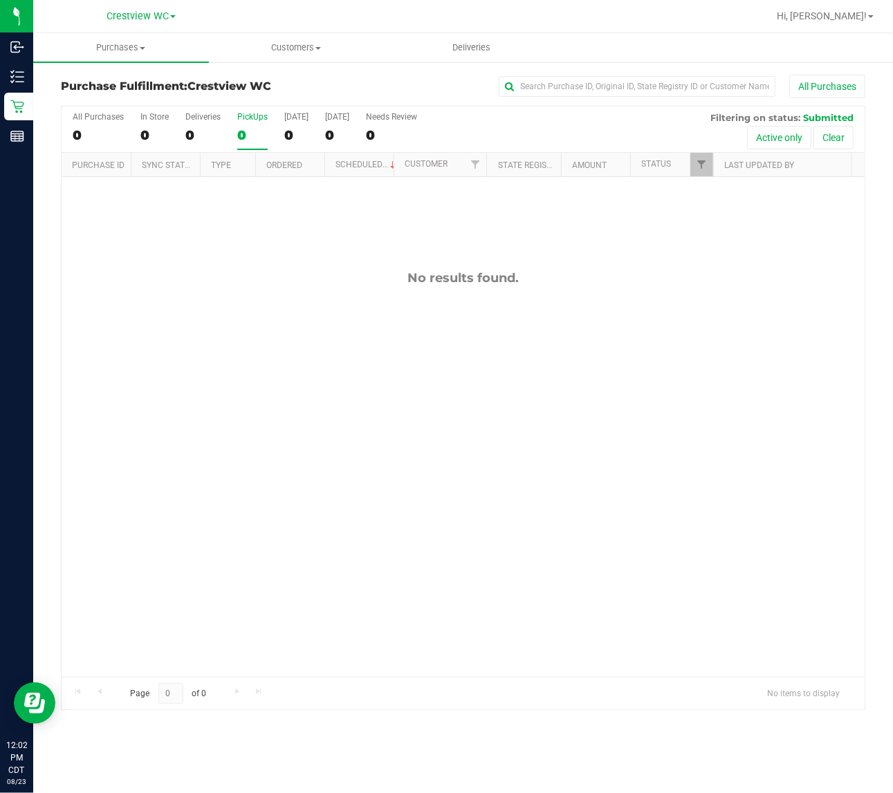
click at [248, 118] on div "PickUps" at bounding box center [252, 117] width 30 height 10
click at [0, 0] on input "PickUps 0" at bounding box center [0, 0] width 0 height 0
checkbox input "true"
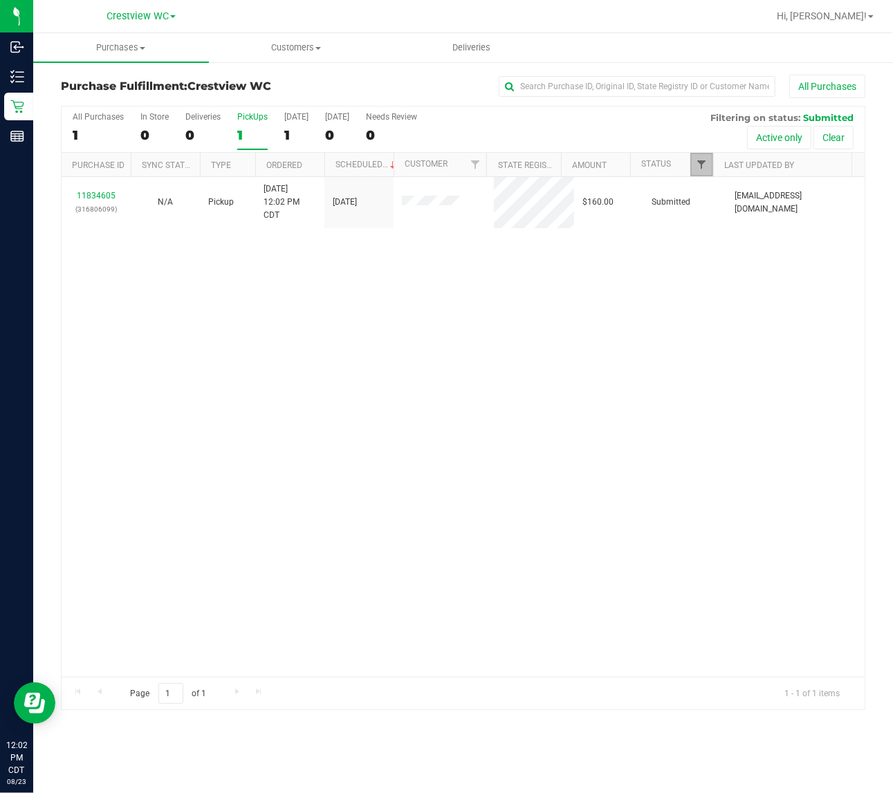
click at [704, 164] on span "Filter" at bounding box center [701, 164] width 11 height 11
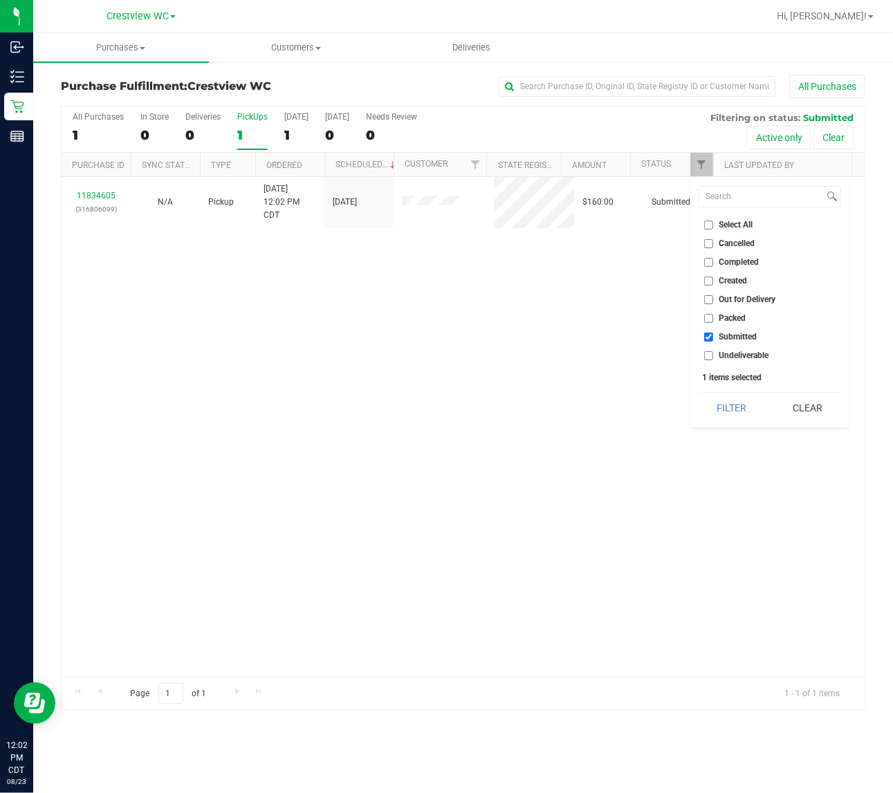
click at [711, 319] on input "Packed" at bounding box center [708, 318] width 9 height 9
checkbox input "true"
click at [707, 339] on input "Submitted" at bounding box center [708, 337] width 9 height 9
checkbox input "false"
click at [699, 393] on button "Filter" at bounding box center [732, 408] width 66 height 30
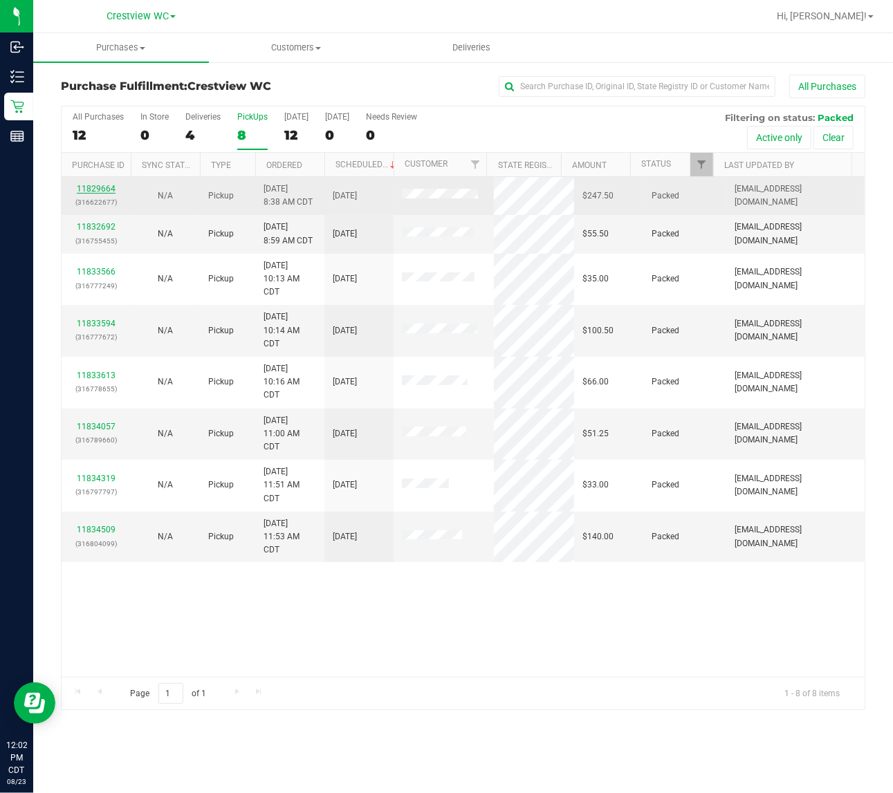
click at [101, 188] on link "11829664" at bounding box center [96, 189] width 39 height 10
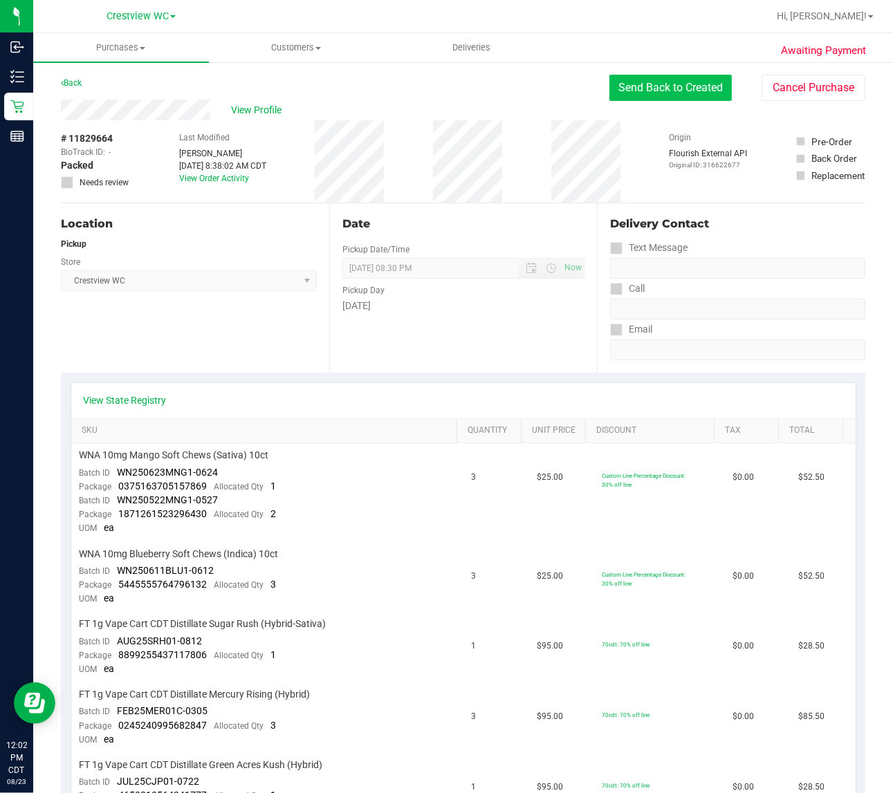
click at [671, 89] on button "Send Back to Created" at bounding box center [670, 88] width 122 height 26
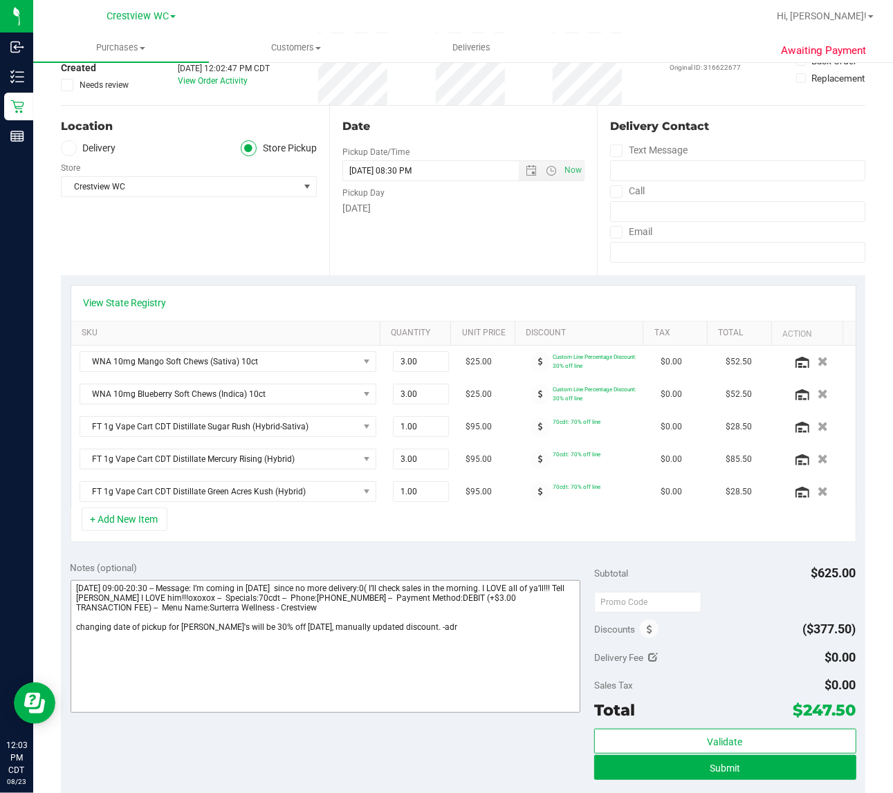
scroll to position [86, 0]
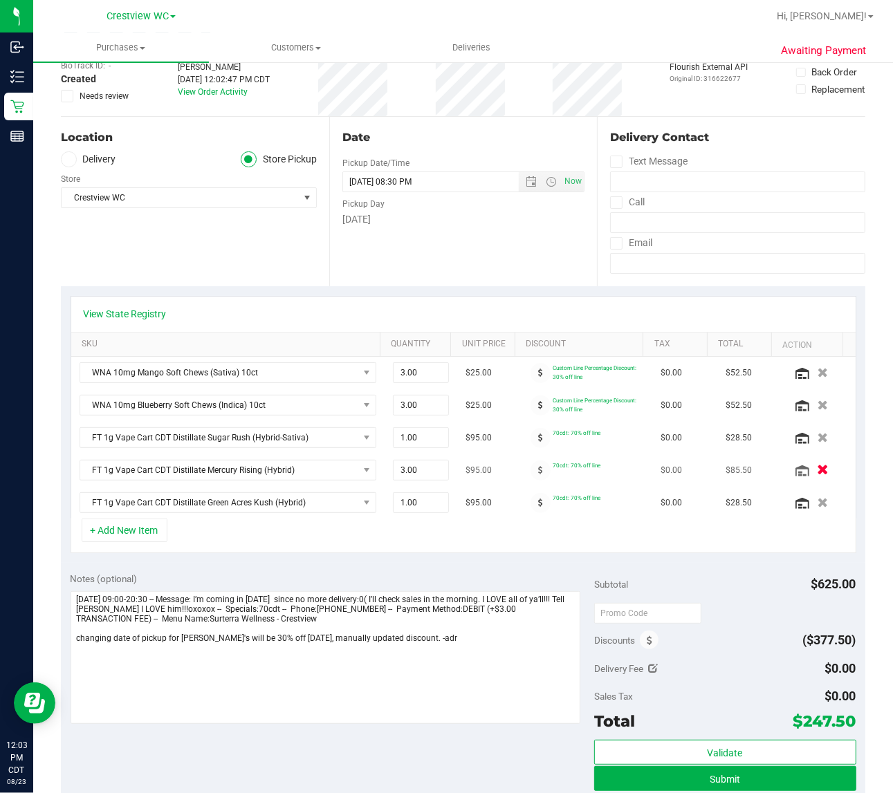
click at [817, 471] on icon "button" at bounding box center [823, 470] width 12 height 10
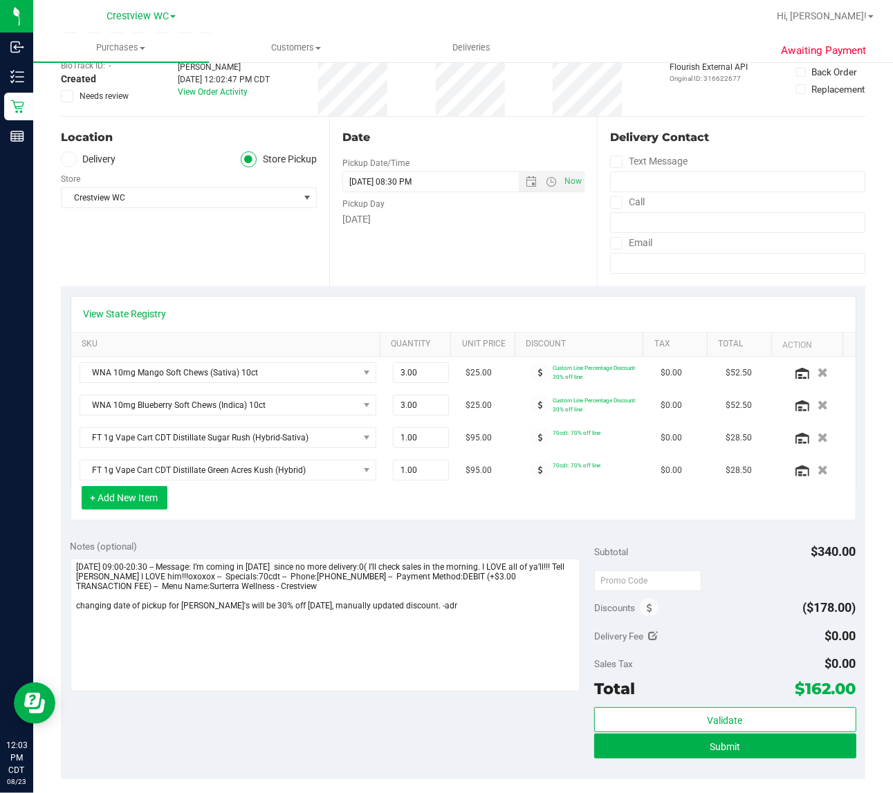
click at [136, 495] on button "+ Add New Item" at bounding box center [125, 498] width 86 height 24
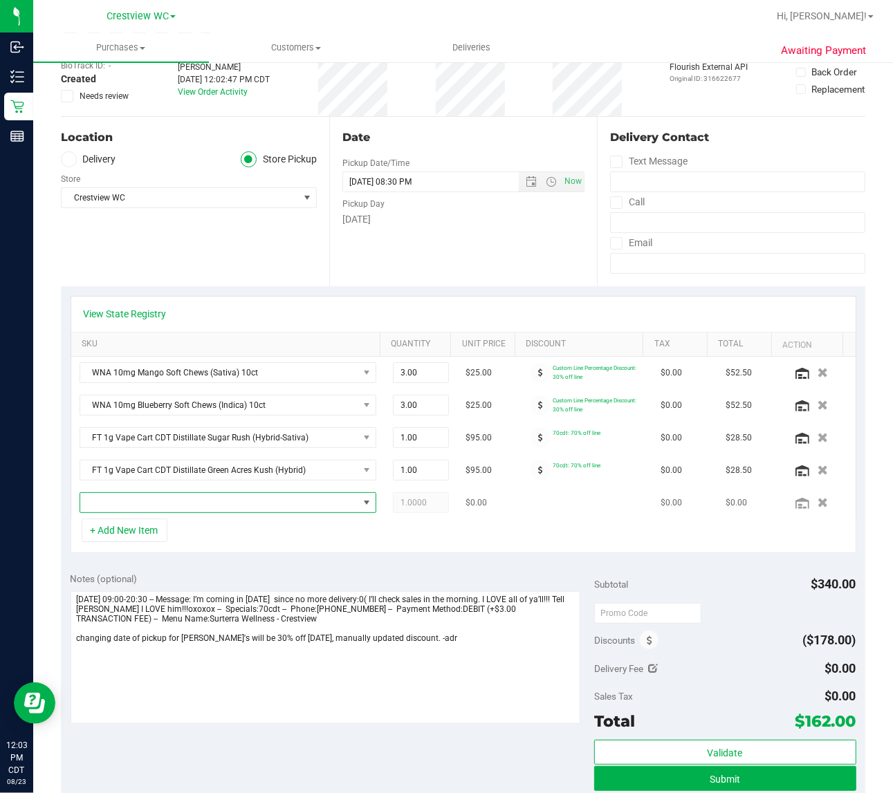
click at [362, 506] on span "NO DATA FOUND" at bounding box center [367, 502] width 11 height 11
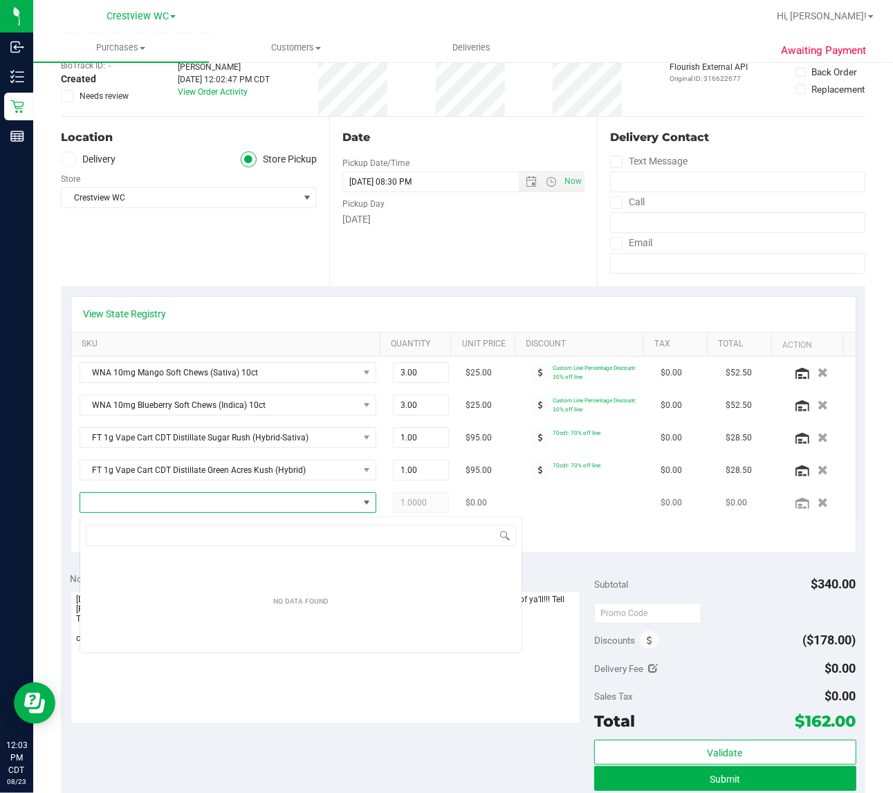
scroll to position [21, 286]
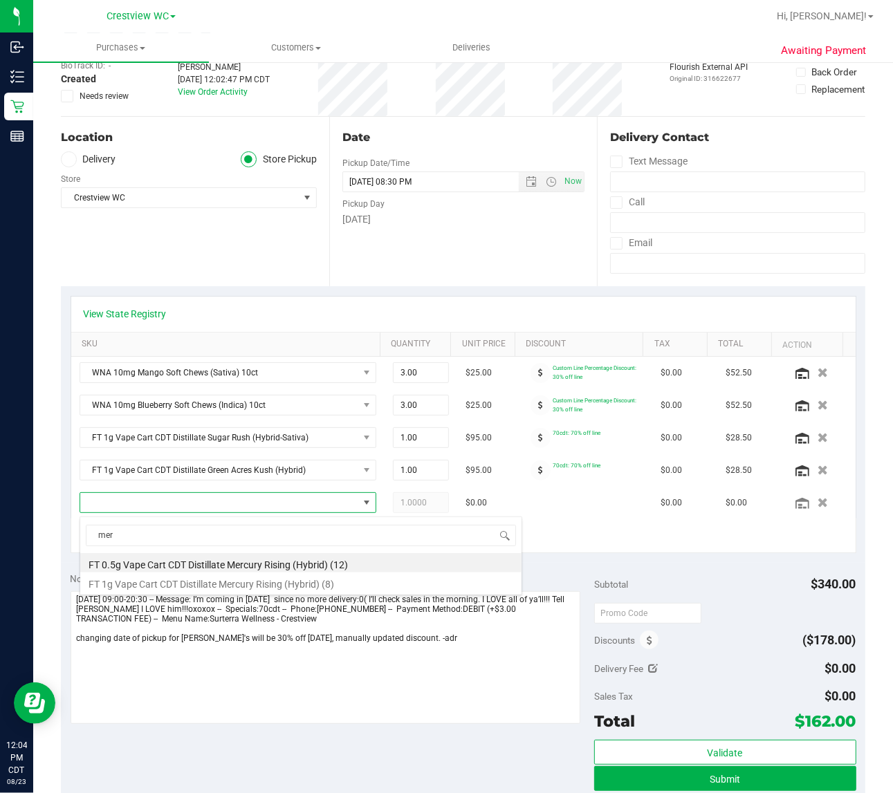
type input "mer"
click at [237, 250] on div "Location Delivery Store Pickup Store Crestview WC Select Store Bonita Springs W…" at bounding box center [195, 201] width 268 height 169
click at [223, 506] on span "NO DATA FOUND" at bounding box center [219, 502] width 279 height 19
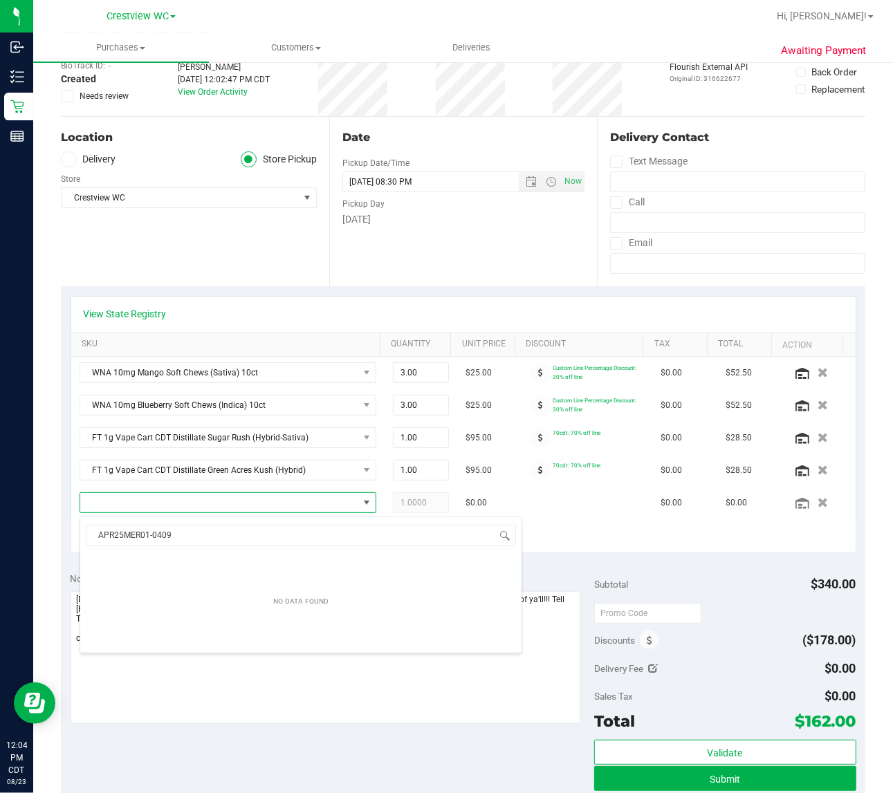
type input "APR25MER01-0409"
click at [248, 249] on div "Location Delivery Store Pickup Store Crestview WC Select Store Bonita Springs W…" at bounding box center [195, 201] width 268 height 169
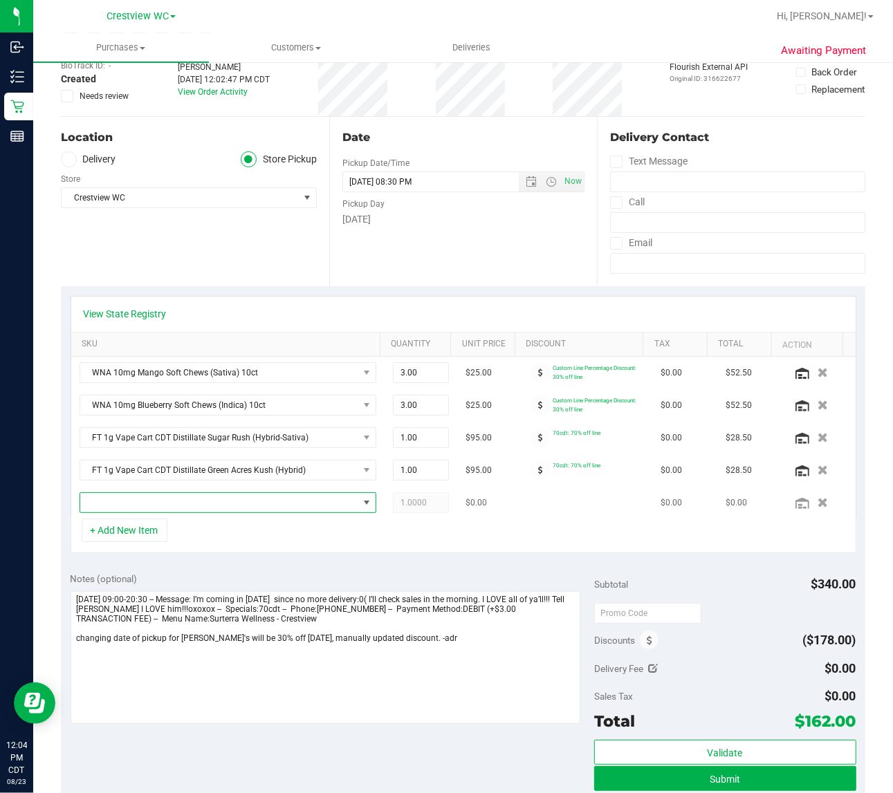
click at [362, 505] on span "NO DATA FOUND" at bounding box center [367, 502] width 11 height 11
type input "mer"
click at [213, 247] on div "Location Delivery Store Pickup Store Crestview WC Select Store Bonita Springs W…" at bounding box center [195, 201] width 268 height 169
click at [817, 508] on icon "button" at bounding box center [823, 503] width 12 height 10
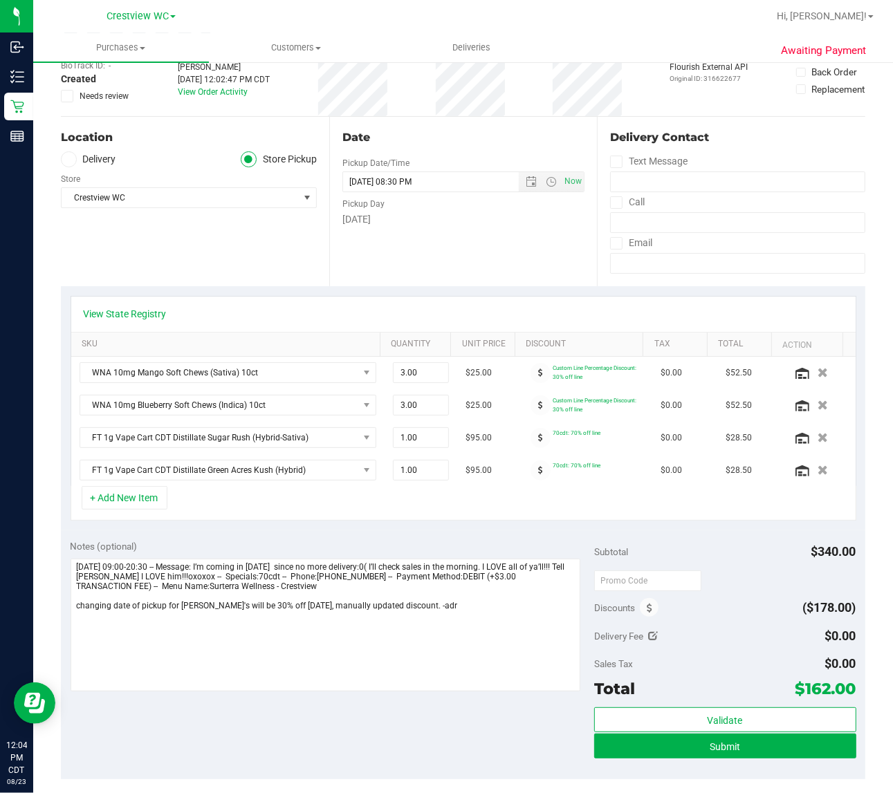
click at [254, 242] on div "Location Delivery Store Pickup Store Crestview WC Select Store Bonita Springs W…" at bounding box center [195, 201] width 268 height 169
click at [228, 247] on div "Location Delivery Store Pickup Store Crestview WC Select Store Bonita Springs W…" at bounding box center [195, 201] width 268 height 169
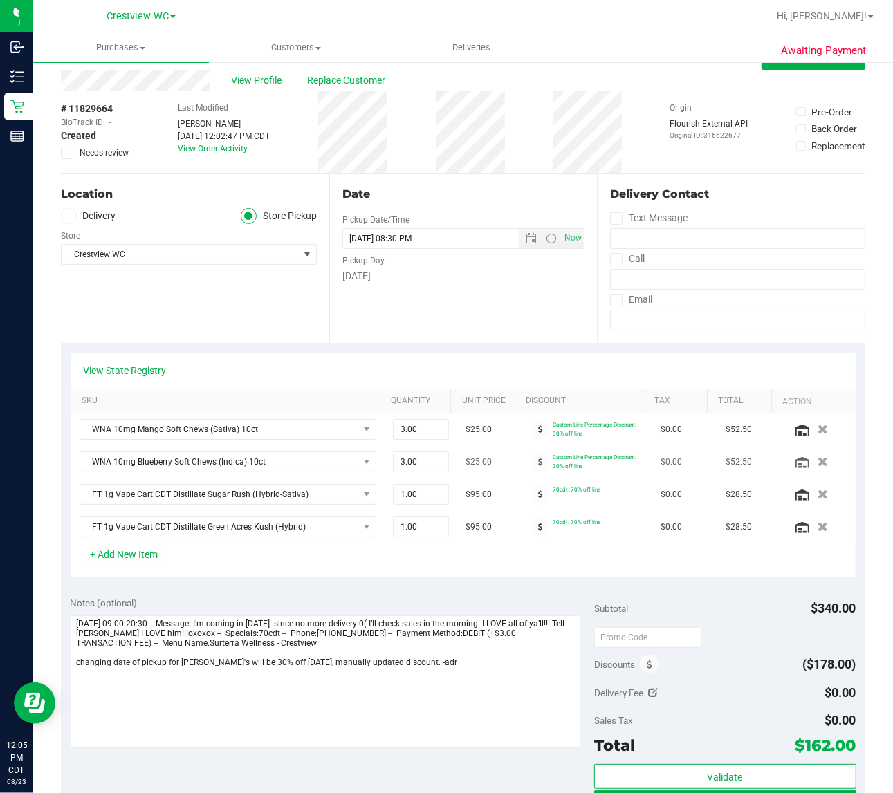
scroll to position [0, 0]
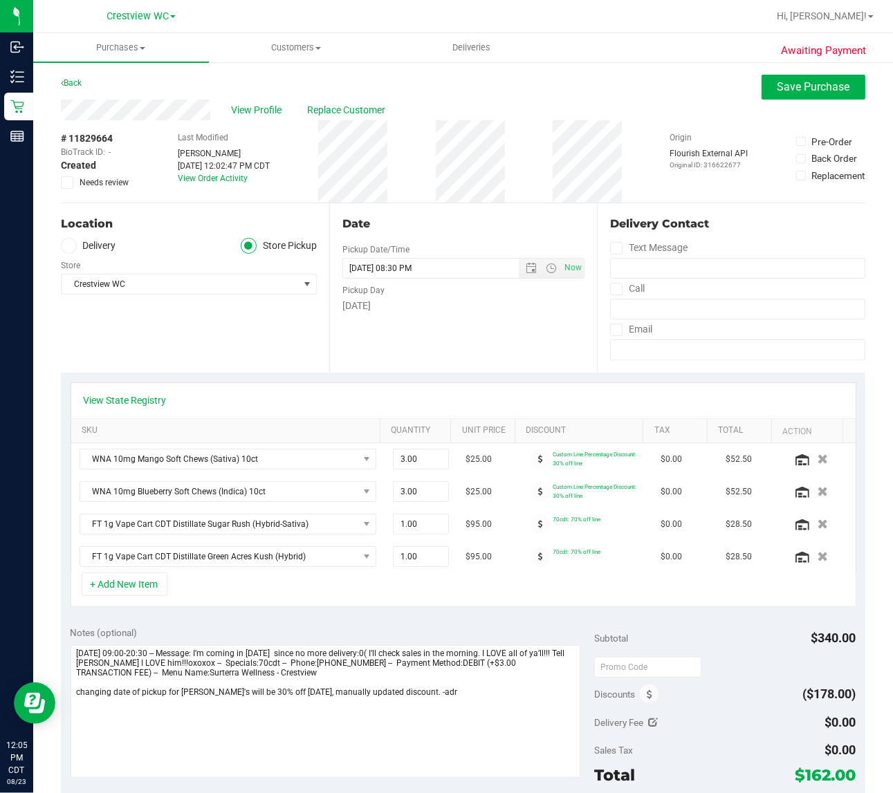
click at [507, 332] on div "Date Pickup Date/Time 08/23/2025 Now 08/23/2025 08:30 PM Now Pickup Day Saturday" at bounding box center [463, 287] width 268 height 169
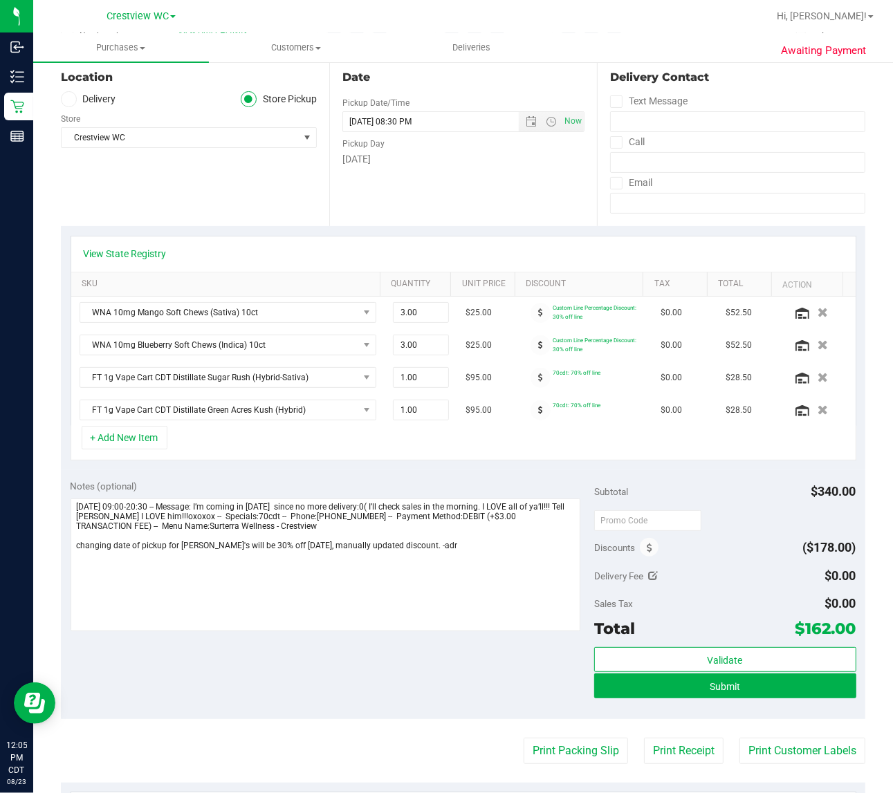
scroll to position [173, 0]
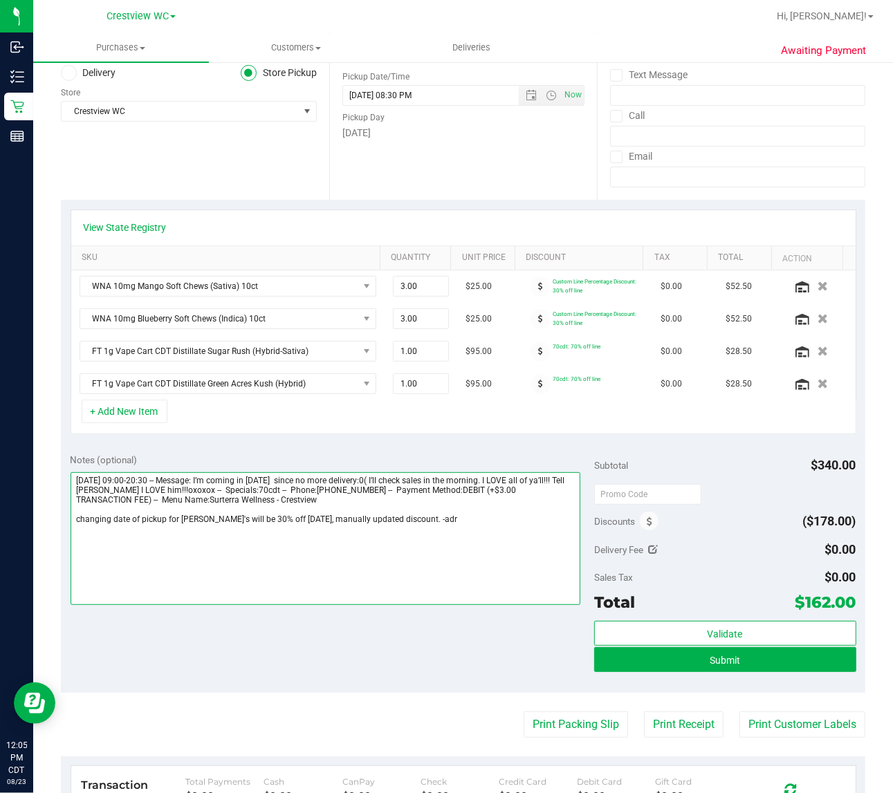
click at [414, 590] on textarea at bounding box center [326, 538] width 510 height 133
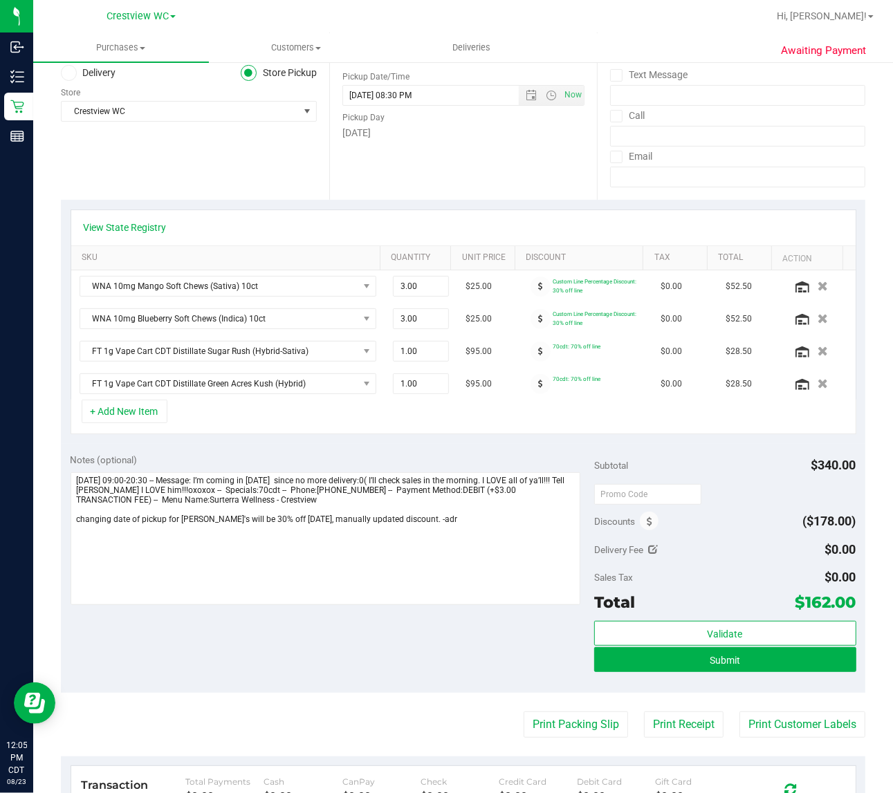
click at [348, 434] on div "+ Add New Item" at bounding box center [464, 417] width 786 height 35
click at [157, 423] on button "+ Add New Item" at bounding box center [125, 412] width 86 height 24
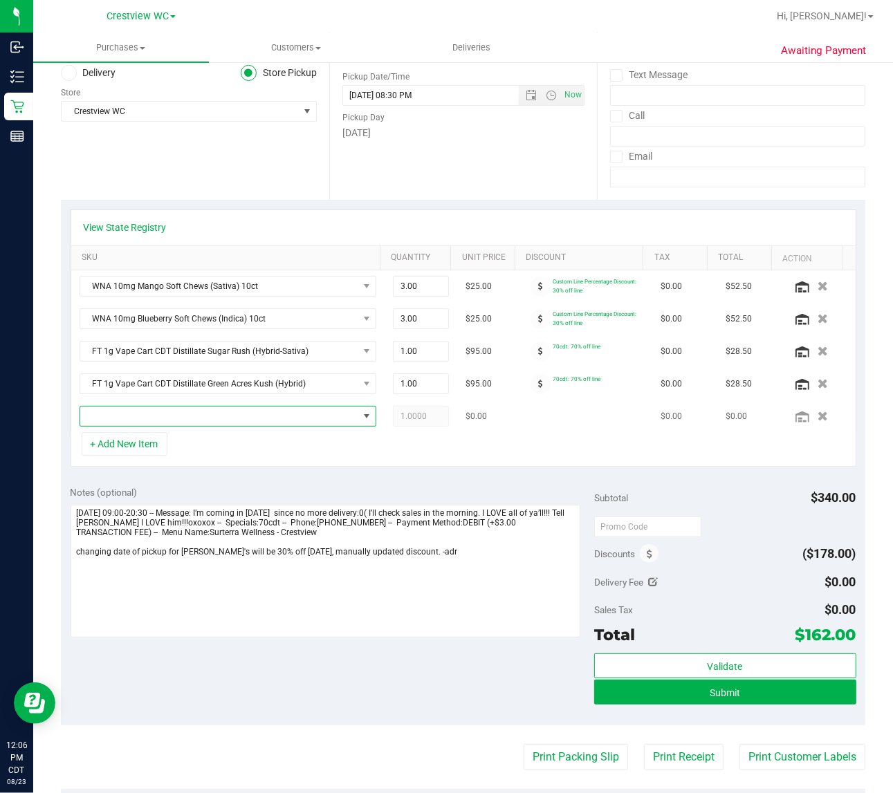
click at [362, 419] on span "NO DATA FOUND" at bounding box center [367, 416] width 11 height 11
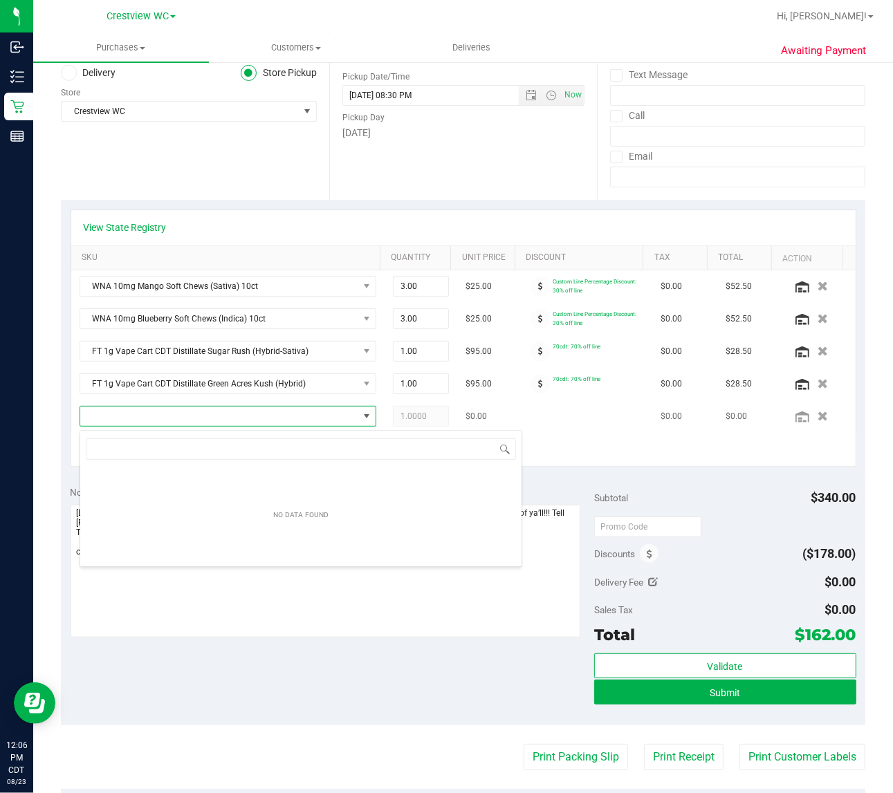
scroll to position [21, 286]
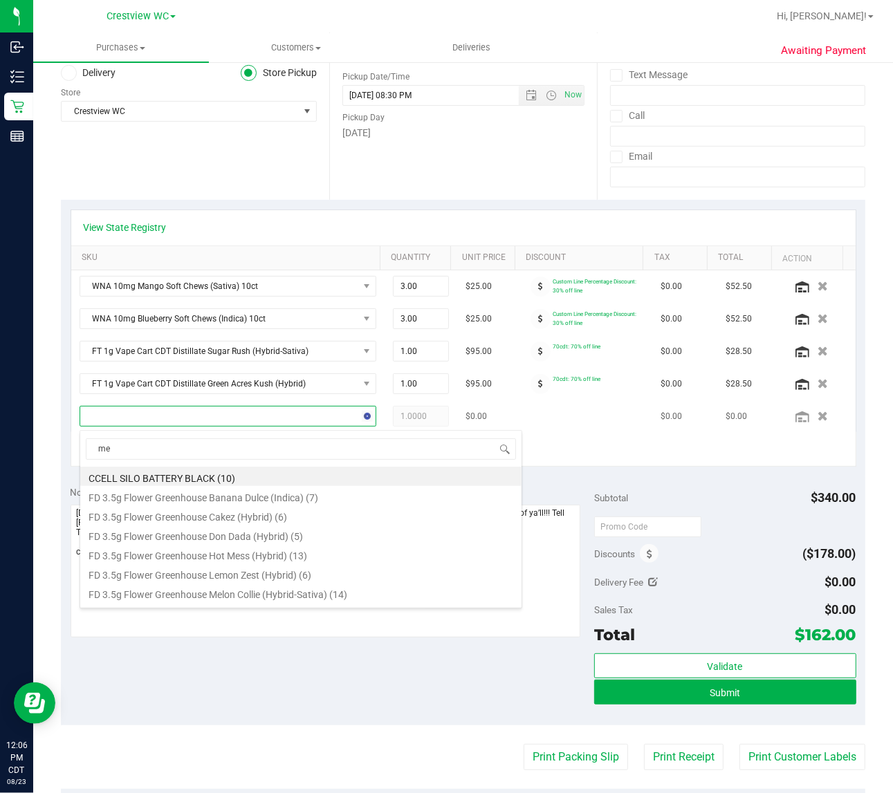
type input "mer"
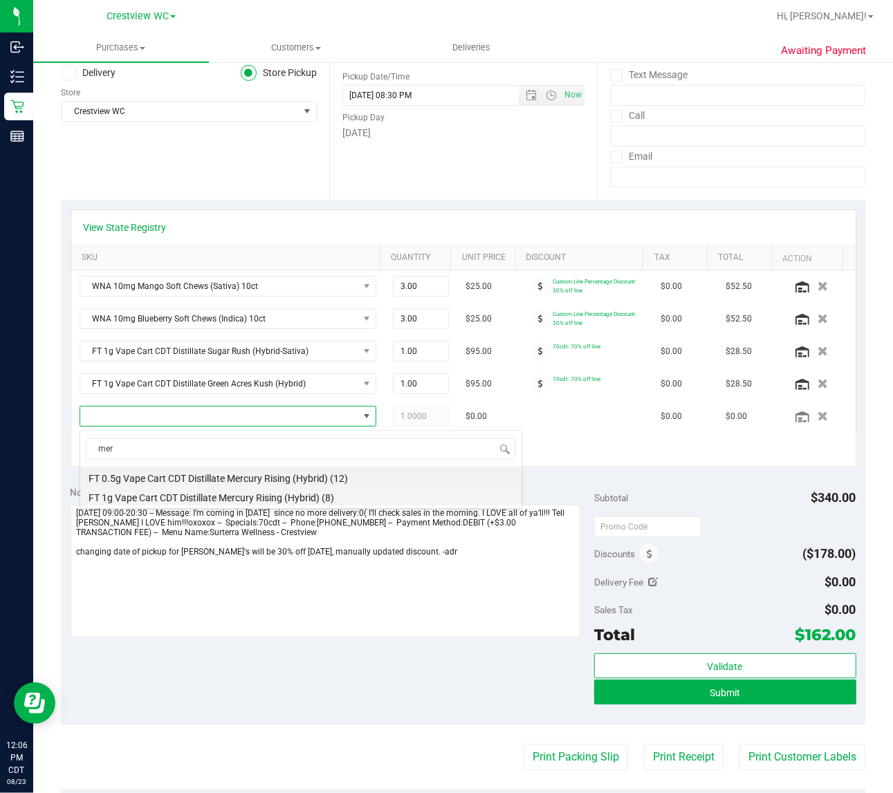
click at [346, 497] on li "FT 1g Vape Cart CDT Distillate Mercury Rising (Hybrid) (8)" at bounding box center [300, 495] width 441 height 19
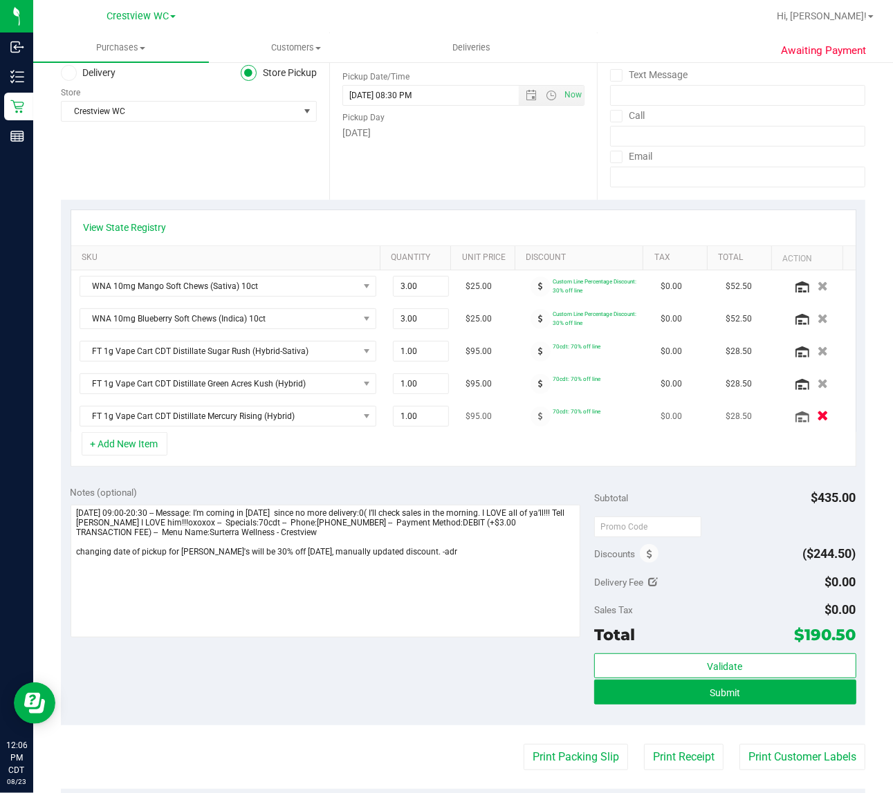
click at [817, 421] on icon "button" at bounding box center [823, 417] width 12 height 10
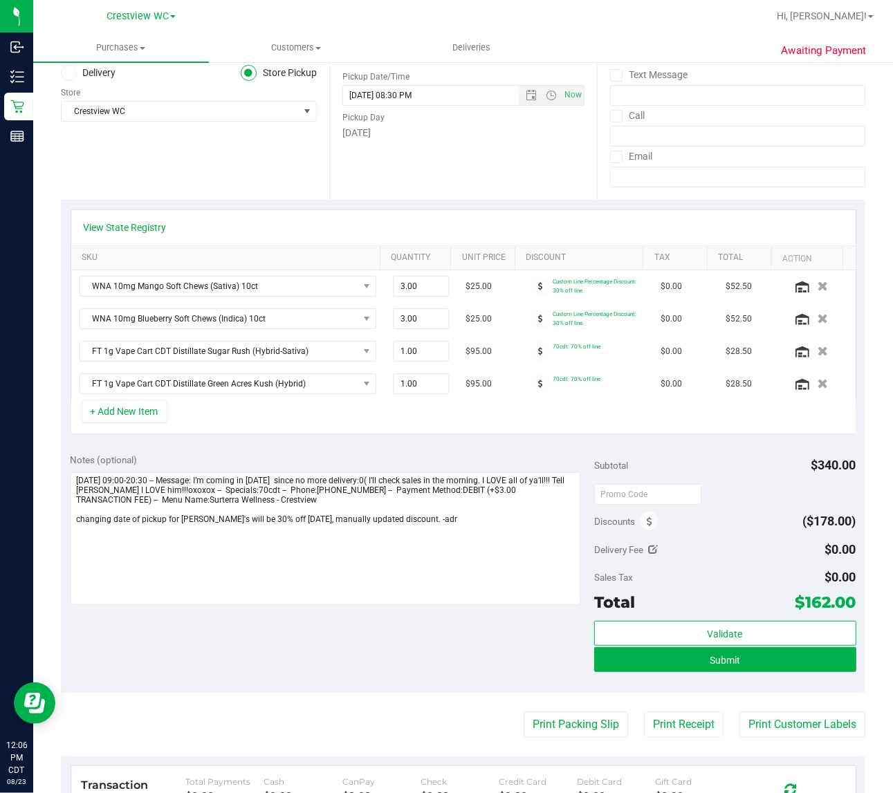
click at [513, 460] on div "Notes (optional)" at bounding box center [333, 460] width 524 height 14
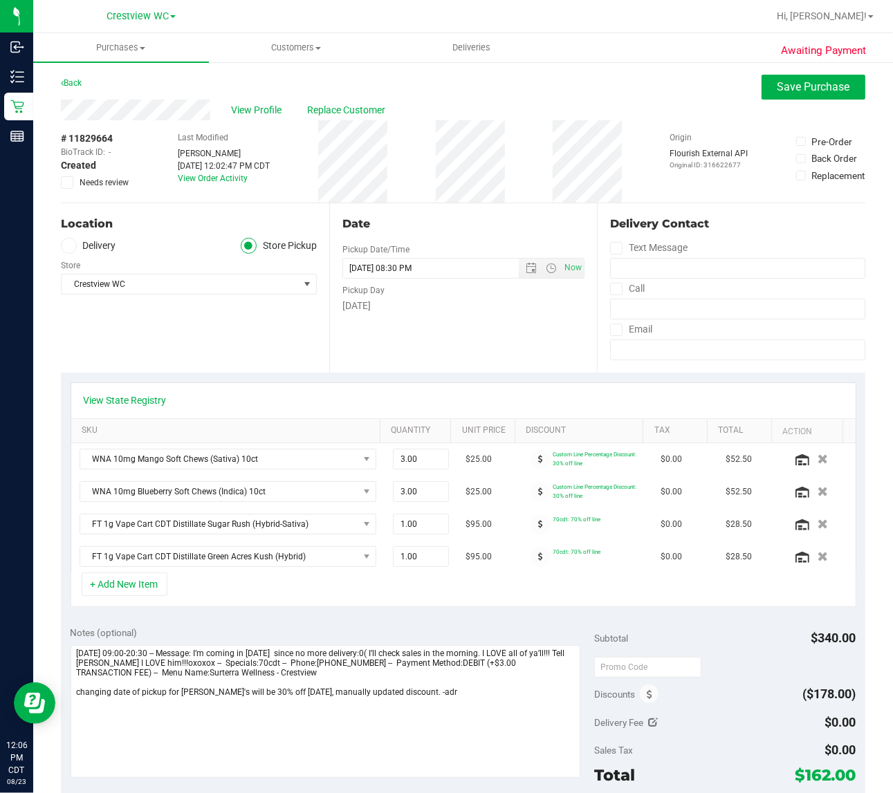
click at [470, 358] on div "Date Pickup Date/Time 08/23/2025 Now 08/23/2025 08:30 PM Now Pickup Day Saturday" at bounding box center [463, 287] width 268 height 169
click at [804, 81] on span "Save Purchase" at bounding box center [813, 86] width 73 height 13
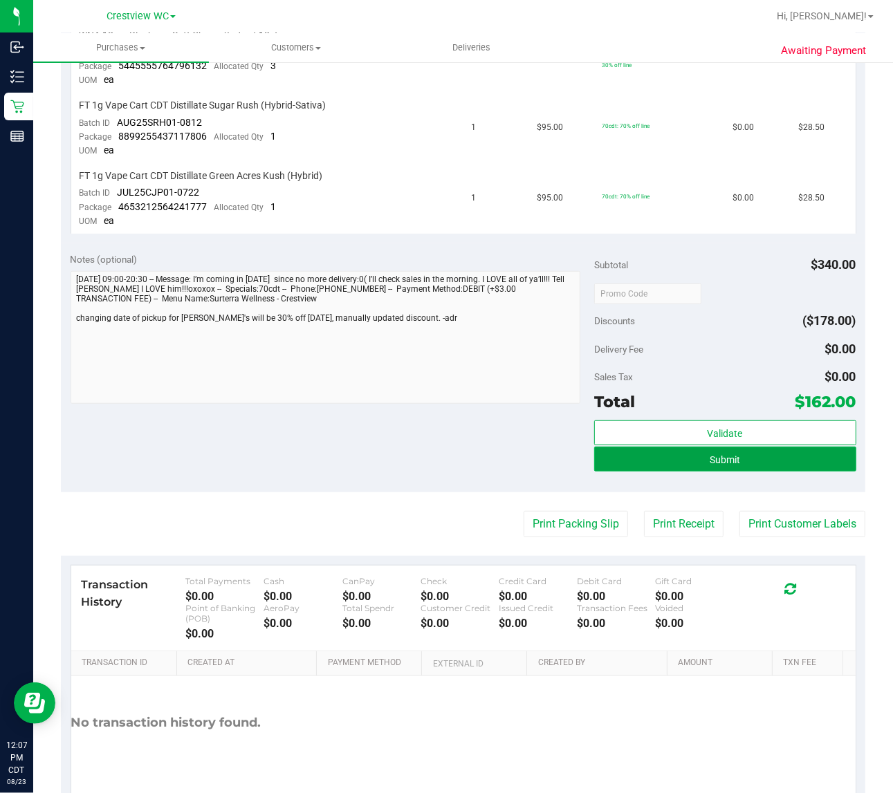
click at [752, 451] on button "Submit" at bounding box center [725, 459] width 262 height 25
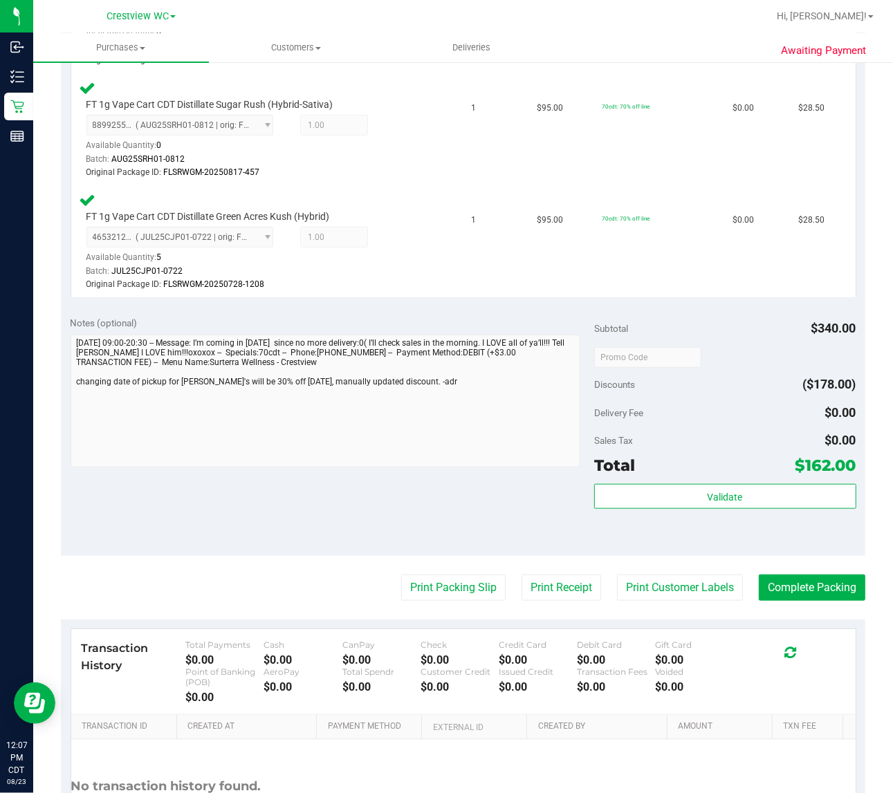
scroll to position [692, 0]
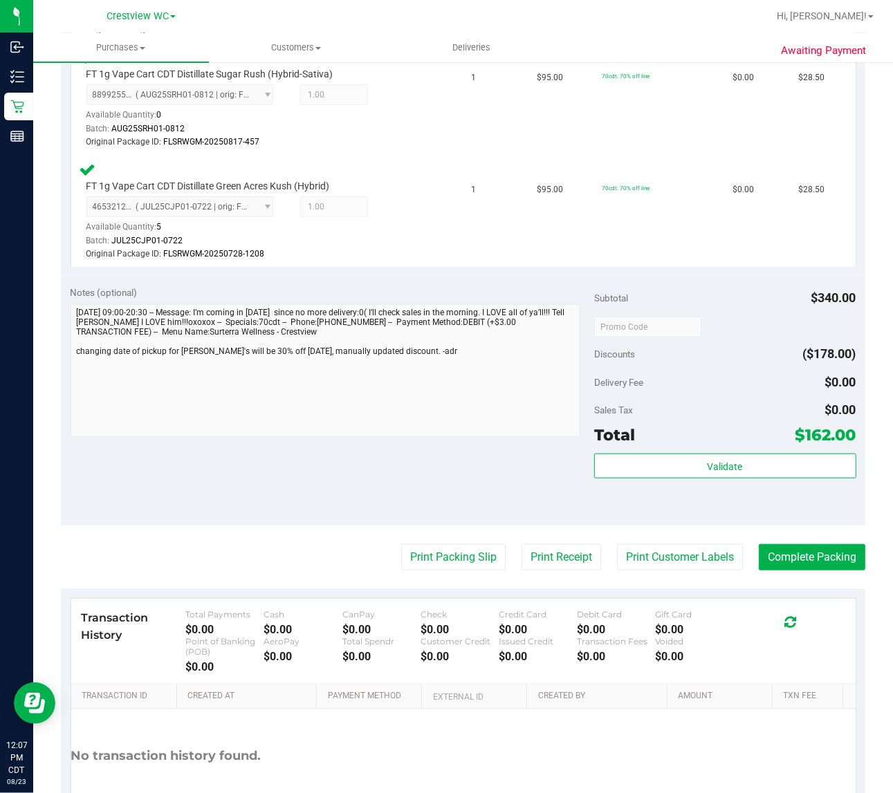
click at [813, 576] on purchase-details "Back Edit Purchase Cancel Purchase View Profile # 11829664 BioTrack ID: - Submi…" at bounding box center [463, 120] width 804 height 1475
click at [813, 565] on button "Complete Packing" at bounding box center [812, 557] width 107 height 26
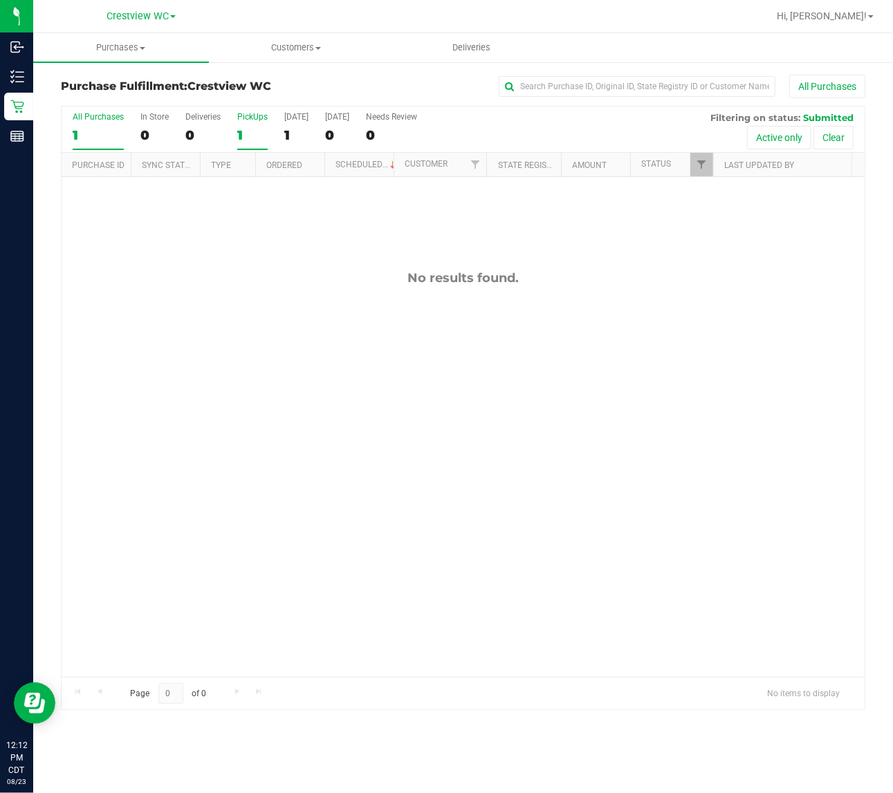
click at [253, 115] on div "PickUps" at bounding box center [252, 117] width 30 height 10
click at [0, 0] on input "PickUps 1" at bounding box center [0, 0] width 0 height 0
click at [696, 163] on span "Filter" at bounding box center [701, 164] width 11 height 11
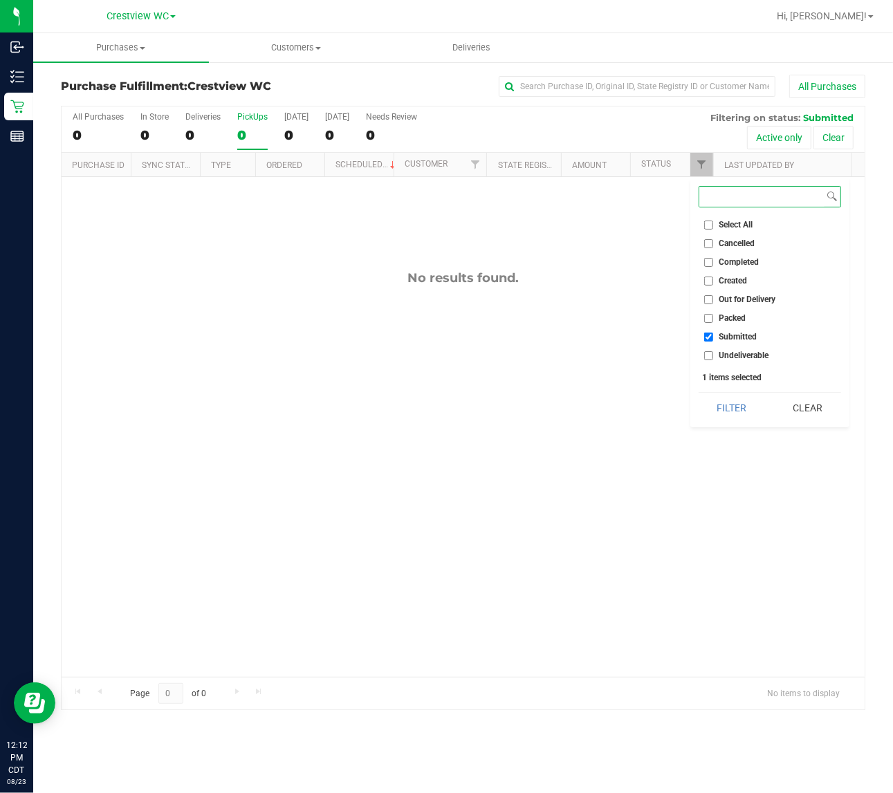
click at [699, 393] on button "Filter" at bounding box center [732, 408] width 66 height 30
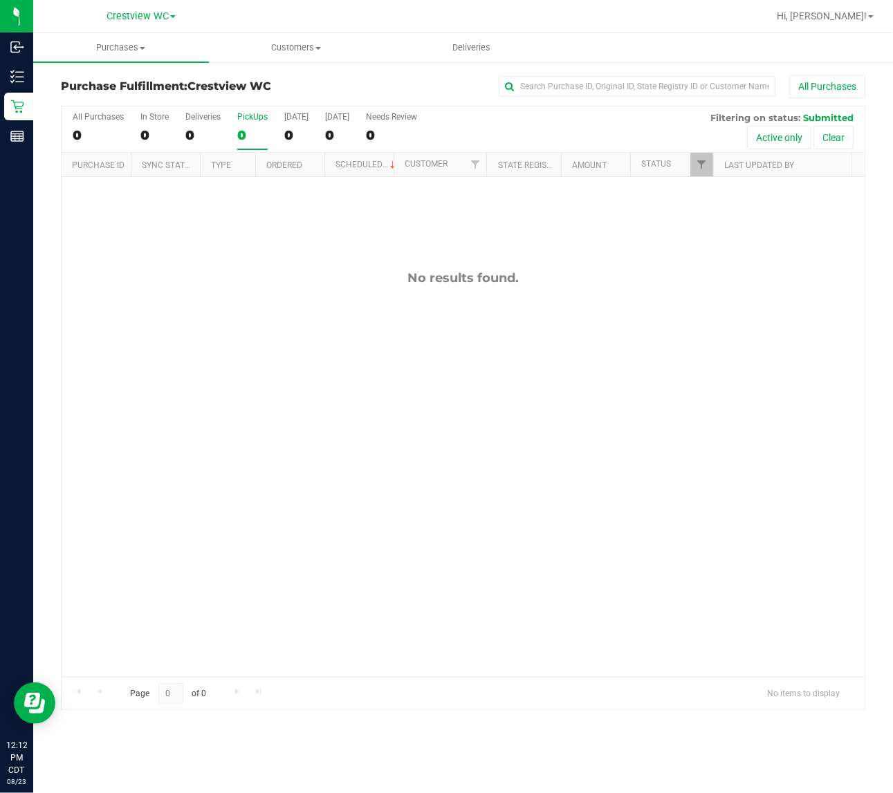
click at [313, 259] on div "No results found." at bounding box center [463, 473] width 803 height 593
drag, startPoint x: 271, startPoint y: 322, endPoint x: 310, endPoint y: 156, distance: 170.5
click at [275, 322] on div "No results found." at bounding box center [463, 473] width 803 height 593
click at [249, 118] on div "PickUps" at bounding box center [252, 117] width 30 height 10
click at [0, 0] on input "PickUps 0" at bounding box center [0, 0] width 0 height 0
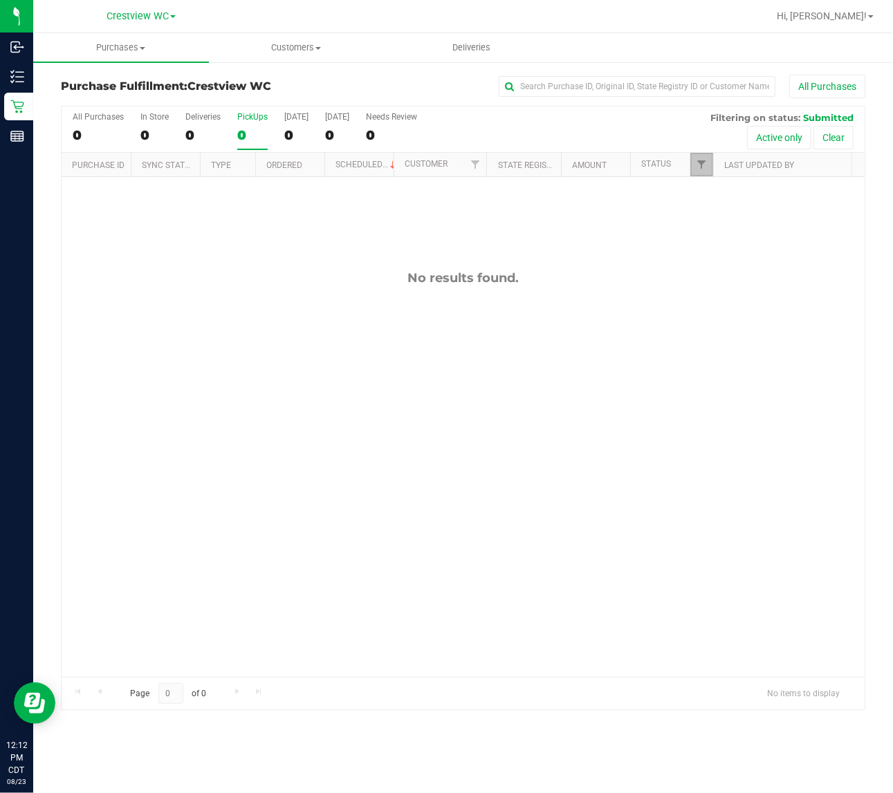
click at [706, 156] on link "Filter" at bounding box center [701, 165] width 23 height 24
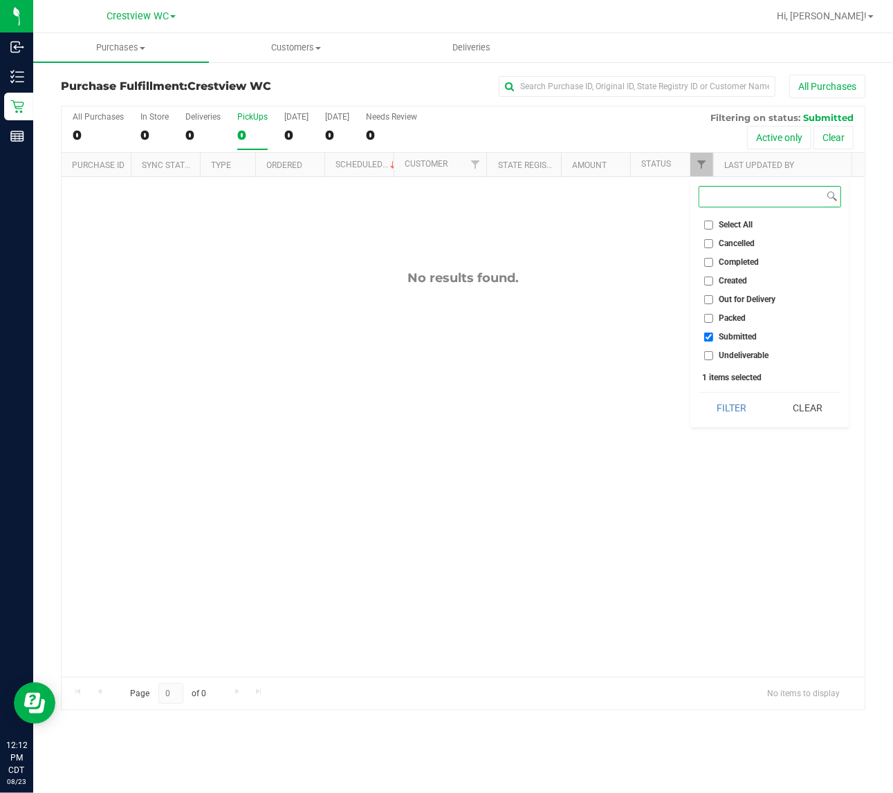
click at [699, 393] on button "Filter" at bounding box center [732, 408] width 66 height 30
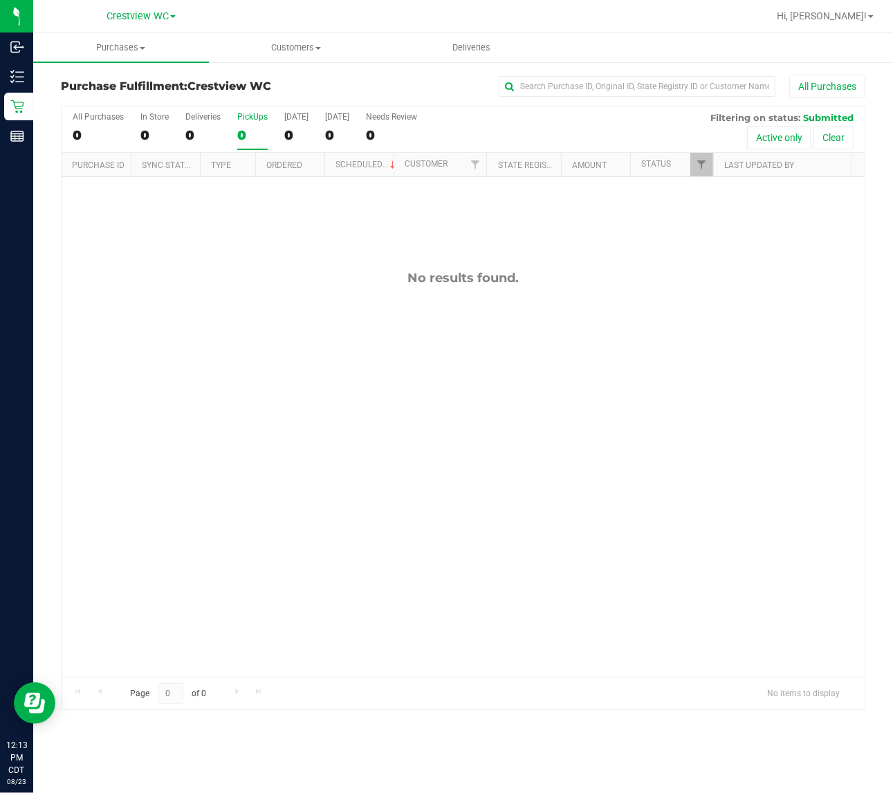
click at [196, 273] on div "No results found." at bounding box center [463, 277] width 803 height 15
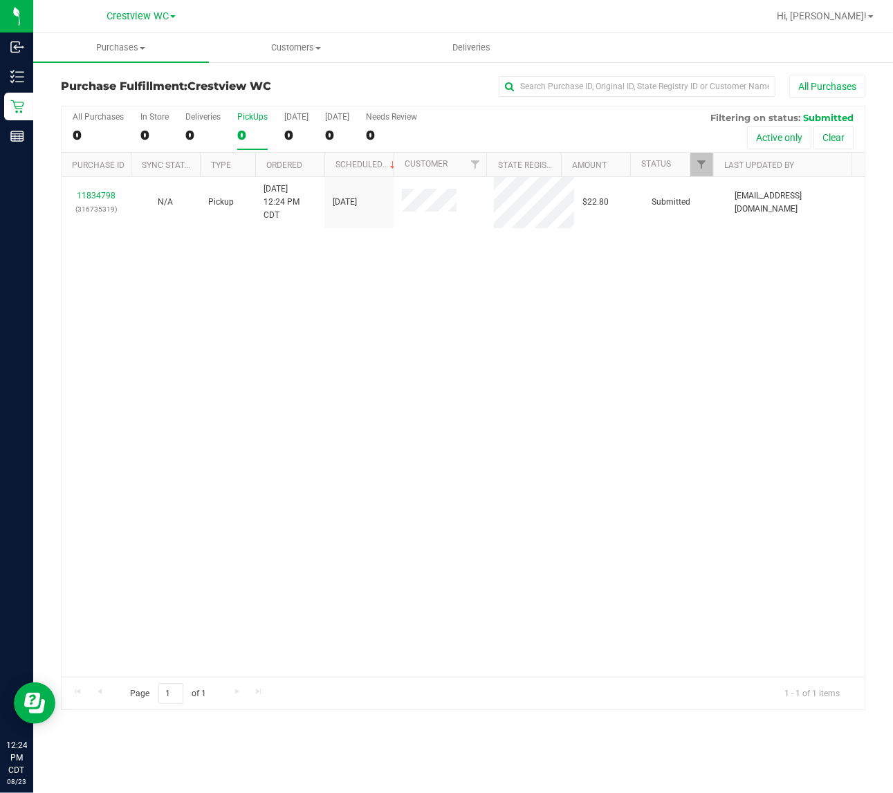
click at [459, 389] on div "11834798 (316735319) N/A Pickup 8/23/2025 12:24 PM CDT 8/23/2025 $22.80 Submitt…" at bounding box center [463, 427] width 803 height 500
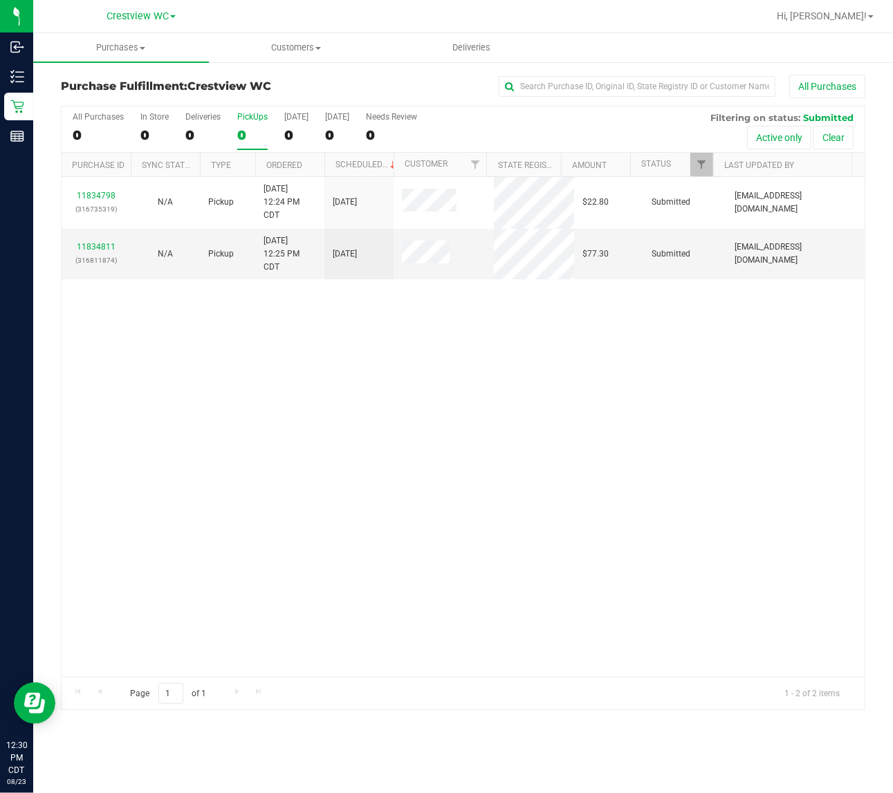
click at [322, 372] on div "11834798 (316735319) N/A Pickup 8/23/2025 12:24 PM CDT 8/23/2025 $22.80 Submitt…" at bounding box center [463, 427] width 803 height 500
click at [504, 372] on div "11834798 (316735319) N/A Pickup 8/23/2025 12:24 PM CDT 8/23/2025 $22.80 Submitt…" at bounding box center [463, 427] width 803 height 500
click at [101, 247] on link "11834811" at bounding box center [96, 247] width 39 height 10
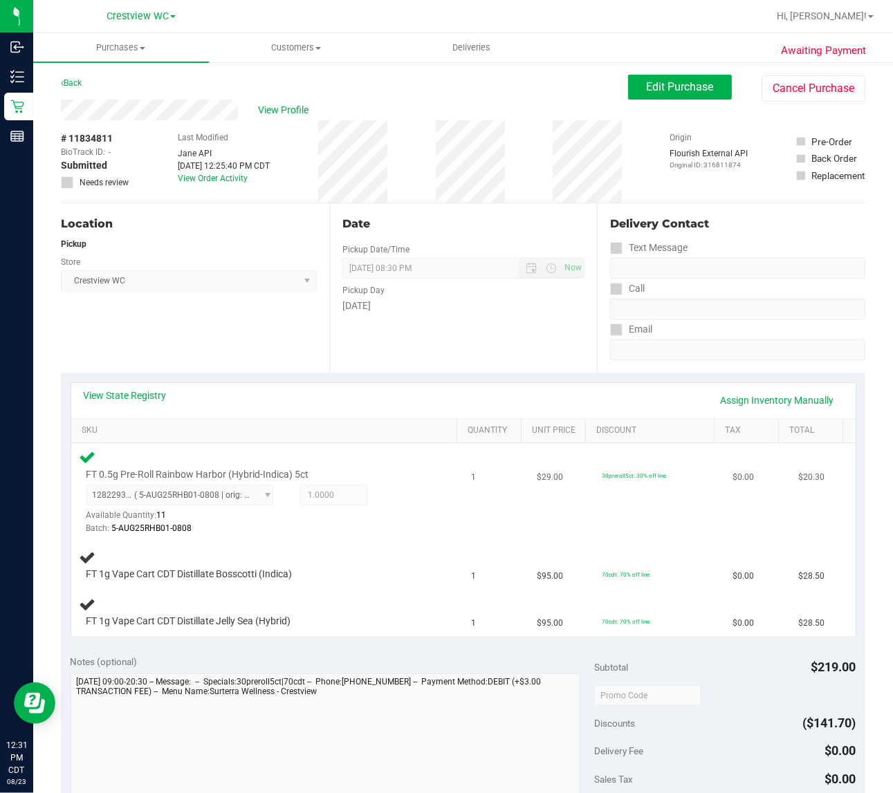
click at [436, 504] on div "FT 0.5g Pre-Roll Rainbow Harbor (Hybrid-Indica) 5ct 1282293560361525 ( 5-AUG25R…" at bounding box center [268, 492] width 376 height 87
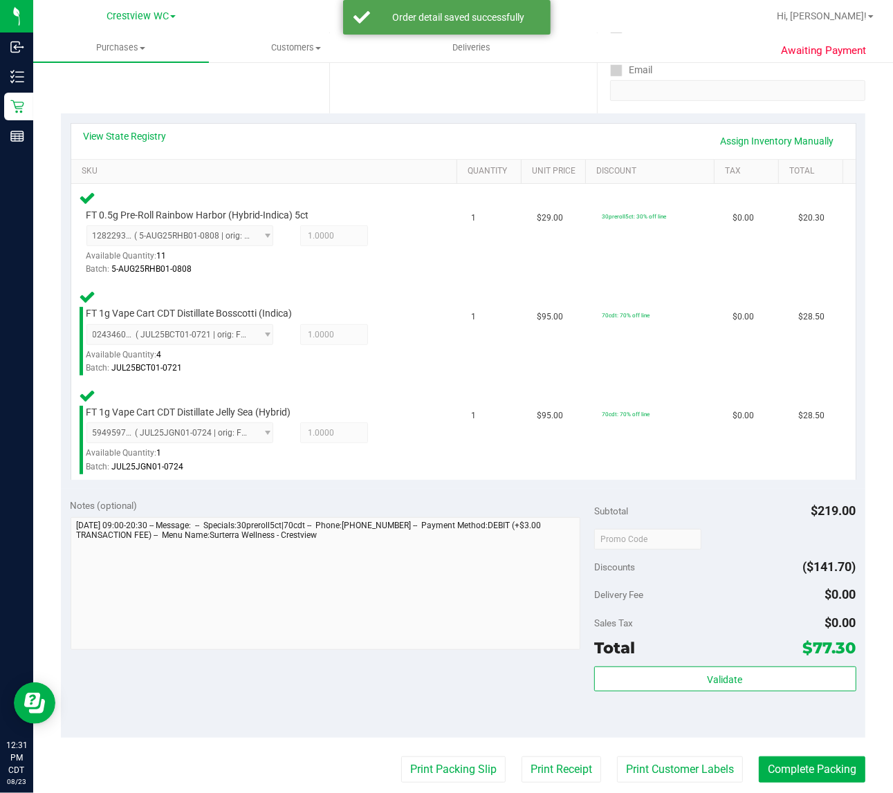
scroll to position [299, 0]
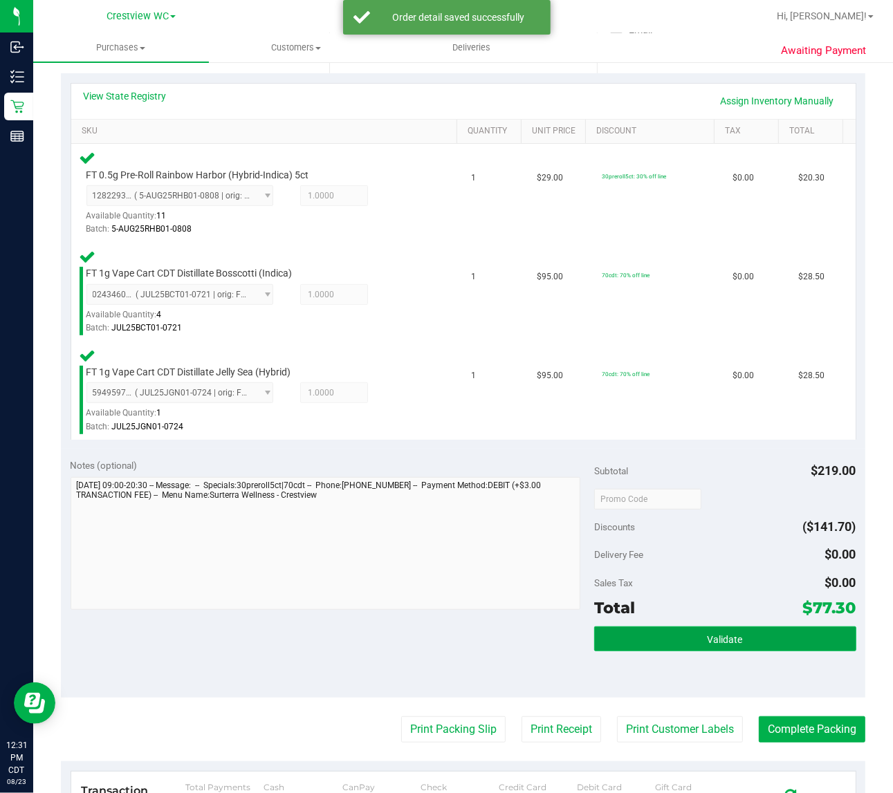
click at [709, 642] on span "Validate" at bounding box center [725, 639] width 35 height 11
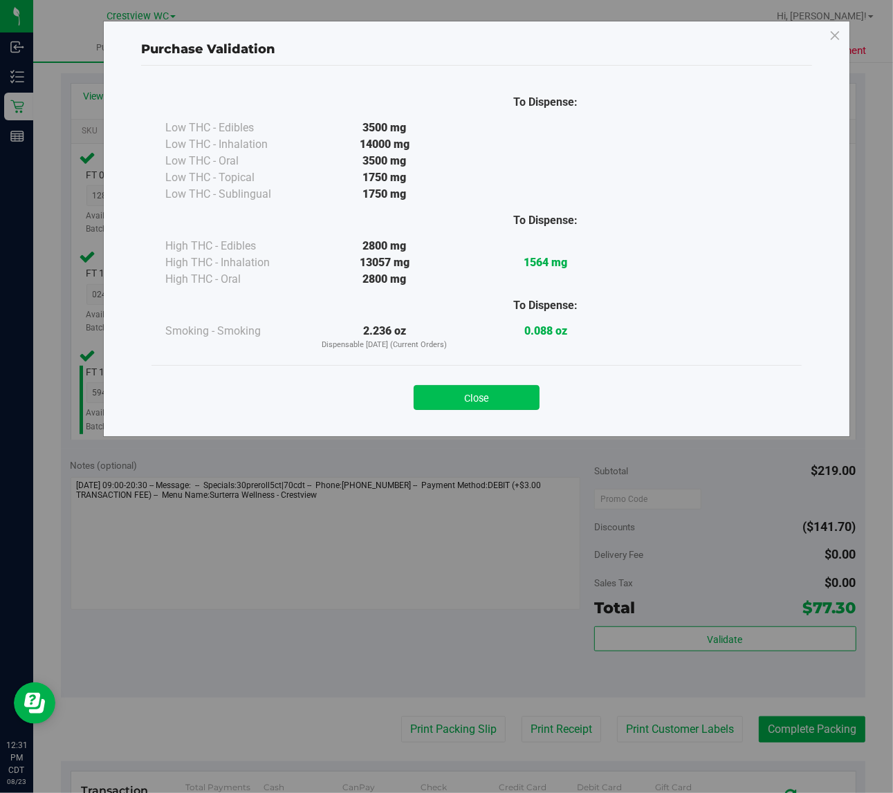
click at [479, 393] on button "Close" at bounding box center [477, 397] width 126 height 25
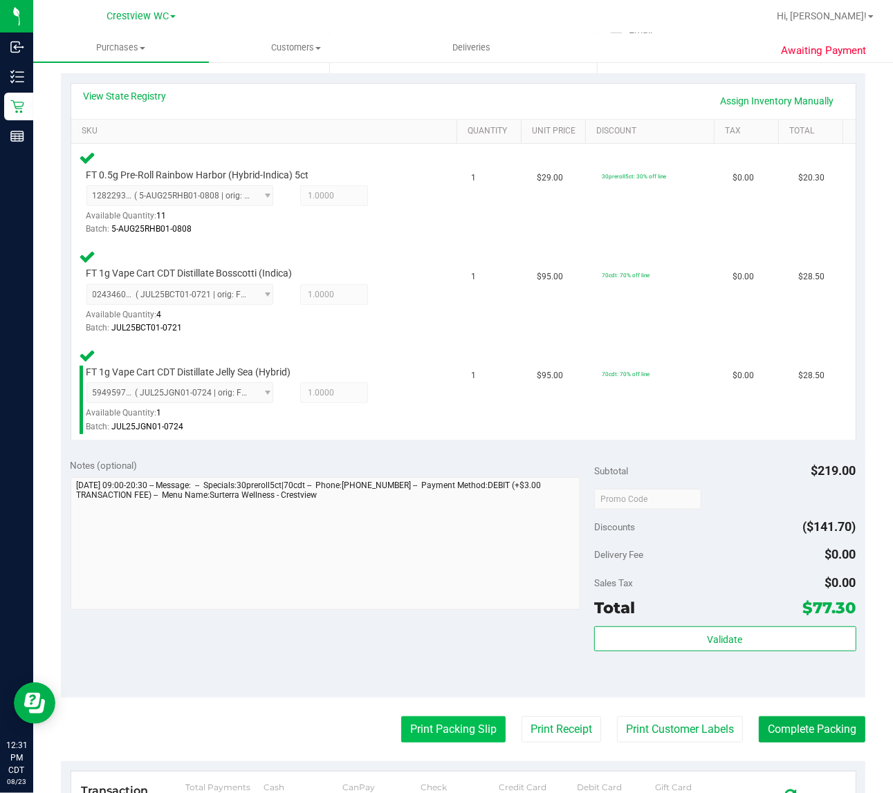
click at [440, 728] on button "Print Packing Slip" at bounding box center [453, 730] width 104 height 26
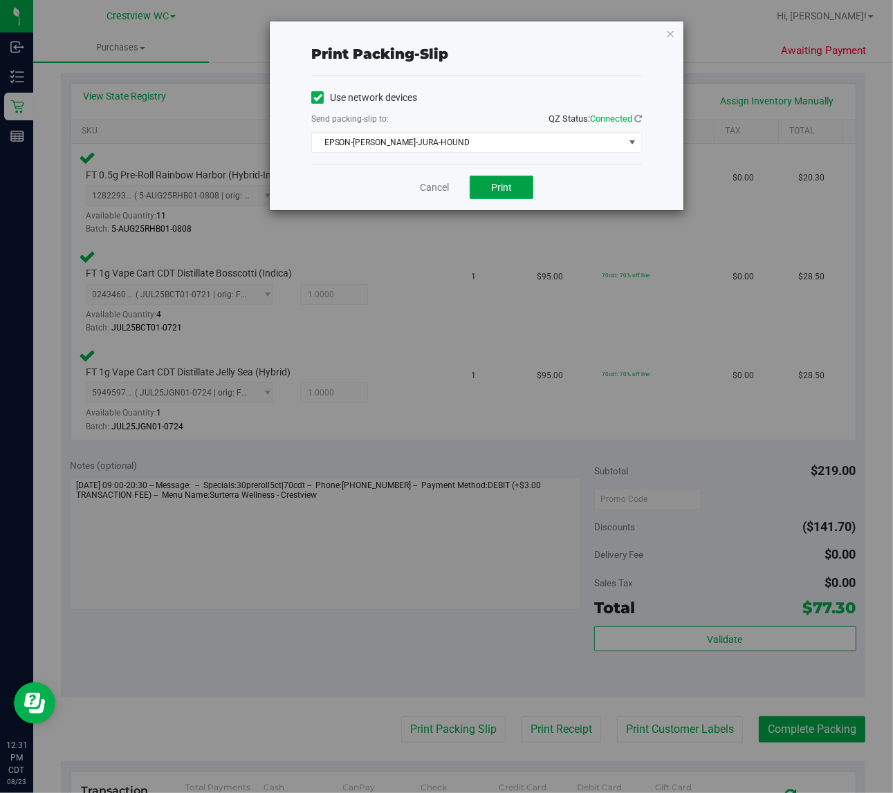
click at [492, 185] on span "Print" at bounding box center [501, 187] width 21 height 11
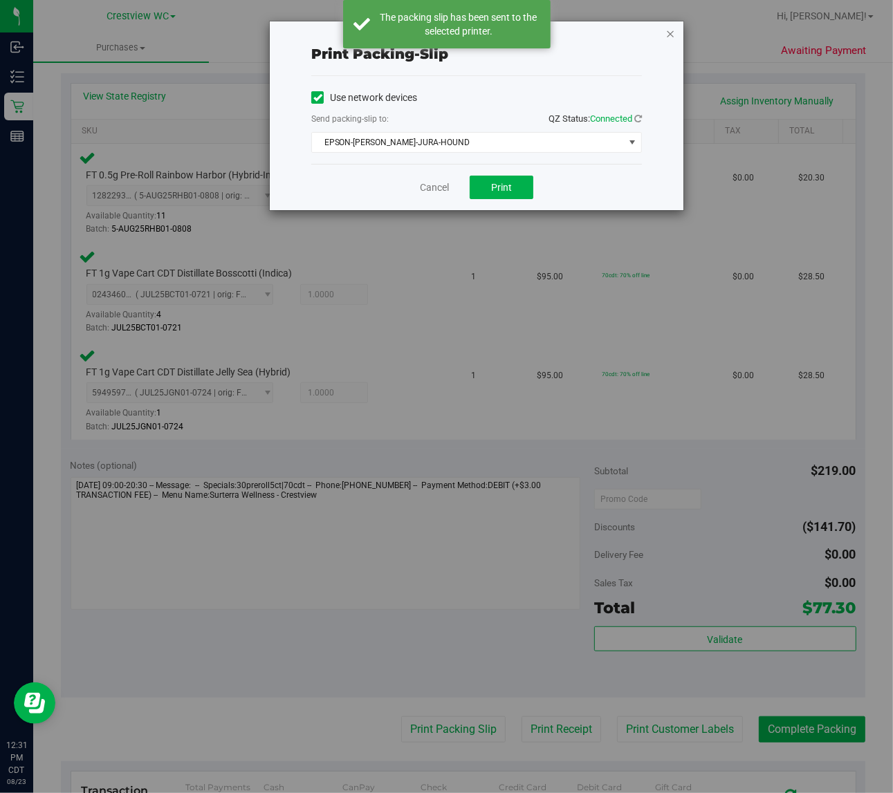
click at [670, 33] on icon "button" at bounding box center [670, 33] width 10 height 17
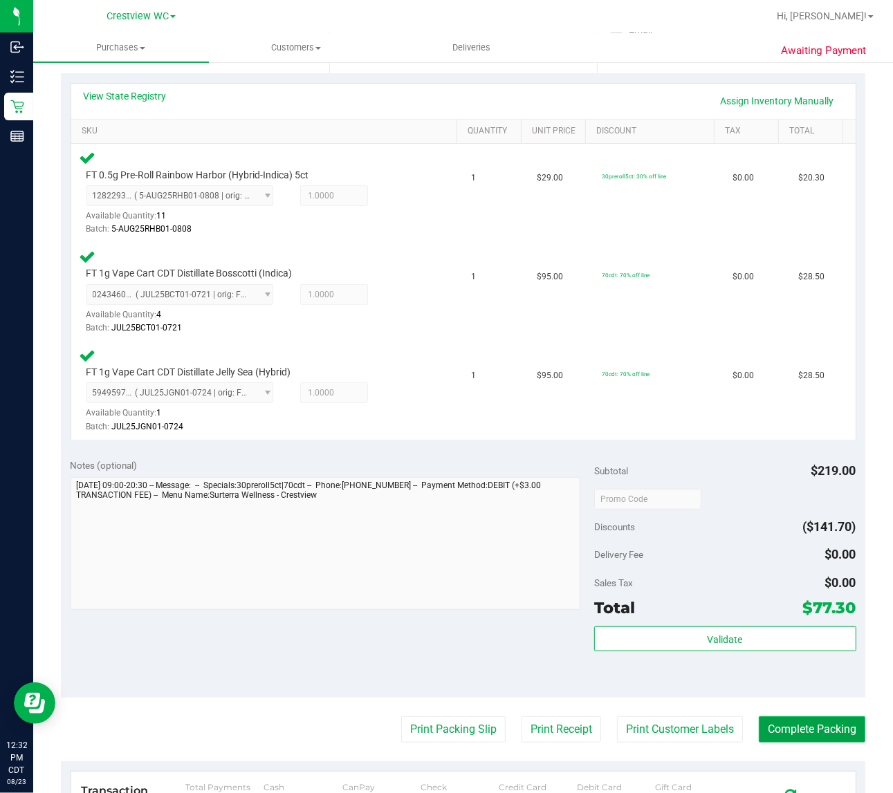
click at [833, 727] on button "Complete Packing" at bounding box center [812, 730] width 107 height 26
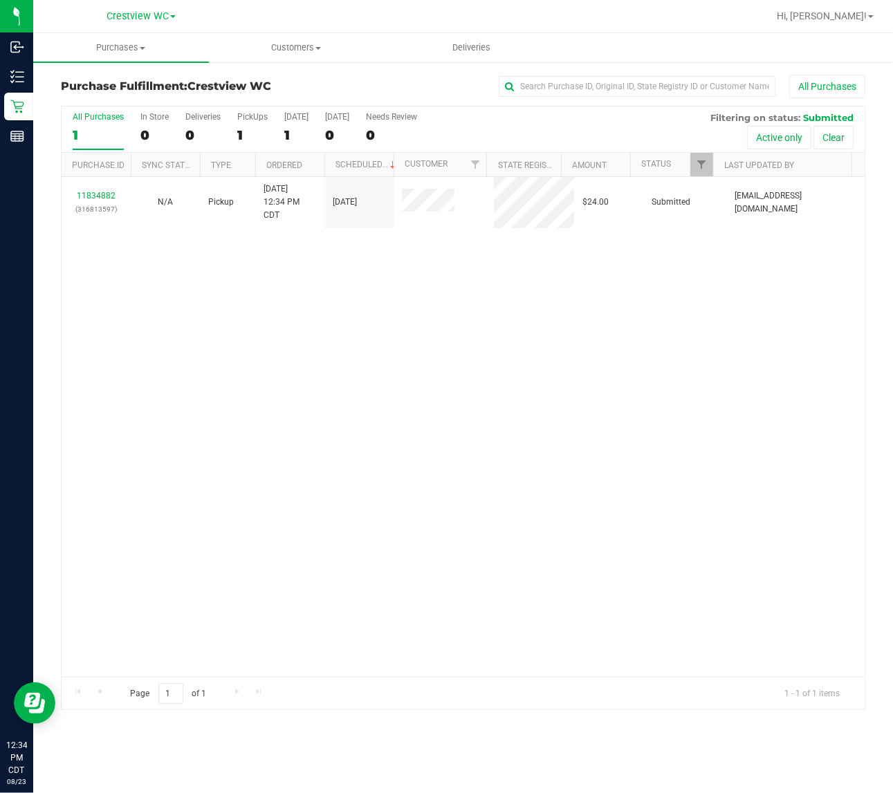
click at [479, 416] on div "11834882 (316813597) N/A Pickup 8/23/2025 12:34 PM CDT 8/23/2025 $24.00 Submitt…" at bounding box center [463, 427] width 803 height 500
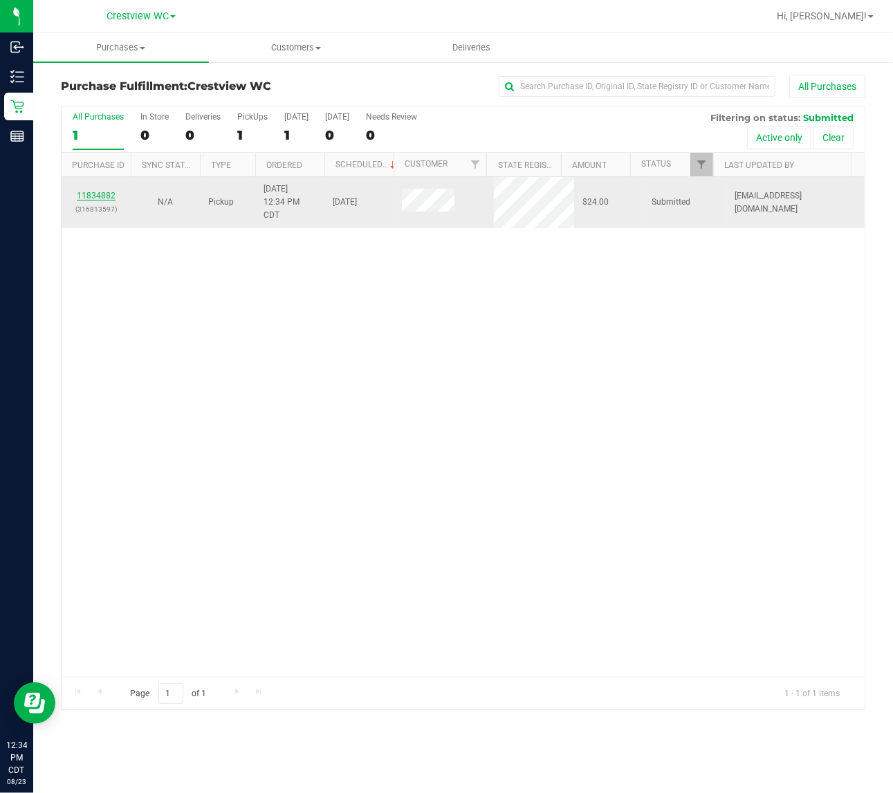
click at [102, 197] on link "11834882" at bounding box center [96, 196] width 39 height 10
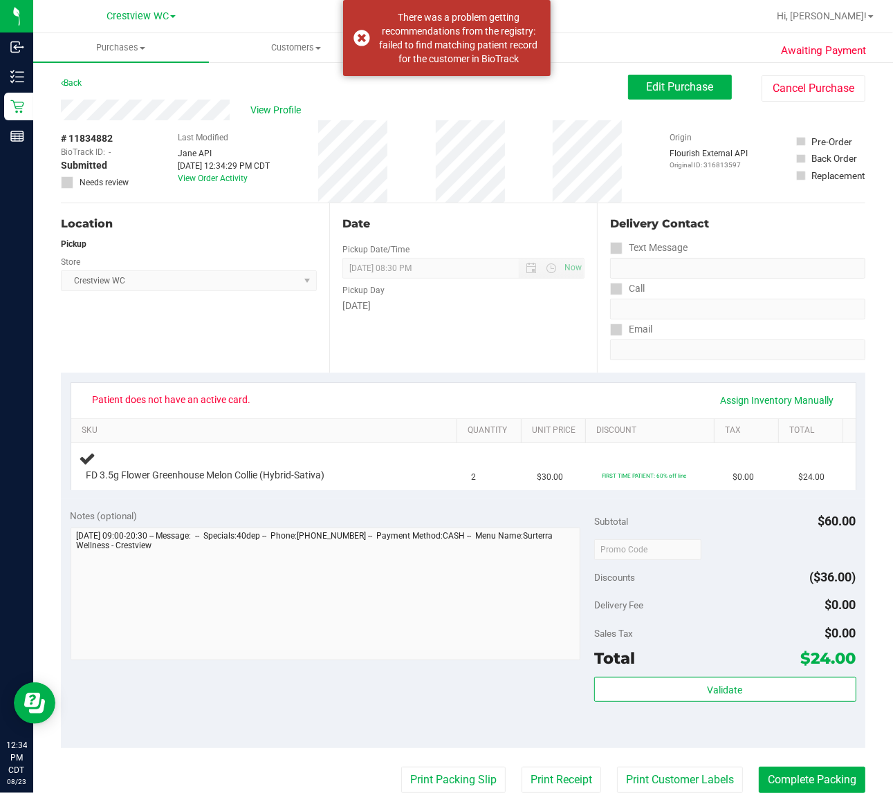
click at [232, 330] on div "Location Pickup Store Crestview WC Select Store Bonita Springs WC Boynton Beach…" at bounding box center [195, 287] width 268 height 169
click at [358, 36] on div "There was a problem getting recommendations from the registry: failed to find m…" at bounding box center [446, 38] width 207 height 76
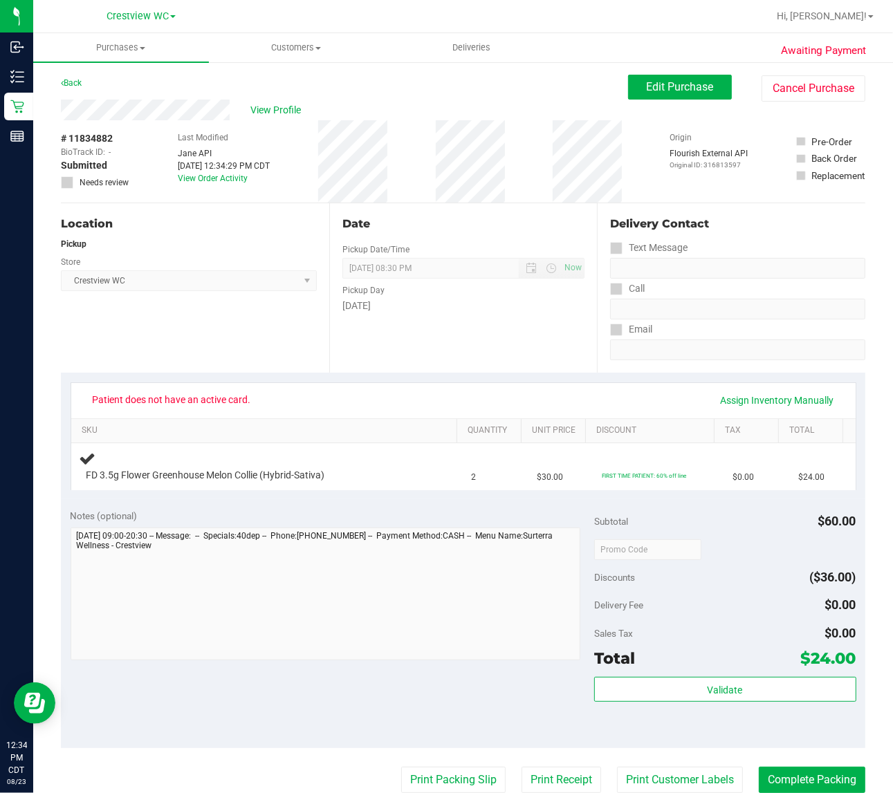
click at [71, 77] on div "Back" at bounding box center [71, 83] width 21 height 17
click at [239, 350] on div "Location Pickup Store Crestview WC Select Store Bonita Springs WC Boynton Beach…" at bounding box center [195, 287] width 268 height 169
click at [56, 113] on div "Awaiting Payment Back Edit Purchase Cancel Purchase View Profile # 11834882 Bio…" at bounding box center [463, 585] width 860 height 1048
click at [371, 76] on div "Back Edit Purchase Cancel Purchase" at bounding box center [463, 87] width 804 height 25
click at [173, 111] on div "View Profile" at bounding box center [344, 110] width 567 height 21
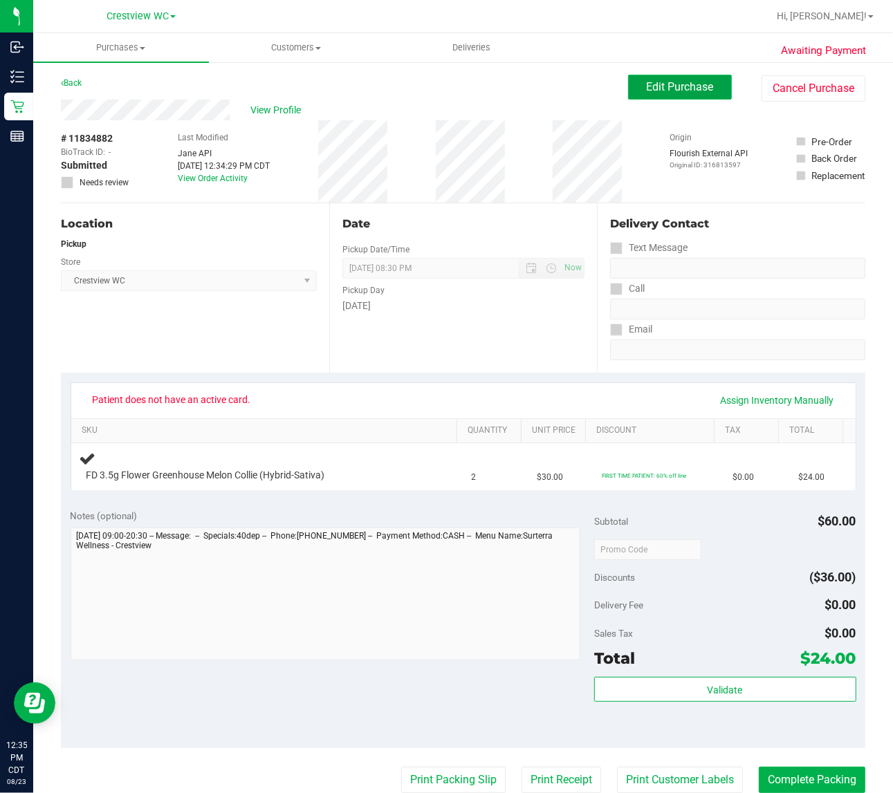
click at [685, 91] on span "Edit Purchase" at bounding box center [680, 86] width 67 height 13
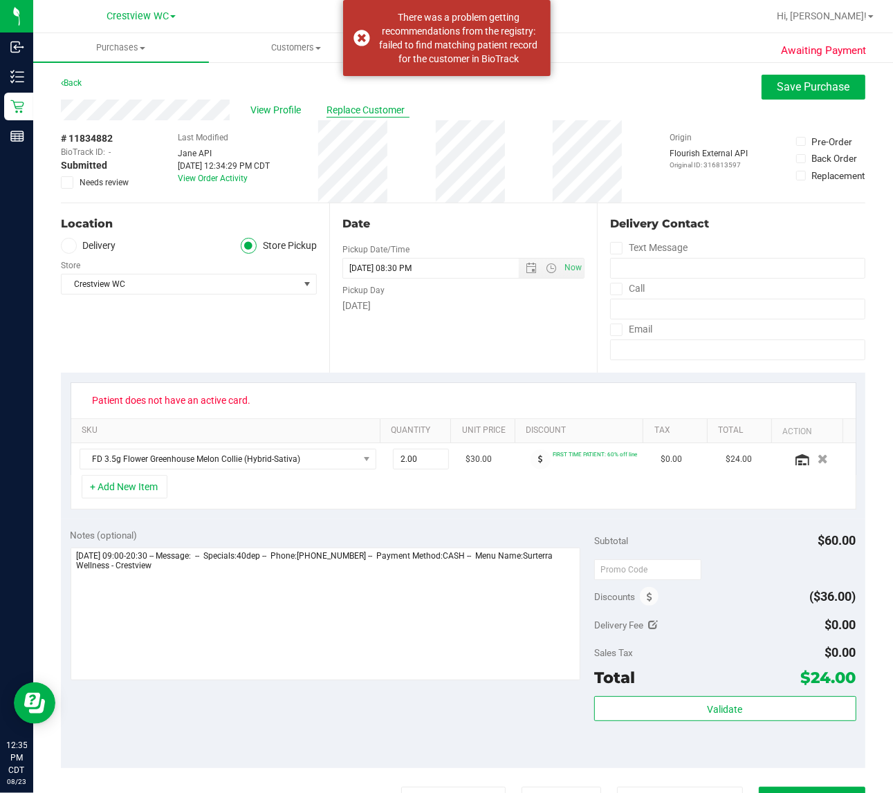
click at [382, 114] on span "Replace Customer" at bounding box center [367, 110] width 83 height 15
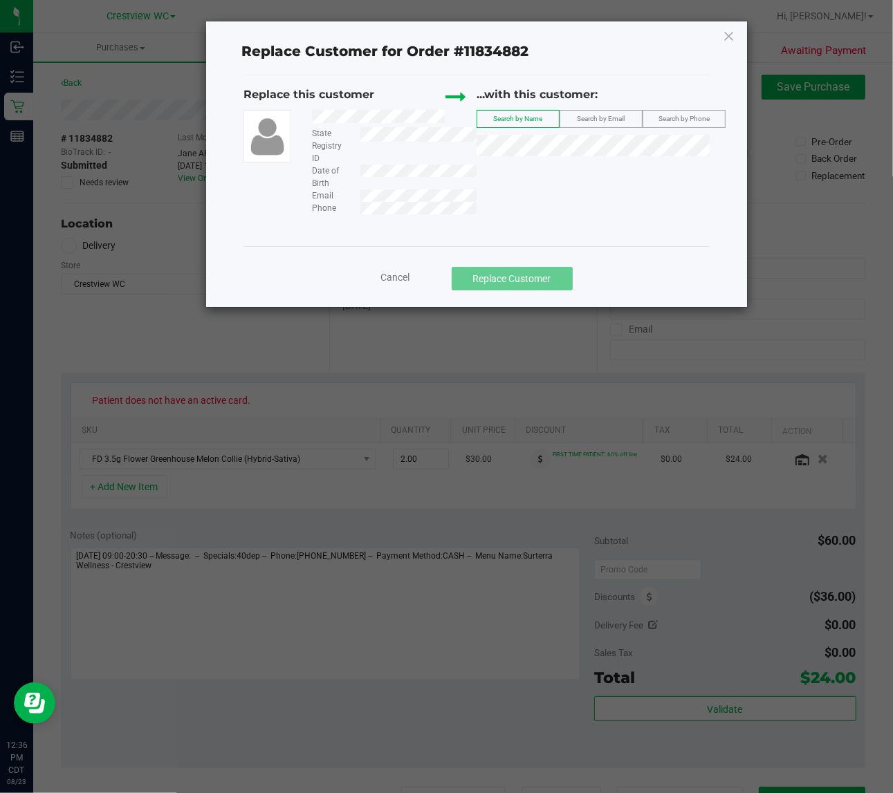
click at [381, 147] on div "State Registry ID" at bounding box center [389, 145] width 175 height 37
drag, startPoint x: 457, startPoint y: 118, endPoint x: 323, endPoint y: 127, distance: 134.4
click at [323, 127] on div "State Registry ID Date of Birth Email Phone" at bounding box center [389, 162] width 175 height 104
click at [604, 199] on div "Replace this customer State Registry ID Date of Birth Email Phone ...with this …" at bounding box center [476, 150] width 466 height 128
click at [315, 113] on div at bounding box center [389, 118] width 175 height 17
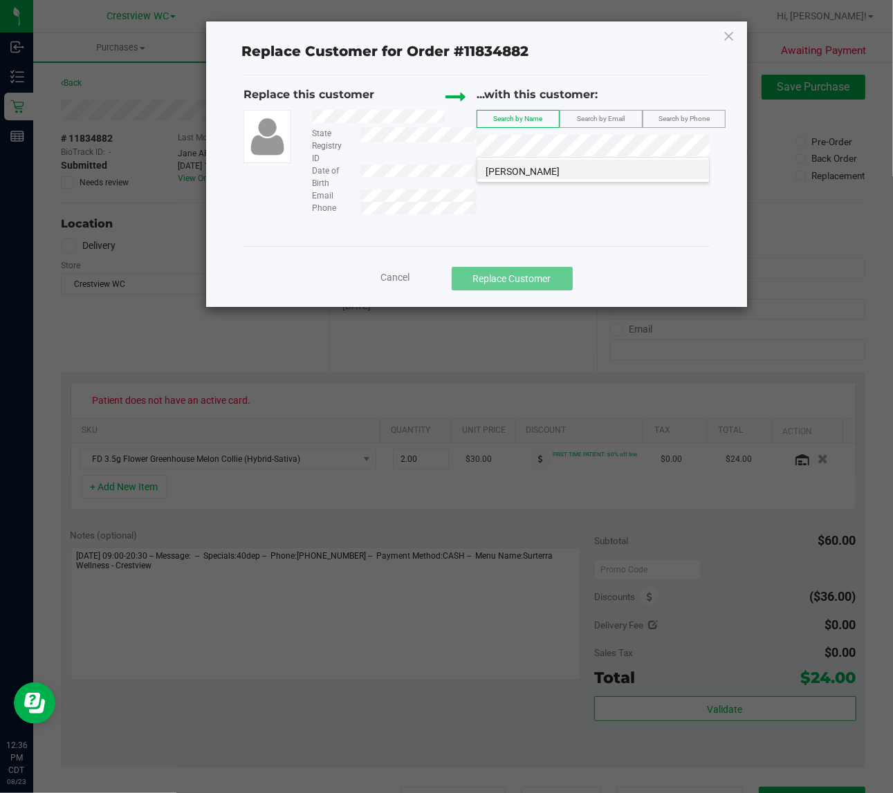
drag, startPoint x: 448, startPoint y: 116, endPoint x: 539, endPoint y: 284, distance: 191.9
click at [539, 284] on div "Replace Customer for Order #11834882 Replace this customer State Registry ID Da…" at bounding box center [476, 164] width 541 height 286
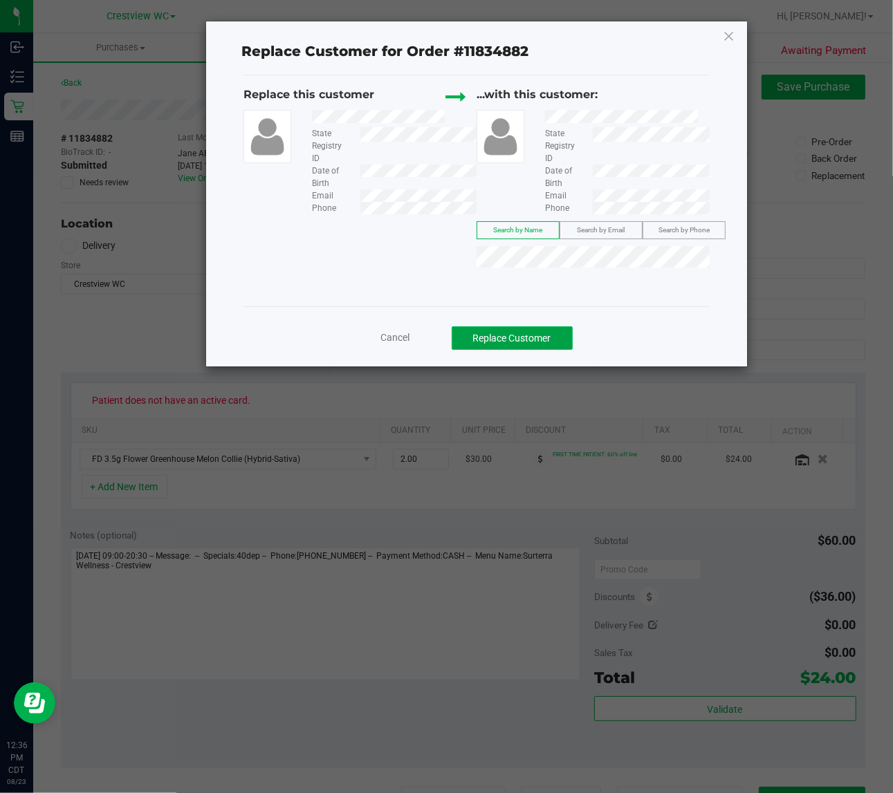
click at [557, 333] on button "Replace Customer" at bounding box center [512, 338] width 121 height 24
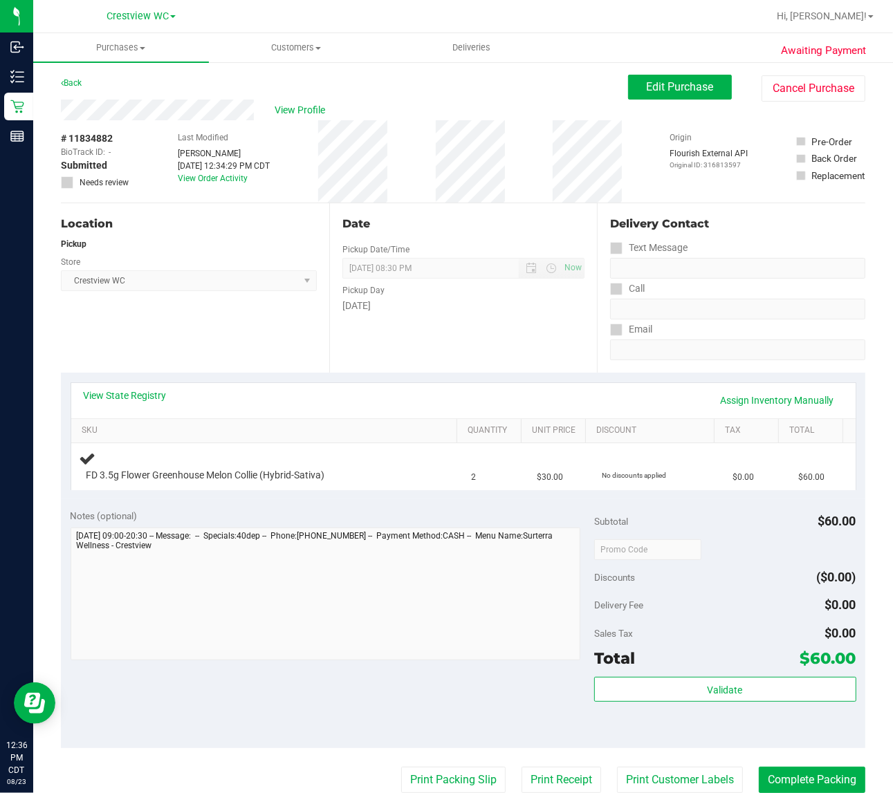
click at [218, 333] on div "Location Pickup Store Crestview WC Select Store Bonita Springs WC Boynton Beach…" at bounding box center [195, 287] width 268 height 169
click at [230, 339] on div "Location Pickup Store Crestview WC Select Store Bonita Springs WC Boynton Beach…" at bounding box center [195, 287] width 268 height 169
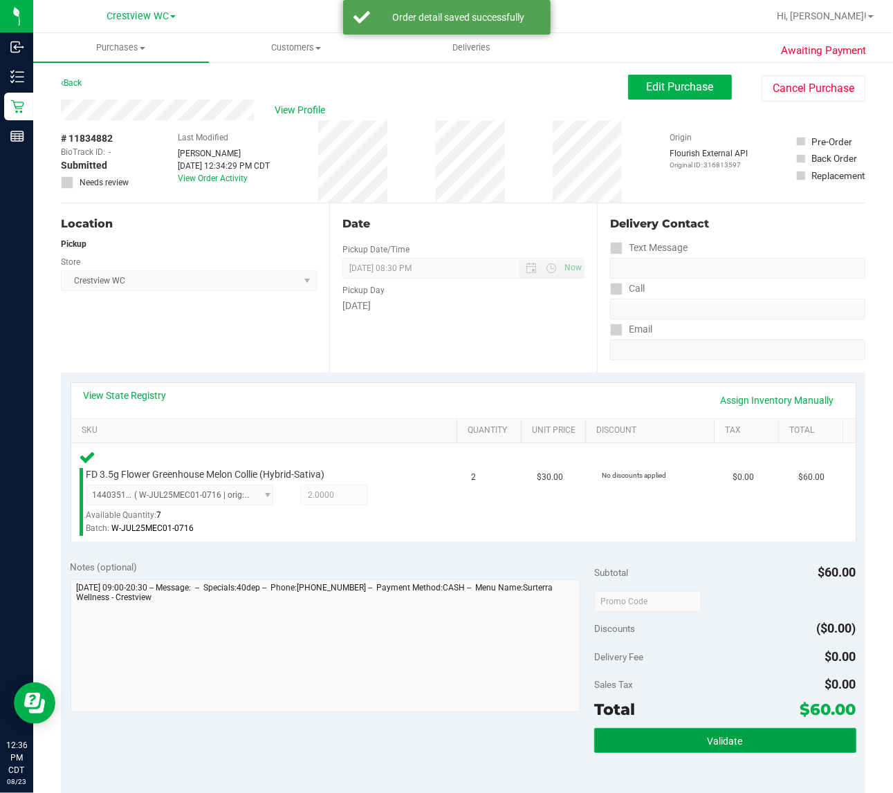
click at [748, 728] on button "Validate" at bounding box center [725, 740] width 262 height 25
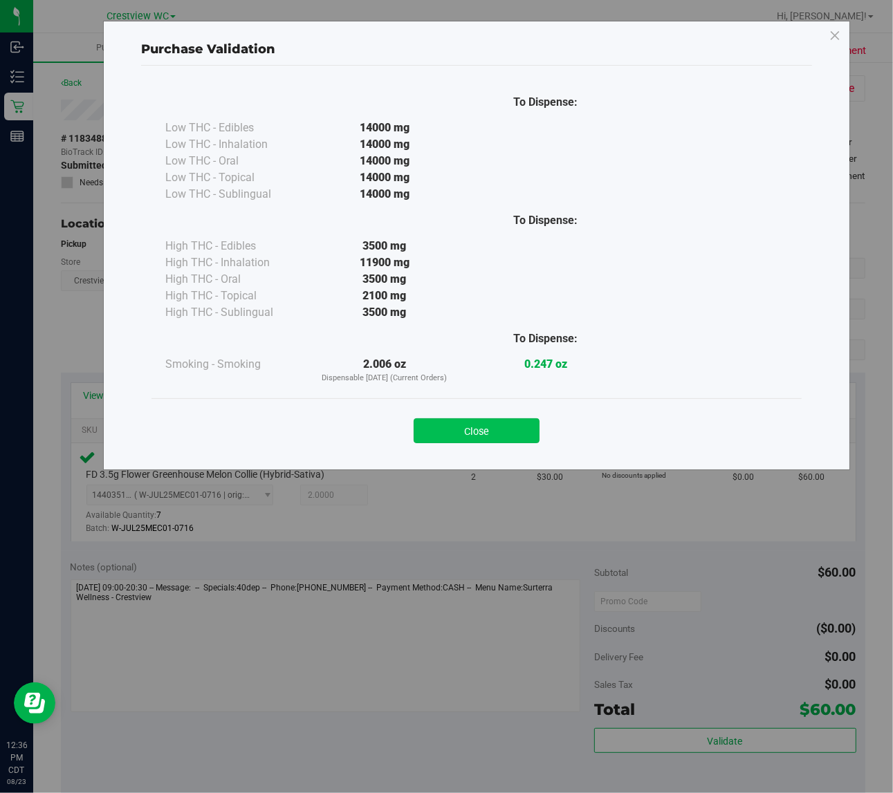
click at [492, 436] on button "Close" at bounding box center [477, 430] width 126 height 25
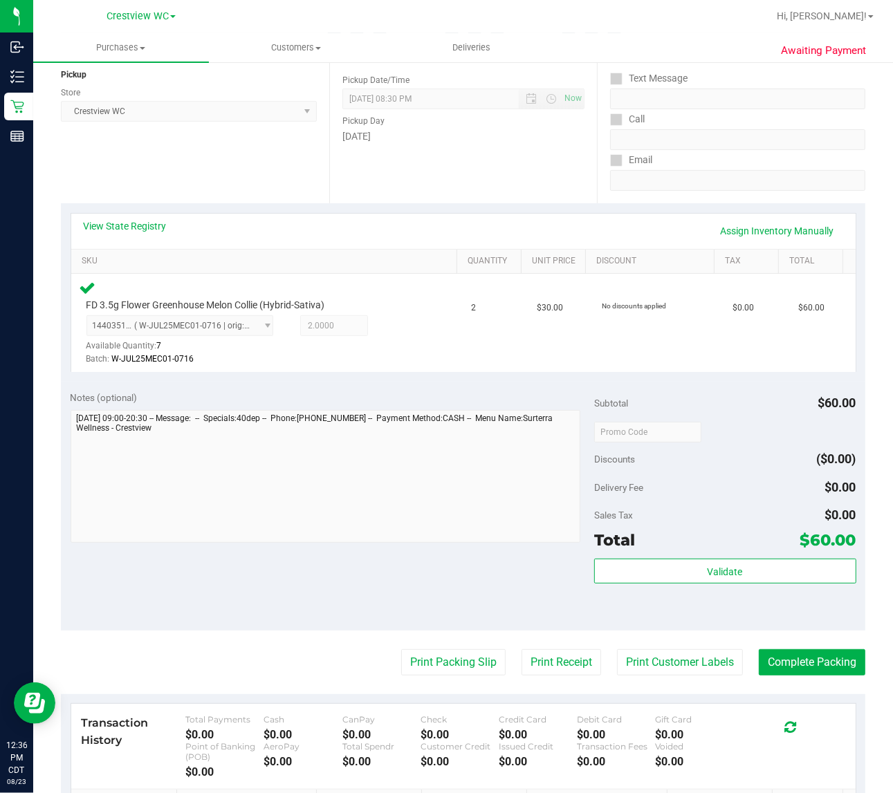
scroll to position [364, 0]
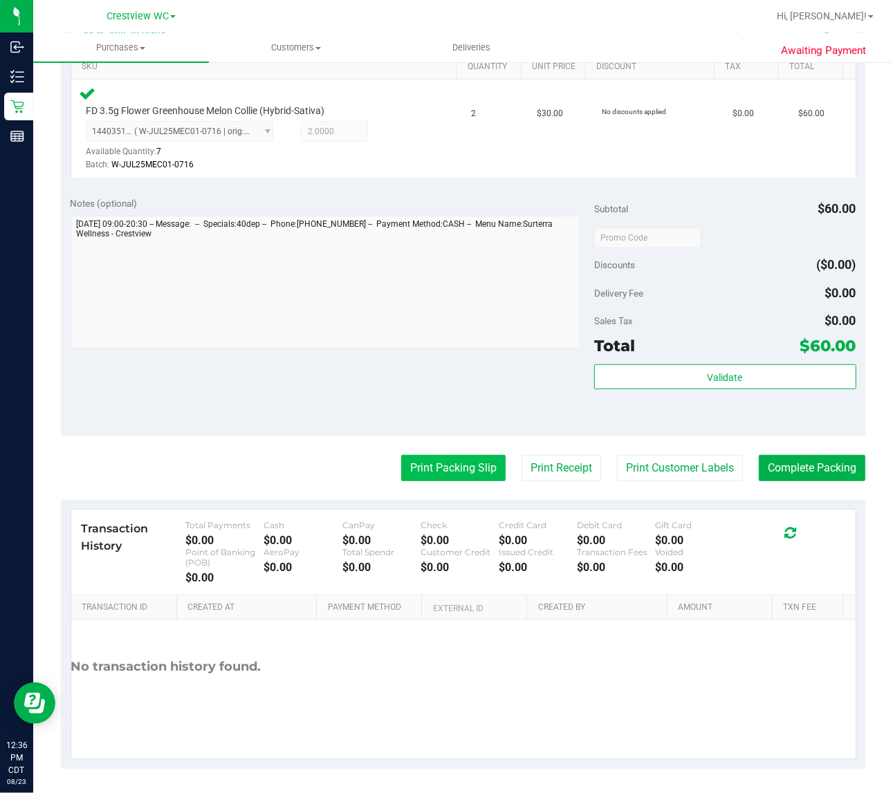
click at [436, 468] on button "Print Packing Slip" at bounding box center [453, 468] width 104 height 26
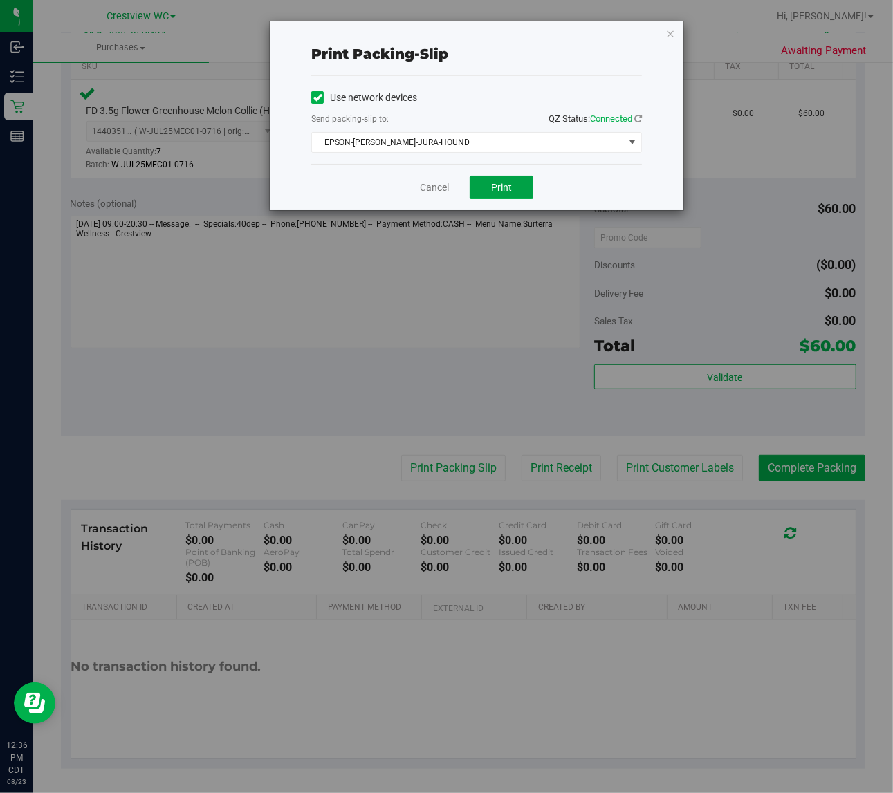
drag, startPoint x: 512, startPoint y: 185, endPoint x: 555, endPoint y: 90, distance: 104.3
click at [531, 171] on div "Cancel Print" at bounding box center [476, 187] width 331 height 46
drag, startPoint x: 496, startPoint y: 187, endPoint x: 659, endPoint y: 121, distance: 176.2
click at [497, 187] on span "Print" at bounding box center [501, 187] width 21 height 11
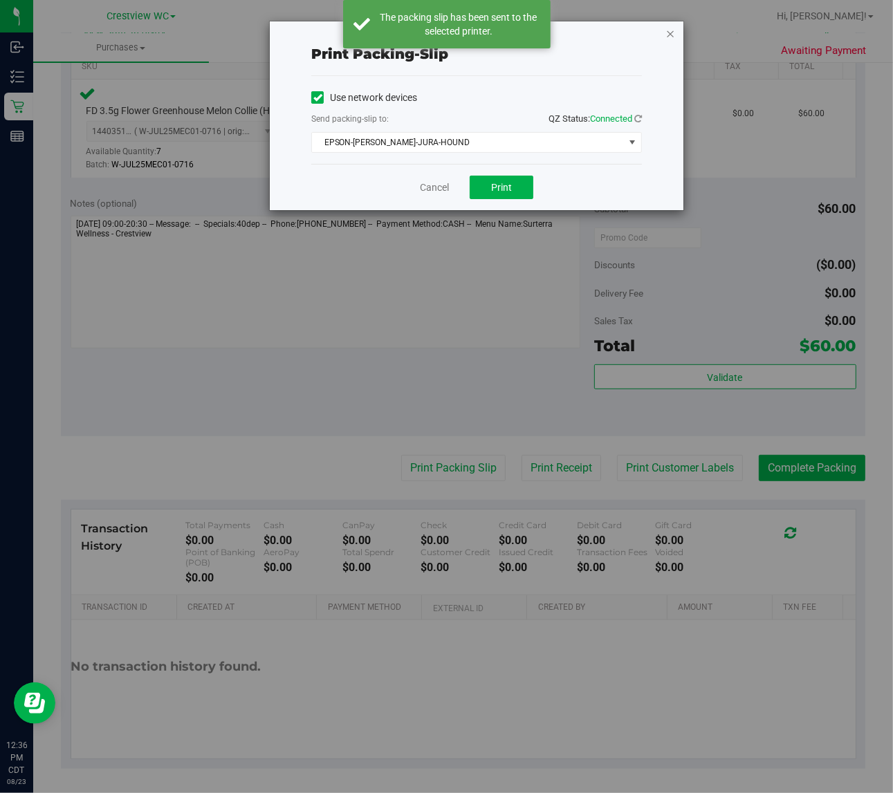
click at [669, 31] on icon "button" at bounding box center [670, 33] width 10 height 17
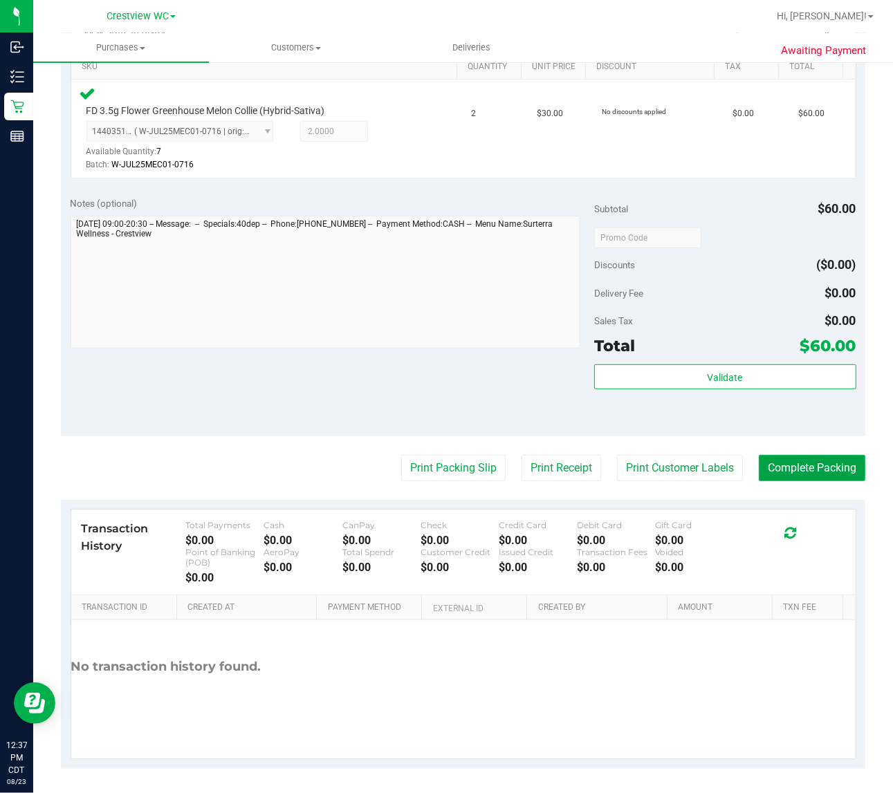
click at [821, 467] on button "Complete Packing" at bounding box center [812, 468] width 107 height 26
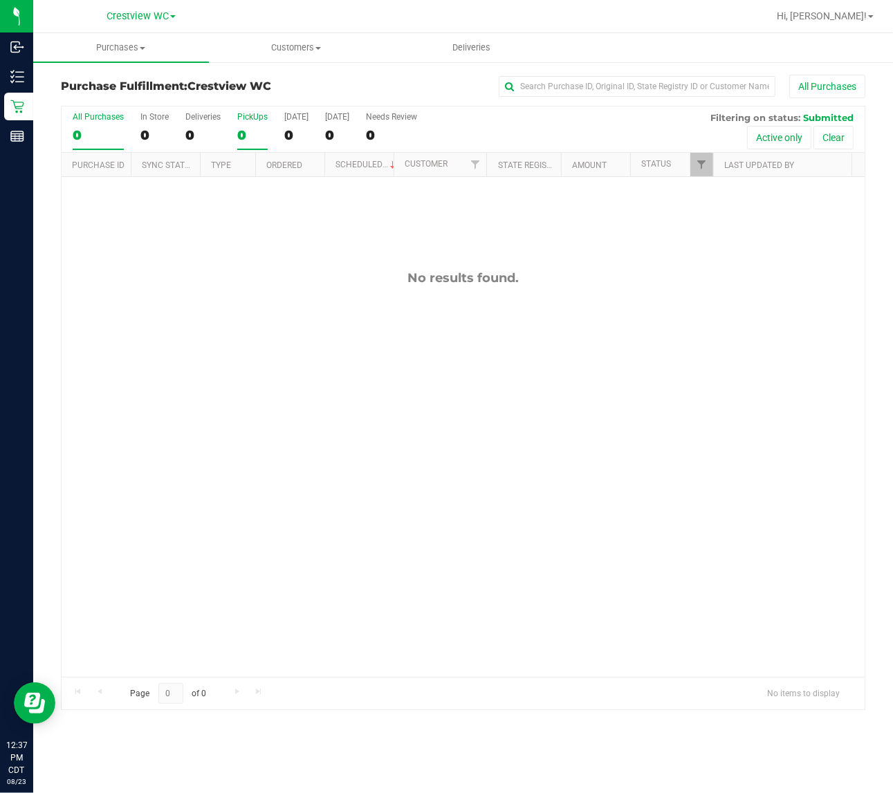
click at [259, 118] on div "PickUps" at bounding box center [252, 117] width 30 height 10
click at [0, 0] on input "PickUps 0" at bounding box center [0, 0] width 0 height 0
click at [700, 160] on span "Filter" at bounding box center [701, 164] width 11 height 11
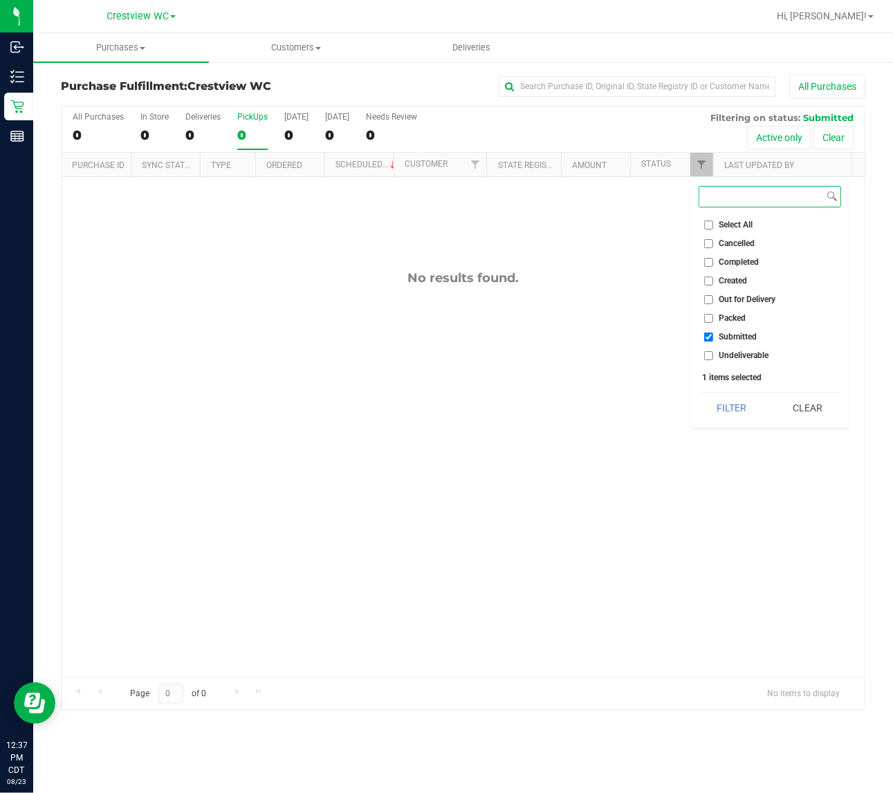
click at [699, 393] on button "Filter" at bounding box center [732, 408] width 66 height 30
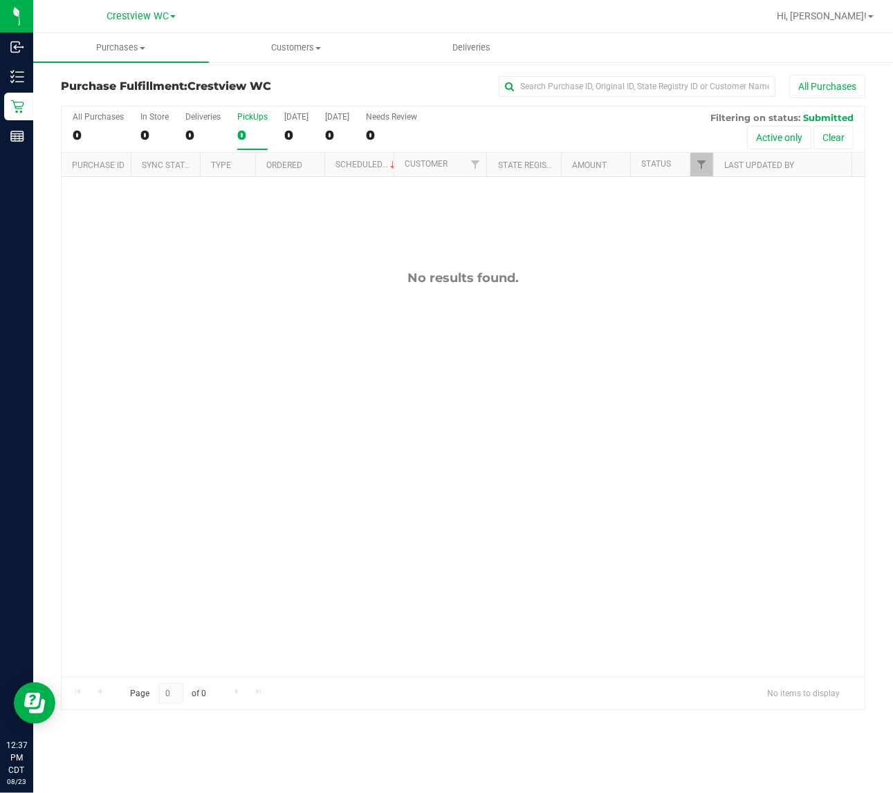
click at [541, 426] on div "No results found." at bounding box center [463, 473] width 803 height 593
drag, startPoint x: 232, startPoint y: 270, endPoint x: 247, endPoint y: 181, distance: 91.2
click at [232, 270] on div "No results found." at bounding box center [463, 473] width 803 height 593
click at [708, 398] on div "No results found." at bounding box center [463, 473] width 803 height 593
click at [265, 116] on div "PickUps" at bounding box center [252, 117] width 30 height 10
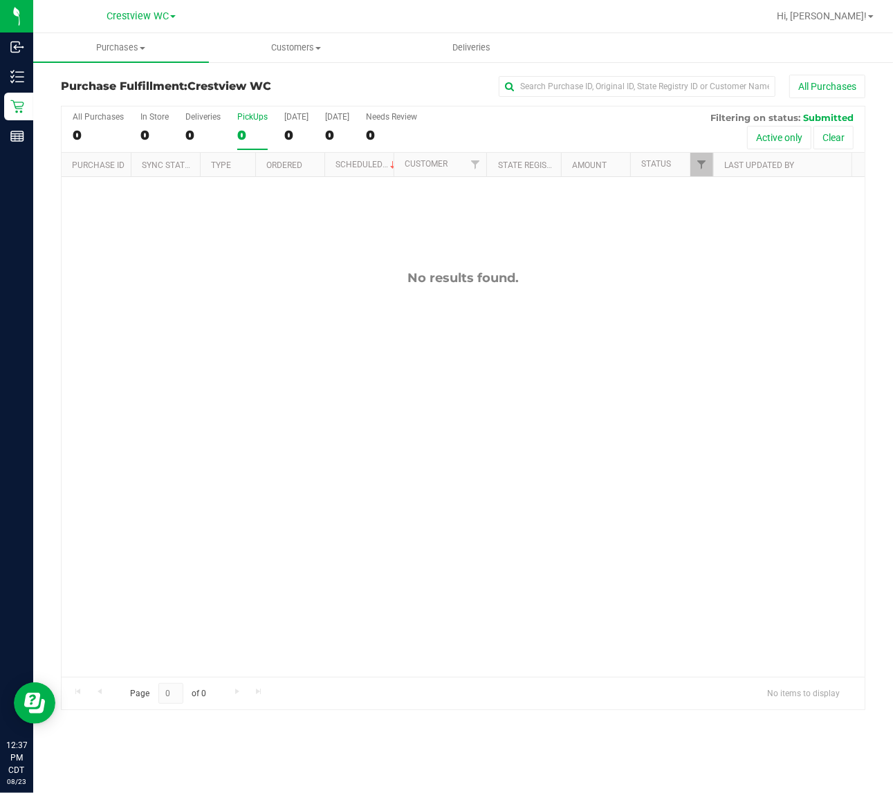
click at [408, 470] on div "No results found." at bounding box center [463, 473] width 803 height 593
click at [251, 118] on div "PickUps" at bounding box center [252, 117] width 30 height 10
click at [0, 0] on input "PickUps 0" at bounding box center [0, 0] width 0 height 0
click at [282, 333] on div "No results found." at bounding box center [463, 473] width 803 height 593
click at [326, 315] on div "No results found." at bounding box center [463, 473] width 803 height 593
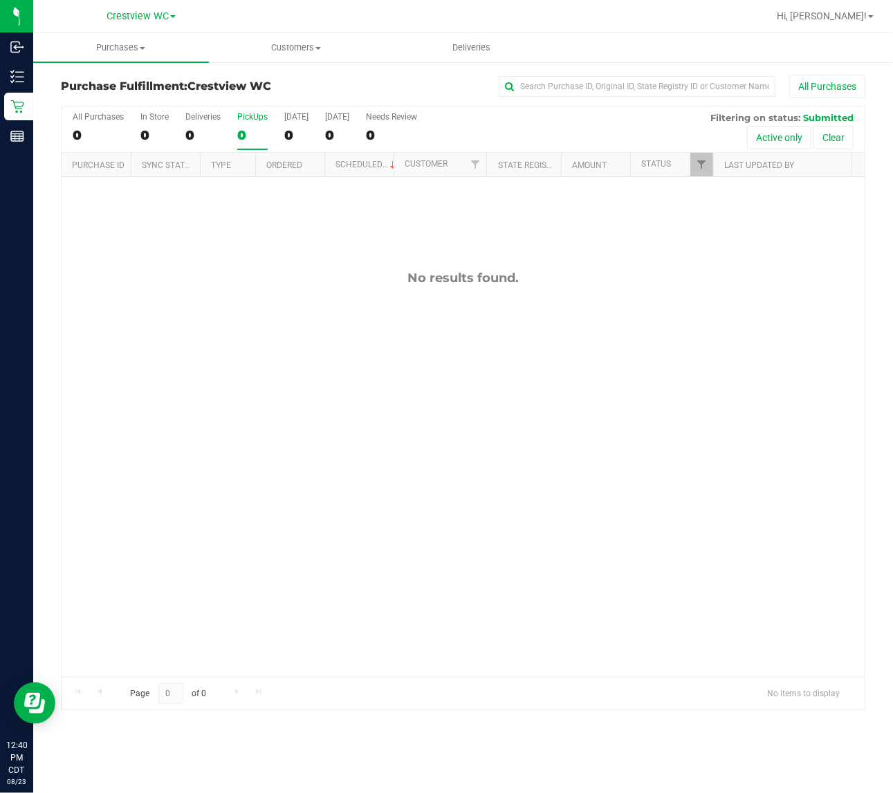
click at [320, 367] on div "No results found." at bounding box center [463, 473] width 803 height 593
click at [264, 256] on div "No results found." at bounding box center [463, 473] width 803 height 593
drag, startPoint x: 274, startPoint y: 331, endPoint x: 284, endPoint y: 177, distance: 153.9
click at [274, 329] on div "No results found." at bounding box center [463, 473] width 803 height 593
click at [258, 119] on div "PickUps" at bounding box center [252, 117] width 30 height 10
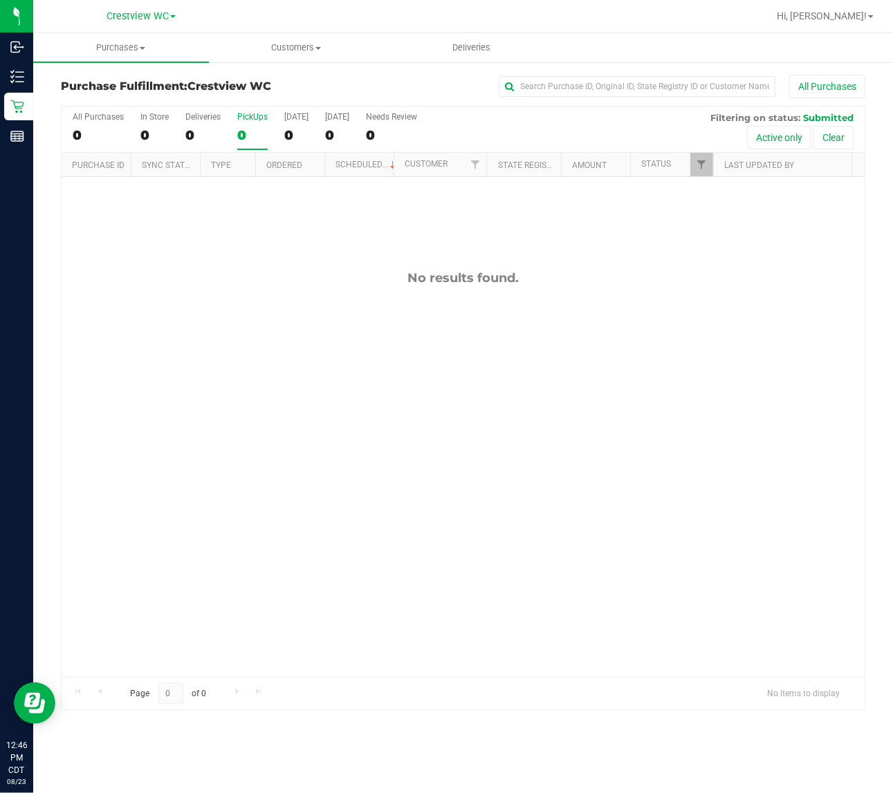
click at [0, 0] on input "PickUps 0" at bounding box center [0, 0] width 0 height 0
click at [464, 423] on div "11835040 N/A Pickup 8/23/2025 12:53 PM CDT 8/23/2025 $40.00 Submitted lschillin…" at bounding box center [463, 427] width 803 height 500
click at [303, 441] on div "11835040 N/A Pickup 8/23/2025 12:53 PM CDT 8/23/2025 $40.00 Submitted lschillin…" at bounding box center [463, 427] width 803 height 500
click at [275, 268] on div "No results found." at bounding box center [463, 473] width 803 height 593
click at [271, 299] on div "No results found." at bounding box center [463, 473] width 803 height 593
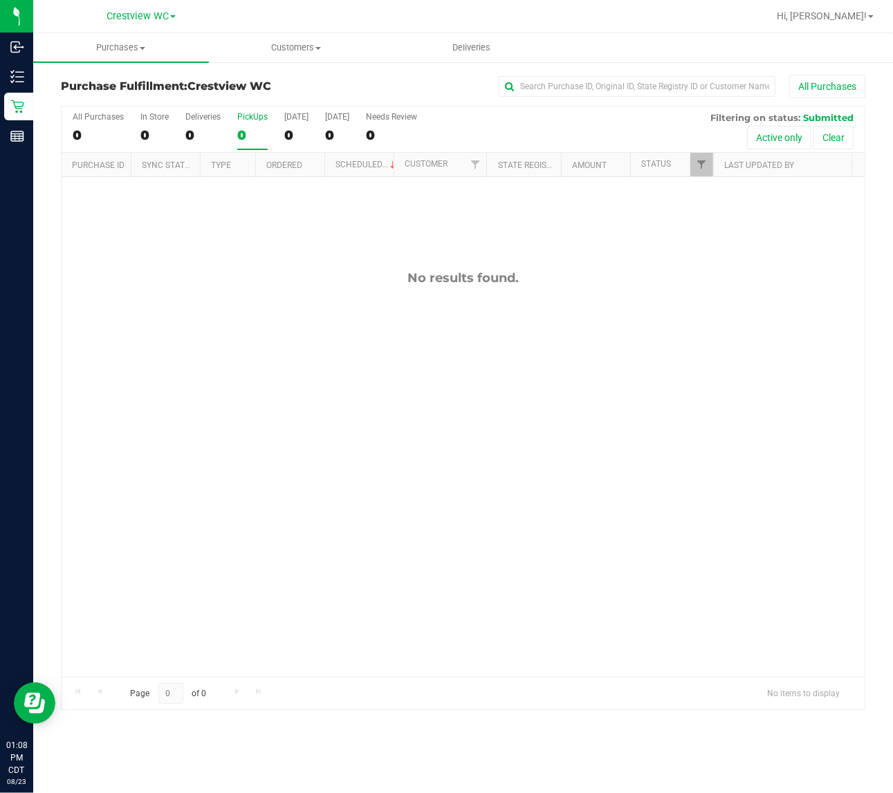
click at [315, 439] on div "No results found." at bounding box center [463, 473] width 803 height 593
click at [237, 356] on div "No results found." at bounding box center [463, 473] width 803 height 593
click at [253, 115] on div "PickUps" at bounding box center [252, 117] width 30 height 10
click at [0, 0] on input "PickUps 0" at bounding box center [0, 0] width 0 height 0
click at [703, 172] on link "Filter" at bounding box center [701, 165] width 23 height 24
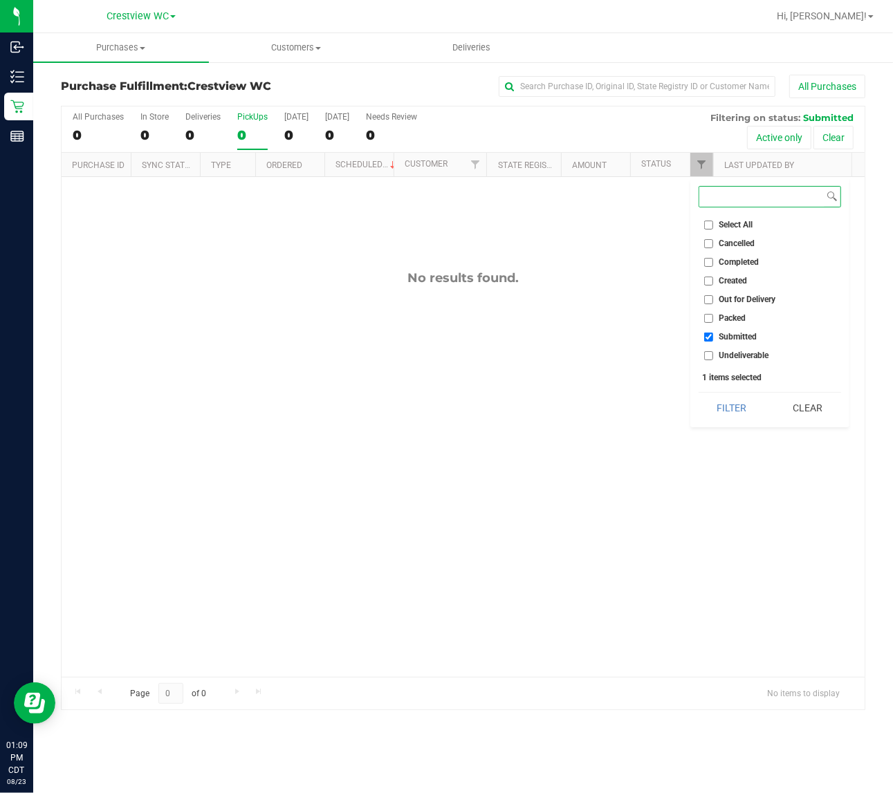
click at [699, 393] on button "Filter" at bounding box center [732, 408] width 66 height 30
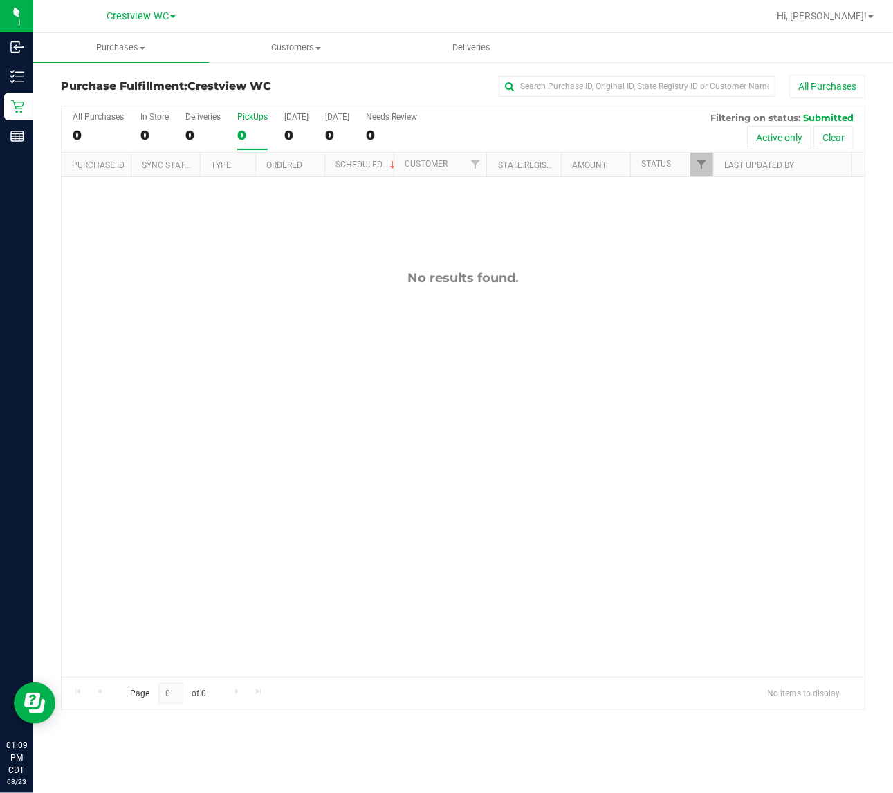
drag, startPoint x: 225, startPoint y: 260, endPoint x: 214, endPoint y: 242, distance: 20.8
click at [222, 253] on div "No results found." at bounding box center [463, 473] width 803 height 593
click at [246, 322] on div "No results found." at bounding box center [463, 473] width 803 height 593
click at [173, 322] on div "No results found." at bounding box center [463, 473] width 803 height 593
click at [133, 302] on div "No results found." at bounding box center [463, 473] width 803 height 593
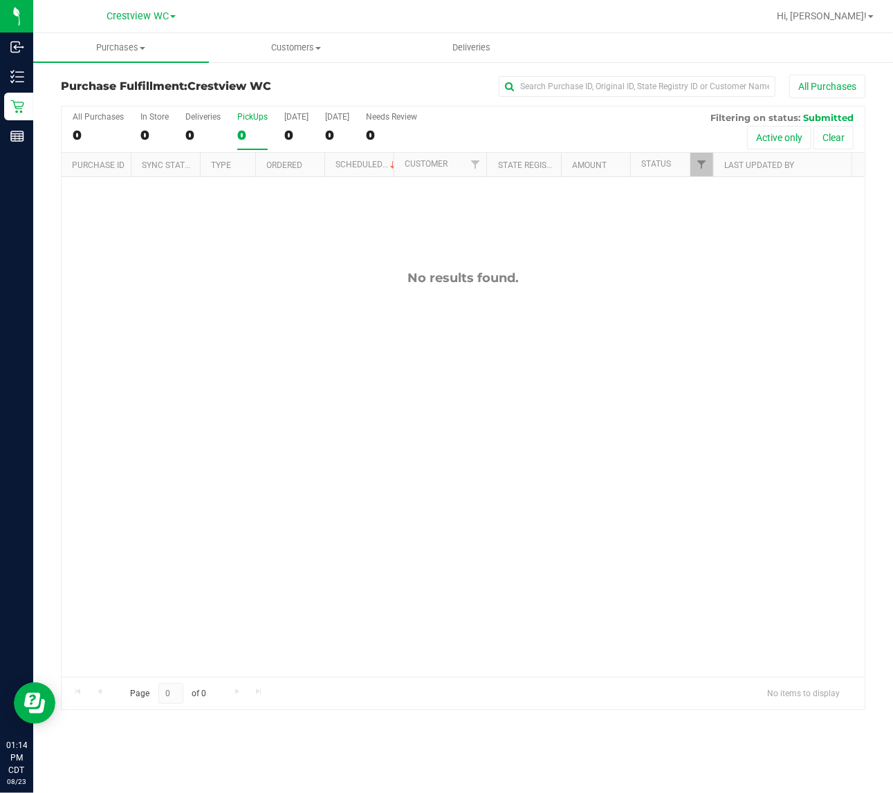
click at [180, 290] on div "No results found." at bounding box center [463, 473] width 803 height 593
click at [181, 362] on div "No results found." at bounding box center [463, 473] width 803 height 593
click at [209, 358] on div "No results found." at bounding box center [463, 473] width 803 height 593
click at [206, 358] on div "No results found." at bounding box center [463, 473] width 803 height 593
click at [122, 282] on div "No results found." at bounding box center [463, 277] width 803 height 15
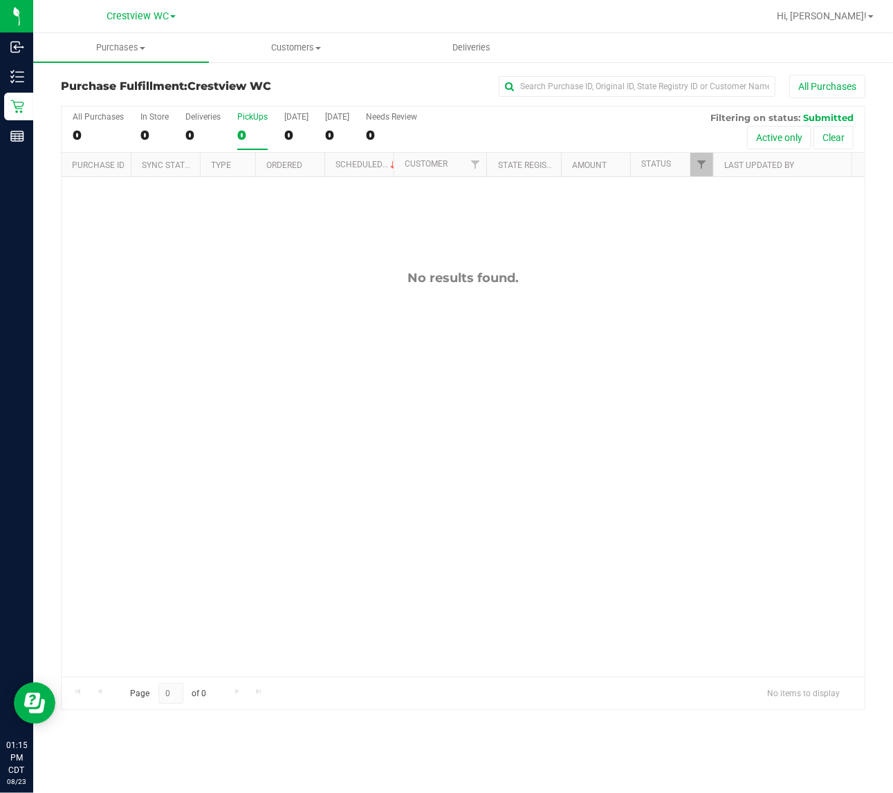
click at [168, 278] on div "No results found." at bounding box center [463, 277] width 803 height 15
click at [223, 317] on div "No results found." at bounding box center [463, 473] width 803 height 593
click at [403, 430] on div "No results found." at bounding box center [463, 473] width 803 height 593
click at [248, 118] on div "PickUps" at bounding box center [252, 117] width 30 height 10
click at [0, 0] on input "PickUps 0" at bounding box center [0, 0] width 0 height 0
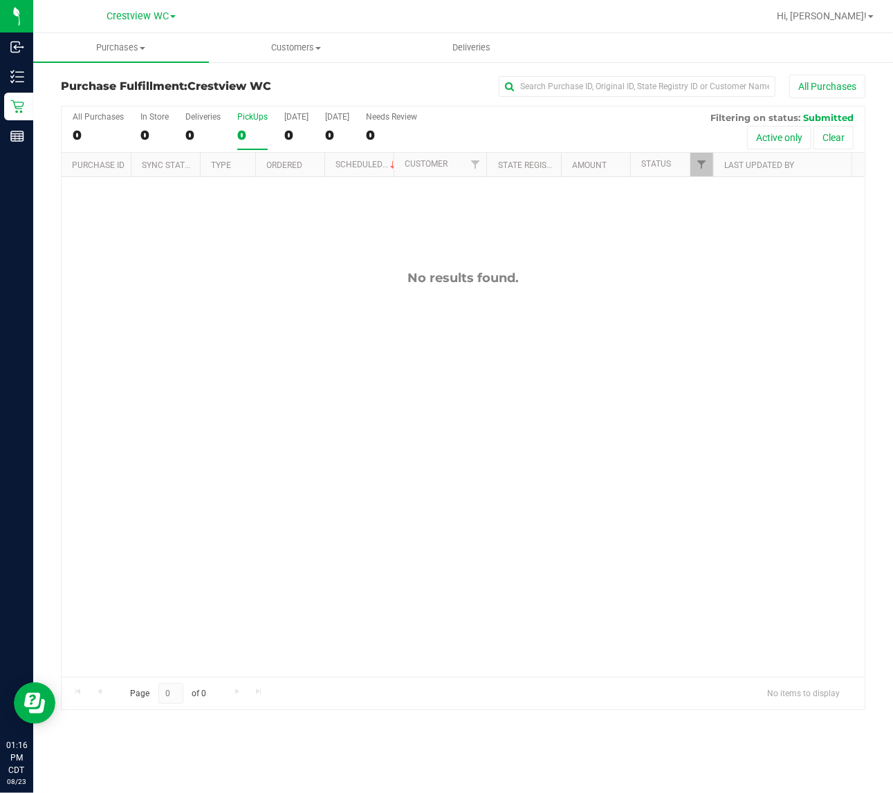
click at [297, 295] on div "No results found." at bounding box center [463, 473] width 803 height 593
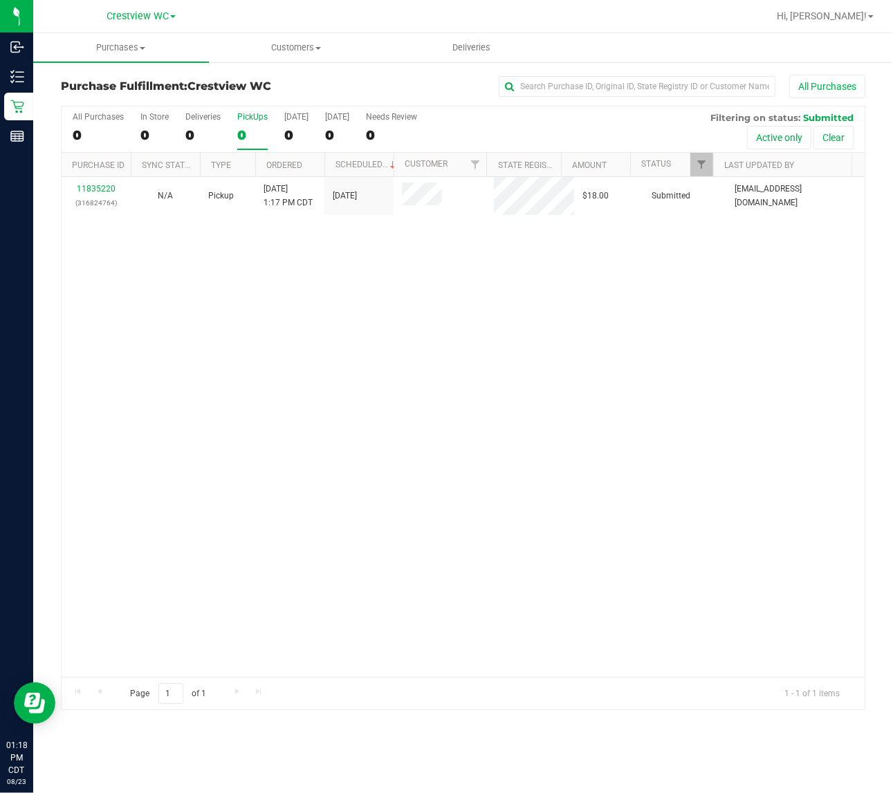
click at [565, 318] on div "11835220 (316824764) N/A Pickup 8/23/2025 1:17 PM CDT 8/23/2025 $18.00 Submitte…" at bounding box center [463, 427] width 803 height 500
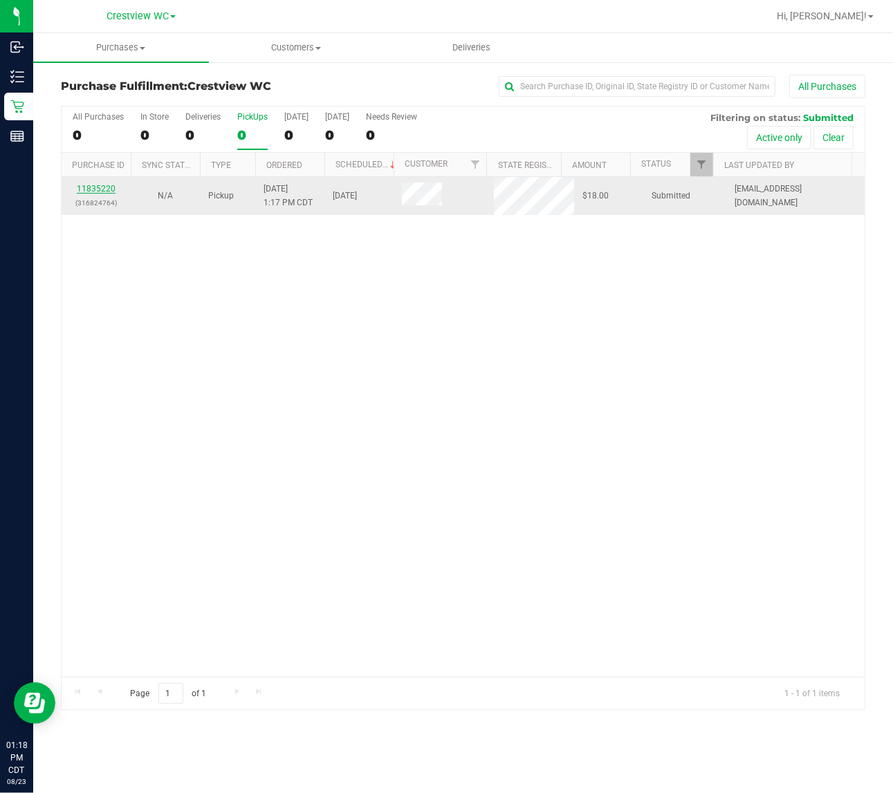
click at [111, 191] on link "11835220" at bounding box center [96, 189] width 39 height 10
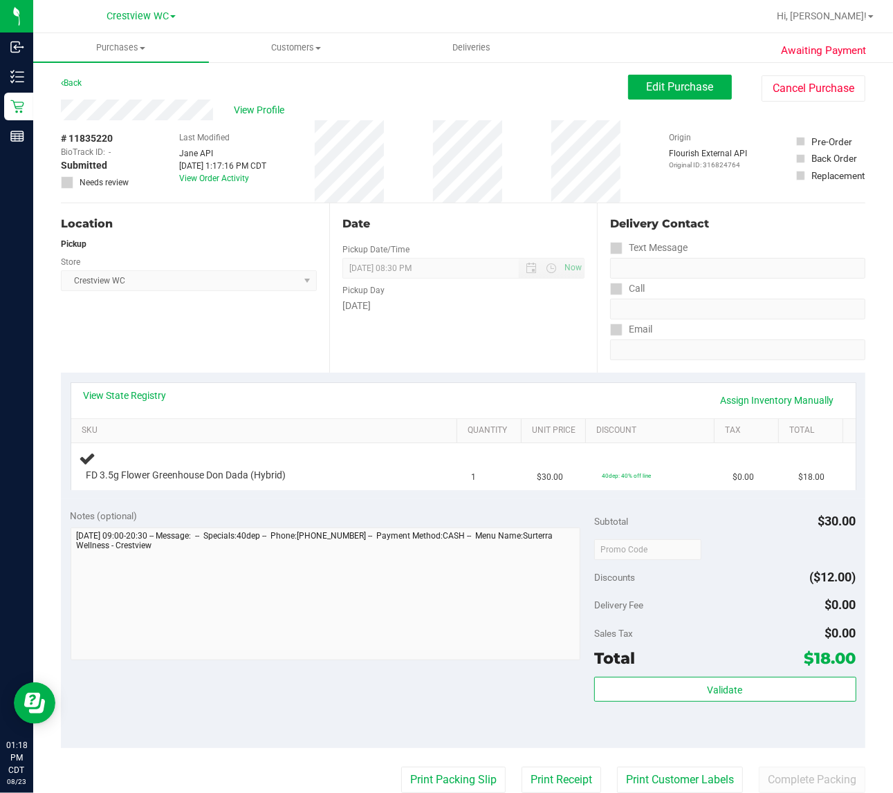
click at [288, 338] on div "Location Pickup Store Crestview WC Select Store Bonita Springs WC Boynton Beach…" at bounding box center [195, 287] width 268 height 169
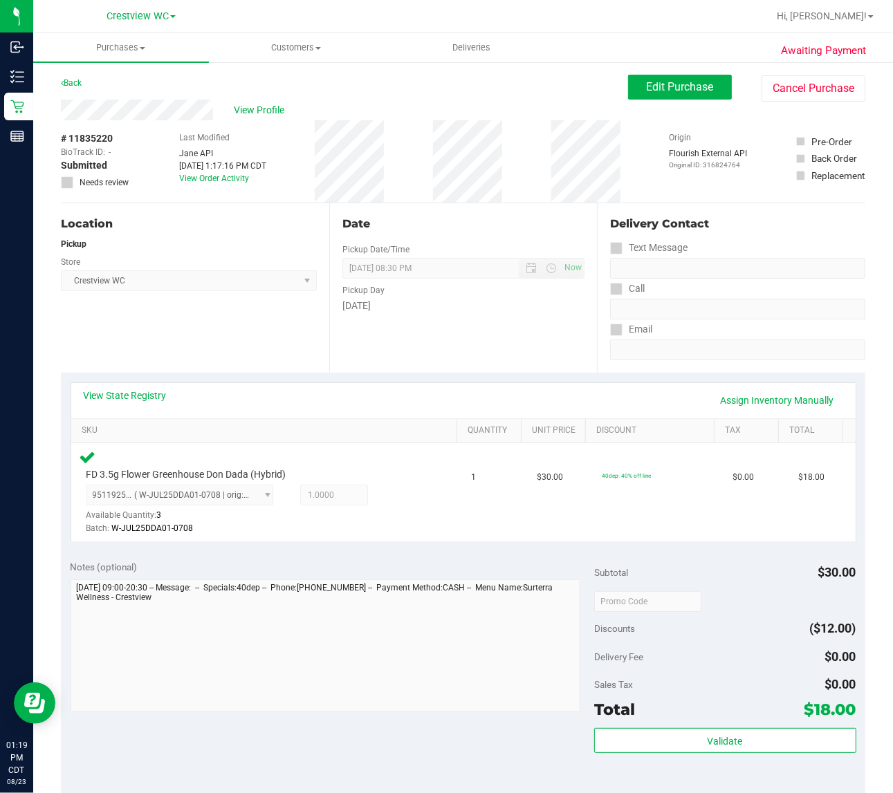
click at [223, 326] on div "Location Pickup Store Crestview WC Select Store Bonita Springs WC Boynton Beach…" at bounding box center [195, 287] width 268 height 169
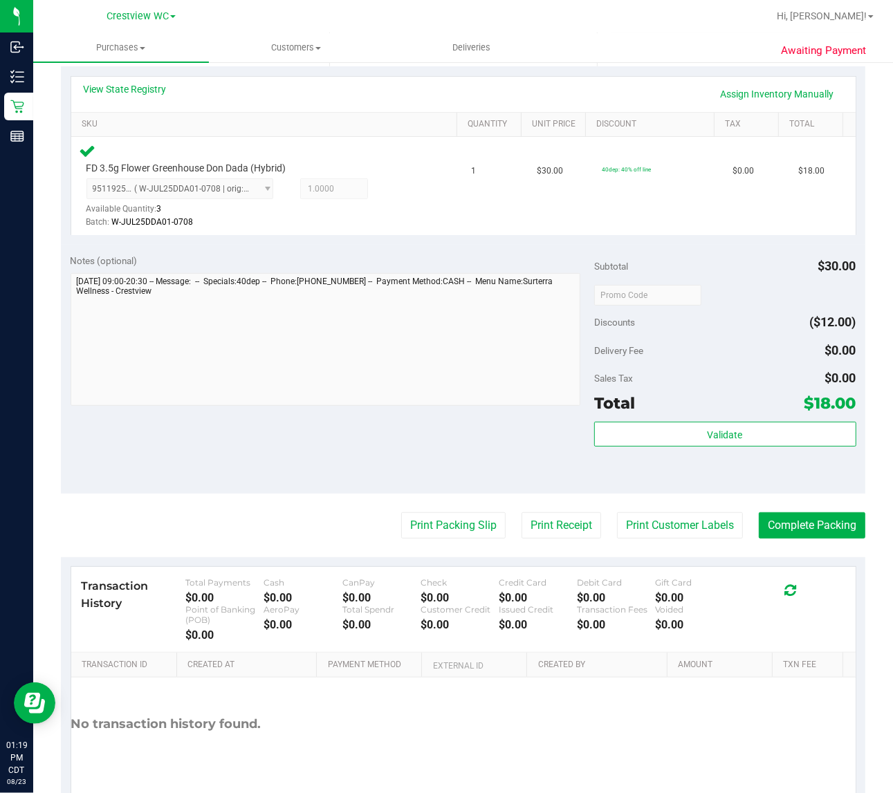
scroll to position [313, 0]
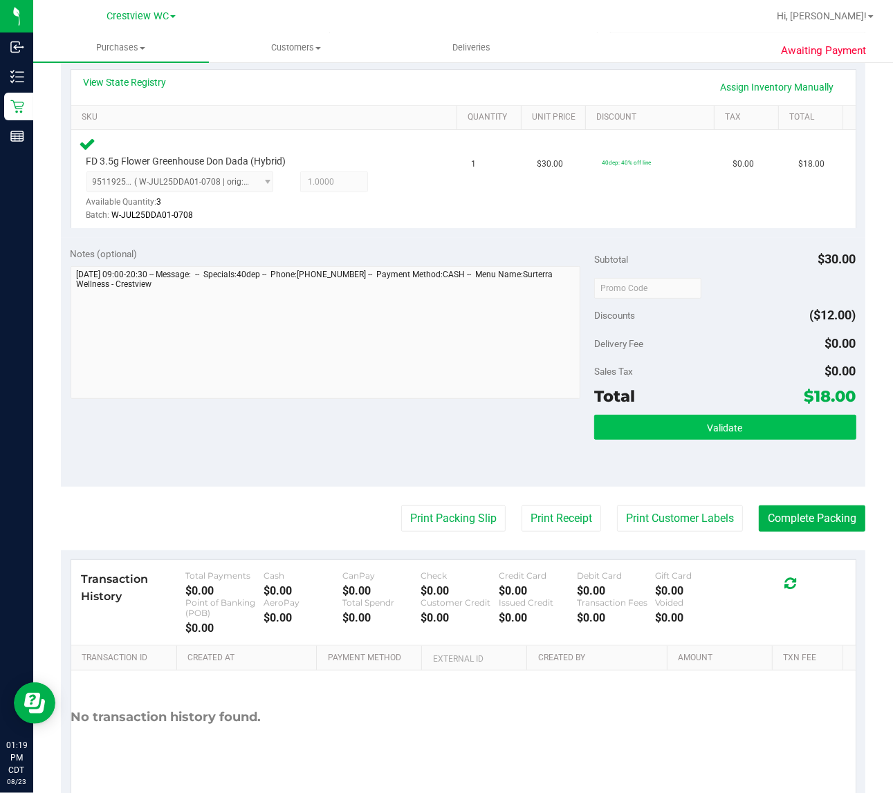
click at [732, 426] on button "Validate" at bounding box center [725, 427] width 262 height 25
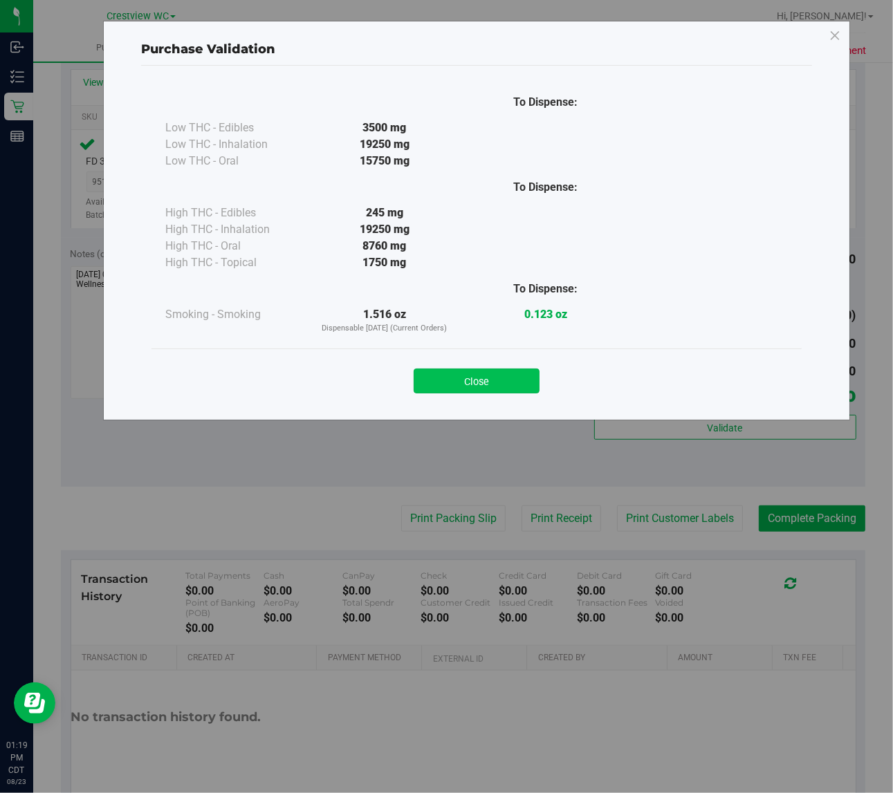
click at [474, 380] on button "Close" at bounding box center [477, 381] width 126 height 25
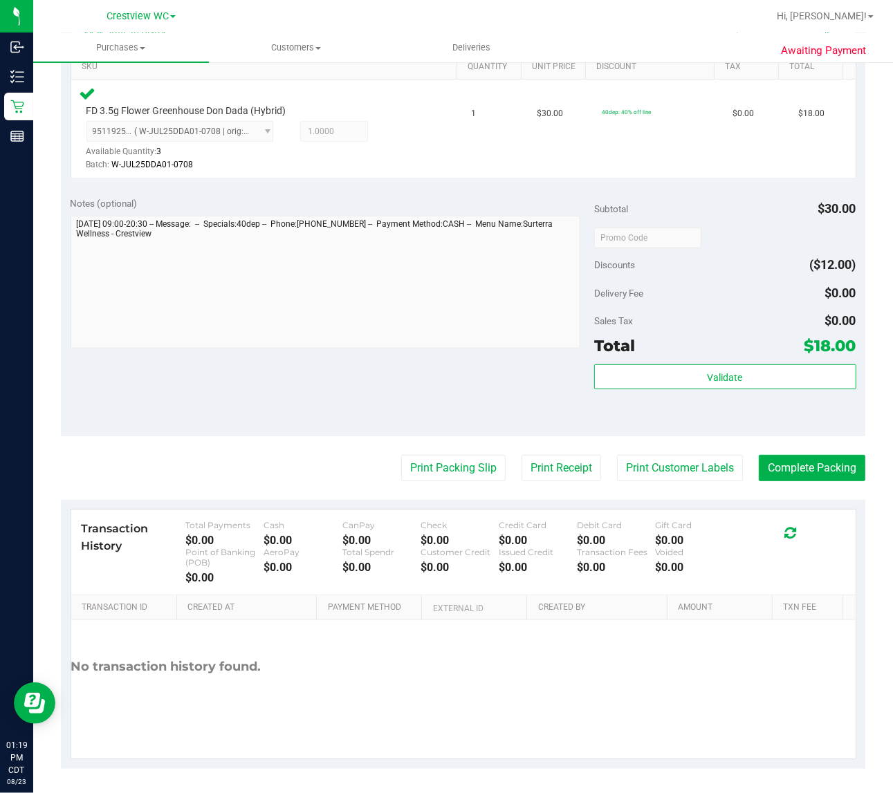
scroll to position [363, 0]
click at [440, 474] on button "Print Packing Slip" at bounding box center [453, 469] width 104 height 26
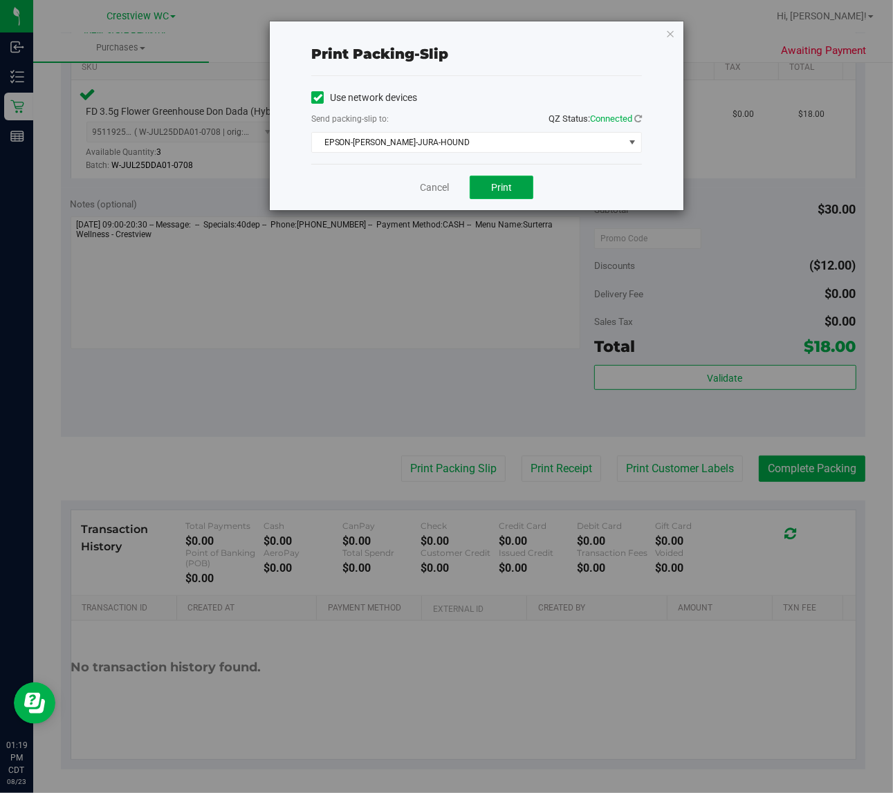
click at [509, 188] on span "Print" at bounding box center [501, 187] width 21 height 11
click at [670, 33] on icon "button" at bounding box center [670, 33] width 10 height 17
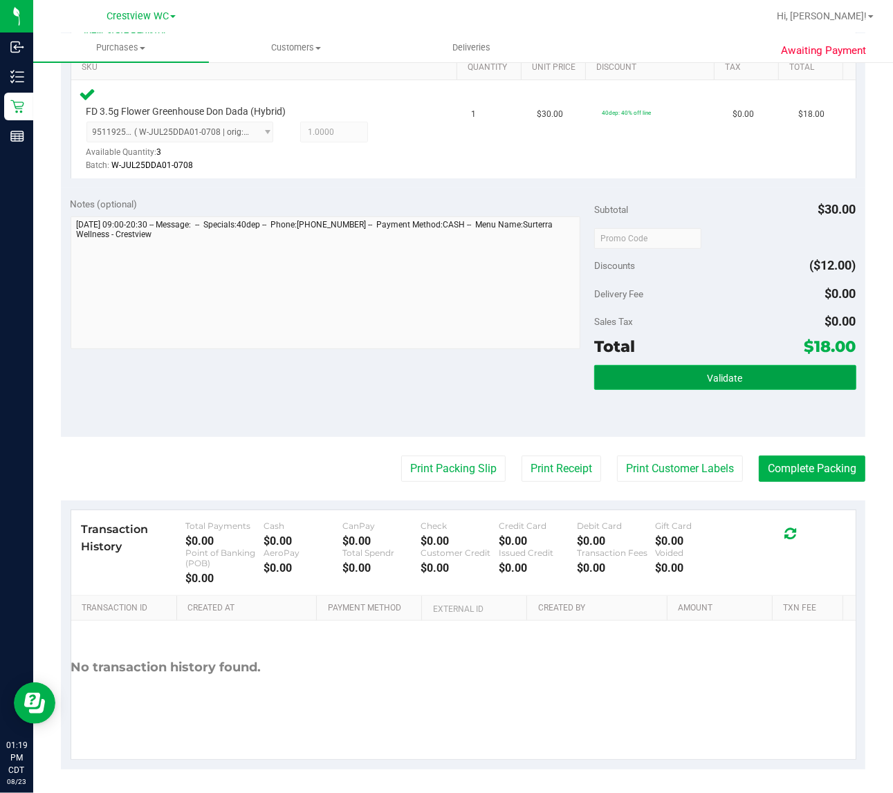
click at [740, 370] on button "Validate" at bounding box center [725, 377] width 262 height 25
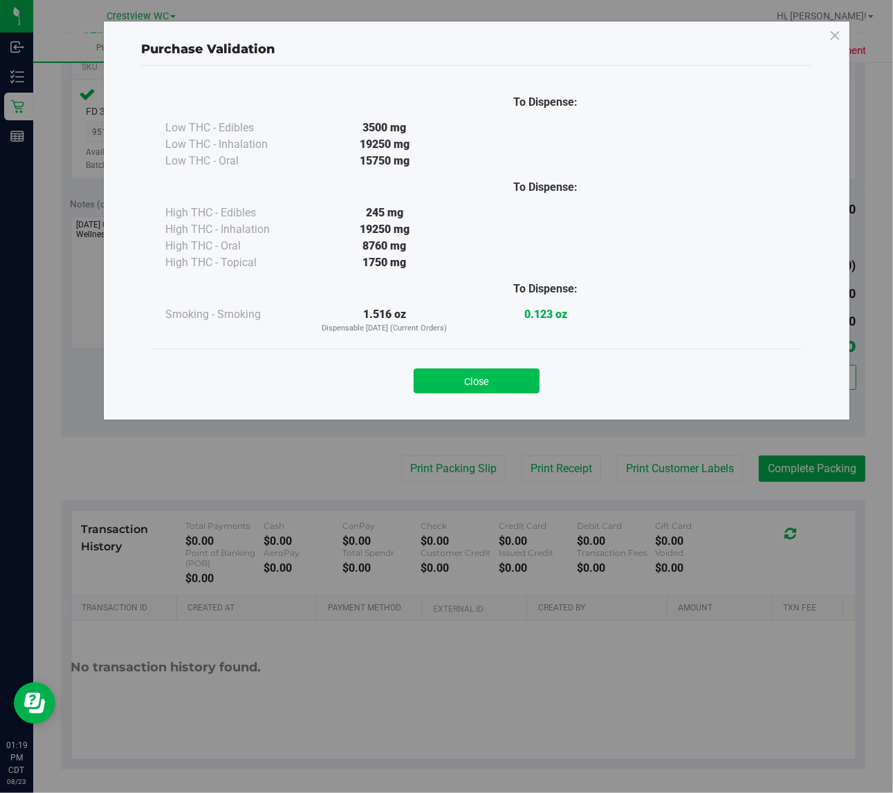
click at [493, 382] on button "Close" at bounding box center [477, 381] width 126 height 25
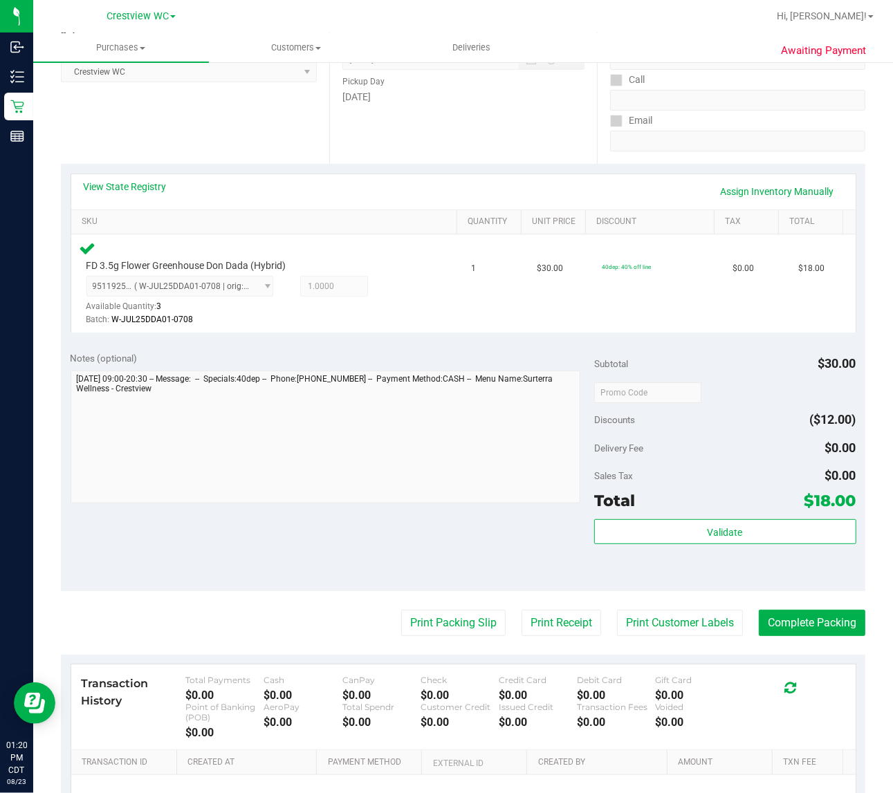
scroll to position [207, 0]
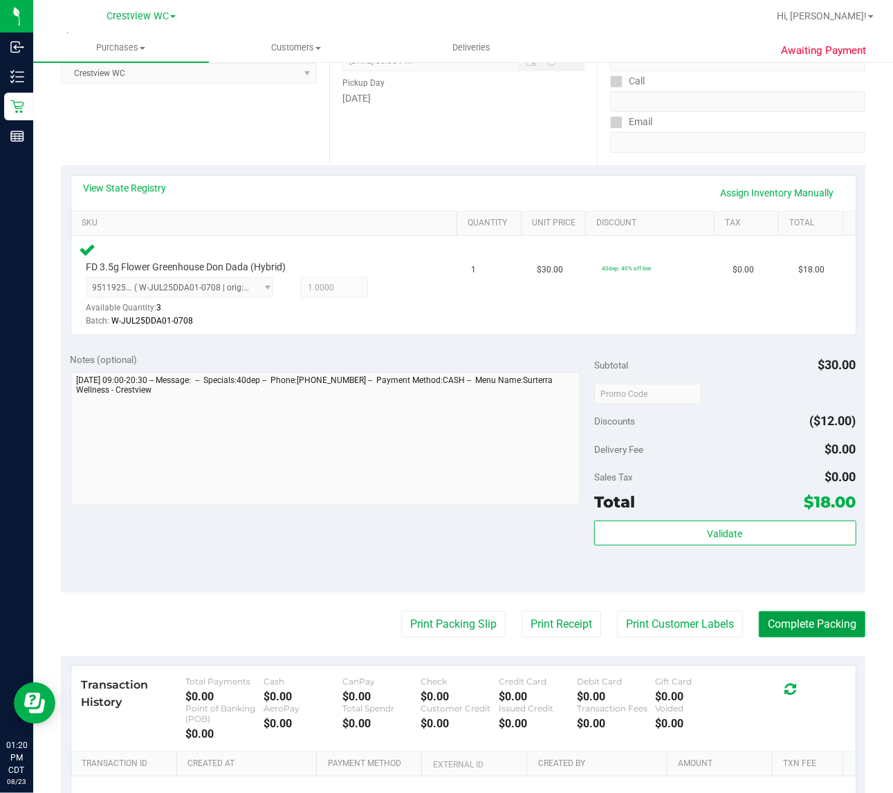
click at [835, 627] on button "Complete Packing" at bounding box center [812, 624] width 107 height 26
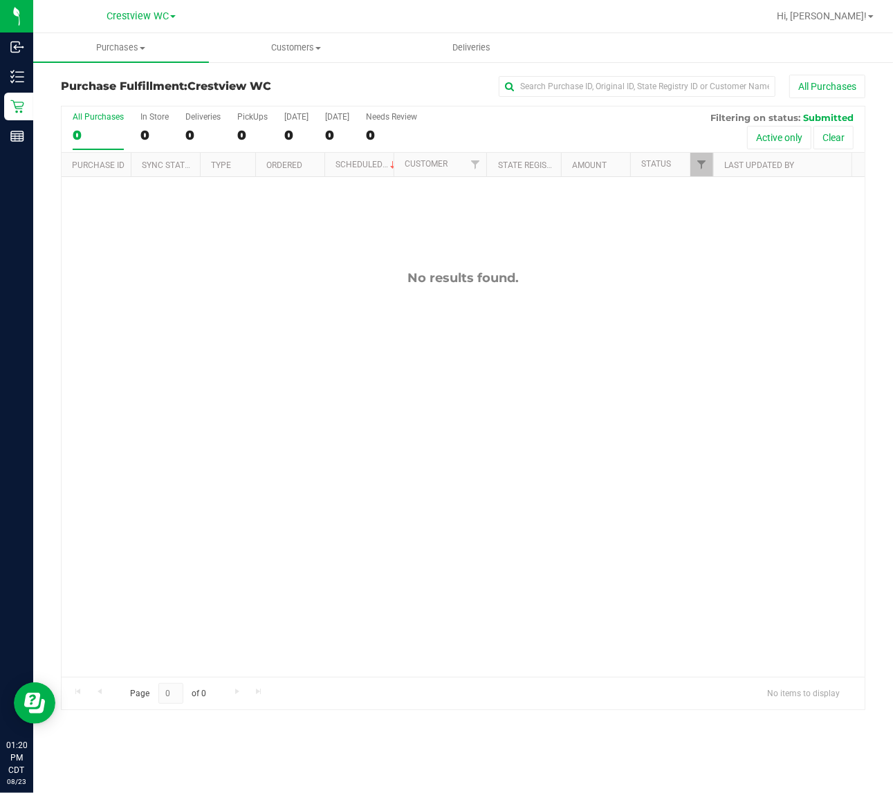
click at [317, 341] on div "No results found." at bounding box center [463, 473] width 803 height 593
click at [274, 341] on div "No results found." at bounding box center [463, 473] width 803 height 593
click at [308, 44] on span "Customers" at bounding box center [297, 47] width 174 height 12
click at [293, 83] on span "All customers" at bounding box center [259, 83] width 100 height 12
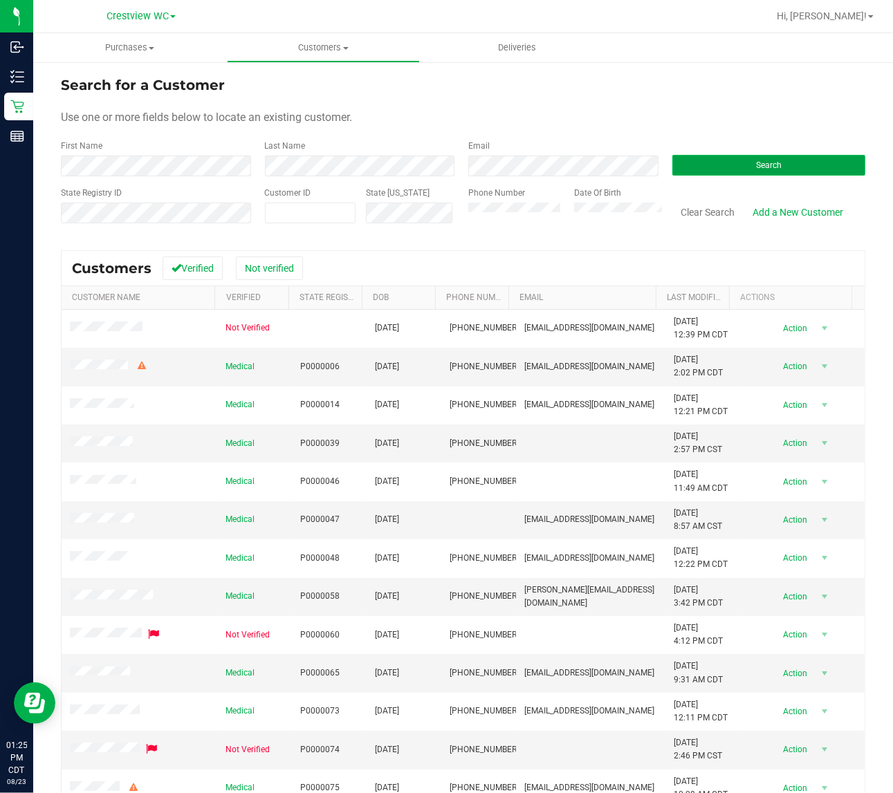
click at [804, 160] on button "Search" at bounding box center [769, 165] width 194 height 21
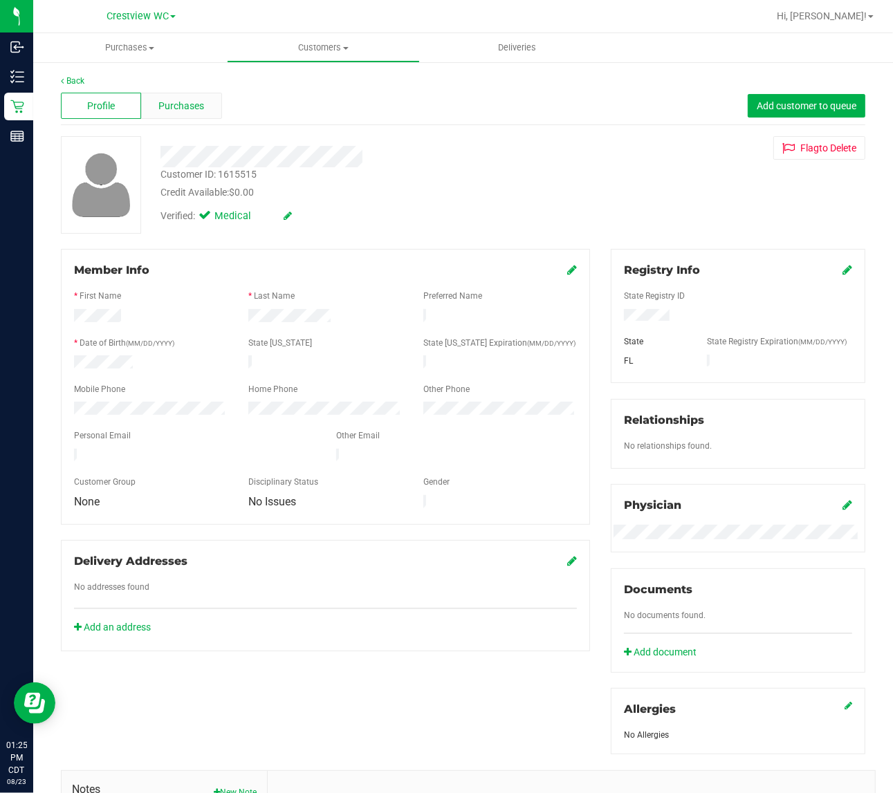
click at [201, 106] on span "Purchases" at bounding box center [181, 106] width 46 height 15
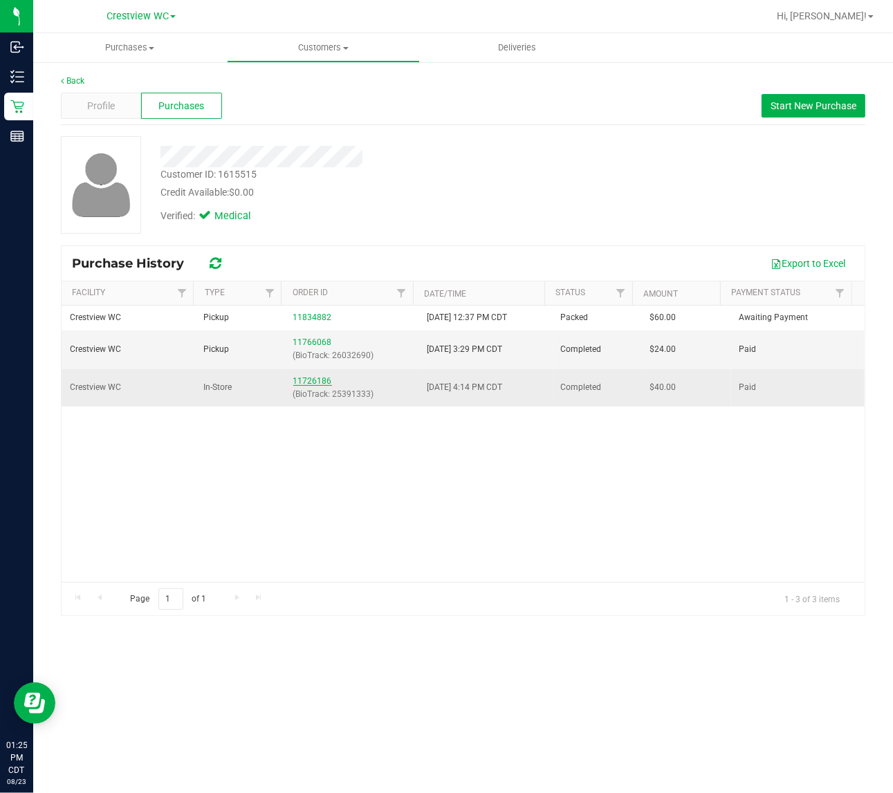
click at [309, 384] on link "11726186" at bounding box center [312, 381] width 39 height 10
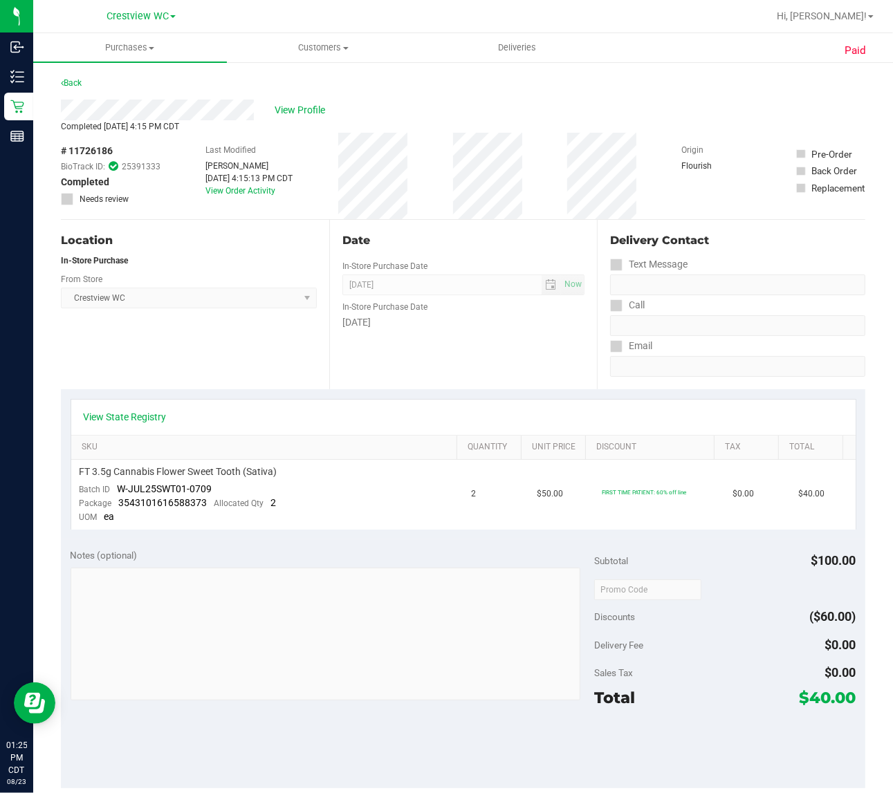
click at [85, 80] on div "Back" at bounding box center [463, 87] width 804 height 25
click at [82, 80] on link "Back" at bounding box center [71, 83] width 21 height 10
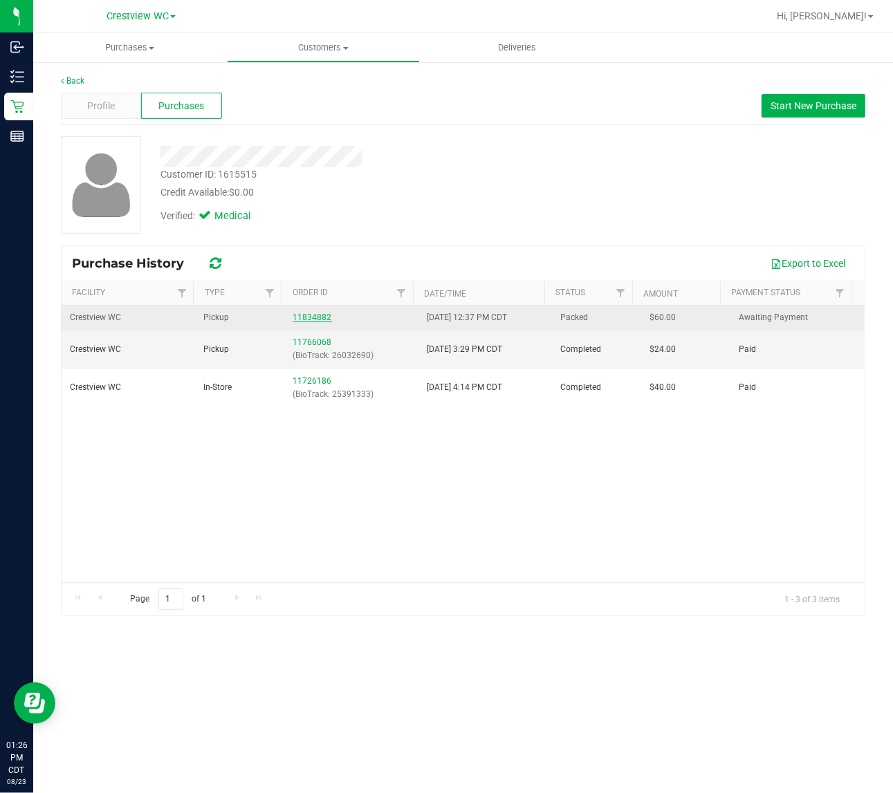
click at [302, 318] on link "11834882" at bounding box center [312, 318] width 39 height 10
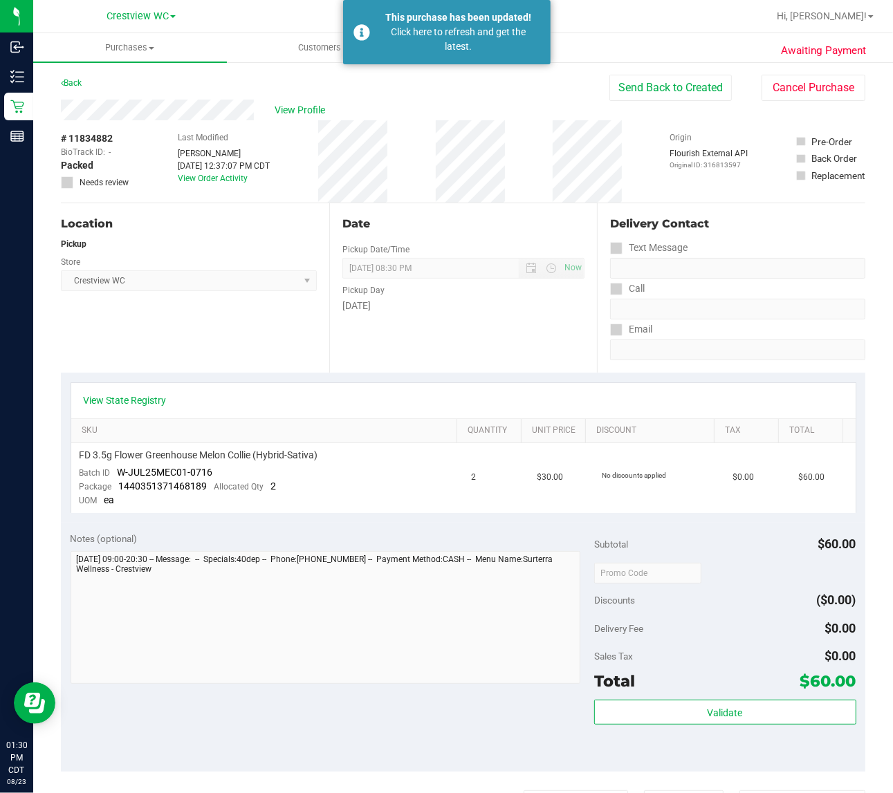
click at [204, 326] on div "Location Pickup Store Crestview WC Select Store Bonita Springs WC Boynton Beach…" at bounding box center [195, 287] width 268 height 169
click at [150, 326] on div "Location Pickup Store Crestview WC Select Store Bonita Springs WC Boynton Beach…" at bounding box center [195, 287] width 268 height 169
click at [403, 351] on div "Date Pickup Date/Time 08/23/2025 Now 08/23/2025 08:30 PM Now Pickup Day Saturday" at bounding box center [463, 287] width 268 height 169
click at [305, 104] on span "View Profile" at bounding box center [302, 110] width 55 height 15
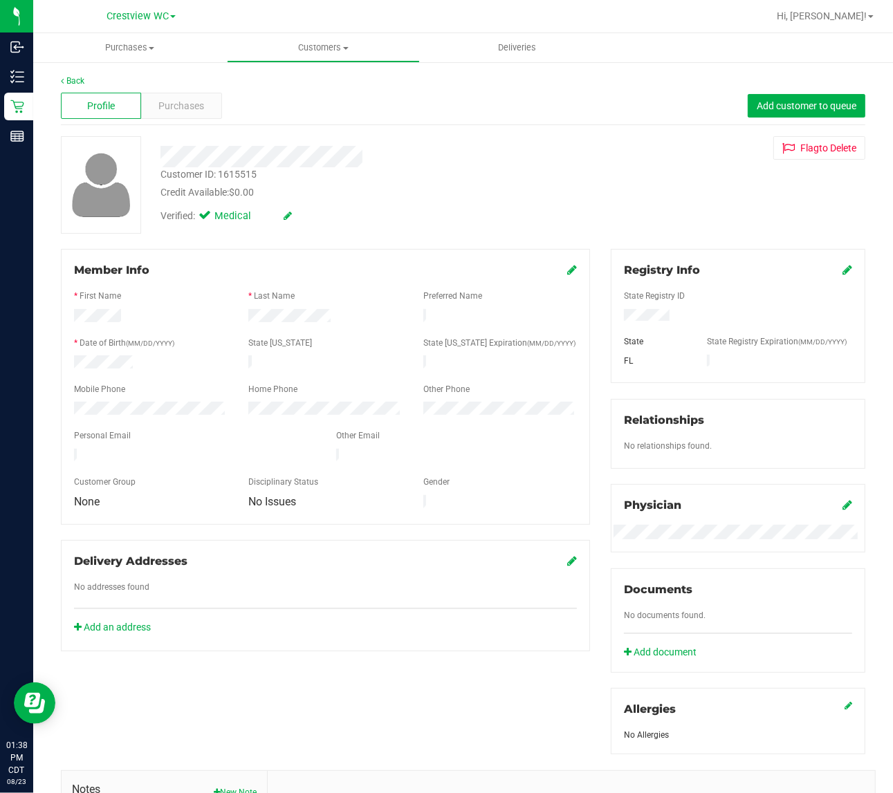
click at [210, 119] on div "Profile Purchases Add customer to queue" at bounding box center [463, 106] width 804 height 38
click at [204, 115] on div "Purchases" at bounding box center [181, 106] width 80 height 26
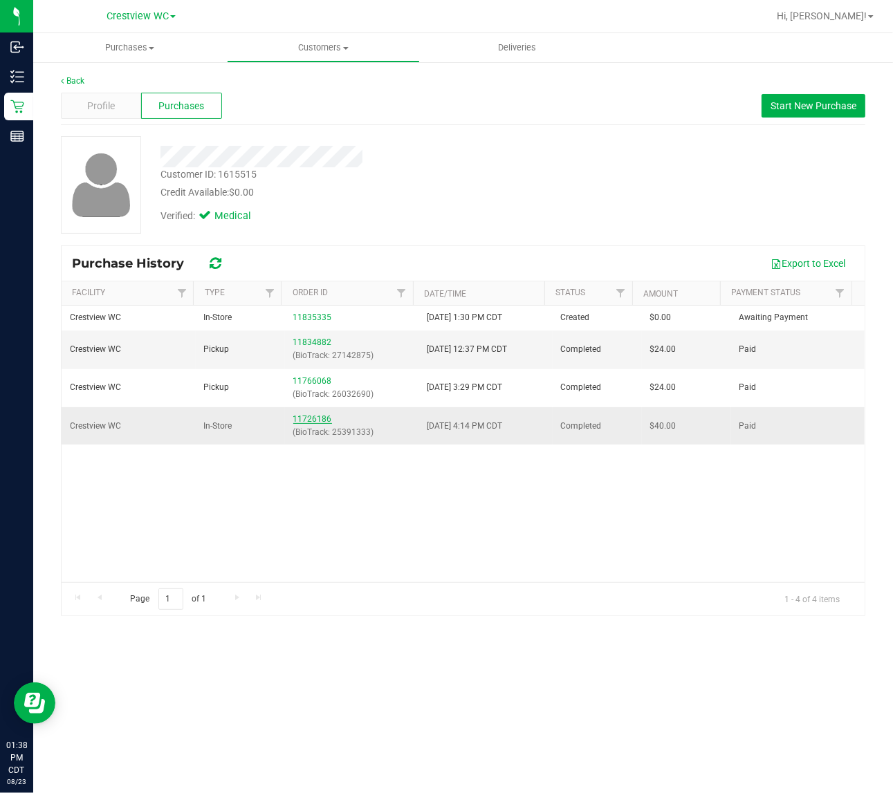
click at [299, 421] on link "11726186" at bounding box center [312, 419] width 39 height 10
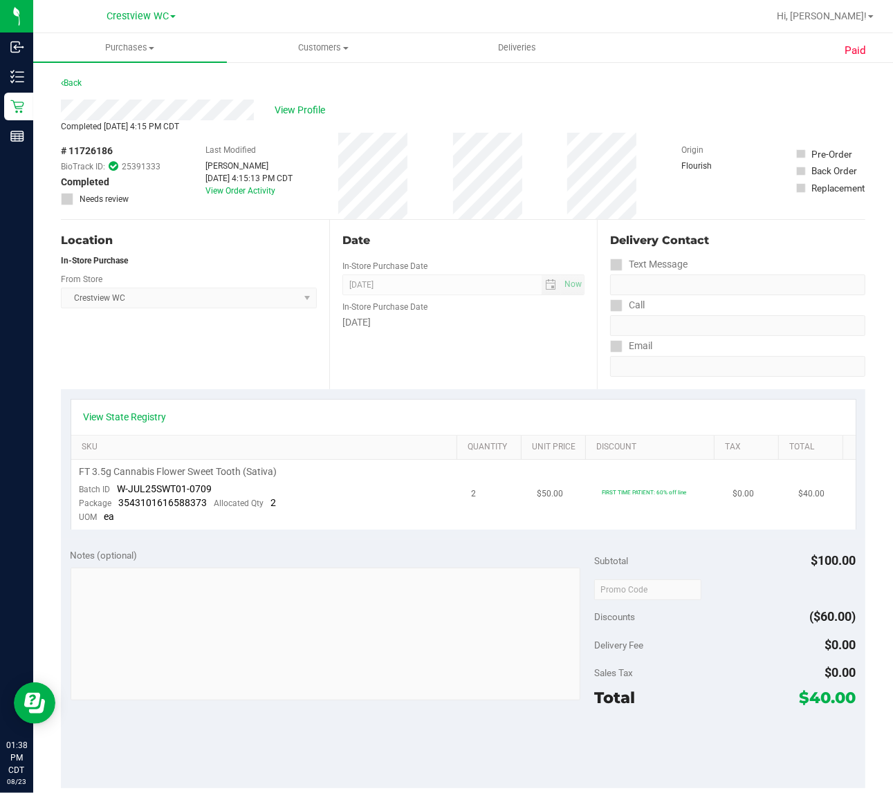
drag, startPoint x: 309, startPoint y: 454, endPoint x: 304, endPoint y: 467, distance: 14.0
click at [304, 464] on div "View State Registry SKU Quantity Unit Price Discount Tax Total FT 3.5g Cannabis…" at bounding box center [464, 464] width 786 height 131
click at [309, 479] on td "FT 3.5g Cannabis Flower Sweet Tooth (Sativa) Batch ID W-JUL25SWT01-0709 Package…" at bounding box center [267, 495] width 392 height 70
click at [284, 477] on div "FT 3.5g Cannabis Flower Sweet Tooth (Sativa)" at bounding box center [268, 471] width 376 height 13
drag, startPoint x: 275, startPoint y: 474, endPoint x: 75, endPoint y: 472, distance: 200.6
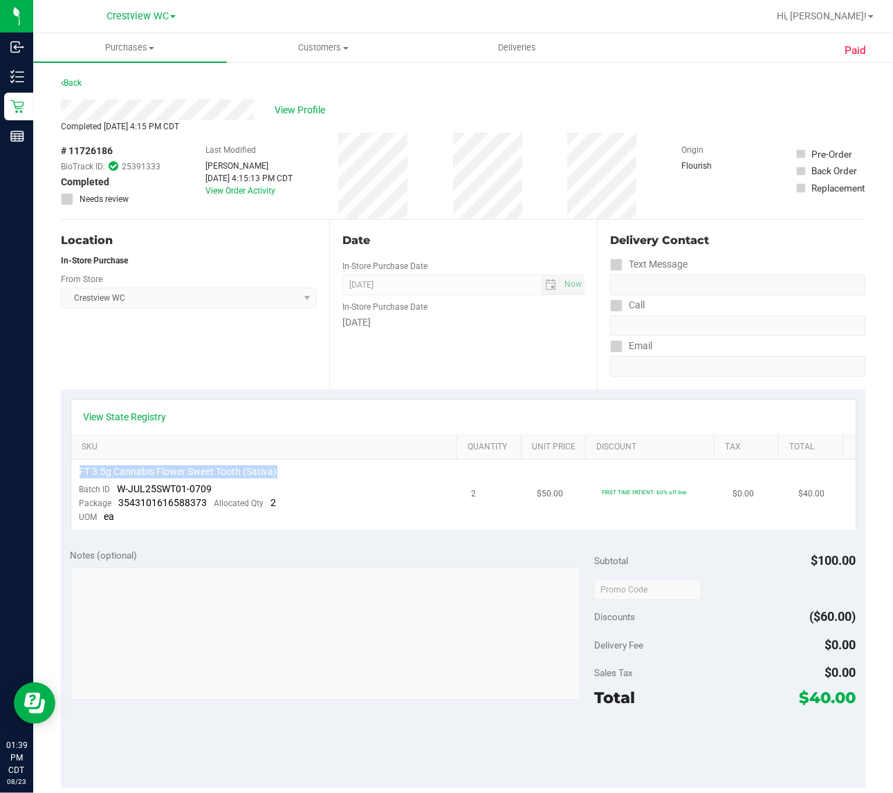
click at [75, 472] on td "FT 3.5g Cannabis Flower Sweet Tooth (Sativa) Batch ID W-JUL25SWT01-0709 Package…" at bounding box center [267, 495] width 392 height 70
drag, startPoint x: 216, startPoint y: 174, endPoint x: 282, endPoint y: 181, distance: 66.1
click at [282, 181] on div "Aug 1, 2025 4:15:13 PM CDT" at bounding box center [249, 178] width 87 height 12
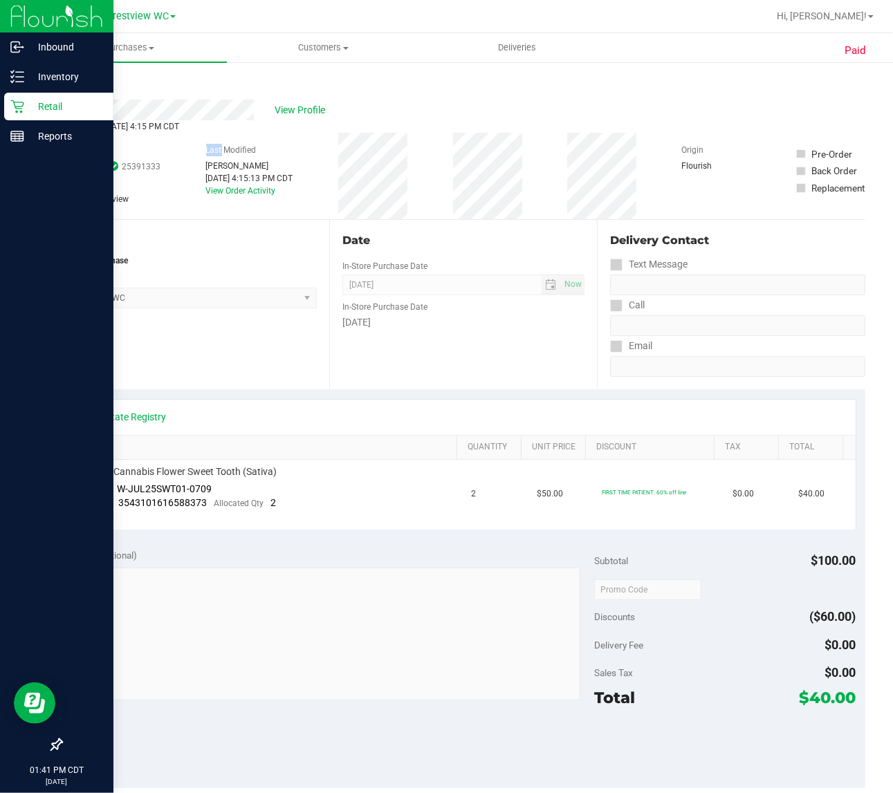
click at [55, 111] on p "Retail" at bounding box center [65, 106] width 83 height 17
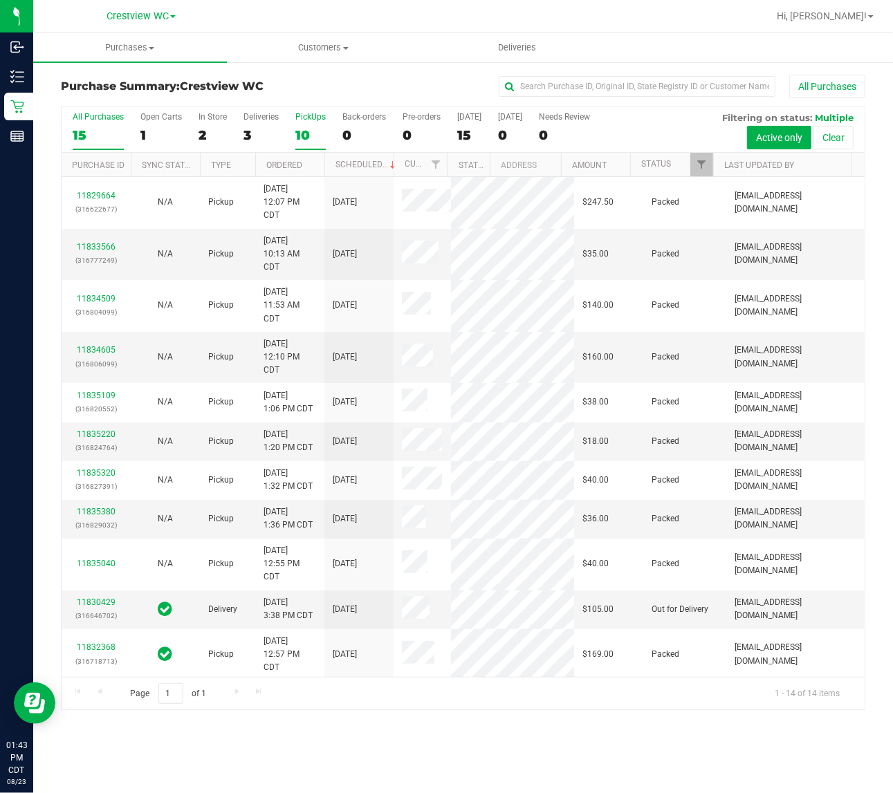
click at [302, 119] on div "PickUps" at bounding box center [310, 117] width 30 height 10
click at [0, 0] on input "PickUps 10" at bounding box center [0, 0] width 0 height 0
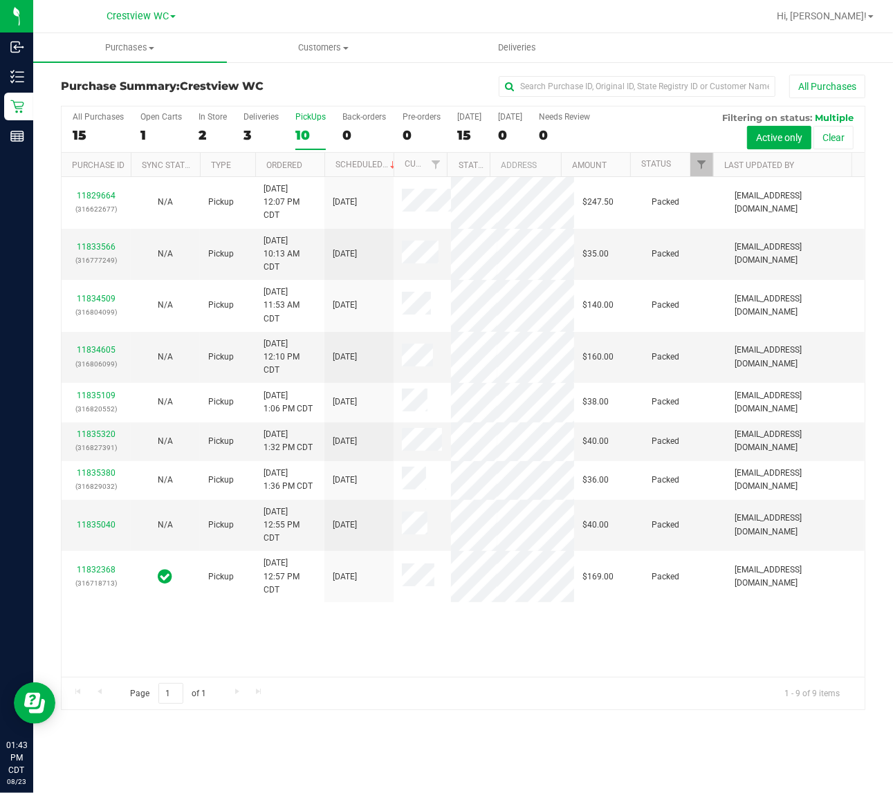
click at [304, 119] on div "PickUps" at bounding box center [310, 117] width 30 height 10
click at [0, 0] on input "PickUps 10" at bounding box center [0, 0] width 0 height 0
click at [693, 161] on link "Filter" at bounding box center [701, 165] width 23 height 24
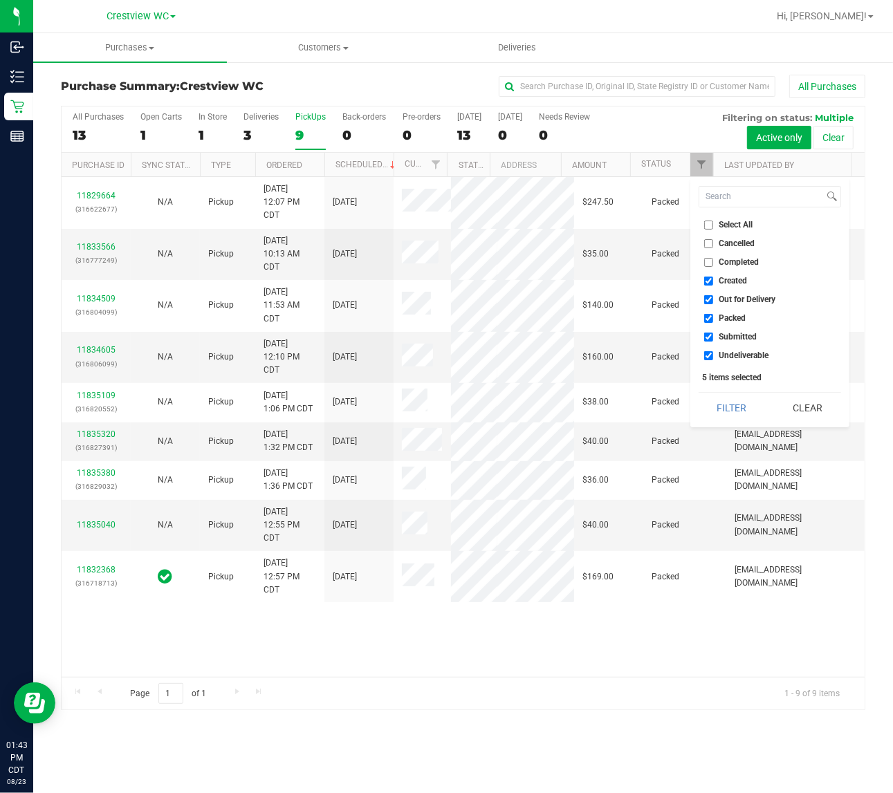
click at [710, 223] on input "Select All" at bounding box center [708, 225] width 9 height 9
checkbox input "true"
click at [710, 223] on input "Select All" at bounding box center [708, 225] width 9 height 9
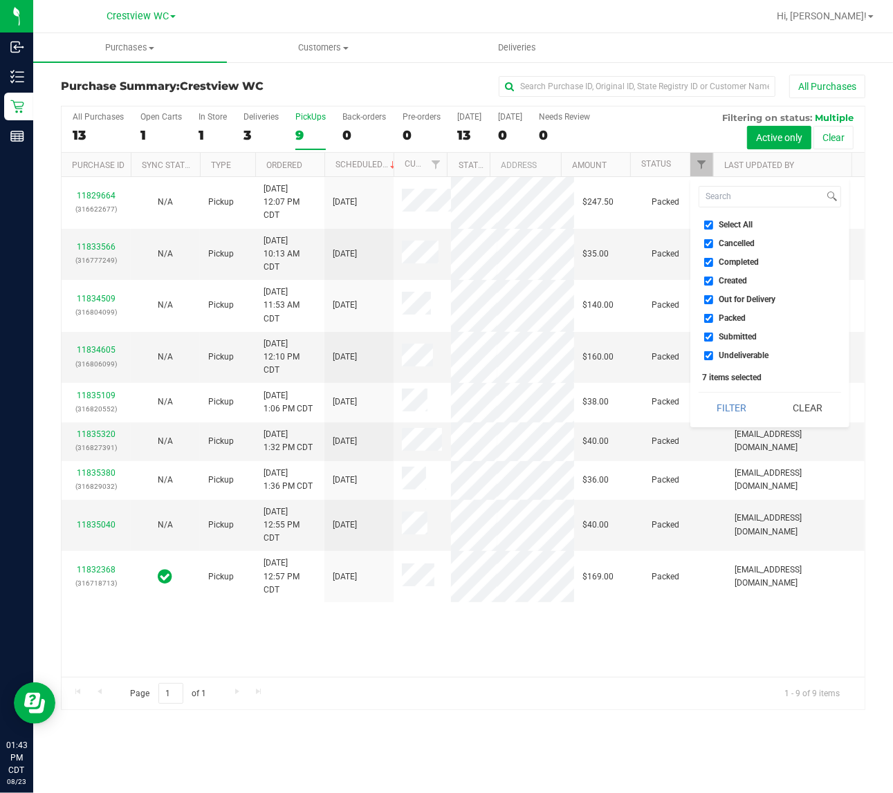
checkbox input "false"
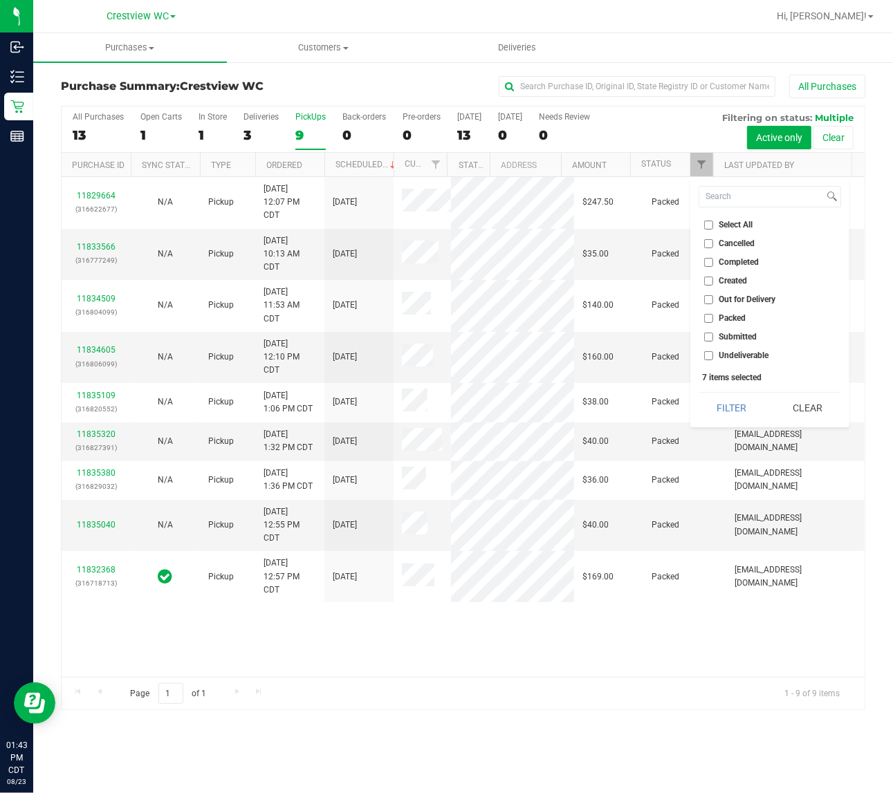
checkbox input "false"
click at [708, 336] on input "Submitted" at bounding box center [708, 337] width 9 height 9
click at [699, 393] on button "Filter" at bounding box center [732, 408] width 66 height 30
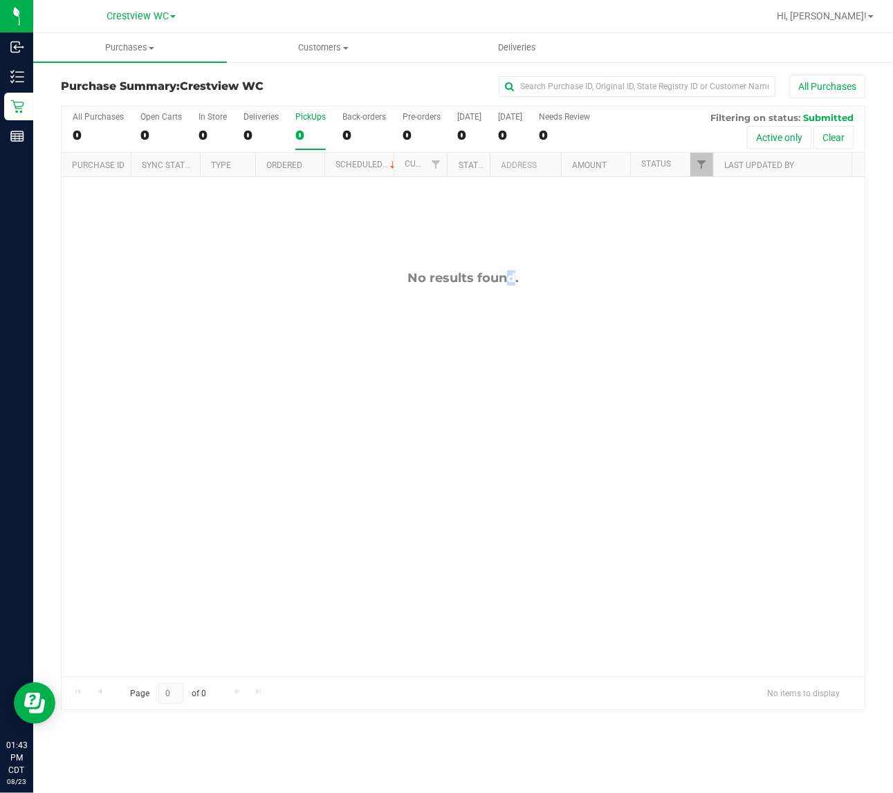
click at [469, 220] on div "No results found." at bounding box center [463, 473] width 803 height 593
click at [315, 115] on div "PickUps" at bounding box center [310, 117] width 30 height 10
click at [0, 0] on input "PickUps 0" at bounding box center [0, 0] width 0 height 0
checkbox input "true"
click at [704, 160] on span "Filter" at bounding box center [701, 164] width 11 height 11
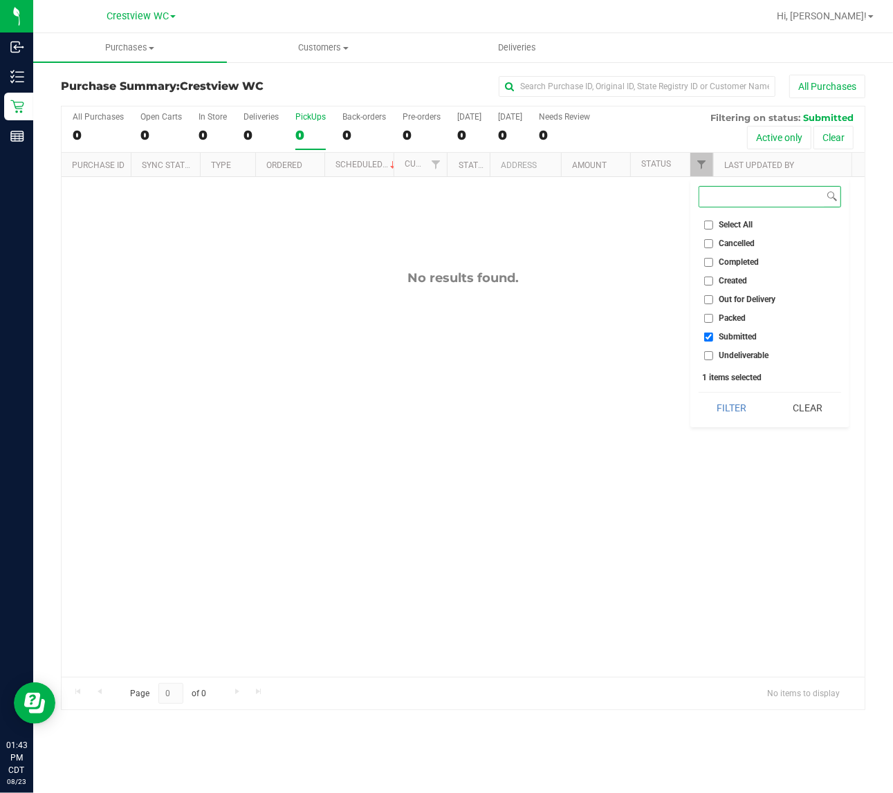
click at [699, 393] on button "Filter" at bounding box center [732, 408] width 66 height 30
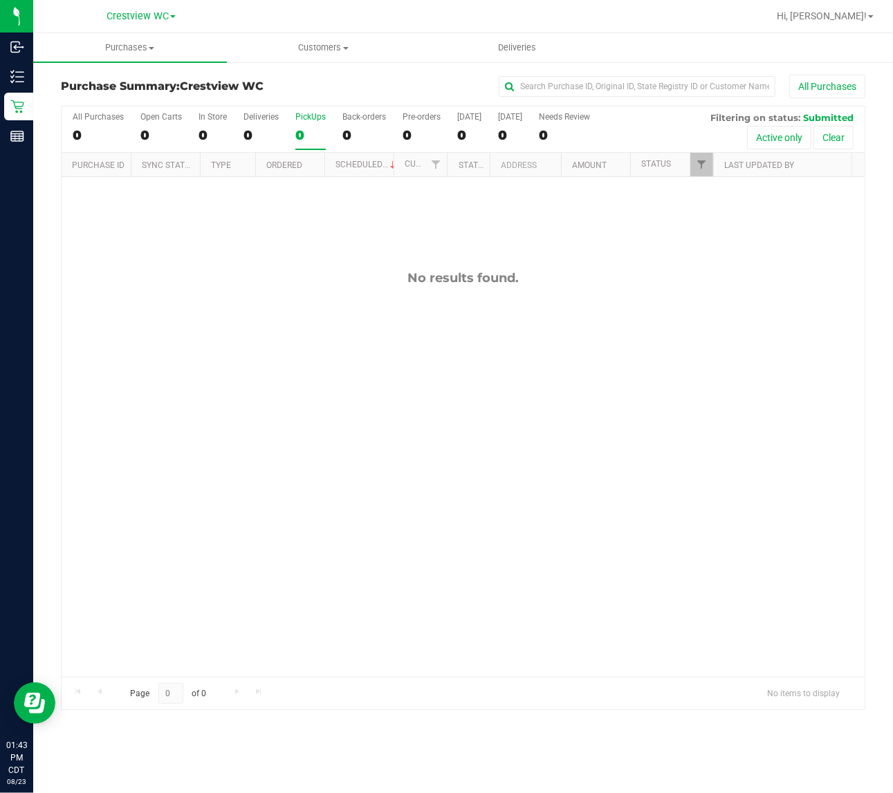
click at [233, 219] on div "No results found." at bounding box center [463, 473] width 803 height 593
click at [288, 459] on div "No results found." at bounding box center [463, 473] width 803 height 593
click at [317, 114] on div "PickUps" at bounding box center [310, 117] width 30 height 10
click at [0, 0] on input "PickUps 0" at bounding box center [0, 0] width 0 height 0
click at [699, 164] on span "Filter" at bounding box center [701, 164] width 11 height 11
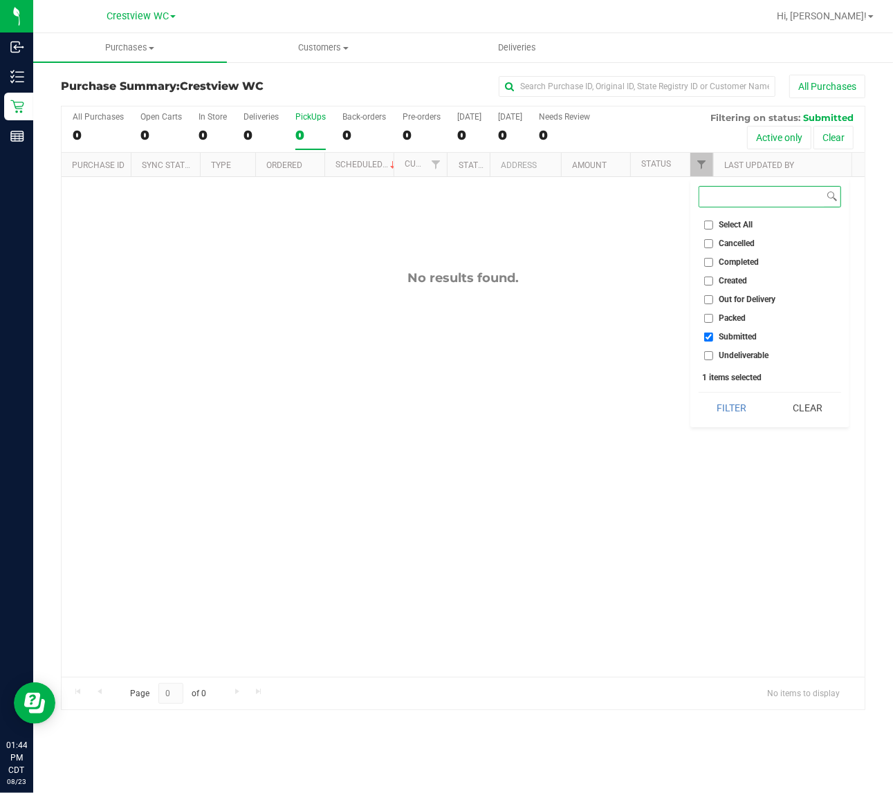
click at [699, 393] on button "Filter" at bounding box center [732, 408] width 66 height 30
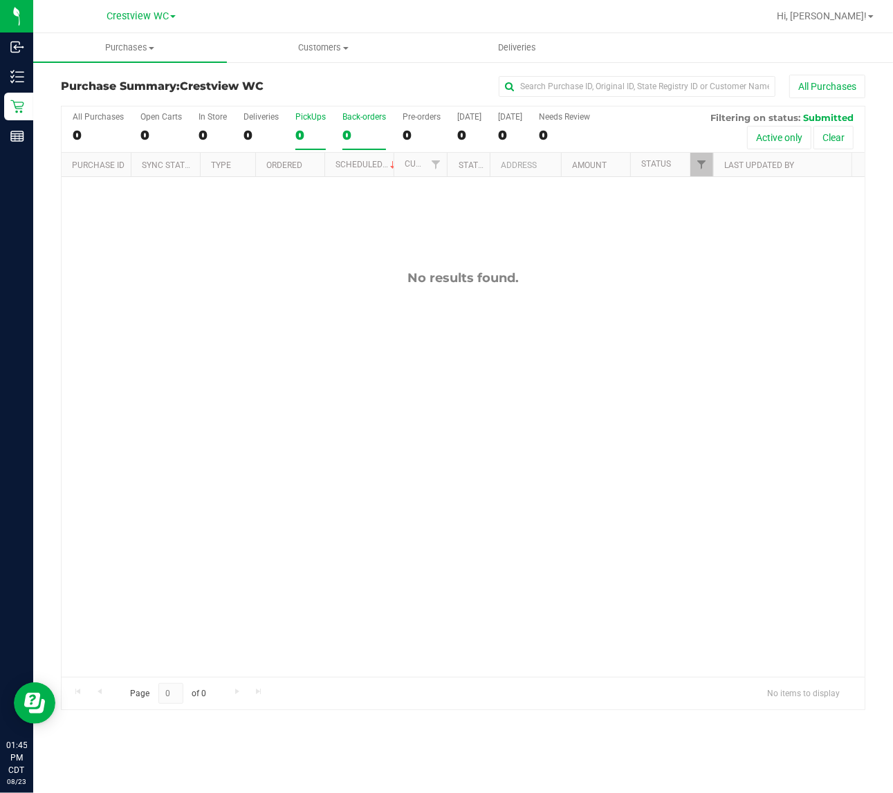
drag, startPoint x: 282, startPoint y: 363, endPoint x: 356, endPoint y: 129, distance: 245.4
click at [282, 351] on div "No results found." at bounding box center [463, 473] width 803 height 593
click at [318, 116] on div "PickUps" at bounding box center [310, 117] width 30 height 10
click at [0, 0] on input "PickUps 0" at bounding box center [0, 0] width 0 height 0
click at [268, 223] on div "No results found." at bounding box center [463, 473] width 803 height 593
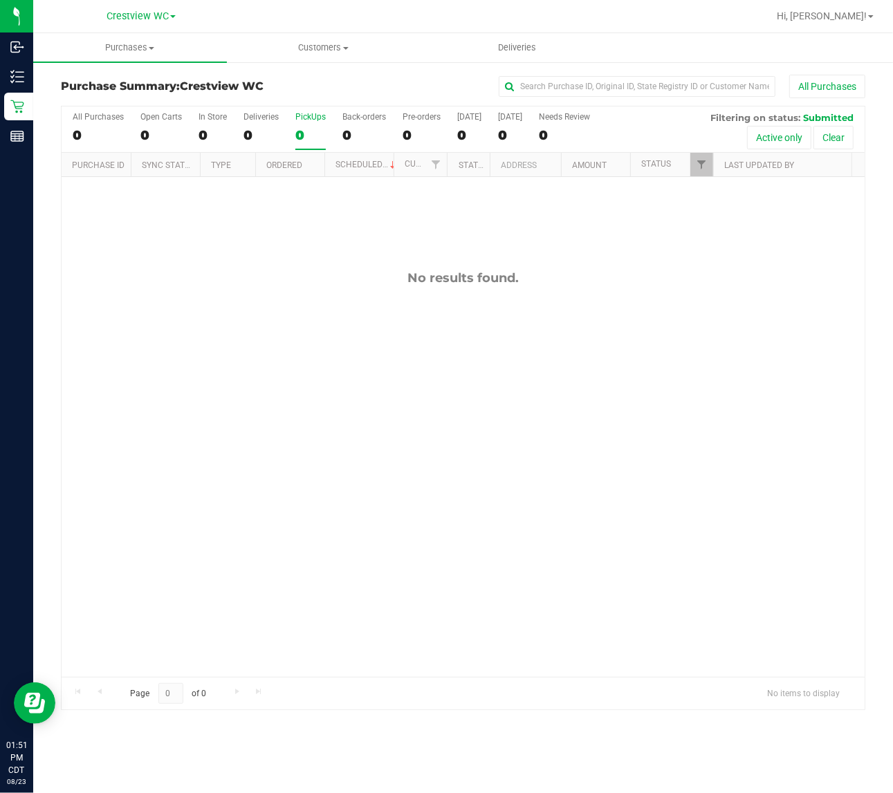
click at [275, 270] on div "No results found." at bounding box center [463, 473] width 803 height 593
click at [280, 266] on div "No results found." at bounding box center [463, 473] width 803 height 593
click at [425, 228] on div "No results found." at bounding box center [463, 473] width 803 height 593
click at [250, 254] on div "No results found." at bounding box center [463, 473] width 803 height 593
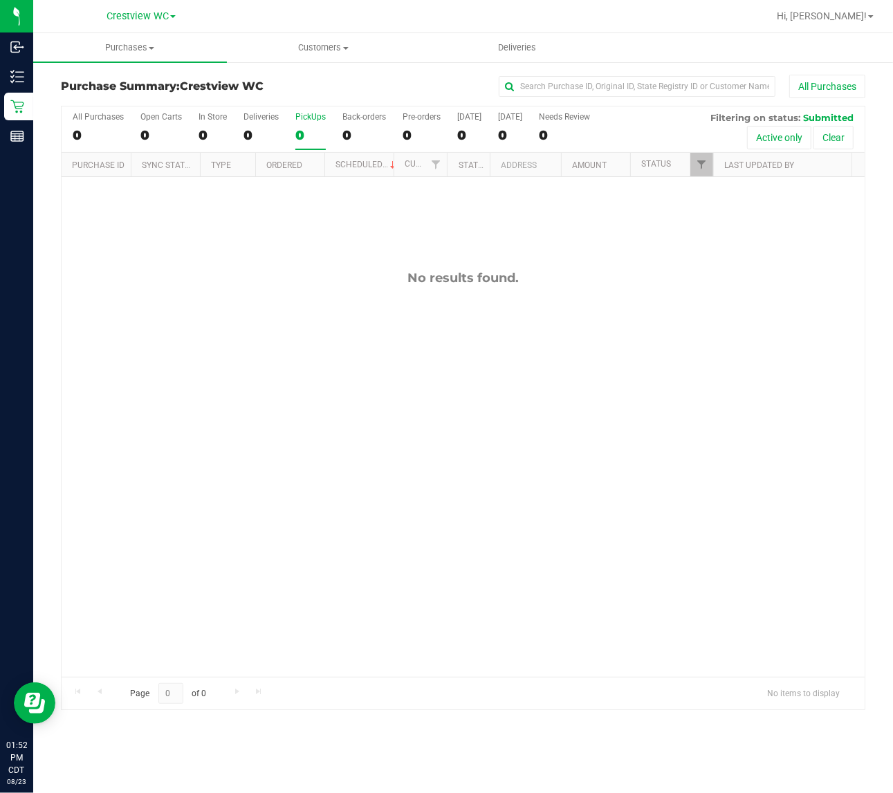
click at [256, 256] on div "No results found." at bounding box center [463, 473] width 803 height 593
click at [257, 255] on div "No results found." at bounding box center [463, 473] width 803 height 593
click at [326, 274] on div "No results found." at bounding box center [463, 277] width 803 height 15
click at [329, 271] on div "No results found." at bounding box center [463, 277] width 803 height 15
click at [344, 250] on div "No results found." at bounding box center [463, 473] width 803 height 593
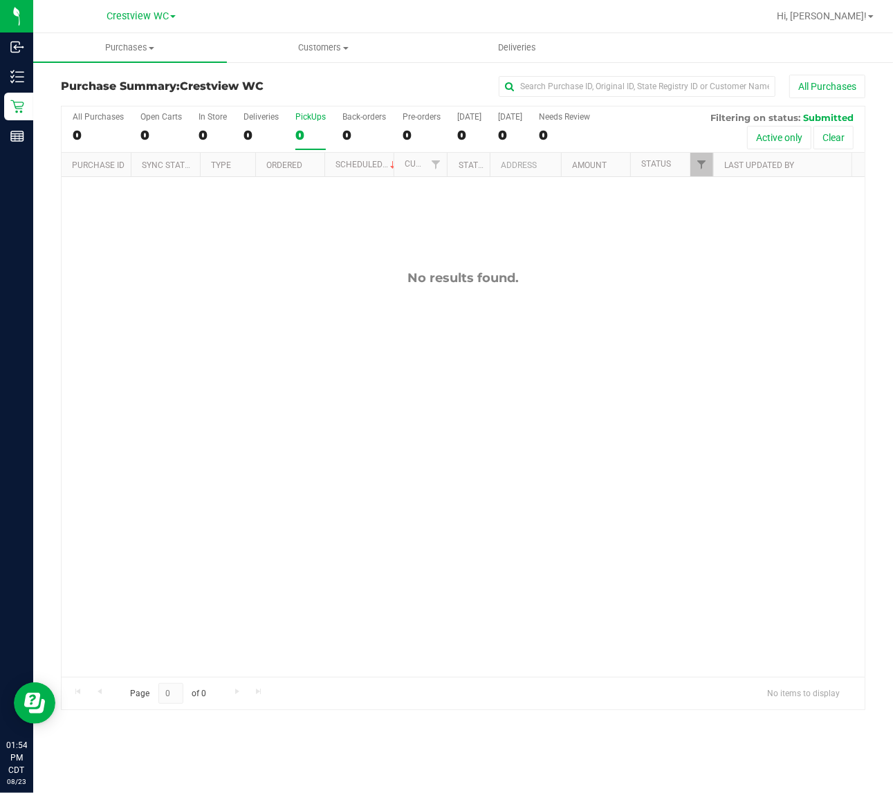
click at [353, 461] on div "No results found." at bounding box center [463, 473] width 803 height 593
click at [209, 333] on div "No results found." at bounding box center [463, 473] width 803 height 593
click at [228, 278] on div "No results found." at bounding box center [463, 277] width 803 height 15
click at [196, 261] on div "No results found." at bounding box center [463, 473] width 803 height 593
click at [215, 324] on div "No results found." at bounding box center [463, 473] width 803 height 593
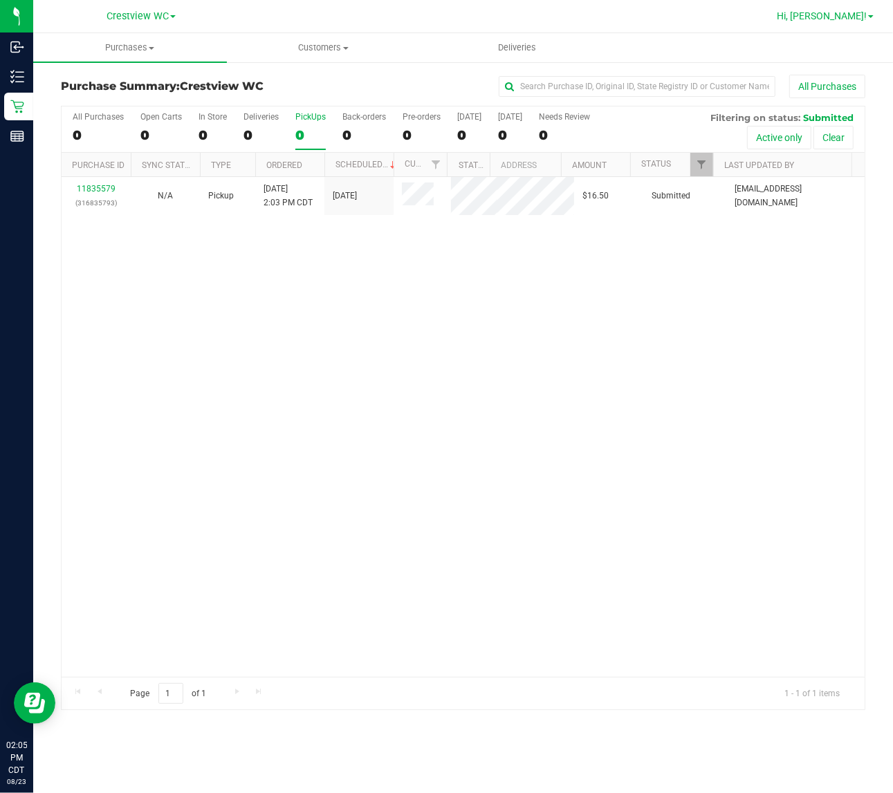
click at [865, 15] on span "Hi, [PERSON_NAME]!" at bounding box center [822, 15] width 90 height 11
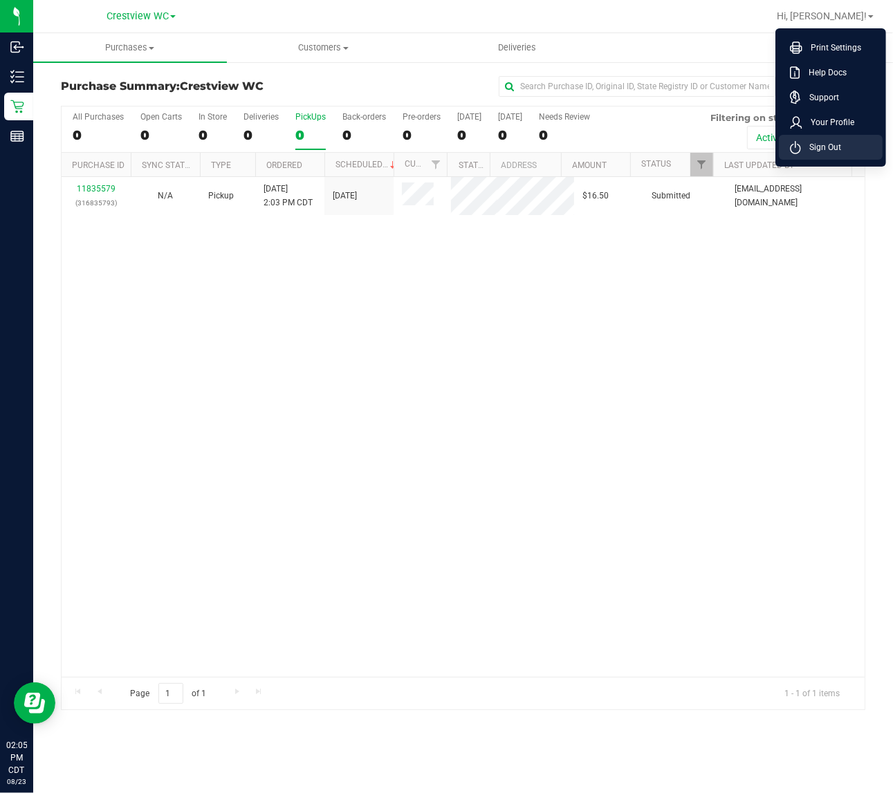
click at [810, 151] on span "Sign Out" at bounding box center [821, 147] width 40 height 14
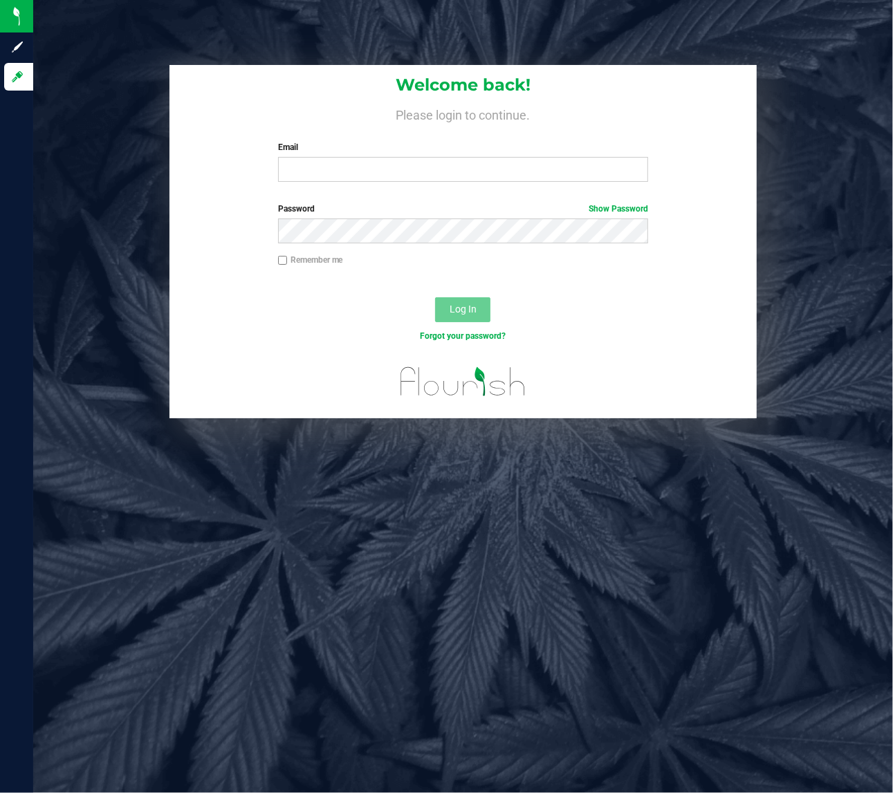
click at [104, 174] on div "Welcome back! Please login to continue. Email Required Please format your email…" at bounding box center [463, 242] width 880 height 354
click at [510, 553] on div "Welcome back! Please login to continue. Email Required Please format your email…" at bounding box center [463, 396] width 860 height 793
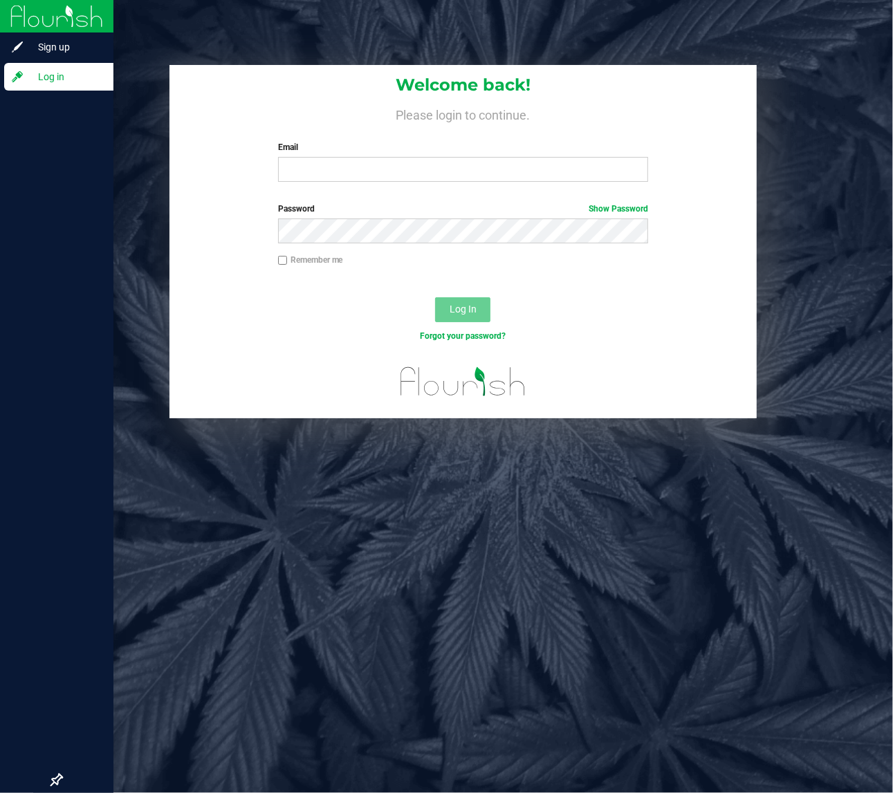
click at [178, 606] on div "Welcome back! Please login to continue. Email Required Please format your email…" at bounding box center [463, 396] width 860 height 793
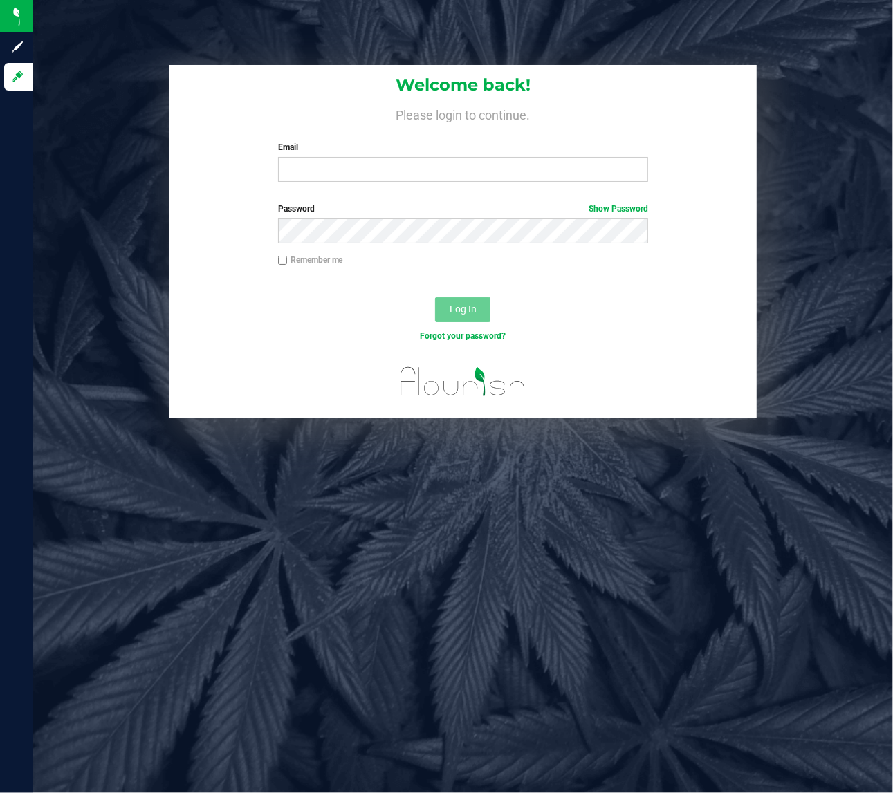
click at [248, 344] on div "Forgot your password?" at bounding box center [462, 347] width 587 height 20
click at [369, 175] on input "Email" at bounding box center [463, 169] width 371 height 25
type input "[EMAIL_ADDRESS][DOMAIN_NAME]"
click at [435, 297] on button "Log In" at bounding box center [462, 309] width 55 height 25
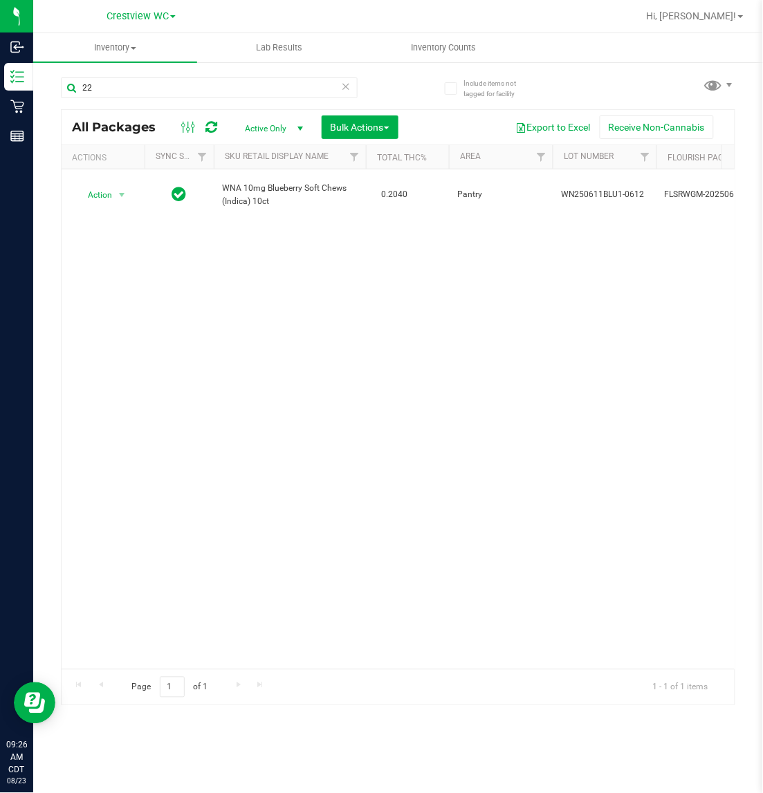
type input "2"
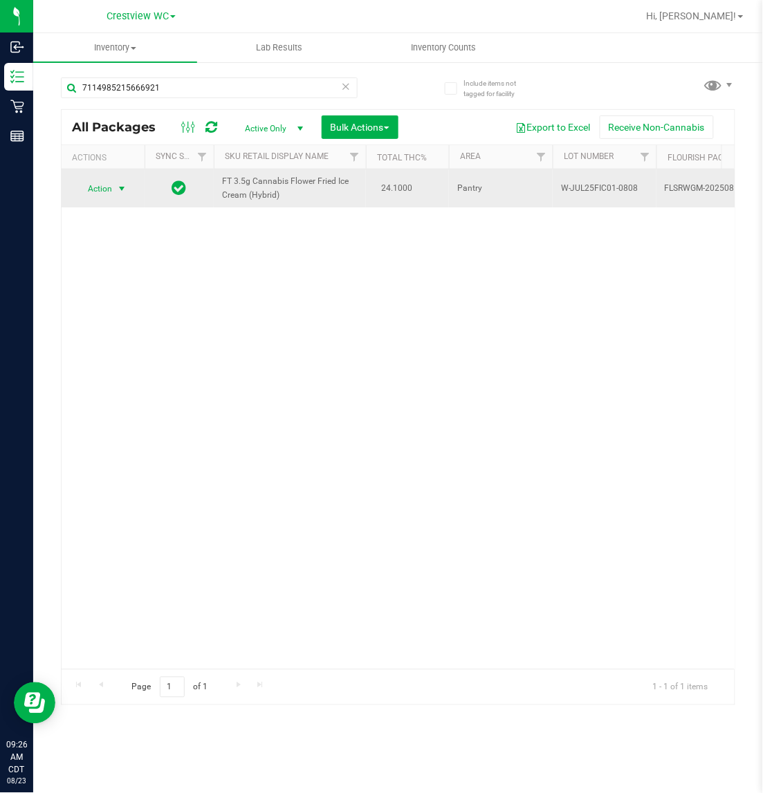
type input "7114985215666921"
click at [126, 187] on span "select" at bounding box center [121, 188] width 11 height 11
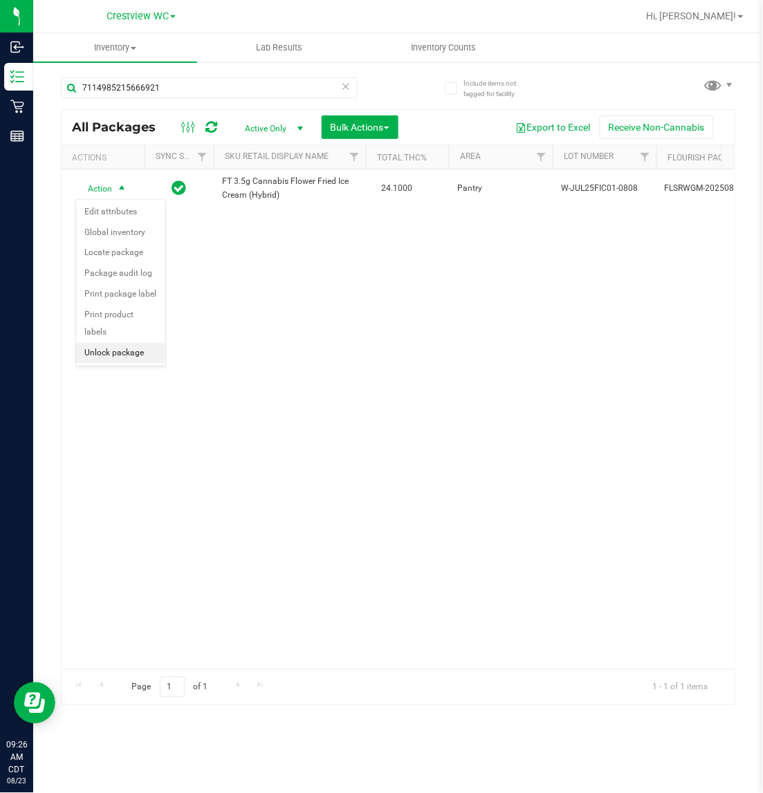
click at [140, 343] on li "Unlock package" at bounding box center [120, 353] width 89 height 21
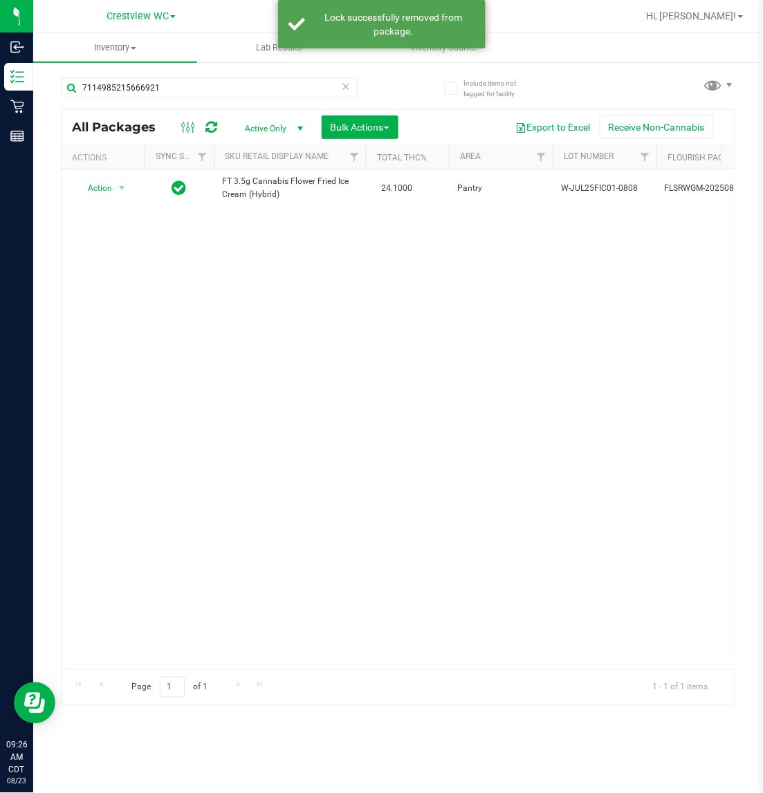
click at [333, 305] on div "Action Action Create package Edit attributes Global inventory Locate package Lo…" at bounding box center [398, 419] width 673 height 500
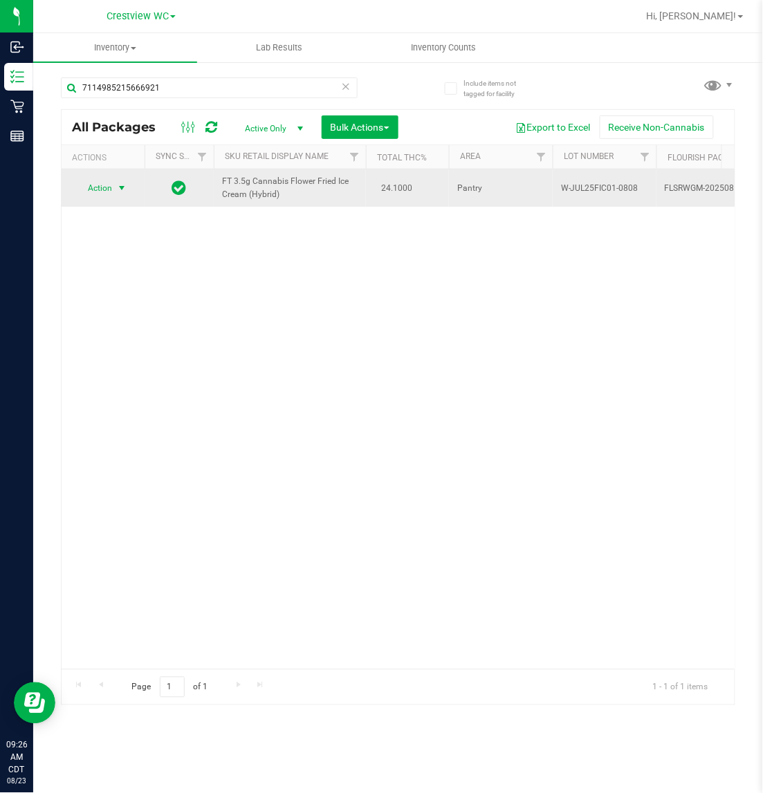
click at [125, 185] on span "select" at bounding box center [121, 188] width 11 height 11
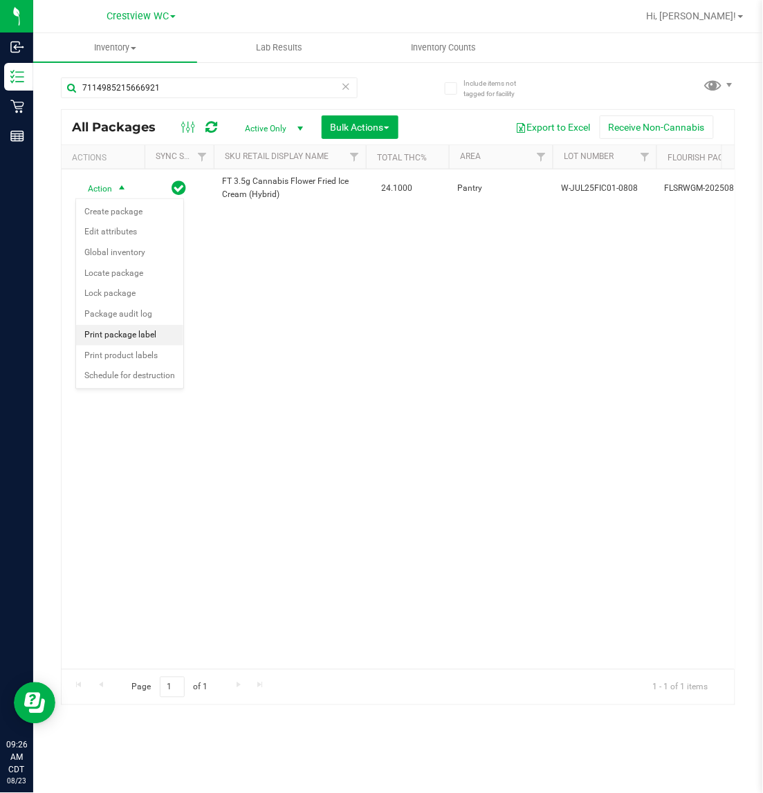
click at [137, 334] on li "Print package label" at bounding box center [129, 335] width 107 height 21
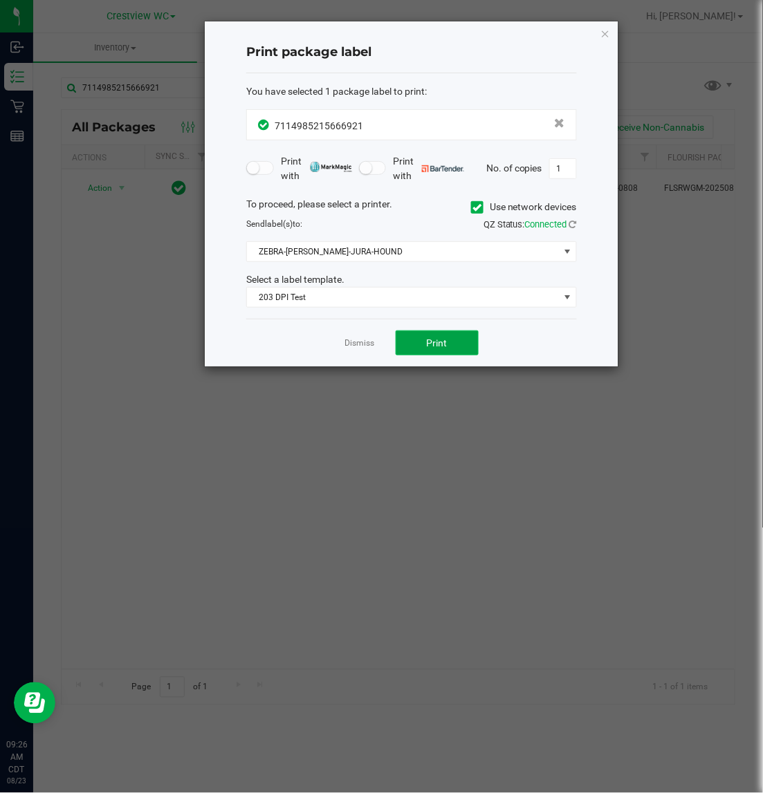
click at [453, 344] on button "Print" at bounding box center [437, 343] width 83 height 25
click at [606, 33] on icon "button" at bounding box center [605, 33] width 10 height 17
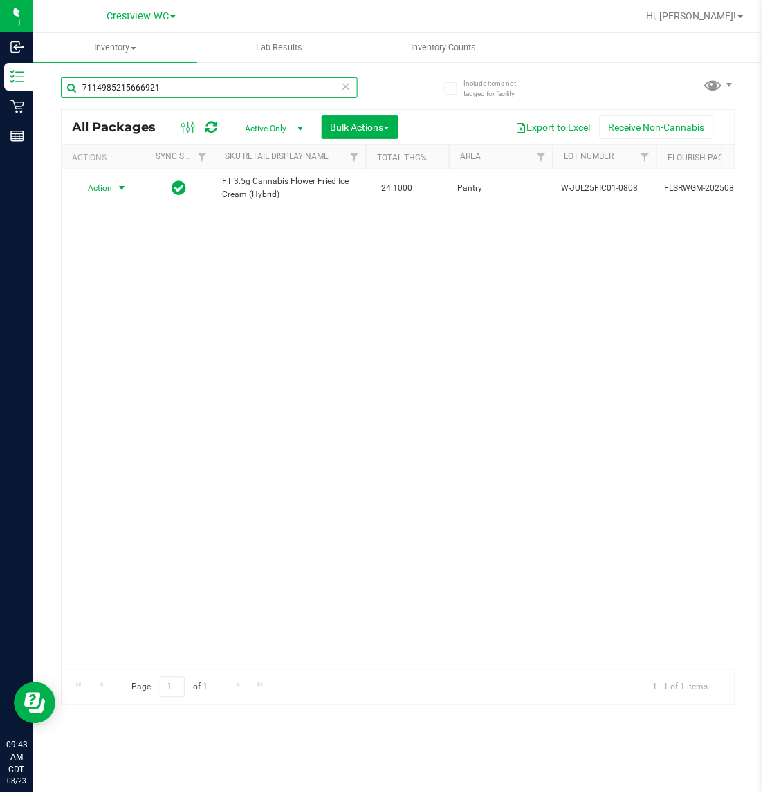
click at [192, 87] on input "7114985215666921" at bounding box center [209, 87] width 297 height 21
type input "7"
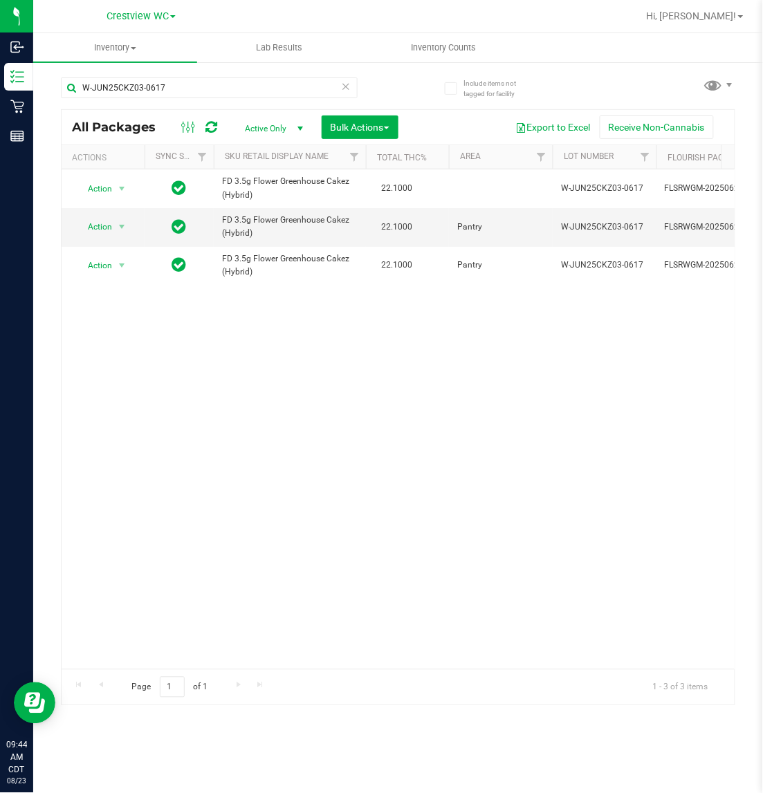
click at [704, 382] on div "Action Action Edit attributes Global inventory Locate package Package audit log…" at bounding box center [398, 419] width 673 height 500
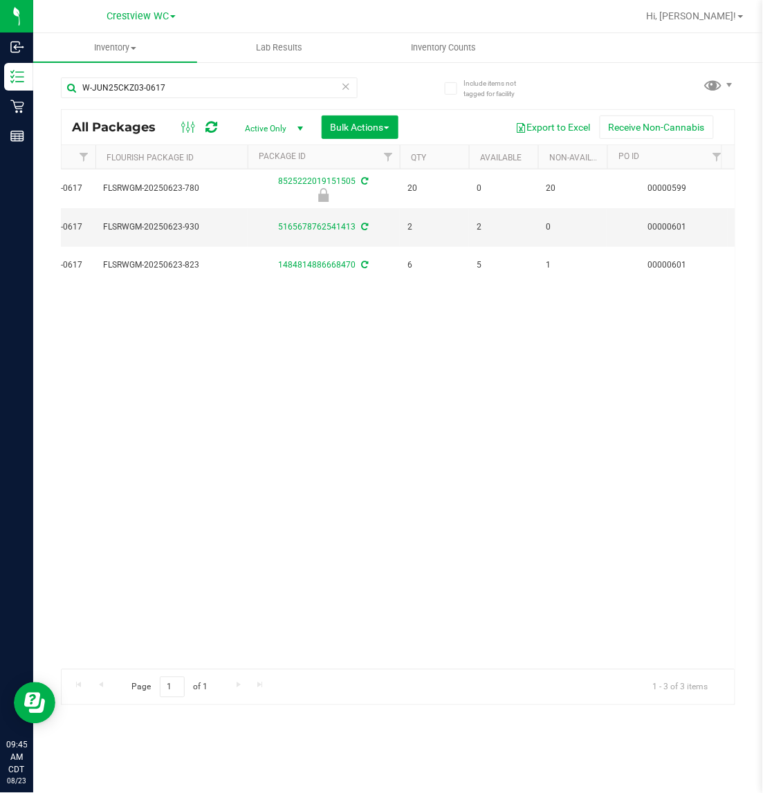
scroll to position [0, 515]
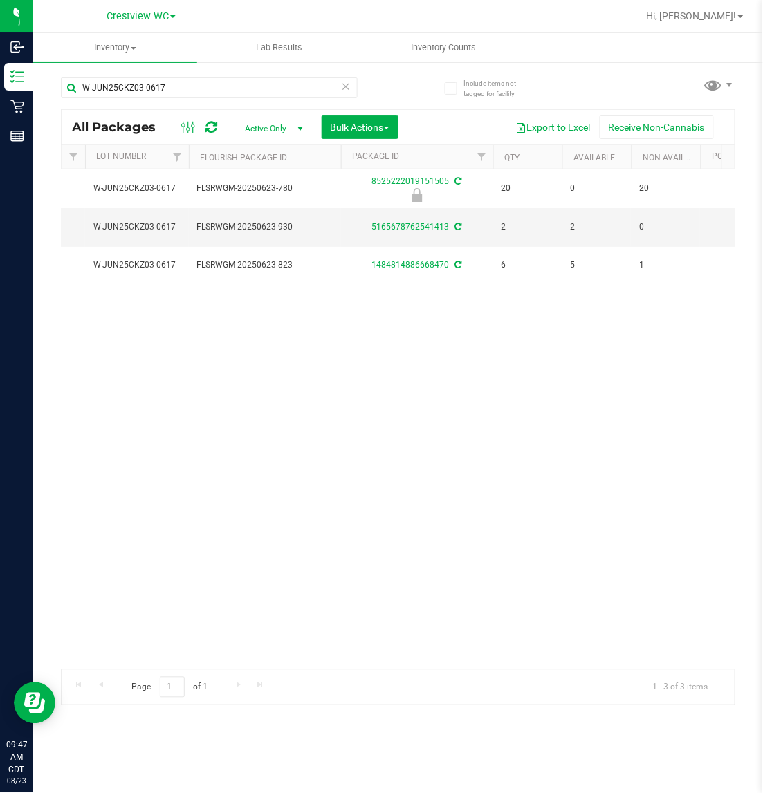
drag, startPoint x: 481, startPoint y: 385, endPoint x: 741, endPoint y: 351, distance: 262.3
click at [485, 385] on div "Action Action Edit attributes Global inventory Locate package Package audit log…" at bounding box center [398, 419] width 673 height 500
click at [218, 91] on input "W-JUN25CKZ03-0617" at bounding box center [209, 87] width 297 height 21
type input "W"
click at [576, 443] on div "Action Action Edit attributes Global inventory Locate package Package audit log…" at bounding box center [398, 419] width 673 height 500
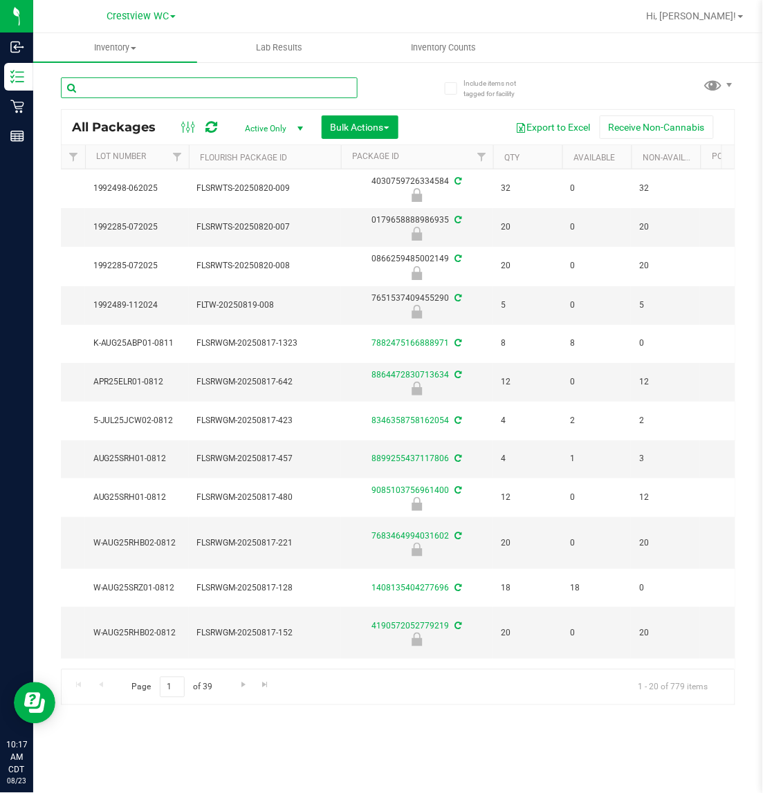
click at [183, 91] on input "text" at bounding box center [209, 87] width 297 height 21
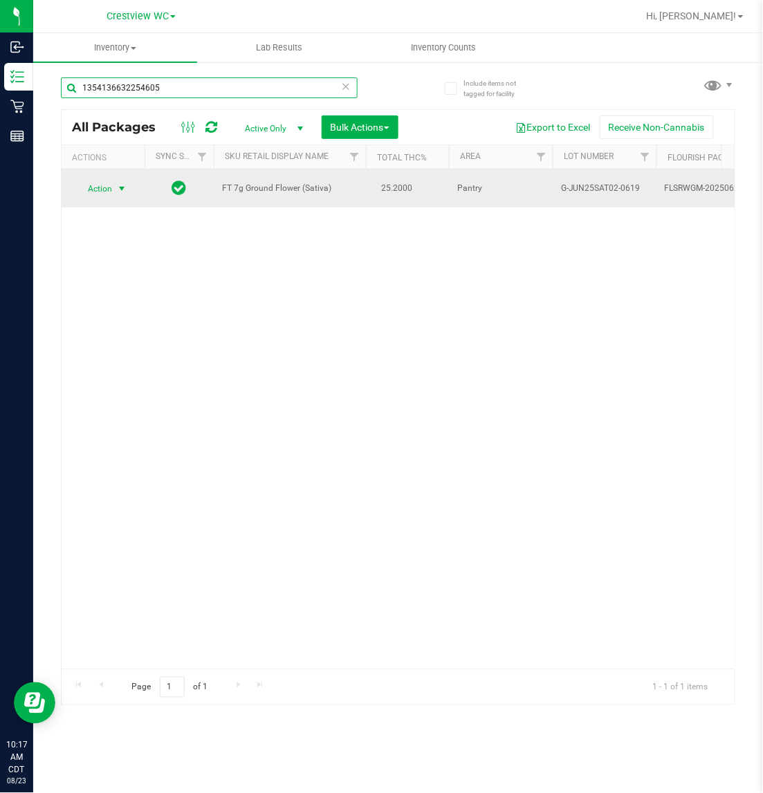
type input "1354136632254605"
click at [116, 184] on span "select" at bounding box center [121, 188] width 11 height 11
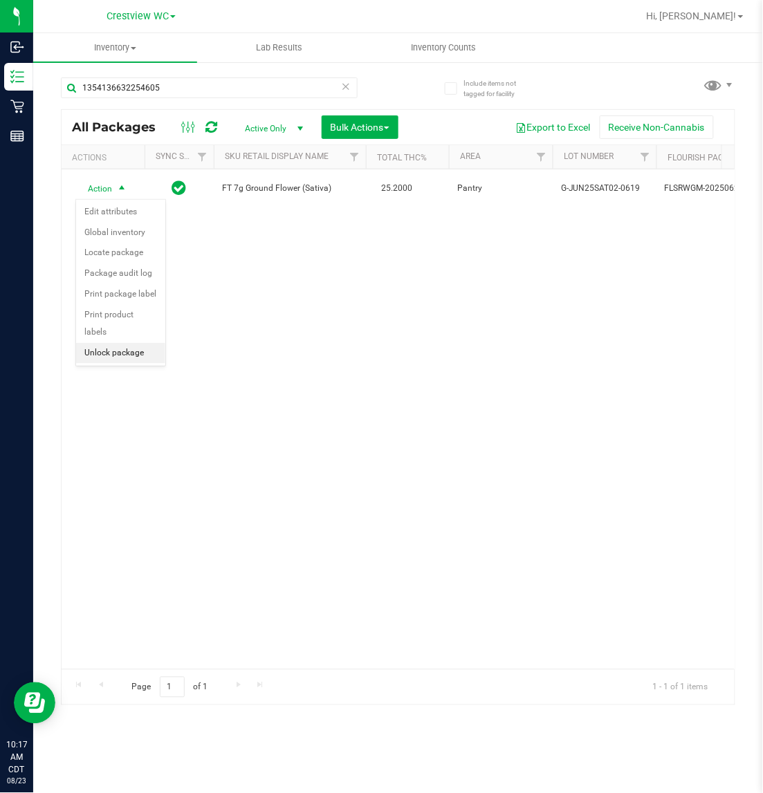
click at [129, 343] on li "Unlock package" at bounding box center [120, 353] width 89 height 21
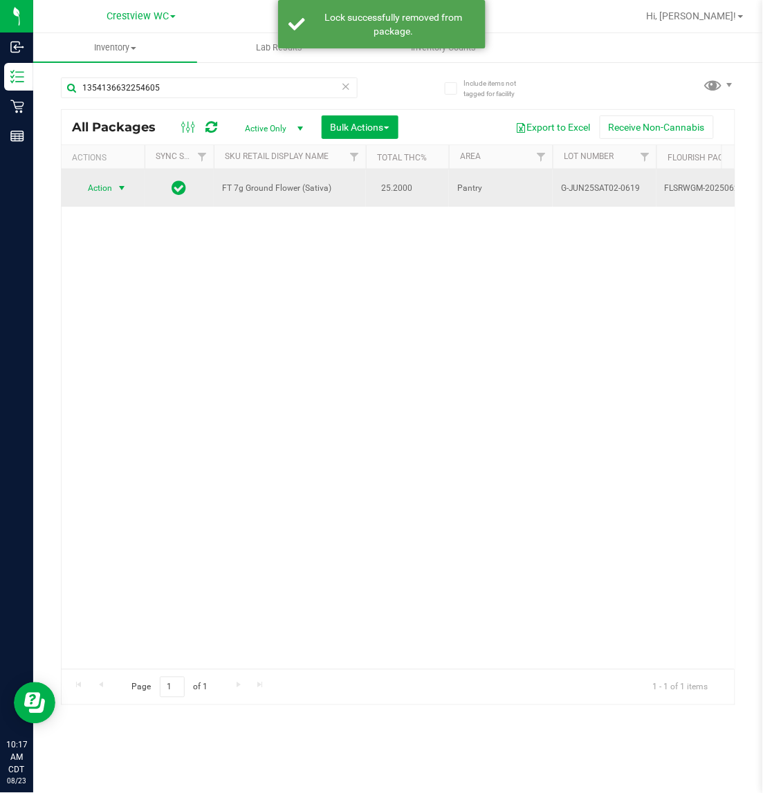
click at [121, 187] on span "select" at bounding box center [121, 188] width 11 height 11
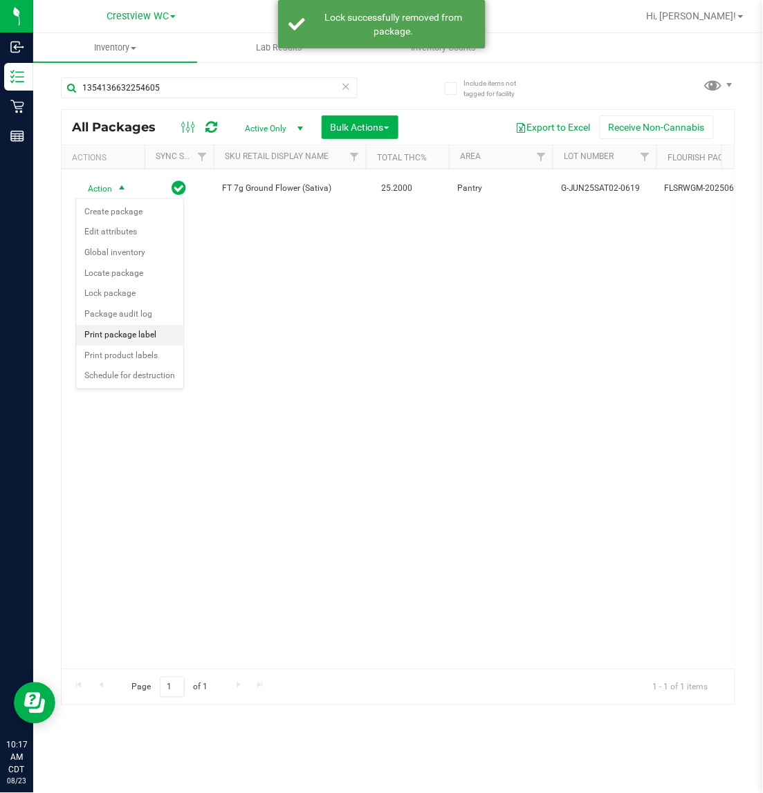
click at [139, 339] on li "Print package label" at bounding box center [129, 335] width 107 height 21
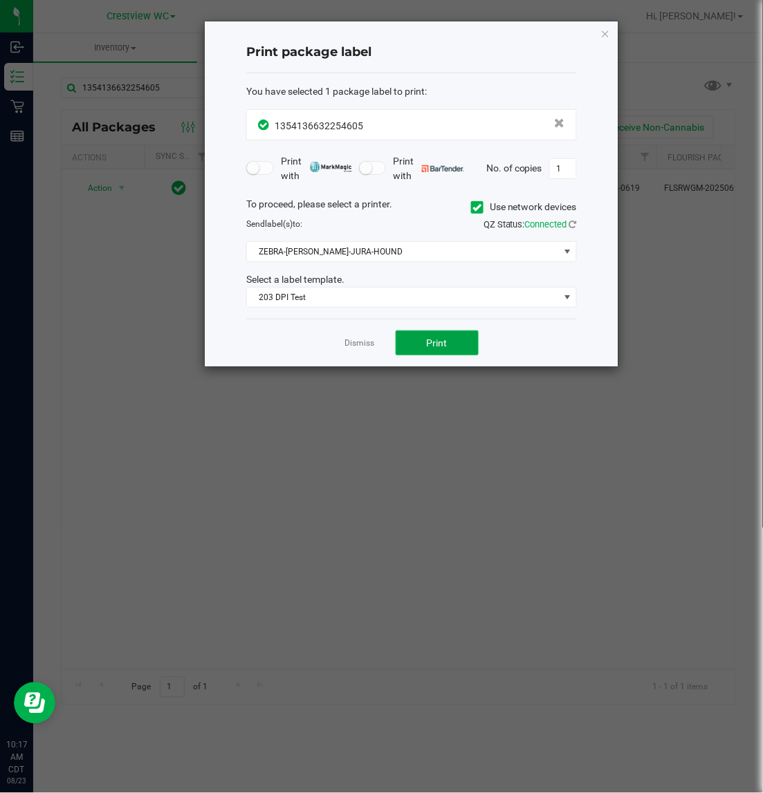
click at [445, 348] on span "Print" at bounding box center [437, 343] width 21 height 11
click at [609, 39] on icon "button" at bounding box center [605, 33] width 10 height 17
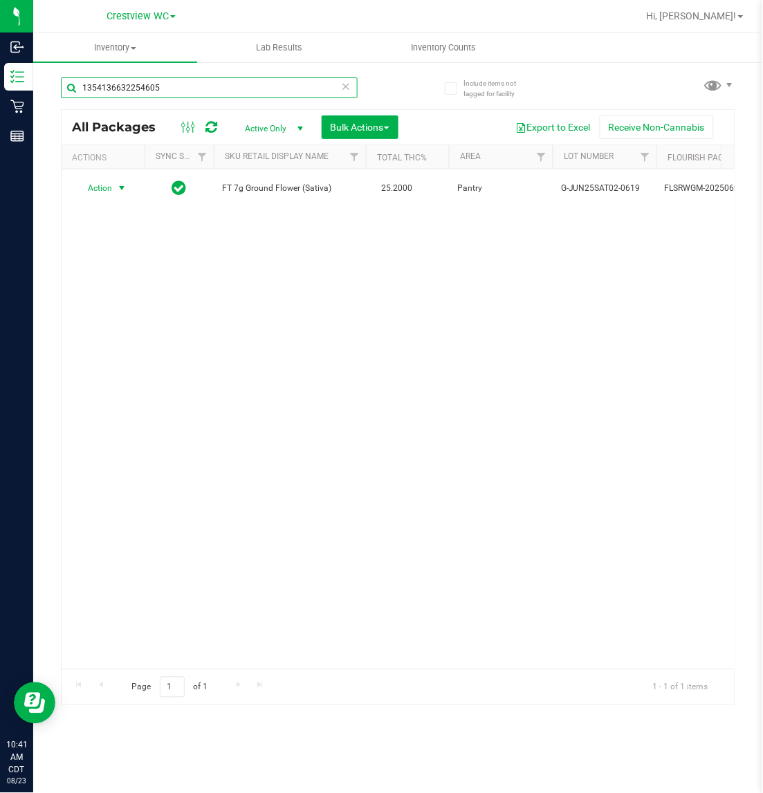
click at [189, 87] on input "1354136632254605" at bounding box center [209, 87] width 297 height 21
type input "1"
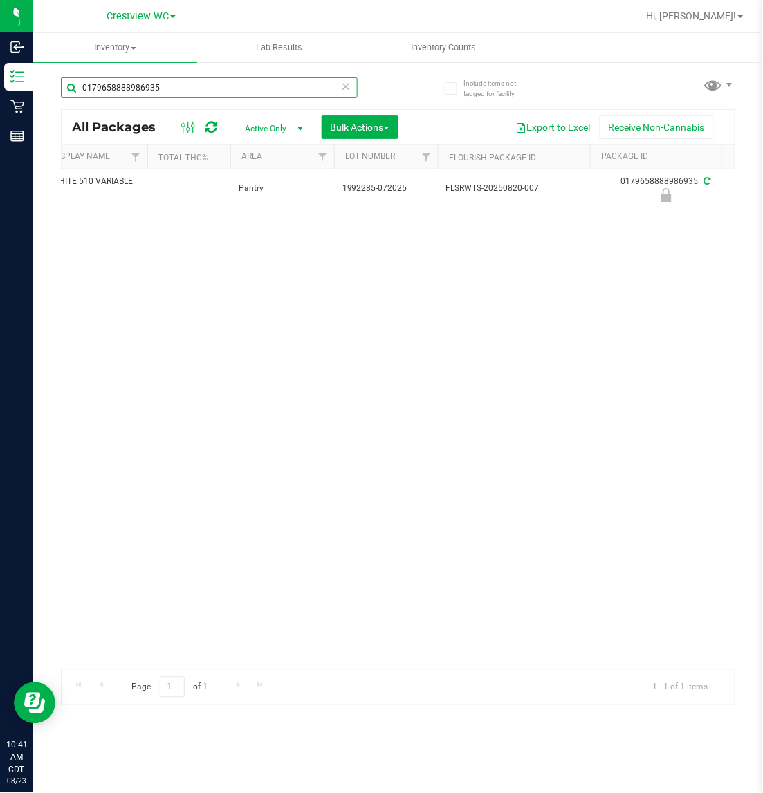
scroll to position [0, 236]
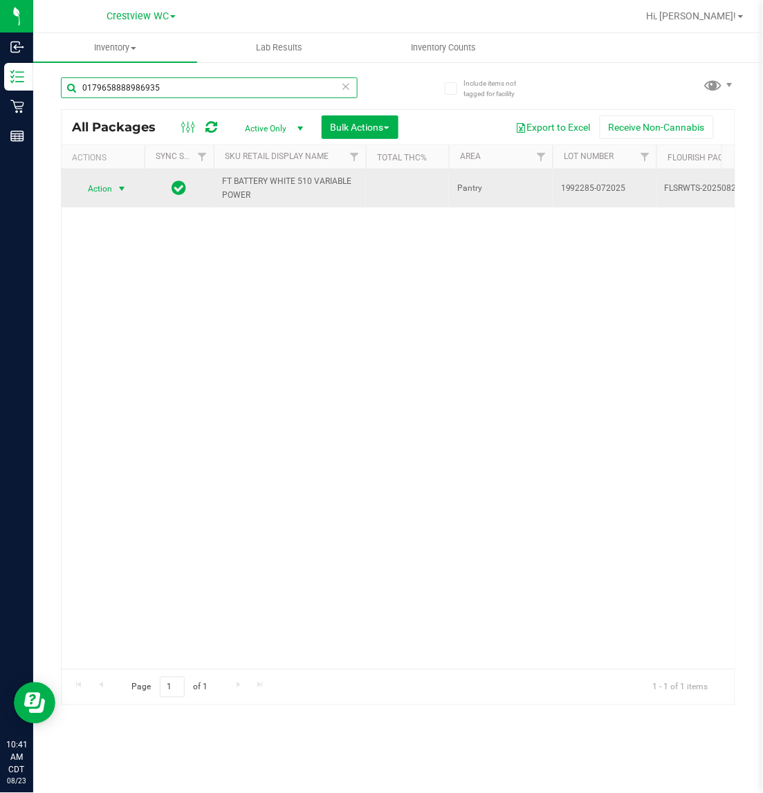
type input "0179658888986935"
click at [123, 185] on span "select" at bounding box center [121, 188] width 11 height 11
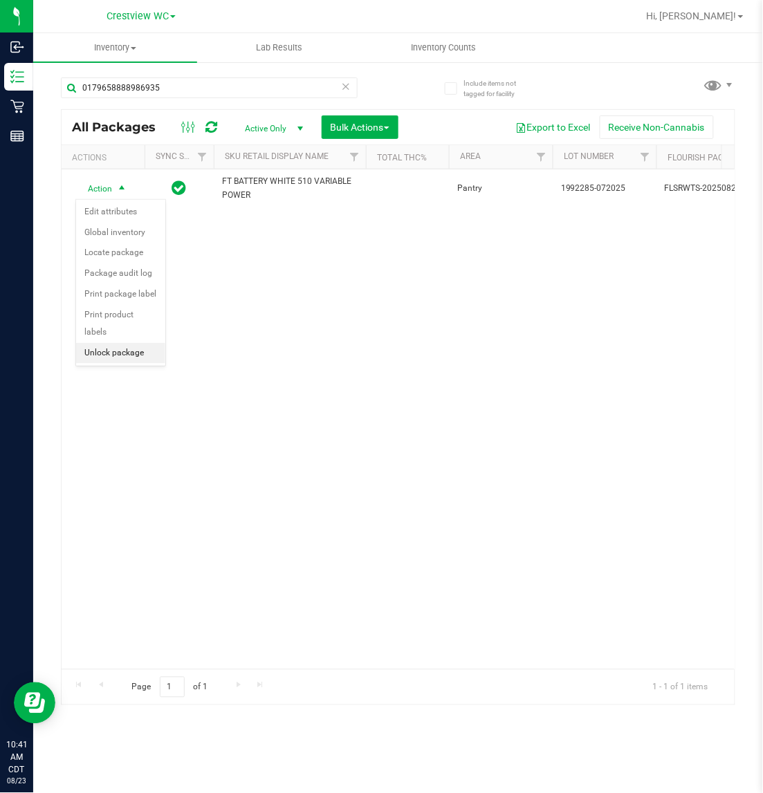
click at [140, 343] on li "Unlock package" at bounding box center [120, 353] width 89 height 21
click at [589, 346] on div "Action Action Create package Edit attributes Global inventory Locate package Lo…" at bounding box center [398, 419] width 673 height 500
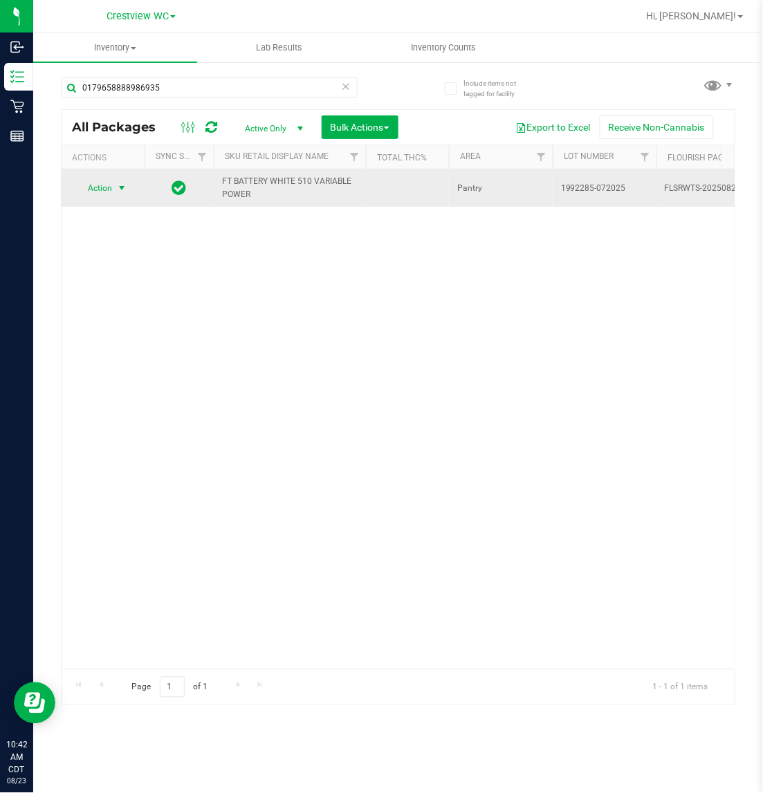
click at [122, 183] on span "select" at bounding box center [121, 188] width 11 height 11
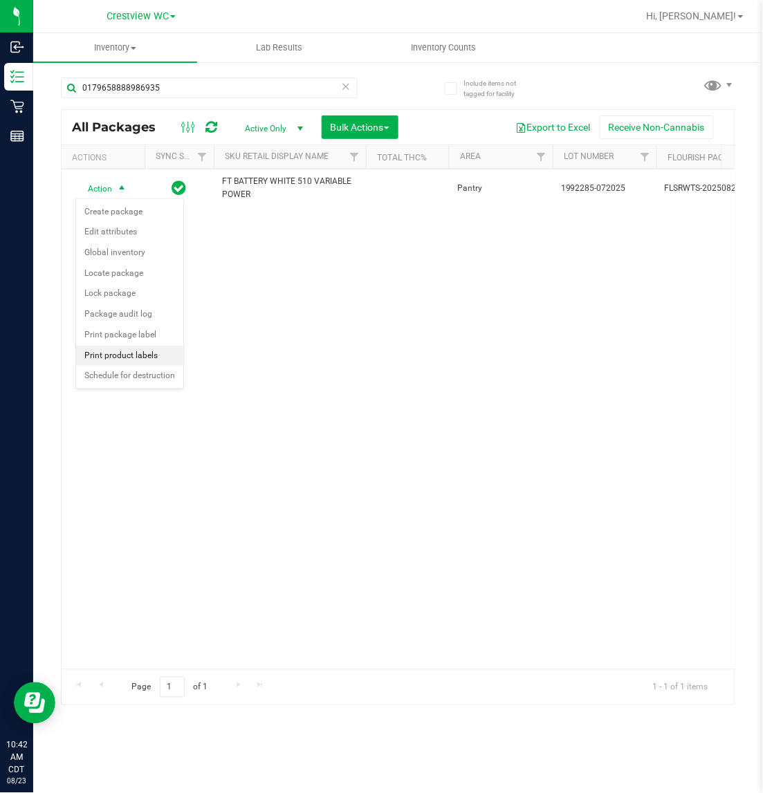
click at [149, 358] on li "Print product labels" at bounding box center [129, 356] width 107 height 21
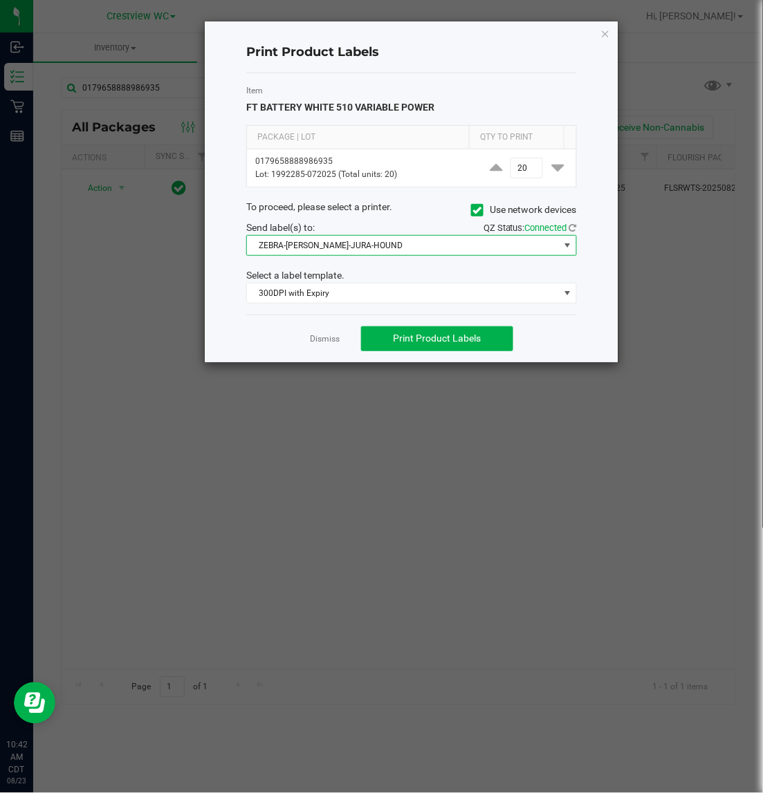
click at [405, 246] on span "ZEBRA-[PERSON_NAME]-JURA-HOUND" at bounding box center [403, 245] width 312 height 19
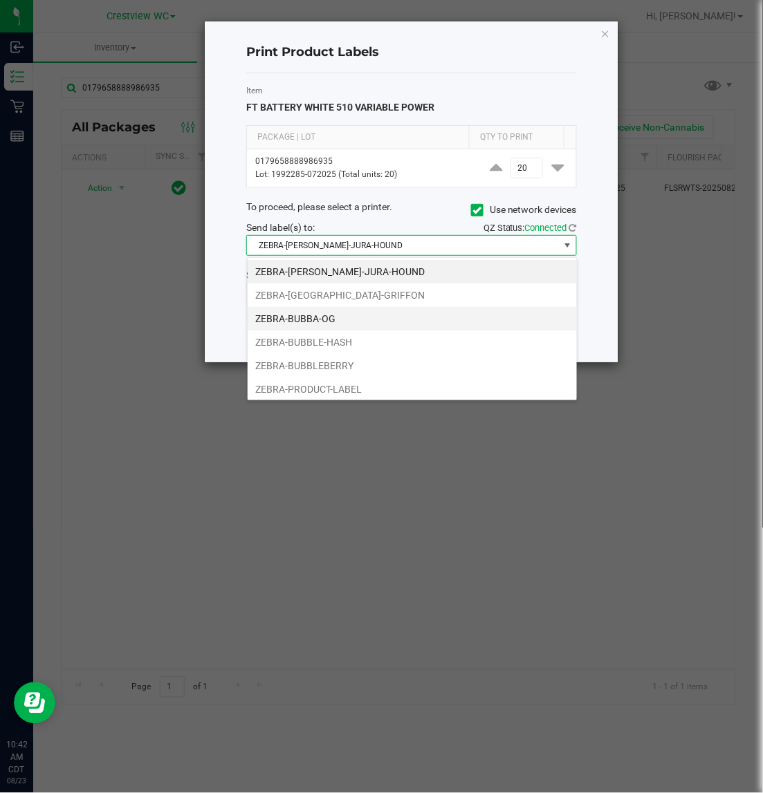
scroll to position [21, 330]
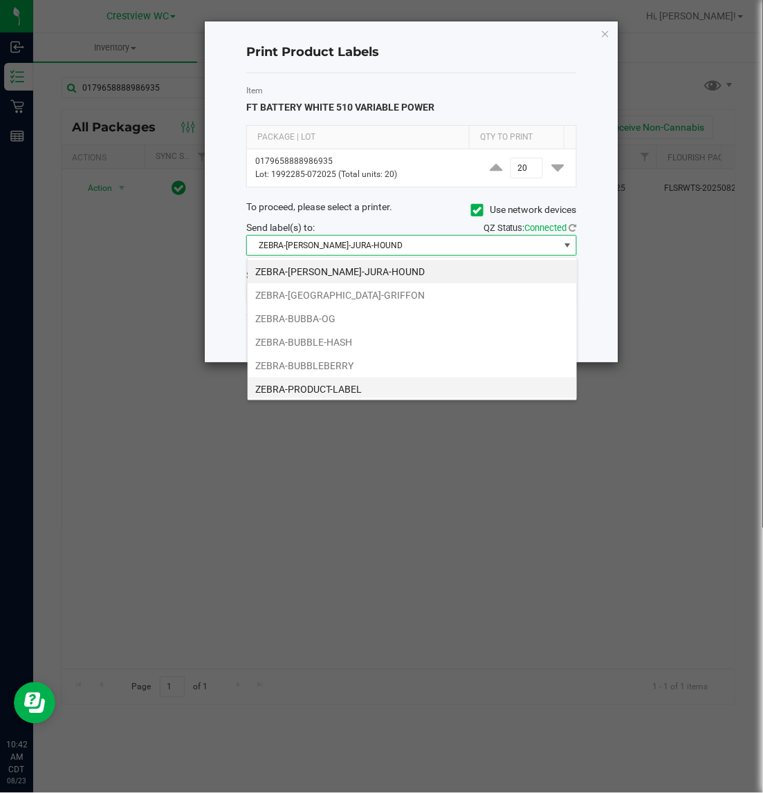
click at [346, 389] on li "ZEBRA-PRODUCT-LABEL" at bounding box center [412, 390] width 329 height 24
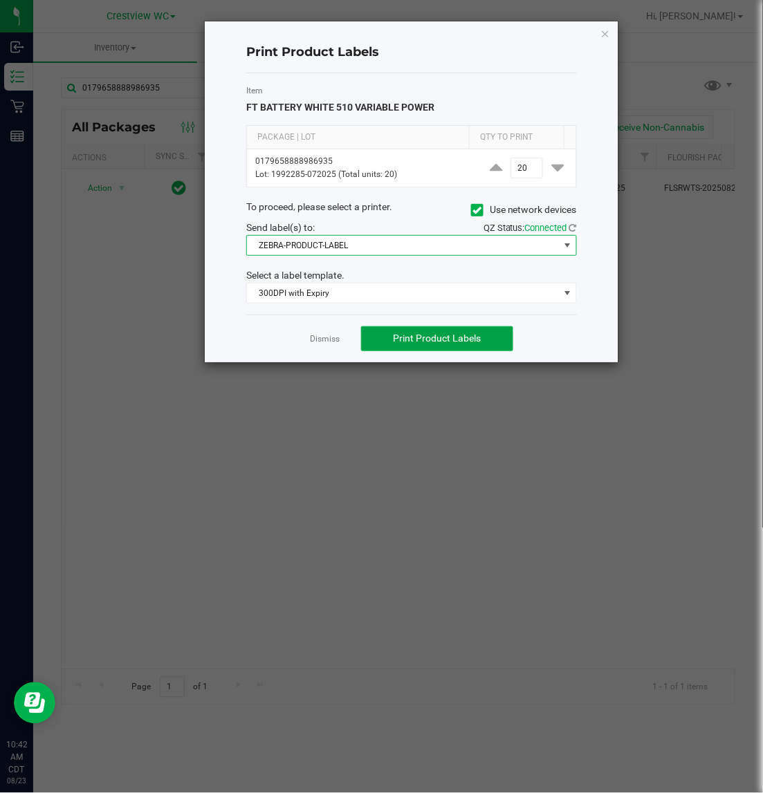
click at [461, 341] on span "Print Product Labels" at bounding box center [437, 338] width 88 height 11
click at [605, 26] on icon "button" at bounding box center [605, 33] width 10 height 17
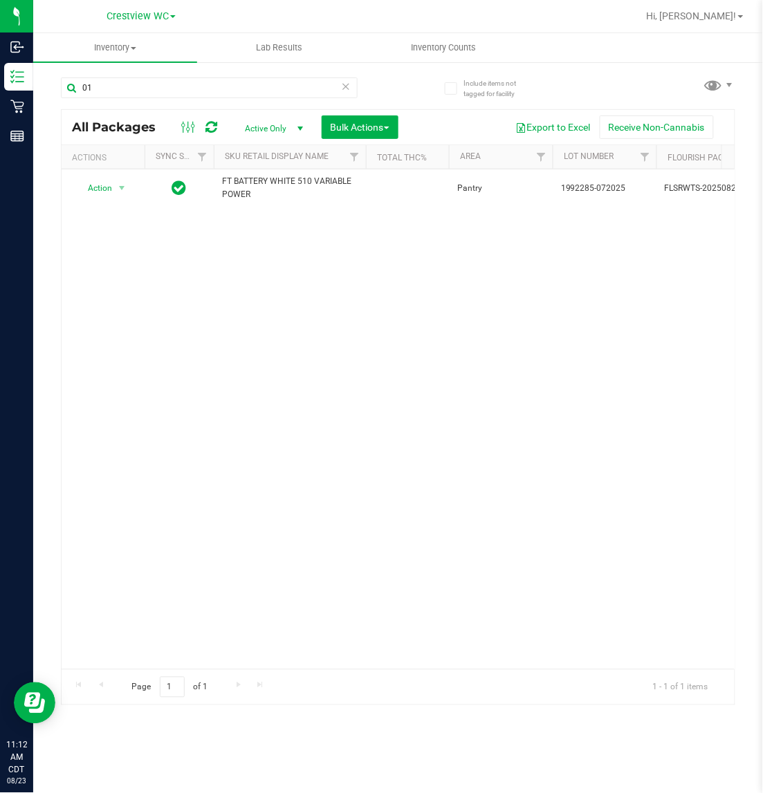
type input "0"
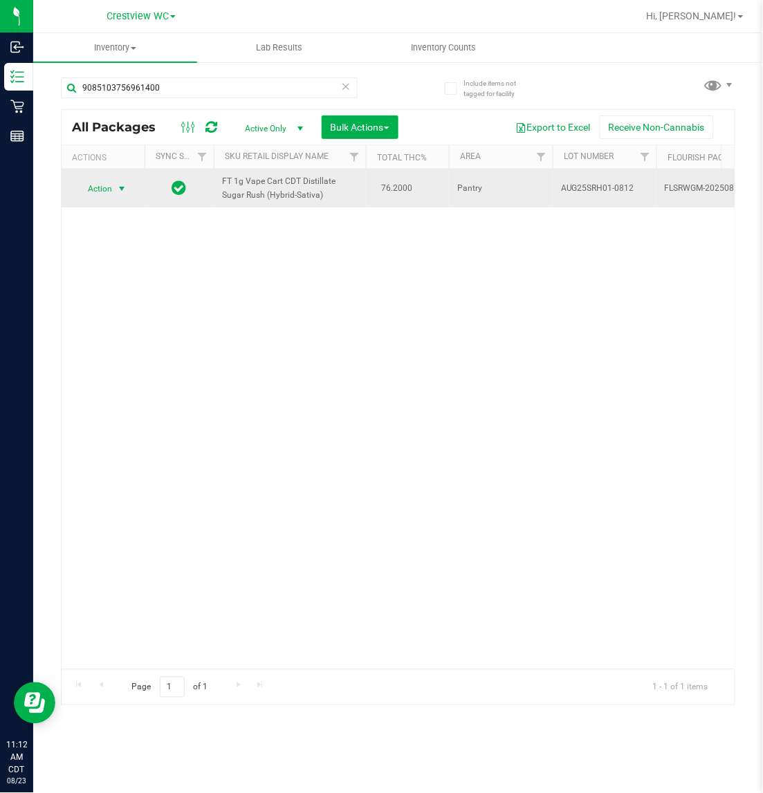
type input "9085103756961400"
click at [119, 192] on span "select" at bounding box center [121, 188] width 11 height 11
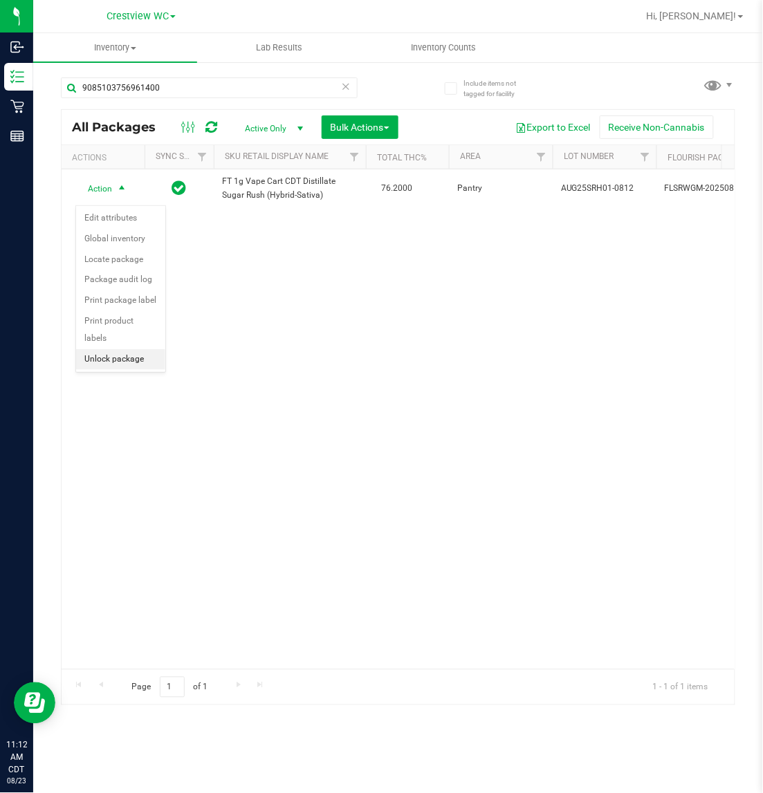
click at [112, 351] on li "Unlock package" at bounding box center [120, 359] width 89 height 21
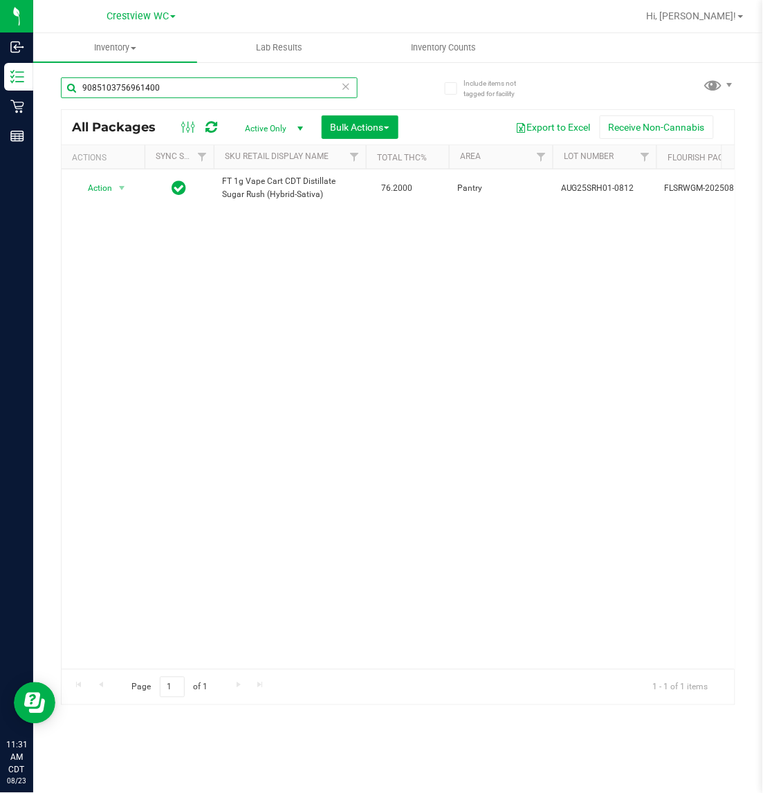
click at [175, 90] on input "9085103756961400" at bounding box center [209, 87] width 297 height 21
type input "9"
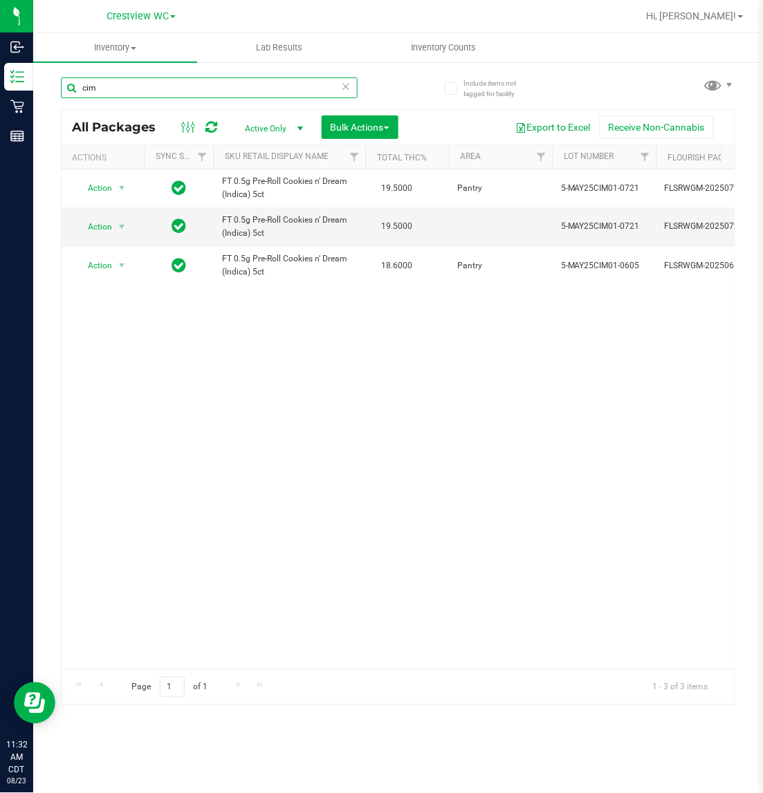
click at [118, 91] on input "cim" at bounding box center [209, 87] width 297 height 21
type input "c"
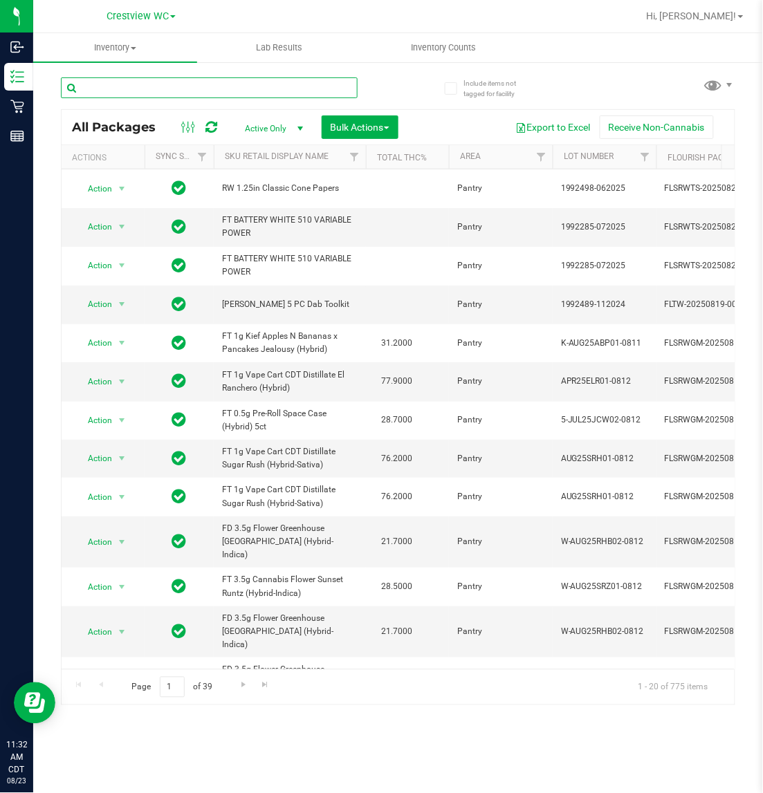
click at [156, 86] on input "text" at bounding box center [209, 87] width 297 height 21
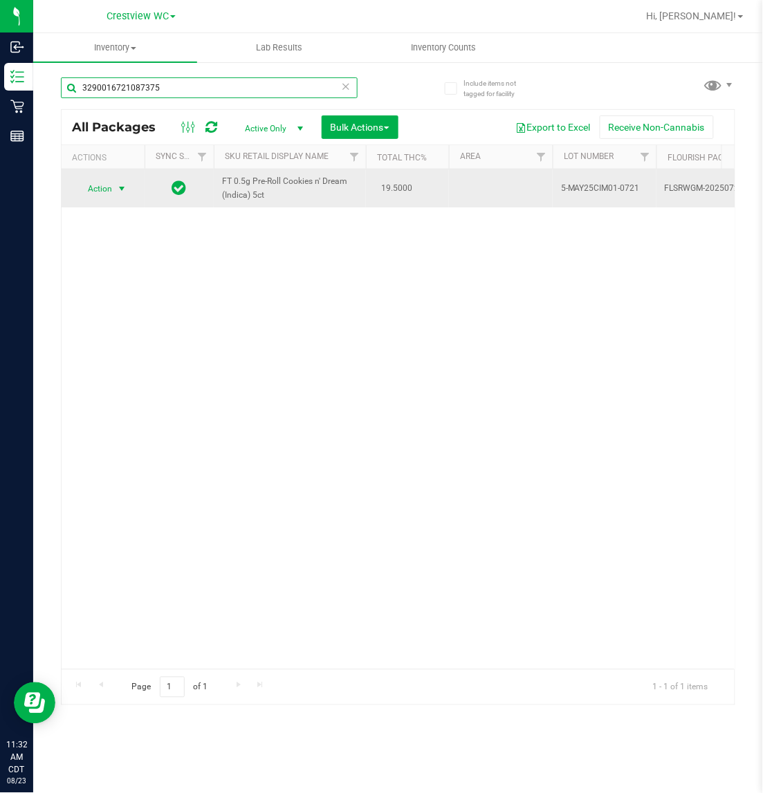
type input "3290016721087375"
click at [128, 183] on span "select" at bounding box center [121, 188] width 17 height 19
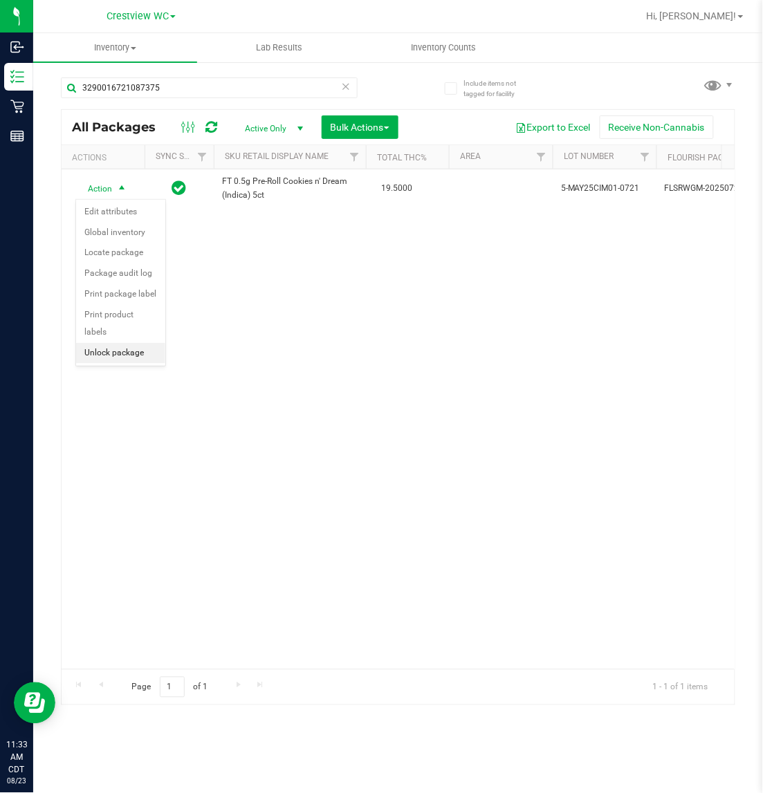
click at [132, 343] on li "Unlock package" at bounding box center [120, 353] width 89 height 21
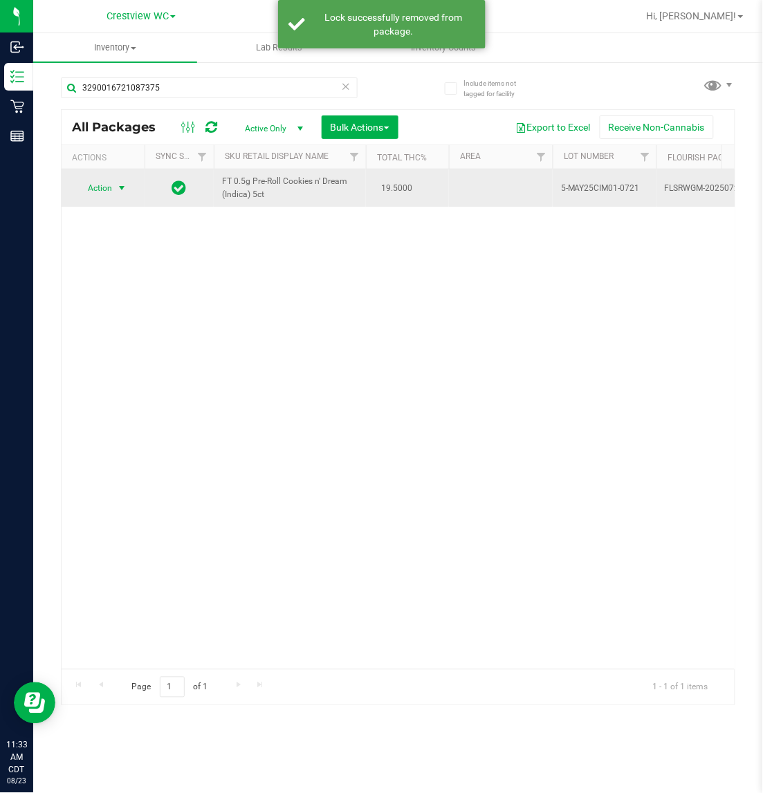
click at [113, 185] on span "select" at bounding box center [121, 187] width 17 height 19
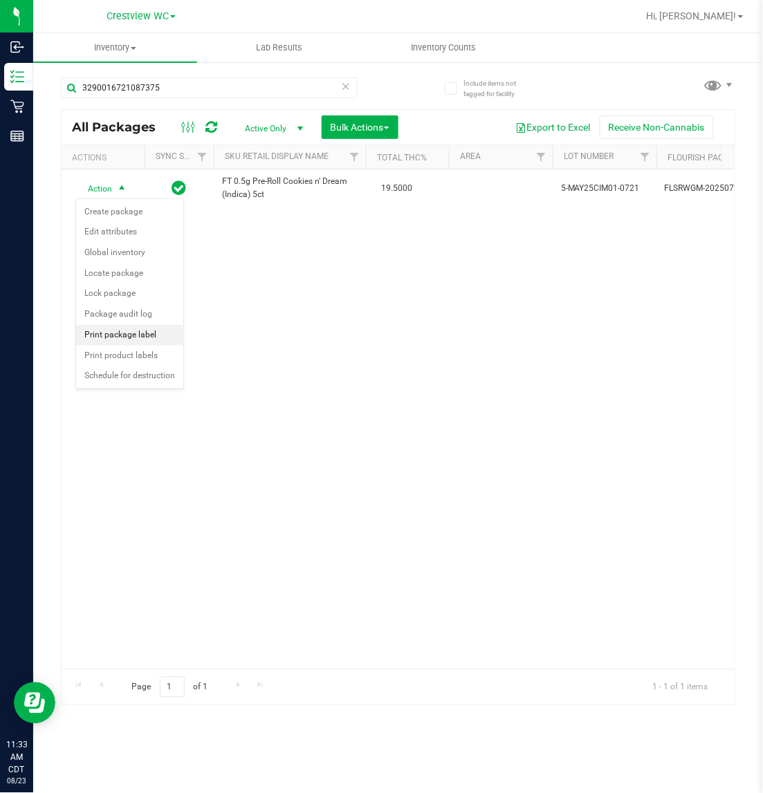
click at [142, 334] on li "Print package label" at bounding box center [129, 335] width 107 height 21
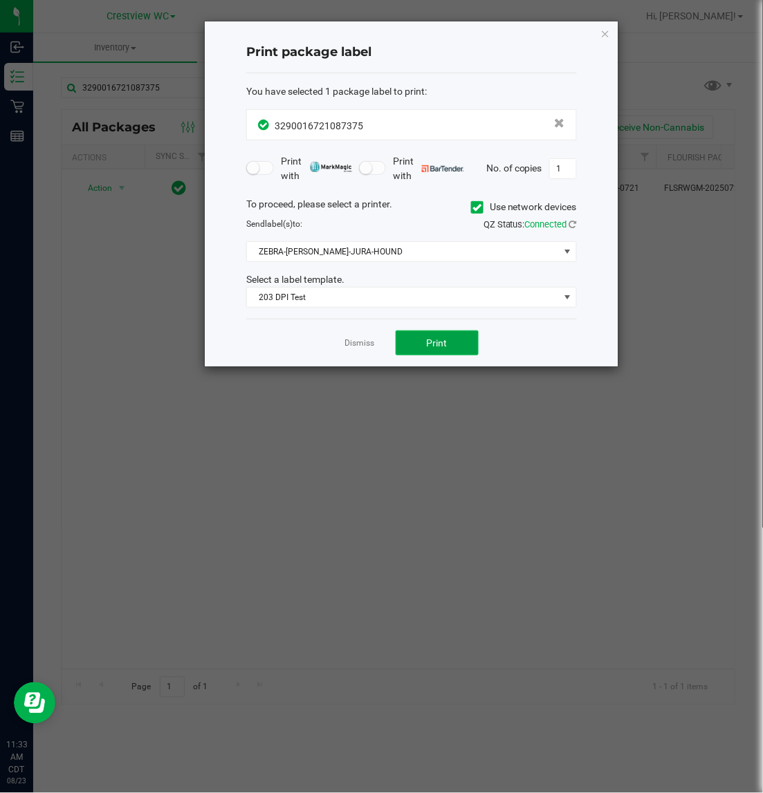
click at [467, 342] on button "Print" at bounding box center [437, 343] width 83 height 25
click at [605, 33] on icon "button" at bounding box center [605, 33] width 10 height 17
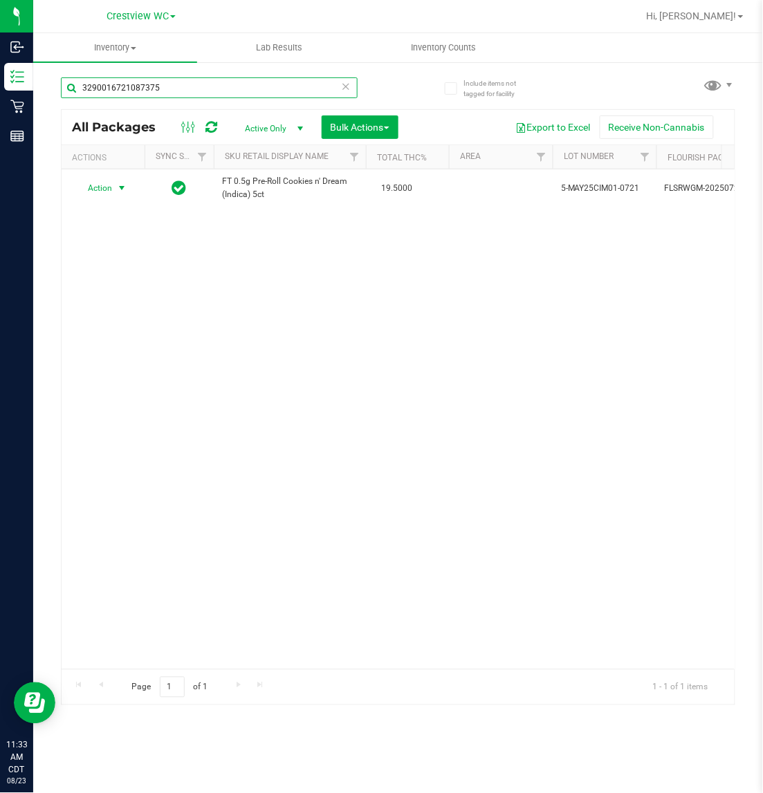
click at [201, 83] on input "3290016721087375" at bounding box center [209, 87] width 297 height 21
type input "3"
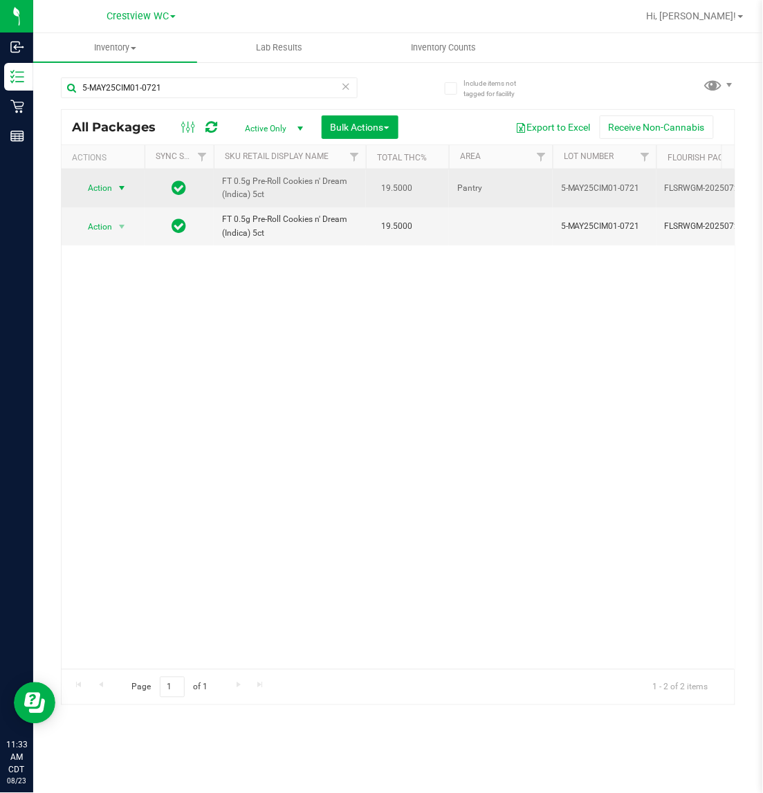
click at [123, 185] on span "select" at bounding box center [121, 188] width 11 height 11
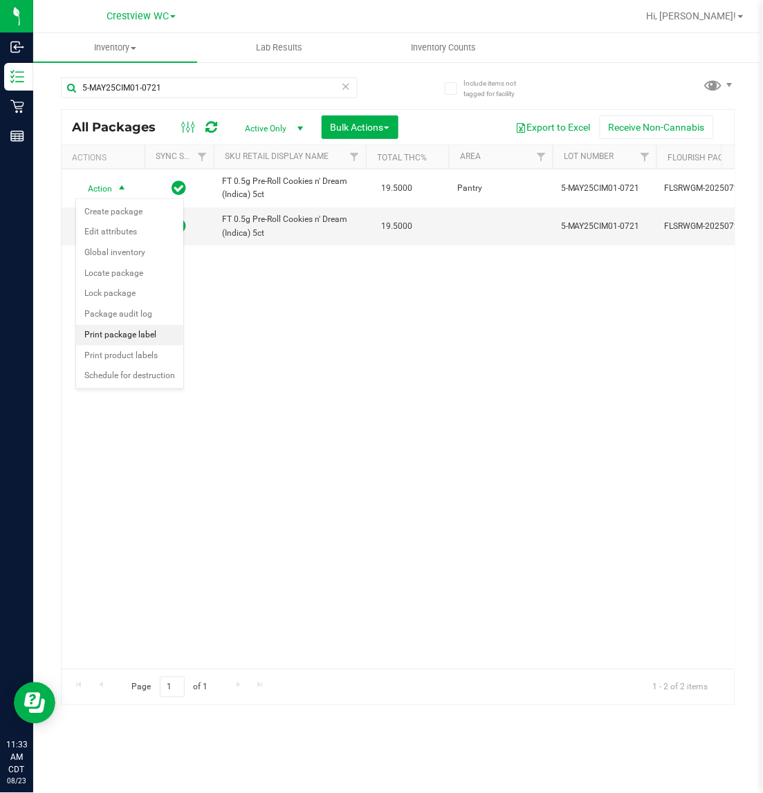
click at [137, 341] on li "Print package label" at bounding box center [129, 335] width 107 height 21
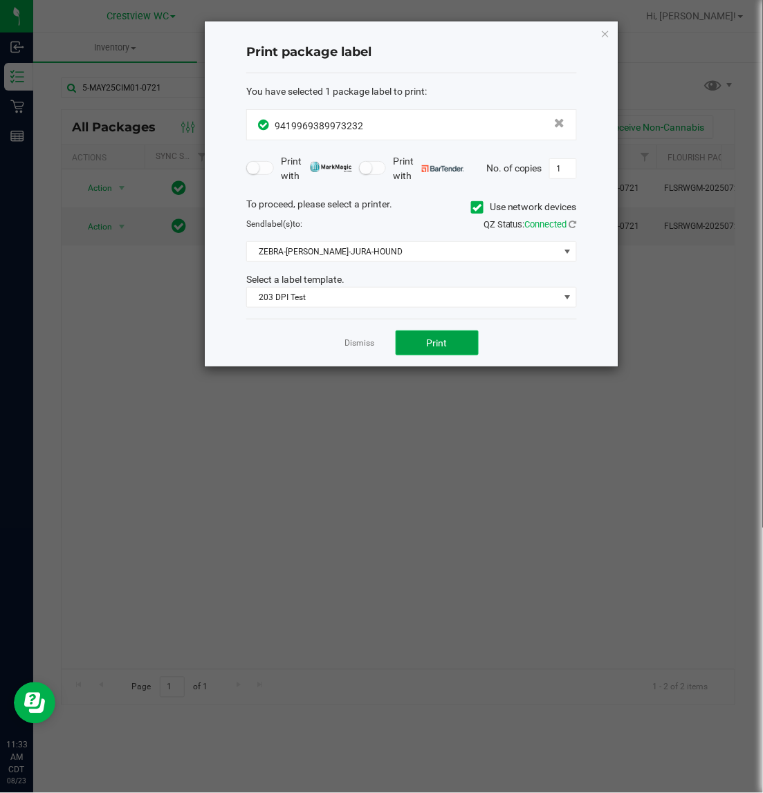
click at [430, 349] on span "Print" at bounding box center [437, 343] width 21 height 11
click at [607, 33] on icon "button" at bounding box center [605, 33] width 10 height 17
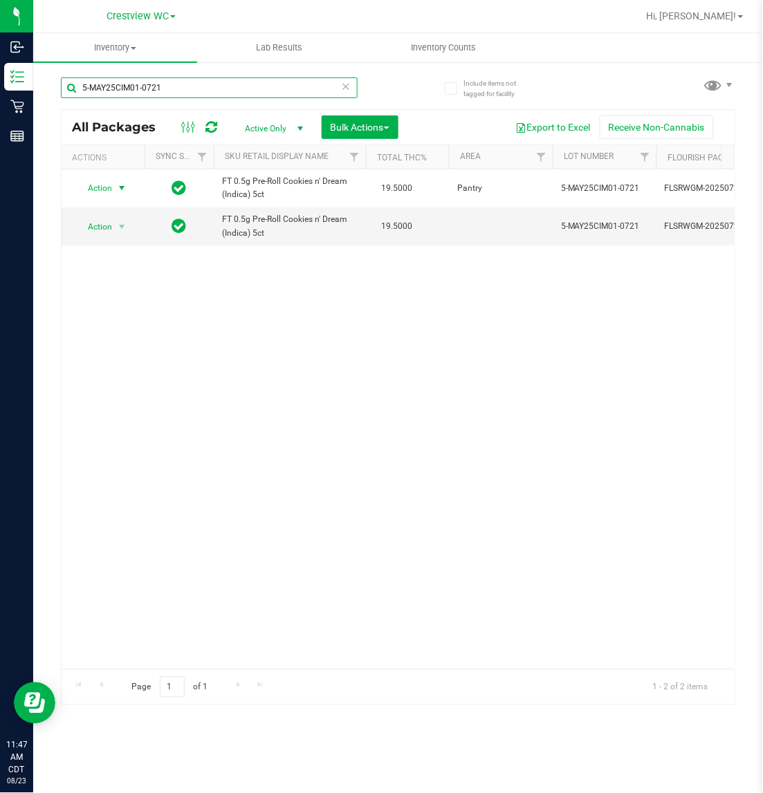
click at [216, 85] on input "5-MAY25CIM01-0721" at bounding box center [209, 87] width 297 height 21
type input "5"
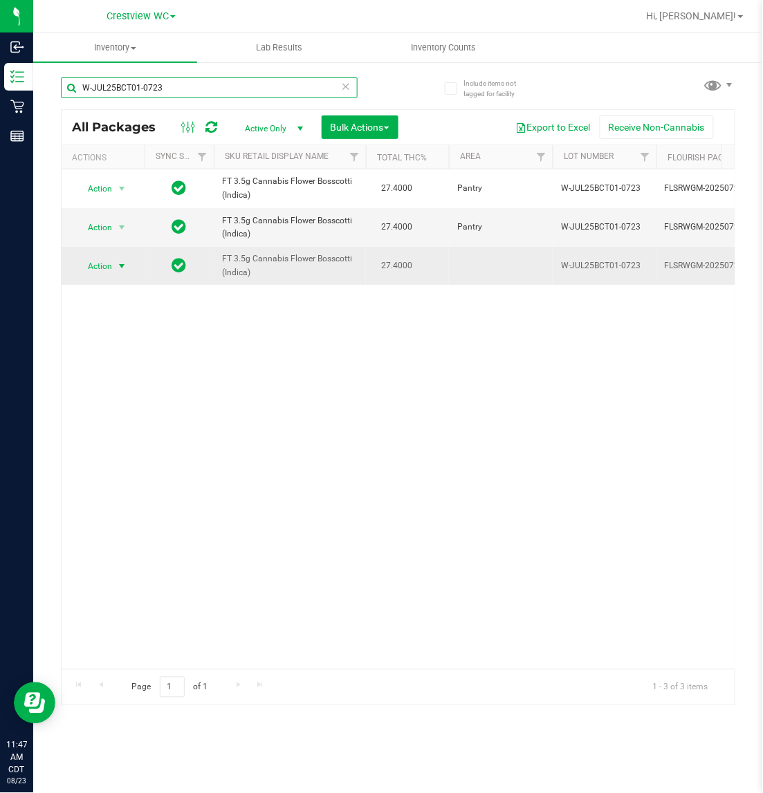
type input "W-JUL25BCT01-0723"
click at [124, 260] on span "select" at bounding box center [121, 266] width 17 height 19
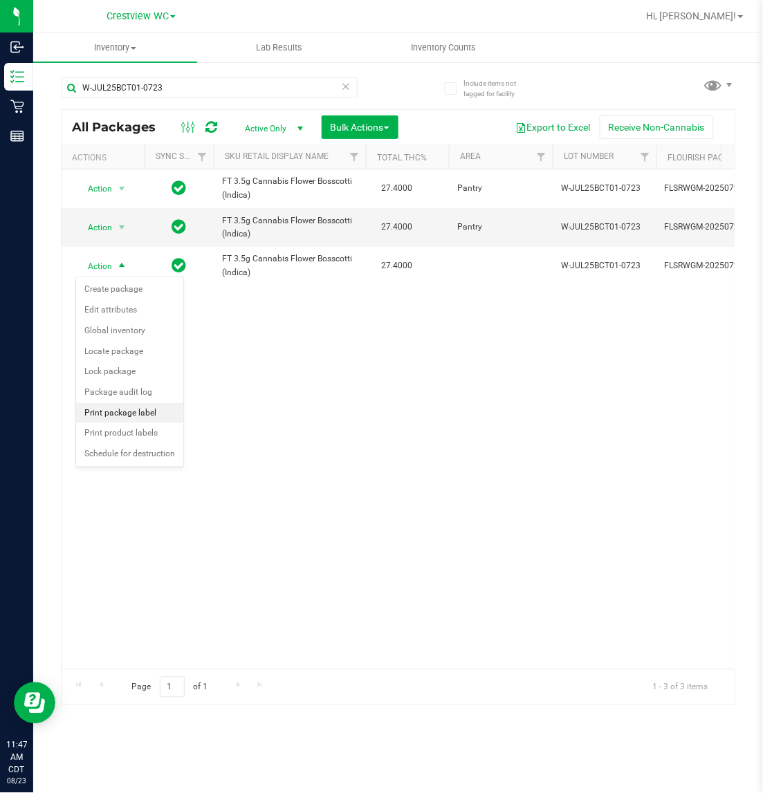
click at [150, 417] on li "Print package label" at bounding box center [129, 413] width 107 height 21
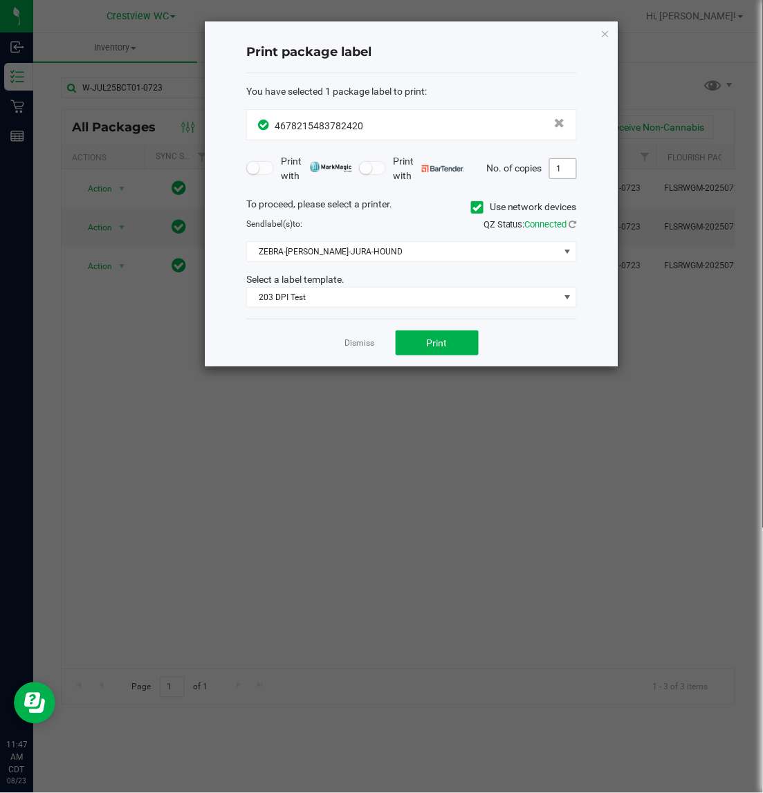
click at [565, 161] on input "1" at bounding box center [563, 168] width 26 height 19
type input "2"
click at [465, 349] on button "Print" at bounding box center [437, 343] width 83 height 25
click at [607, 31] on icon "button" at bounding box center [605, 33] width 10 height 17
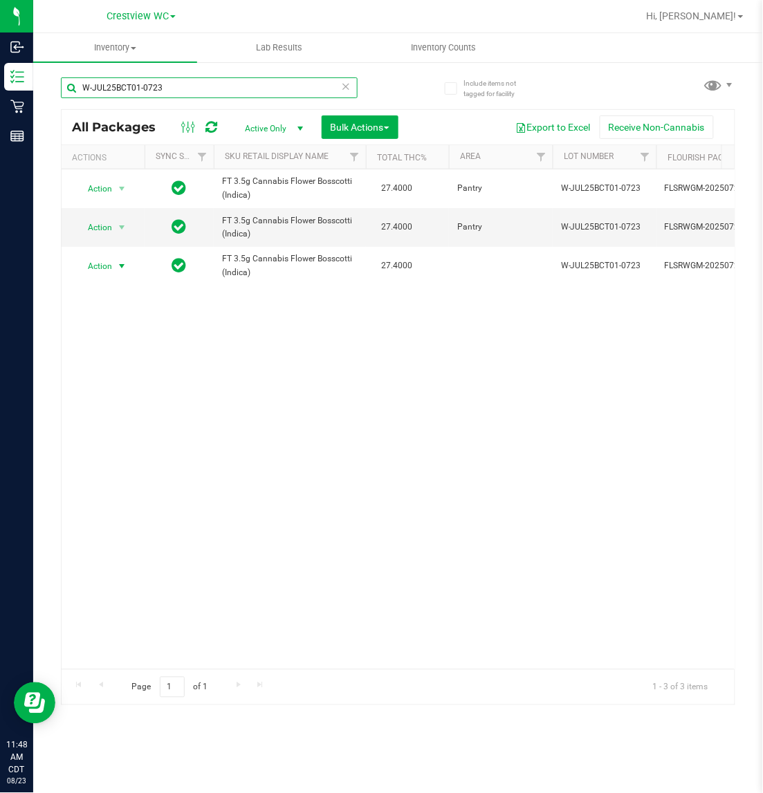
click at [192, 87] on input "W-JUL25BCT01-0723" at bounding box center [209, 87] width 297 height 21
type input "W"
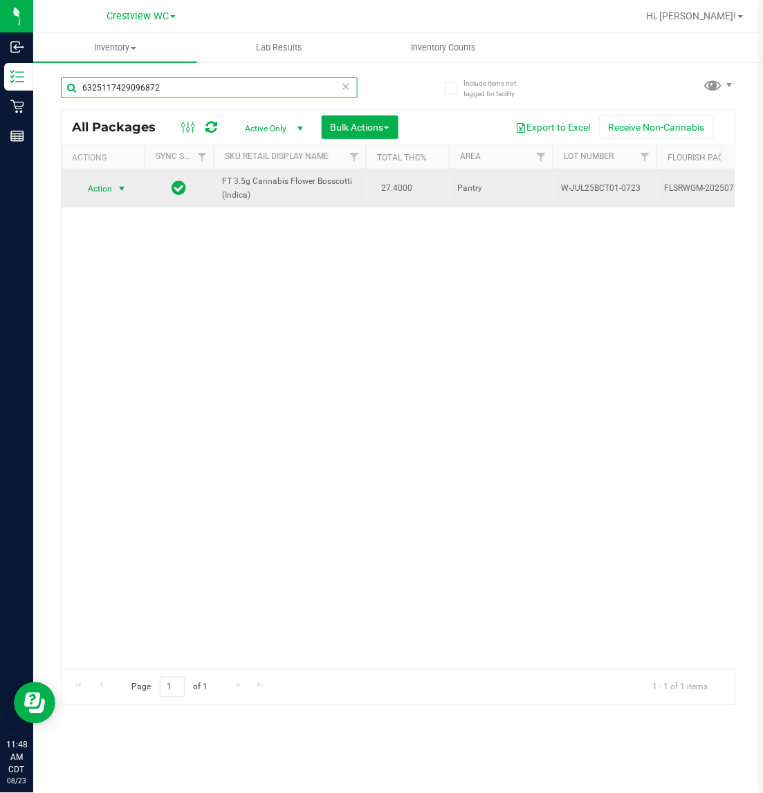
type input "6325117429096872"
click at [125, 181] on span "select" at bounding box center [121, 188] width 17 height 19
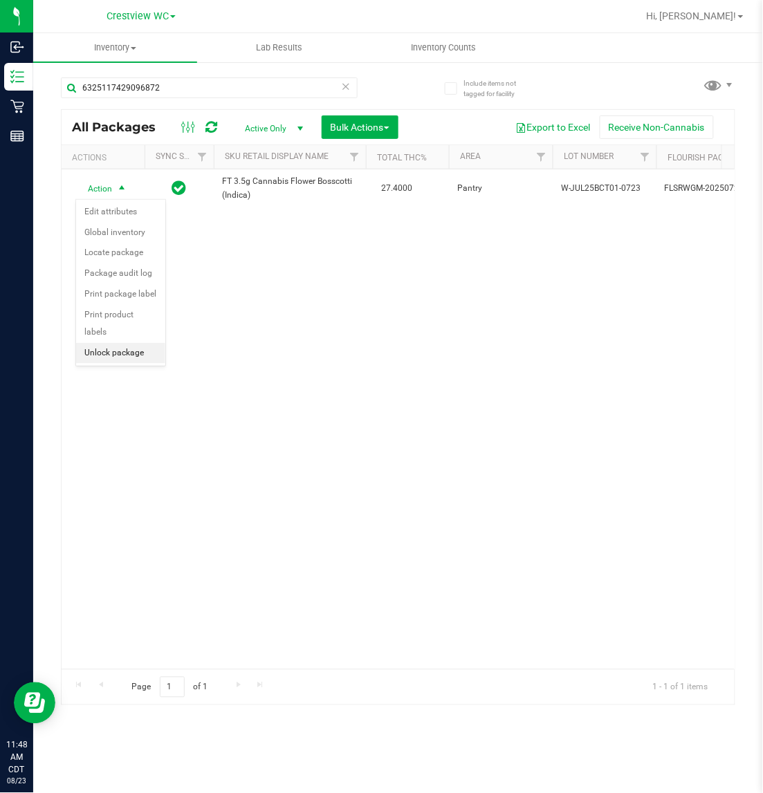
click at [133, 343] on li "Unlock package" at bounding box center [120, 353] width 89 height 21
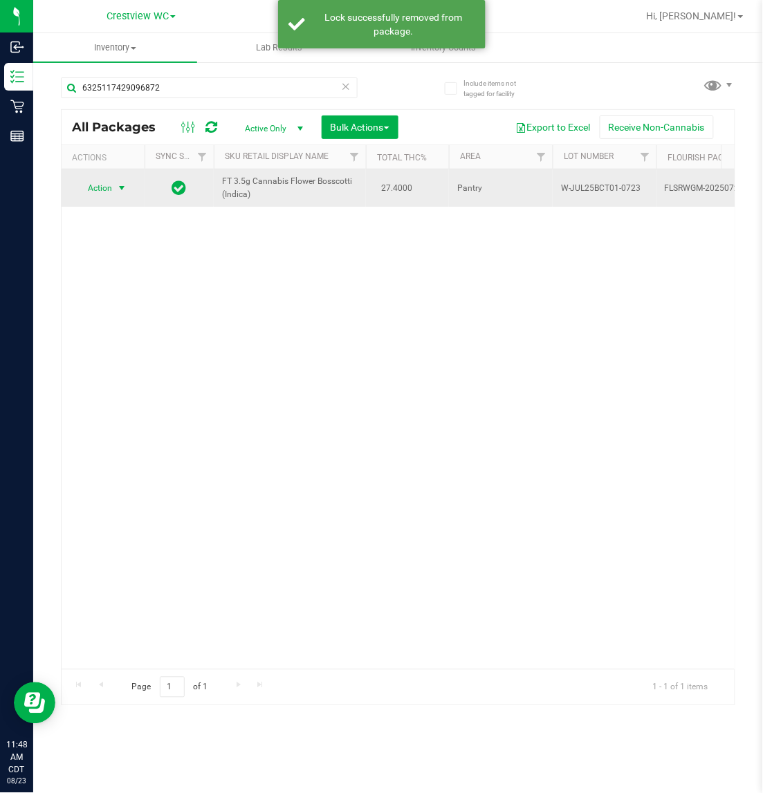
click at [116, 181] on span "select" at bounding box center [121, 187] width 17 height 19
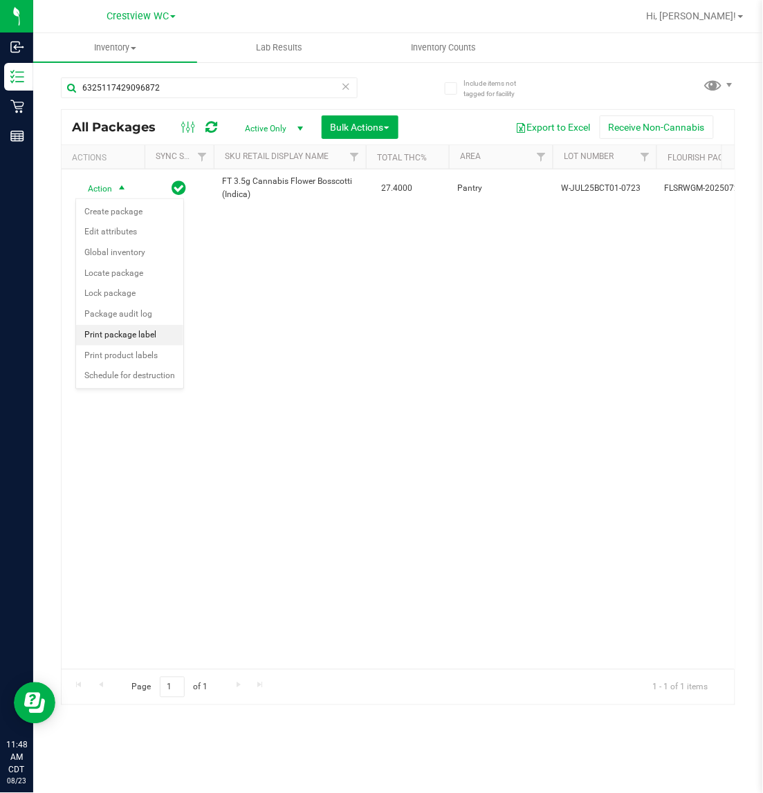
click at [150, 340] on li "Print package label" at bounding box center [129, 335] width 107 height 21
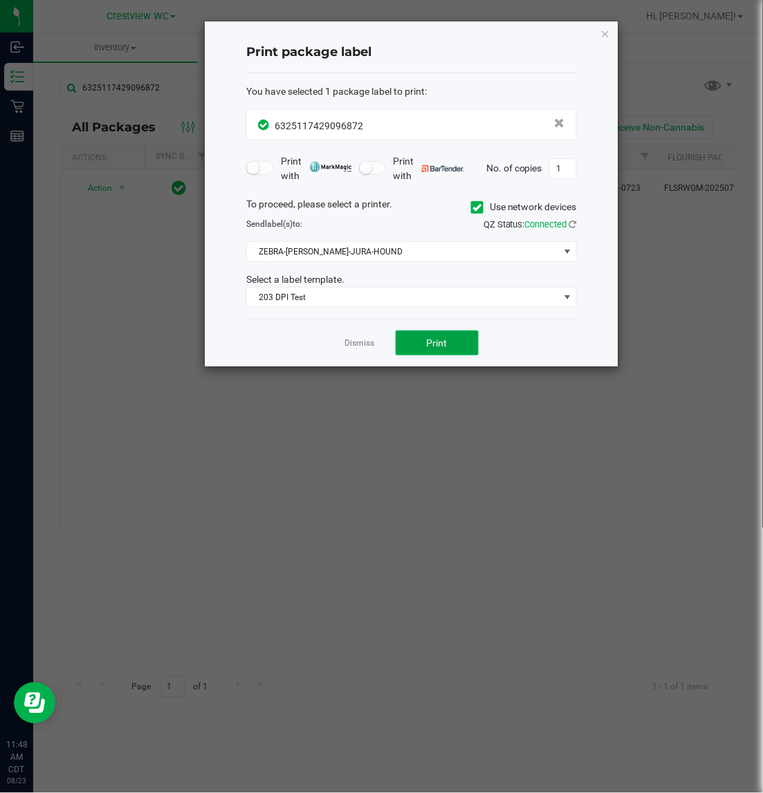
click at [446, 340] on span "Print" at bounding box center [437, 343] width 21 height 11
click at [602, 33] on icon "button" at bounding box center [605, 33] width 10 height 17
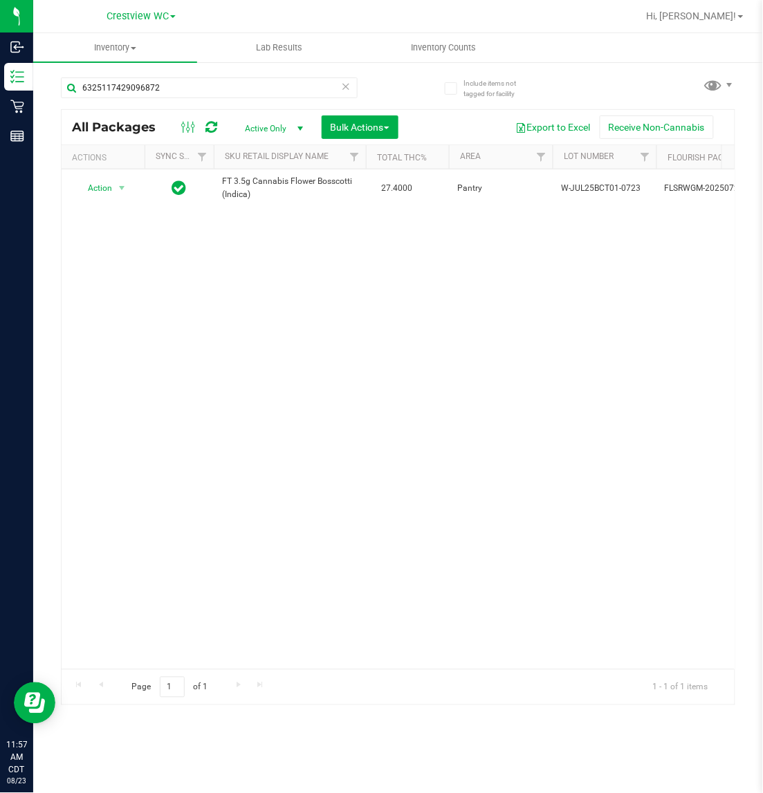
click at [592, 329] on div "Action Action Create package Edit attributes Global inventory Locate package Lo…" at bounding box center [398, 419] width 673 height 500
drag, startPoint x: 543, startPoint y: 324, endPoint x: 519, endPoint y: 272, distance: 57.0
click at [544, 324] on div "Action Action Create package Edit attributes Global inventory Locate package Lo…" at bounding box center [398, 419] width 673 height 500
click at [197, 88] on input "6325117429096872" at bounding box center [209, 87] width 297 height 21
type input "6"
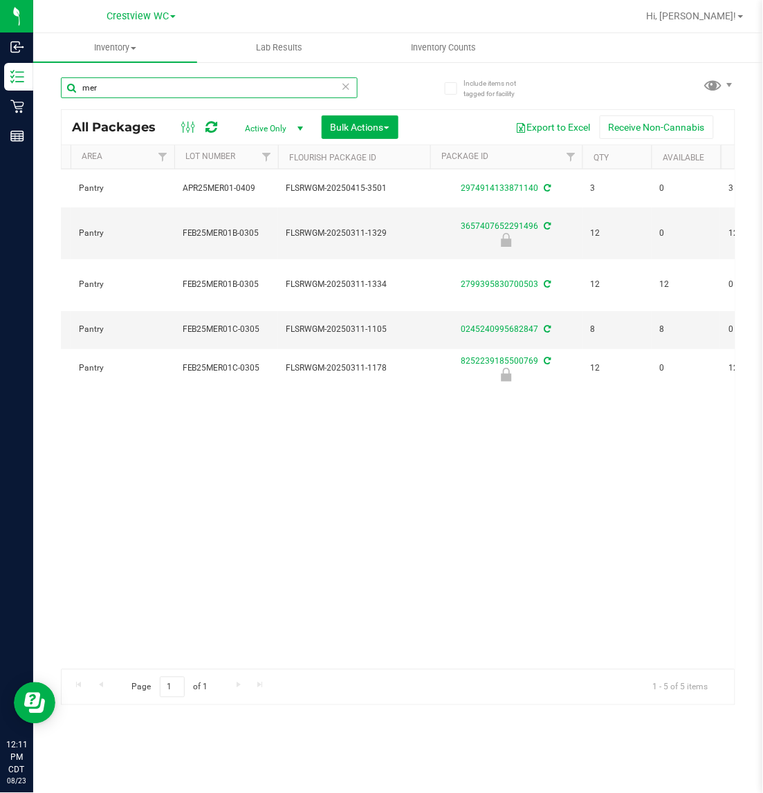
scroll to position [0, 378]
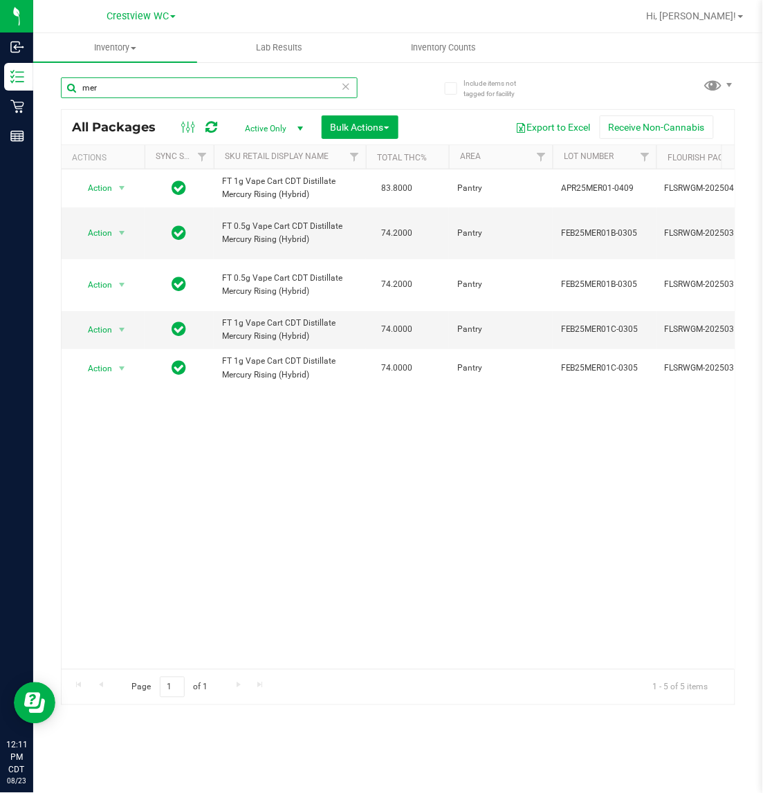
type input "mer"
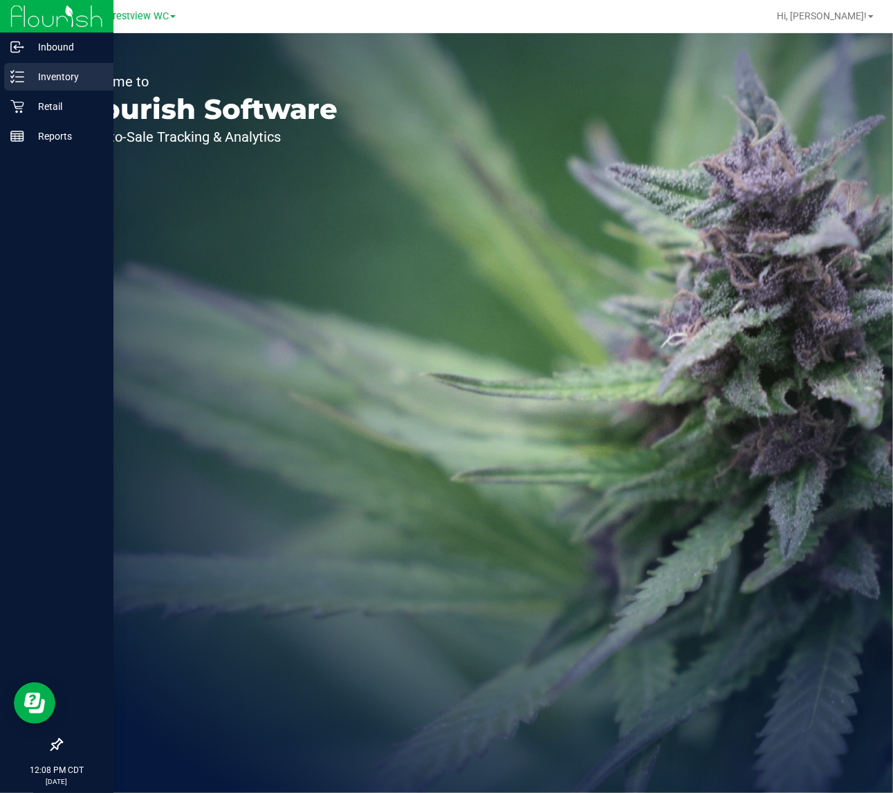
drag, startPoint x: 30, startPoint y: 71, endPoint x: 78, endPoint y: 87, distance: 51.0
click at [30, 71] on p "Inventory" at bounding box center [65, 76] width 83 height 17
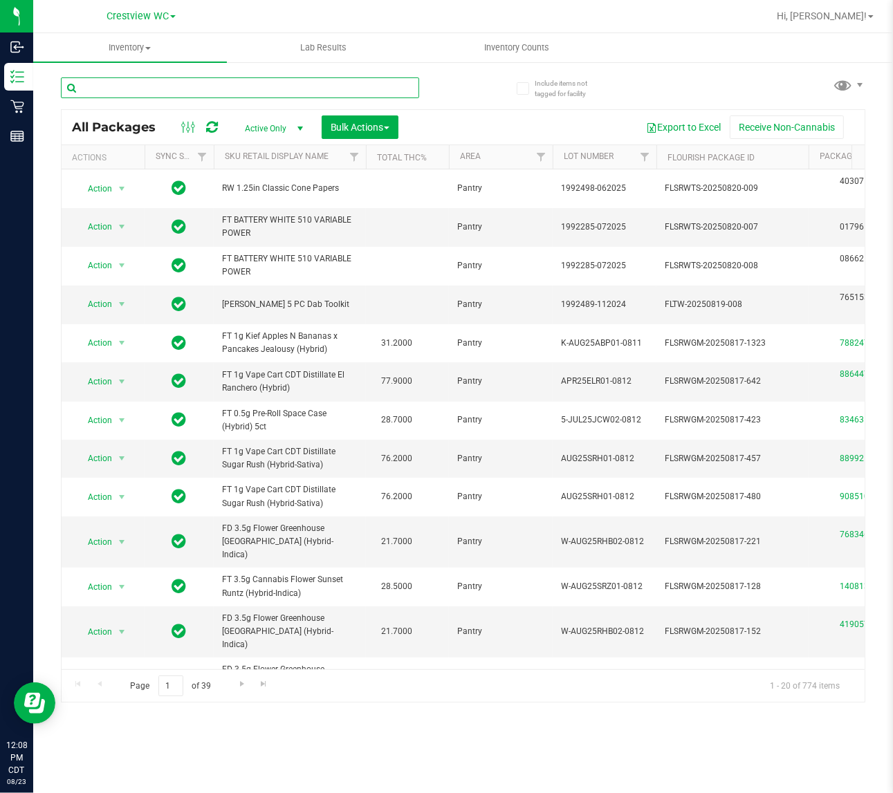
click at [350, 92] on input "text" at bounding box center [240, 87] width 358 height 21
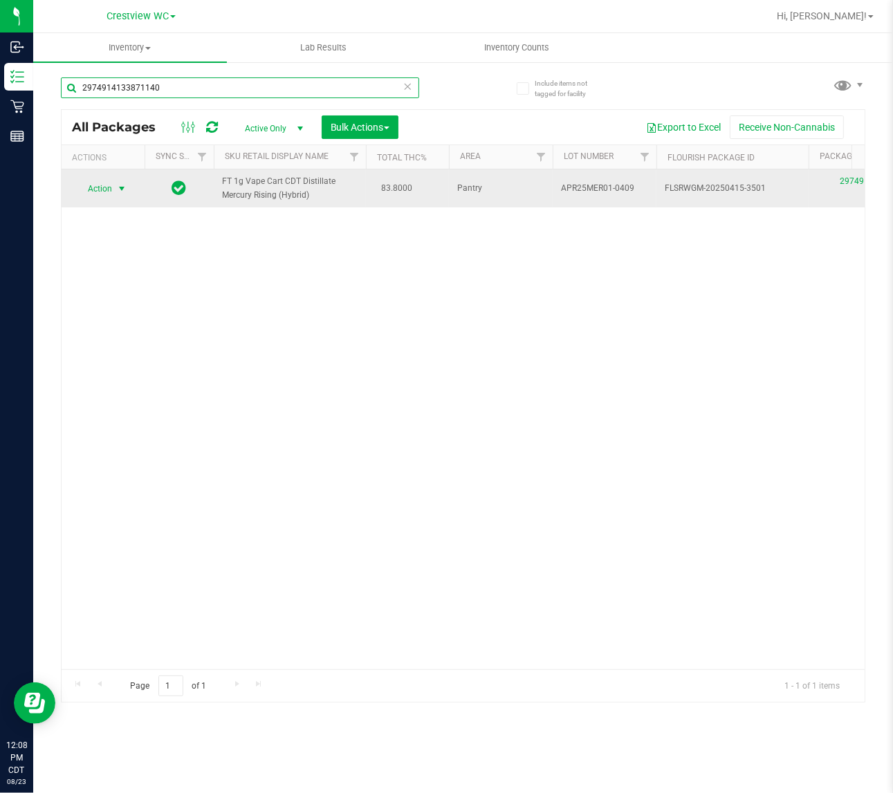
type input "2974914133871140"
click at [118, 194] on span "select" at bounding box center [121, 188] width 11 height 11
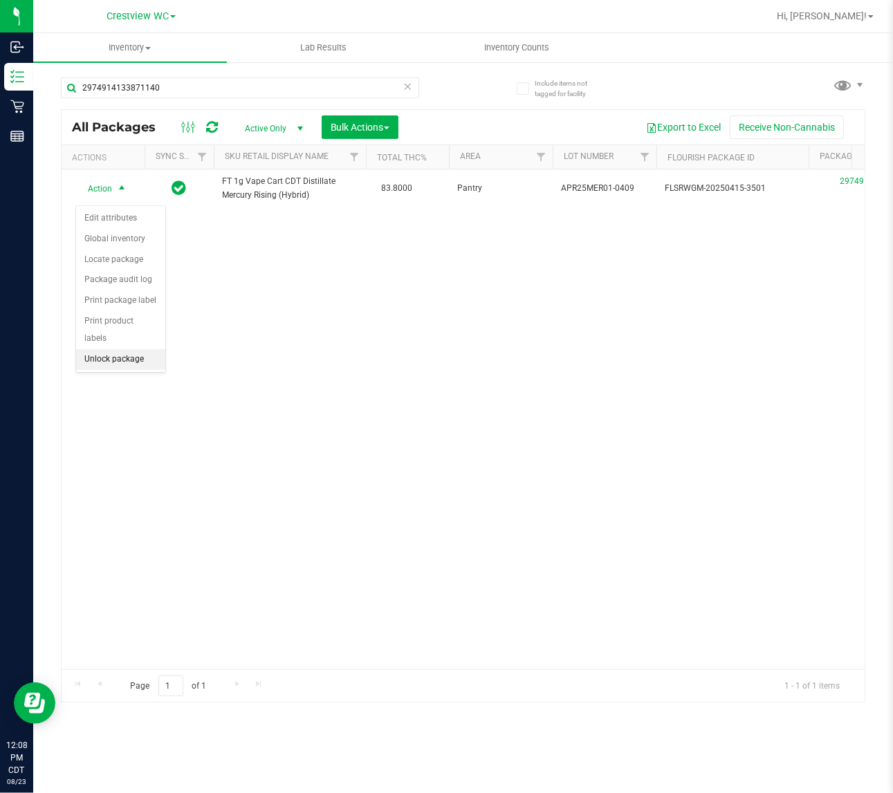
click at [133, 351] on li "Unlock package" at bounding box center [120, 359] width 89 height 21
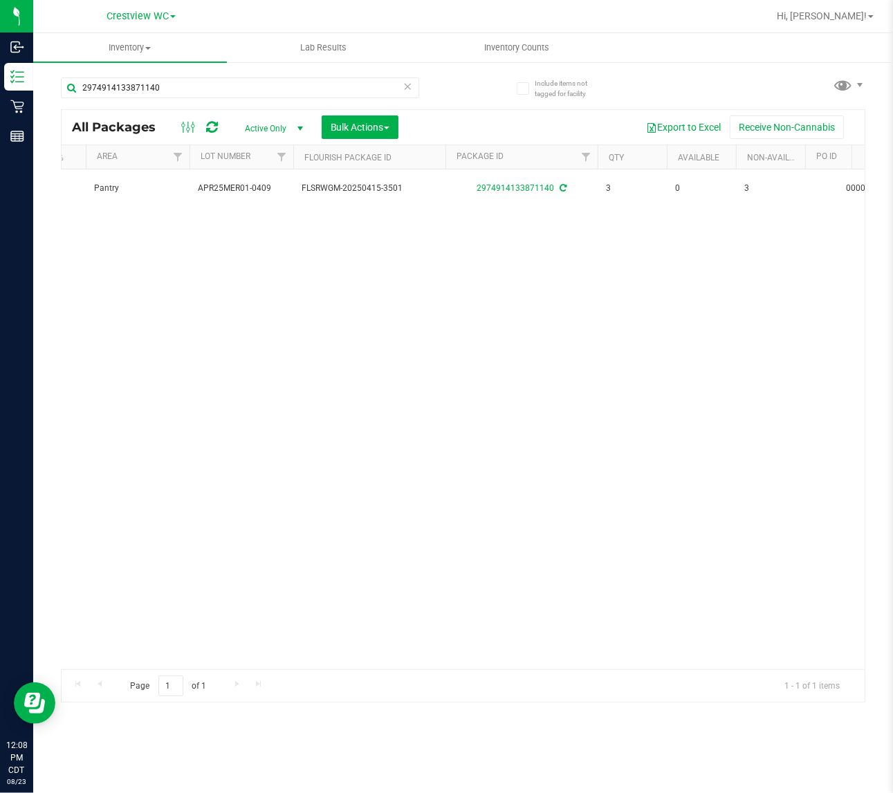
scroll to position [0, 364]
click at [281, 409] on div "Action Action Create package Edit attributes Global inventory Locate package Lo…" at bounding box center [463, 419] width 803 height 500
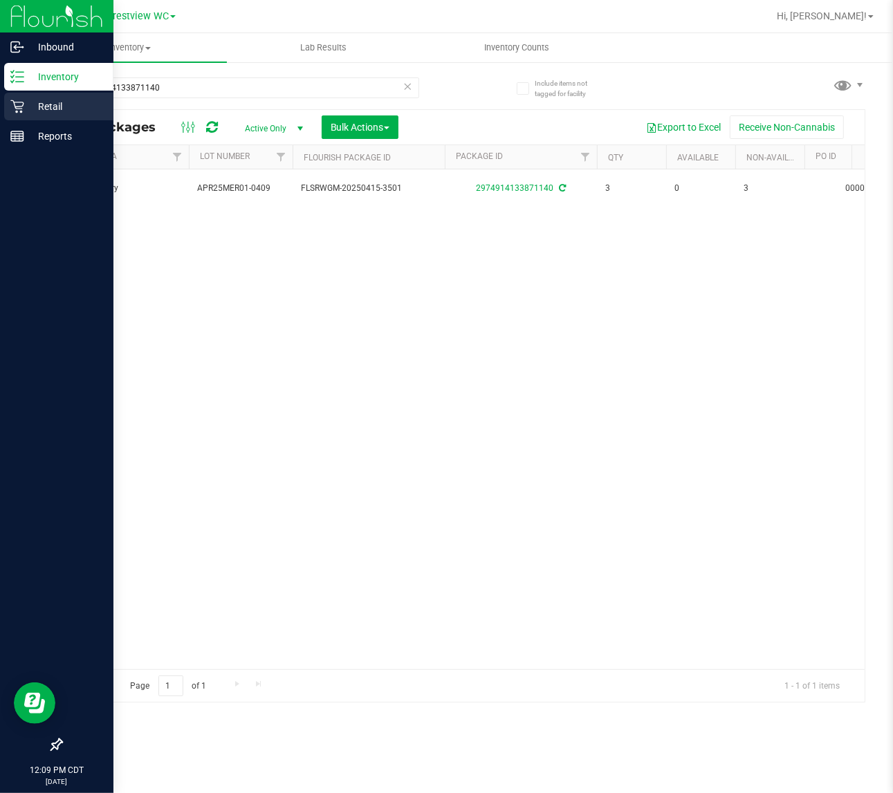
click at [21, 107] on icon at bounding box center [17, 107] width 14 height 14
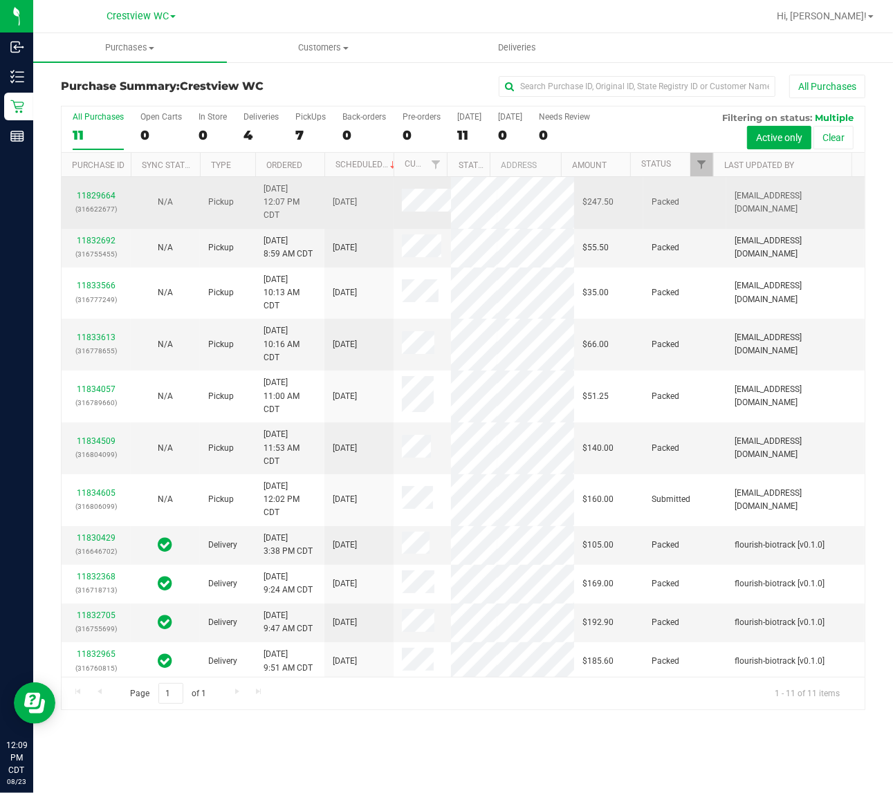
click at [94, 198] on div "11829664 (316622677)" at bounding box center [96, 203] width 53 height 26
click at [95, 201] on link "11829664" at bounding box center [96, 196] width 39 height 10
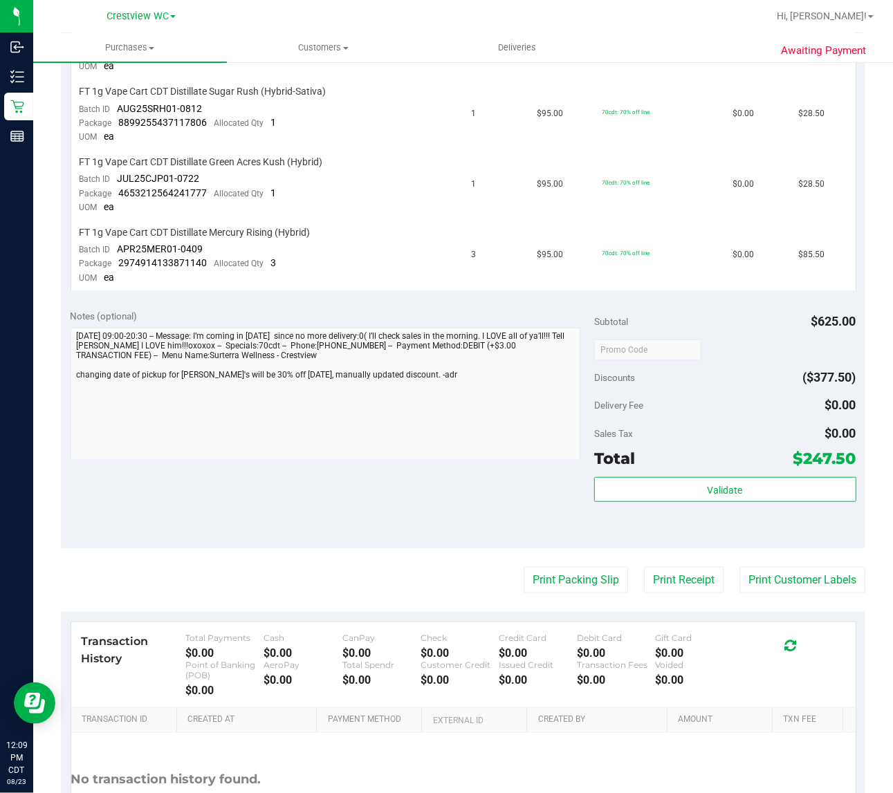
scroll to position [583, 0]
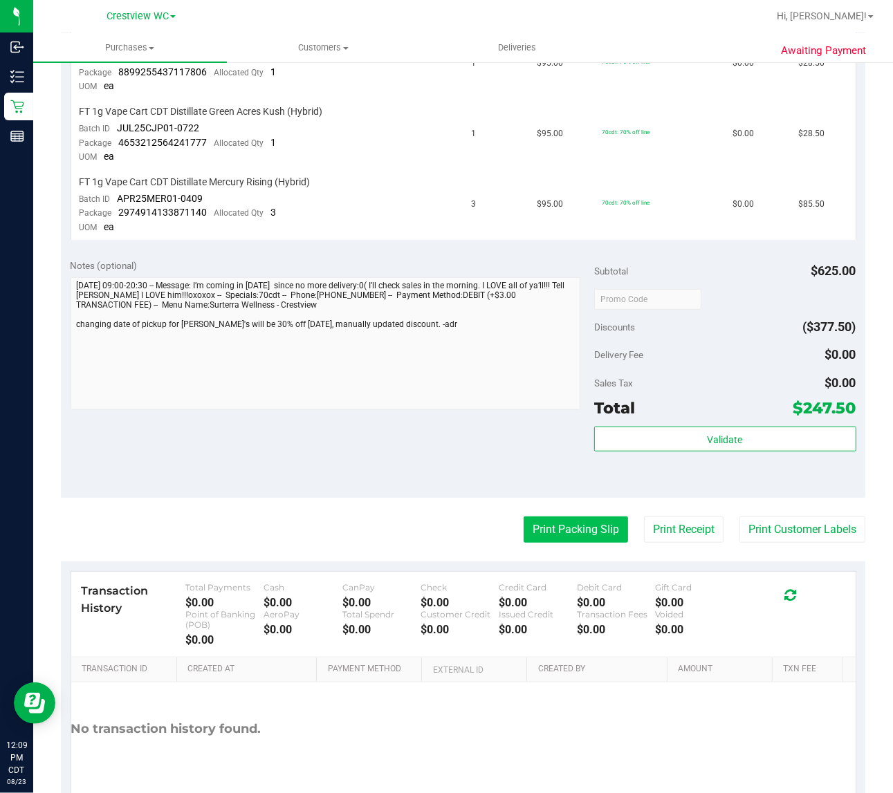
click at [575, 517] on button "Print Packing Slip" at bounding box center [576, 530] width 104 height 26
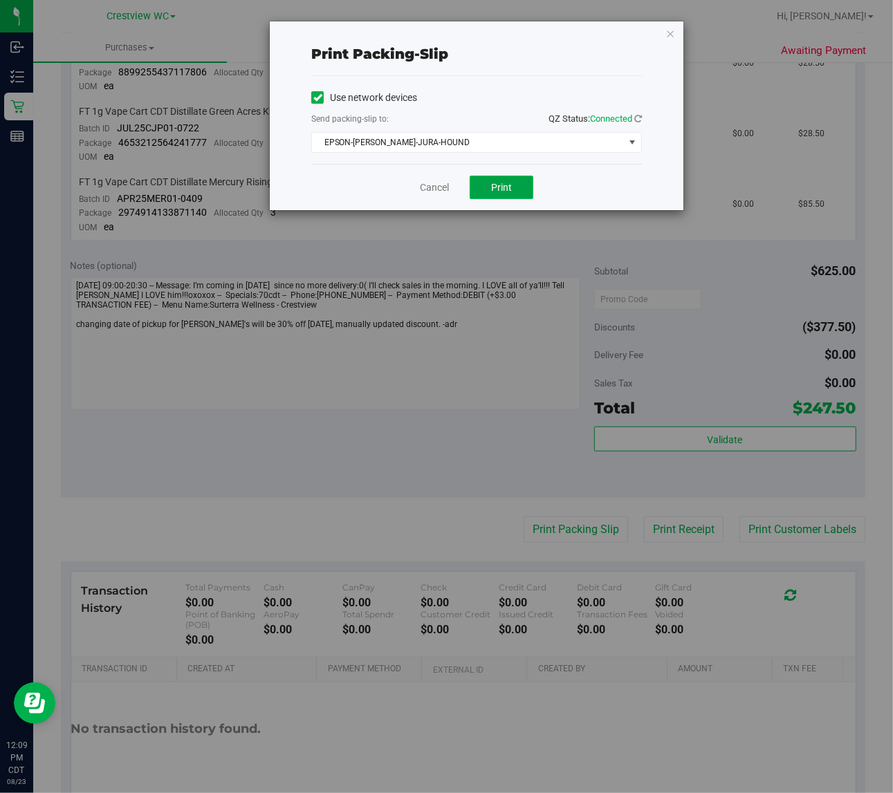
click at [519, 185] on button "Print" at bounding box center [502, 188] width 64 height 24
click at [673, 35] on icon "button" at bounding box center [670, 33] width 10 height 17
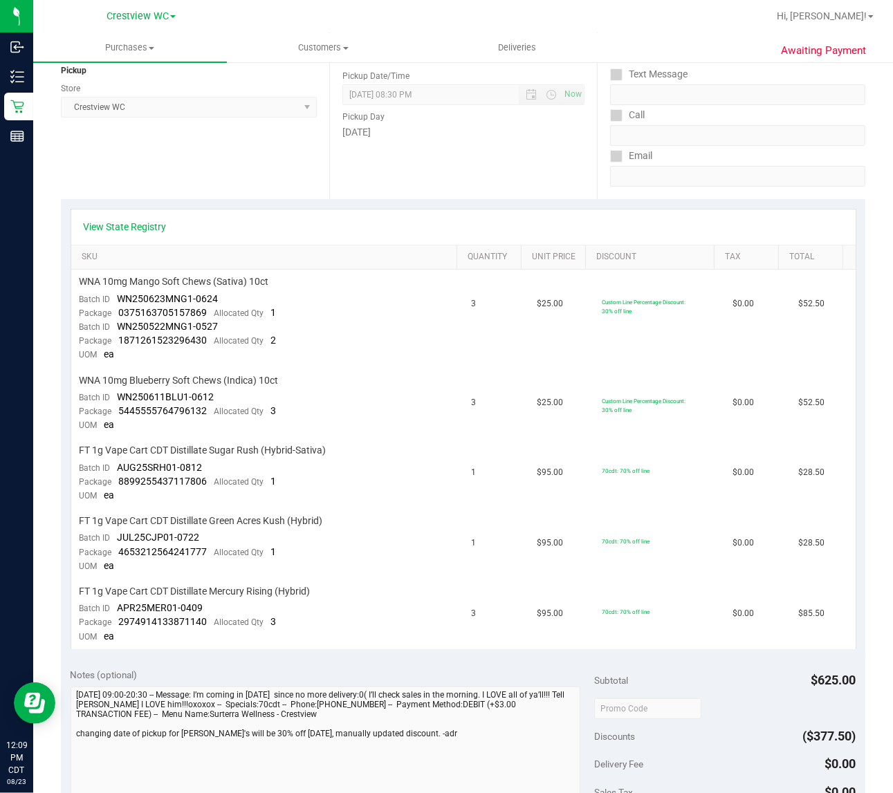
scroll to position [0, 0]
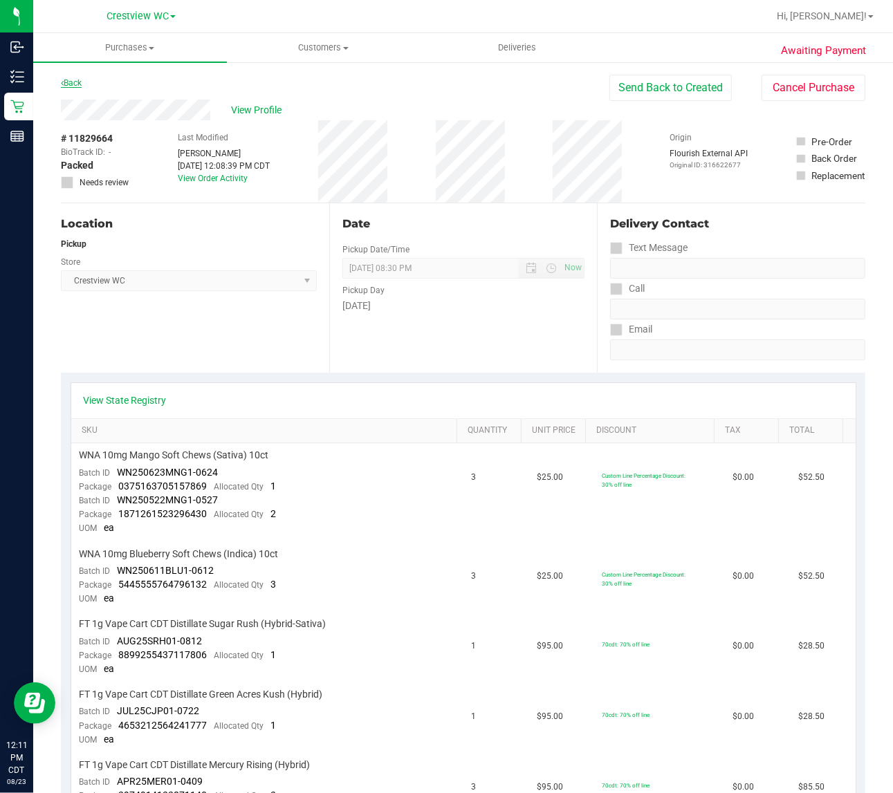
click at [73, 83] on link "Back" at bounding box center [71, 83] width 21 height 10
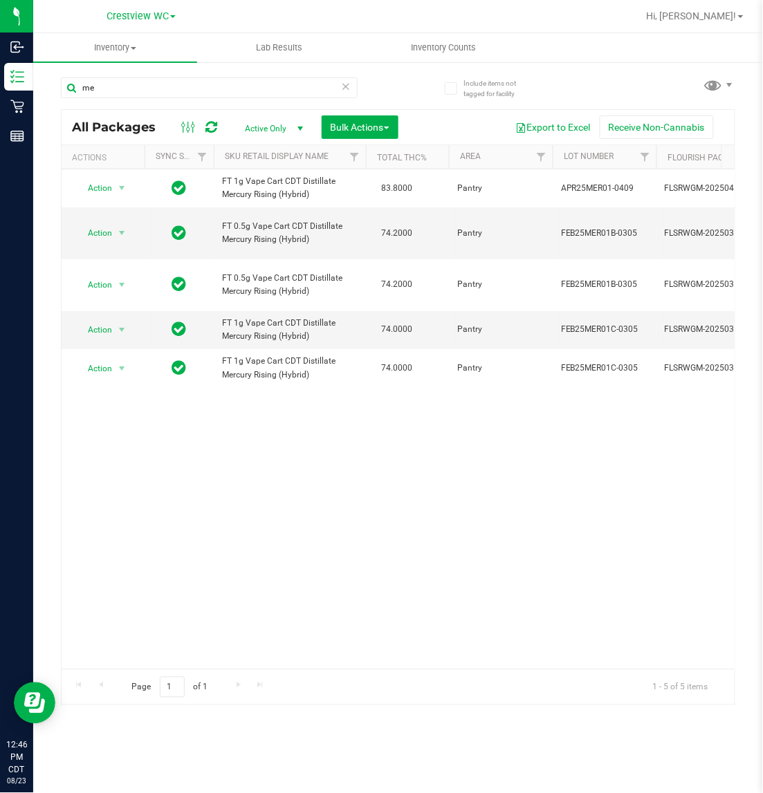
type input "m"
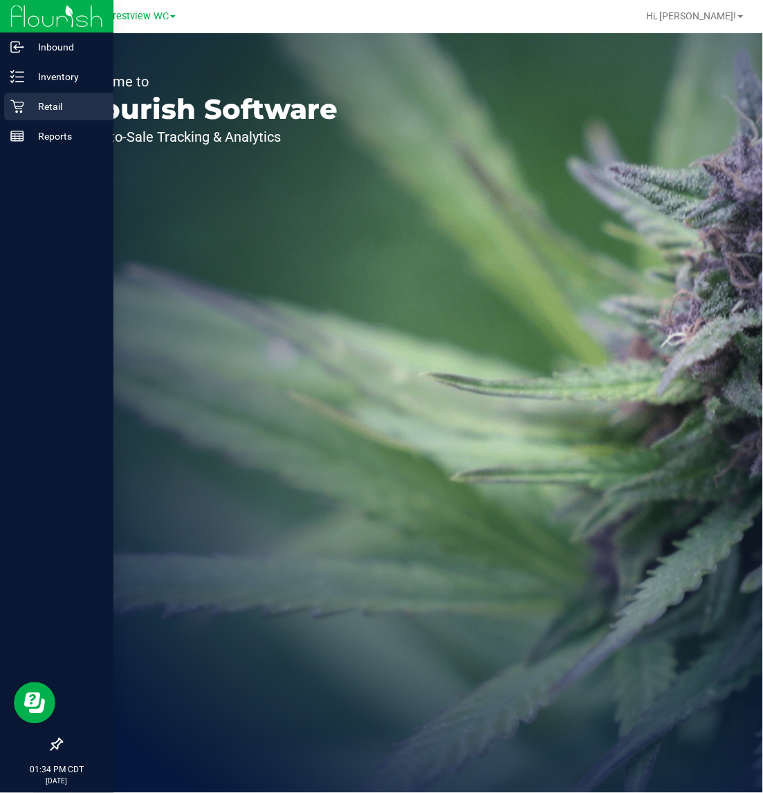
click at [15, 111] on icon at bounding box center [16, 106] width 13 height 13
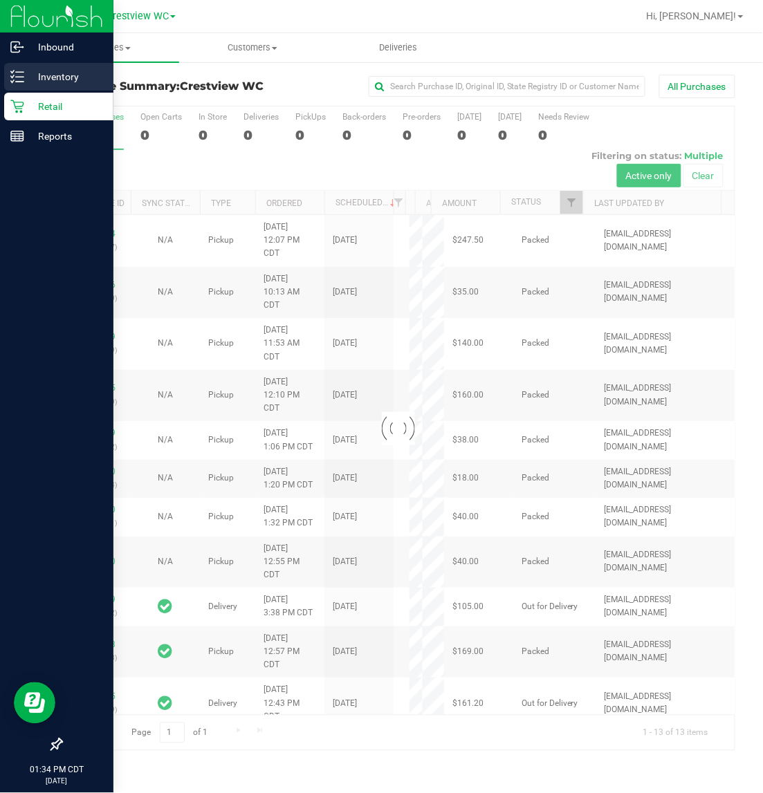
click at [29, 80] on p "Inventory" at bounding box center [65, 76] width 83 height 17
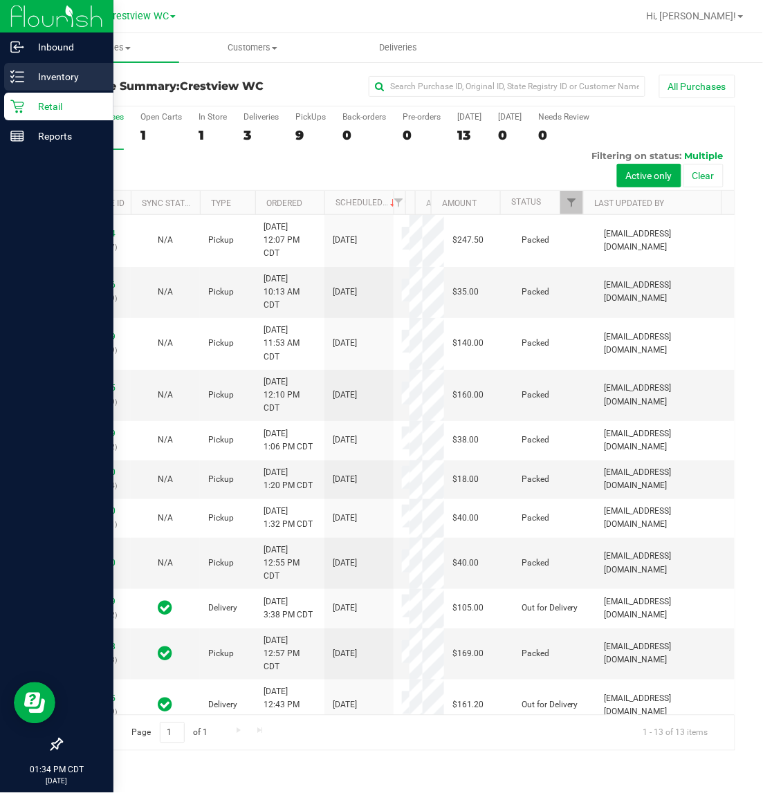
click at [8, 71] on div "Inventory" at bounding box center [58, 77] width 109 height 28
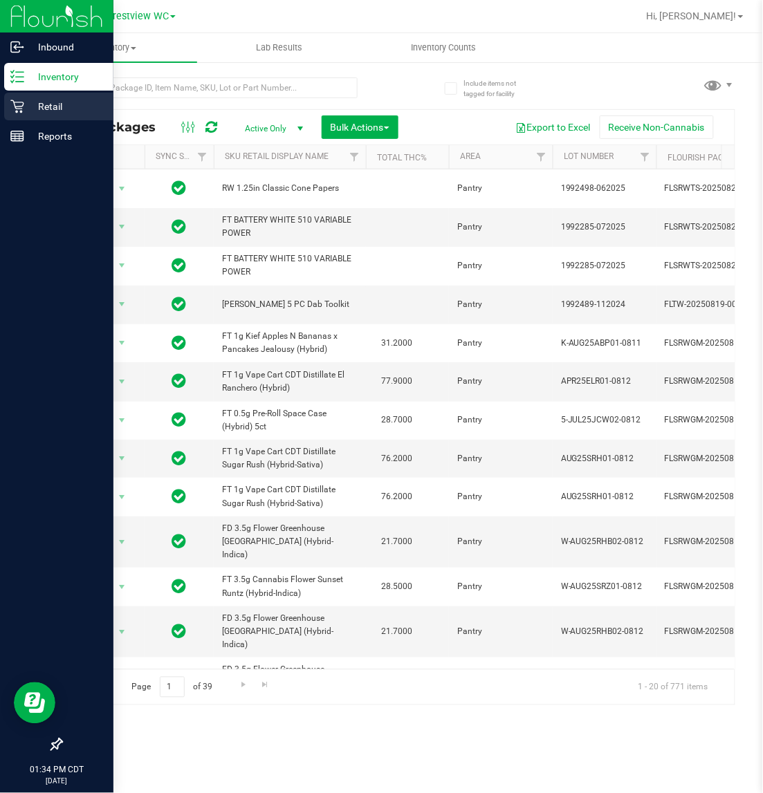
click at [35, 104] on p "Retail" at bounding box center [65, 106] width 83 height 17
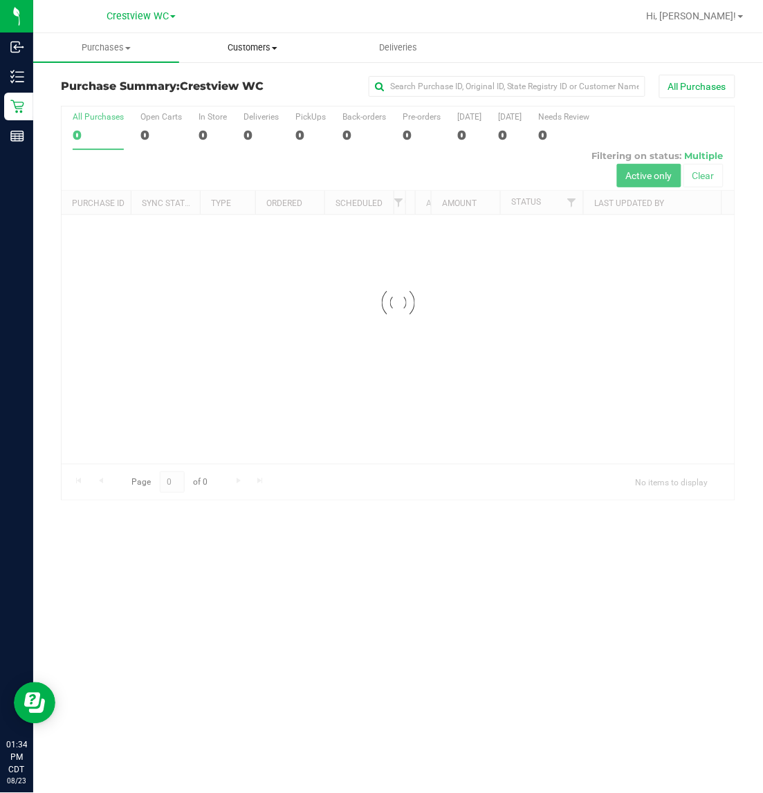
click at [299, 53] on span "Customers" at bounding box center [252, 47] width 145 height 12
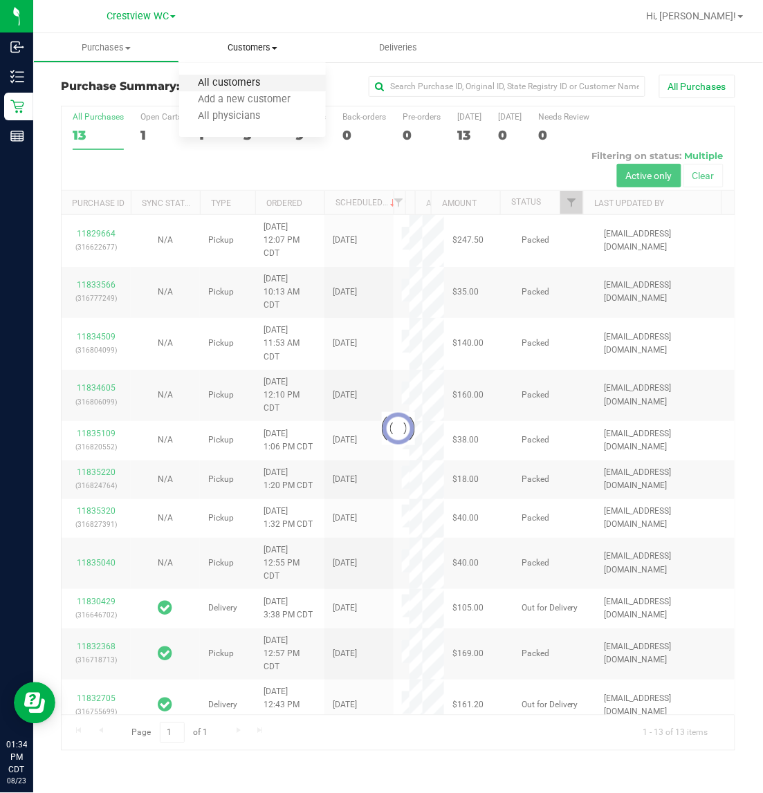
click at [250, 86] on span "All customers" at bounding box center [229, 83] width 100 height 12
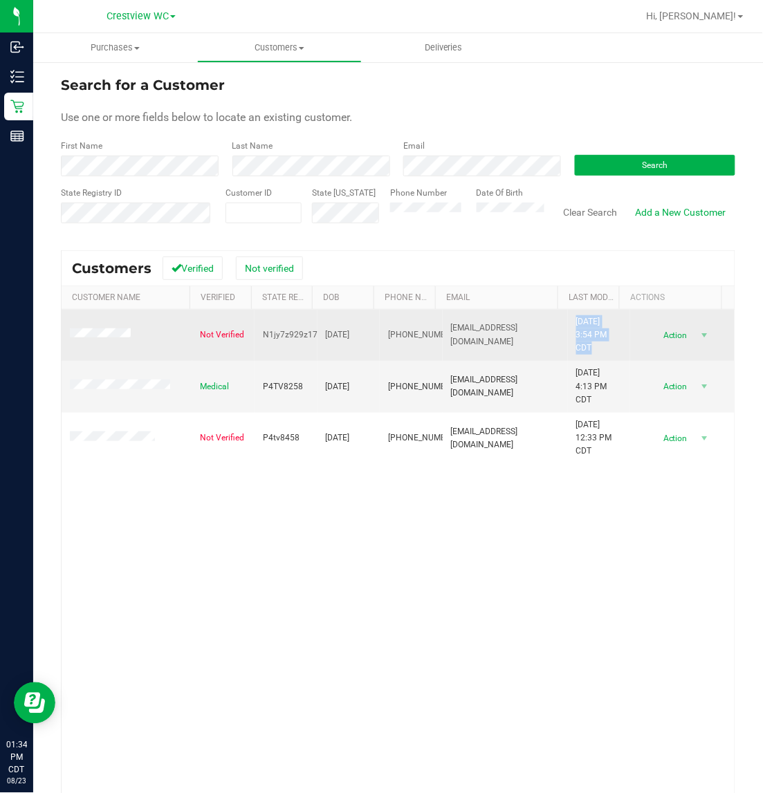
drag, startPoint x: 569, startPoint y: 347, endPoint x: 551, endPoint y: 319, distance: 33.6
click at [568, 319] on td "8/1/2025 3:54 PM CDT" at bounding box center [599, 336] width 63 height 52
drag, startPoint x: 256, startPoint y: 329, endPoint x: 330, endPoint y: 338, distance: 74.6
click at [330, 338] on tr "Not Verified N1jy7z929z17 12/10/1986 (850) 758-6898 patriciafaye@yahoo.com 8/1/…" at bounding box center [398, 336] width 673 height 52
click at [290, 336] on span "N1jy7z929z17" at bounding box center [290, 335] width 55 height 13
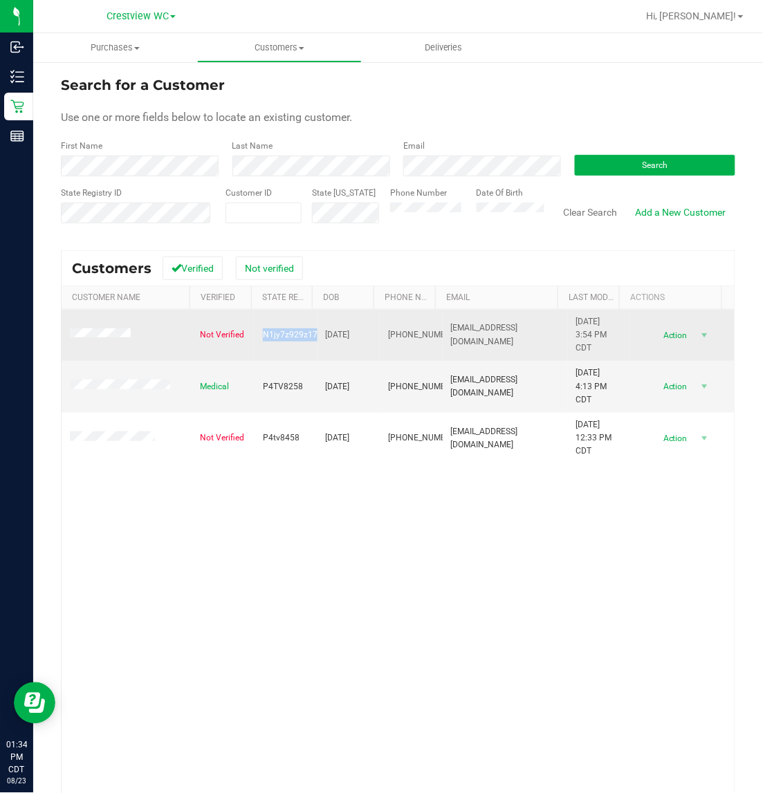
click at [290, 336] on span "N1jy7z929z17" at bounding box center [290, 335] width 55 height 13
click at [279, 339] on span "N1jy7z929z17" at bounding box center [290, 335] width 55 height 13
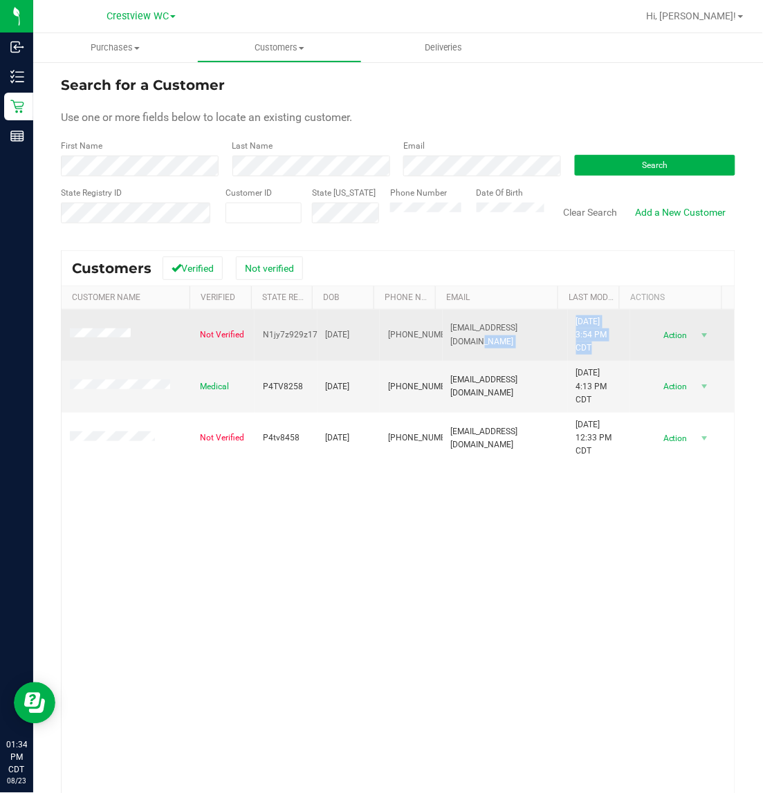
drag, startPoint x: 582, startPoint y: 348, endPoint x: 542, endPoint y: 329, distance: 44.2
click at [542, 329] on tr "Not Verified N1jy7z929z17 12/10/1986 (850) 758-6898 patriciafaye@yahoo.com 8/1/…" at bounding box center [398, 336] width 673 height 52
click at [580, 344] on span "8/1/2025 3:54 PM CDT" at bounding box center [599, 335] width 46 height 40
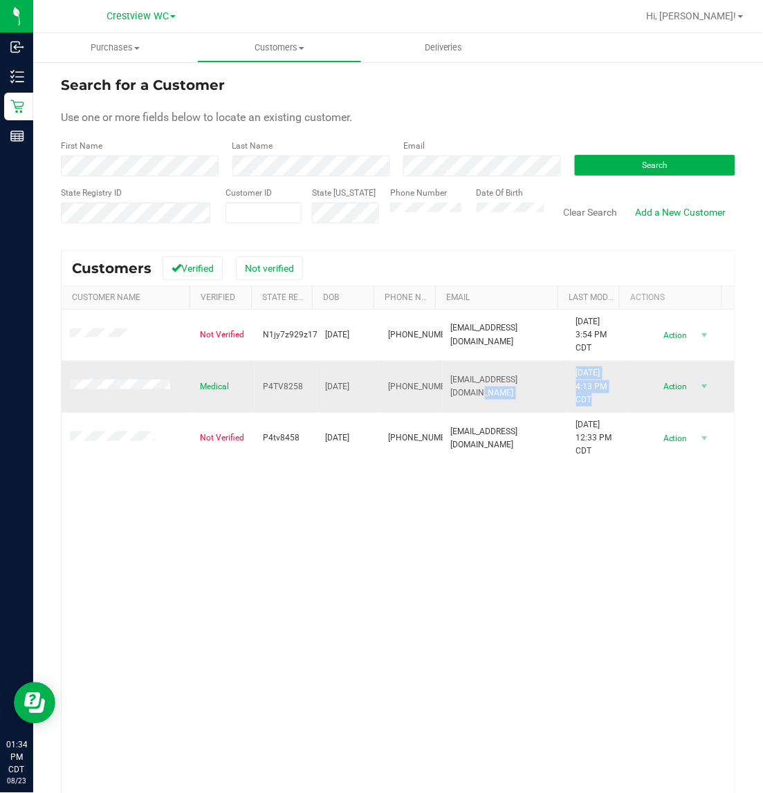
drag, startPoint x: 579, startPoint y: 399, endPoint x: 543, endPoint y: 371, distance: 45.4
click at [543, 371] on tr "Medical P4TV8258 12/10/1986 (850) 758-6898 patriciafaye@yahoo.com 8/1/2025 4:13…" at bounding box center [398, 387] width 673 height 52
drag, startPoint x: 319, startPoint y: 392, endPoint x: 247, endPoint y: 388, distance: 72.1
click at [247, 388] on tr "Medical P4TV8258 12/10/1986 (850) 758-6898 patriciafaye@yahoo.com 8/1/2025 4:13…" at bounding box center [398, 387] width 673 height 52
click at [255, 388] on td "P4TV8258" at bounding box center [286, 387] width 63 height 52
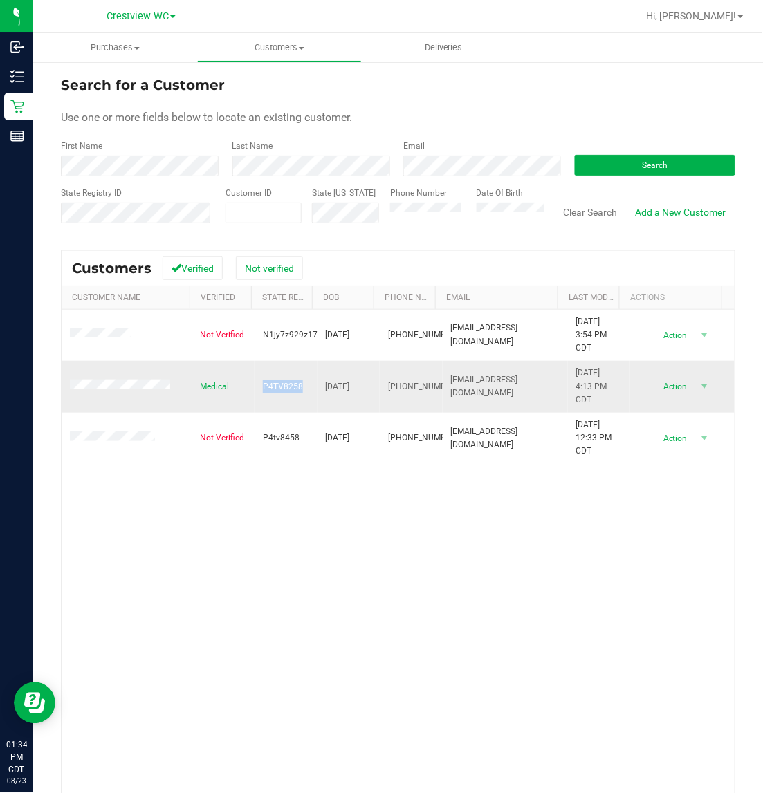
drag, startPoint x: 254, startPoint y: 385, endPoint x: 303, endPoint y: 386, distance: 49.1
click at [303, 386] on td "P4TV8258" at bounding box center [286, 387] width 63 height 52
click at [544, 405] on td "patriciafaye@yahoo.com" at bounding box center [505, 387] width 125 height 52
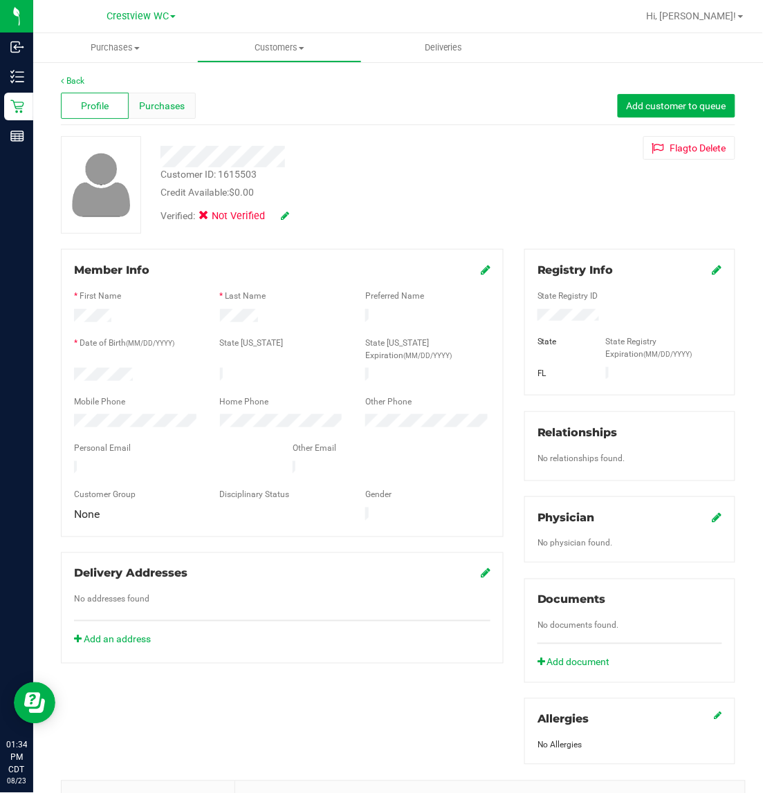
click at [154, 108] on span "Purchases" at bounding box center [162, 106] width 46 height 15
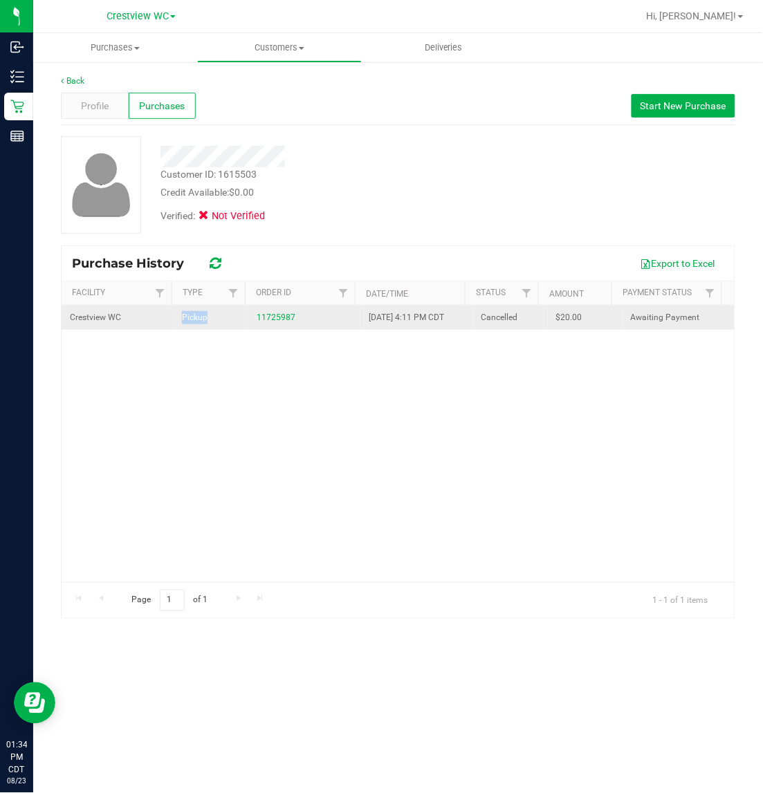
drag, startPoint x: 173, startPoint y: 313, endPoint x: 222, endPoint y: 315, distance: 49.1
click at [222, 315] on td "Pickup" at bounding box center [211, 318] width 75 height 24
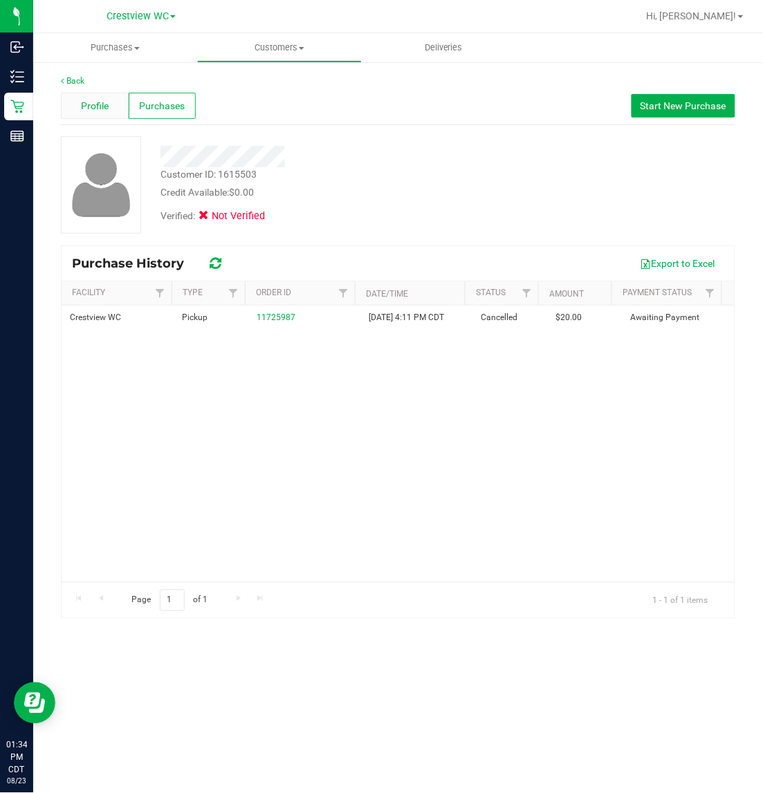
click at [113, 106] on div "Profile" at bounding box center [95, 106] width 68 height 26
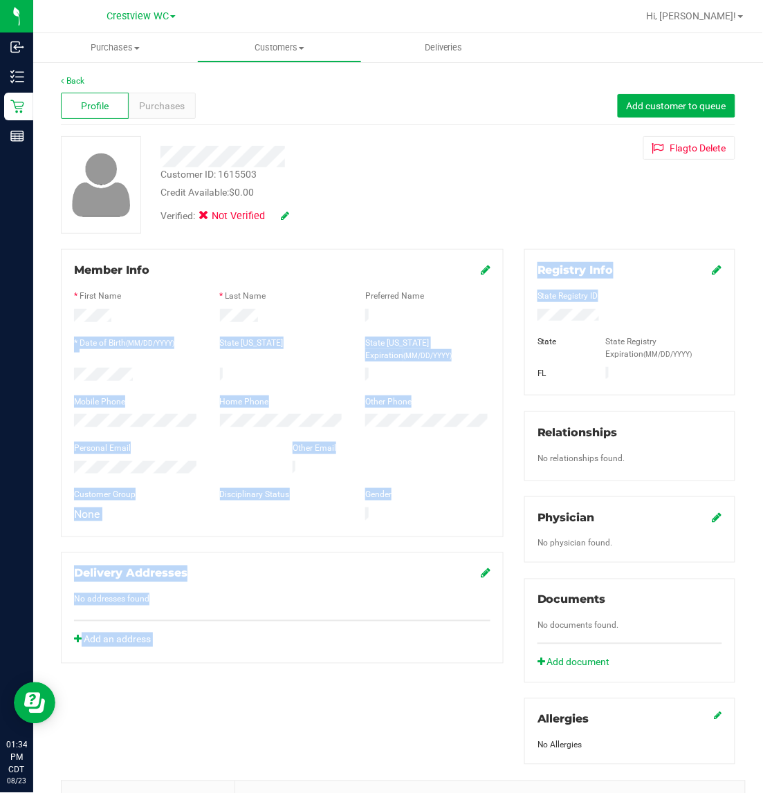
drag, startPoint x: 613, startPoint y: 320, endPoint x: 500, endPoint y: 315, distance: 112.9
click at [500, 315] on div "Member Info * First Name * Last Name Preferred Name * Date of Birth (MM/DD/YYYY…" at bounding box center [397, 608] width 695 height 719
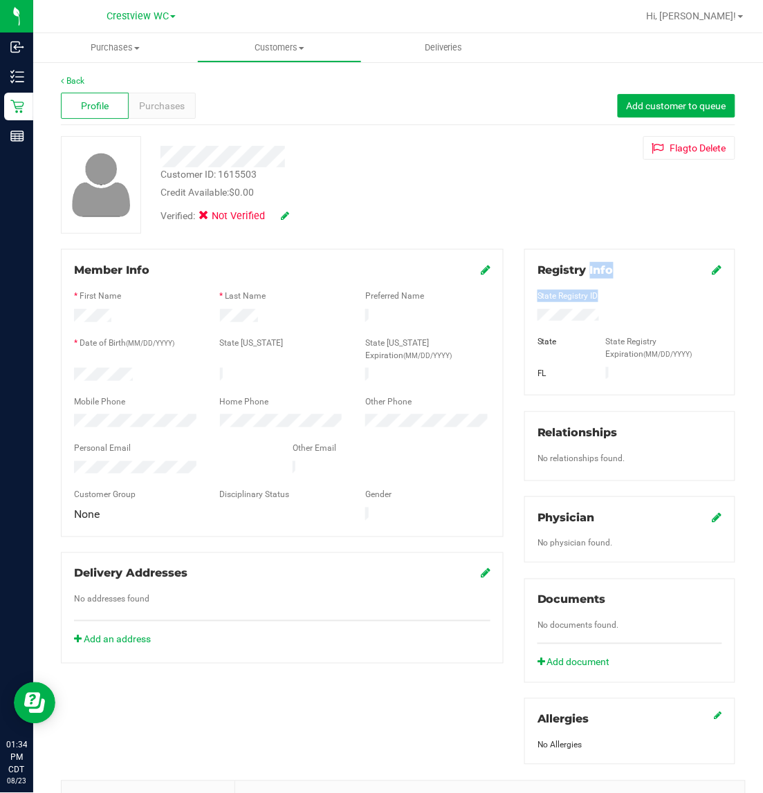
drag, startPoint x: 606, startPoint y: 320, endPoint x: 517, endPoint y: 275, distance: 99.3
click at [524, 275] on div "Registry Info State Registry ID State State Registry Expiration (MM/DD/YYYY) FL" at bounding box center [629, 322] width 211 height 147
click at [609, 312] on div at bounding box center [629, 317] width 205 height 16
drag, startPoint x: 604, startPoint y: 327, endPoint x: 515, endPoint y: 265, distance: 108.2
click at [524, 265] on div "Registry Info State Registry ID State State Registry Expiration (MM/DD/YYYY) FL" at bounding box center [629, 322] width 211 height 147
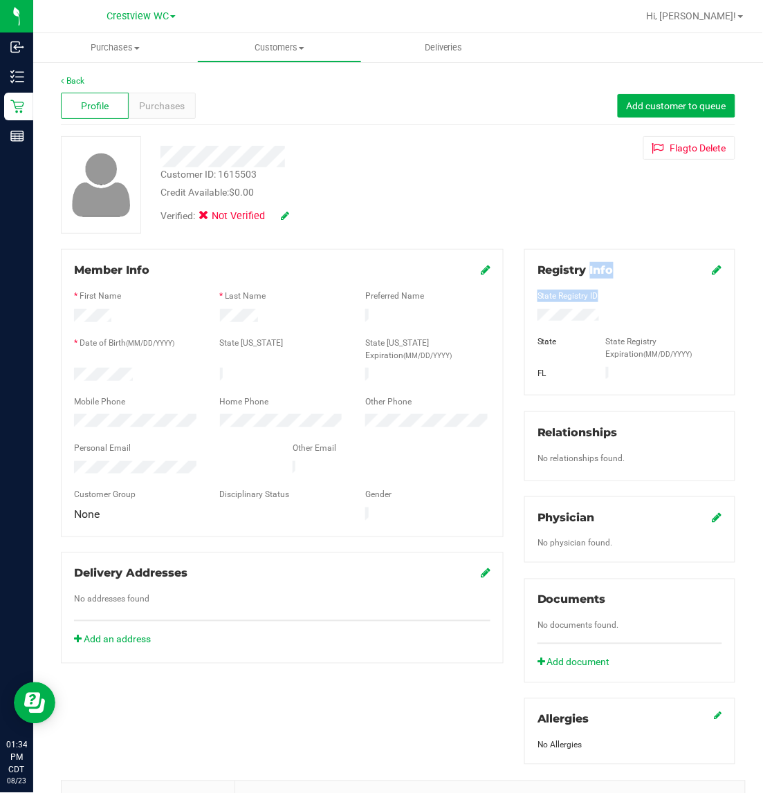
click at [605, 322] on div at bounding box center [629, 317] width 205 height 16
click at [171, 105] on span "Purchases" at bounding box center [162, 106] width 46 height 15
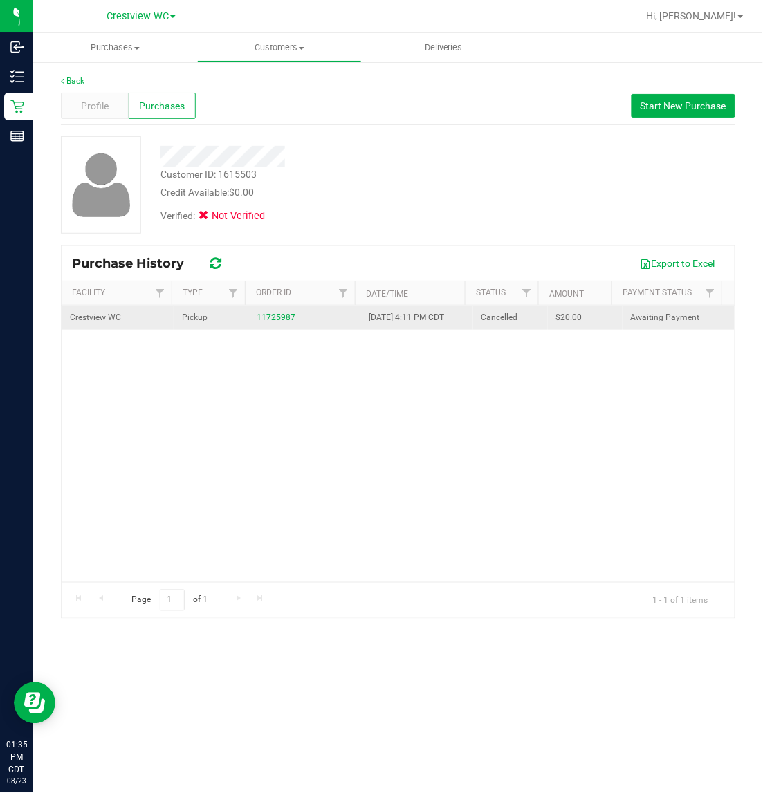
drag, startPoint x: 302, startPoint y: 327, endPoint x: 295, endPoint y: 329, distance: 7.1
click at [295, 329] on td "11725987" at bounding box center [304, 318] width 112 height 24
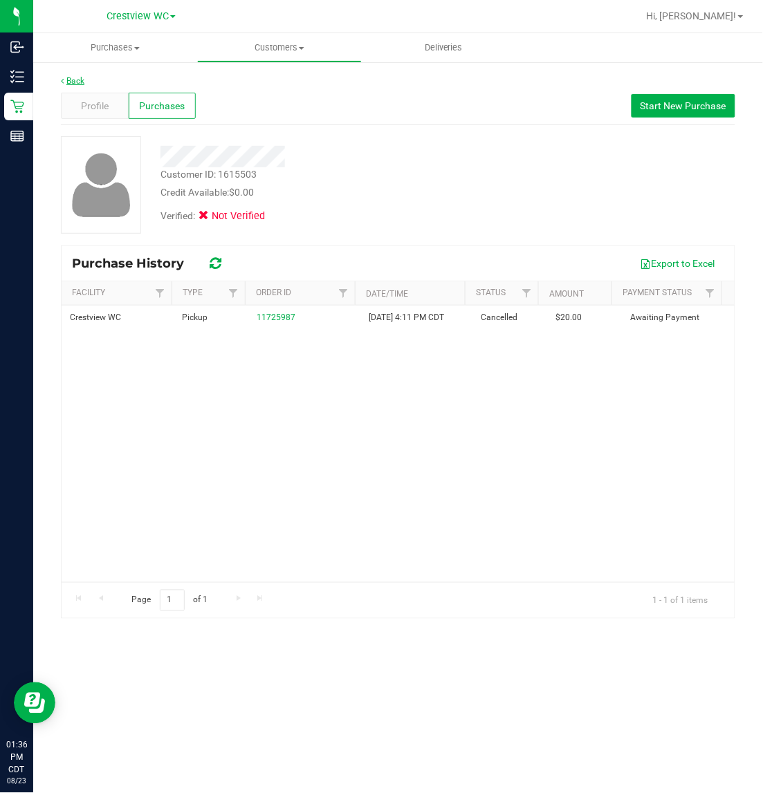
click at [75, 81] on link "Back" at bounding box center [73, 81] width 24 height 10
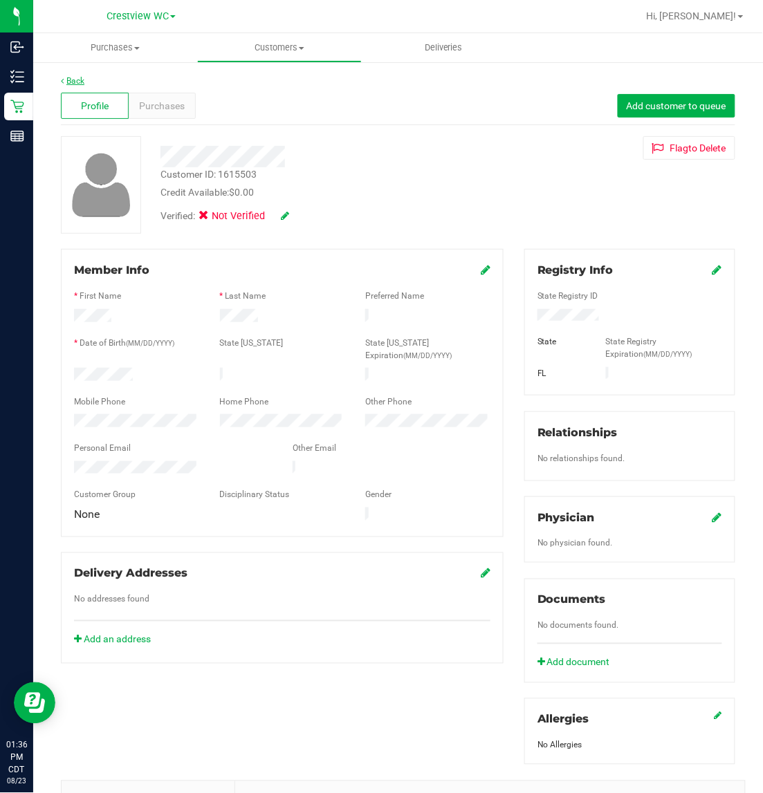
click at [76, 80] on link "Back" at bounding box center [73, 81] width 24 height 10
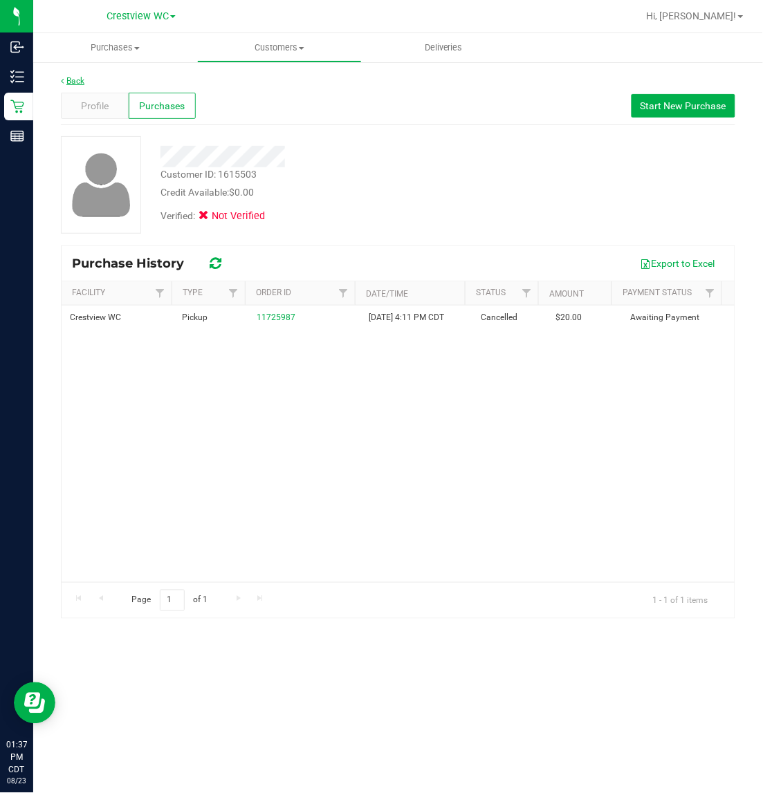
click at [76, 78] on link "Back" at bounding box center [73, 81] width 24 height 10
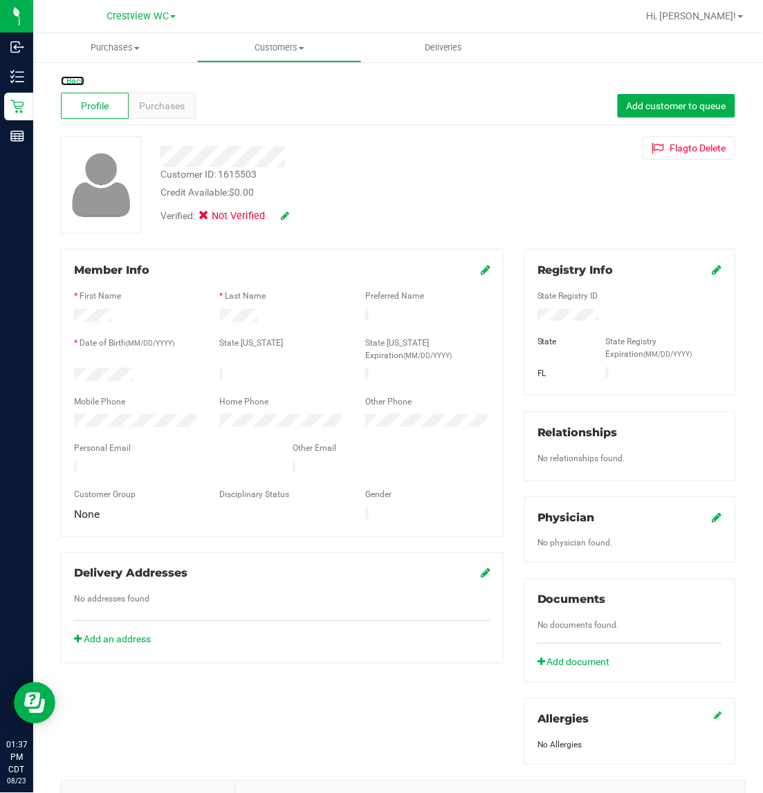
click at [76, 78] on link "Back" at bounding box center [73, 81] width 24 height 10
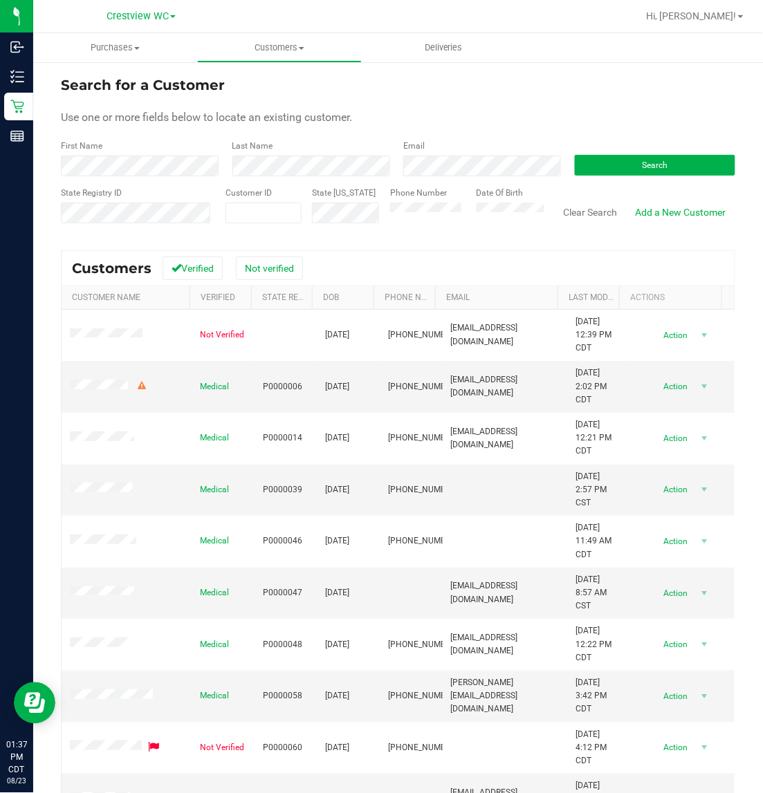
click at [613, 98] on form "Search for a Customer Use one or more fields below to locate an existing custom…" at bounding box center [398, 155] width 674 height 161
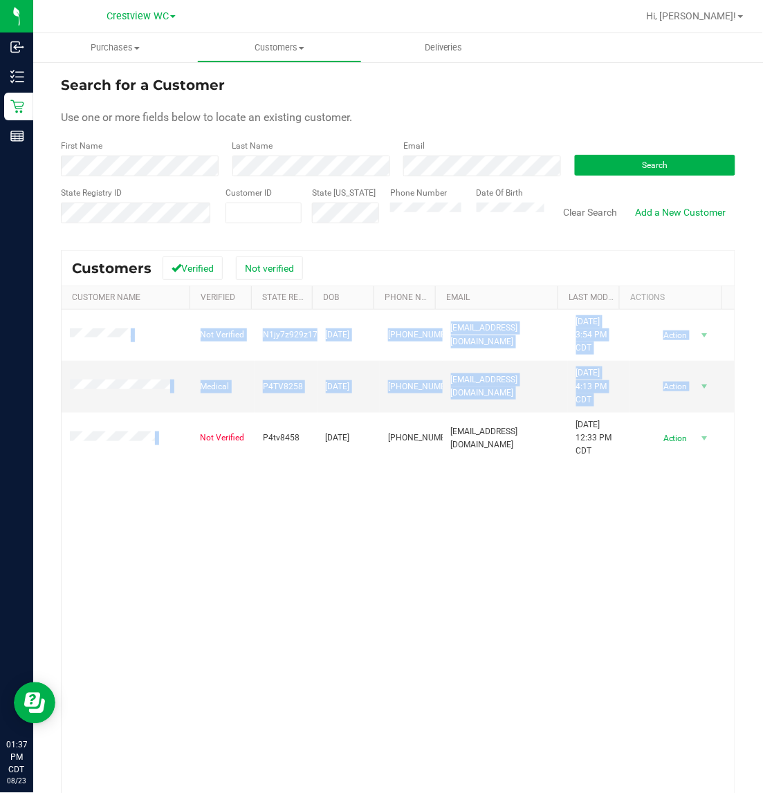
drag, startPoint x: 168, startPoint y: 439, endPoint x: 48, endPoint y: 429, distance: 120.1
click at [48, 429] on div "Search for a Customer Use one or more fields below to locate an existing custom…" at bounding box center [398, 460] width 730 height 799
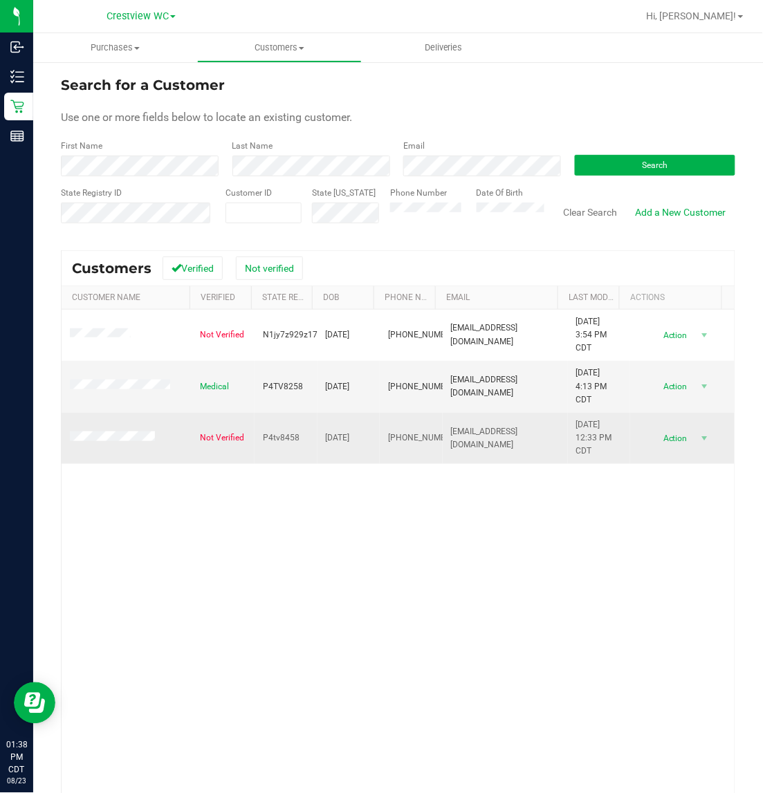
click at [279, 437] on span "P4tv8458" at bounding box center [281, 438] width 37 height 13
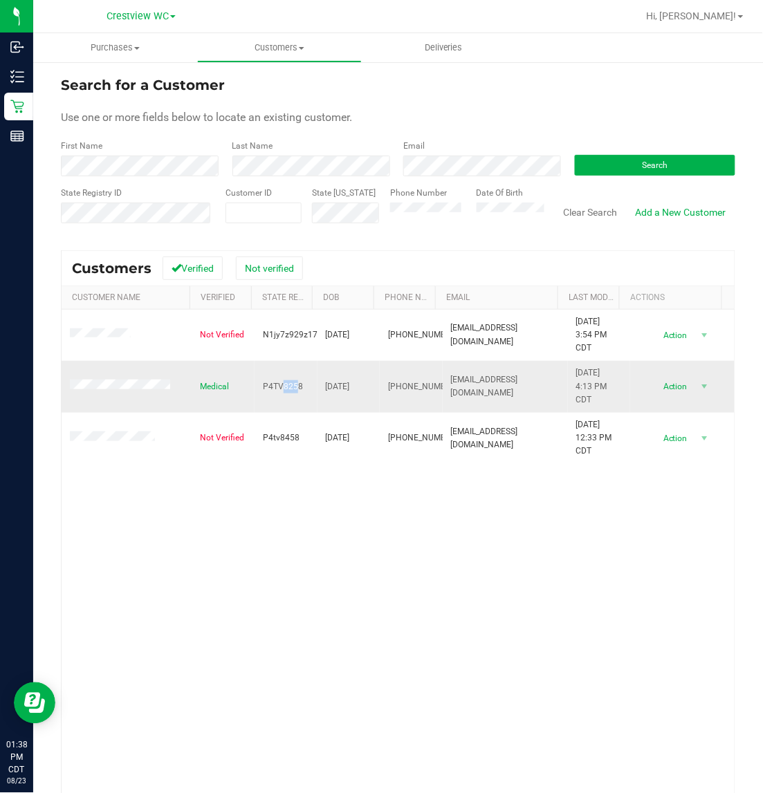
drag, startPoint x: 275, startPoint y: 388, endPoint x: 288, endPoint y: 389, distance: 12.5
click at [288, 389] on span "P4TV8258" at bounding box center [283, 386] width 40 height 13
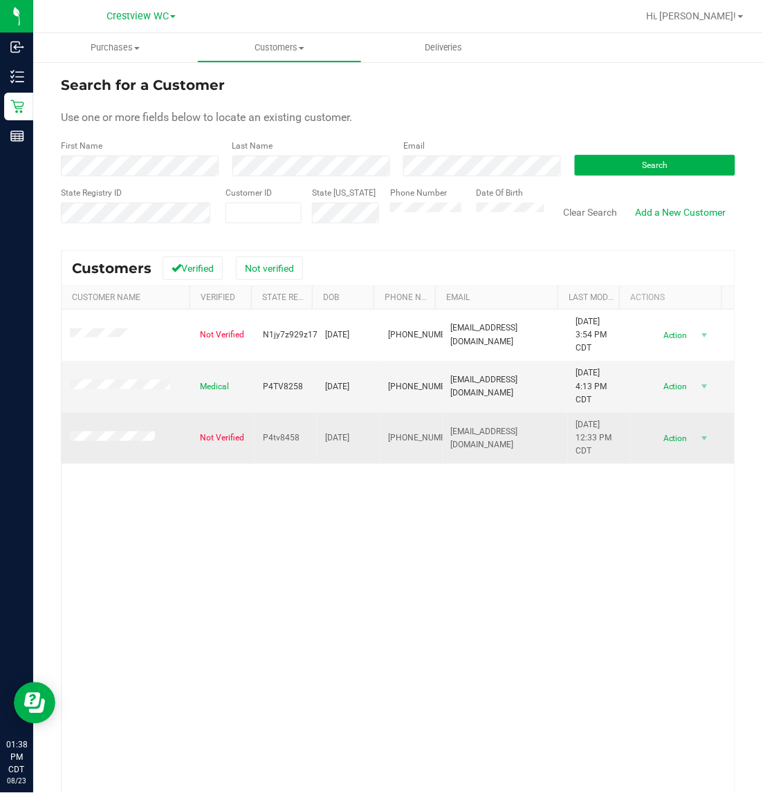
click at [285, 463] on td "P4tv8458" at bounding box center [286, 438] width 63 height 51
drag, startPoint x: 582, startPoint y: 458, endPoint x: 66, endPoint y: 434, distance: 516.5
click at [67, 434] on tr "Not Verified P4tv8458 12/10/1986 (850) 758-6898 patriciafaye@yahoo.com 8/23/202…" at bounding box center [398, 438] width 673 height 51
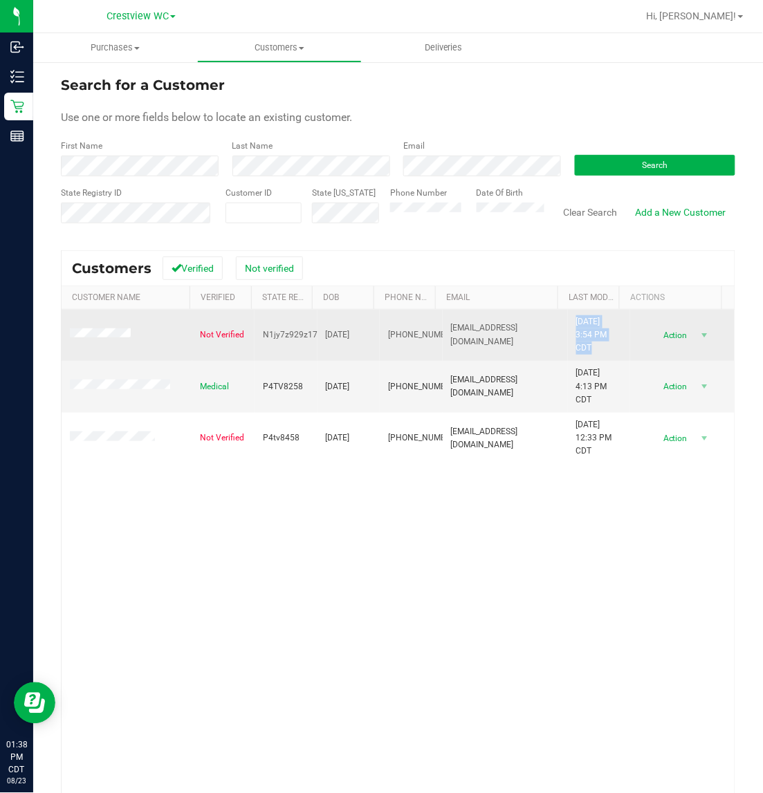
drag, startPoint x: 551, startPoint y: 322, endPoint x: 600, endPoint y: 346, distance: 54.7
click at [600, 346] on td "8/1/2025 3:54 PM CDT" at bounding box center [599, 336] width 63 height 52
drag, startPoint x: 263, startPoint y: 333, endPoint x: 312, endPoint y: 325, distance: 49.7
click at [312, 325] on tr "Not Verified N1jy7z929z17 12/10/1986 (850) 758-6898 patriciafaye@yahoo.com 8/1/…" at bounding box center [398, 336] width 673 height 52
drag, startPoint x: 587, startPoint y: 353, endPoint x: 552, endPoint y: 324, distance: 45.6
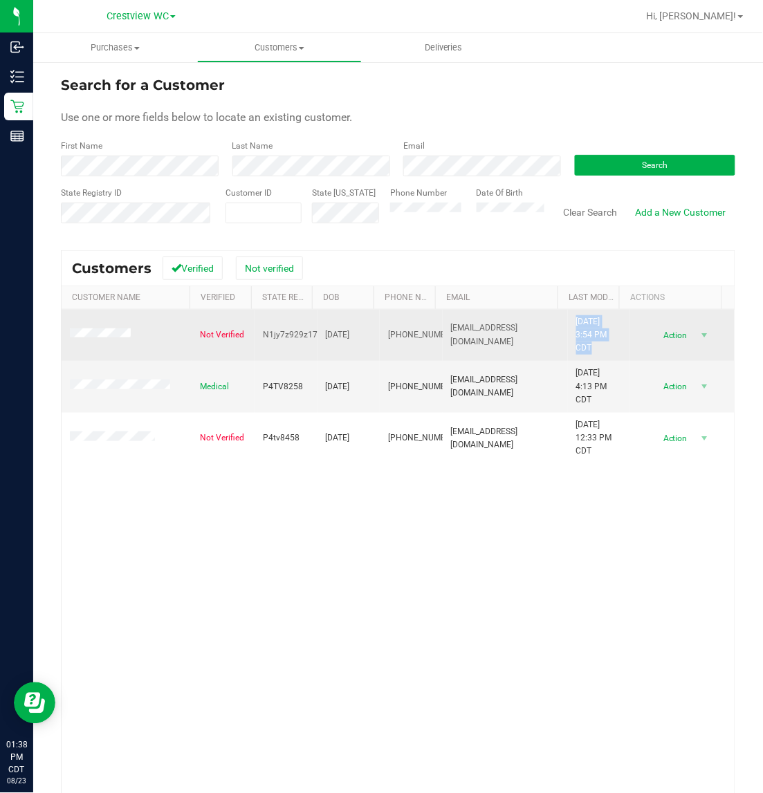
click at [568, 324] on td "8/1/2025 3:54 PM CDT" at bounding box center [599, 336] width 63 height 52
drag, startPoint x: 582, startPoint y: 349, endPoint x: 564, endPoint y: 344, distance: 18.8
click at [579, 349] on span "8/1/2025 3:54 PM CDT" at bounding box center [599, 335] width 46 height 40
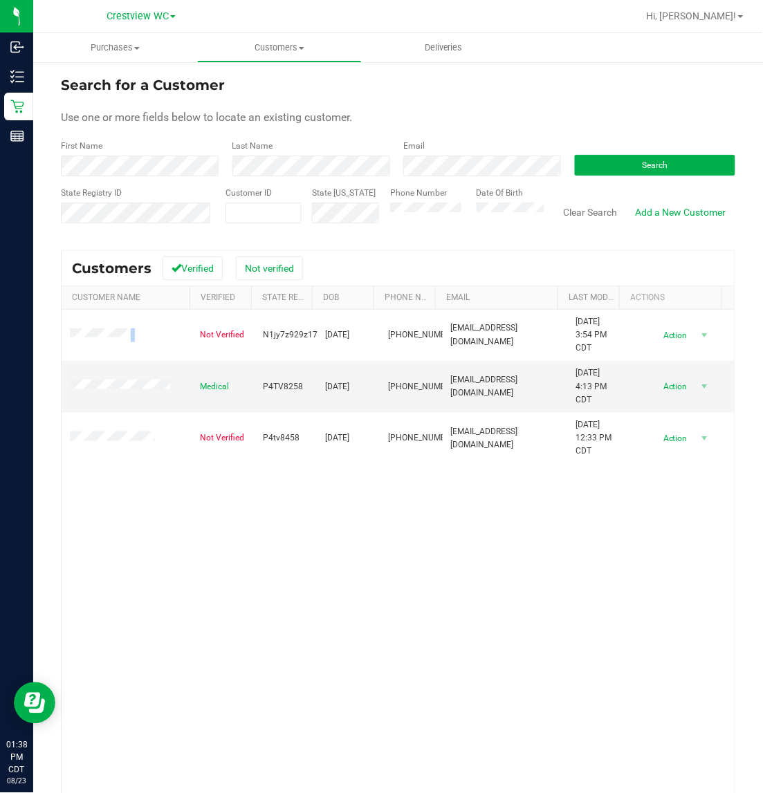
drag, startPoint x: 163, startPoint y: 334, endPoint x: 59, endPoint y: 336, distance: 103.8
click at [59, 336] on div "Search for a Customer Use one or more fields below to locate an existing custom…" at bounding box center [398, 460] width 730 height 799
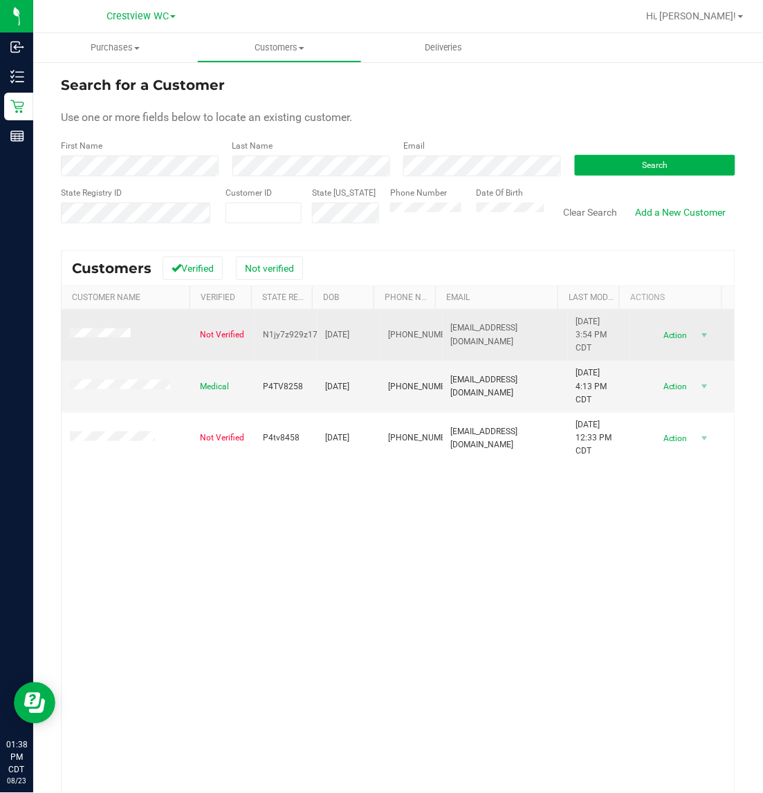
click at [171, 330] on td at bounding box center [127, 336] width 131 height 52
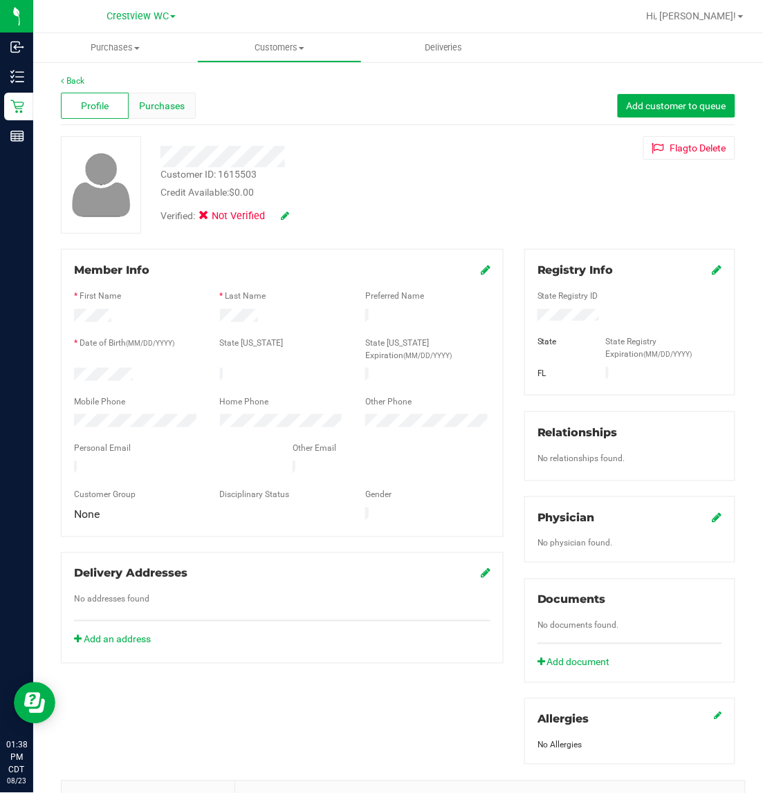
click at [183, 107] on div "Purchases" at bounding box center [163, 106] width 68 height 26
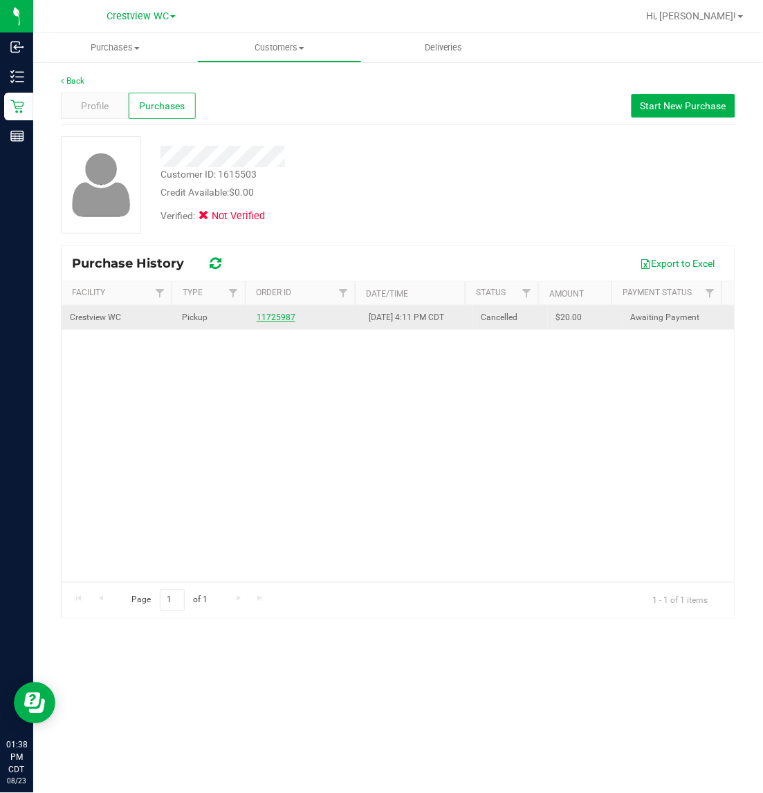
click at [288, 320] on link "11725987" at bounding box center [276, 318] width 39 height 10
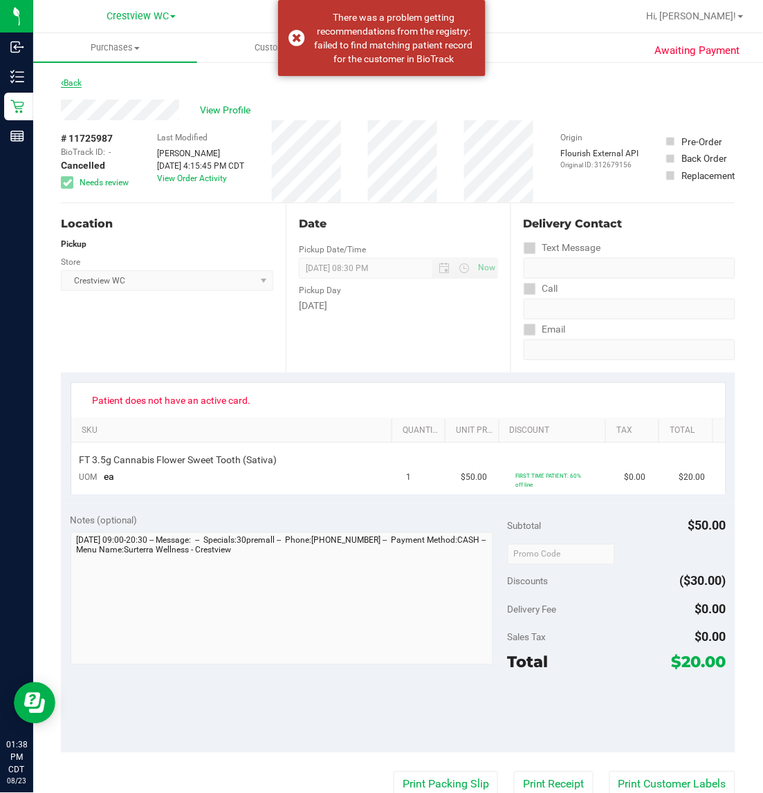
click at [80, 83] on link "Back" at bounding box center [71, 83] width 21 height 10
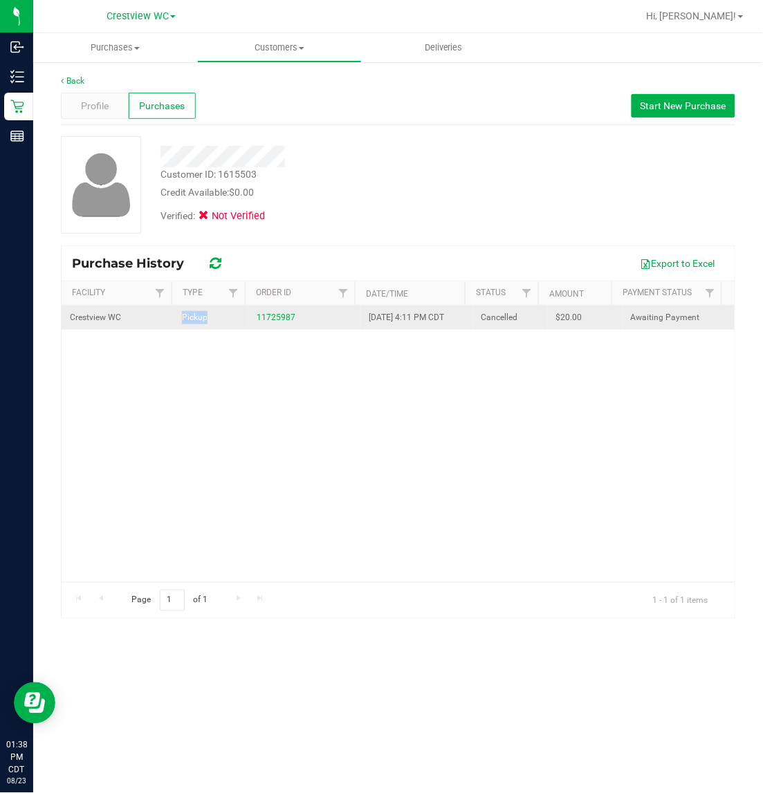
drag, startPoint x: 169, startPoint y: 319, endPoint x: 218, endPoint y: 318, distance: 48.4
click at [218, 318] on tr "Crestview WC Pickup 11725987 8/1/2025 4:11 PM CDT Cancelled $20.00 Awaiting Pay…" at bounding box center [398, 318] width 673 height 24
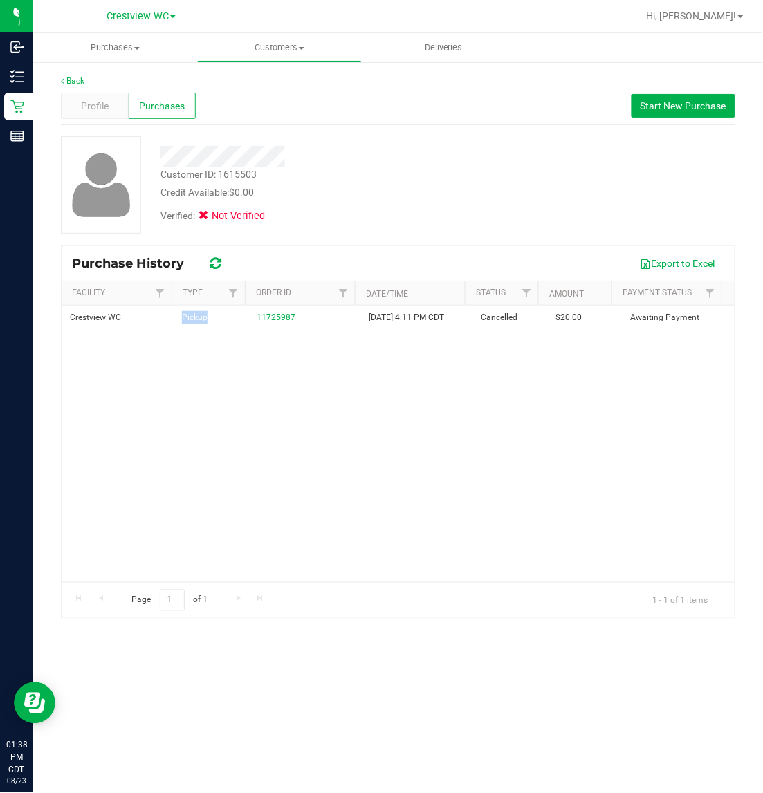
drag, startPoint x: 206, startPoint y: 204, endPoint x: 279, endPoint y: 210, distance: 72.8
click at [279, 210] on div "Verified: Not Verified" at bounding box center [324, 215] width 348 height 30
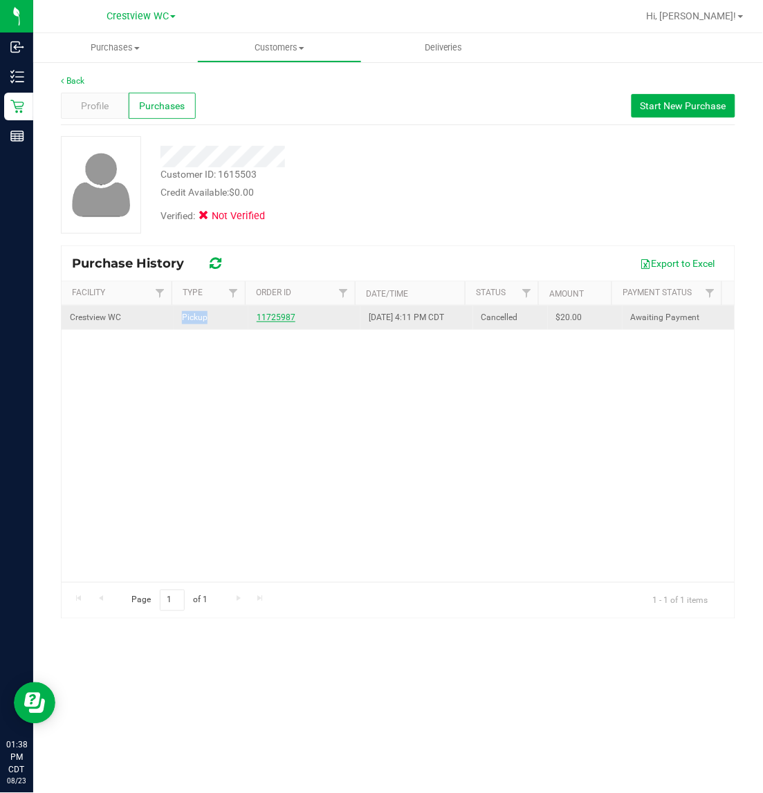
click at [260, 320] on link "11725987" at bounding box center [276, 318] width 39 height 10
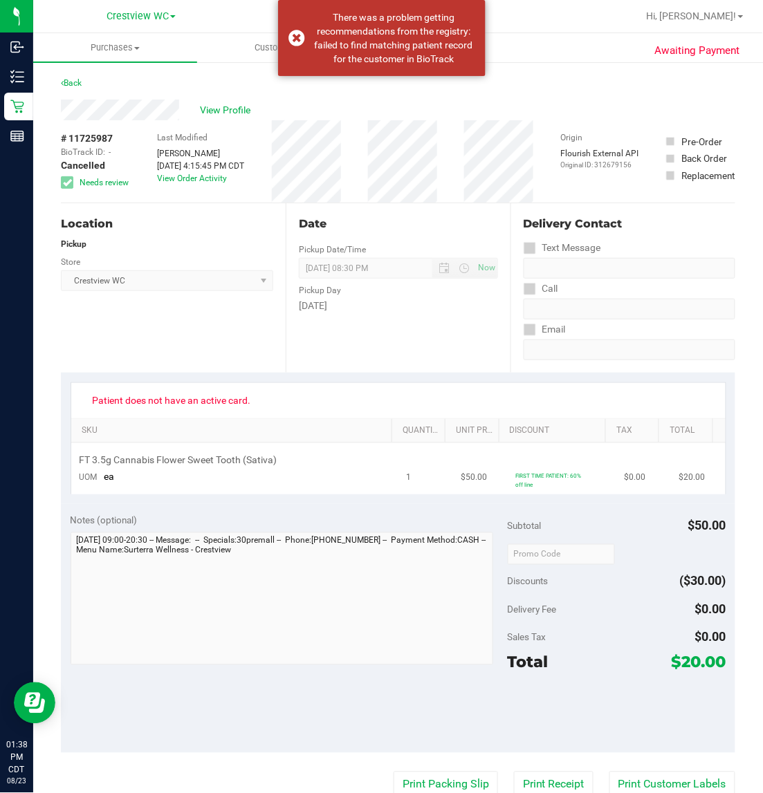
drag, startPoint x: 254, startPoint y: 472, endPoint x: 197, endPoint y: 470, distance: 56.8
click at [197, 470] on td "FT 3.5g Cannabis Flower Sweet Tooth (Sativa) UOM ea" at bounding box center [234, 468] width 327 height 51
drag, startPoint x: 184, startPoint y: 461, endPoint x: 265, endPoint y: 460, distance: 80.9
click at [265, 460] on span "FT 3.5g Cannabis Flower Sweet Tooth (Sativa)" at bounding box center [179, 460] width 198 height 13
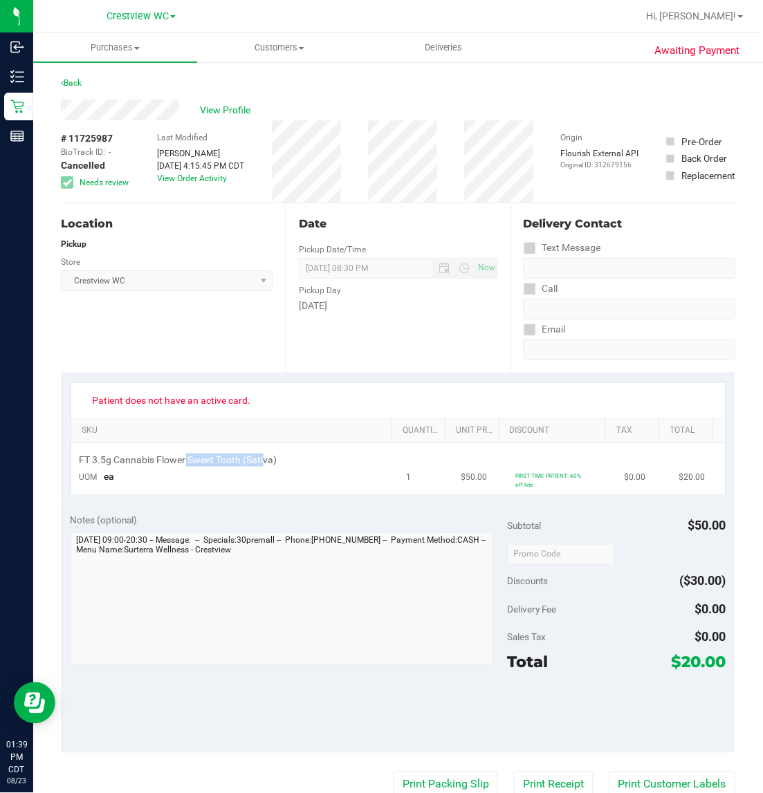
drag, startPoint x: 540, startPoint y: 489, endPoint x: 77, endPoint y: 458, distance: 463.8
click at [77, 458] on tr "FT 3.5g Cannabis Flower Sweet Tooth (Sativa) UOM ea 1 $50.00 FIRST TIME PATIENT…" at bounding box center [398, 468] width 654 height 51
drag, startPoint x: 188, startPoint y: 163, endPoint x: 257, endPoint y: 163, distance: 69.2
click at [257, 163] on div "# 11725987 BioTrack ID: - Cancelled Needs review Last Modified Jenni McDougald …" at bounding box center [398, 161] width 674 height 82
